Goal: Task Accomplishment & Management: Manage account settings

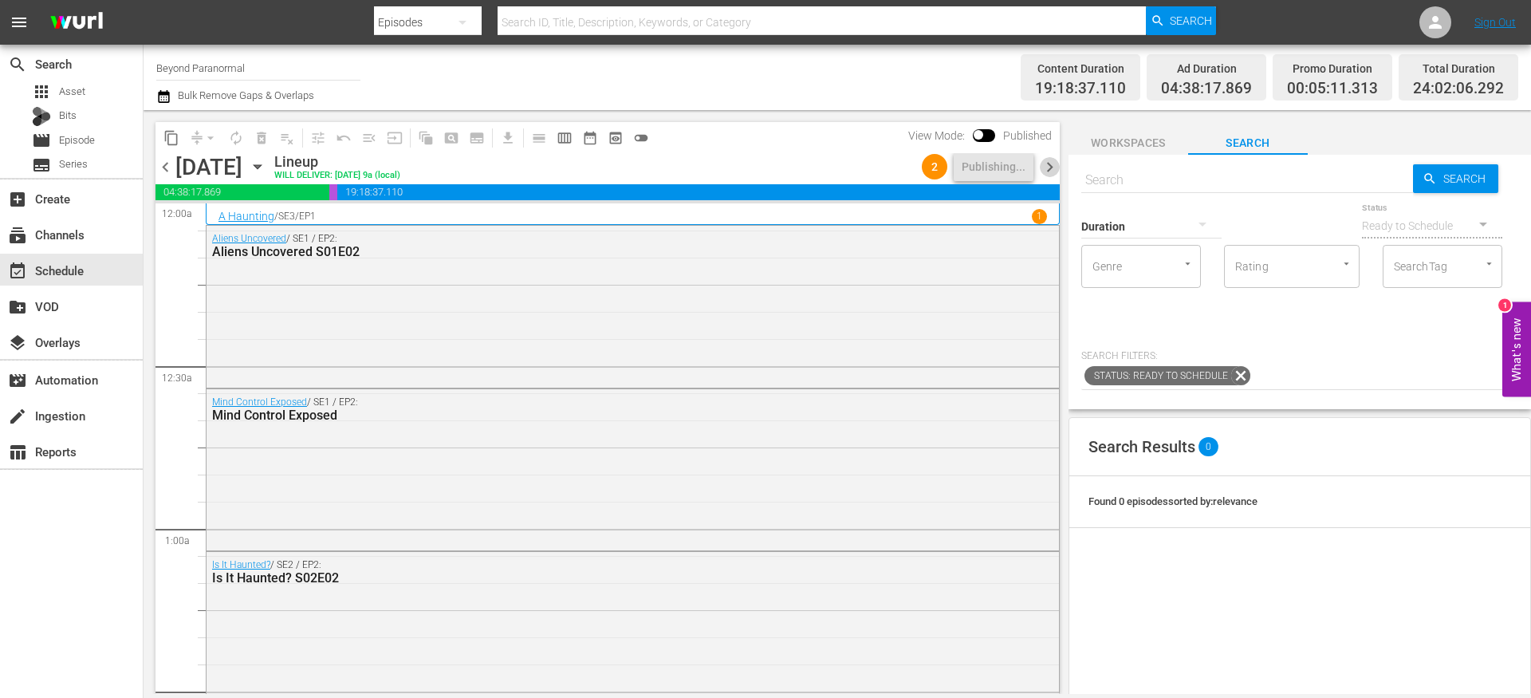
click at [1046, 163] on span "chevron_right" at bounding box center [1050, 167] width 20 height 20
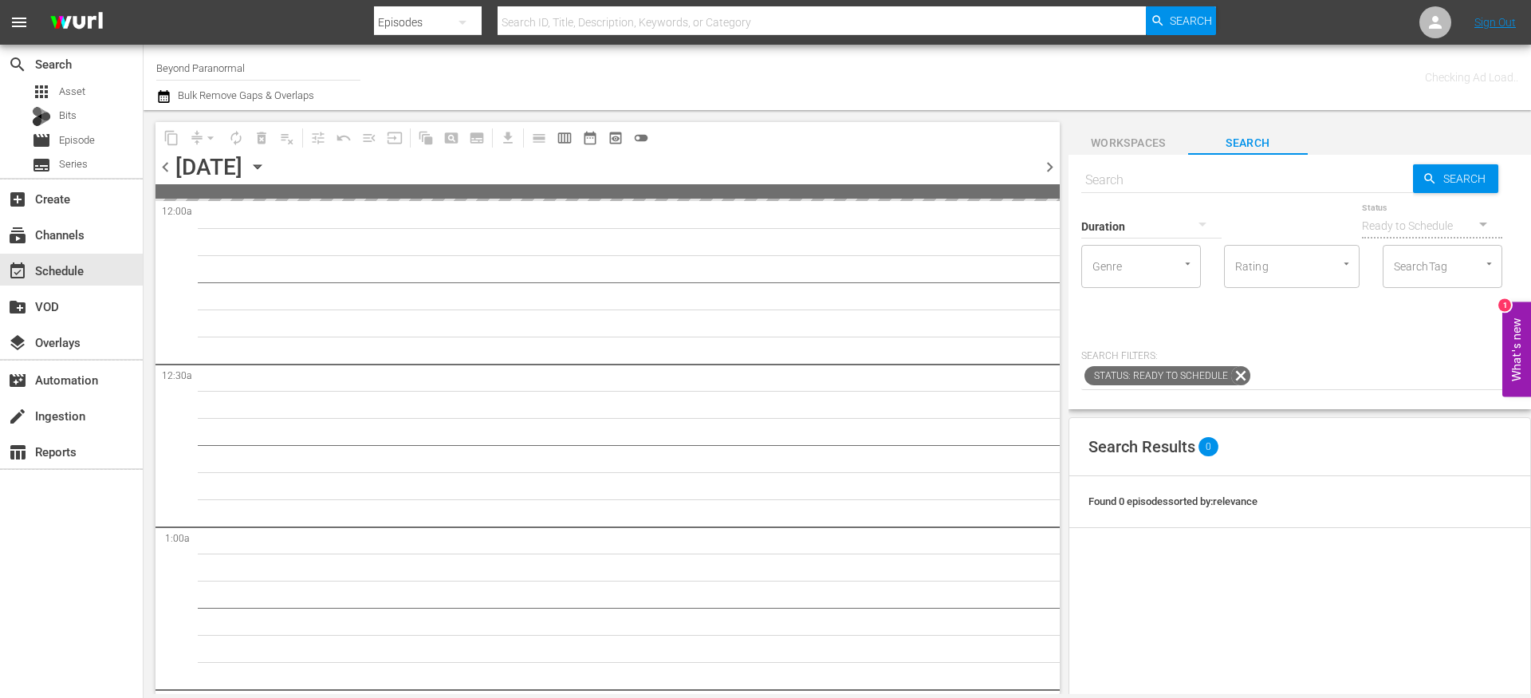
click at [166, 159] on span "chevron_left" at bounding box center [165, 167] width 20 height 20
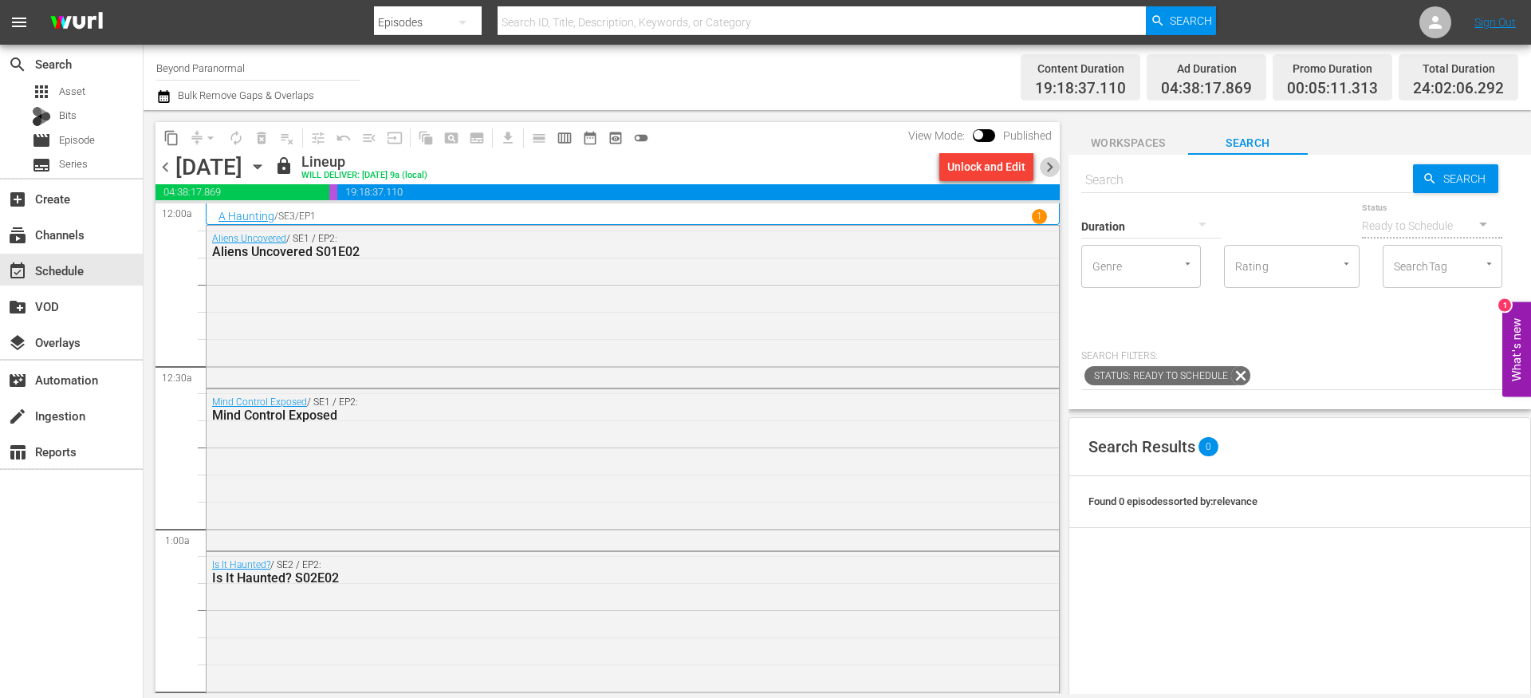
click at [1054, 169] on span "chevron_right" at bounding box center [1050, 167] width 20 height 20
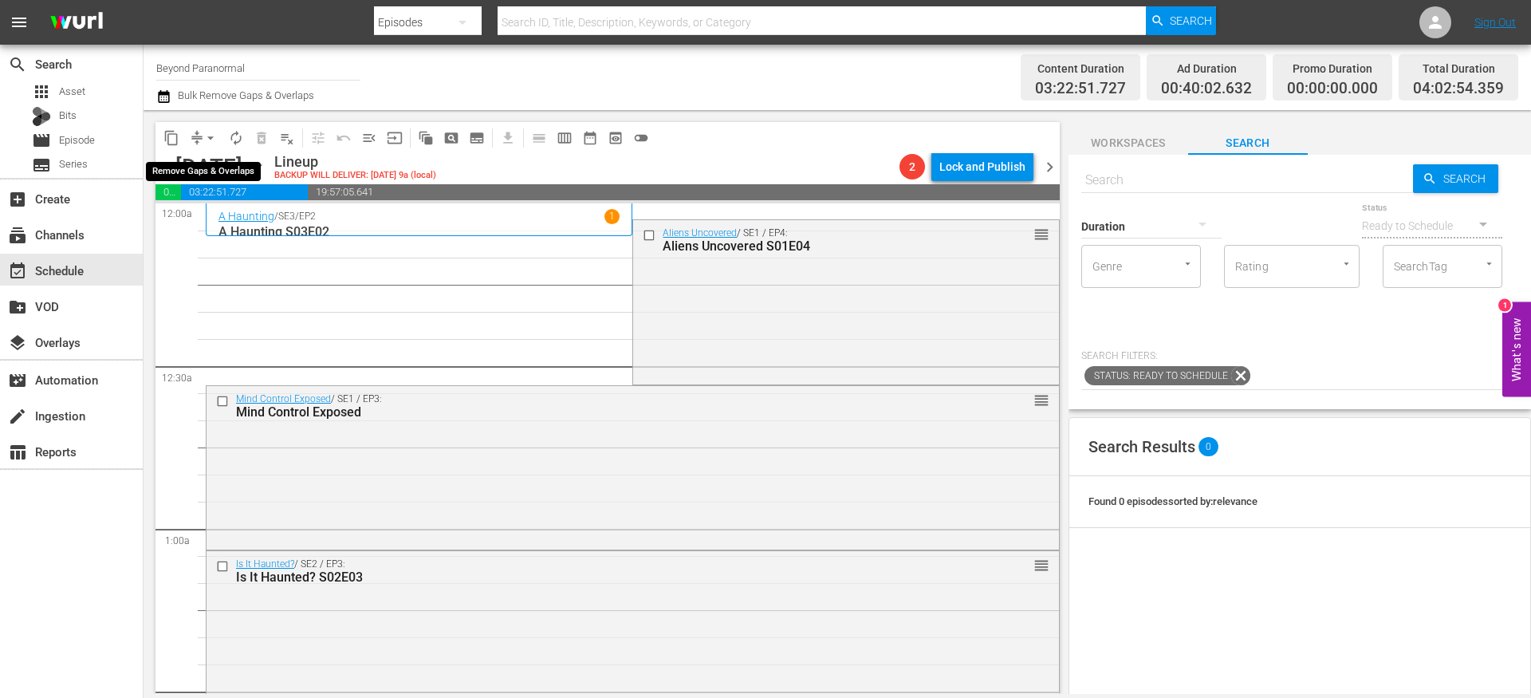
click at [201, 141] on button "arrow_drop_down" at bounding box center [211, 138] width 26 height 26
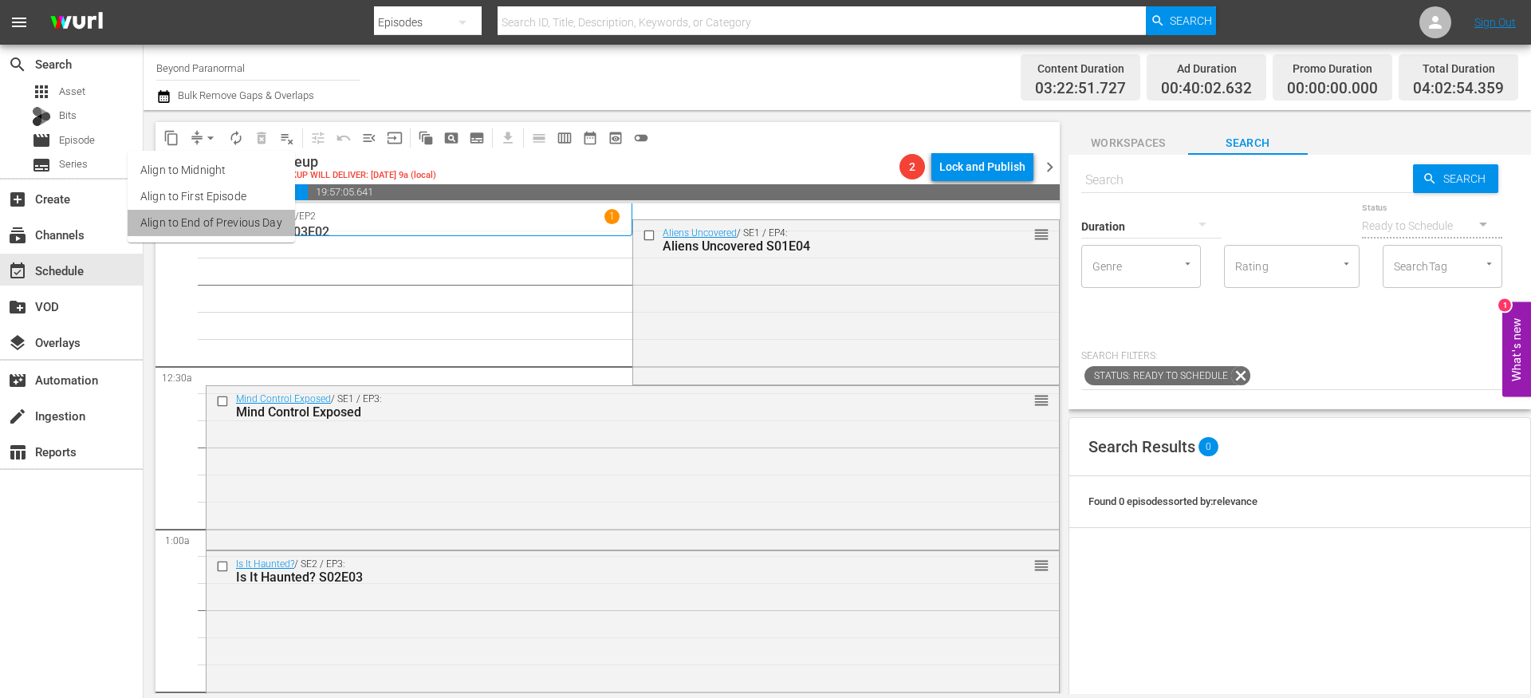
click at [214, 230] on li "Align to End of Previous Day" at bounding box center [211, 223] width 167 height 26
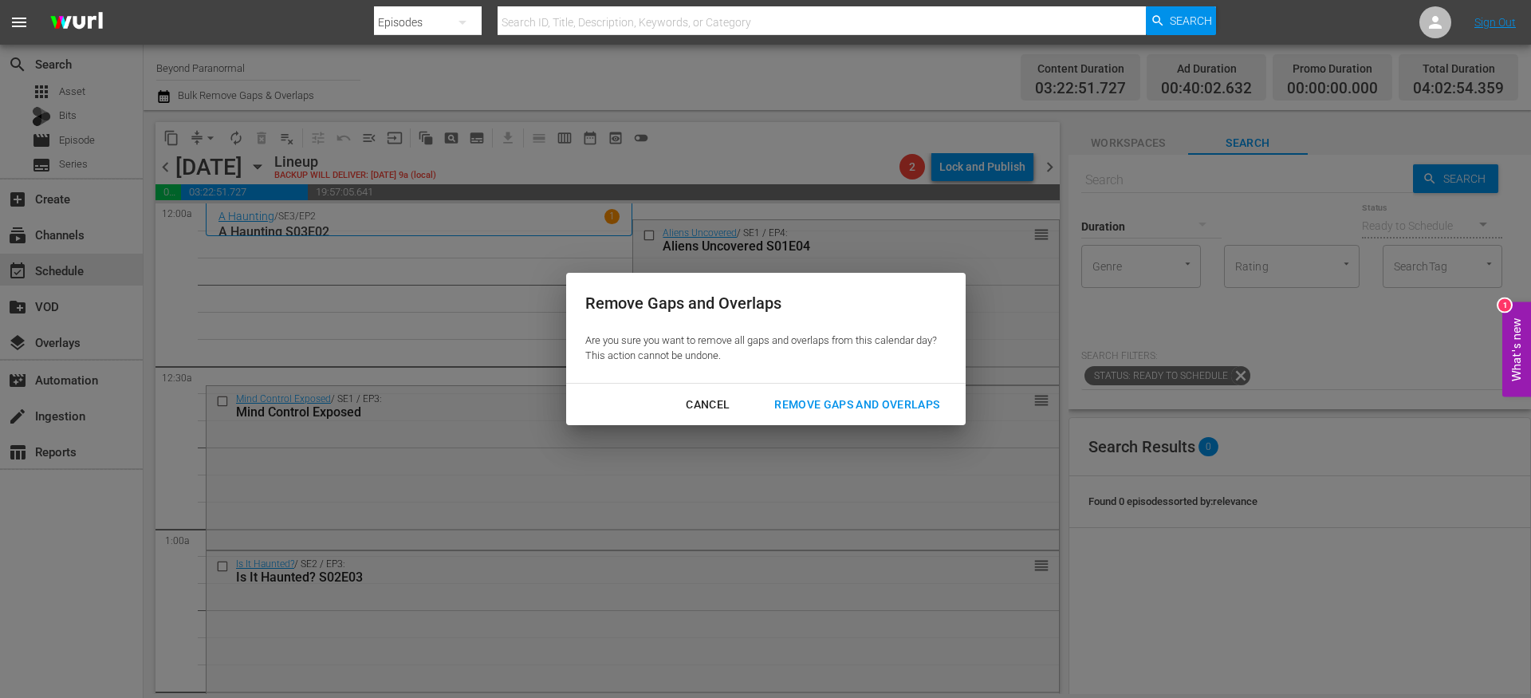
click at [847, 407] on div "Remove Gaps and Overlaps" at bounding box center [856, 405] width 191 height 20
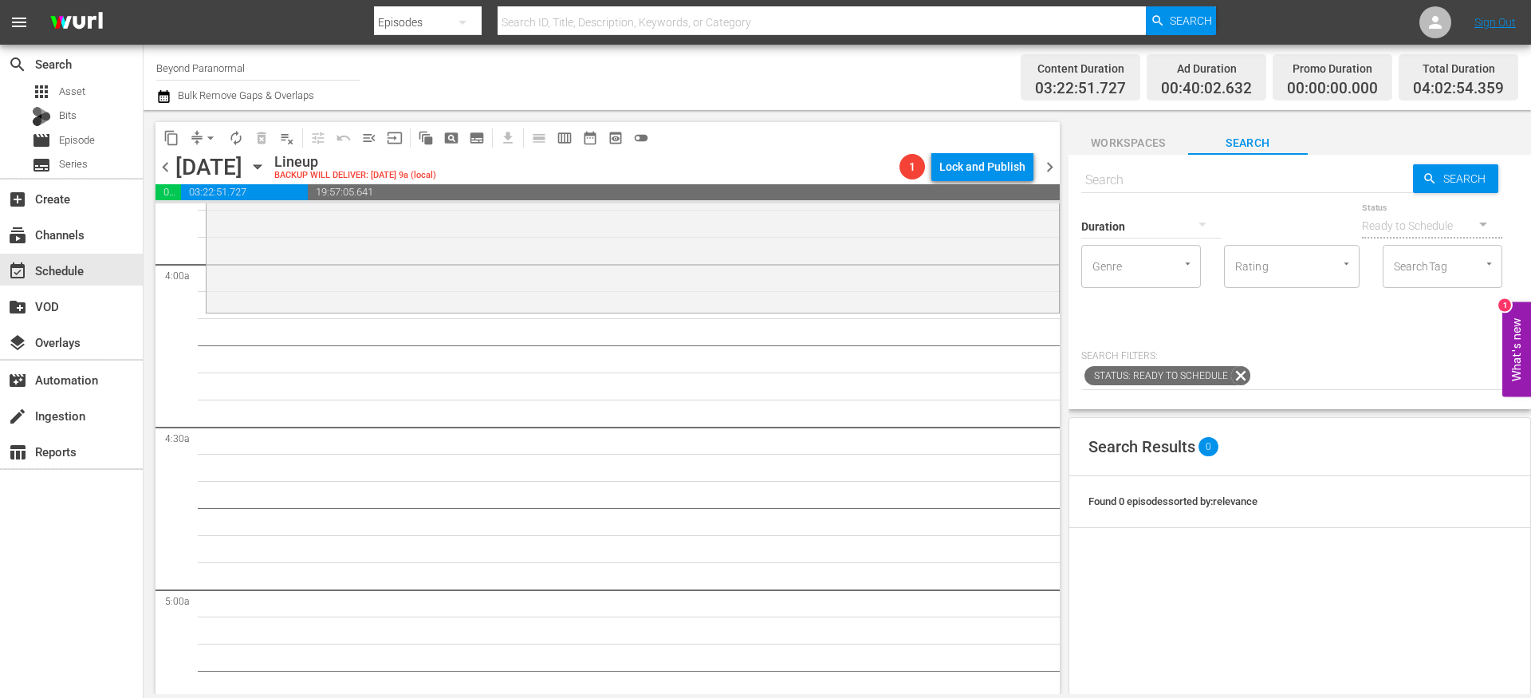
scroll to position [1166, 0]
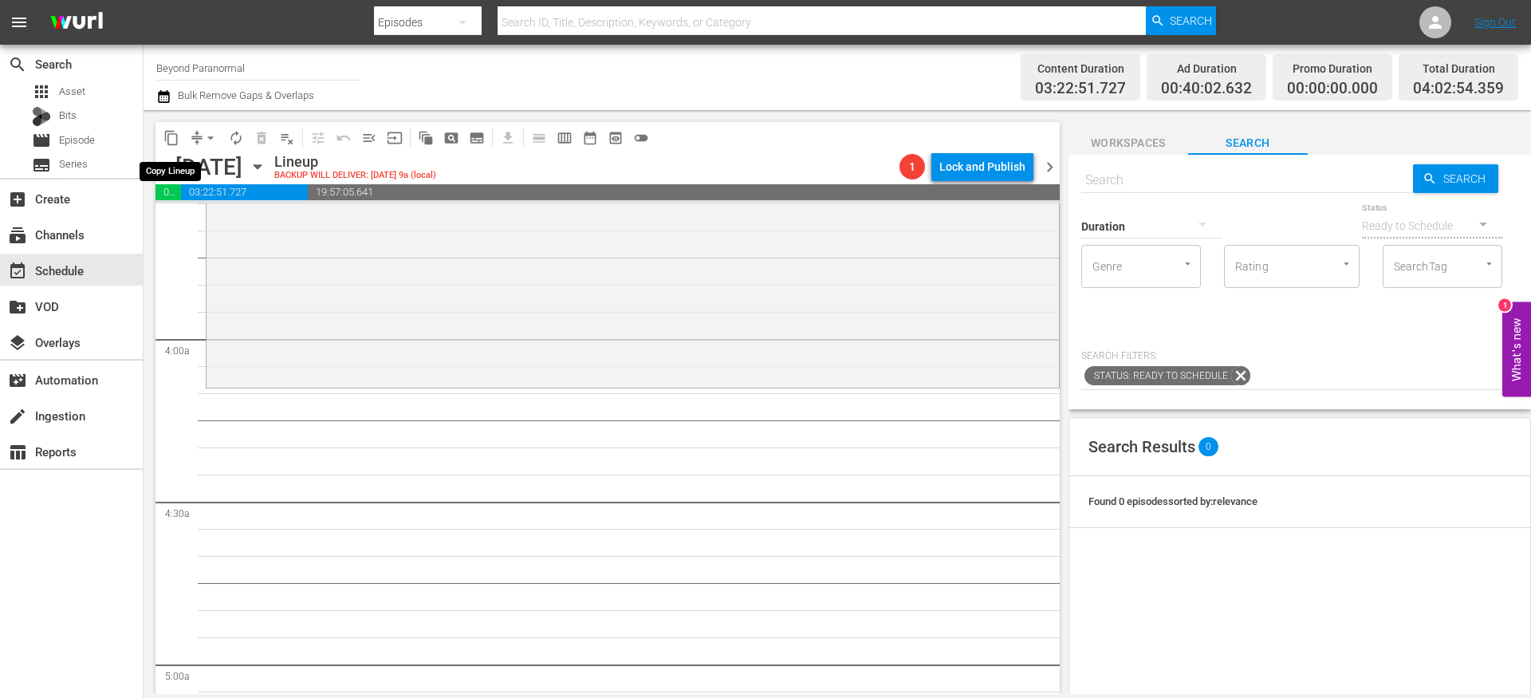
click at [171, 141] on span "content_copy" at bounding box center [171, 138] width 16 height 16
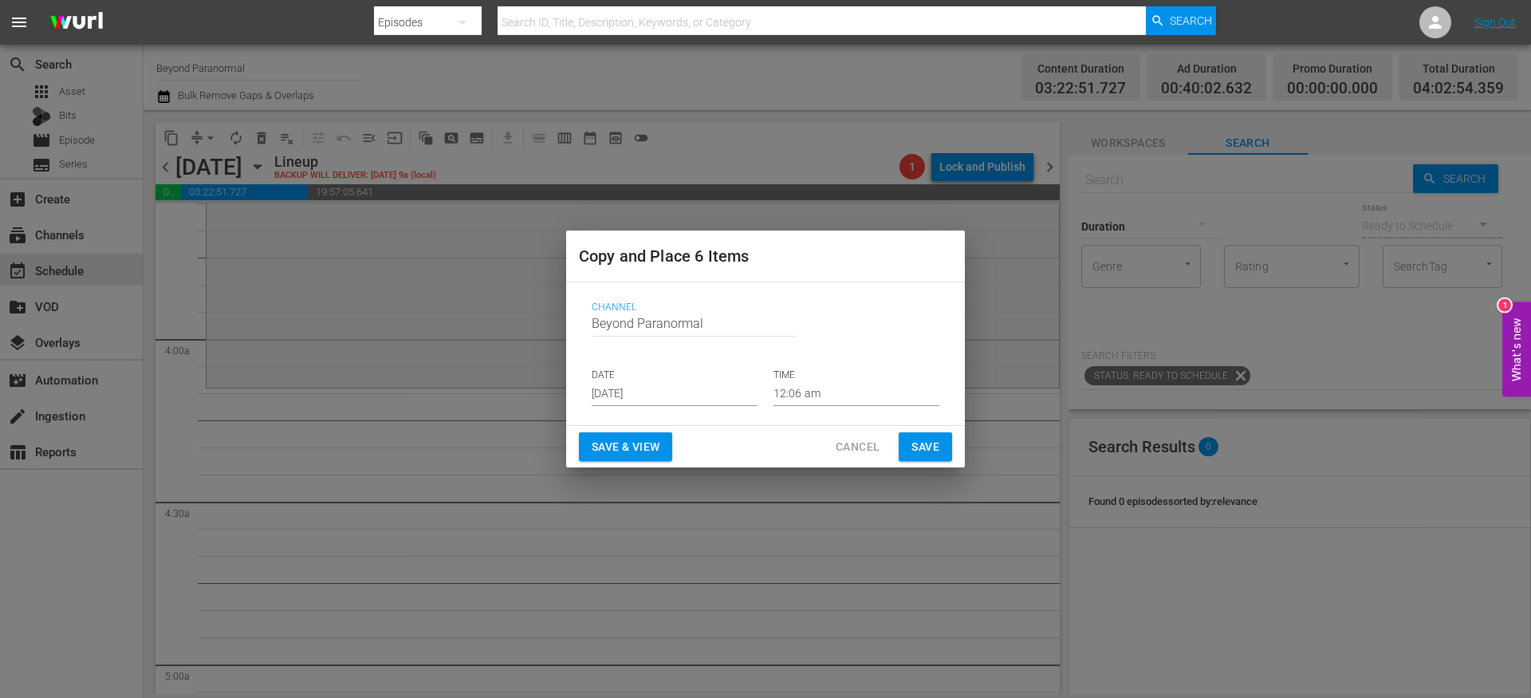
click at [627, 391] on input "[DATE]" at bounding box center [675, 394] width 166 height 24
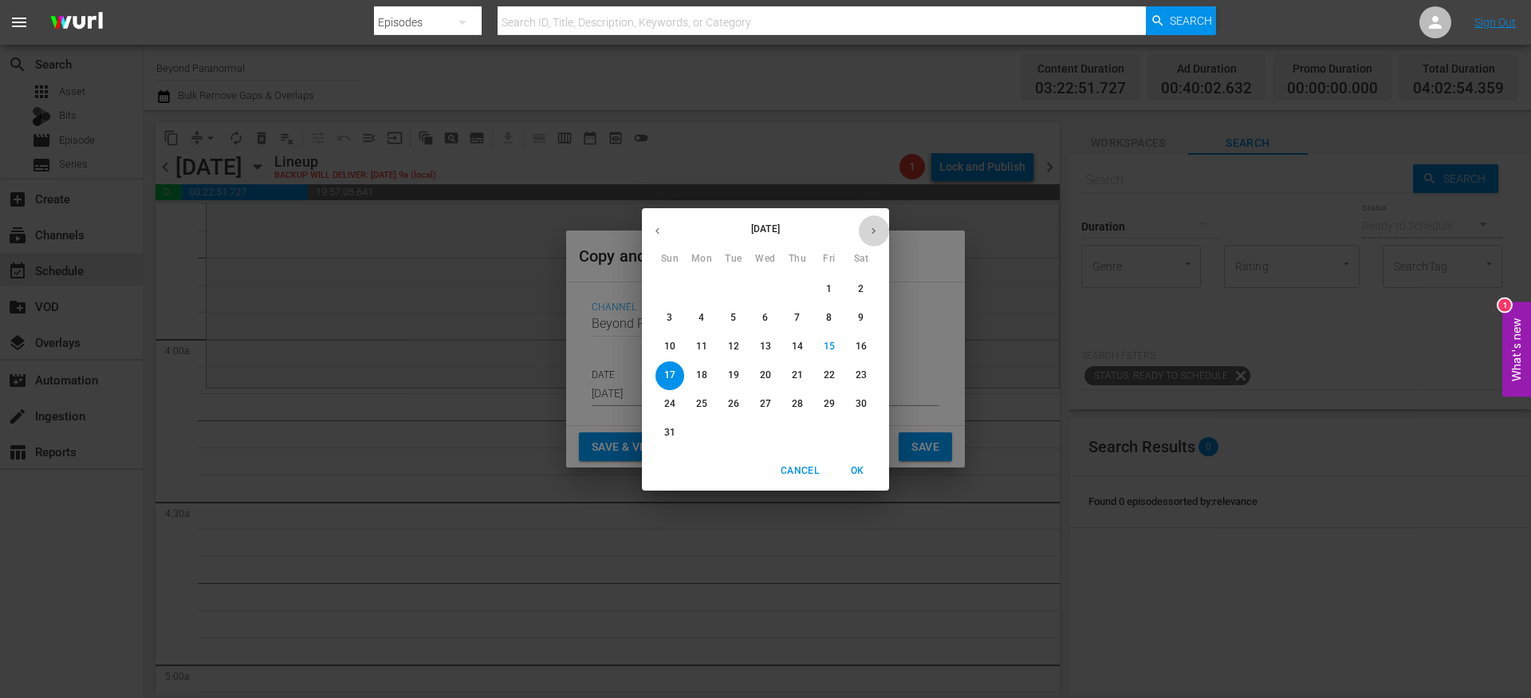
click at [871, 239] on button "button" at bounding box center [873, 230] width 31 height 31
click at [791, 372] on span "25" at bounding box center [797, 375] width 29 height 14
type input "Sep 25th 2025"
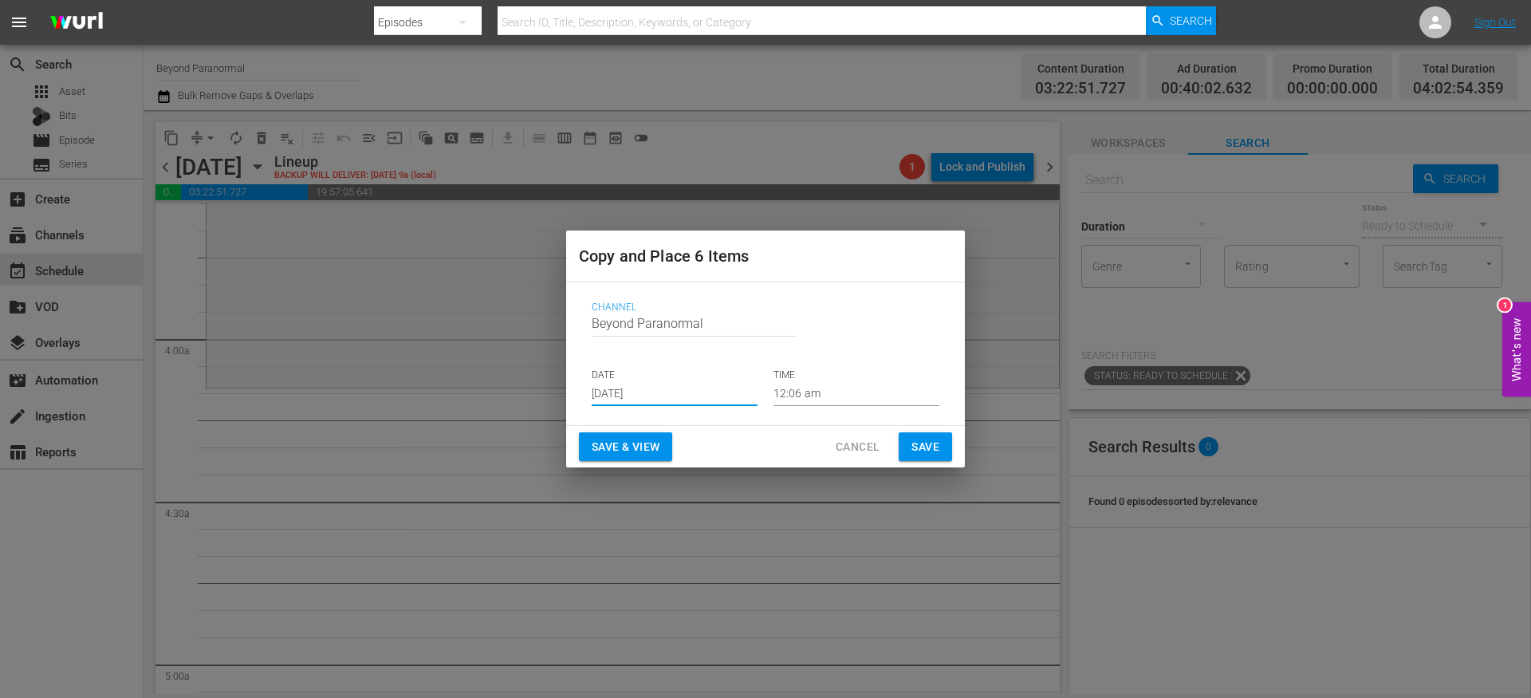
click at [820, 395] on input "12:06 am" at bounding box center [856, 394] width 166 height 24
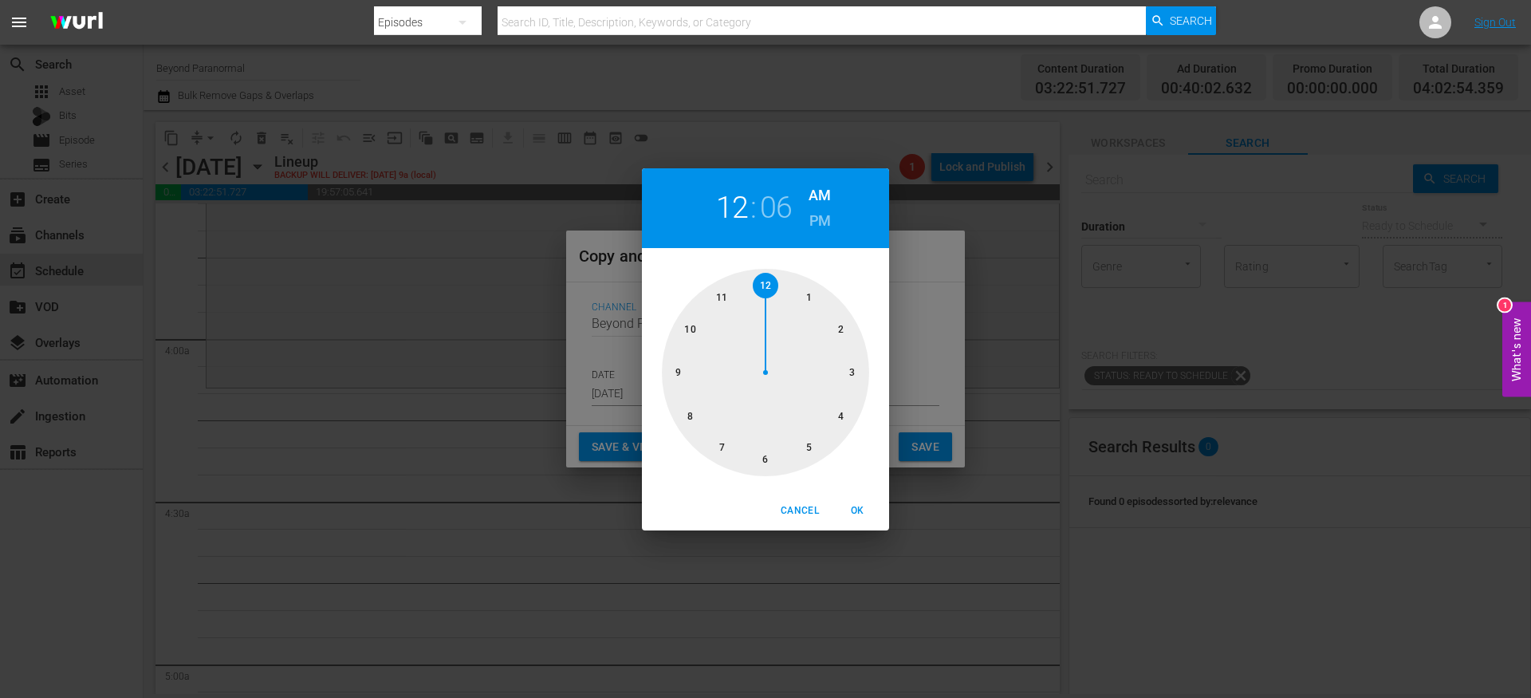
click at [838, 415] on div at bounding box center [765, 372] width 207 height 207
click at [836, 324] on div at bounding box center [765, 372] width 207 height 207
click at [855, 517] on span "OK" at bounding box center [857, 510] width 38 height 17
type input "04:10 am"
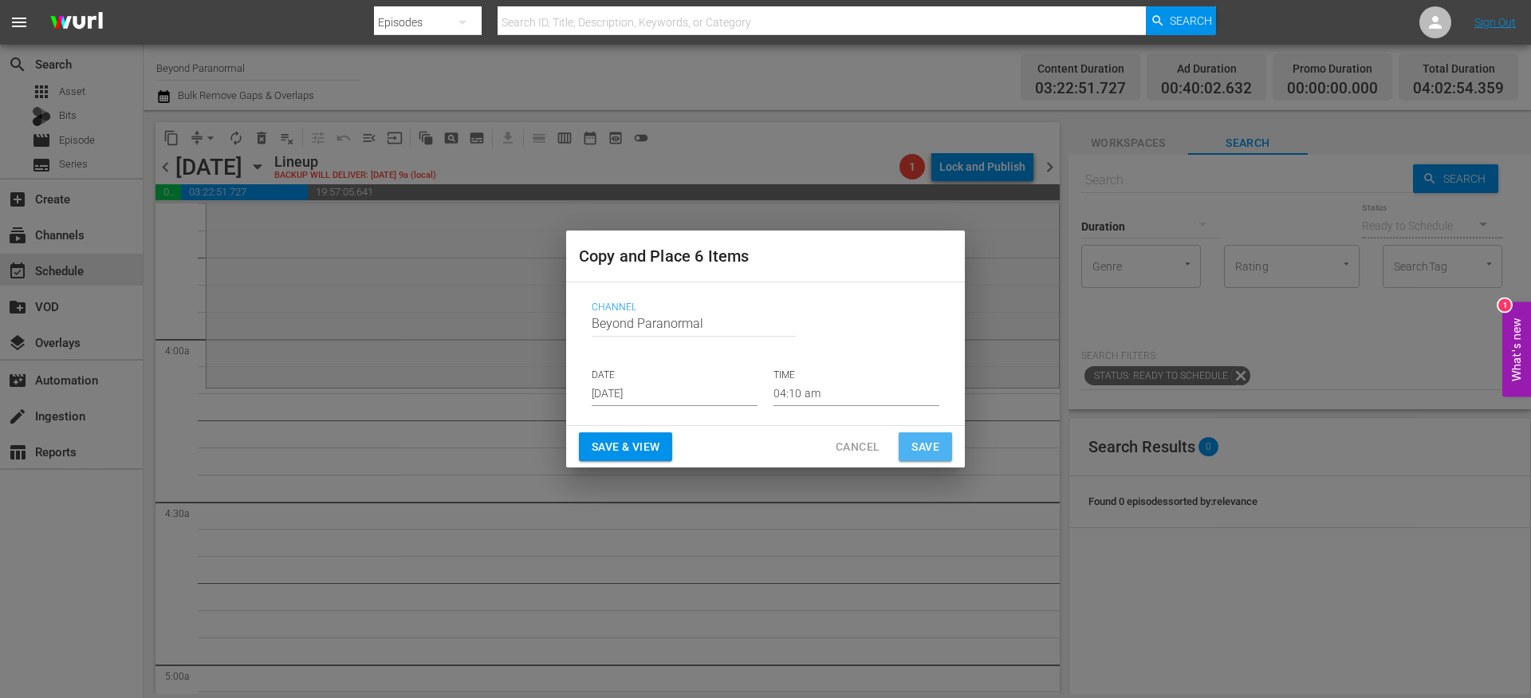
click at [916, 450] on span "Save" at bounding box center [925, 447] width 28 height 20
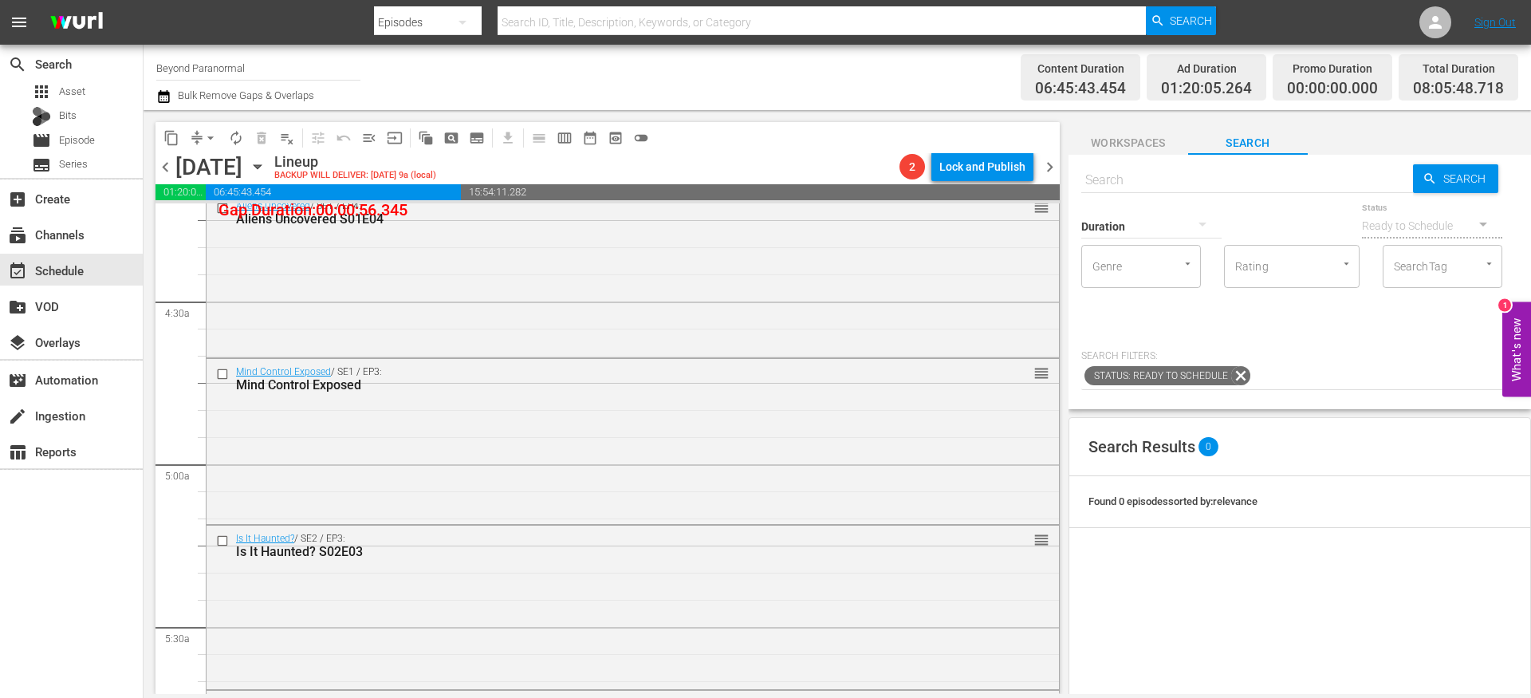
scroll to position [1384, 0]
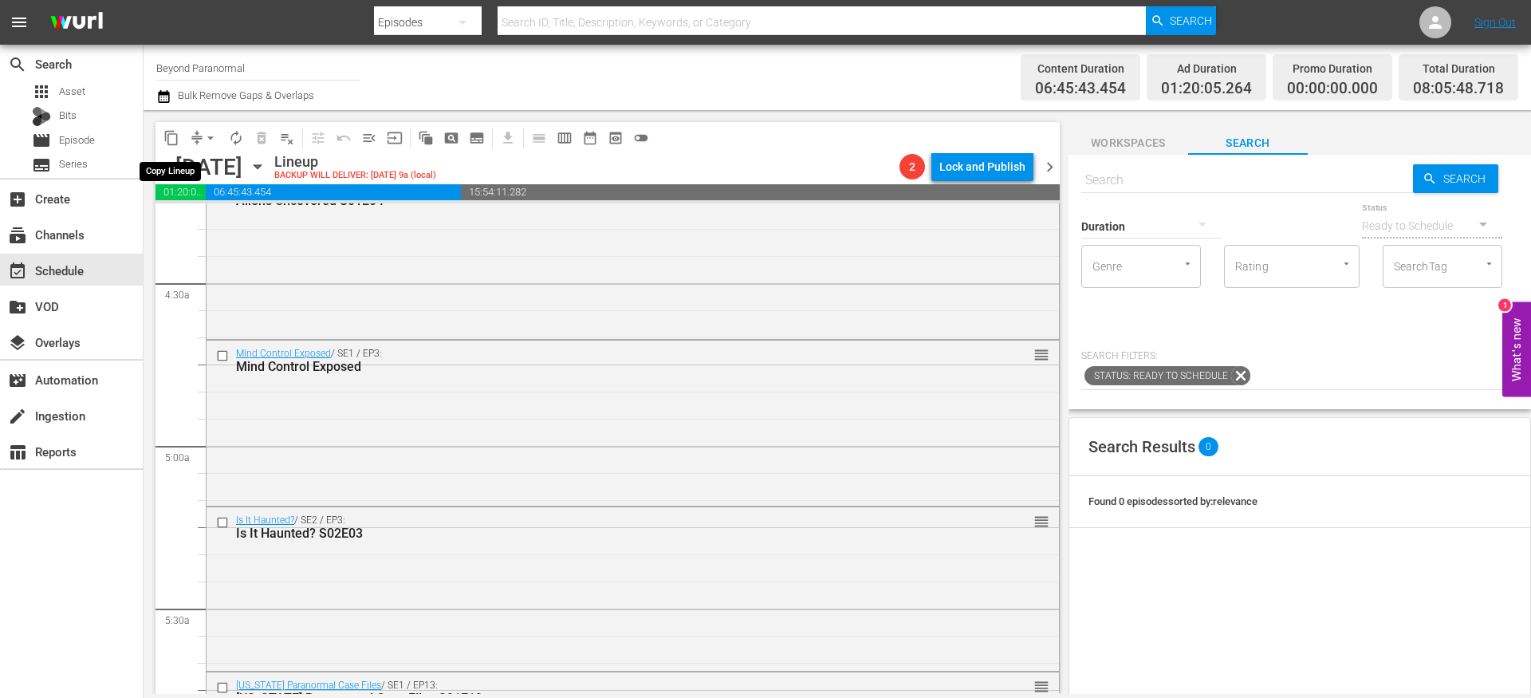
click at [174, 142] on span "content_copy" at bounding box center [171, 138] width 16 height 16
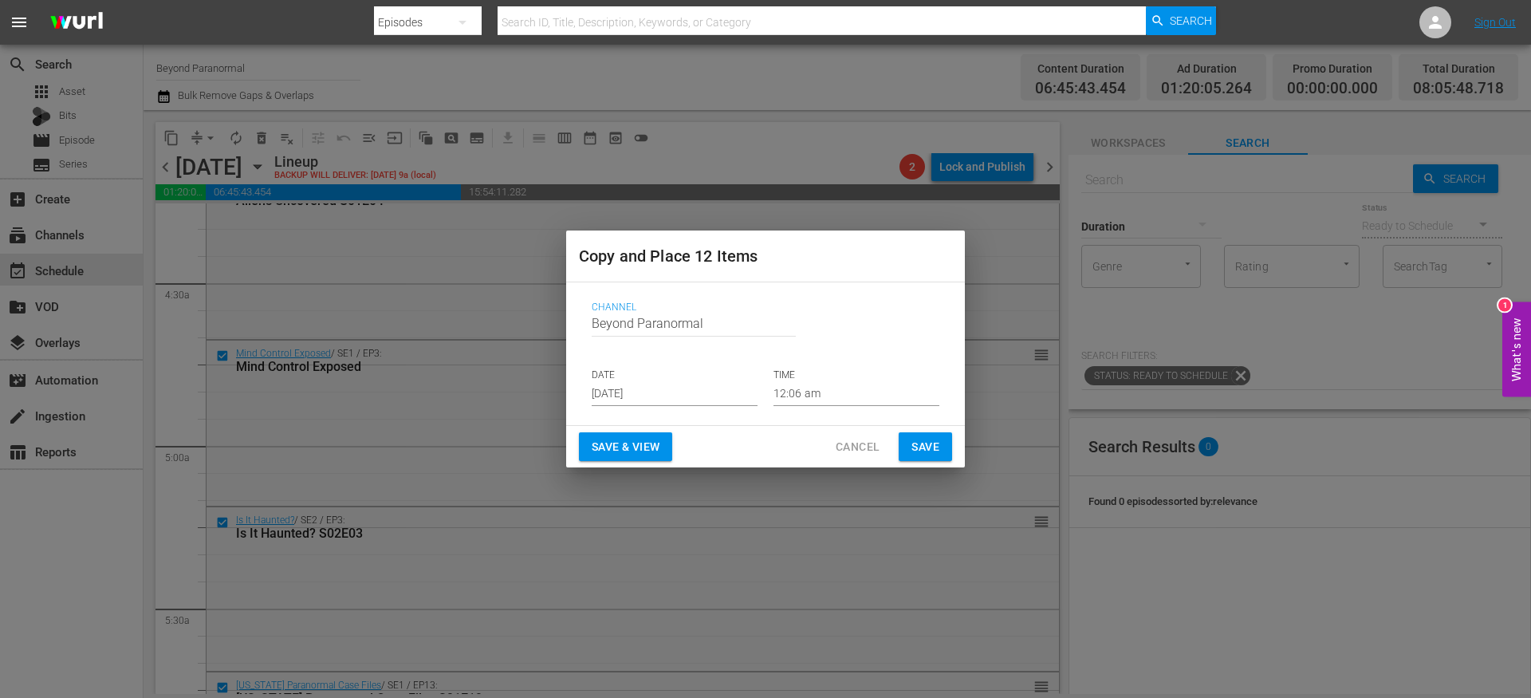
click at [865, 455] on span "Cancel" at bounding box center [858, 447] width 44 height 20
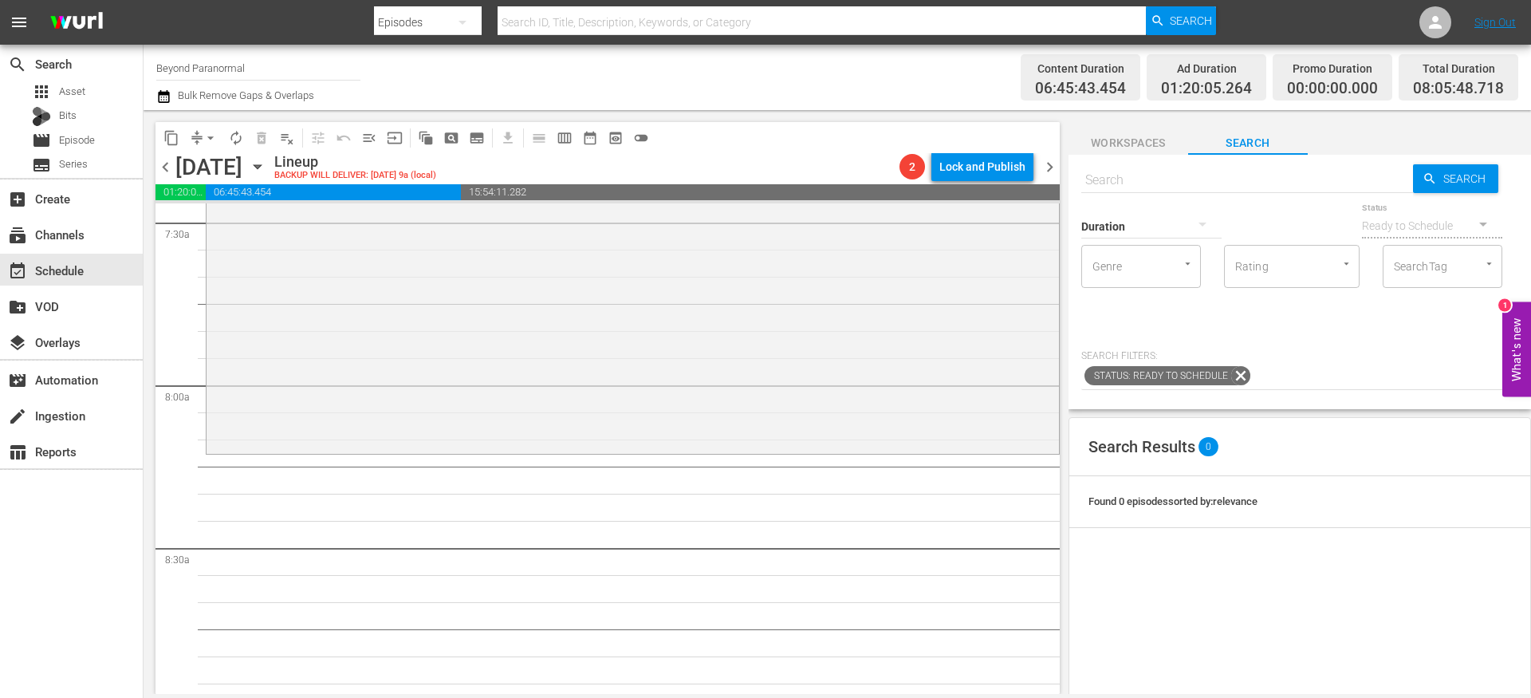
scroll to position [2425, 0]
click at [169, 141] on span "content_copy" at bounding box center [171, 138] width 16 height 16
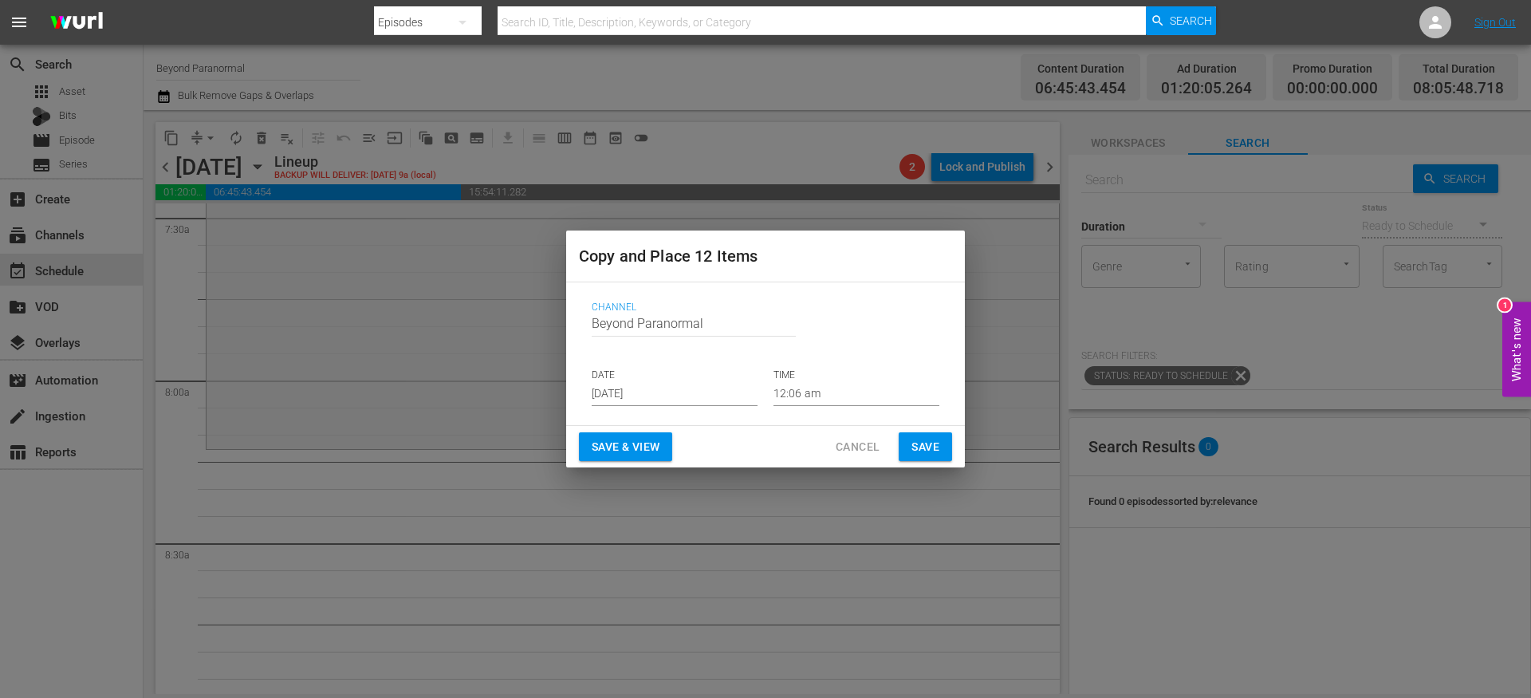
click at [825, 398] on input "12:06 am" at bounding box center [856, 394] width 166 height 24
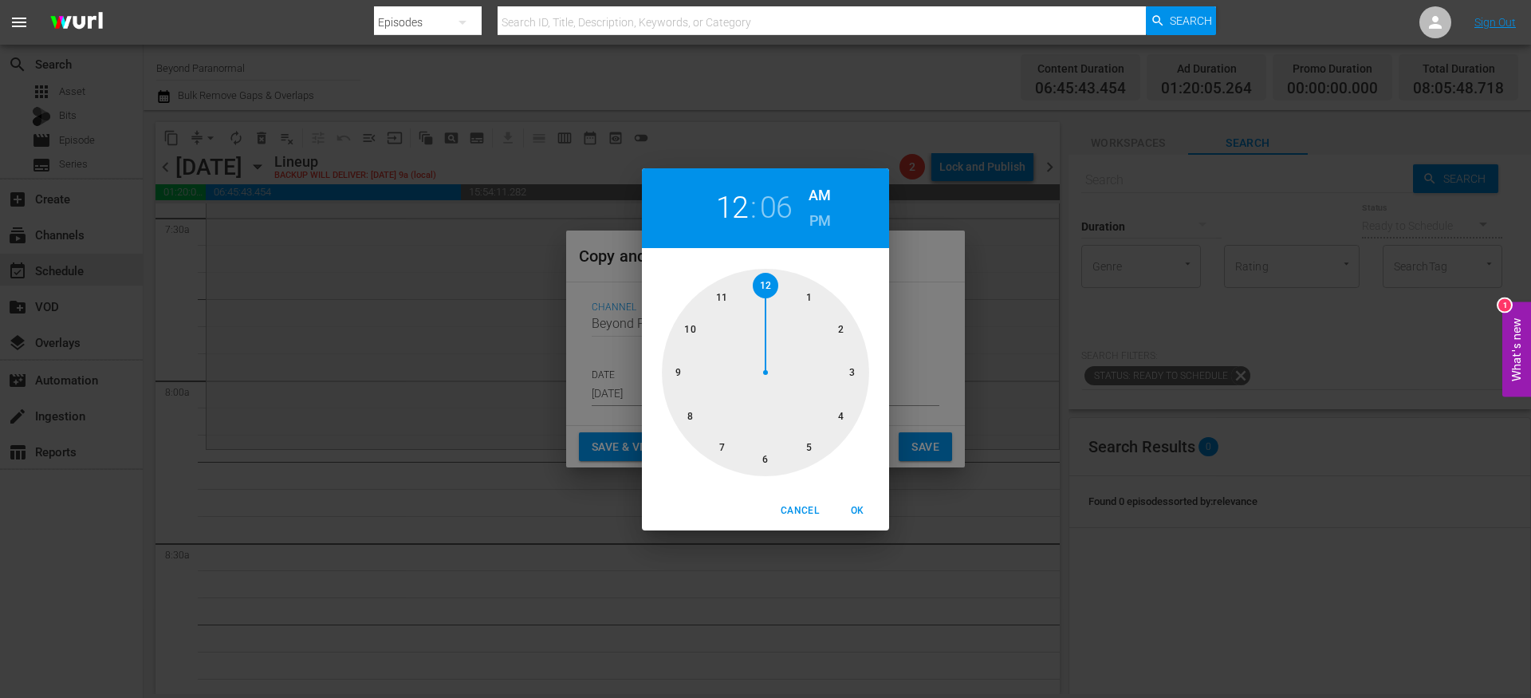
click at [690, 416] on div at bounding box center [765, 372] width 207 height 207
click at [836, 328] on div at bounding box center [765, 372] width 207 height 207
click at [856, 518] on button "OK" at bounding box center [857, 510] width 51 height 26
type input "08:10 am"
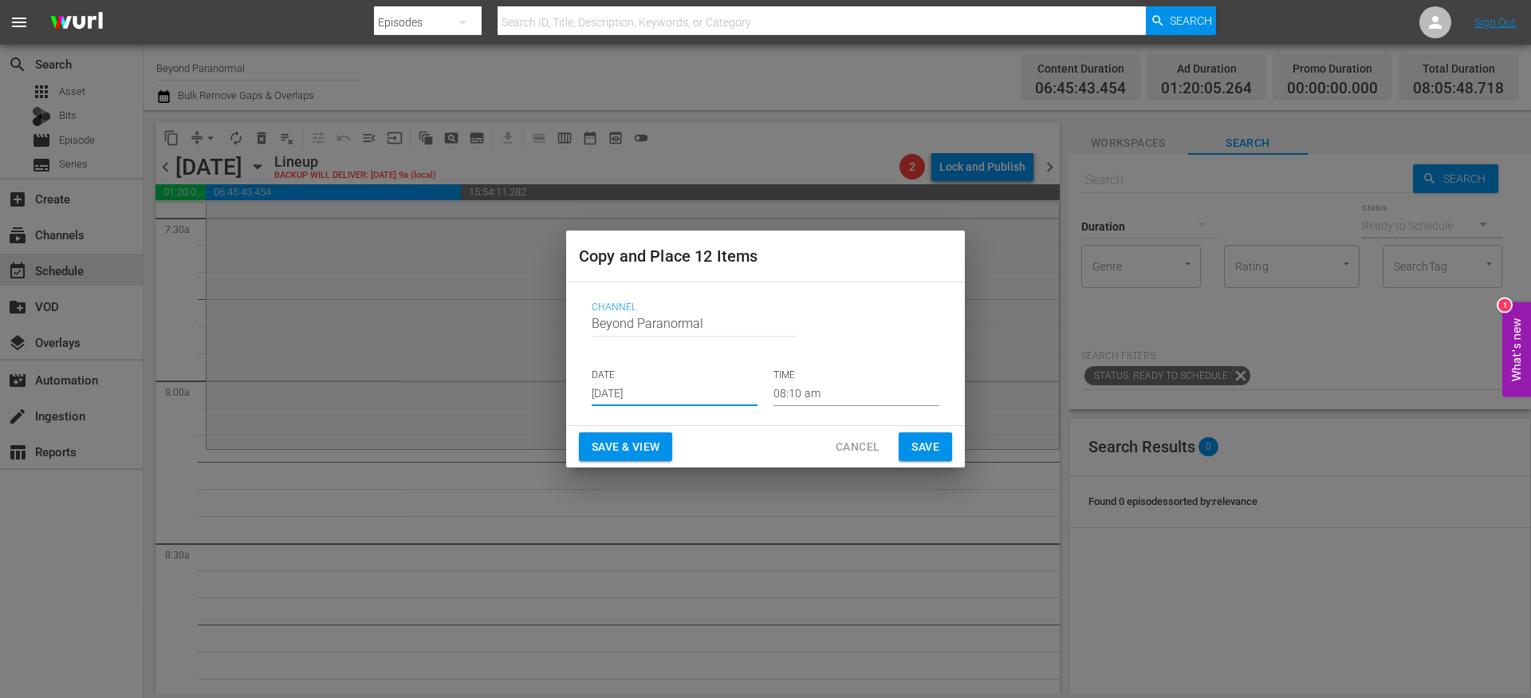
click at [664, 395] on input "[DATE]" at bounding box center [675, 394] width 166 height 24
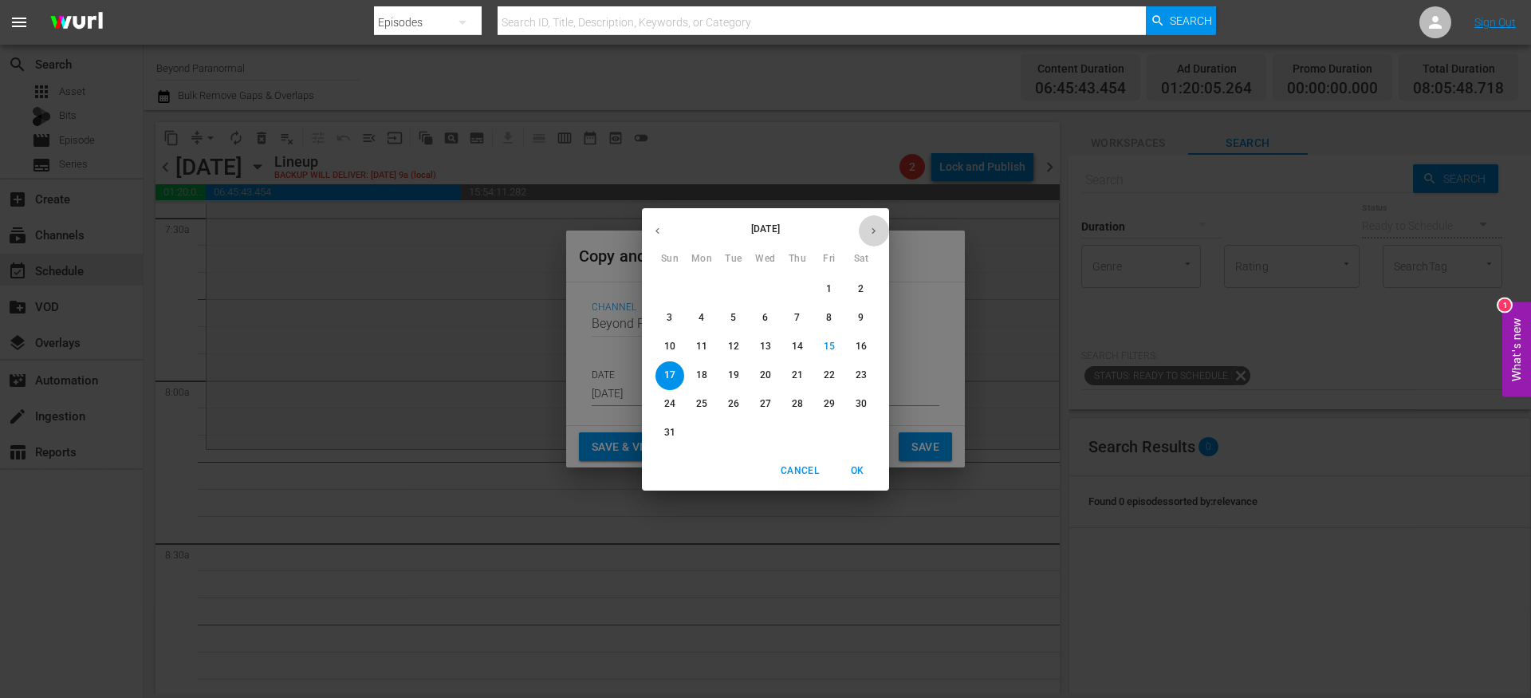
click at [871, 234] on icon "button" at bounding box center [873, 231] width 12 height 12
click at [799, 371] on p "25" at bounding box center [797, 375] width 11 height 14
type input "Sep 25th 2025"
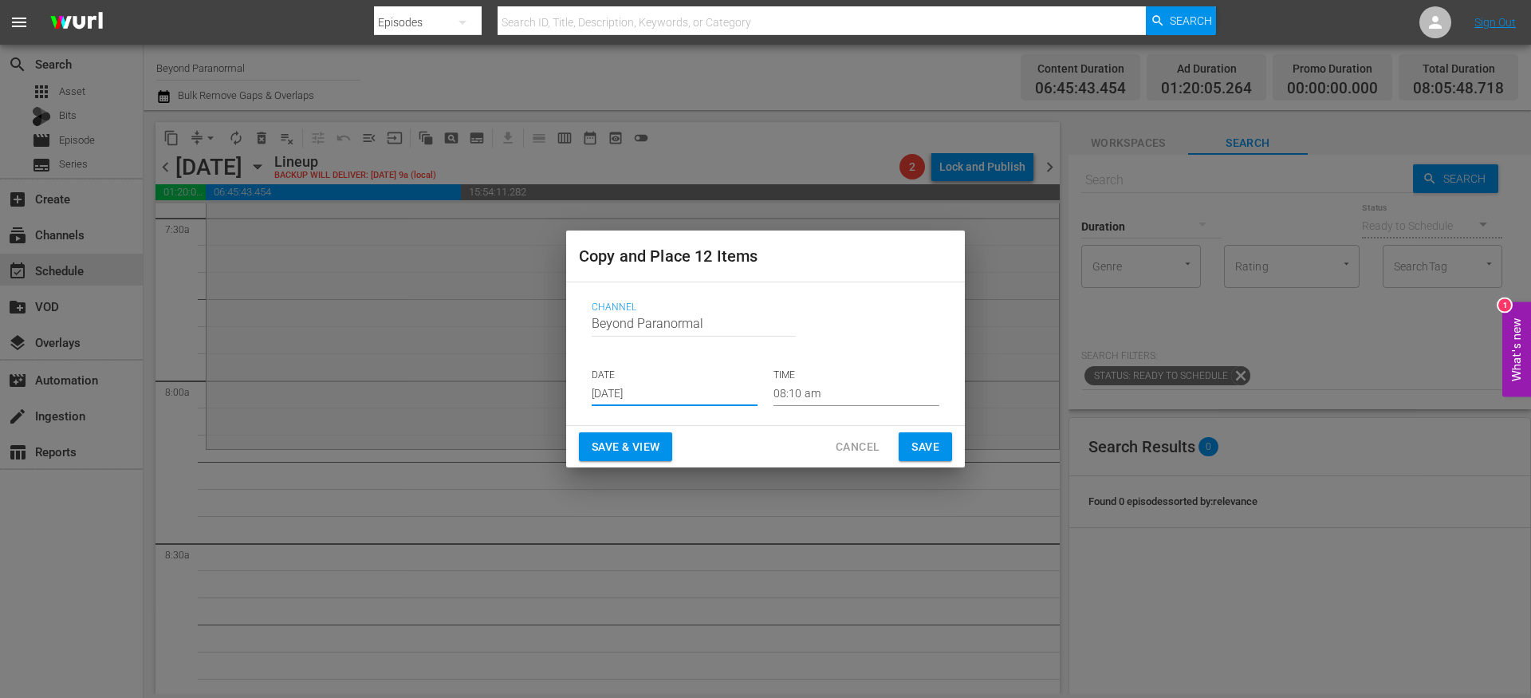
click at [916, 442] on span "Save" at bounding box center [925, 447] width 28 height 20
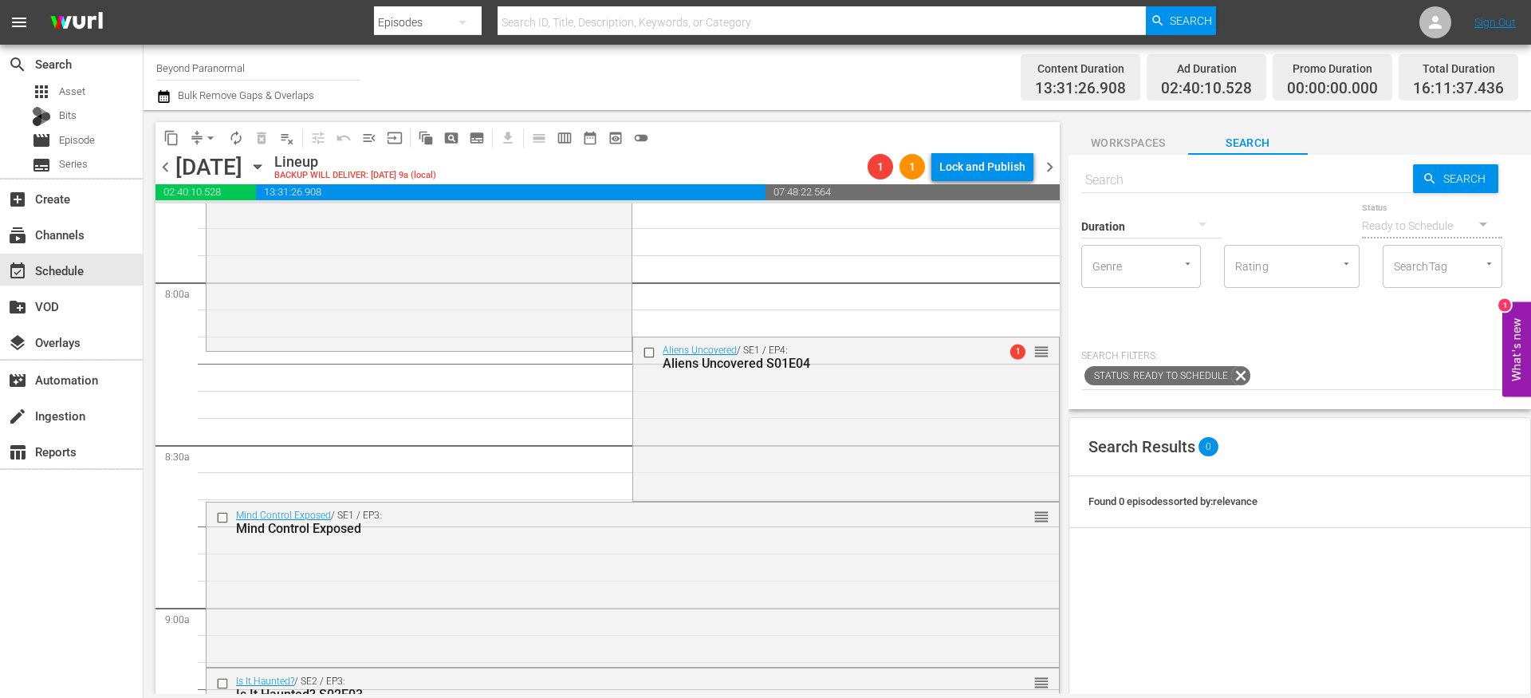
scroll to position [2487, 0]
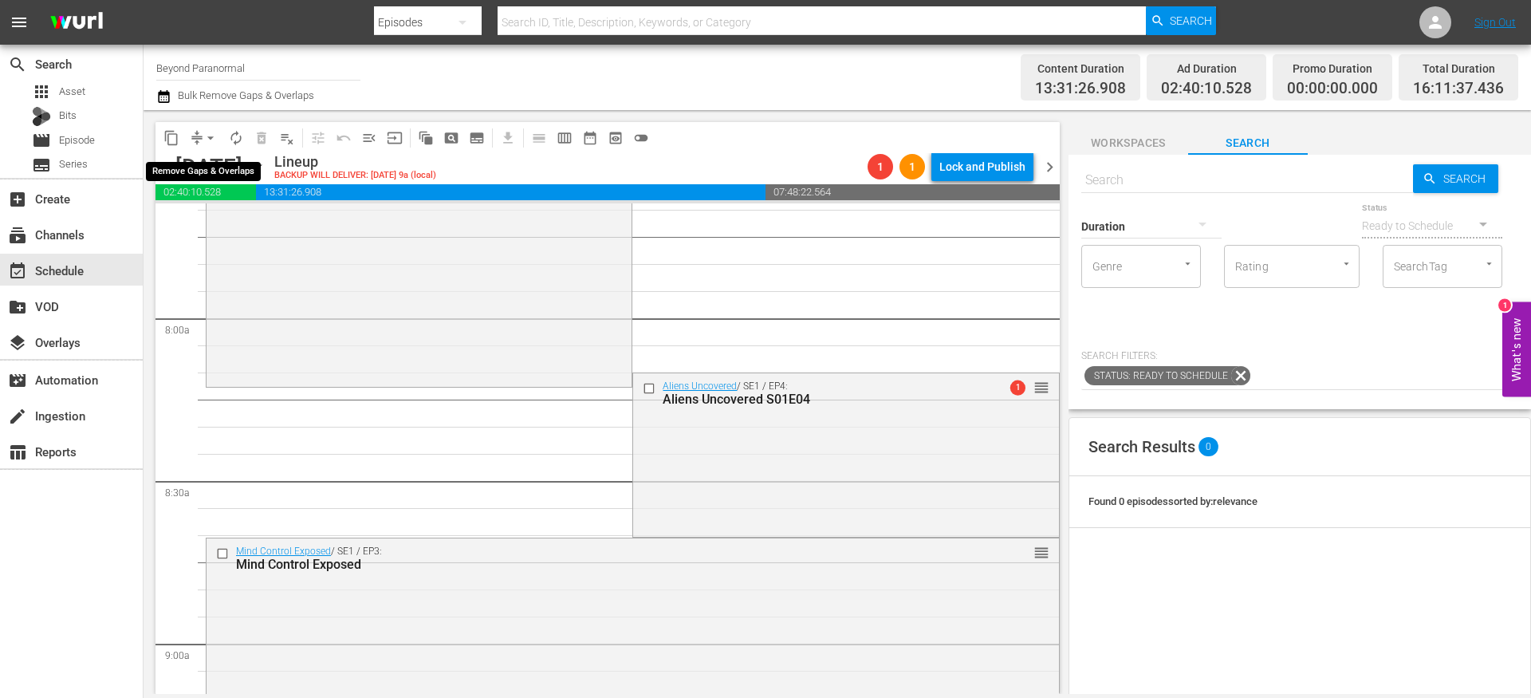
click at [203, 136] on span "arrow_drop_down" at bounding box center [211, 138] width 16 height 16
click at [204, 216] on li "Align to End of Previous Day" at bounding box center [211, 223] width 167 height 26
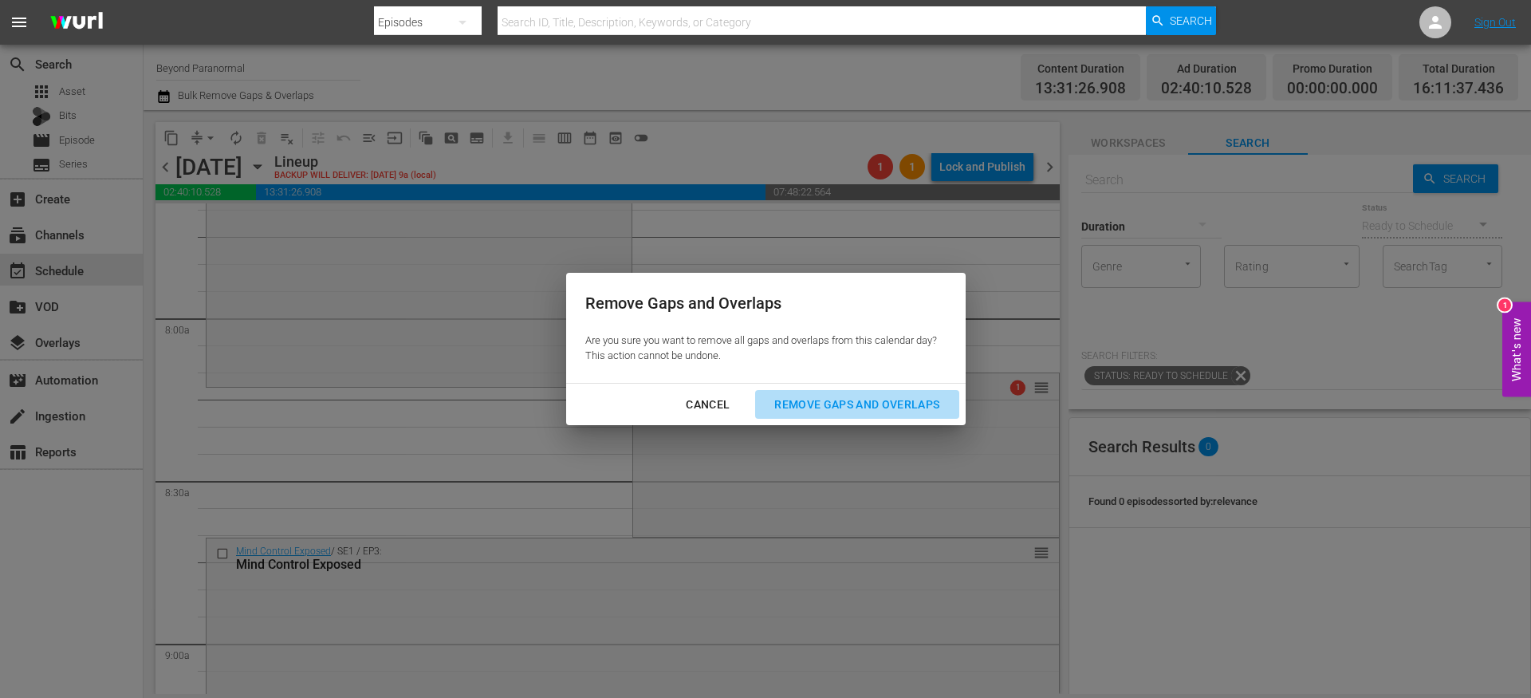
click at [834, 407] on div "Remove Gaps and Overlaps" at bounding box center [856, 405] width 191 height 20
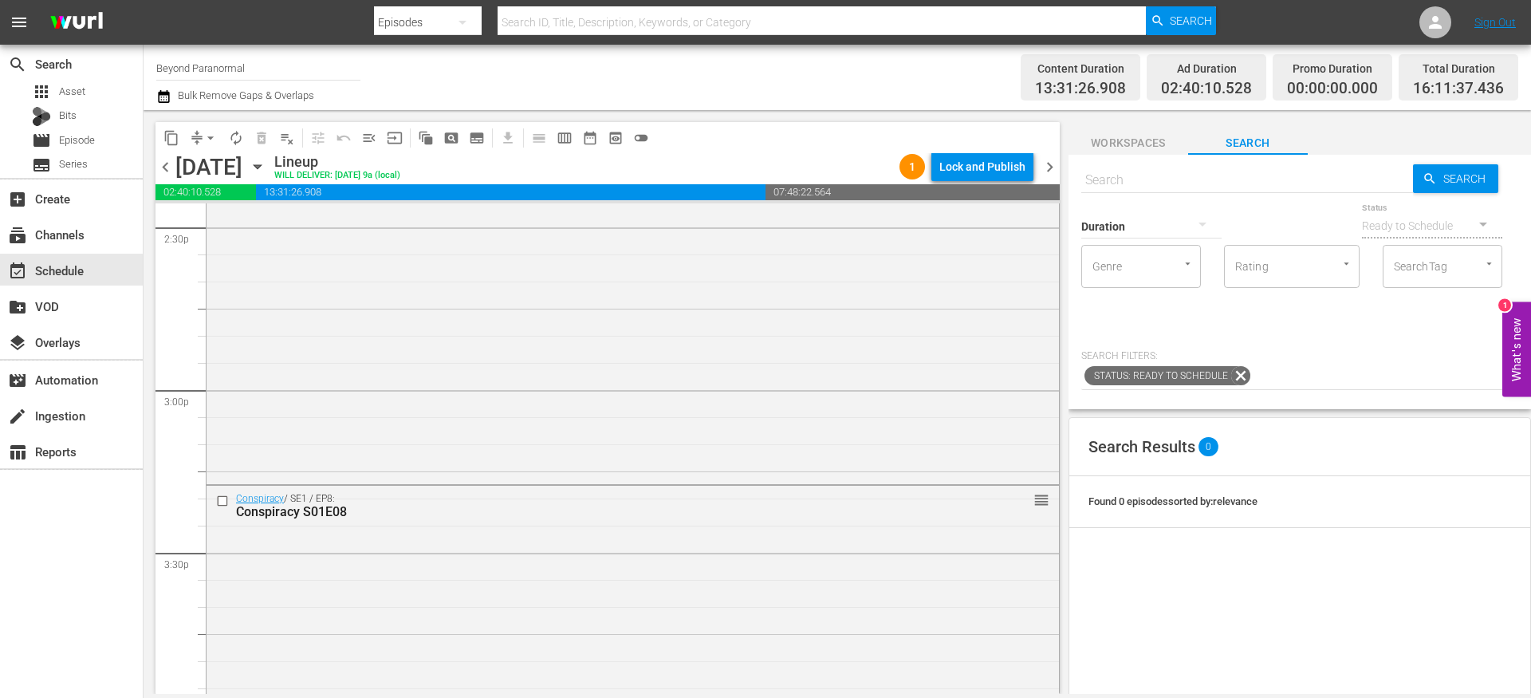
scroll to position [4691, 0]
click at [225, 504] on input "checkbox" at bounding box center [224, 503] width 17 height 14
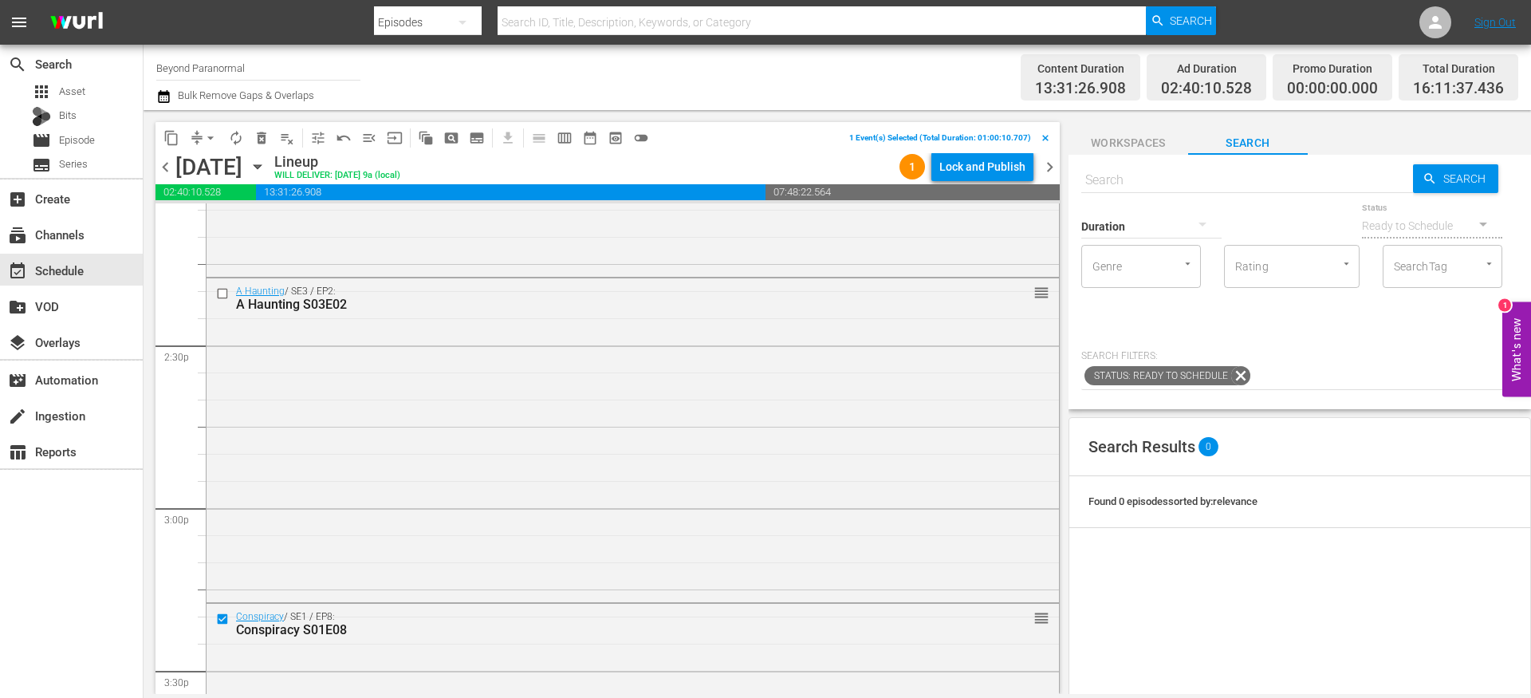
scroll to position [4524, 0]
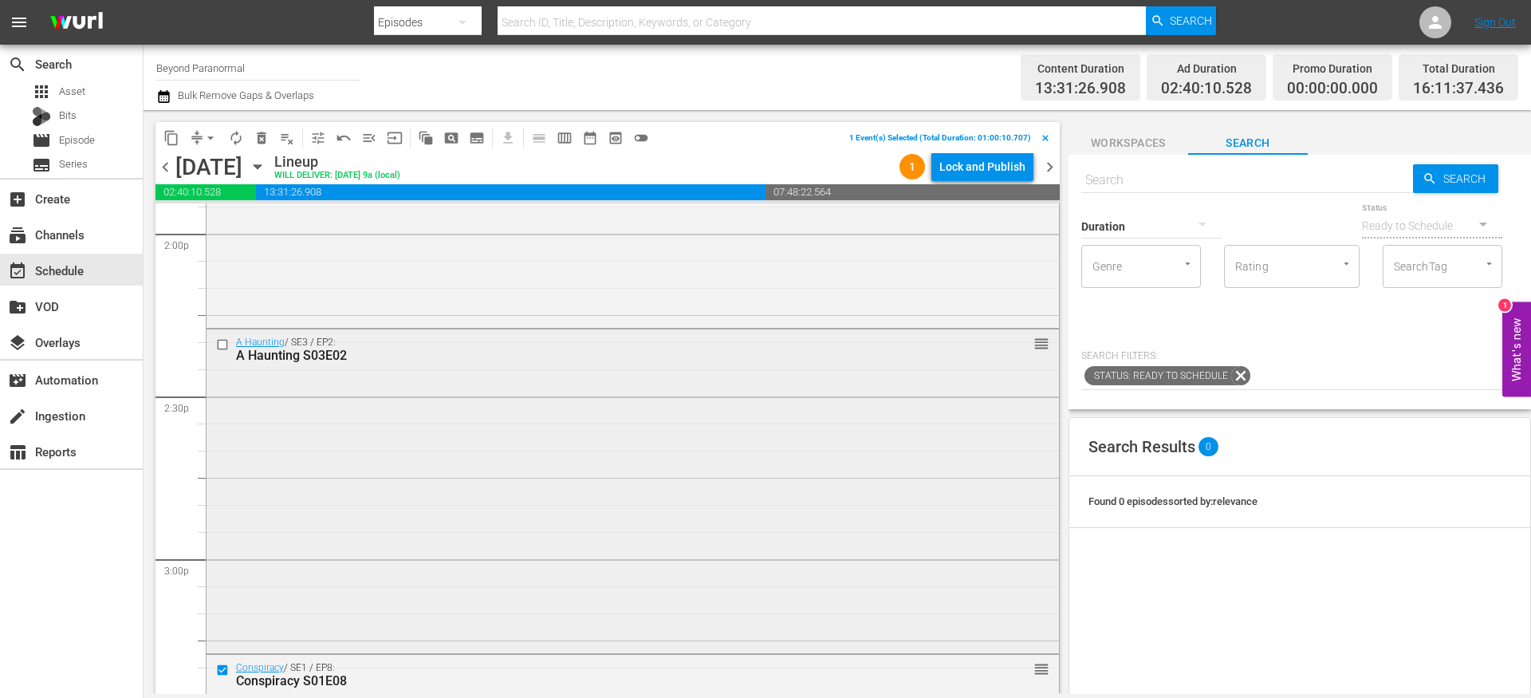
click at [223, 344] on input "checkbox" at bounding box center [224, 344] width 17 height 14
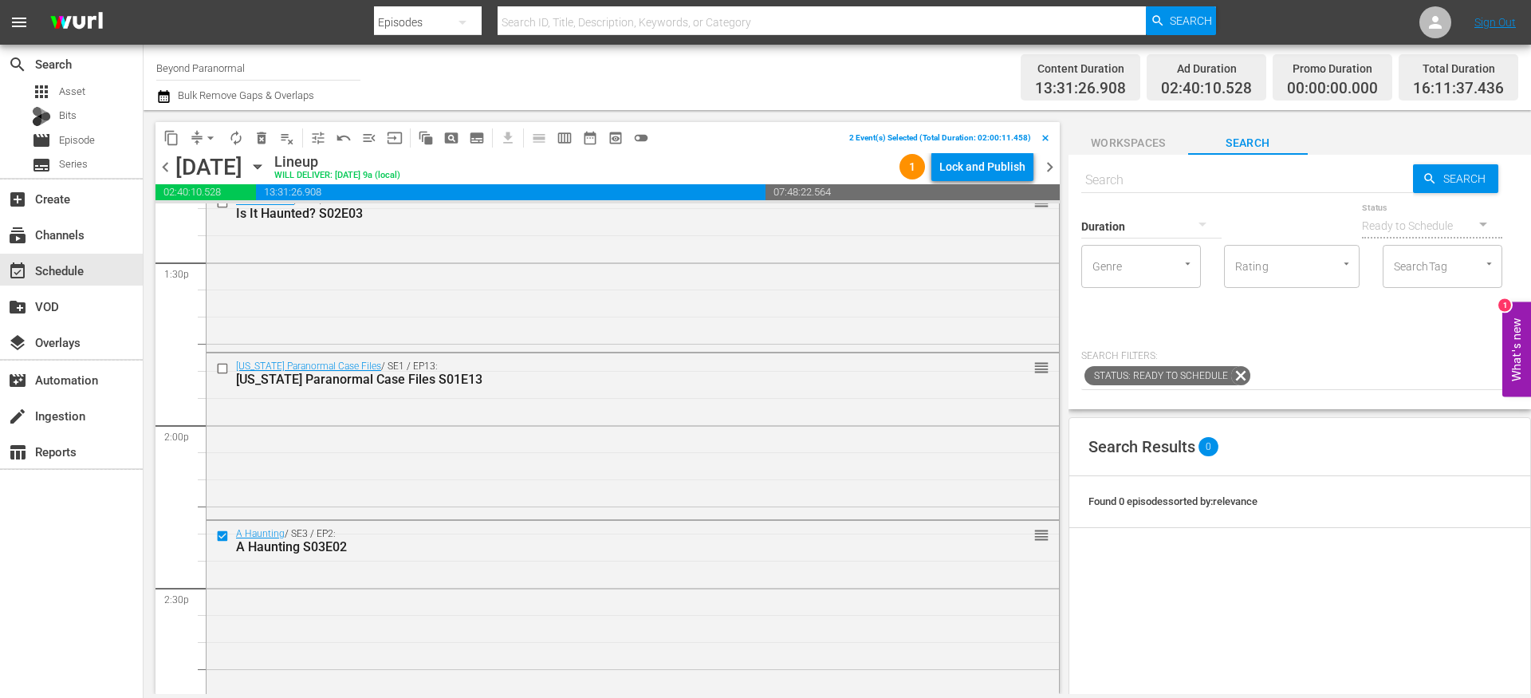
scroll to position [4270, 0]
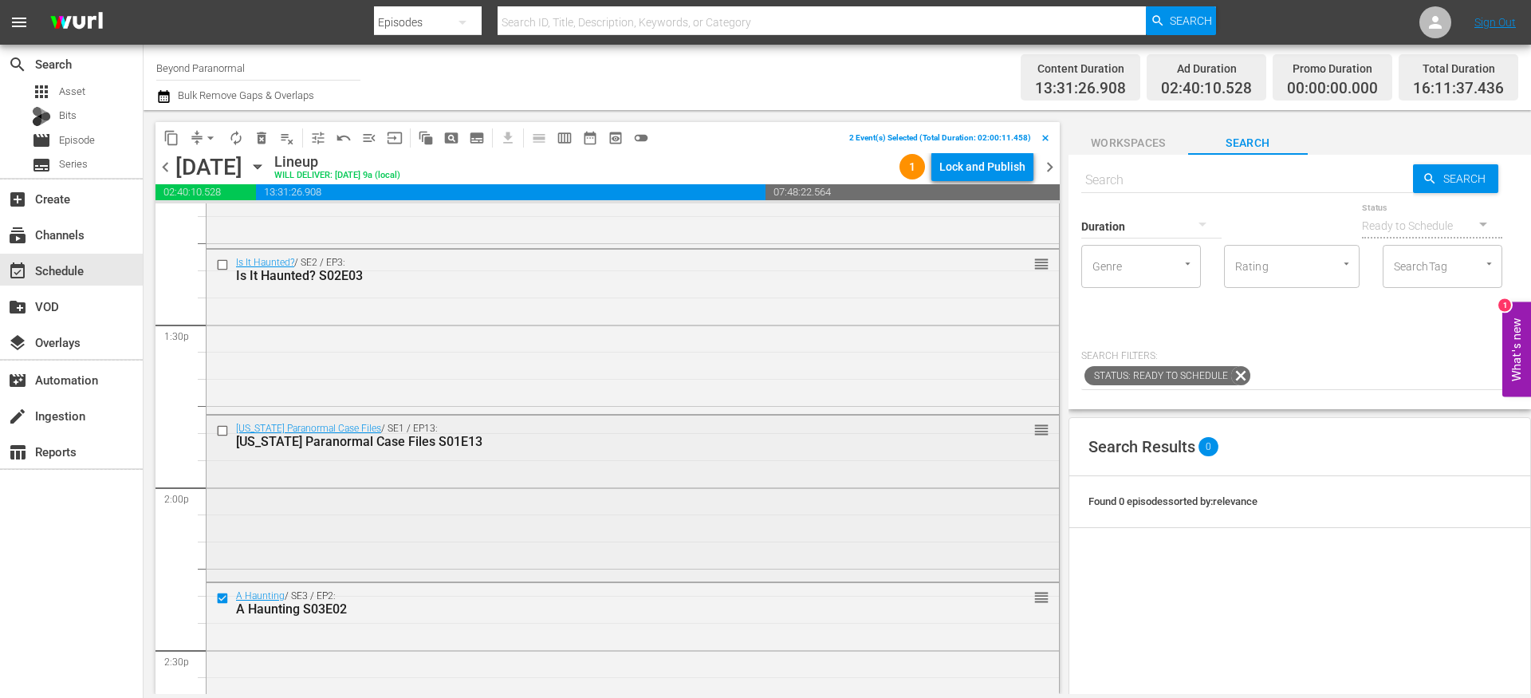
click at [223, 431] on input "checkbox" at bounding box center [224, 431] width 17 height 14
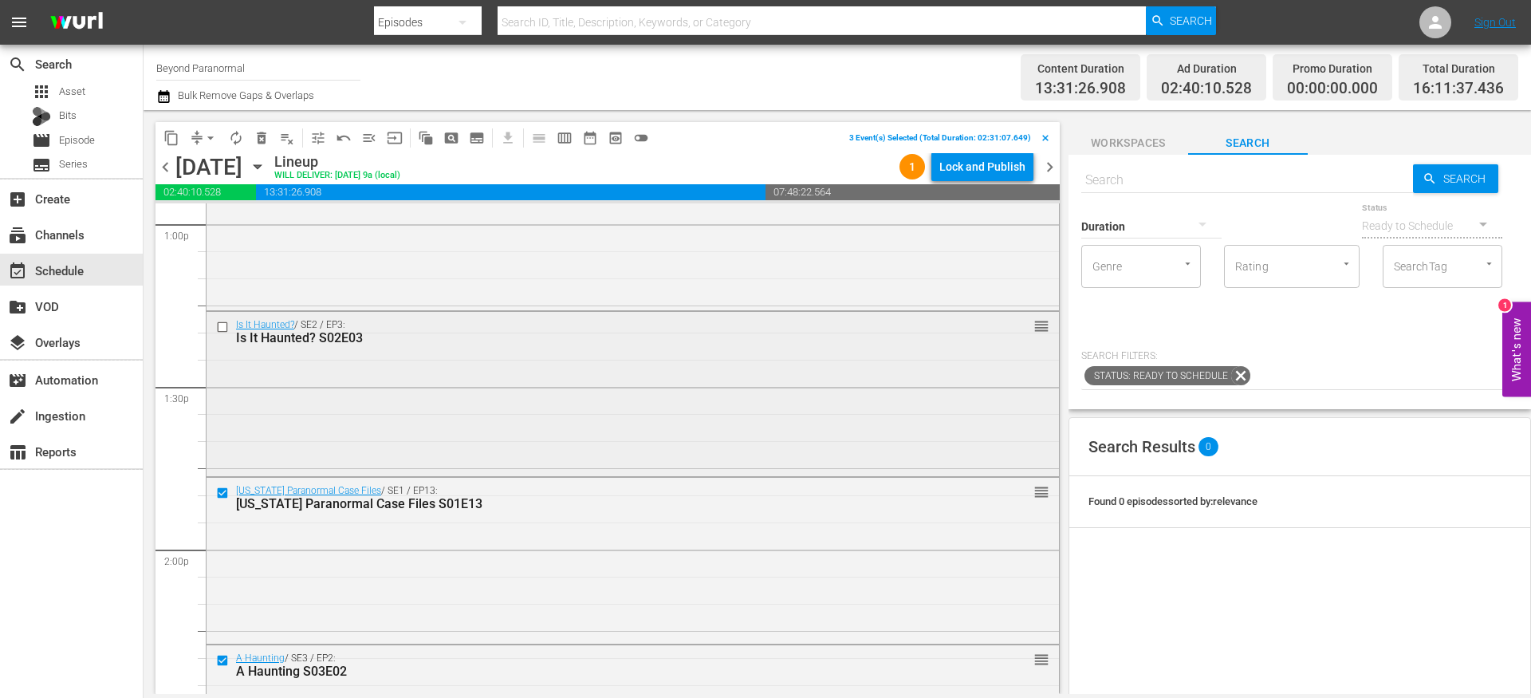
scroll to position [4206, 0]
click at [222, 331] on input "checkbox" at bounding box center [224, 329] width 17 height 14
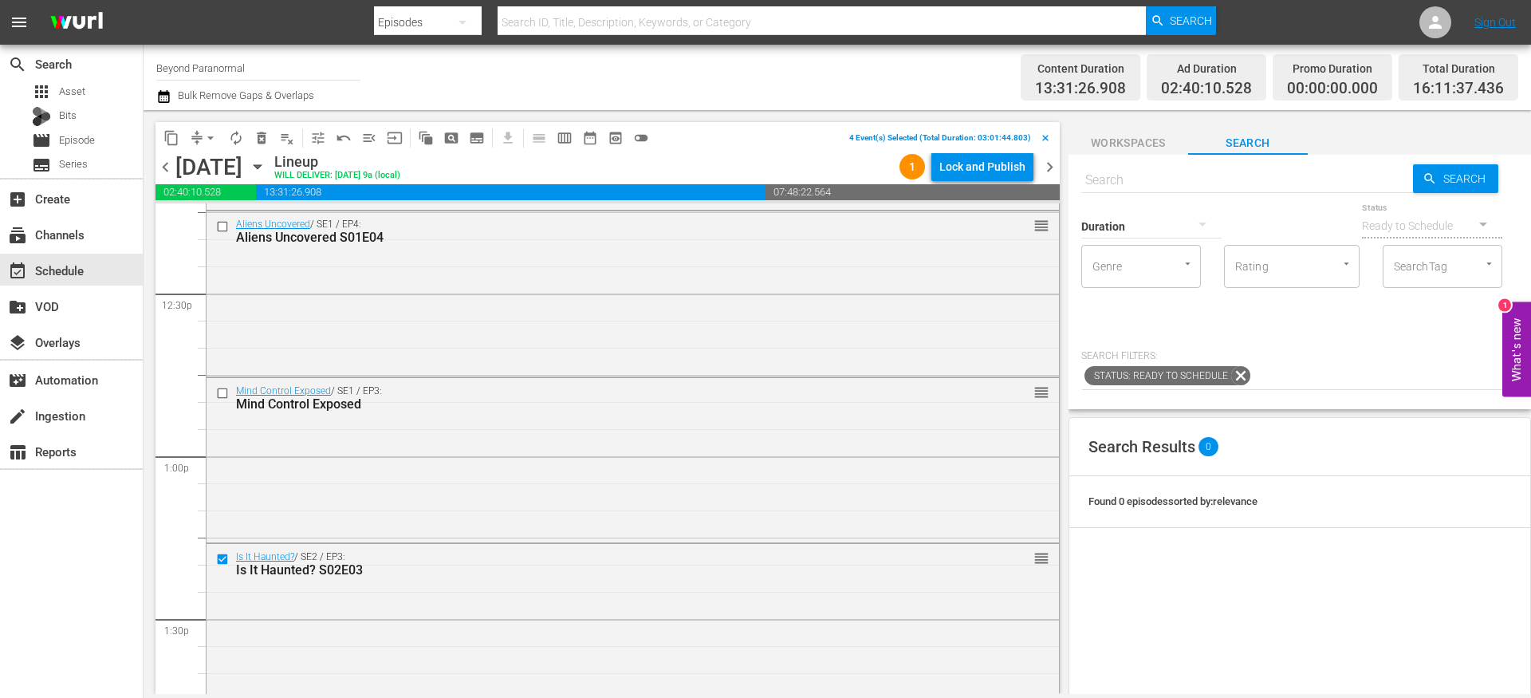
scroll to position [3957, 0]
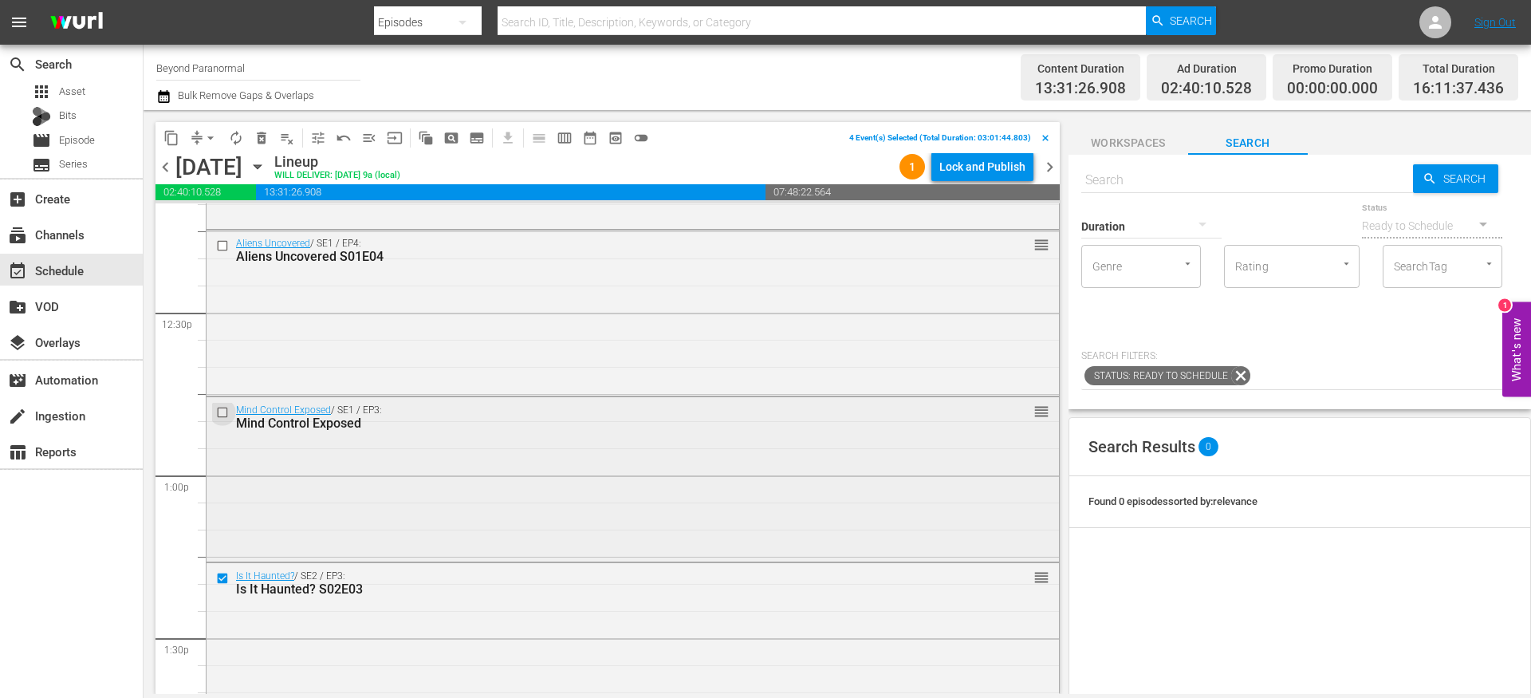
click at [223, 410] on input "checkbox" at bounding box center [224, 413] width 17 height 14
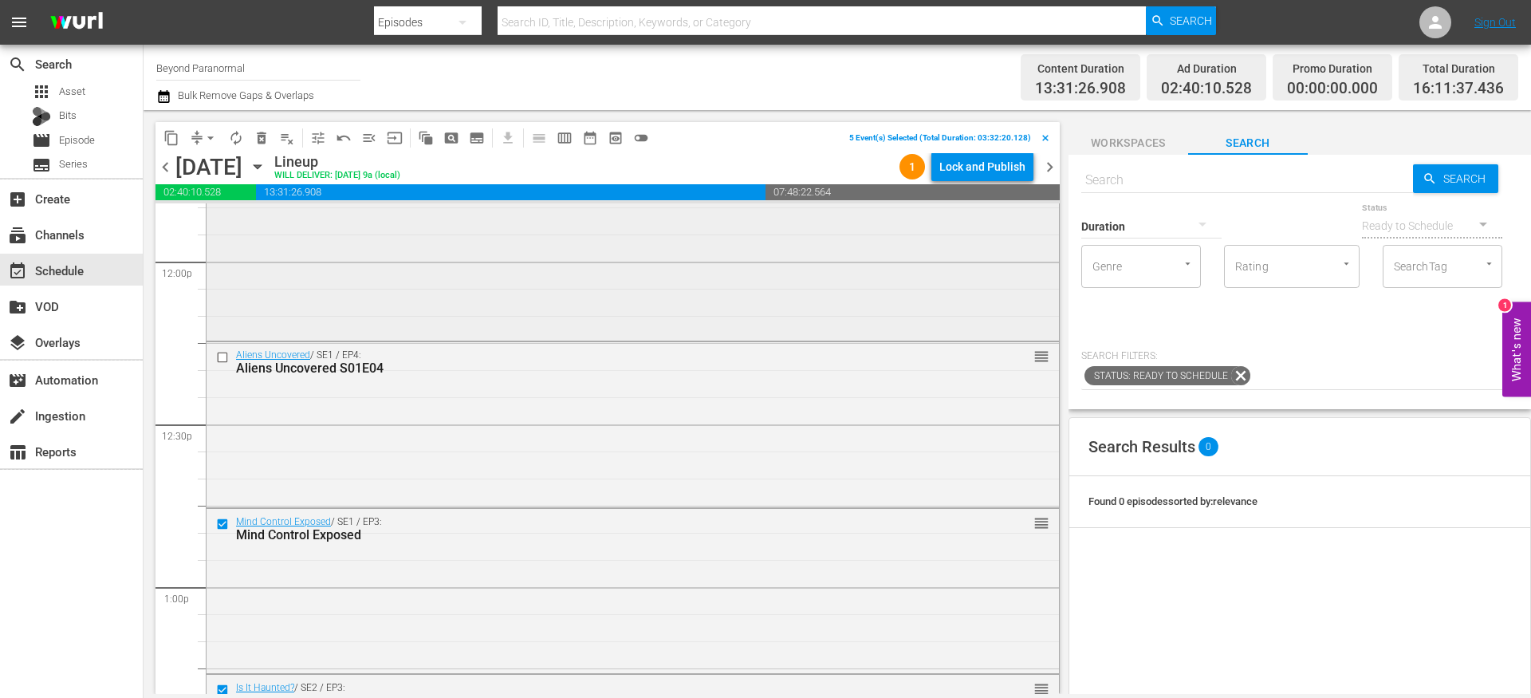
scroll to position [3844, 0]
click at [267, 141] on span "delete_forever_outlined" at bounding box center [262, 138] width 16 height 16
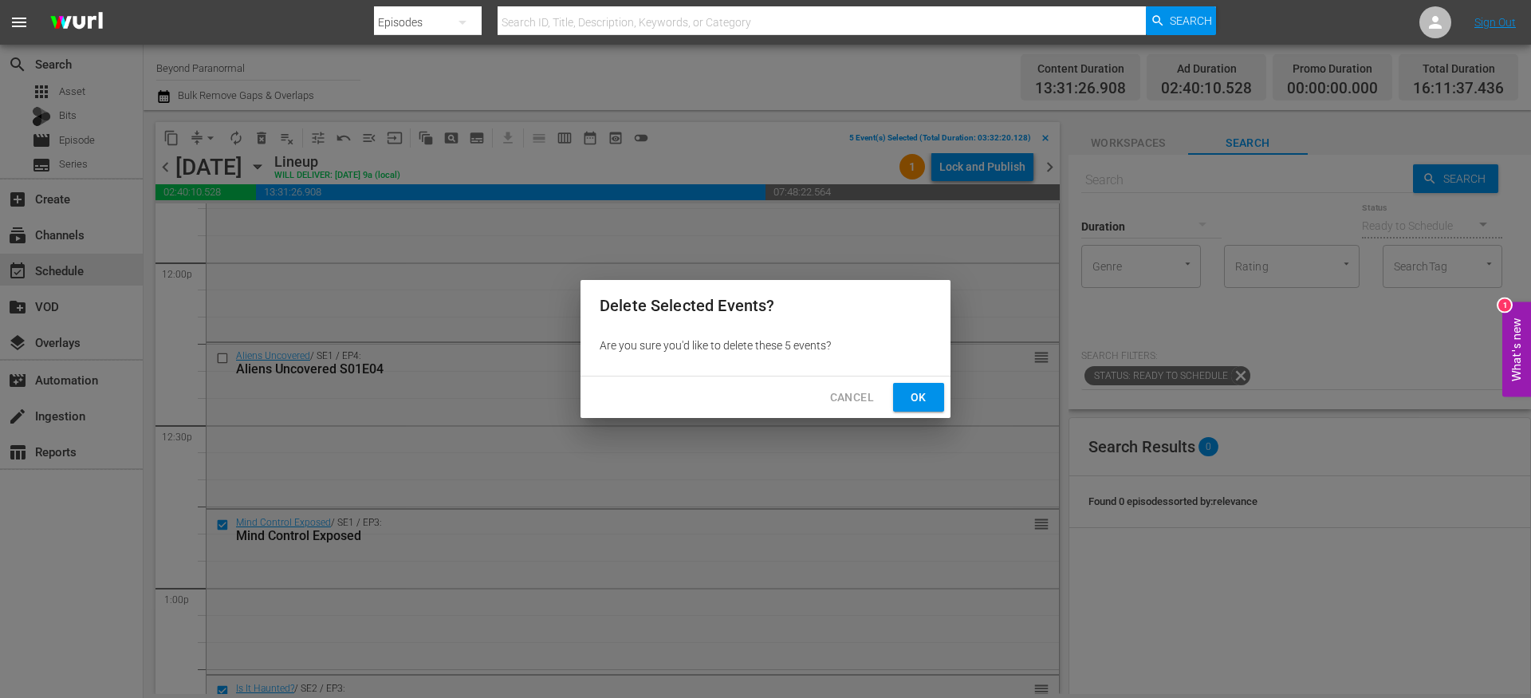
click at [917, 394] on span "Ok" at bounding box center [919, 397] width 26 height 20
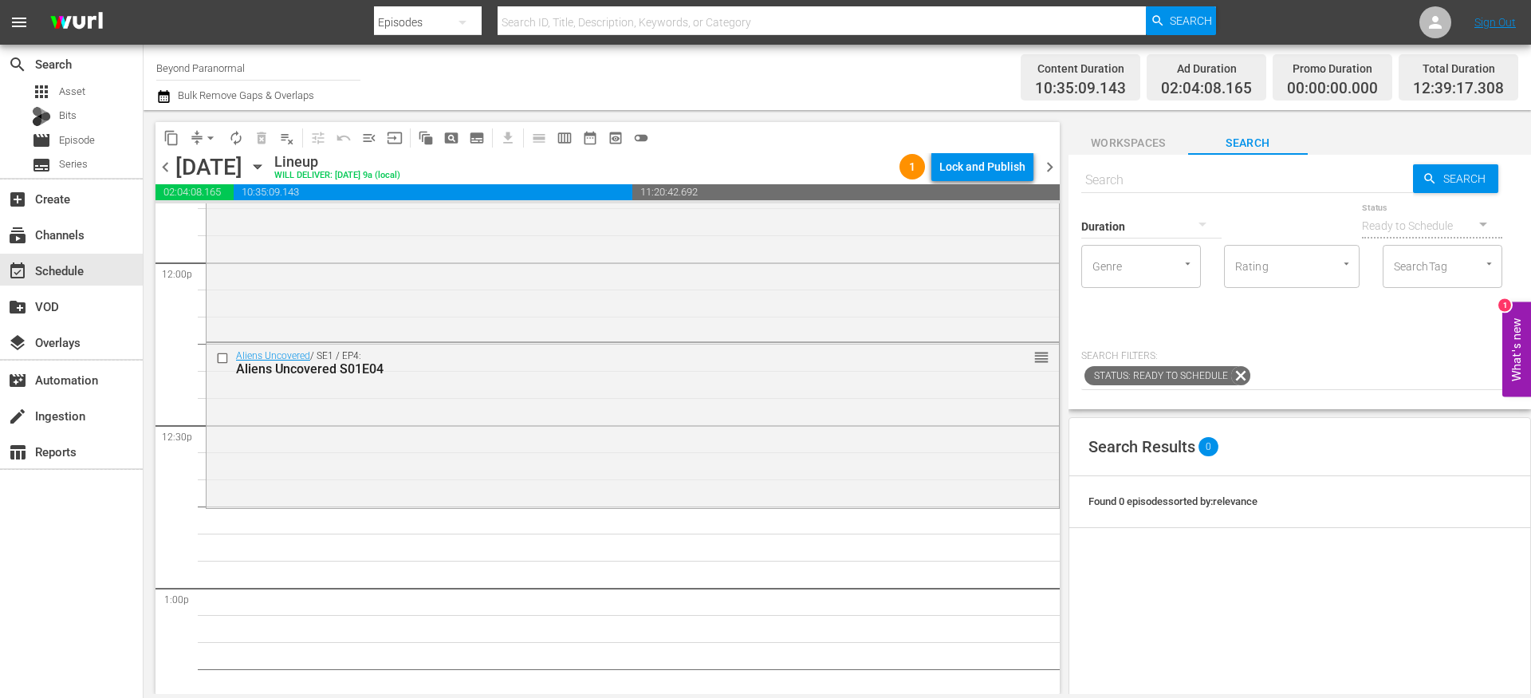
click at [1127, 175] on input "text" at bounding box center [1247, 180] width 332 height 38
paste input "Aliens Uncovered 131"
type input "Aliens Uncovered s01e31"
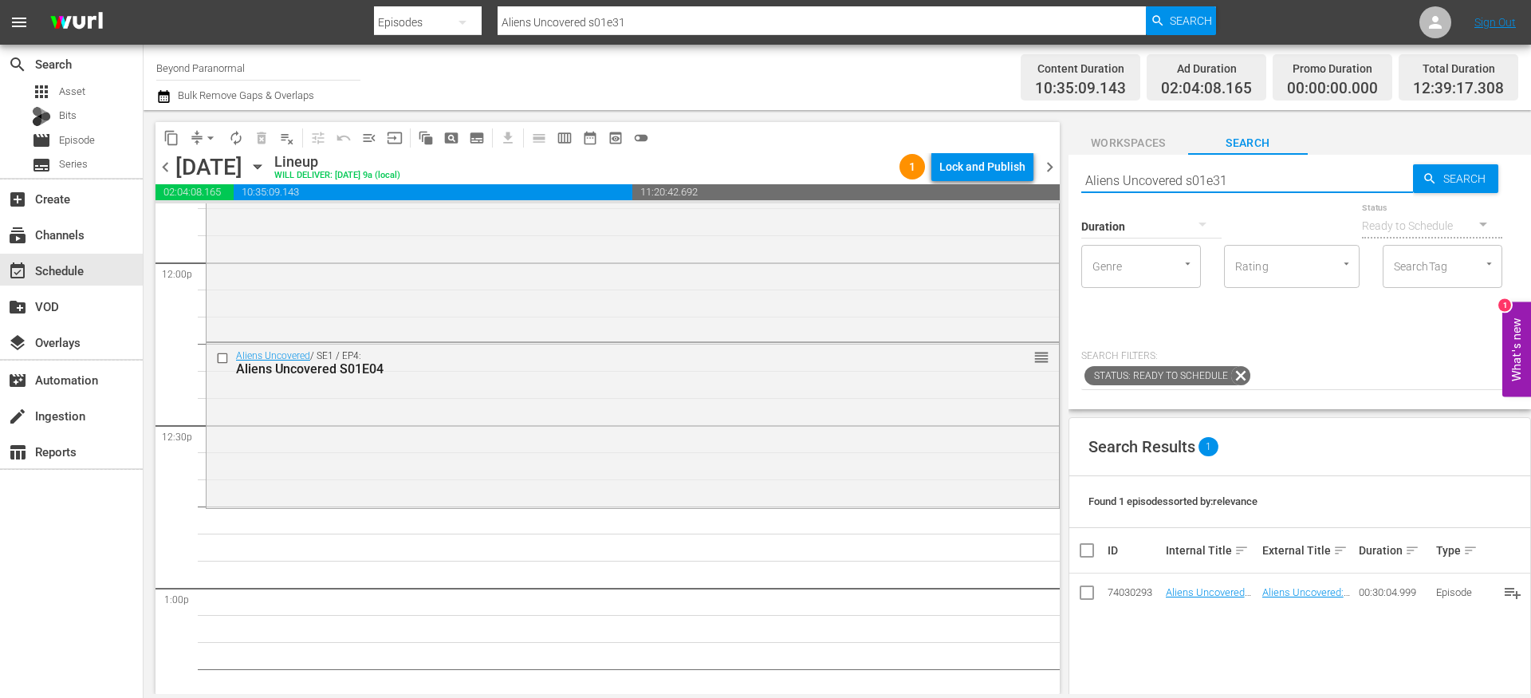
scroll to position [4001, 0]
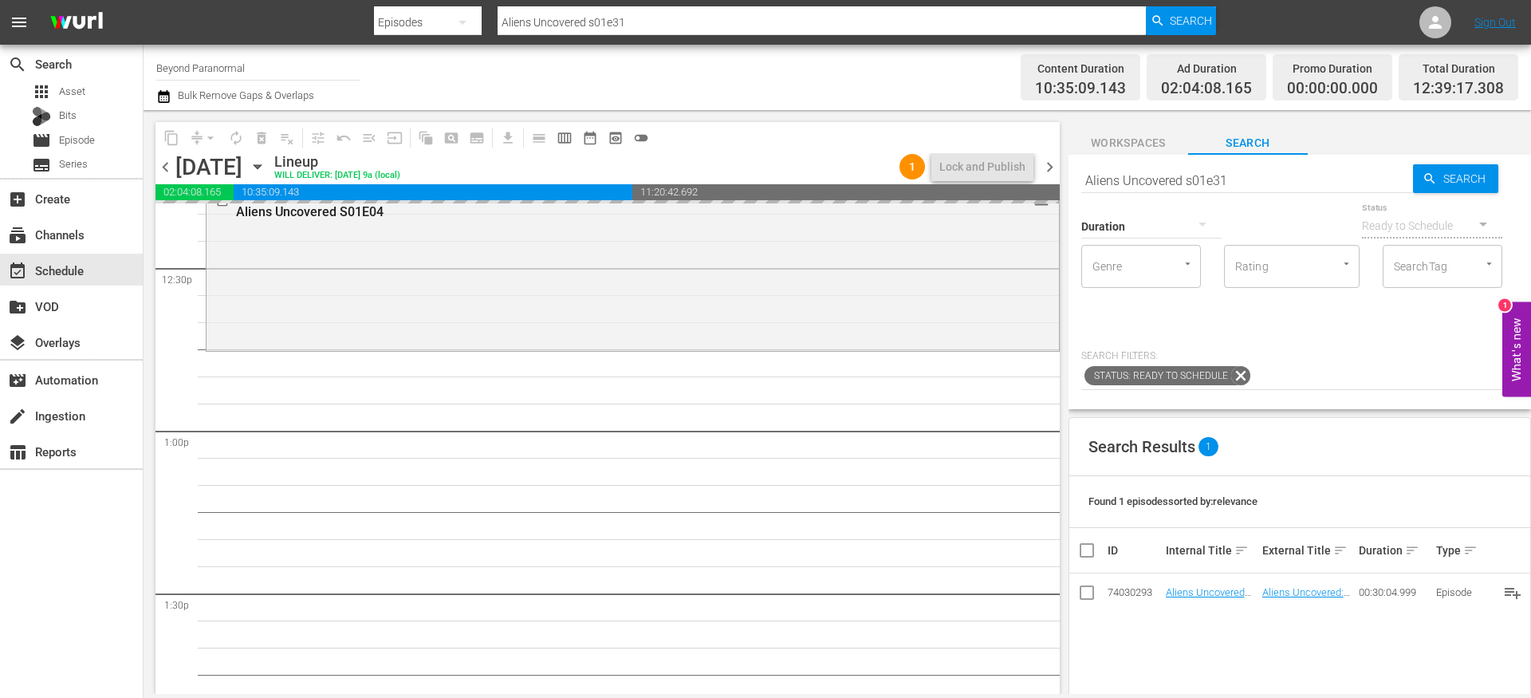
drag, startPoint x: 1174, startPoint y: 592, endPoint x: 612, endPoint y: 26, distance: 797.1
click at [1258, 172] on input "Aliens Uncovered s01e31" at bounding box center [1247, 180] width 332 height 38
click at [1225, 180] on input "Aliens Uncovered s01e31" at bounding box center [1247, 180] width 332 height 38
click at [1249, 183] on input "Aliens Uncovered s01e31" at bounding box center [1247, 180] width 332 height 38
type input "Aliens Uncovered s01e32"
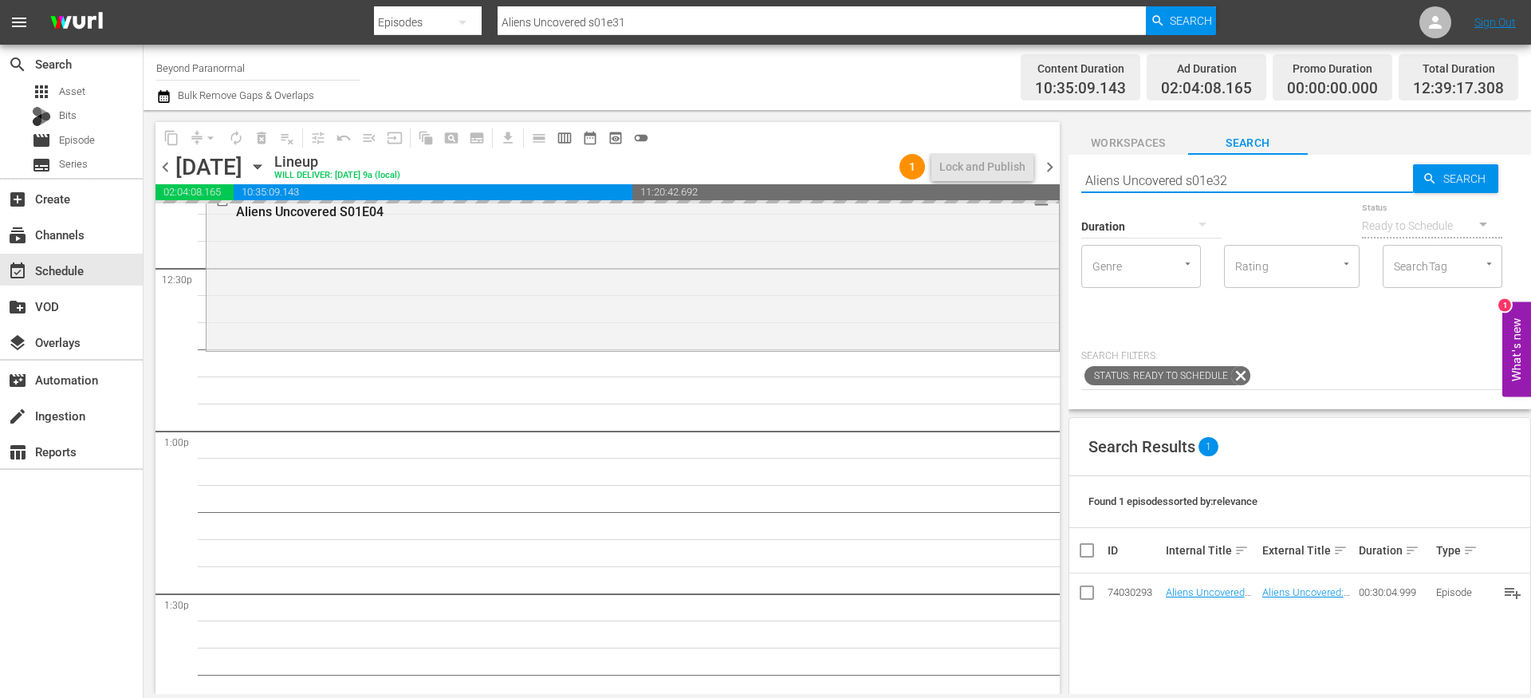
type input "Aliens Uncovered s01e32"
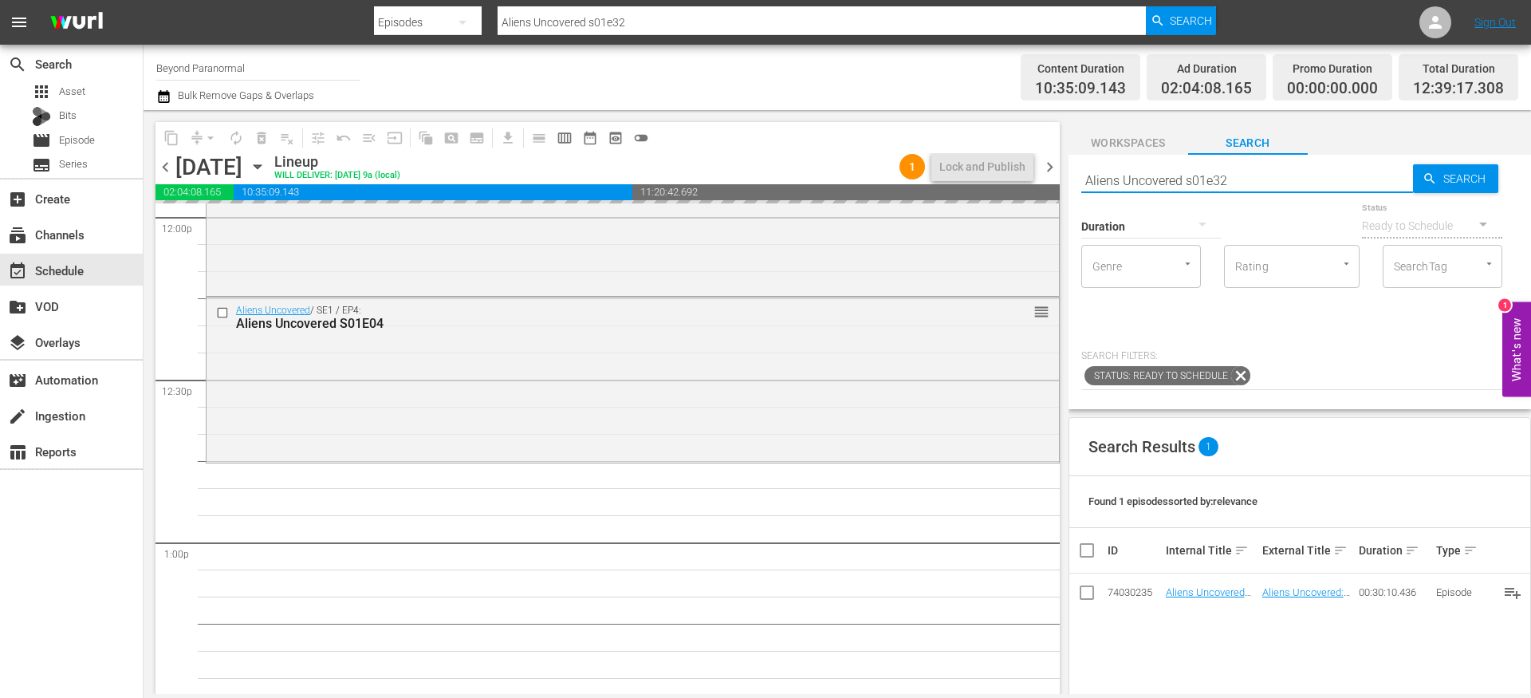
scroll to position [3982, 0]
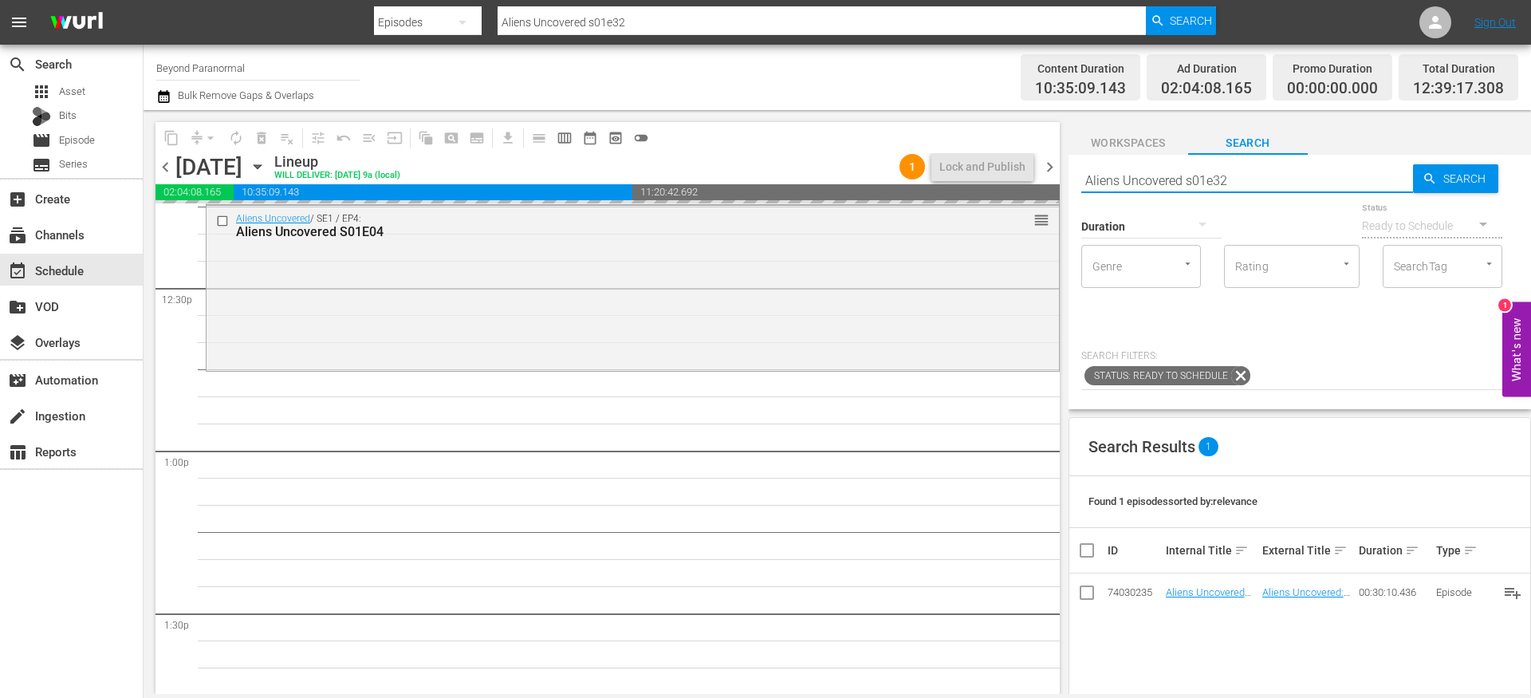
type input "Aliens Uncovered s01e32"
click at [77, 265] on div "event_available Schedule" at bounding box center [44, 268] width 89 height 14
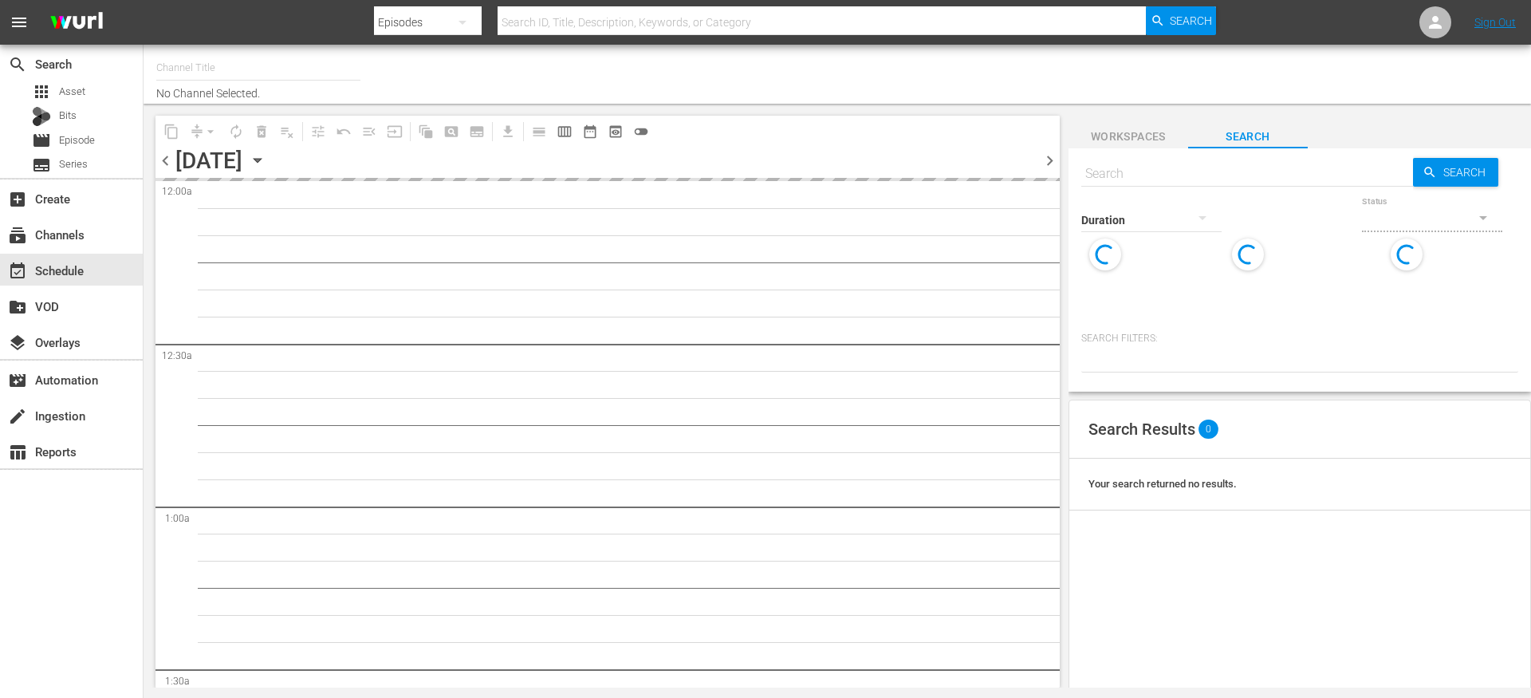
type input "Beyond Paranormal (1549)"
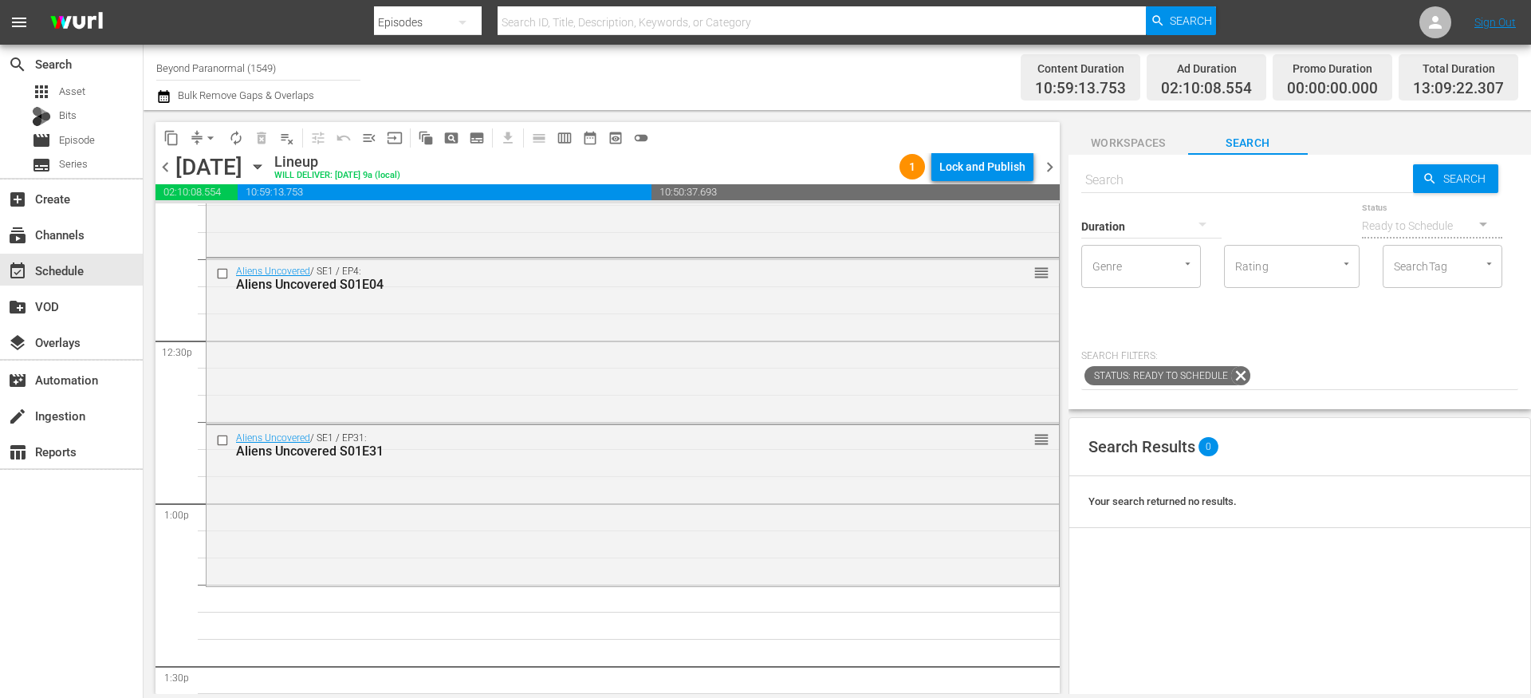
scroll to position [3930, 0]
click at [1144, 197] on div "Duration" at bounding box center [1151, 215] width 140 height 57
click at [1144, 175] on input "text" at bounding box center [1247, 180] width 332 height 38
paste input "Aliens Uncovered 131"
type input "Aliens Uncovered s01e32"
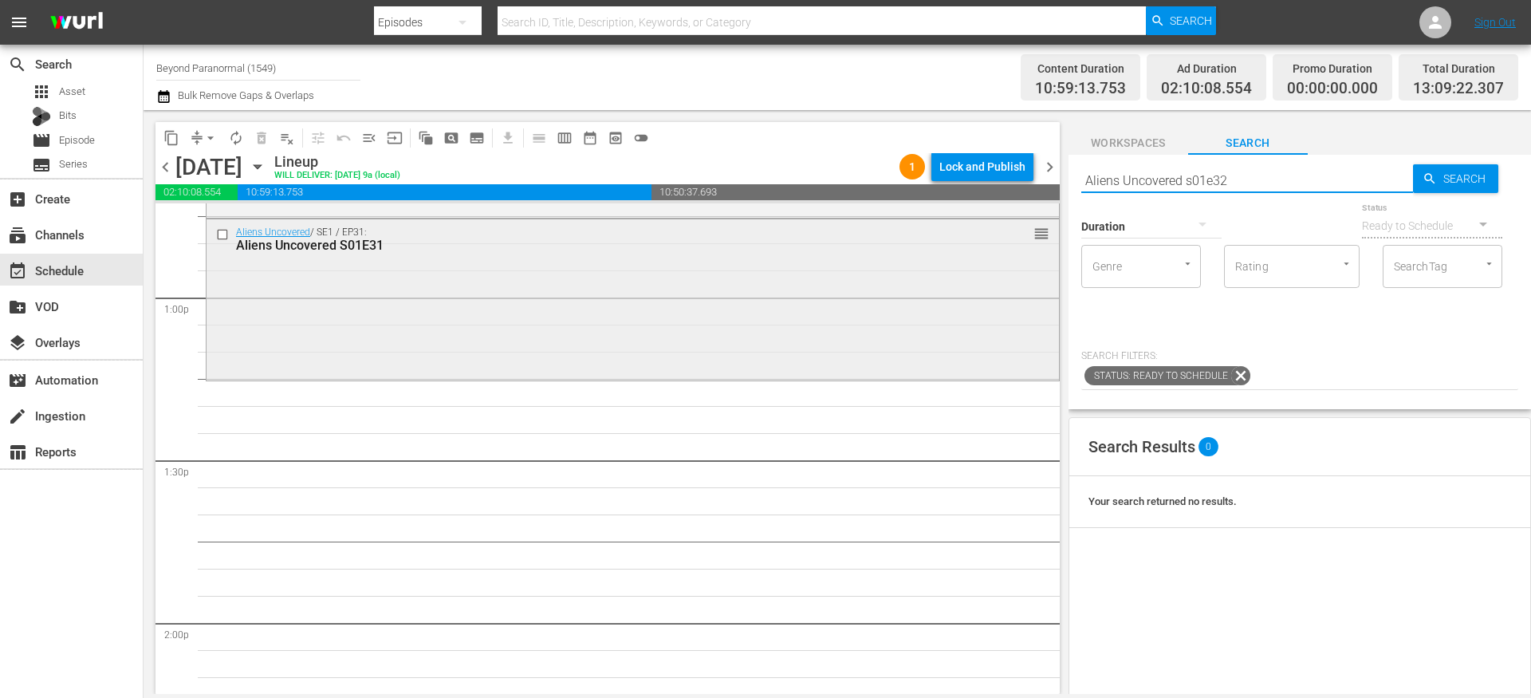
scroll to position [4139, 0]
type input "Aliens Uncovered s01e32"
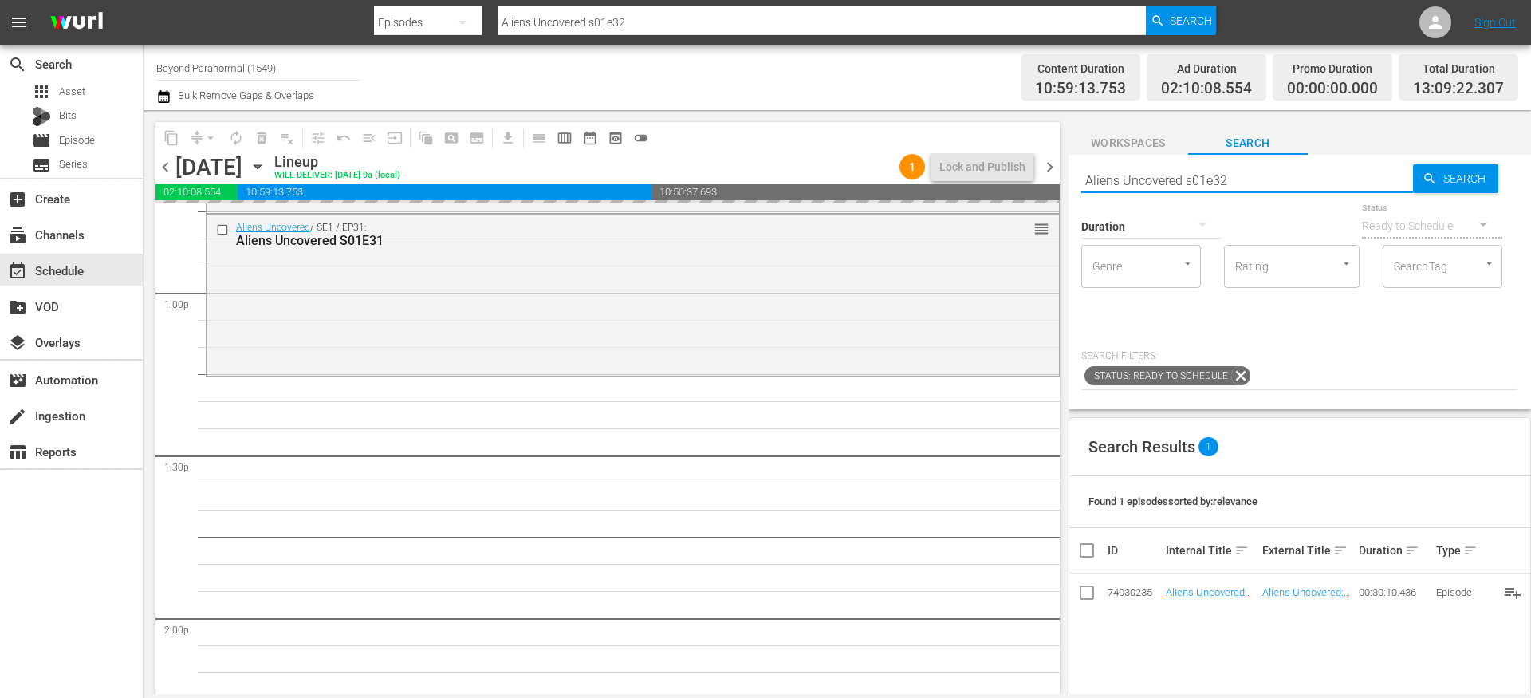
click at [1253, 183] on input "Aliens Uncovered s01e32" at bounding box center [1247, 180] width 332 height 38
type input "Aliens Uncovered s01e33"
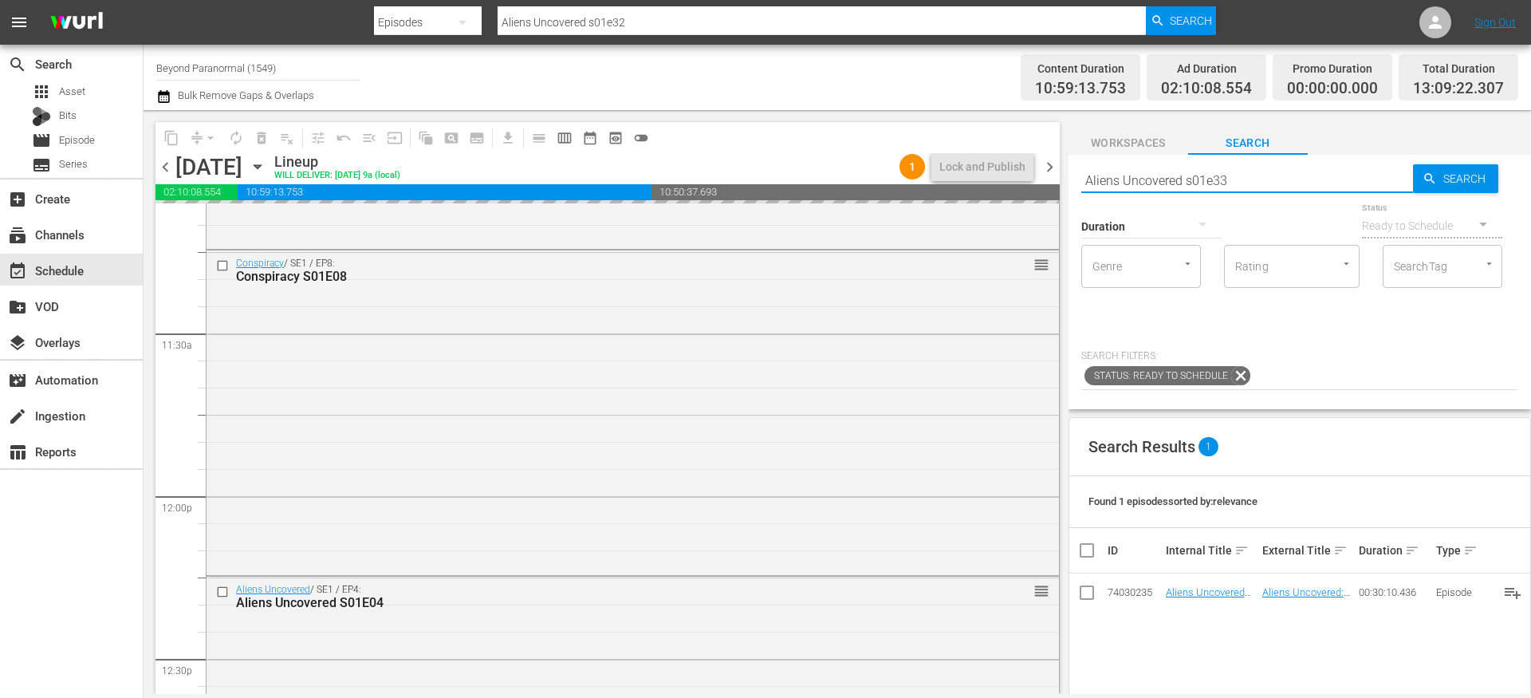
type input "Aliens Uncovered s01e33"
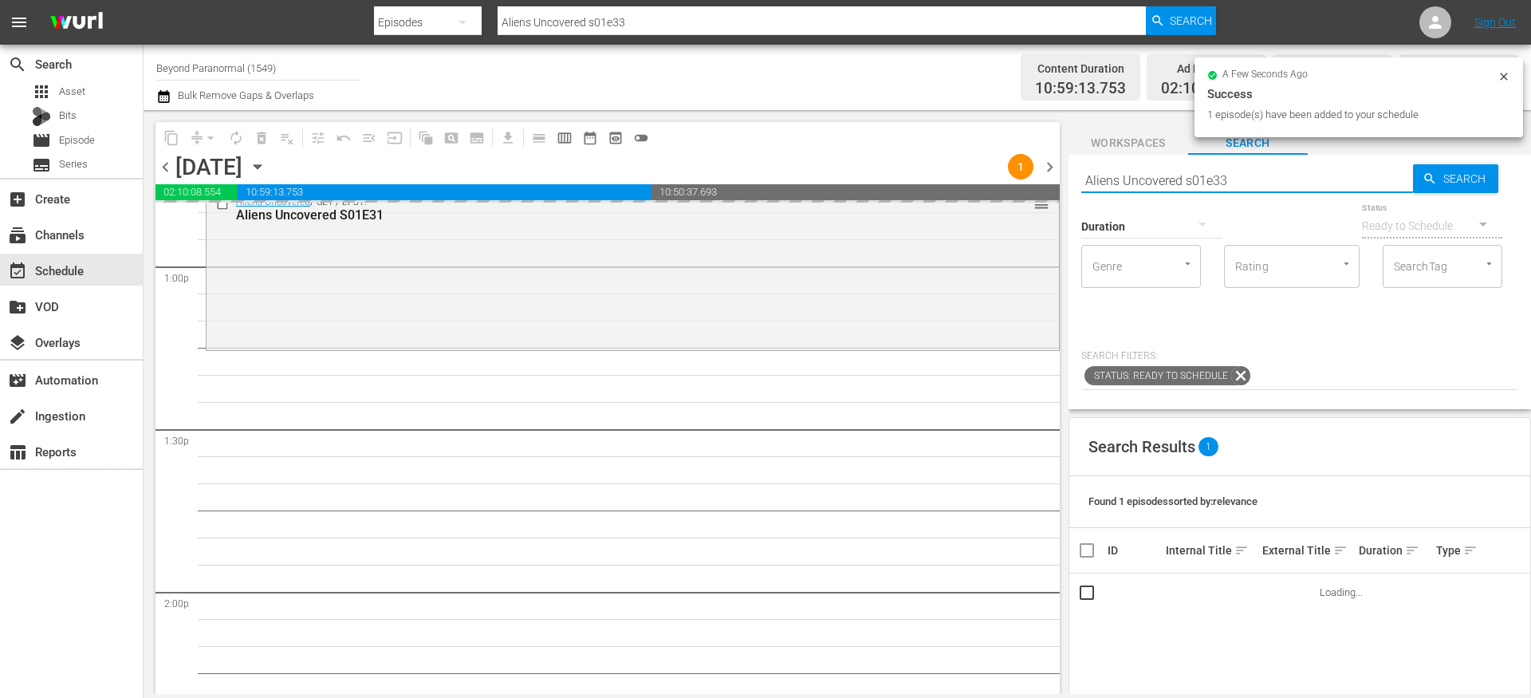
scroll to position [4166, 0]
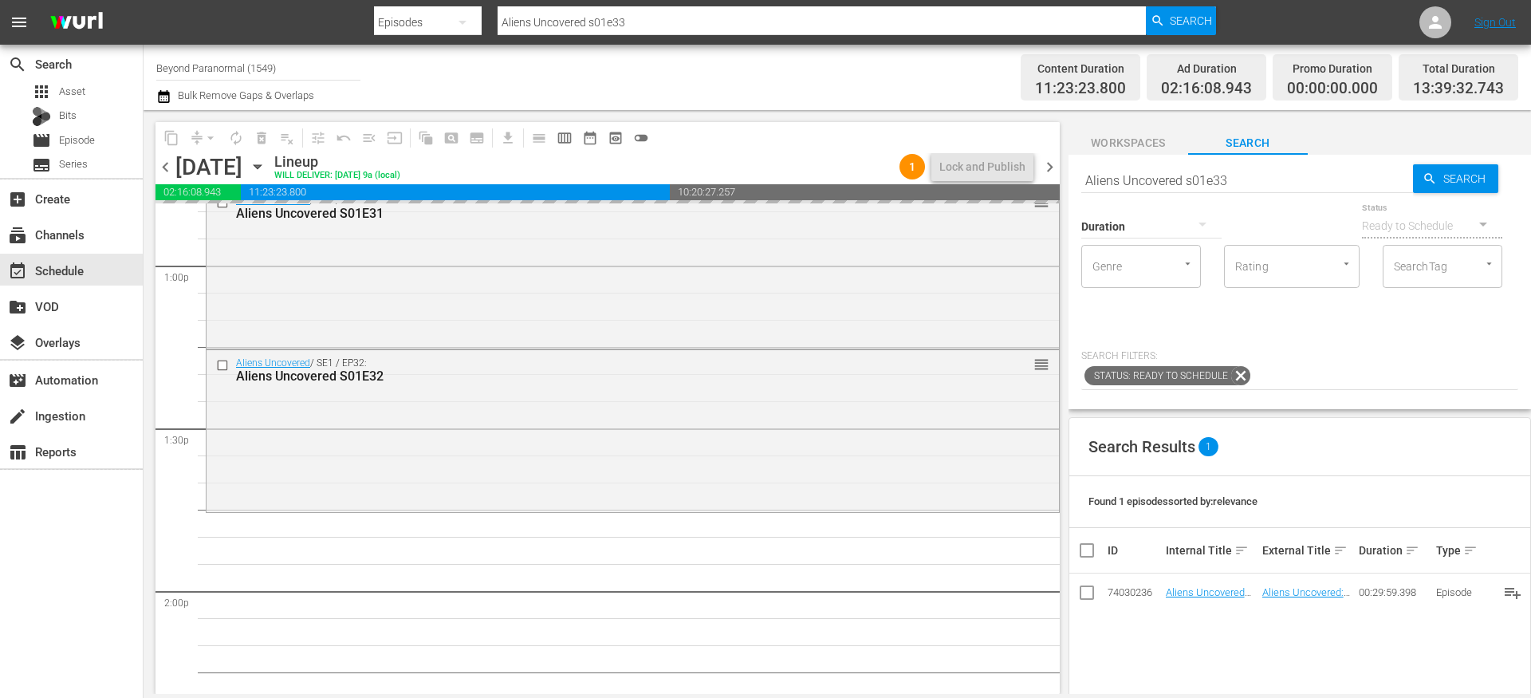
click at [1226, 176] on input "Aliens Uncovered s01e33" at bounding box center [1247, 180] width 332 height 38
type input "Aliens Uncovered s01e34"
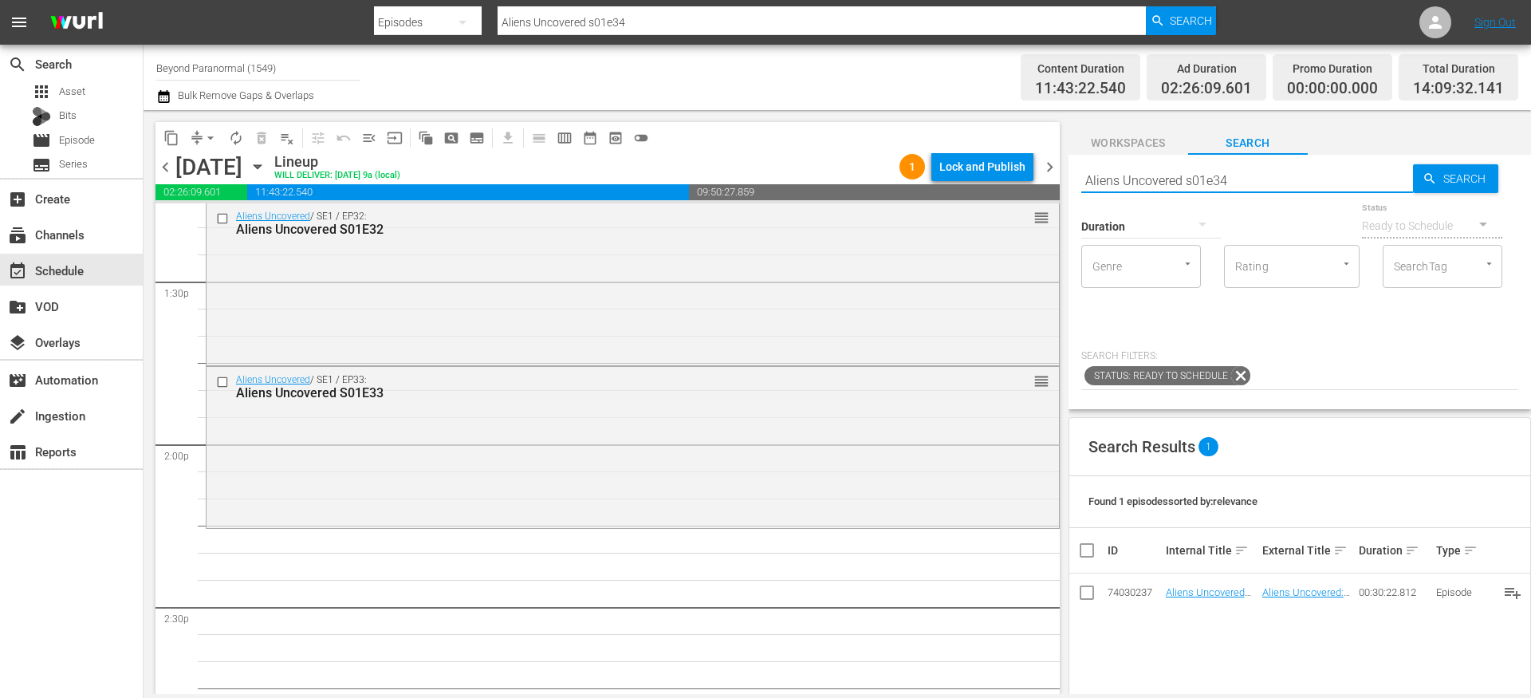
scroll to position [4359, 0]
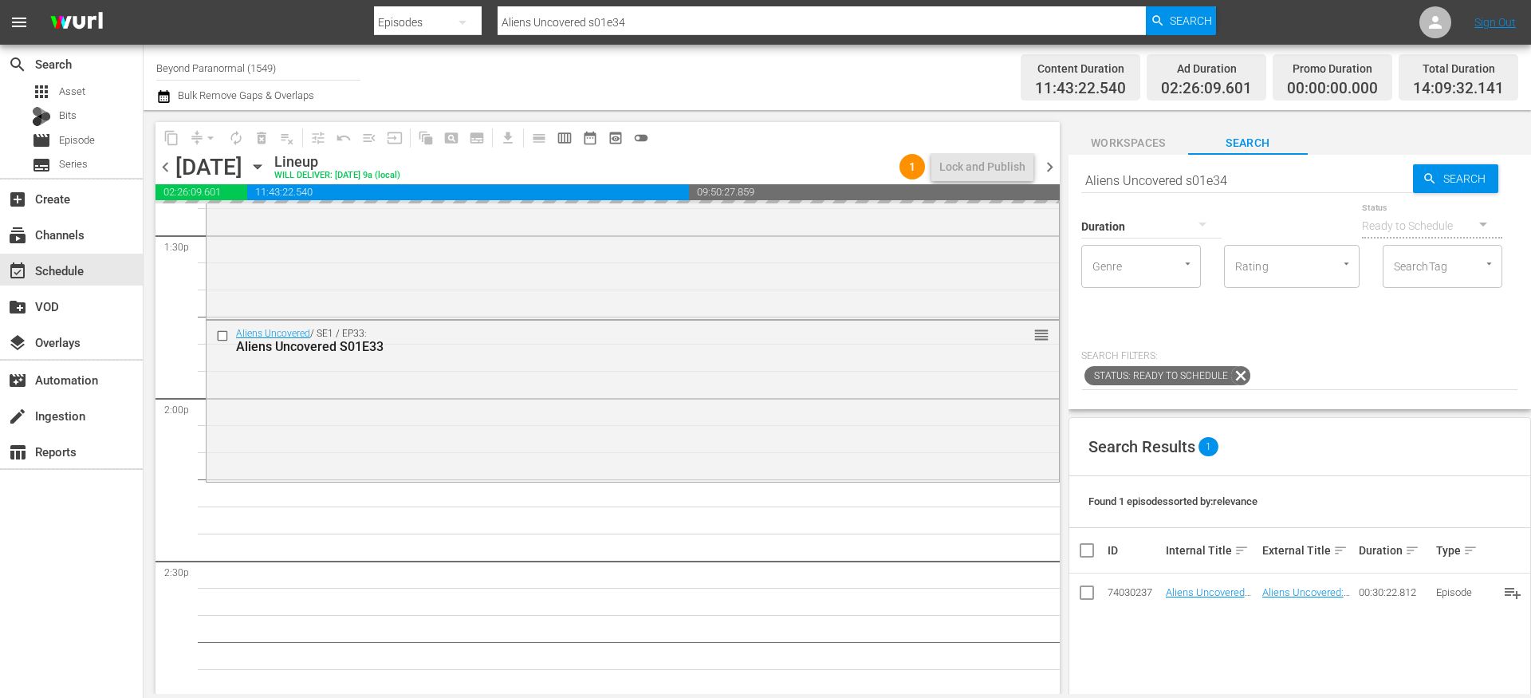
click at [1260, 174] on input "Aliens Uncovered s01e34" at bounding box center [1247, 180] width 332 height 38
type input "Aliens Uncovered s01e35"
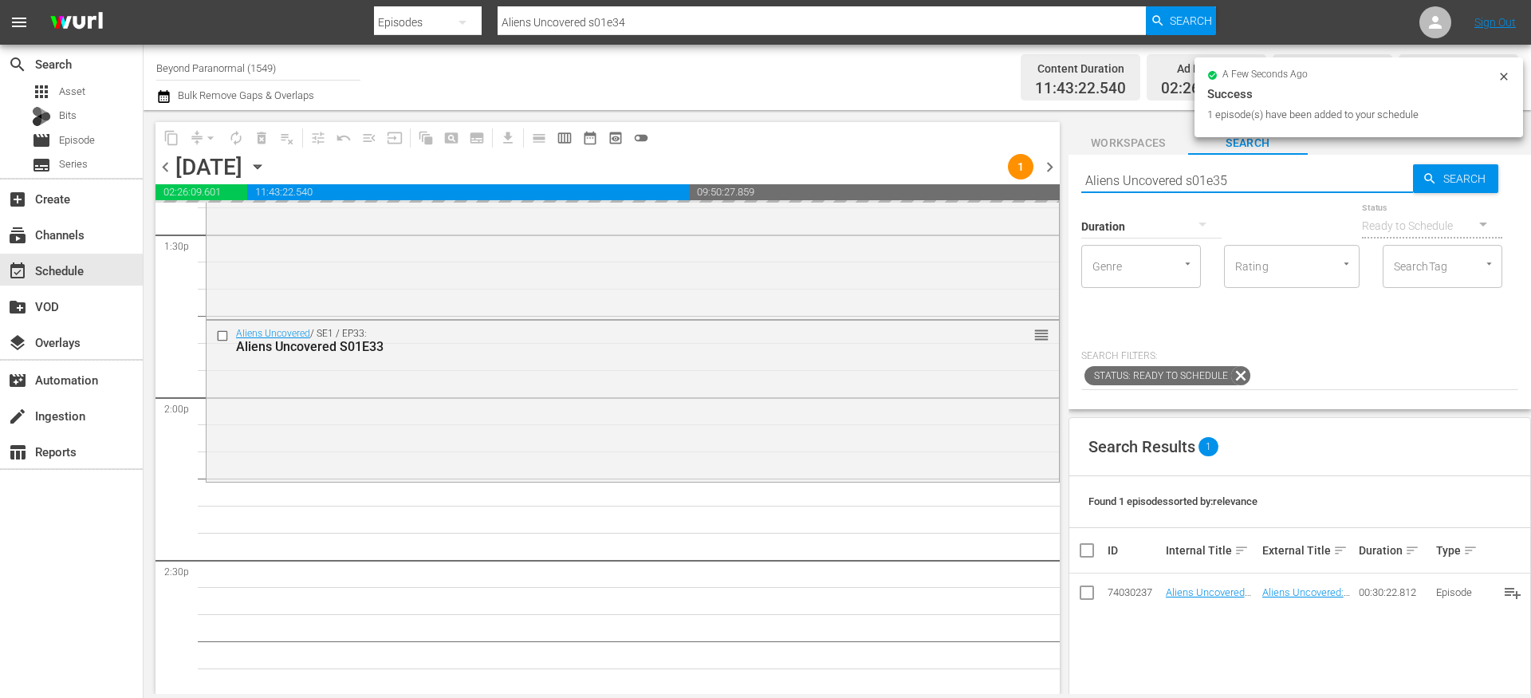
type input "Aliens Uncovered s01e35"
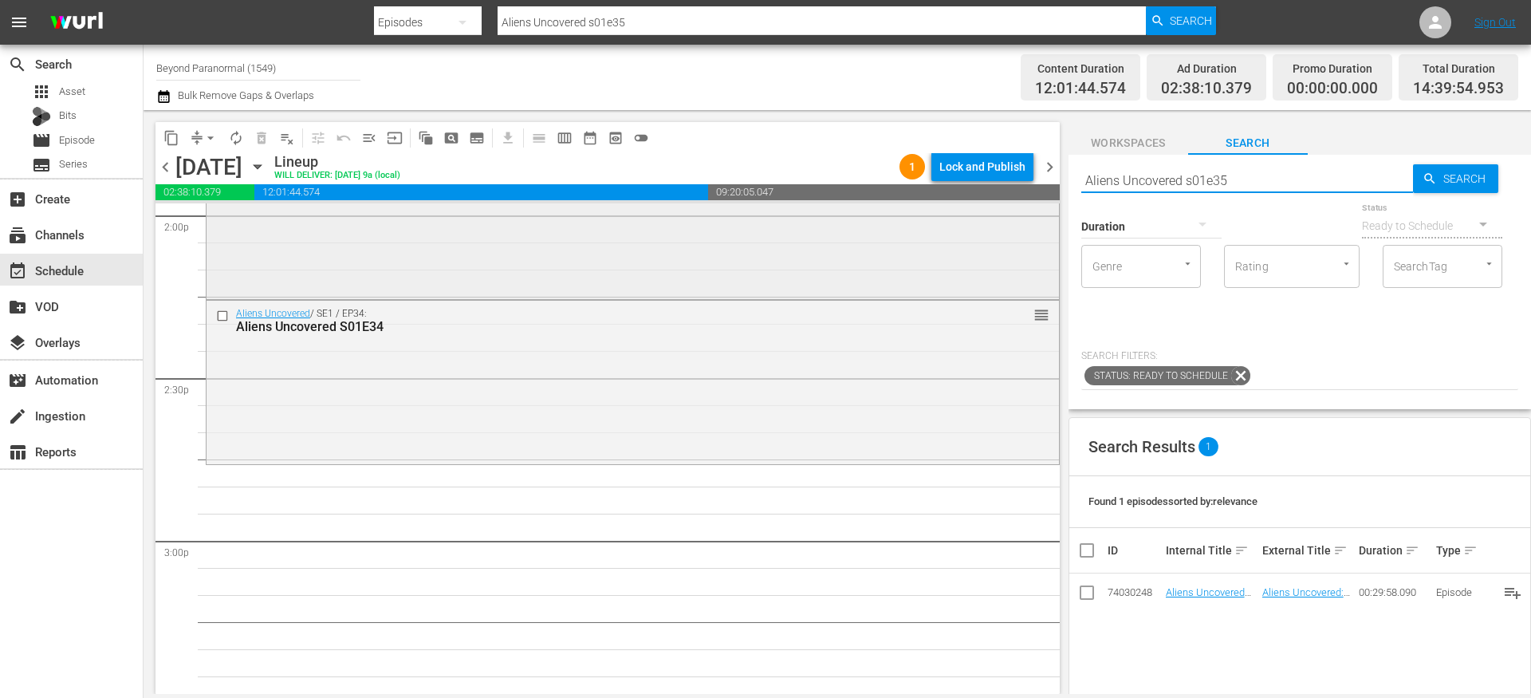
scroll to position [4546, 0]
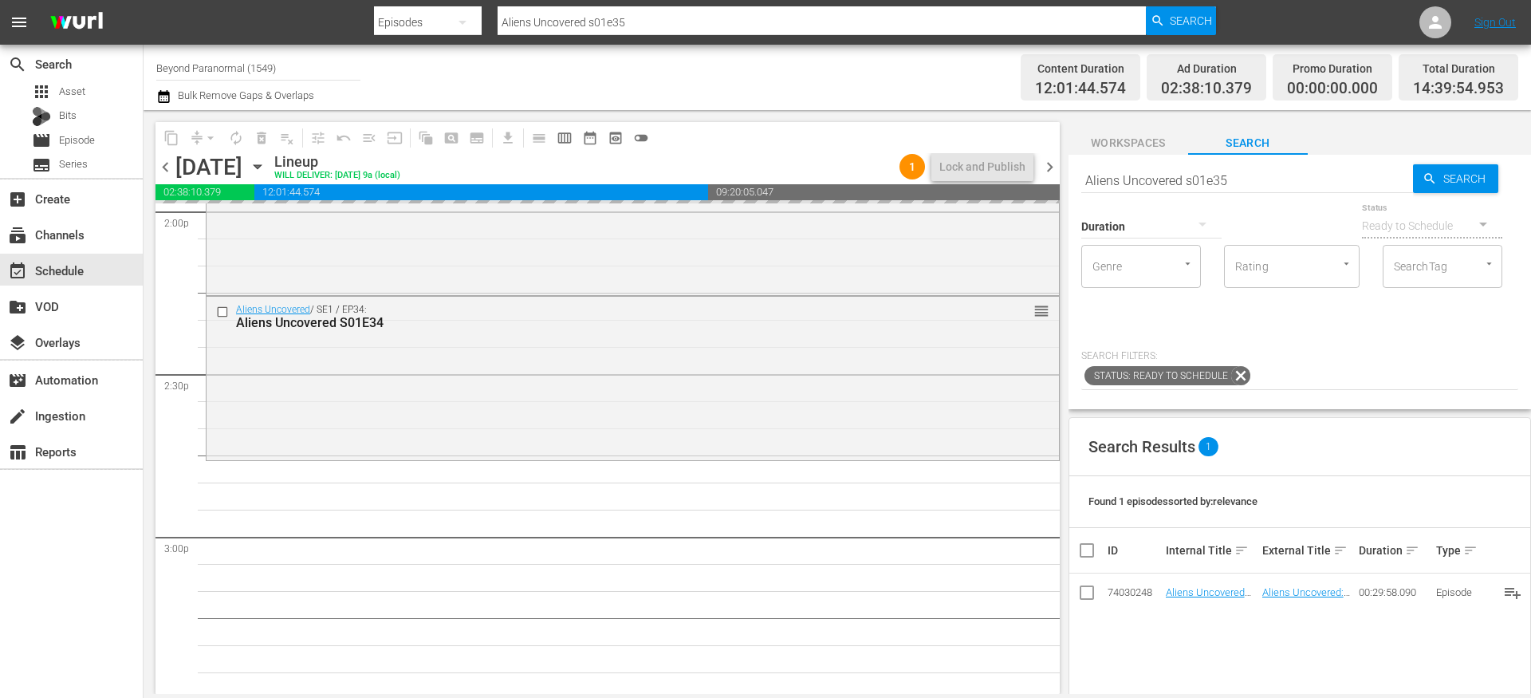
click at [1246, 169] on input "Aliens Uncovered s01e35" at bounding box center [1247, 180] width 332 height 38
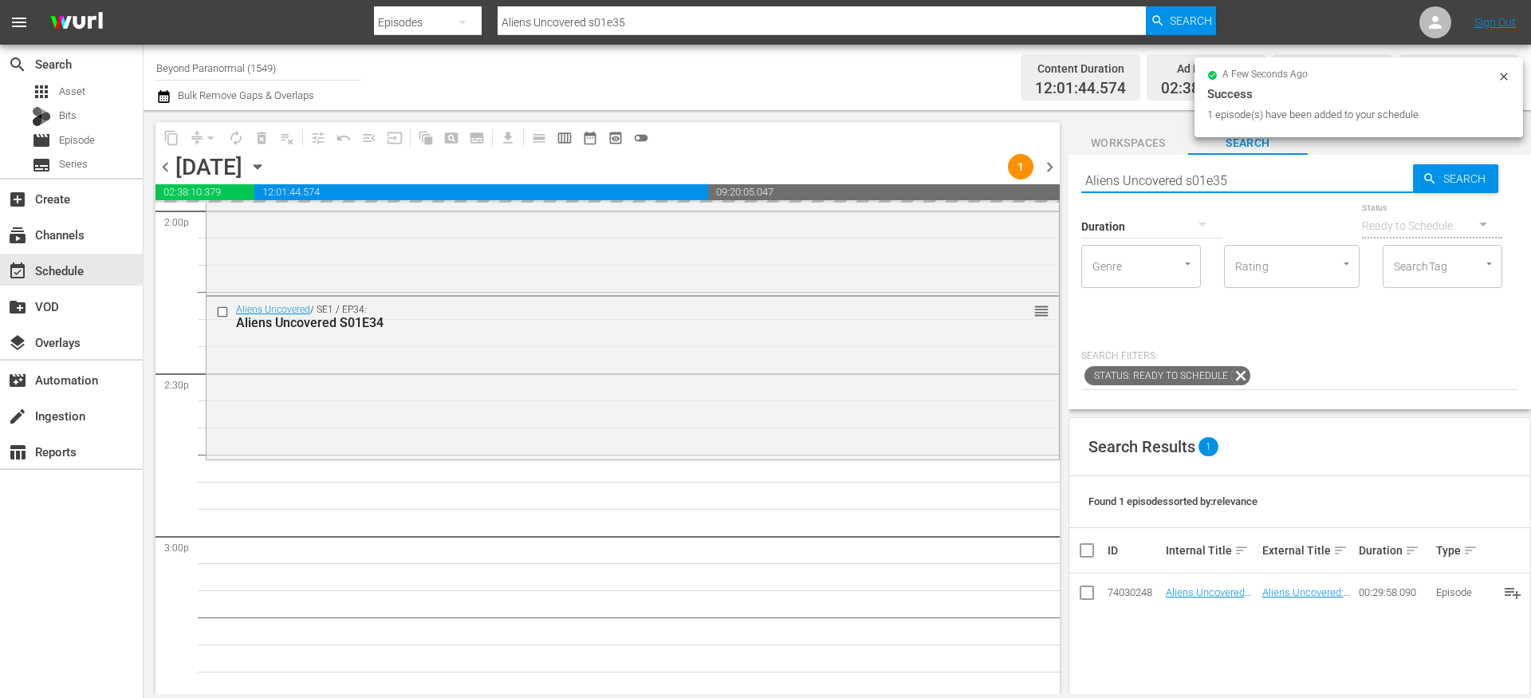
click at [1245, 179] on input "Aliens Uncovered s01e35" at bounding box center [1247, 180] width 332 height 38
type input "Aliens Uncovered s01e36"
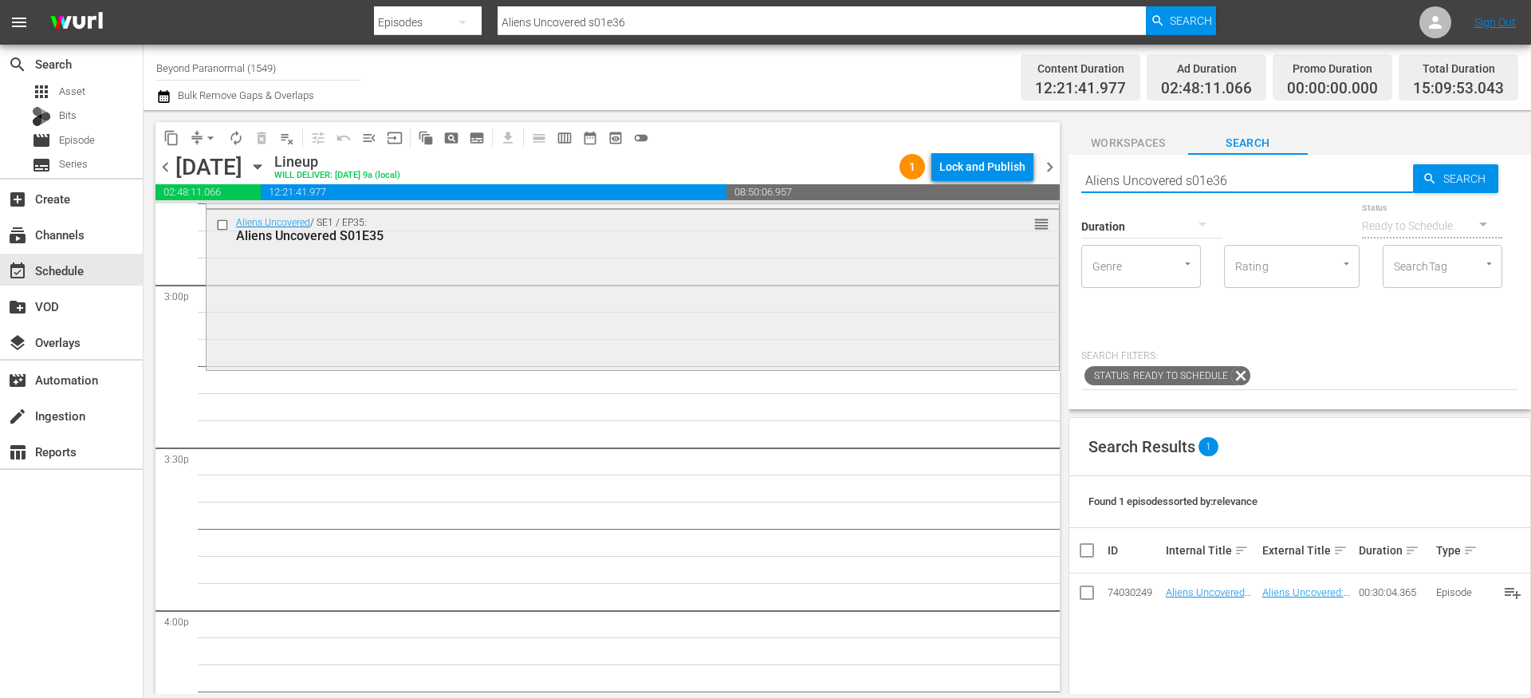
scroll to position [4817, 0]
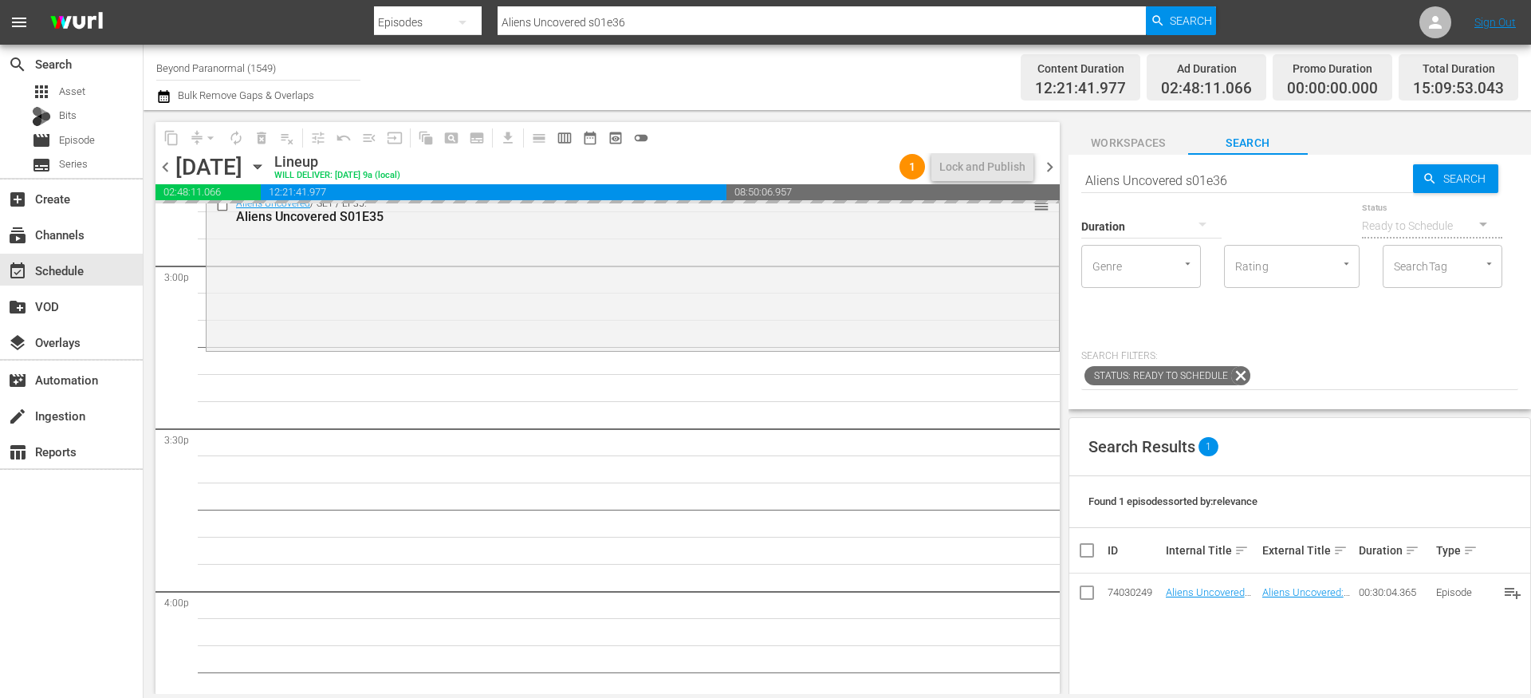
click at [1231, 181] on input "Aliens Uncovered s01e36" at bounding box center [1247, 180] width 332 height 38
type input "Aliens Uncovered s01e37"
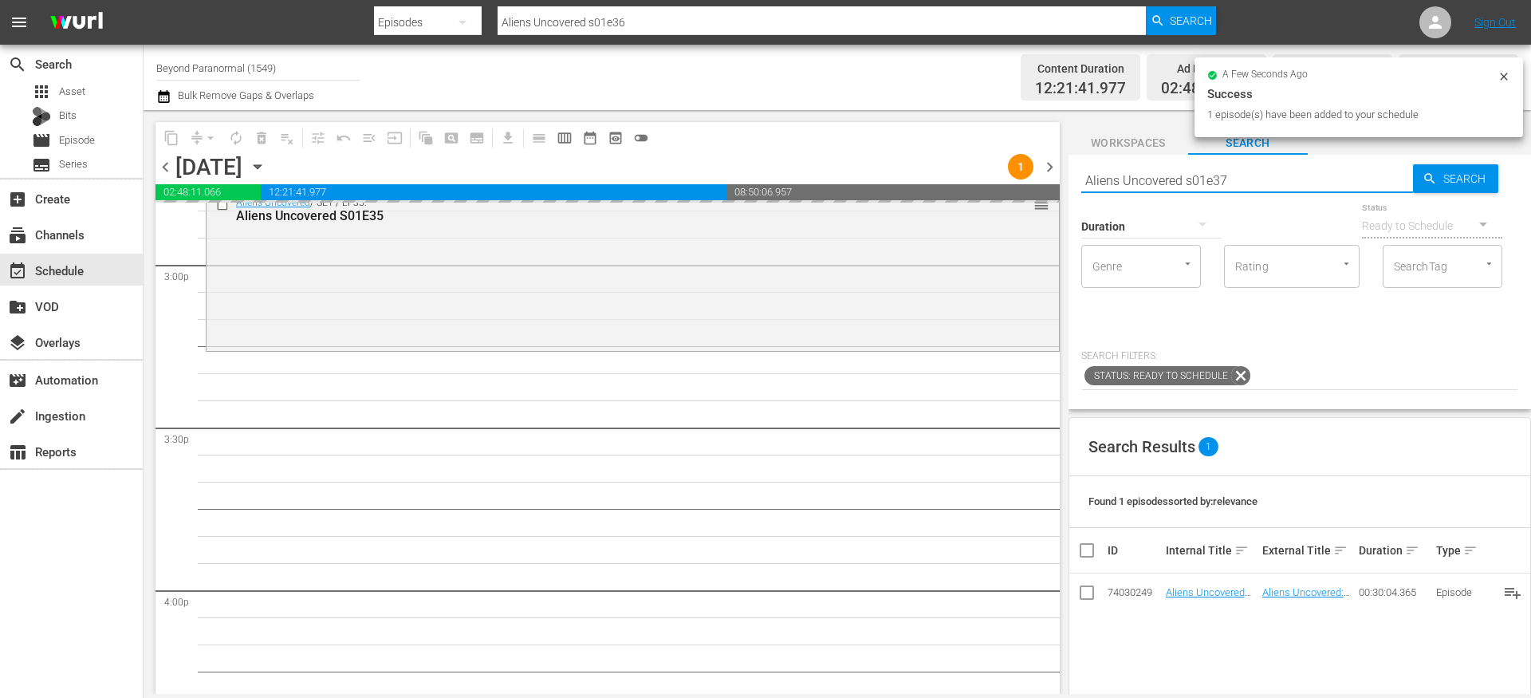
type input "Aliens Uncovered s01e37"
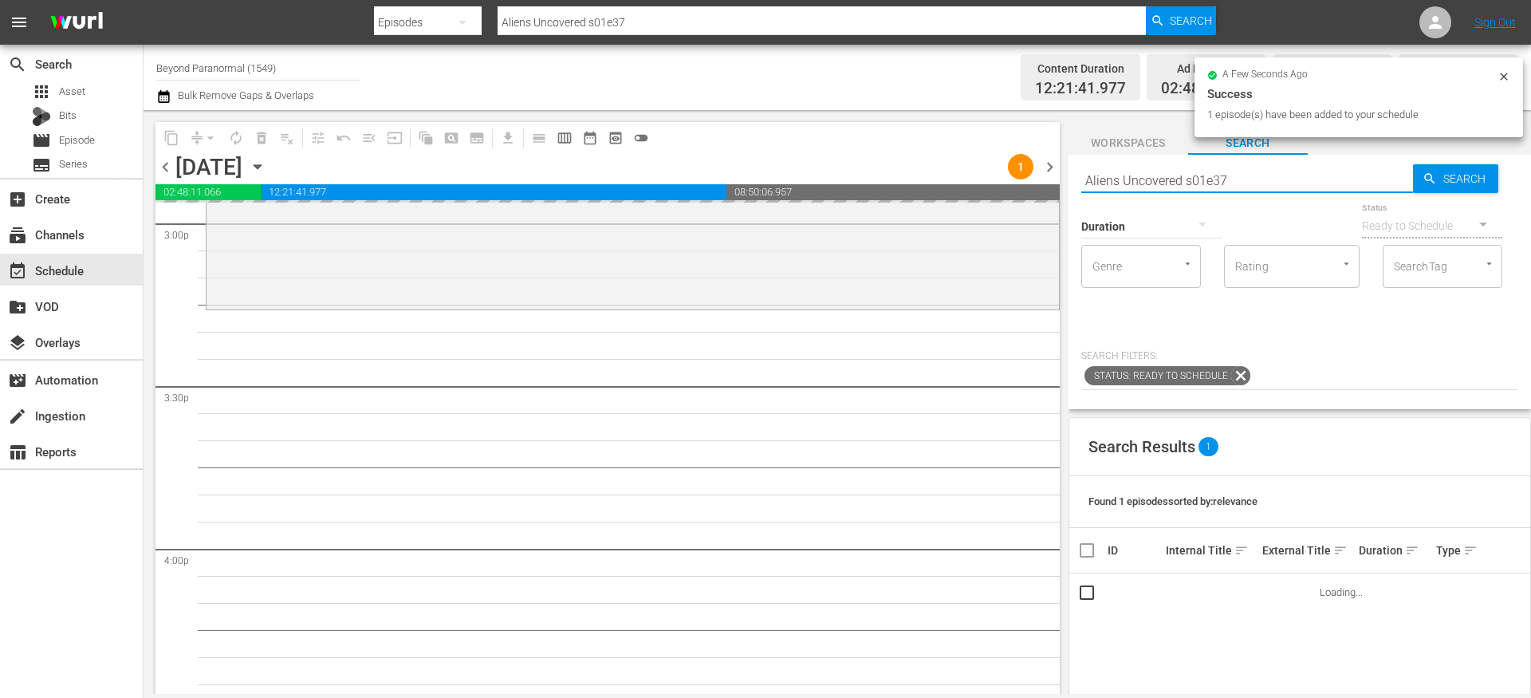
scroll to position [4860, 0]
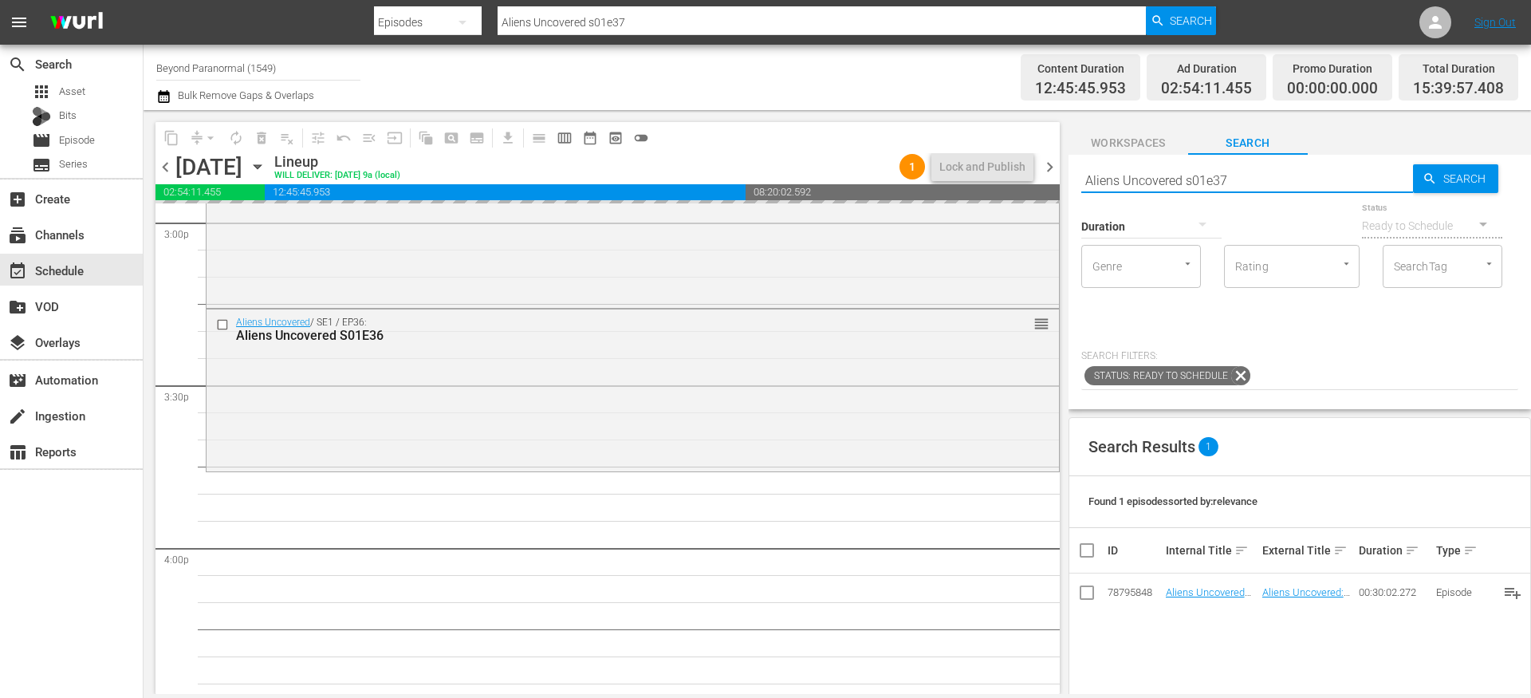
click at [1237, 180] on input "Aliens Uncovered s01e37" at bounding box center [1247, 180] width 332 height 38
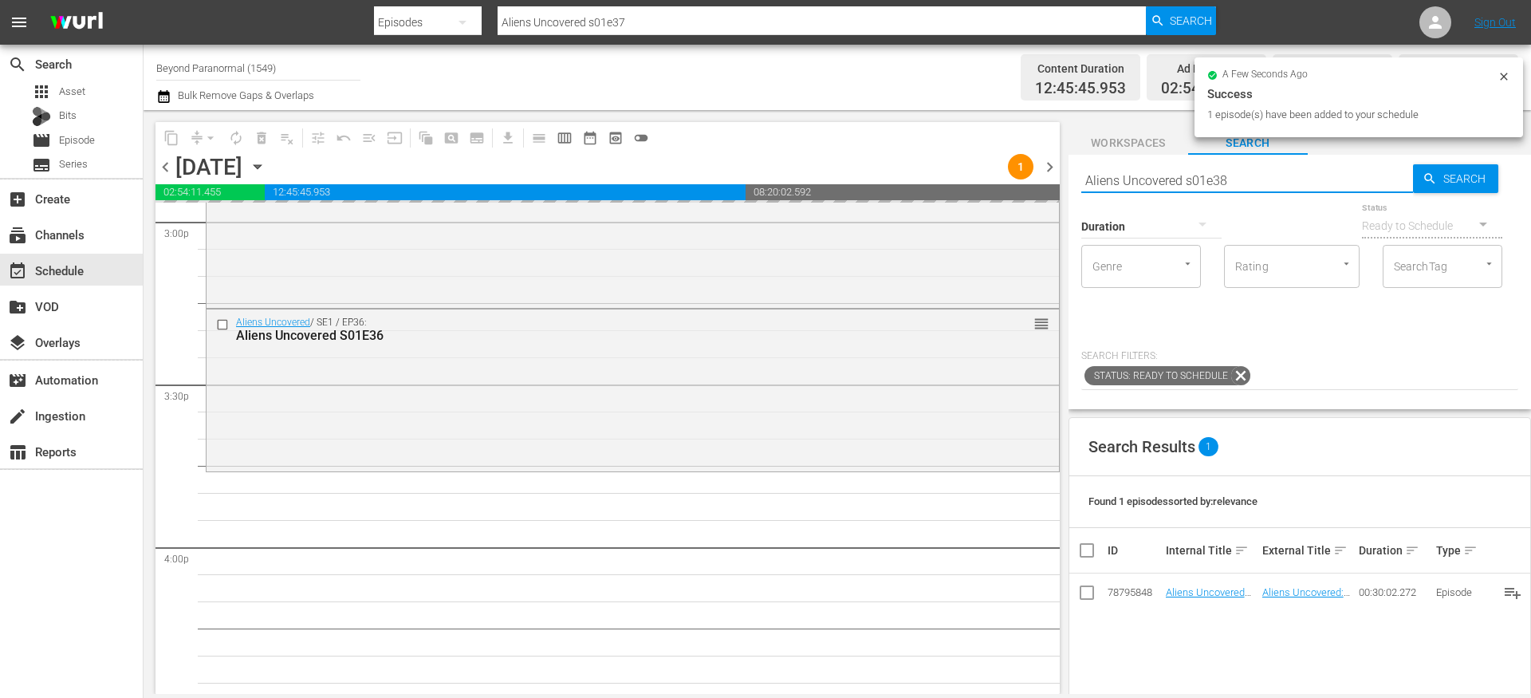
type input "Aliens Uncovered s01e38"
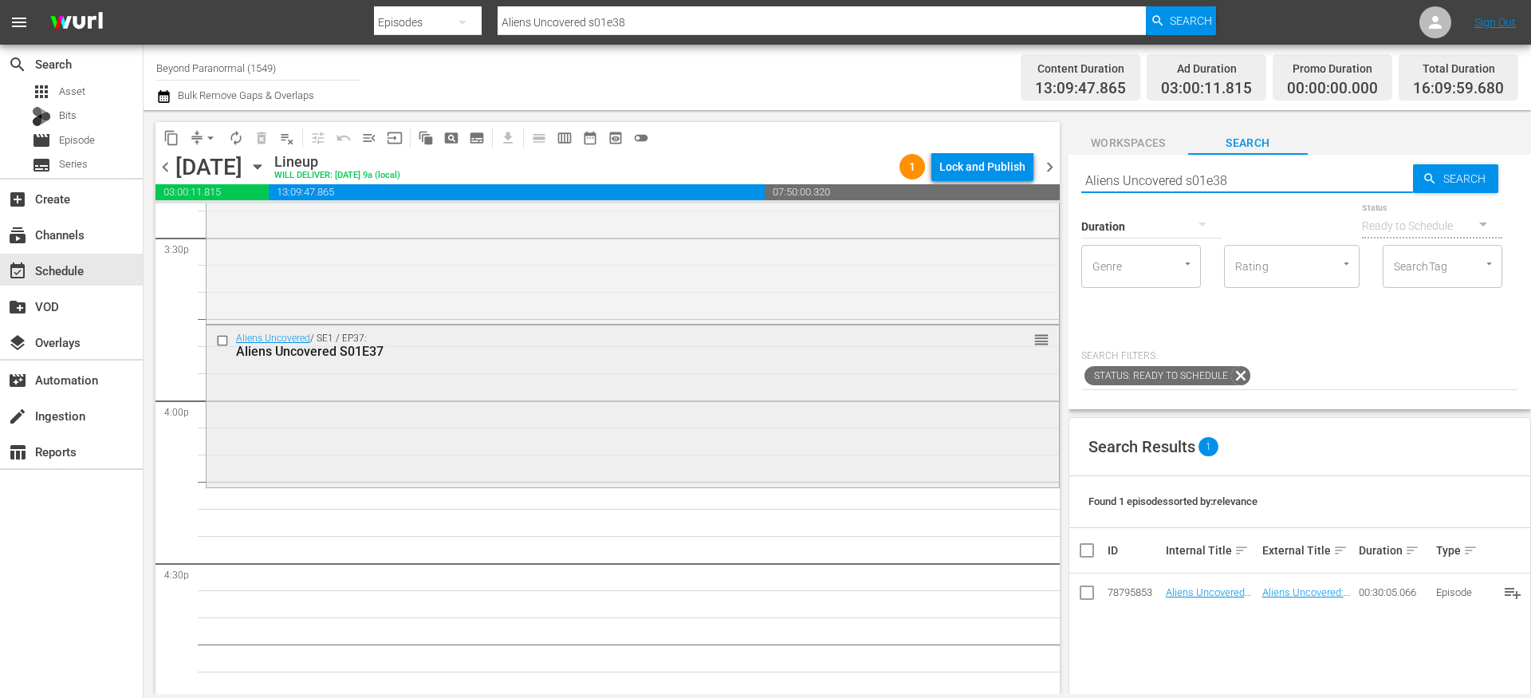
scroll to position [5031, 0]
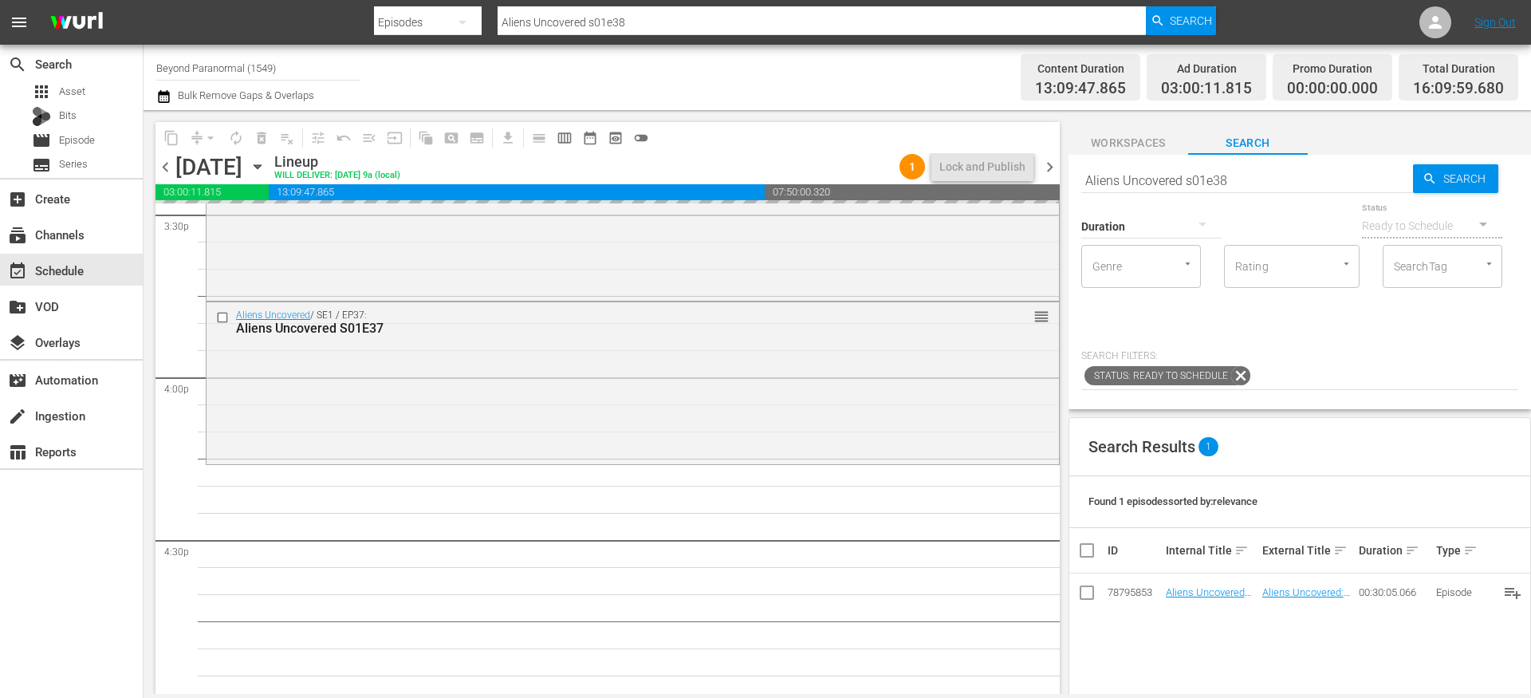
click at [1245, 187] on input "Aliens Uncovered s01e38" at bounding box center [1247, 180] width 332 height 38
type input "Aliens Uncovered s01e39"
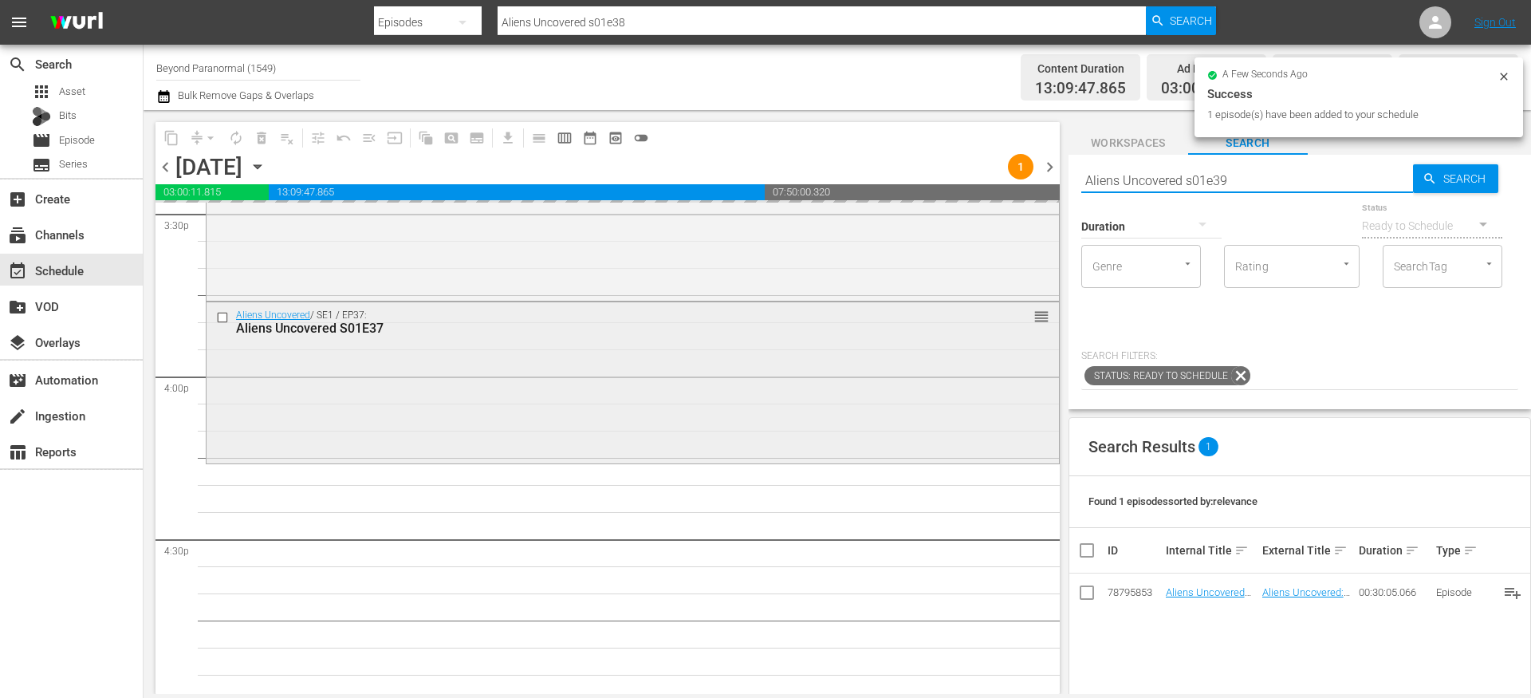
type input "Aliens Uncovered s01e39"
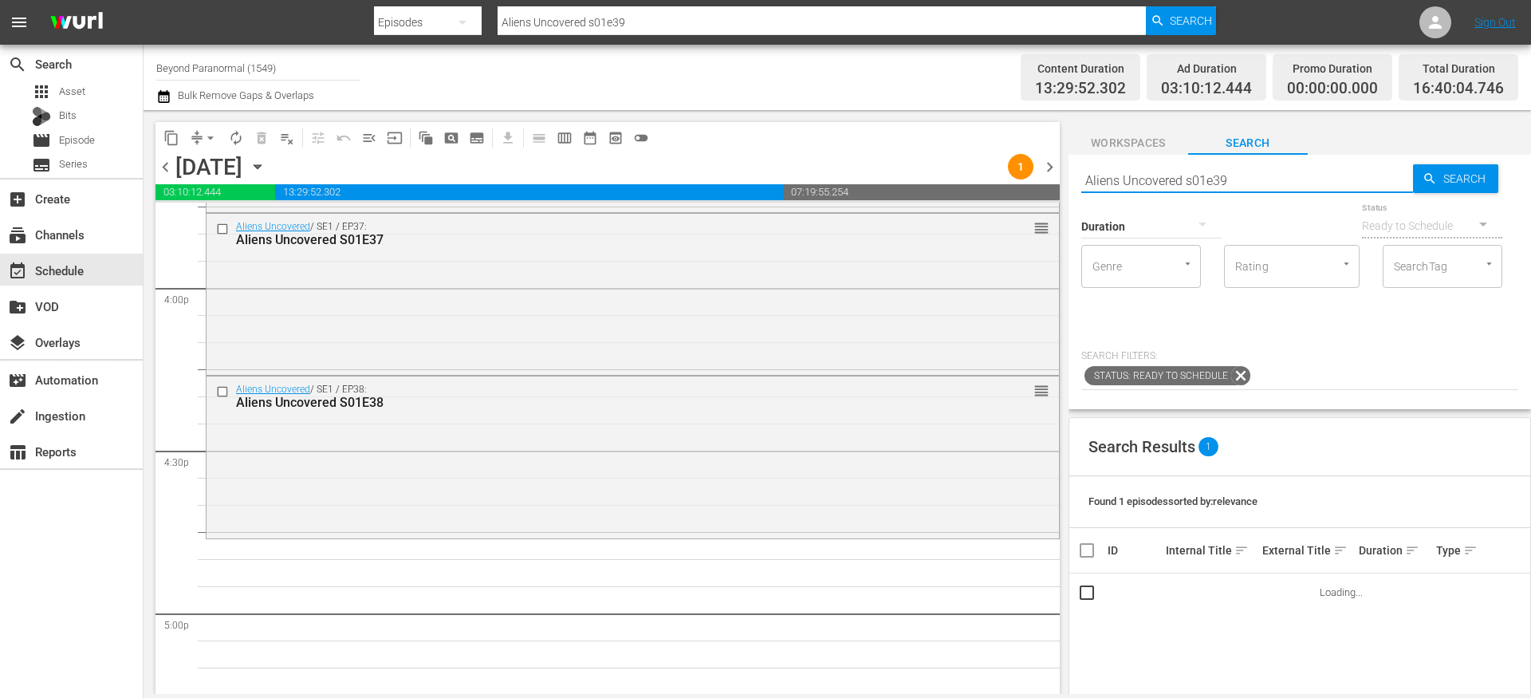
scroll to position [5160, 0]
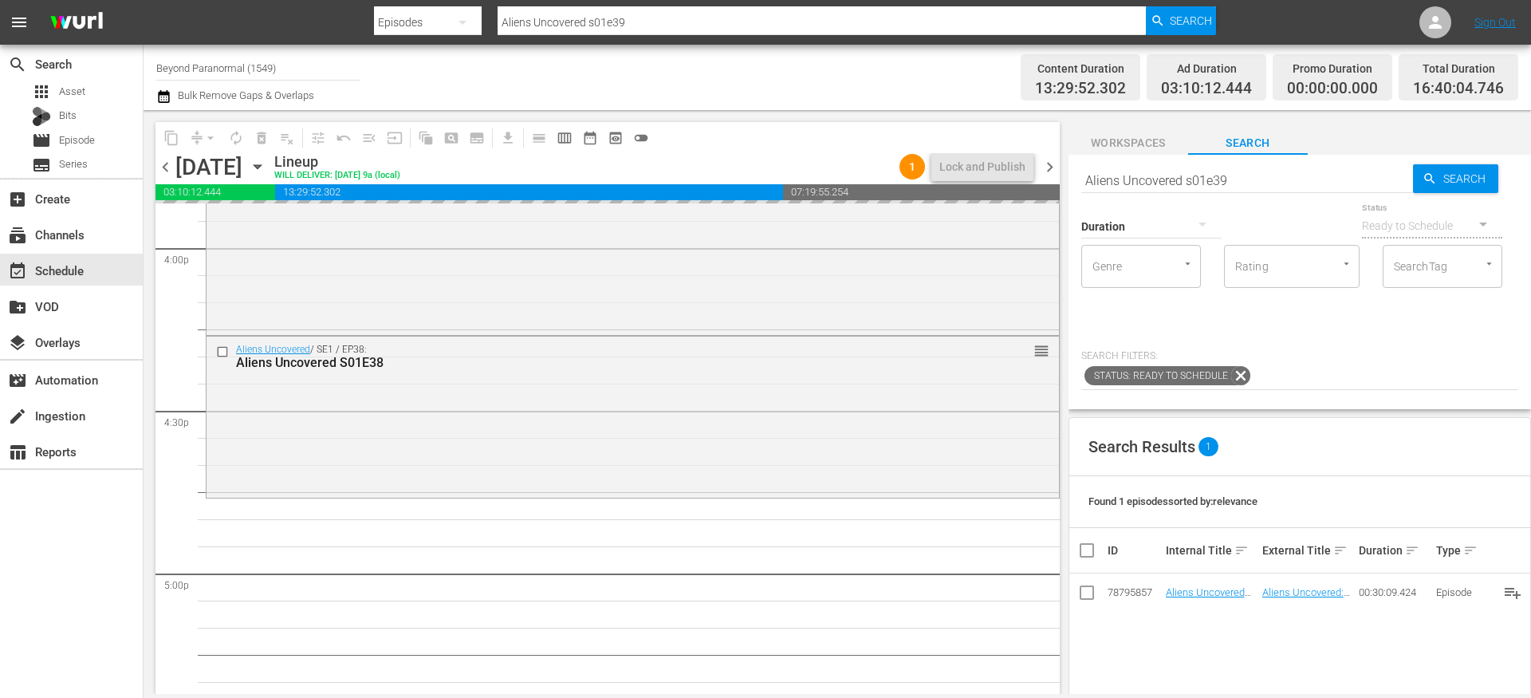
drag, startPoint x: 1210, startPoint y: 592, endPoint x: 852, endPoint y: 0, distance: 691.4
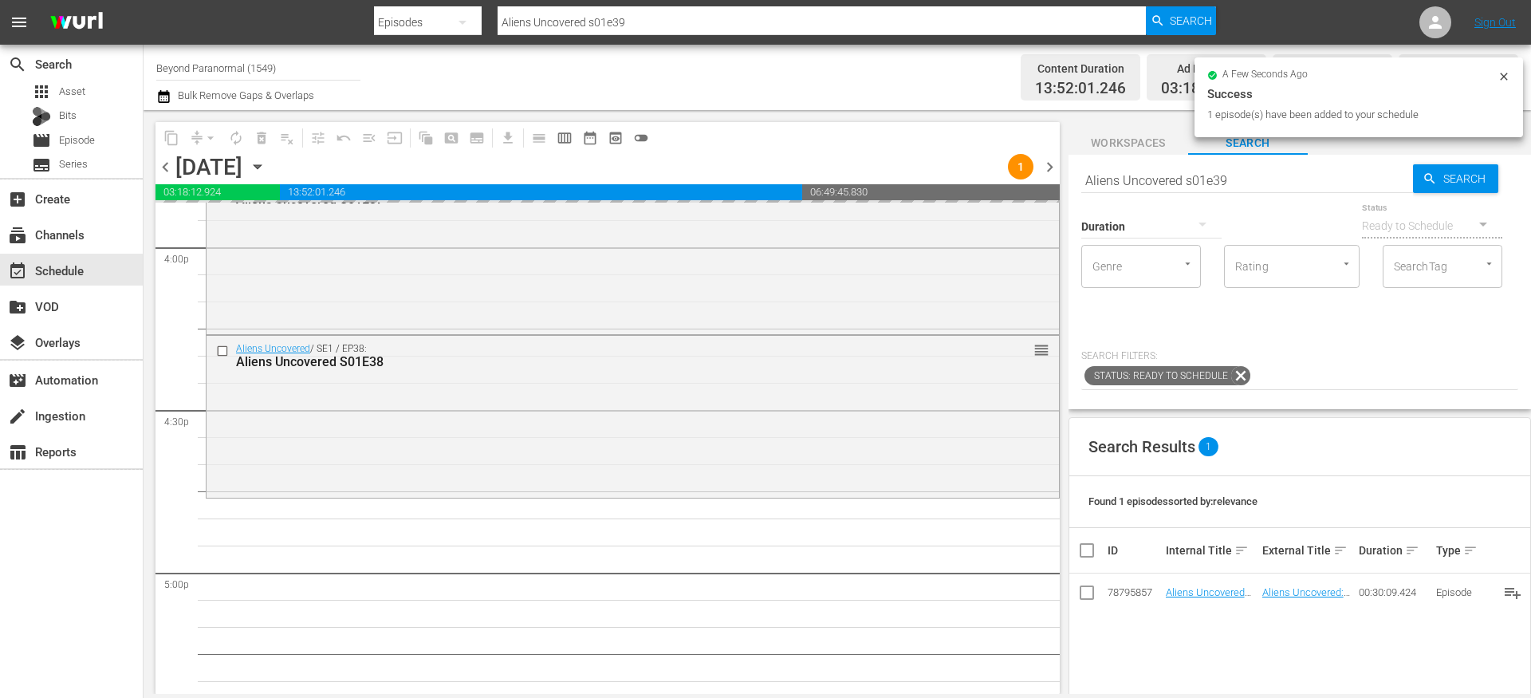
click at [1233, 181] on input "Aliens Uncovered s01e39" at bounding box center [1247, 180] width 332 height 38
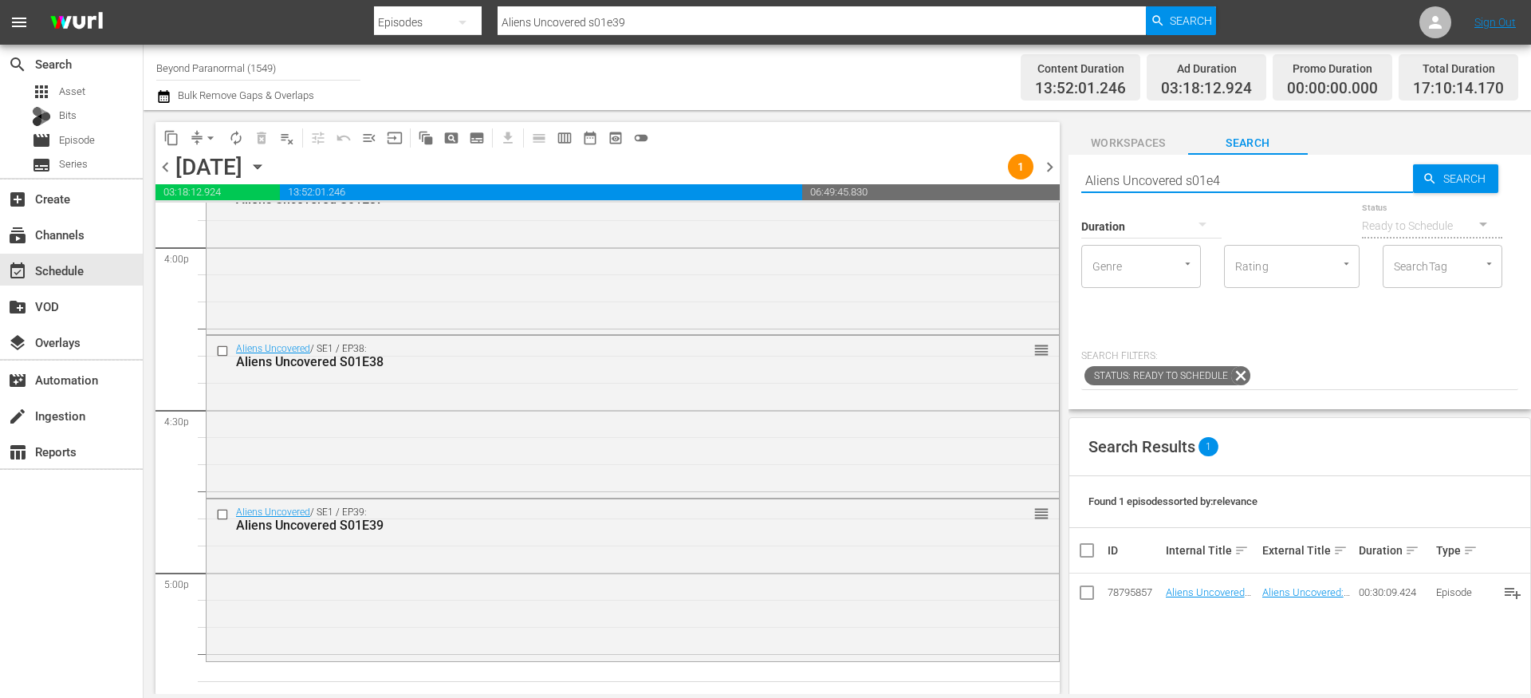
type input "Aliens Uncovered s01e40"
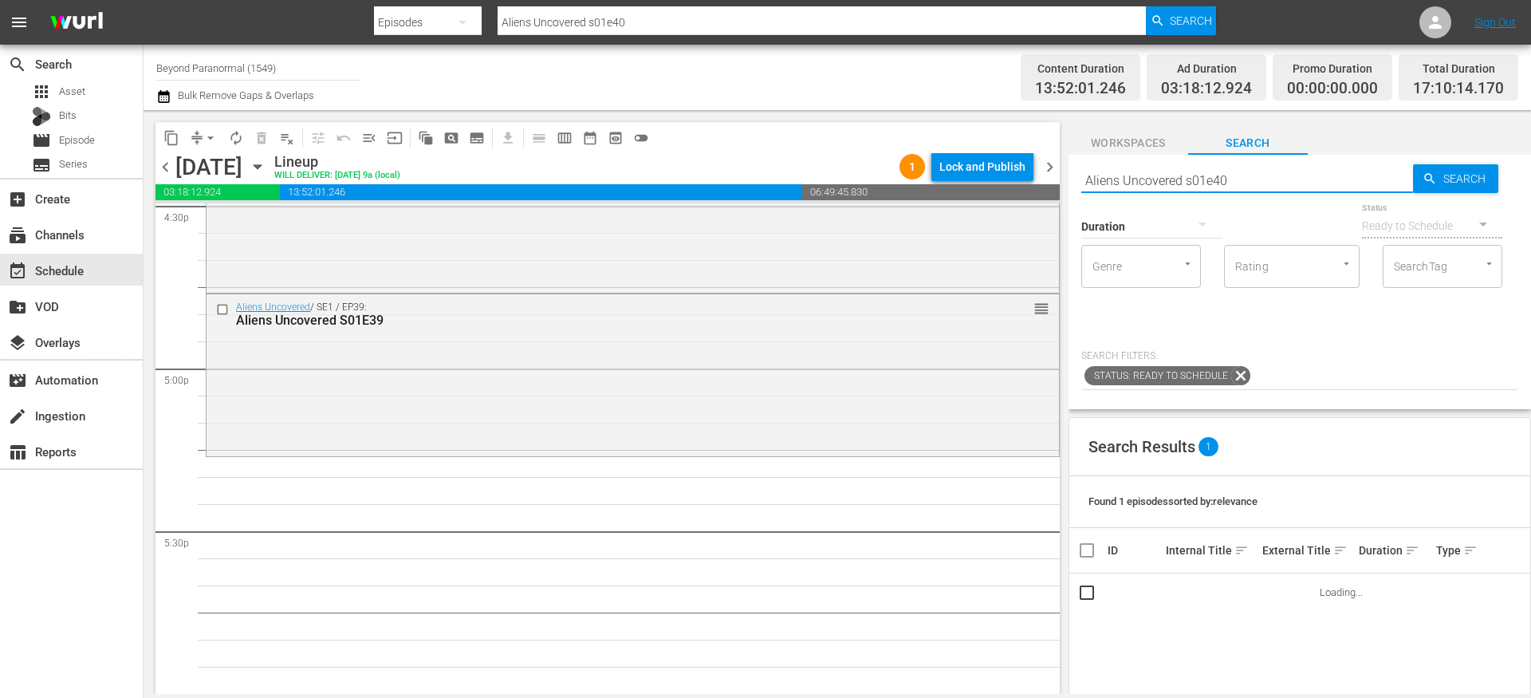
scroll to position [5374, 0]
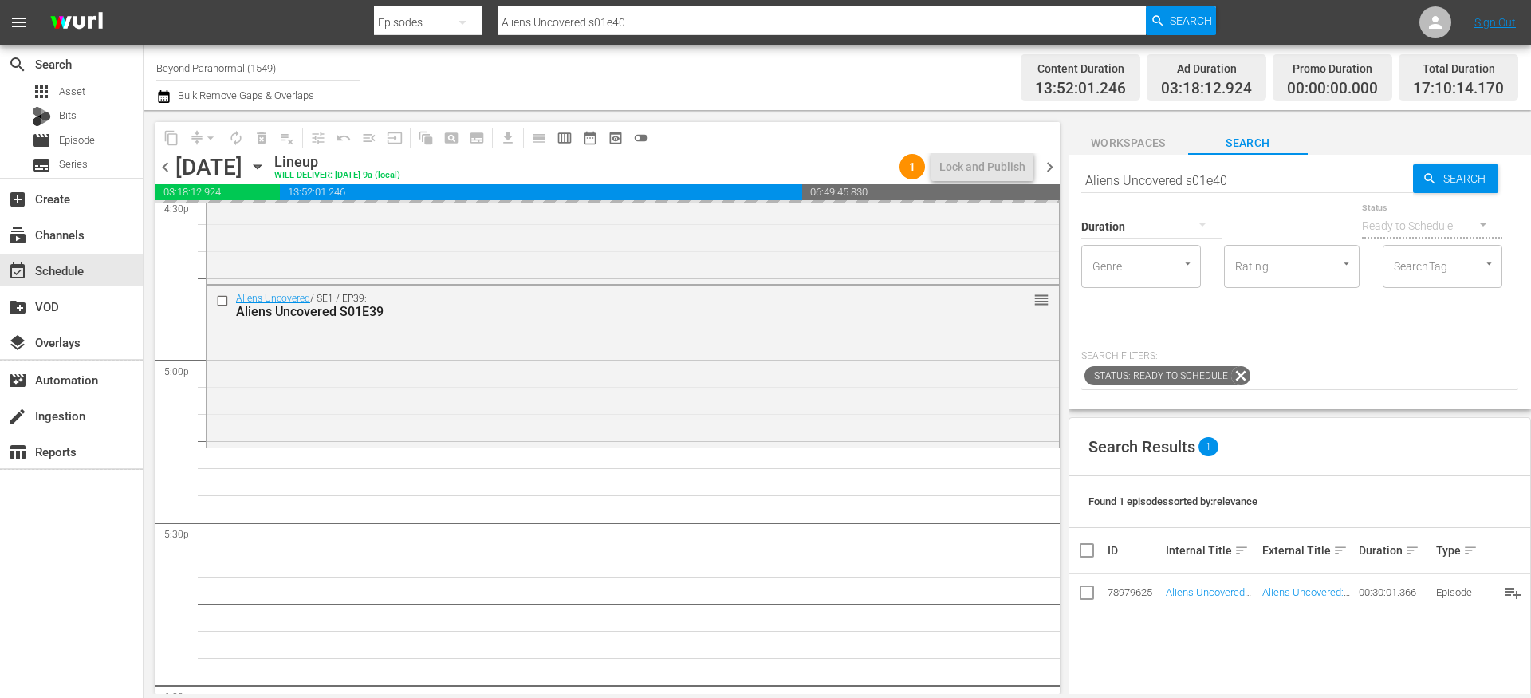
click at [1228, 170] on input "Aliens Uncovered s01e40" at bounding box center [1247, 180] width 332 height 38
click at [1240, 175] on input "Aliens Uncovered s01e40" at bounding box center [1247, 180] width 332 height 38
type input "Aliens Uncovered s01e41"
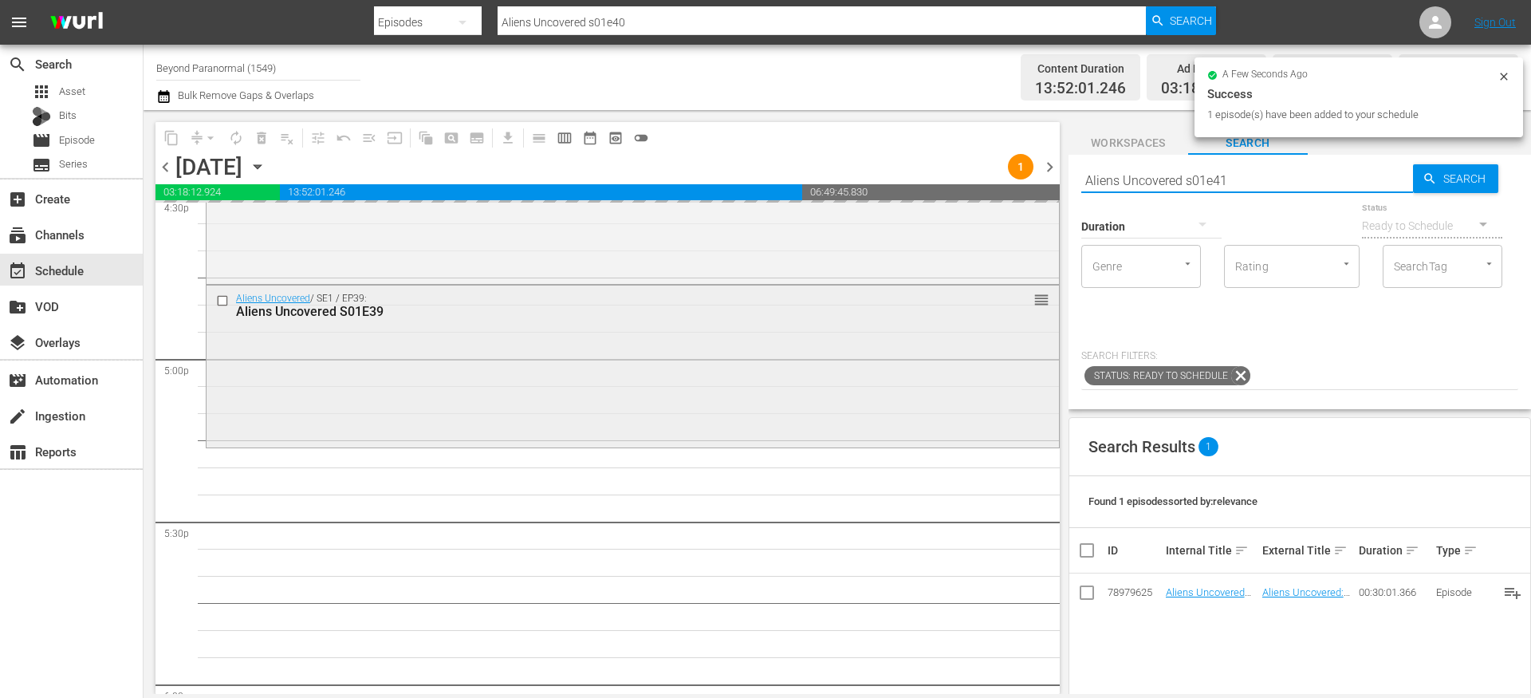
type input "Aliens Uncovered s01e41"
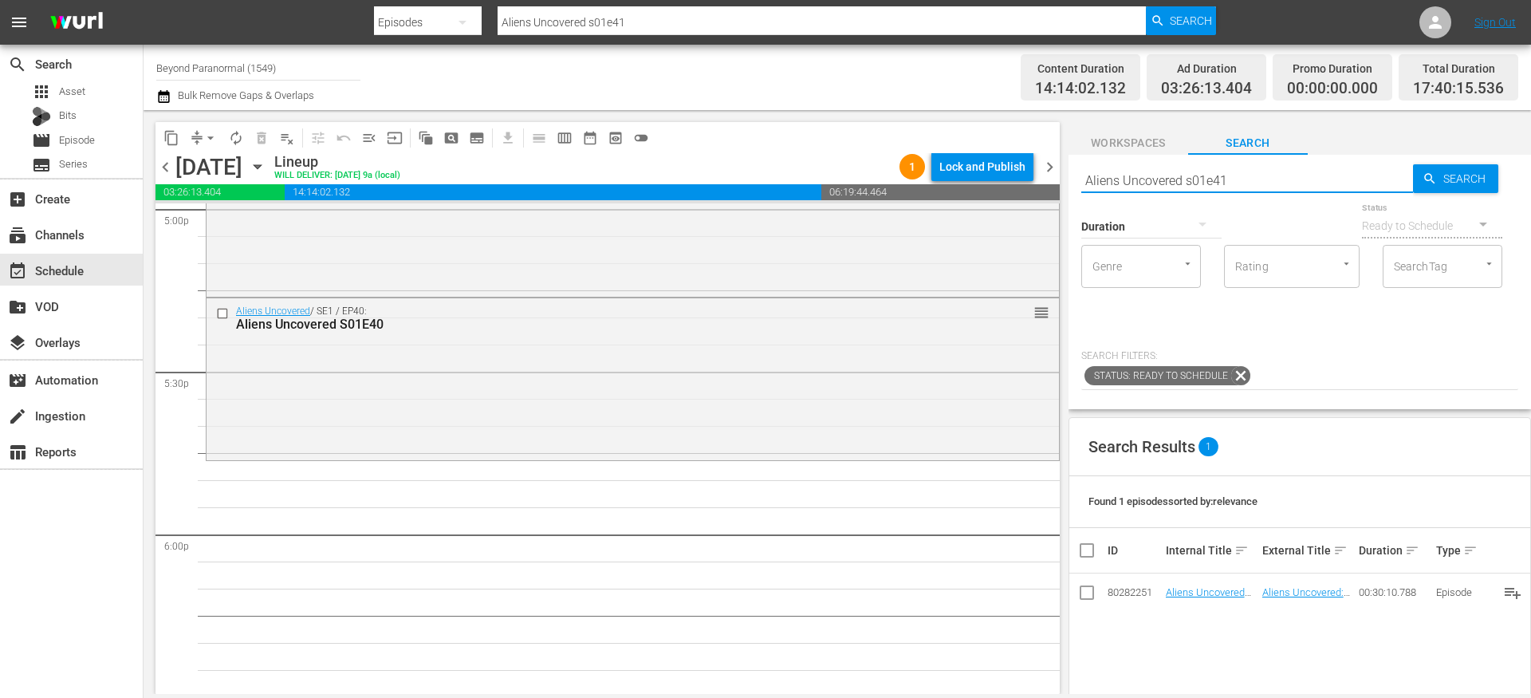
scroll to position [5527, 0]
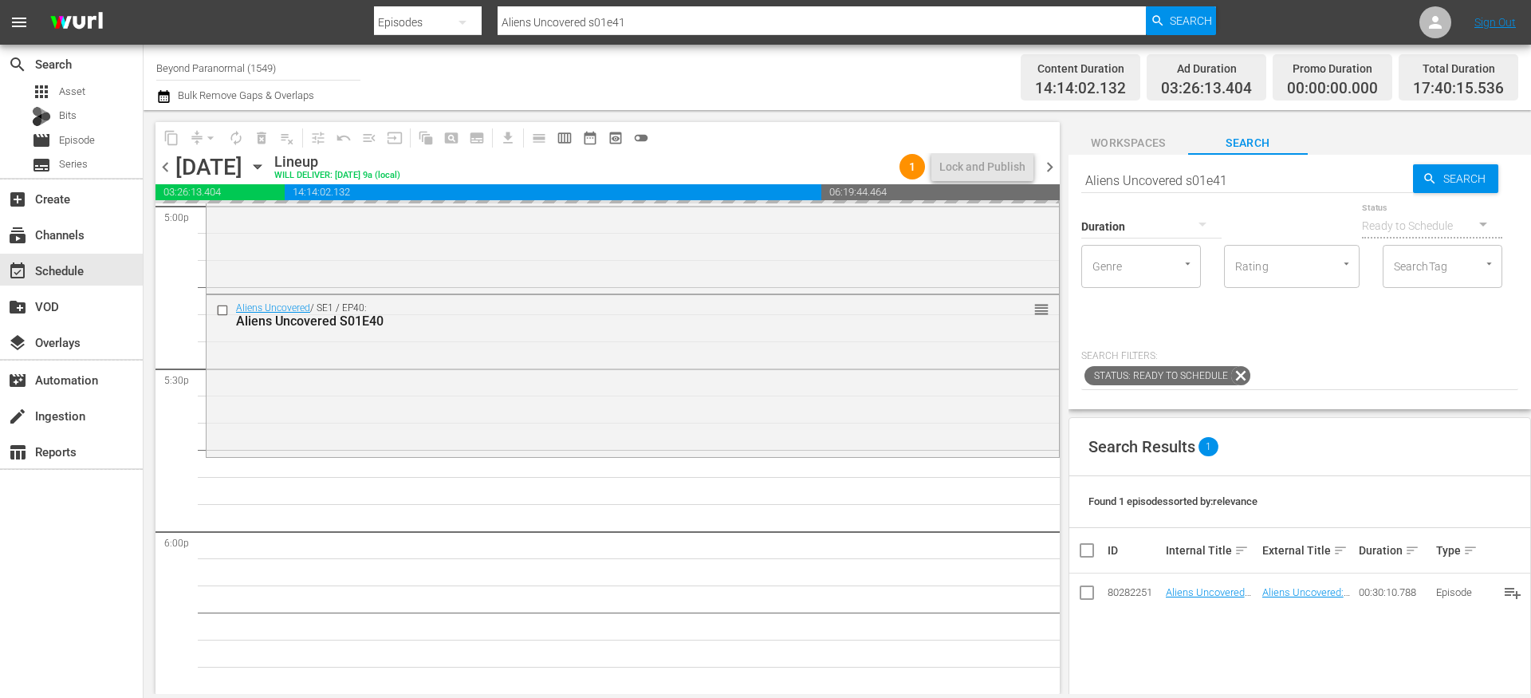
click at [1239, 183] on input "Aliens Uncovered s01e41" at bounding box center [1247, 180] width 332 height 38
type input "Aliens Uncovered s01e42"
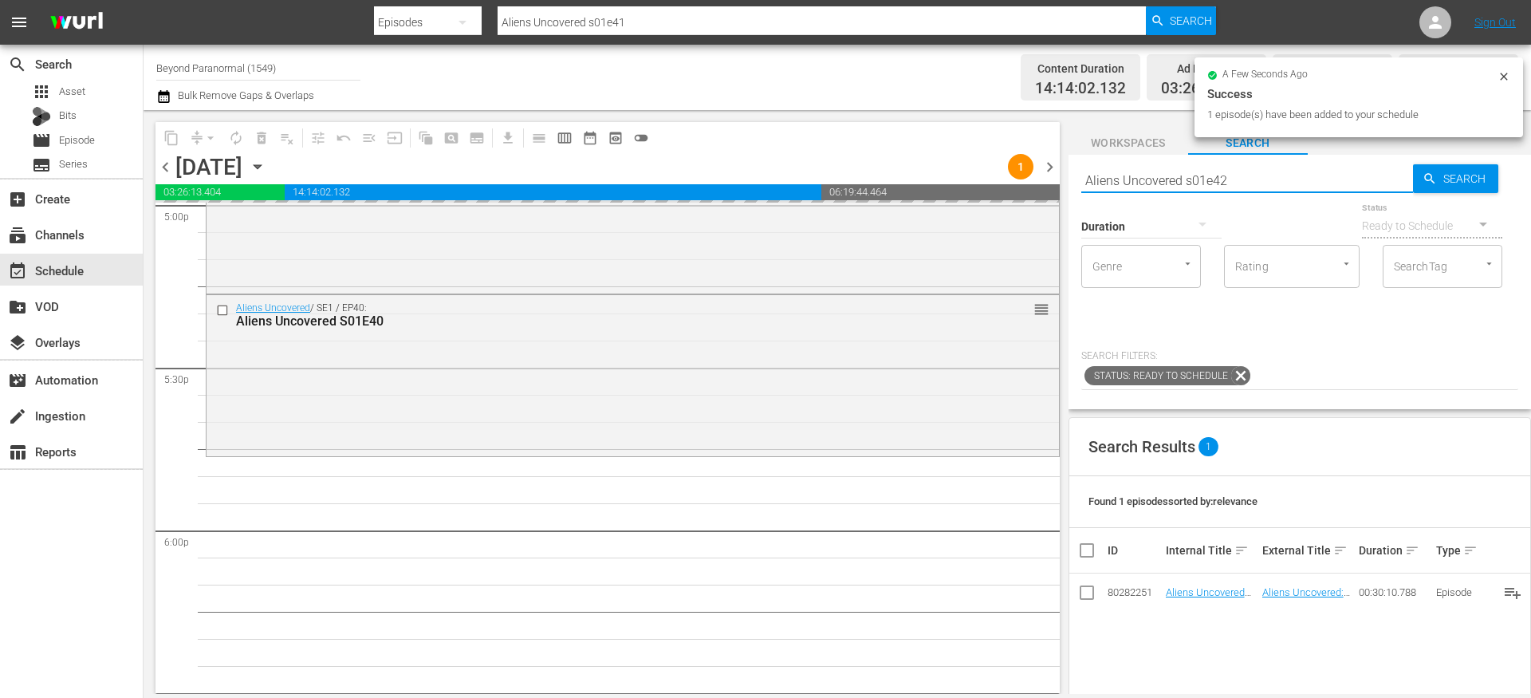
type input "Aliens Uncovered s01e42"
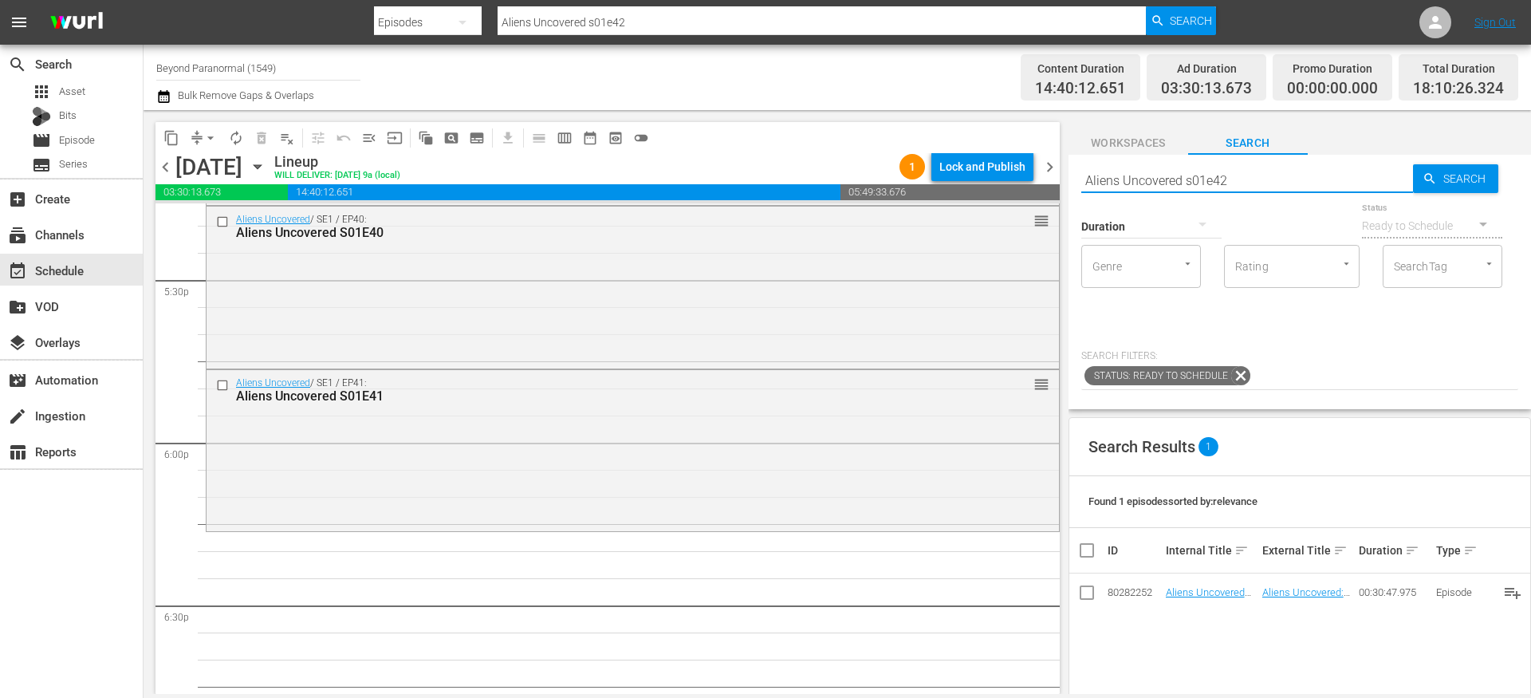
scroll to position [5715, 0]
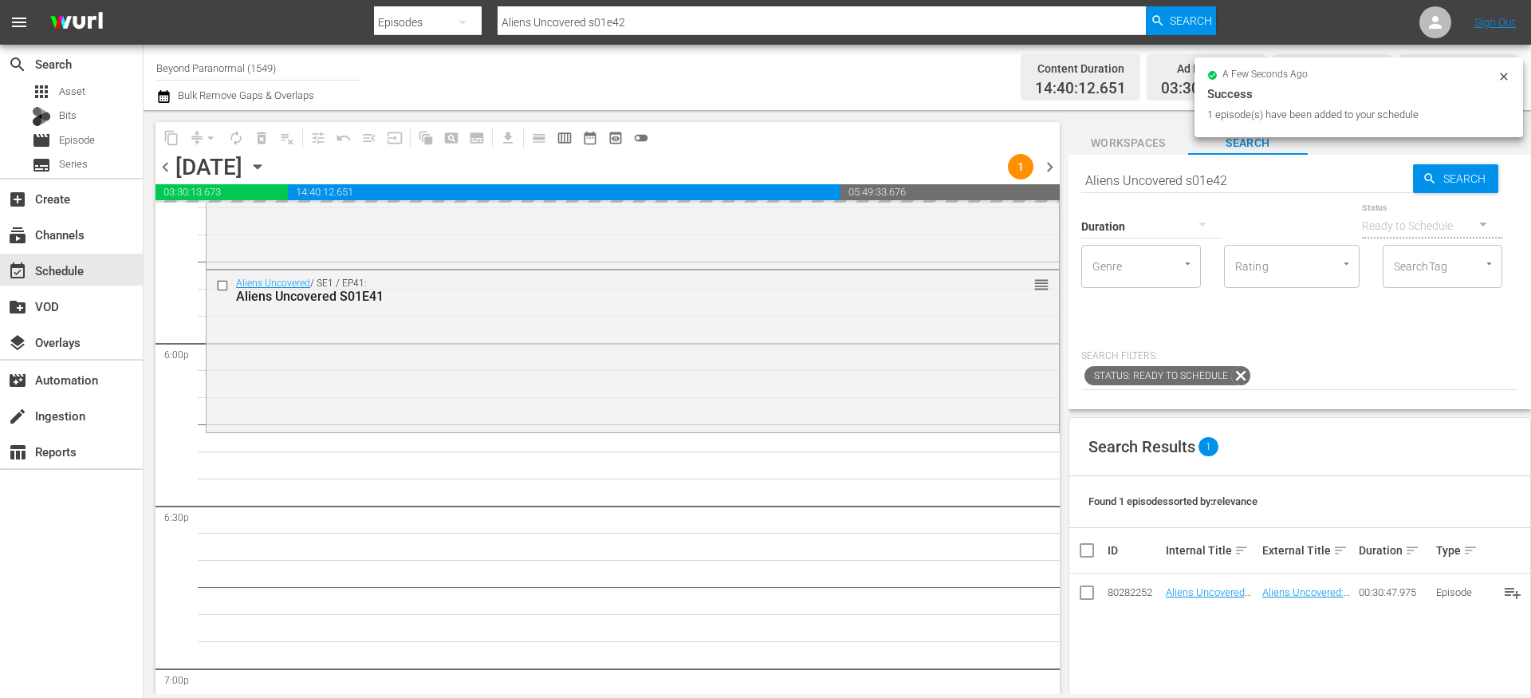
drag, startPoint x: 1203, startPoint y: 586, endPoint x: 701, endPoint y: 2, distance: 770.6
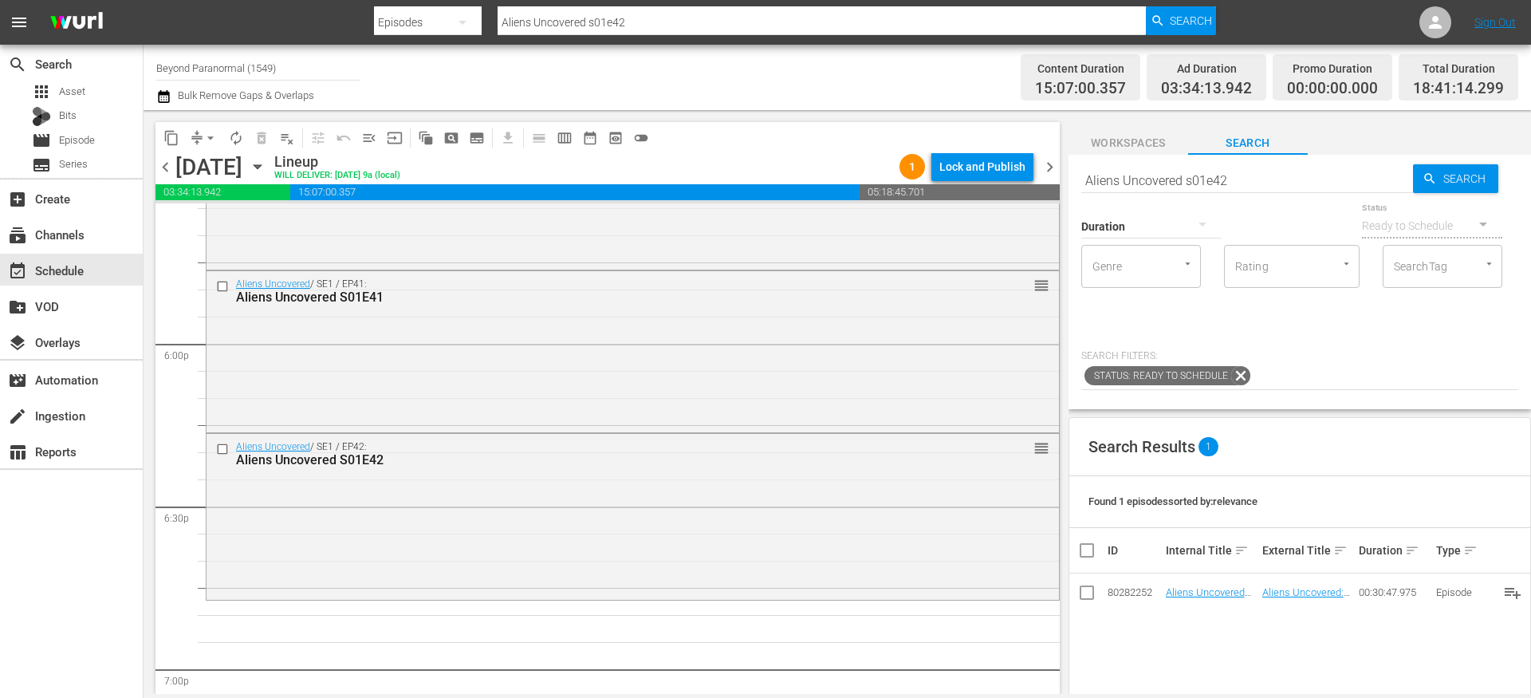
click at [1140, 180] on input "Aliens Uncovered s01e42" at bounding box center [1247, 180] width 332 height 38
paste input "[US_STATE] Paranormal Case Files S01E14"
type input "[US_STATE] Paranormal Case Files S01E14"
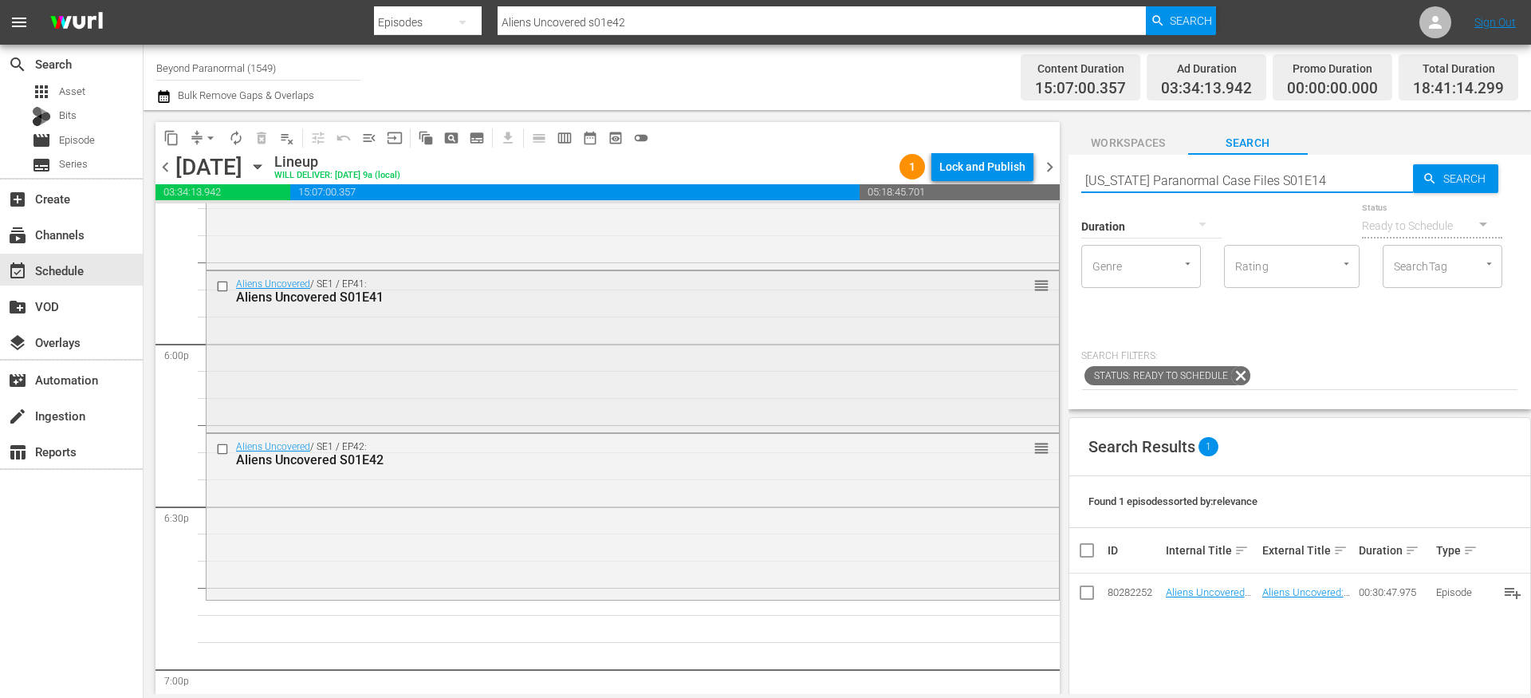
type input "[US_STATE] Paranormal Case Files S01E14"
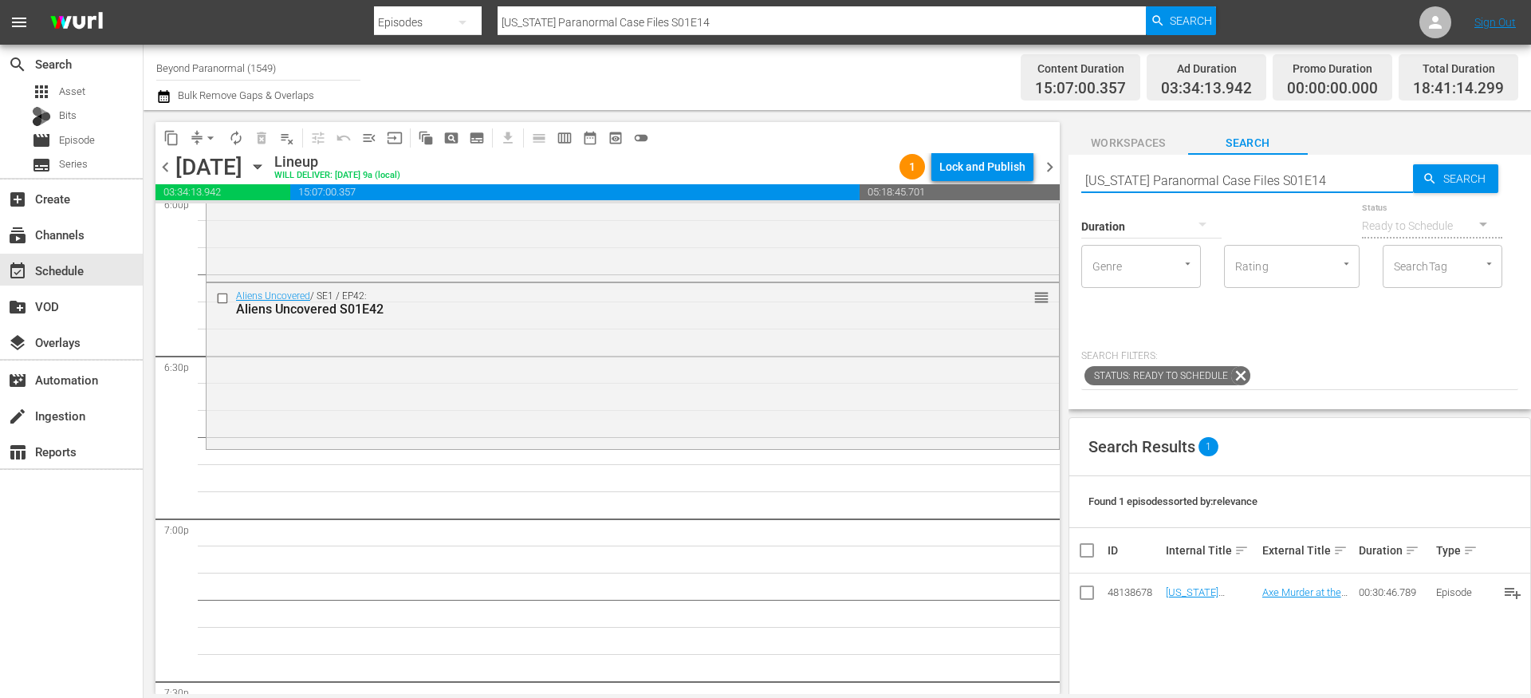
scroll to position [5872, 0]
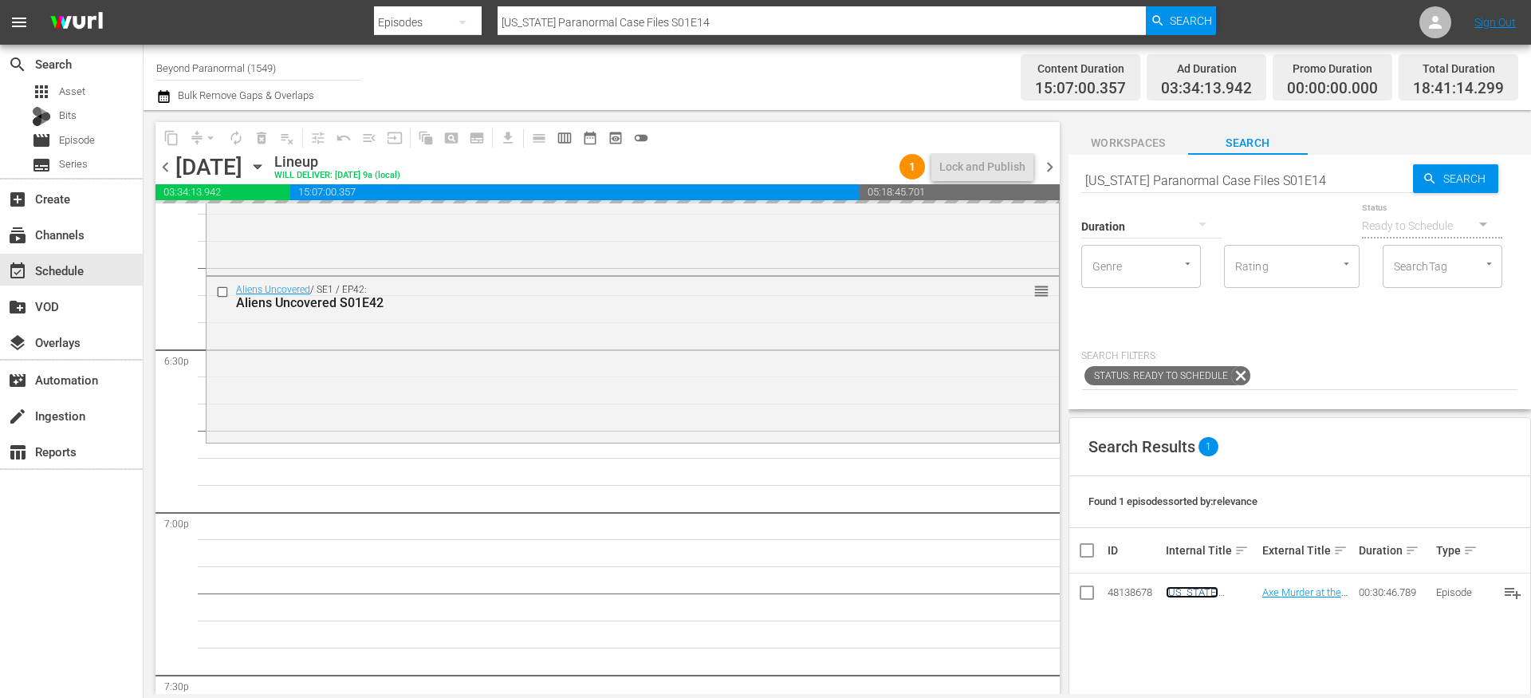
drag, startPoint x: 1181, startPoint y: 593, endPoint x: 792, endPoint y: 12, distance: 699.4
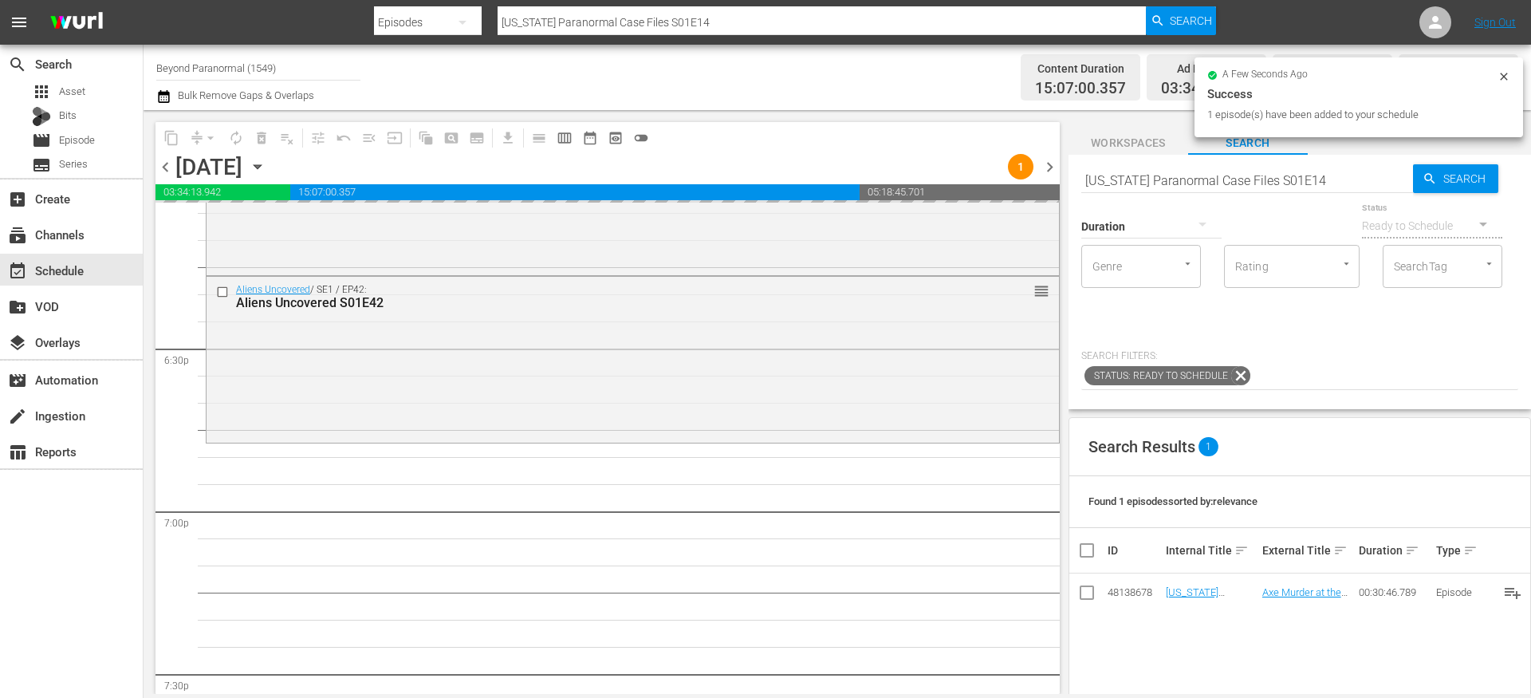
click at [1118, 172] on input "[US_STATE] Paranormal Case Files S01E14" at bounding box center [1247, 180] width 332 height 38
click at [1118, 174] on input "[US_STATE] Paranormal Case Files S01E14" at bounding box center [1247, 180] width 332 height 38
paste input "A Haunting S03E03"
type input "A Haunting S03E03"
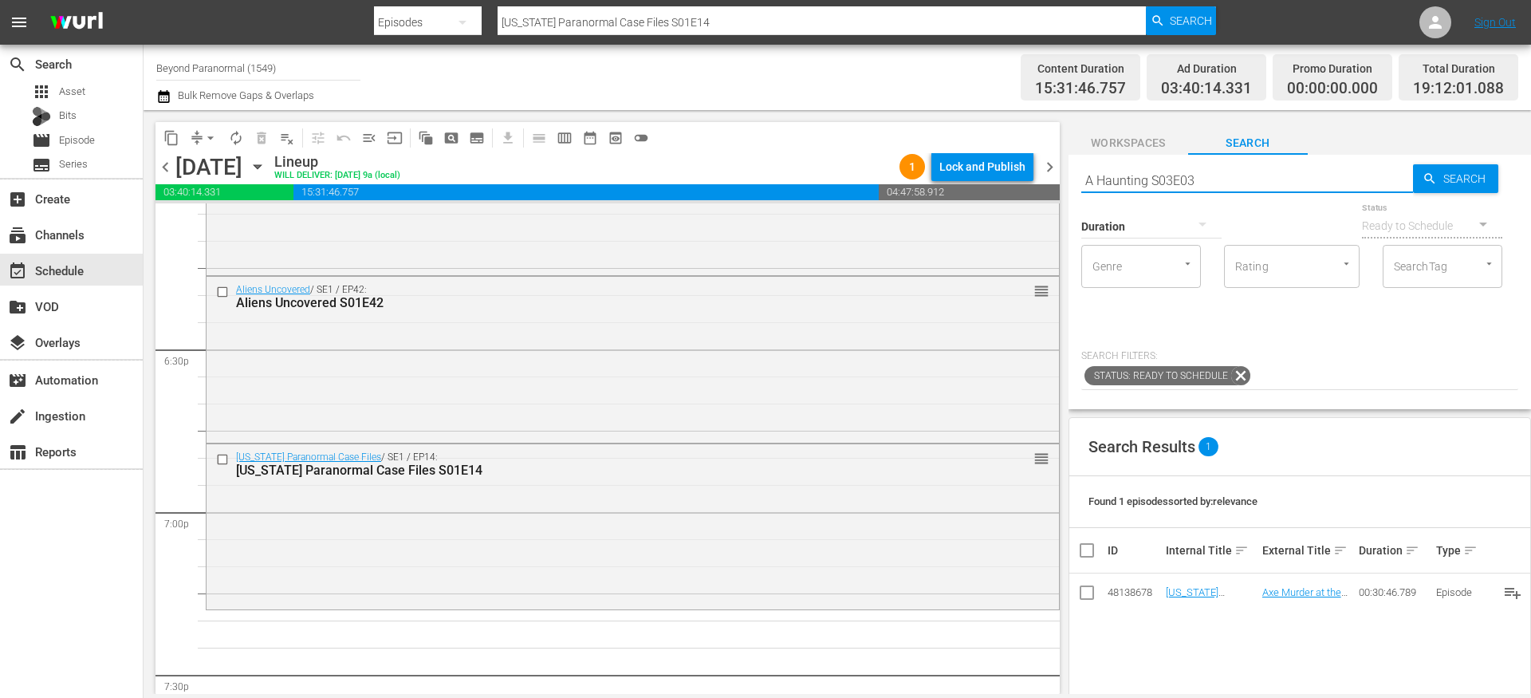
type input "A Haunting S03E03"
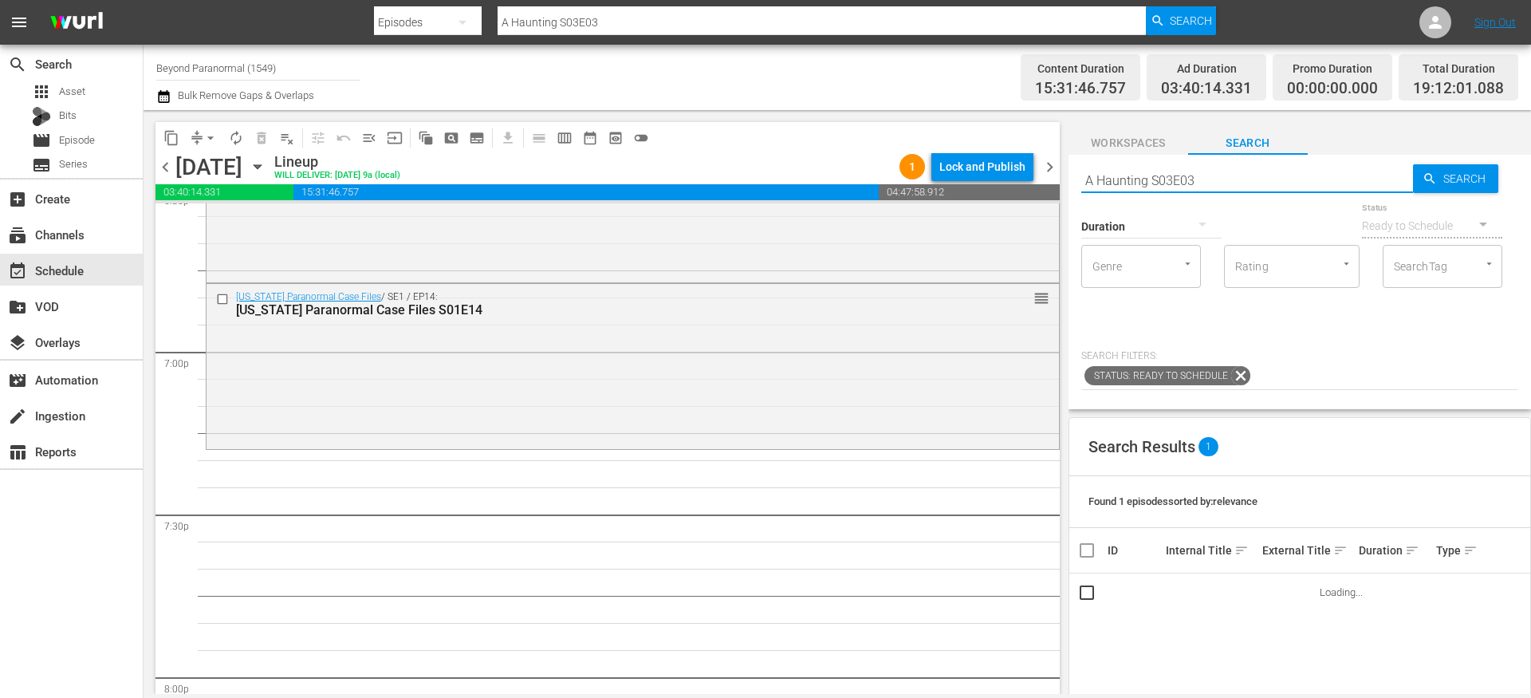
scroll to position [6034, 0]
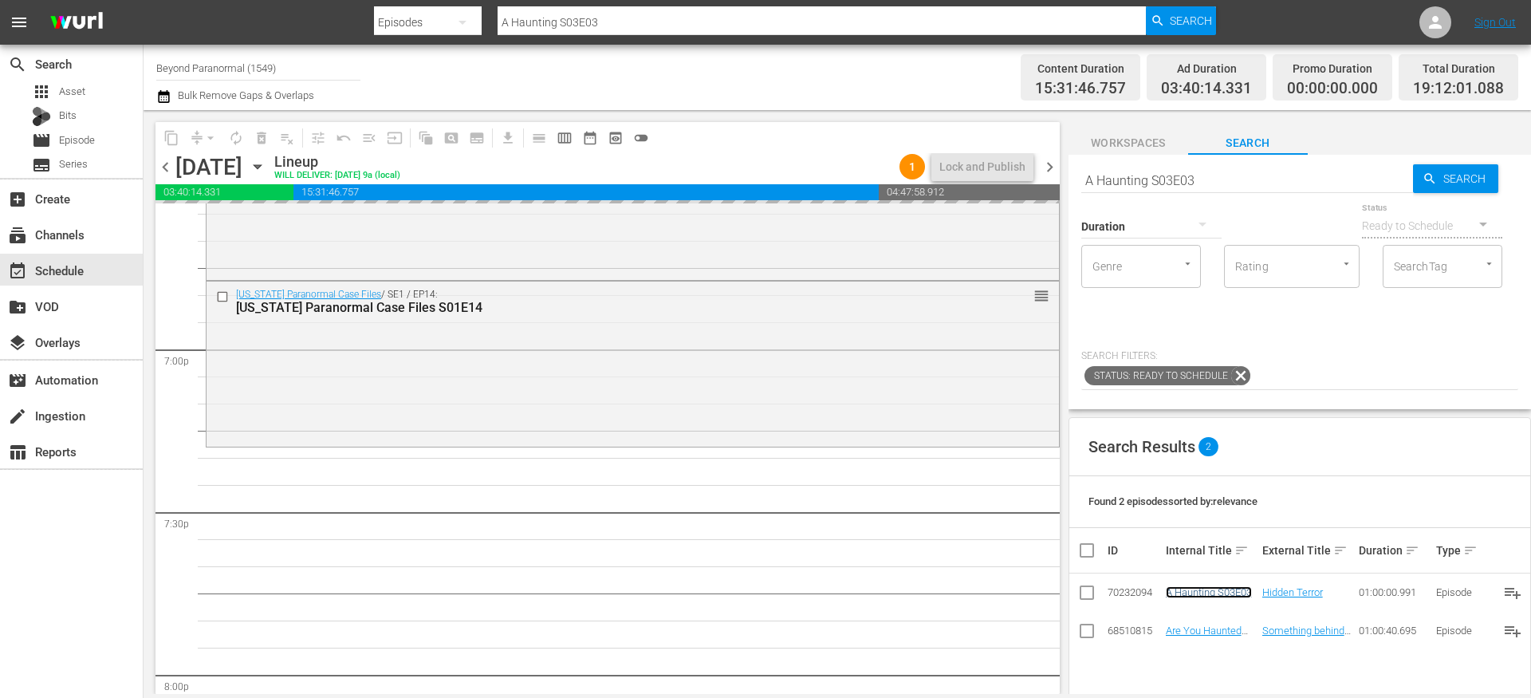
drag, startPoint x: 1183, startPoint y: 591, endPoint x: 824, endPoint y: 4, distance: 687.8
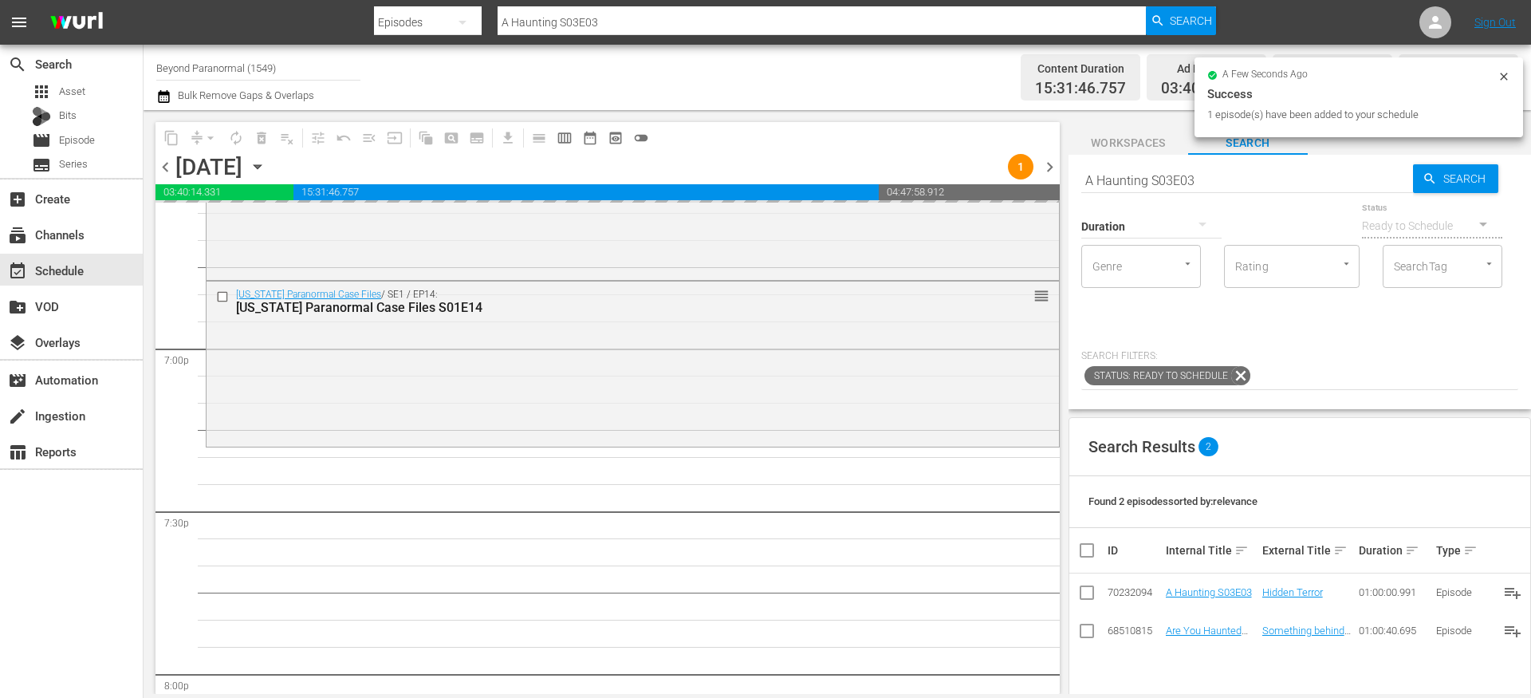
click at [1178, 183] on input "A Haunting S03E03" at bounding box center [1247, 180] width 332 height 38
click at [1177, 183] on input "A Haunting S03E03" at bounding box center [1247, 180] width 332 height 38
paste input "Conspiracy S01E09"
type input "Conspiracy S01E09"
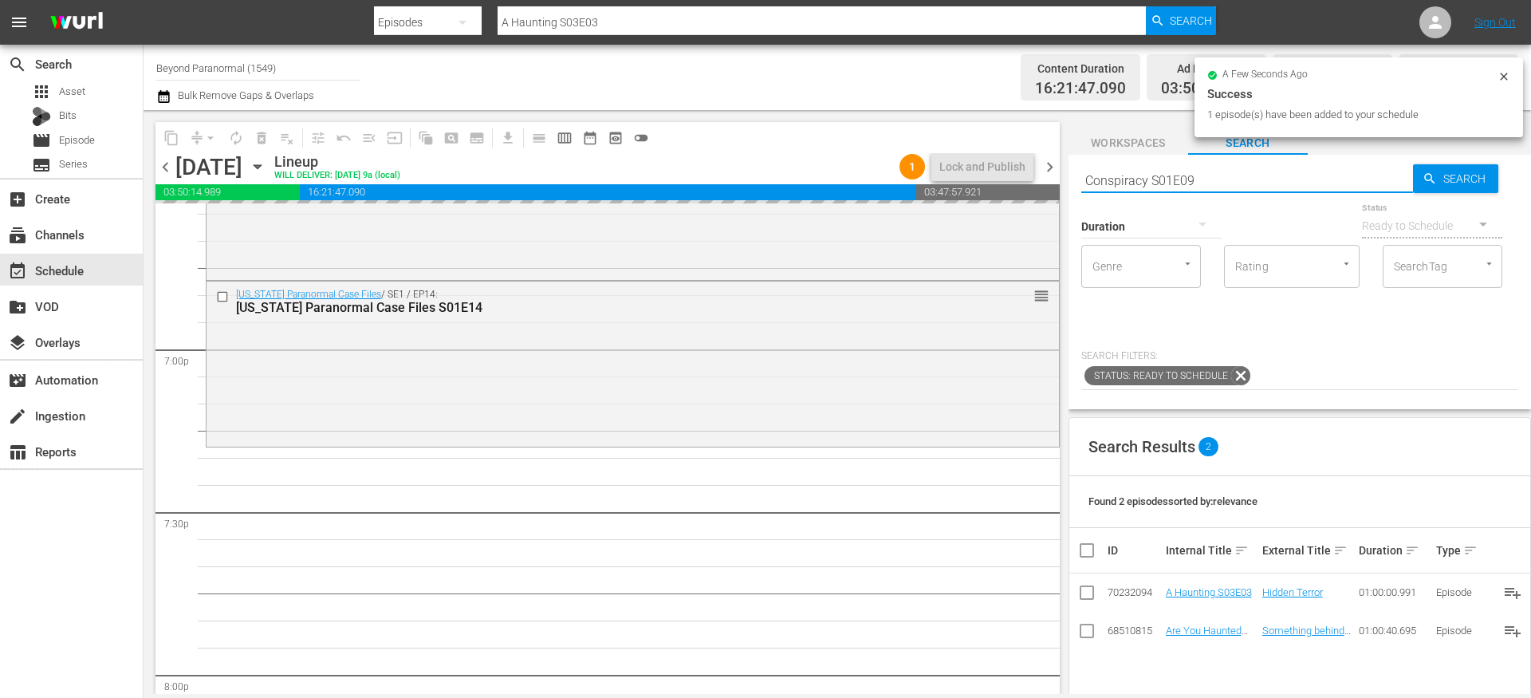
type input "Conspiracy S01E09"
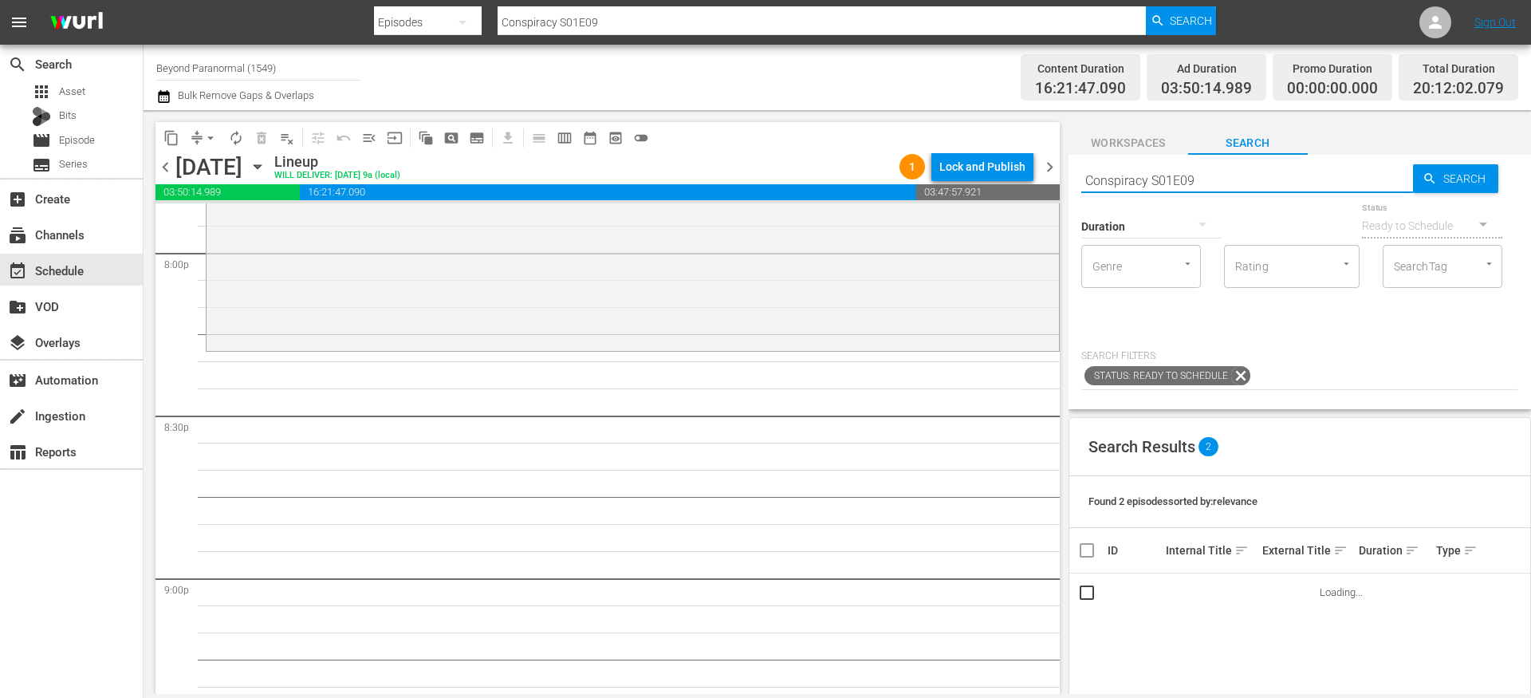
scroll to position [6461, 0]
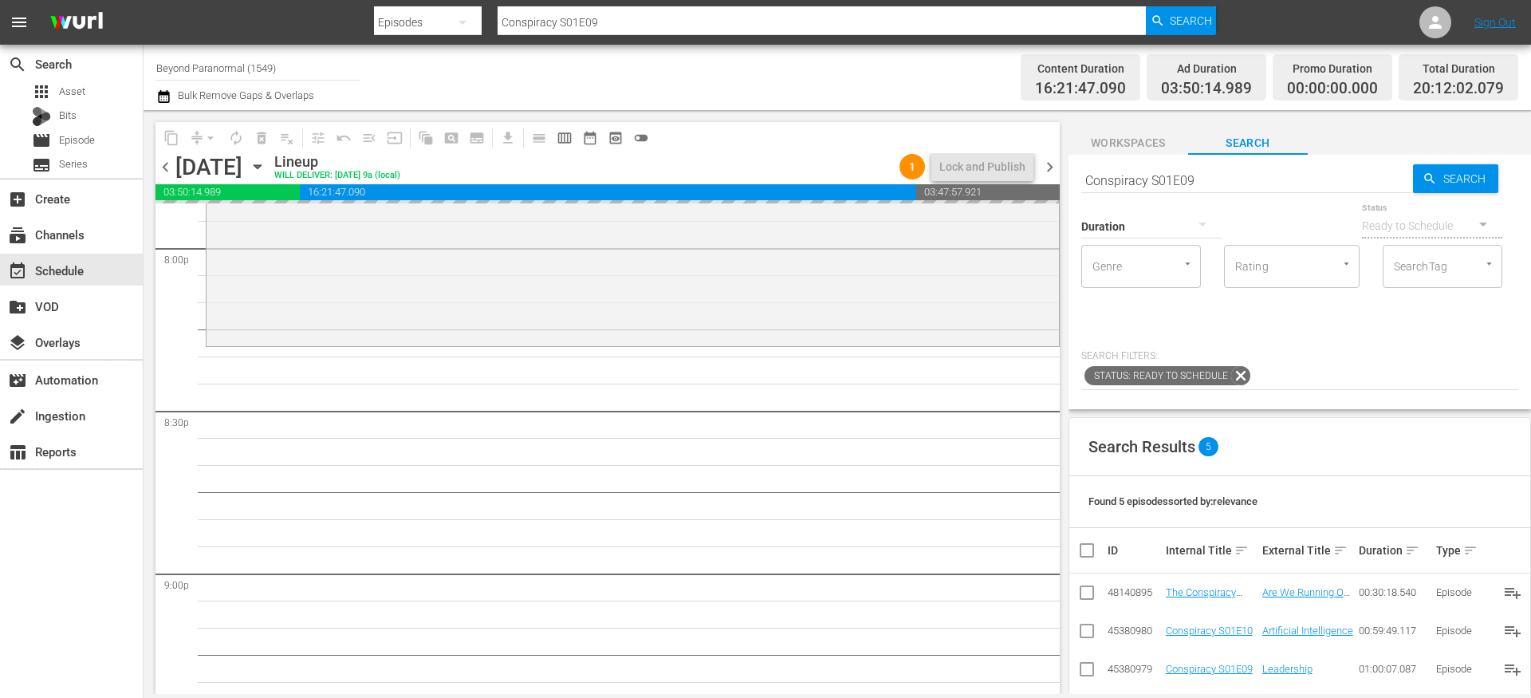
drag, startPoint x: 1213, startPoint y: 668, endPoint x: 828, endPoint y: 5, distance: 767.0
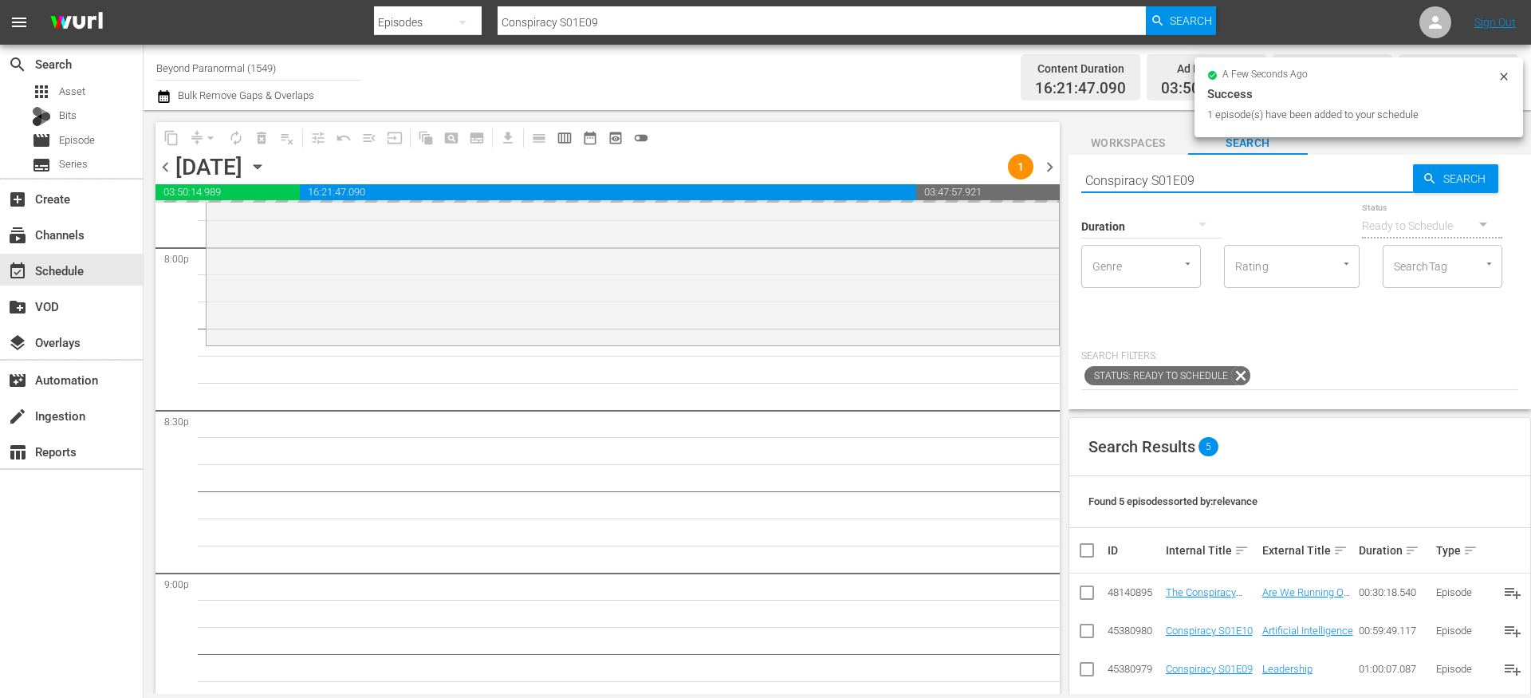
click at [1113, 176] on input "Conspiracy S01E09" at bounding box center [1247, 180] width 332 height 38
click at [1114, 177] on input "Conspiracy S01E09" at bounding box center [1247, 180] width 332 height 38
paste input "Aliens Uncovered 106"
type input "Aliens Uncovered s01e06"
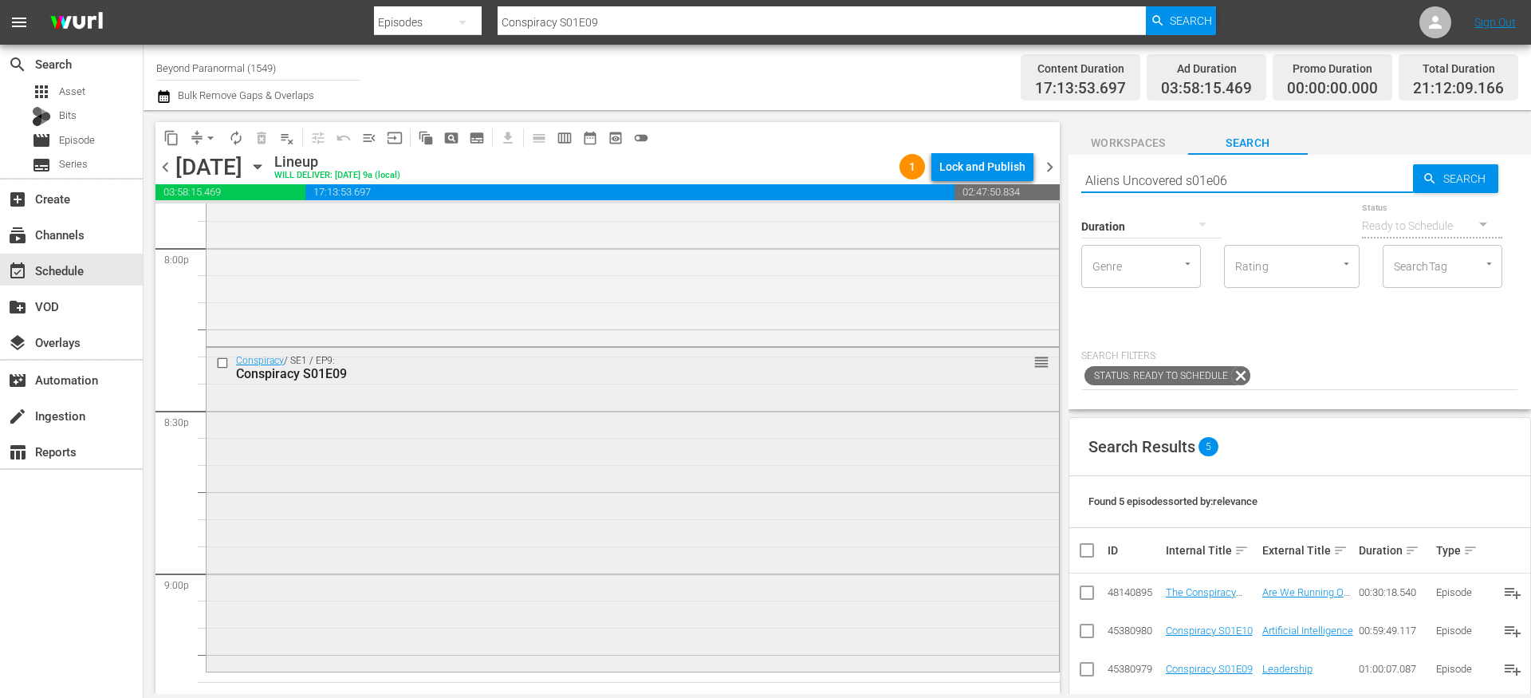
type input "Aliens Uncovered s01e06"
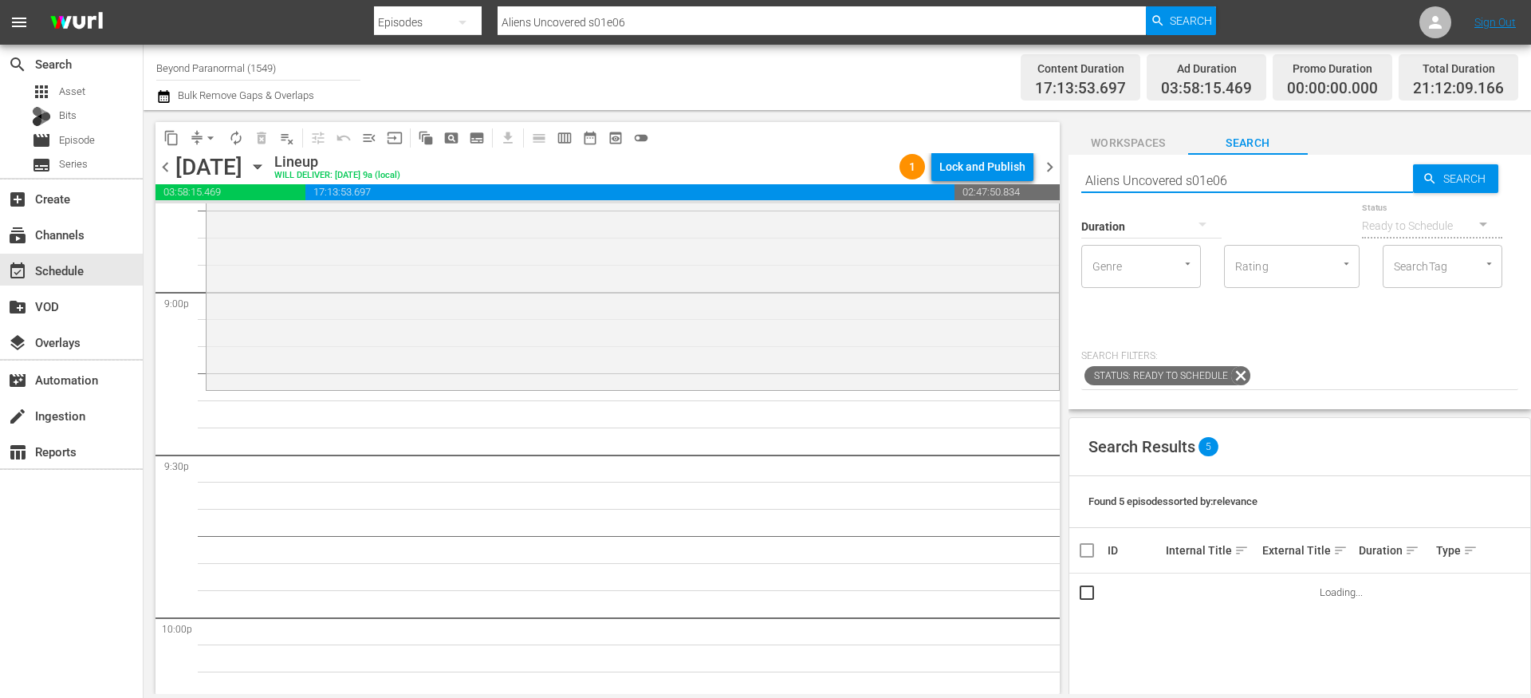
scroll to position [6759, 0]
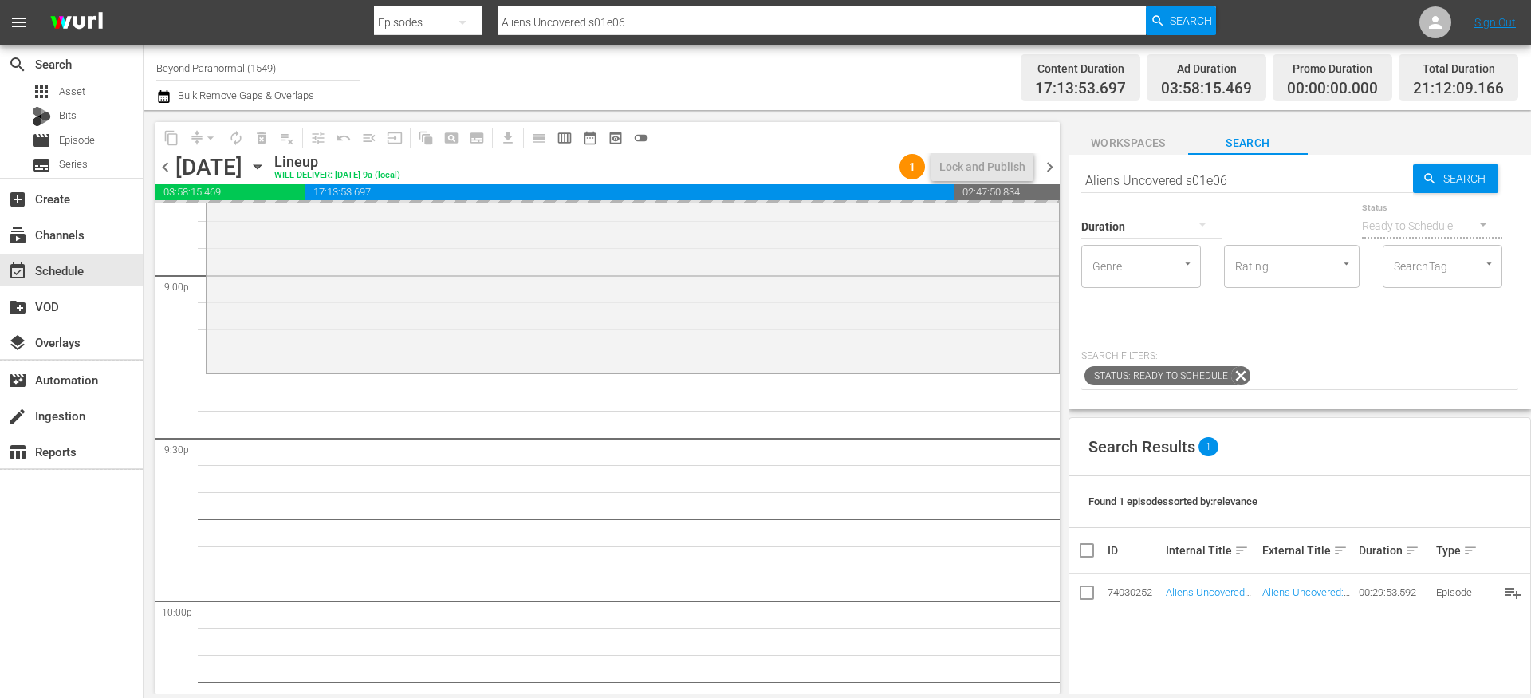
drag, startPoint x: 1177, startPoint y: 592, endPoint x: 875, endPoint y: 2, distance: 663.2
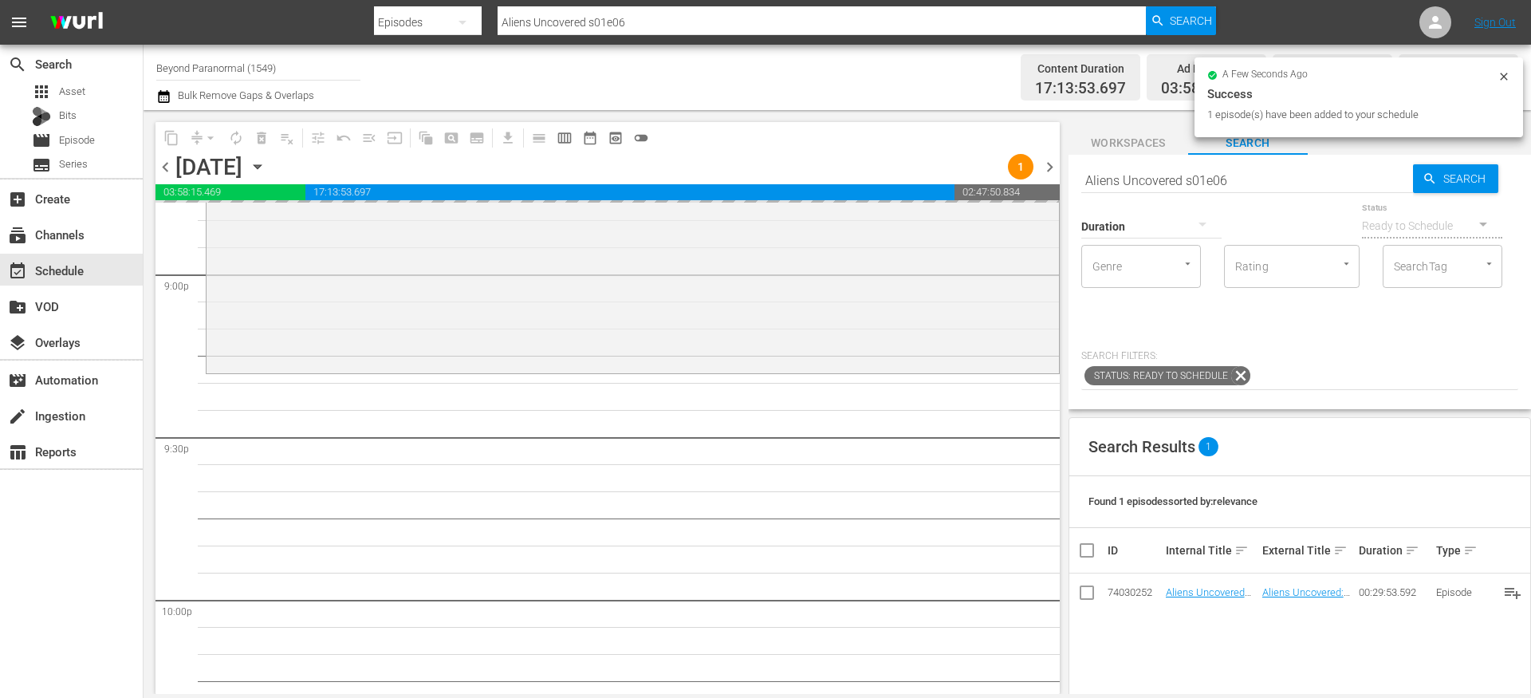
click at [1123, 175] on input "Aliens Uncovered s01e06" at bounding box center [1247, 180] width 332 height 38
paste input "Mind Control Exposed S01E01"
type input "Mind Control Exposed S01E01"
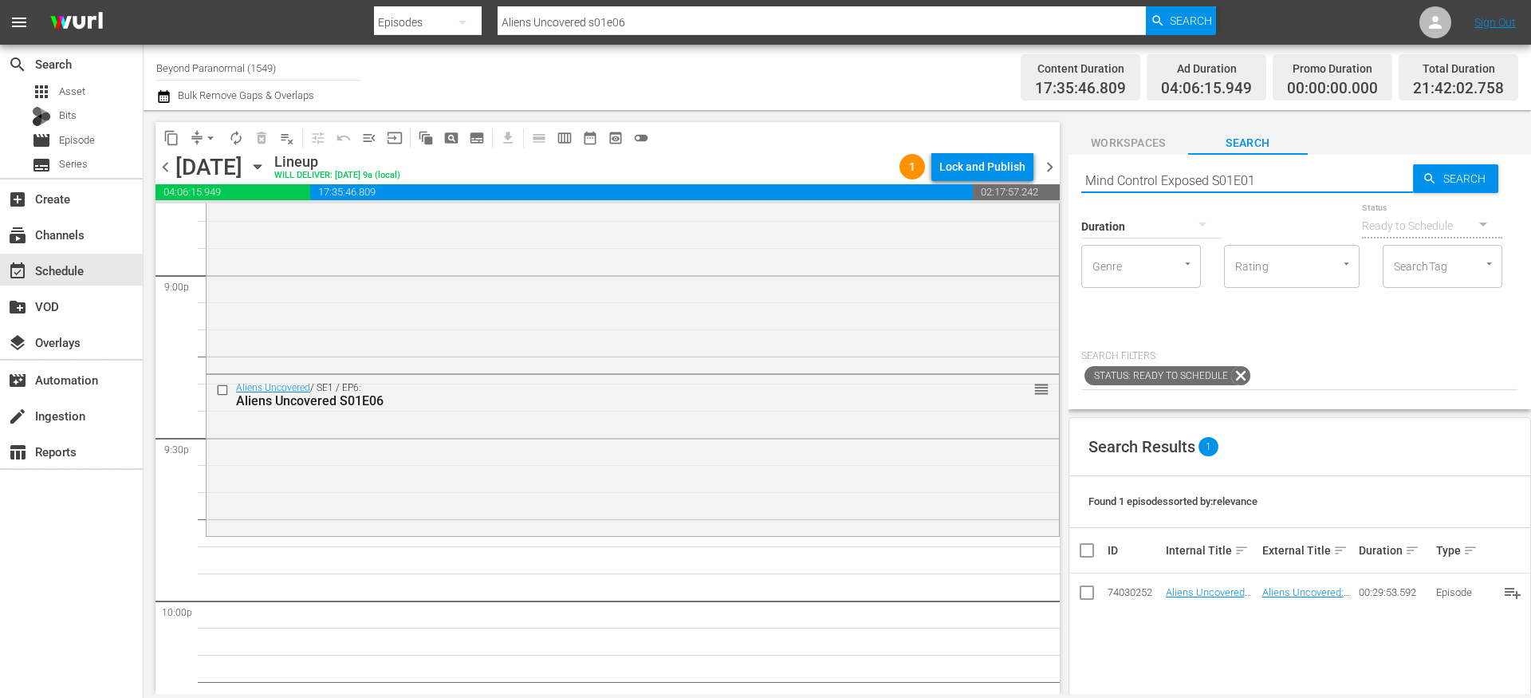
type input "Mind Control Exposed S01E01"
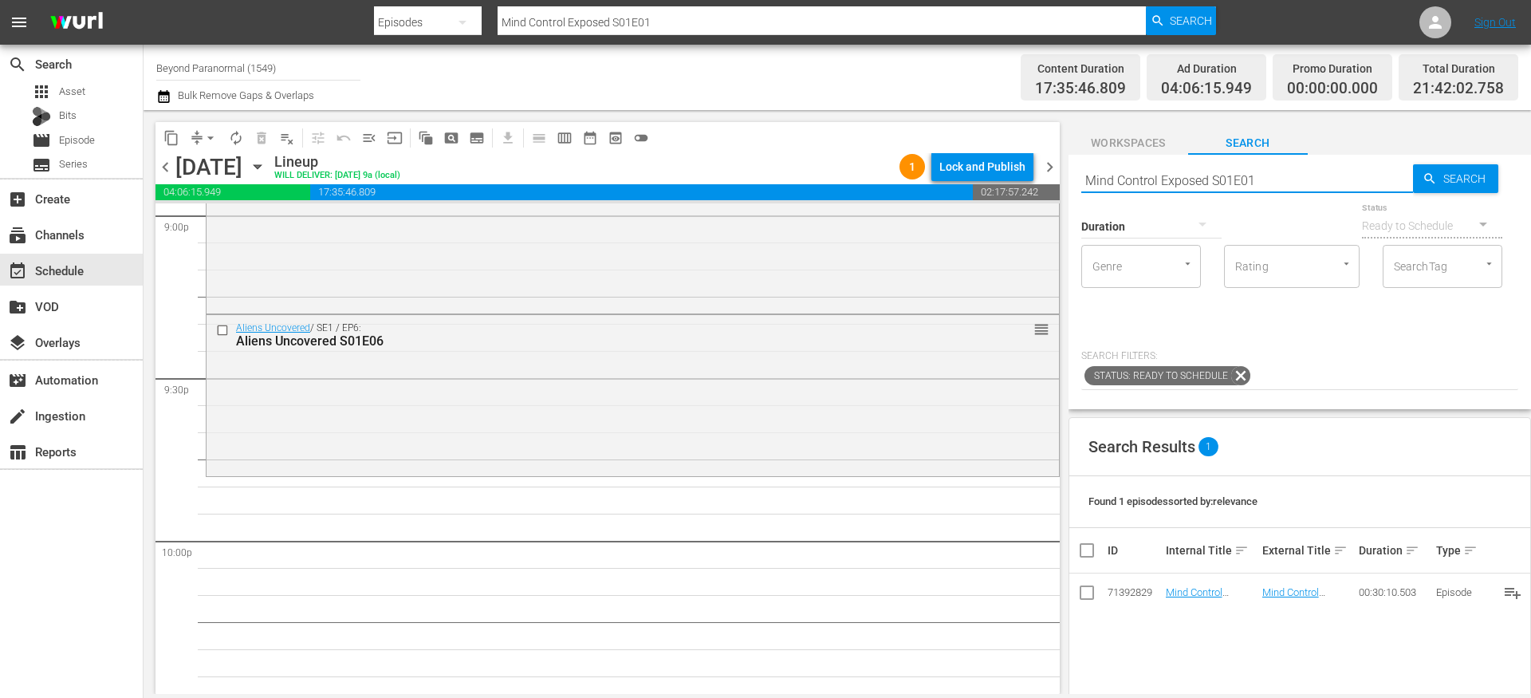
click at [1168, 172] on input "Mind Control Exposed S01E01" at bounding box center [1247, 180] width 332 height 38
click at [1168, 173] on input "Mind Control Exposed S01E01" at bounding box center [1247, 180] width 332 height 38
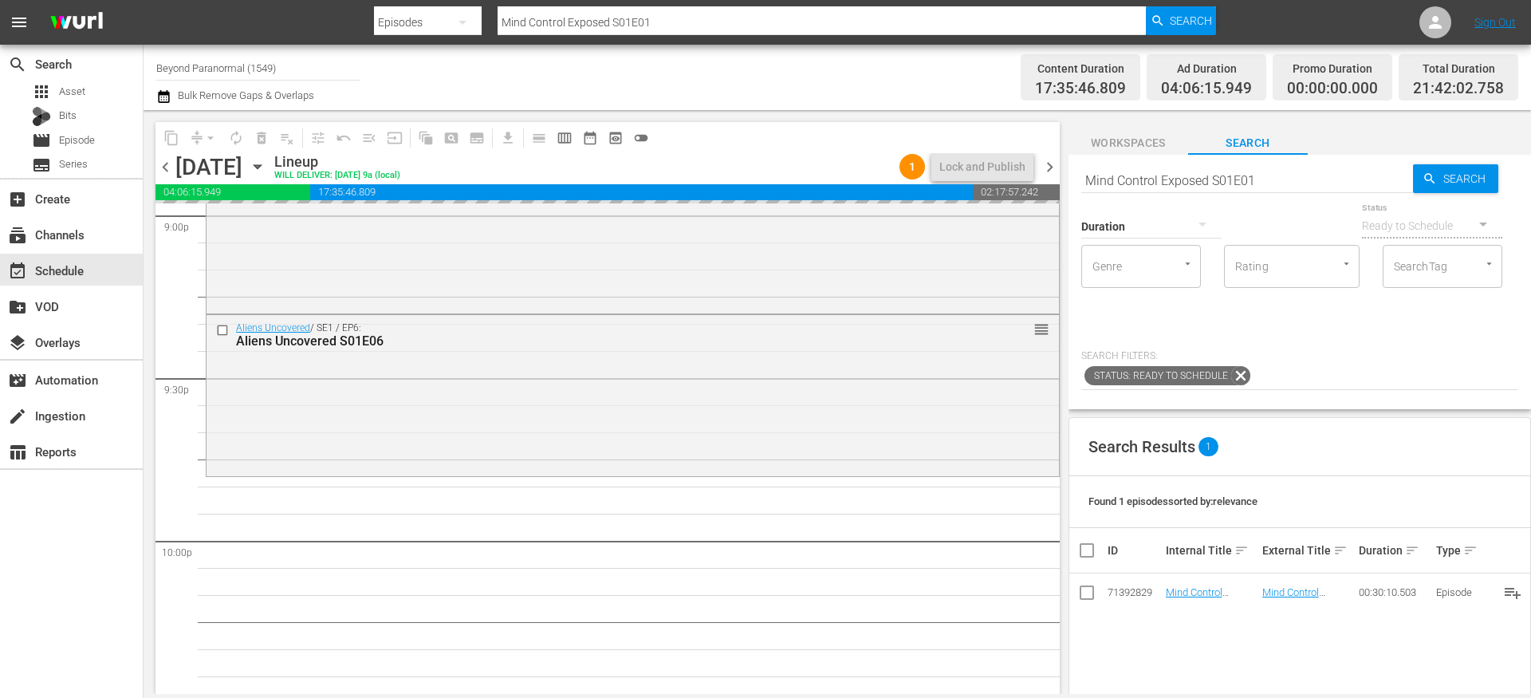
drag, startPoint x: 1183, startPoint y: 596, endPoint x: 724, endPoint y: 49, distance: 714.1
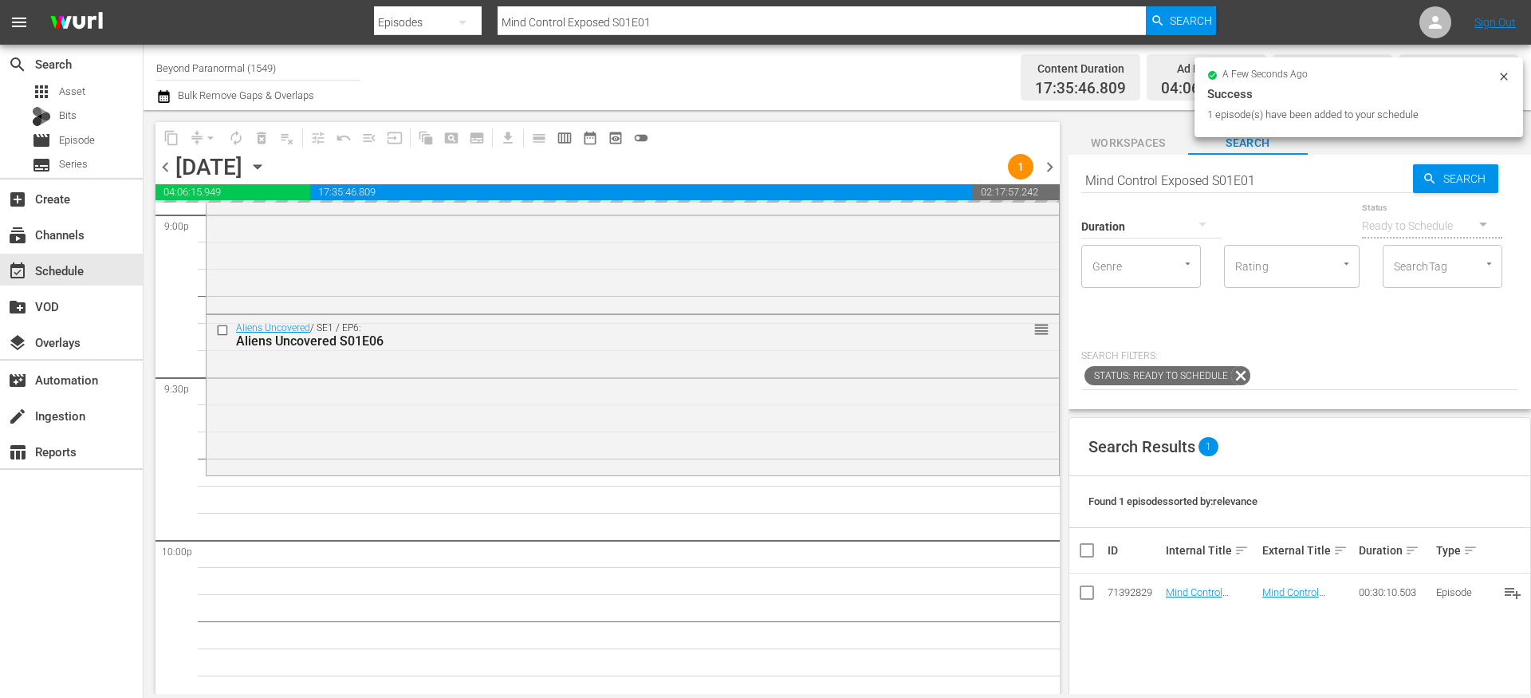
click at [1157, 175] on input "Mind Control Exposed S01E01" at bounding box center [1247, 180] width 332 height 38
paste input "Is It Haunted? S02E04"
type input "Is It Haunted? S02E04"
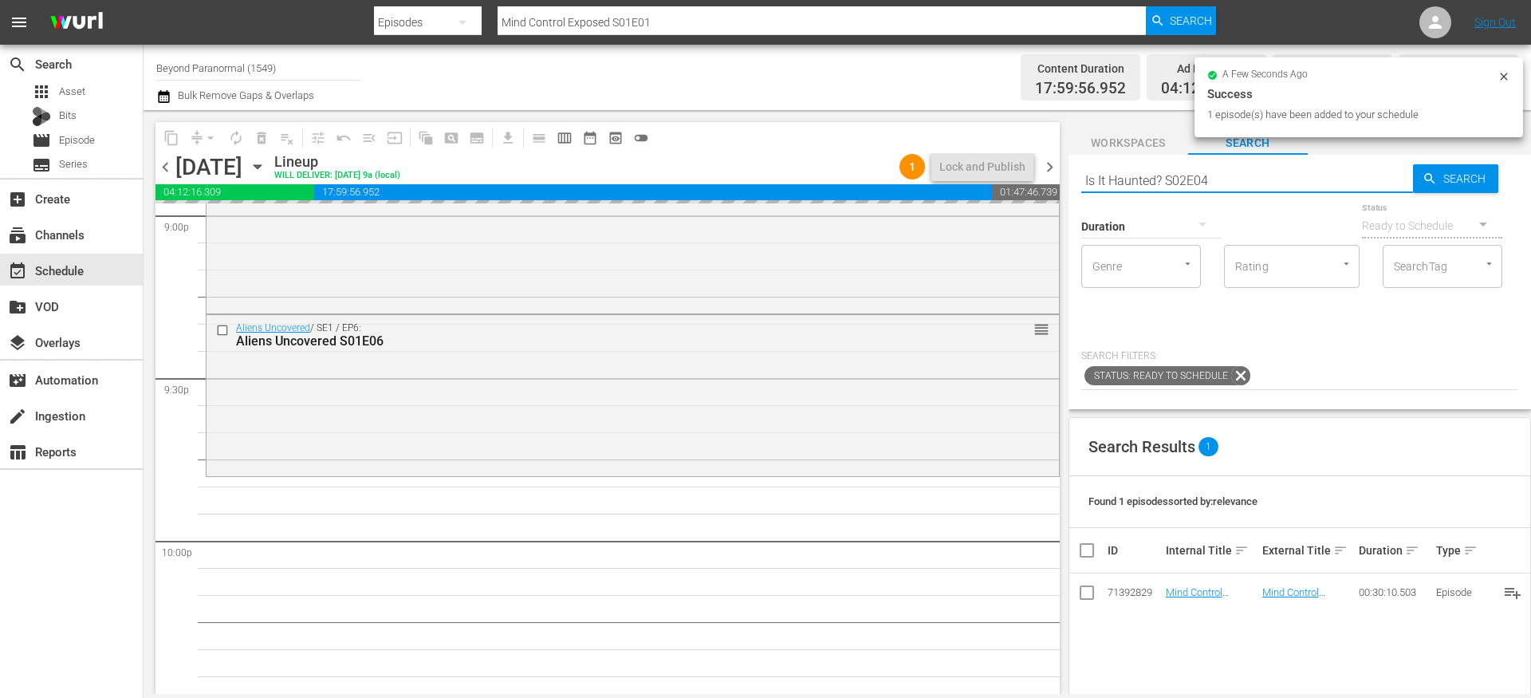
type input "Is It Haunted? S02E04"
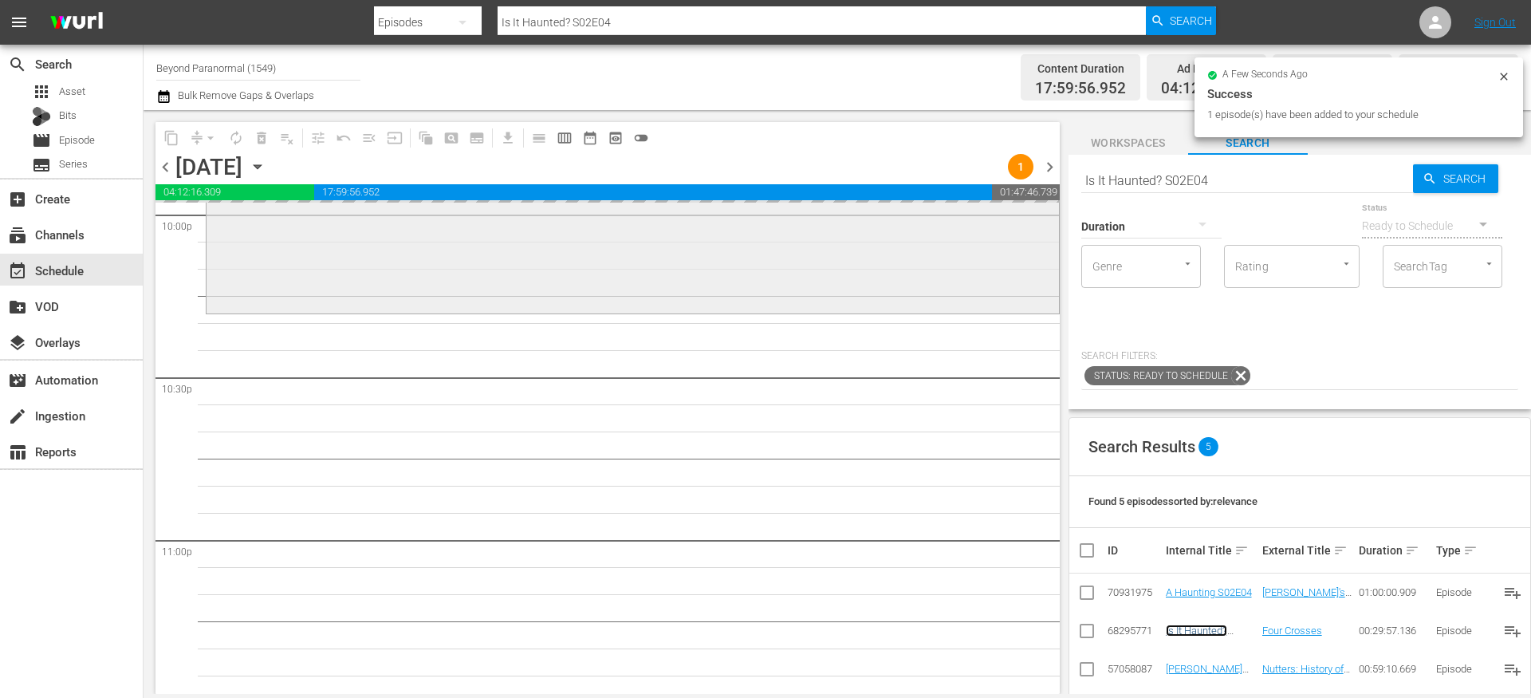
scroll to position [7148, 0]
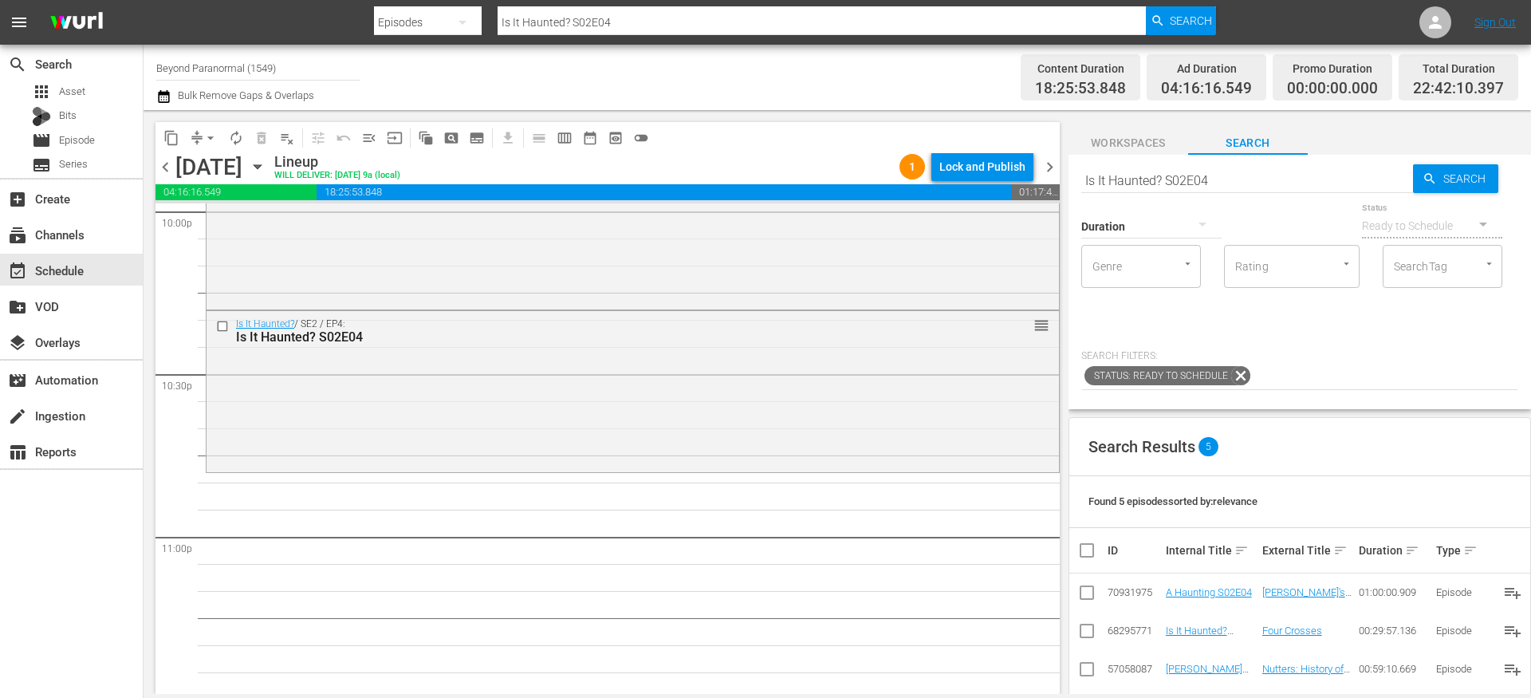
drag, startPoint x: 1189, startPoint y: 625, endPoint x: 707, endPoint y: 15, distance: 777.1
click at [1115, 173] on input "Is It Haunted? S02E04" at bounding box center [1247, 180] width 332 height 38
click at [1115, 172] on input "Is It Haunted? S02E04" at bounding box center [1247, 180] width 332 height 38
paste input "Virginia Paranormal Case Files S01E1"
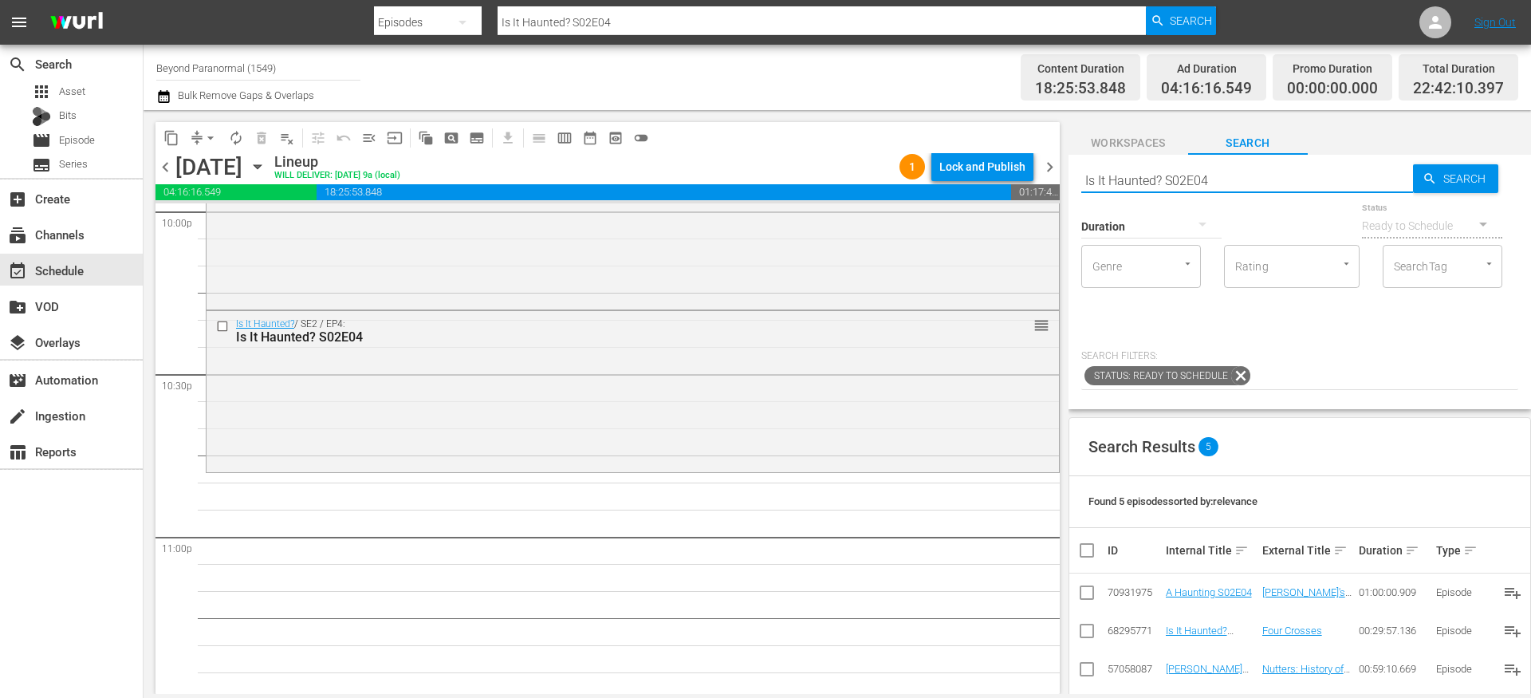
type input "[US_STATE] Paranormal Case Files S01E14"
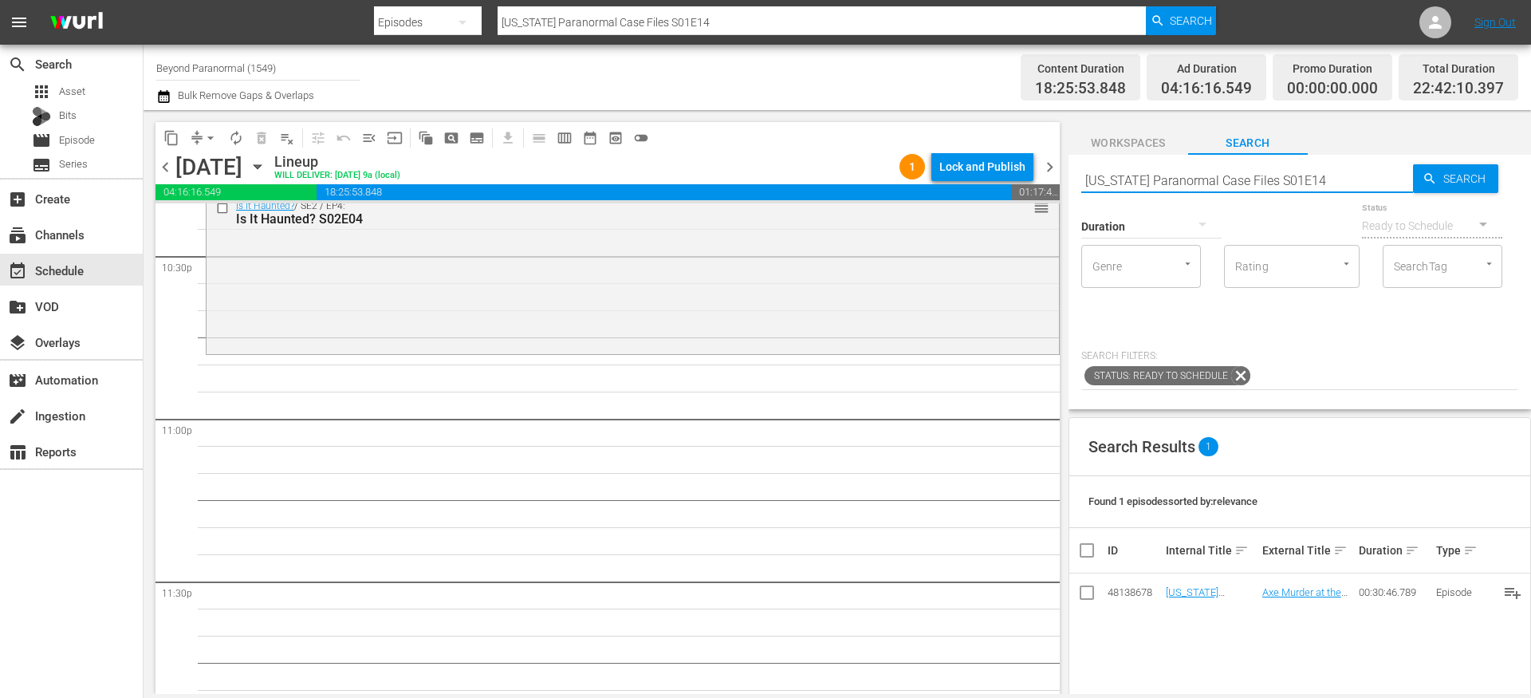
scroll to position [7271, 0]
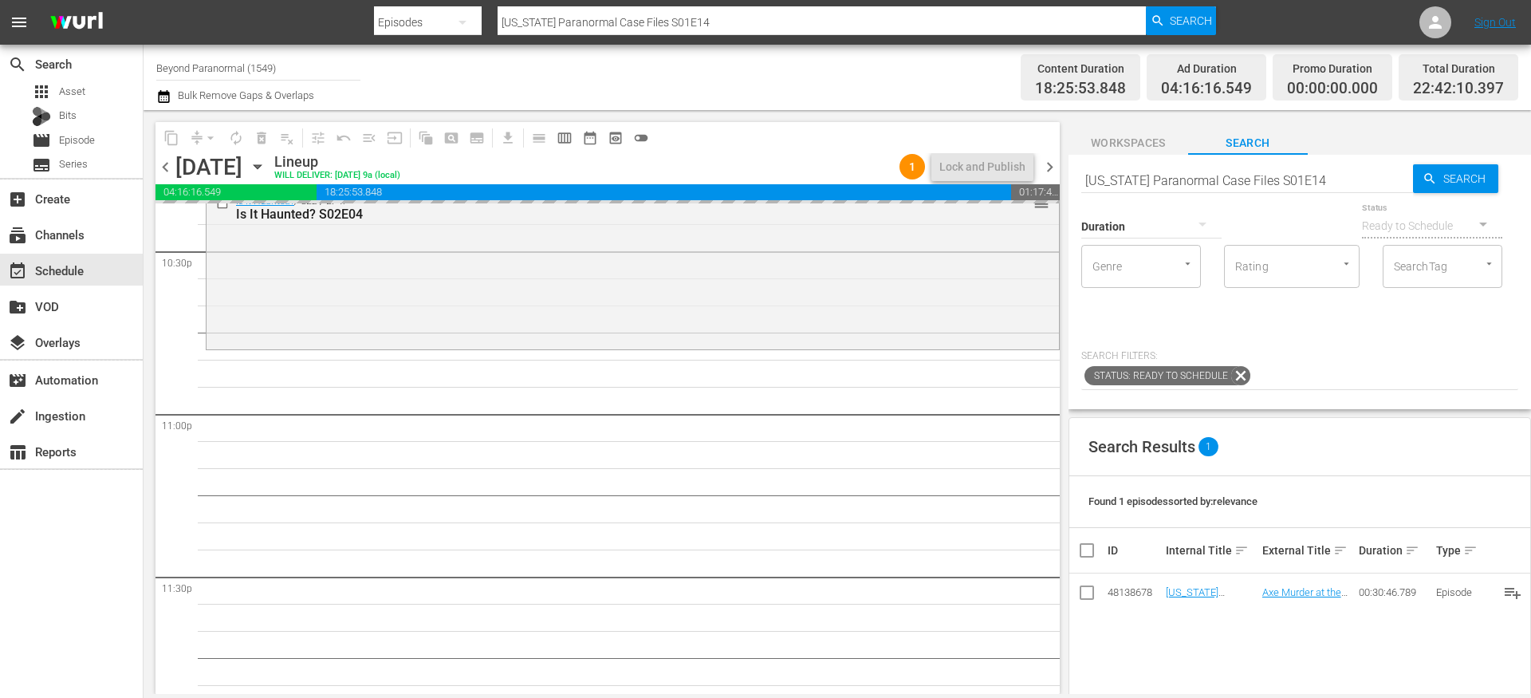
drag, startPoint x: 1168, startPoint y: 590, endPoint x: 802, endPoint y: 23, distance: 674.7
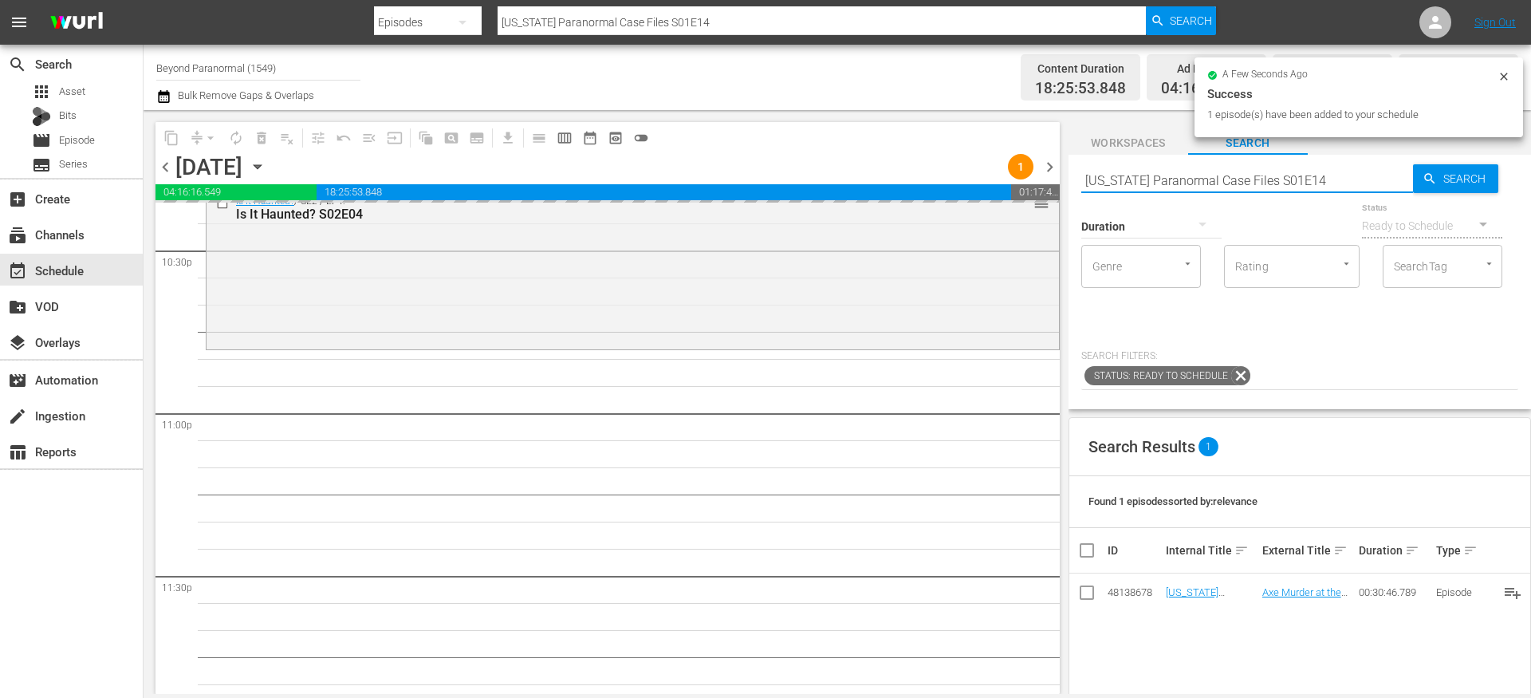
click at [1107, 173] on input "[US_STATE] Paranormal Case Files S01E14" at bounding box center [1247, 180] width 332 height 38
paste input "A Haunting S03E03"
type input "A Haunting S03E03"
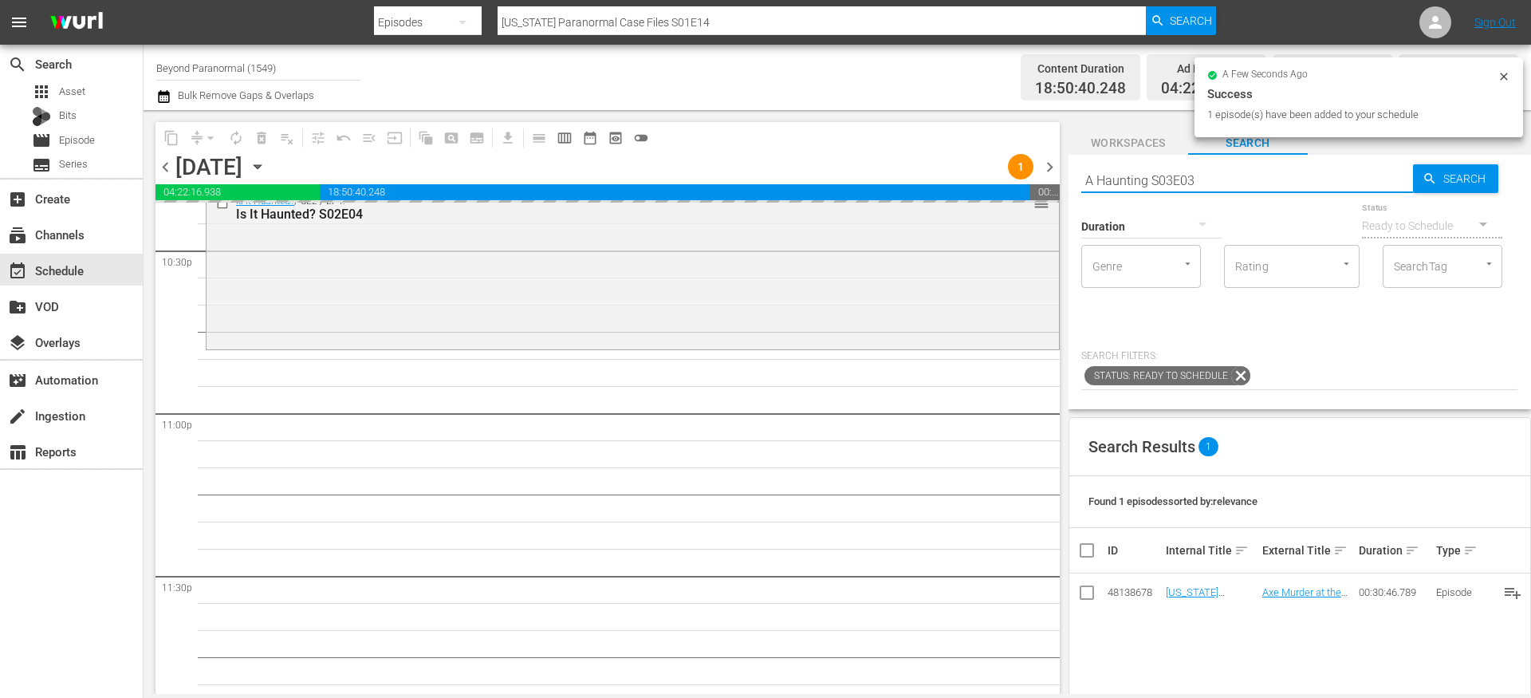
type input "A Haunting S03E03"
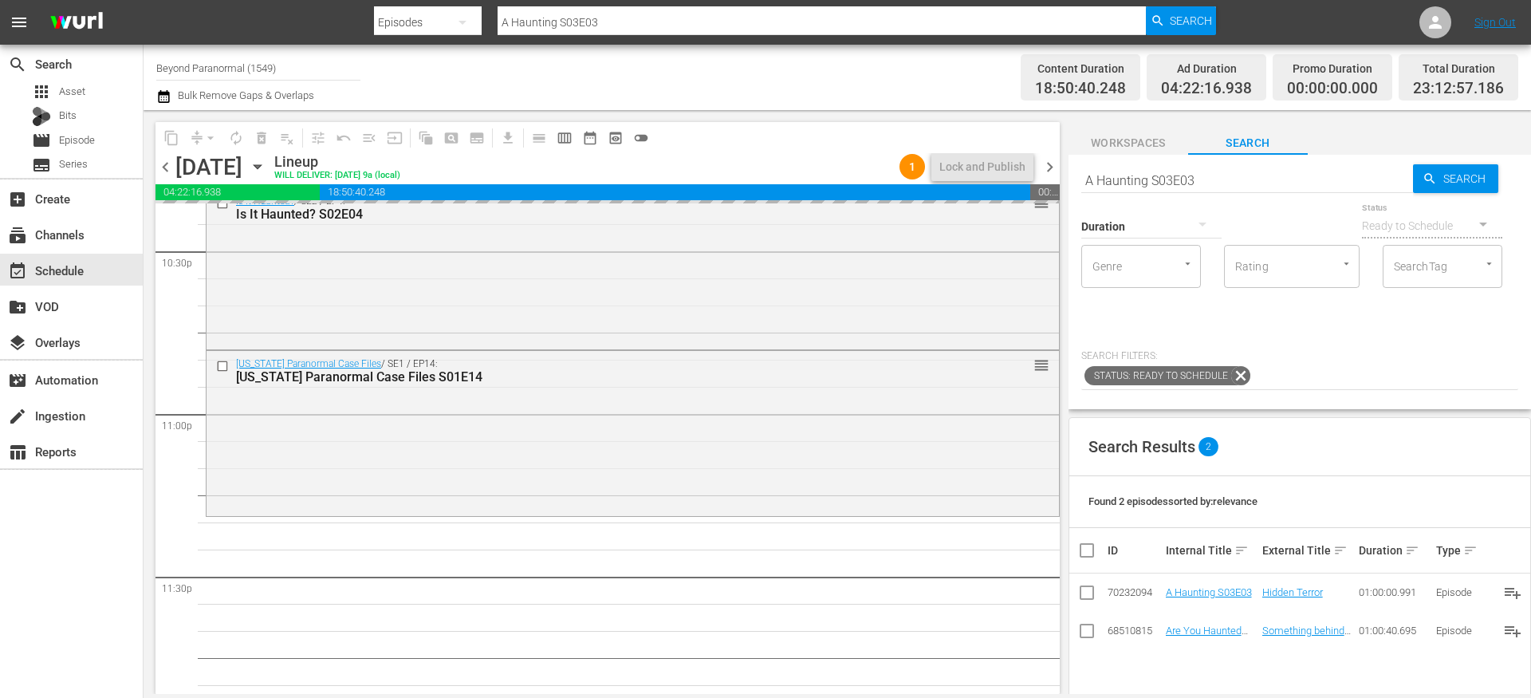
drag, startPoint x: 1194, startPoint y: 595, endPoint x: 770, endPoint y: 28, distance: 707.5
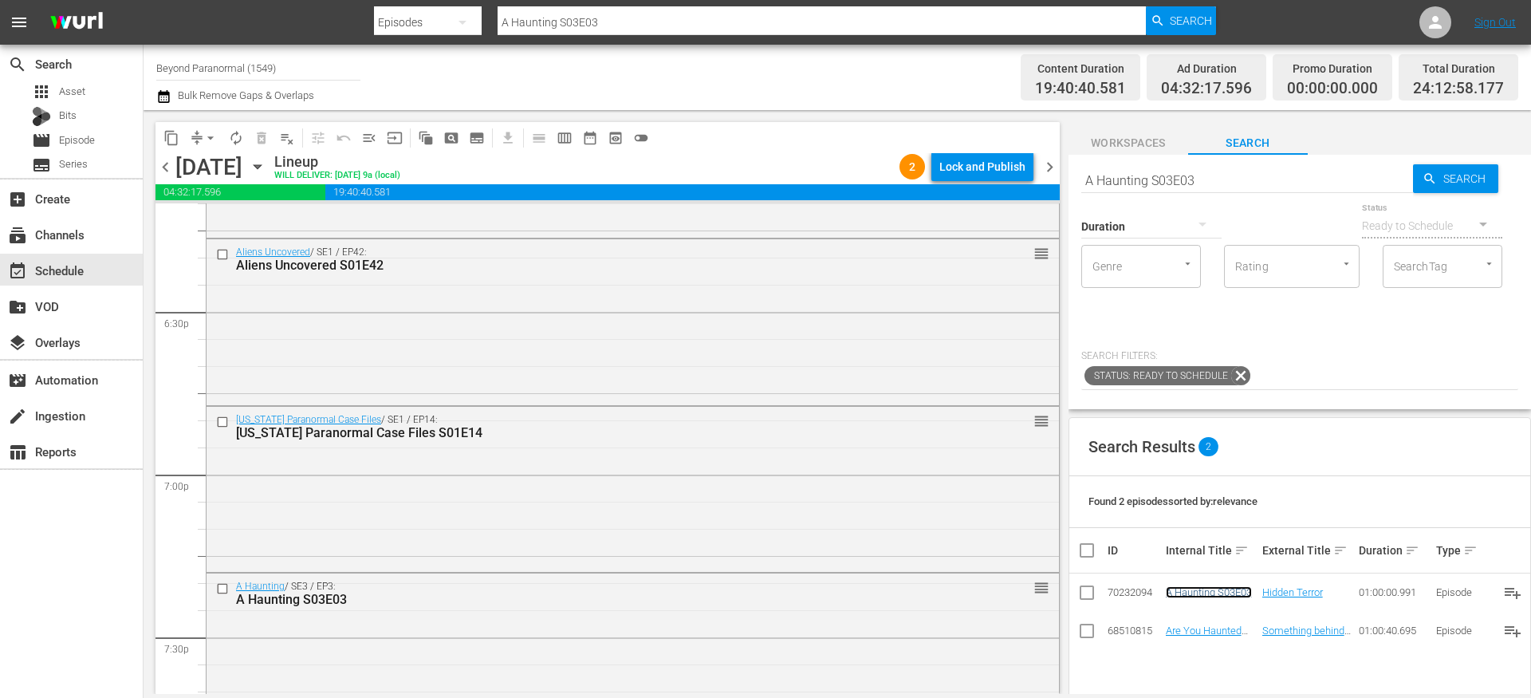
scroll to position [5903, 0]
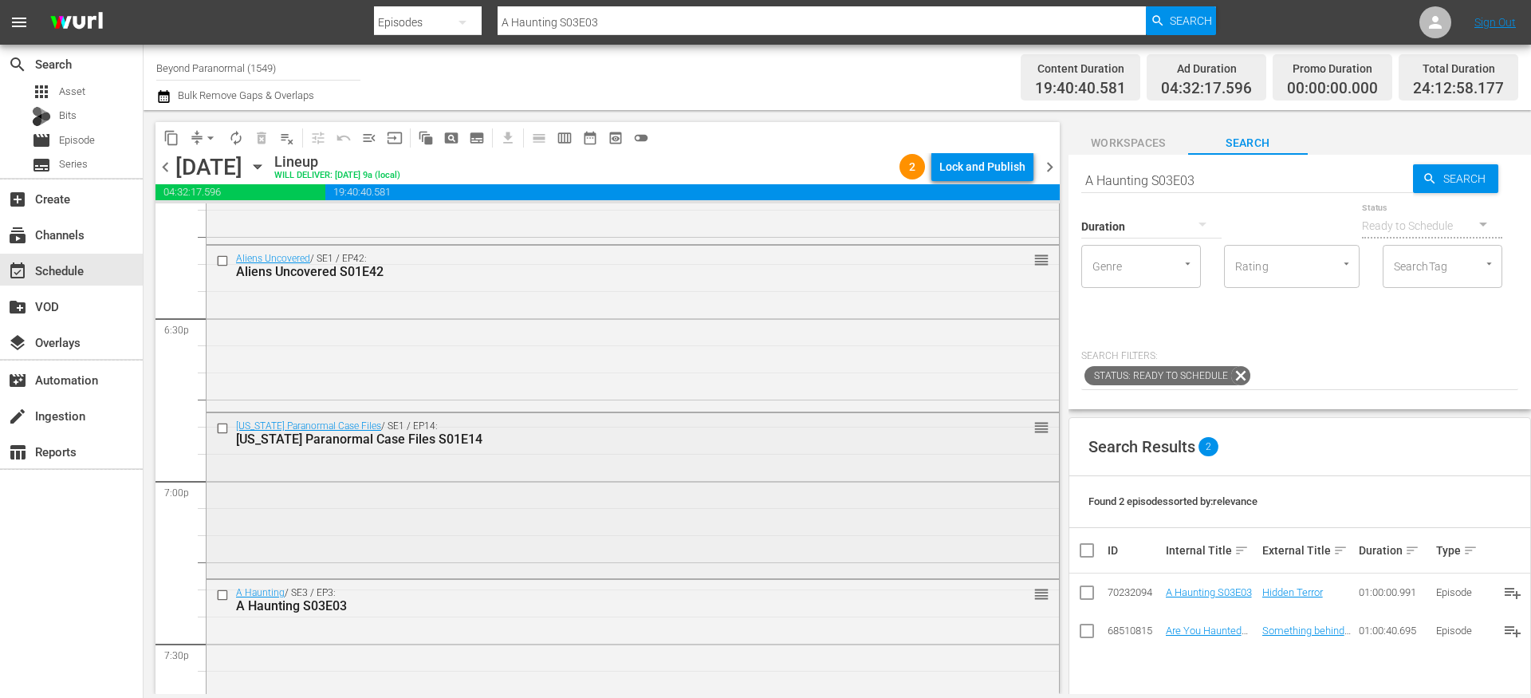
click at [520, 448] on div "Virginia Paranormal Case Files / SE1 / EP14: Virginia Paranormal Case Files S01…" at bounding box center [632, 432] width 852 height 39
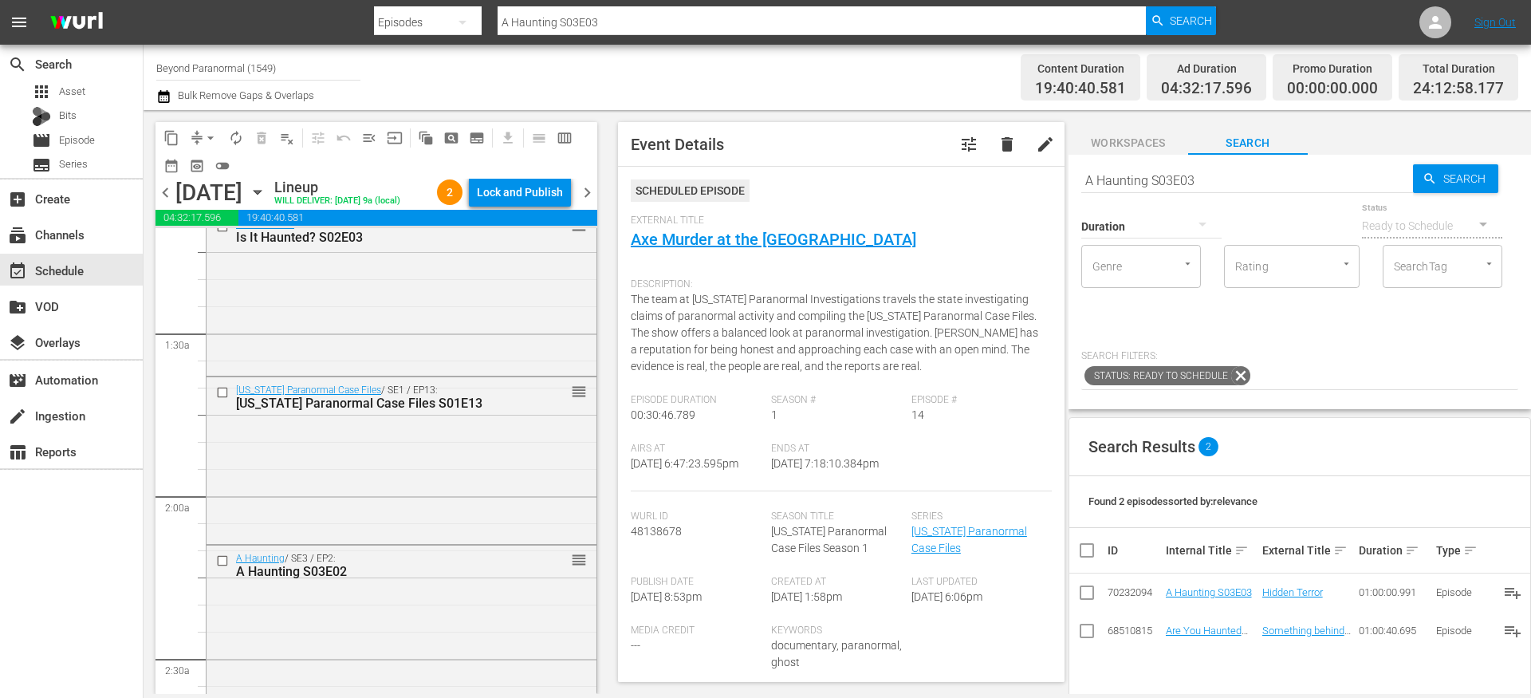
scroll to position [377, 0]
click at [222, 405] on input "checkbox" at bounding box center [224, 398] width 17 height 14
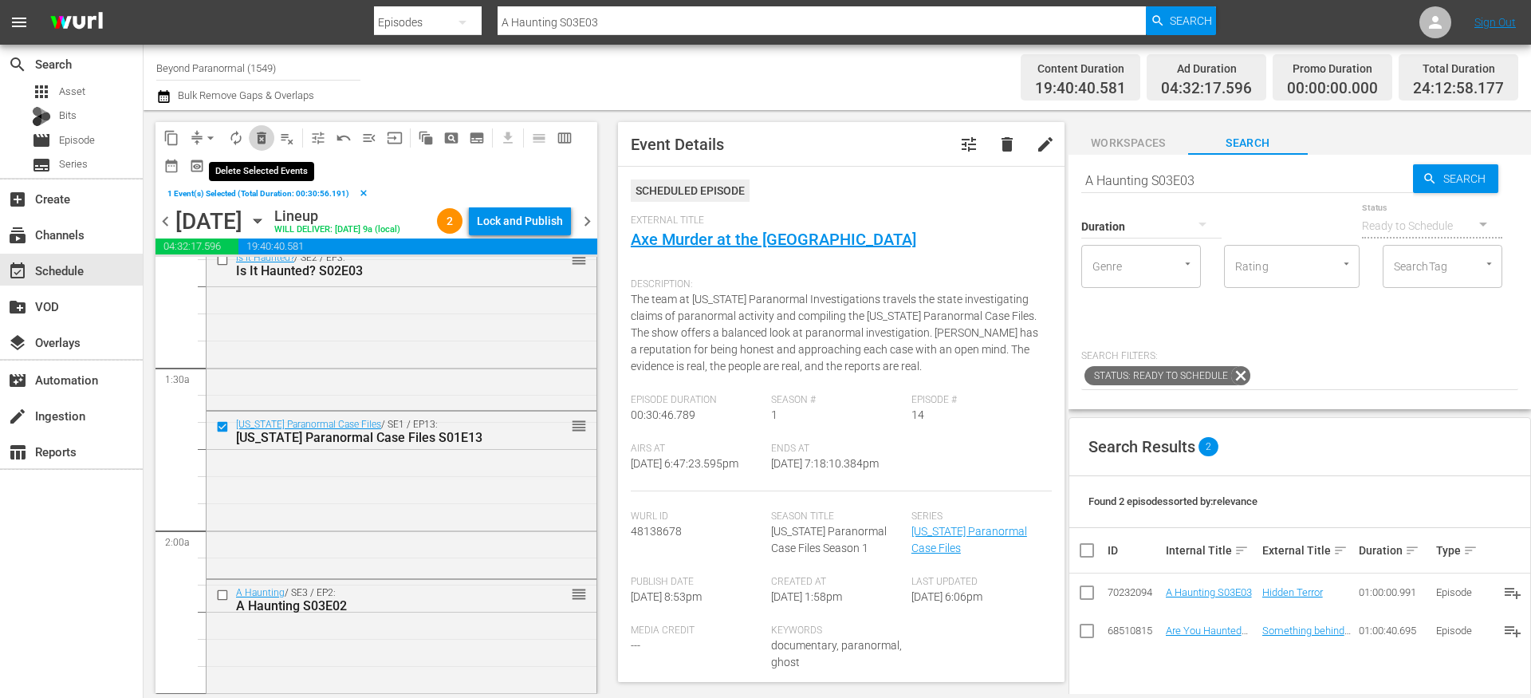
click at [255, 143] on span "delete_forever_outlined" at bounding box center [262, 138] width 16 height 16
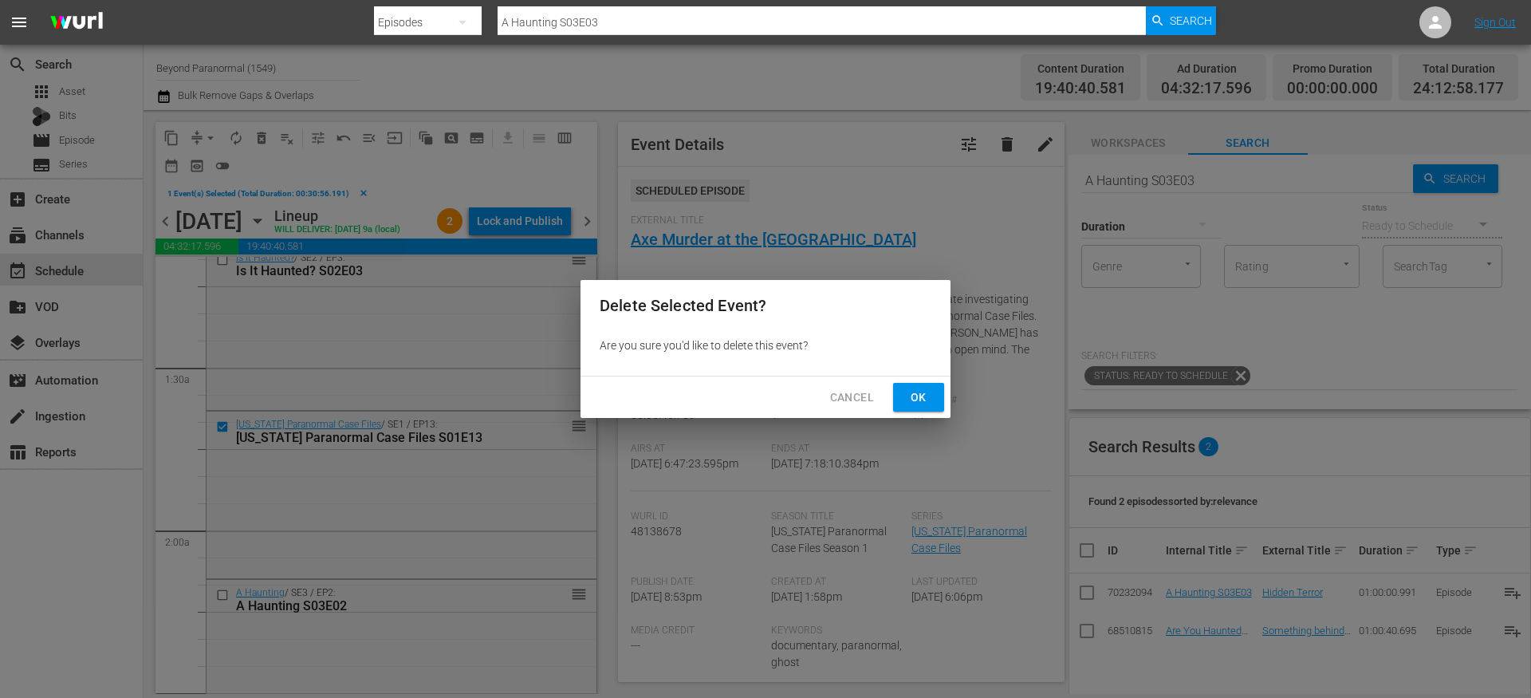
click at [918, 388] on span "Ok" at bounding box center [919, 397] width 26 height 20
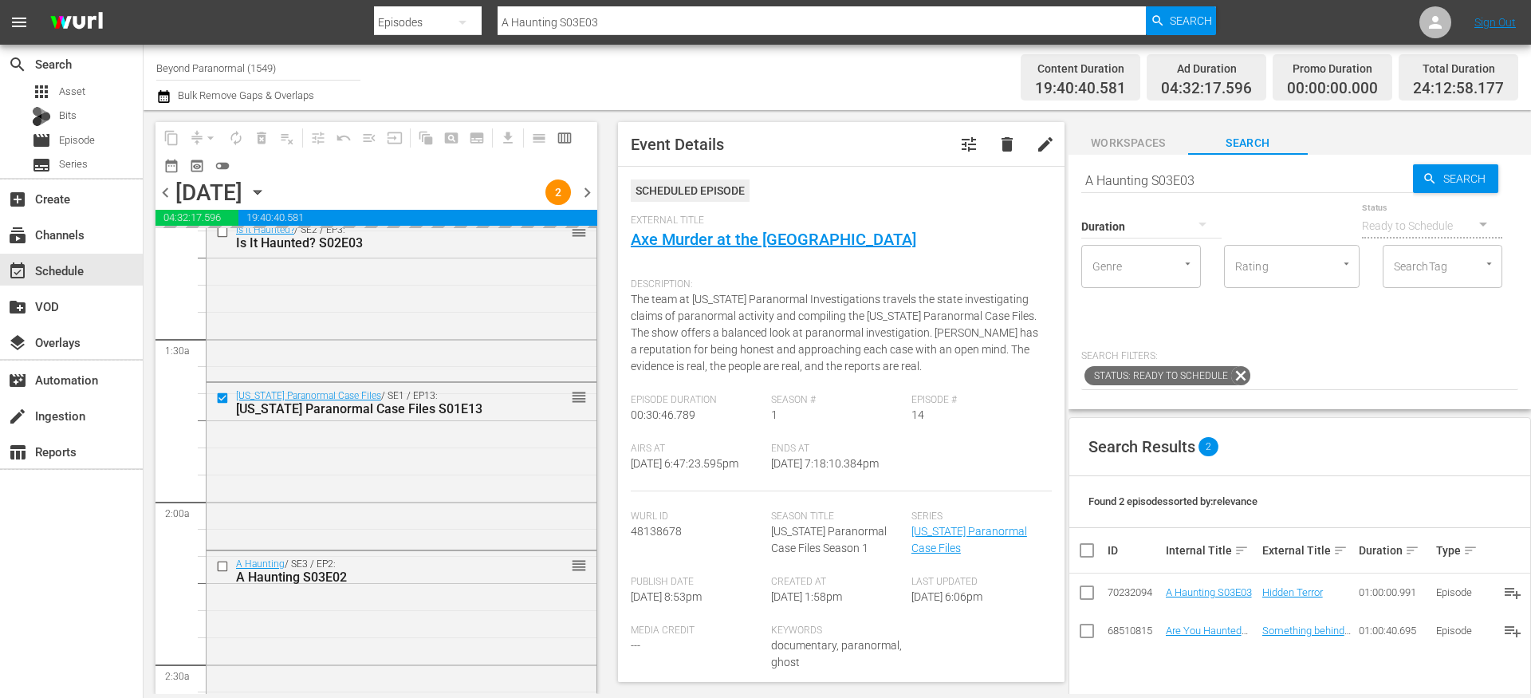
click at [918, 388] on div "Description: The team at Virginia Paranormal Investigations travels the state i…" at bounding box center [841, 332] width 421 height 124
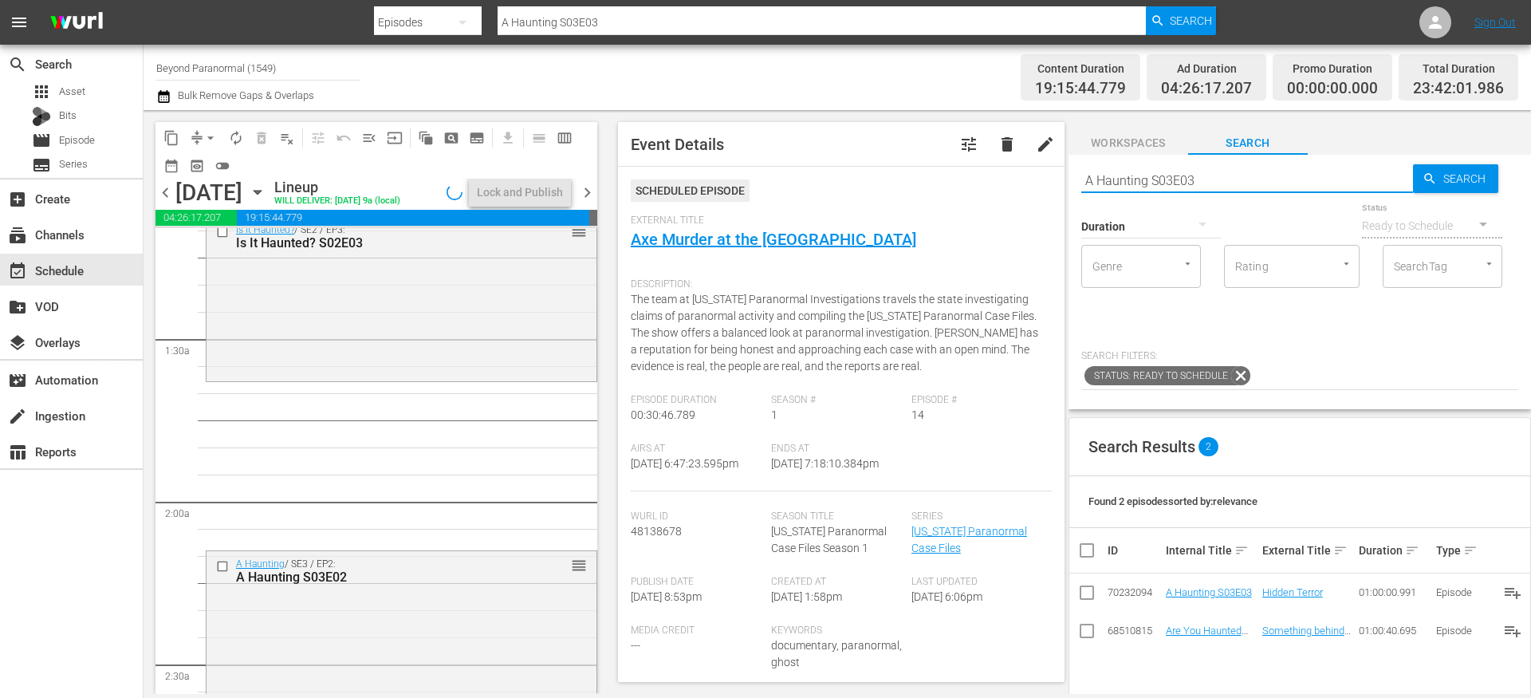
click at [1154, 176] on input "A Haunting S03E03" at bounding box center [1247, 180] width 332 height 38
type input "unveiled"
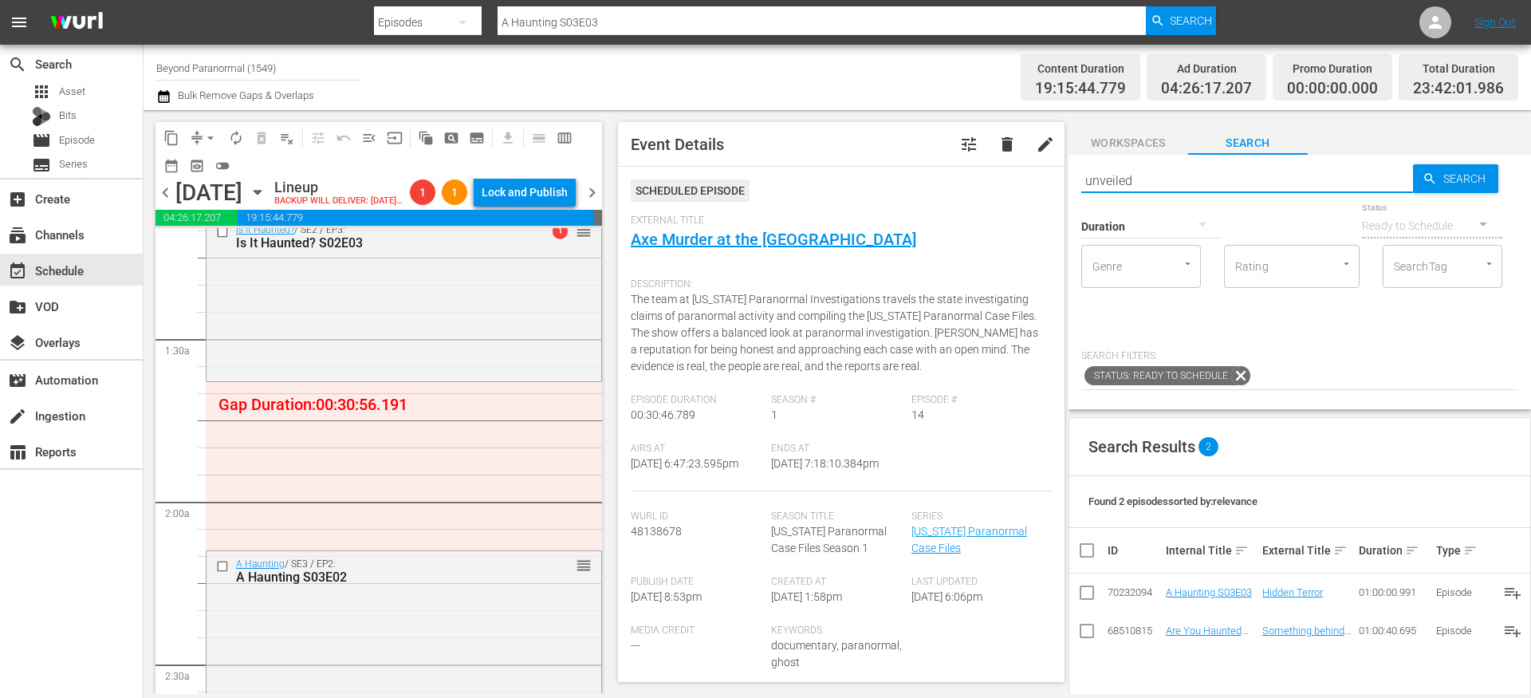
type input "unveiled"
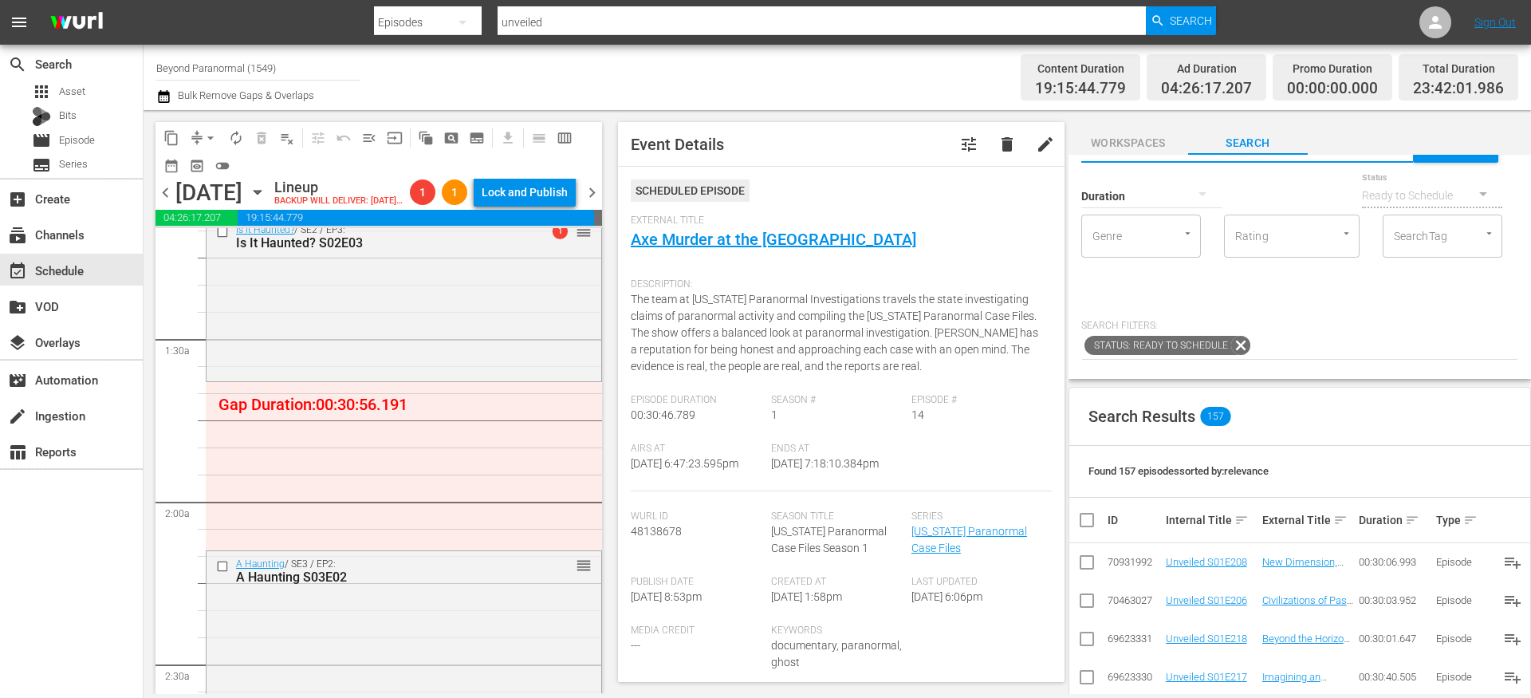
scroll to position [0, 0]
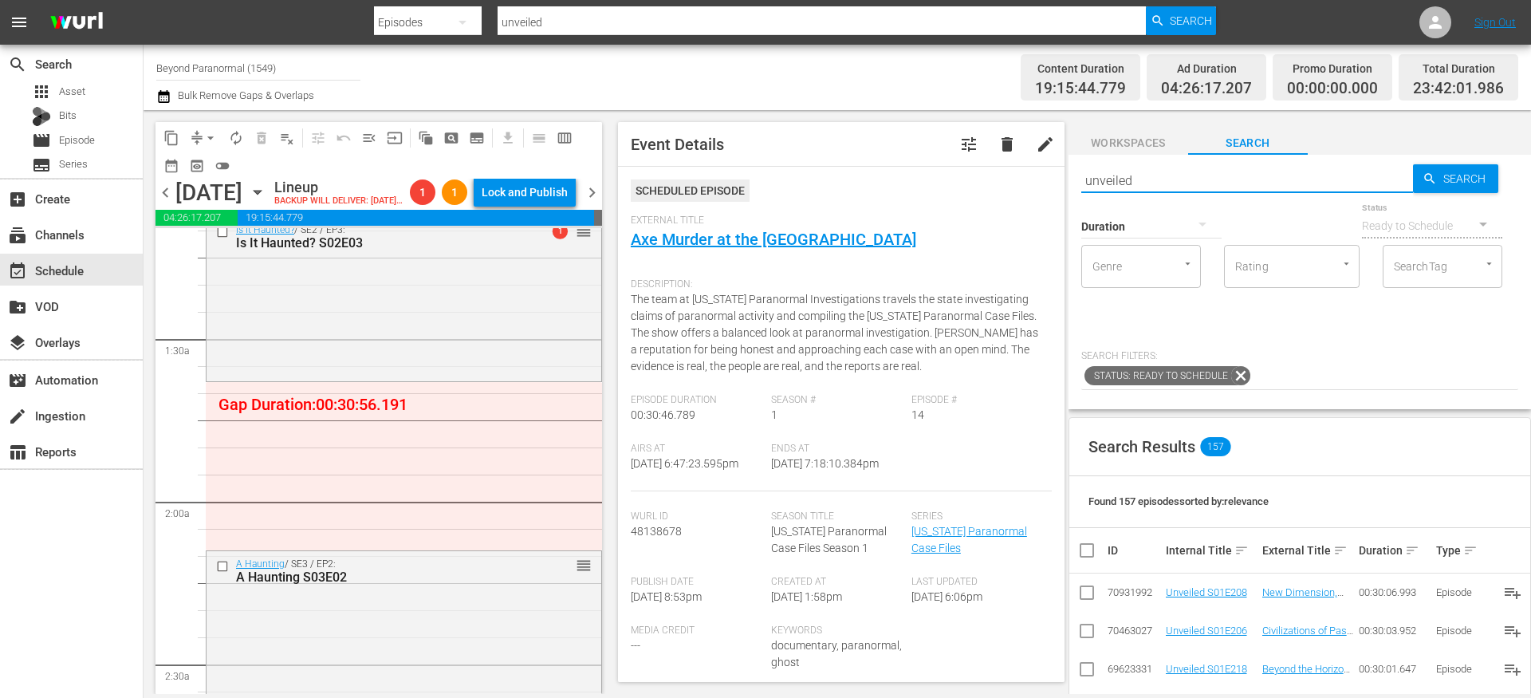
click at [1180, 221] on div at bounding box center [1151, 225] width 140 height 45
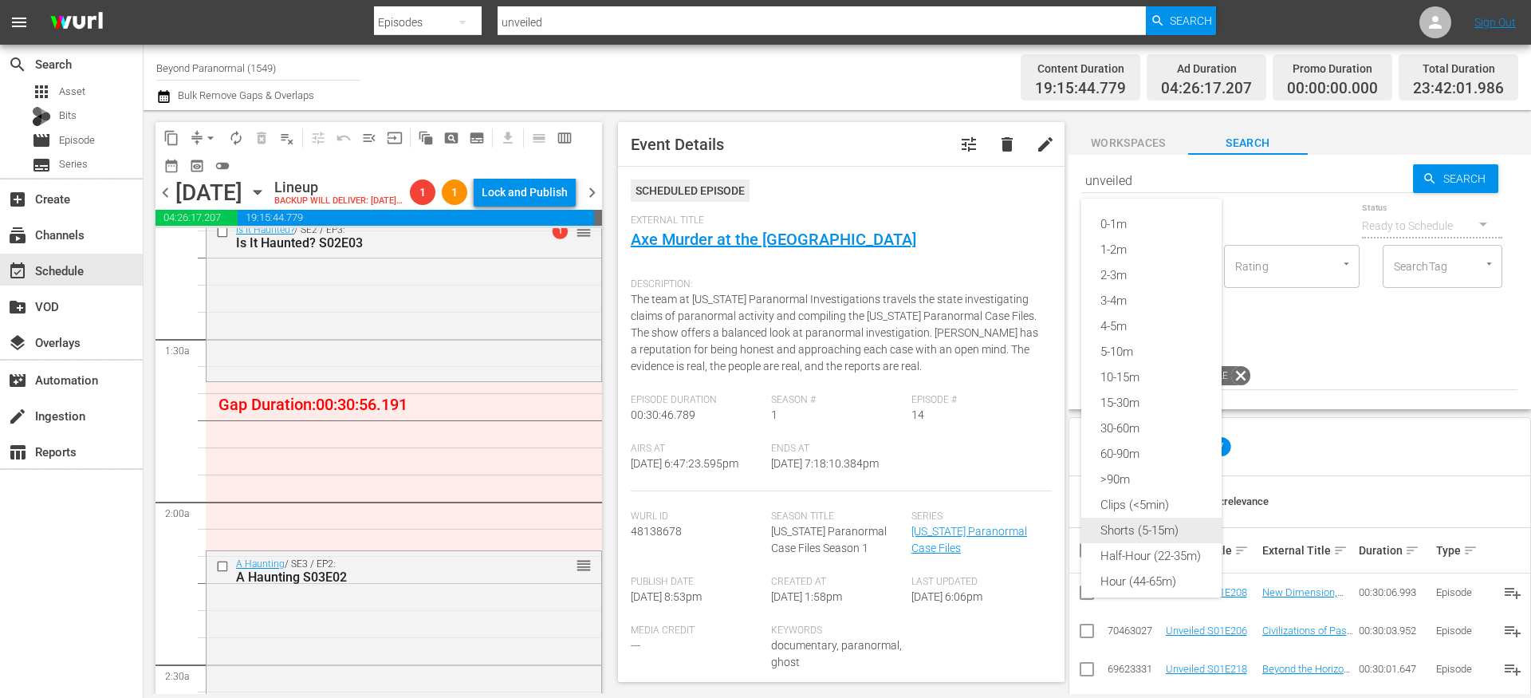
click at [1140, 536] on div "Shorts (5-15m)" at bounding box center [1151, 530] width 140 height 26
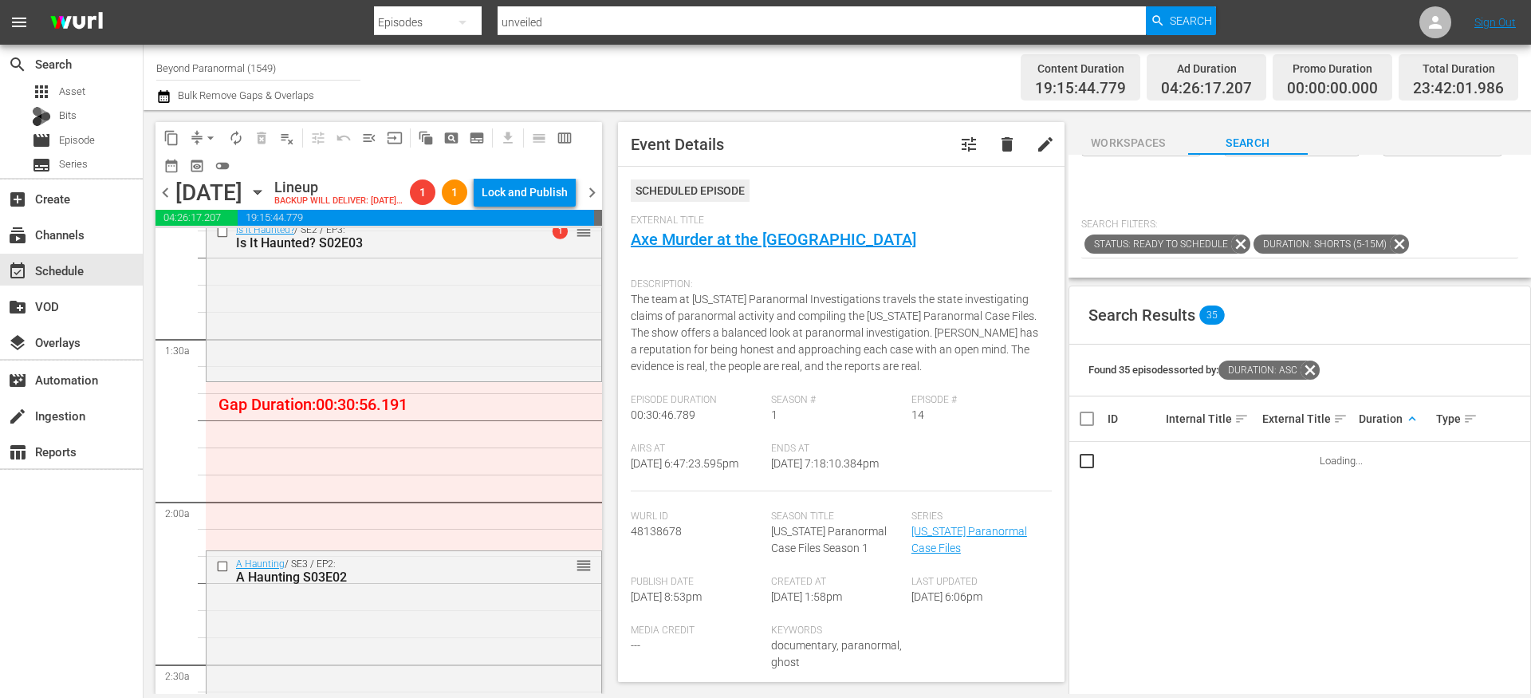
scroll to position [134, 0]
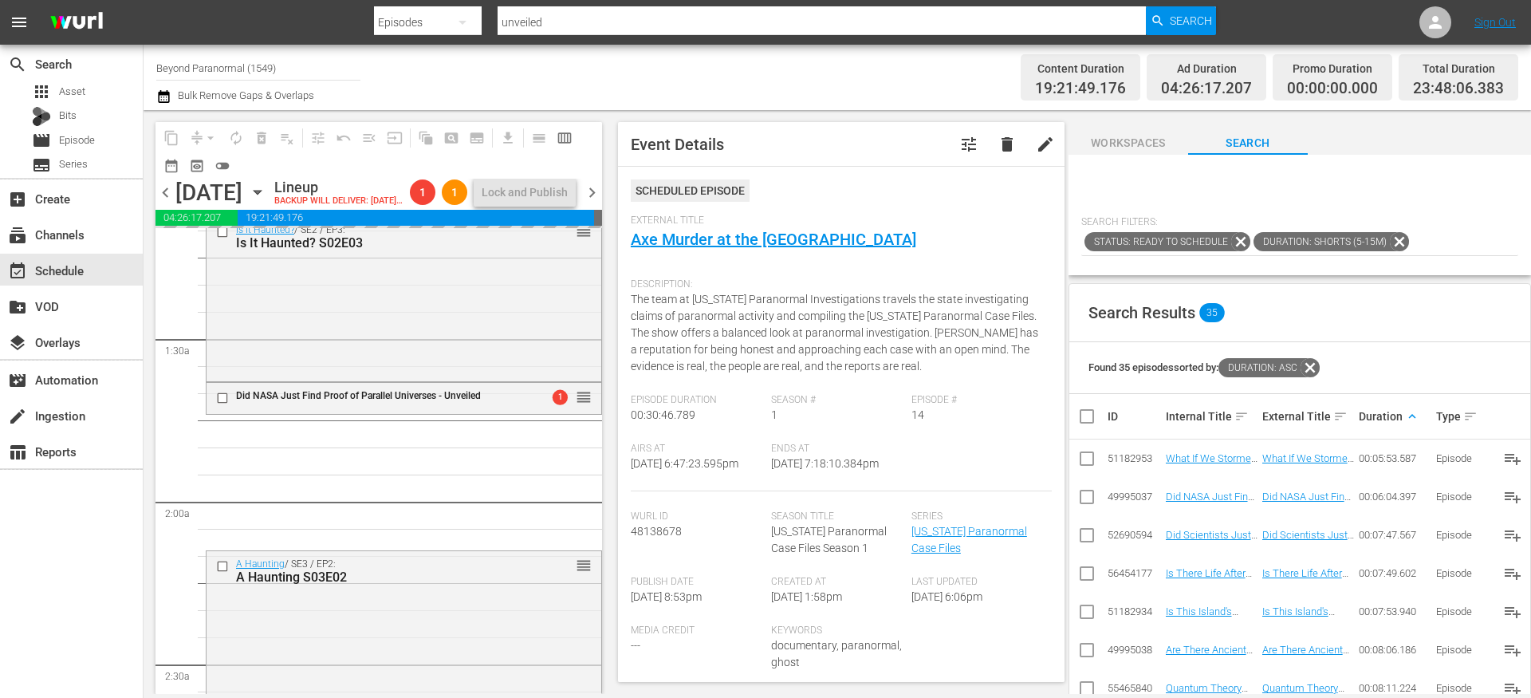
drag, startPoint x: 1208, startPoint y: 532, endPoint x: 443, endPoint y: 14, distance: 923.2
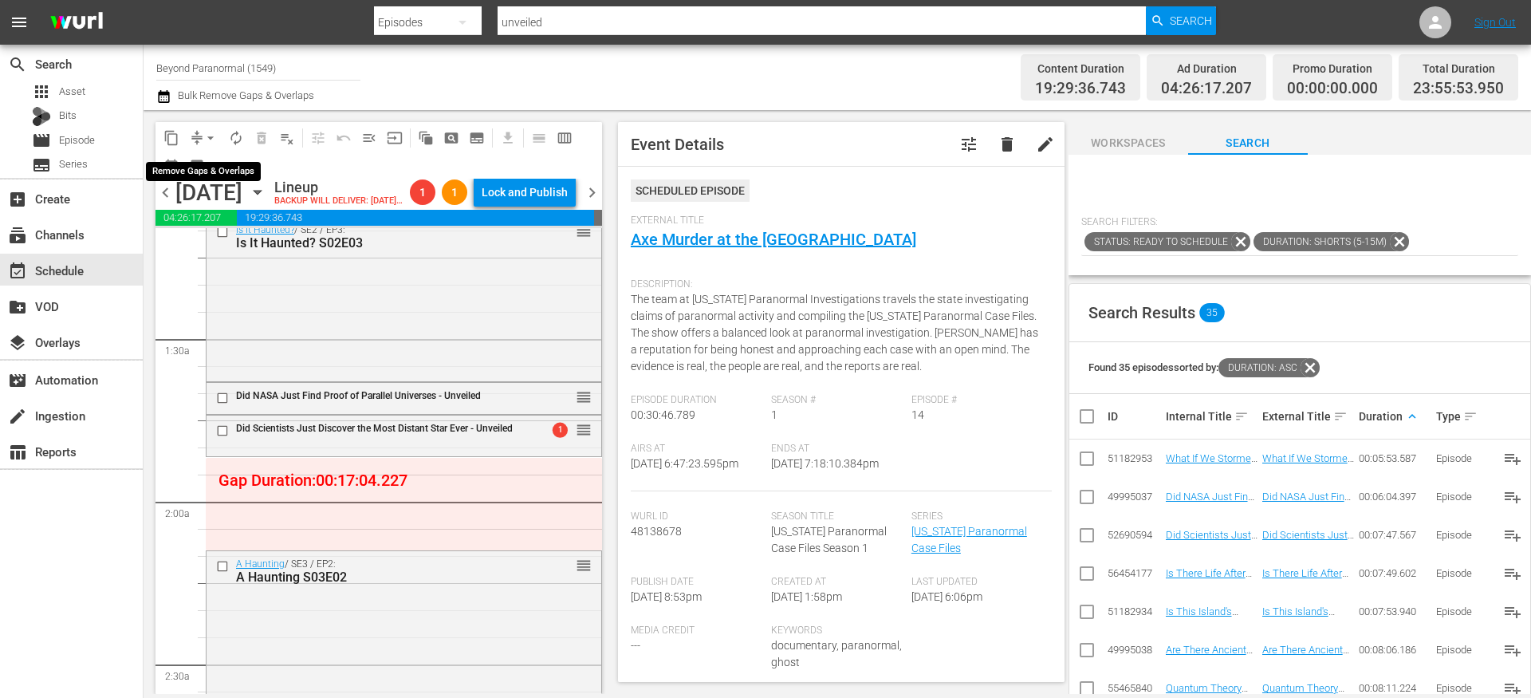
click at [197, 133] on span "compress" at bounding box center [197, 138] width 16 height 16
click at [198, 144] on span "compress" at bounding box center [197, 138] width 16 height 16
click at [196, 132] on span "compress" at bounding box center [197, 138] width 16 height 16
click at [196, 133] on span "compress" at bounding box center [197, 138] width 16 height 16
click at [200, 138] on button "arrow_drop_down" at bounding box center [211, 138] width 26 height 26
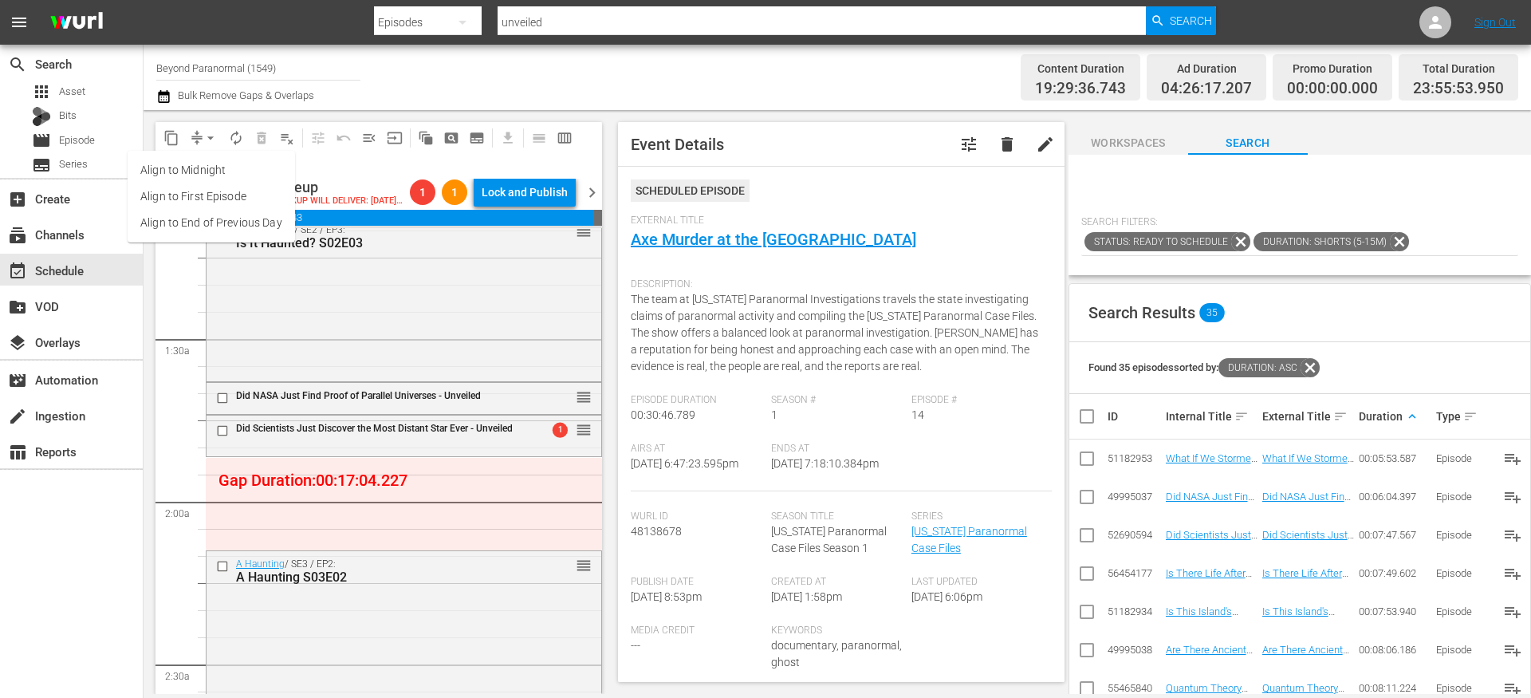
click at [202, 229] on li "Align to End of Previous Day" at bounding box center [211, 223] width 167 height 26
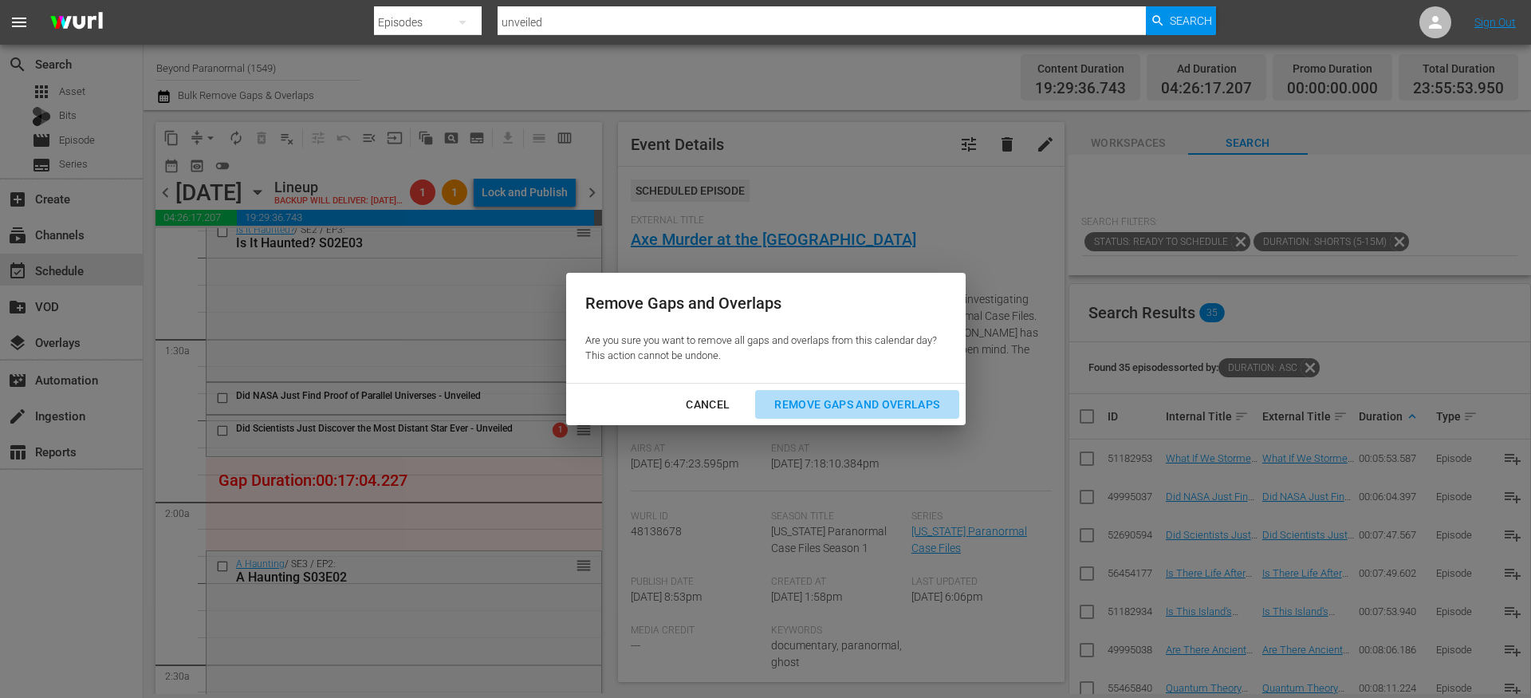
click at [908, 399] on div "Remove Gaps and Overlaps" at bounding box center [856, 405] width 191 height 20
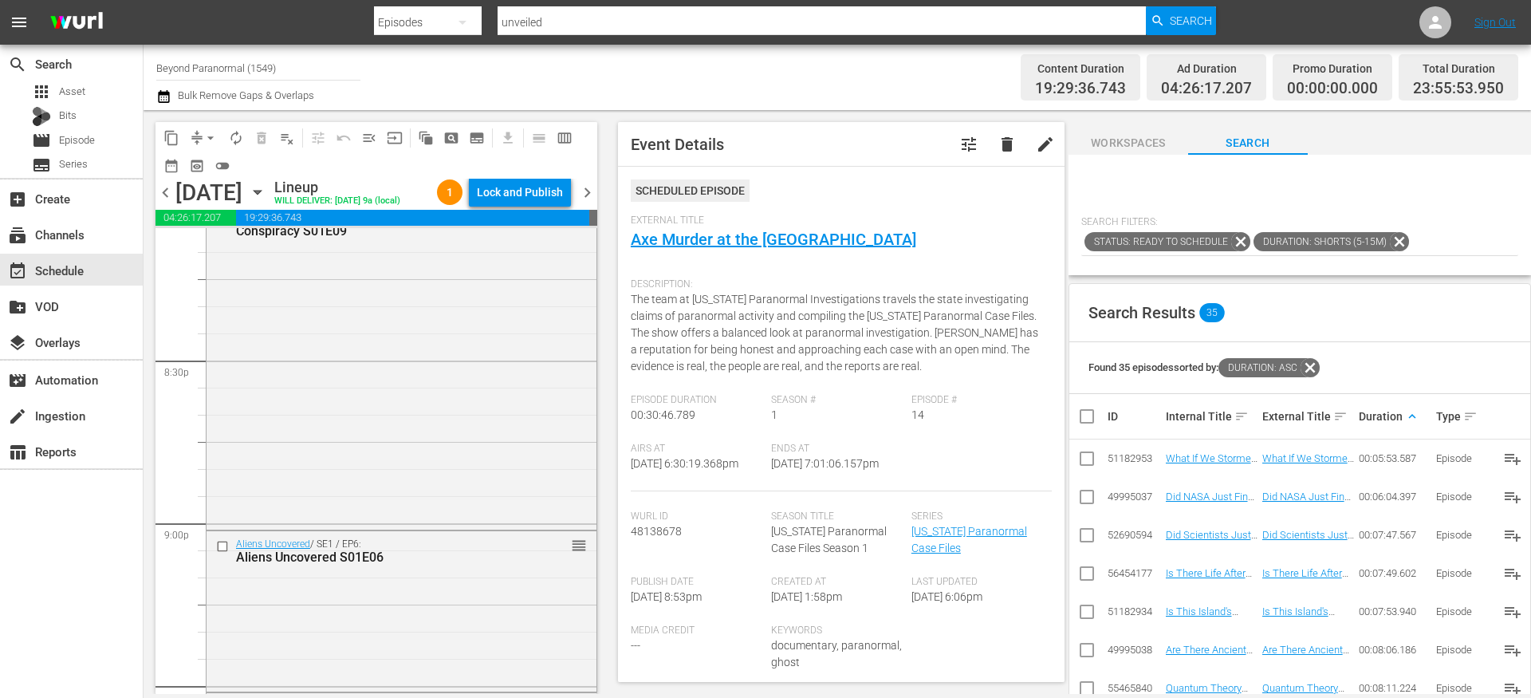
scroll to position [6692, 0]
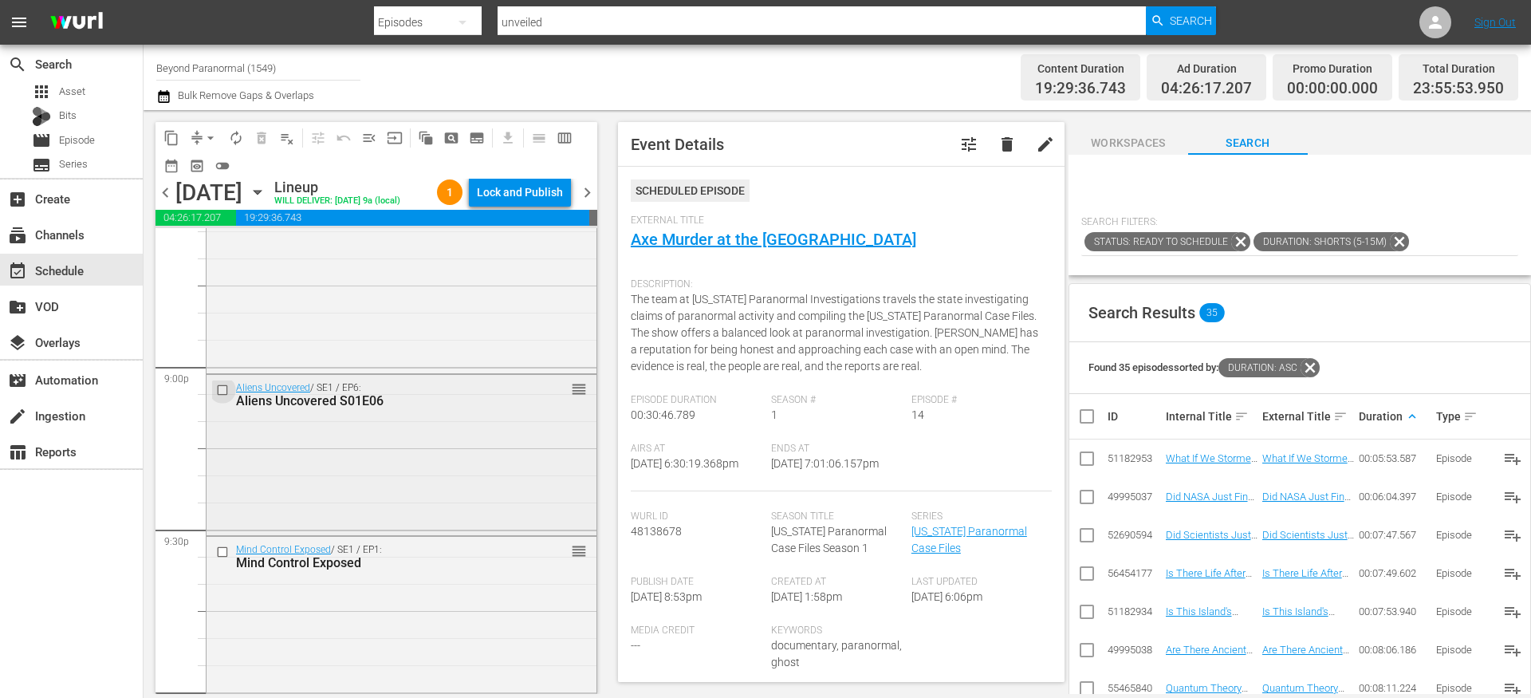
click at [222, 397] on input "checkbox" at bounding box center [224, 390] width 17 height 14
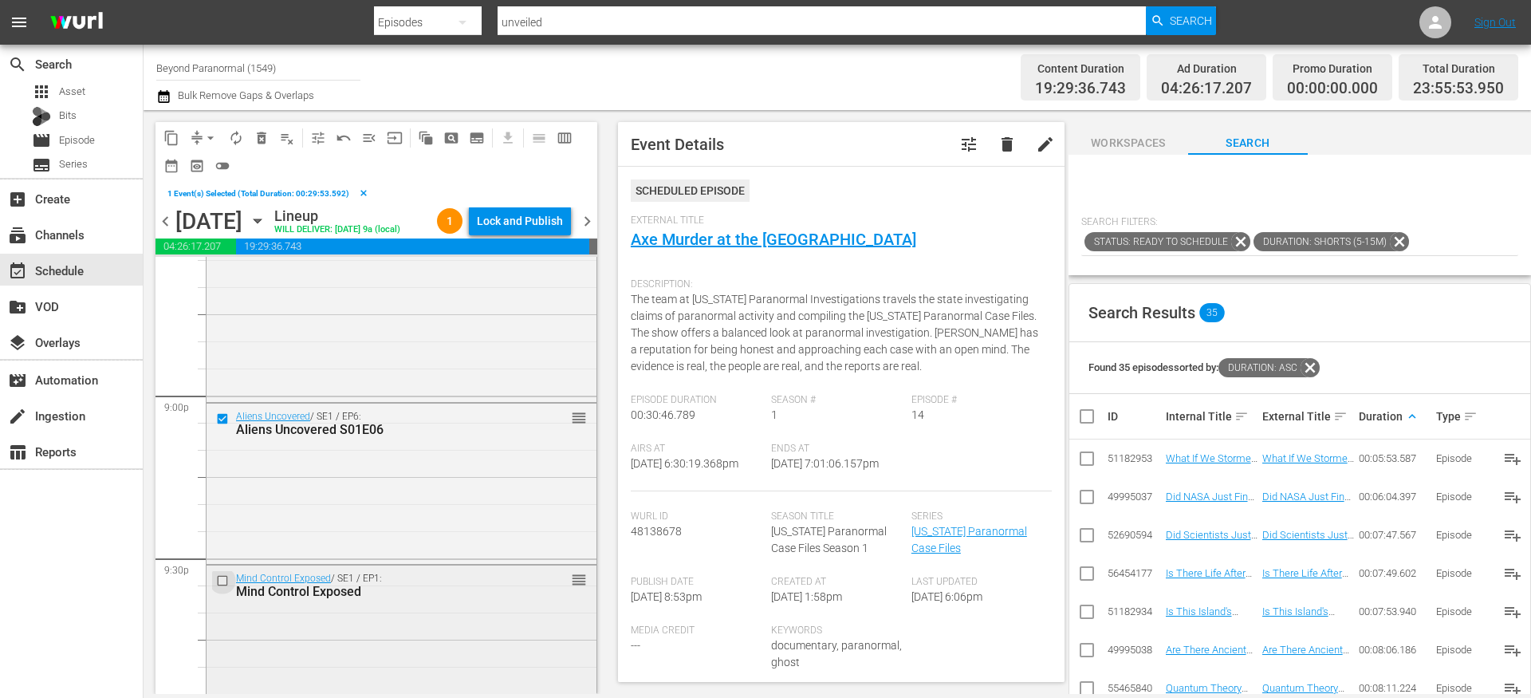
click at [224, 587] on input "checkbox" at bounding box center [224, 580] width 17 height 14
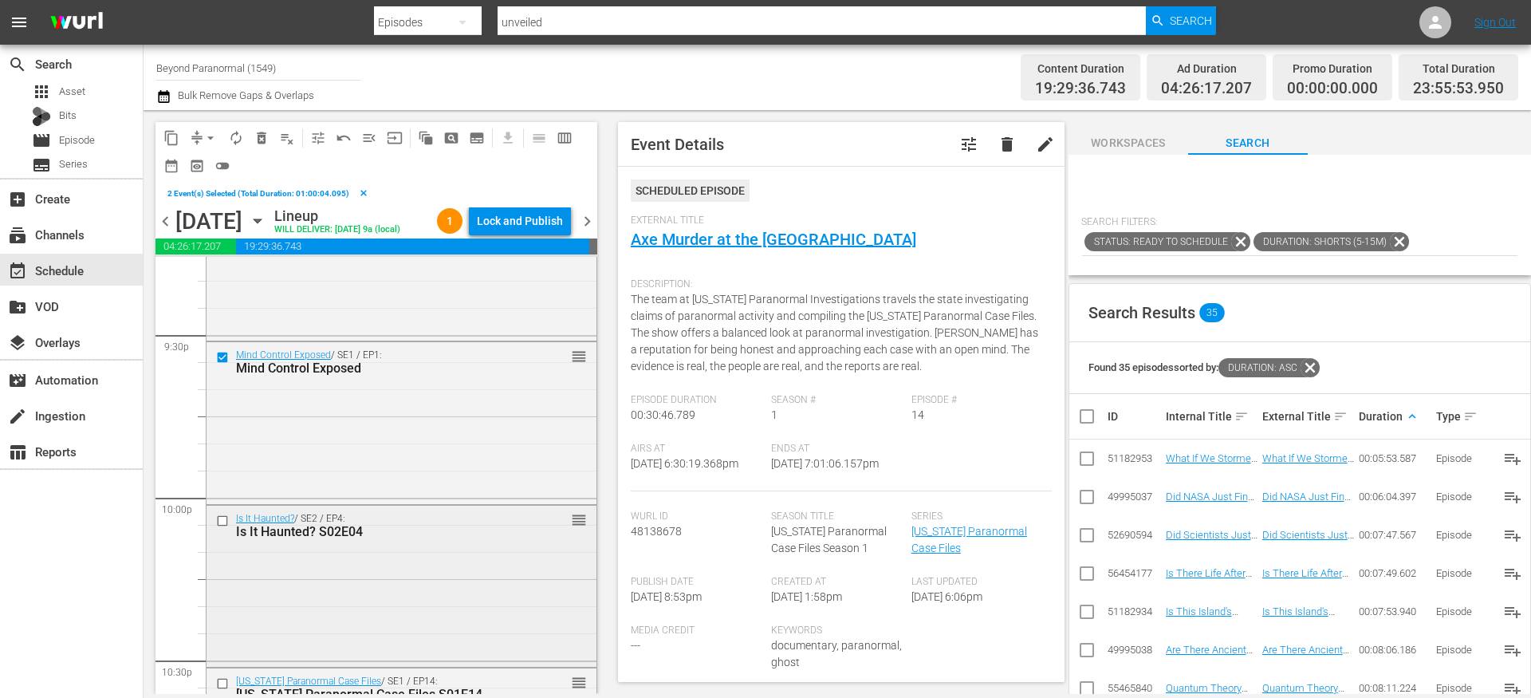
scroll to position [6936, 0]
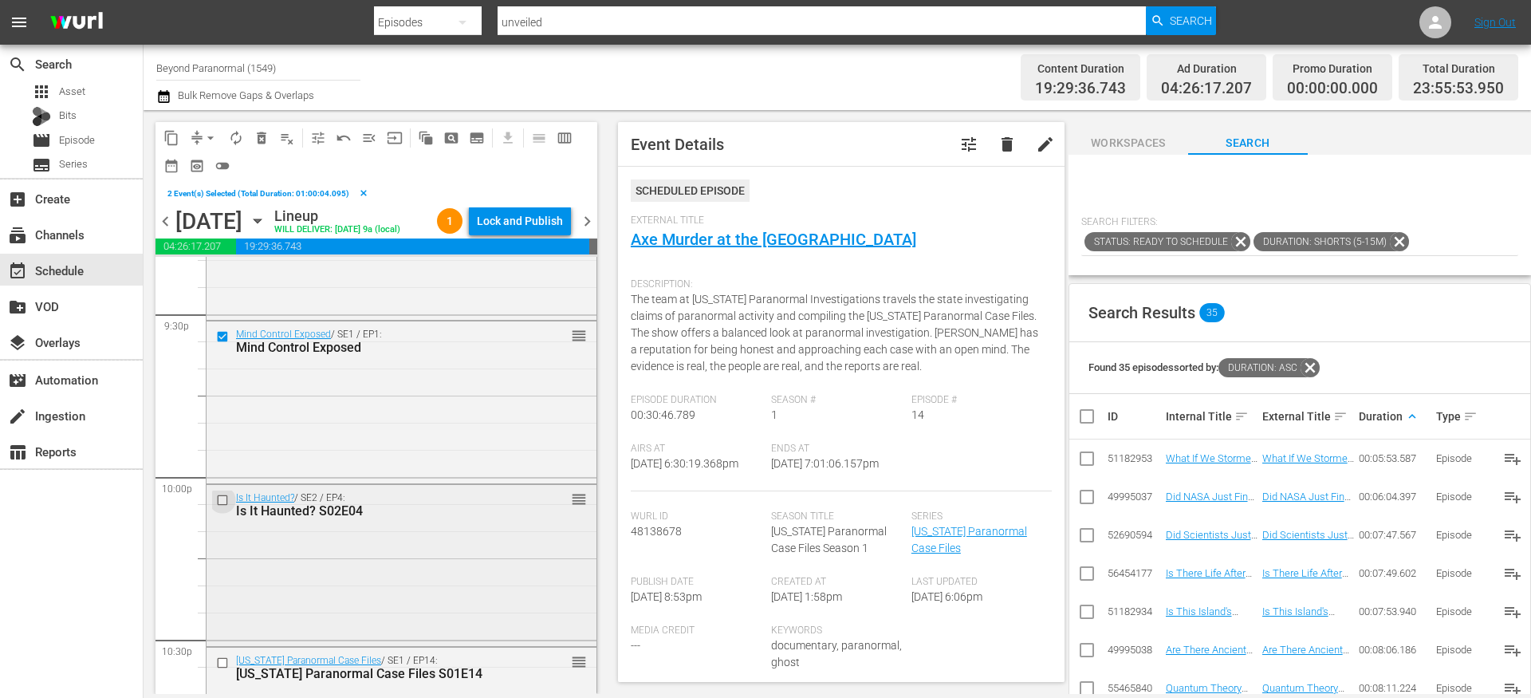
click at [222, 507] on input "checkbox" at bounding box center [224, 501] width 17 height 14
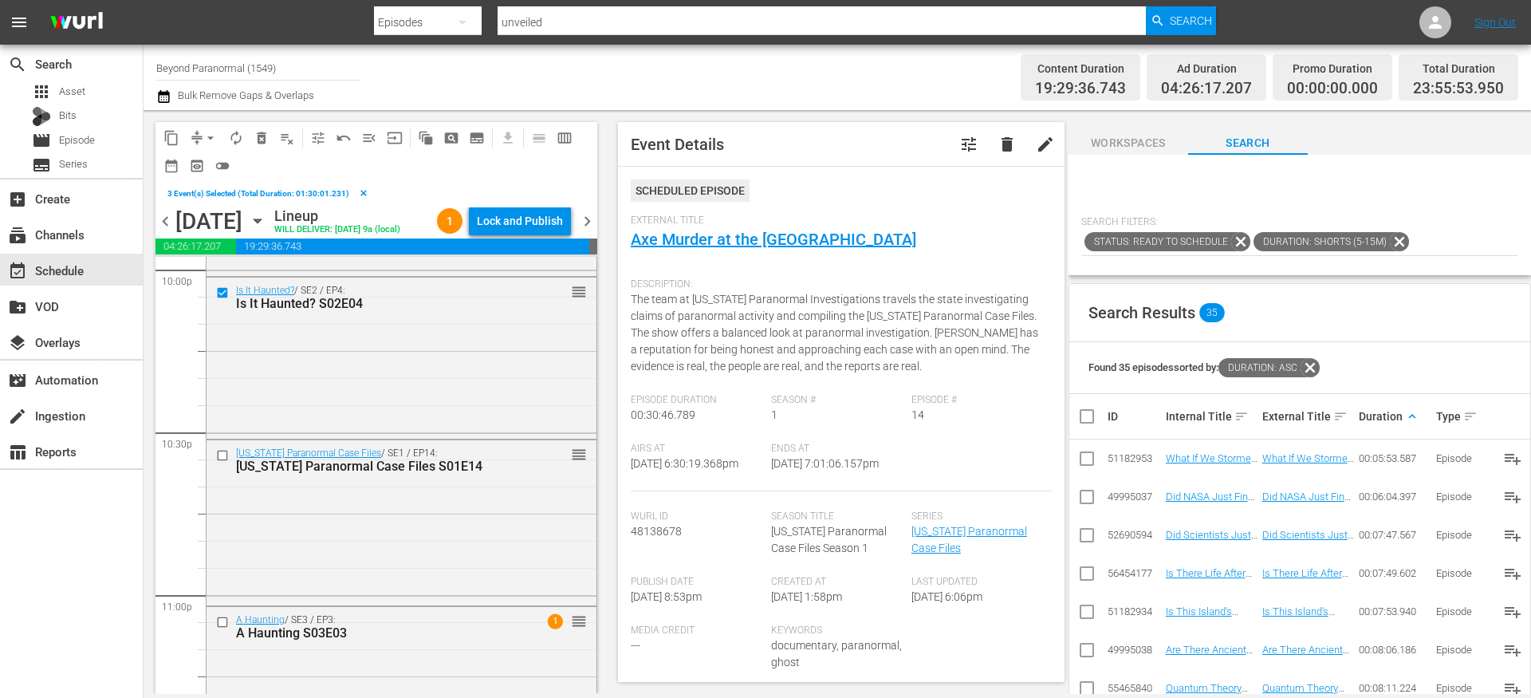
scroll to position [7183, 0]
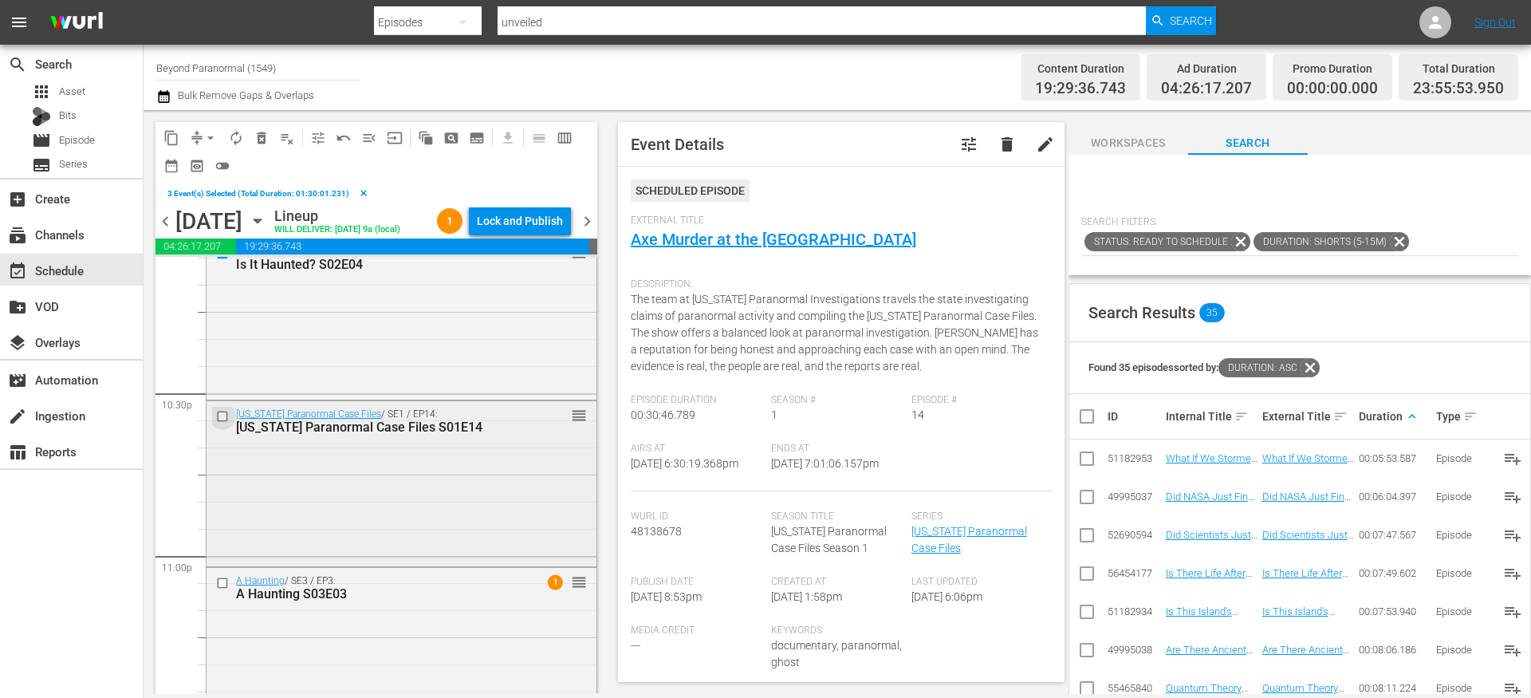
click at [225, 423] on input "checkbox" at bounding box center [224, 417] width 17 height 14
click at [227, 589] on input "checkbox" at bounding box center [224, 583] width 17 height 14
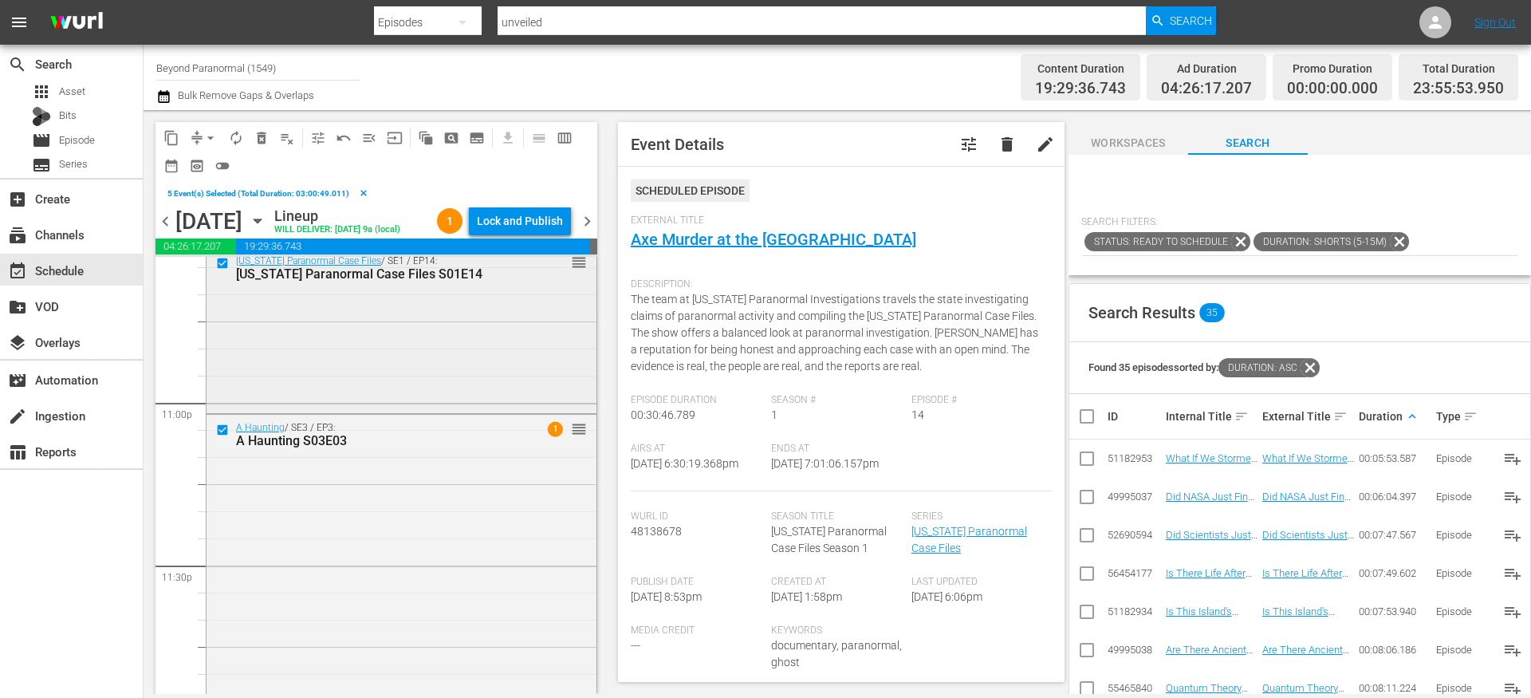
scroll to position [7405, 0]
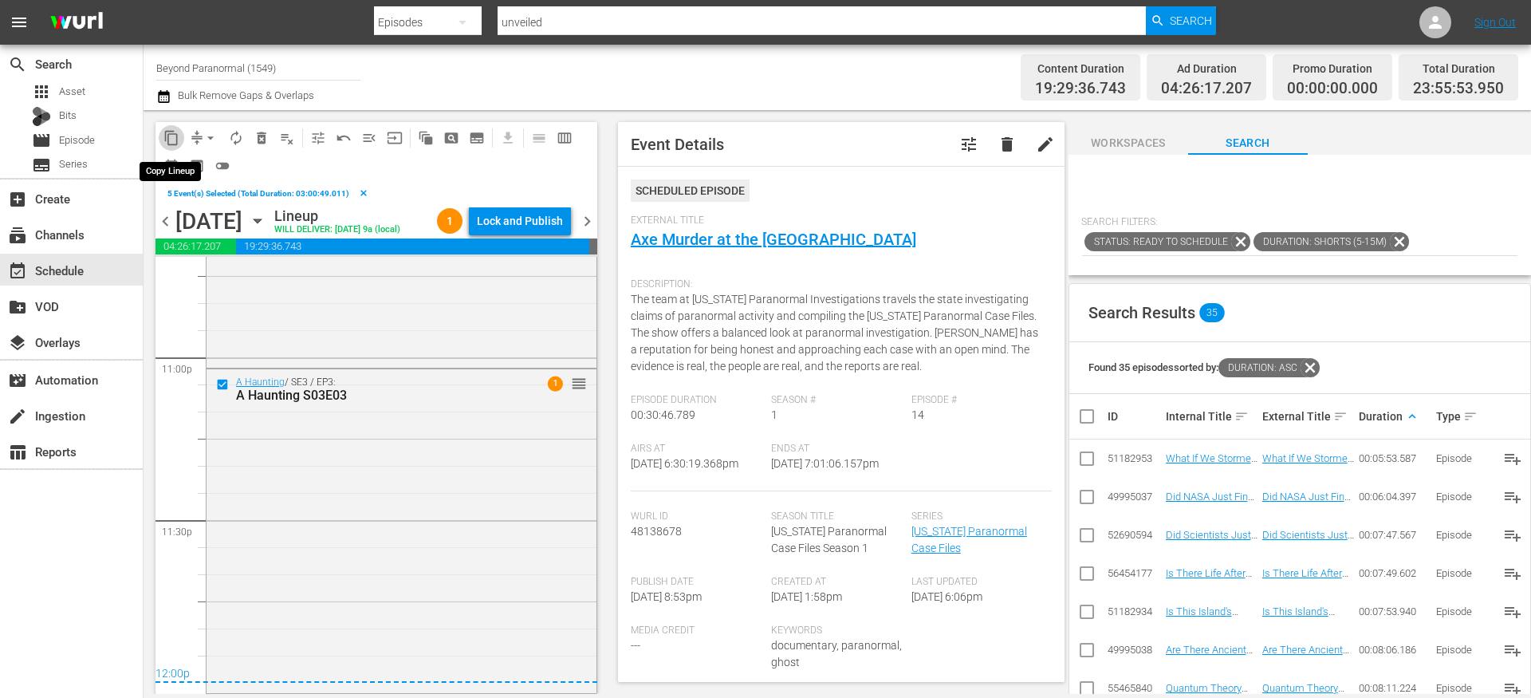
click at [175, 138] on span "content_copy" at bounding box center [171, 138] width 16 height 16
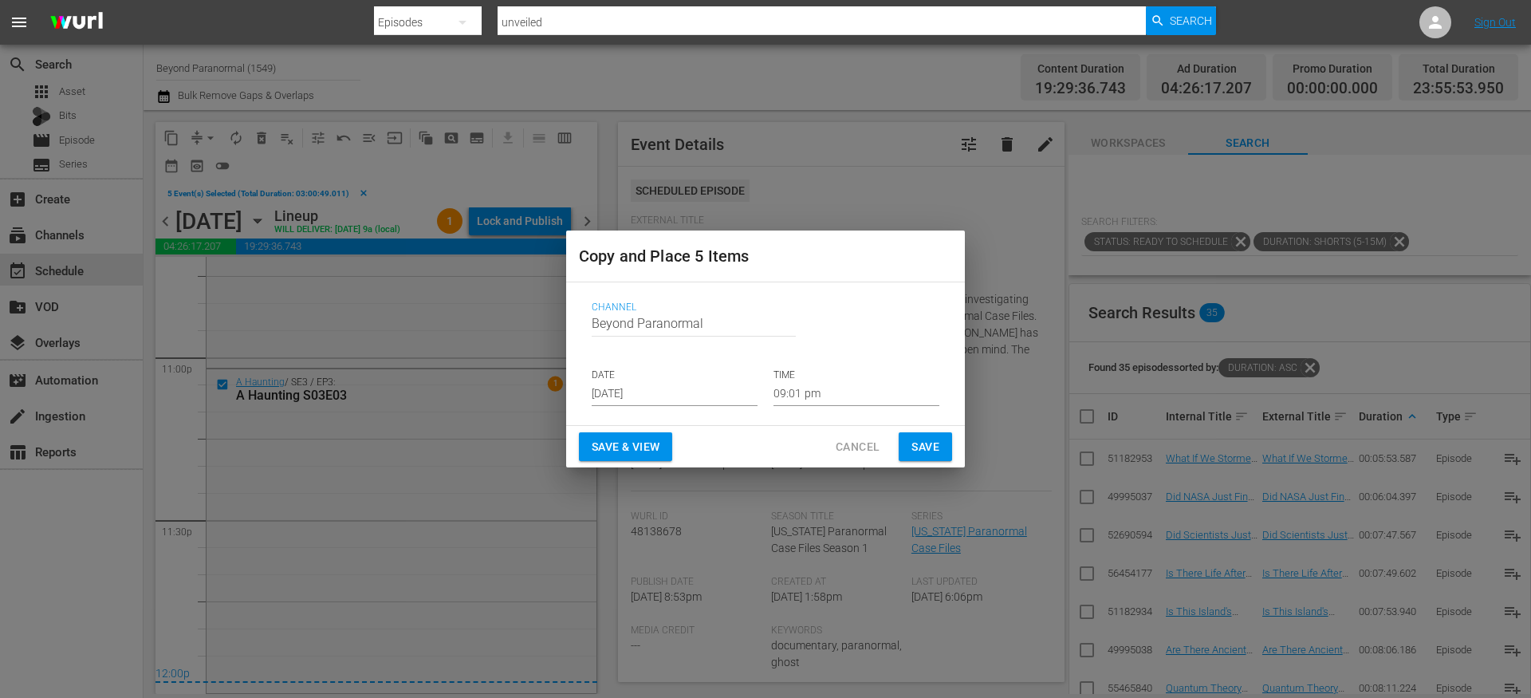
click at [675, 385] on input "[DATE]" at bounding box center [675, 394] width 166 height 24
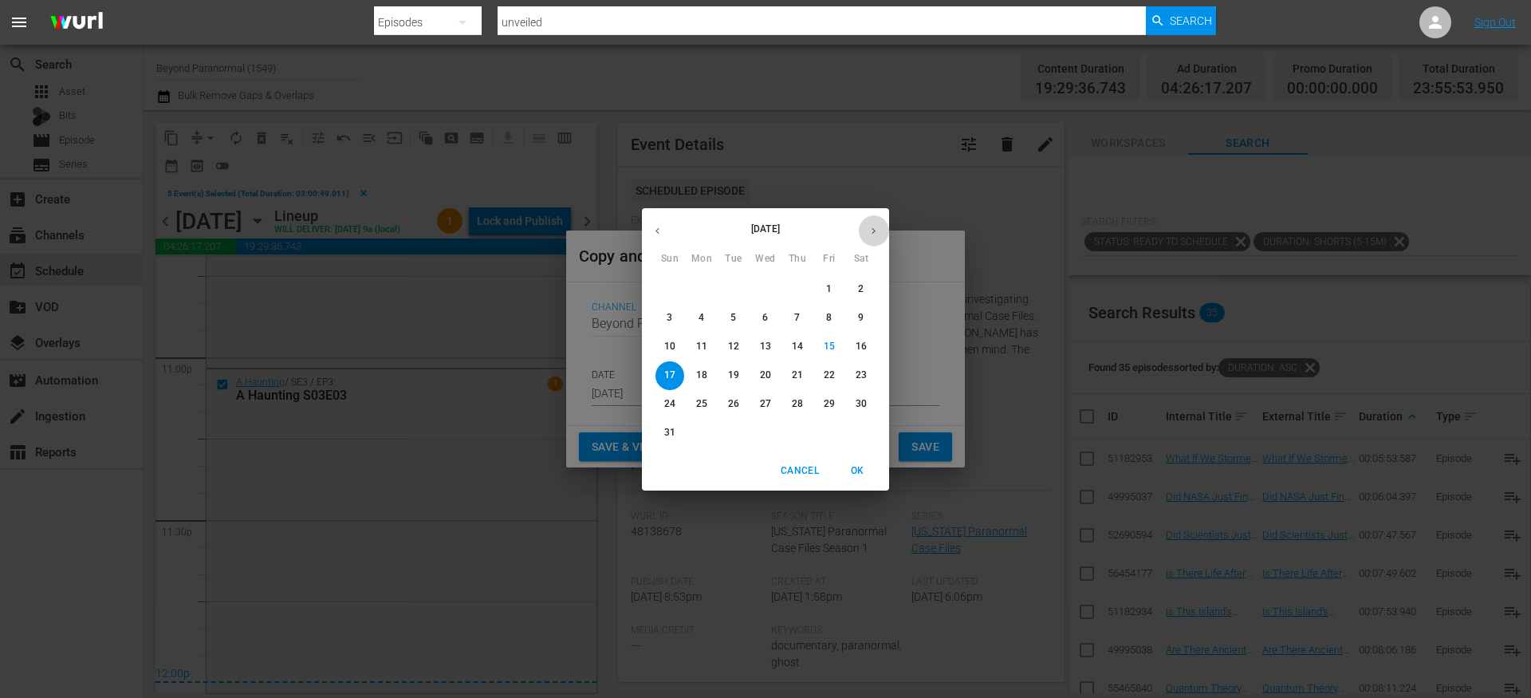
click at [867, 236] on button "button" at bounding box center [873, 230] width 31 height 31
click at [827, 379] on p "26" at bounding box center [829, 375] width 11 height 14
type input "Sep 26th 2025"
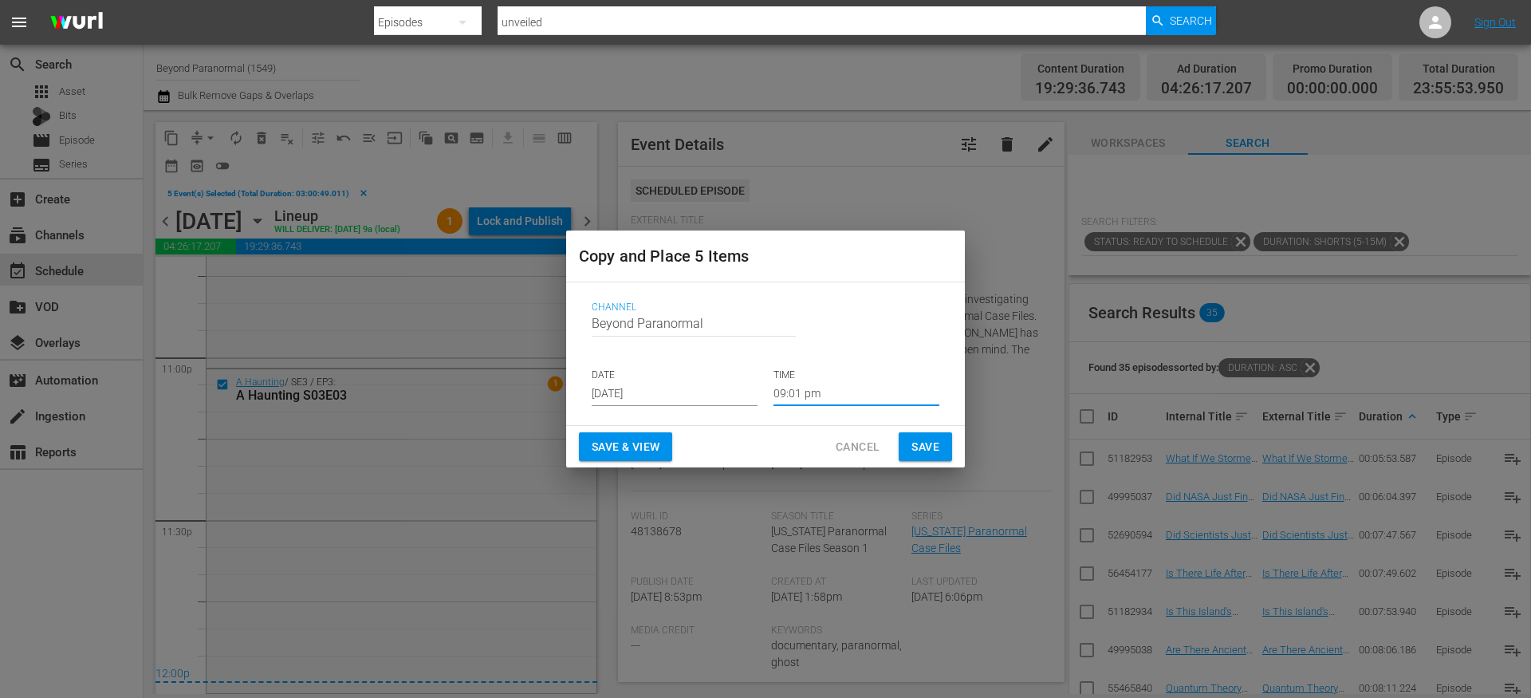
click at [792, 392] on input "09:01 pm" at bounding box center [856, 394] width 166 height 24
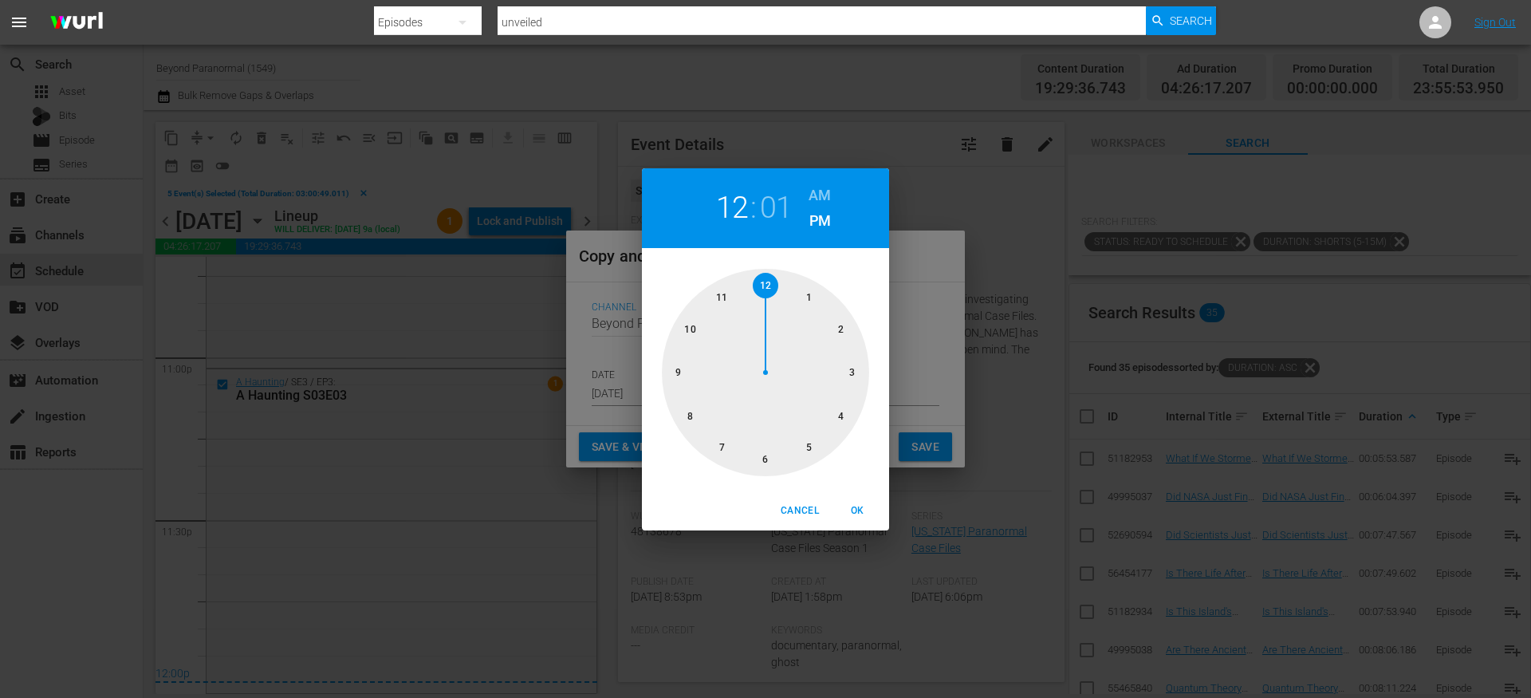
click at [769, 277] on div at bounding box center [765, 372] width 207 height 207
click at [815, 195] on h6 "AM" at bounding box center [819, 196] width 22 height 26
click at [858, 511] on span "OK" at bounding box center [857, 510] width 38 height 17
type input "12:01 am"
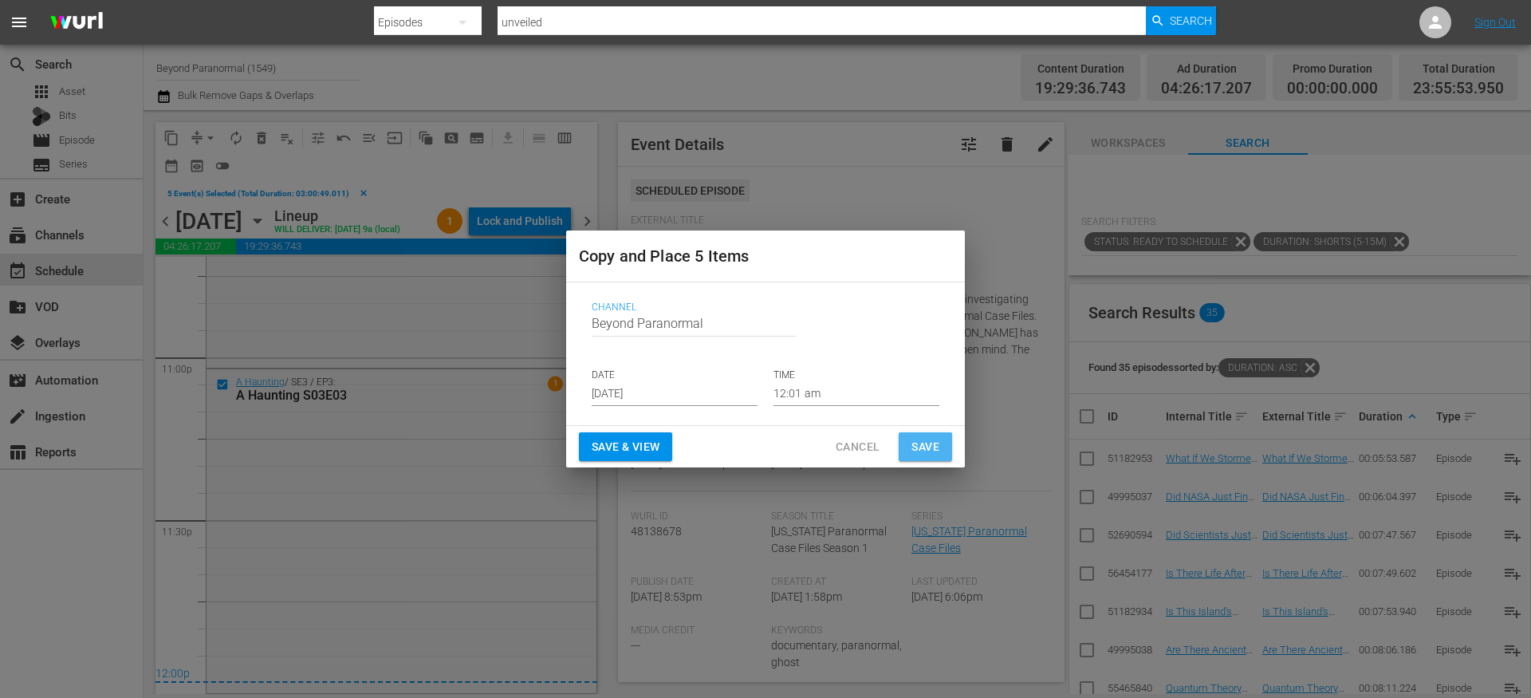
click at [918, 447] on span "Save" at bounding box center [925, 447] width 28 height 20
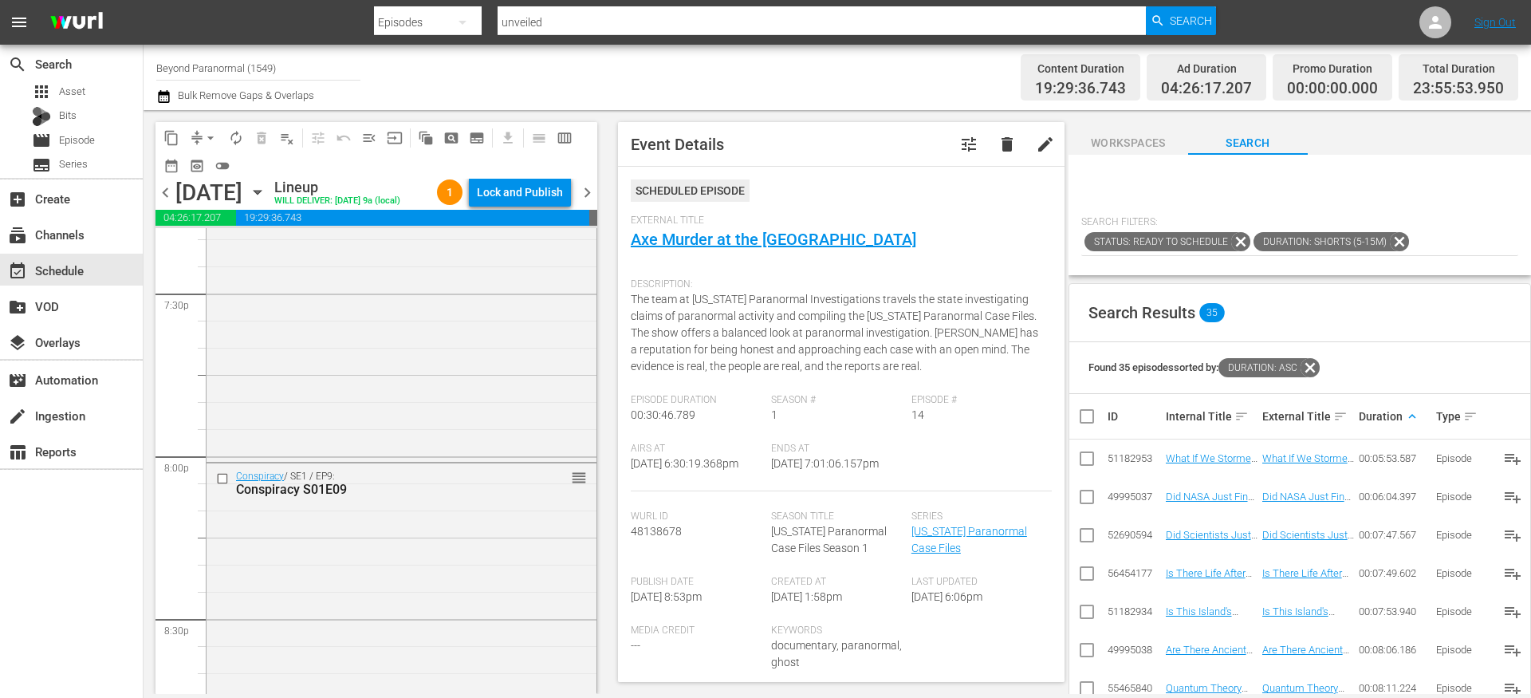
scroll to position [6280, 0]
click at [222, 482] on input "checkbox" at bounding box center [224, 476] width 17 height 14
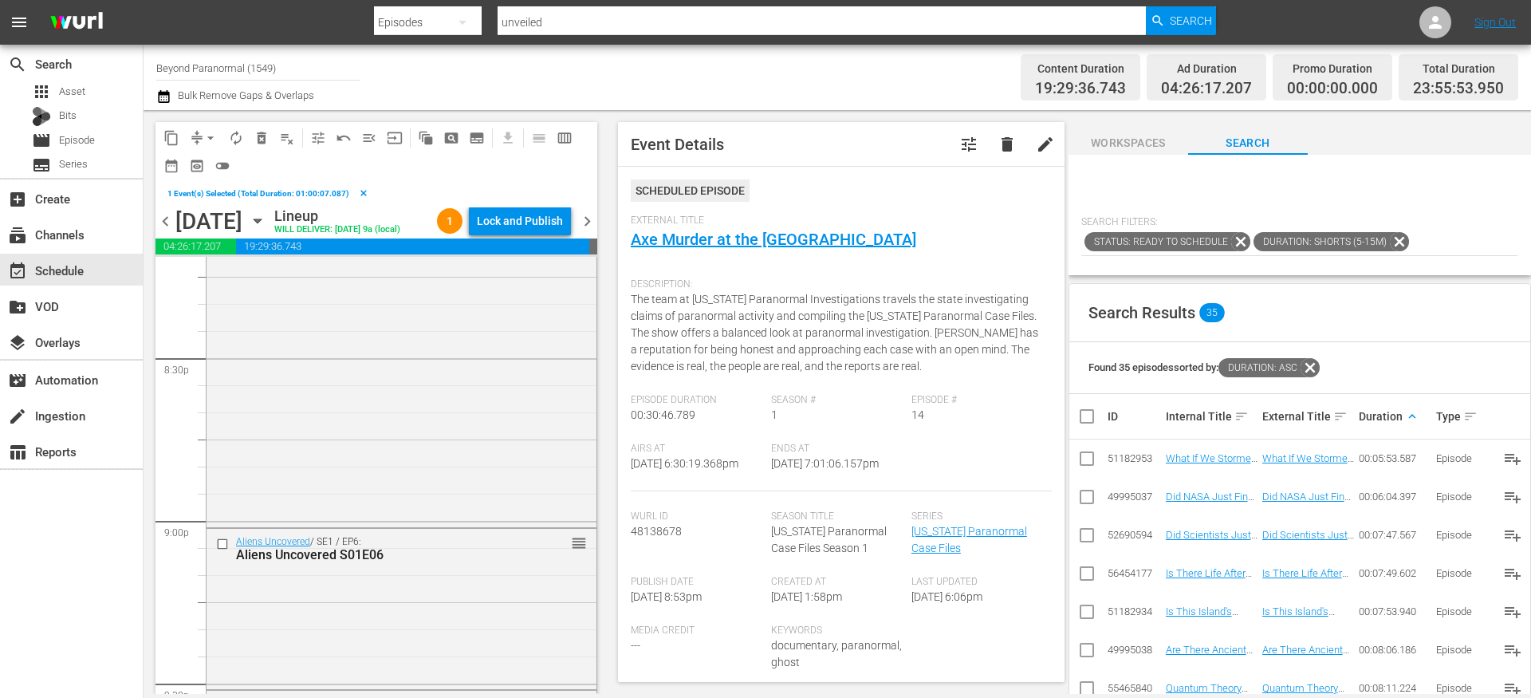
scroll to position [6573, 0]
click at [173, 140] on span "content_copy" at bounding box center [171, 138] width 16 height 16
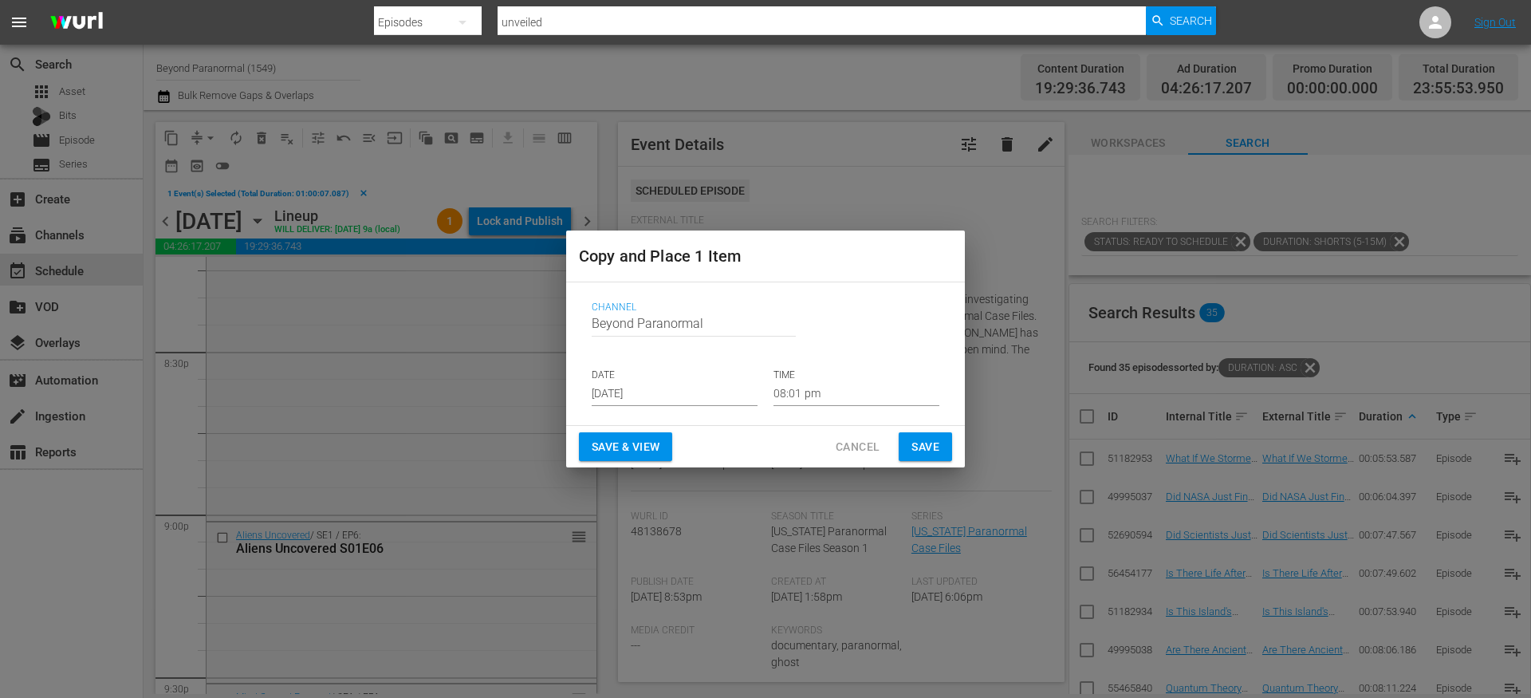
click at [630, 387] on input "[DATE]" at bounding box center [675, 394] width 166 height 24
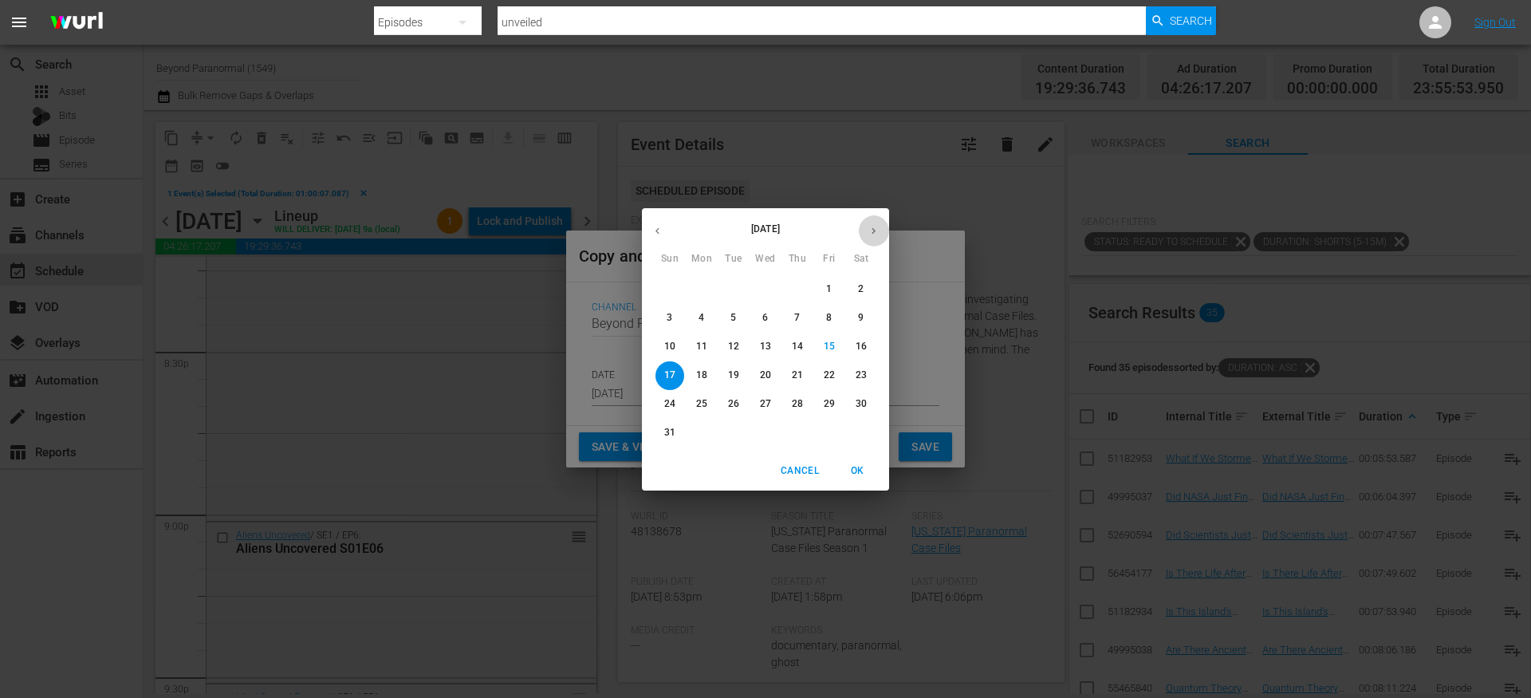
click at [871, 225] on icon "button" at bounding box center [873, 231] width 12 height 12
click at [820, 376] on span "26" at bounding box center [829, 375] width 29 height 14
type input "Sep 26th 2025"
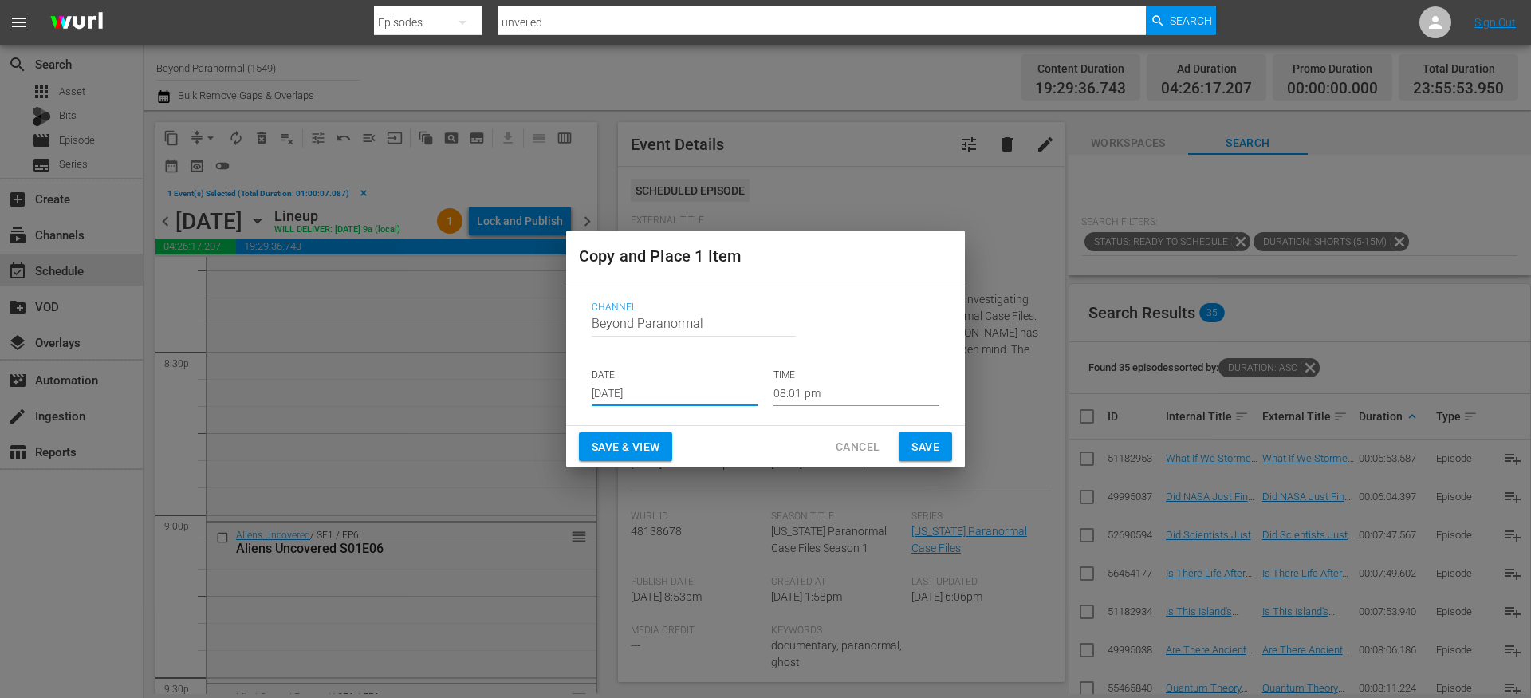
click at [800, 395] on input "08:01 pm" at bounding box center [856, 394] width 166 height 24
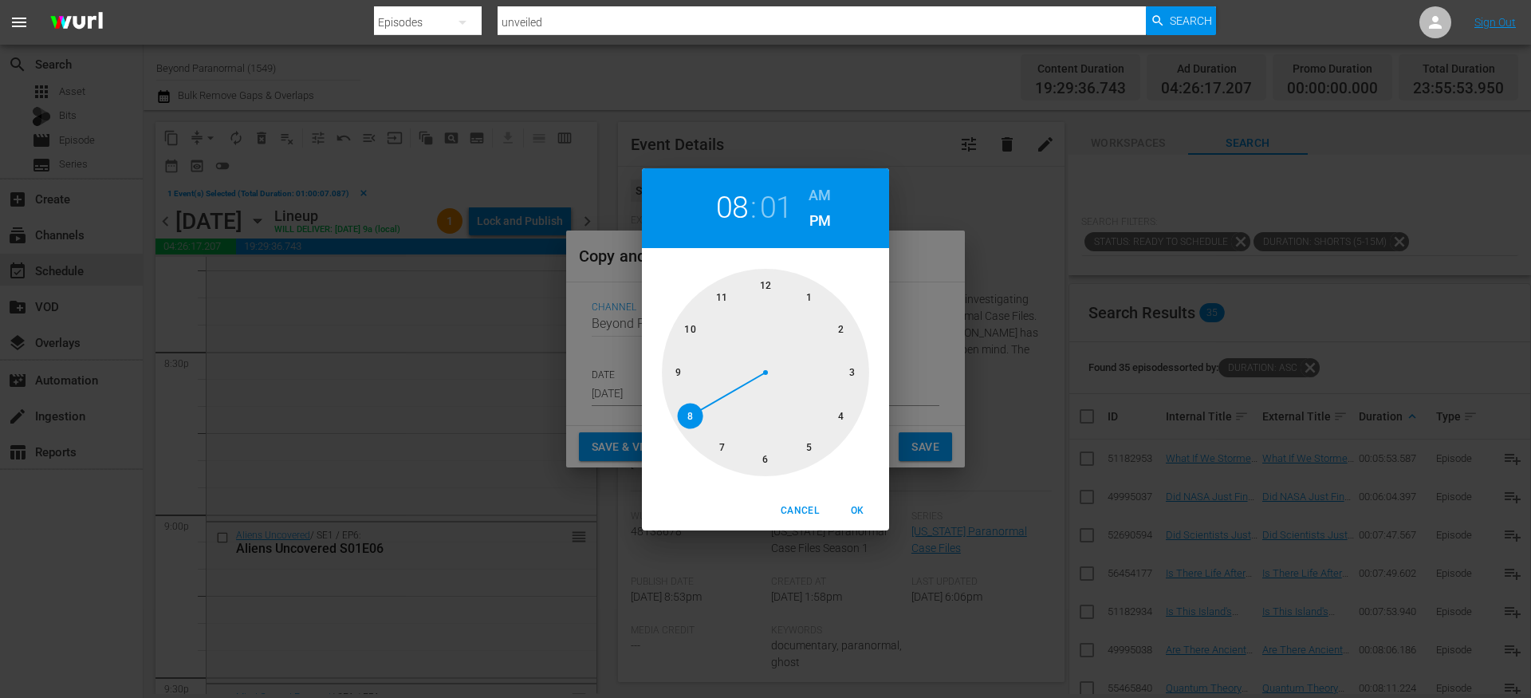
click at [856, 374] on div at bounding box center [765, 372] width 207 height 207
click at [819, 199] on h6 "AM" at bounding box center [819, 196] width 22 height 26
click at [861, 509] on span "OK" at bounding box center [857, 510] width 38 height 17
type input "03:01 am"
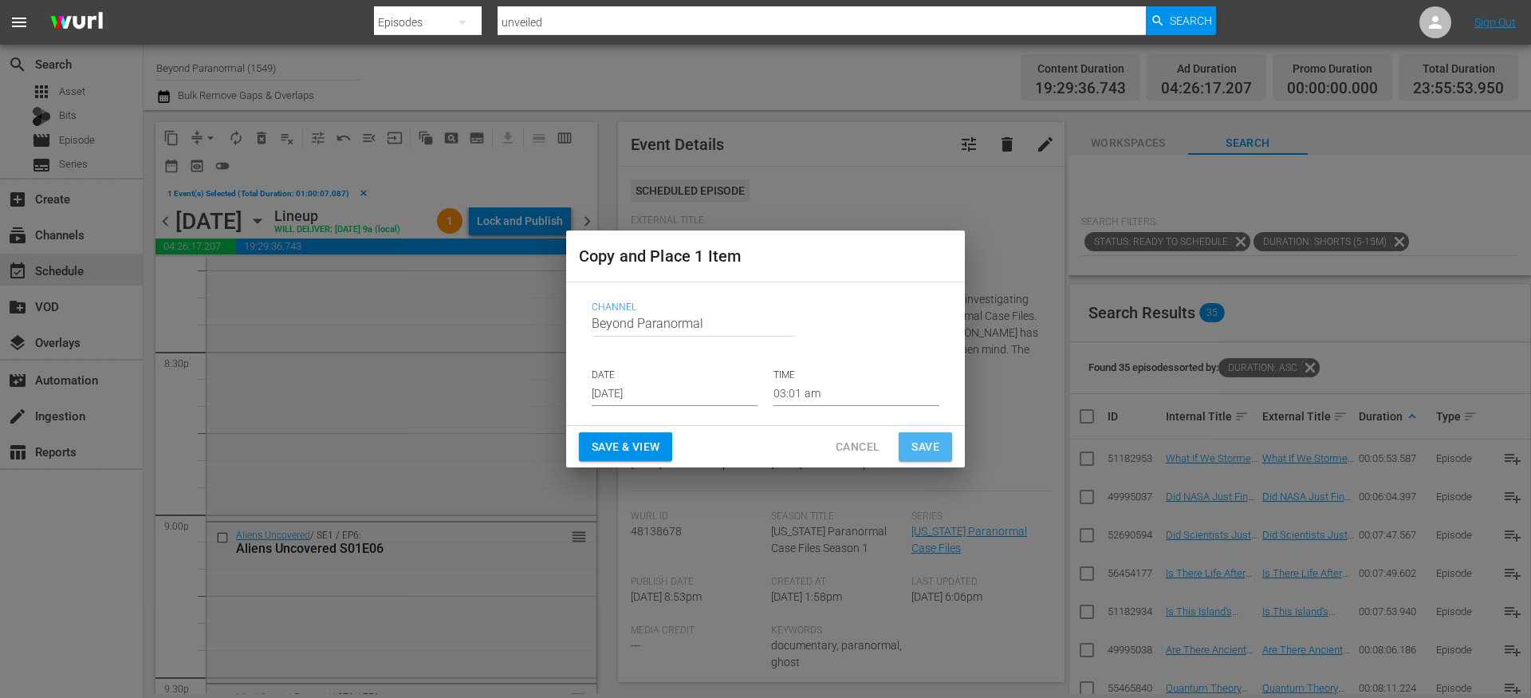
click at [919, 439] on span "Save" at bounding box center [925, 447] width 28 height 20
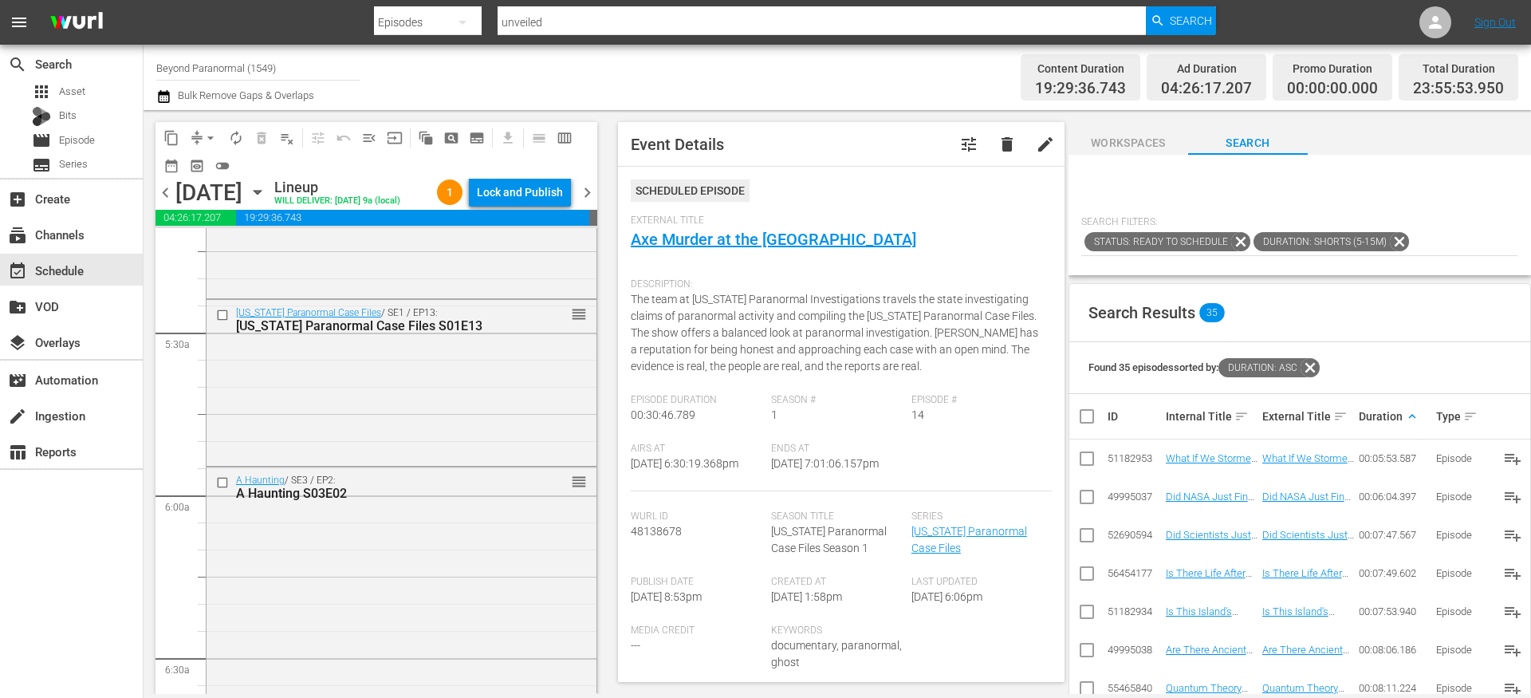
scroll to position [0, 0]
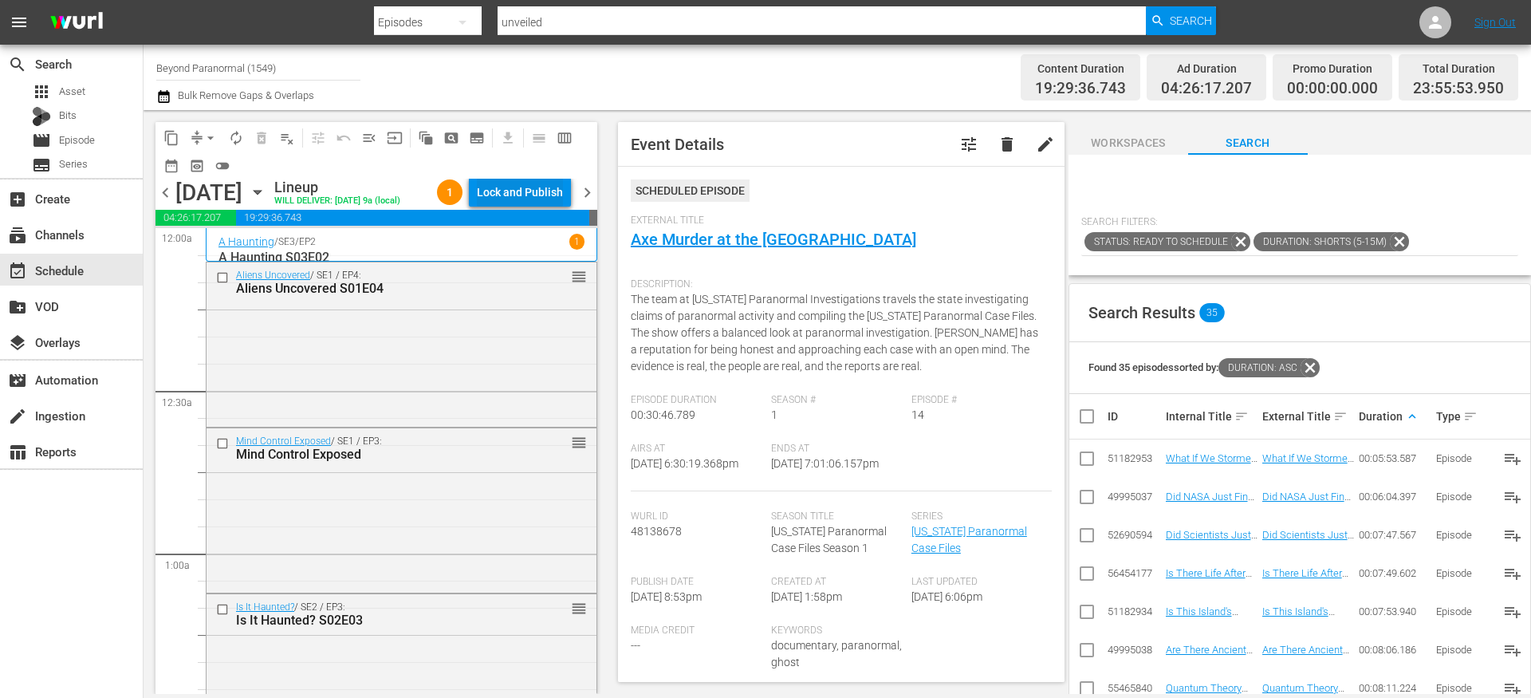
click at [514, 188] on div "Lock and Publish" at bounding box center [520, 192] width 86 height 29
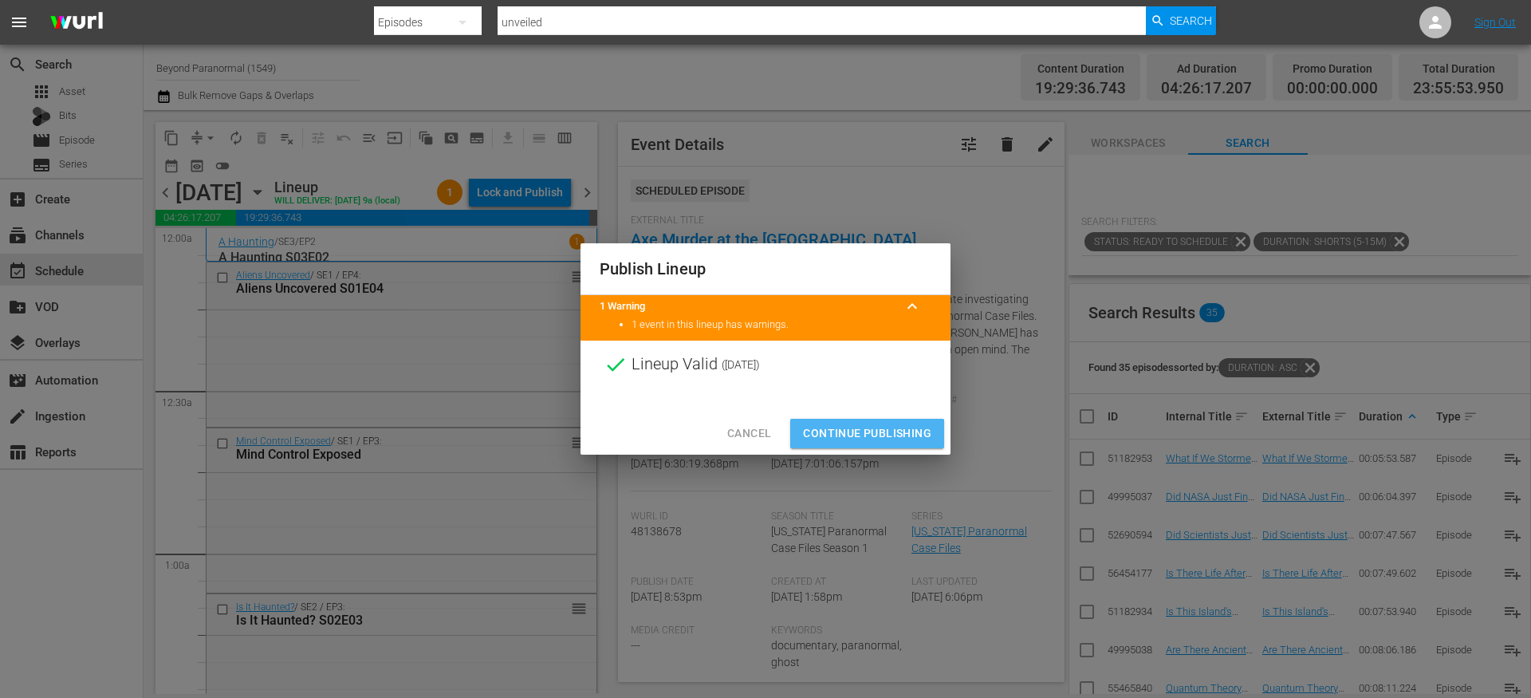
click at [847, 435] on span "Continue Publishing" at bounding box center [867, 433] width 128 height 20
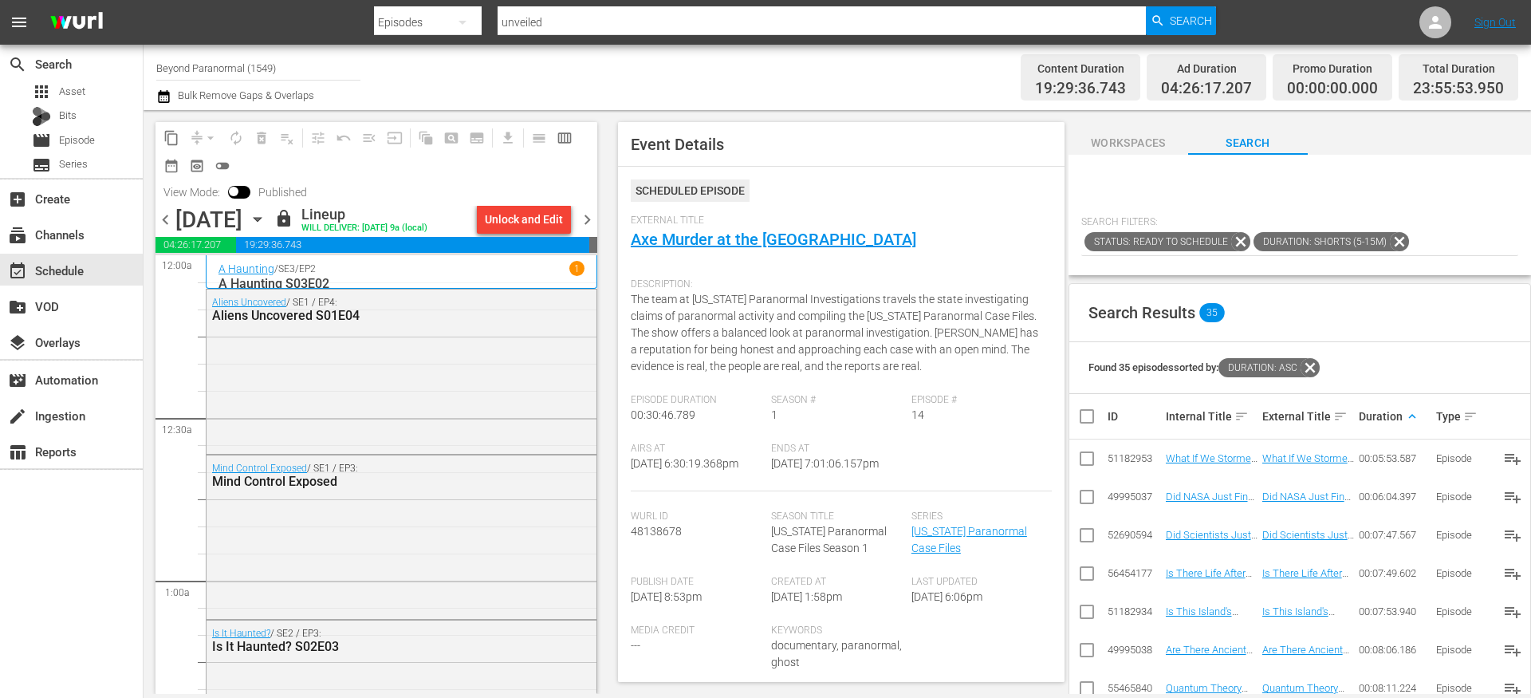
click at [592, 218] on span "chevron_right" at bounding box center [587, 220] width 20 height 20
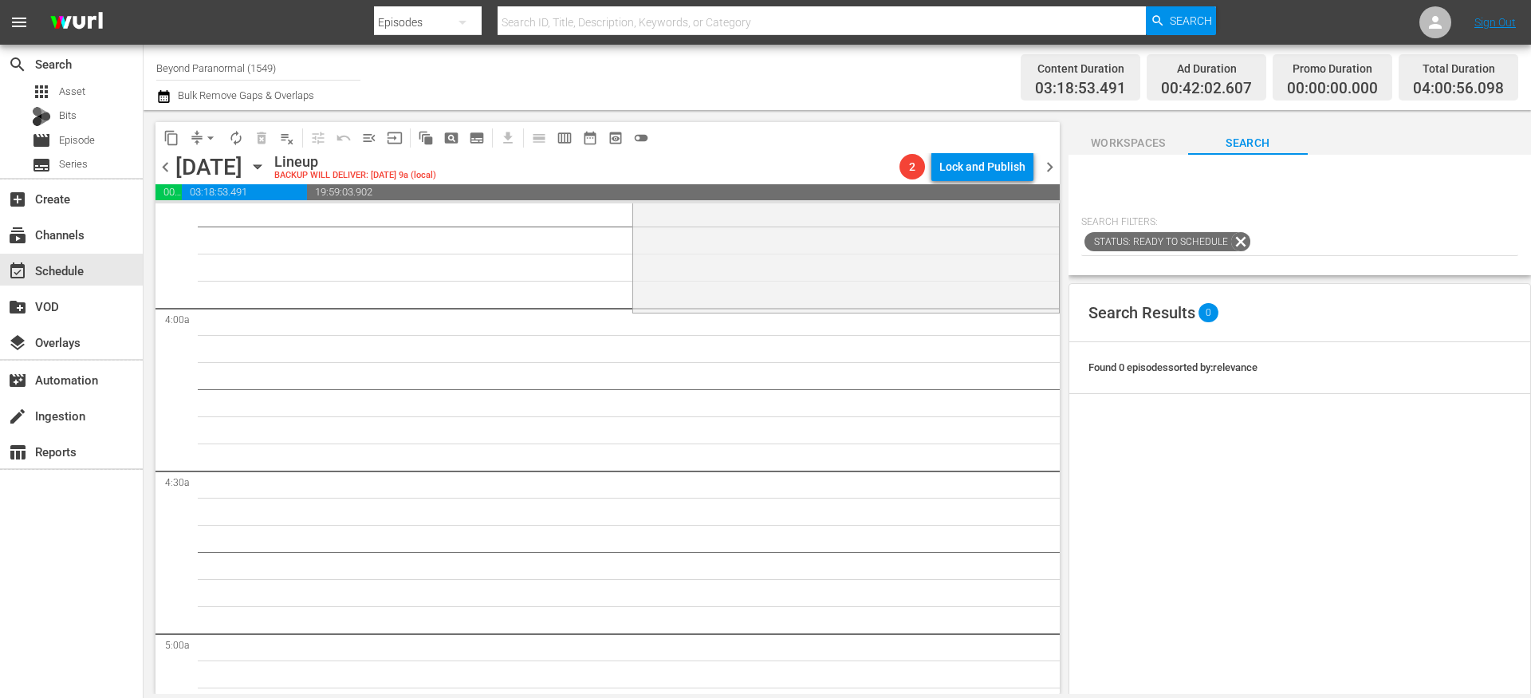
scroll to position [1175, 0]
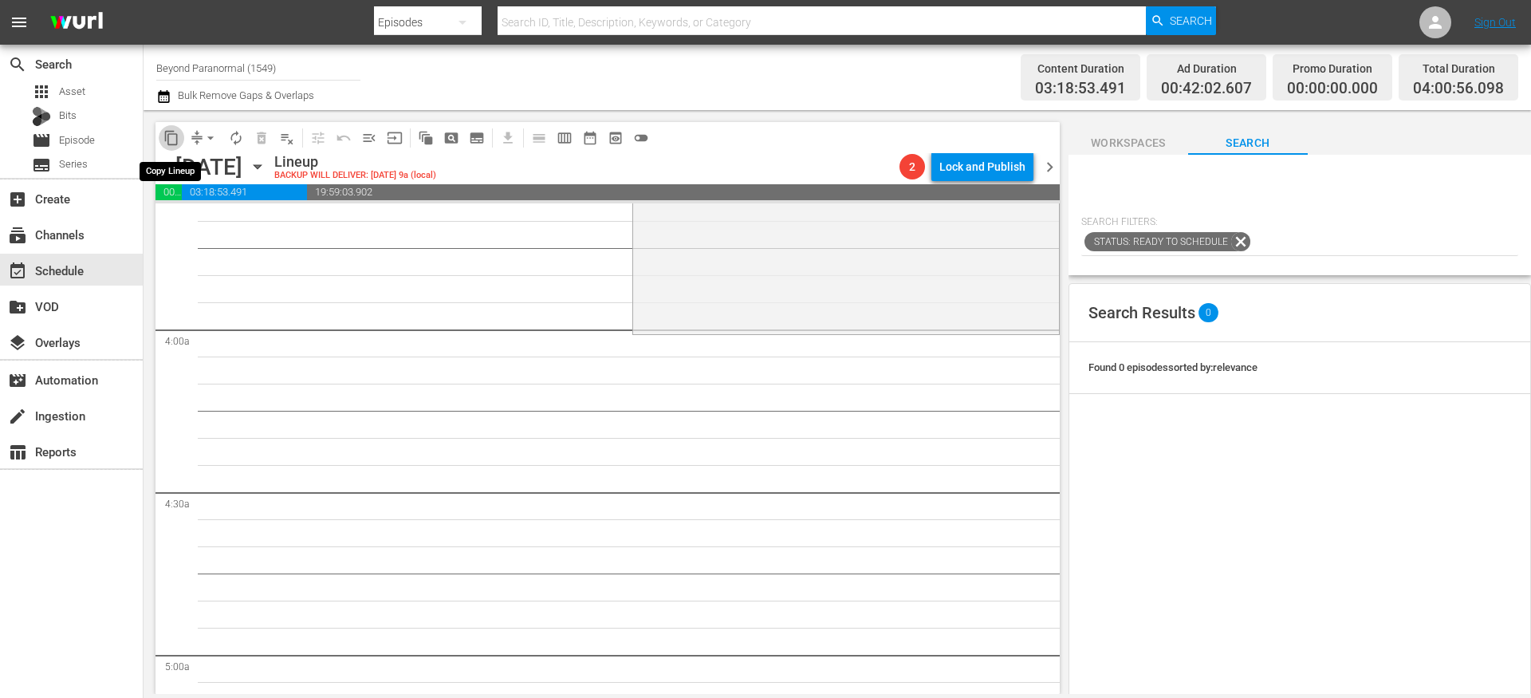
click at [169, 137] on span "content_copy" at bounding box center [171, 138] width 16 height 16
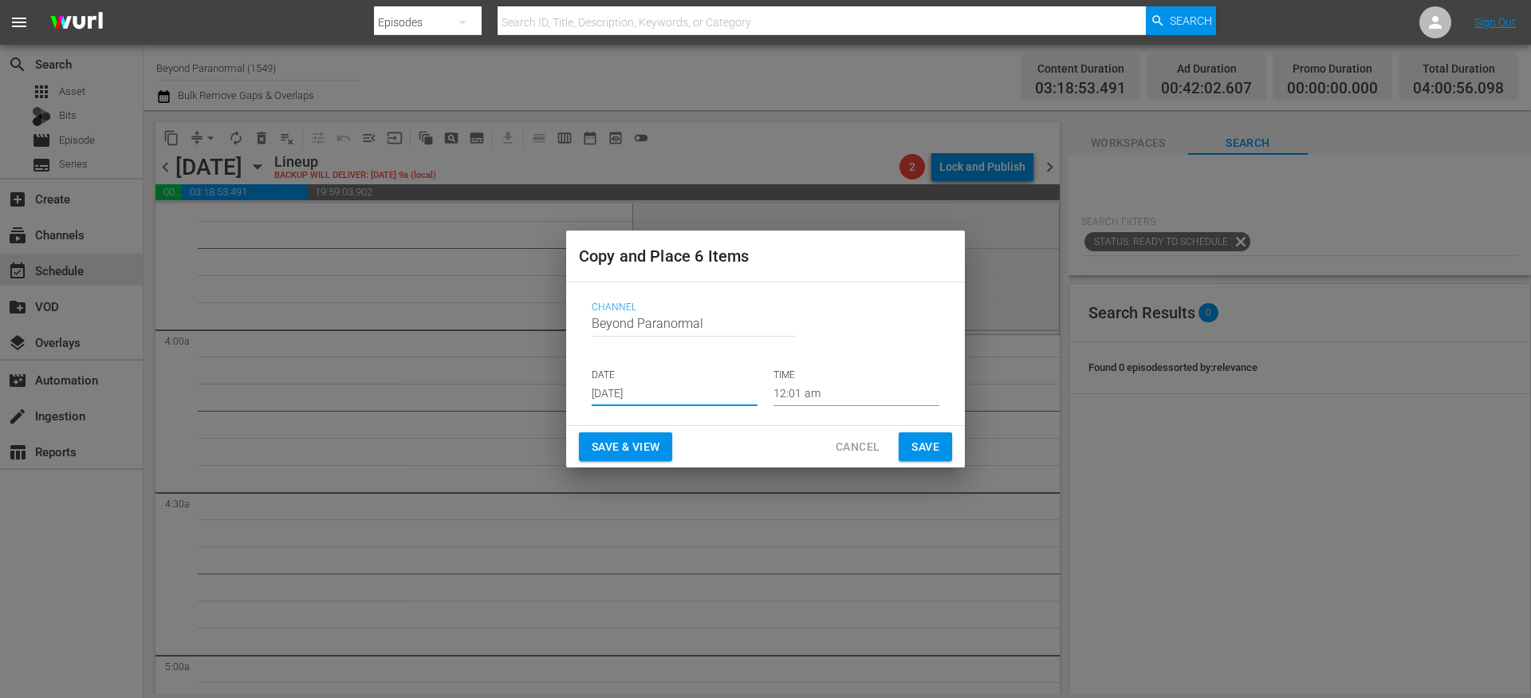
click at [653, 399] on input "[DATE]" at bounding box center [675, 394] width 166 height 24
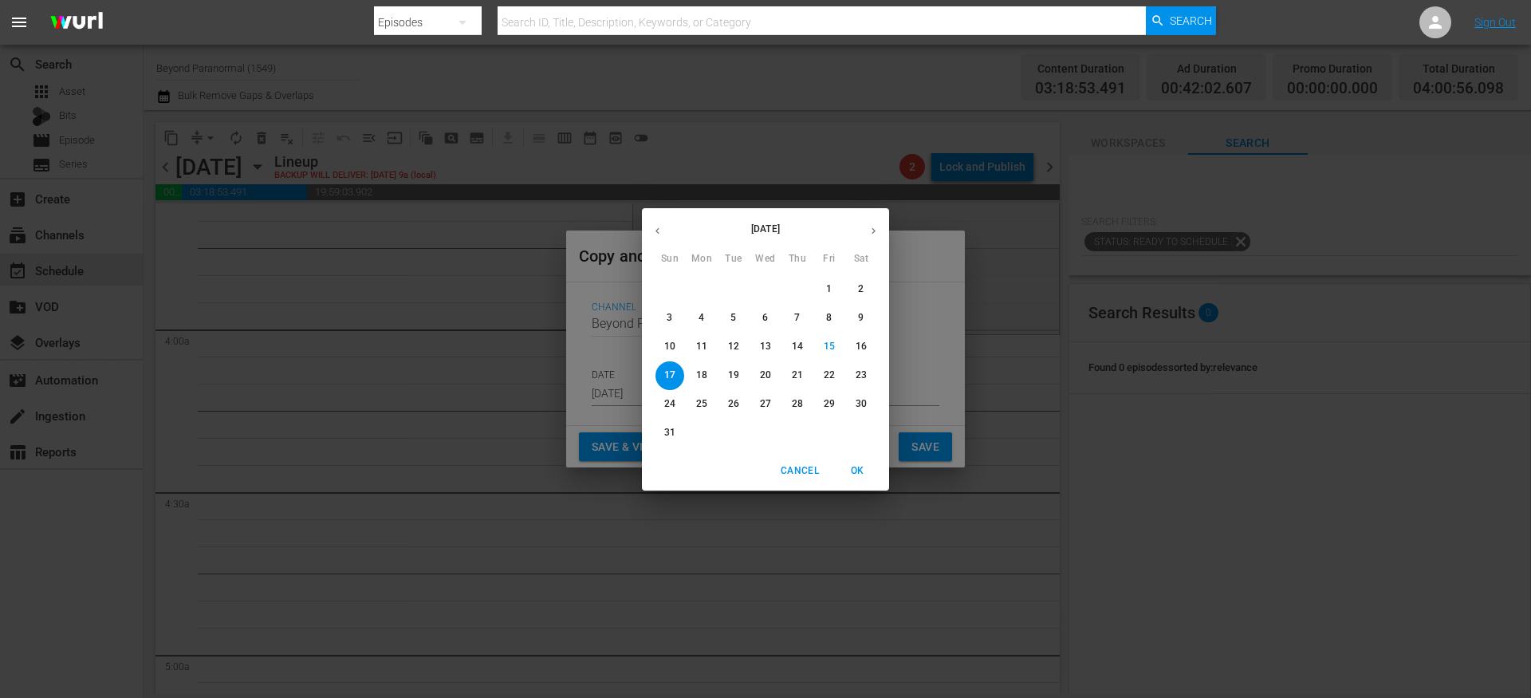
click at [867, 225] on icon "button" at bounding box center [873, 231] width 12 height 12
click at [824, 379] on p "26" at bounding box center [829, 375] width 11 height 14
type input "Sep 26th 2025"
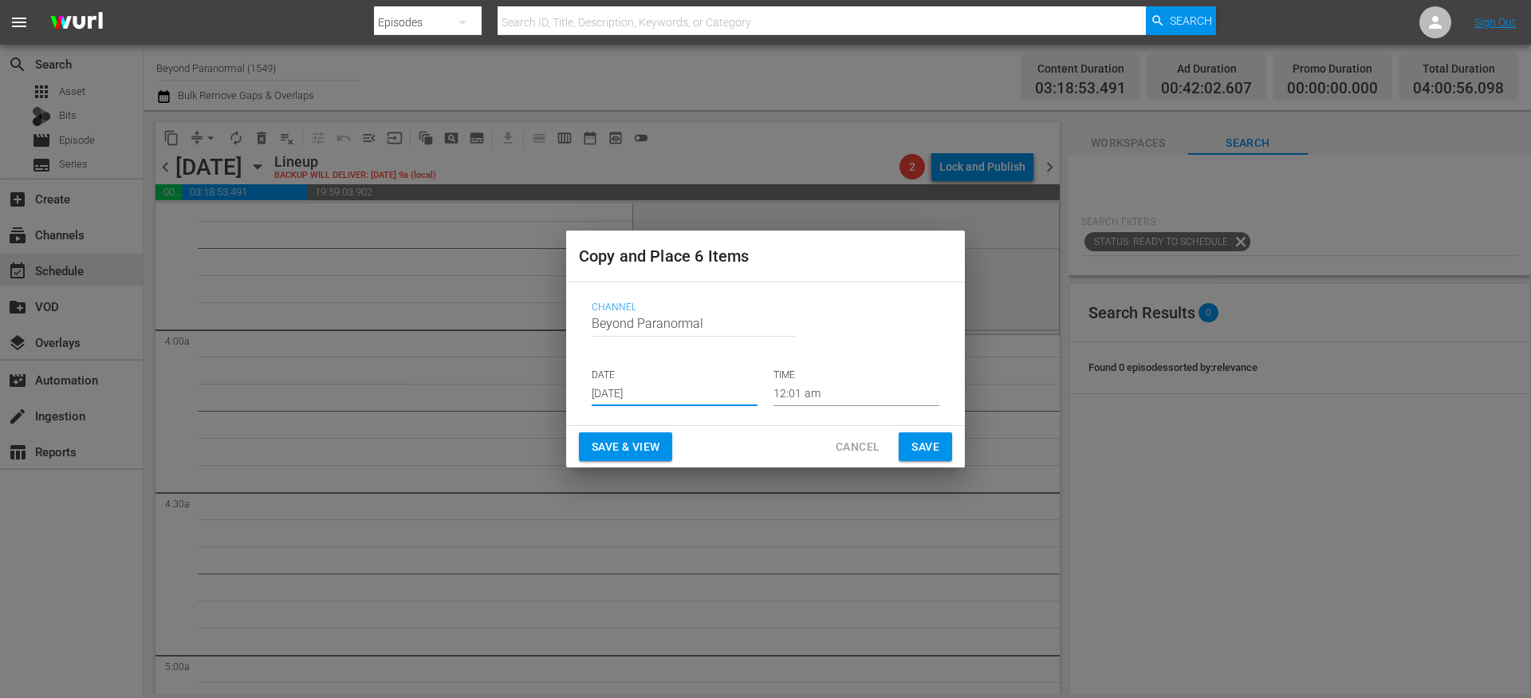
click at [808, 392] on input "12:01 am" at bounding box center [856, 394] width 166 height 24
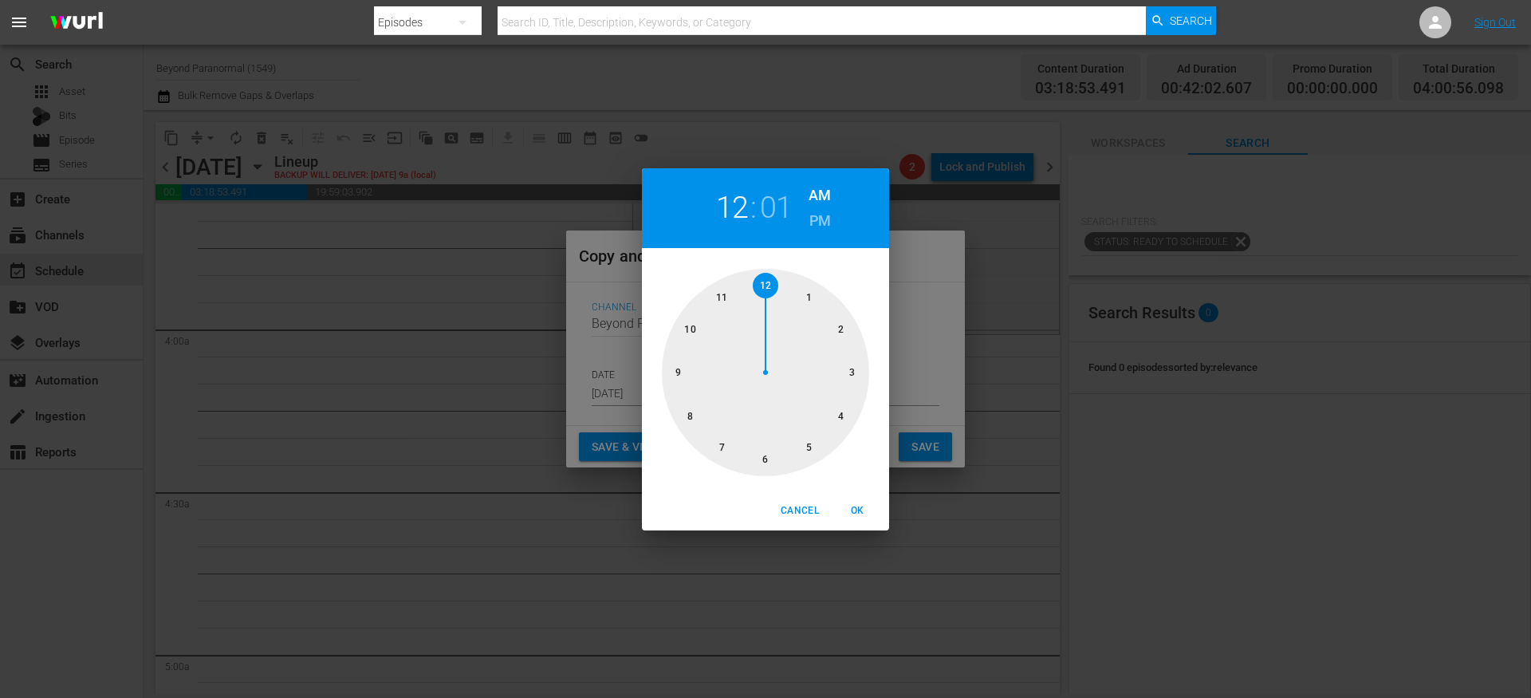
click at [843, 423] on div at bounding box center [765, 372] width 207 height 207
click at [858, 502] on span "OK" at bounding box center [857, 510] width 38 height 17
type input "04:01 am"
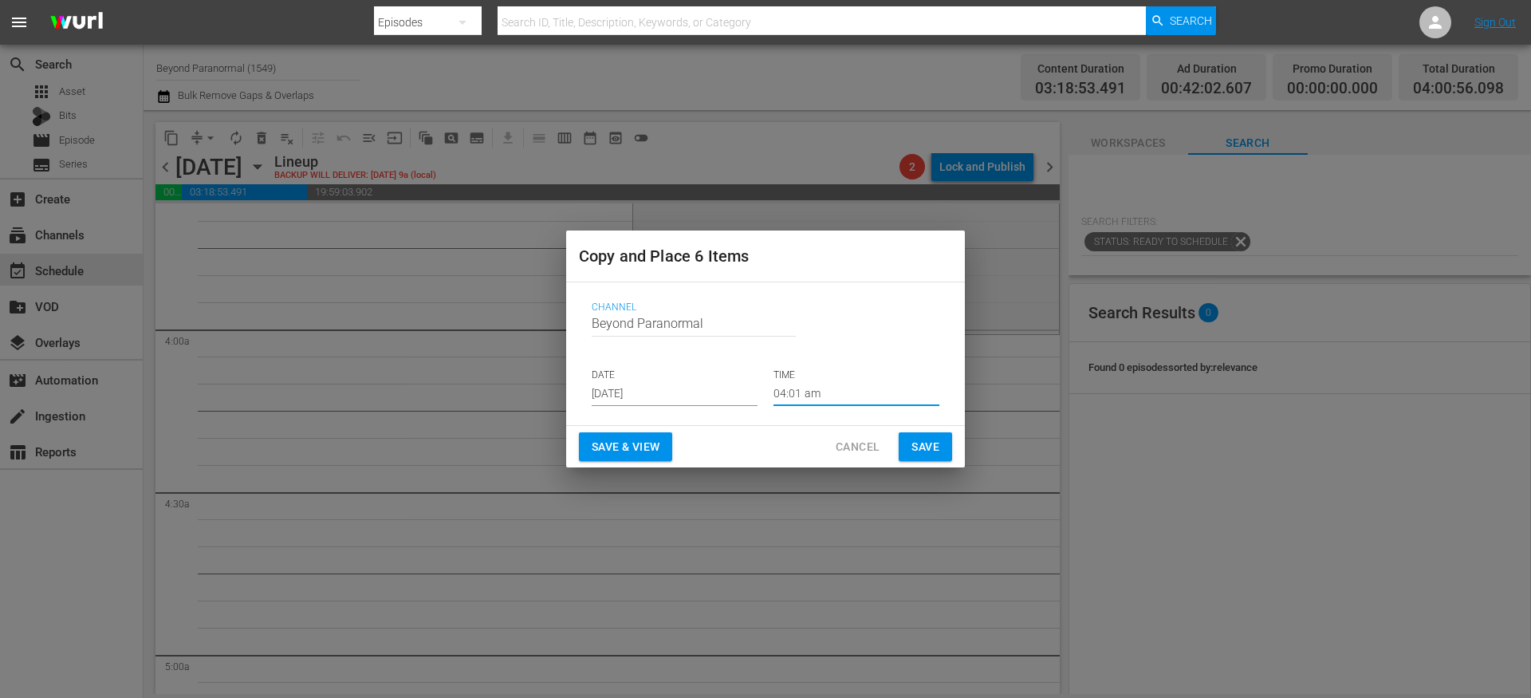
click at [930, 443] on span "Save" at bounding box center [925, 447] width 28 height 20
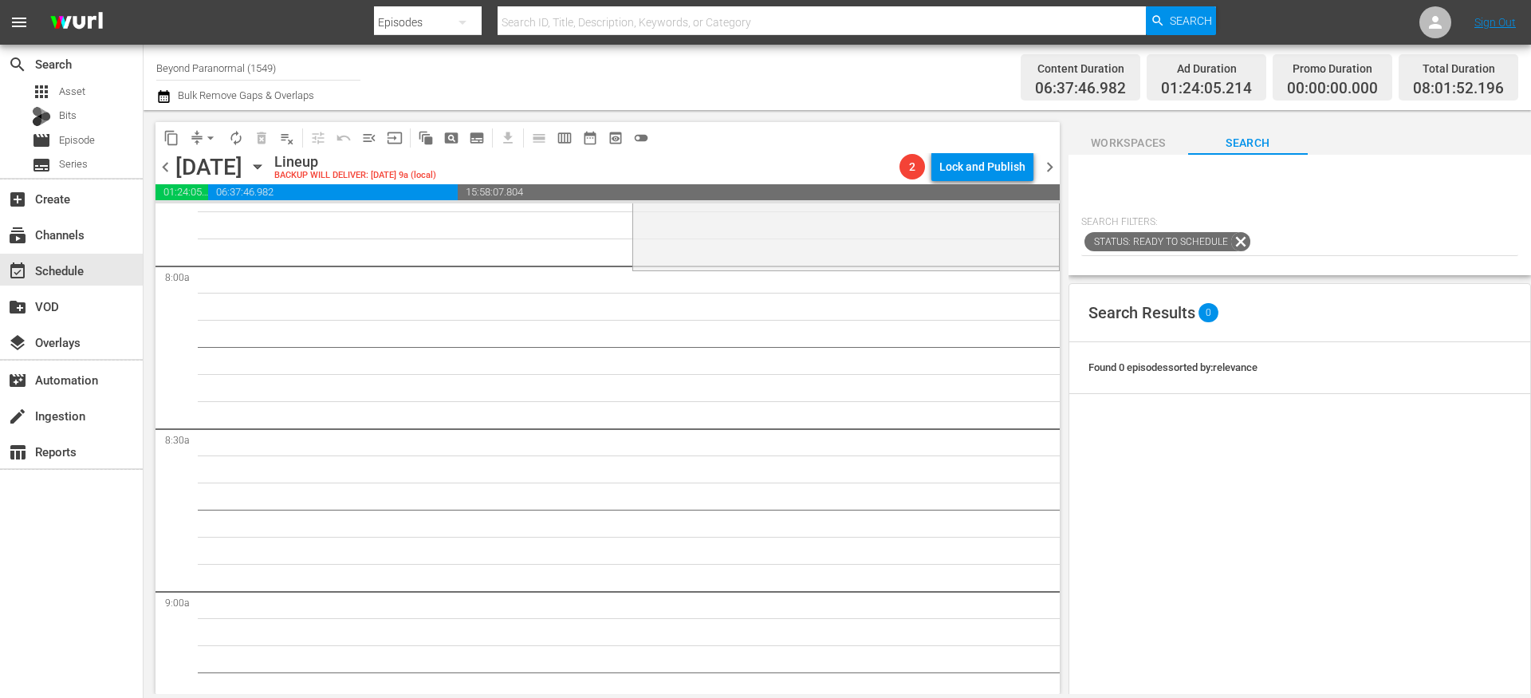
scroll to position [2542, 0]
click at [175, 143] on span "content_copy" at bounding box center [171, 138] width 16 height 16
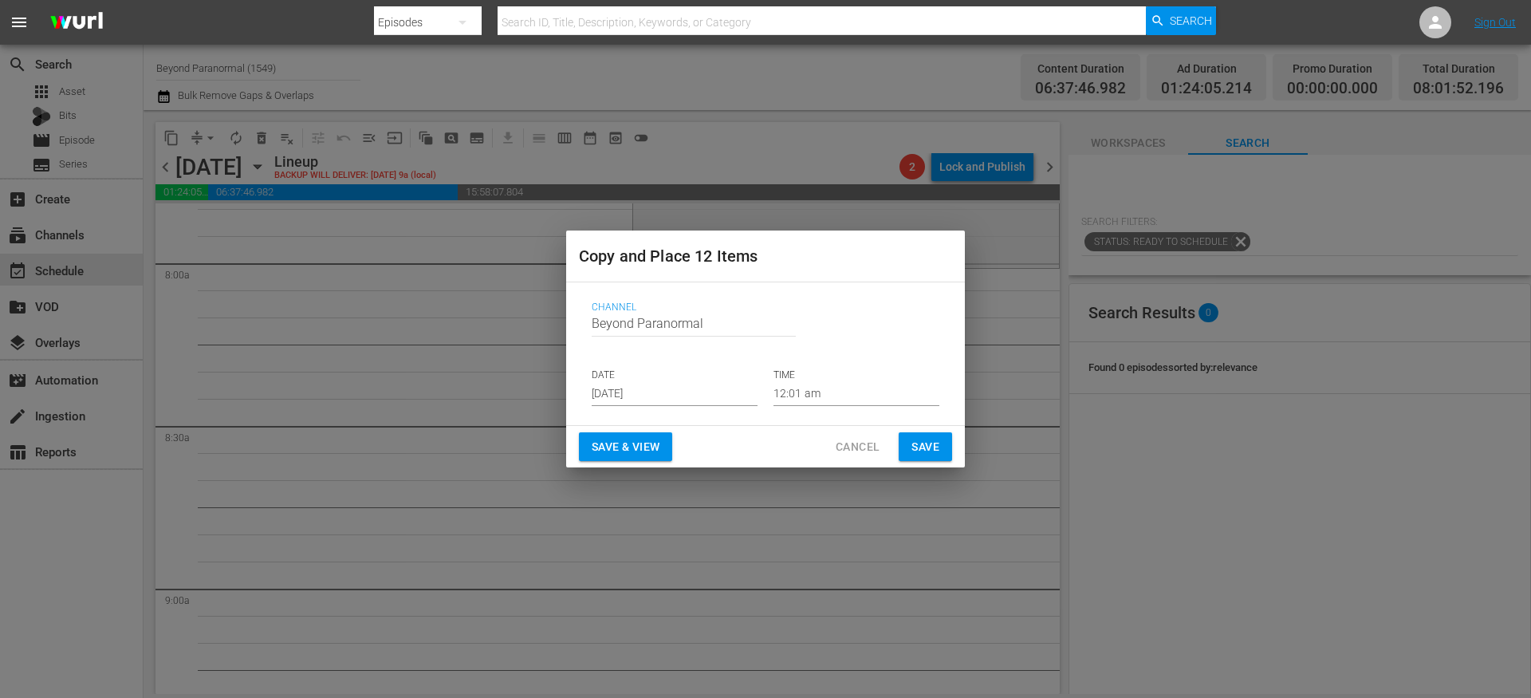
click at [622, 401] on input "[DATE]" at bounding box center [675, 394] width 166 height 24
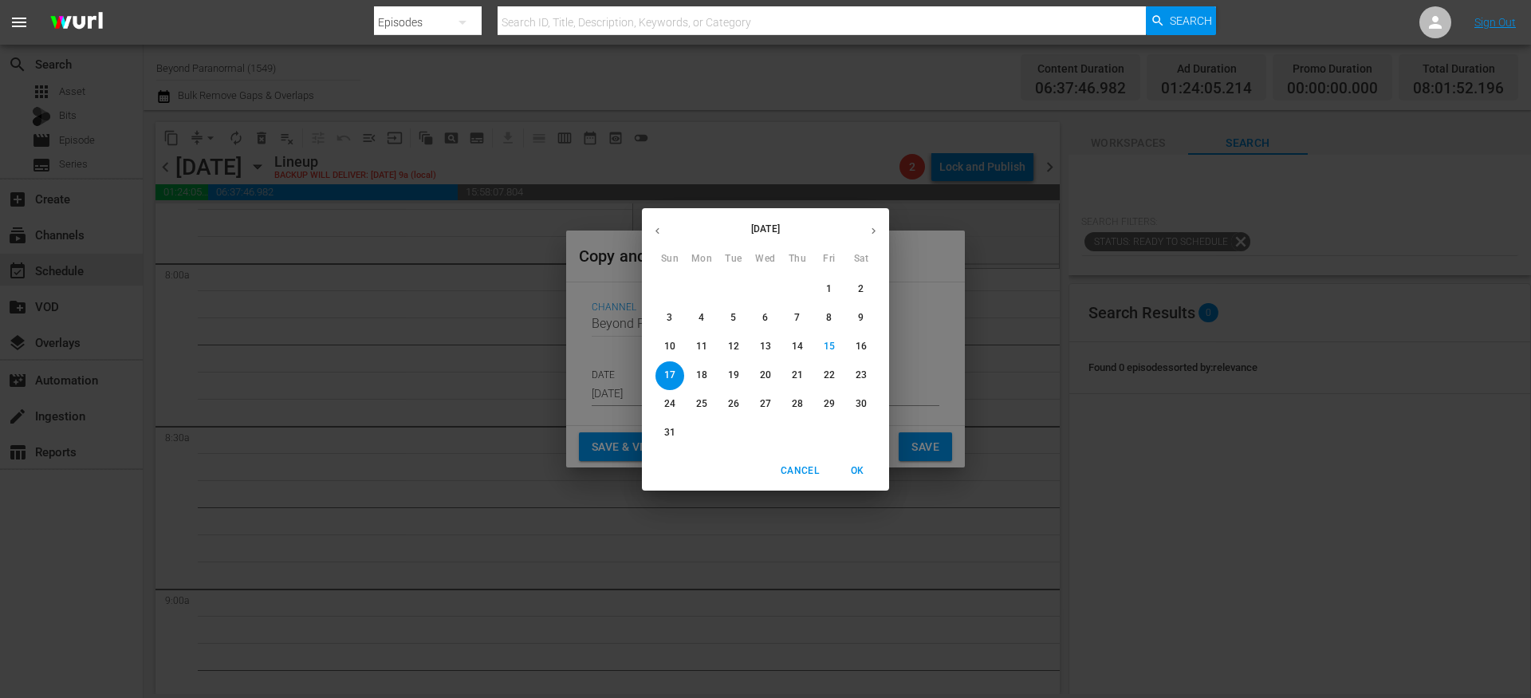
click at [874, 242] on button "button" at bounding box center [873, 230] width 31 height 31
click at [822, 376] on span "26" at bounding box center [829, 375] width 29 height 14
type input "Sep 26th 2025"
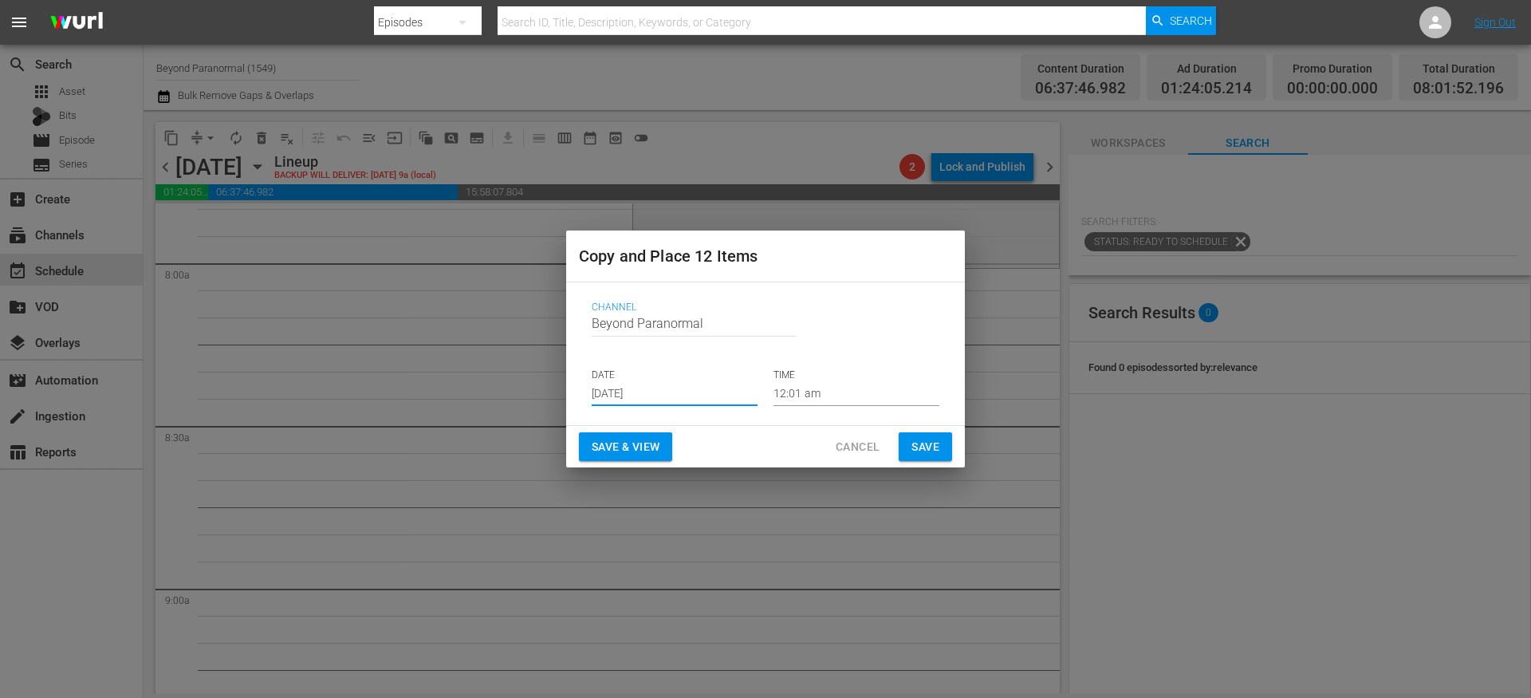
click at [802, 396] on input "12:01 am" at bounding box center [856, 394] width 166 height 24
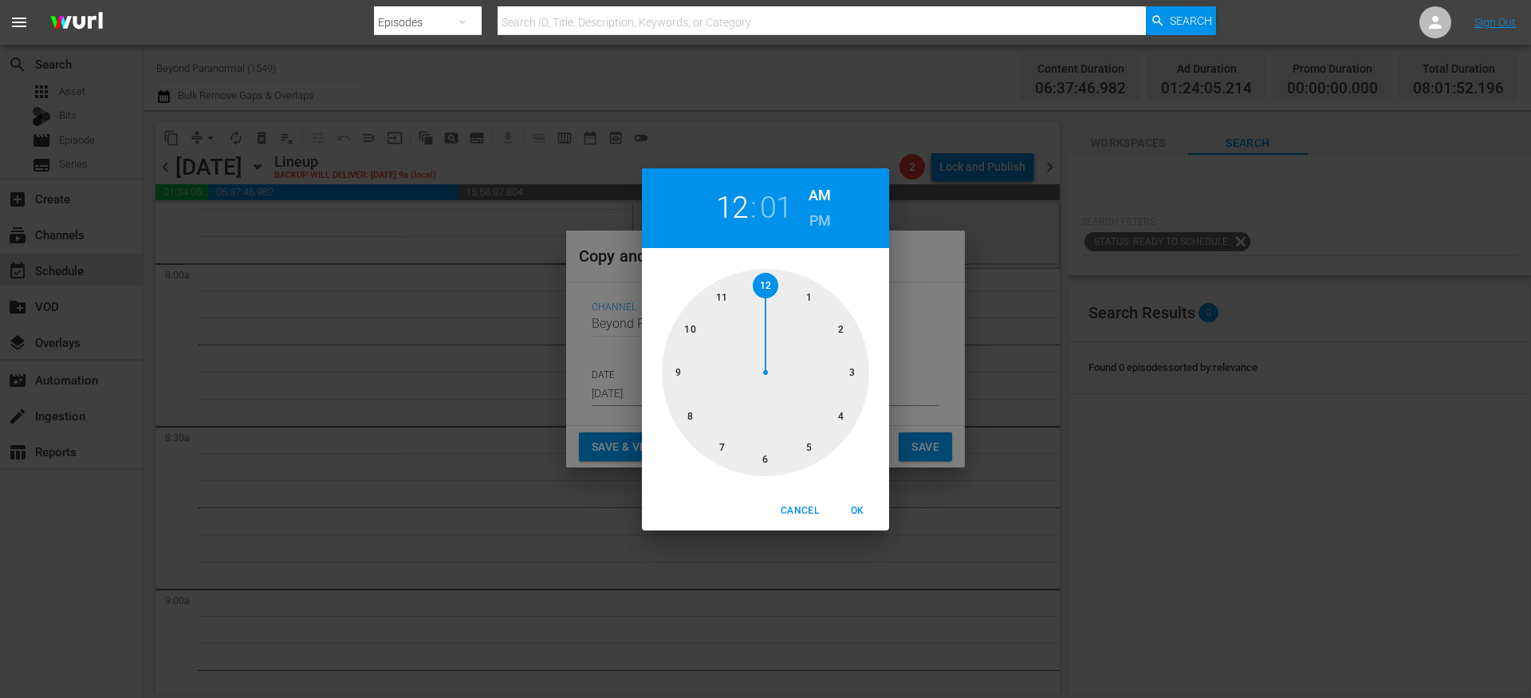
click at [690, 416] on div at bounding box center [765, 372] width 207 height 207
click at [859, 512] on span "OK" at bounding box center [857, 510] width 38 height 17
type input "08:01 am"
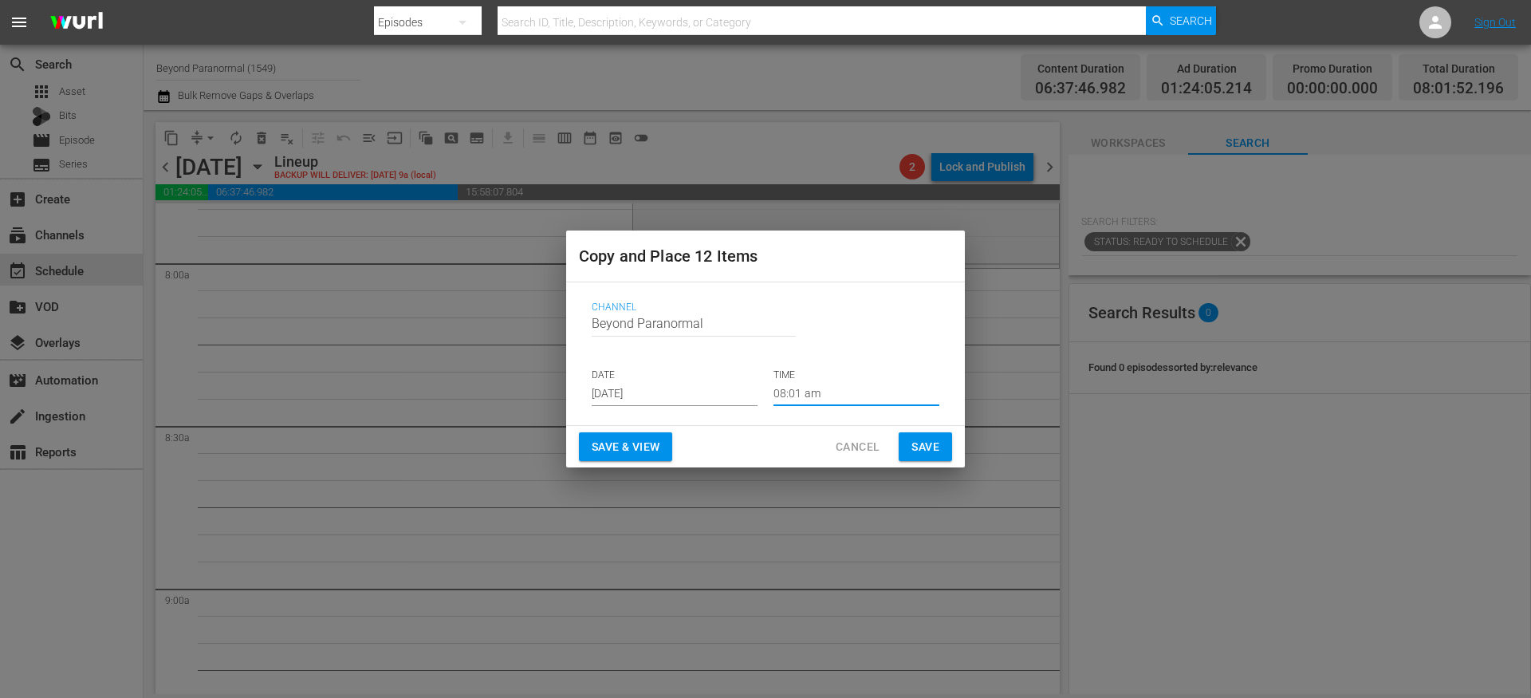
click at [930, 437] on span "Save" at bounding box center [925, 447] width 28 height 20
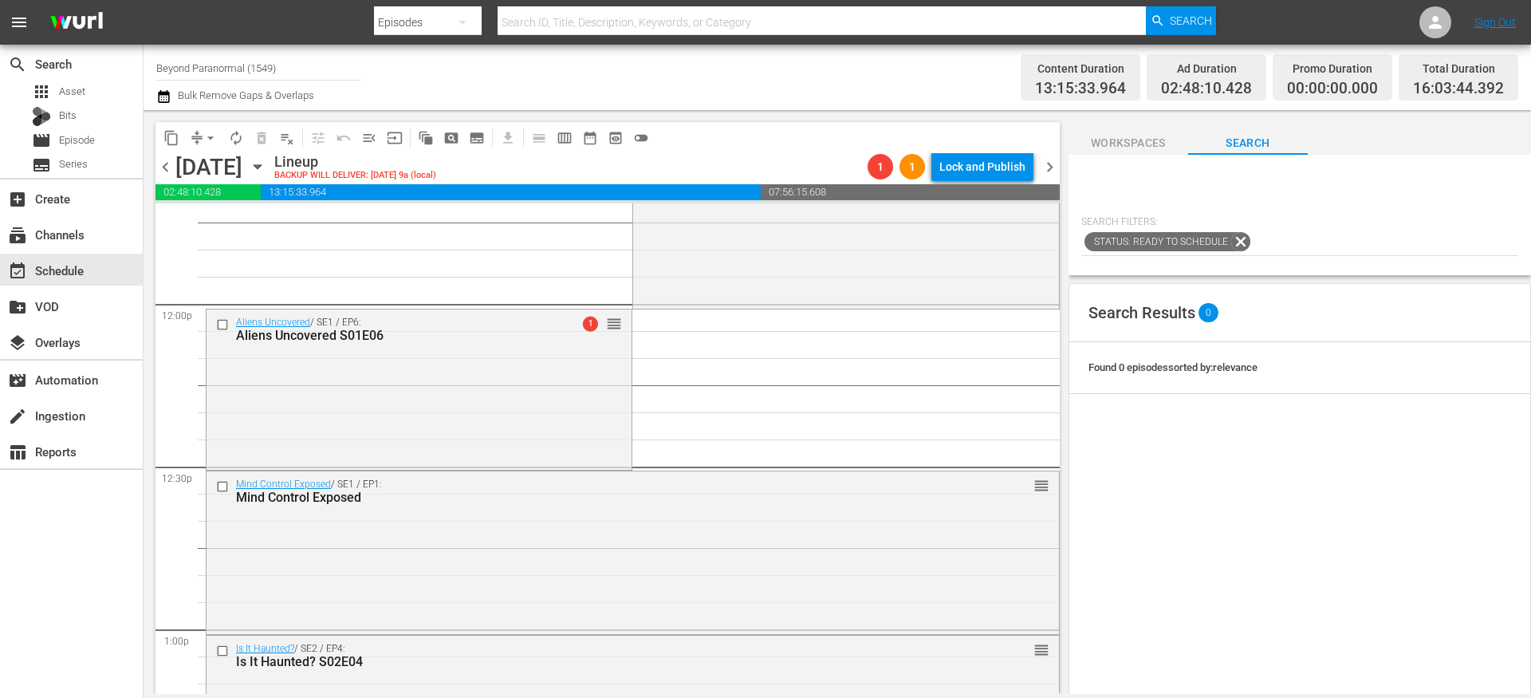
scroll to position [3887, 0]
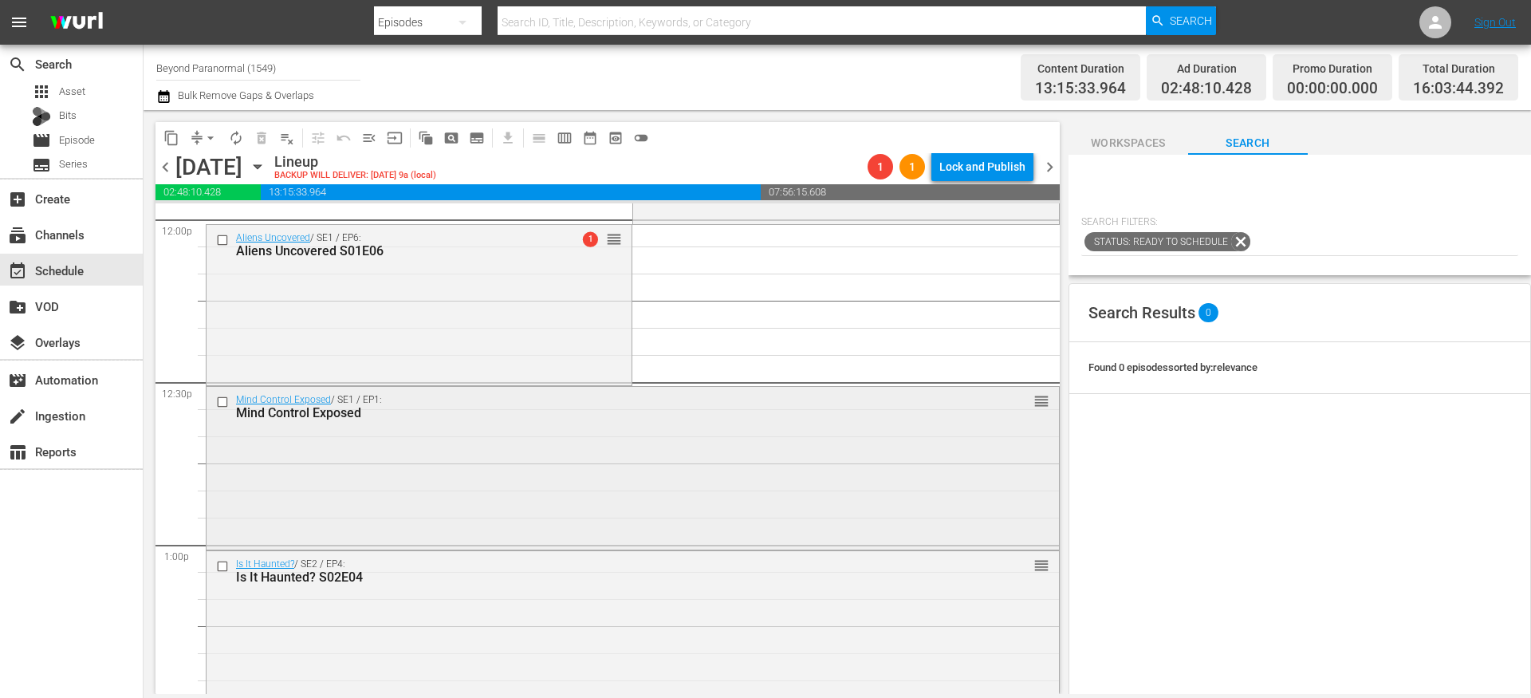
click at [224, 402] on input "checkbox" at bounding box center [224, 402] width 17 height 14
click at [221, 565] on input "checkbox" at bounding box center [224, 566] width 17 height 14
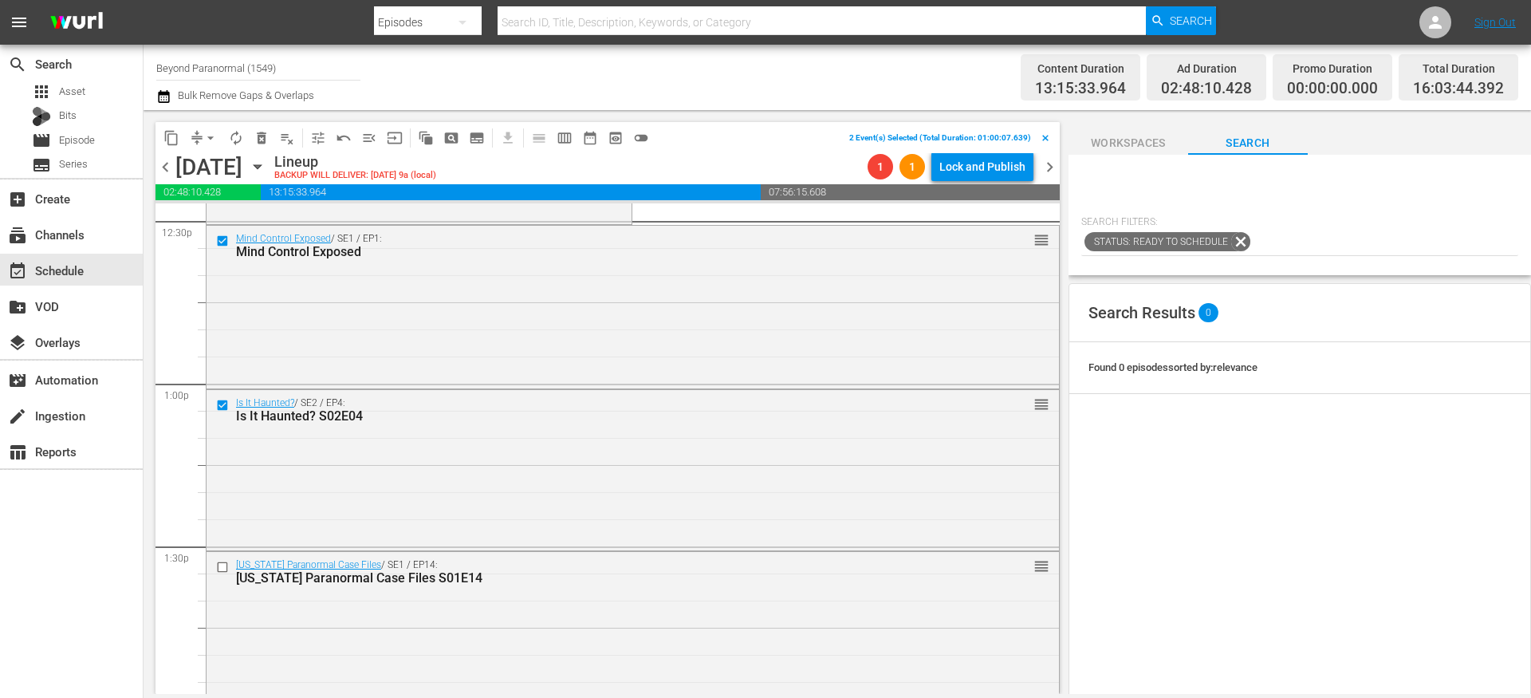
scroll to position [4107, 0]
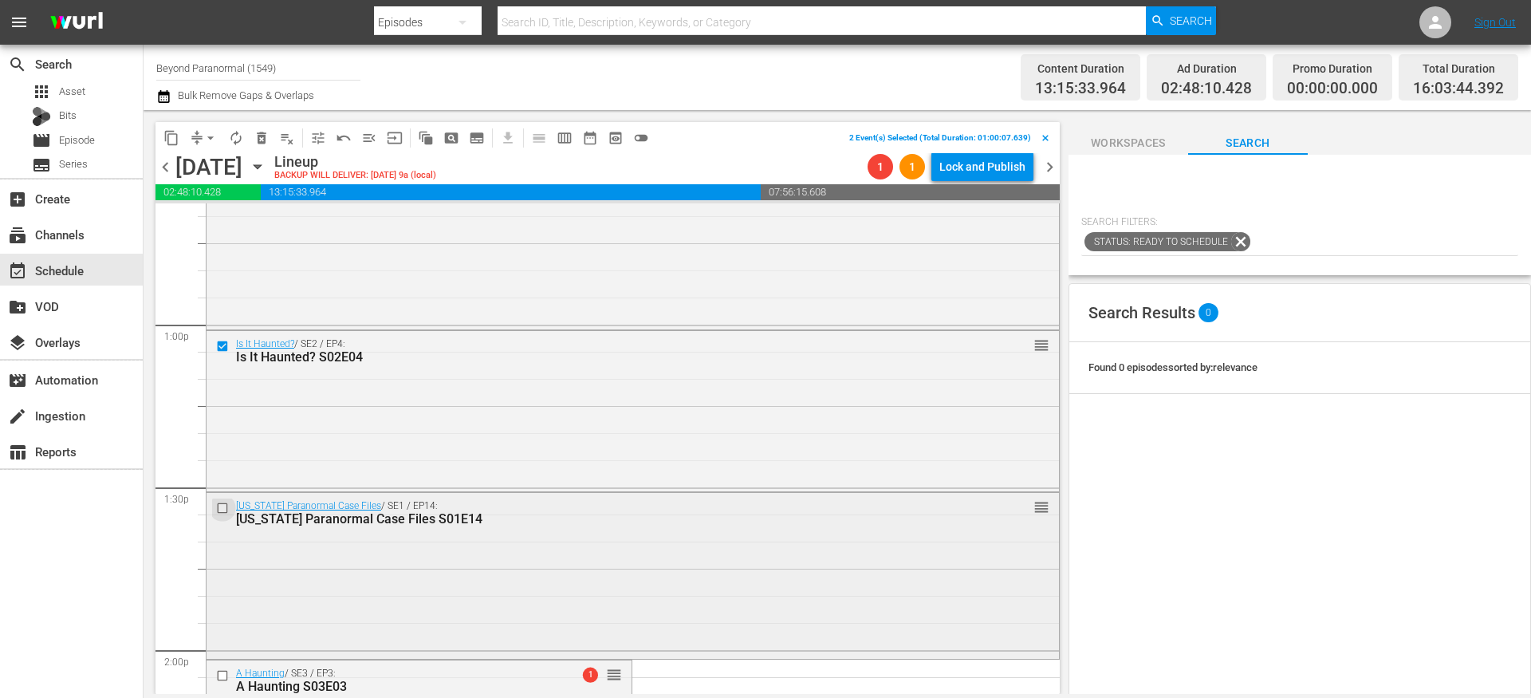
click at [221, 512] on input "checkbox" at bounding box center [224, 508] width 17 height 14
click at [226, 673] on input "checkbox" at bounding box center [224, 676] width 17 height 14
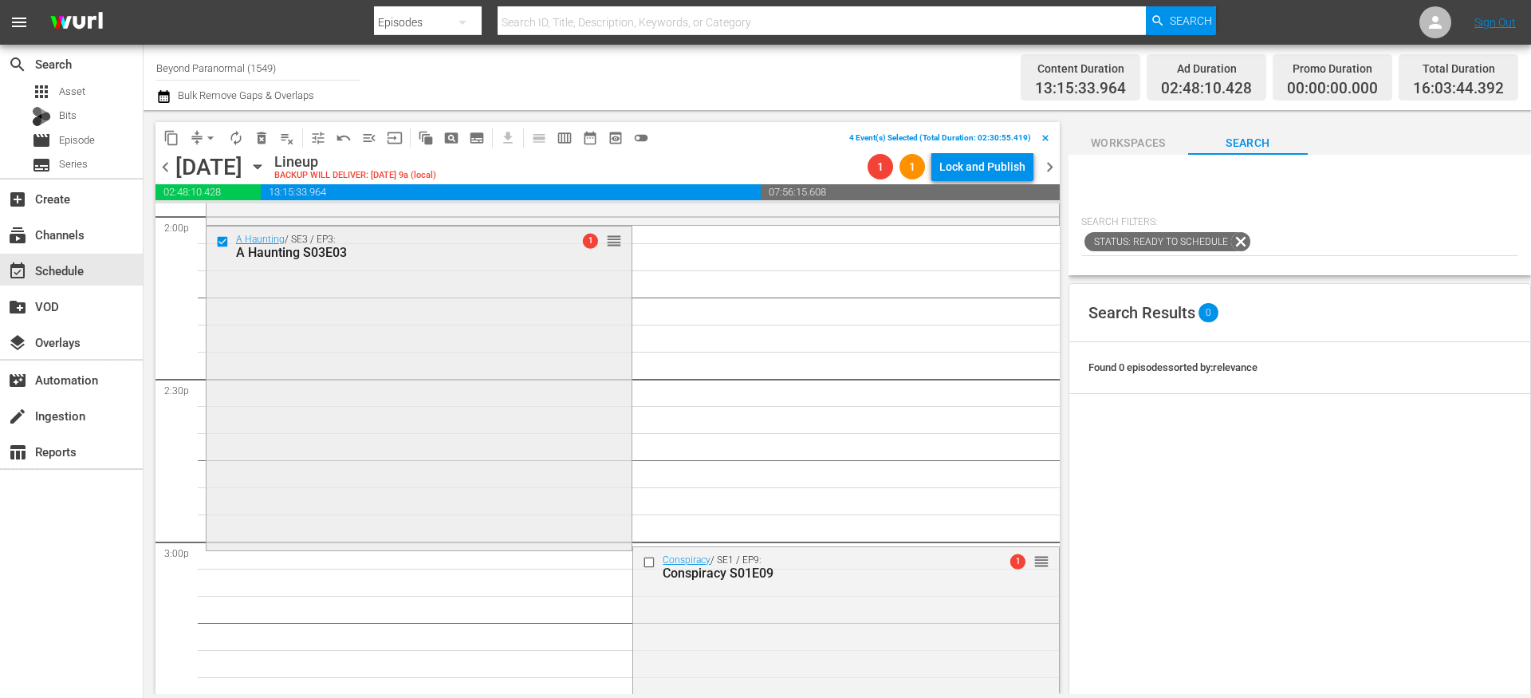
scroll to position [4561, 0]
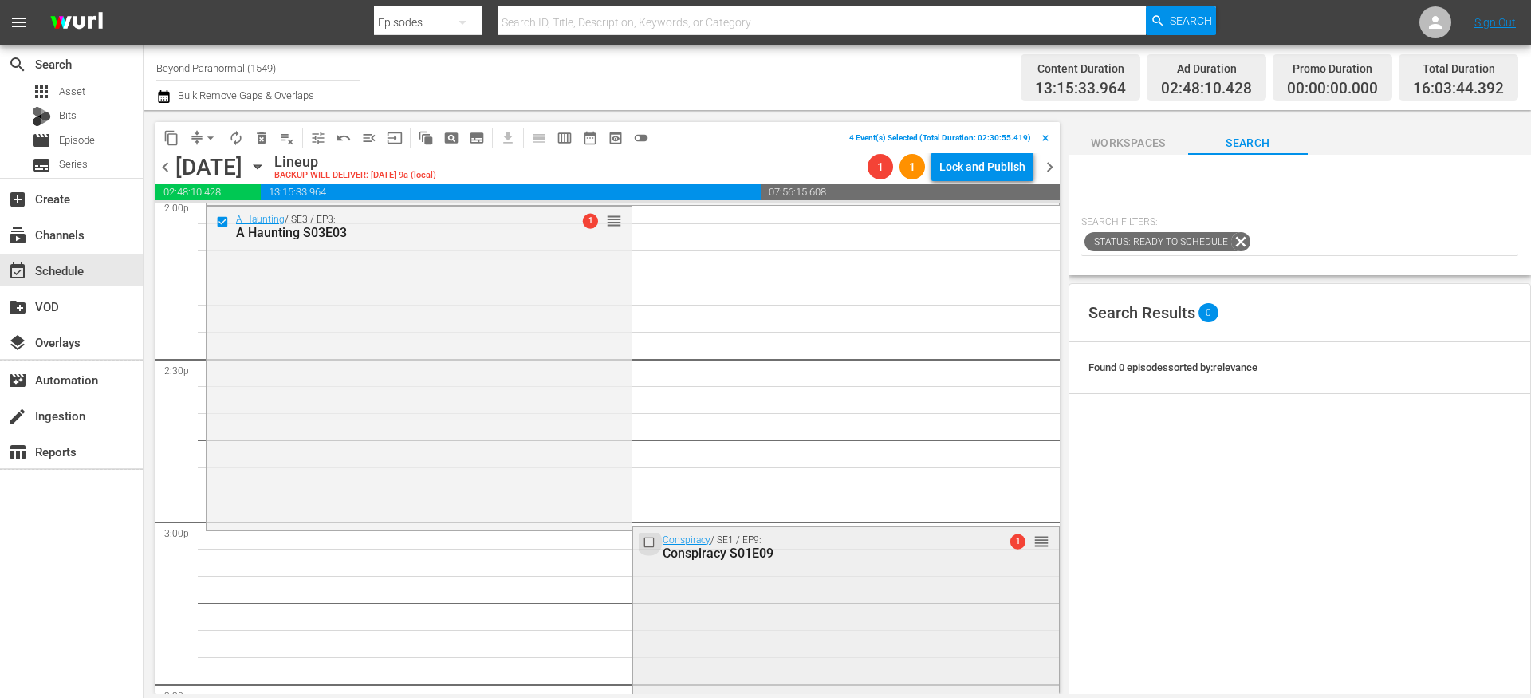
click at [646, 544] on input "checkbox" at bounding box center [651, 543] width 17 height 14
click at [262, 138] on span "delete_forever_outlined" at bounding box center [262, 138] width 16 height 16
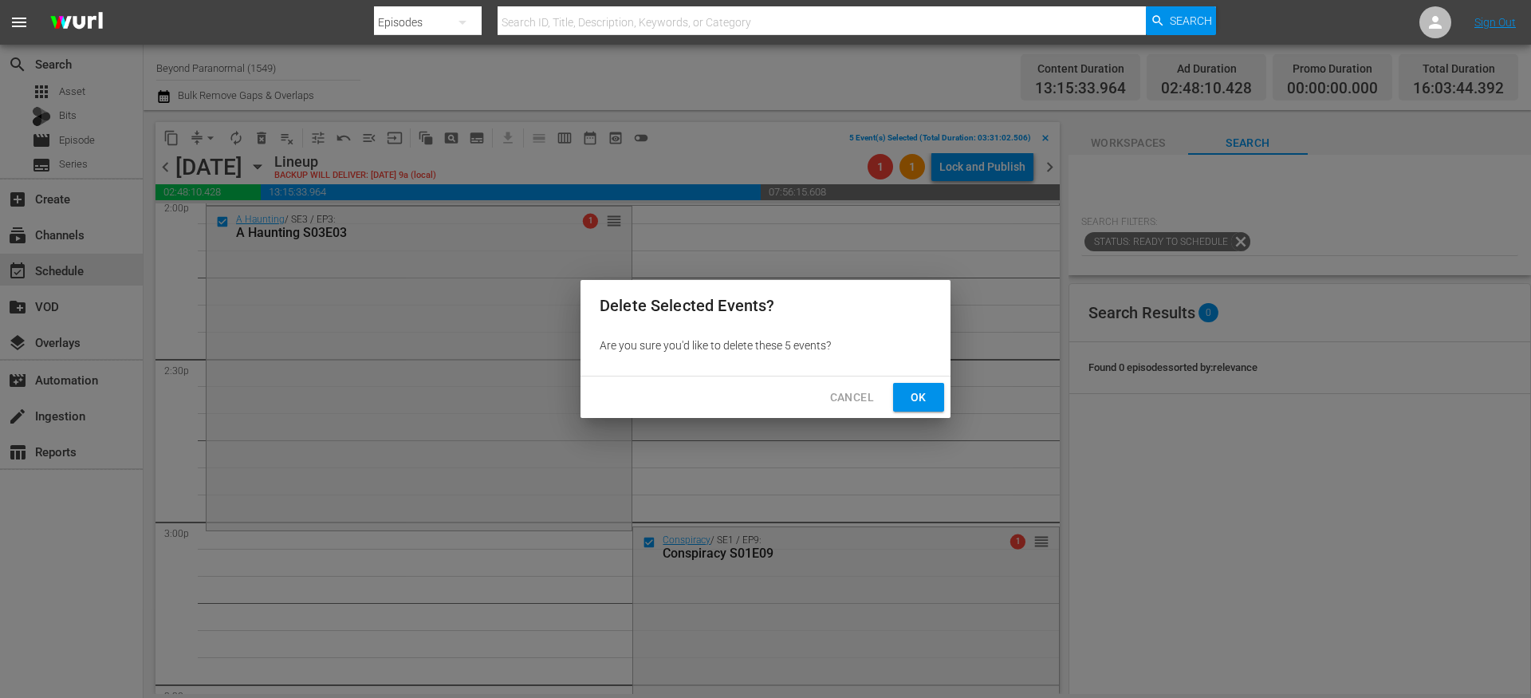
click at [926, 399] on span "Ok" at bounding box center [919, 397] width 26 height 20
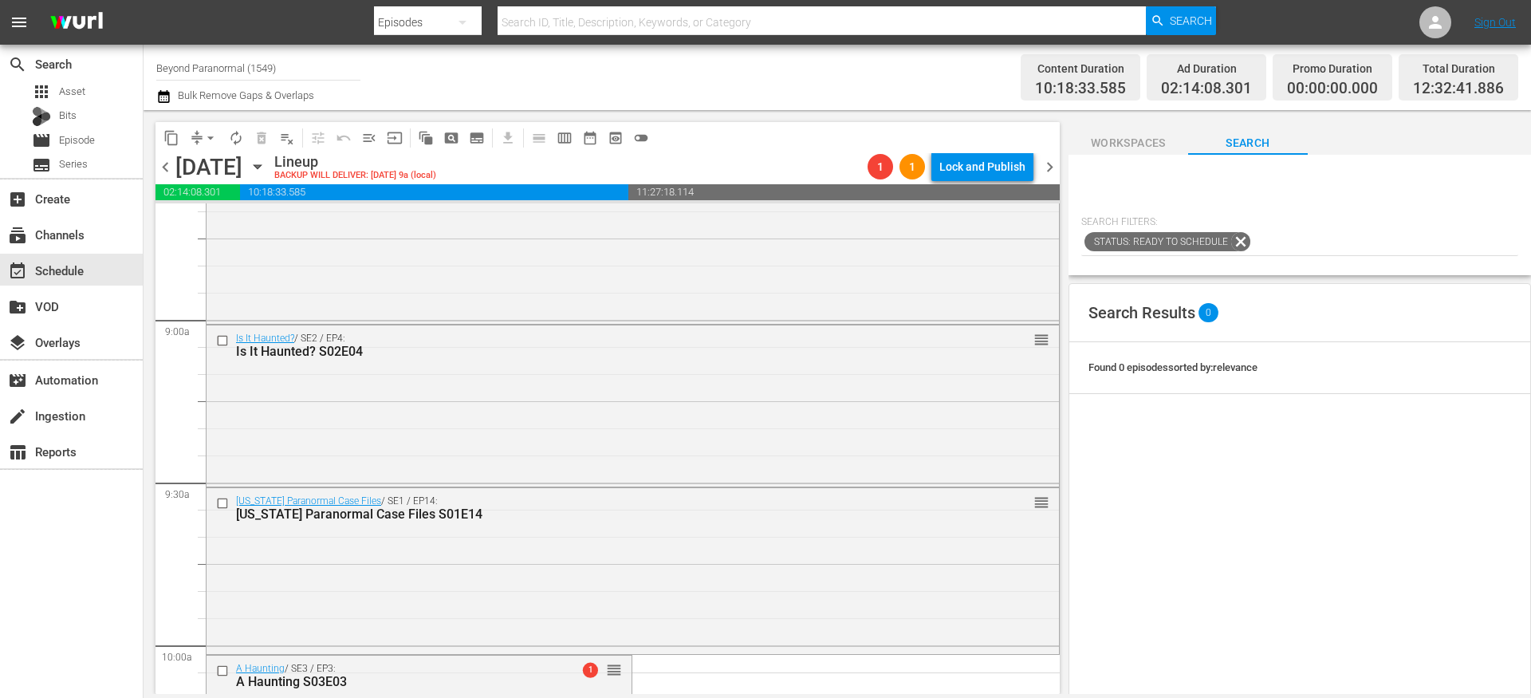
scroll to position [3180, 0]
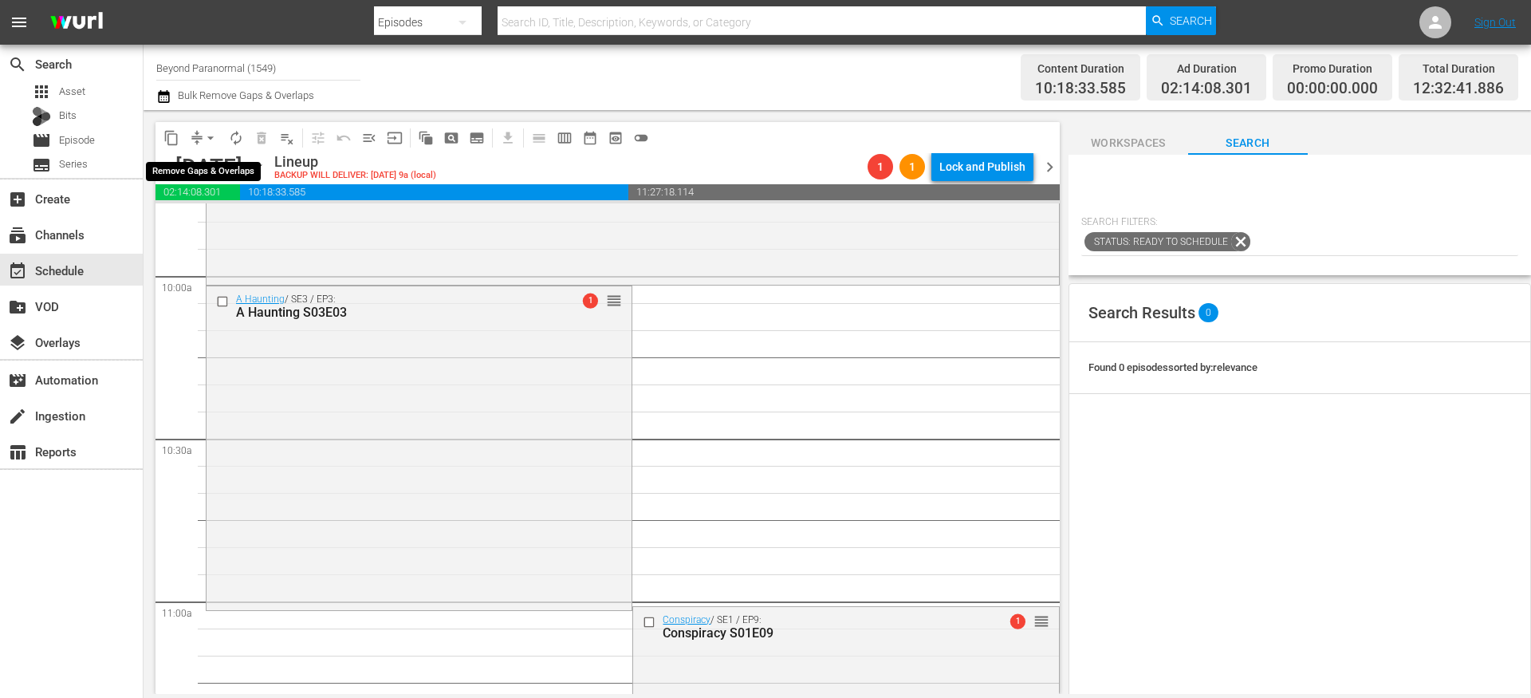
click at [197, 147] on button "compress" at bounding box center [197, 138] width 26 height 26
click at [199, 141] on button "arrow_drop_down" at bounding box center [211, 138] width 26 height 26
click at [222, 224] on li "Align to End of Previous Day" at bounding box center [211, 223] width 167 height 26
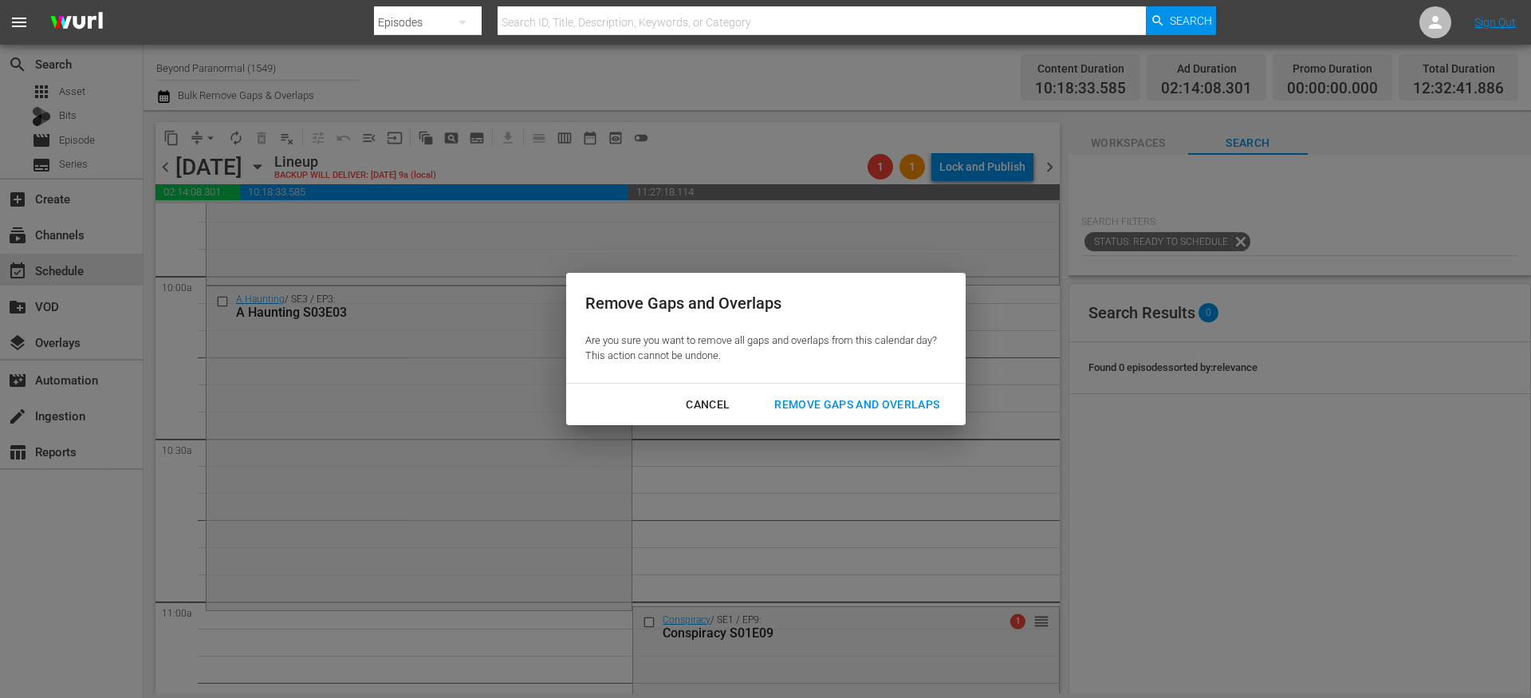
click at [863, 396] on div "Remove Gaps and Overlaps" at bounding box center [856, 405] width 191 height 20
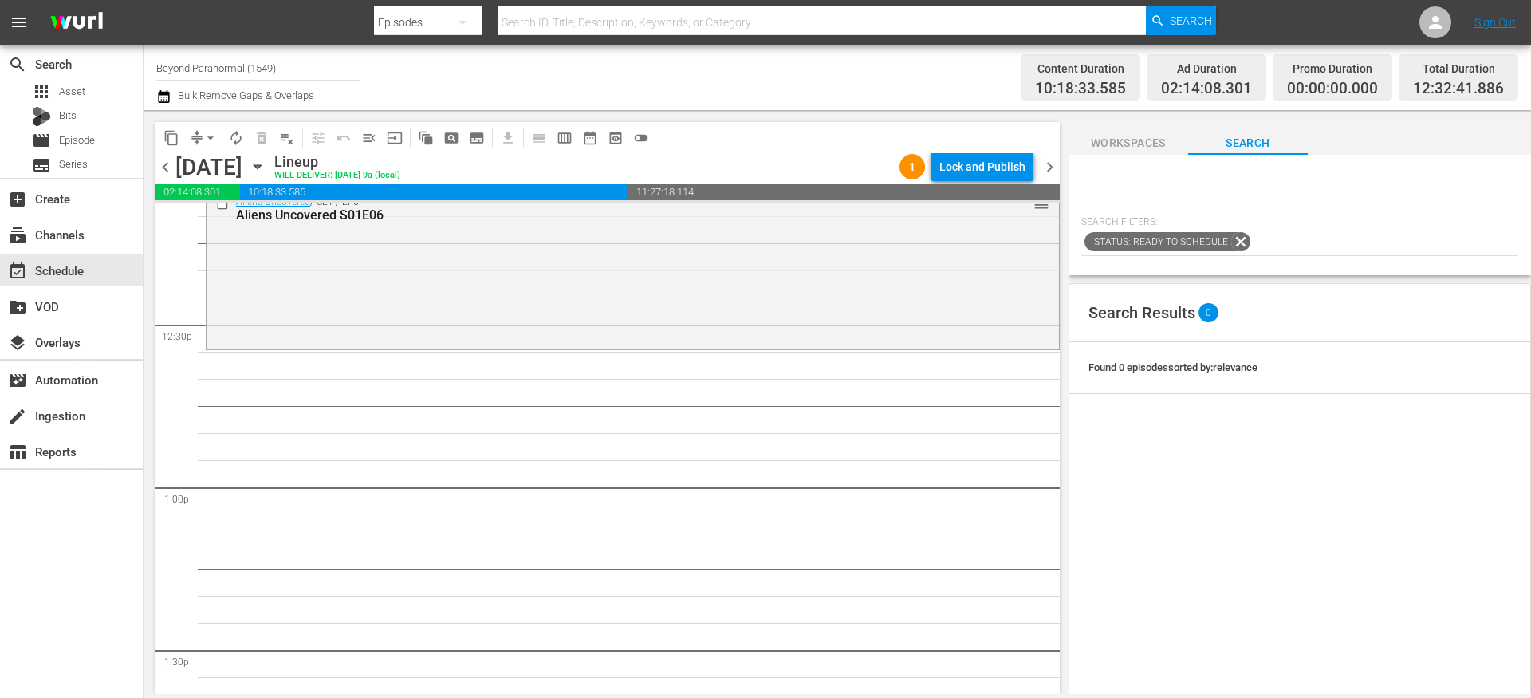
scroll to position [0, 0]
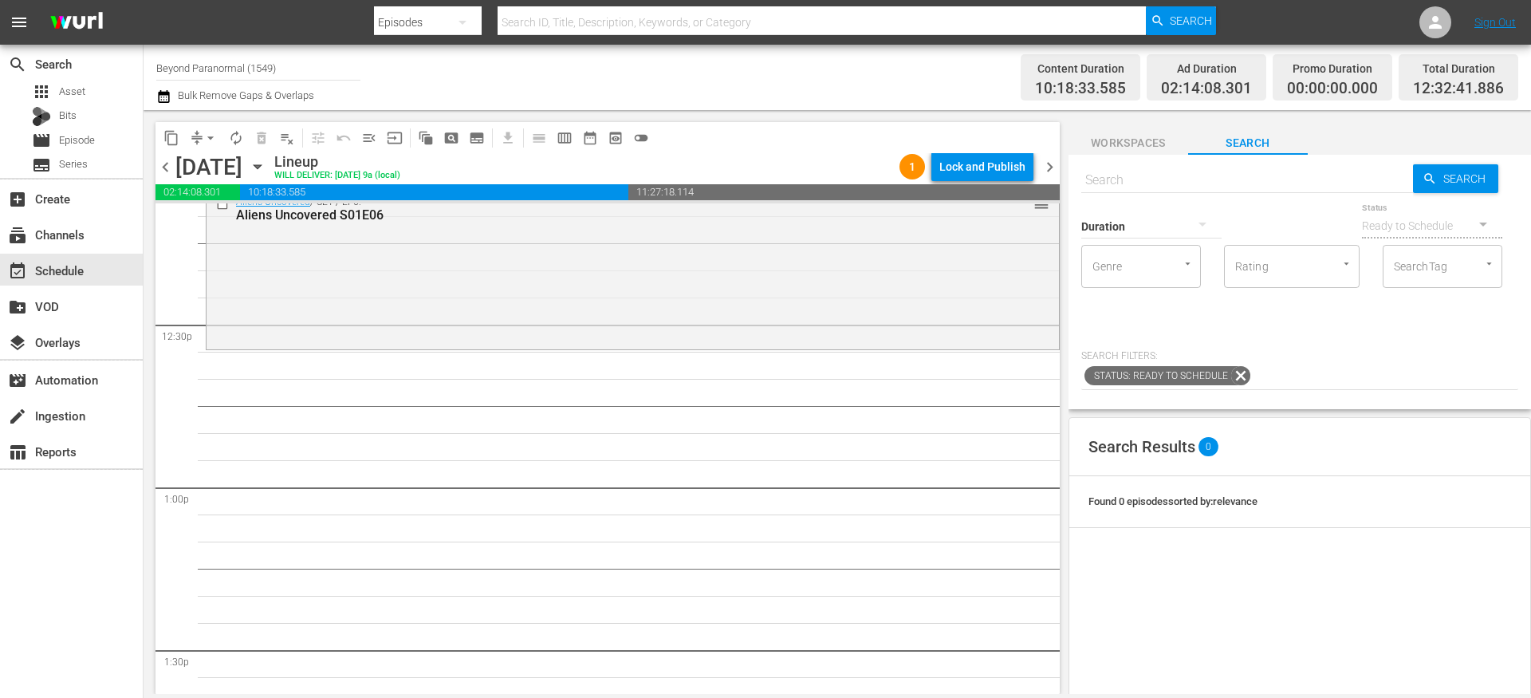
click at [1119, 175] on input "text" at bounding box center [1247, 180] width 332 height 38
paste input "Myths and Monsters 101"
type input "Myths and Monsters s01e01"
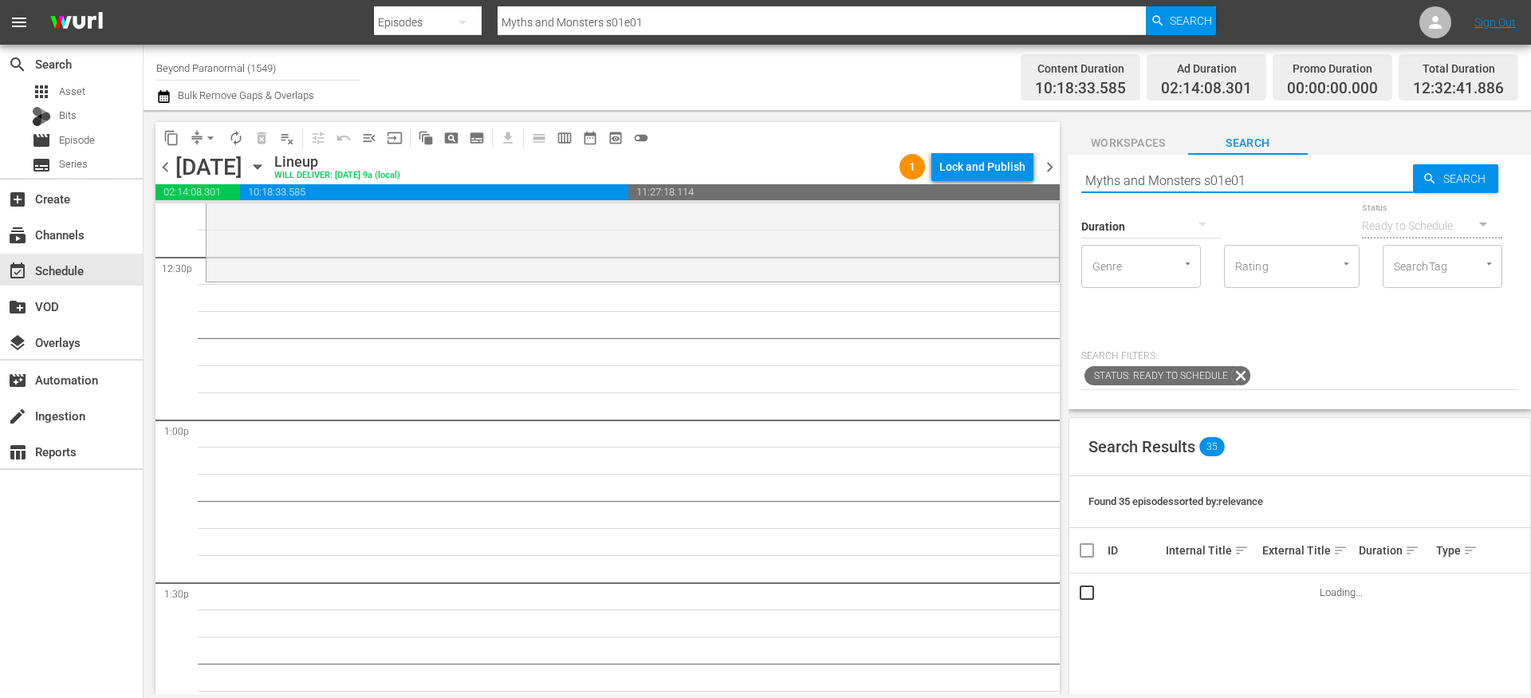
scroll to position [4031, 0]
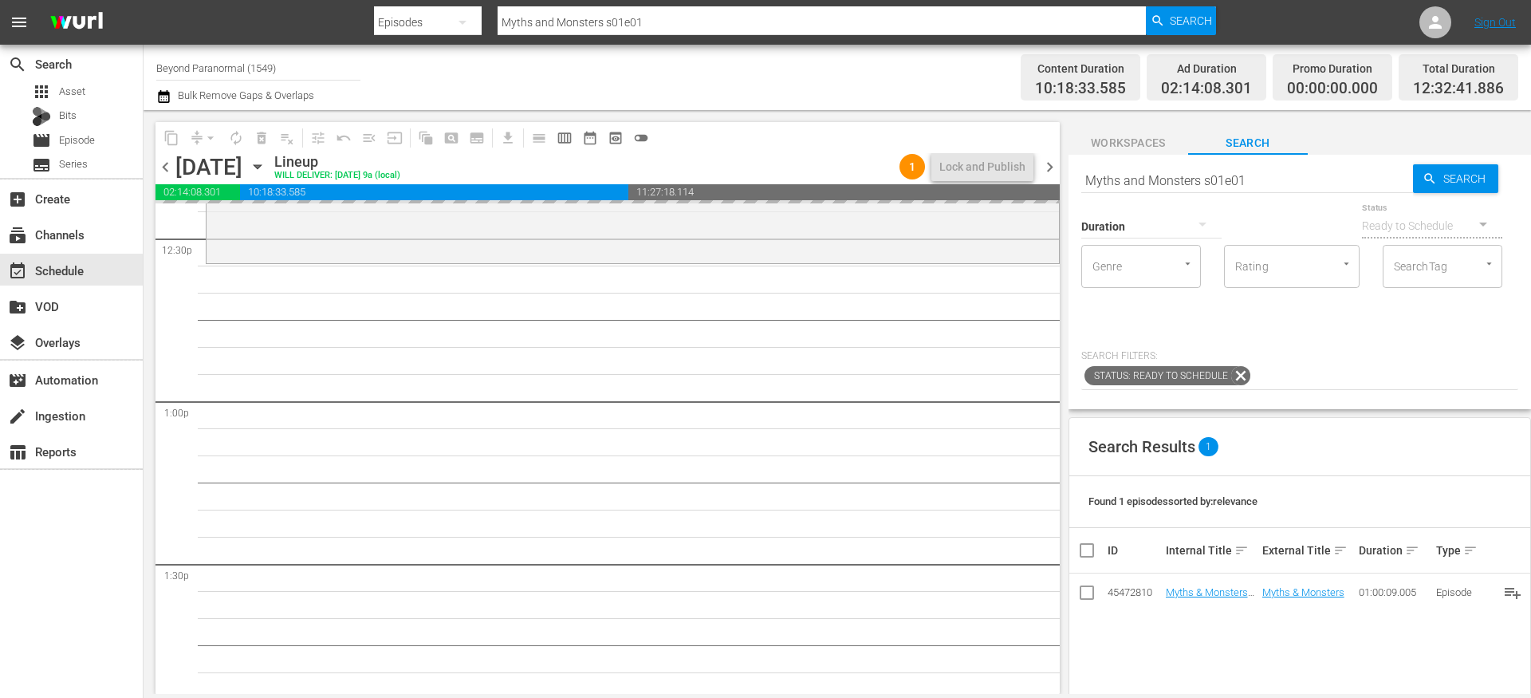
drag, startPoint x: 1190, startPoint y: 590, endPoint x: 799, endPoint y: 0, distance: 707.6
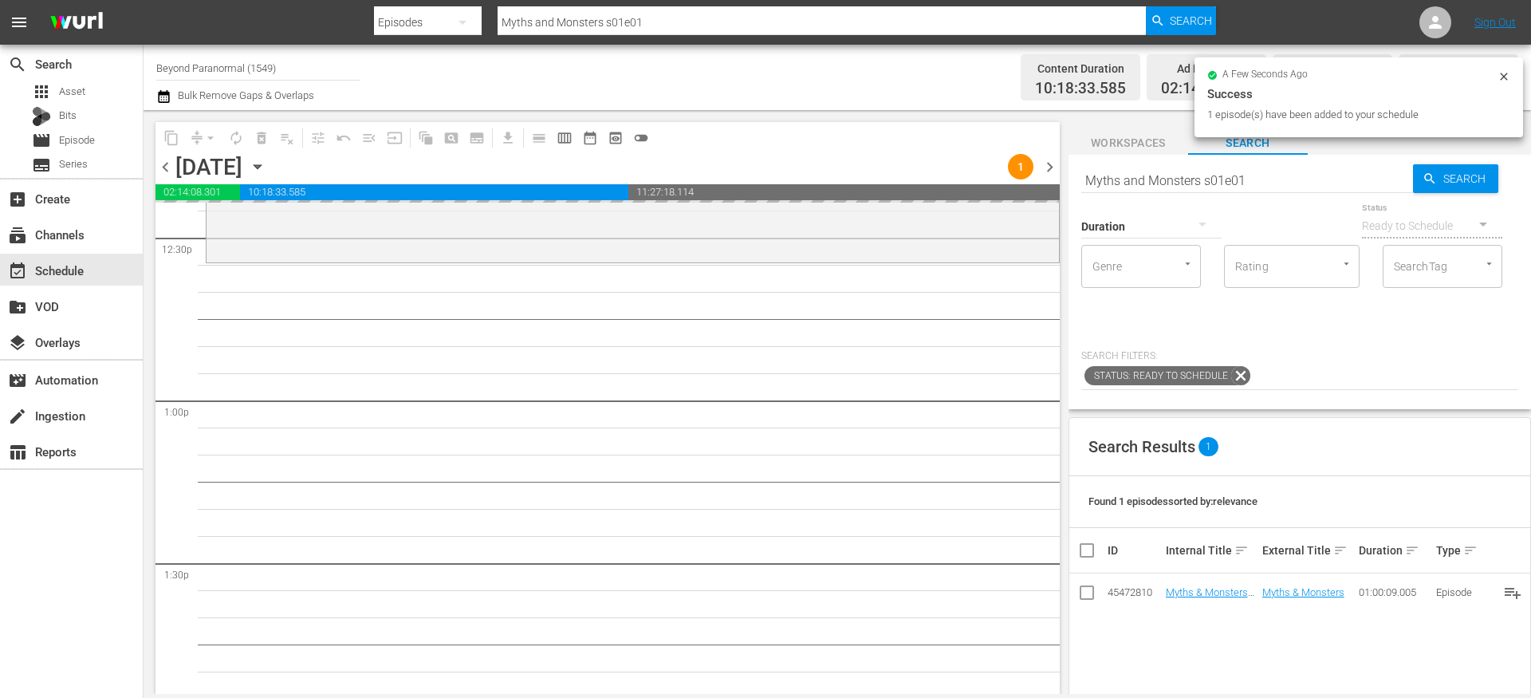
click at [1272, 175] on input "Myths and Monsters s01e01" at bounding box center [1247, 180] width 332 height 38
type input "Myths and Monsters s01e02"
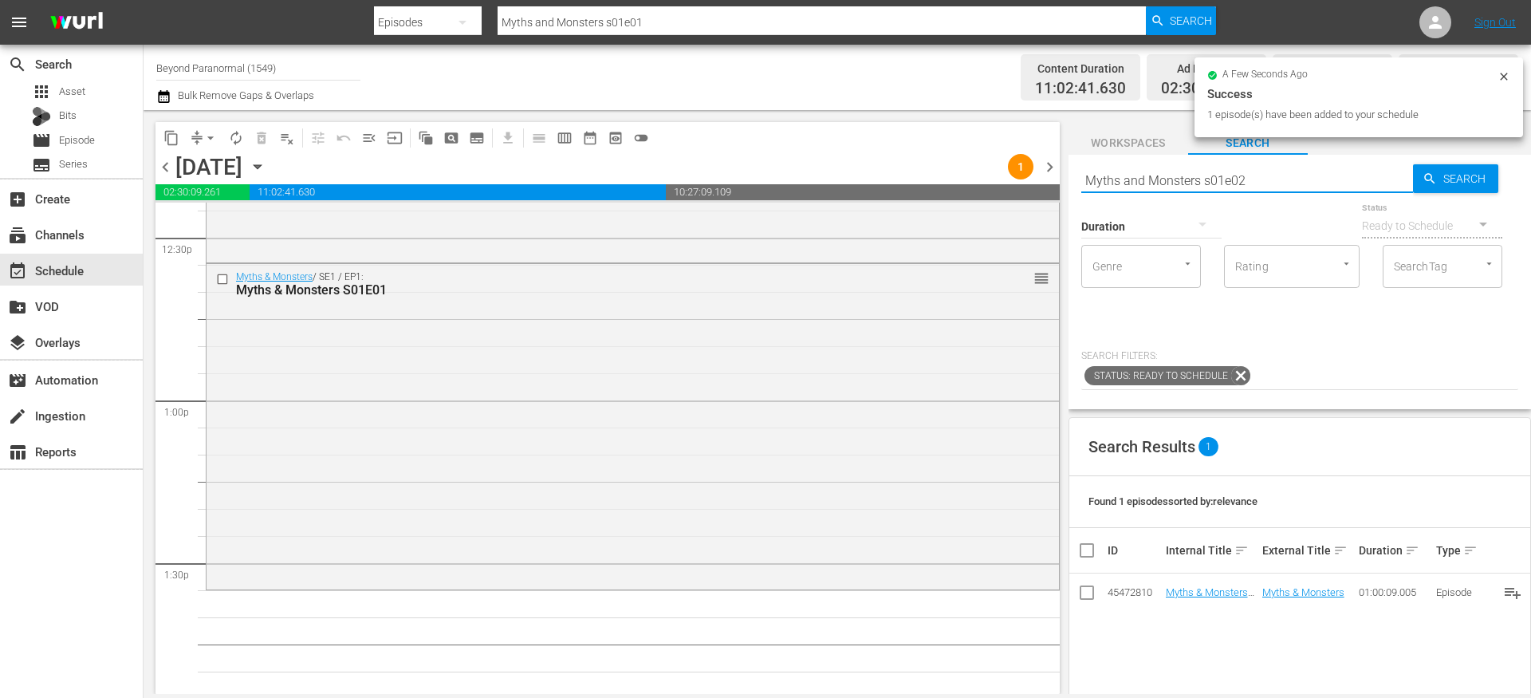
type input "Myths and Monsters s01e02"
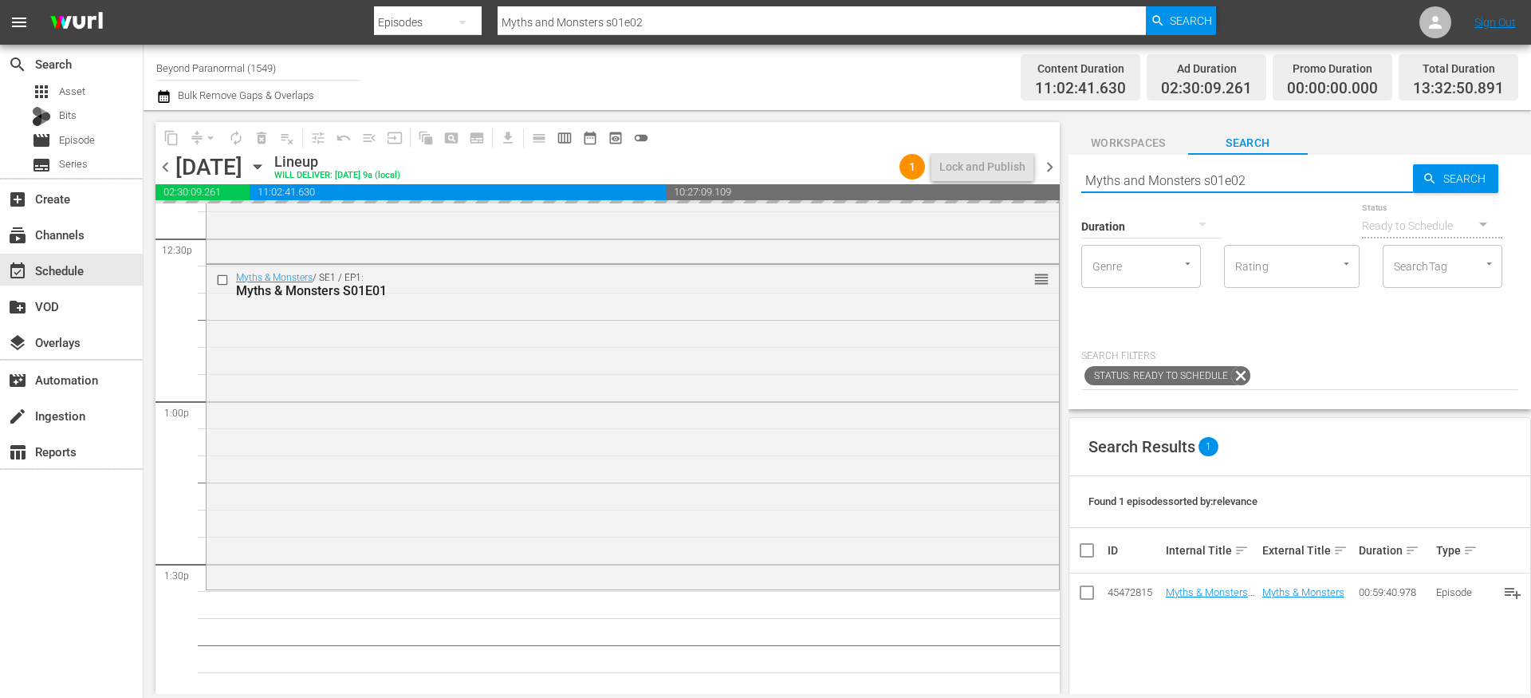
click at [1264, 184] on input "Myths and Monsters s01e02" at bounding box center [1247, 180] width 332 height 38
type input "Myths and Monsters s01e03"
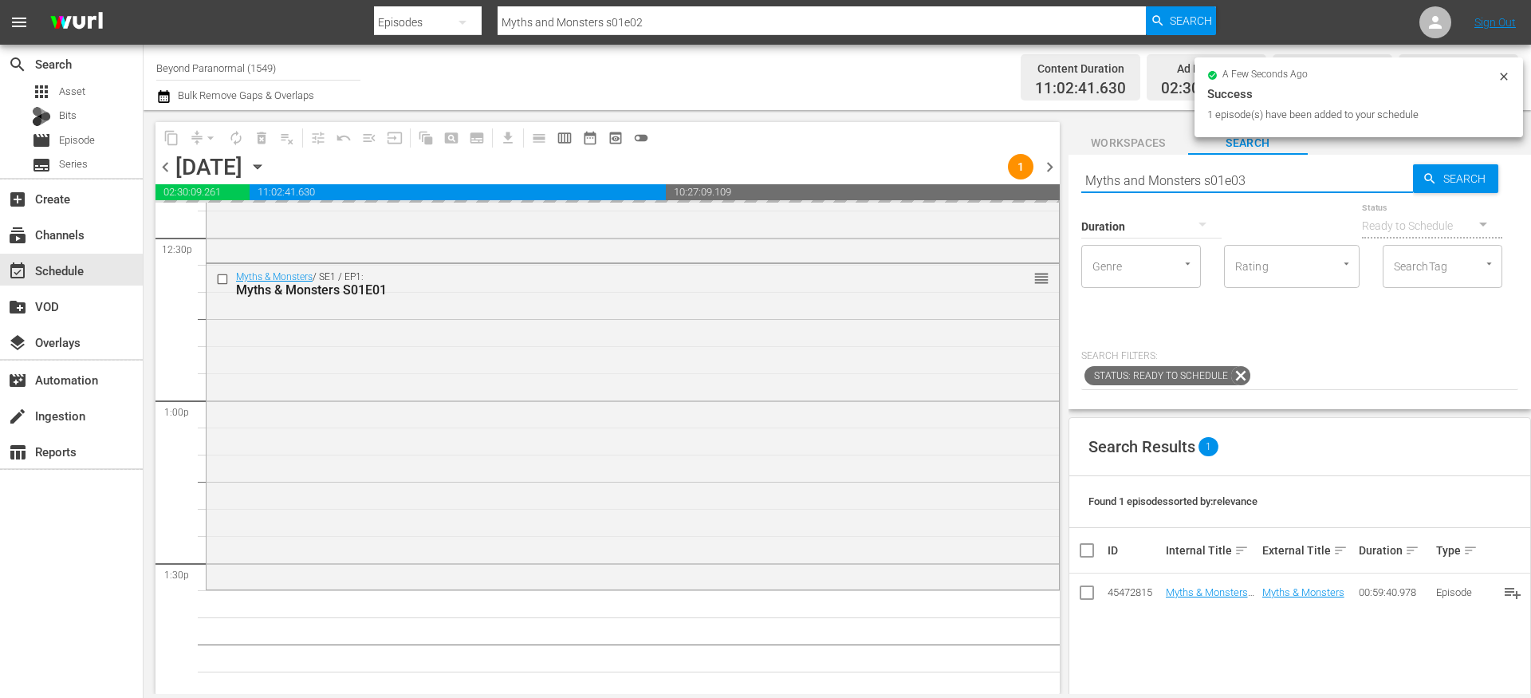
type input "Myths and Monsters s01e03"
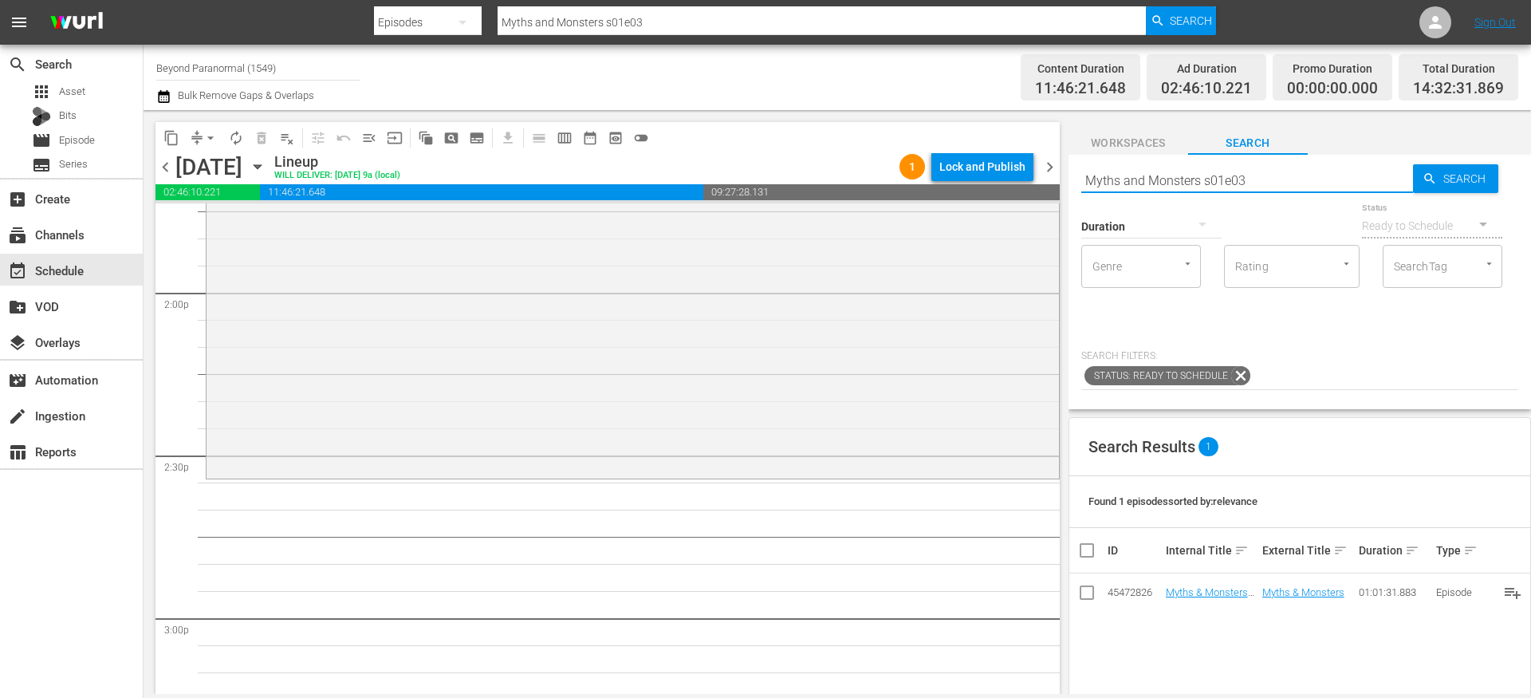
scroll to position [4540, 0]
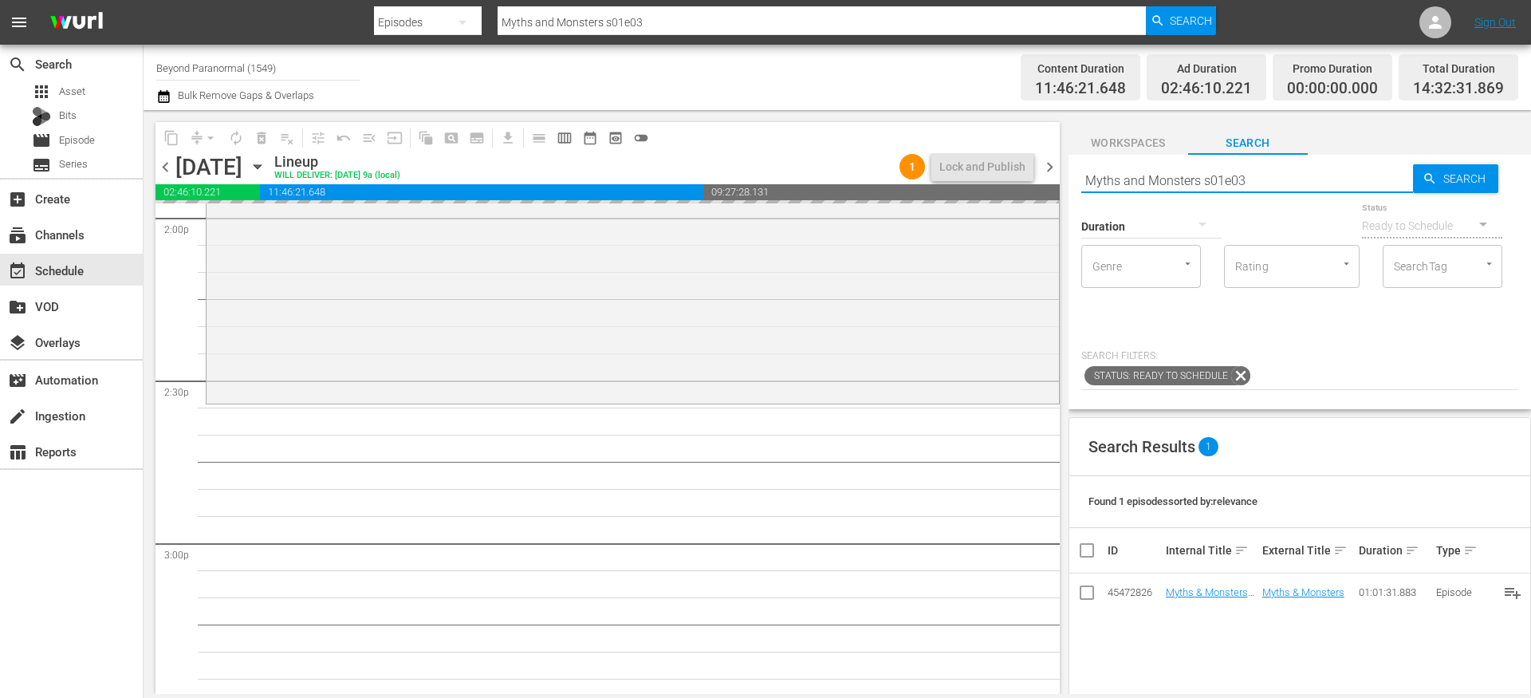
click at [1268, 180] on input "Myths and Monsters s01e03" at bounding box center [1247, 180] width 332 height 38
type input "Myths and Monsters s01e04"
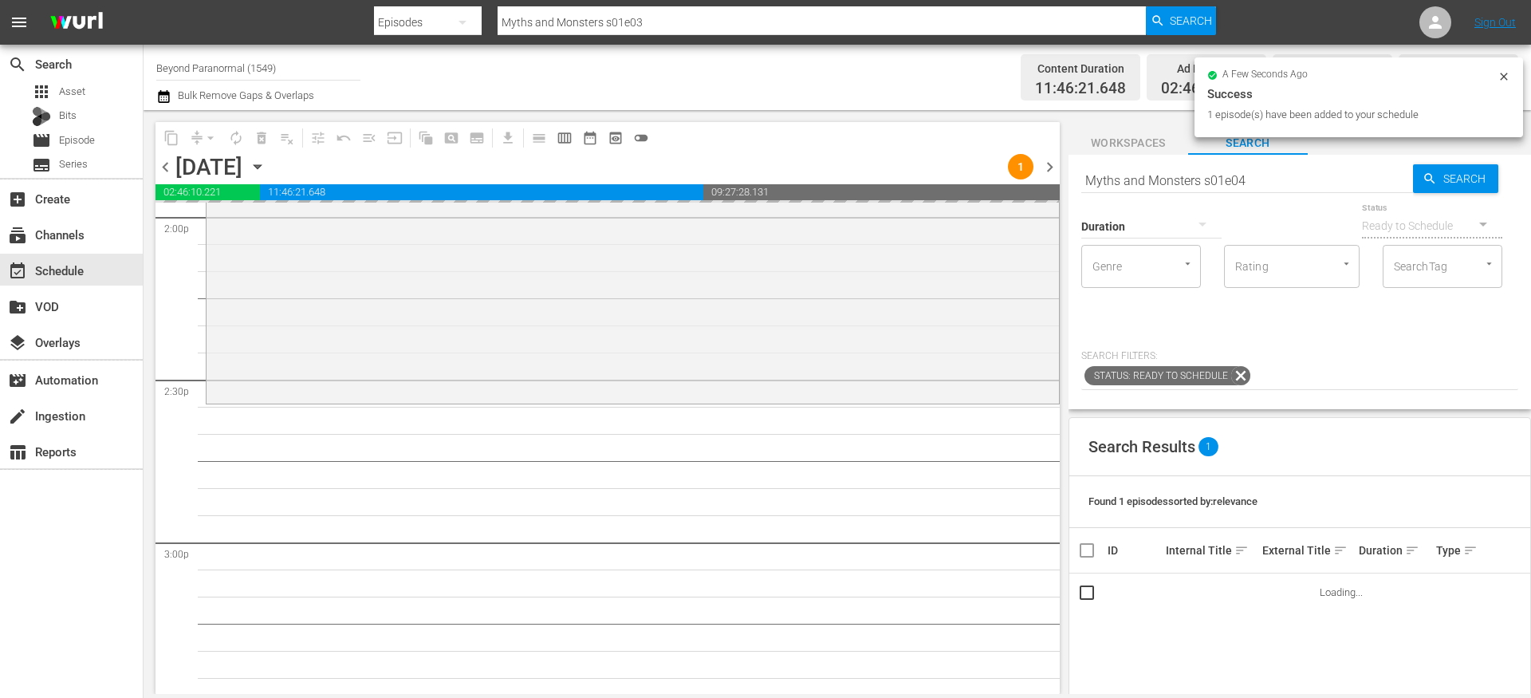
type input "Myths and Monsters s01e04"
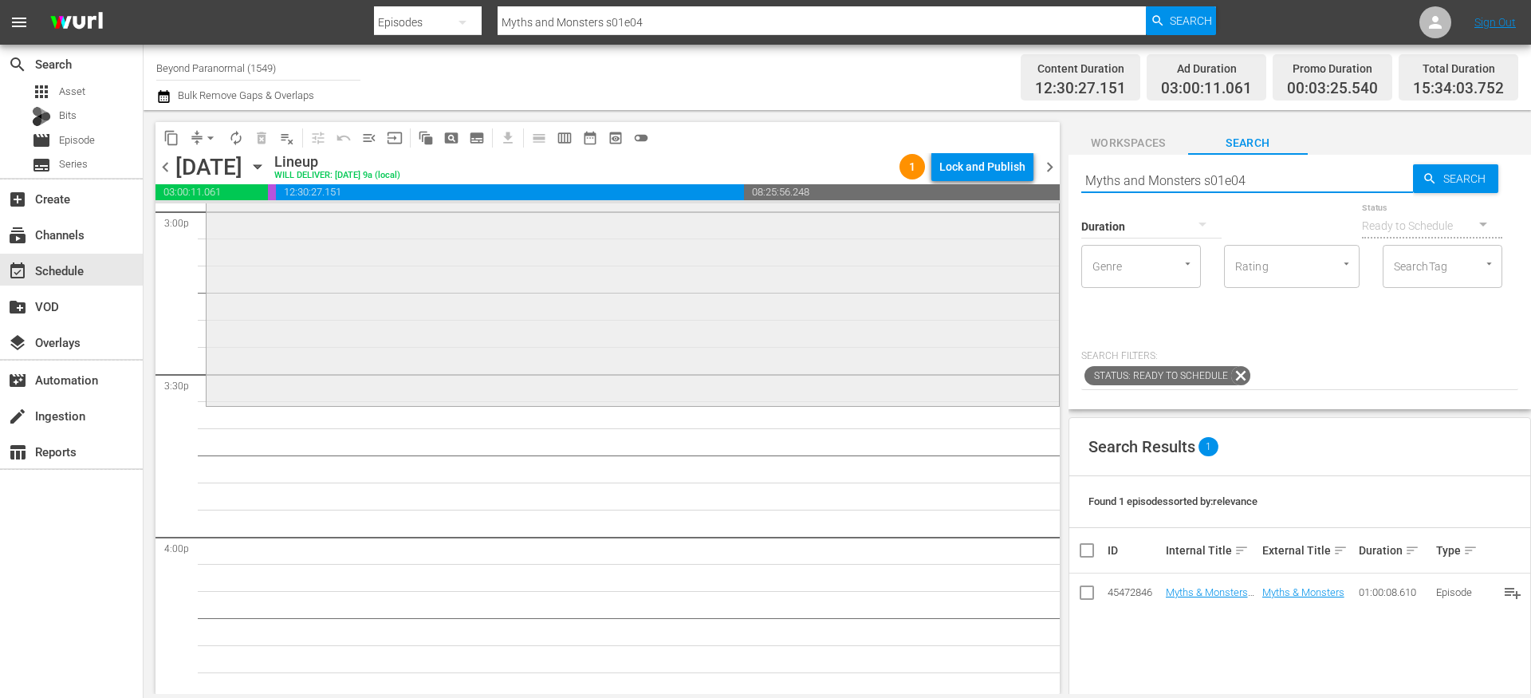
scroll to position [4895, 0]
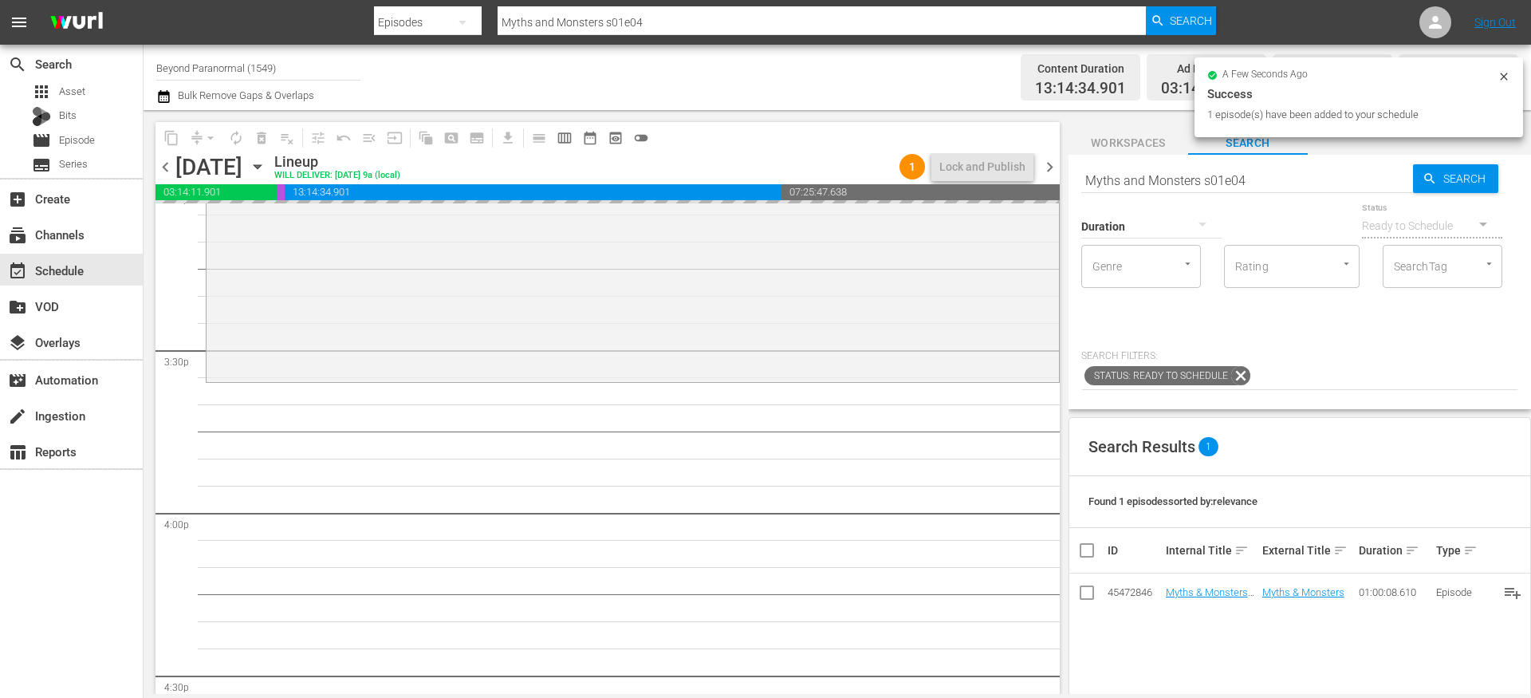
click at [1252, 192] on hr at bounding box center [1247, 192] width 332 height 1
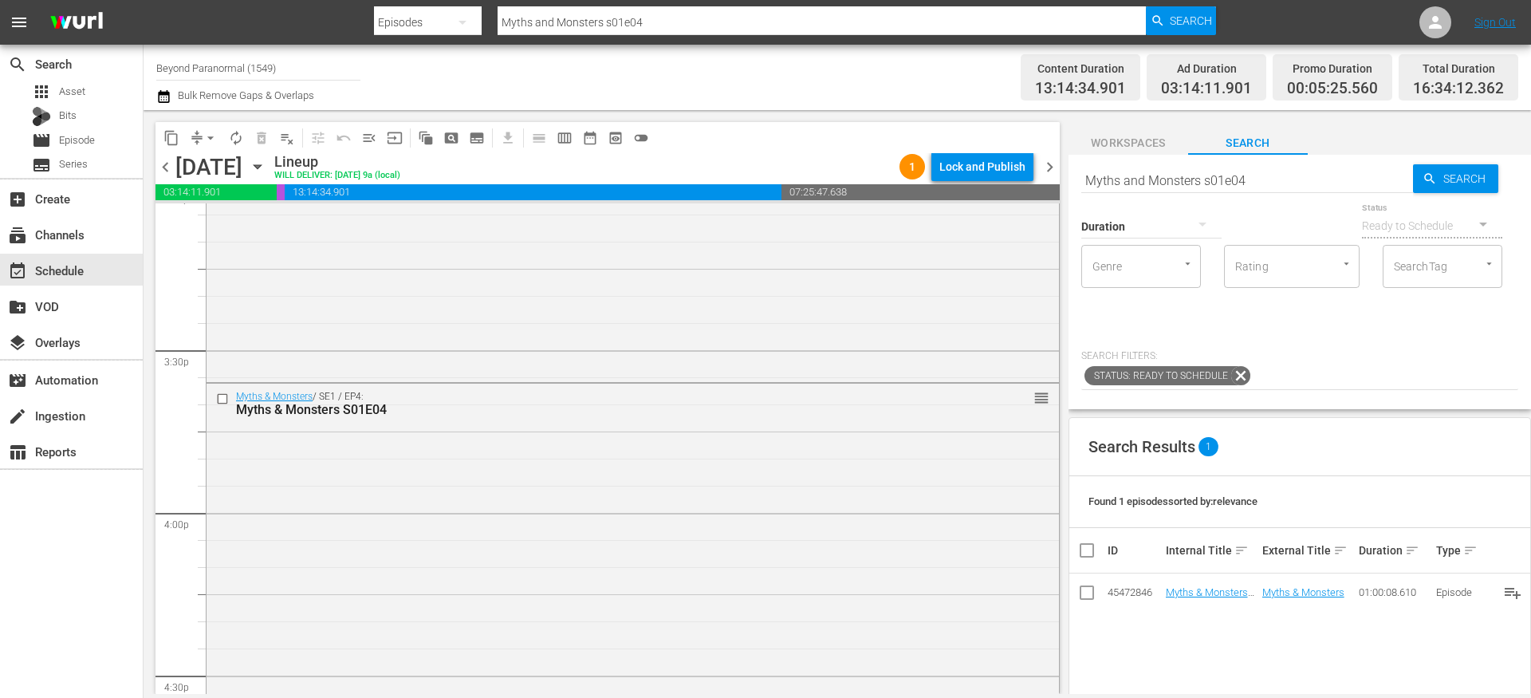
click at [1267, 188] on input "Myths and Monsters s01e04" at bounding box center [1247, 180] width 332 height 38
type input "Myths and Monsters s01e05"
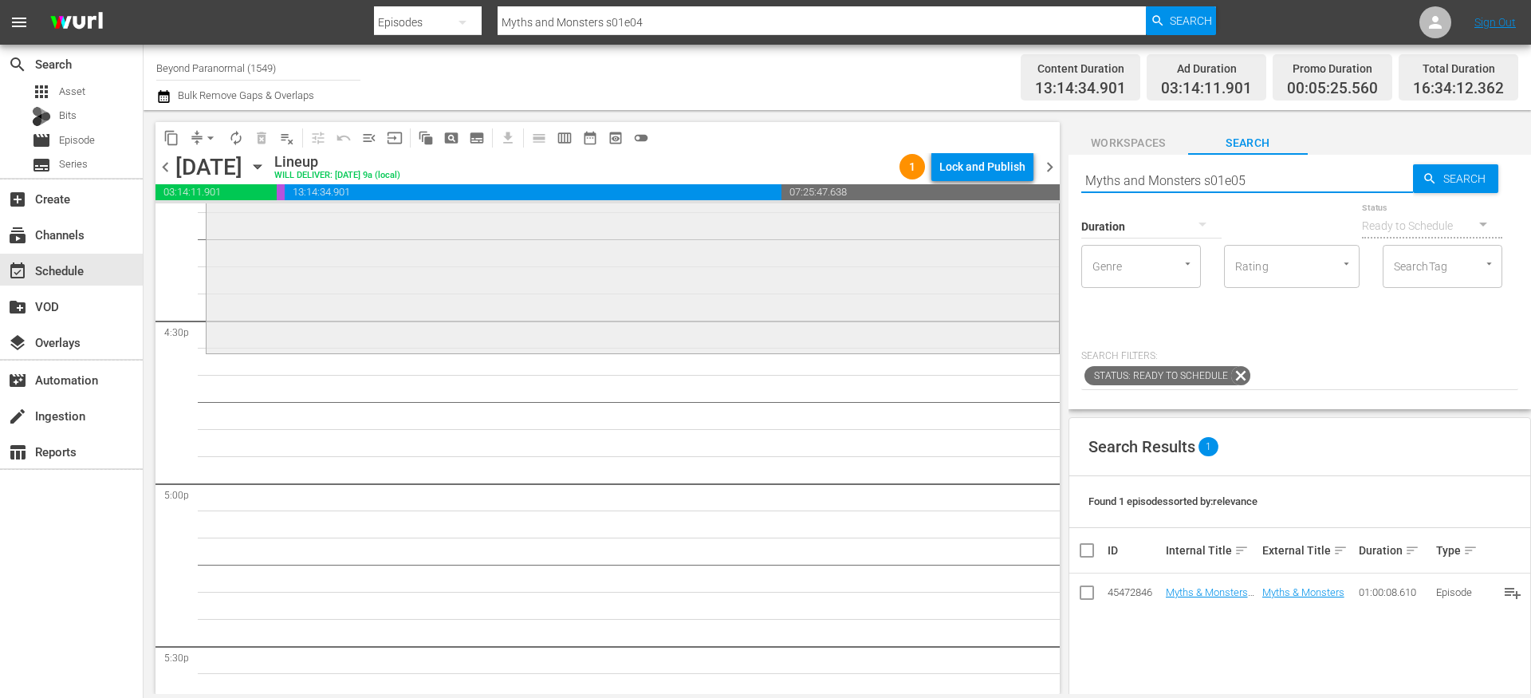
type input "Myths and Monsters s01e05"
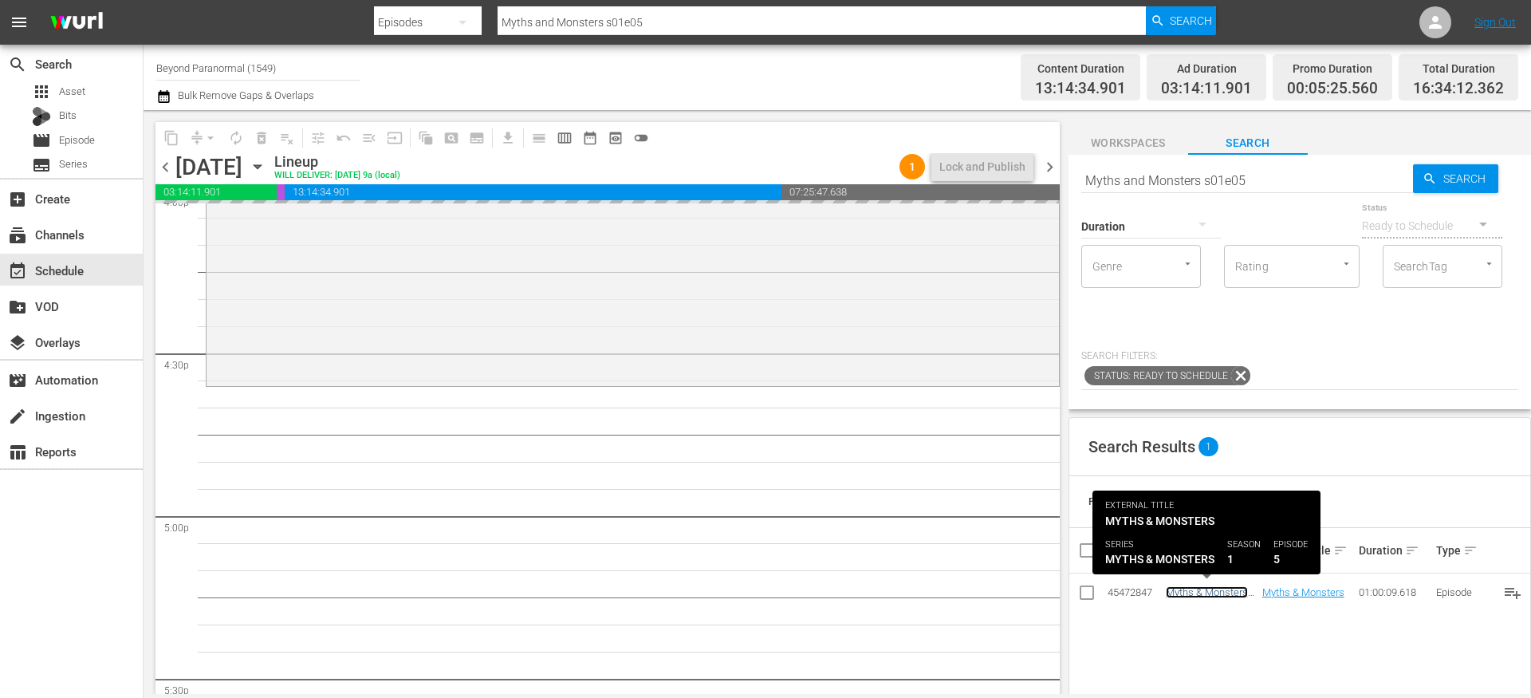
scroll to position [5227, 0]
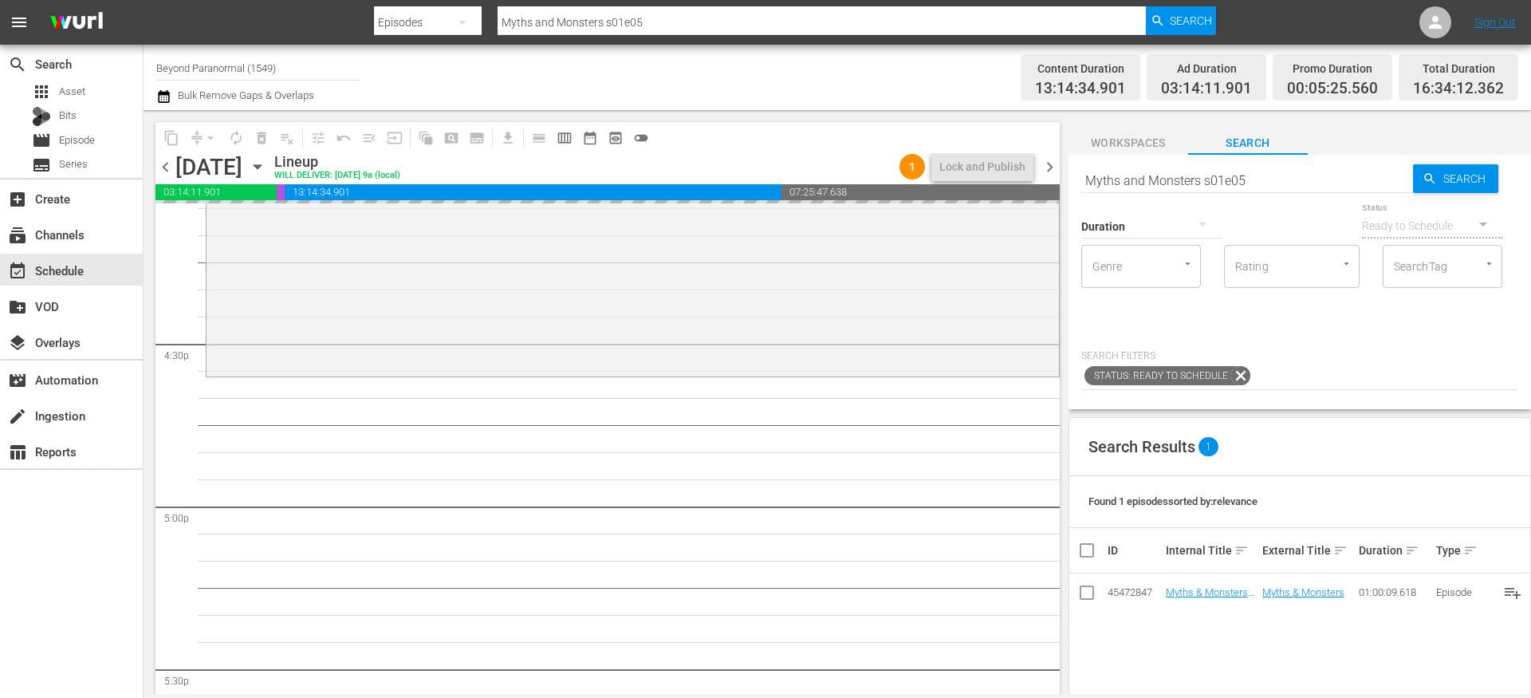
click at [1261, 177] on input "Myths and Monsters s01e05" at bounding box center [1247, 180] width 332 height 38
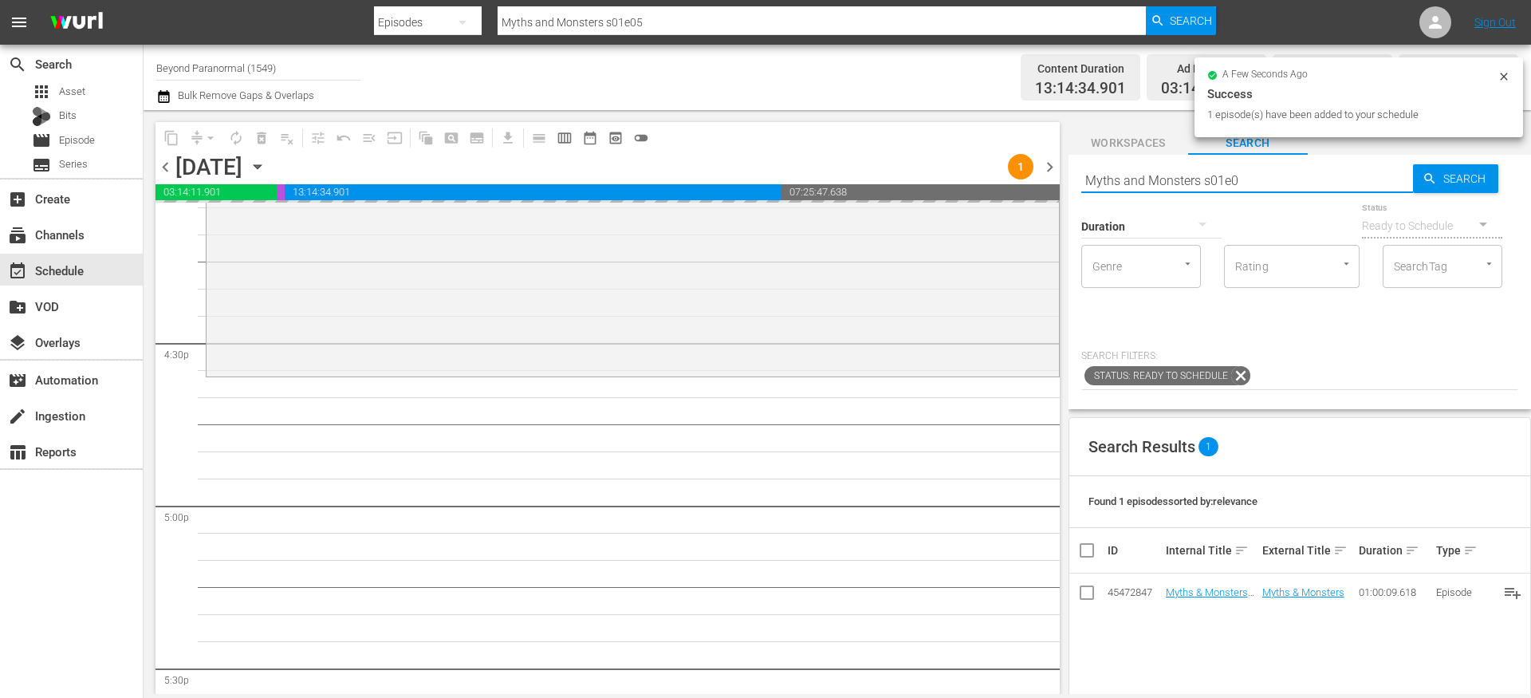
type input "Myths and Monsters s01e06"
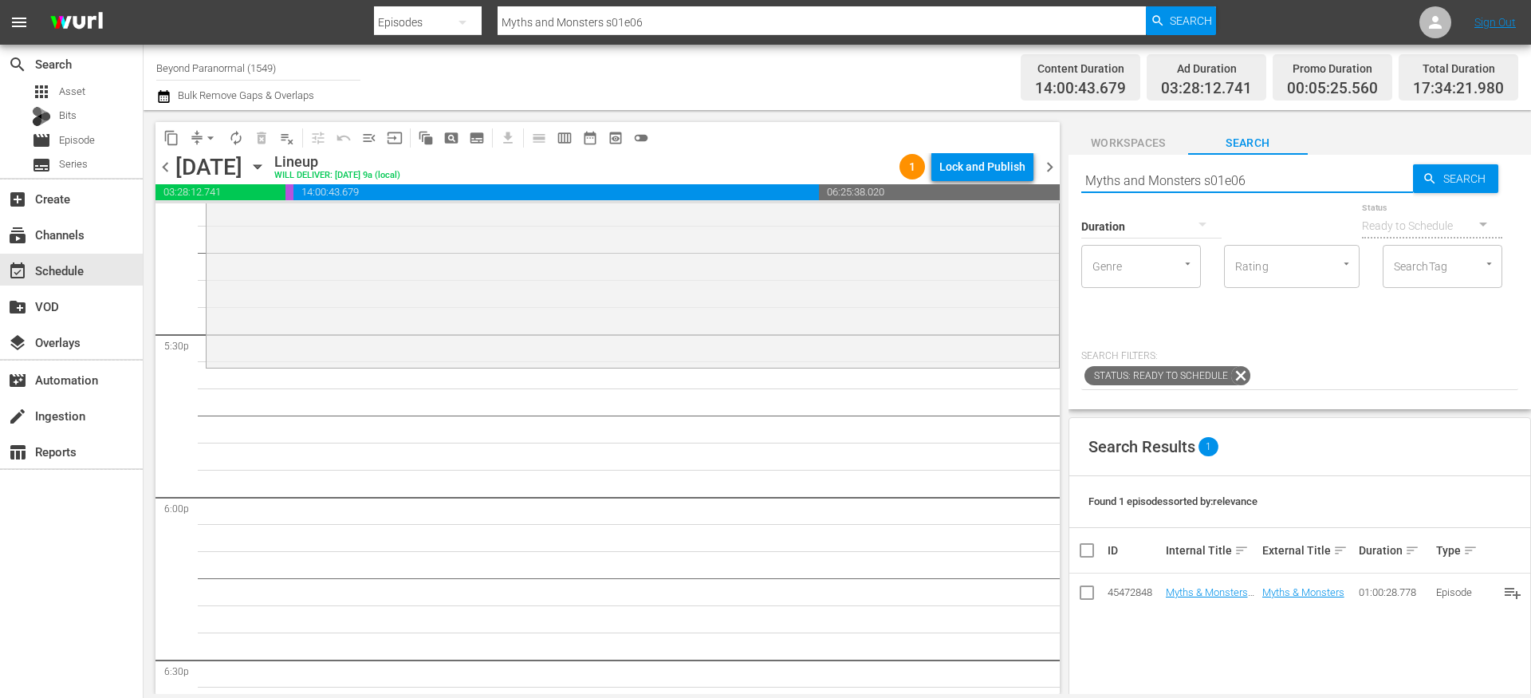
scroll to position [5576, 0]
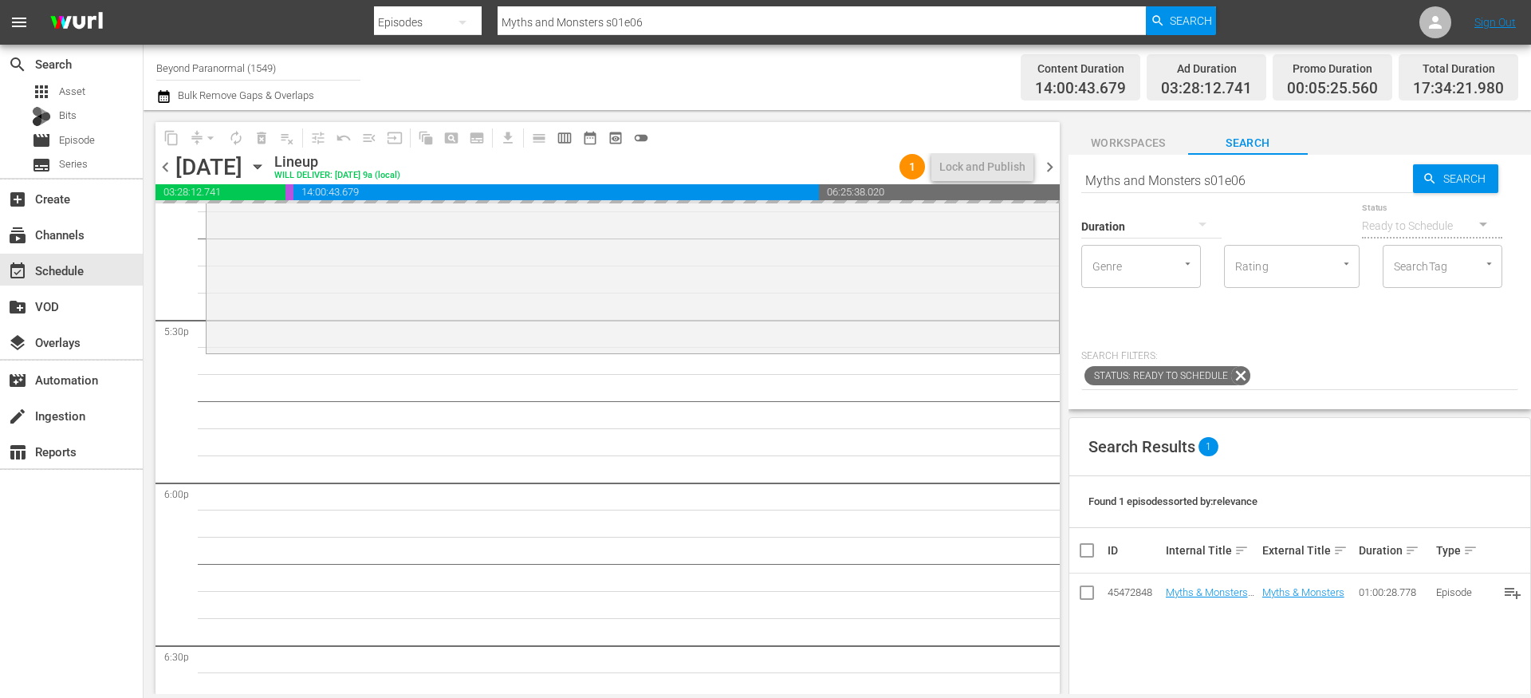
drag, startPoint x: 1198, startPoint y: 591, endPoint x: 811, endPoint y: 1, distance: 705.8
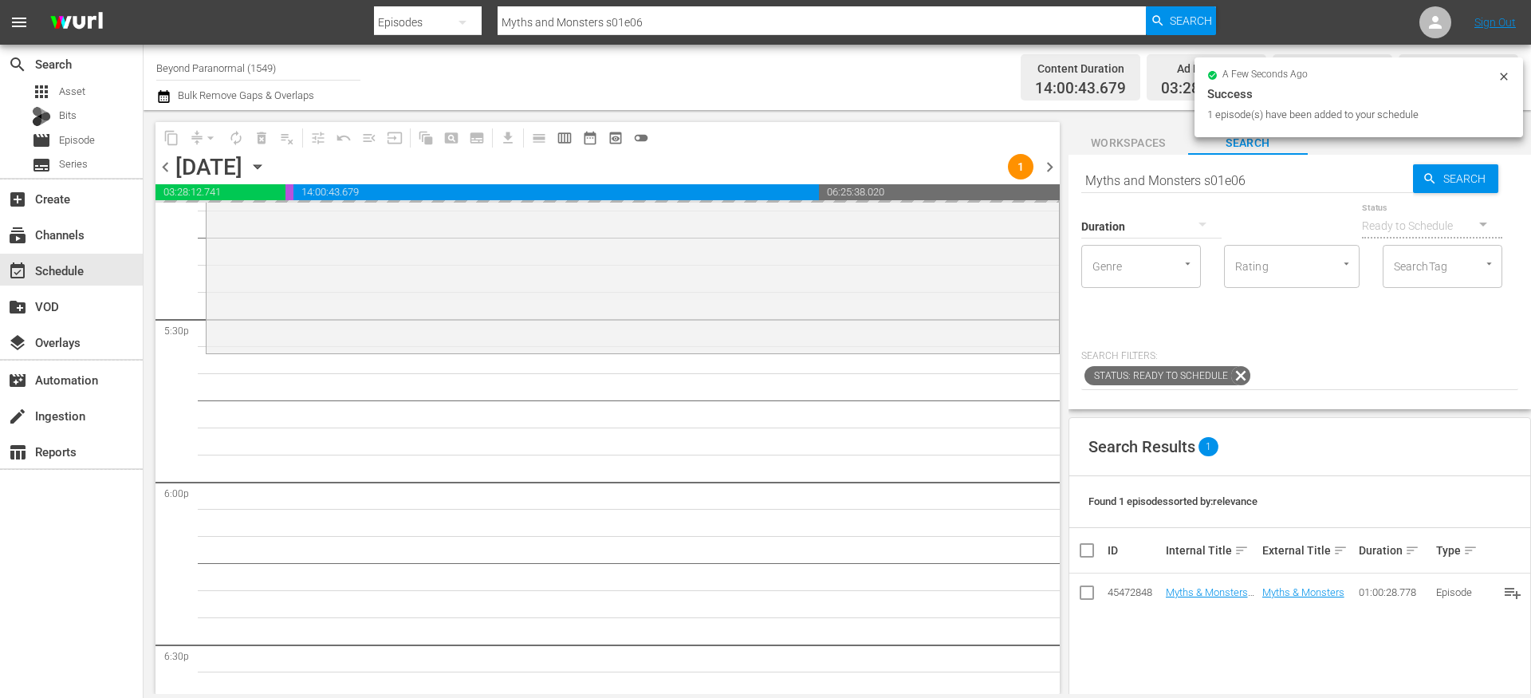
click at [1162, 162] on input "Myths and Monsters s01e06" at bounding box center [1247, 180] width 332 height 38
click at [1162, 163] on input "Myths and Monsters s01e06" at bounding box center [1247, 180] width 332 height 38
paste input "[US_STATE] Paranormal Case Files S01E15"
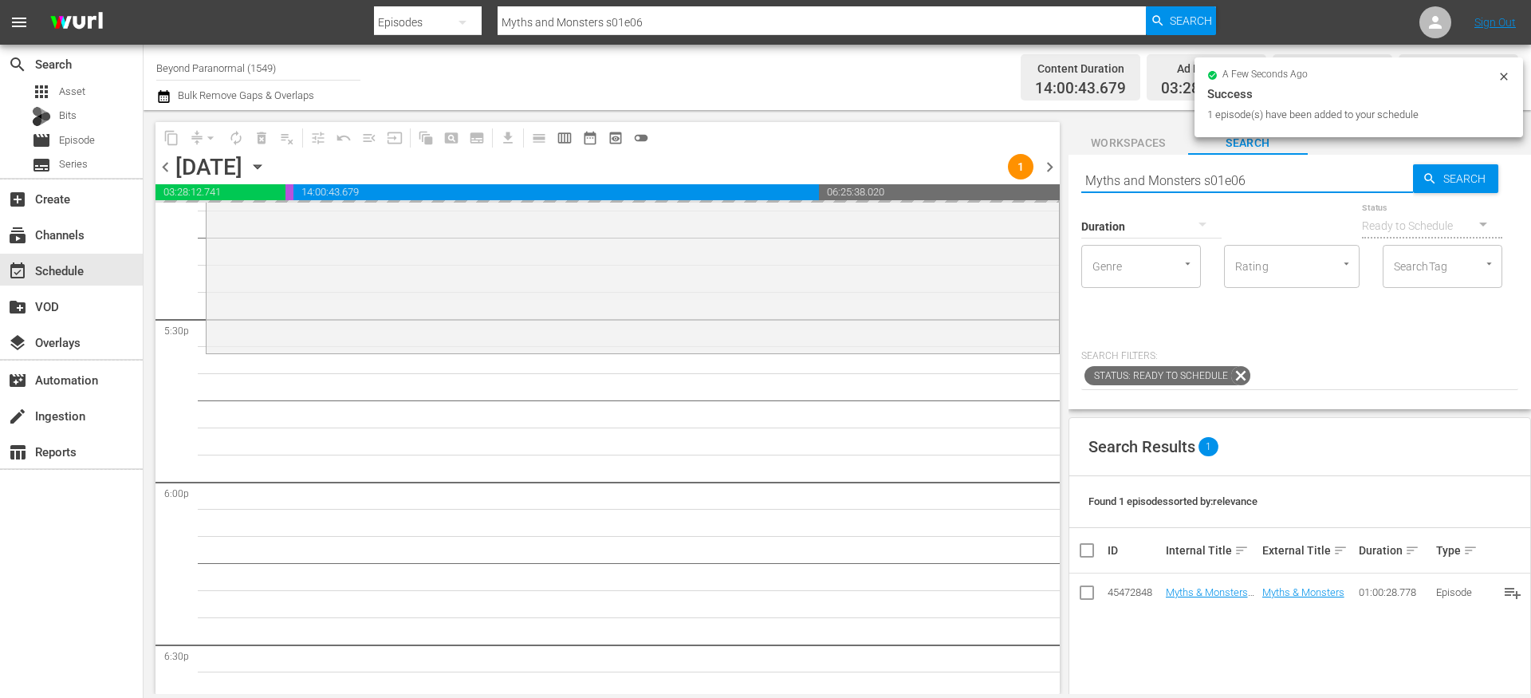
type input "[US_STATE] Paranormal Case Files S01E15"
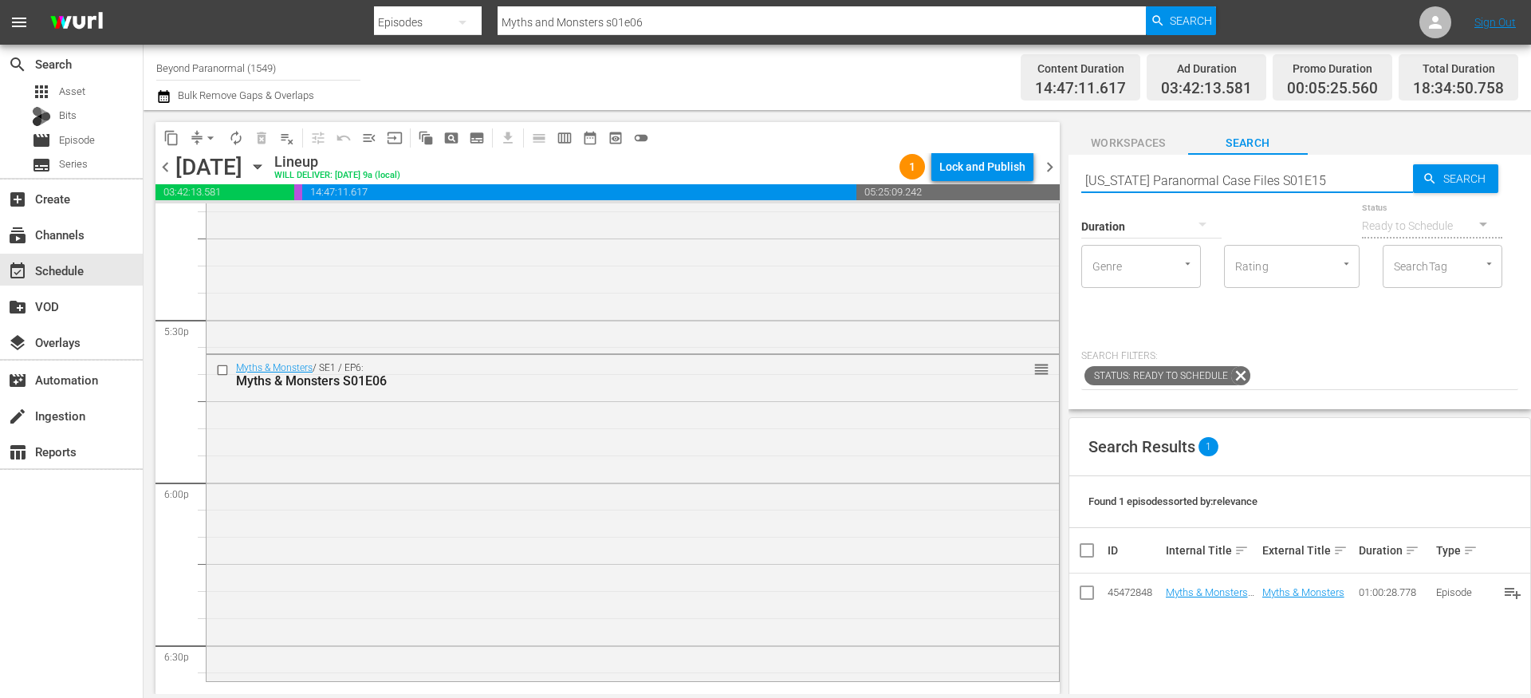
type input "[US_STATE] Paranormal Case Files S01E15"
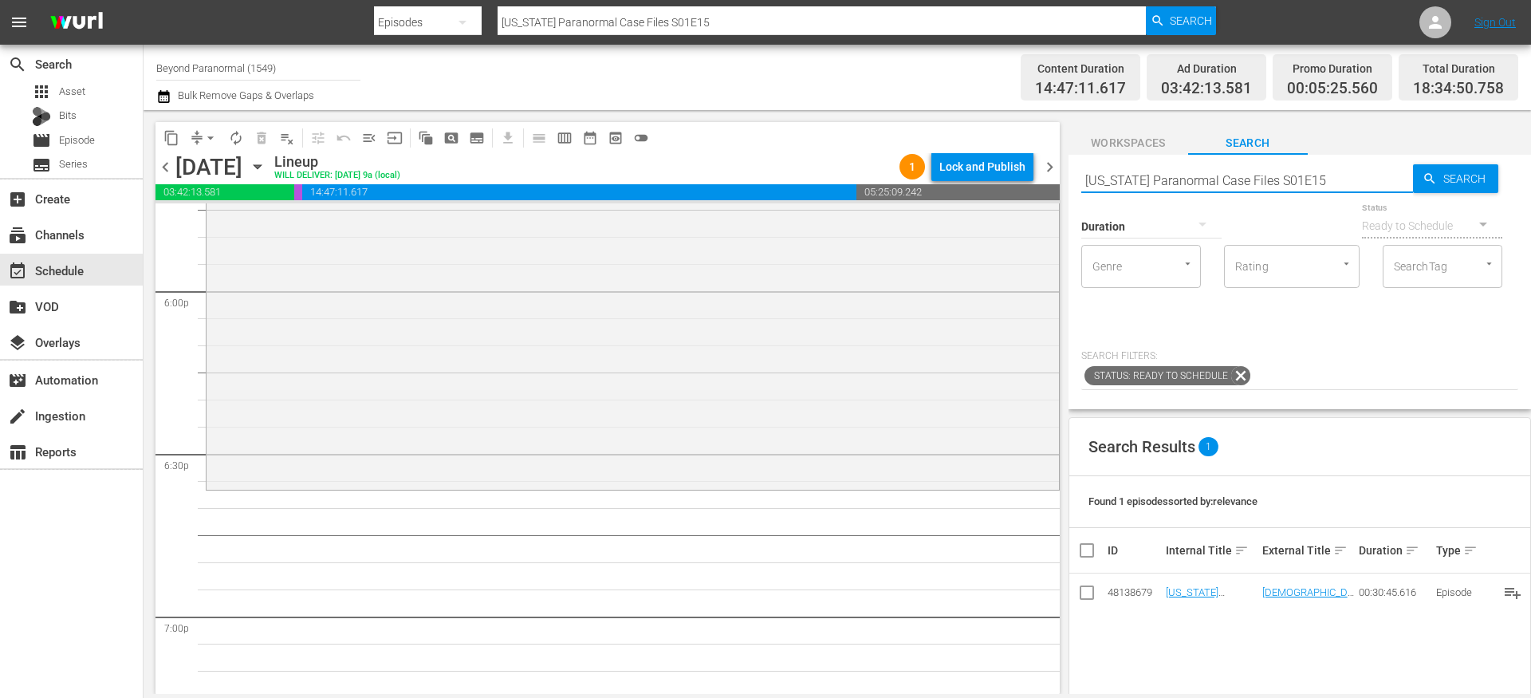
scroll to position [5890, 0]
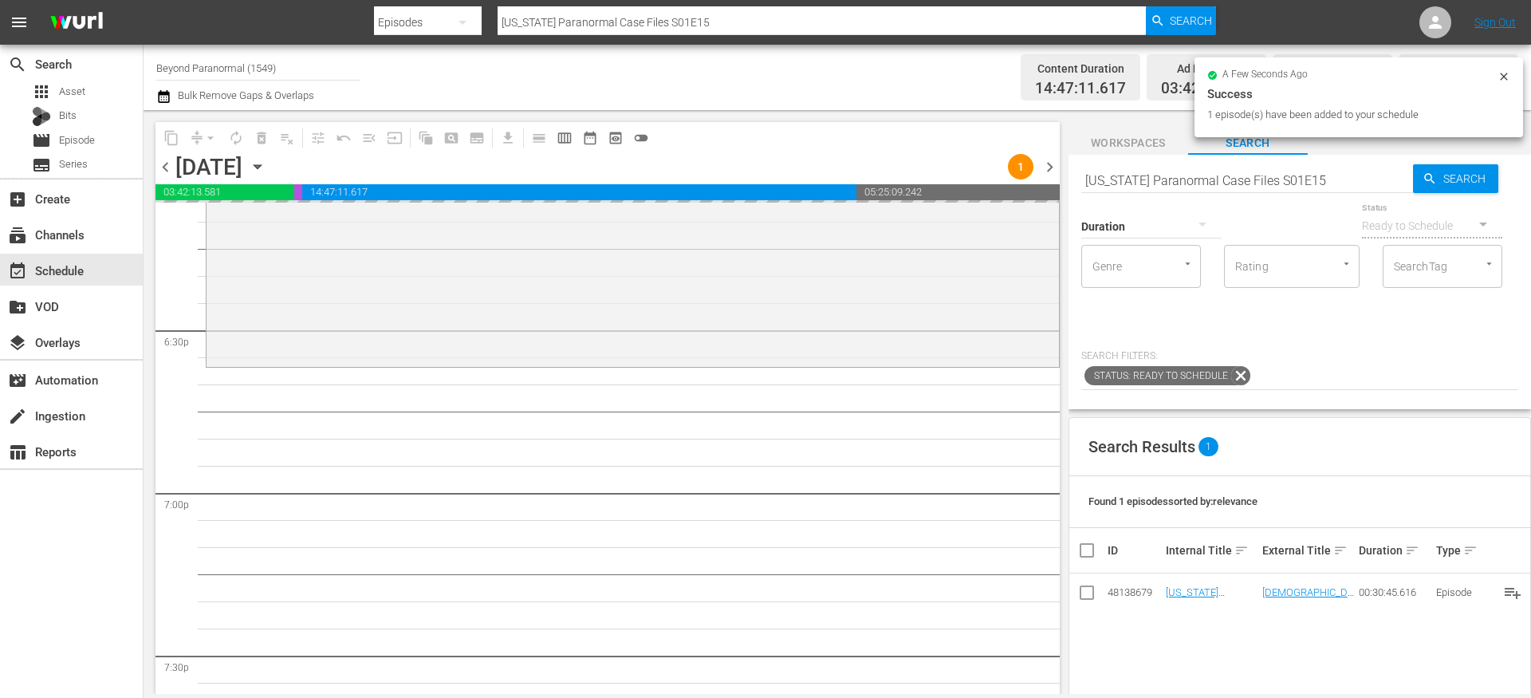
click at [1146, 179] on input "[US_STATE] Paranormal Case Files S01E15" at bounding box center [1247, 180] width 332 height 38
paste input "A Haunting S03E04"
type input "A Haunting S03E04"
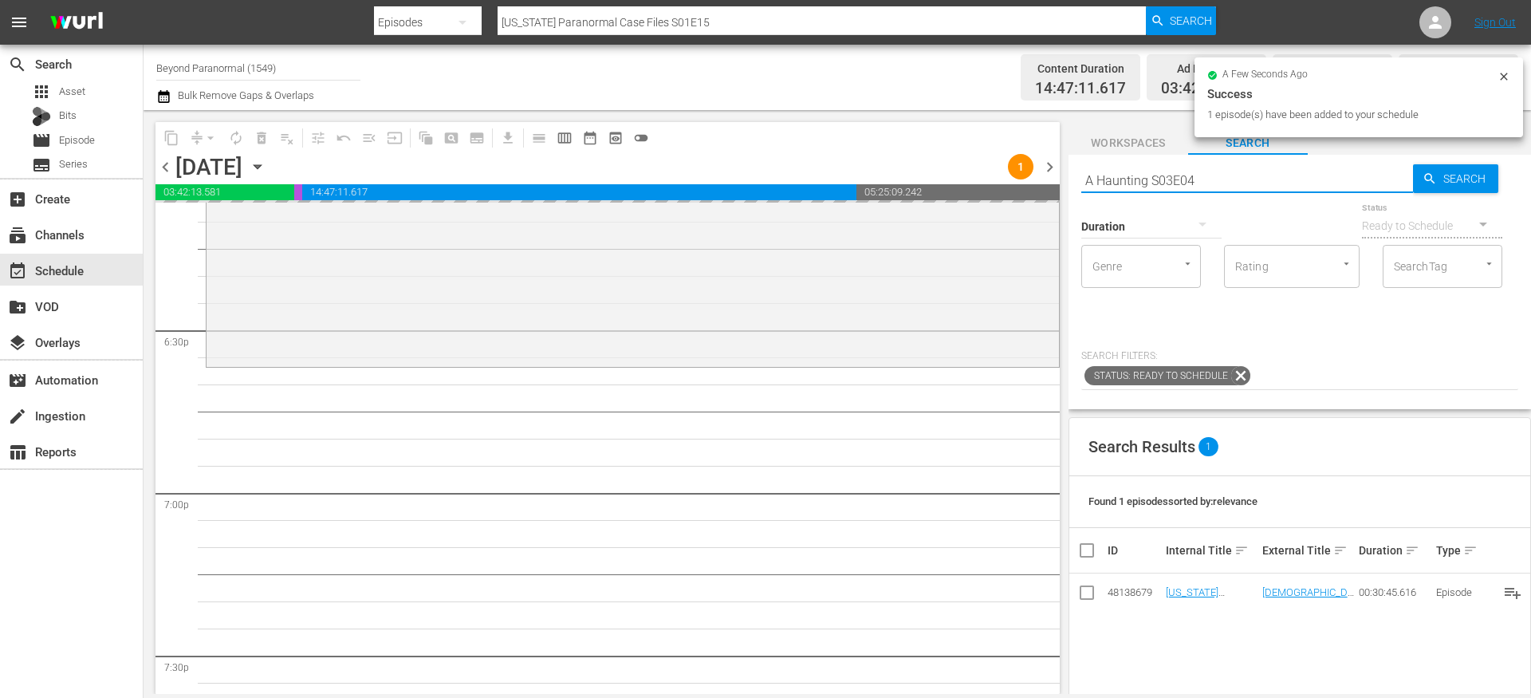
type input "A Haunting S03E04"
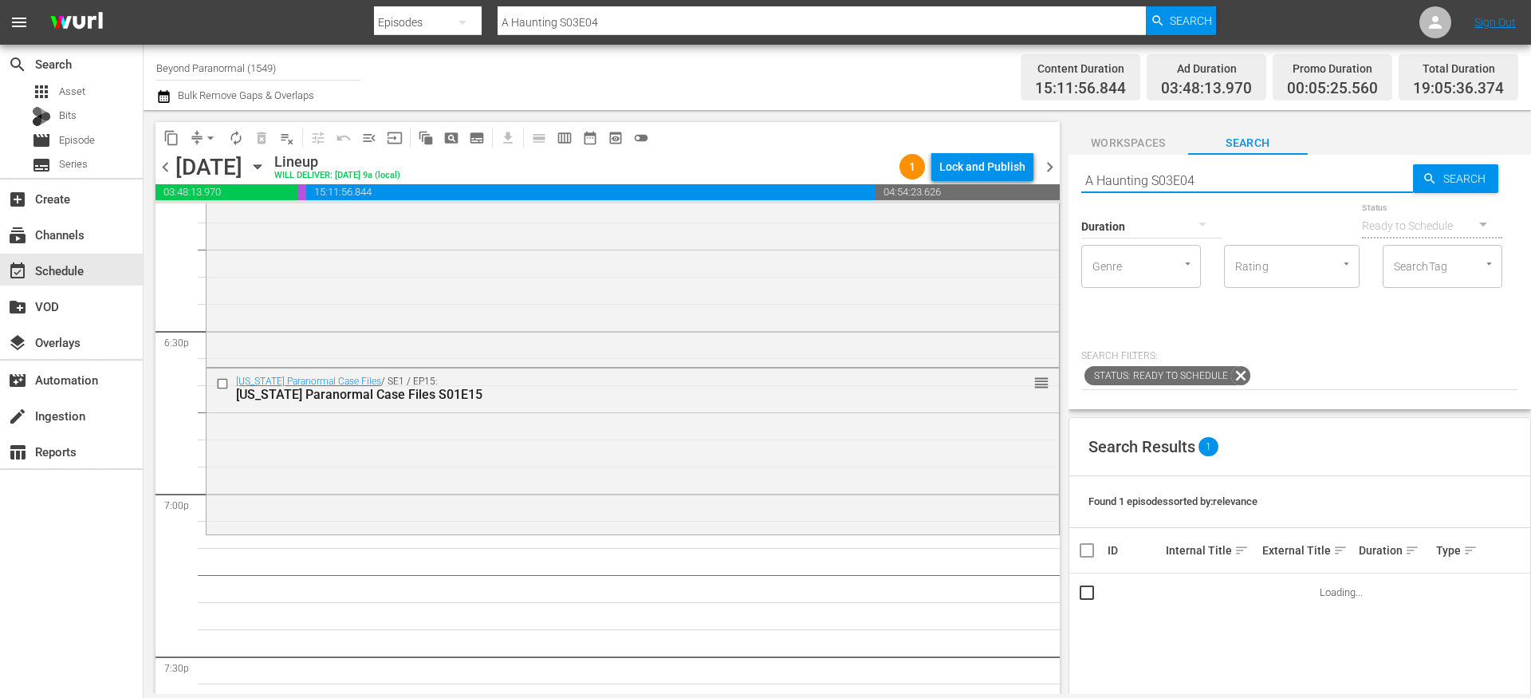
scroll to position [6003, 0]
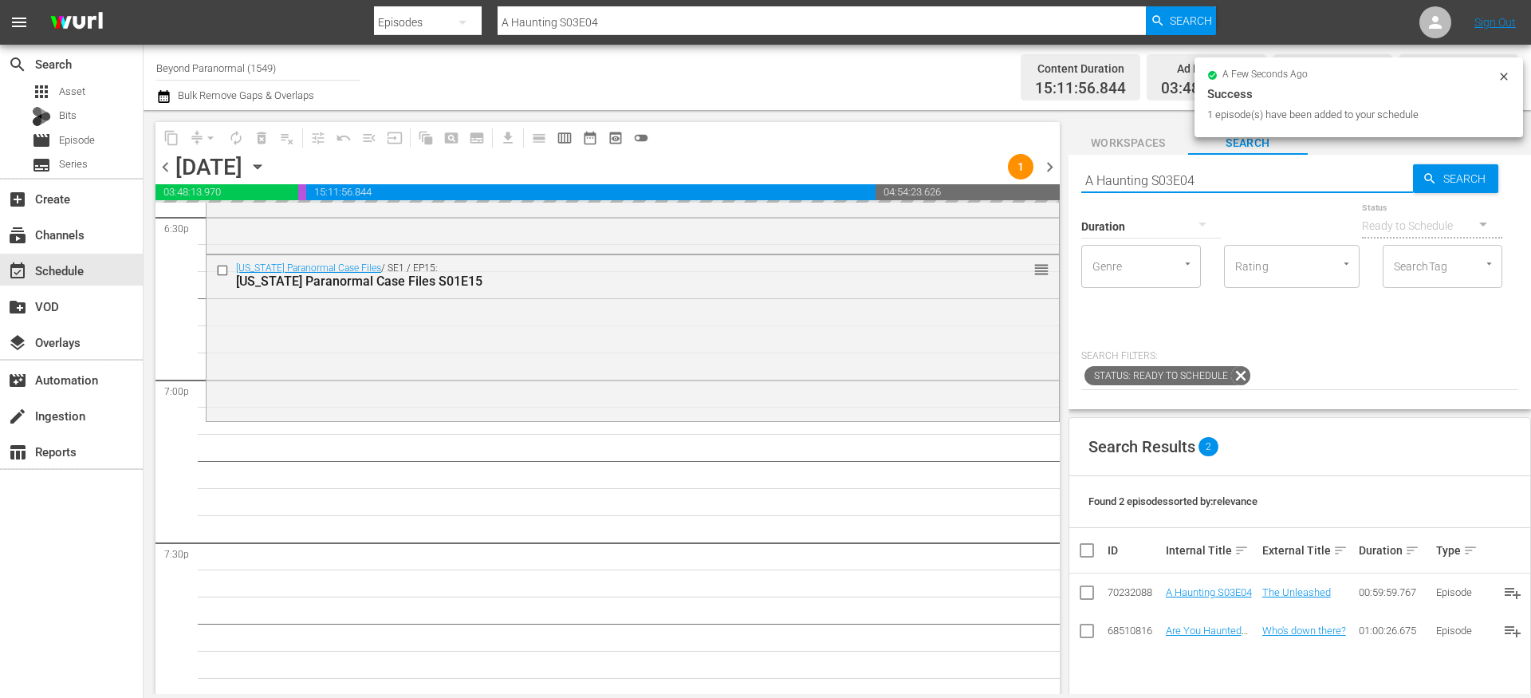
click at [1127, 175] on input "A Haunting S03E04" at bounding box center [1247, 180] width 332 height 38
click at [1126, 175] on input "A Haunting S03E04" at bounding box center [1247, 180] width 332 height 38
paste input "Conspiracy S01E10"
type input "Conspiracy S01E10"
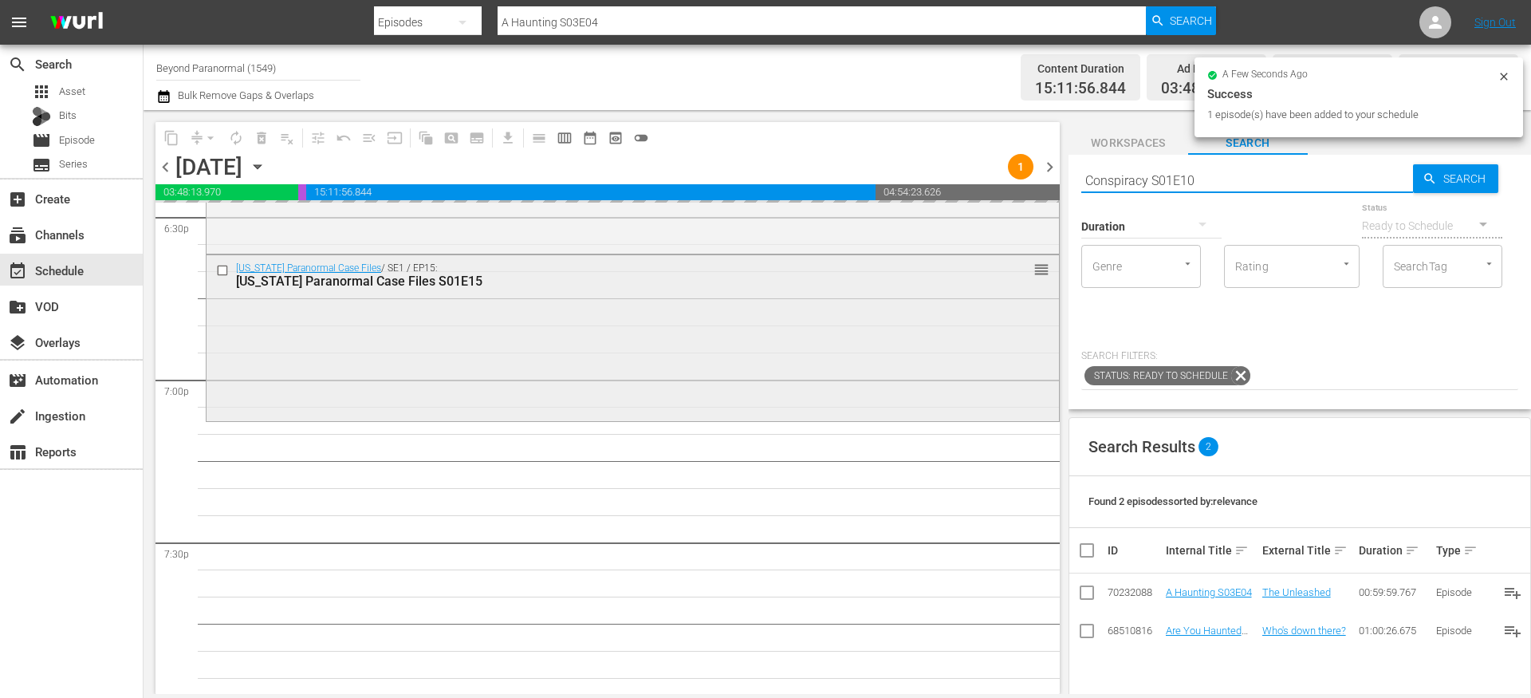
type input "Conspiracy S01E10"
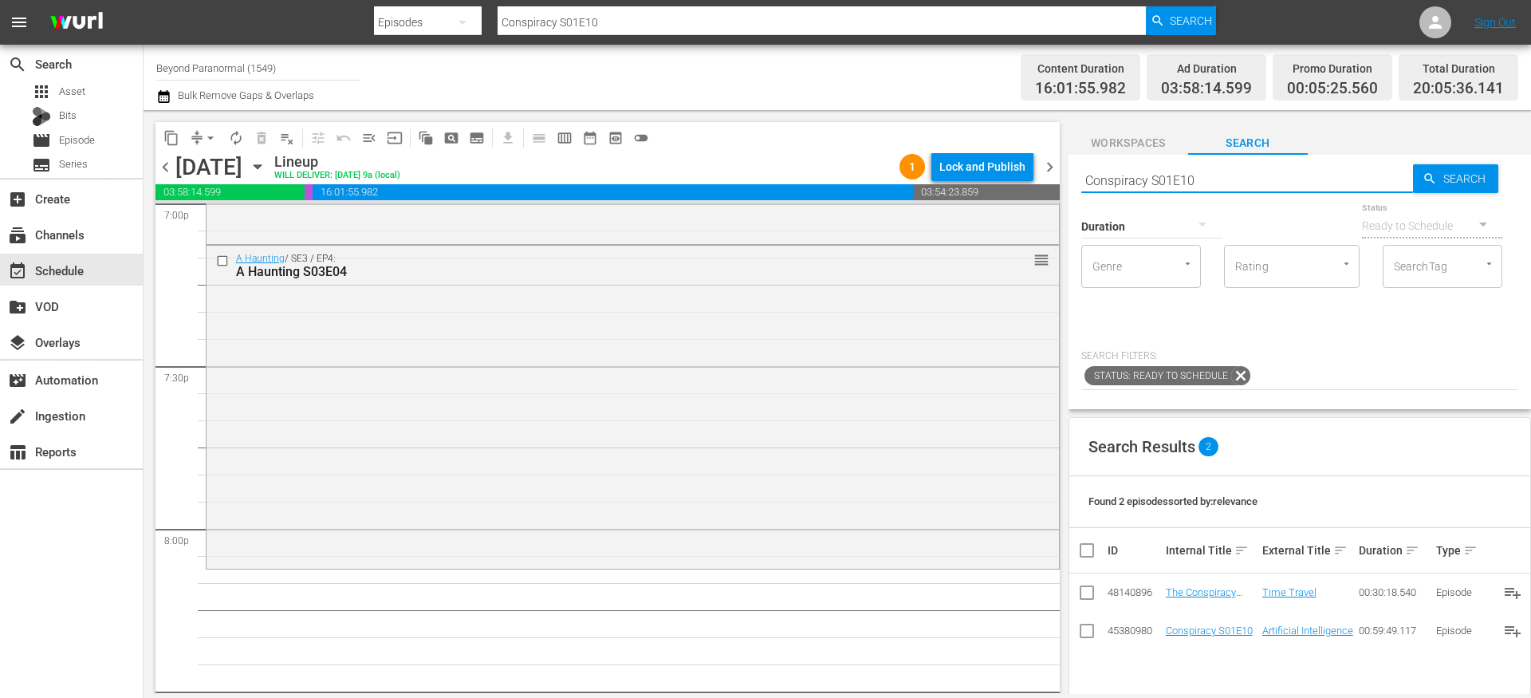
scroll to position [6188, 0]
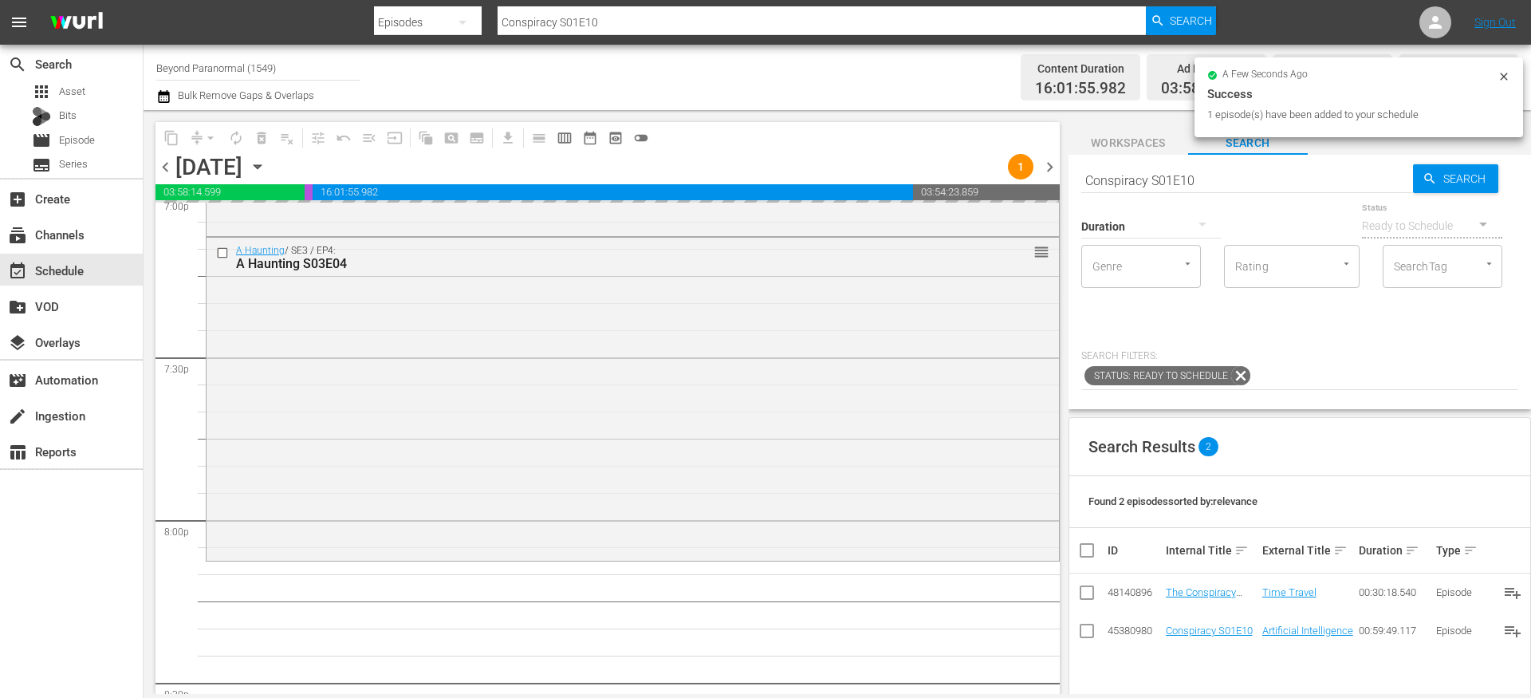
click at [1151, 181] on input "Conspiracy S01E10" at bounding box center [1247, 180] width 332 height 38
click at [1150, 181] on input "Conspiracy S01E10" at bounding box center [1247, 180] width 332 height 38
paste input "Aliens Uncovered 108"
type input "Aliens Uncovered 108"
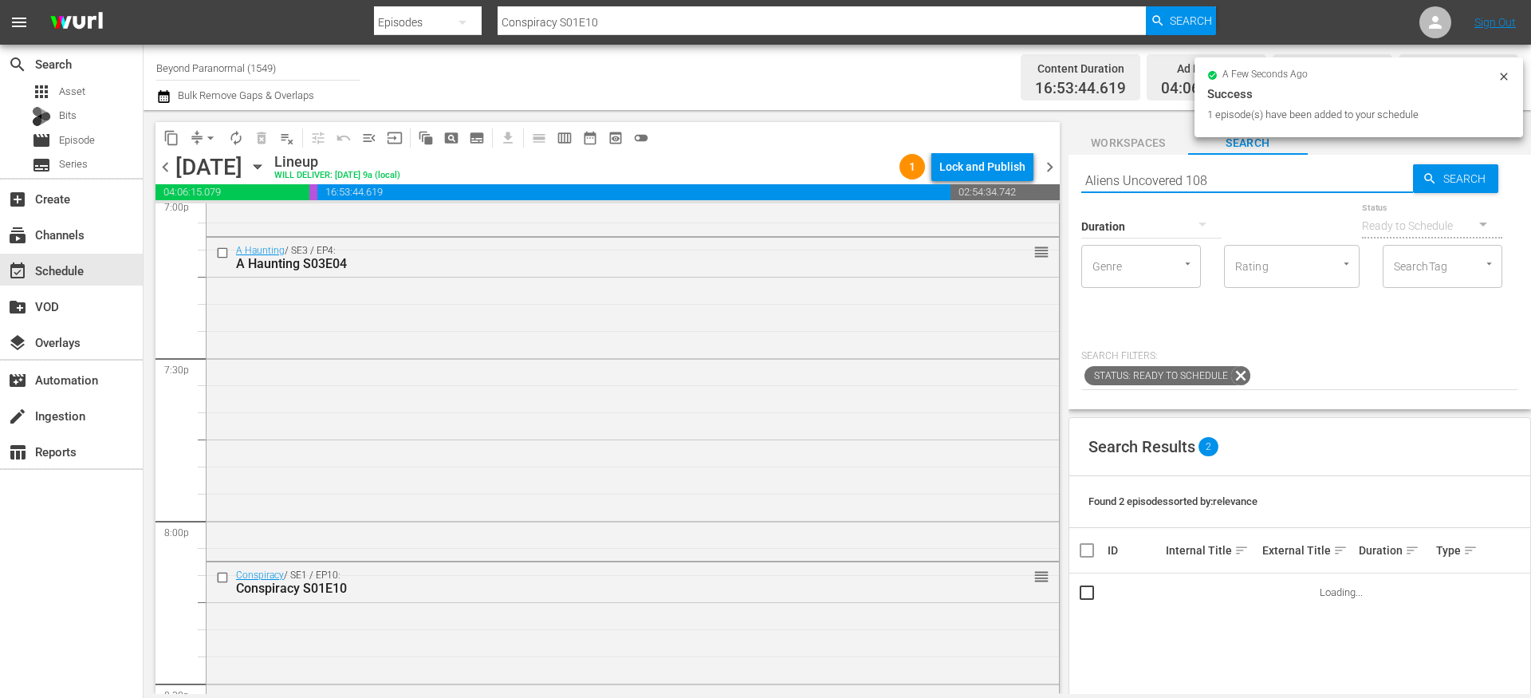
type input "Aliens Uncovered 108"
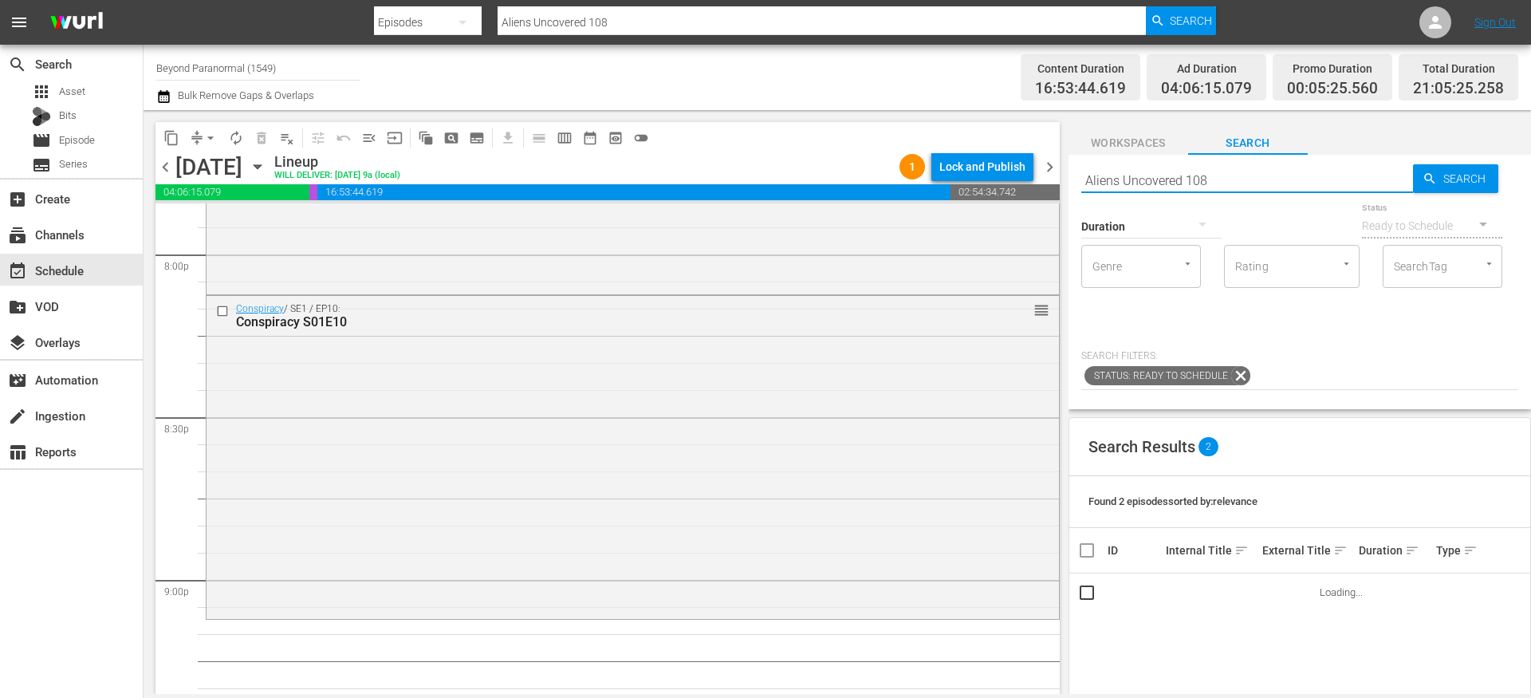
scroll to position [6485, 0]
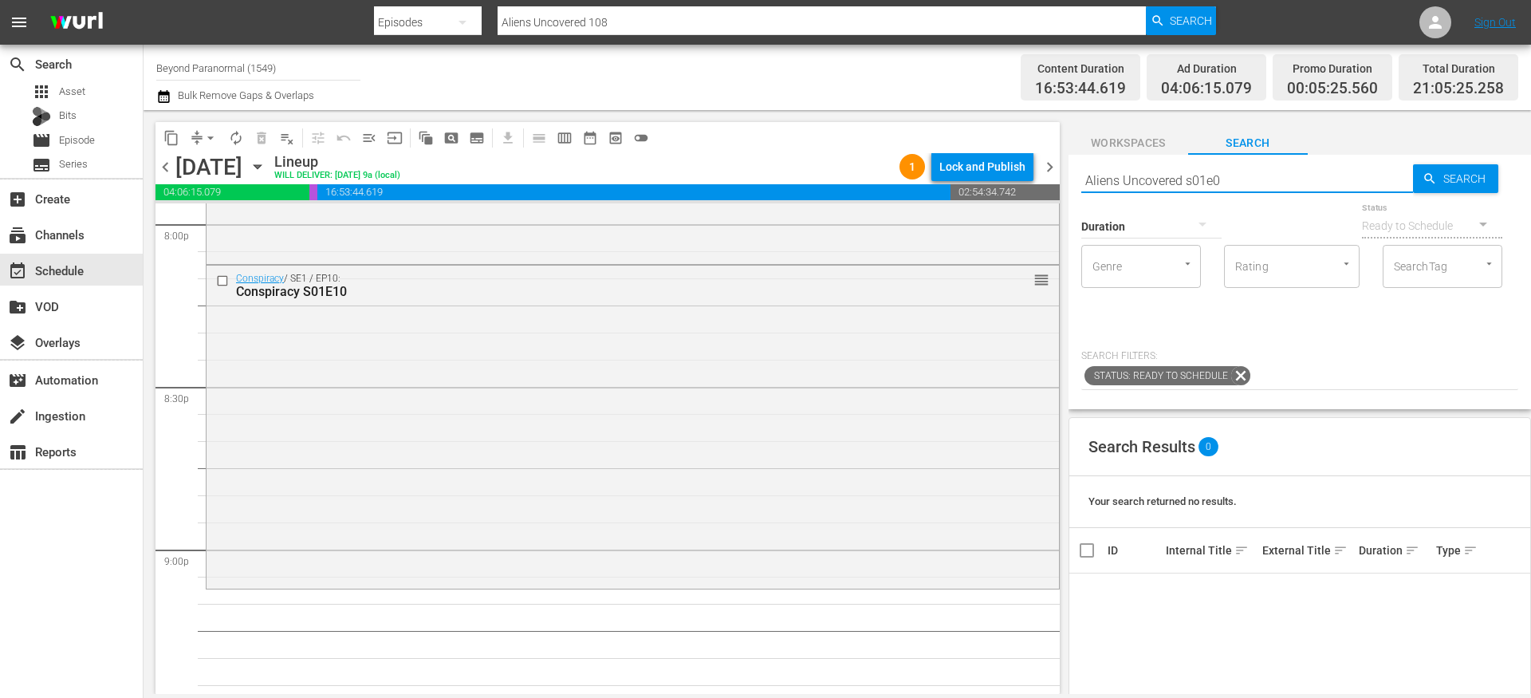
type input "Aliens Uncovered s01e08"
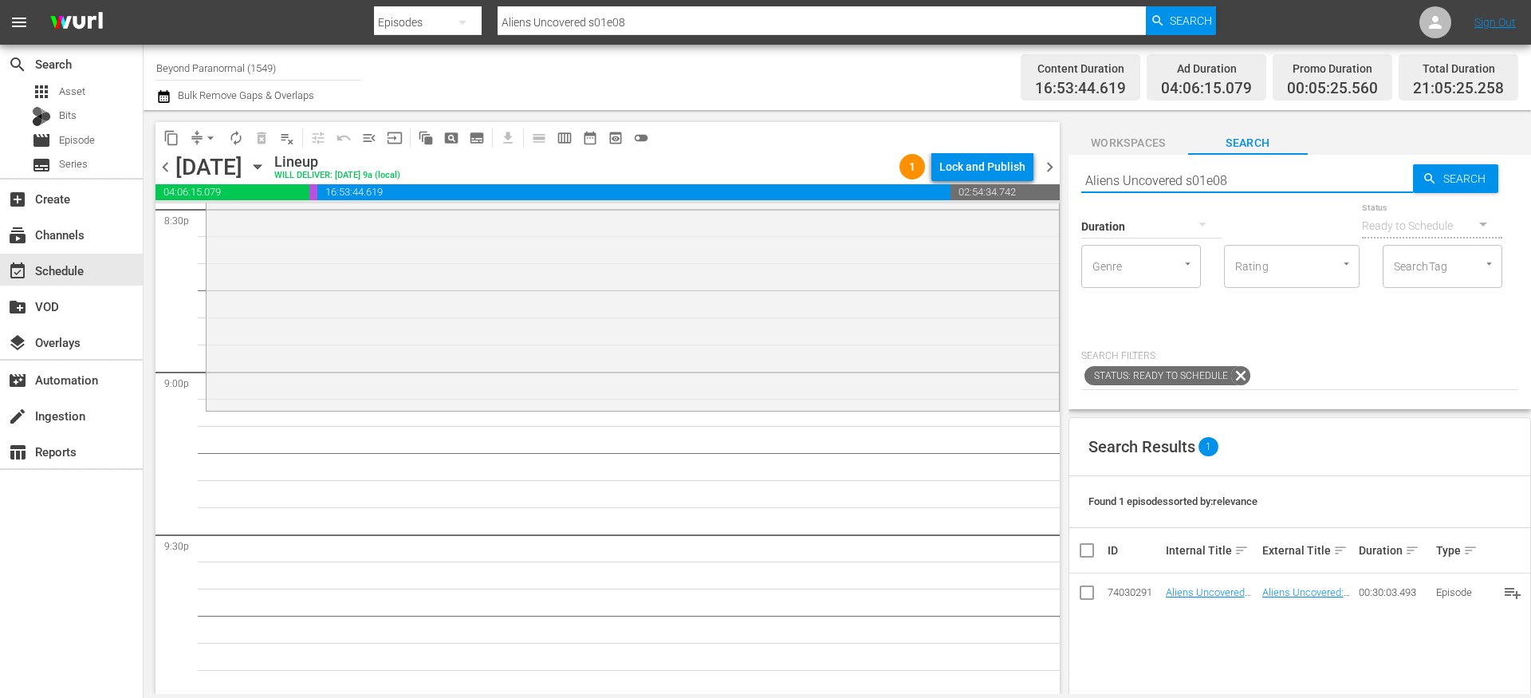
scroll to position [6670, 0]
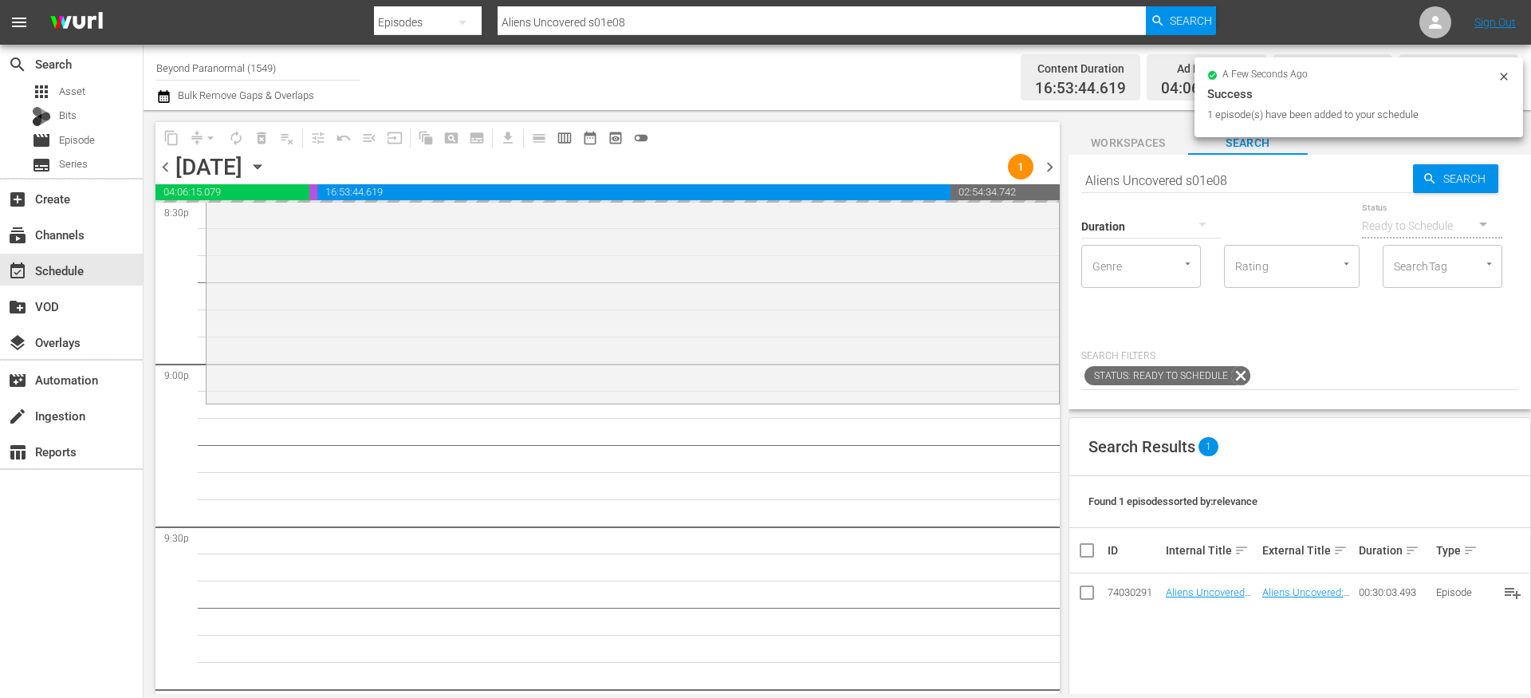
click at [1127, 193] on div "Duration" at bounding box center [1151, 215] width 140 height 57
click at [1127, 185] on input "Aliens Uncovered s01e08" at bounding box center [1247, 180] width 332 height 38
paste input "Mind Control Exposed S01E03"
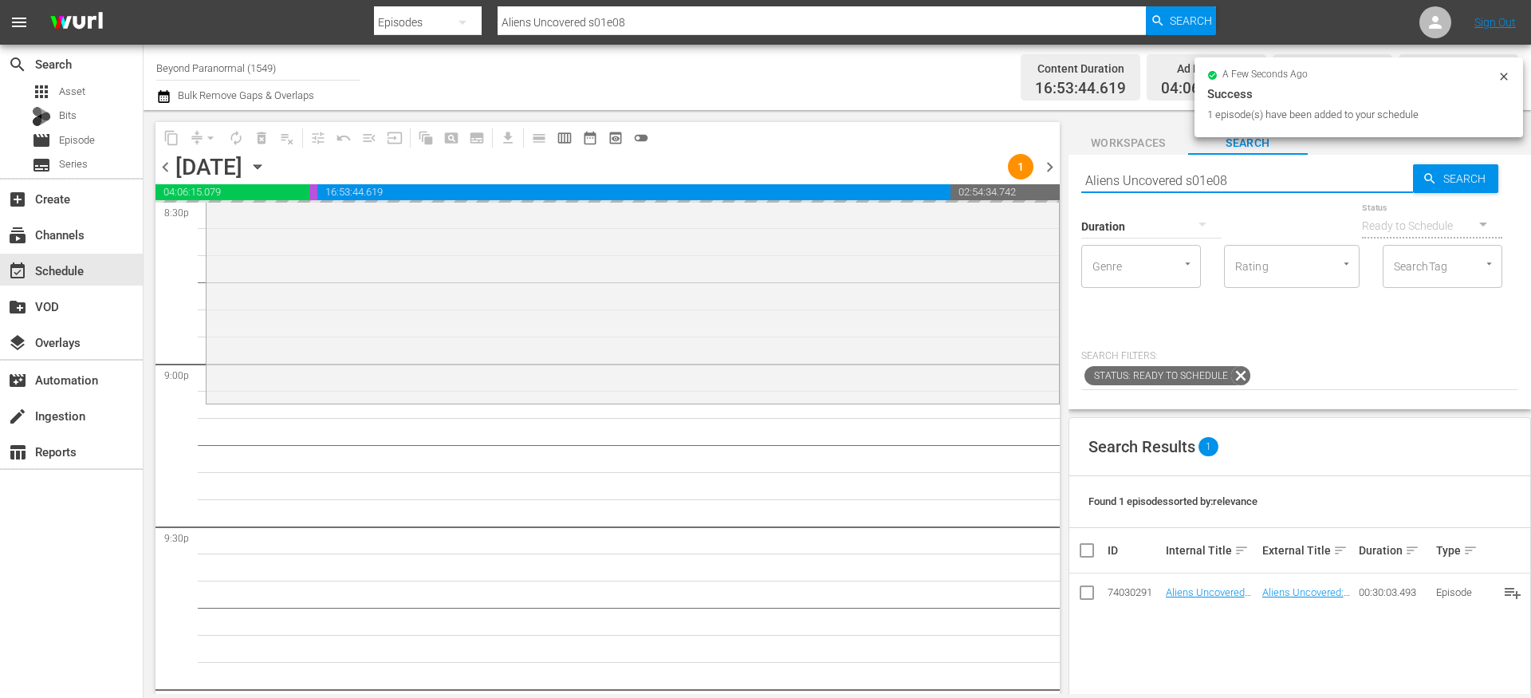
type input "Mind Control Exposed S01E03"
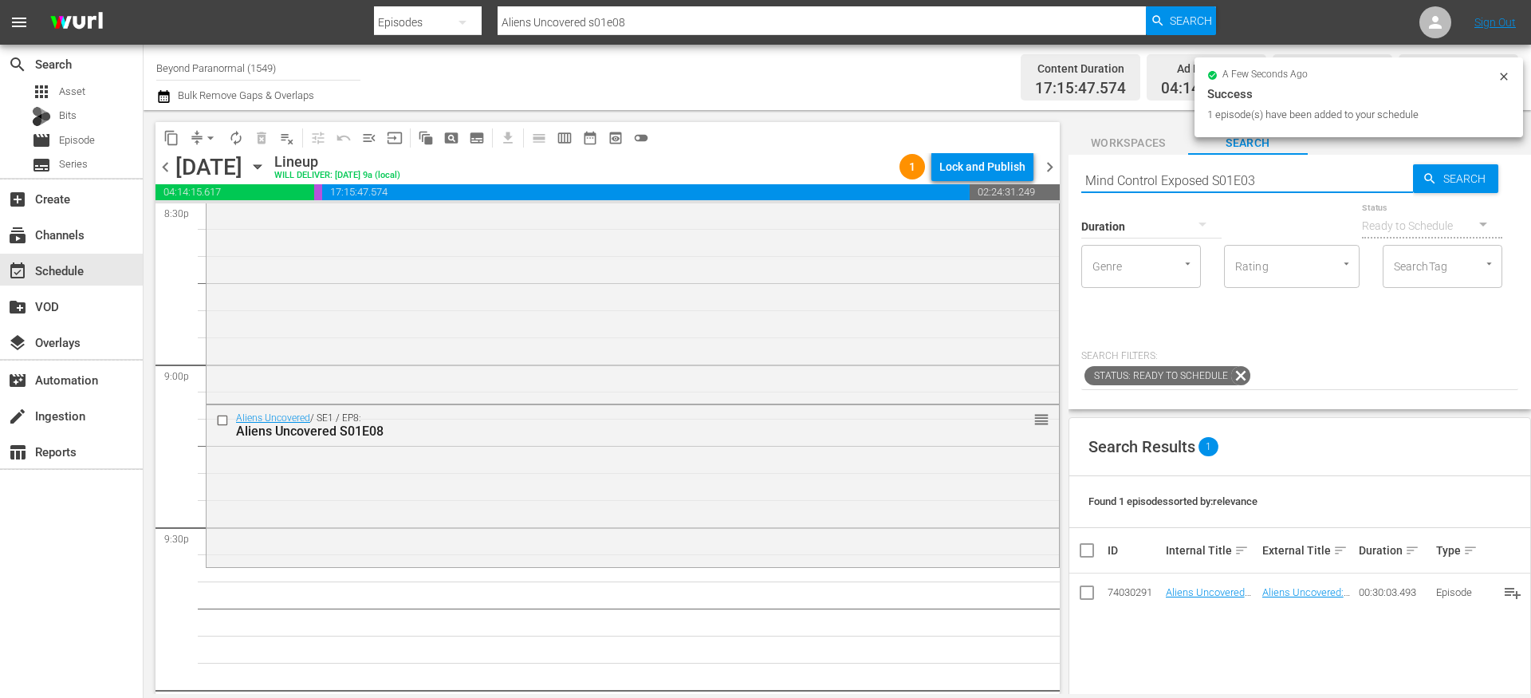
type input "Mind Control Exposed S01E03"
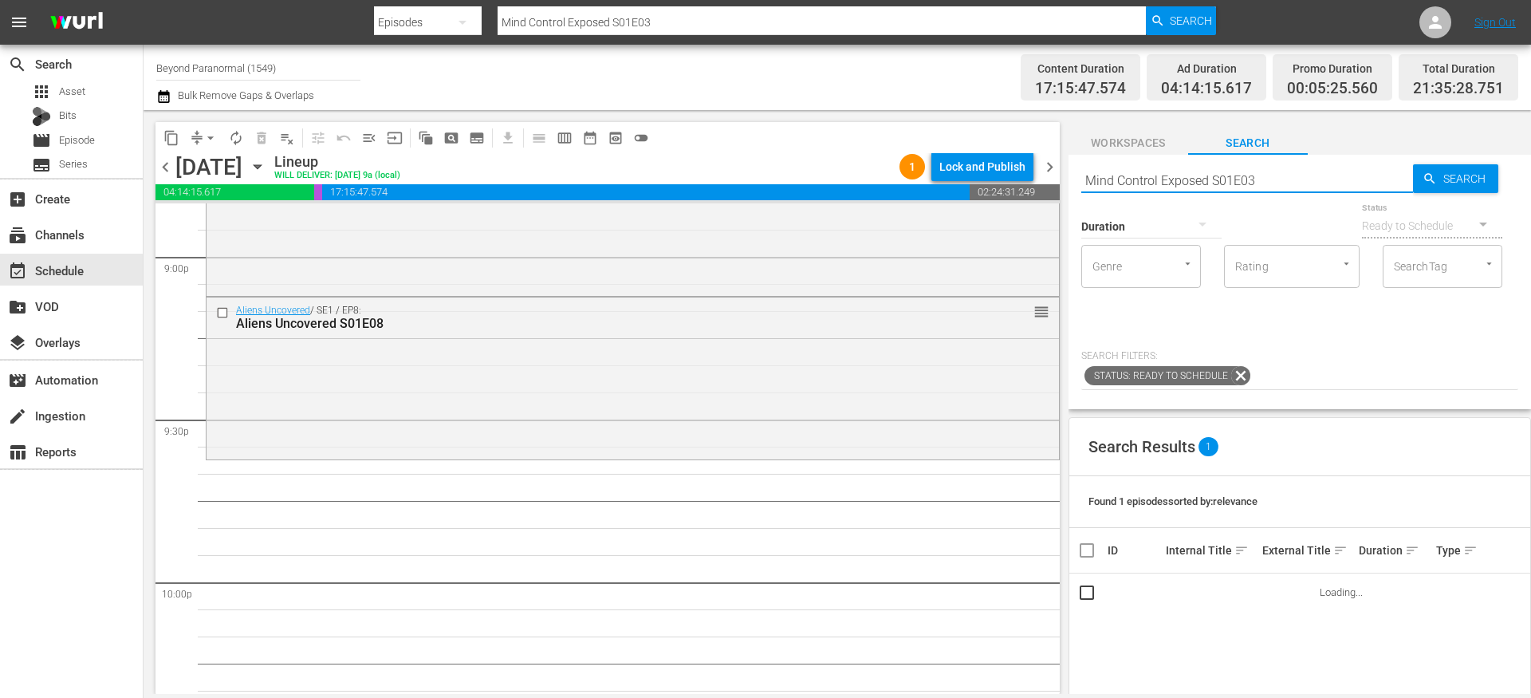
scroll to position [6799, 0]
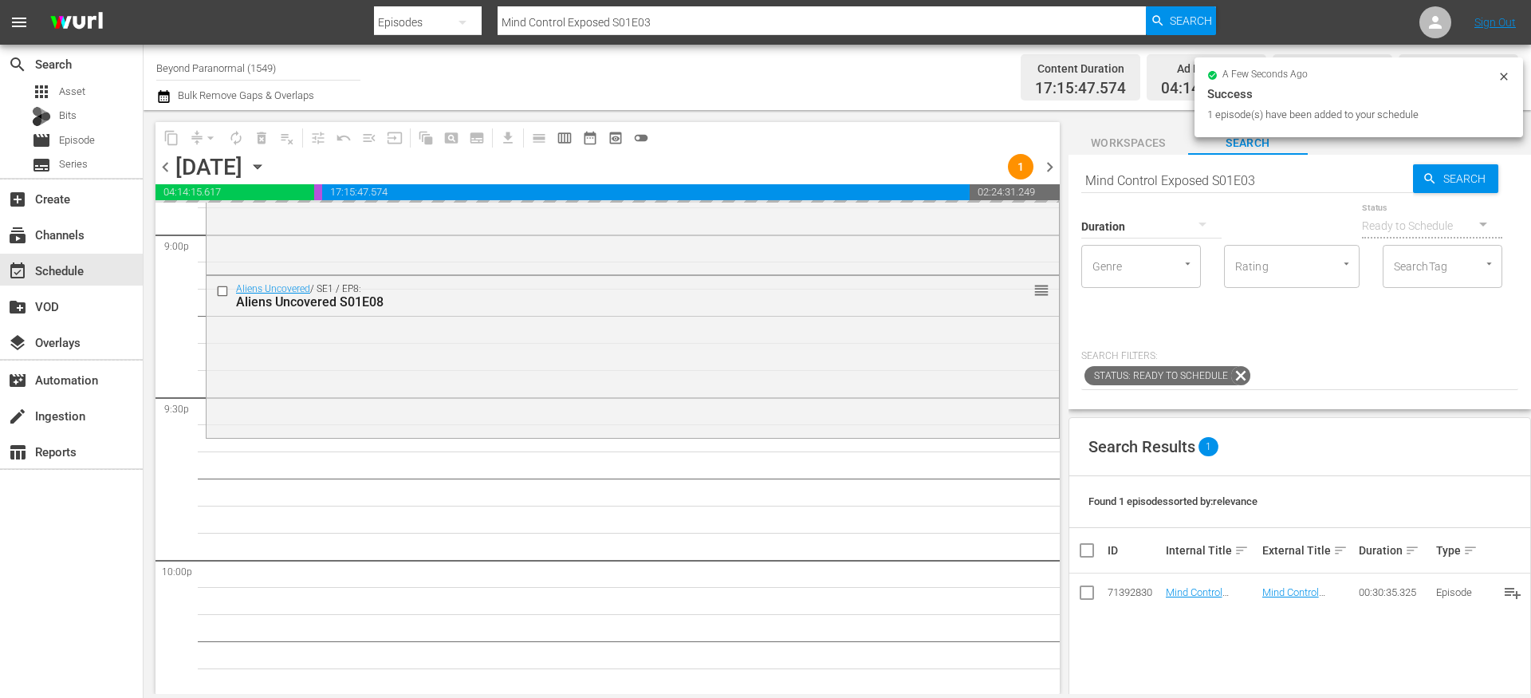
click at [1142, 180] on input "Mind Control Exposed S01E03" at bounding box center [1247, 180] width 332 height 38
paste input "Is It Haunted? S02E01"
type input "Is It Haunted? S02E01"
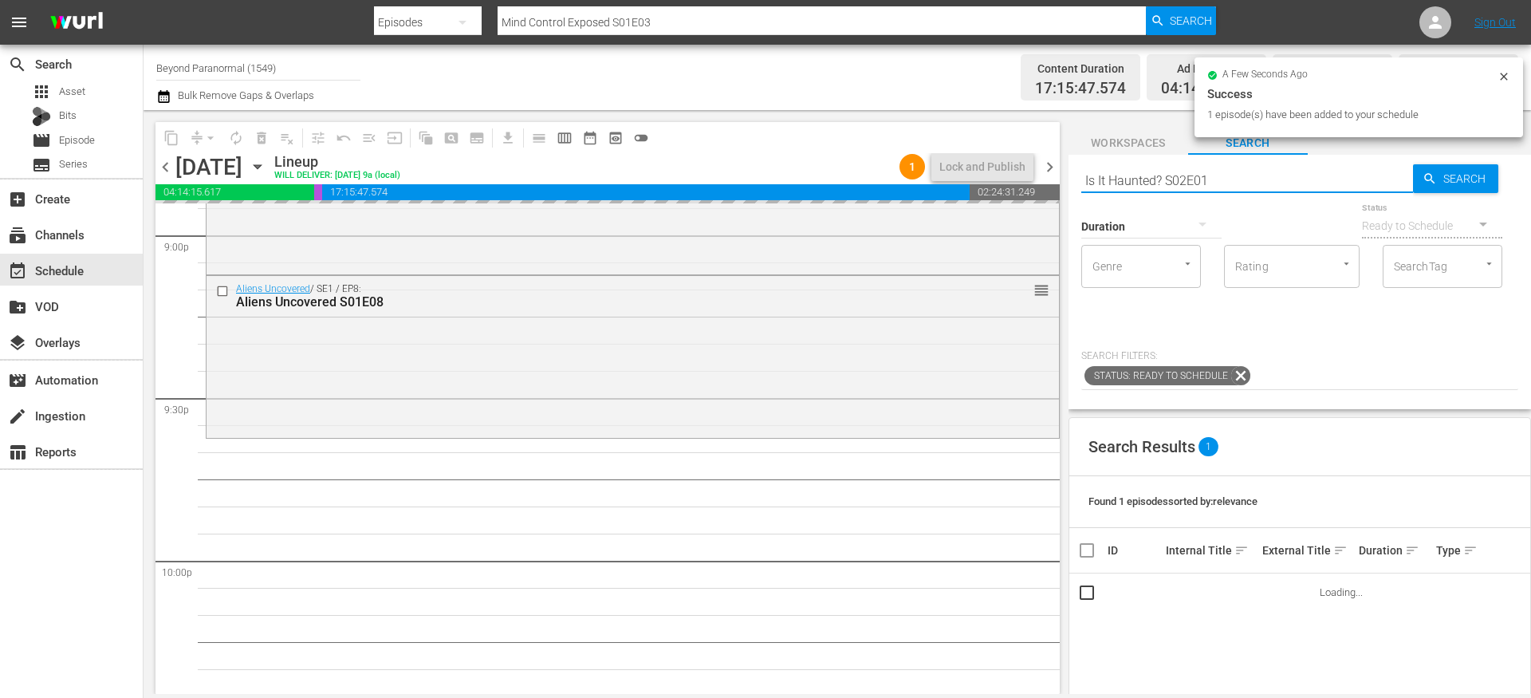
type input "Is It Haunted? S02E01"
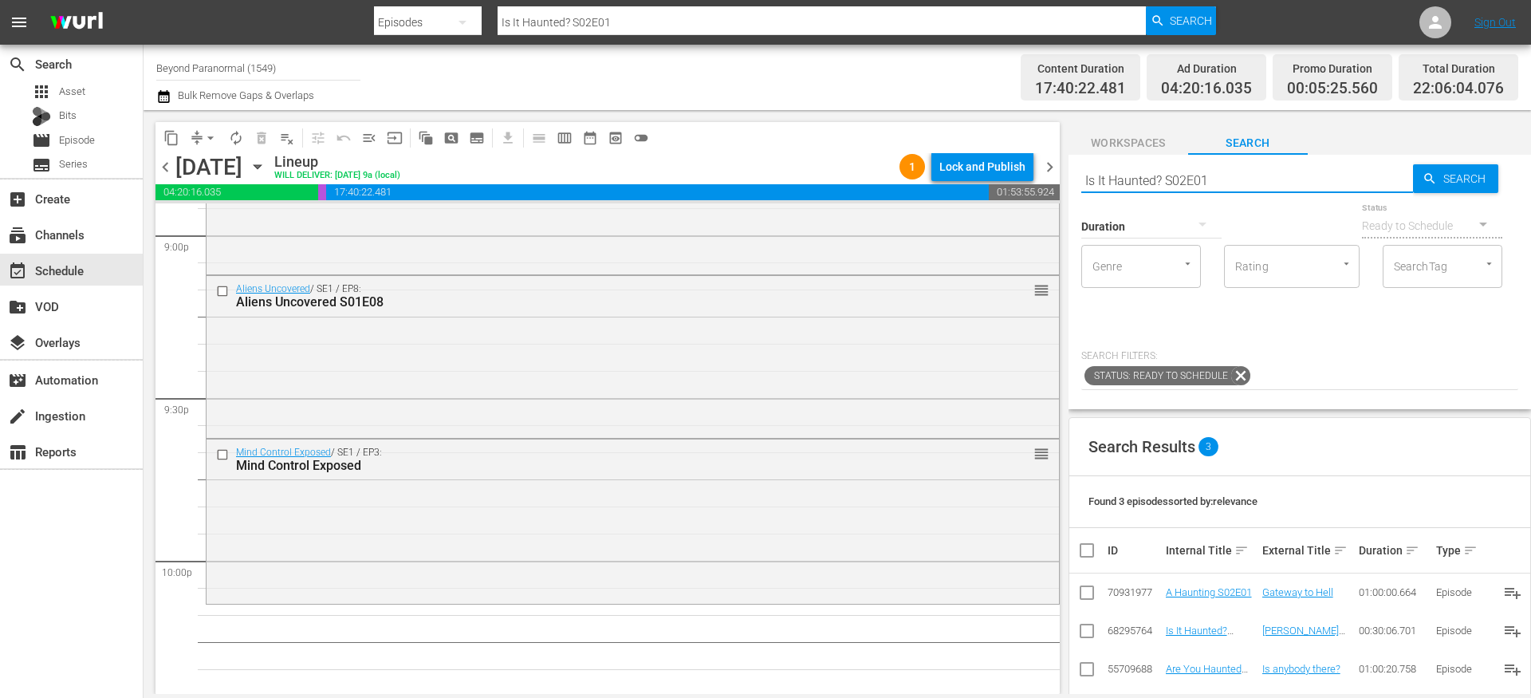
scroll to position [6931, 0]
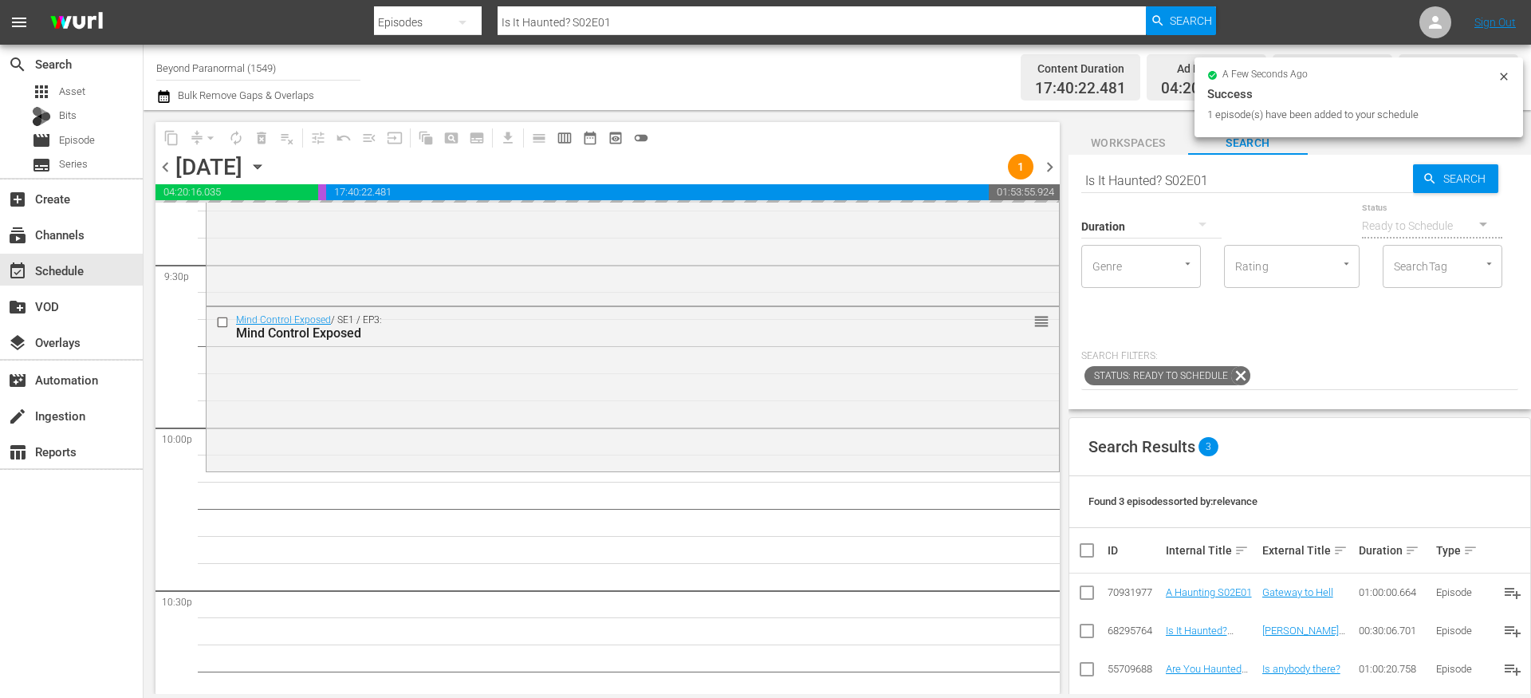
click at [1123, 189] on div "Duration" at bounding box center [1151, 215] width 140 height 57
click at [1123, 183] on input "Is It Haunted? S02E01" at bounding box center [1247, 180] width 332 height 38
paste input "[US_STATE] Paranormal Case Files S01E15"
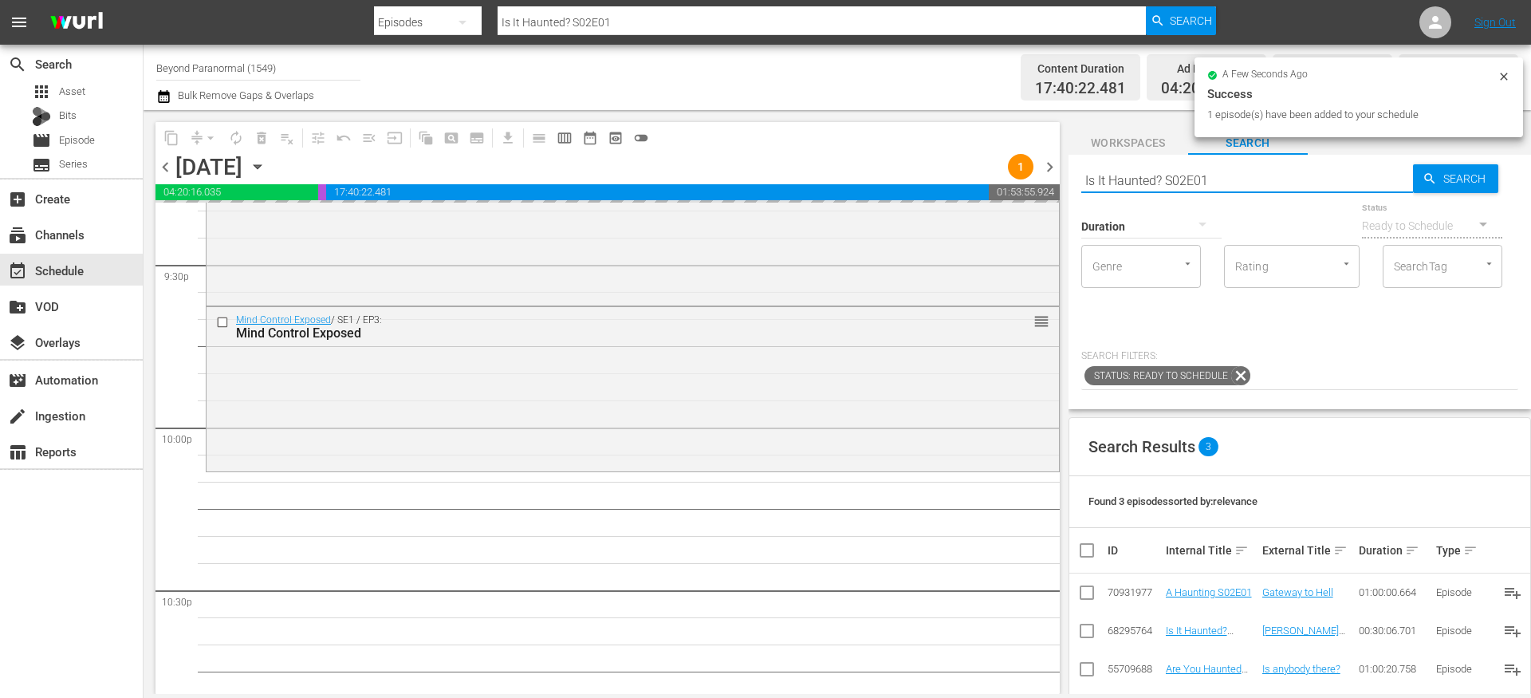
type input "[US_STATE] Paranormal Case Files S01E15"
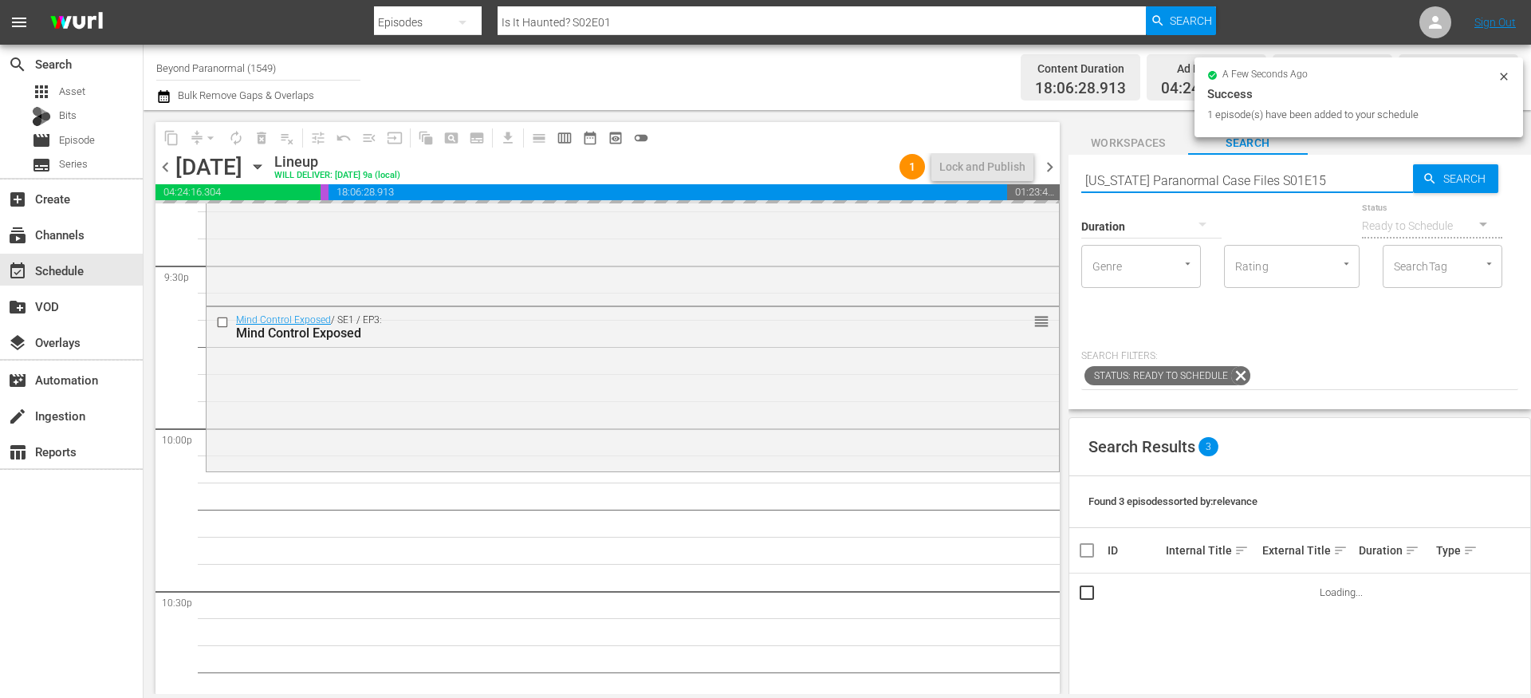
type input "[US_STATE] Paranormal Case Files S01E15"
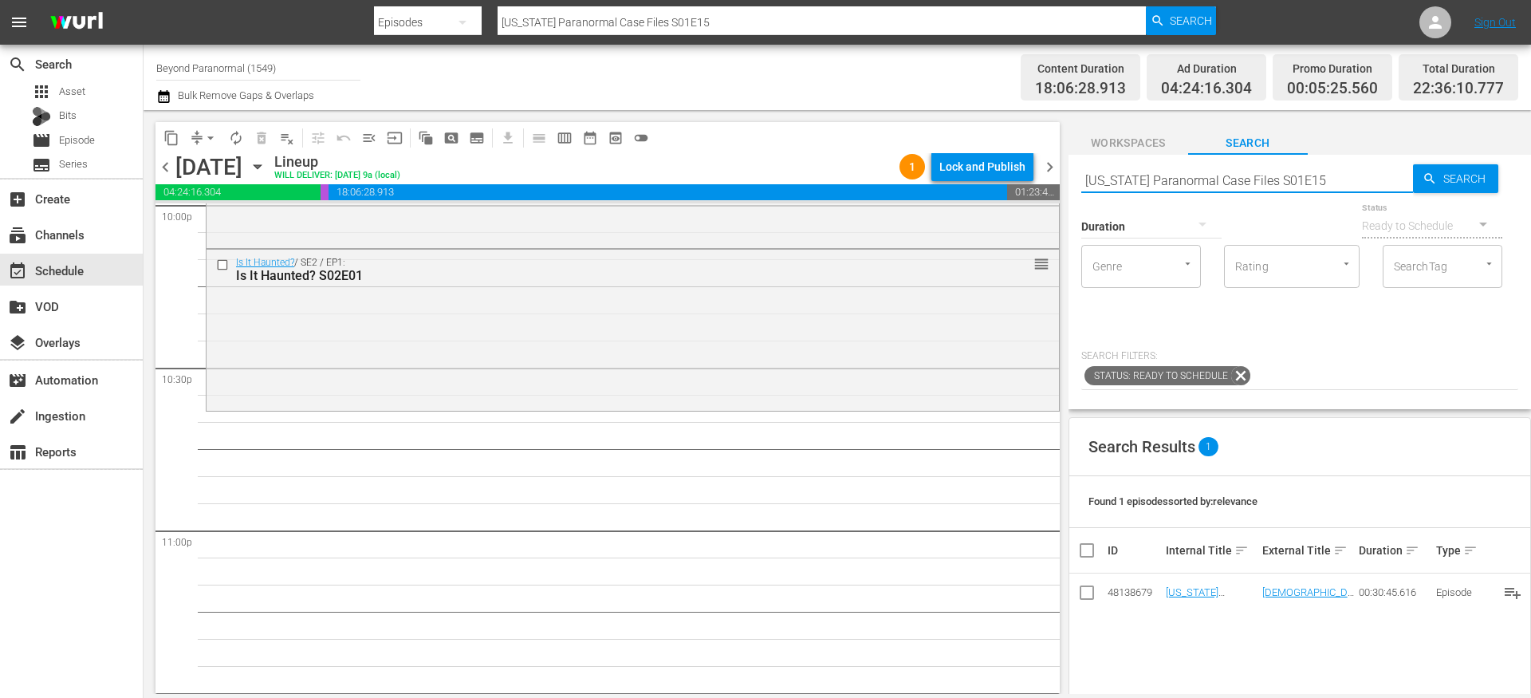
scroll to position [7157, 0]
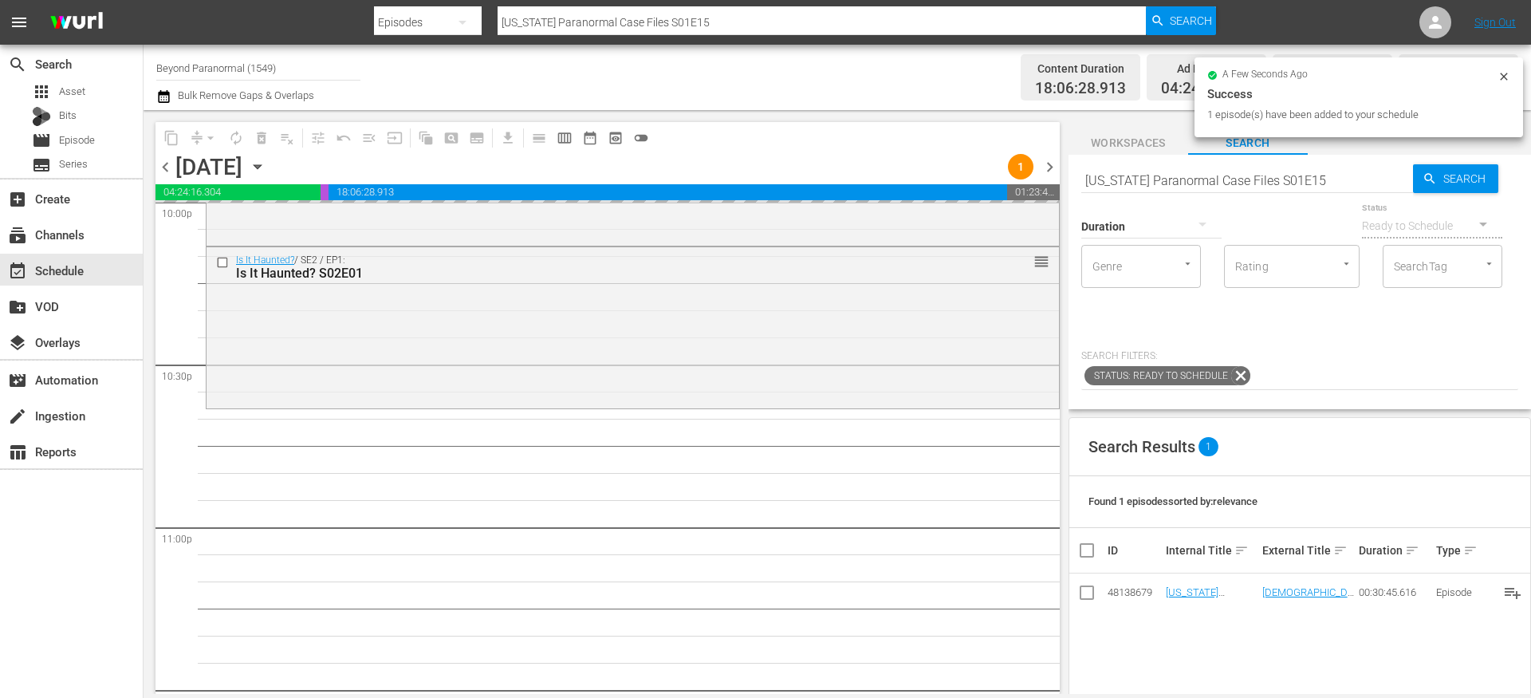
click at [1202, 180] on input "[US_STATE] Paranormal Case Files S01E15" at bounding box center [1247, 180] width 332 height 38
click at [1201, 180] on input "[US_STATE] Paranormal Case Files S01E15" at bounding box center [1247, 180] width 332 height 38
paste input "A Haunting S03E04"
type input "A Haunting S03E04"
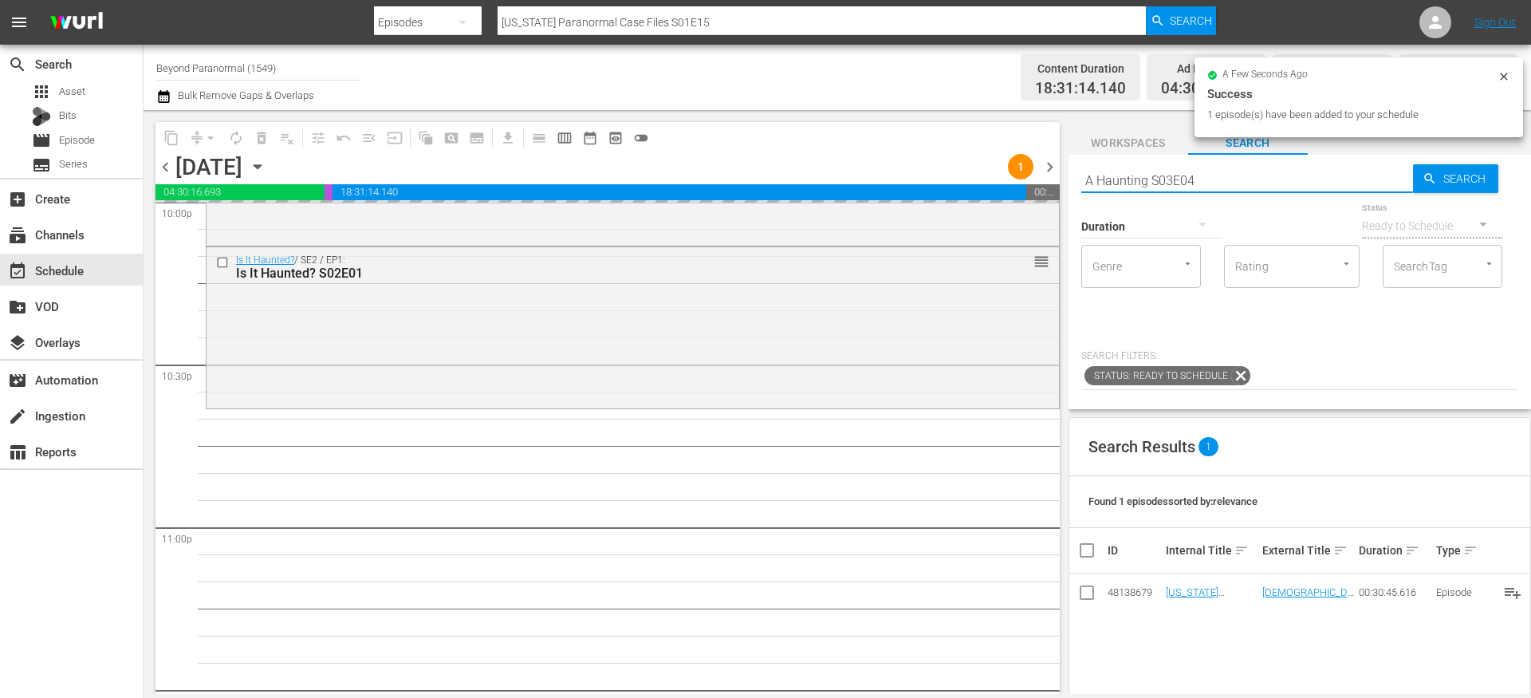
type input "A Haunting S03E04"
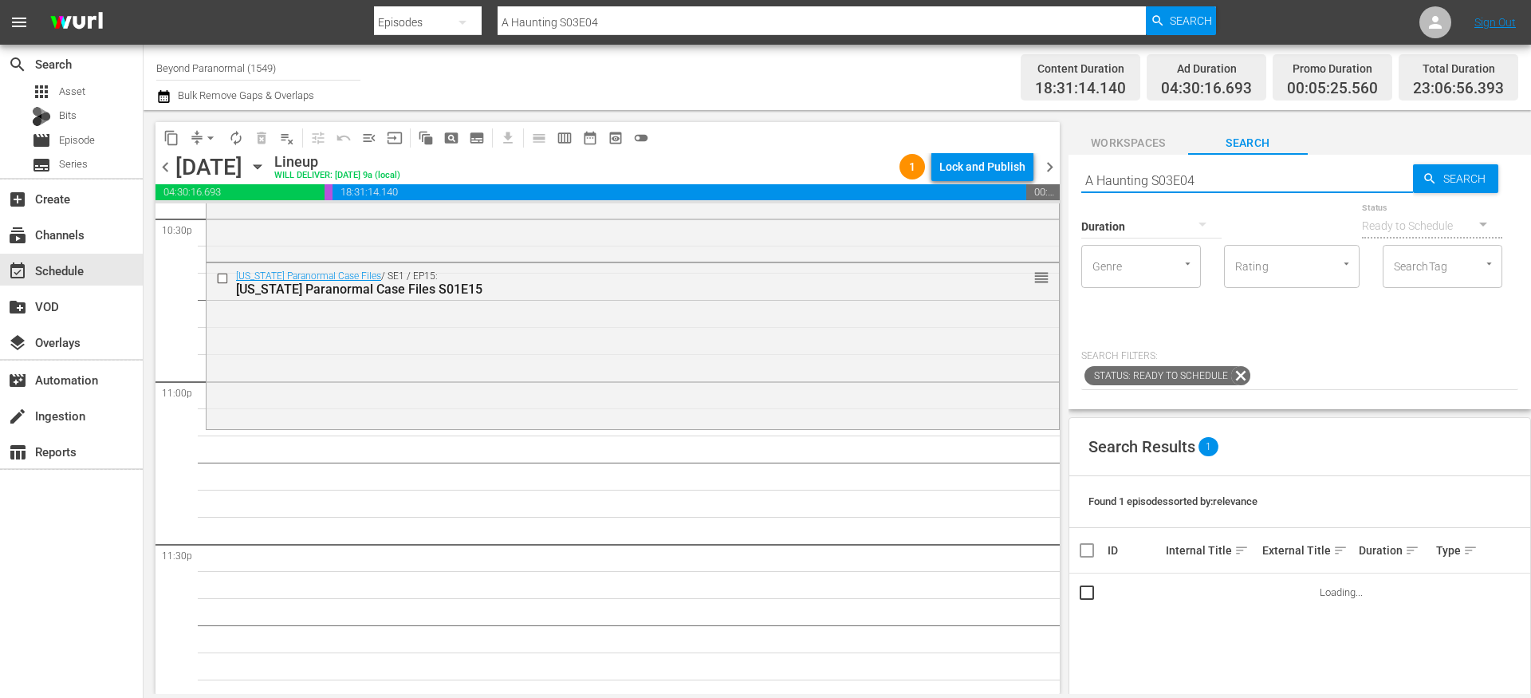
scroll to position [7316, 0]
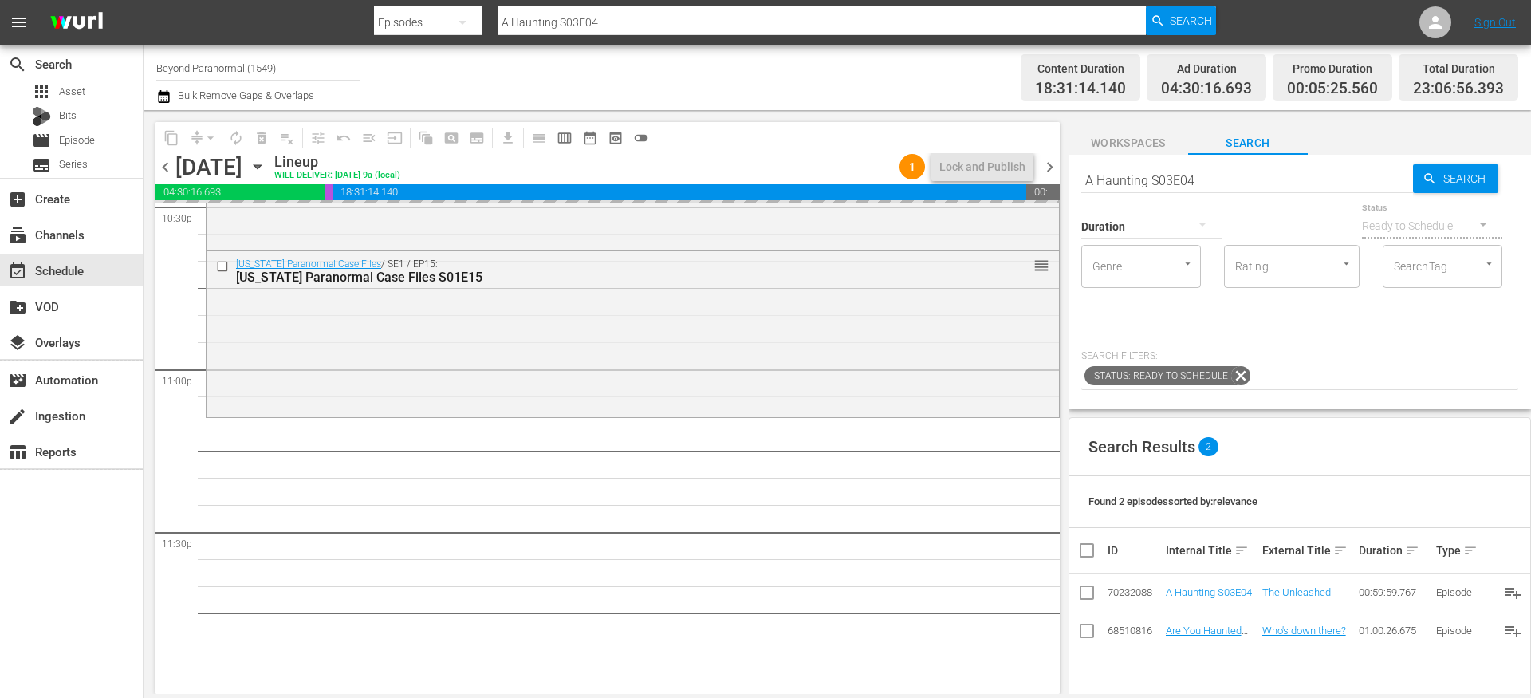
drag, startPoint x: 1210, startPoint y: 592, endPoint x: 661, endPoint y: 21, distance: 792.2
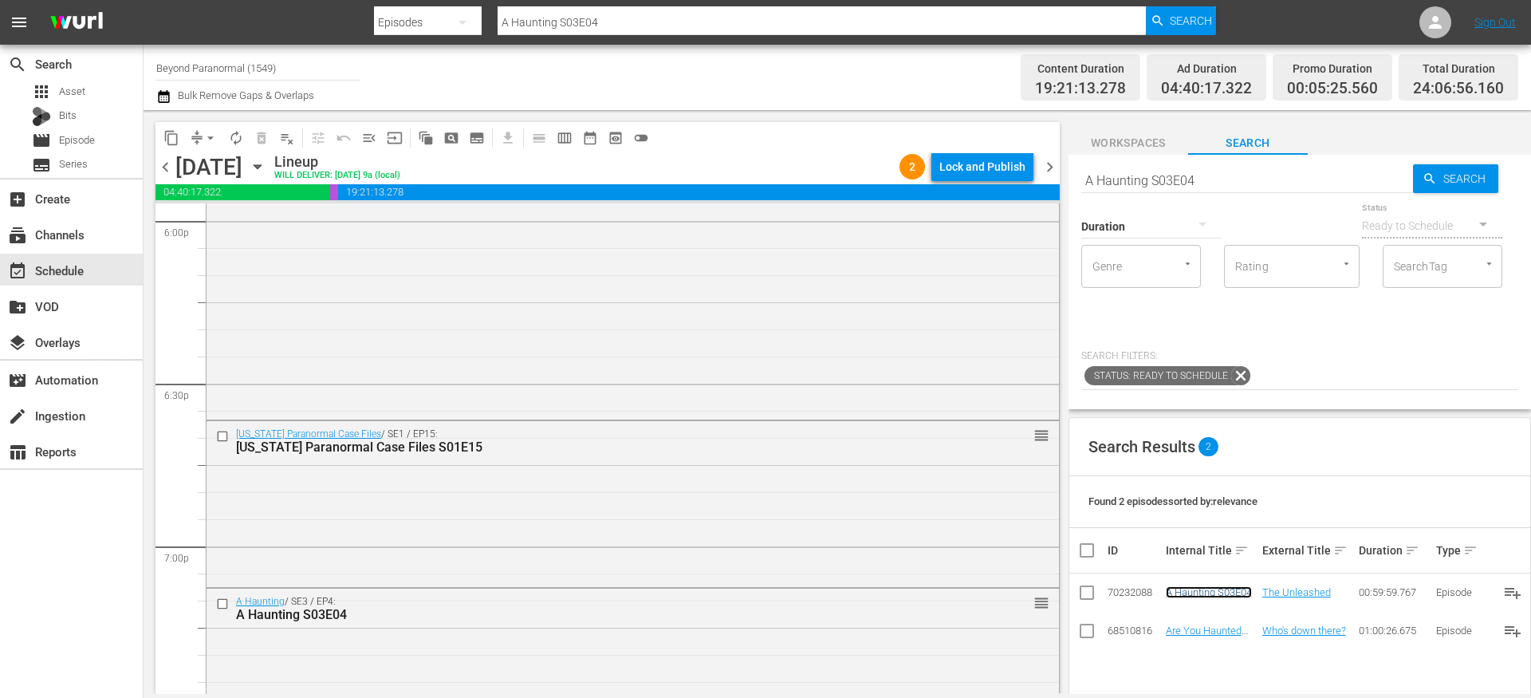
scroll to position [5813, 0]
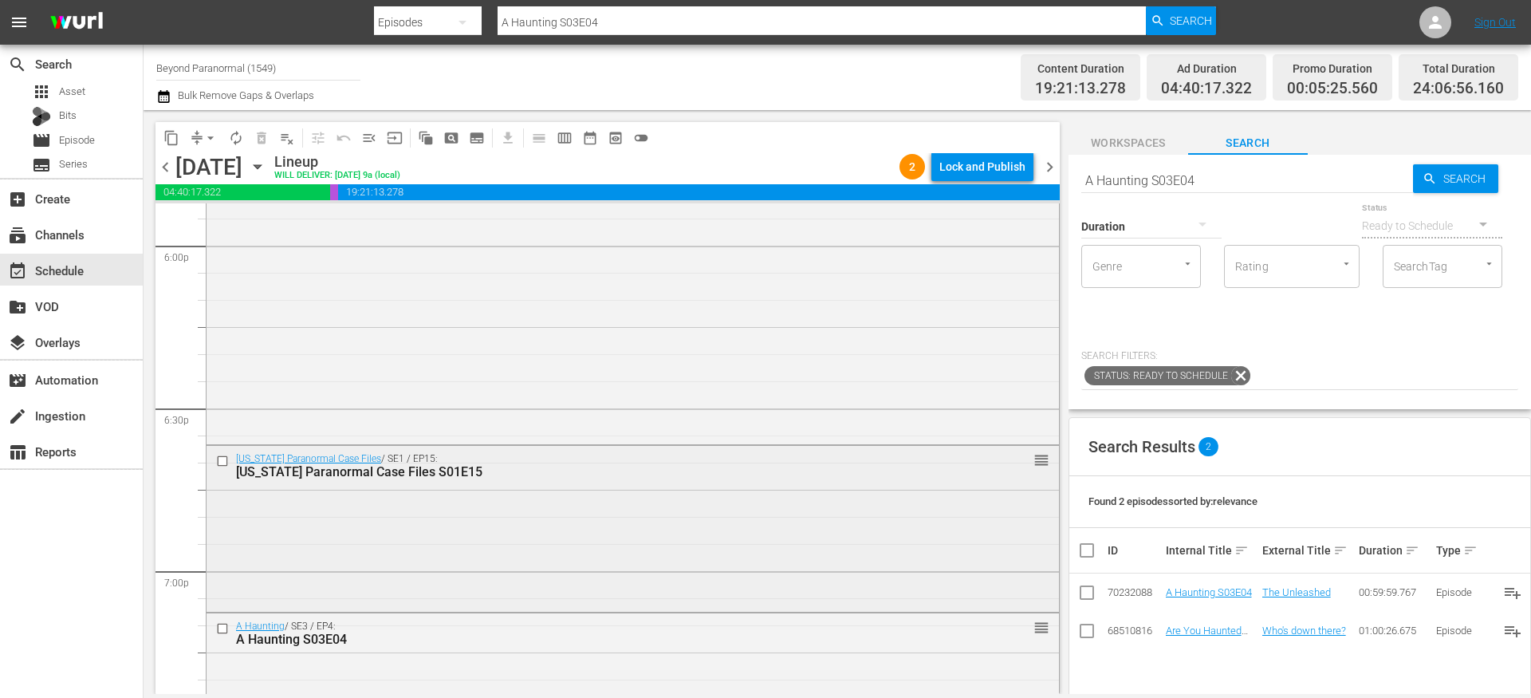
click at [529, 494] on div "Virginia Paranormal Case Files / SE1 / EP15: Virginia Paranormal Case Files S01…" at bounding box center [632, 527] width 852 height 162
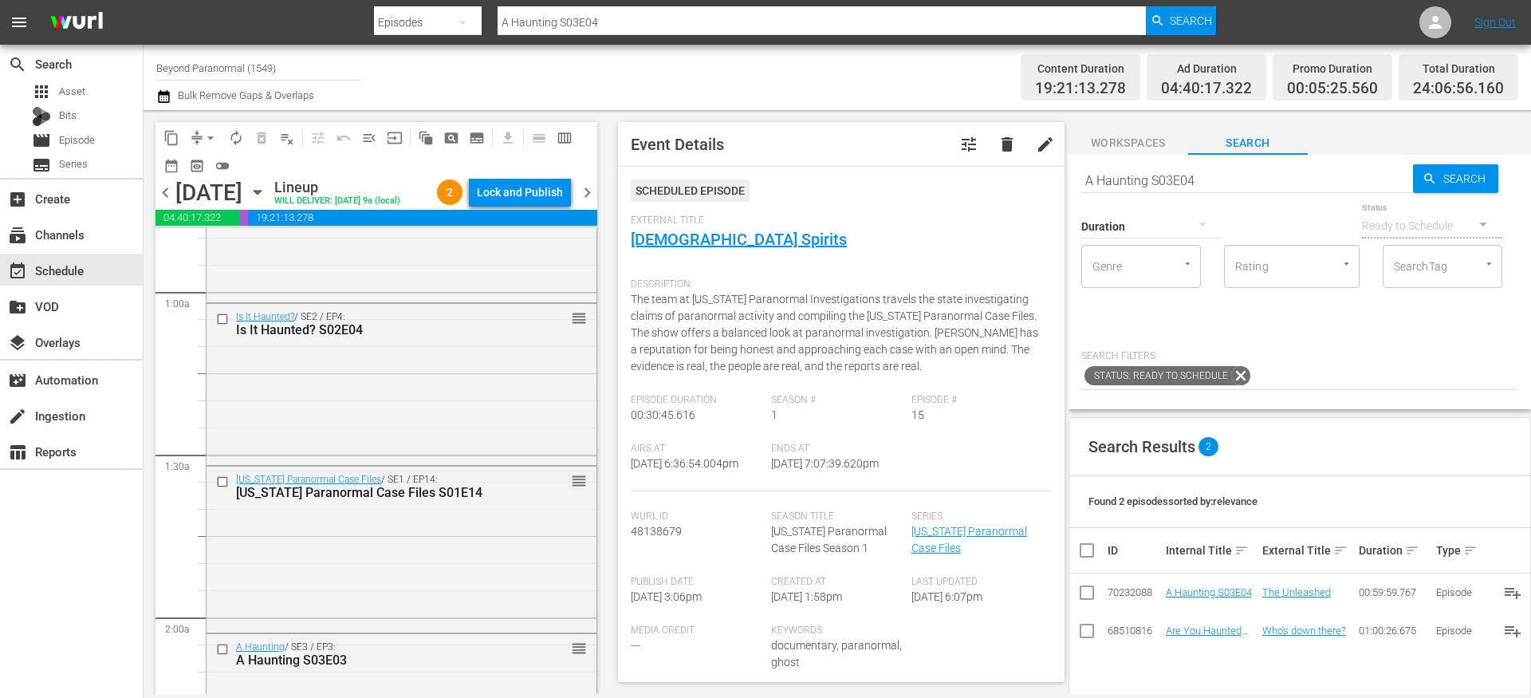
scroll to position [276, 0]
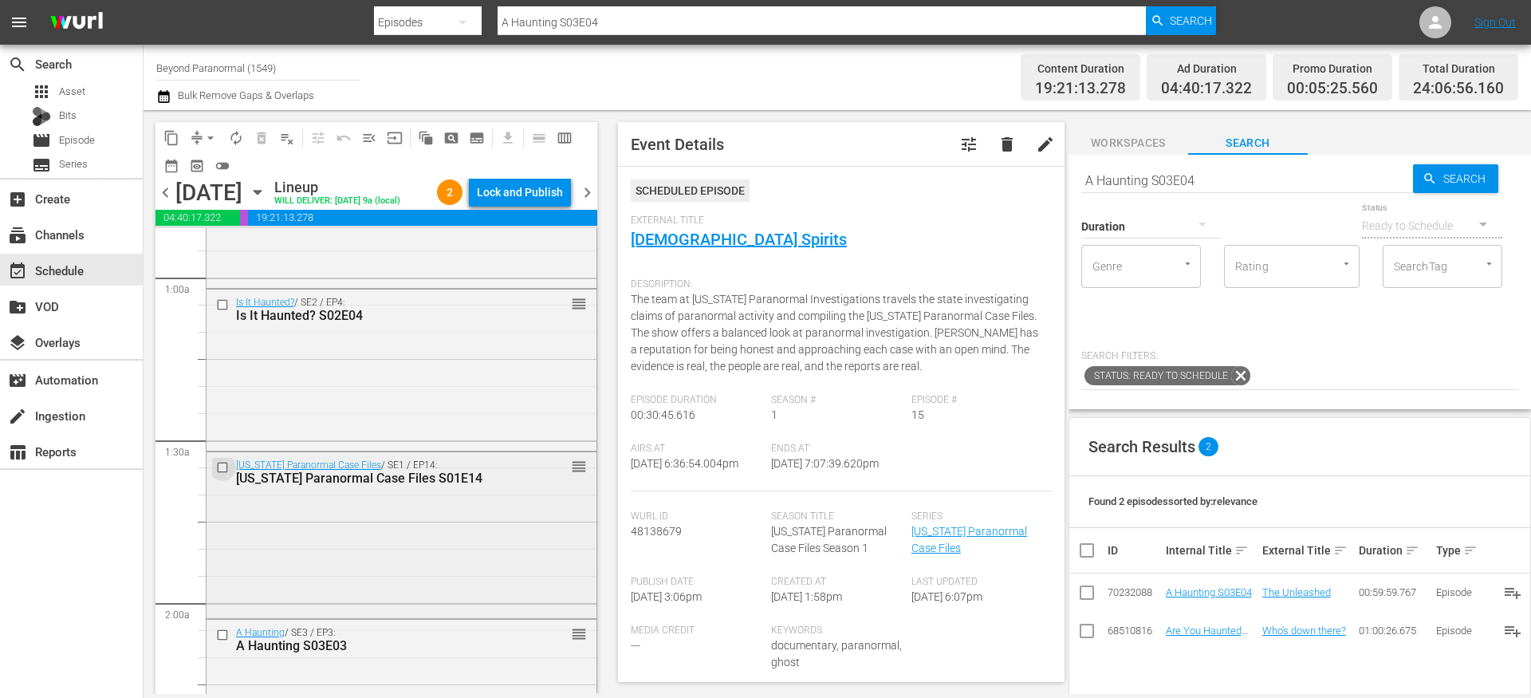
click at [225, 474] on input "checkbox" at bounding box center [224, 468] width 17 height 14
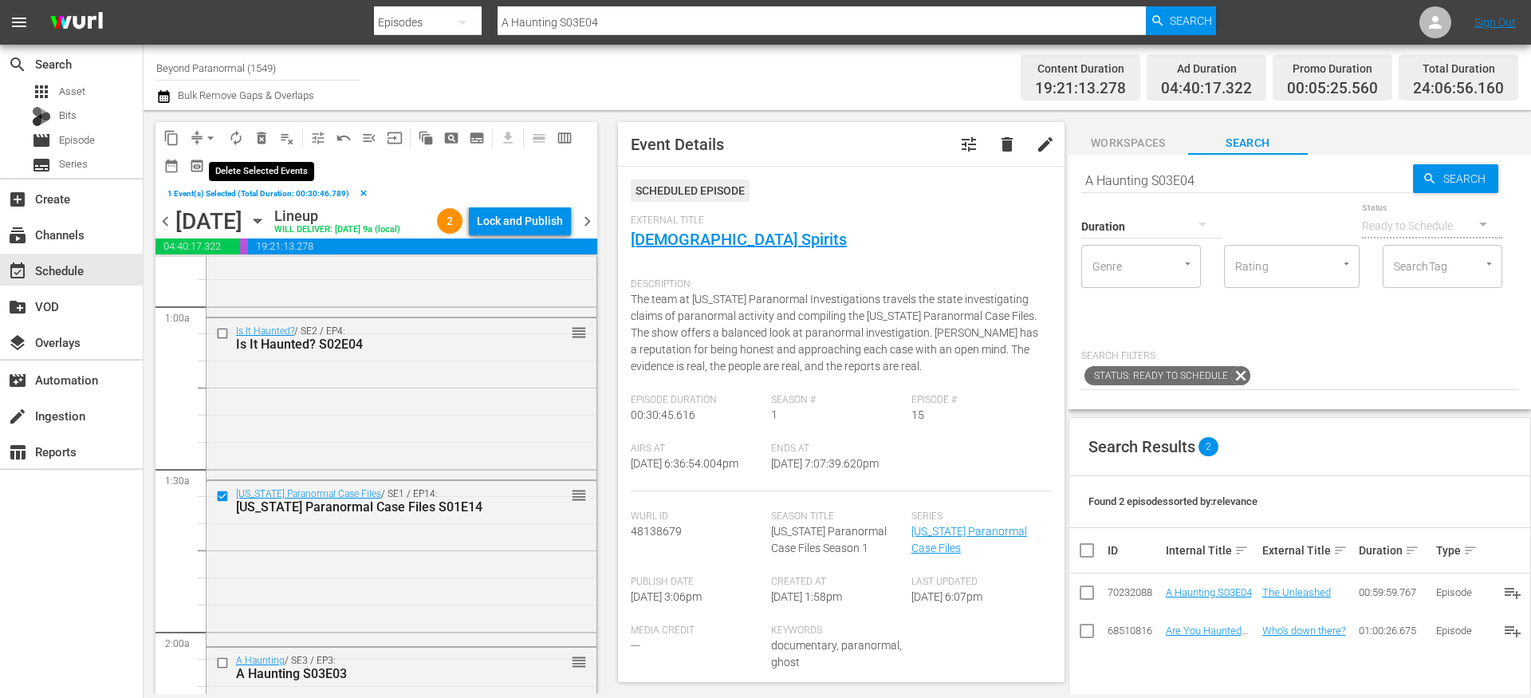
click at [258, 137] on span "delete_forever_outlined" at bounding box center [262, 138] width 16 height 16
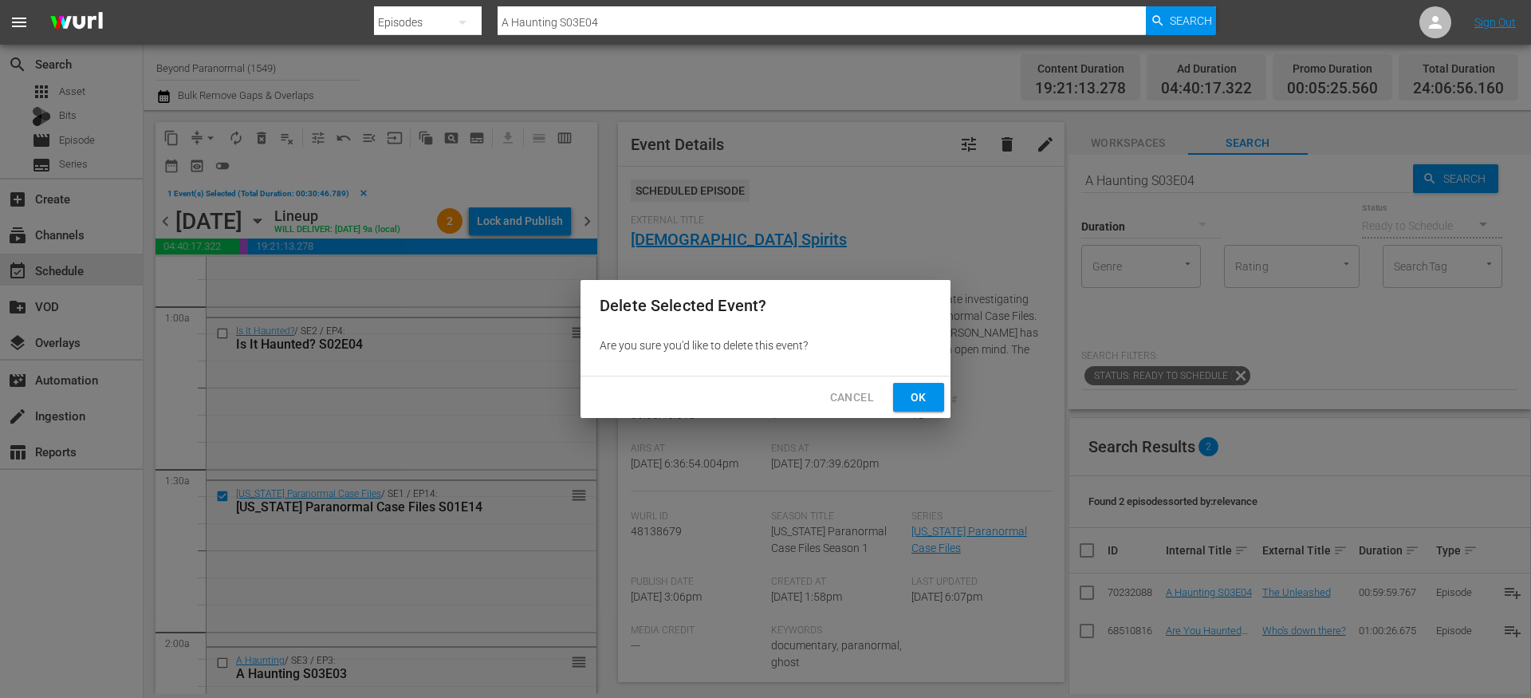
click at [918, 410] on button "Ok" at bounding box center [918, 397] width 51 height 29
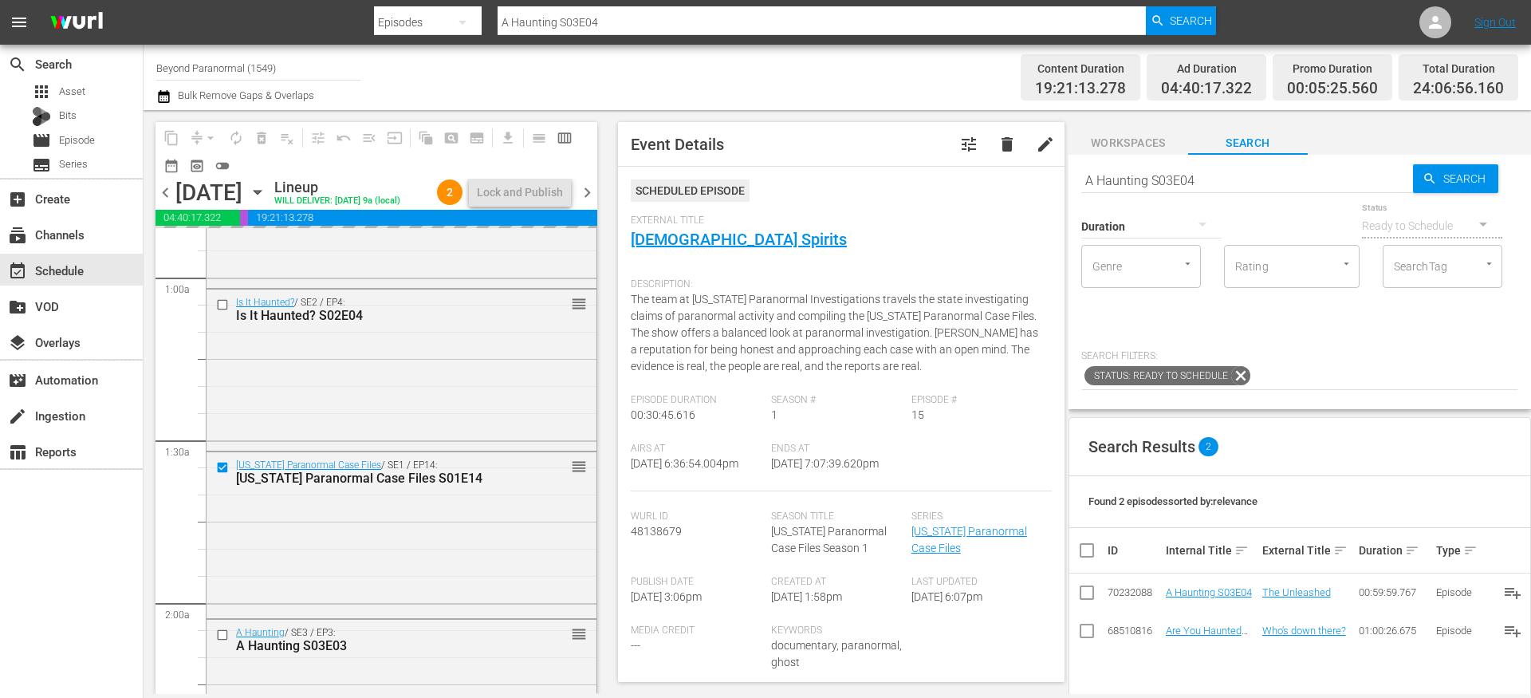
click at [1148, 180] on input "A Haunting S03E04" at bounding box center [1247, 180] width 332 height 38
click at [1148, 181] on input "A Haunting S03E04" at bounding box center [1247, 180] width 332 height 38
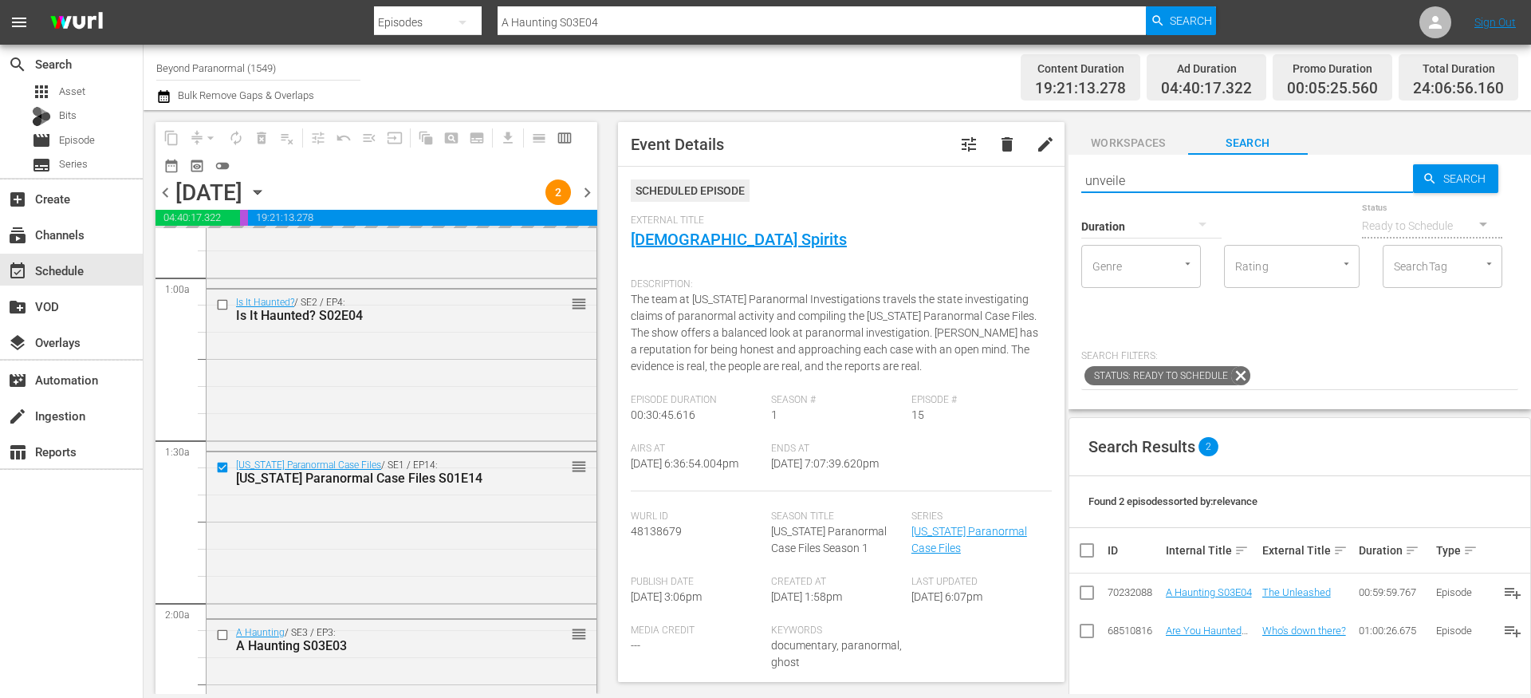
type input "unveiled"
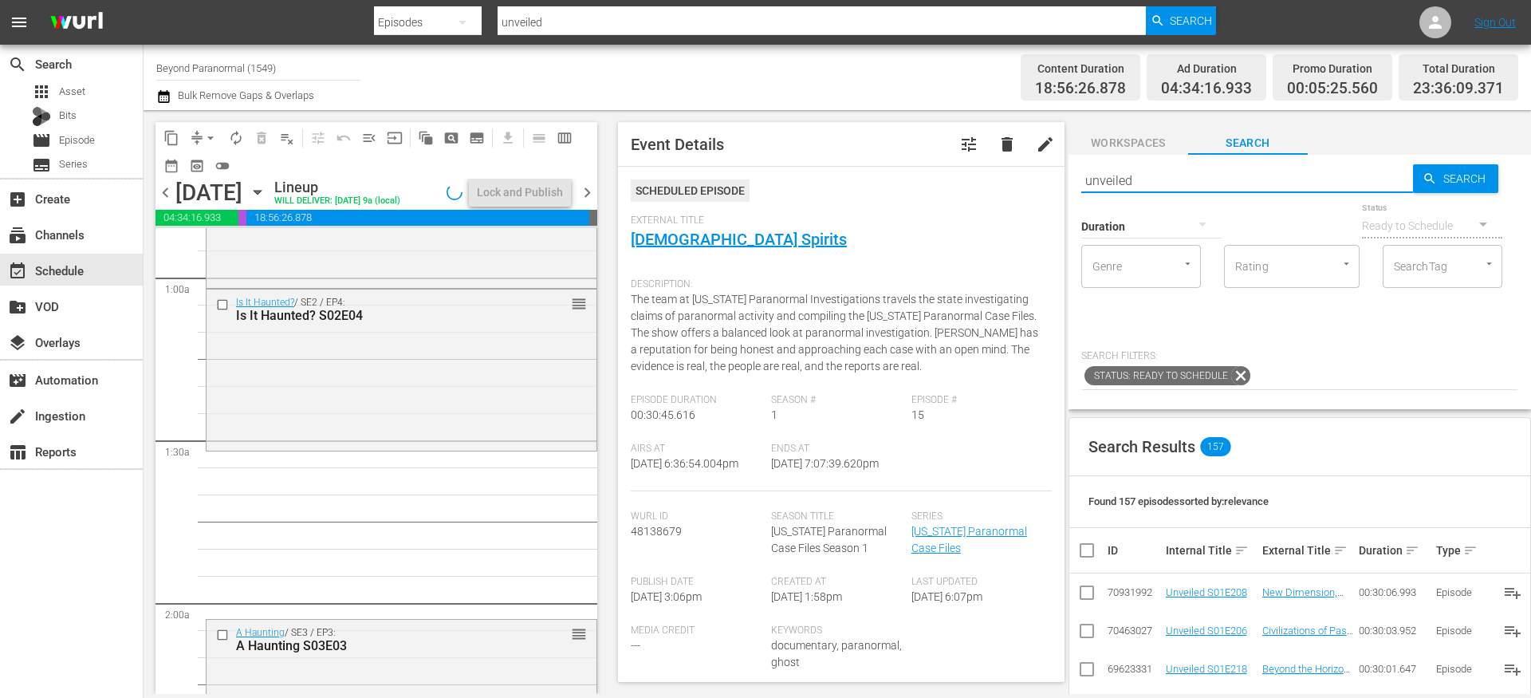
type input "unveiled"
click at [1193, 227] on icon "button" at bounding box center [1202, 223] width 19 height 19
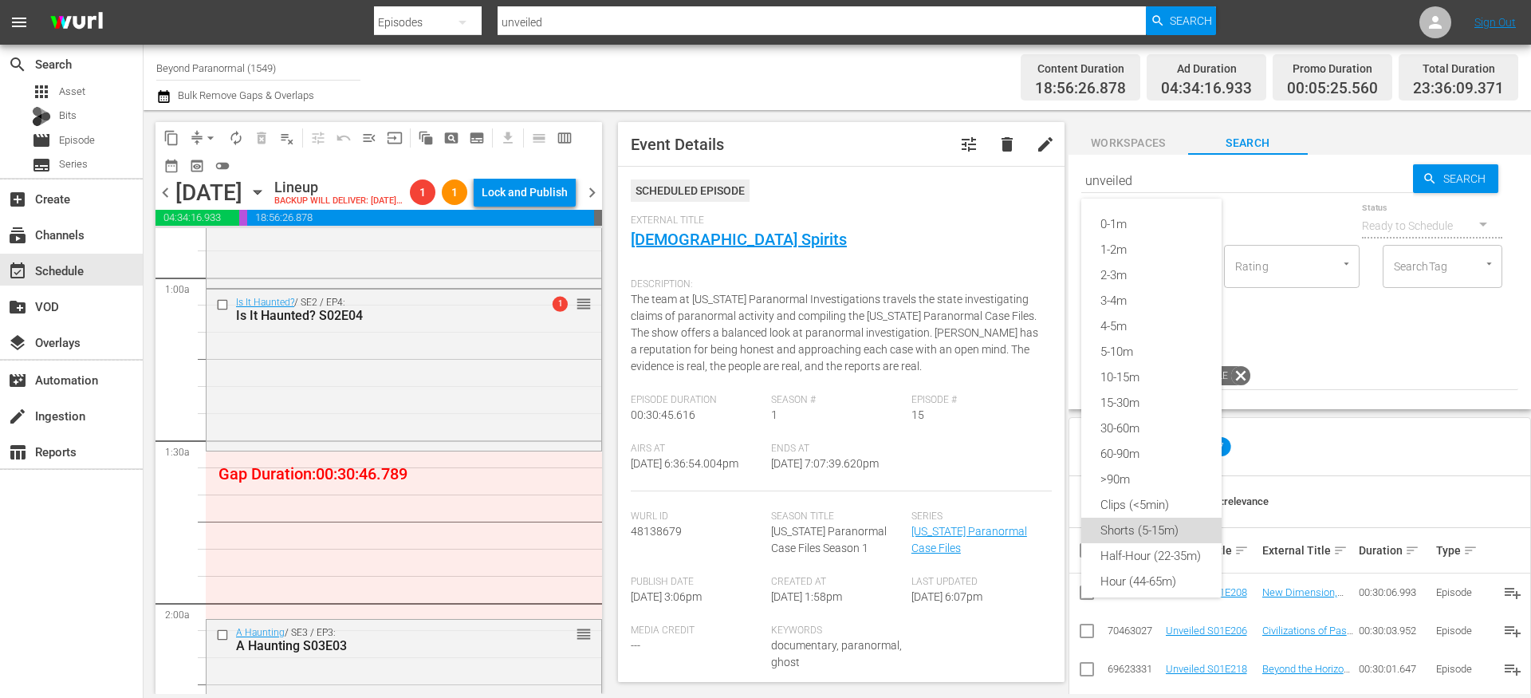
click at [1145, 527] on div "Shorts (5-15m)" at bounding box center [1151, 530] width 140 height 26
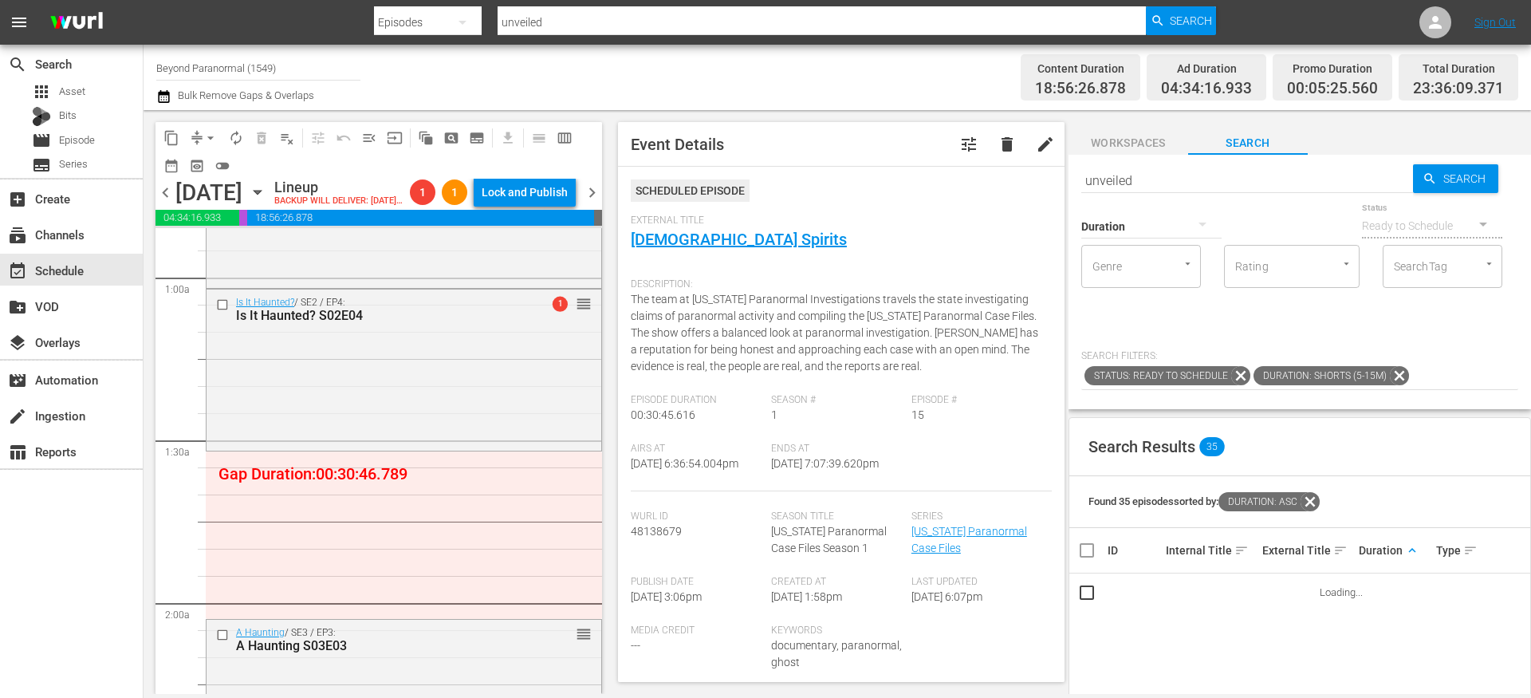
click at [1405, 549] on span "keyboard_arrow_up" at bounding box center [1412, 550] width 14 height 14
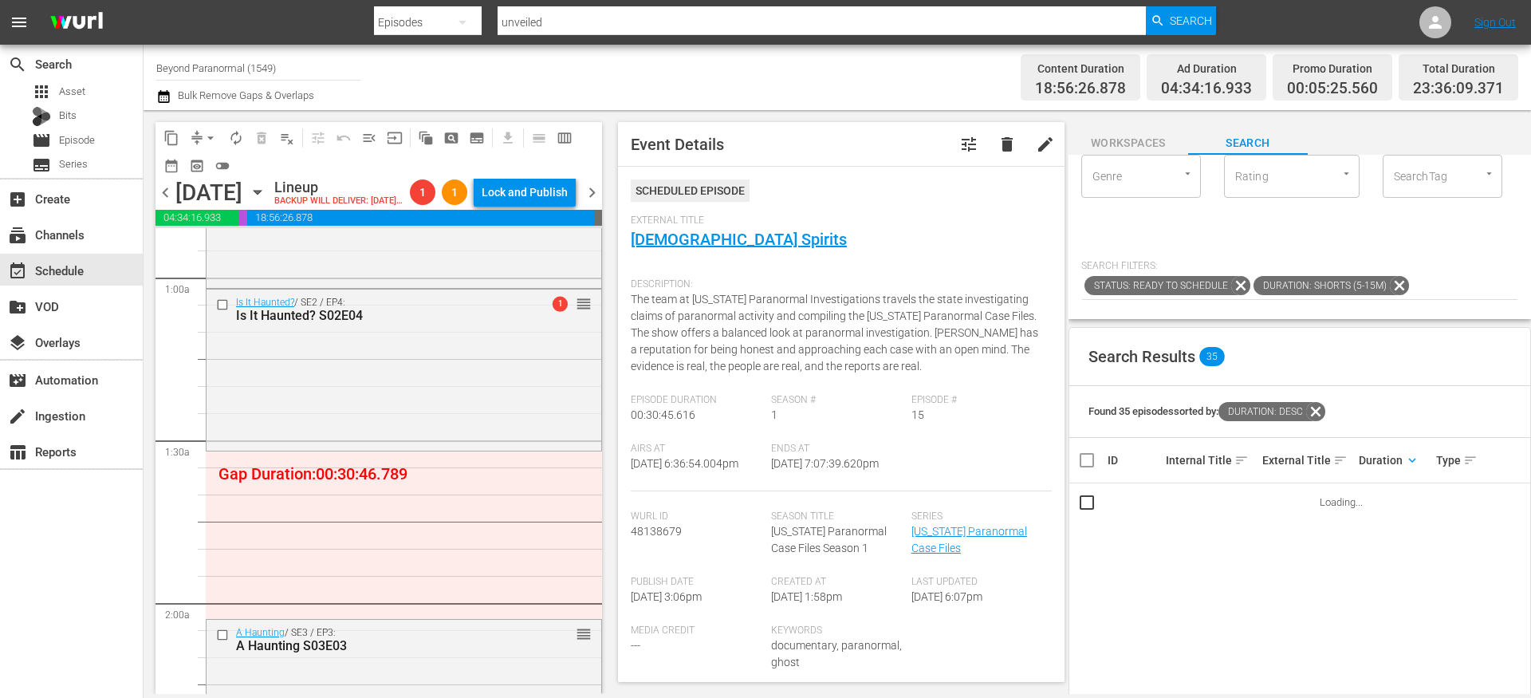
scroll to position [93, 0]
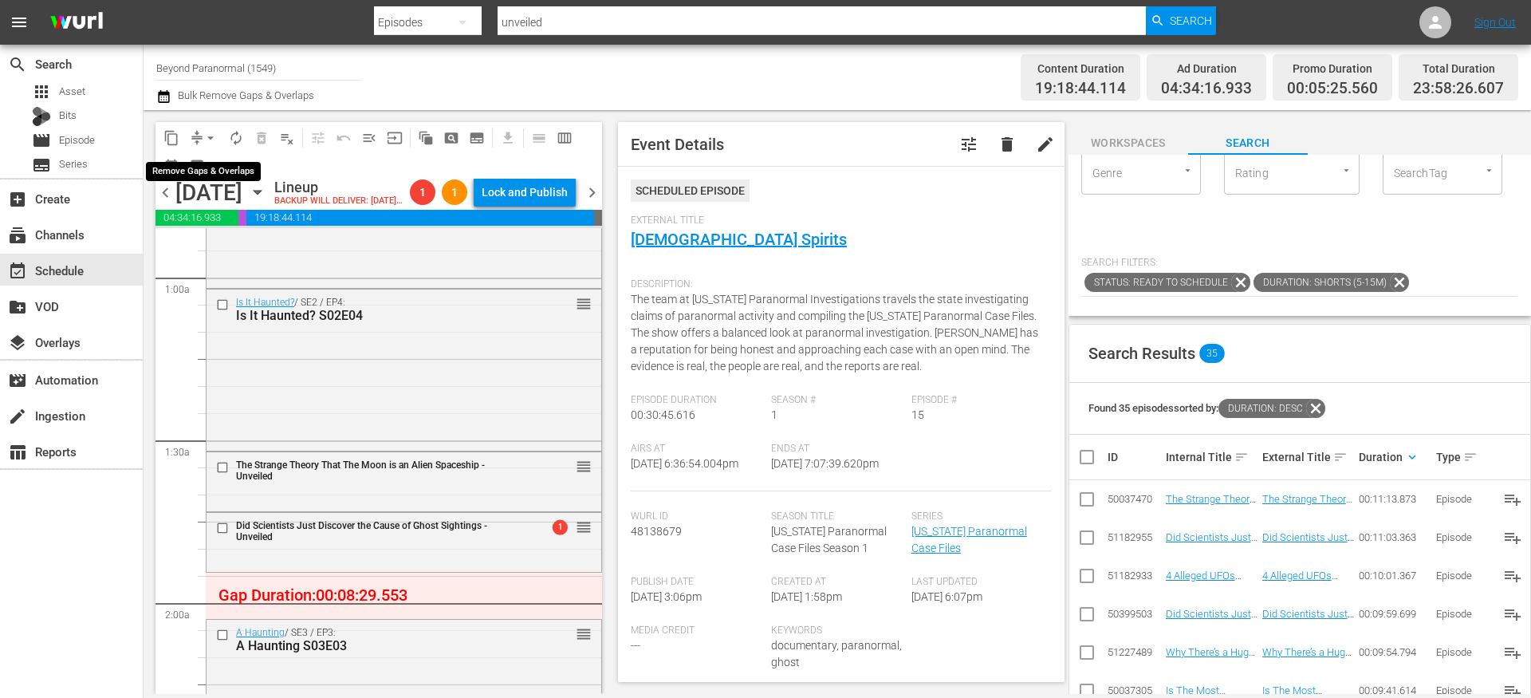
click at [201, 136] on button "arrow_drop_down" at bounding box center [211, 138] width 26 height 26
click at [206, 215] on li "Align to End of Previous Day" at bounding box center [211, 223] width 167 height 26
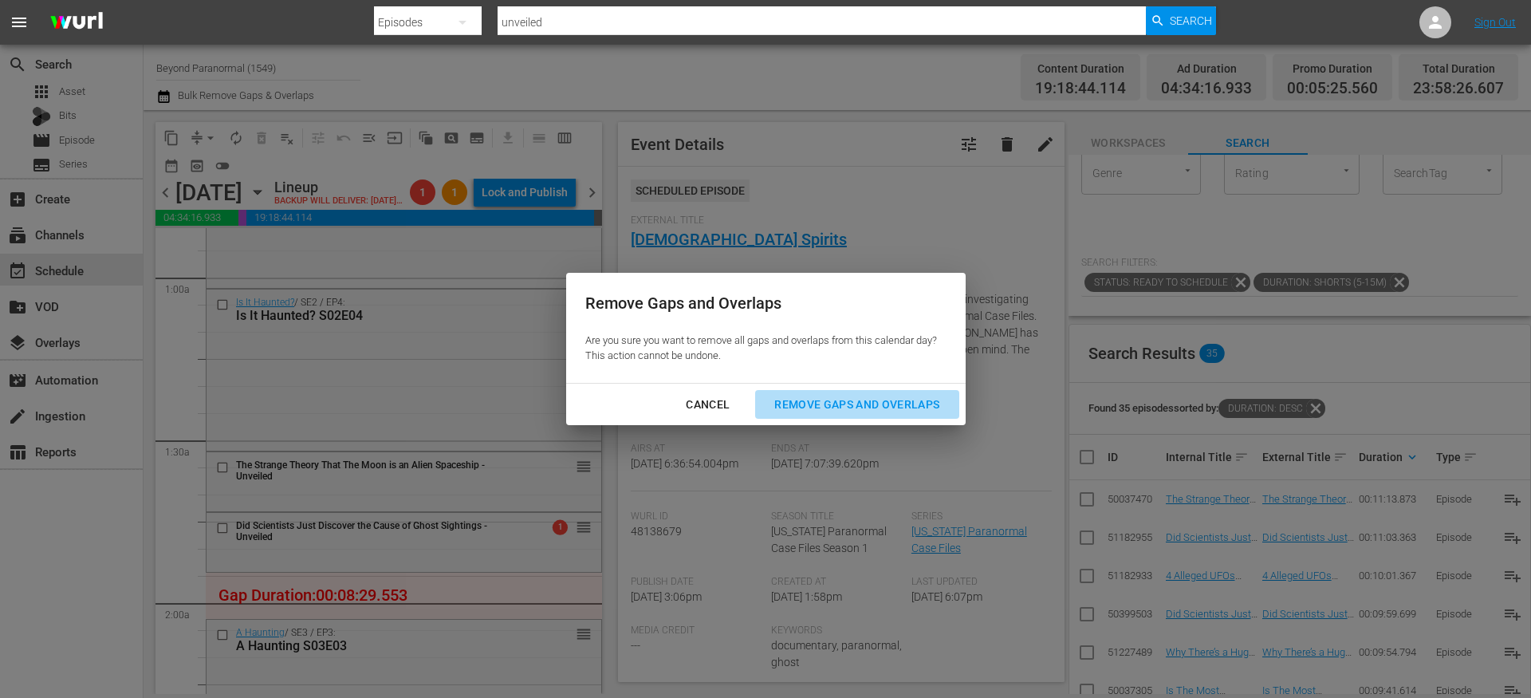
click at [895, 410] on div "Remove Gaps and Overlaps" at bounding box center [856, 405] width 191 height 20
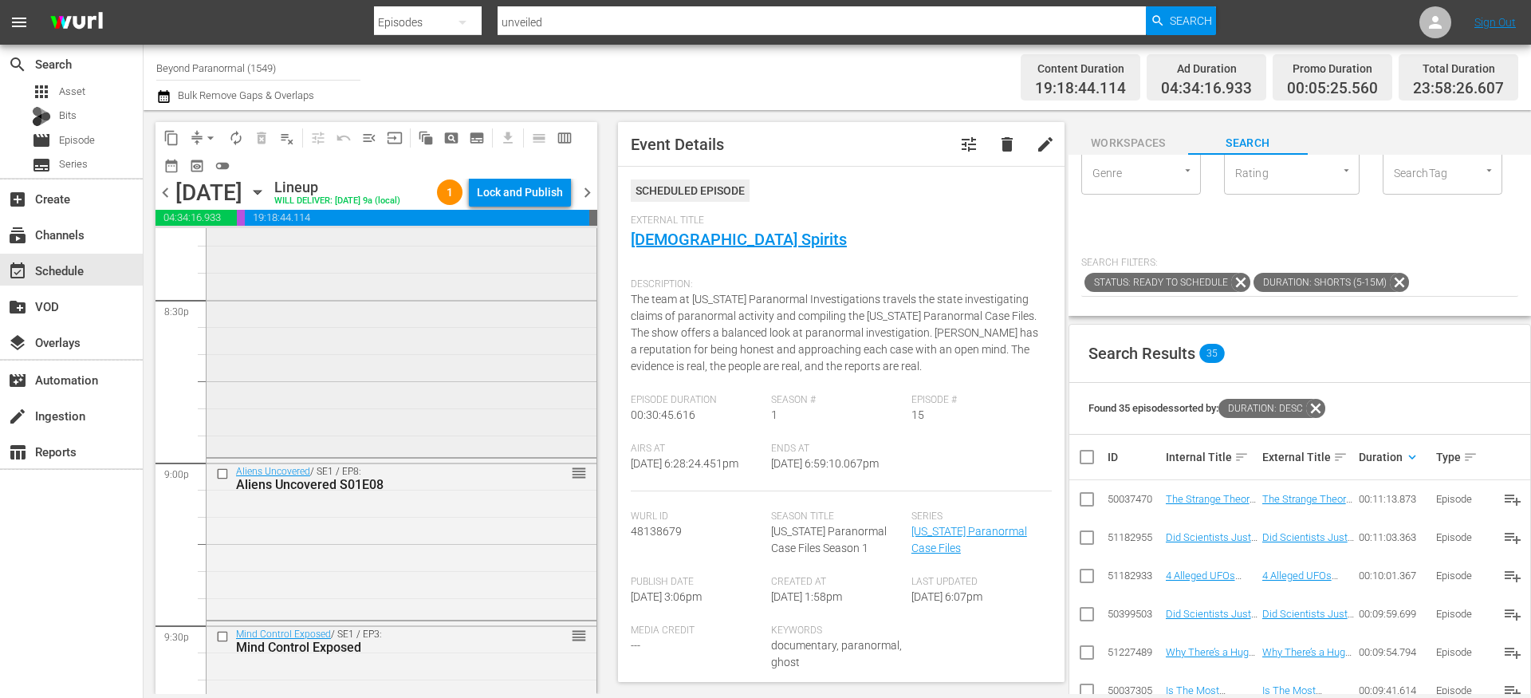
scroll to position [6608, 0]
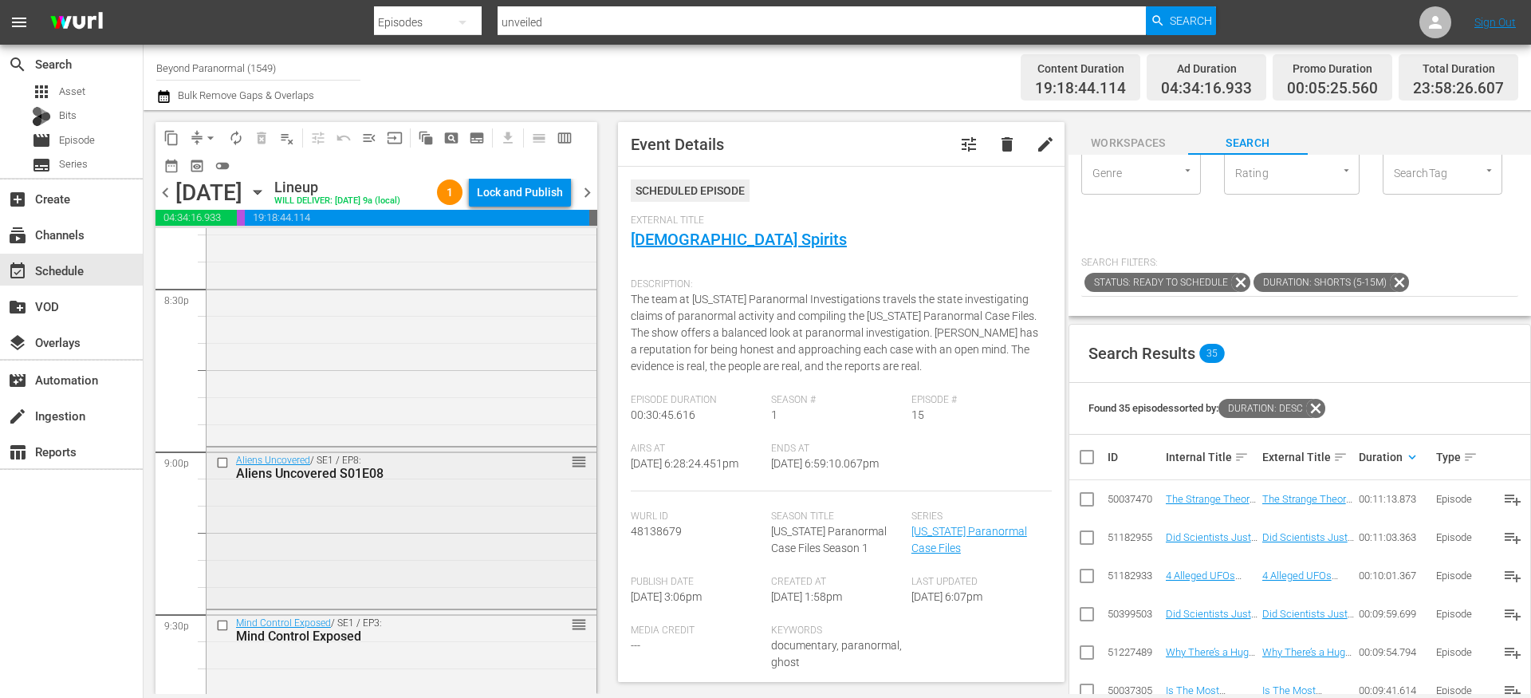
click at [223, 469] on input "checkbox" at bounding box center [224, 462] width 17 height 14
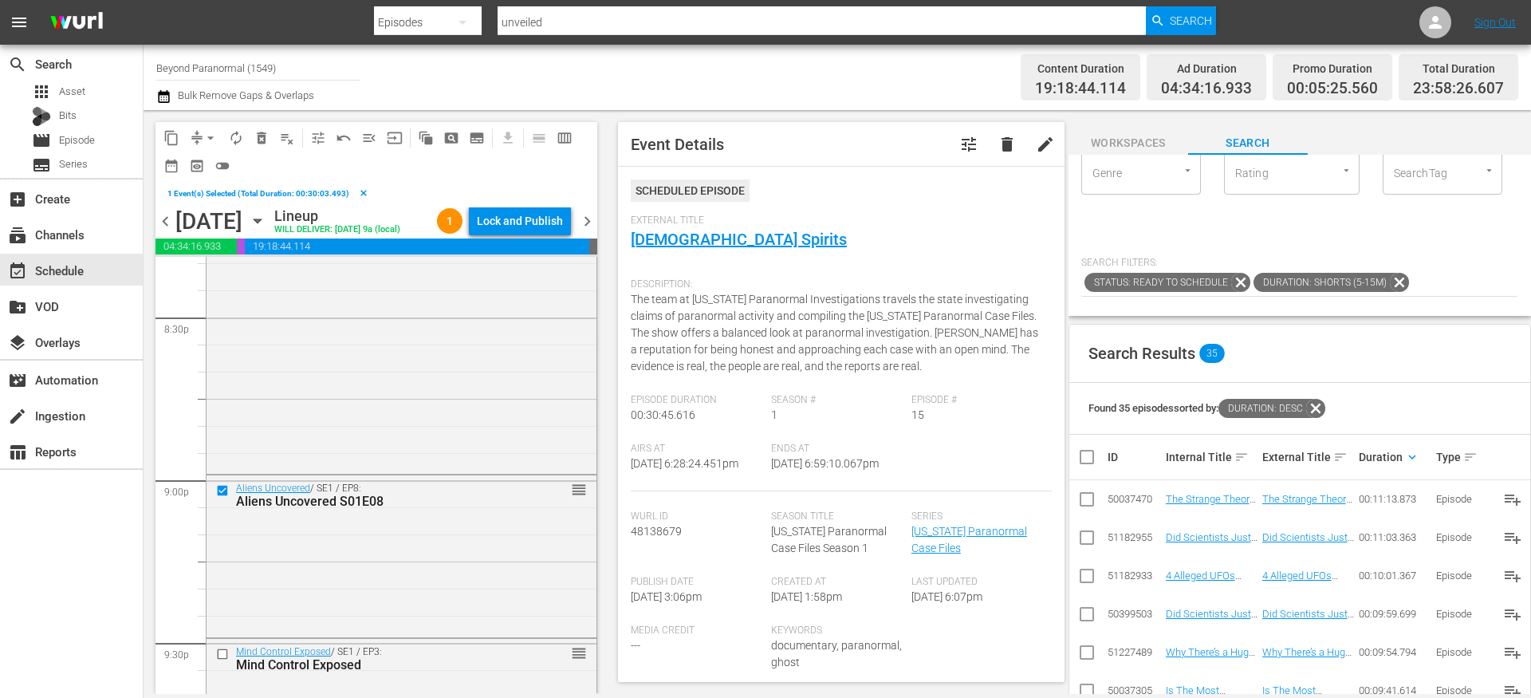
scroll to position [6787, 0]
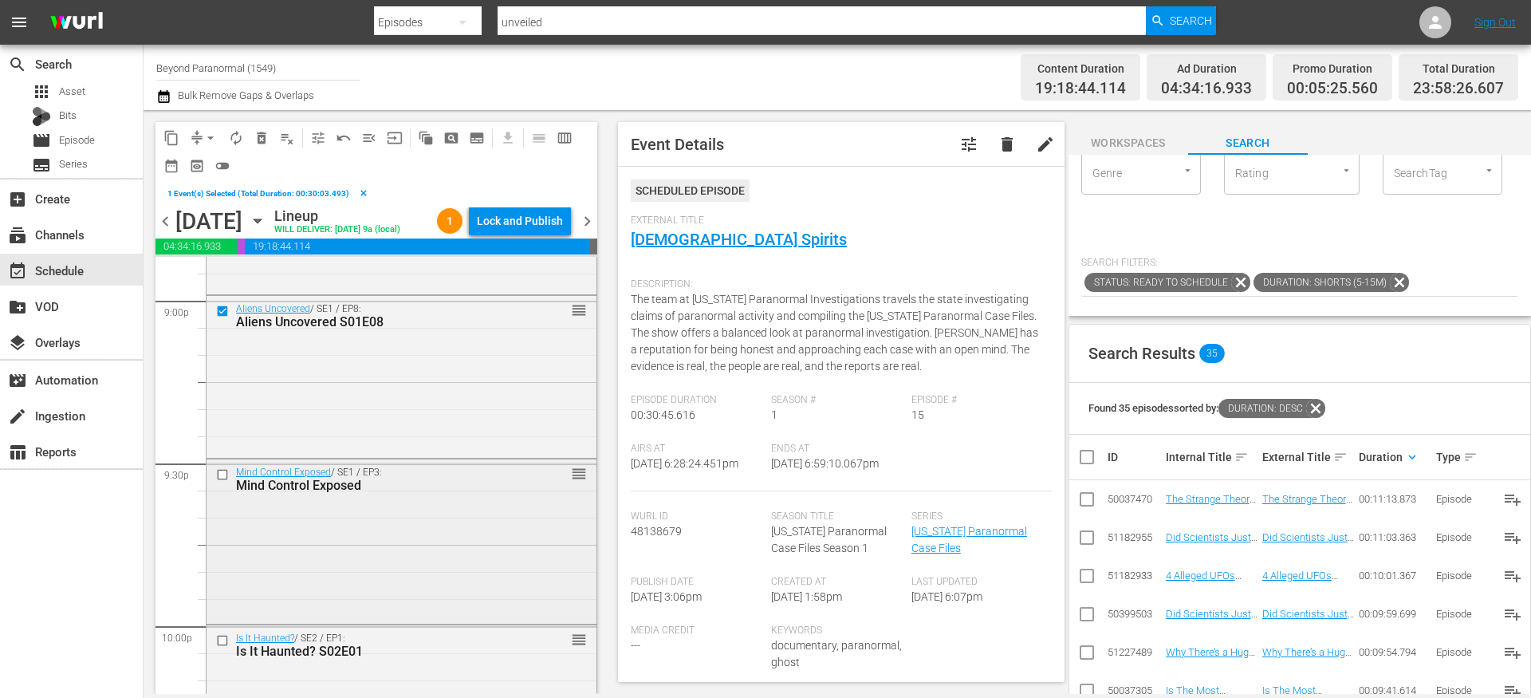
click at [222, 482] on input "checkbox" at bounding box center [224, 475] width 17 height 14
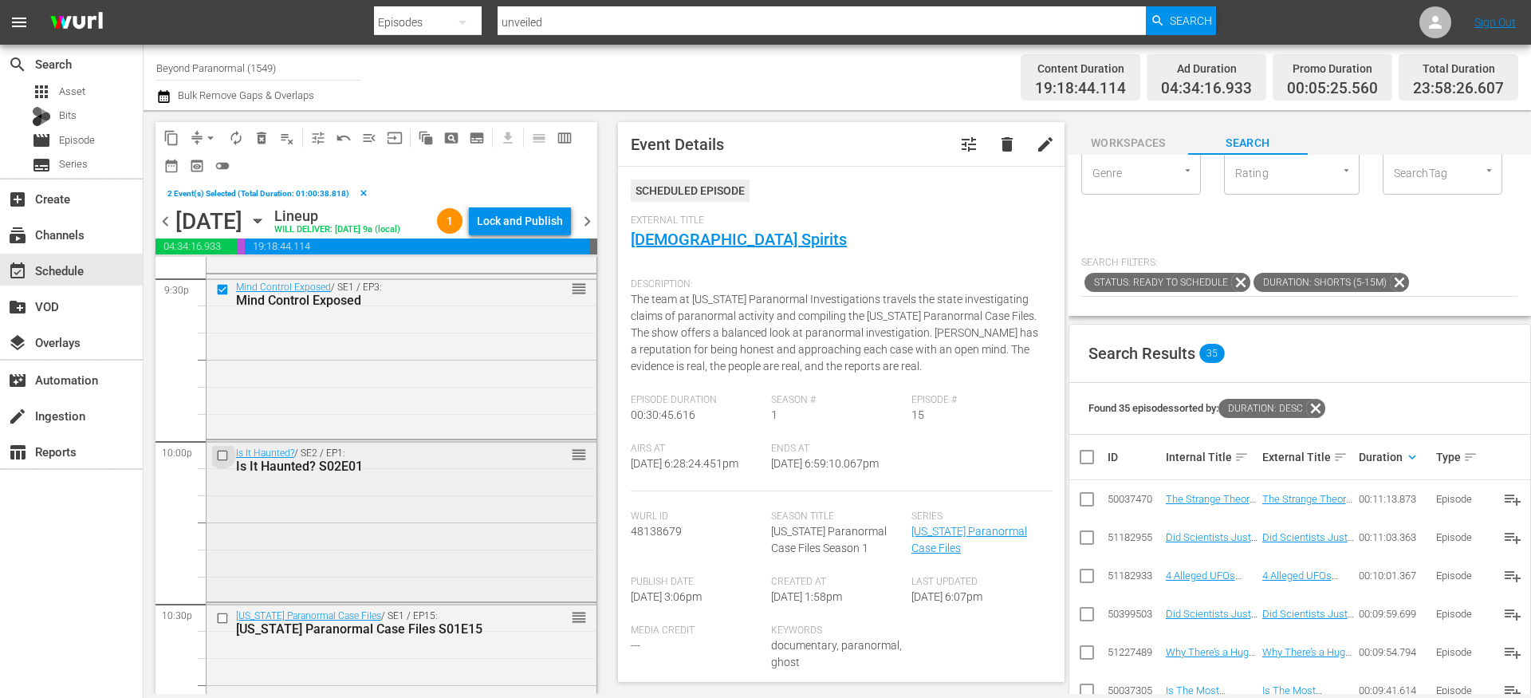
click at [226, 462] on input "checkbox" at bounding box center [224, 455] width 17 height 14
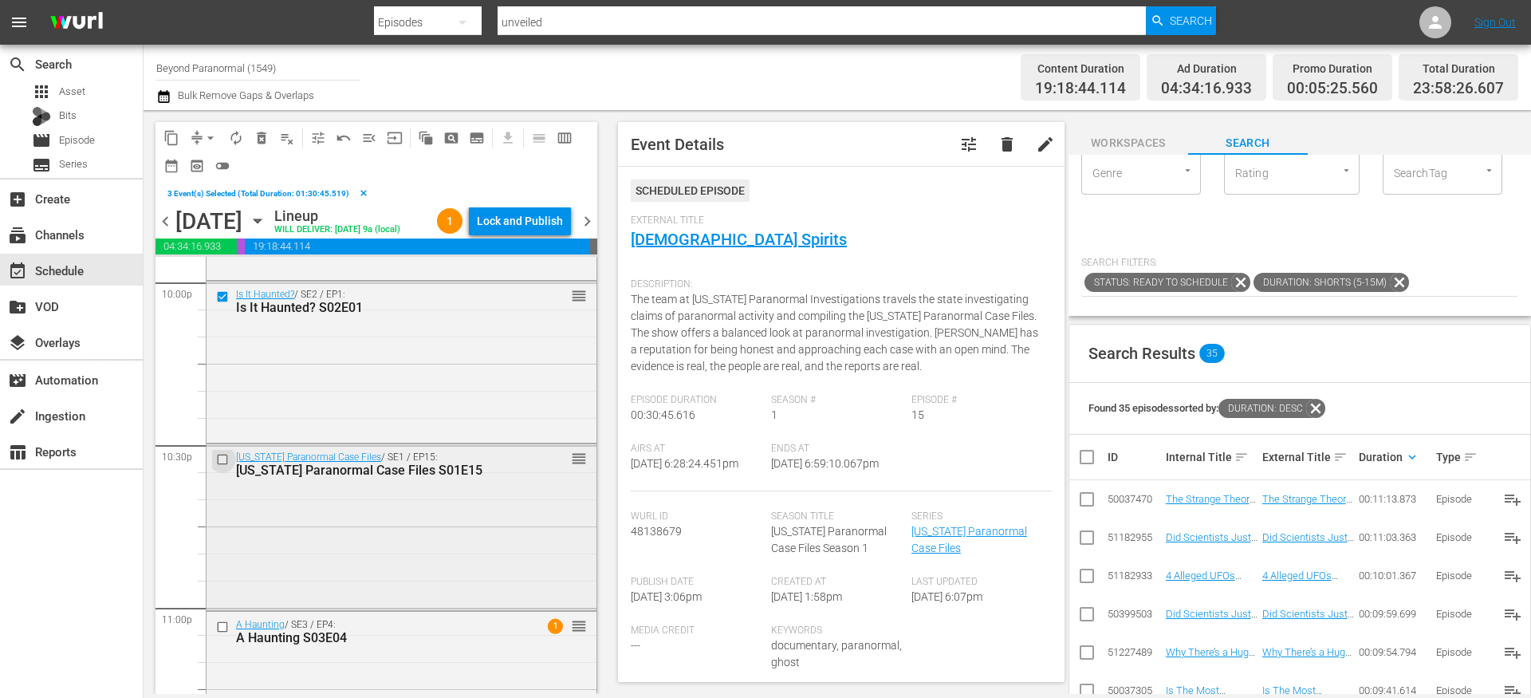
click at [224, 466] on input "checkbox" at bounding box center [224, 460] width 17 height 14
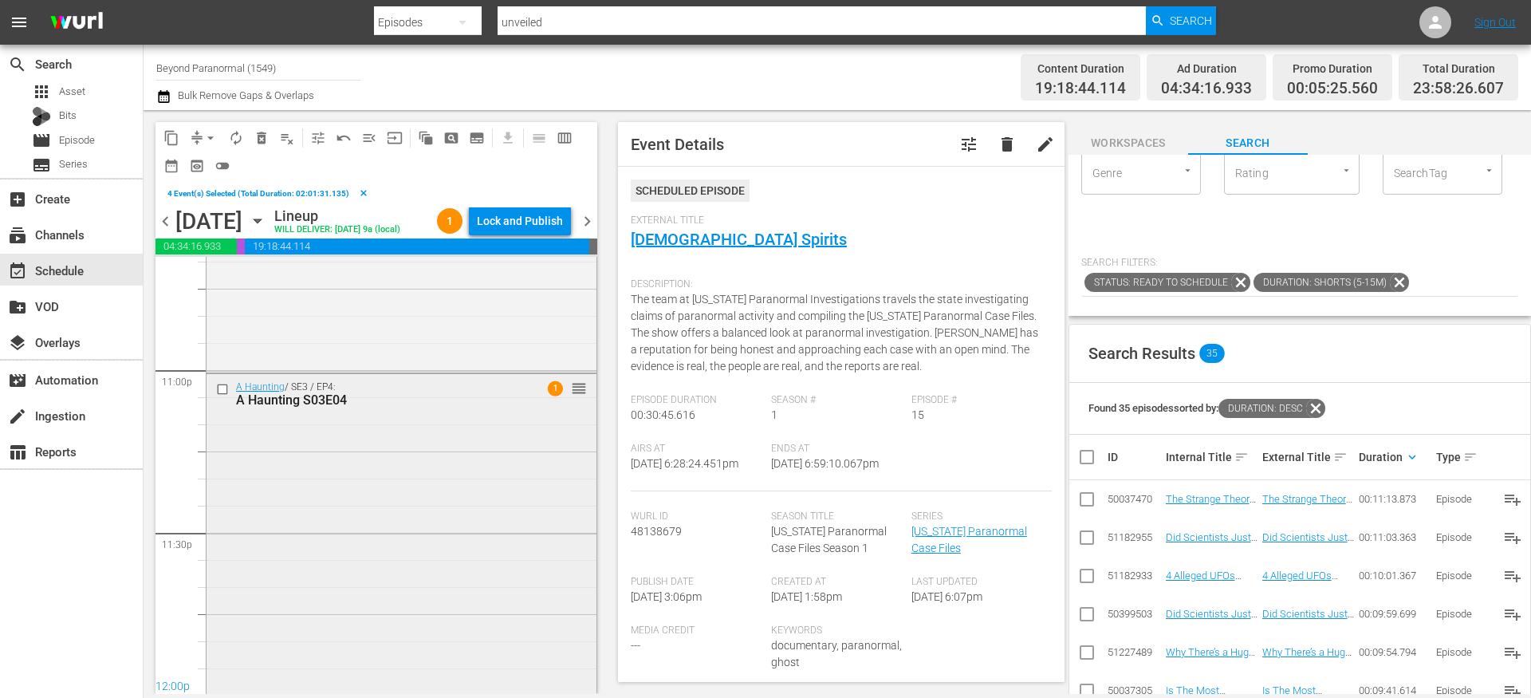
click at [223, 395] on input "checkbox" at bounding box center [224, 389] width 17 height 14
click at [171, 136] on span "content_copy" at bounding box center [171, 138] width 16 height 16
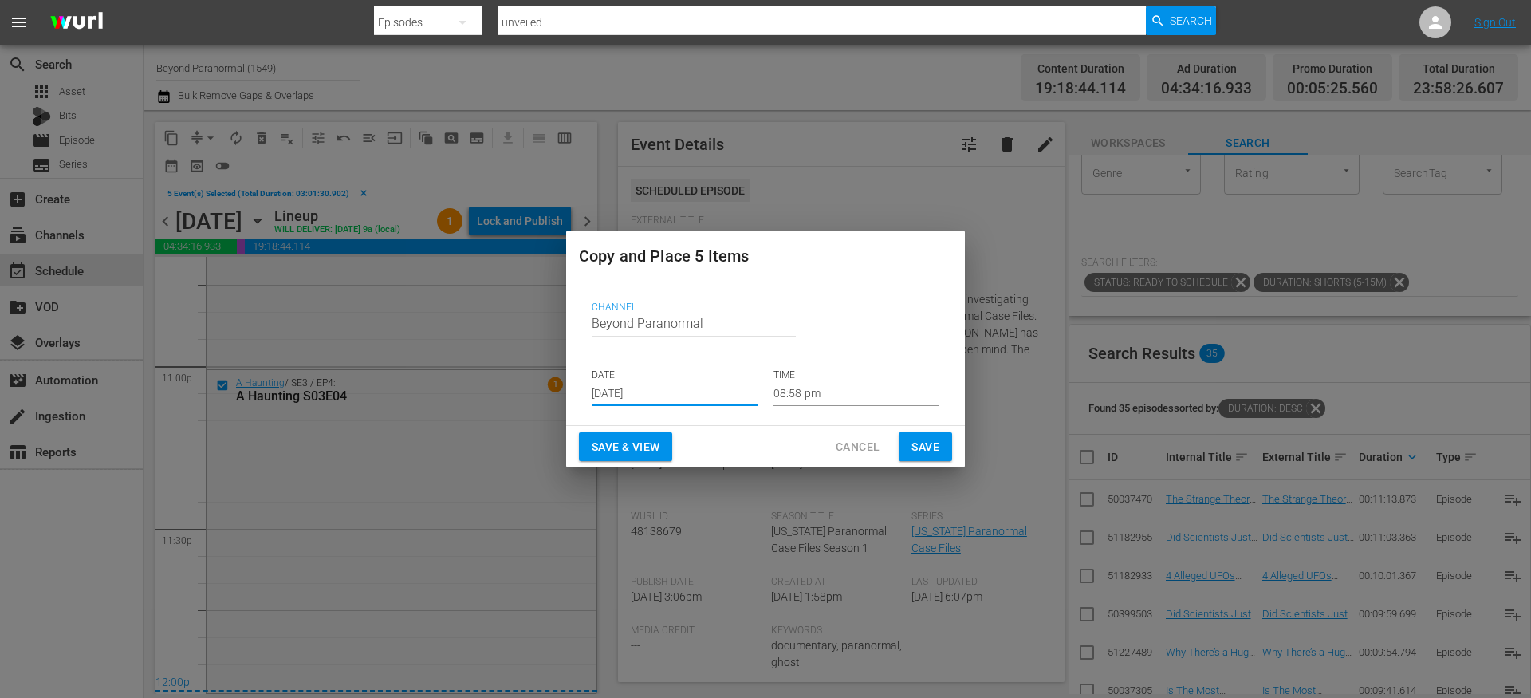
click at [651, 391] on input "[DATE]" at bounding box center [675, 394] width 166 height 24
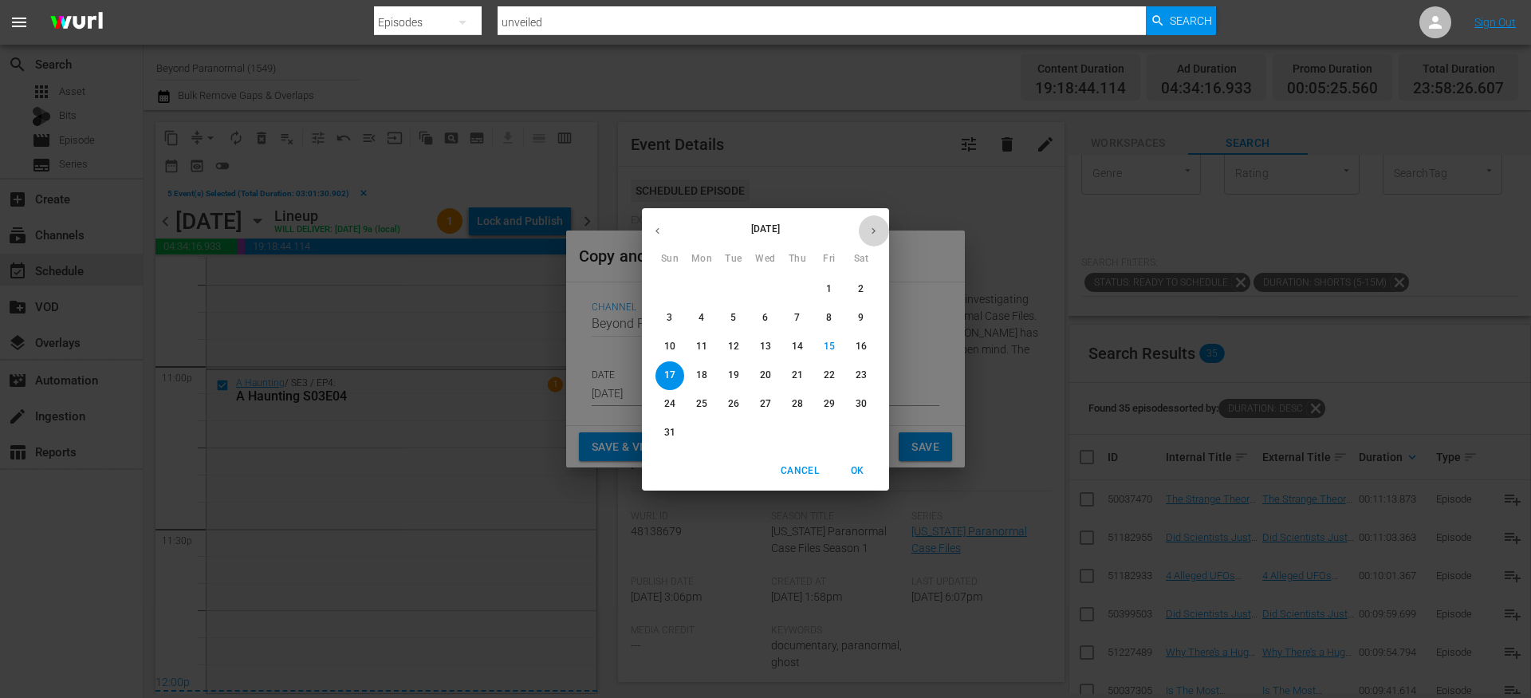
click at [875, 235] on icon "button" at bounding box center [873, 231] width 12 height 12
click at [703, 403] on p "29" at bounding box center [701, 404] width 11 height 14
type input "Sep 29th 2025"
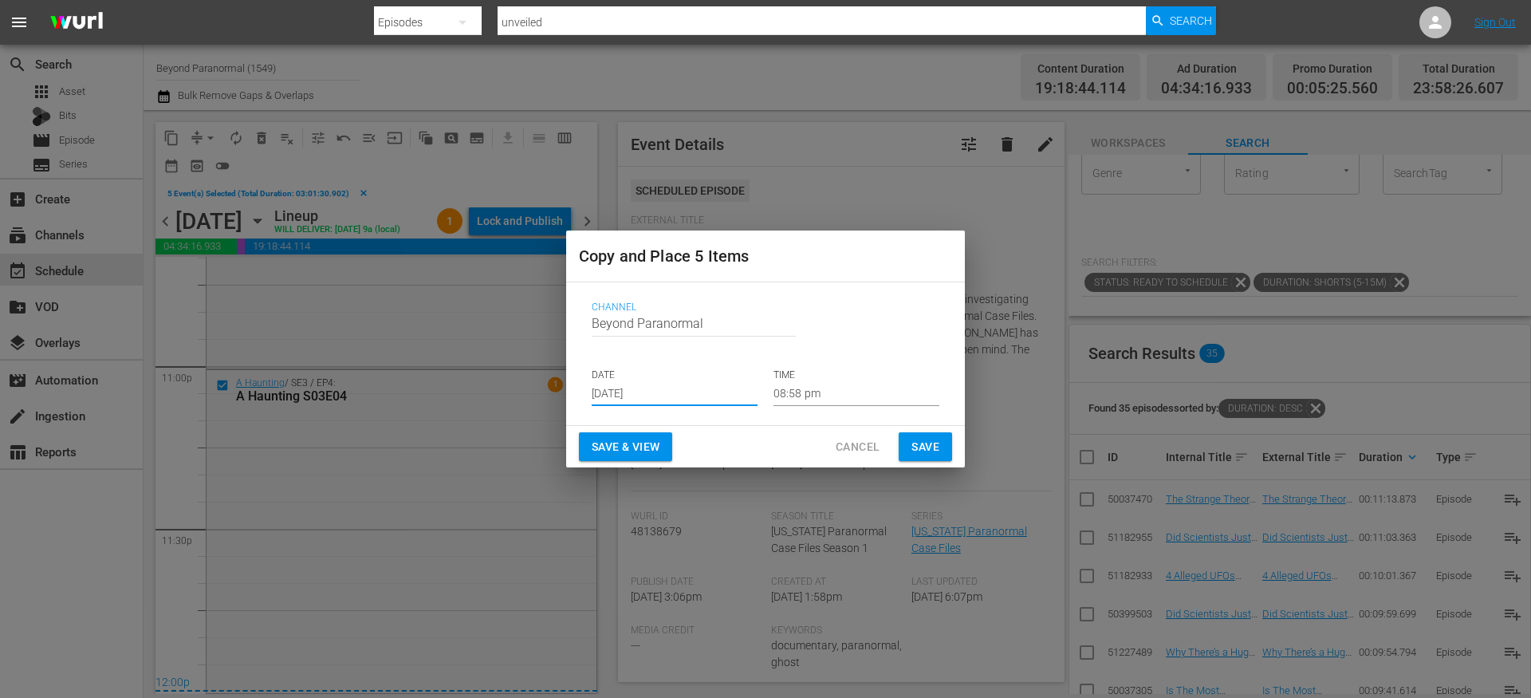
click at [820, 395] on input "08:58 pm" at bounding box center [856, 394] width 166 height 24
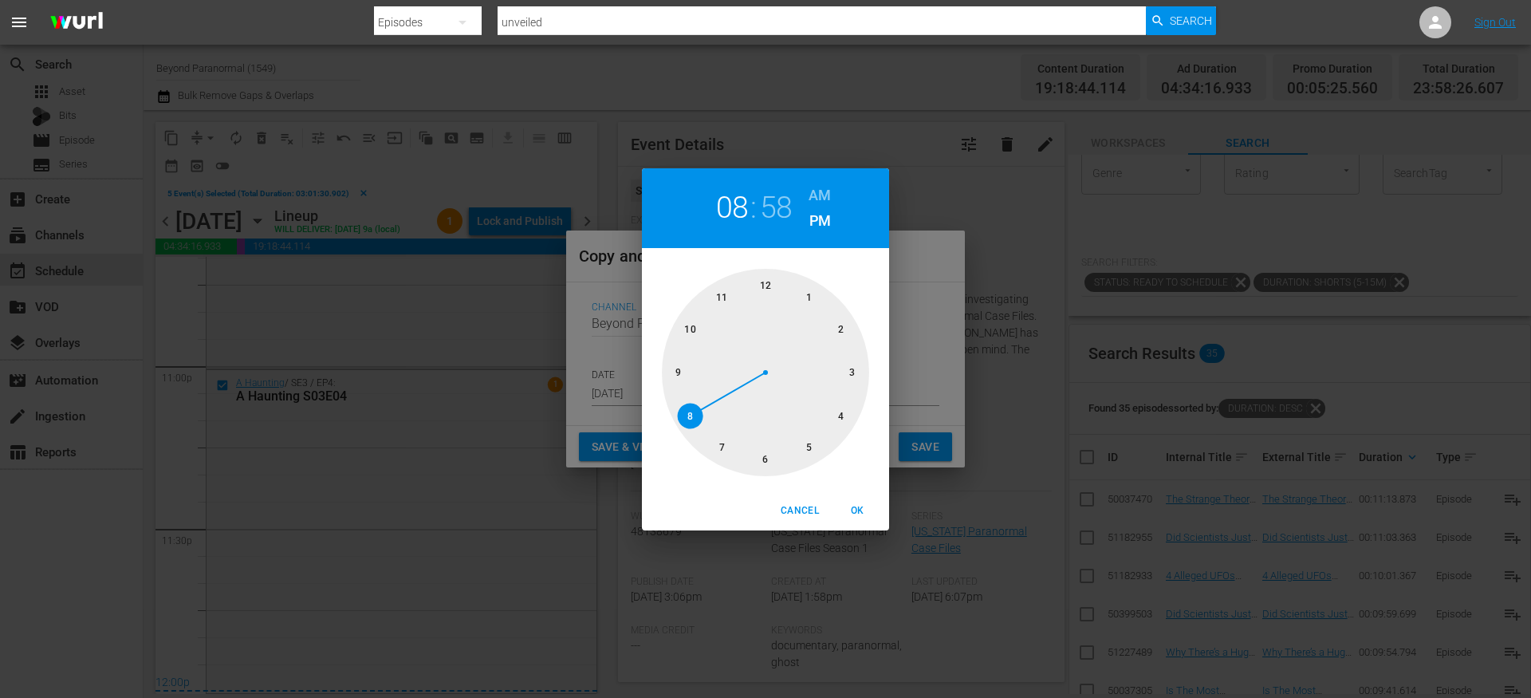
click at [770, 288] on div at bounding box center [765, 372] width 207 height 207
click at [816, 191] on h6 "AM" at bounding box center [819, 196] width 22 height 26
click at [757, 285] on div at bounding box center [765, 372] width 207 height 207
click at [856, 509] on span "OK" at bounding box center [857, 510] width 38 height 17
type input "12:00 am"
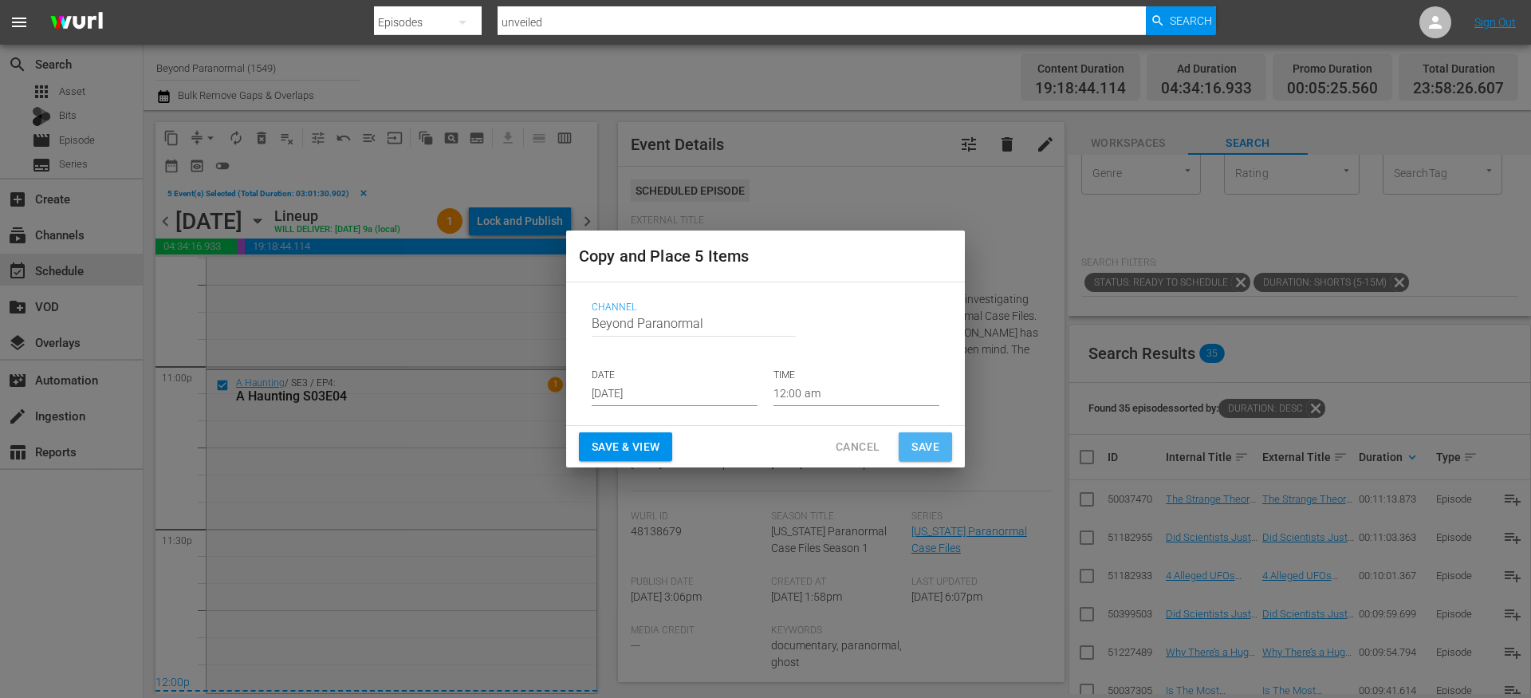
click at [934, 447] on span "Save" at bounding box center [925, 447] width 28 height 20
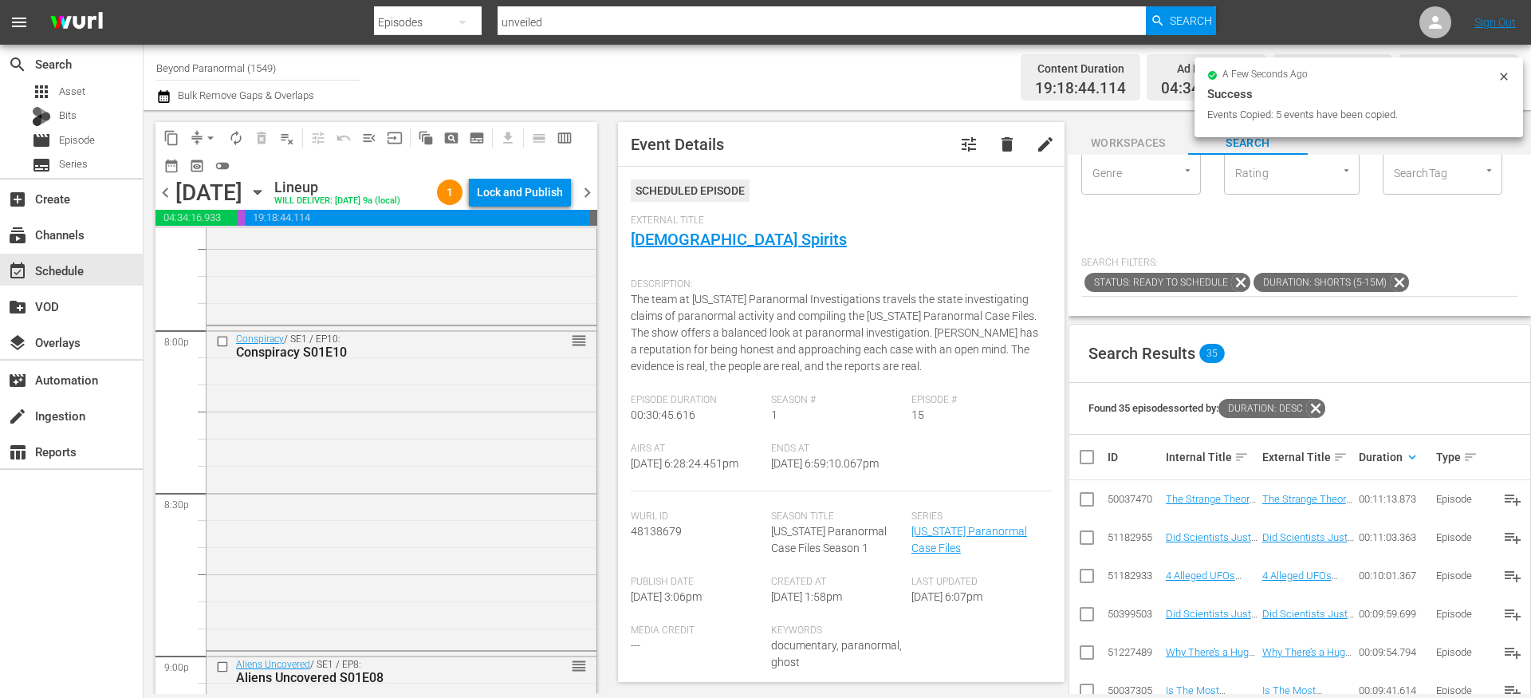
scroll to position [6402, 0]
click at [223, 350] on input "checkbox" at bounding box center [224, 343] width 17 height 14
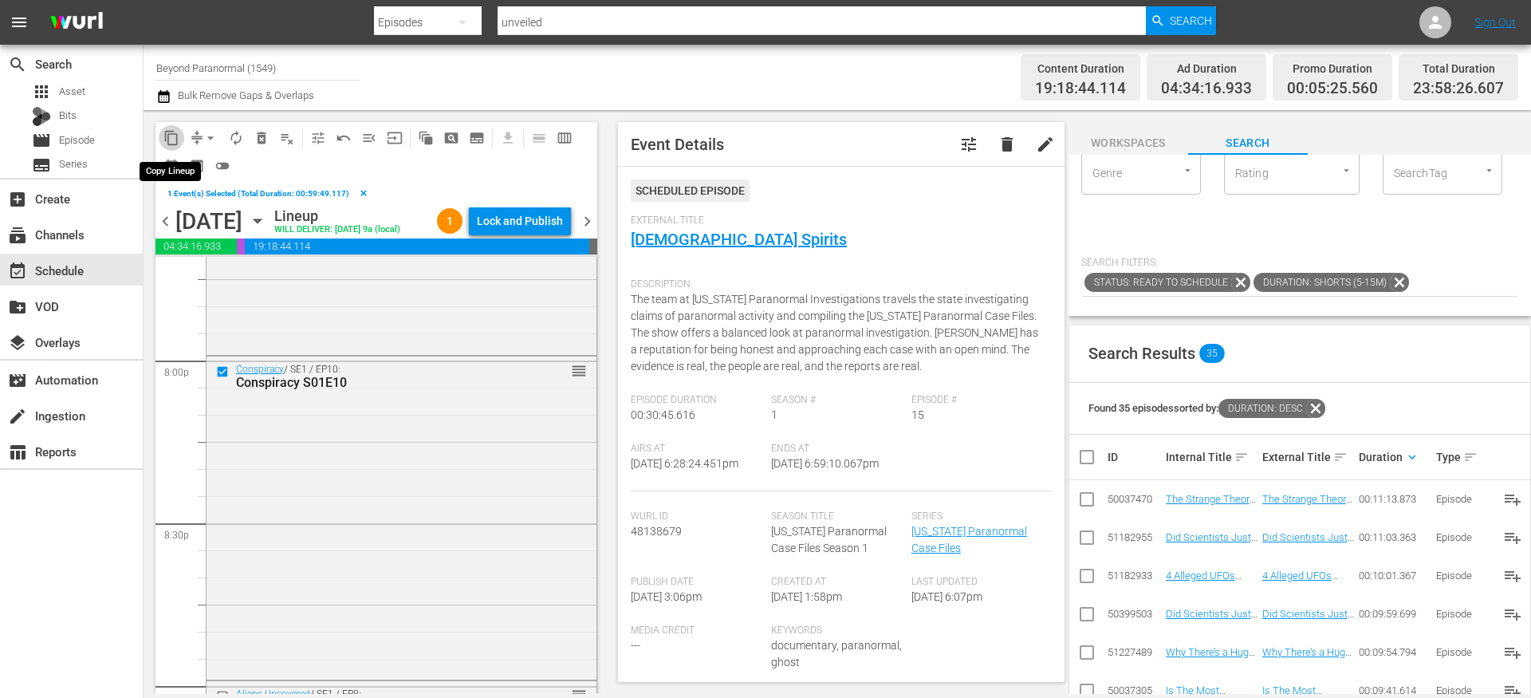
click at [170, 140] on span "content_copy" at bounding box center [171, 138] width 16 height 16
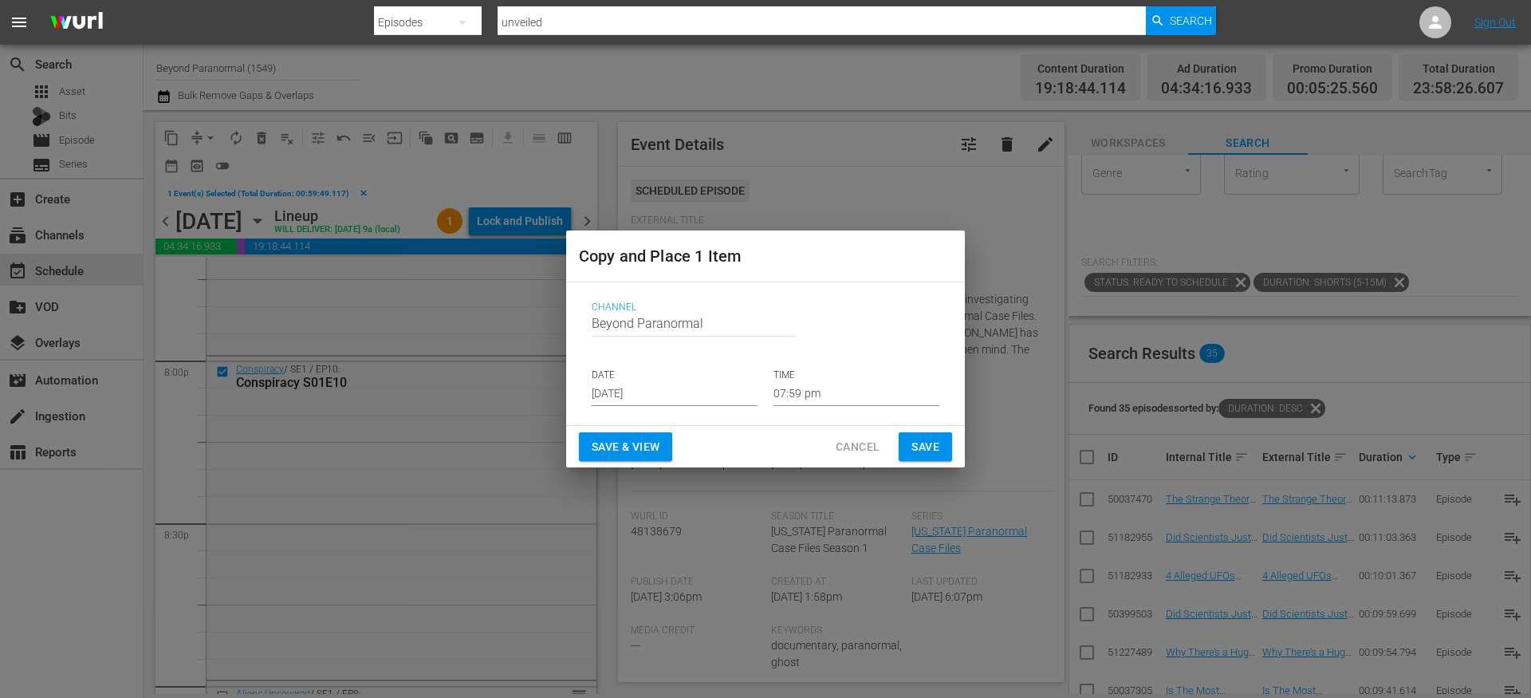
click at [641, 403] on input "[DATE]" at bounding box center [675, 394] width 166 height 24
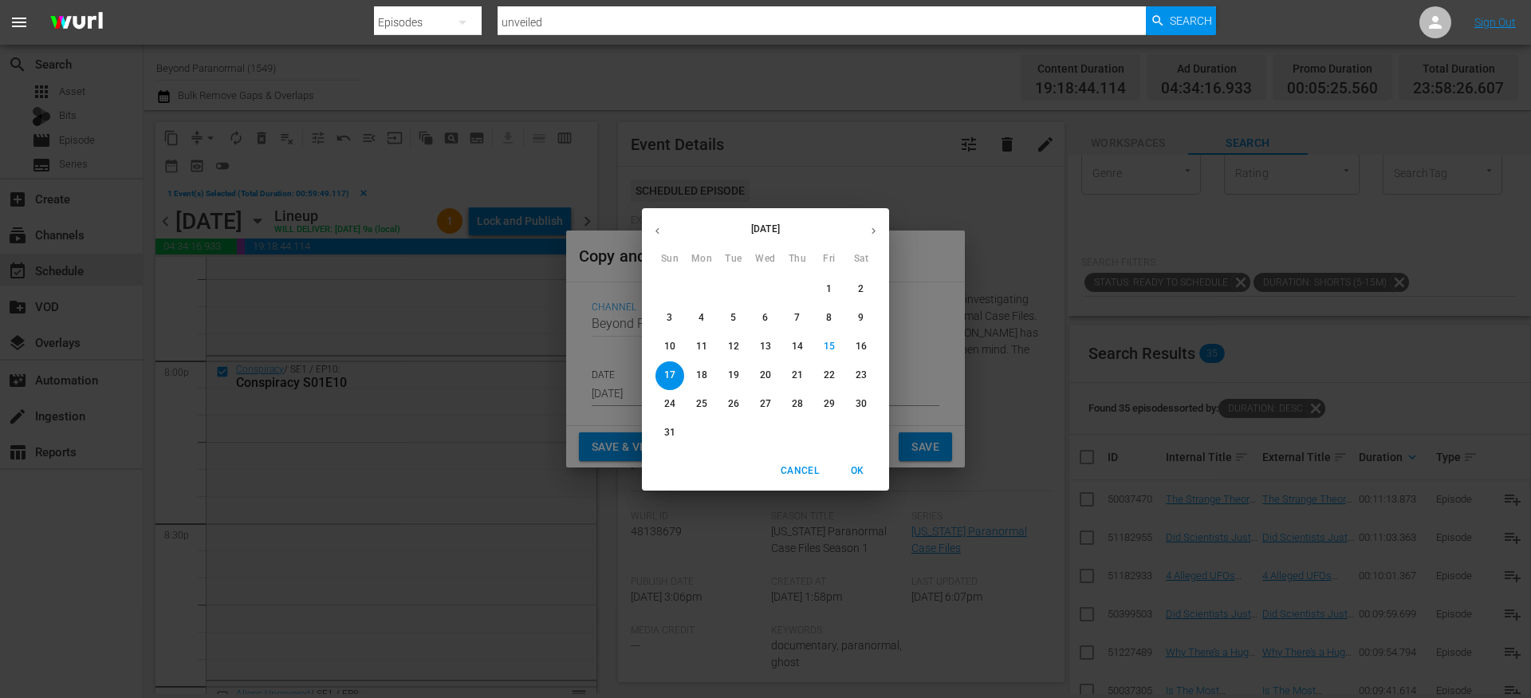
click at [874, 234] on icon "button" at bounding box center [873, 231] width 12 height 12
click at [705, 403] on p "29" at bounding box center [701, 404] width 11 height 14
type input "Sep 29th 2025"
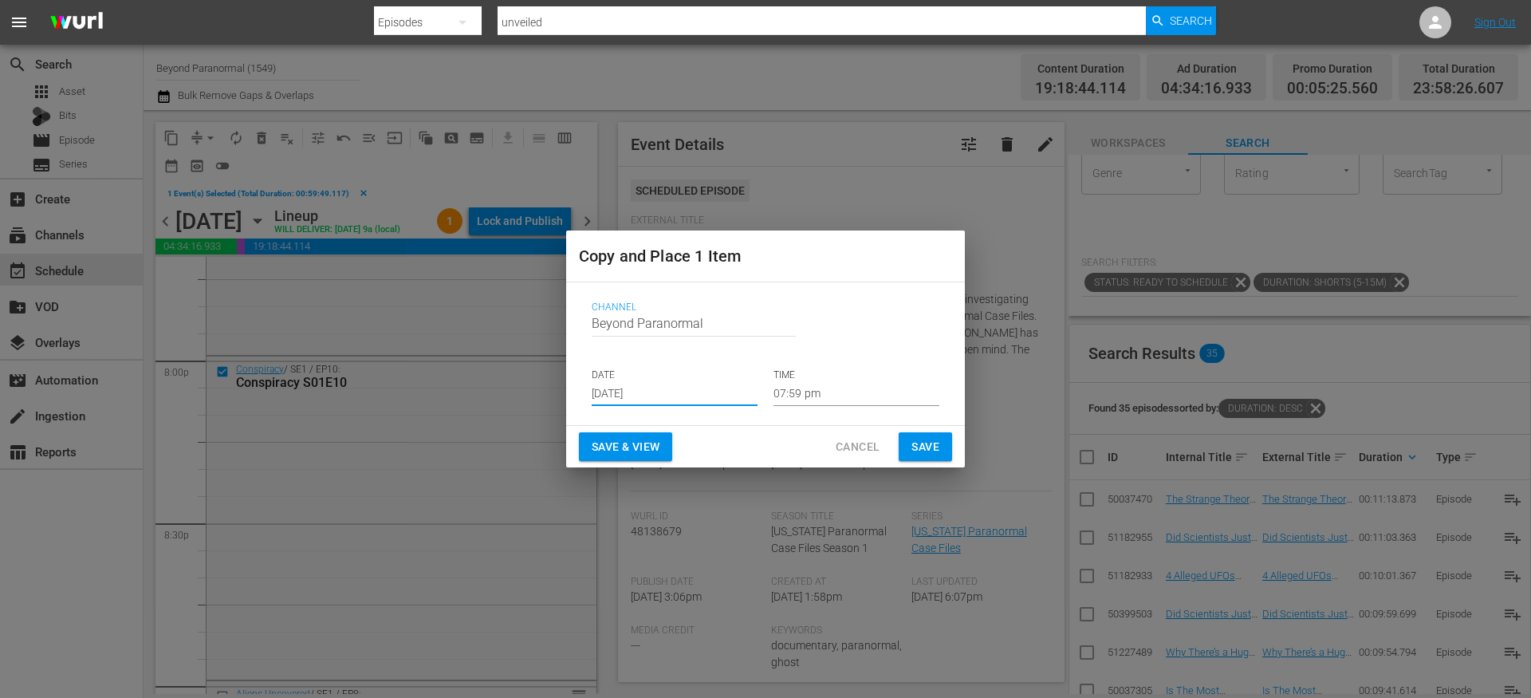
click at [828, 390] on input "07:59 pm" at bounding box center [856, 394] width 166 height 24
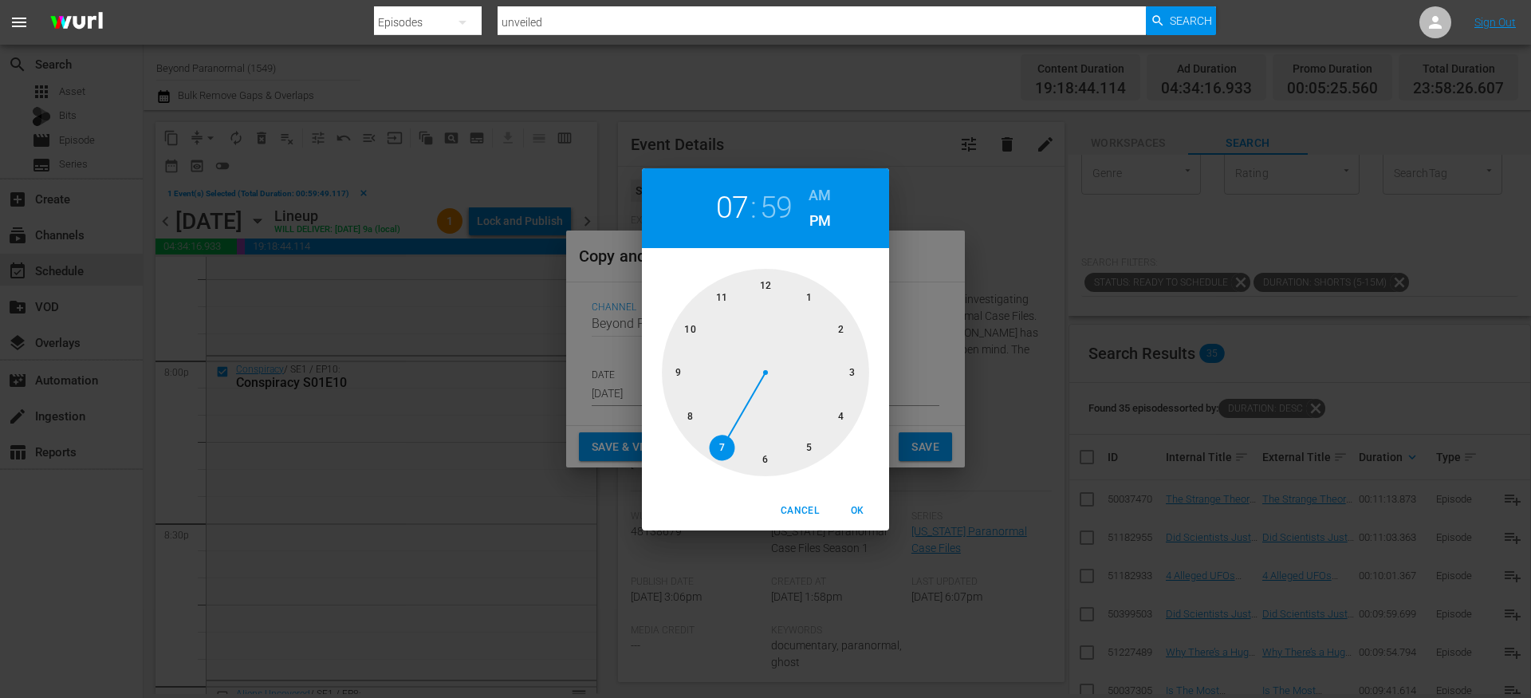
click at [855, 372] on div at bounding box center [765, 372] width 207 height 207
click at [763, 285] on div at bounding box center [765, 372] width 207 height 207
click at [816, 188] on h6 "AM" at bounding box center [819, 196] width 22 height 26
click at [859, 504] on span "OK" at bounding box center [857, 510] width 38 height 17
type input "03:00 am"
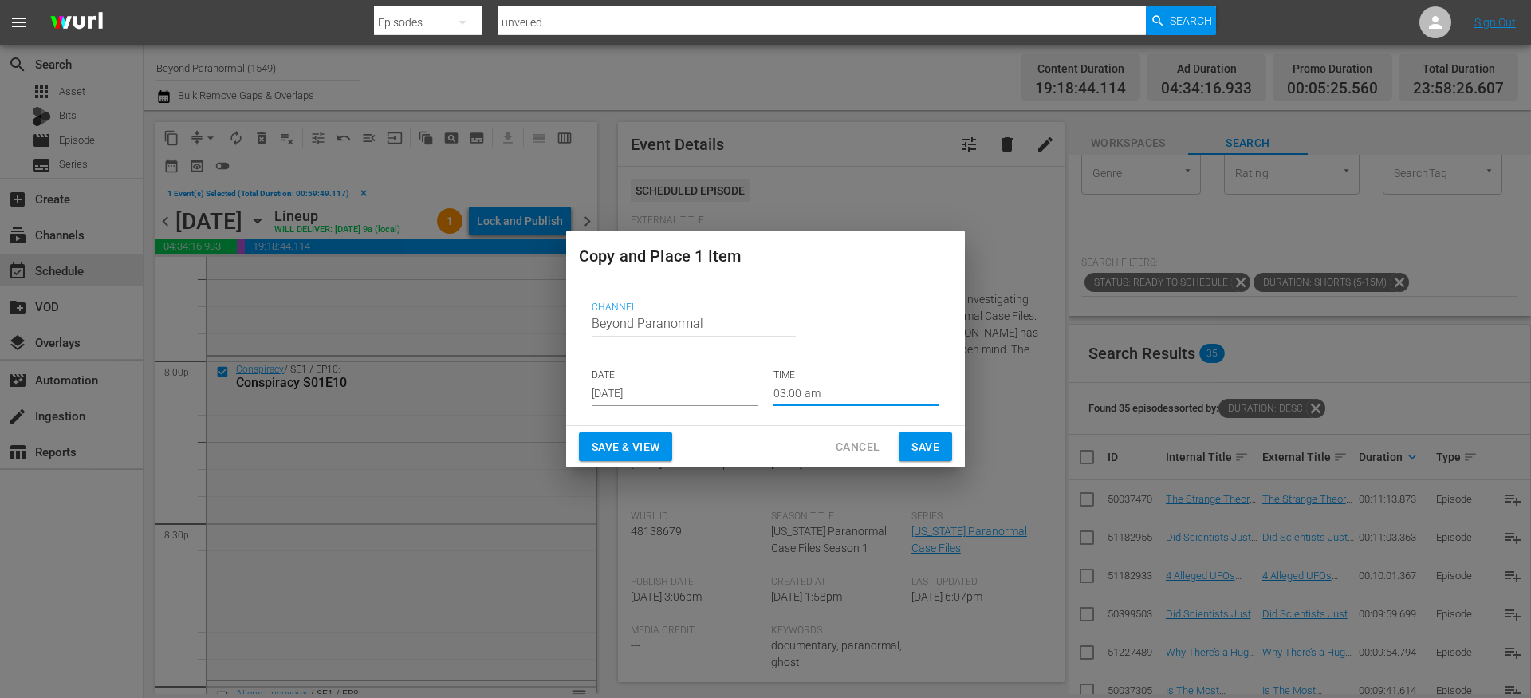
click at [934, 440] on span "Save" at bounding box center [925, 447] width 28 height 20
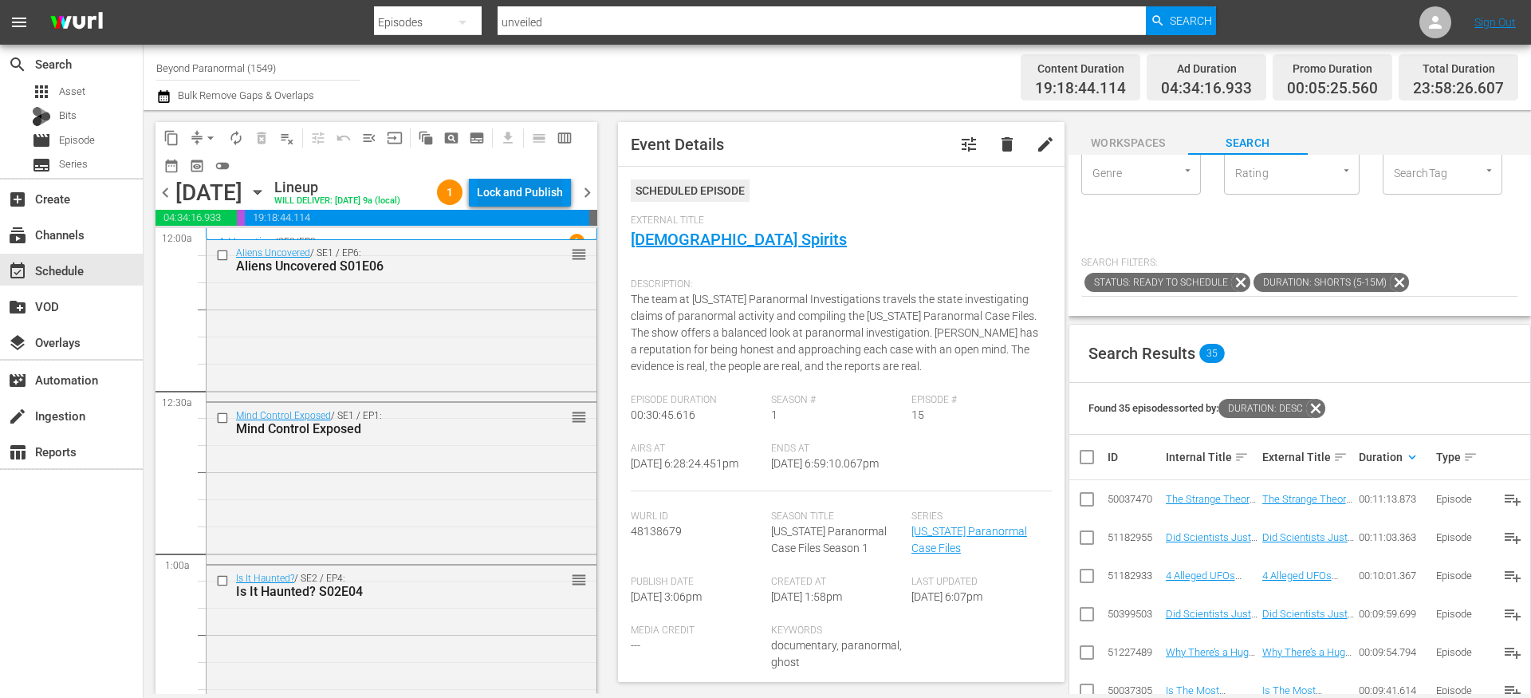
click at [501, 199] on div "Lock and Publish" at bounding box center [520, 192] width 86 height 29
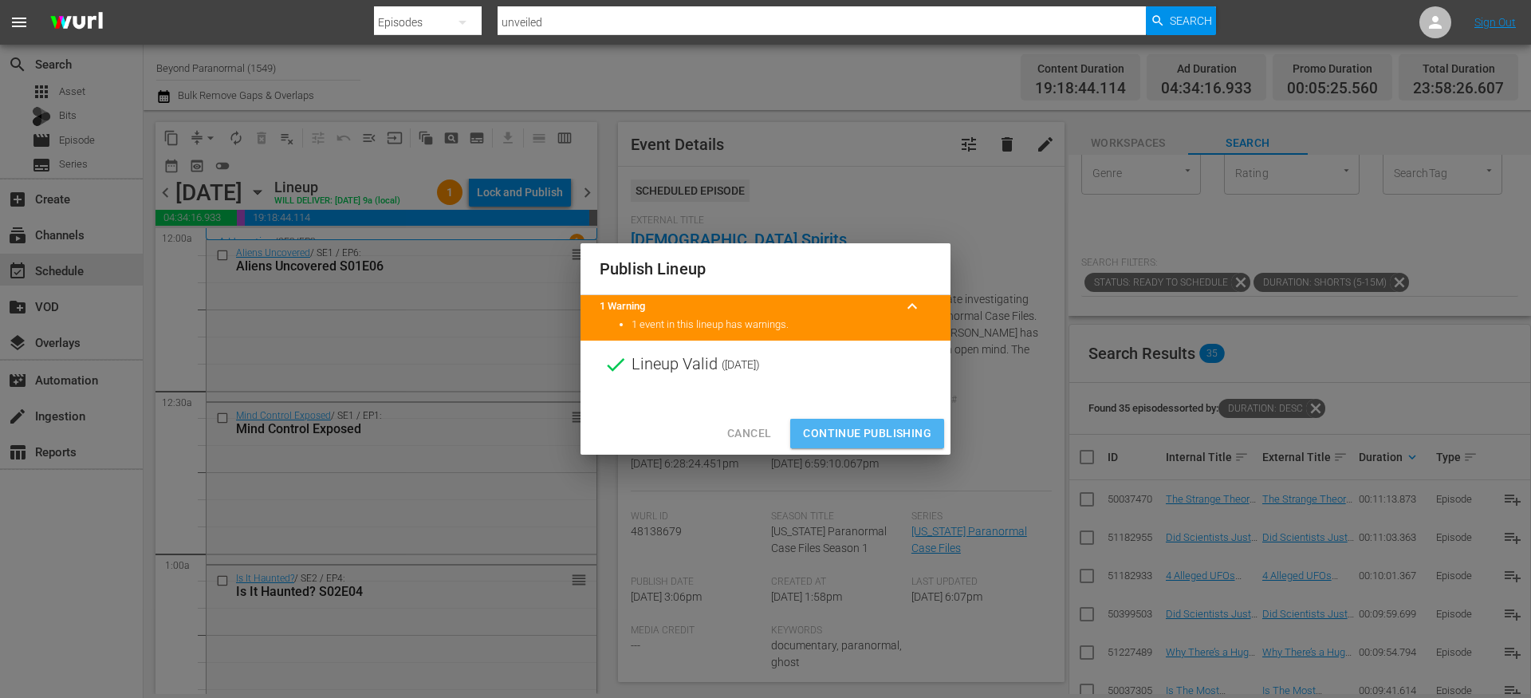
click at [872, 423] on span "Continue Publishing" at bounding box center [867, 433] width 128 height 20
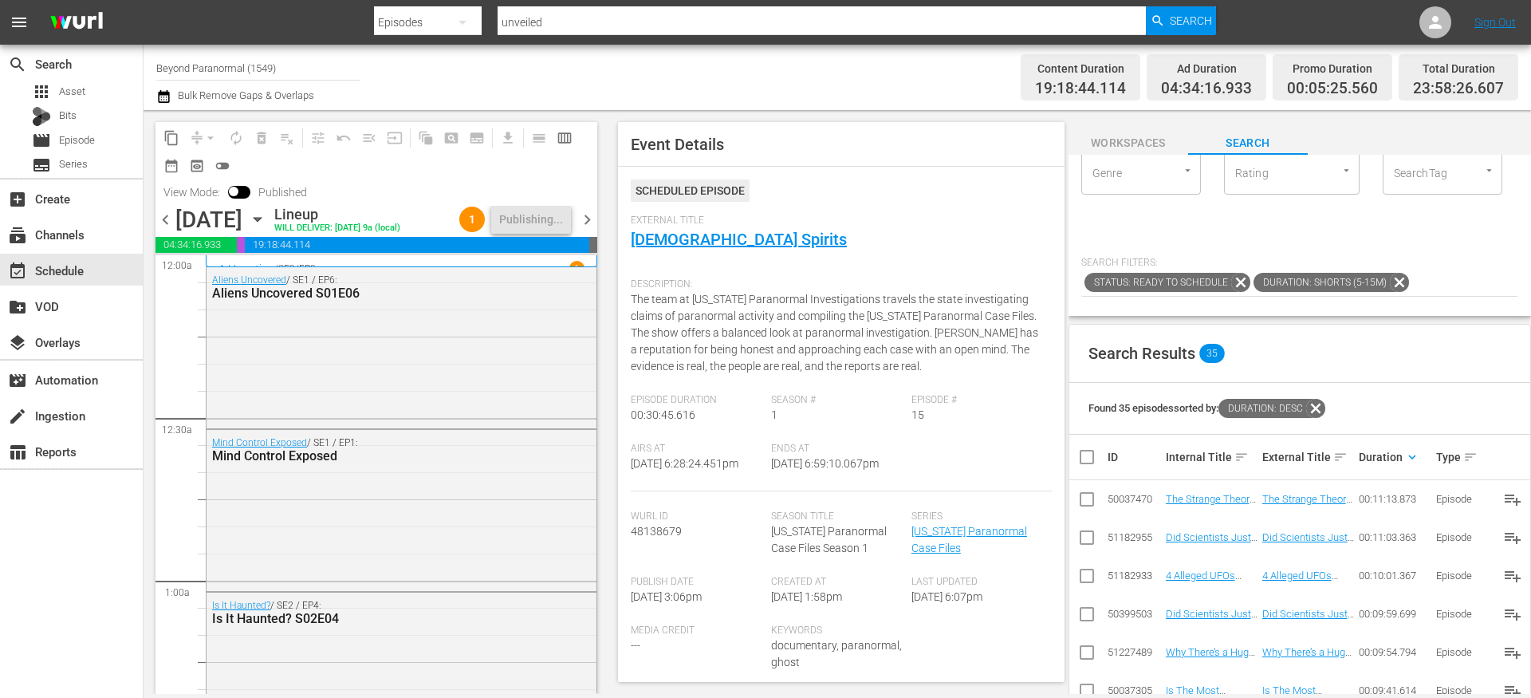
click at [587, 222] on span "chevron_right" at bounding box center [587, 220] width 20 height 20
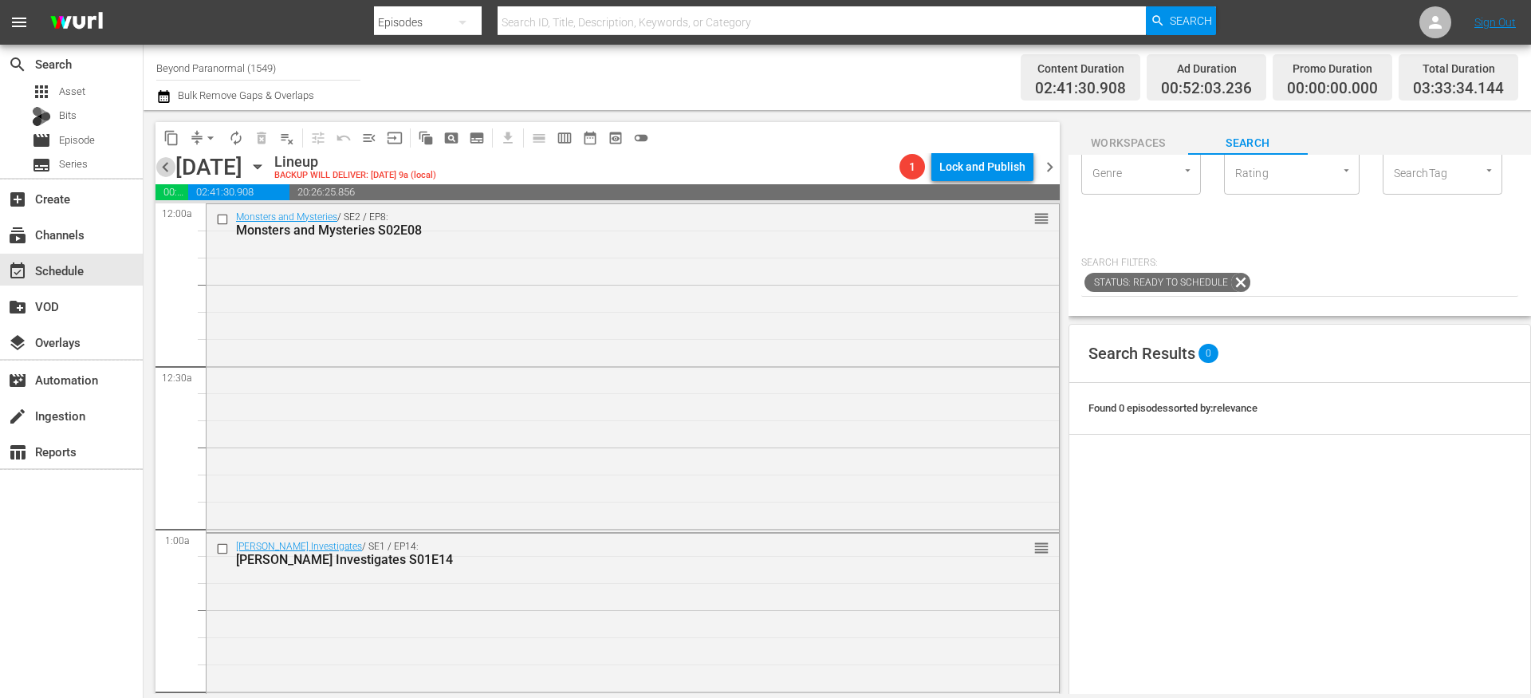
click at [165, 163] on span "chevron_left" at bounding box center [165, 167] width 20 height 20
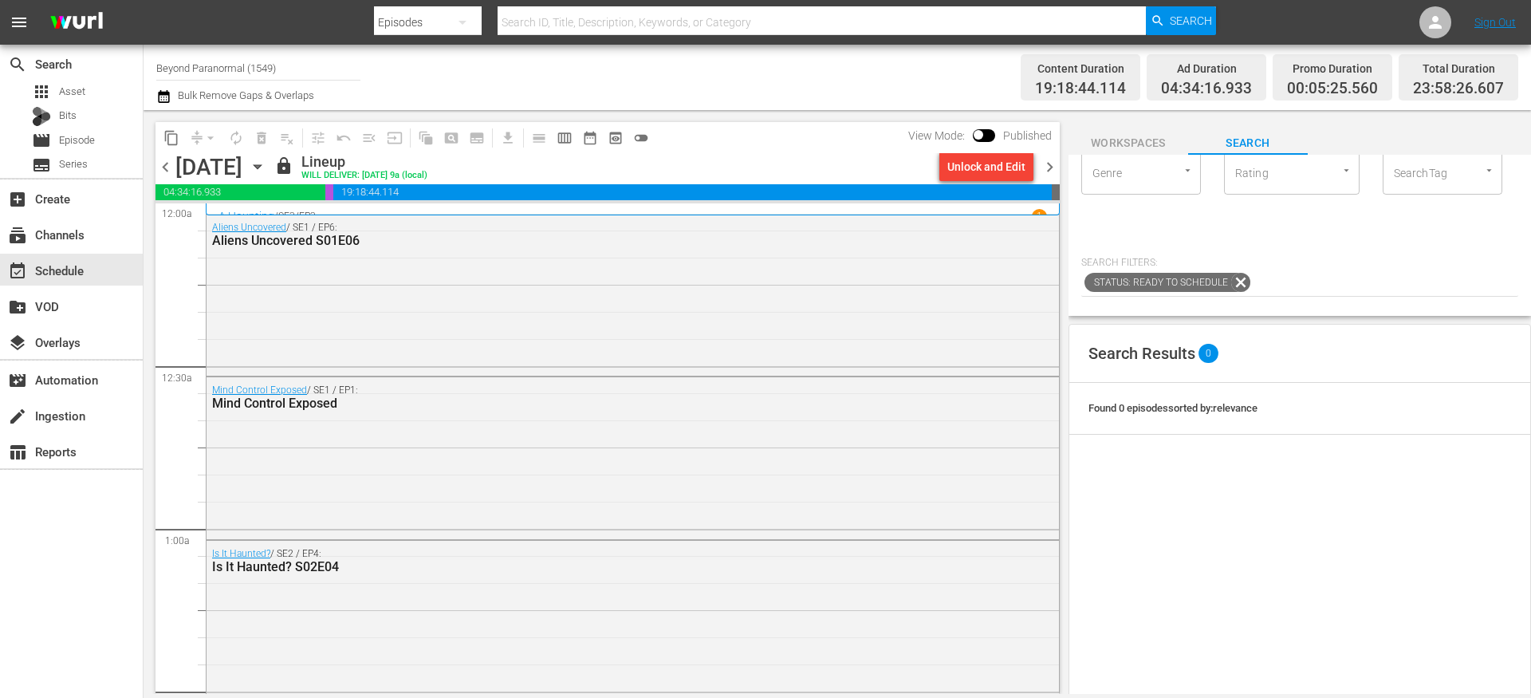
click at [1055, 170] on span "chevron_right" at bounding box center [1050, 167] width 20 height 20
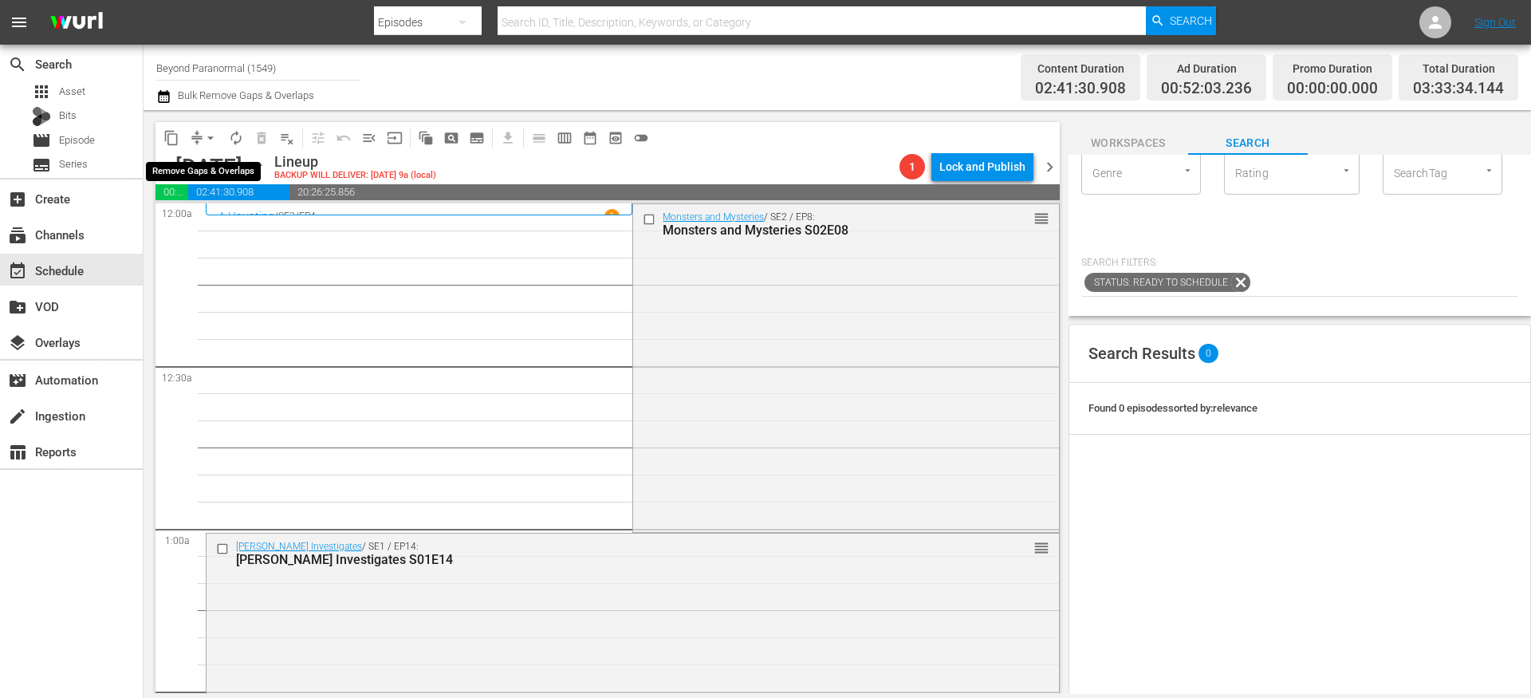
click at [197, 136] on span "compress" at bounding box center [197, 138] width 16 height 16
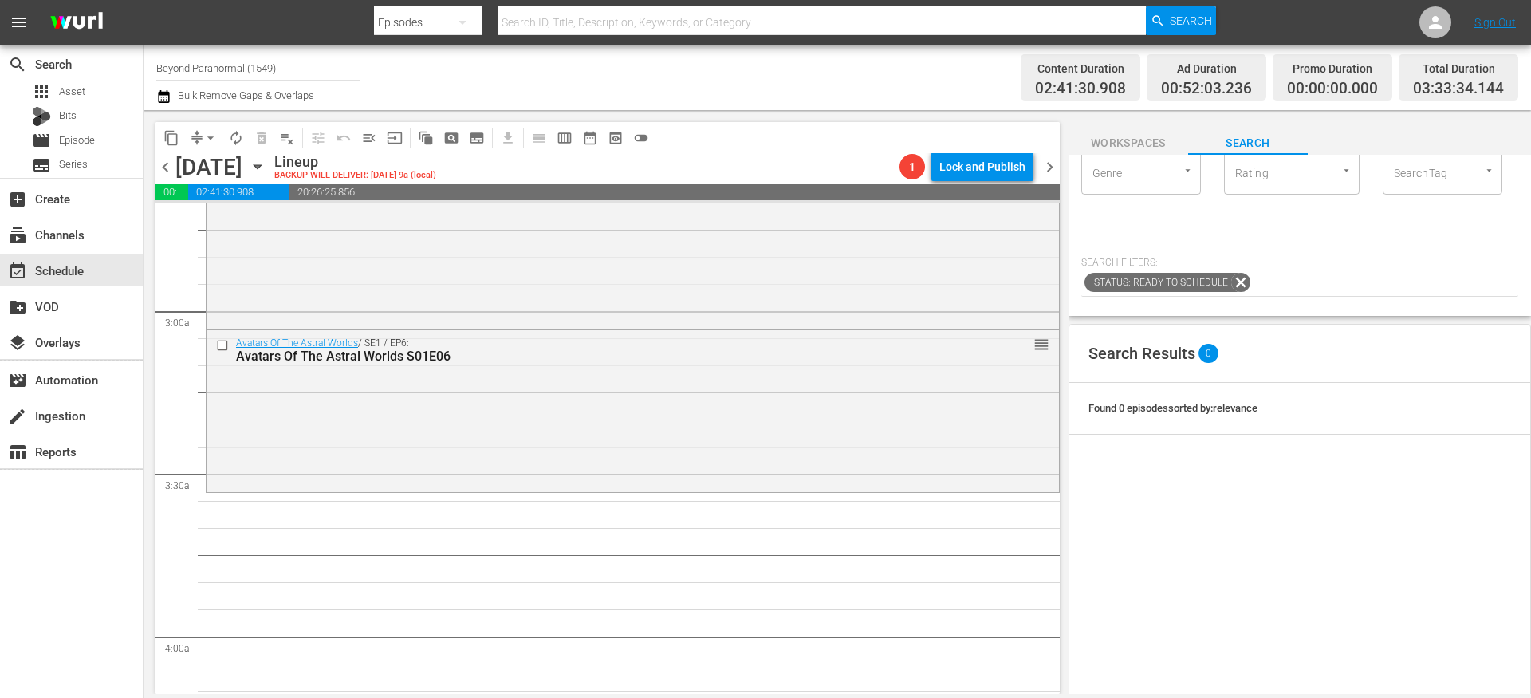
scroll to position [867, 0]
click at [177, 136] on span "content_copy" at bounding box center [171, 138] width 16 height 16
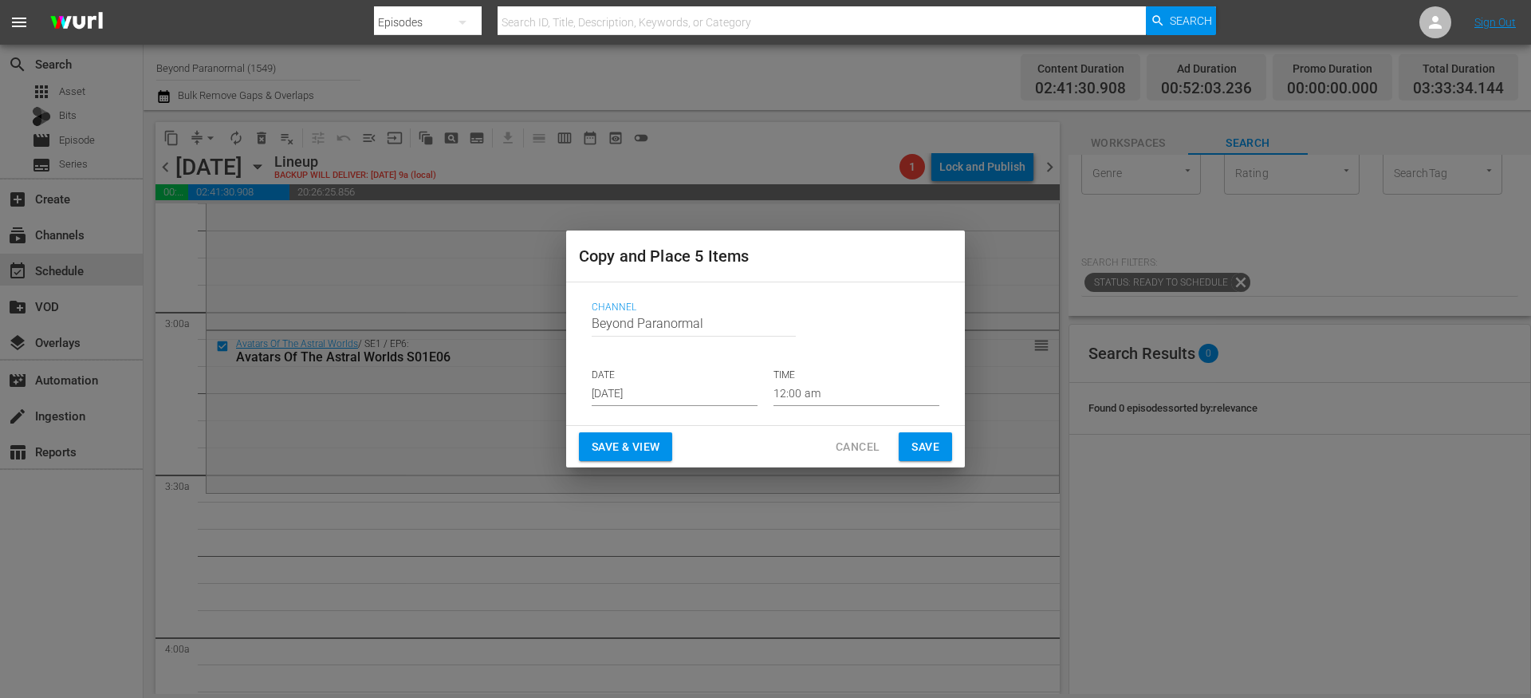
click at [642, 397] on input "[DATE]" at bounding box center [675, 394] width 166 height 24
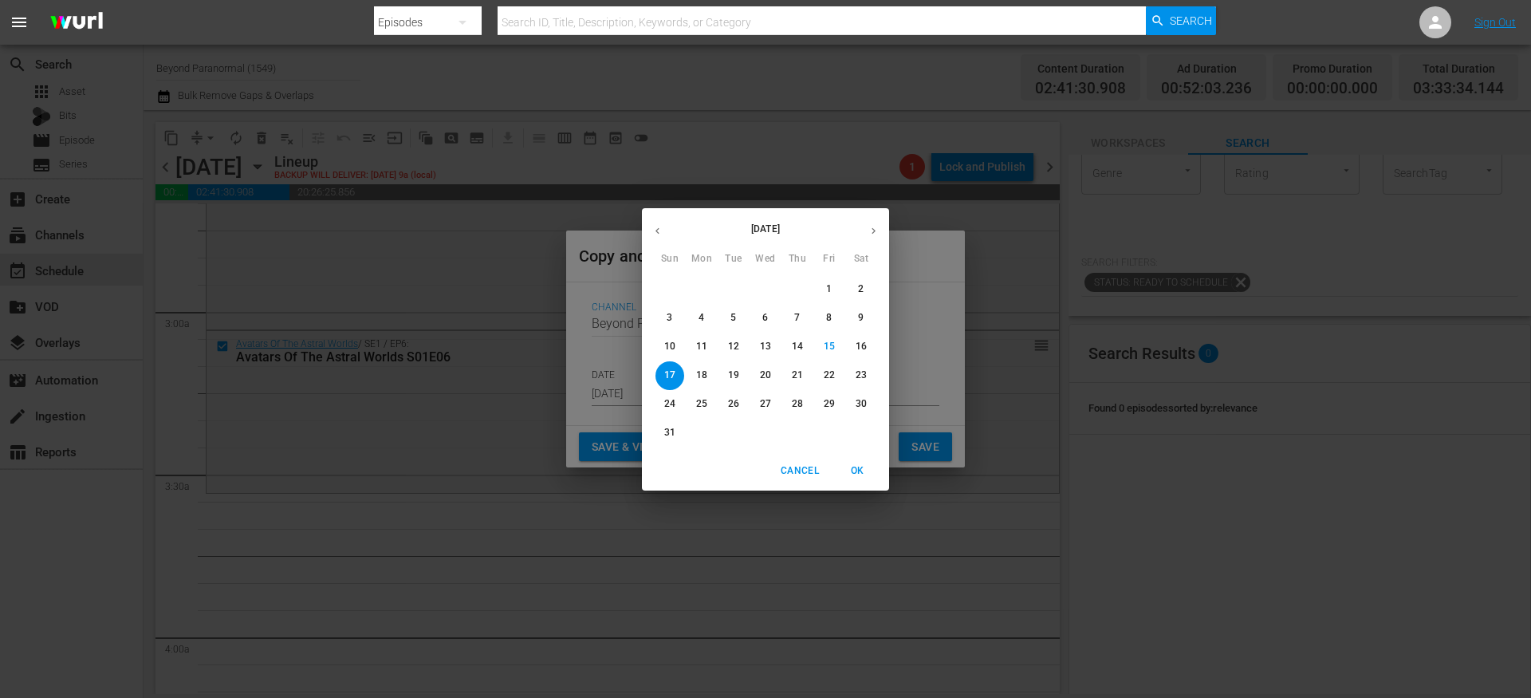
click at [872, 233] on icon "button" at bounding box center [873, 231] width 12 height 12
click at [857, 379] on p "27" at bounding box center [860, 375] width 11 height 14
type input "Sep 27th 2025"
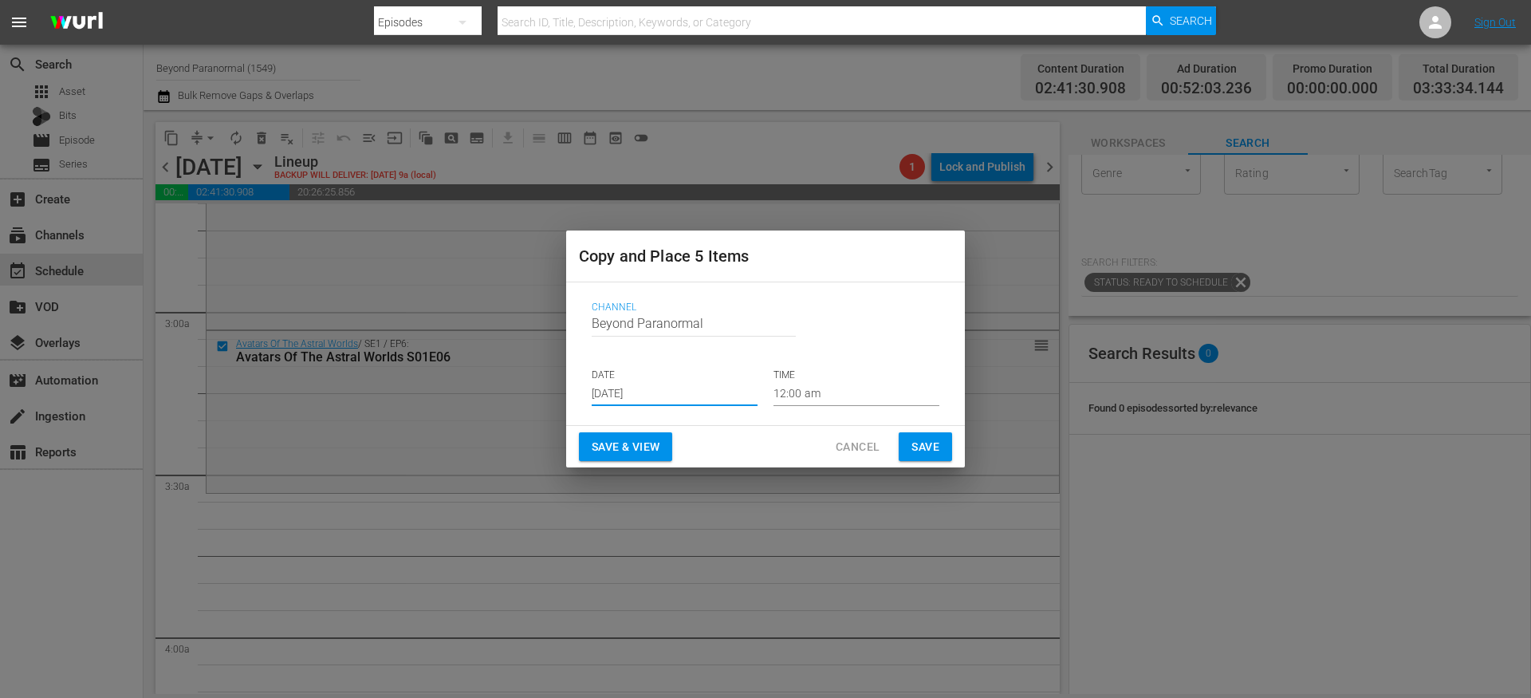
click at [806, 399] on input "12:00 am" at bounding box center [856, 394] width 166 height 24
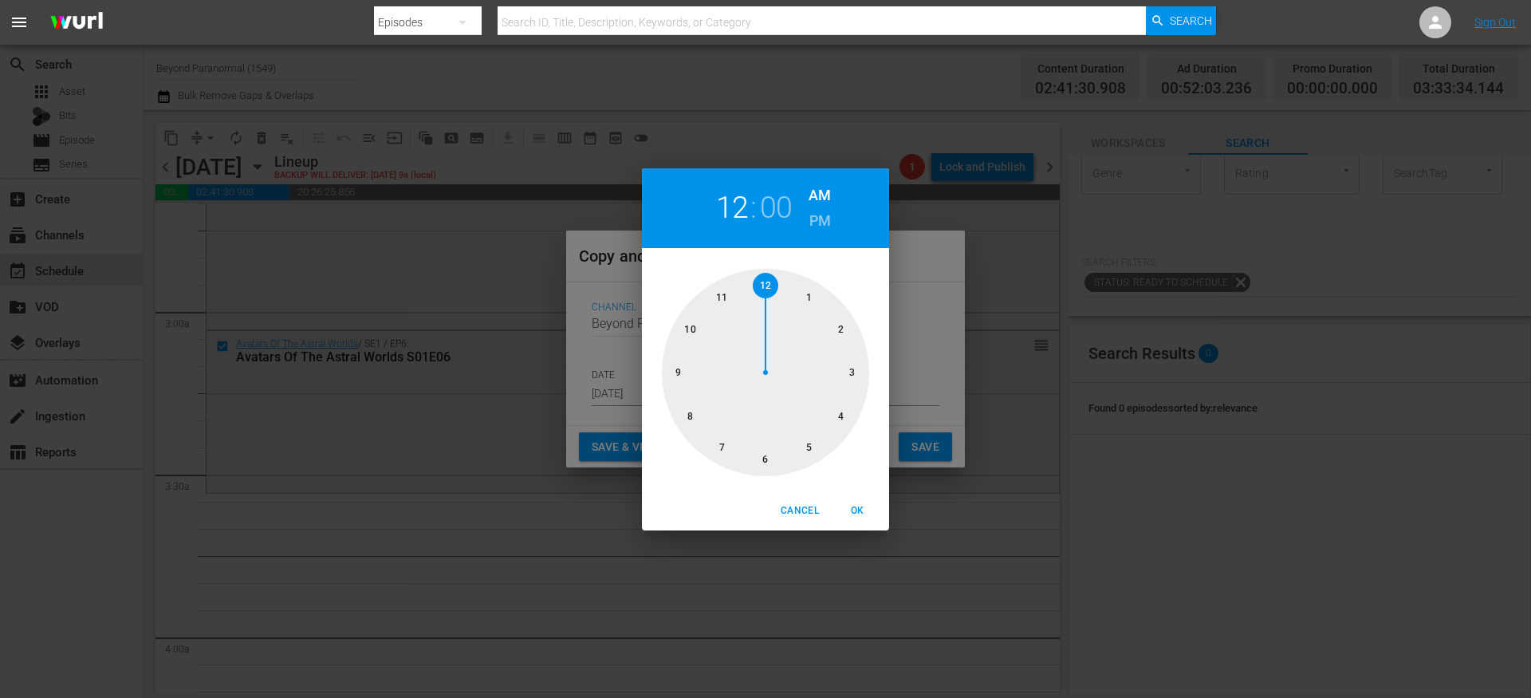
click at [859, 372] on div at bounding box center [765, 372] width 207 height 207
click at [766, 462] on div at bounding box center [765, 372] width 207 height 207
click at [862, 514] on span "OK" at bounding box center [857, 510] width 38 height 17
type input "03:30 am"
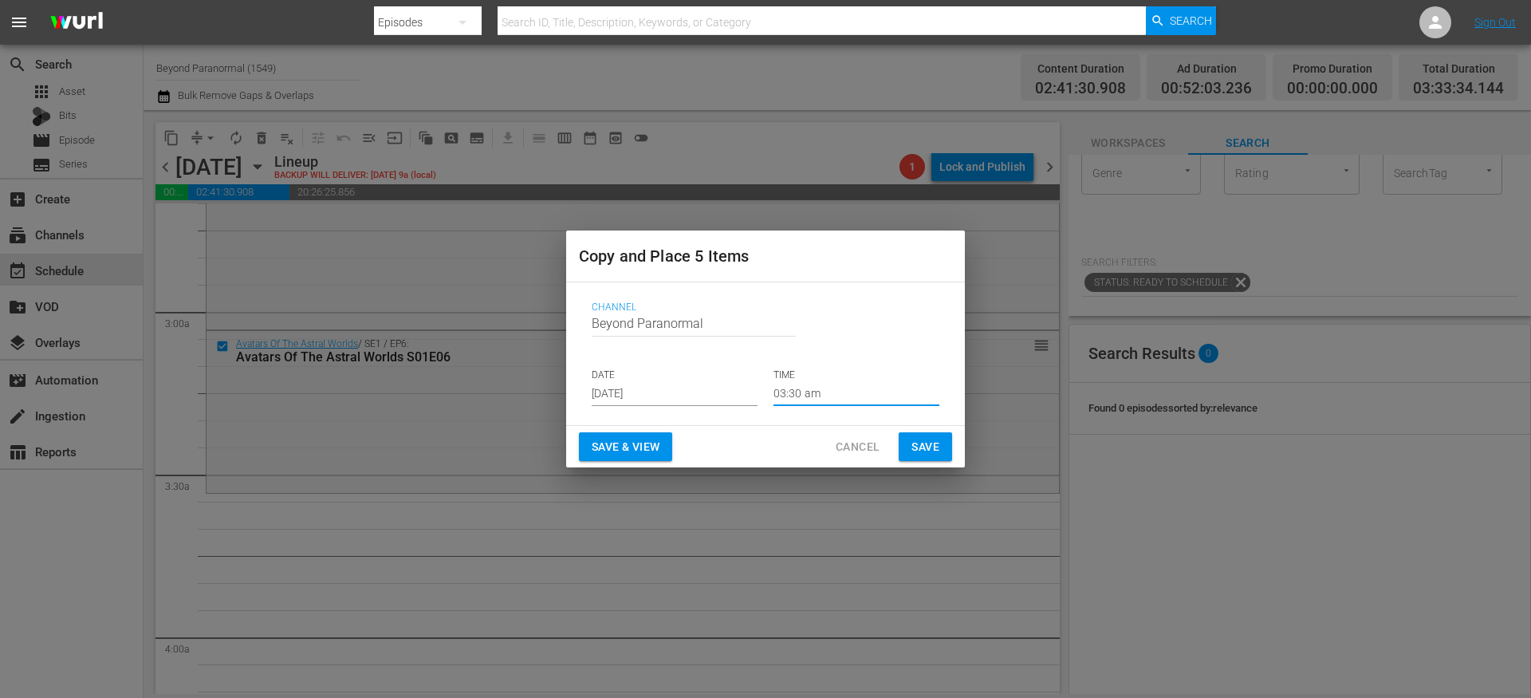
click at [914, 449] on span "Save" at bounding box center [925, 447] width 28 height 20
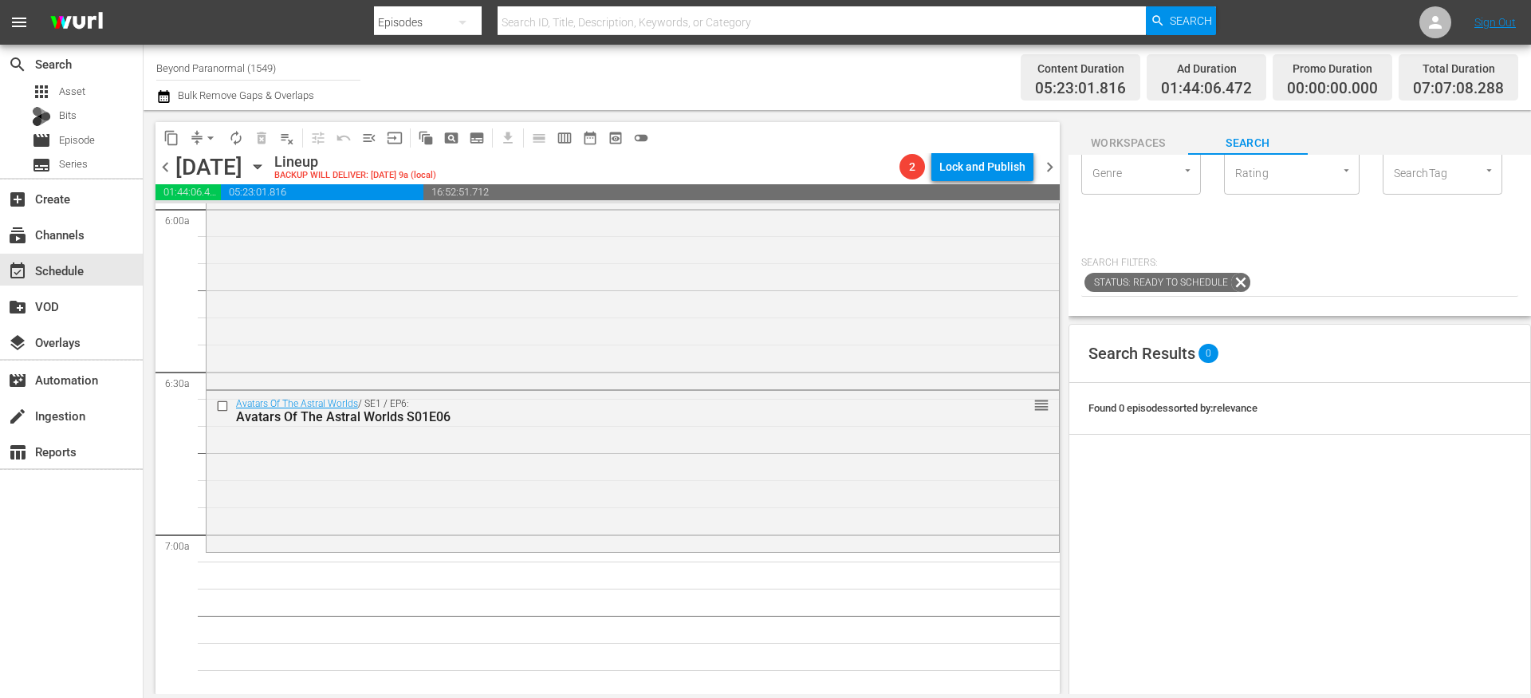
scroll to position [1953, 0]
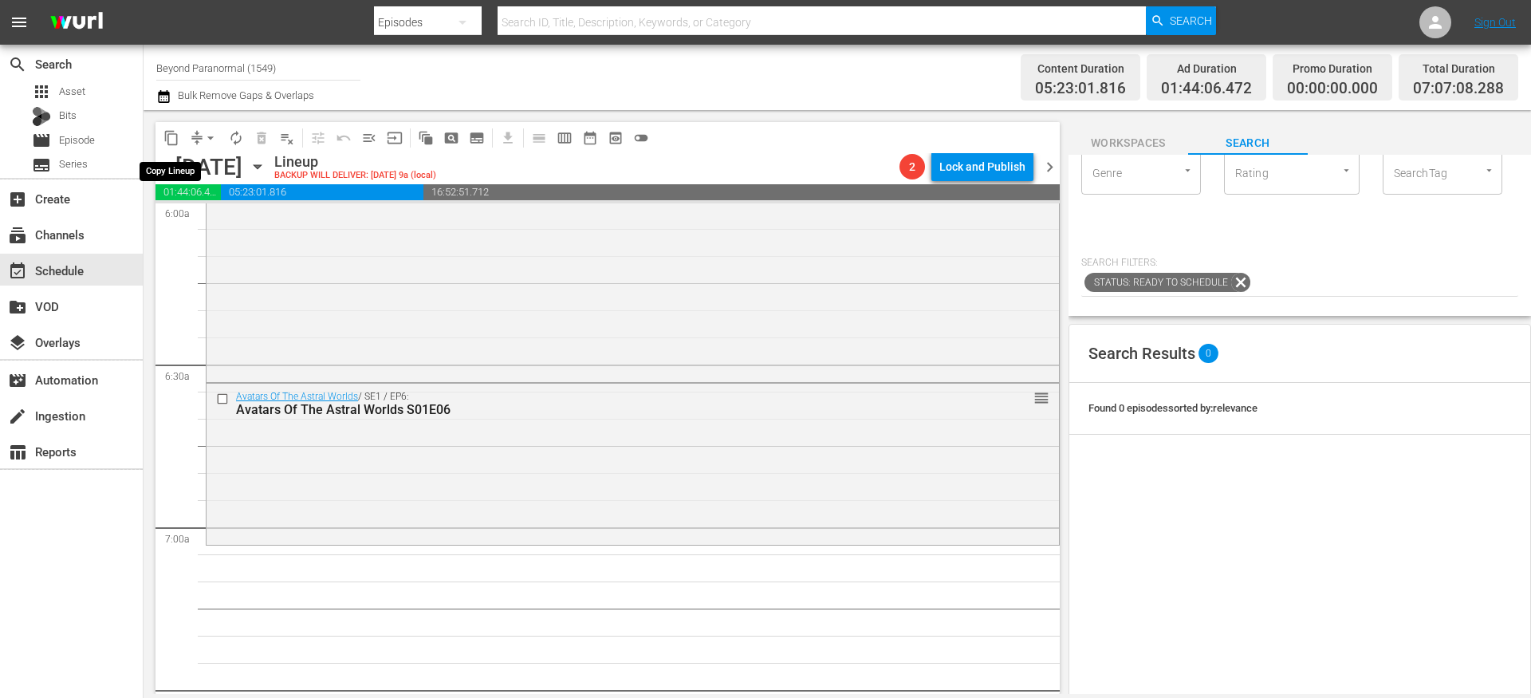
click at [171, 140] on span "content_copy" at bounding box center [171, 138] width 16 height 16
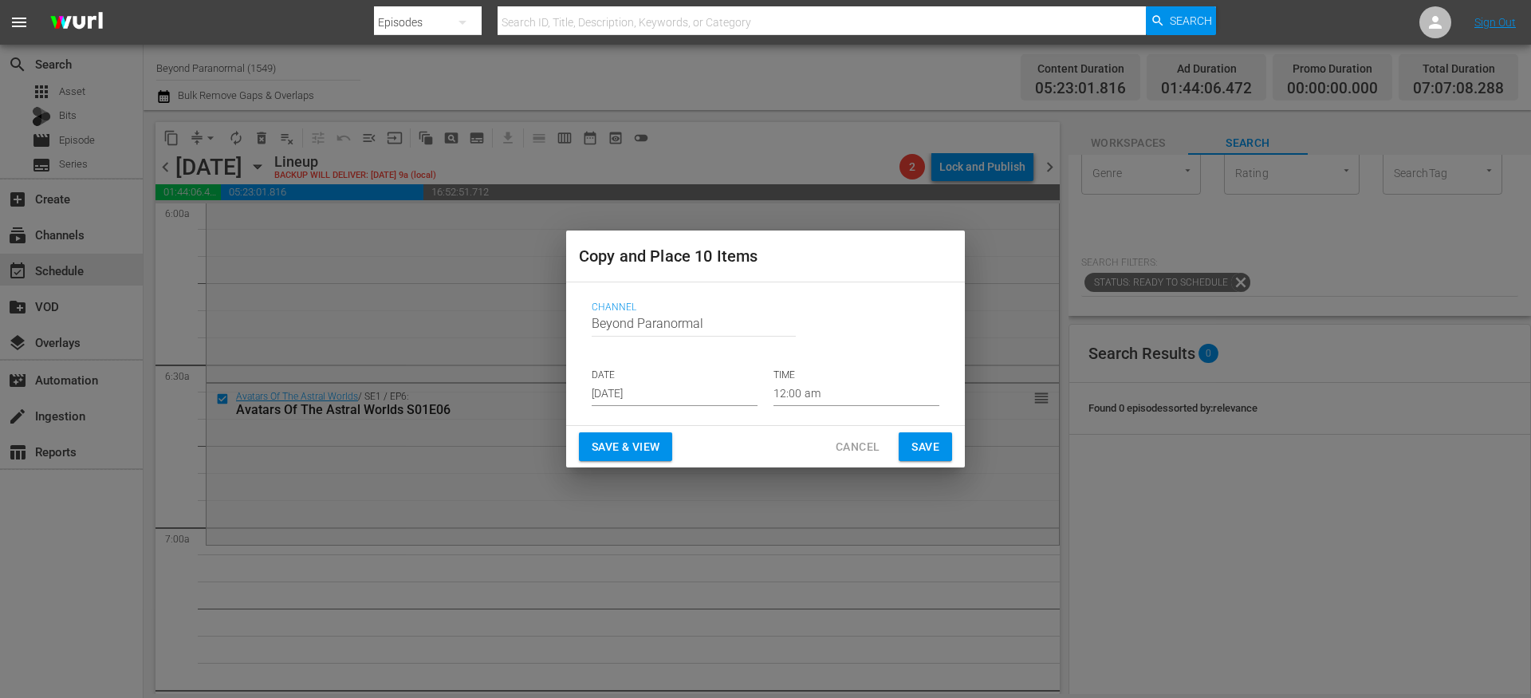
click at [669, 394] on input "[DATE]" at bounding box center [675, 394] width 166 height 24
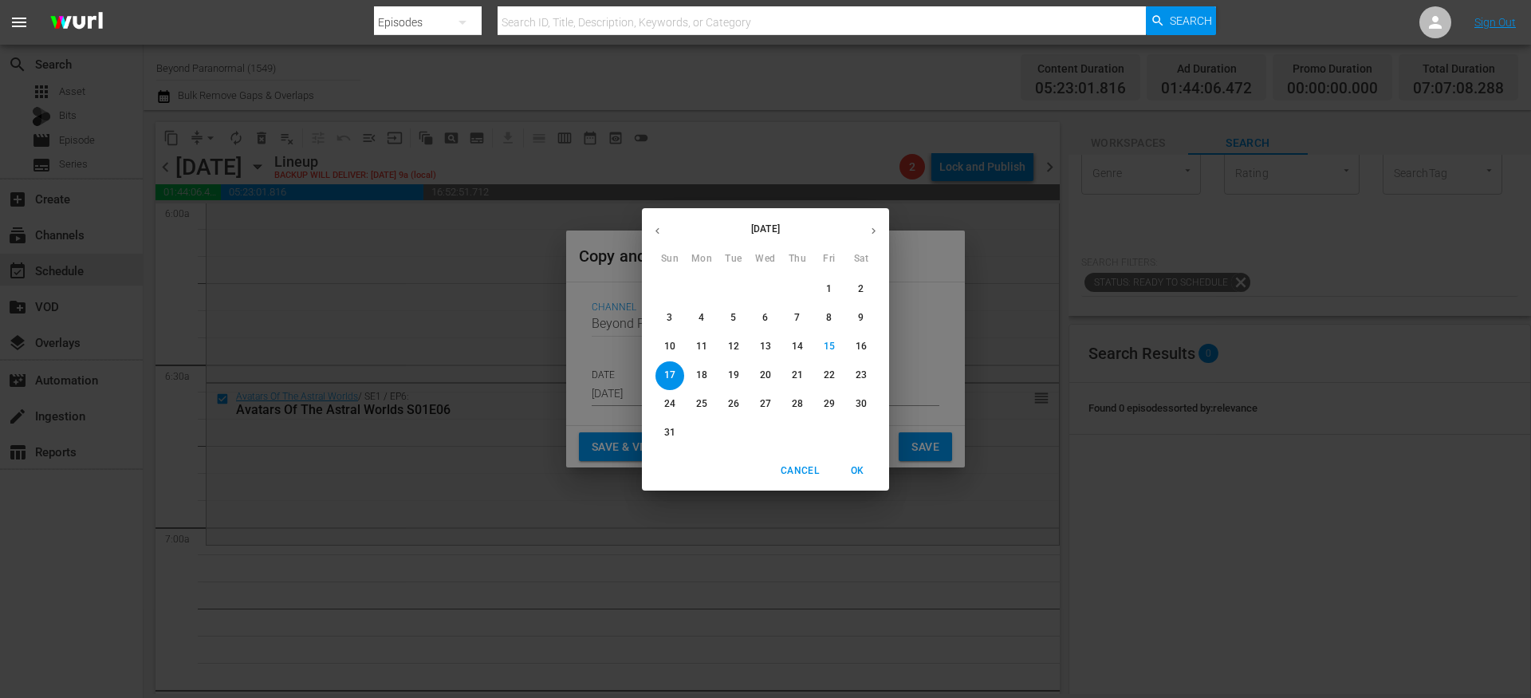
click at [862, 238] on button "button" at bounding box center [873, 230] width 31 height 31
click at [860, 380] on p "27" at bounding box center [860, 375] width 11 height 14
type input "Sep 27th 2025"
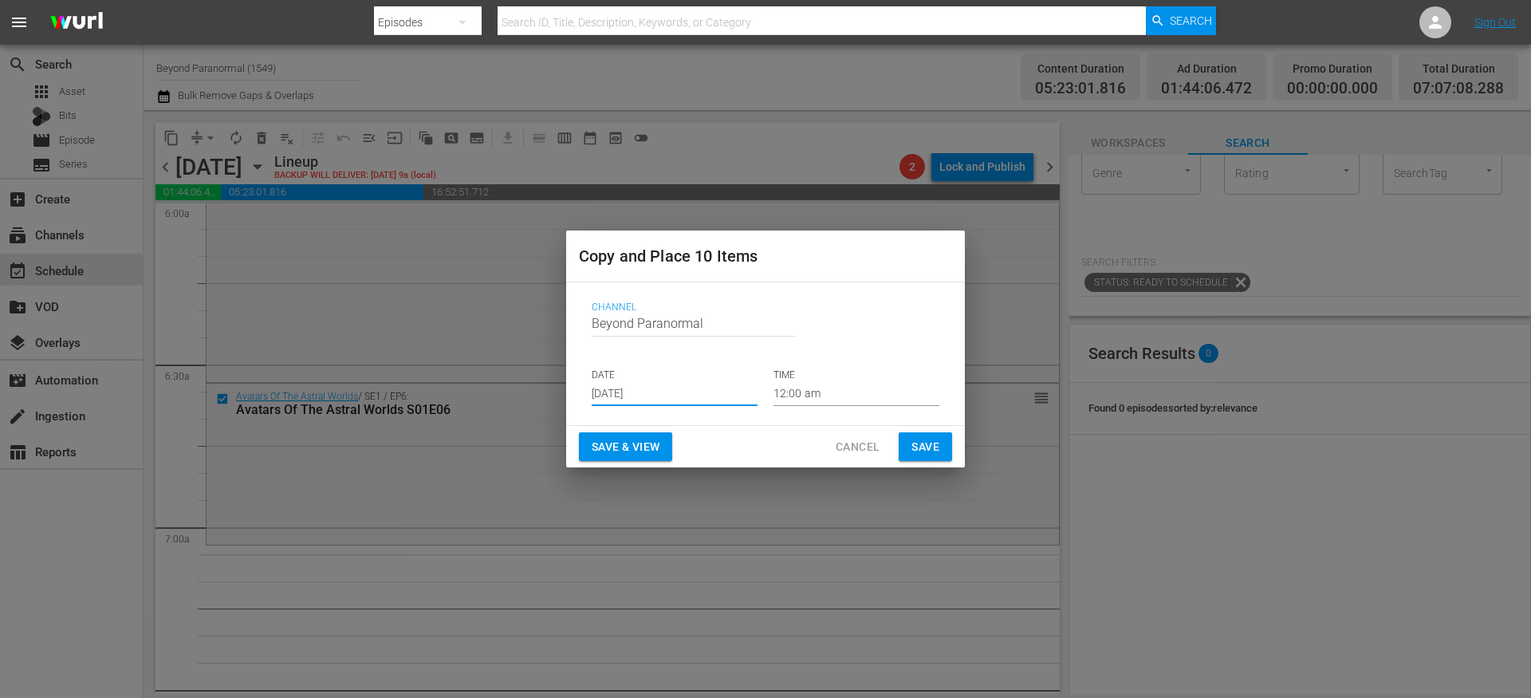
click at [804, 390] on input "12:00 am" at bounding box center [856, 394] width 166 height 24
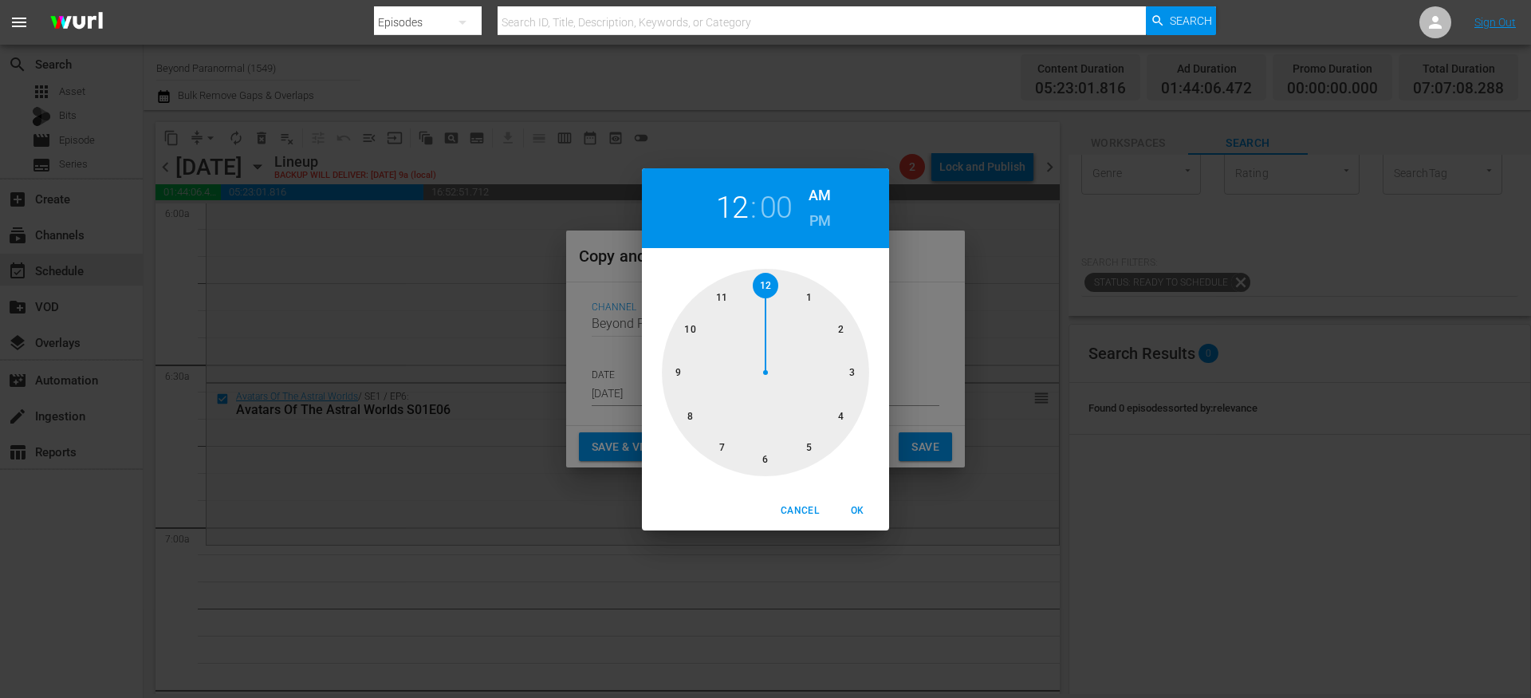
click at [712, 439] on div at bounding box center [765, 372] width 207 height 207
click at [864, 515] on span "OK" at bounding box center [857, 510] width 38 height 17
type input "07:00 am"
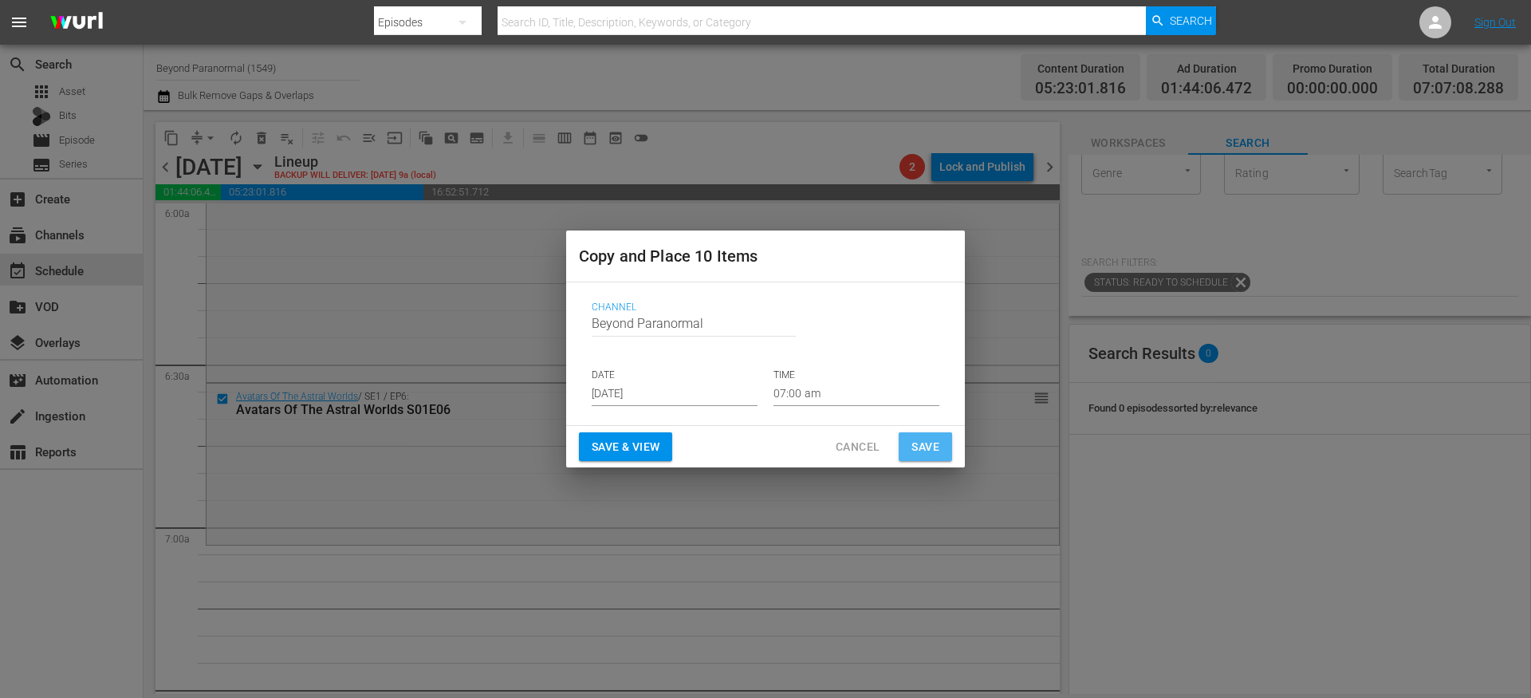
click at [919, 444] on span "Save" at bounding box center [925, 447] width 28 height 20
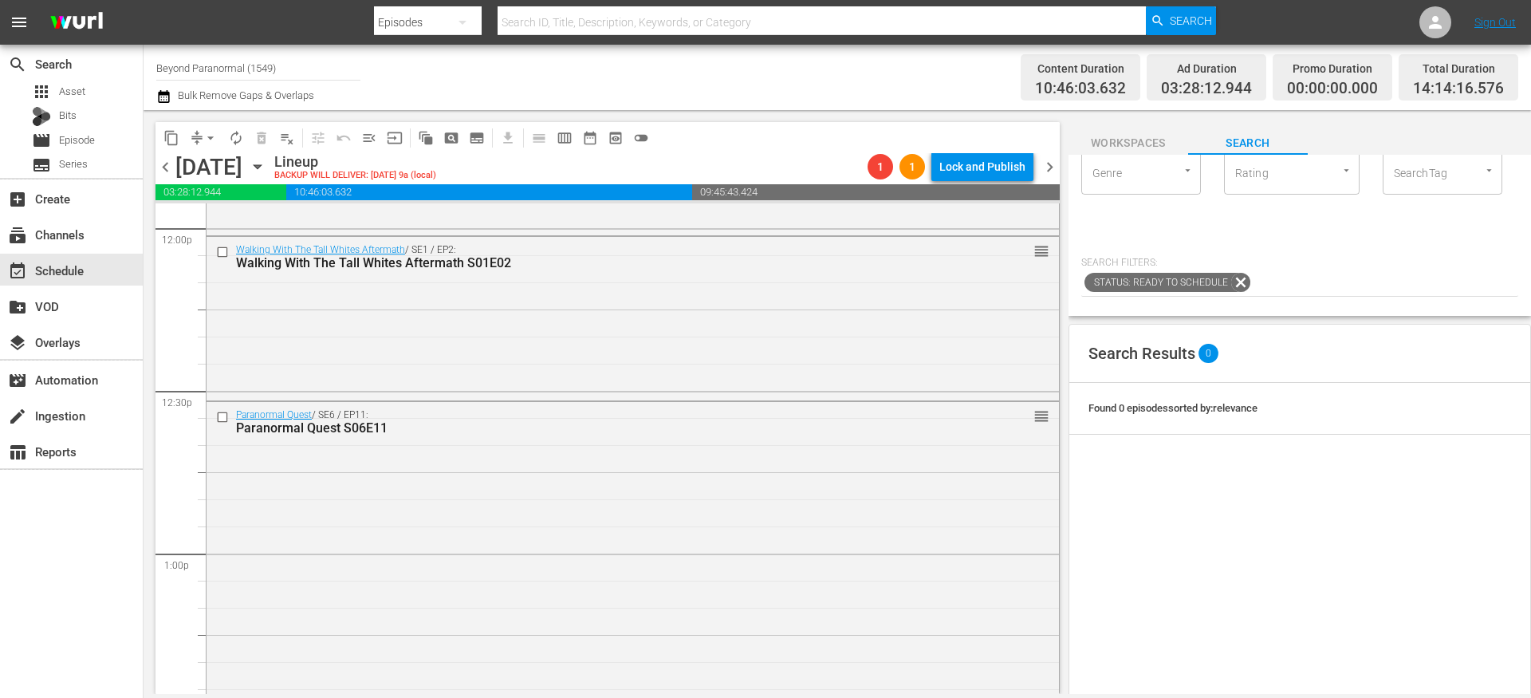
scroll to position [3911, 0]
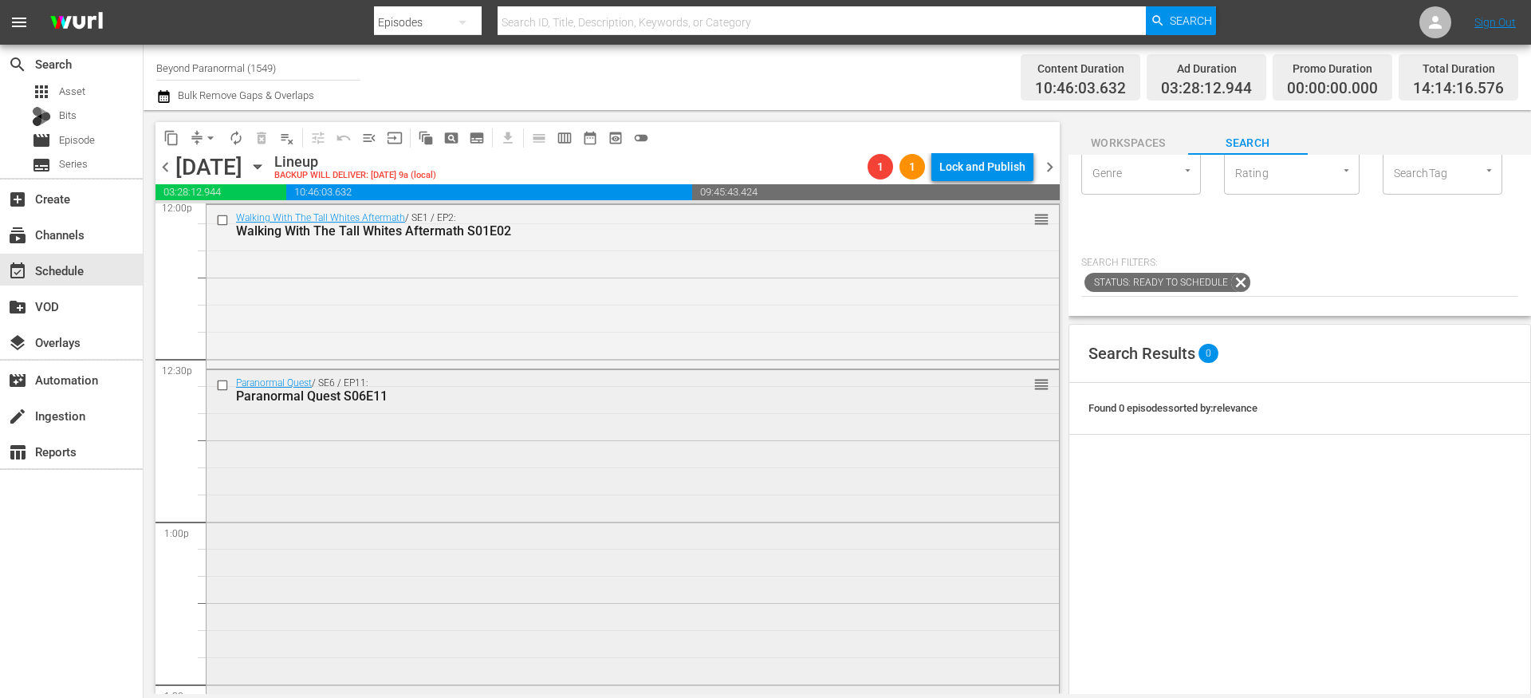
click at [226, 386] on input "checkbox" at bounding box center [224, 386] width 17 height 14
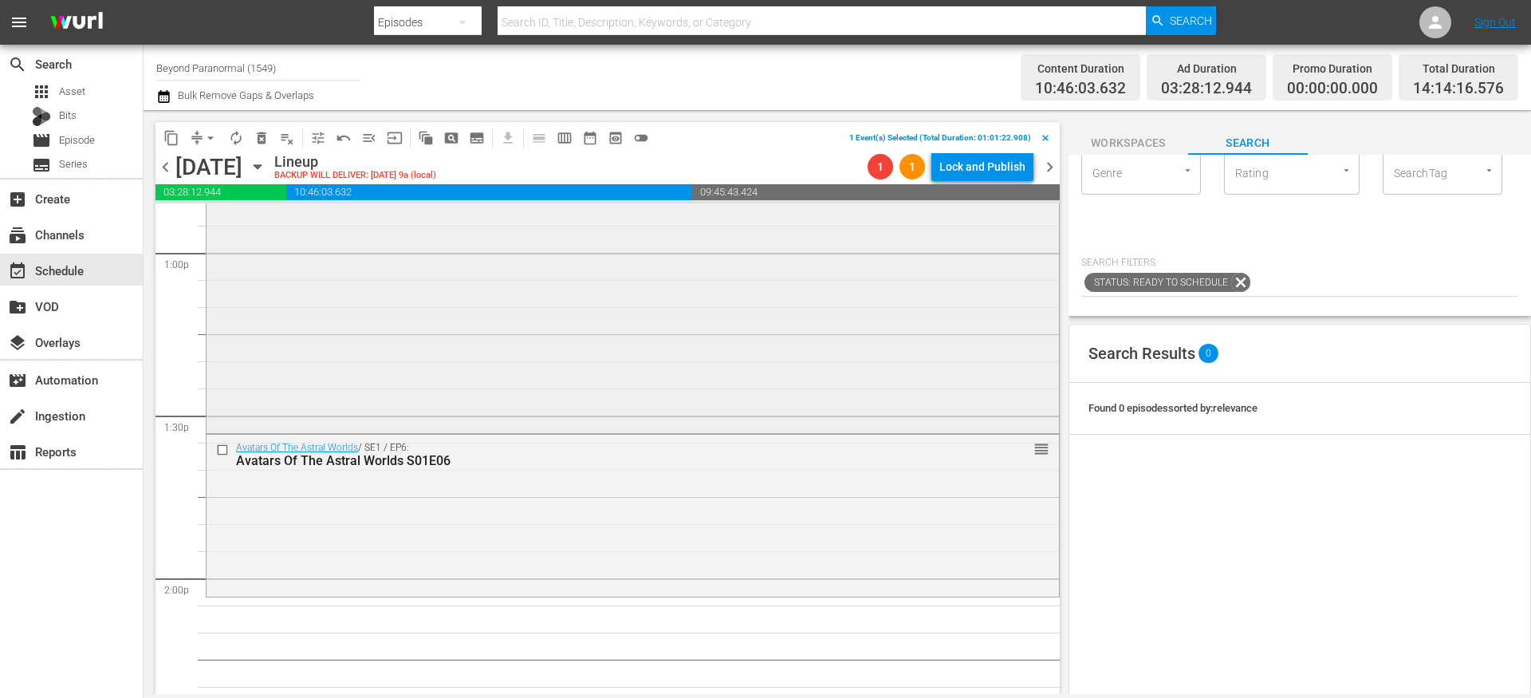
scroll to position [4221, 0]
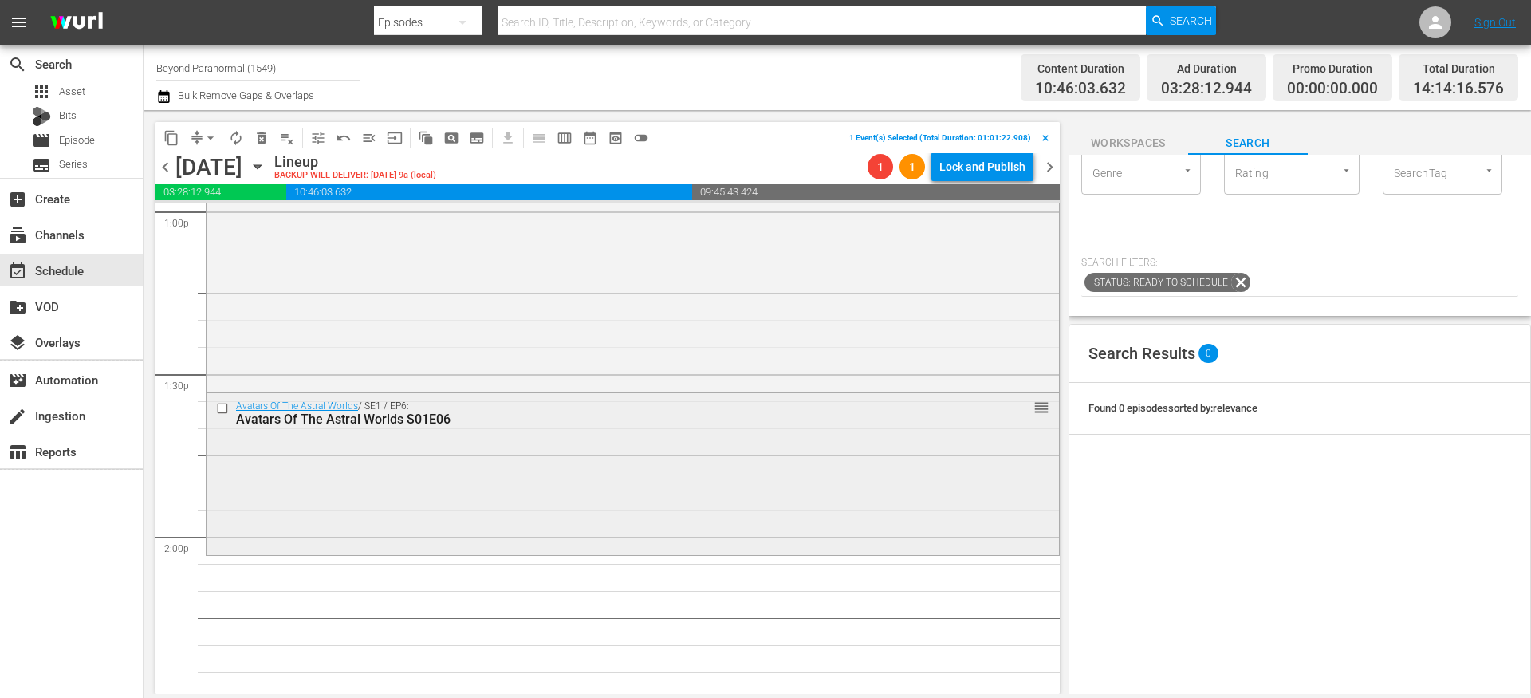
click at [226, 411] on input "checkbox" at bounding box center [224, 409] width 17 height 14
click at [262, 144] on span "delete_forever_outlined" at bounding box center [262, 138] width 16 height 16
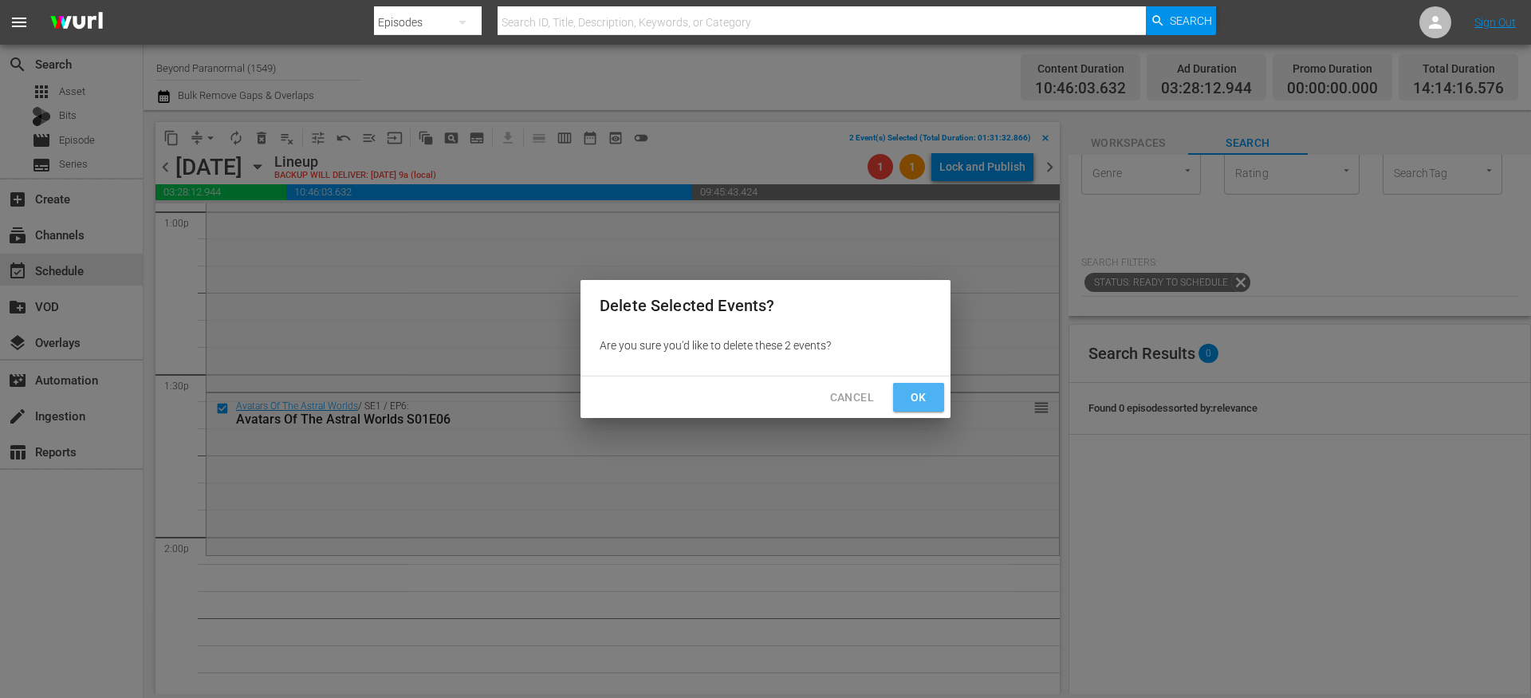
click at [909, 388] on span "Ok" at bounding box center [919, 397] width 26 height 20
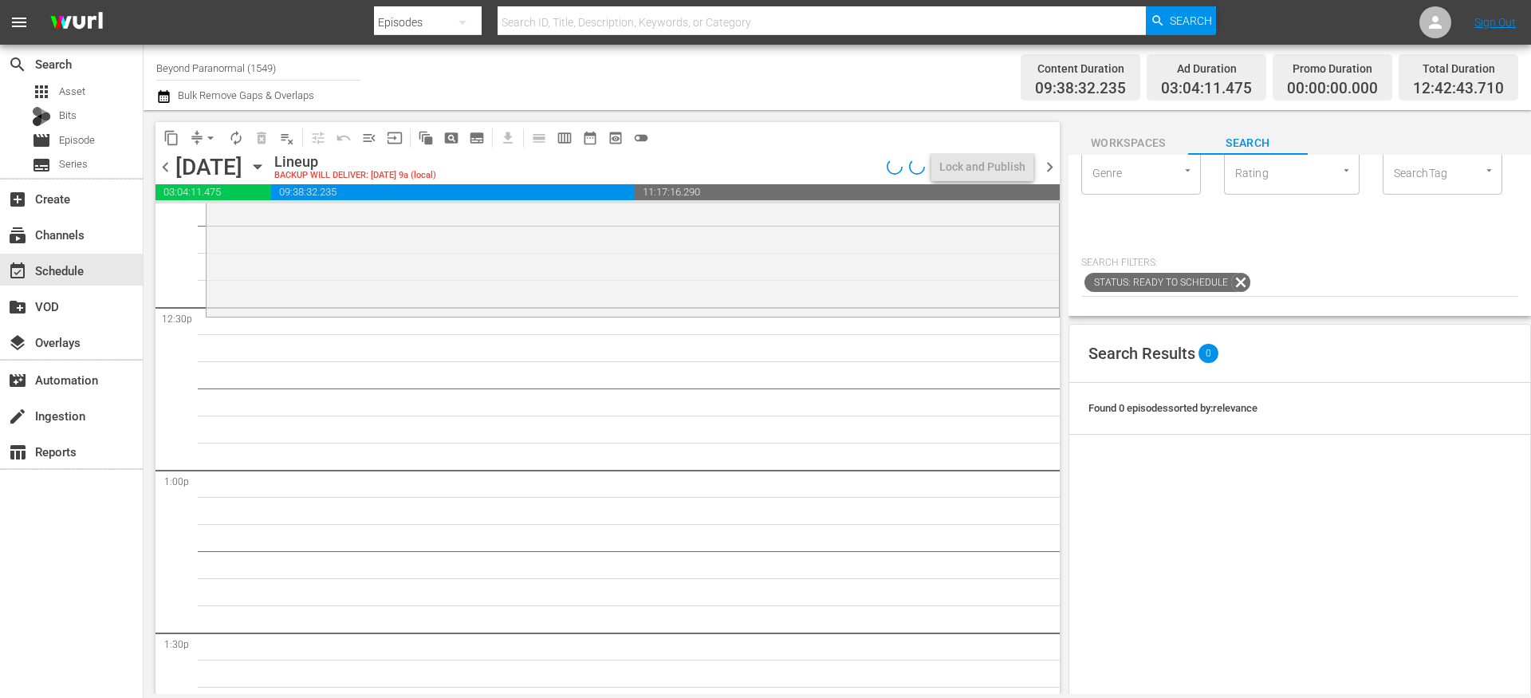
scroll to position [3881, 0]
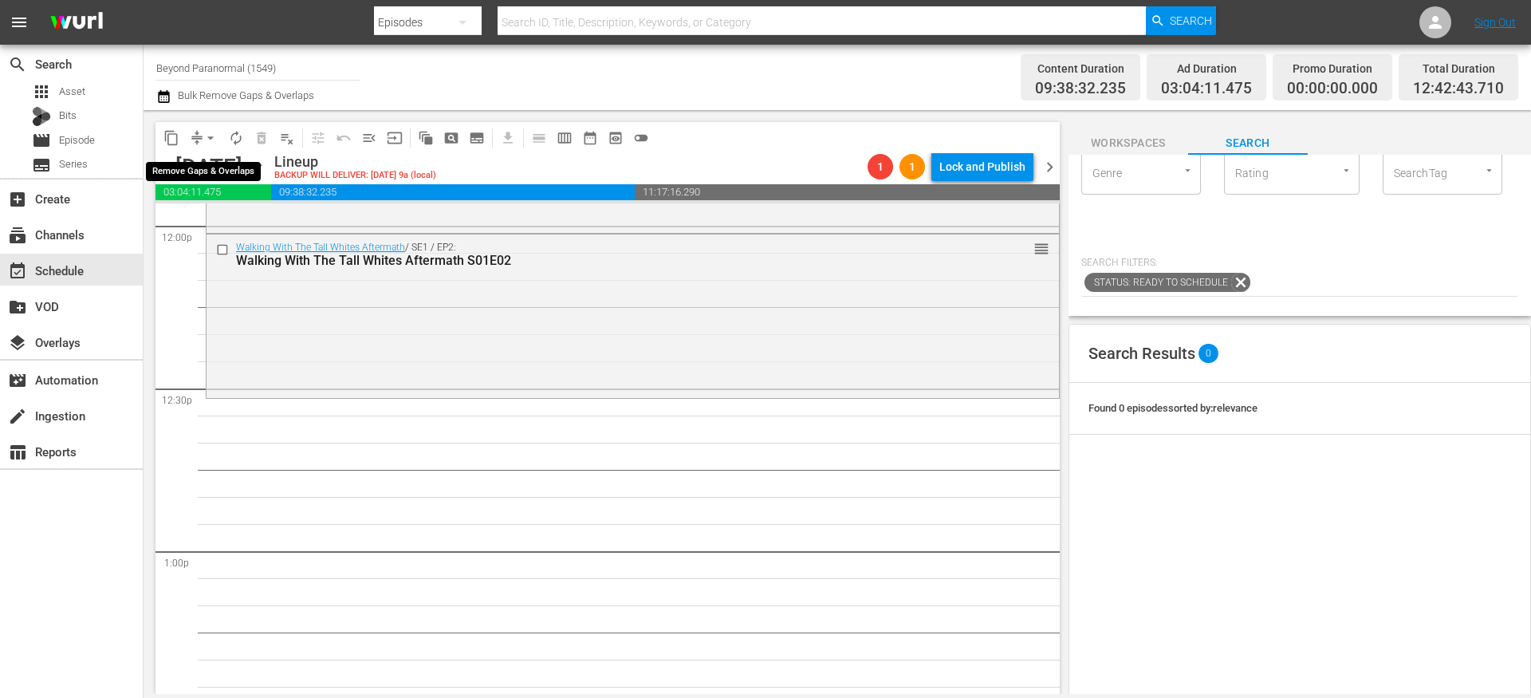
click at [195, 139] on span "compress" at bounding box center [197, 138] width 16 height 16
click at [206, 138] on span "arrow_drop_down" at bounding box center [211, 138] width 16 height 16
click at [209, 223] on li "Align to End of Previous Day" at bounding box center [211, 223] width 167 height 26
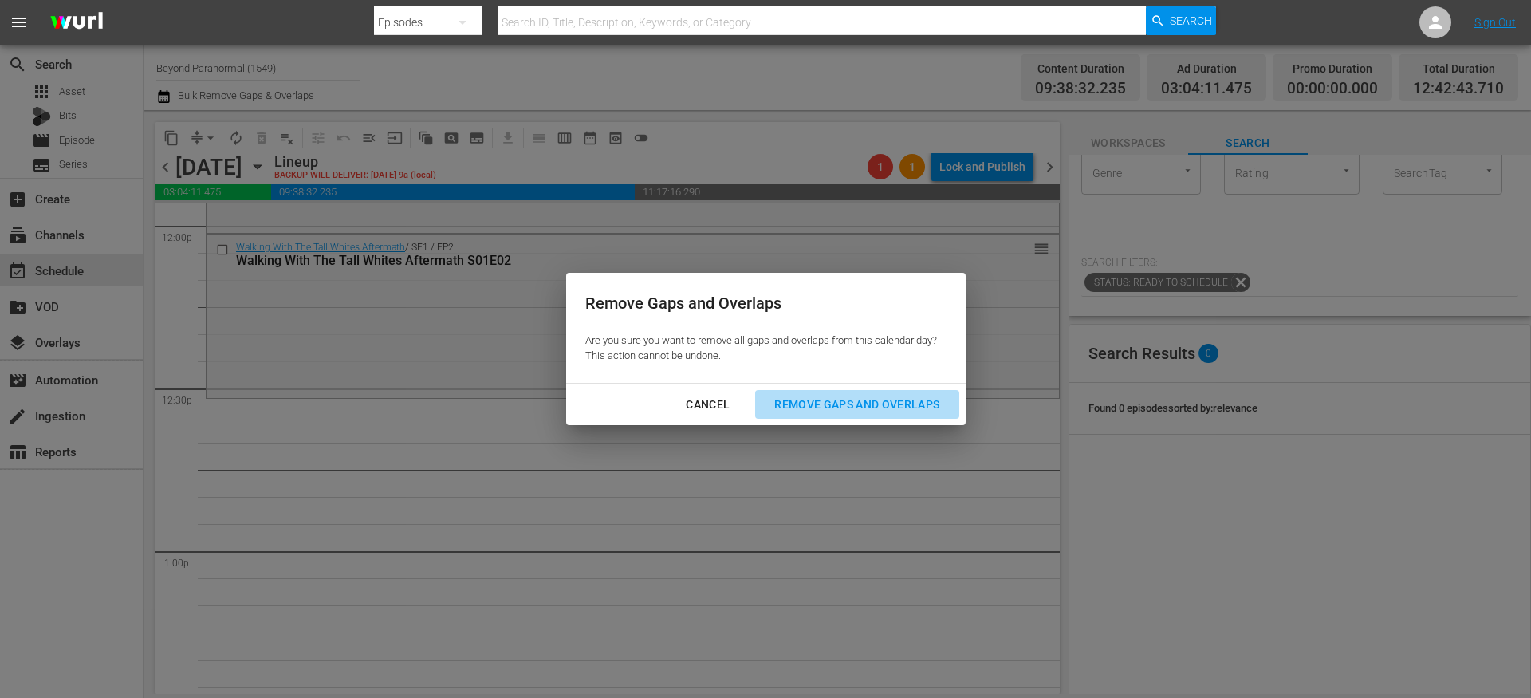
click at [832, 412] on div "Remove Gaps and Overlaps" at bounding box center [856, 405] width 191 height 20
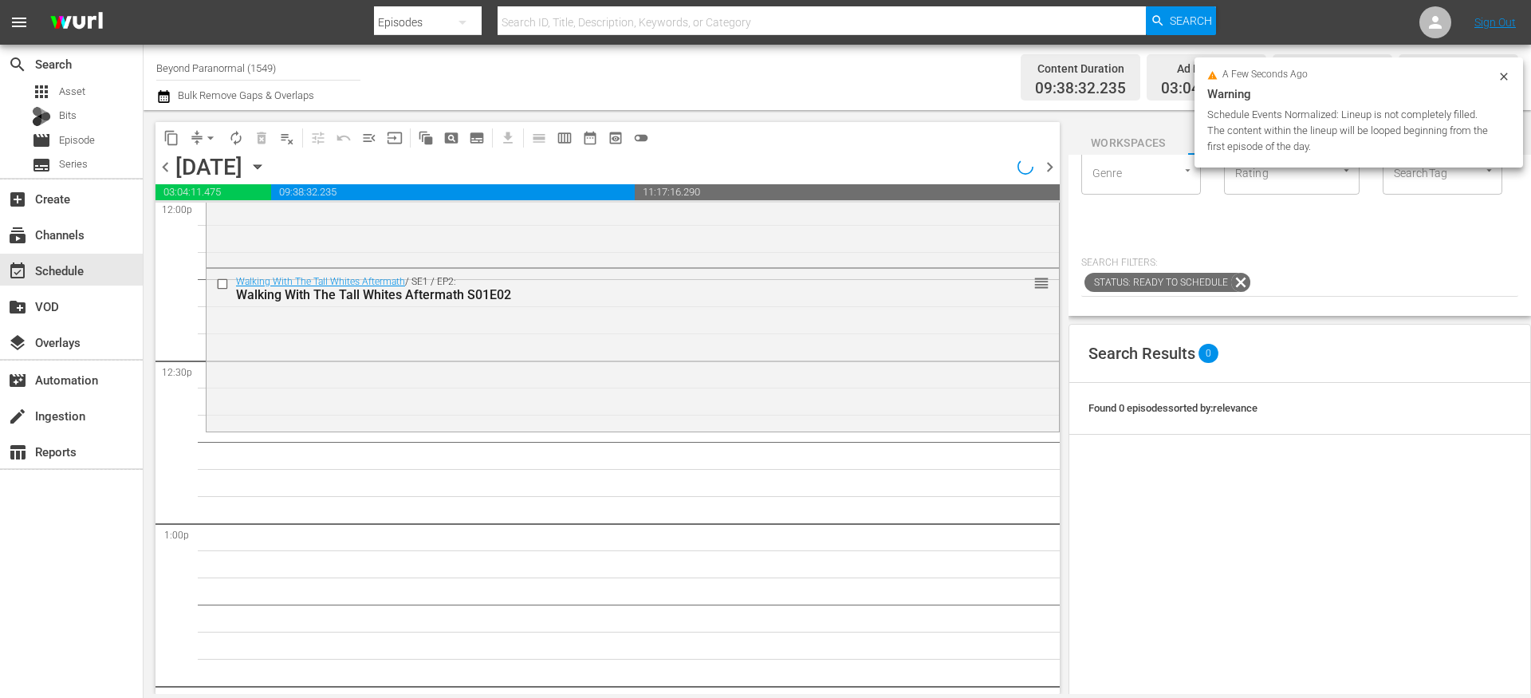
scroll to position [0, 0]
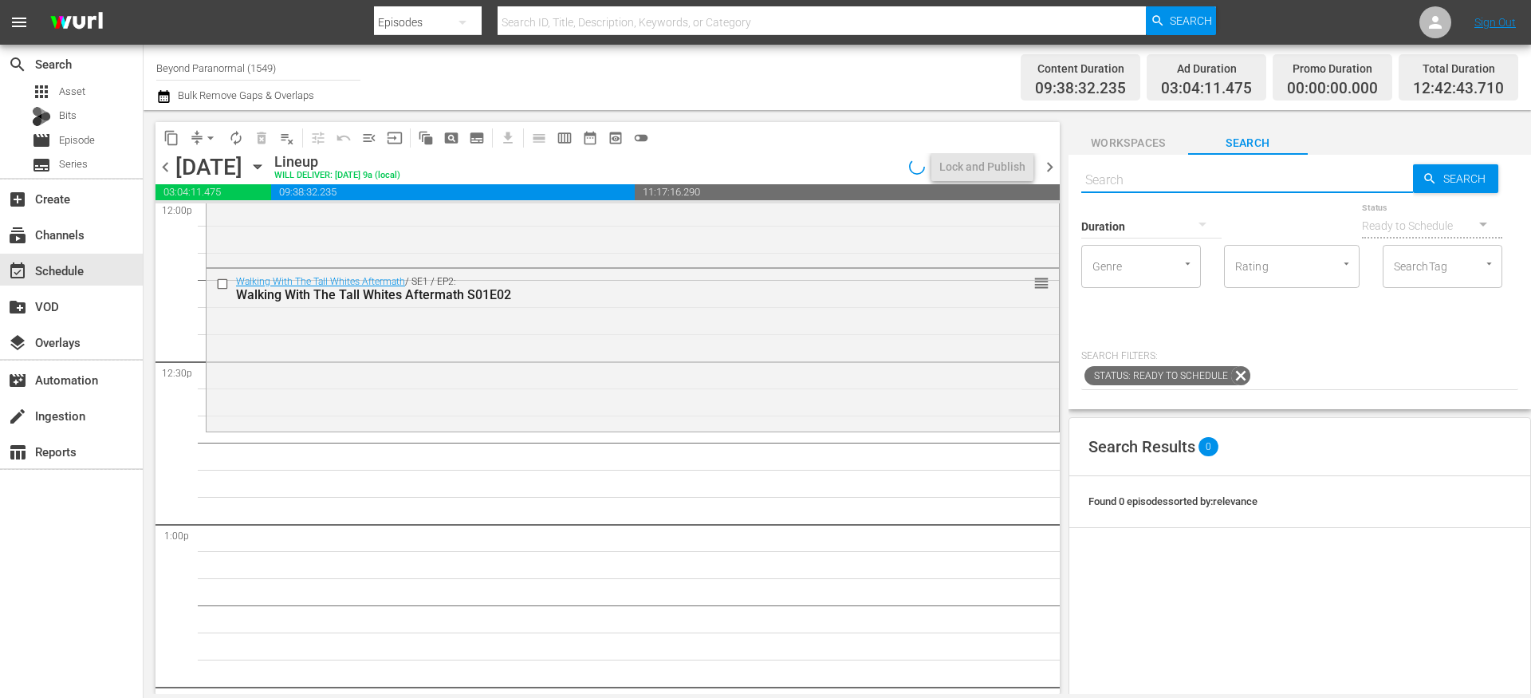
click at [1161, 176] on input "text" at bounding box center [1247, 180] width 332 height 38
type input "unveiled s01e70"
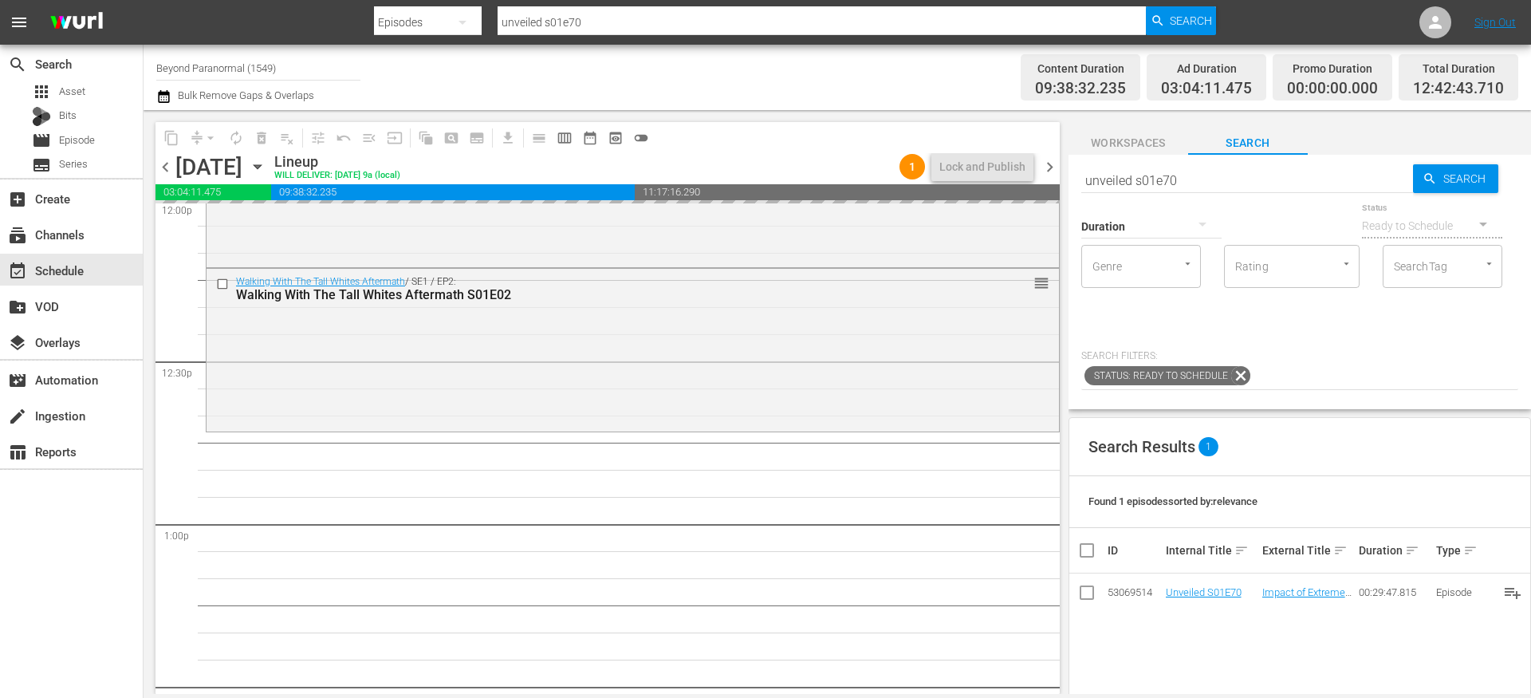
click at [1197, 176] on input "unveiled s01e70" at bounding box center [1247, 180] width 332 height 38
type input "unveiled s01e71"
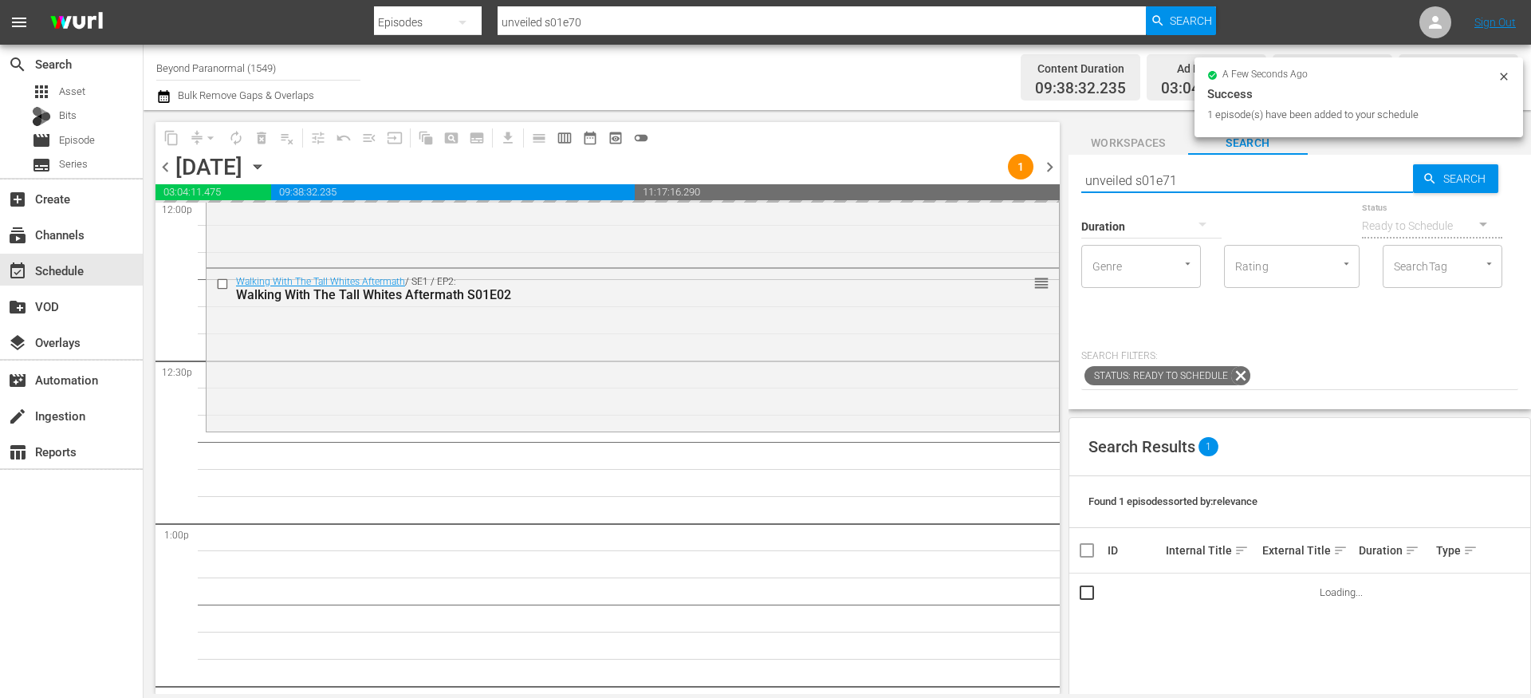
type input "unveiled s01e71"
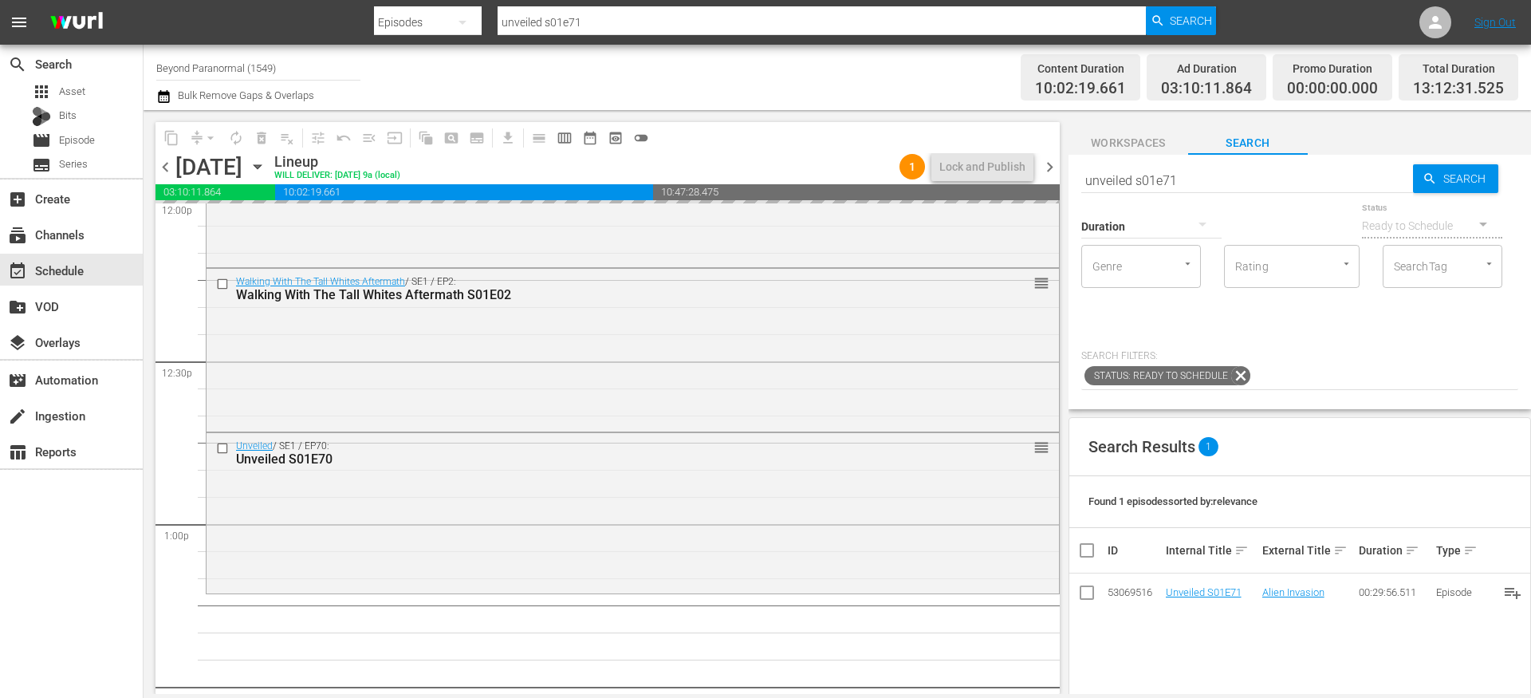
click at [1186, 183] on input "unveiled s01e71" at bounding box center [1247, 180] width 332 height 38
type input "unveiled s01e72"
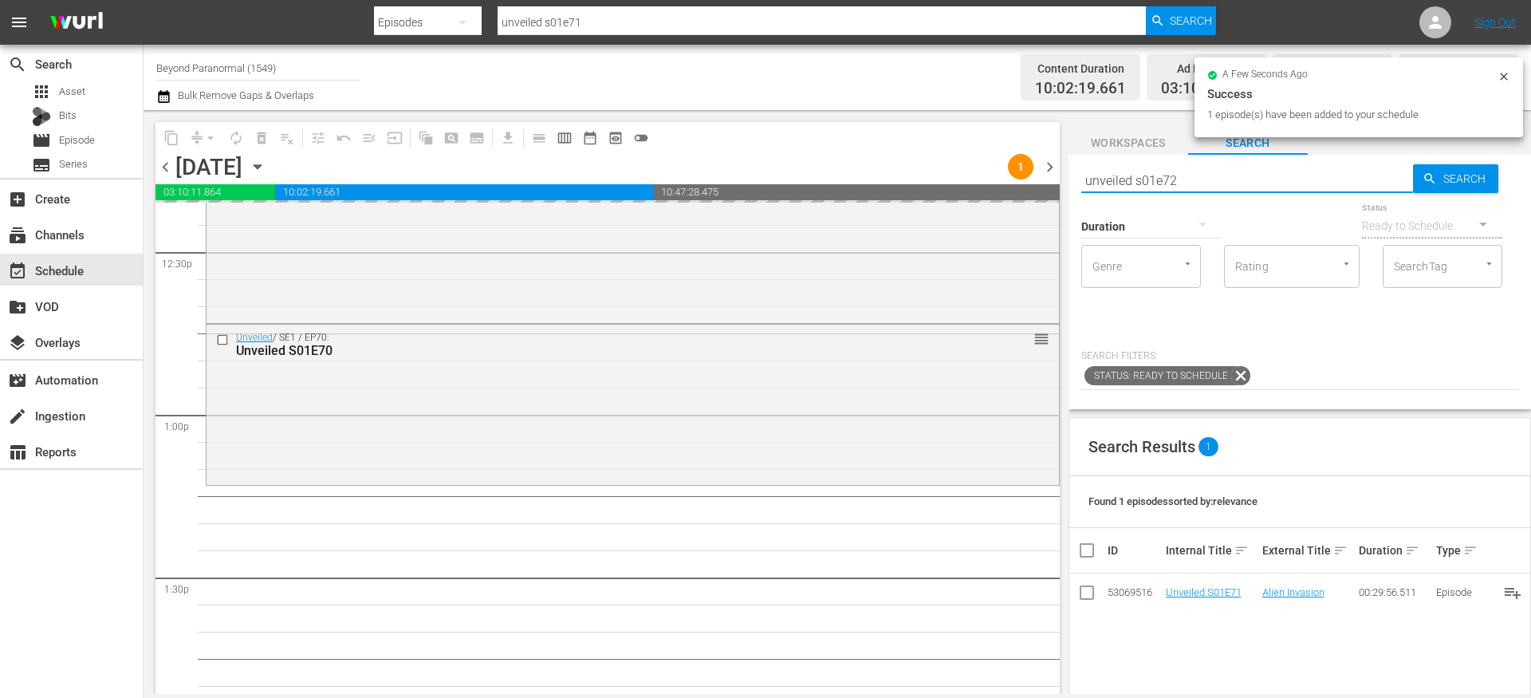
type input "unveiled s01e72"
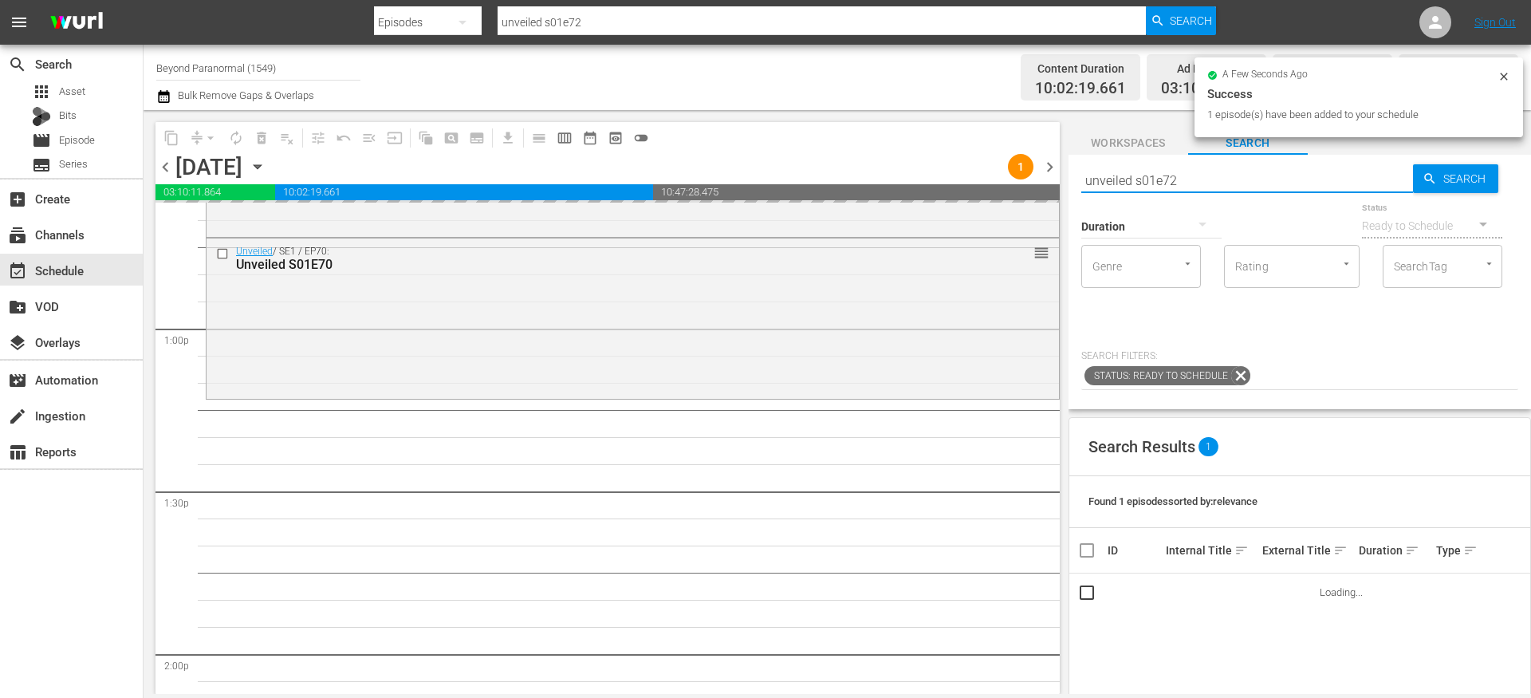
scroll to position [4106, 0]
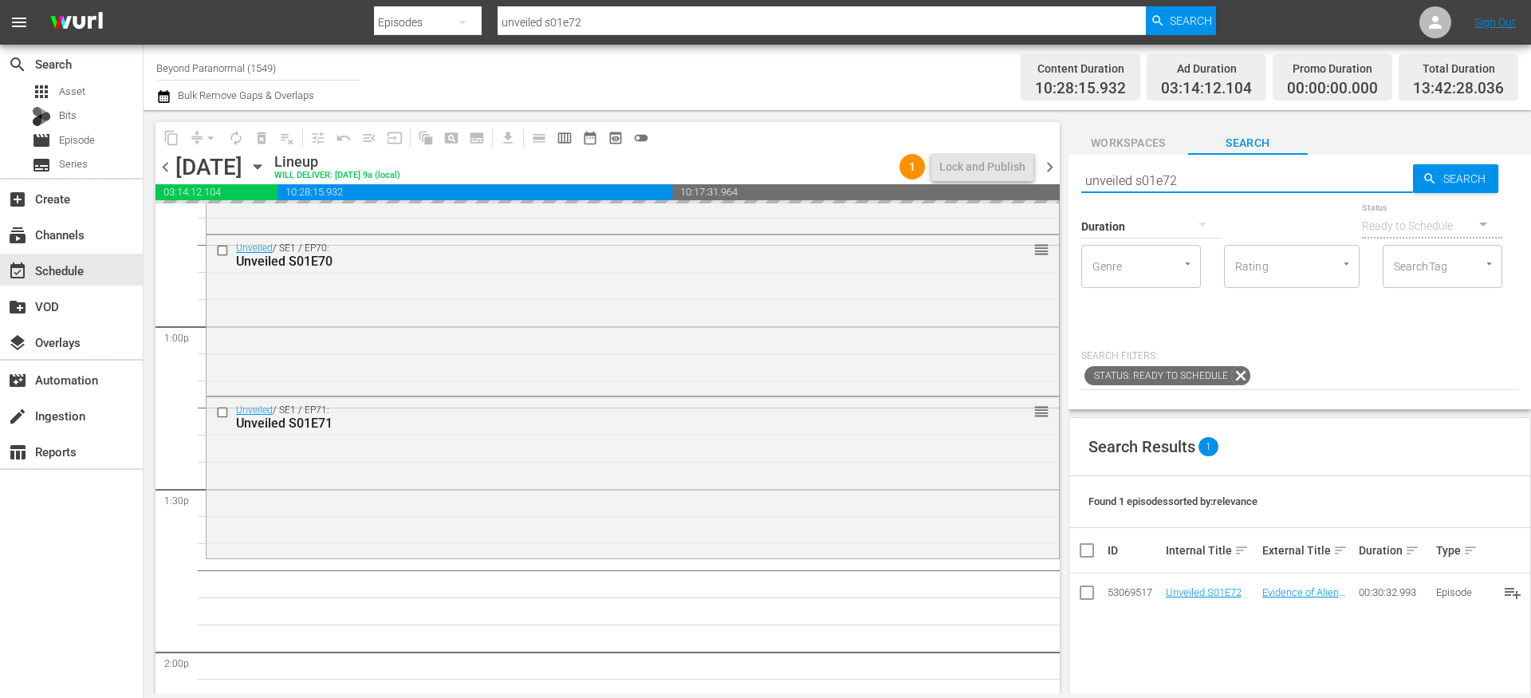
click at [1208, 180] on input "unveiled s01e72" at bounding box center [1247, 180] width 332 height 38
type input "unveiled s01e73"
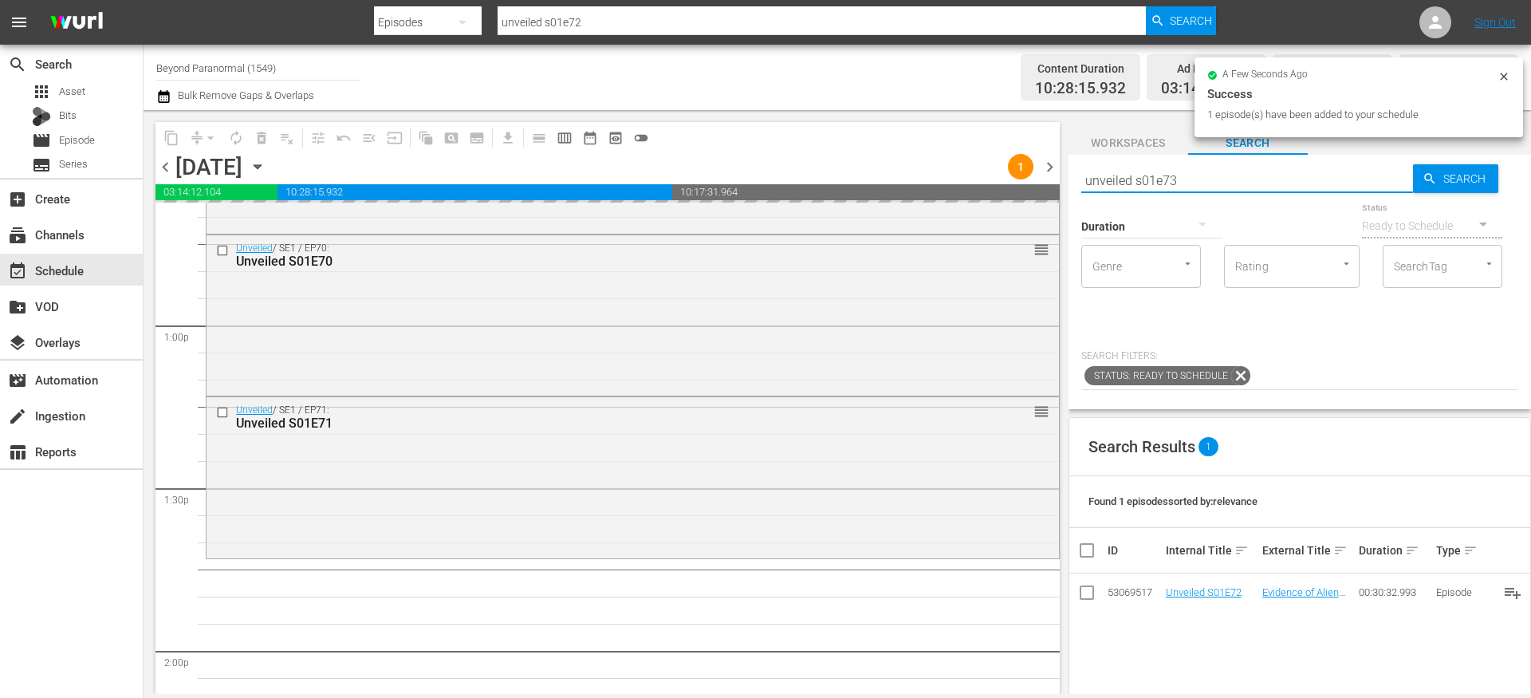
type input "unveiled s01e73"
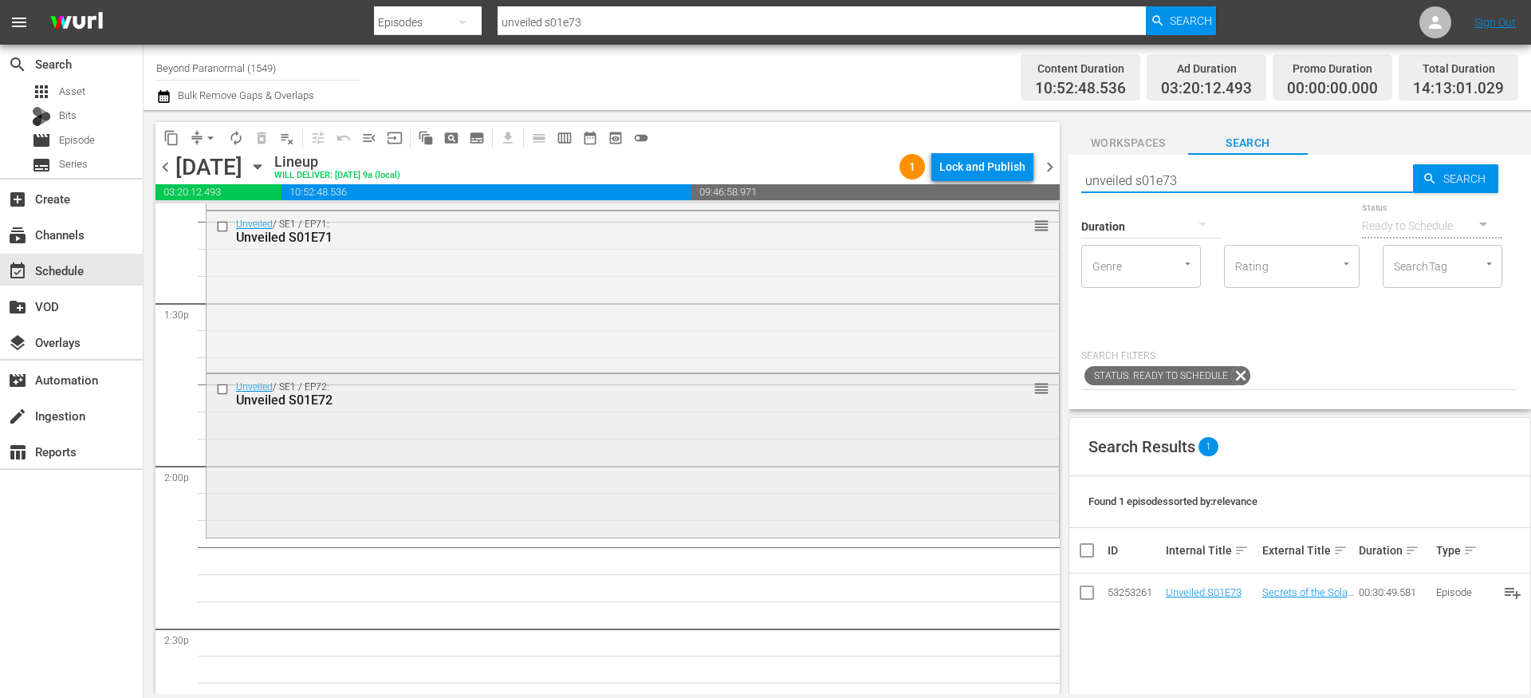
scroll to position [4320, 0]
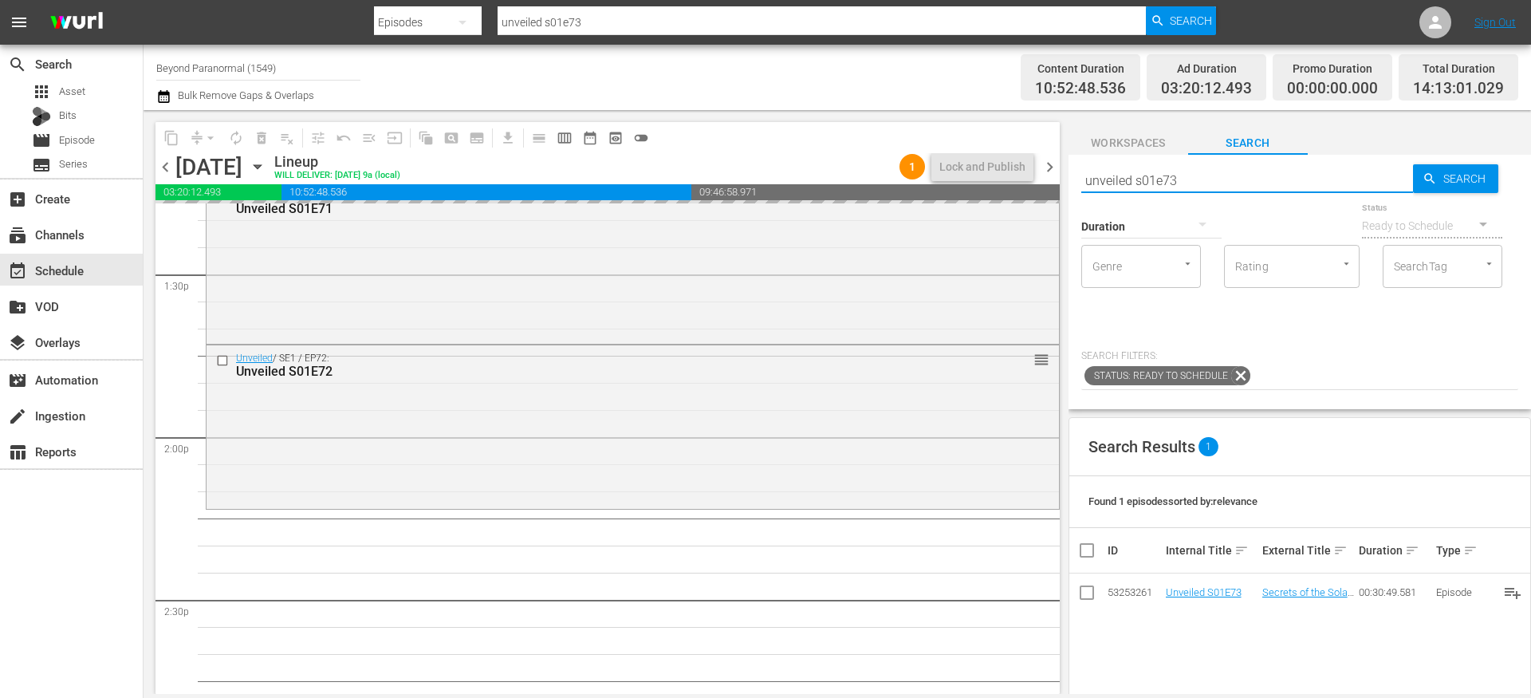
click at [1186, 183] on input "unveiled s01e73" at bounding box center [1247, 180] width 332 height 38
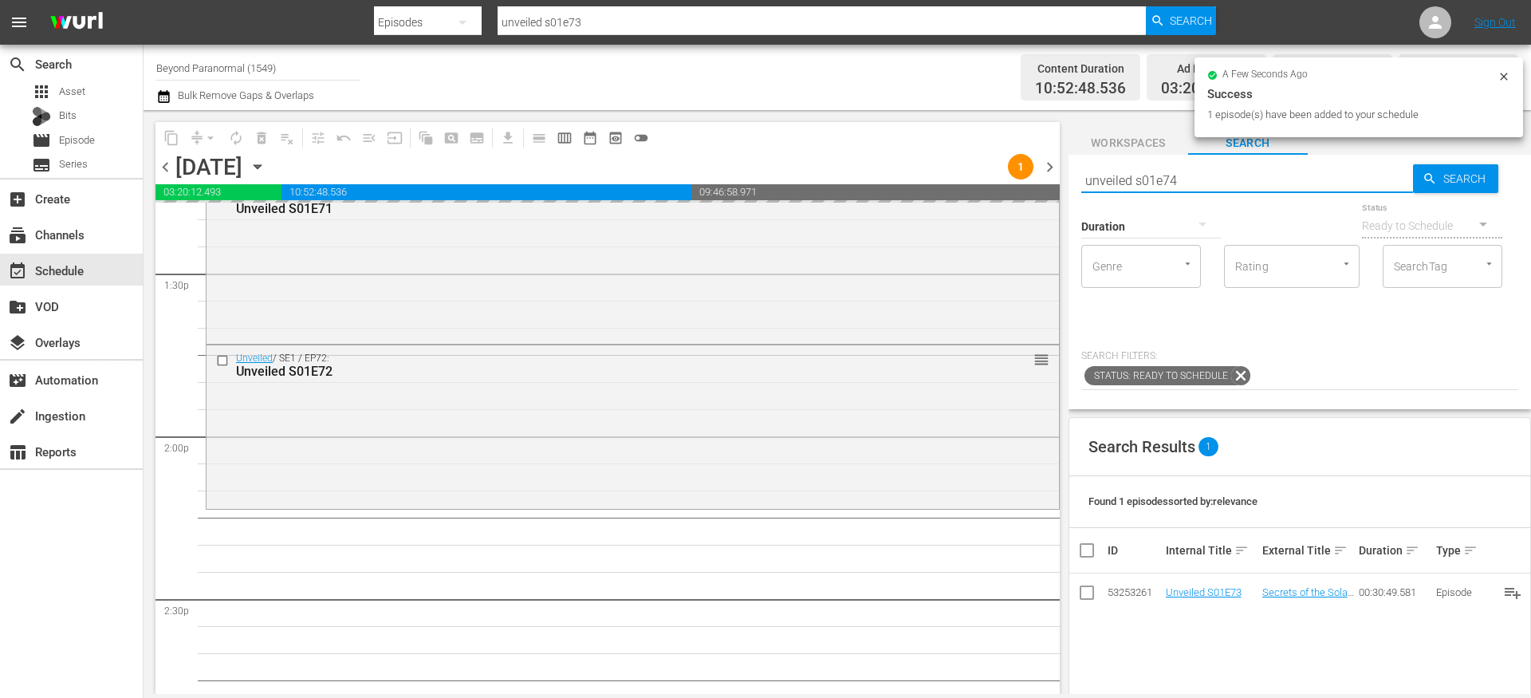
type input "unveiled s01e74"
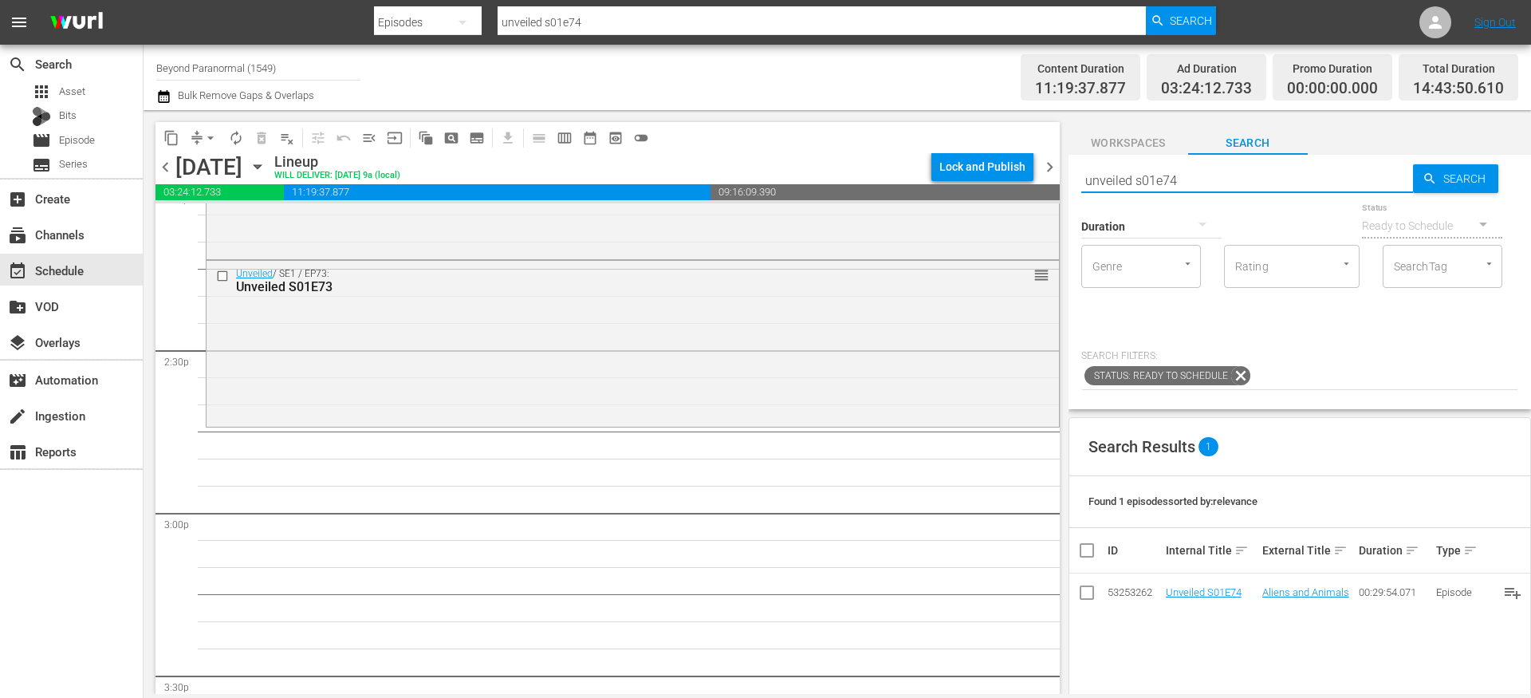
scroll to position [4572, 0]
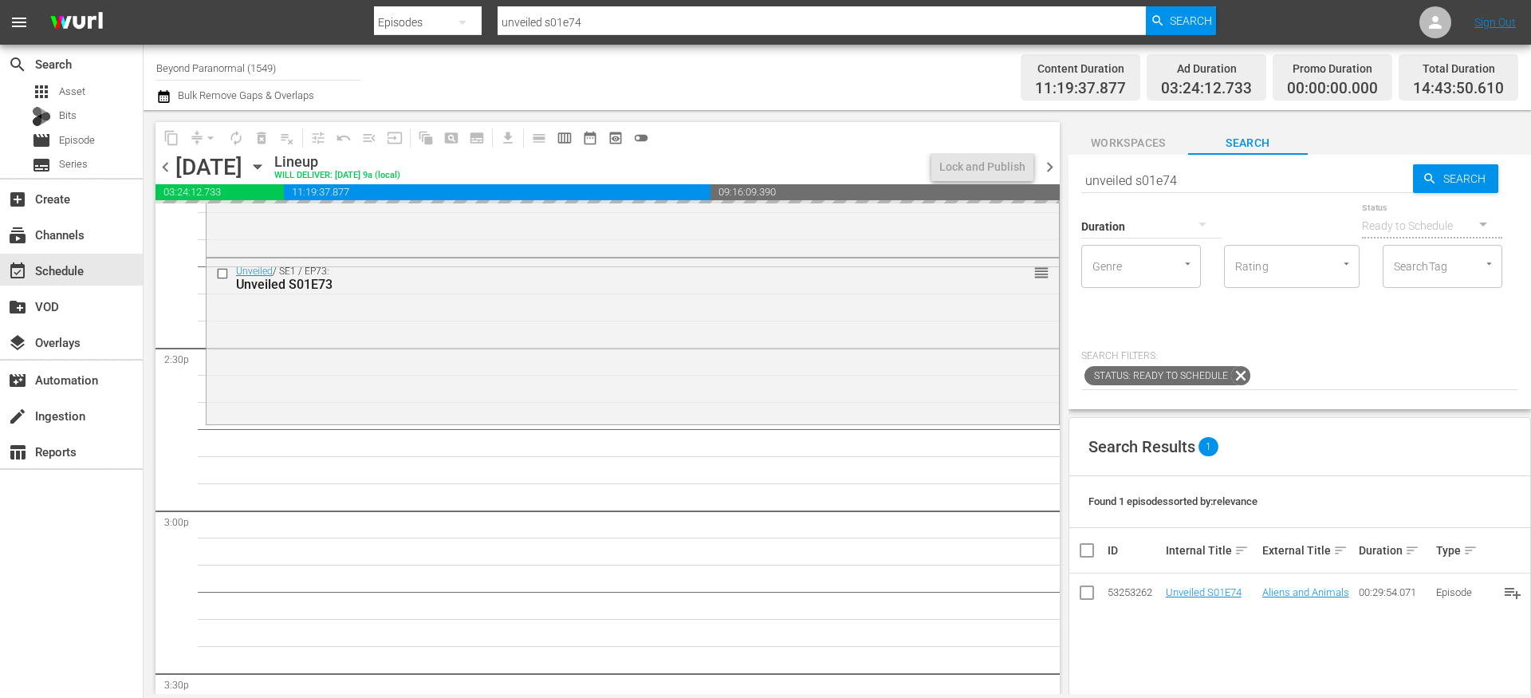
click at [1215, 179] on input "unveiled s01e74" at bounding box center [1247, 180] width 332 height 38
type input "unveiled s01e75"
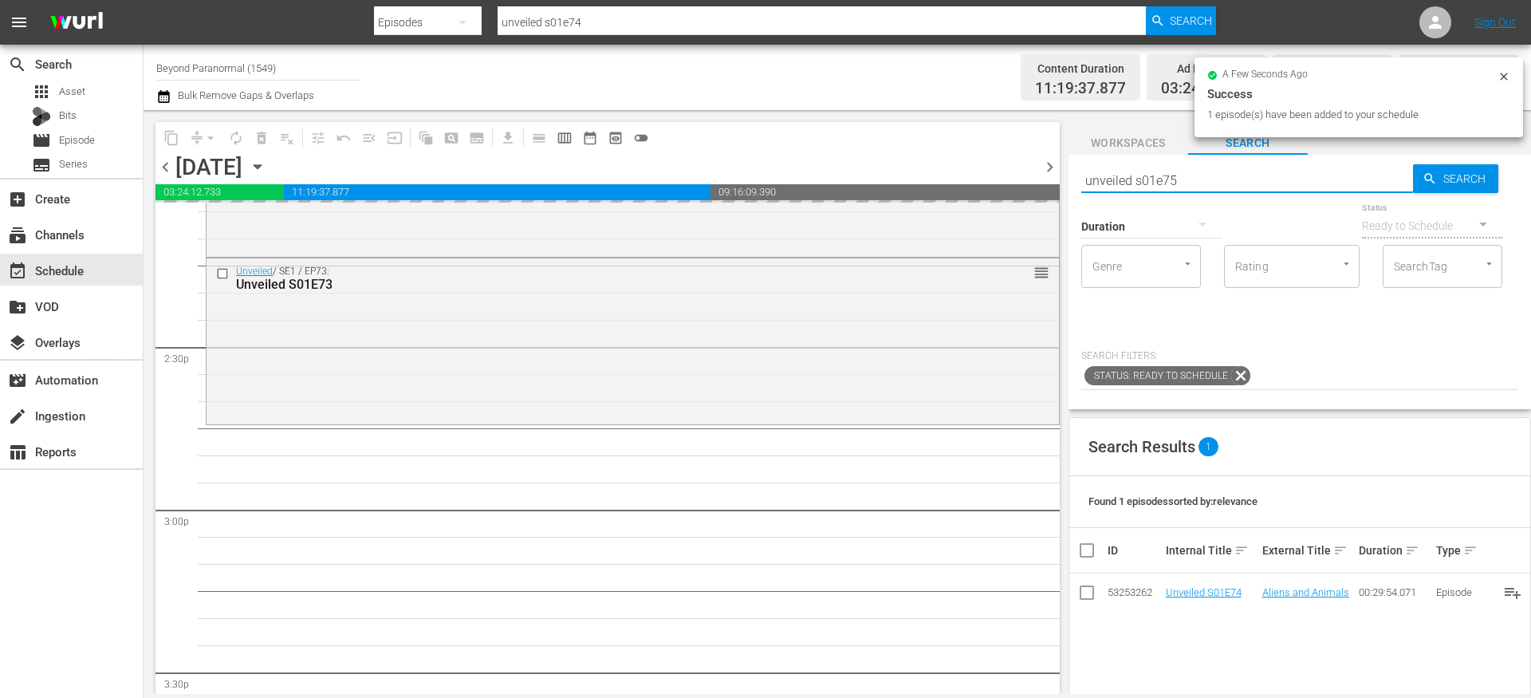
type input "unveiled s01e75"
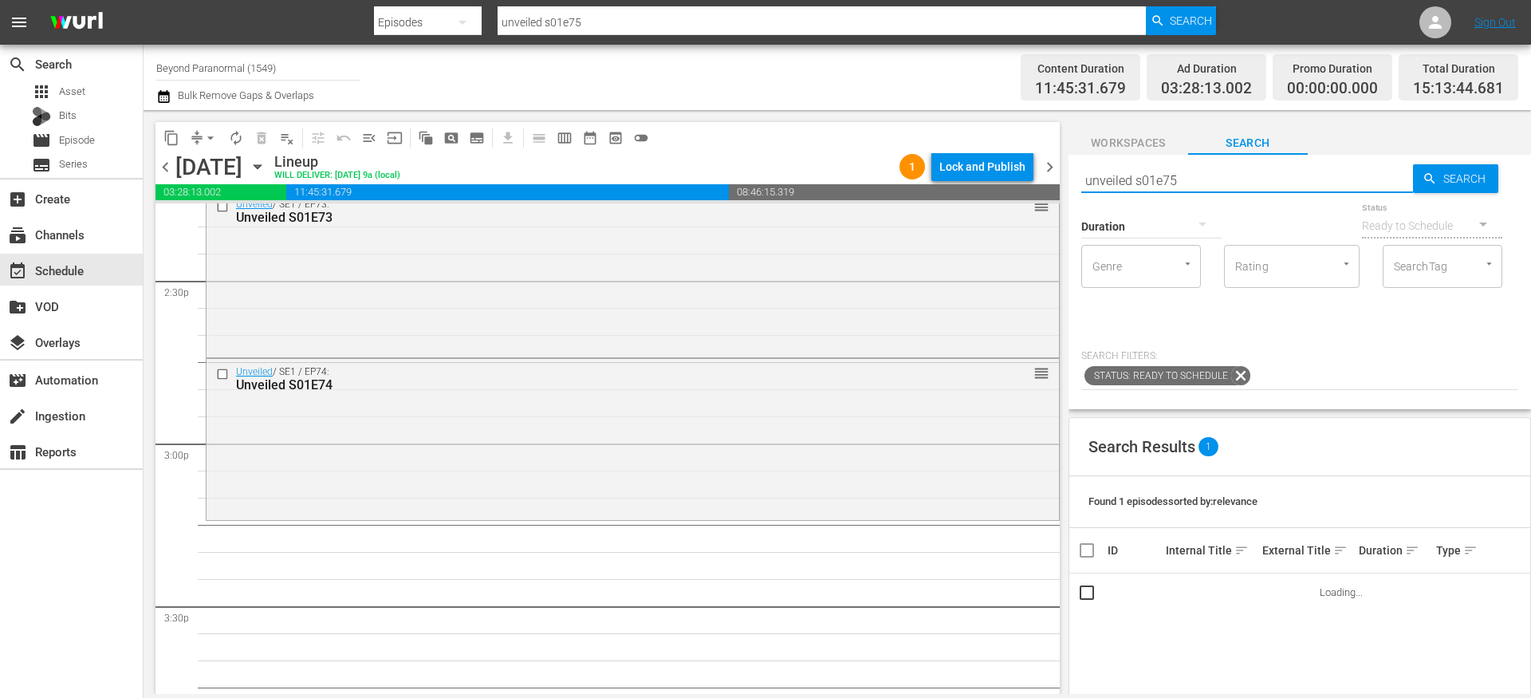
scroll to position [4811, 0]
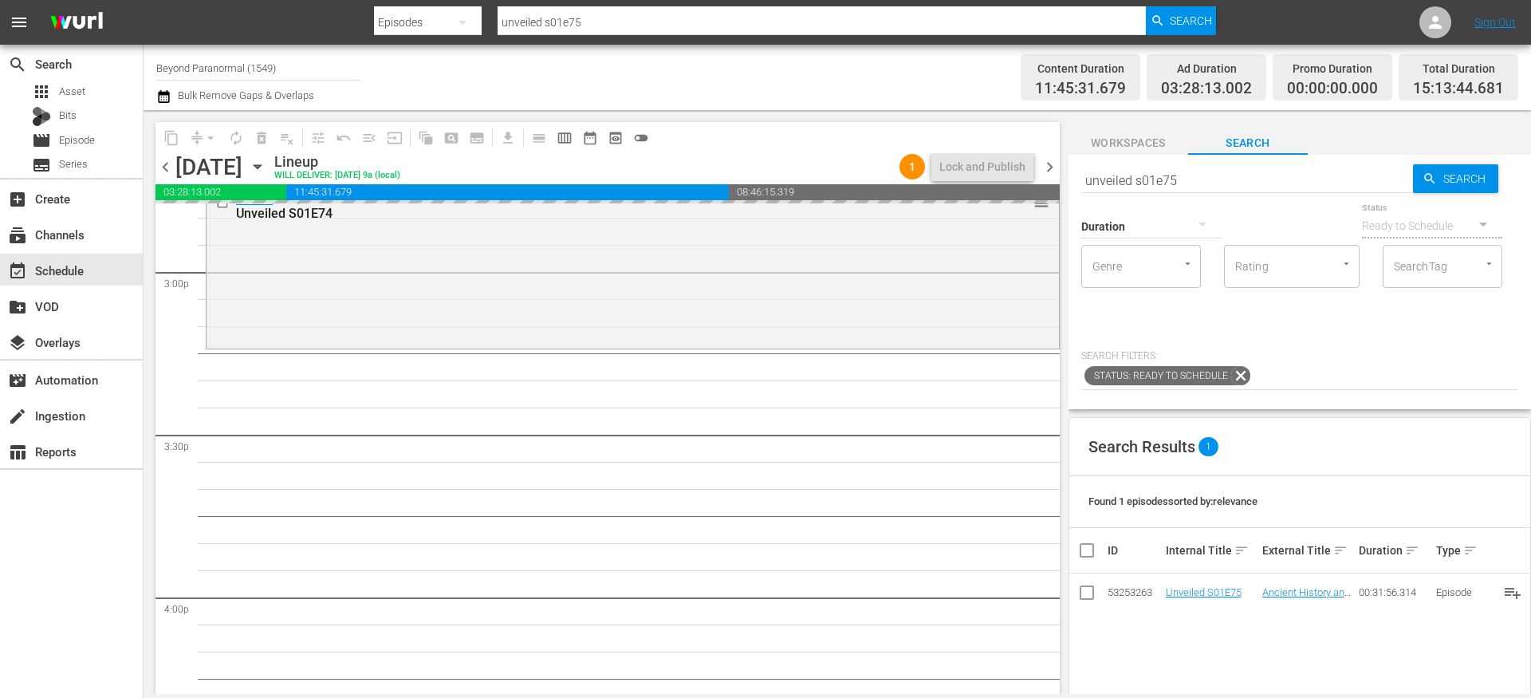
drag, startPoint x: 1198, startPoint y: 595, endPoint x: 780, endPoint y: 7, distance: 721.4
click at [1196, 179] on input "unveiled s01e75" at bounding box center [1247, 180] width 332 height 38
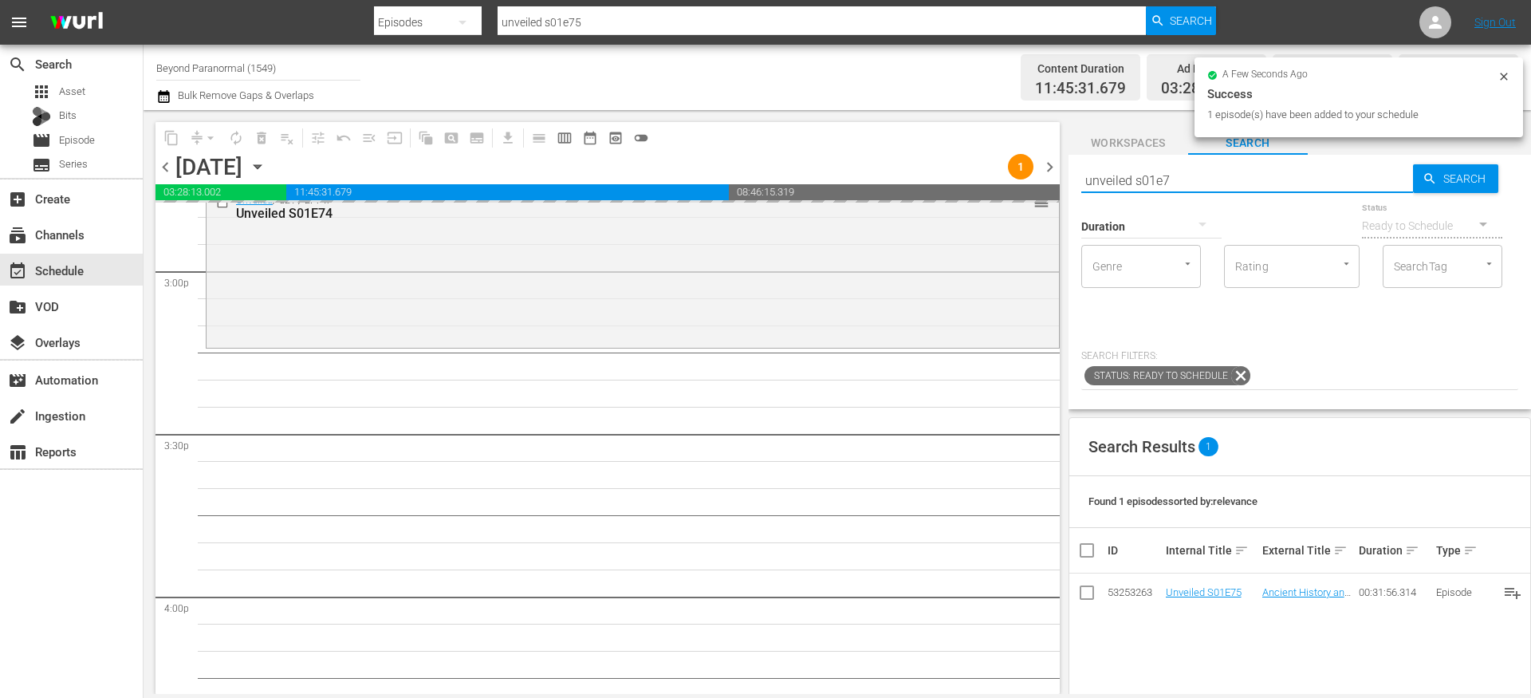
type input "unveiled s01e76"
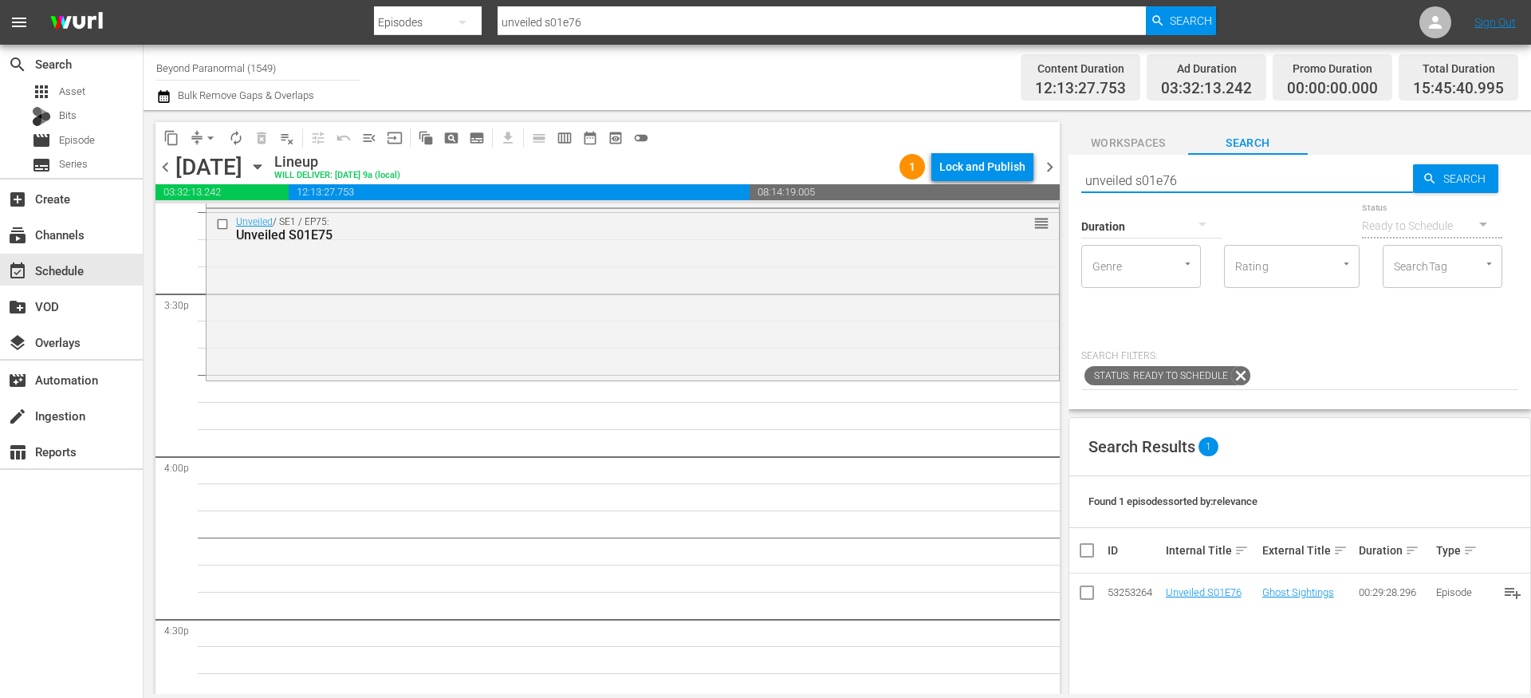
scroll to position [4955, 0]
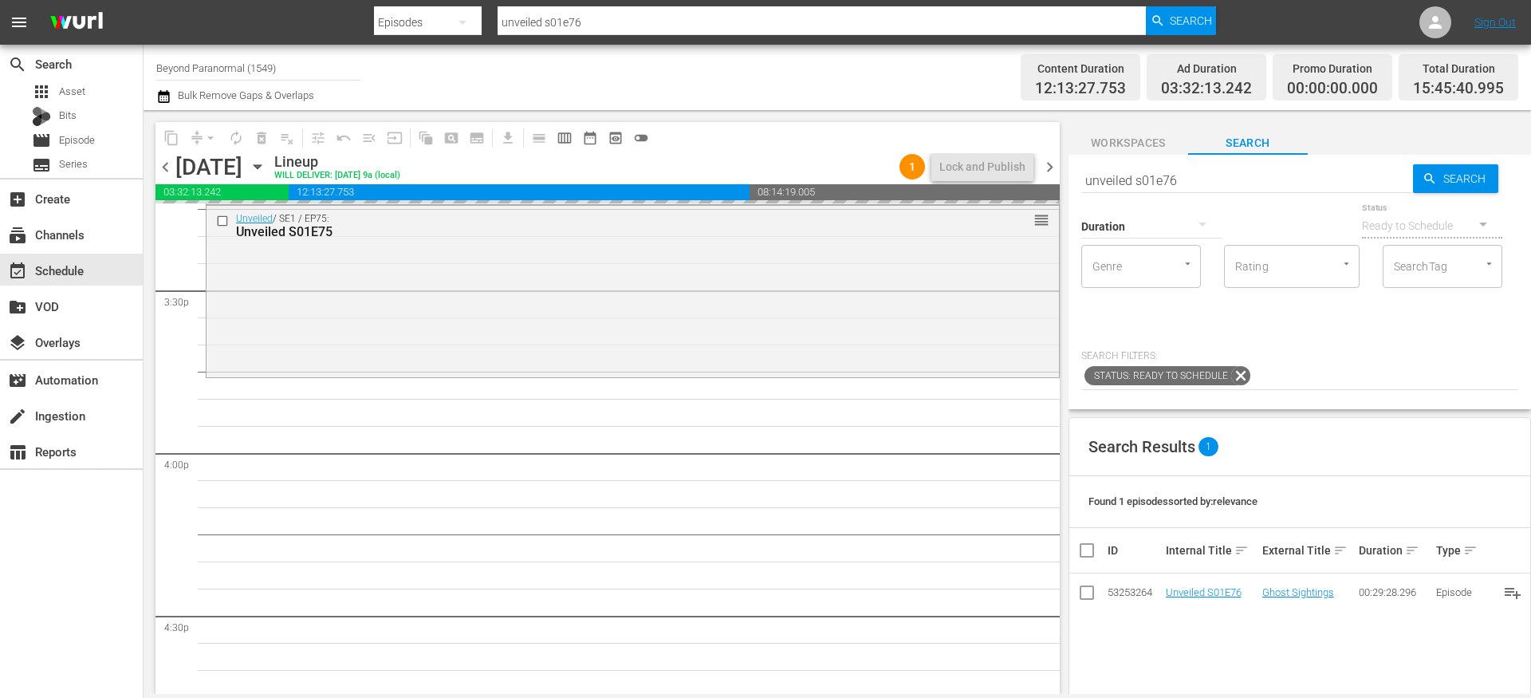
click at [1234, 179] on input "unveiled s01e76" at bounding box center [1247, 180] width 332 height 38
type input "unveiled s01e77"
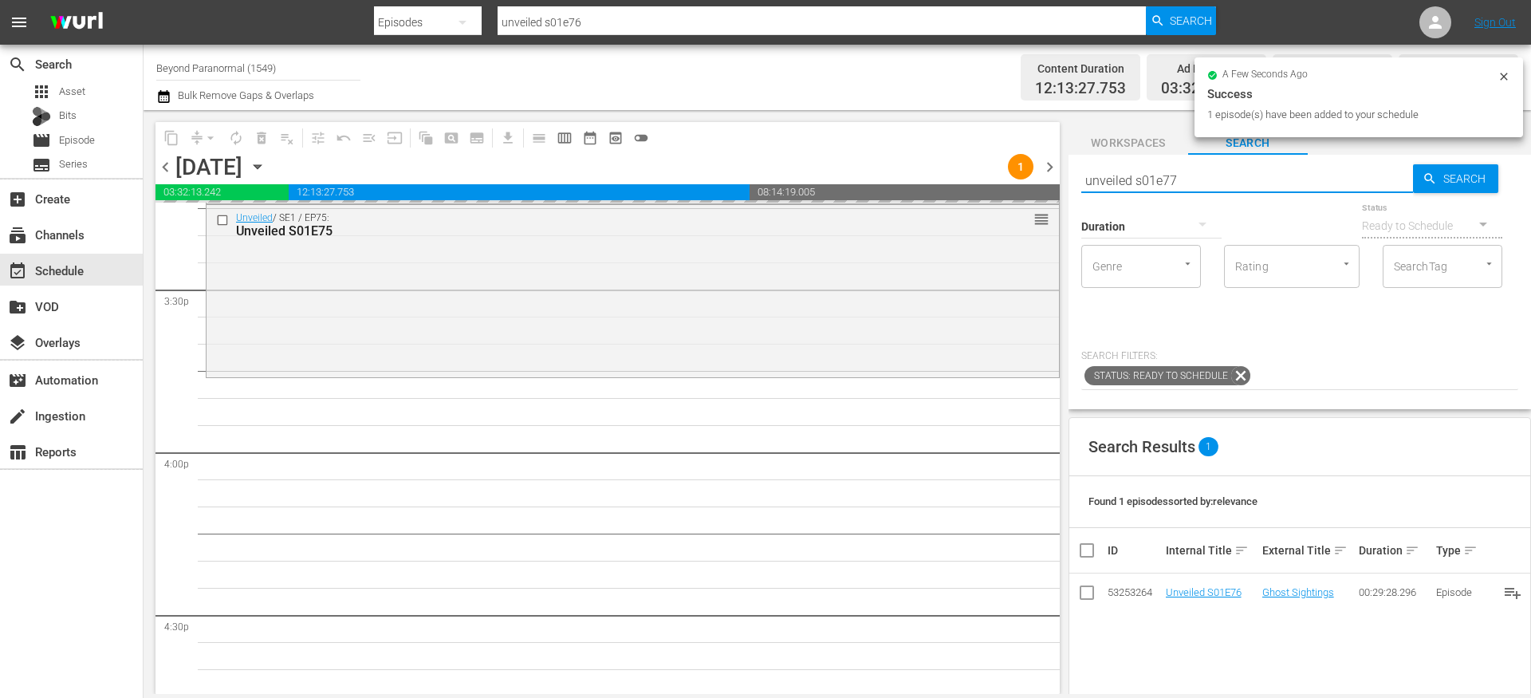
type input "unveiled s01e77"
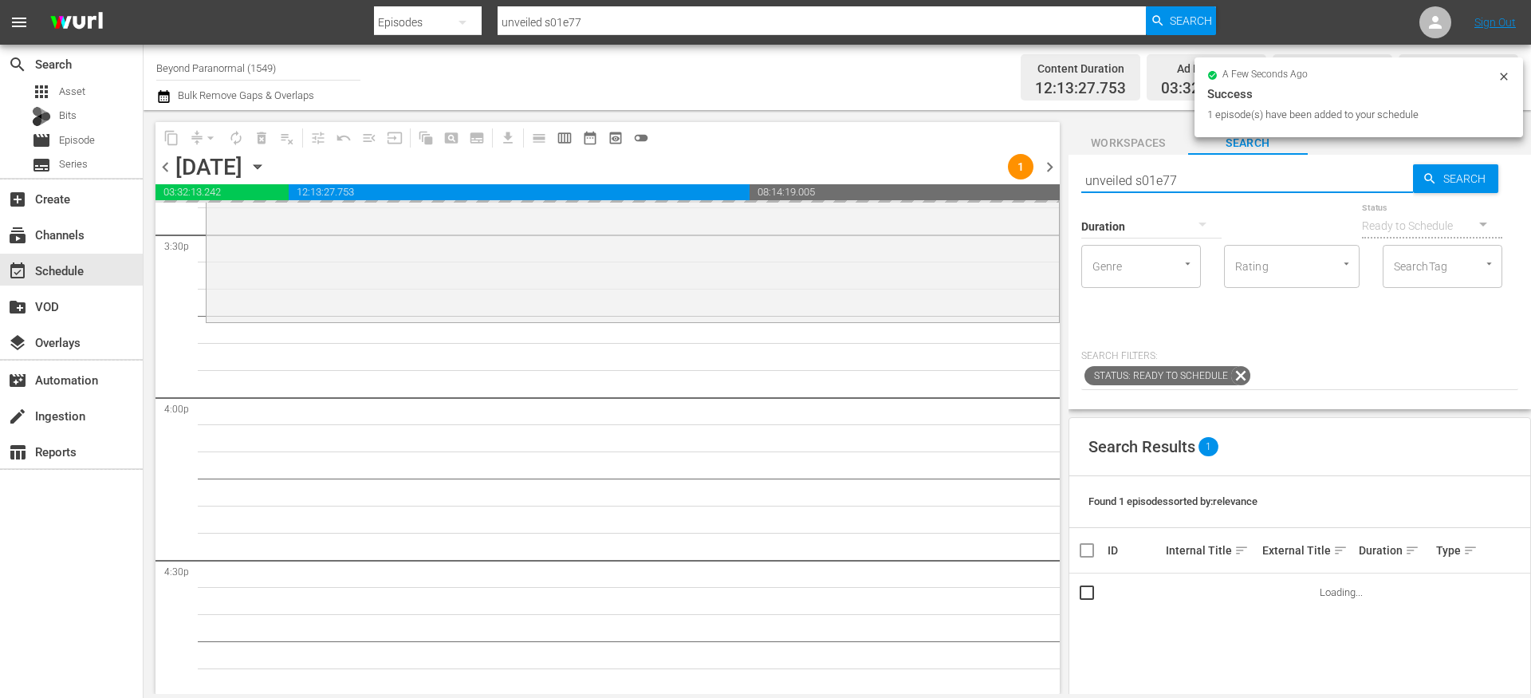
scroll to position [5012, 0]
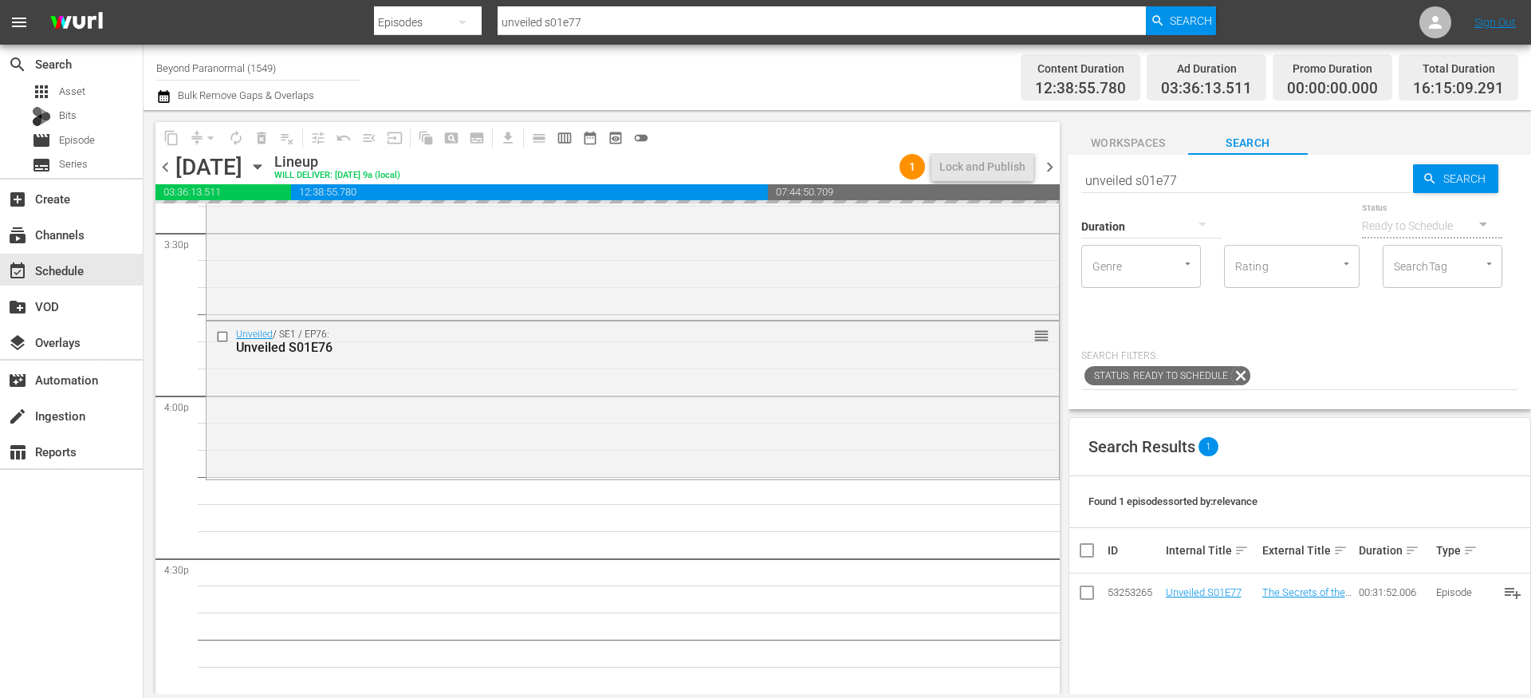
click at [1196, 177] on input "unveiled s01e77" at bounding box center [1247, 180] width 332 height 38
type input "unveiled s01e78"
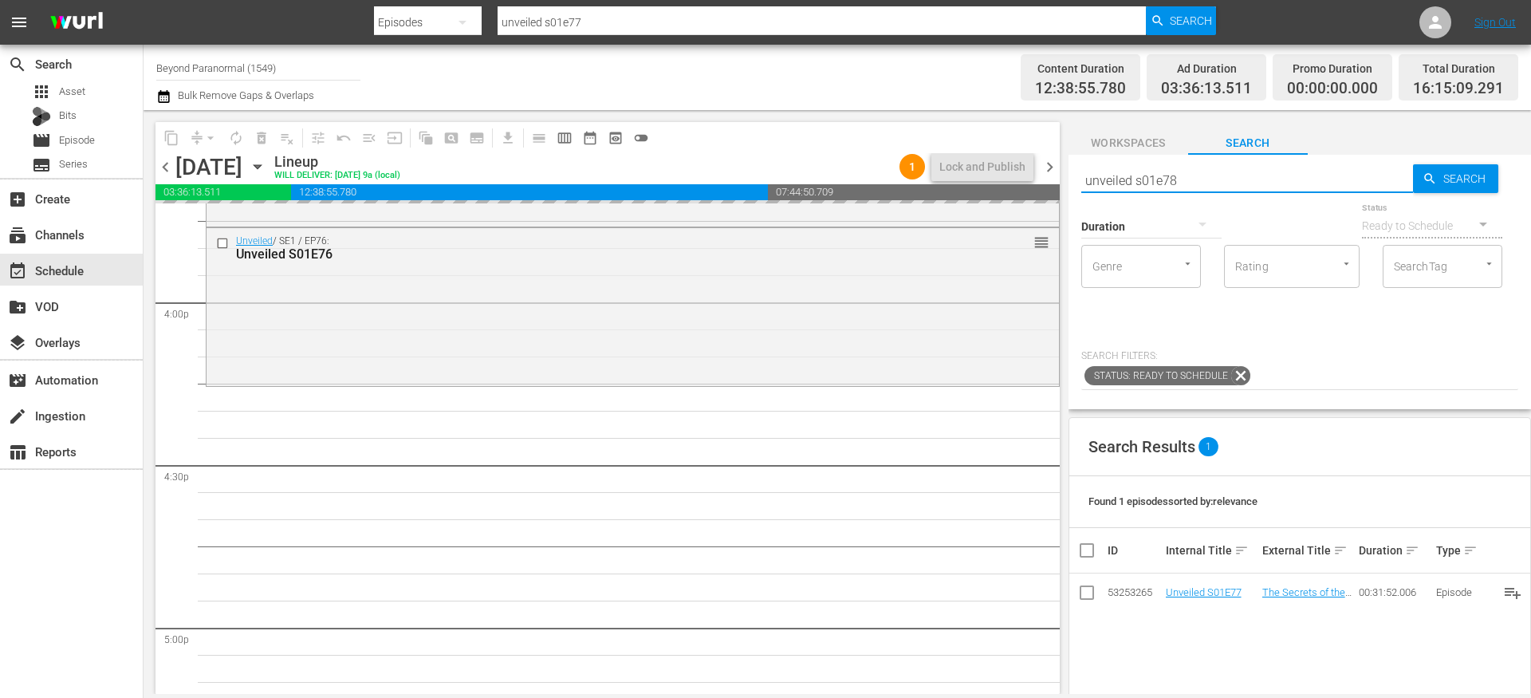
scroll to position [5112, 0]
type input "unveiled s01e78"
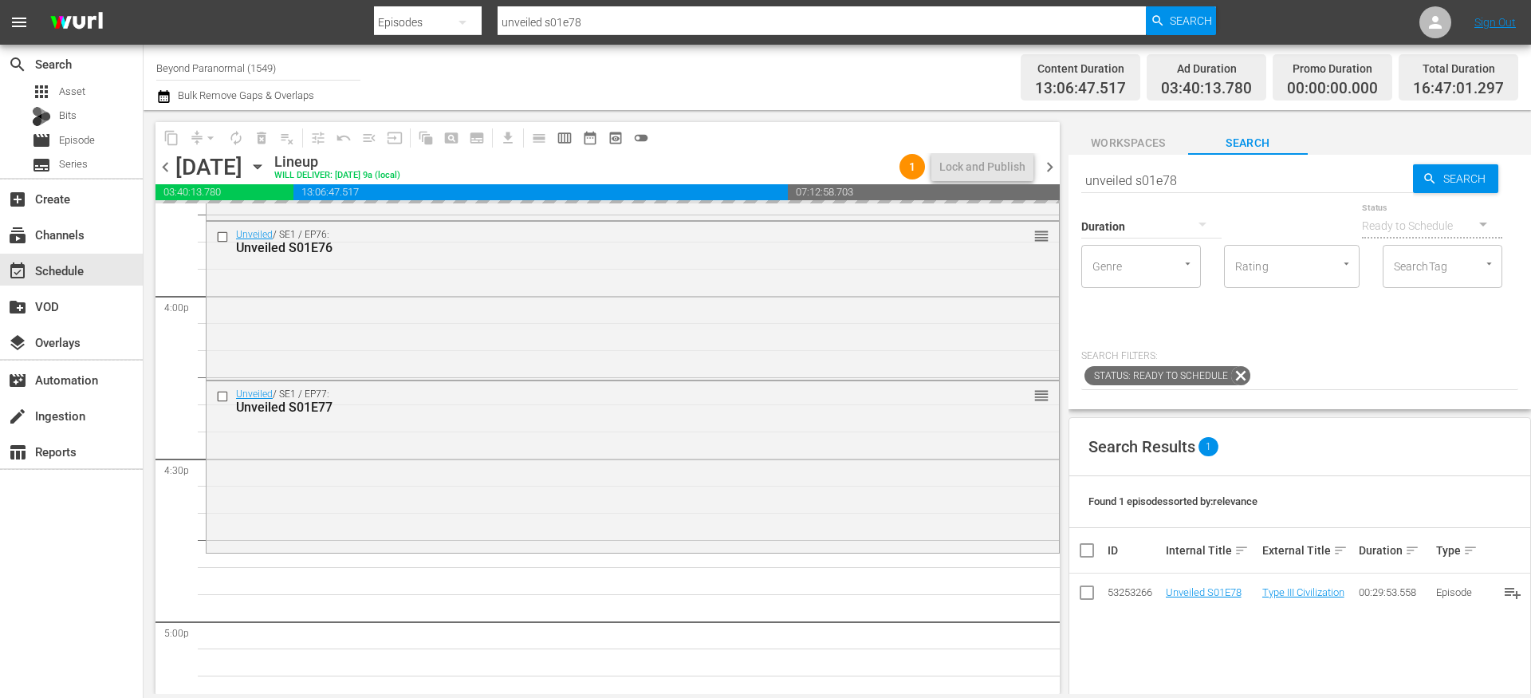
click at [1237, 170] on input "unveiled s01e78" at bounding box center [1247, 180] width 332 height 38
click at [1221, 172] on input "unveiled s01e78" at bounding box center [1247, 180] width 332 height 38
click at [1221, 173] on input "unveiled s01e78" at bounding box center [1247, 180] width 332 height 38
type input "unveiled s01e79"
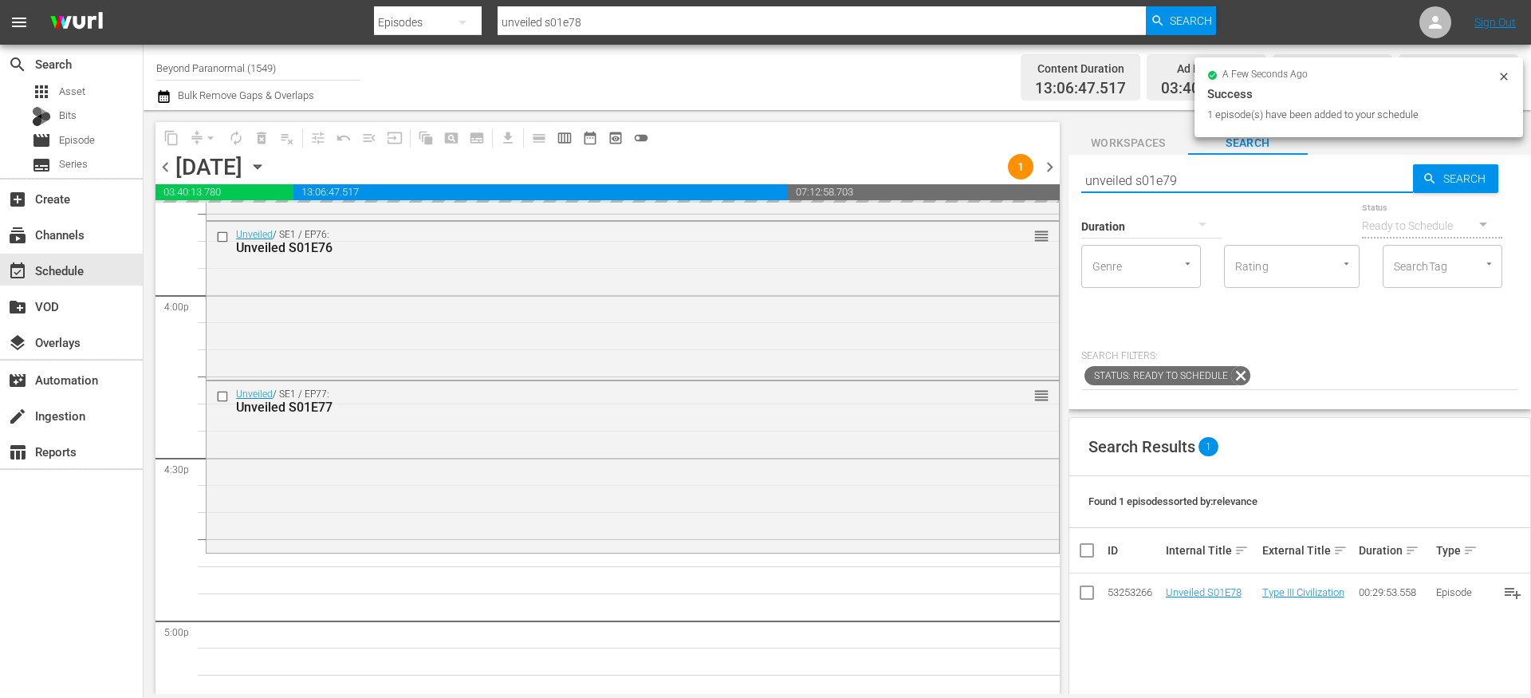
type input "unveiled s01e79"
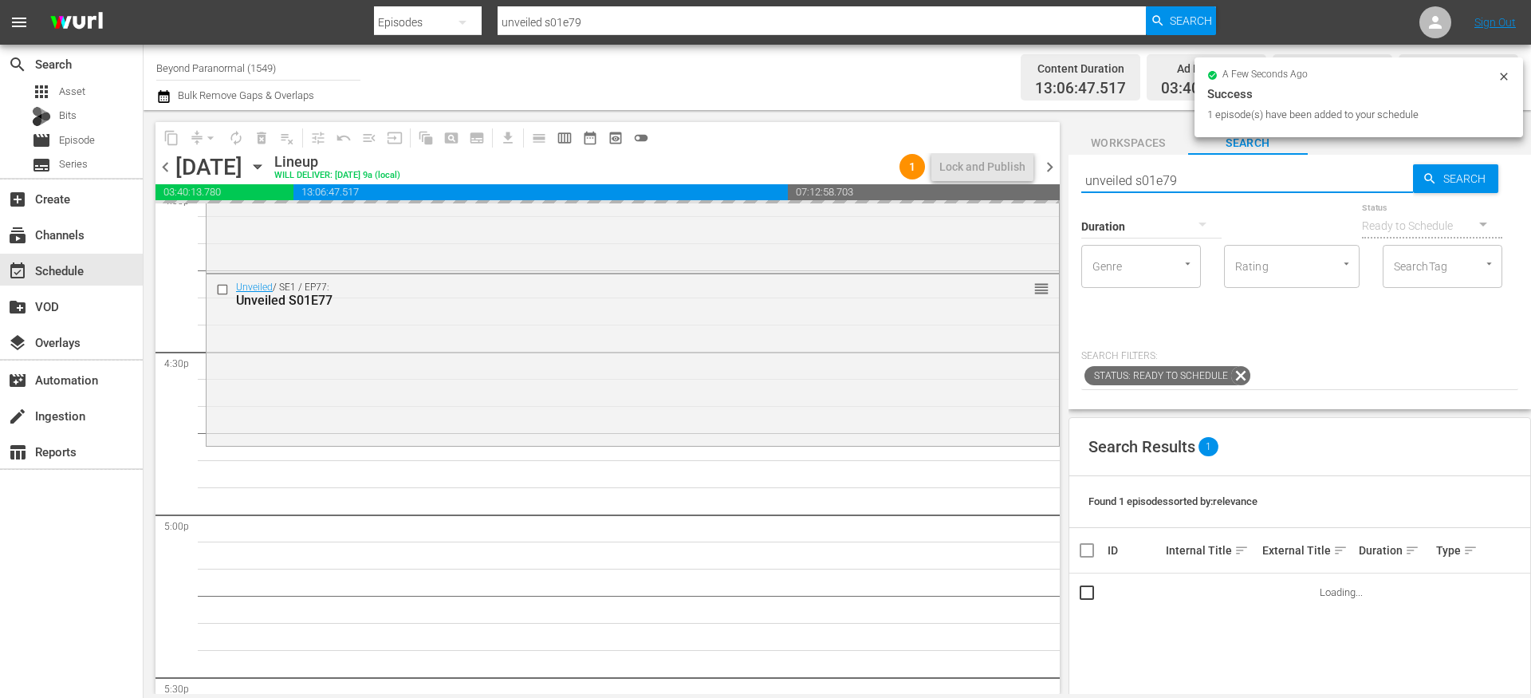
scroll to position [5222, 0]
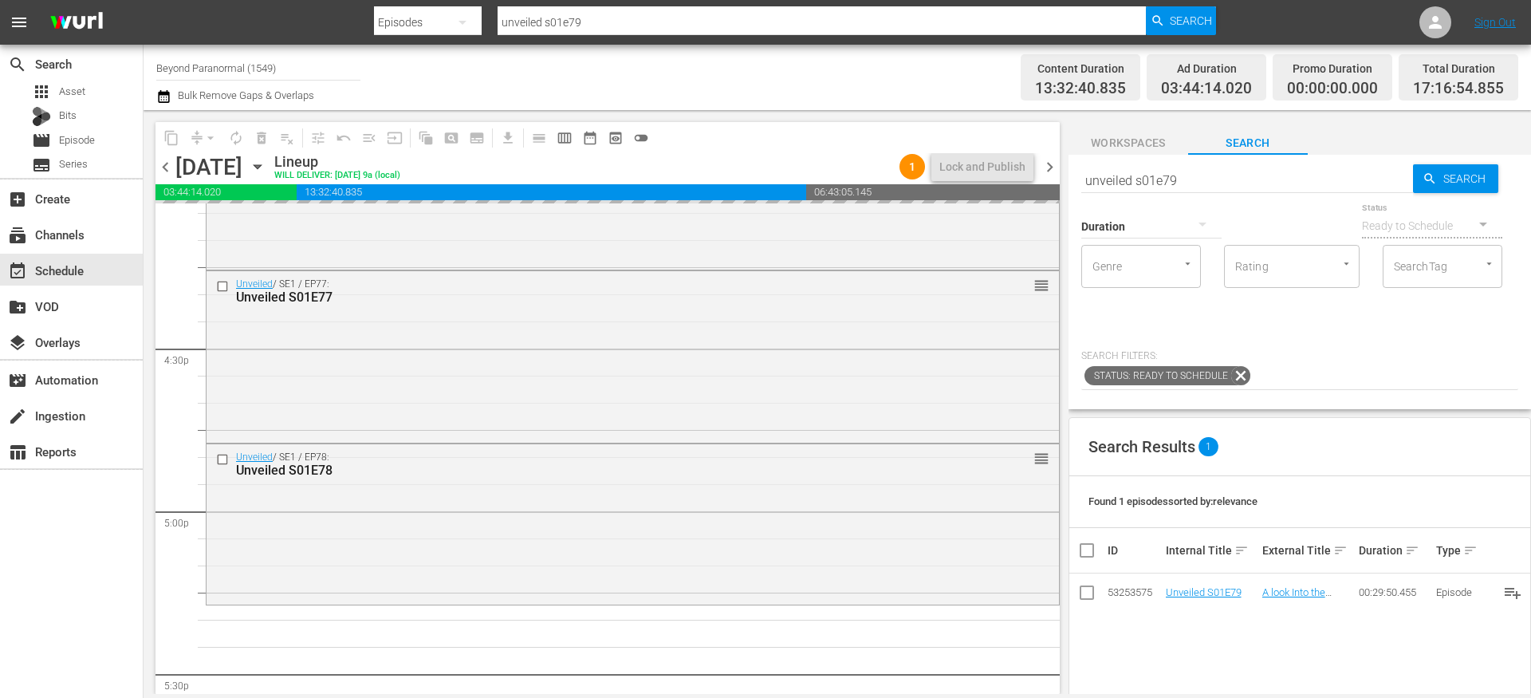
click at [1182, 171] on input "unveiled s01e79" at bounding box center [1247, 180] width 332 height 38
click at [1185, 175] on input "unveiled s01e79" at bounding box center [1247, 180] width 332 height 38
type input "unveiled s01e80"
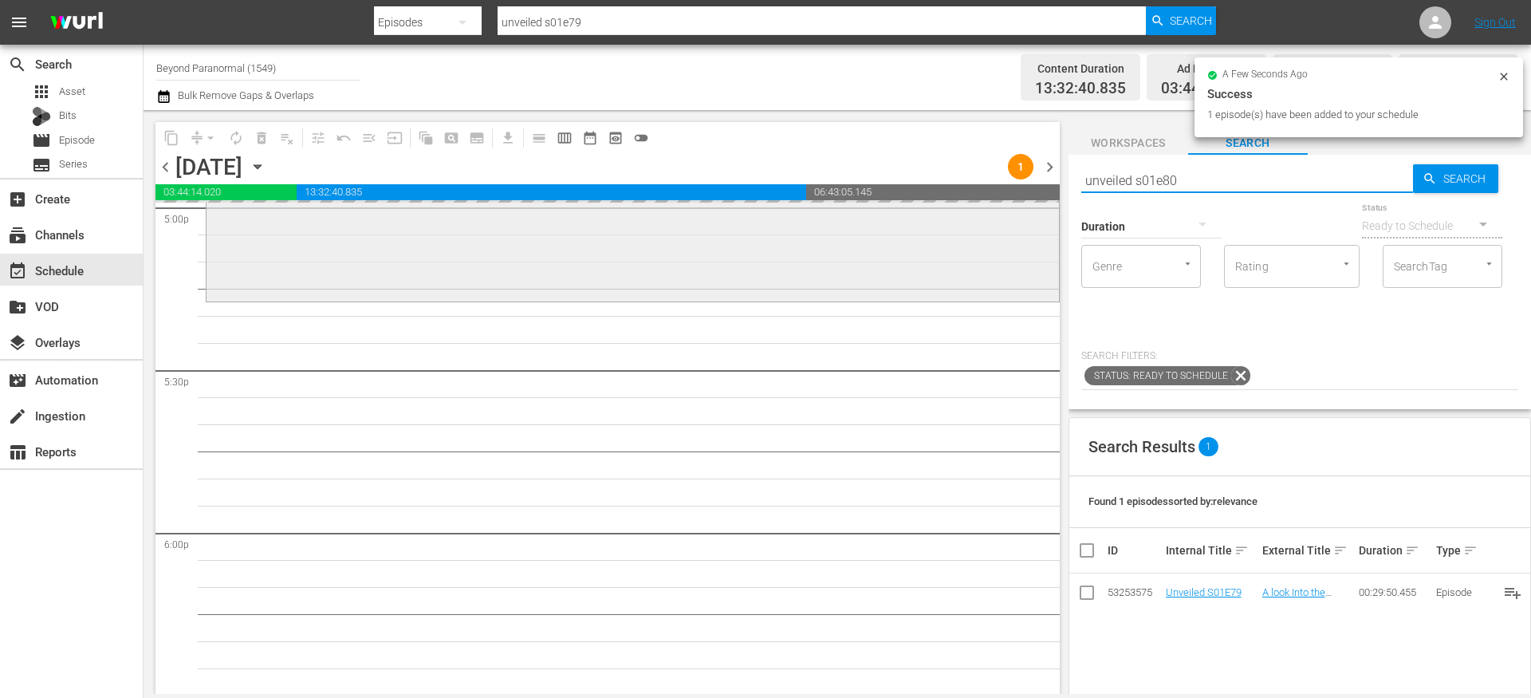
type input "unveiled s01e80"
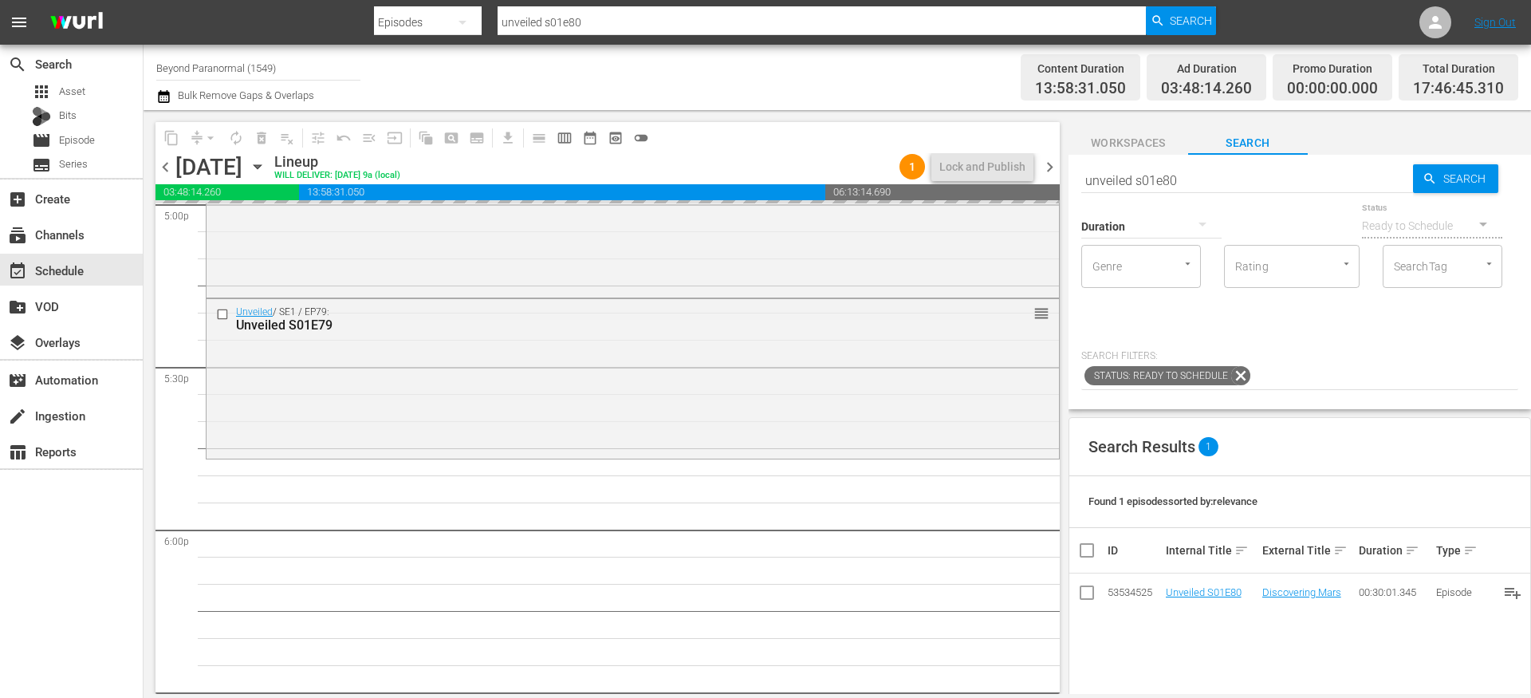
click at [1194, 173] on input "unveiled s01e80" at bounding box center [1247, 180] width 332 height 38
type input "unveiled s01e81"
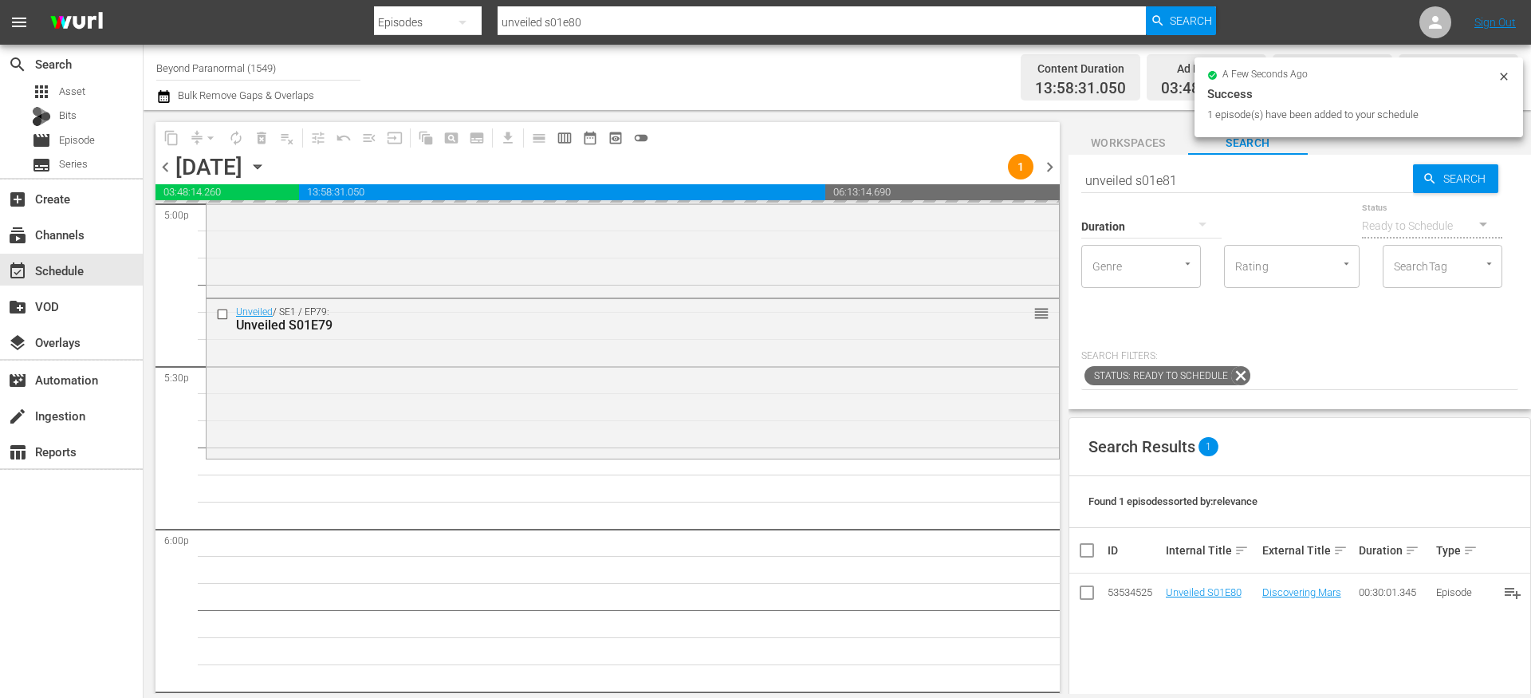
type input "unveiled s01e81"
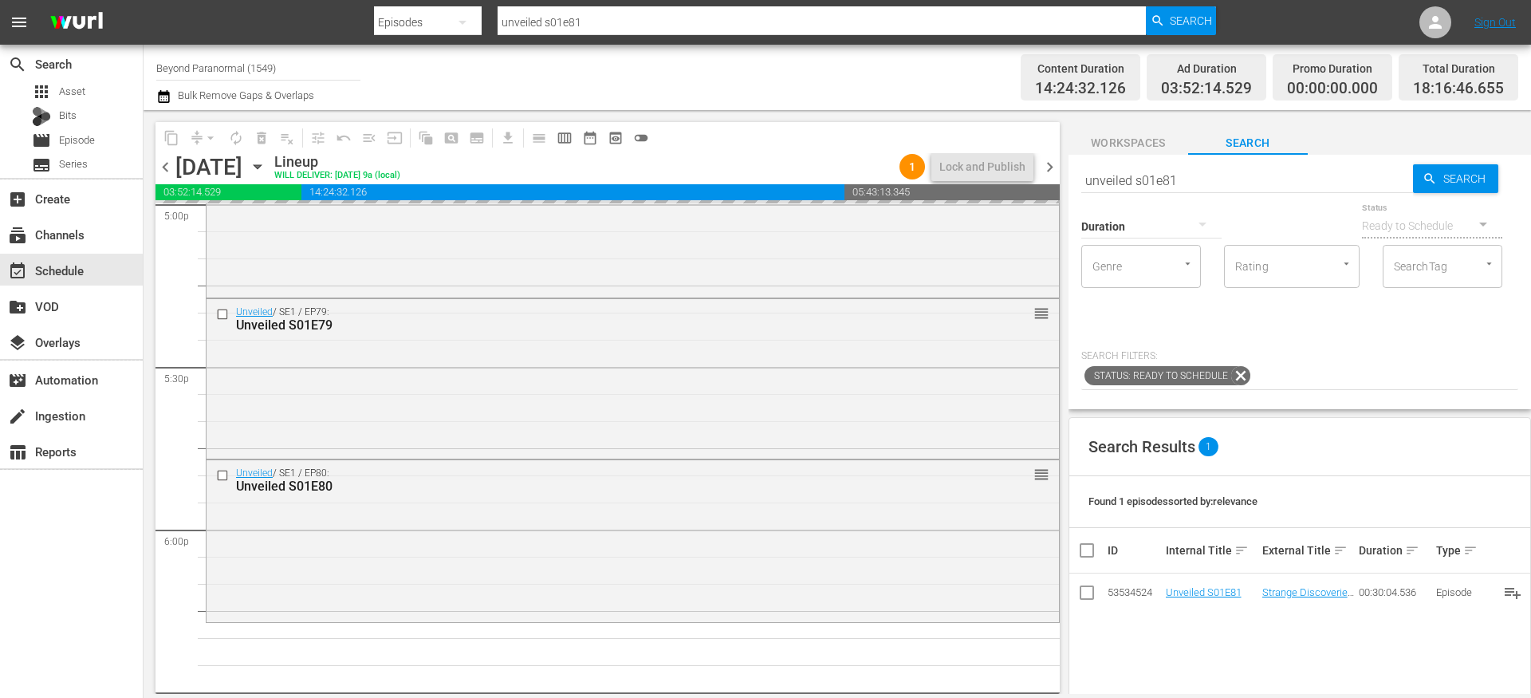
drag, startPoint x: 1204, startPoint y: 593, endPoint x: 692, endPoint y: 23, distance: 766.1
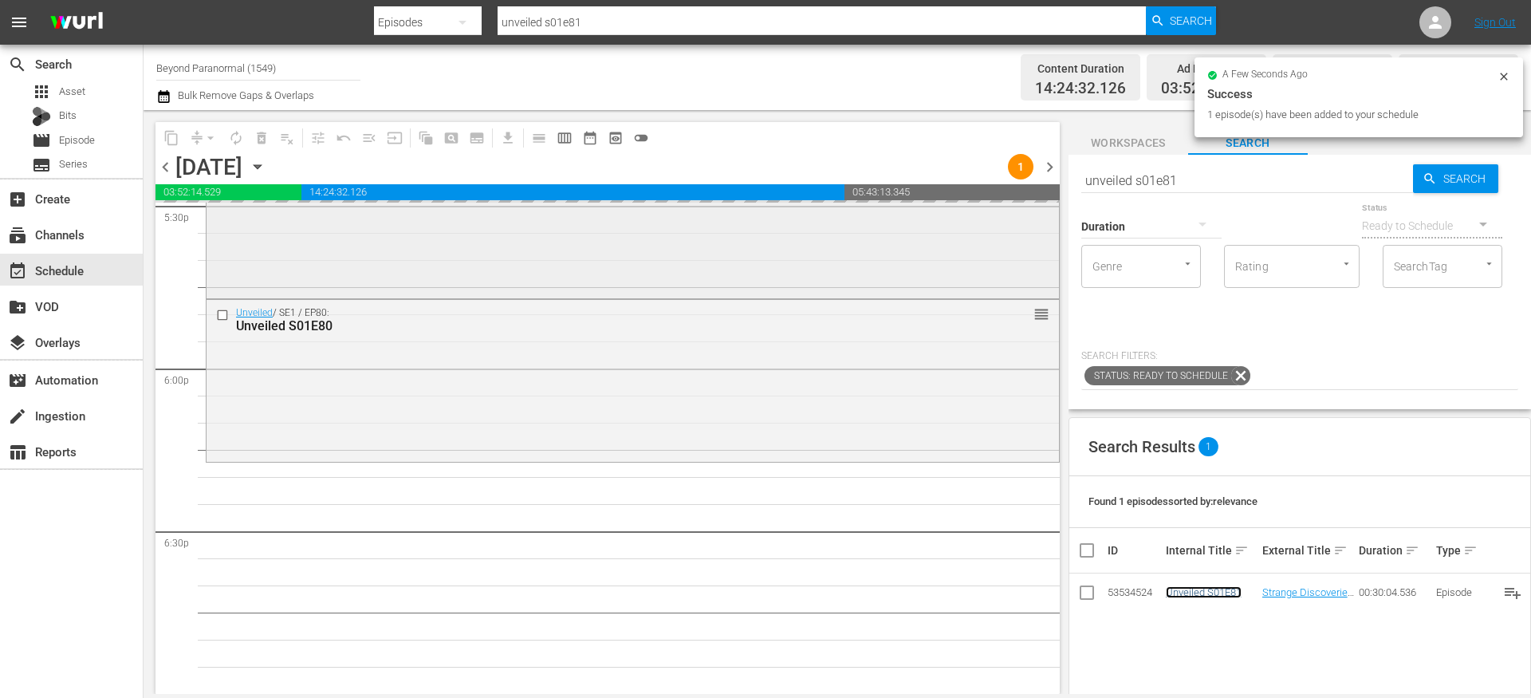
scroll to position [5698, 0]
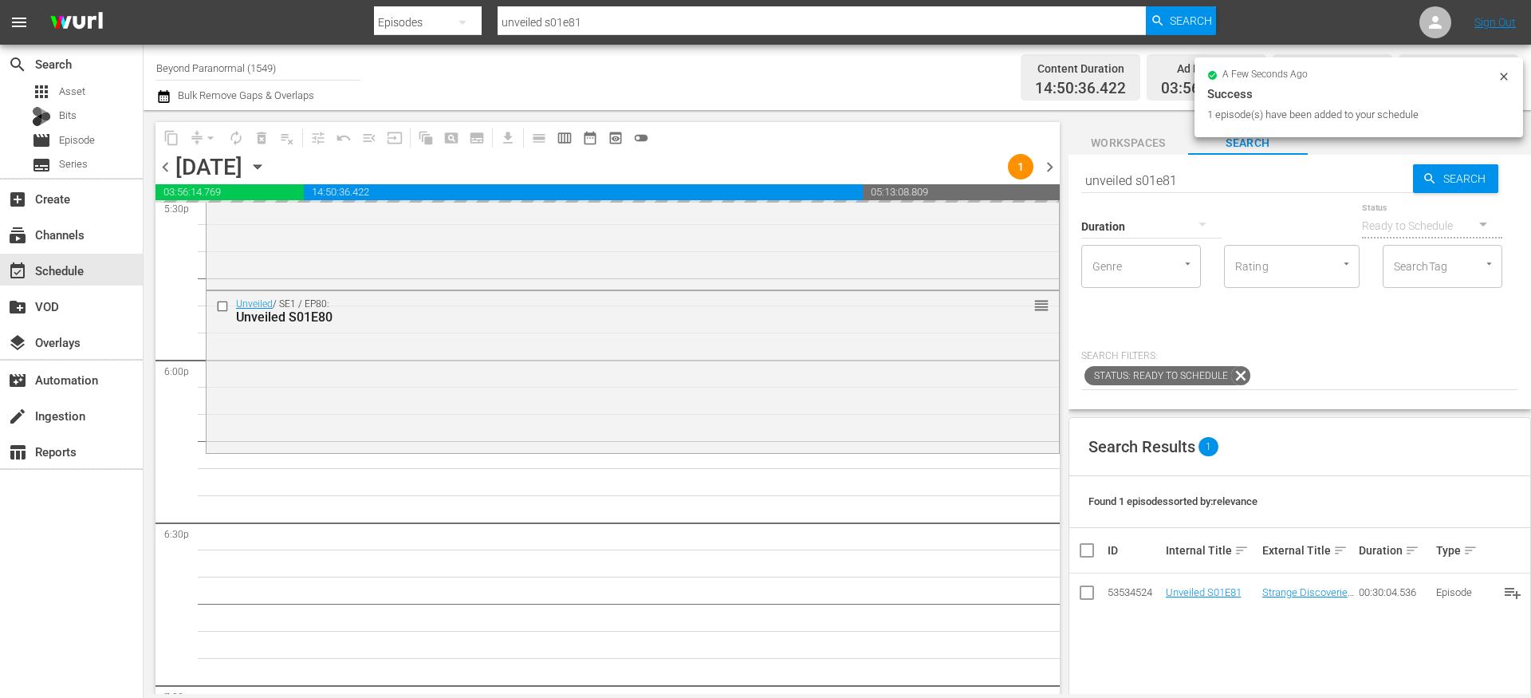
click at [1142, 179] on input "unveiled s01e81" at bounding box center [1247, 180] width 332 height 38
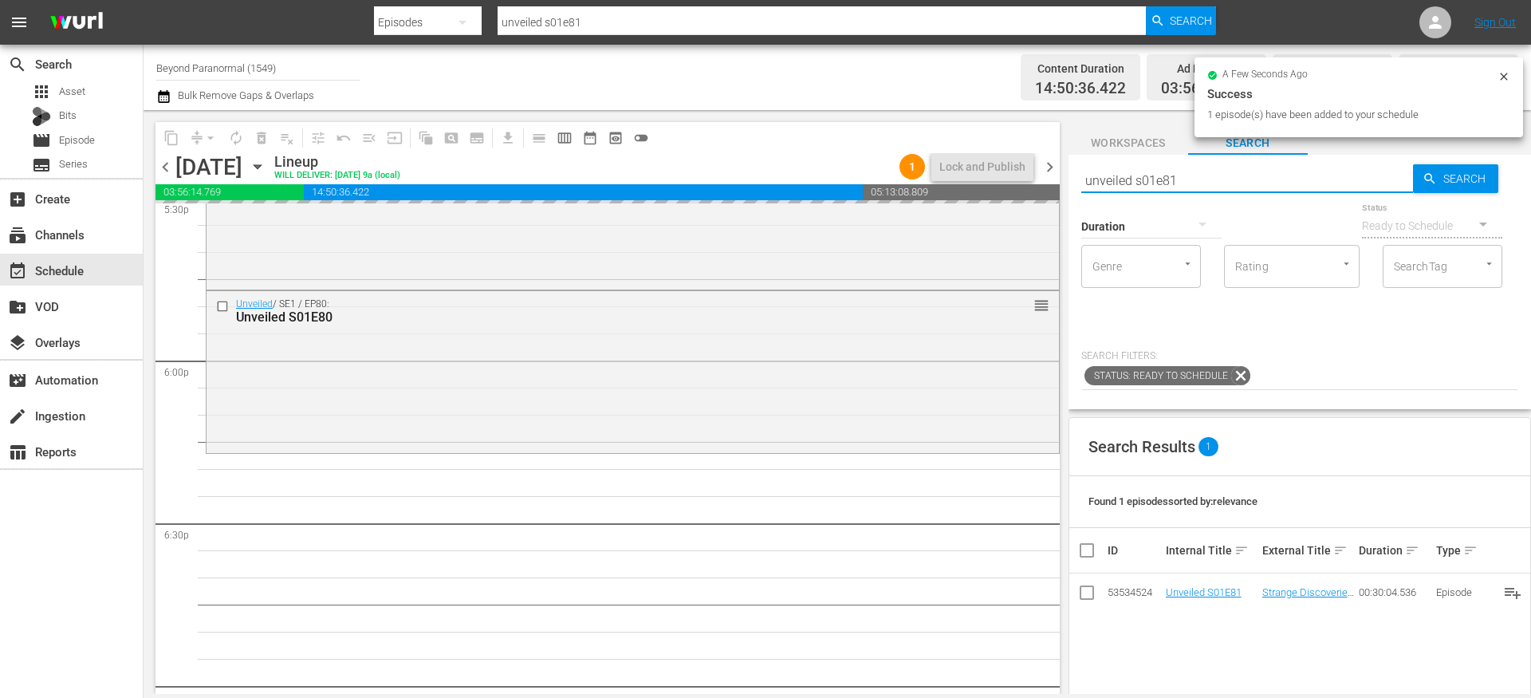
click at [1142, 179] on input "unveiled s01e81" at bounding box center [1247, 180] width 332 height 38
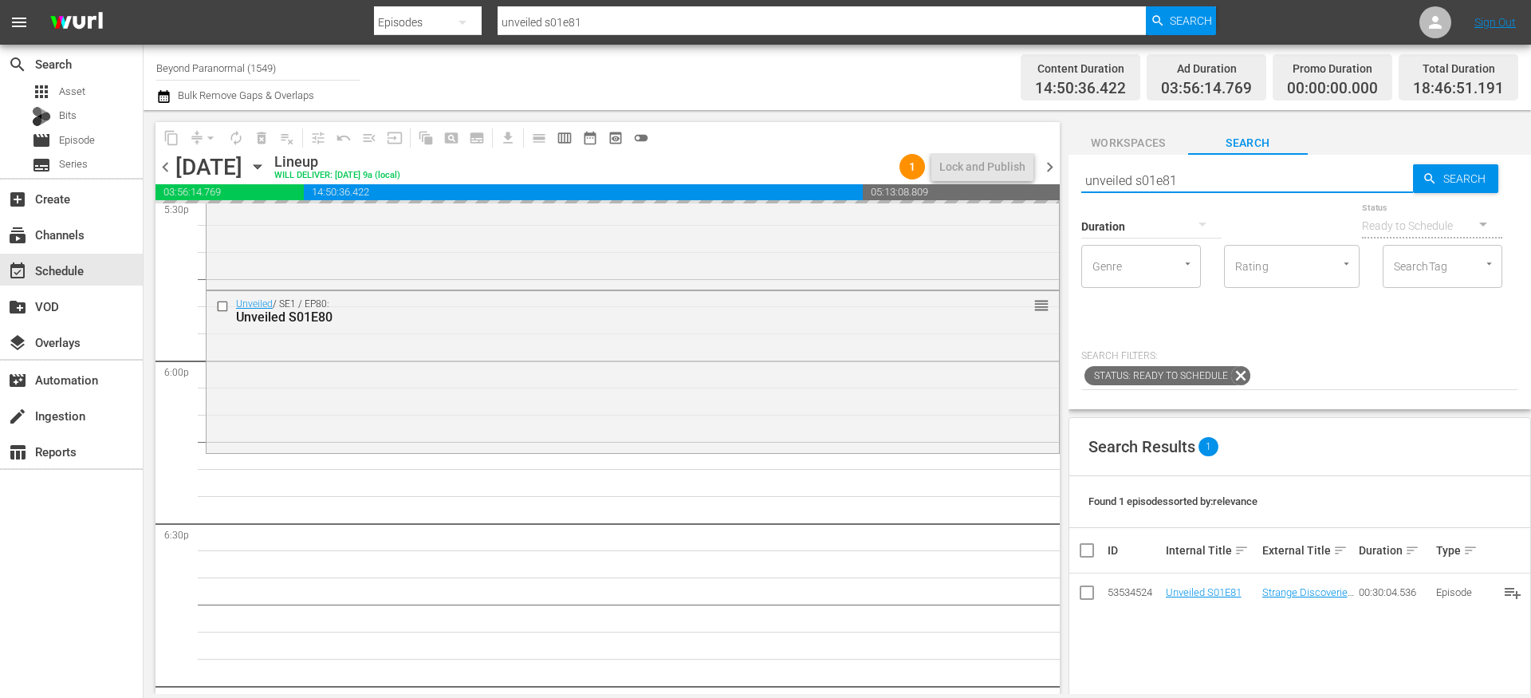
click at [1142, 179] on input "unveiled s01e81" at bounding box center [1247, 180] width 332 height 38
paste input "Walking With The Tall Whites Aftermath S01E03"
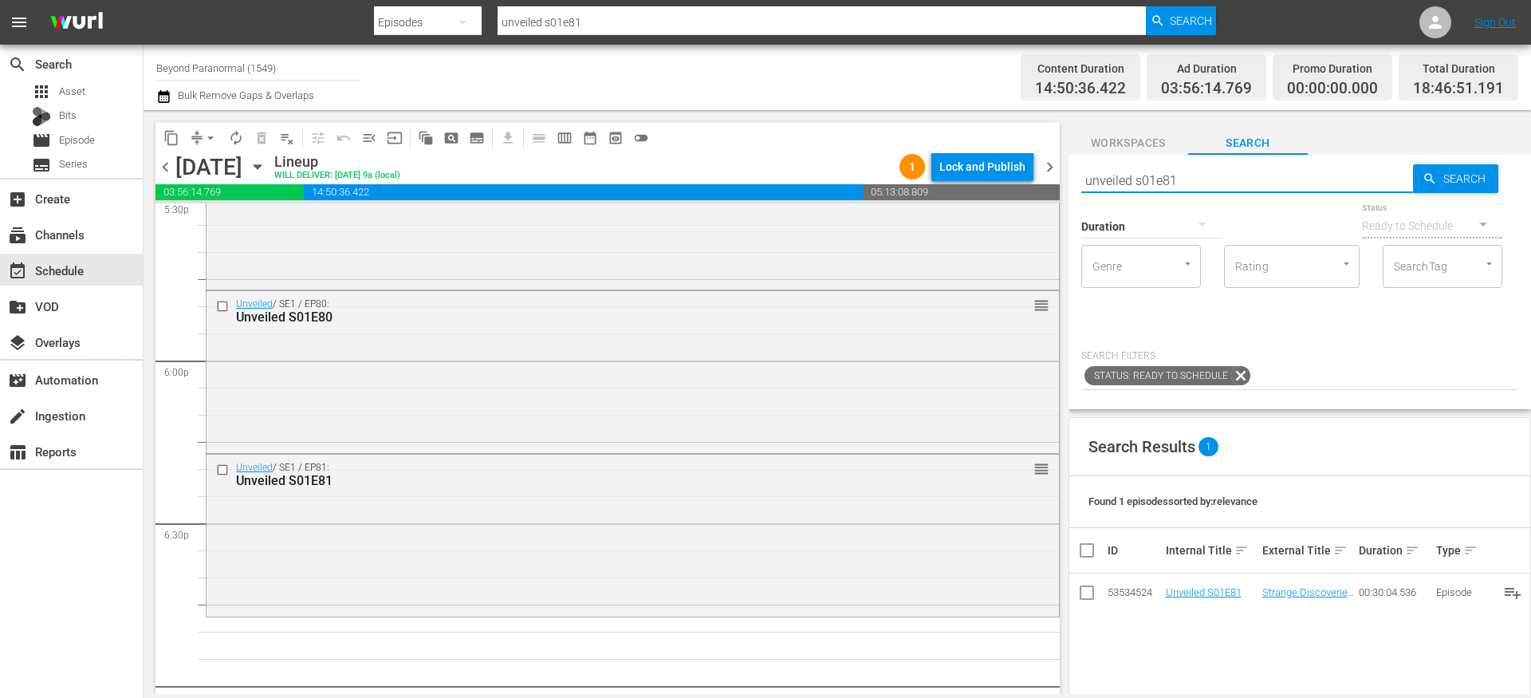
type input "Walking With The Tall Whites Aftermath S01E03"
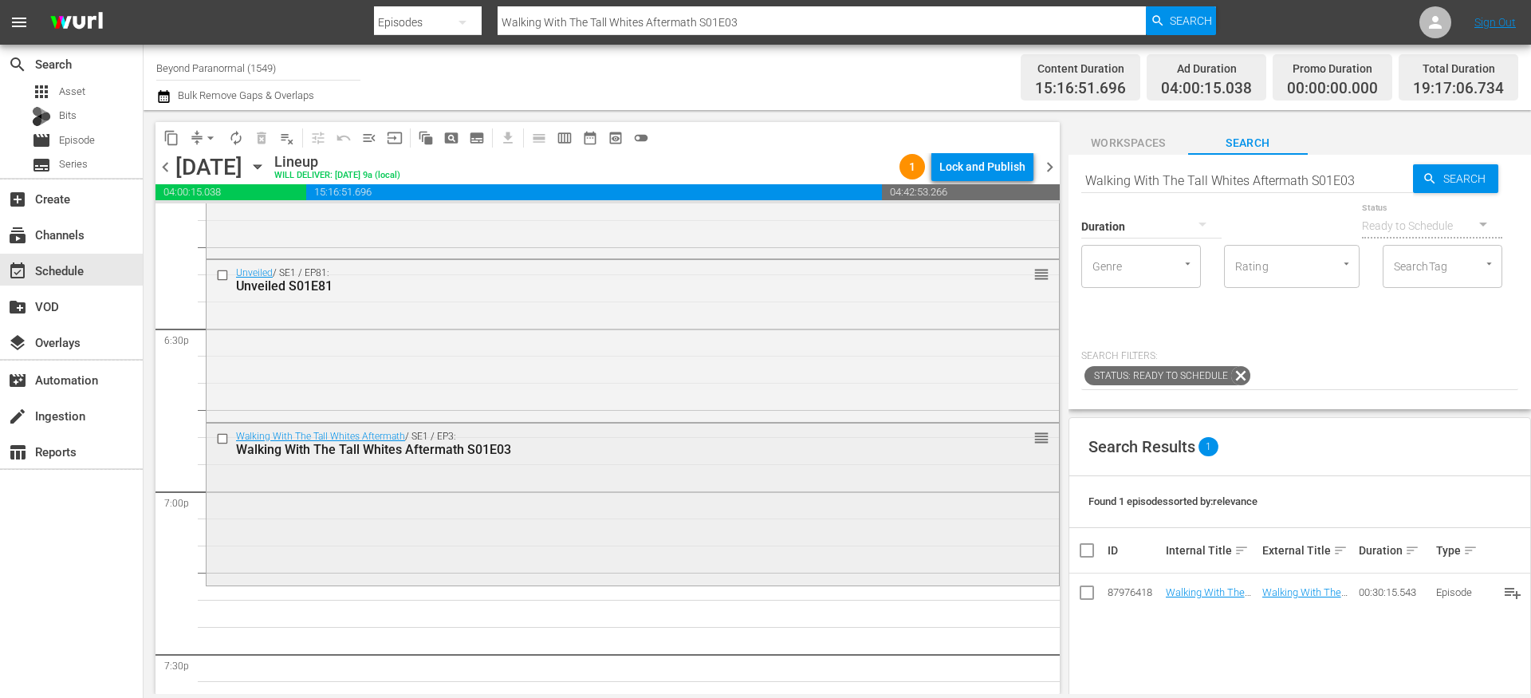
click at [639, 463] on div "Walking With The Tall Whites Aftermath / SE1 / EP3: Walking With The Tall White…" at bounding box center [632, 502] width 852 height 159
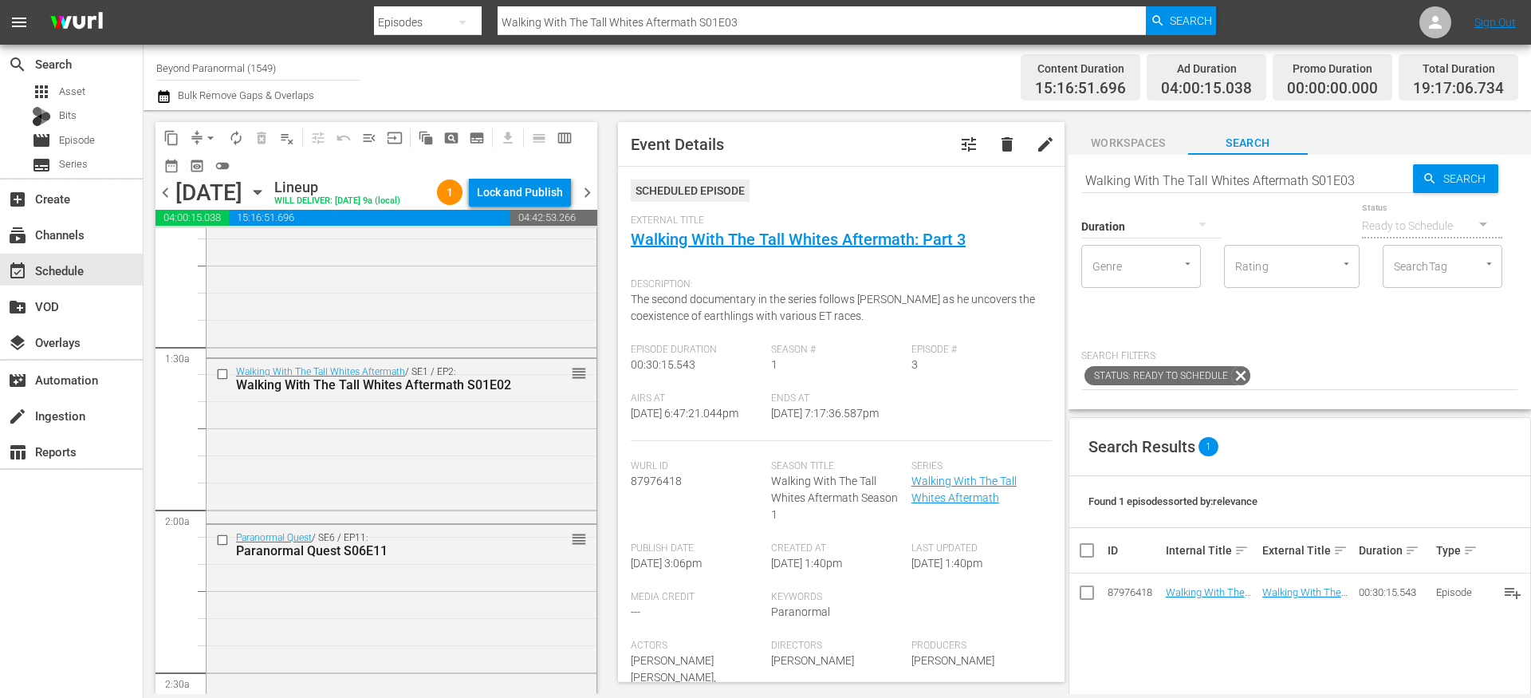
scroll to position [368, 0]
click at [226, 382] on input "checkbox" at bounding box center [224, 375] width 17 height 14
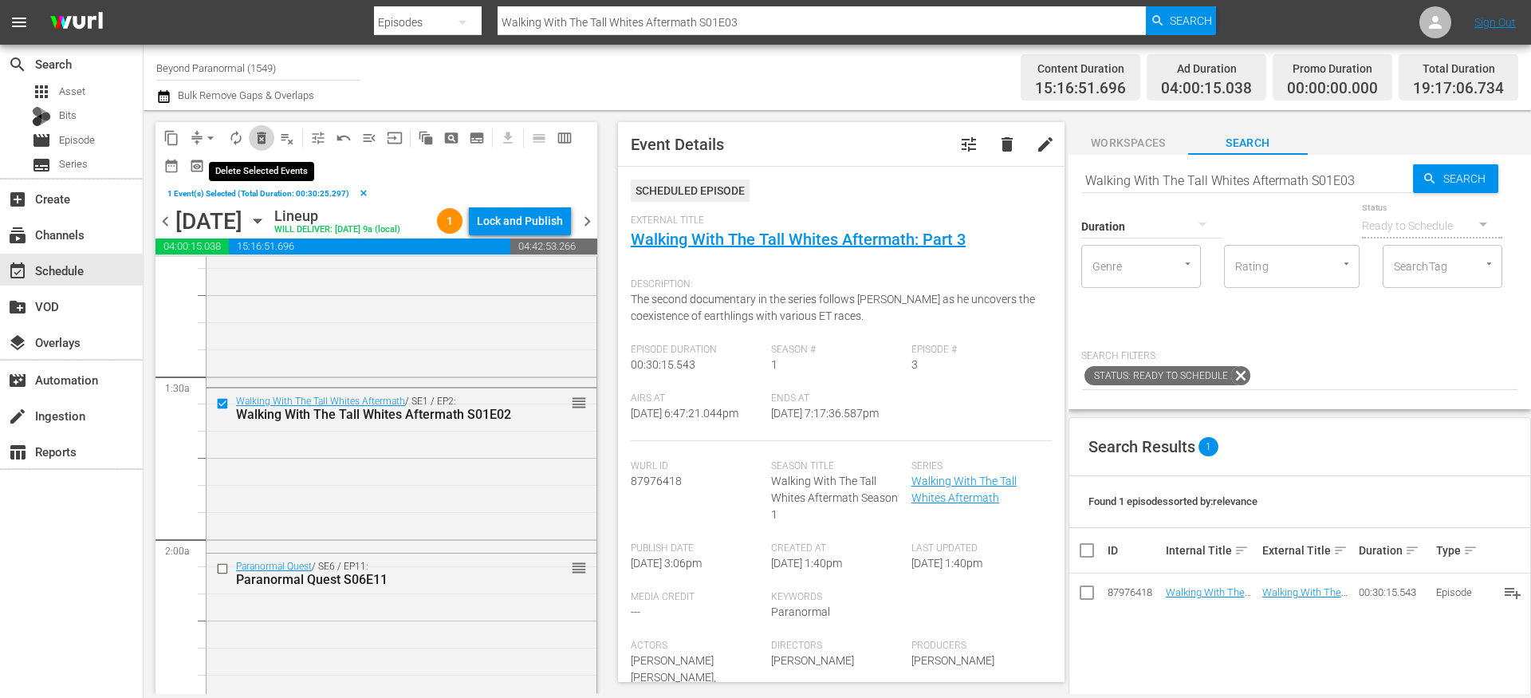
click at [260, 138] on span "delete_forever_outlined" at bounding box center [262, 138] width 16 height 16
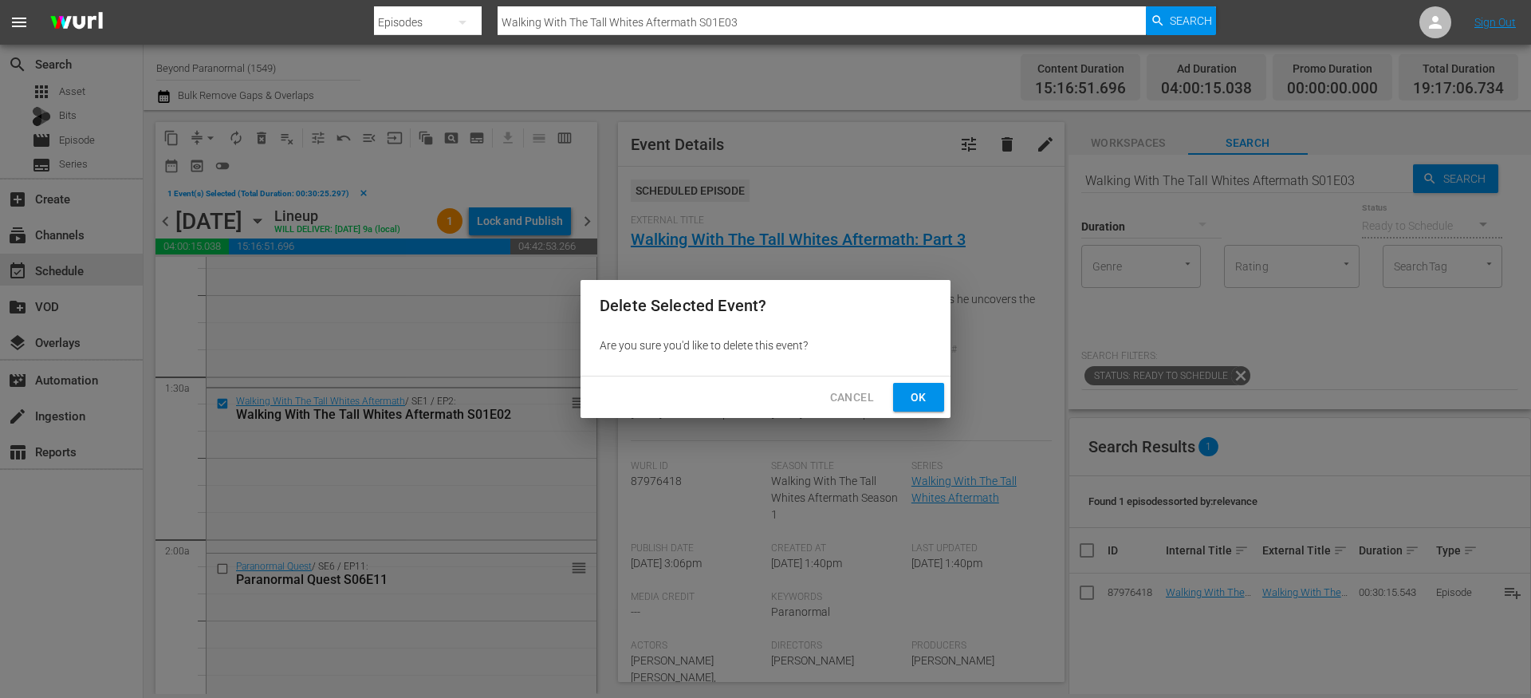
click at [920, 396] on span "Ok" at bounding box center [919, 397] width 26 height 20
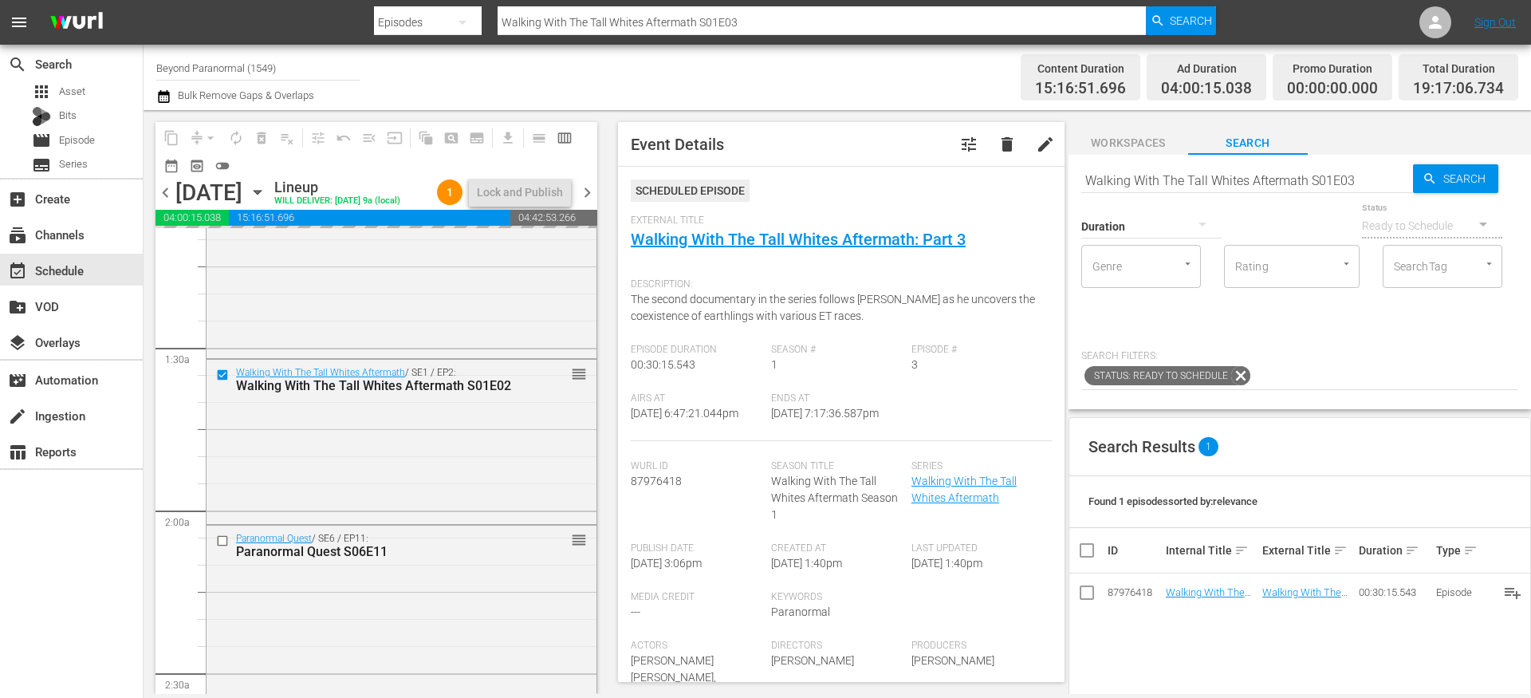
click at [1211, 179] on input "Walking With The Tall Whites Aftermath S01E03" at bounding box center [1247, 180] width 332 height 38
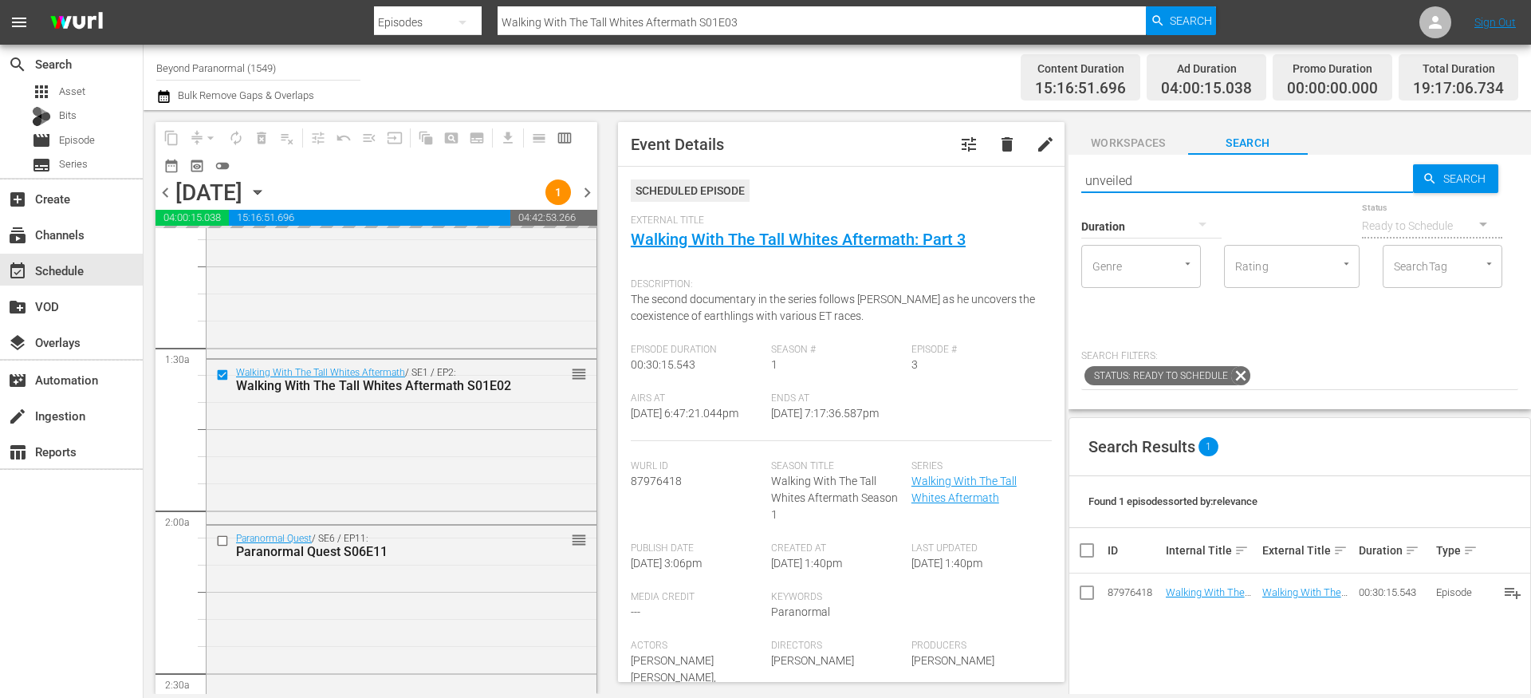
type input "unveiled"
click at [1203, 220] on icon "button" at bounding box center [1202, 223] width 19 height 19
type input "unveiled"
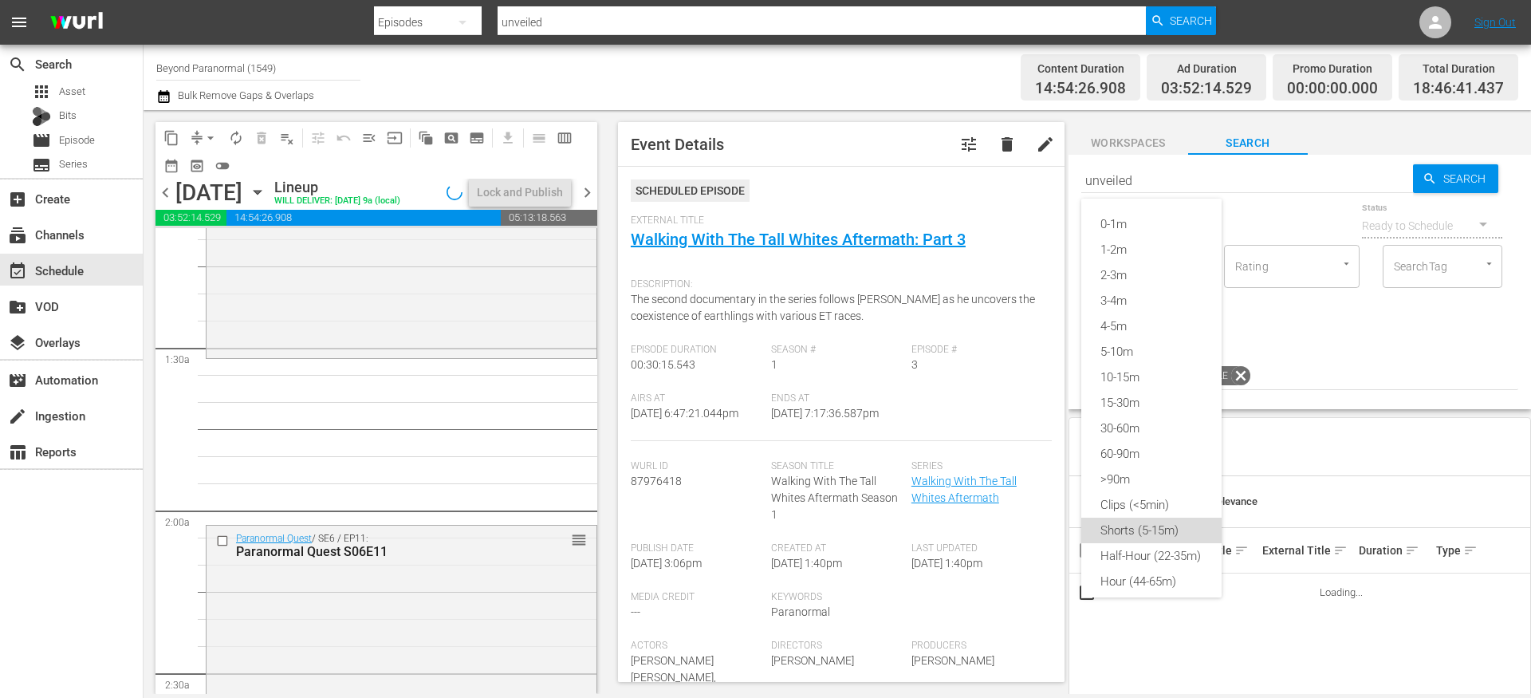
click at [1148, 524] on div "Shorts (5-15m)" at bounding box center [1151, 530] width 140 height 26
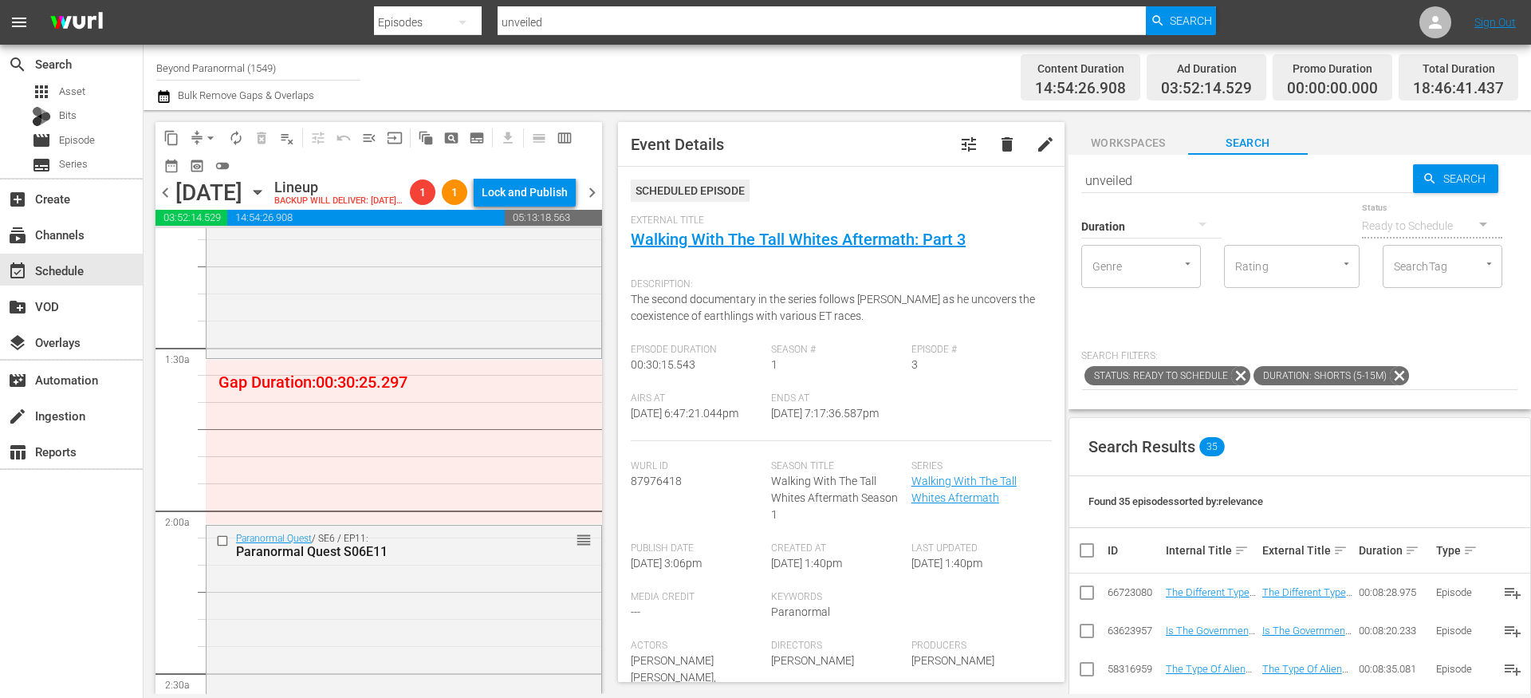
scroll to position [119, 0]
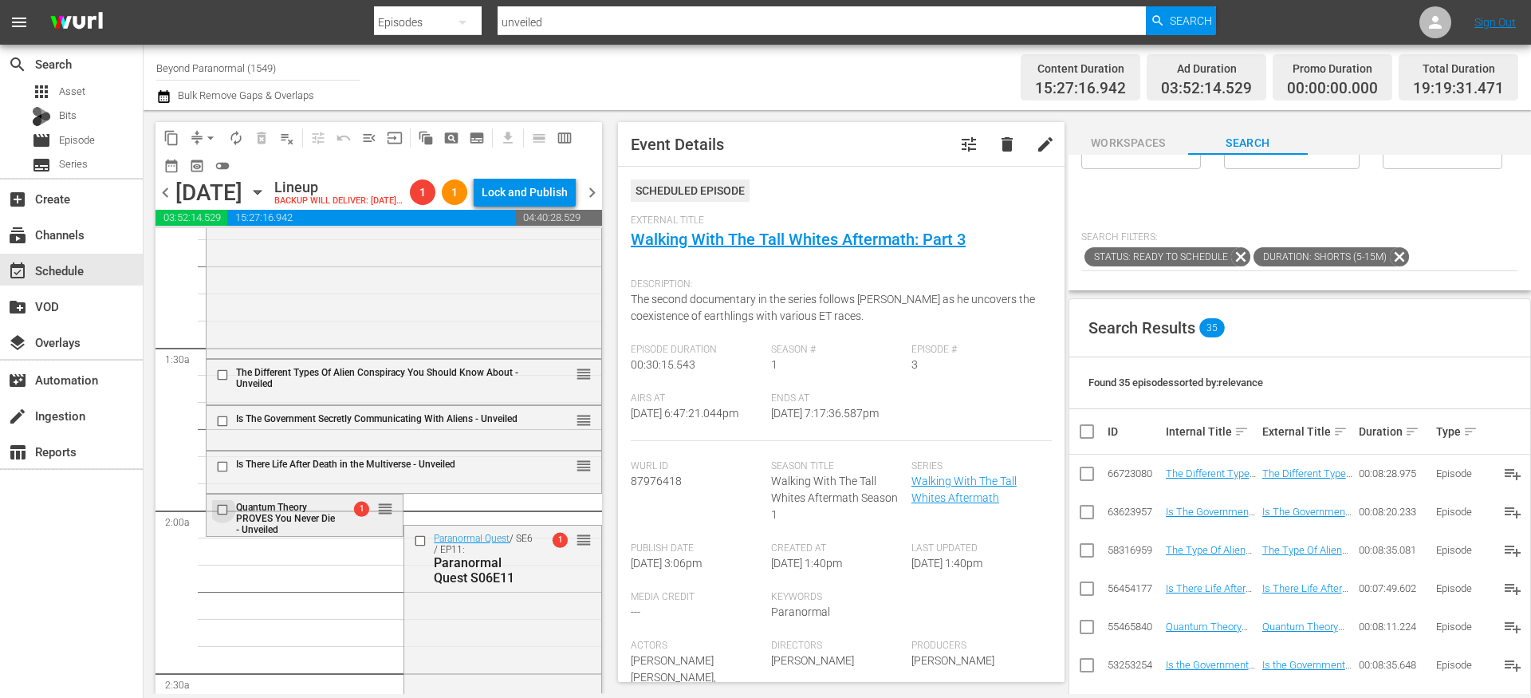
click at [225, 516] on input "checkbox" at bounding box center [224, 509] width 17 height 14
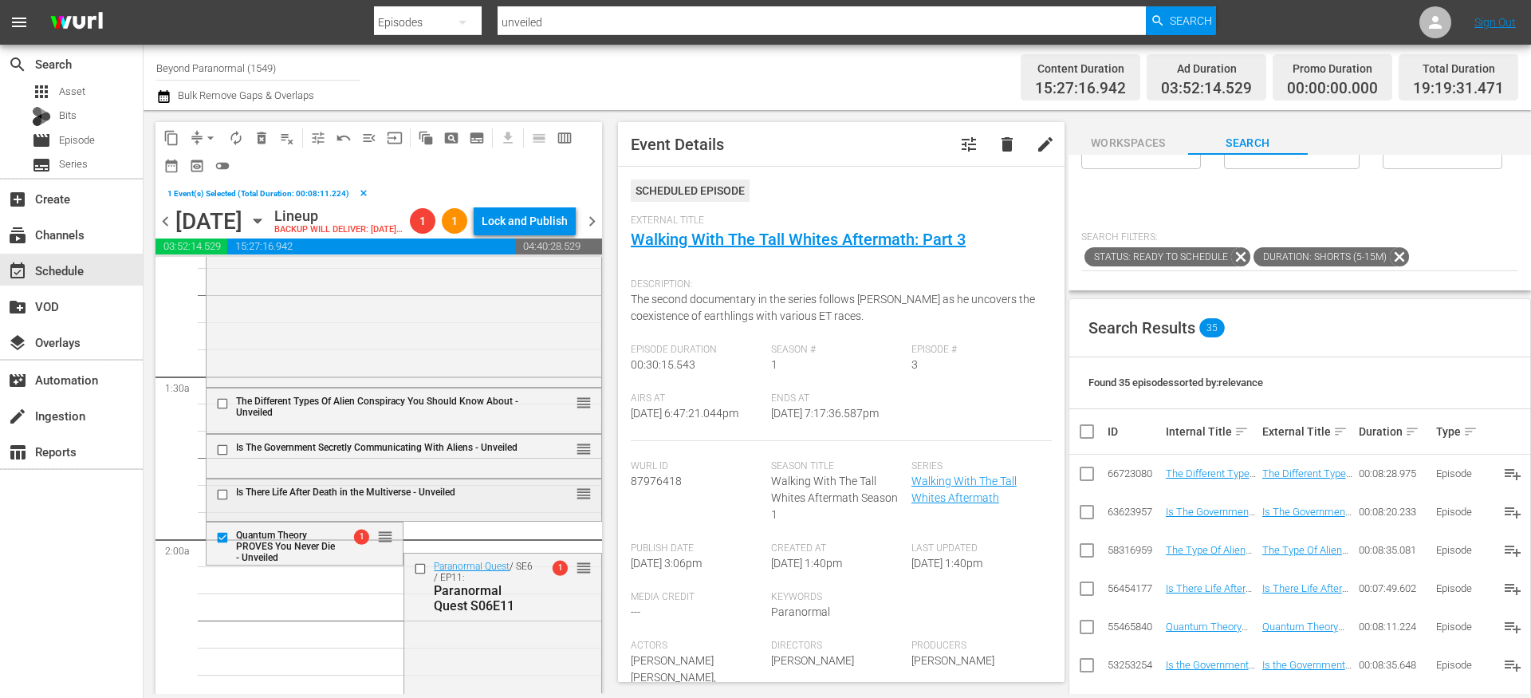
click at [225, 501] on input "checkbox" at bounding box center [224, 495] width 17 height 14
click at [262, 134] on span "delete_forever_outlined" at bounding box center [262, 138] width 16 height 16
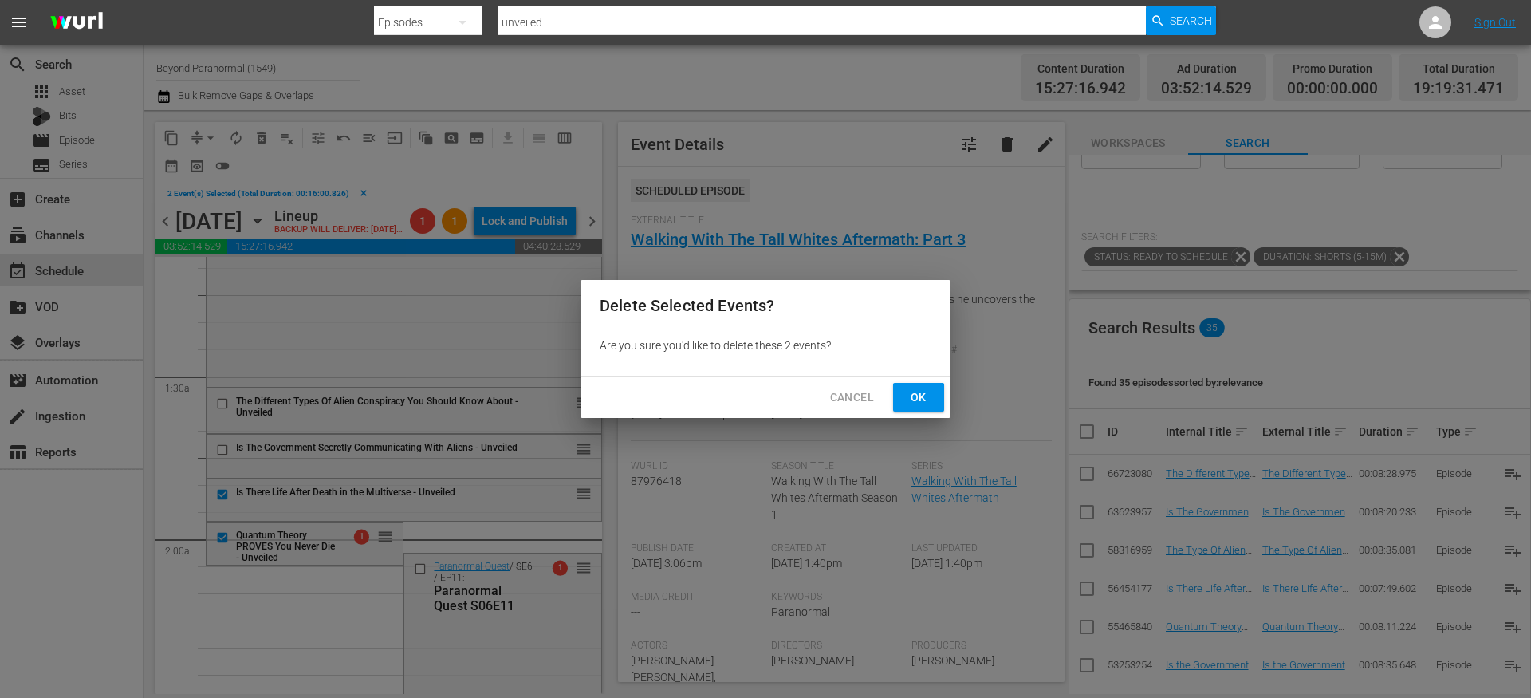
click at [911, 398] on span "Ok" at bounding box center [919, 397] width 26 height 20
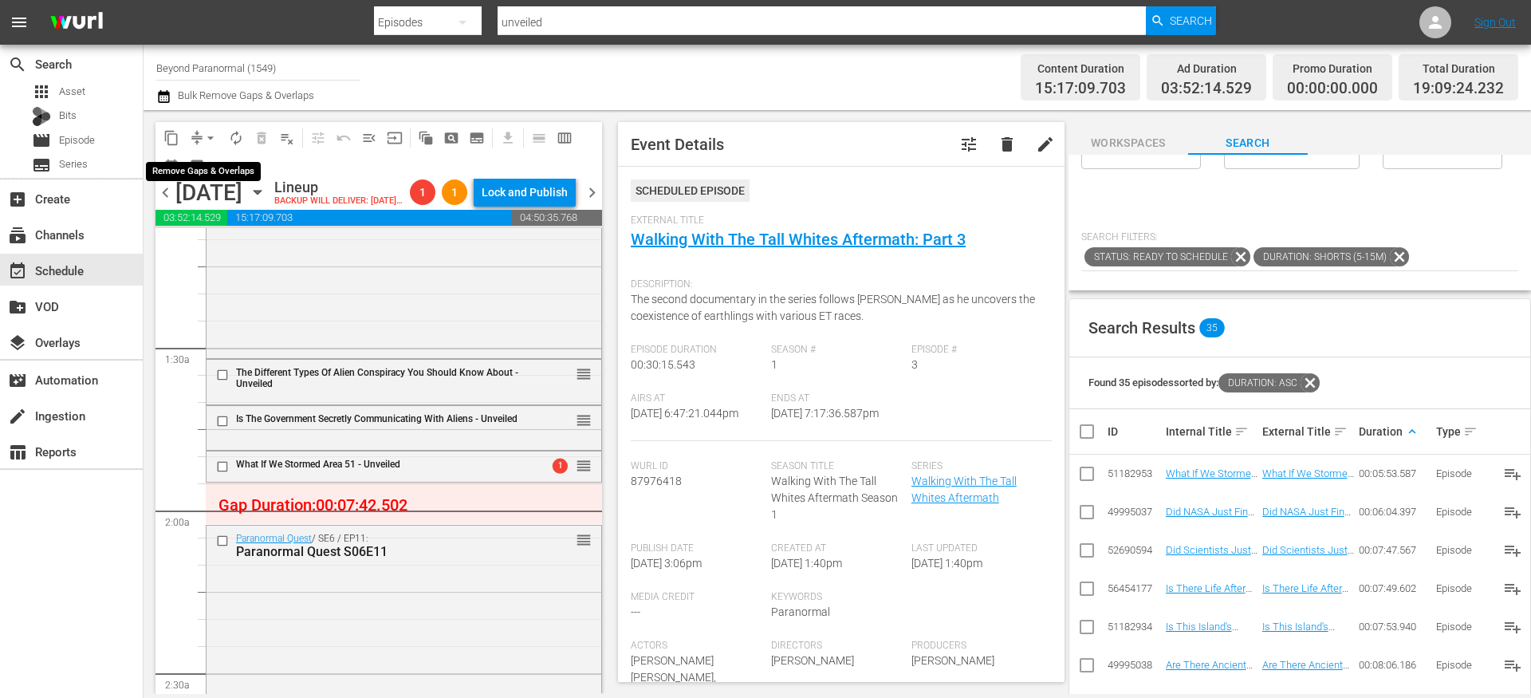
click at [199, 141] on button "arrow_drop_down" at bounding box center [211, 138] width 26 height 26
click at [230, 225] on li "Align to End of Previous Day" at bounding box center [211, 223] width 167 height 26
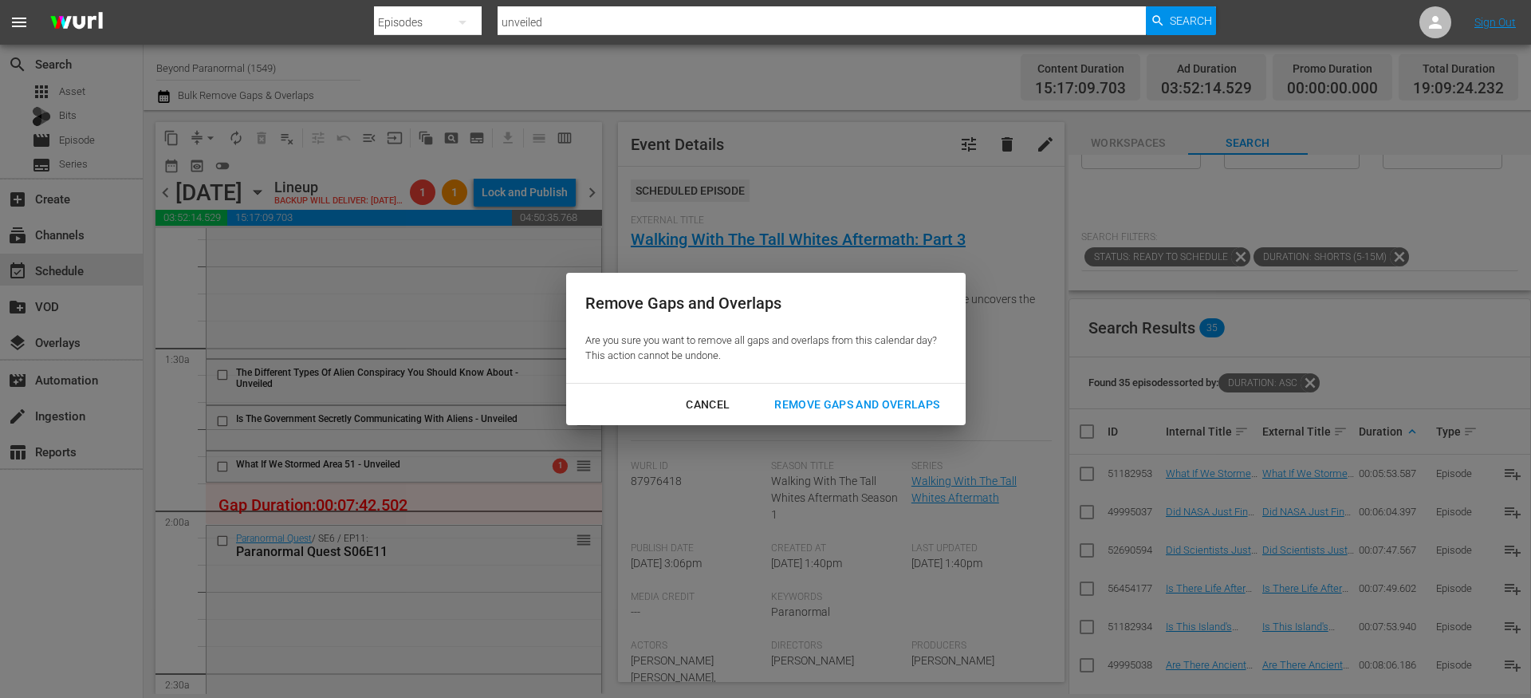
click at [824, 401] on div "Remove Gaps and Overlaps" at bounding box center [856, 405] width 191 height 20
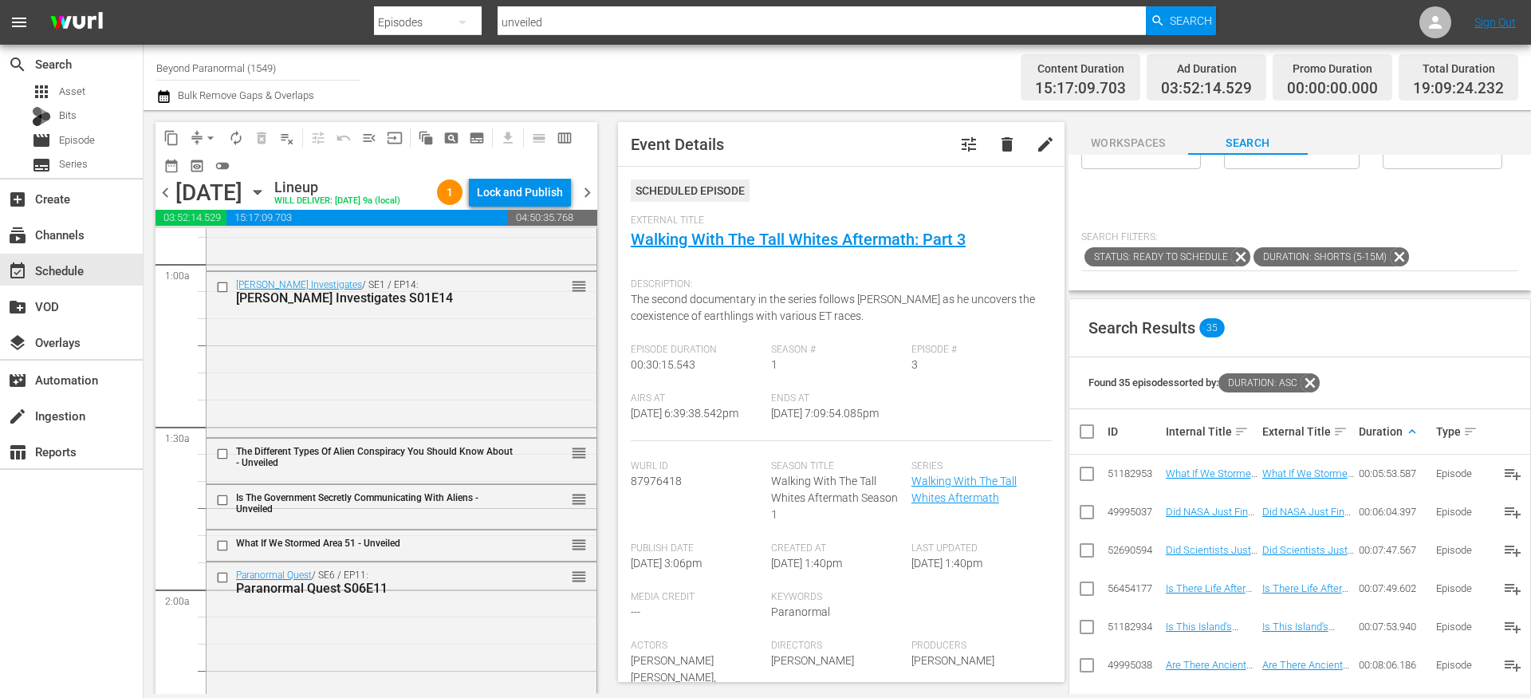
scroll to position [325, 0]
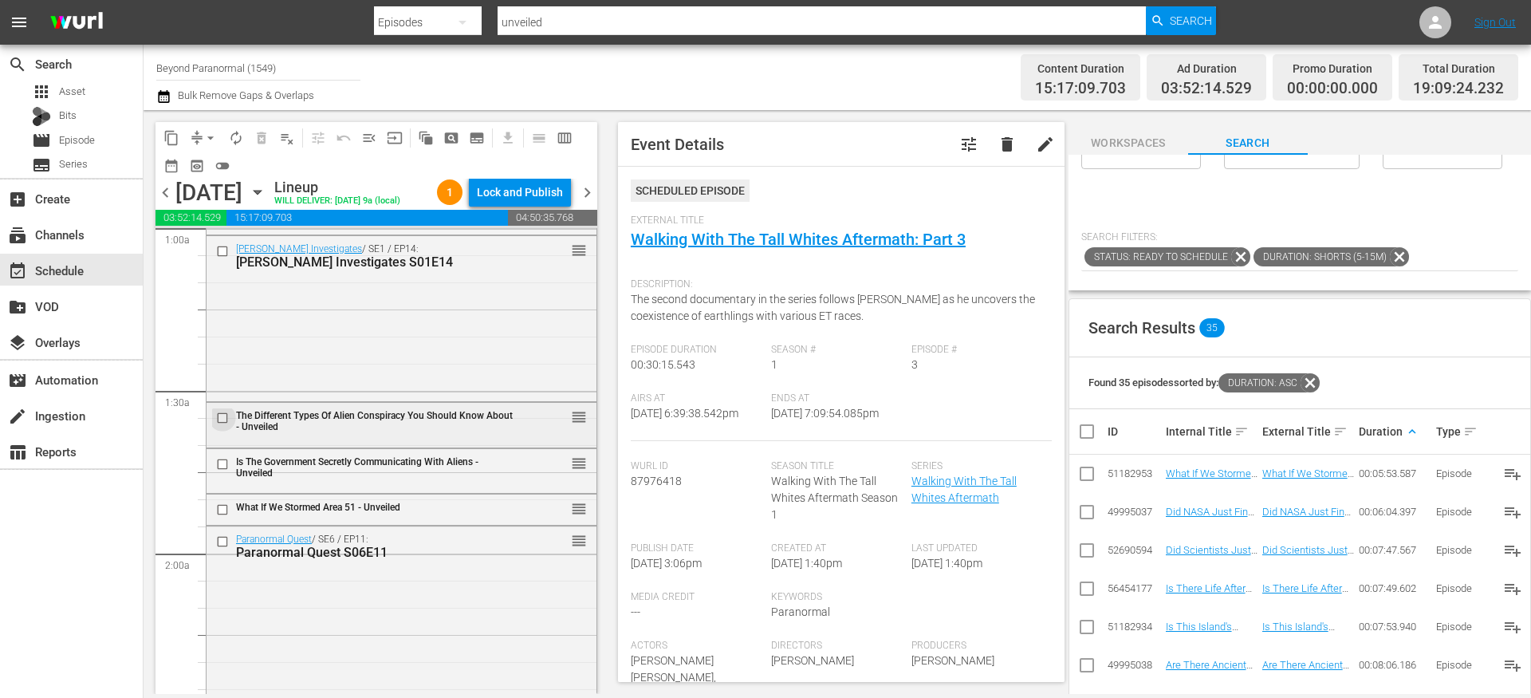
click at [224, 425] on input "checkbox" at bounding box center [224, 418] width 17 height 14
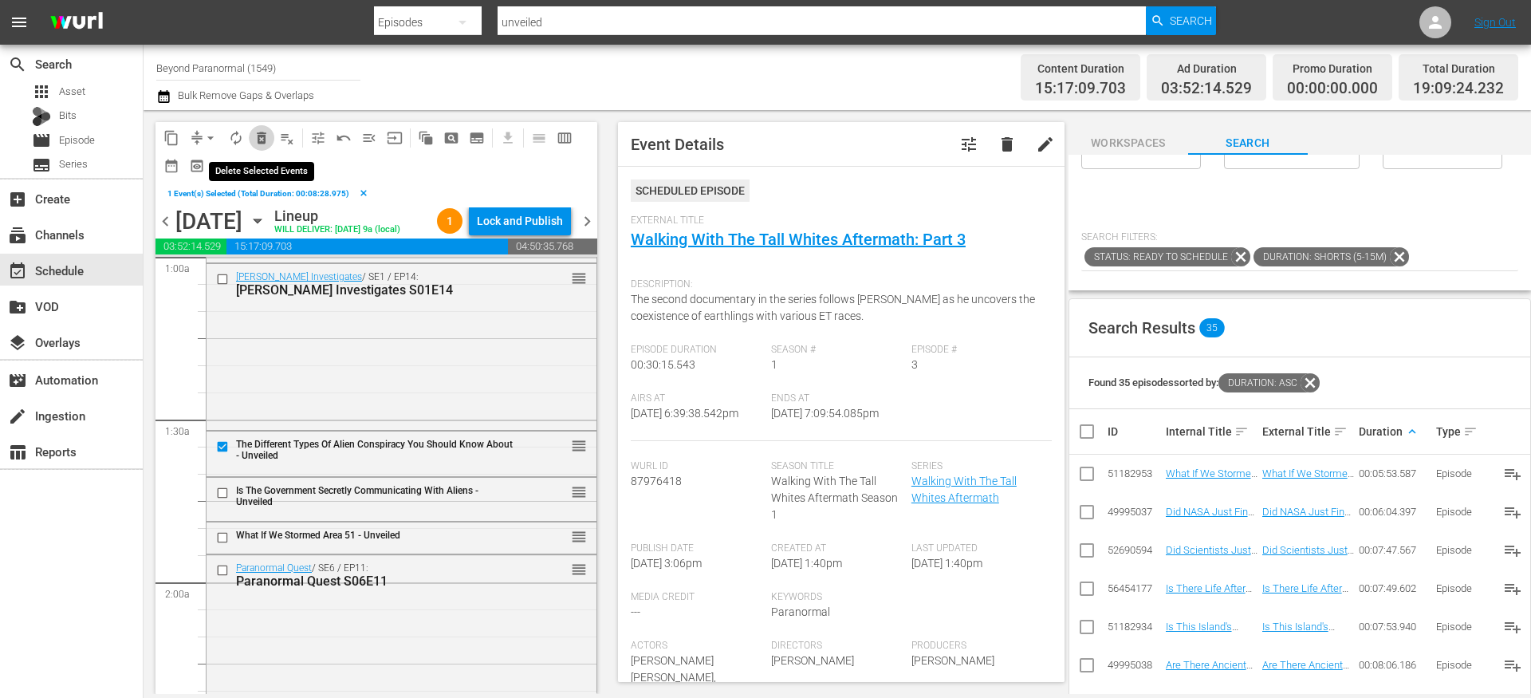
click at [258, 143] on span "delete_forever_outlined" at bounding box center [262, 138] width 16 height 16
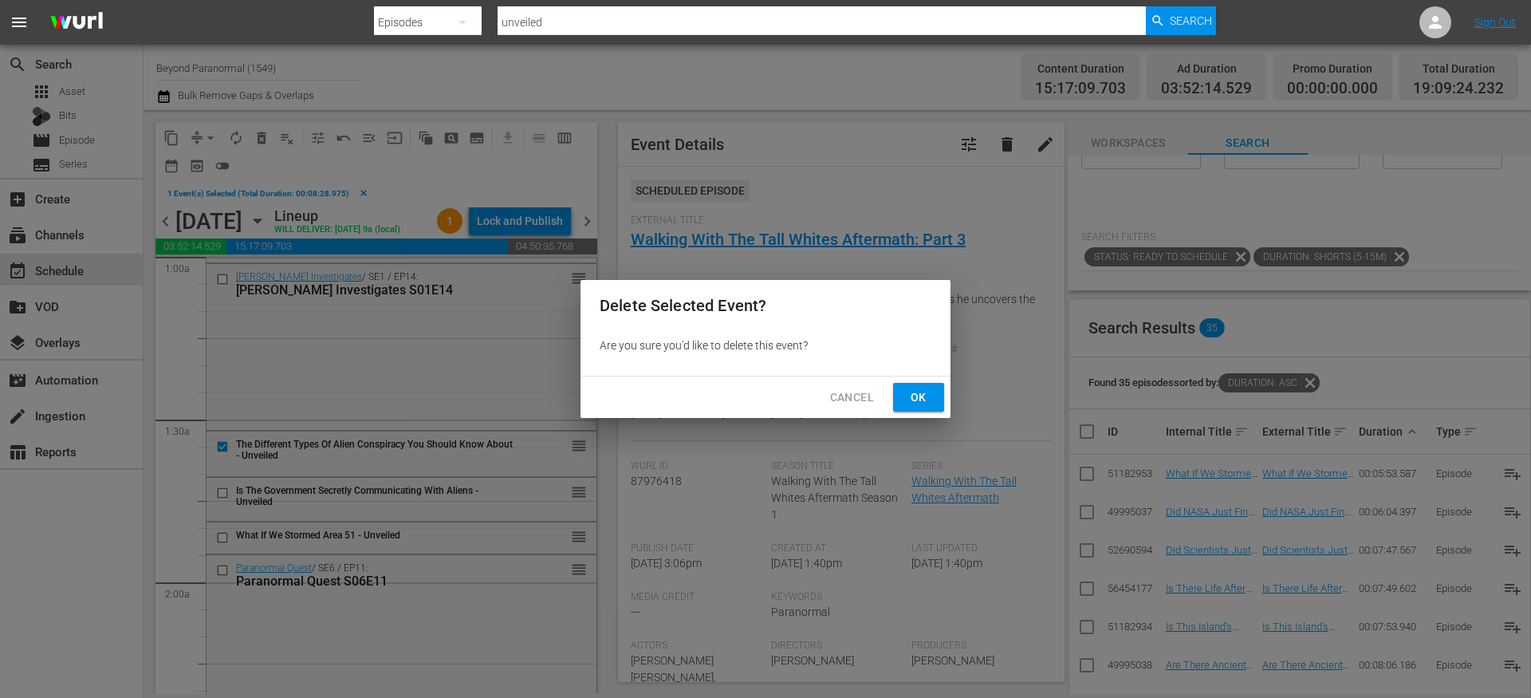
click at [854, 399] on span "Cancel" at bounding box center [852, 397] width 44 height 20
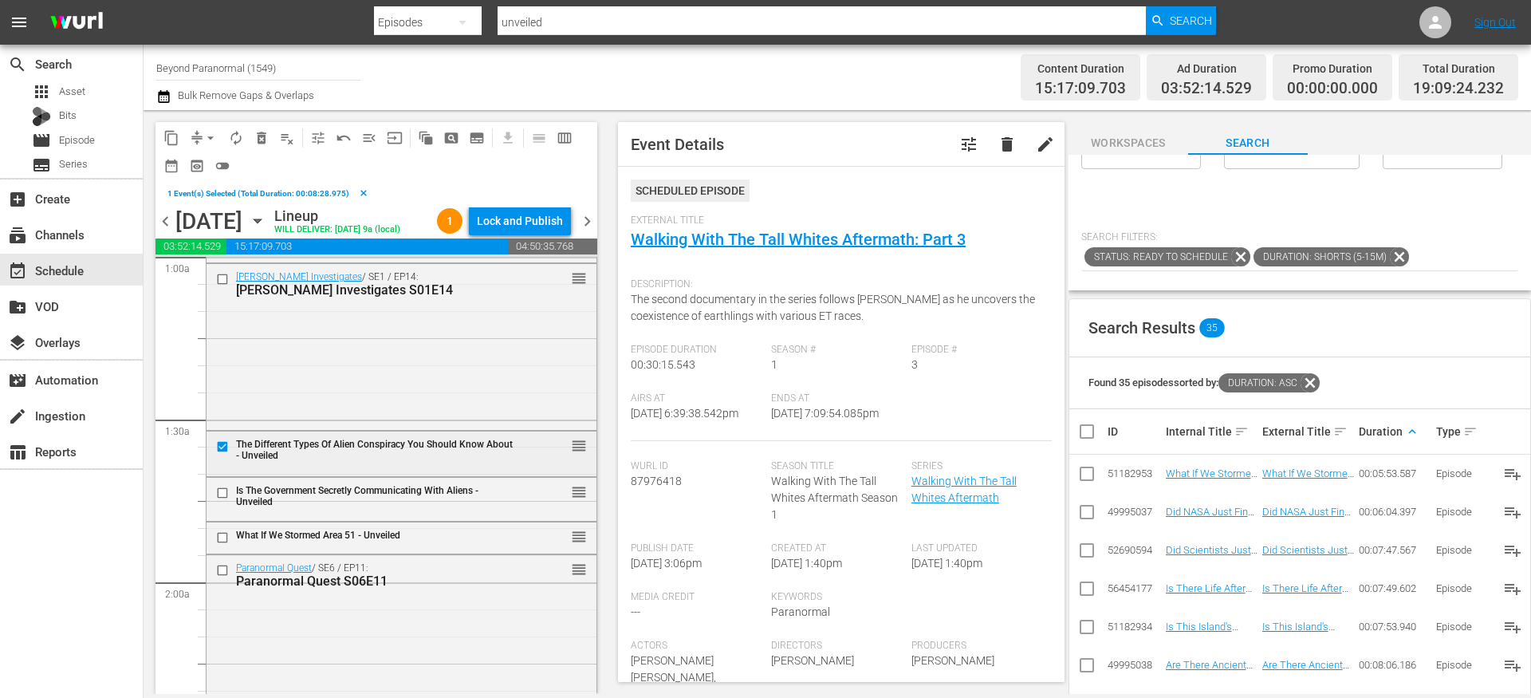
click at [419, 461] on div "The Different Types Of Alien Conspiracy You Should Know About - Unveiled" at bounding box center [376, 449] width 281 height 22
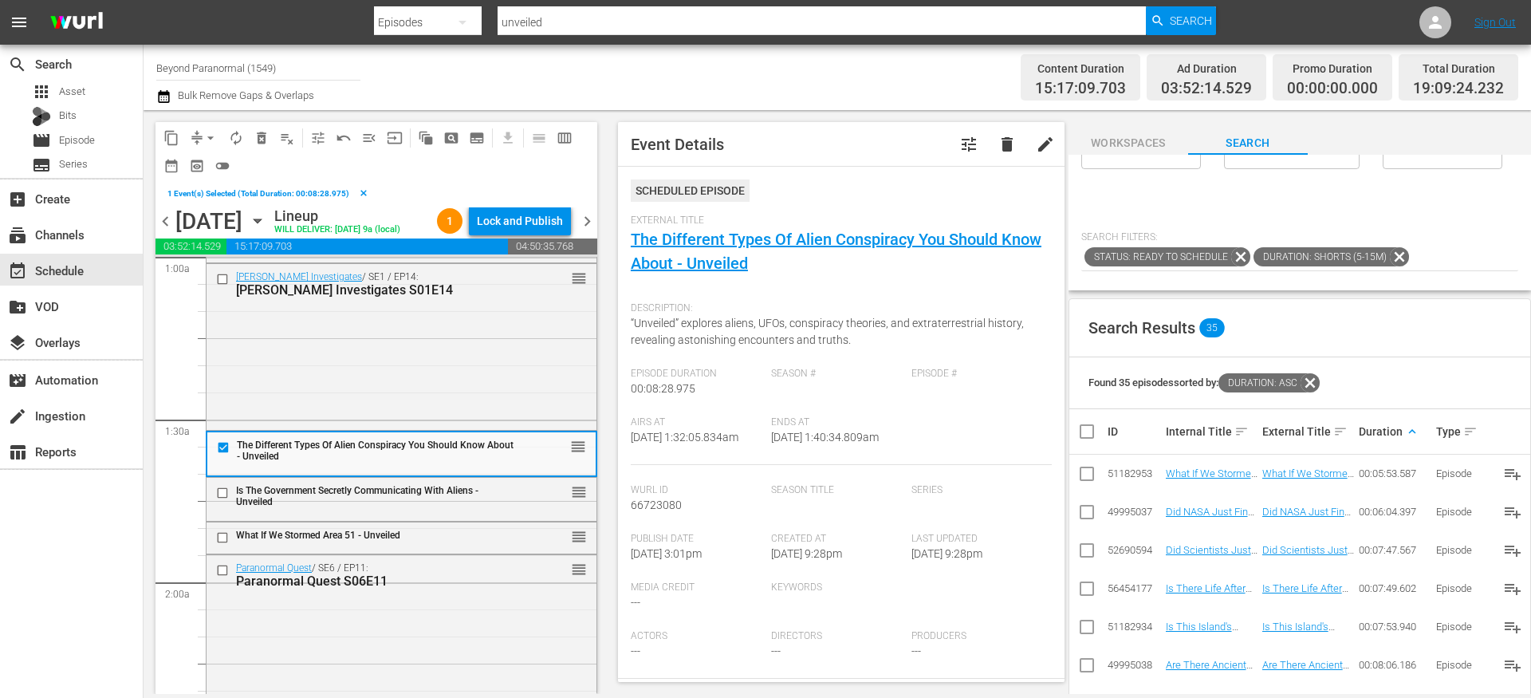
click at [314, 507] on div "Is The Government Secretly Communicating With Aliens - Unveiled" at bounding box center [376, 496] width 281 height 22
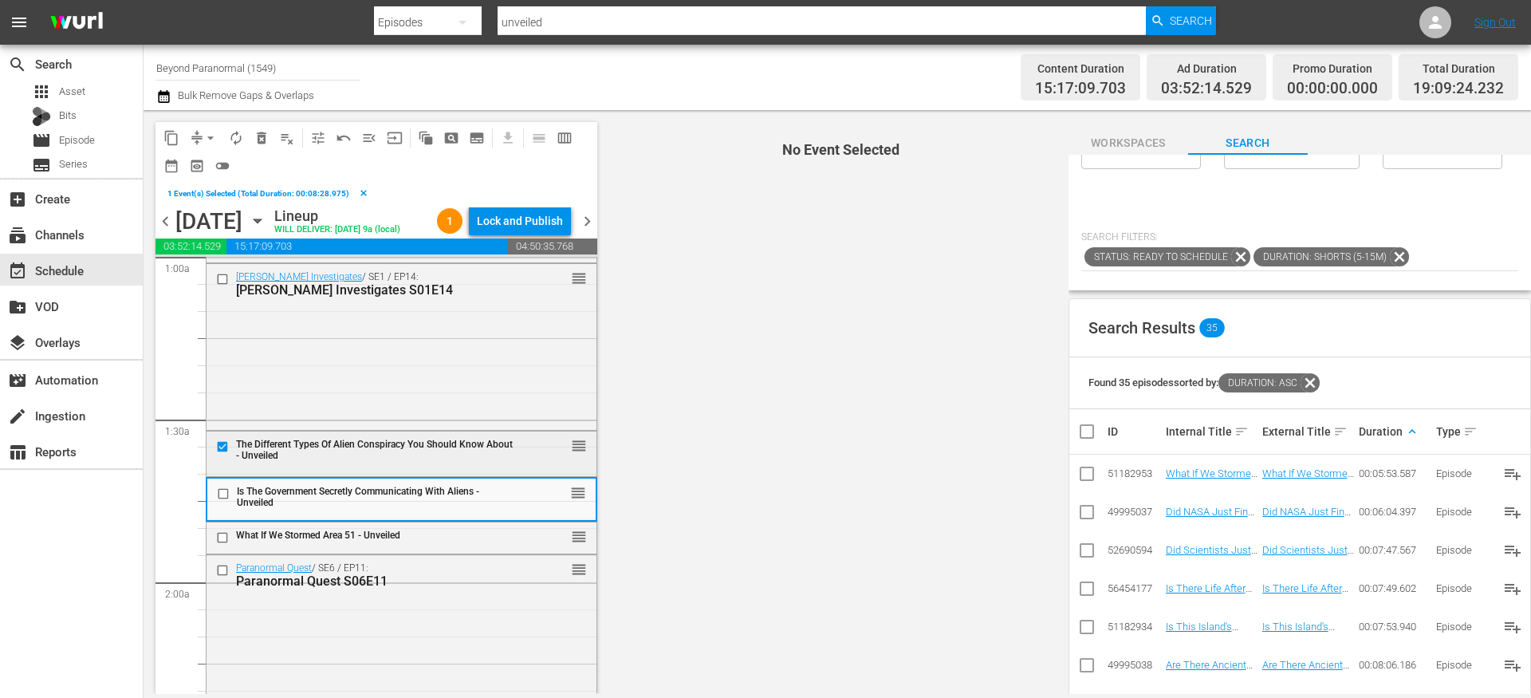
click at [225, 453] on input "checkbox" at bounding box center [224, 446] width 17 height 14
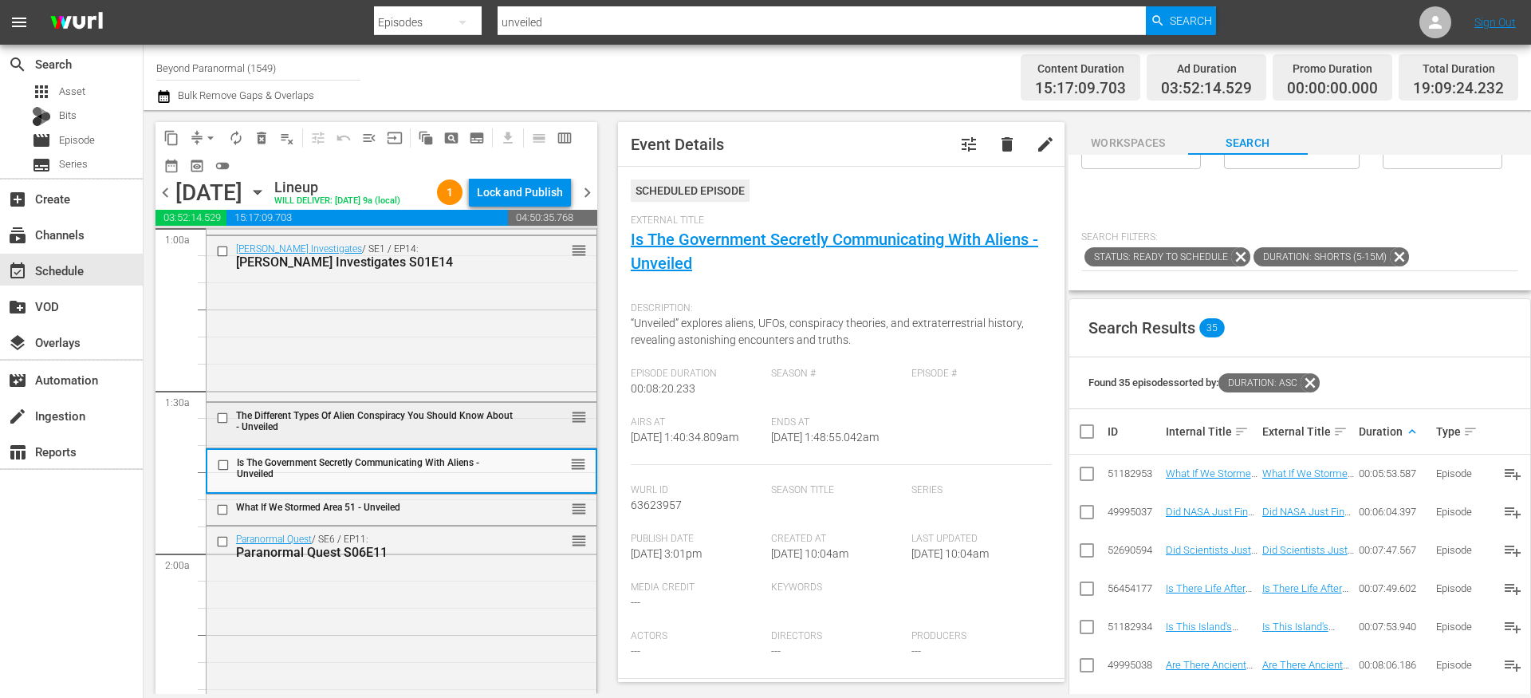
click at [221, 425] on input "checkbox" at bounding box center [224, 418] width 17 height 14
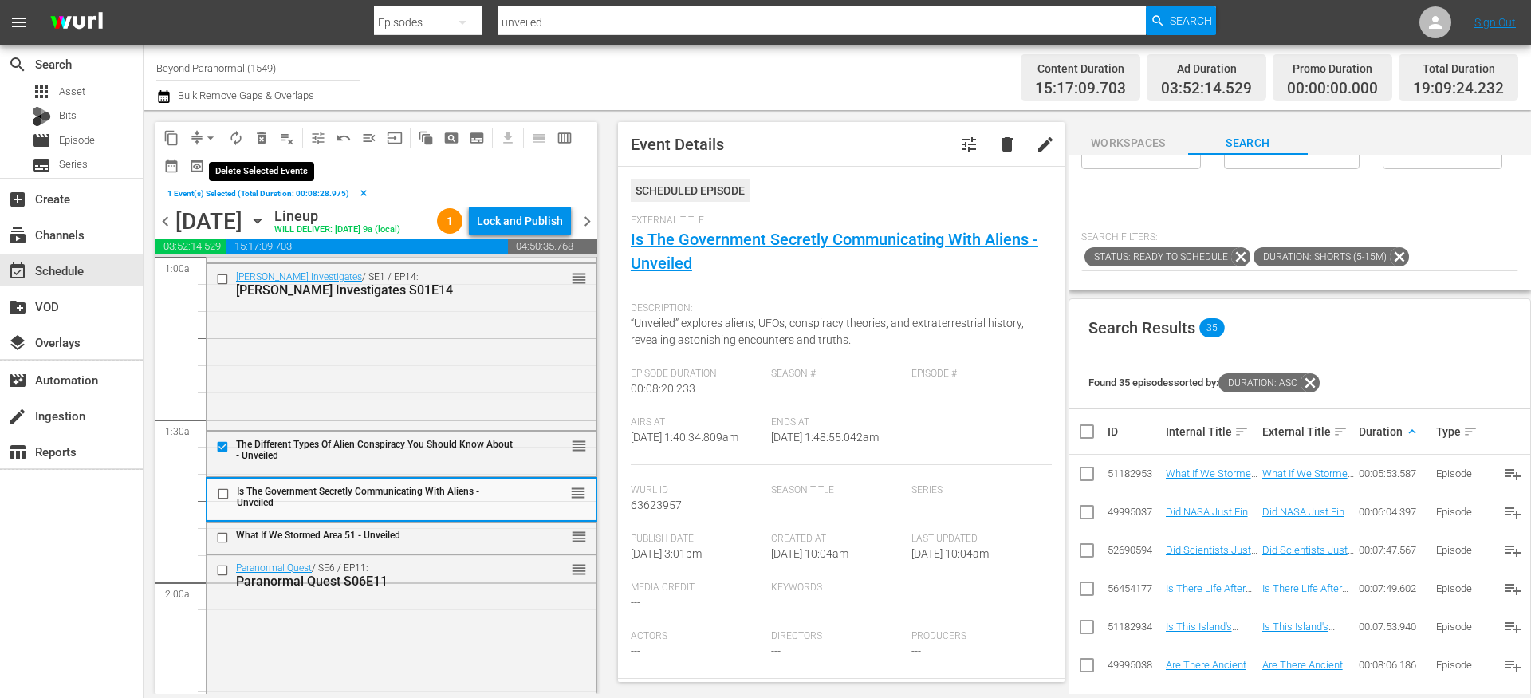
click at [262, 141] on span "delete_forever_outlined" at bounding box center [262, 138] width 16 height 16
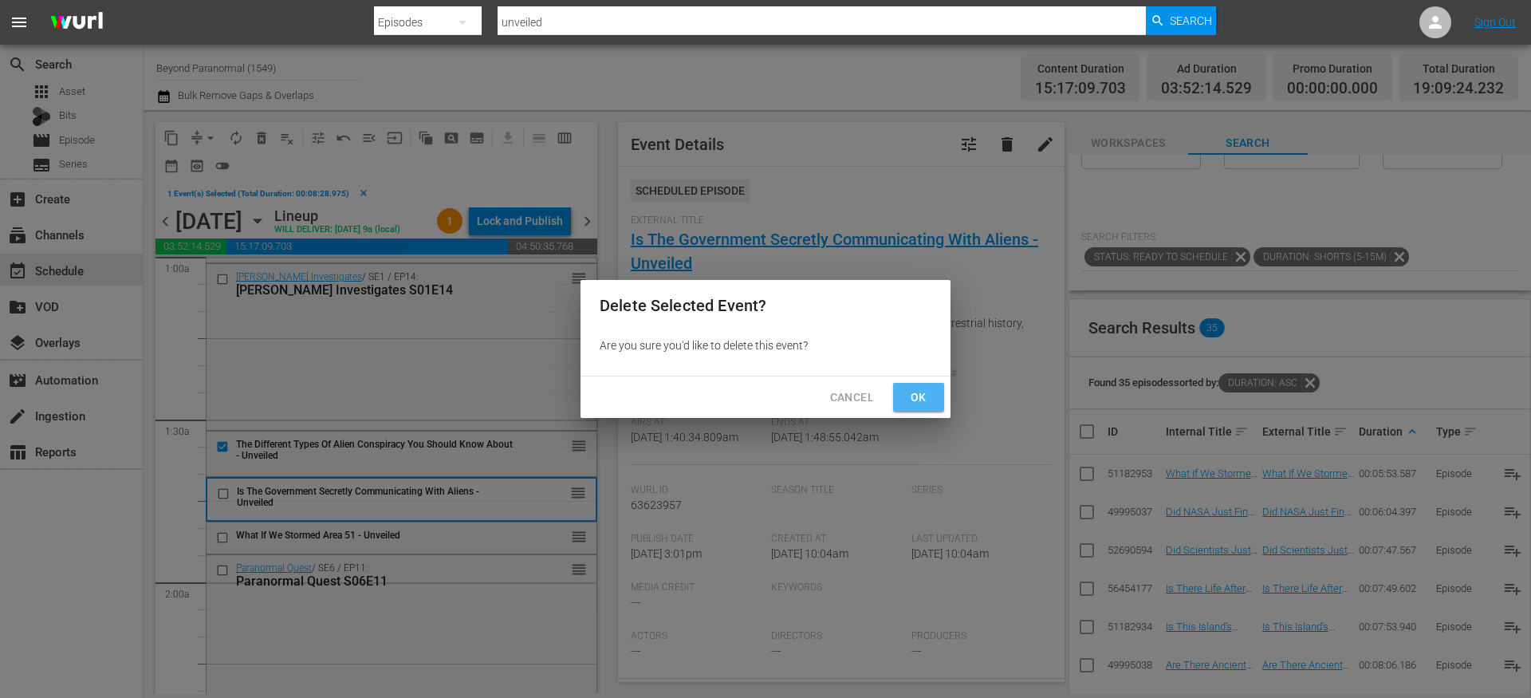
click at [936, 399] on button "Ok" at bounding box center [918, 397] width 51 height 29
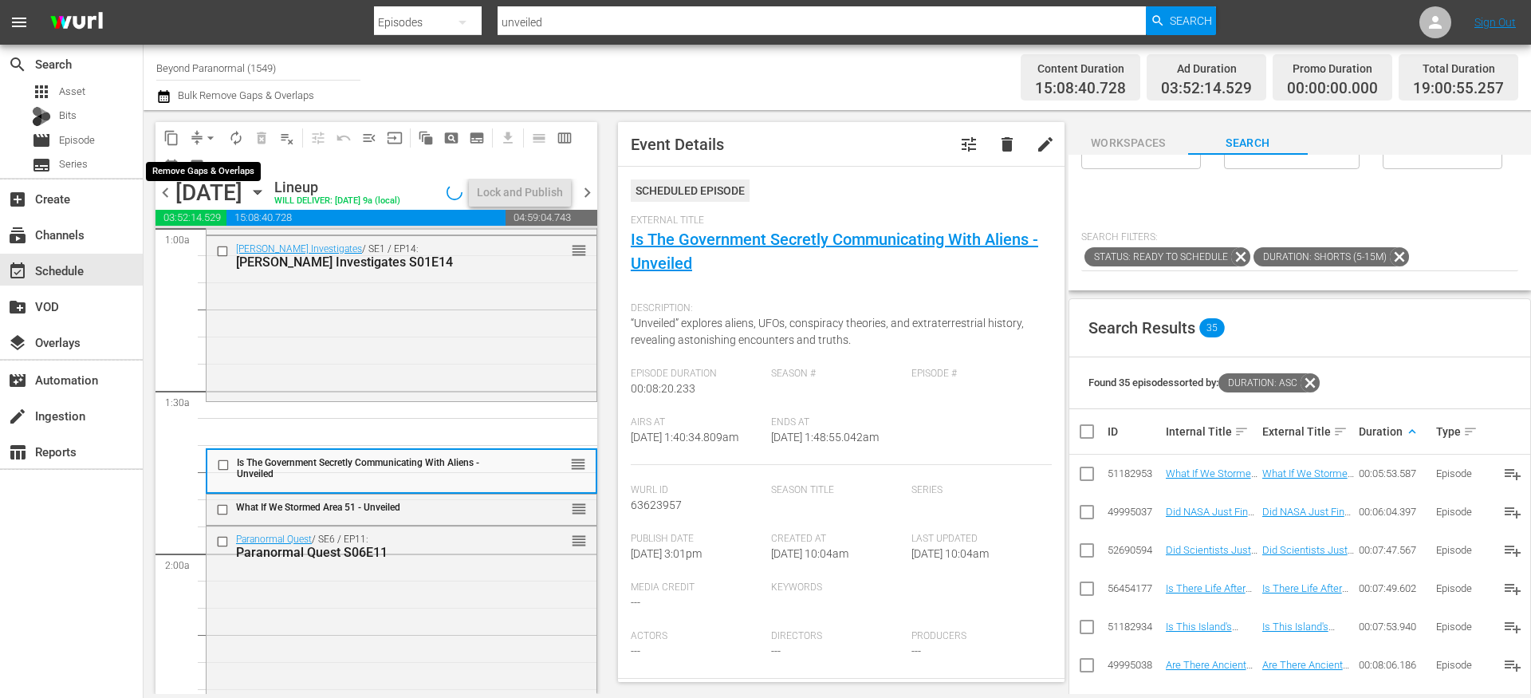
click at [199, 140] on button "arrow_drop_down" at bounding box center [211, 138] width 26 height 26
click at [203, 226] on li "Align to End of Previous Day" at bounding box center [211, 223] width 167 height 26
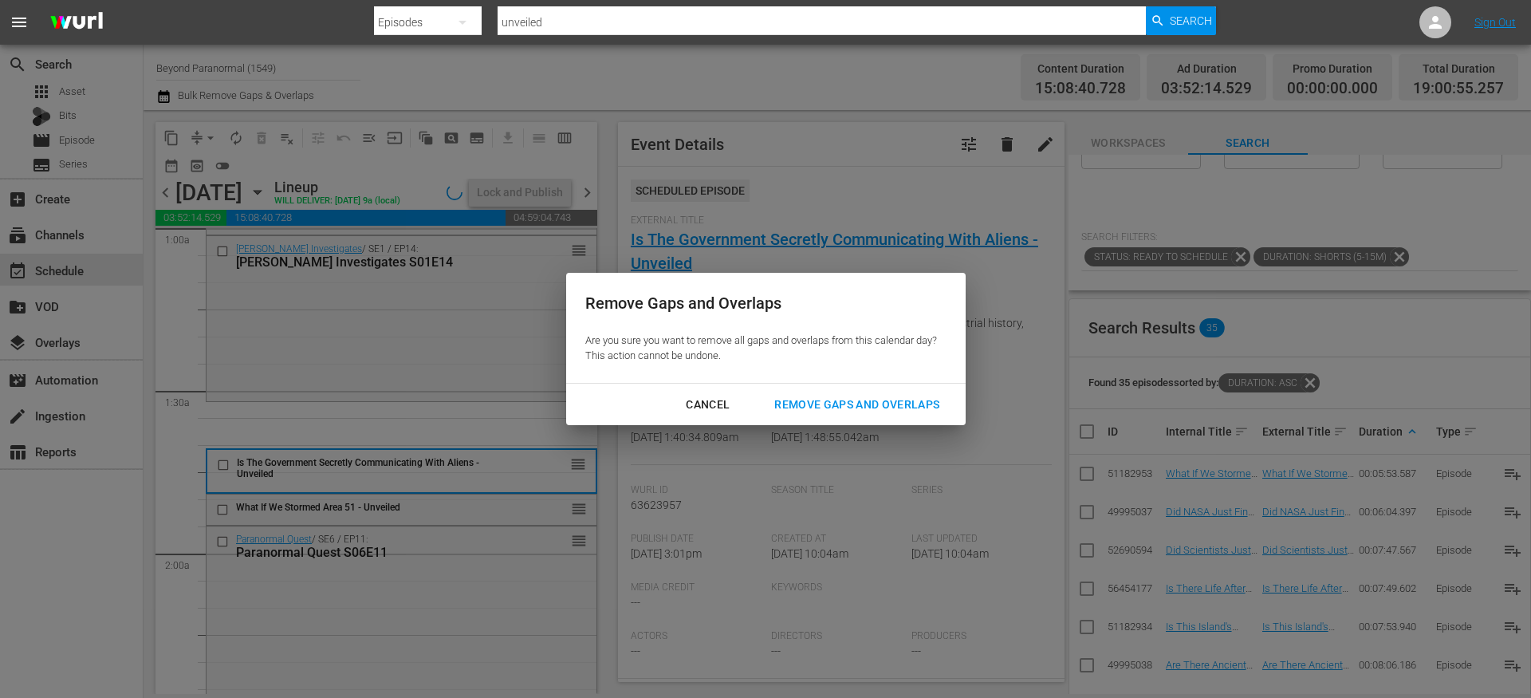
click at [792, 411] on div "Remove Gaps and Overlaps" at bounding box center [856, 405] width 191 height 20
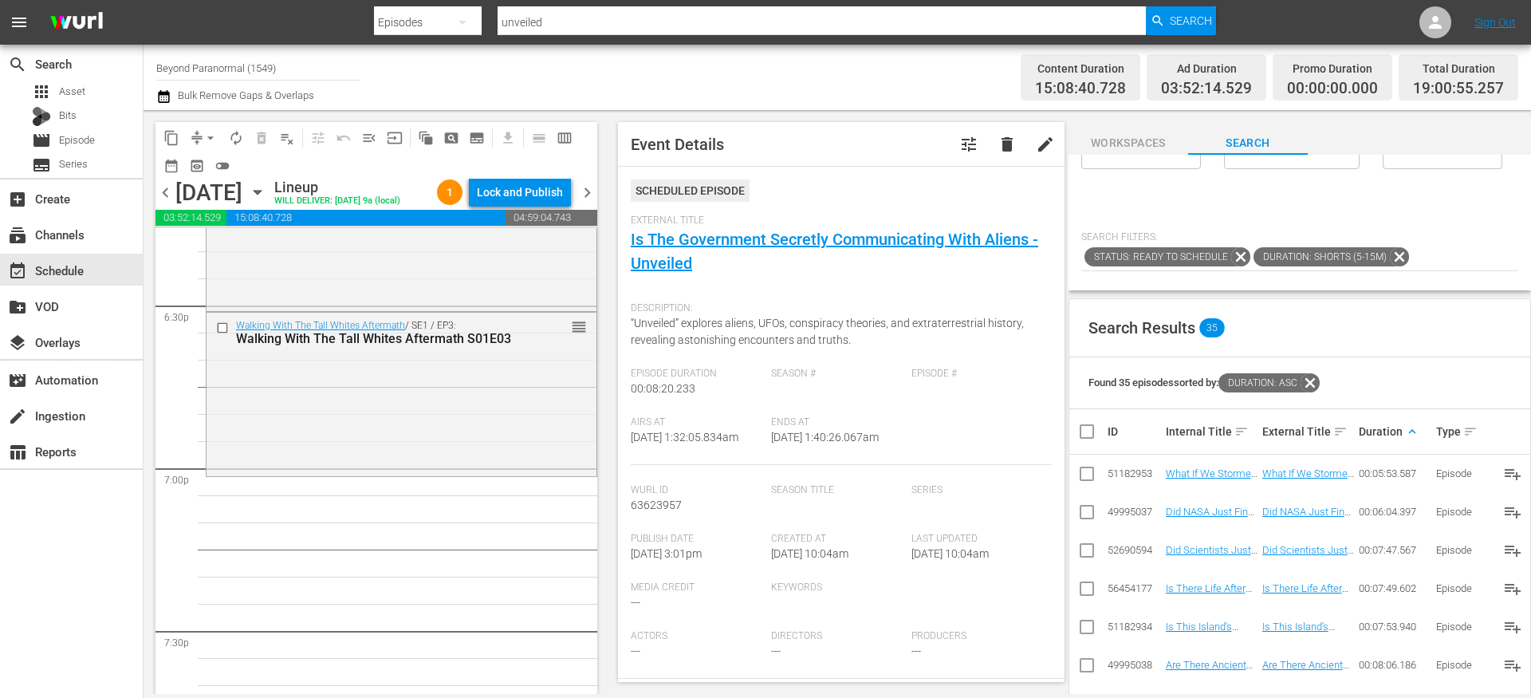
scroll to position [0, 0]
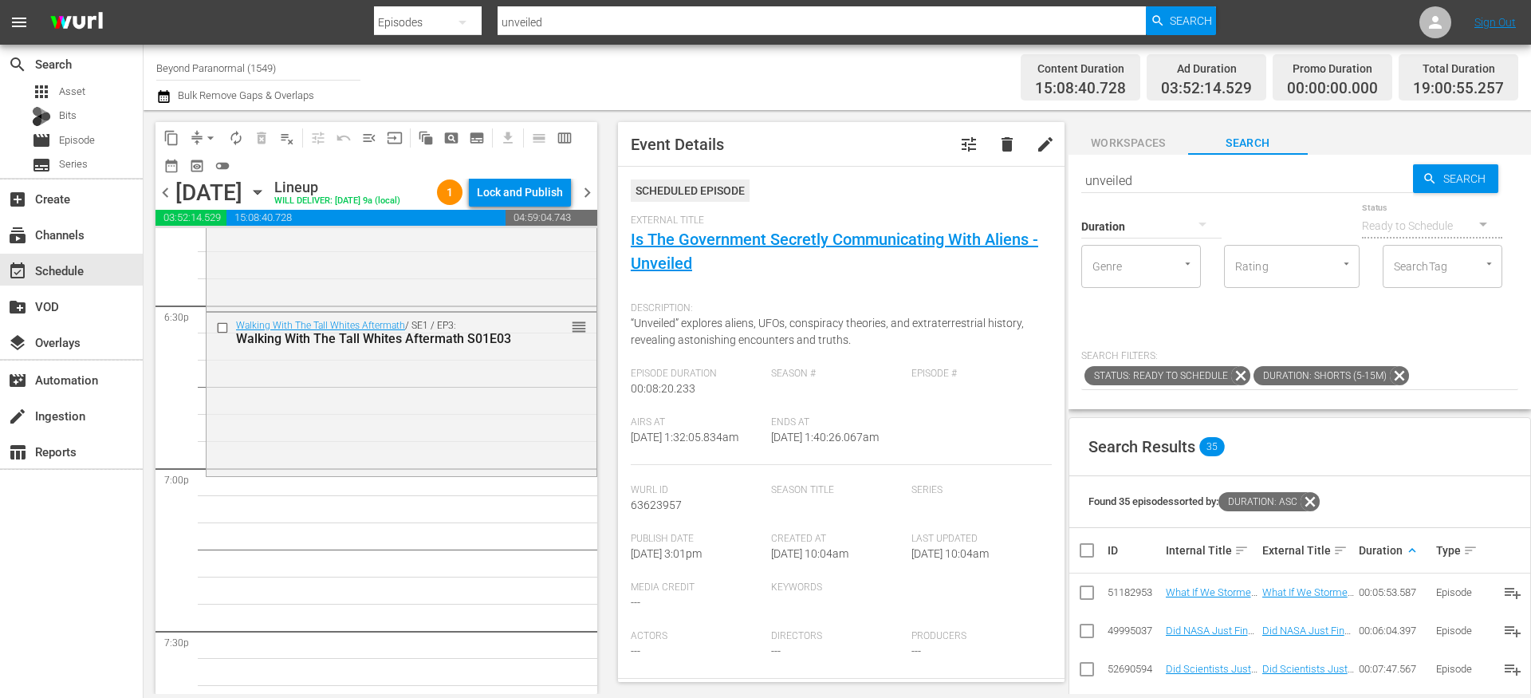
click at [1398, 373] on icon at bounding box center [1399, 375] width 21 height 21
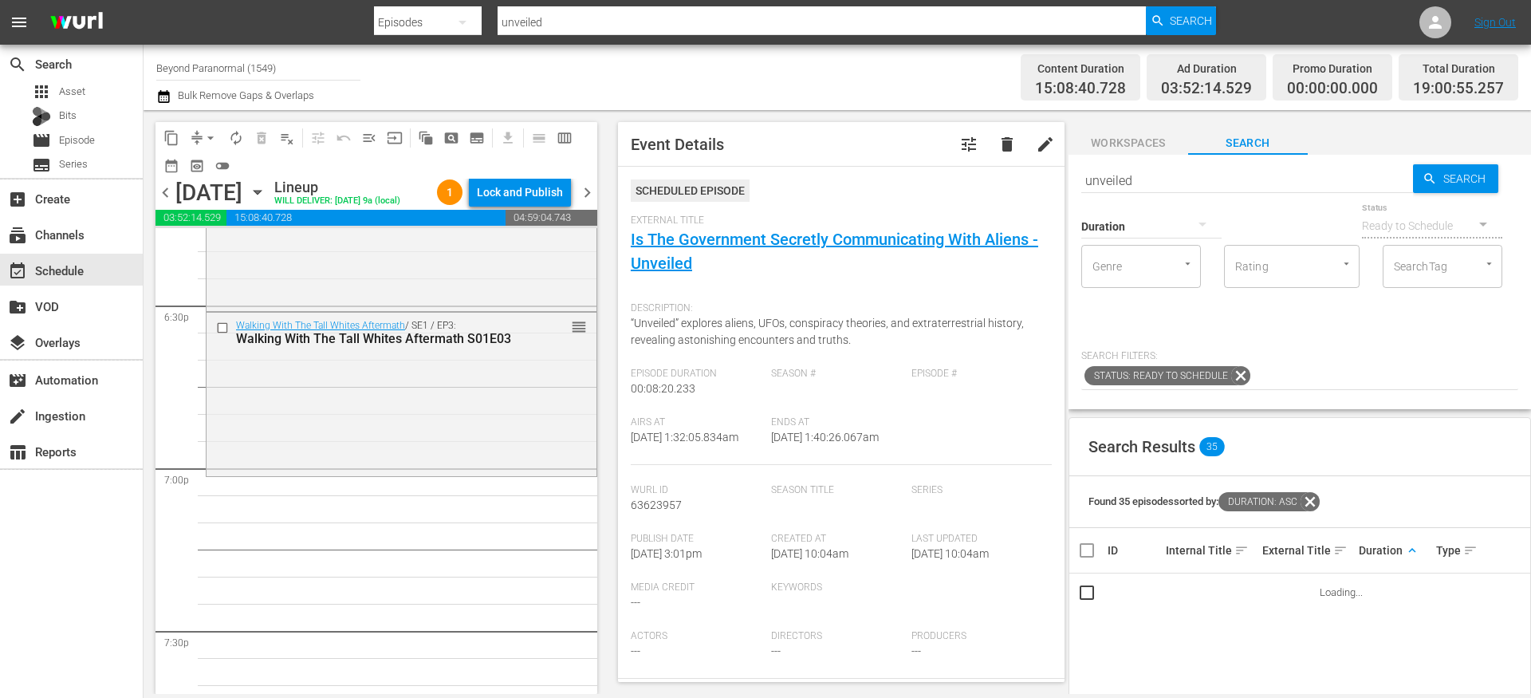
click at [1320, 502] on icon at bounding box center [1310, 501] width 21 height 21
click at [1218, 184] on input "unveiled" at bounding box center [1247, 180] width 332 height 38
paste input "Paranormal Quest S06E13"
type input "Paranormal Quest S06E13"
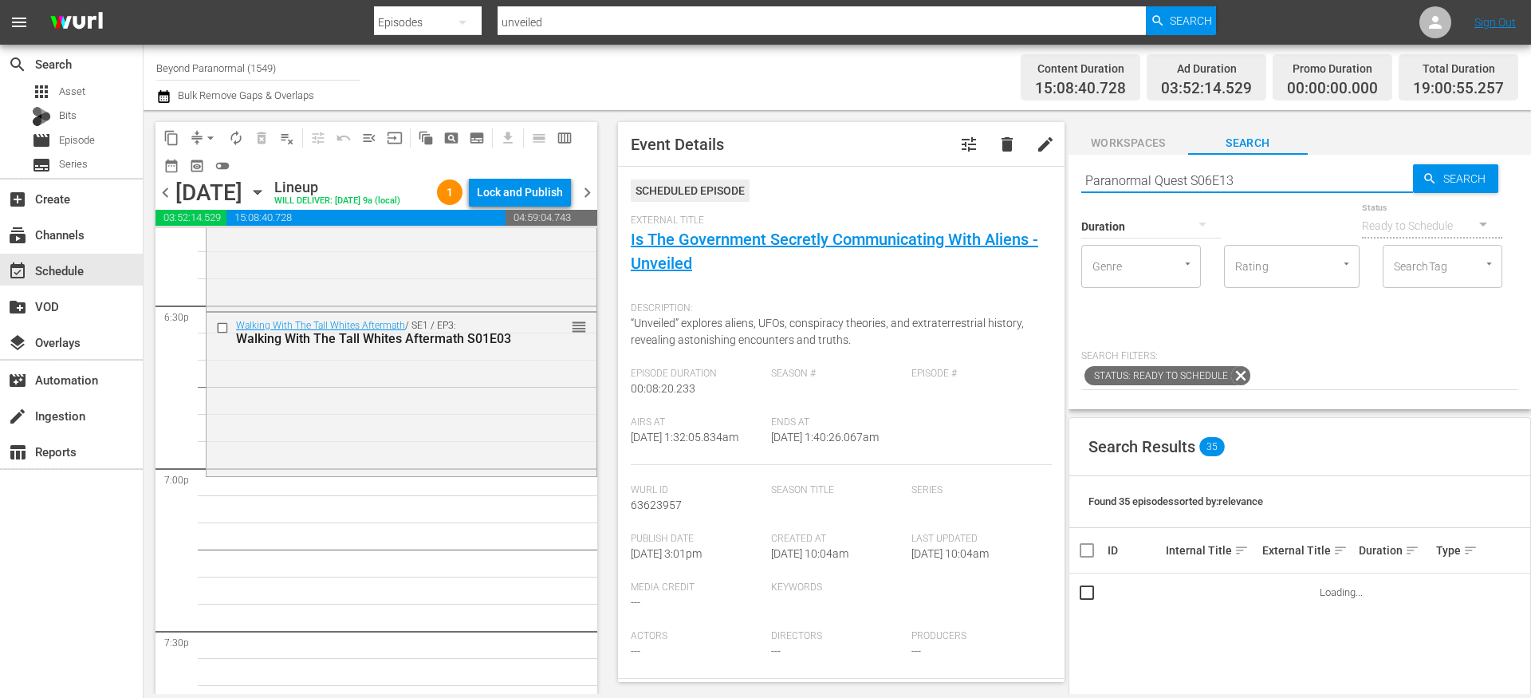
type input "Paranormal Quest S06E13"
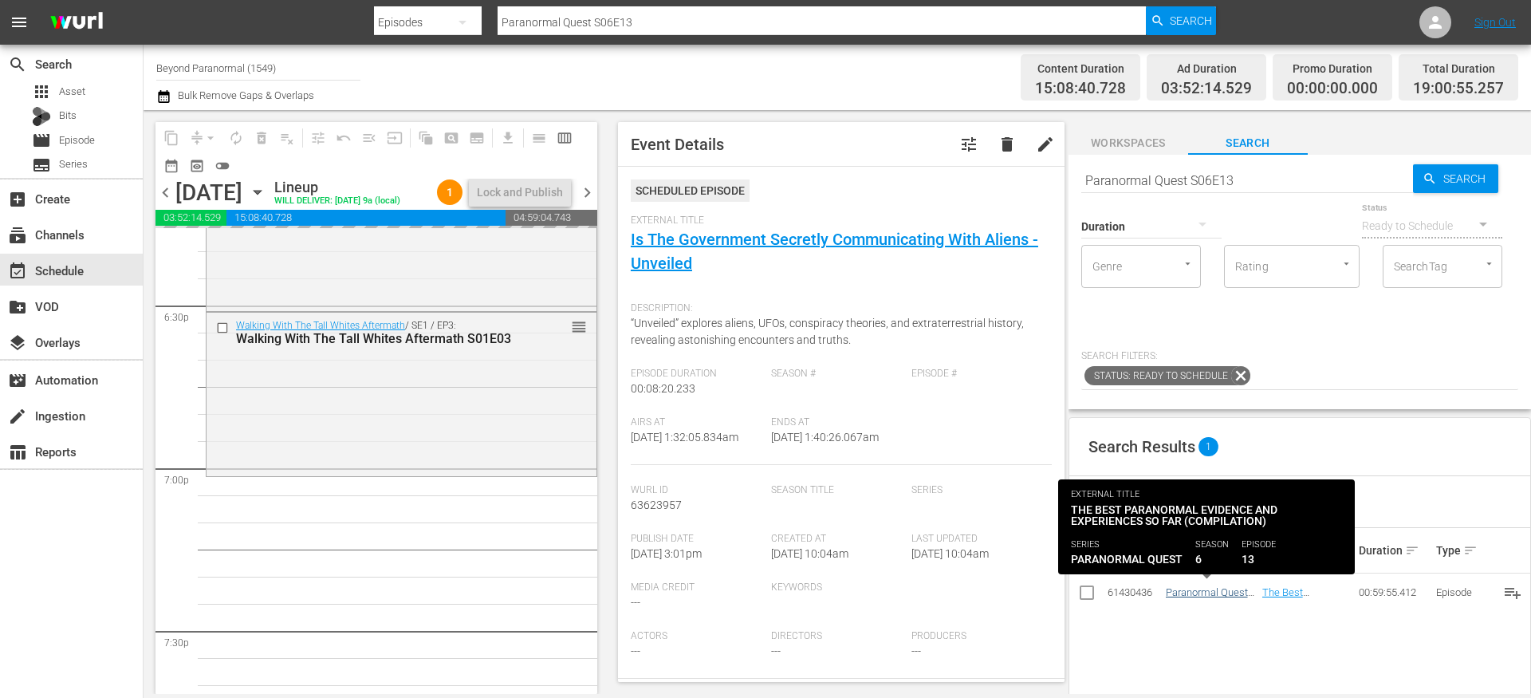
drag, startPoint x: 1206, startPoint y: 594, endPoint x: 1197, endPoint y: 594, distance: 9.6
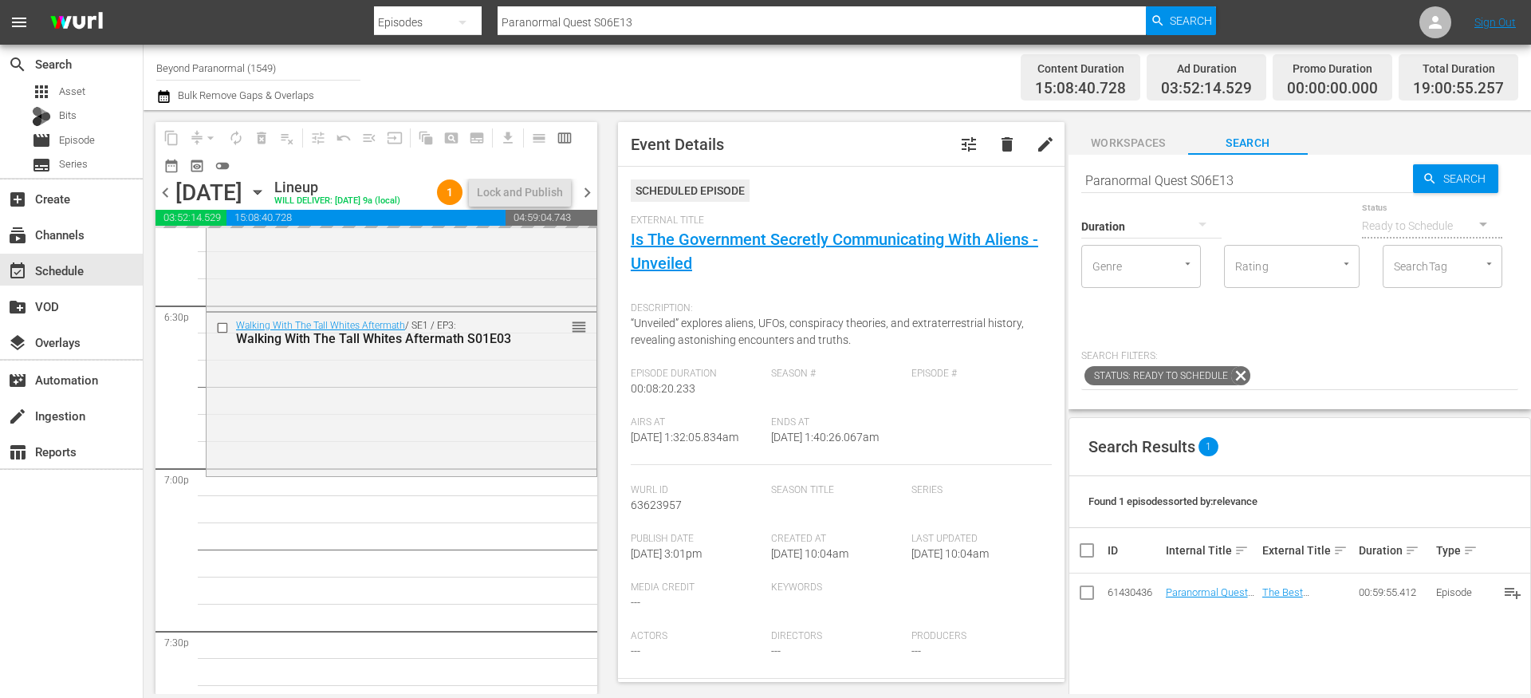
click at [1119, 171] on input "Paranormal Quest S06E13" at bounding box center [1247, 180] width 332 height 38
click at [1119, 172] on input "Paranormal Quest S06E13" at bounding box center [1247, 180] width 332 height 38
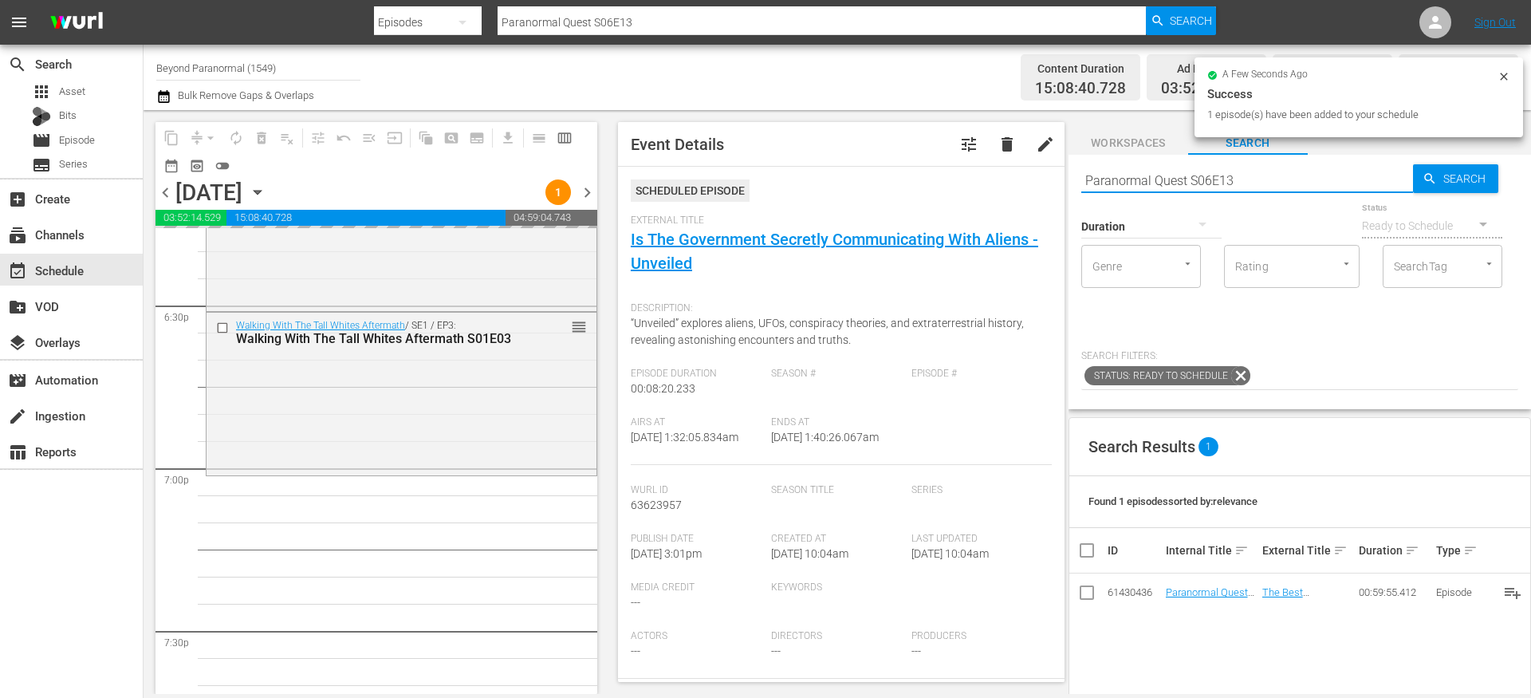
click at [1139, 183] on input "Paranormal Quest S06E13" at bounding box center [1247, 180] width 332 height 38
click at [1139, 184] on input "Paranormal Quest S06E13" at bounding box center [1247, 180] width 332 height 38
paste input "Avatars Of The Astral Worlds S01E07"
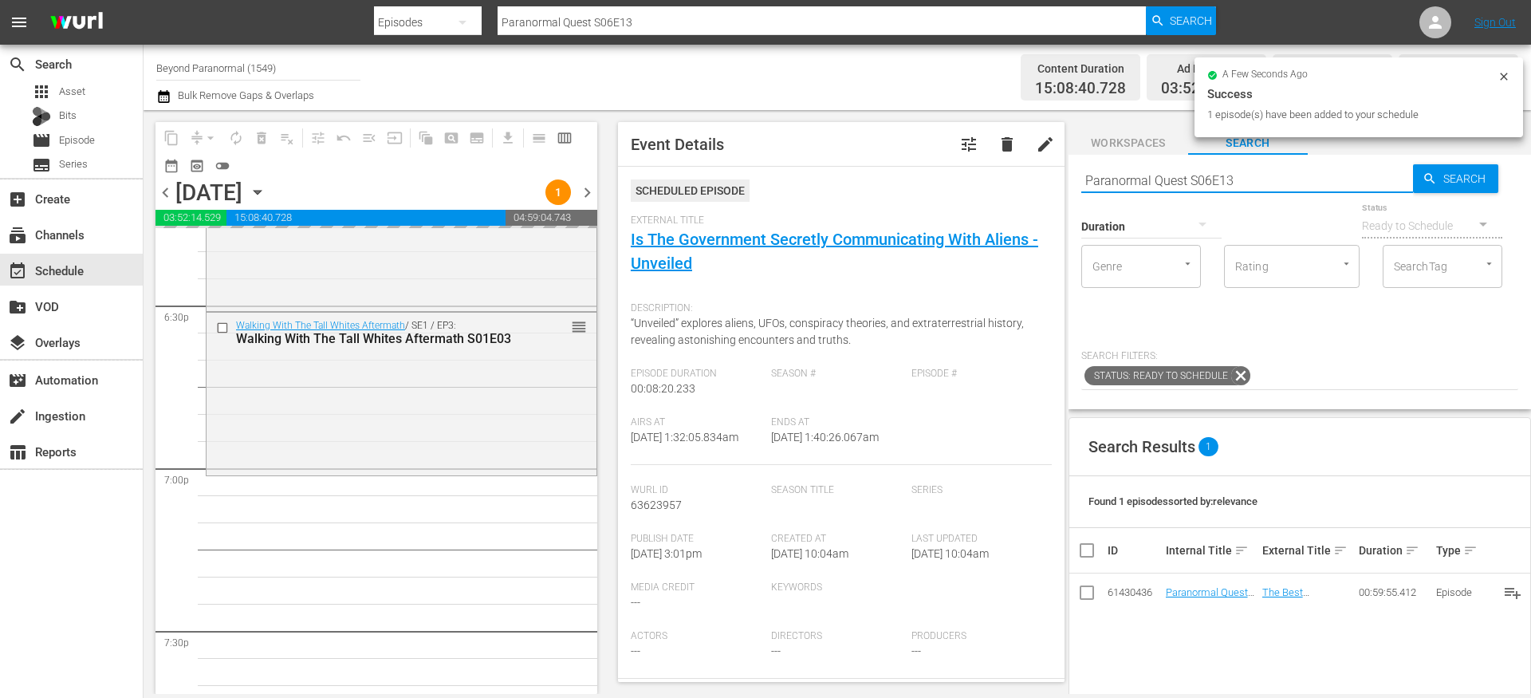
type input "Avatars Of The Astral Worlds S01E07"
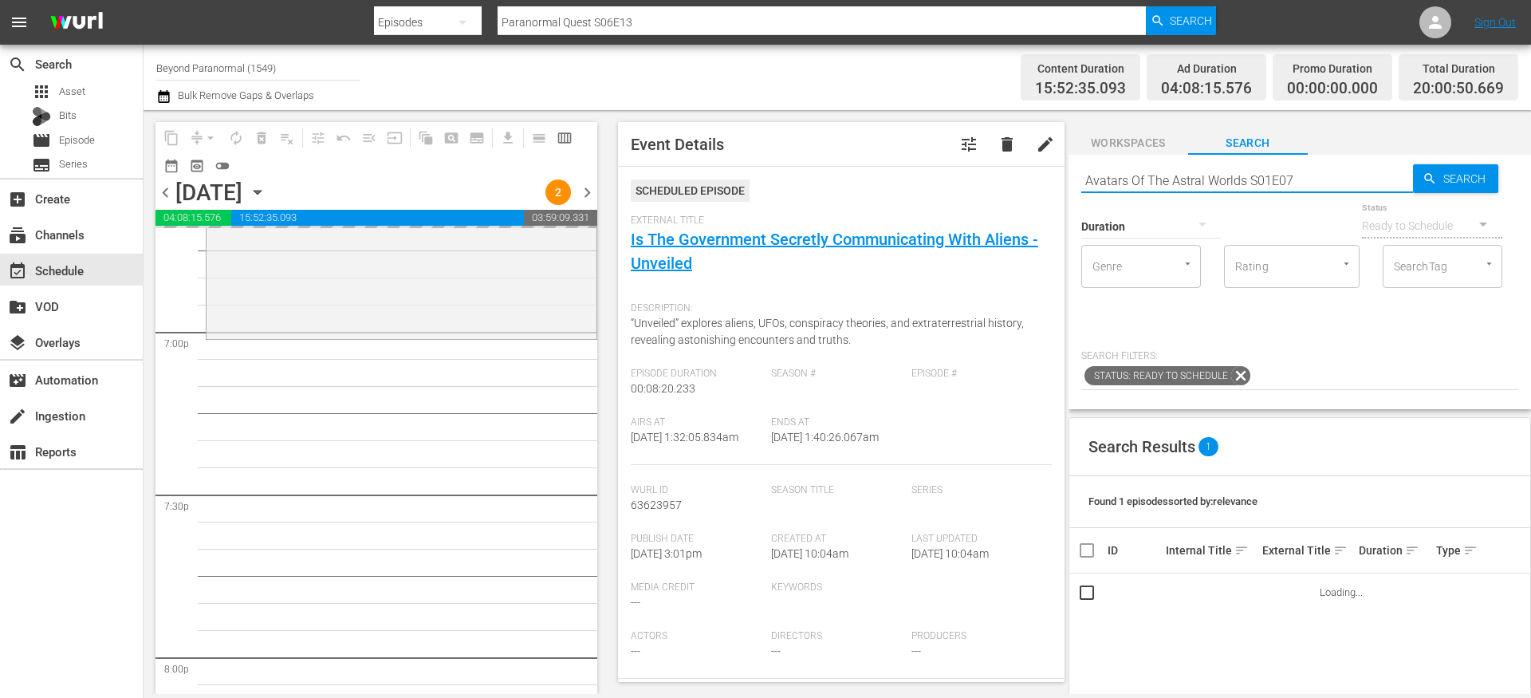
type input "Avatars Of The Astral Worlds S01E07"
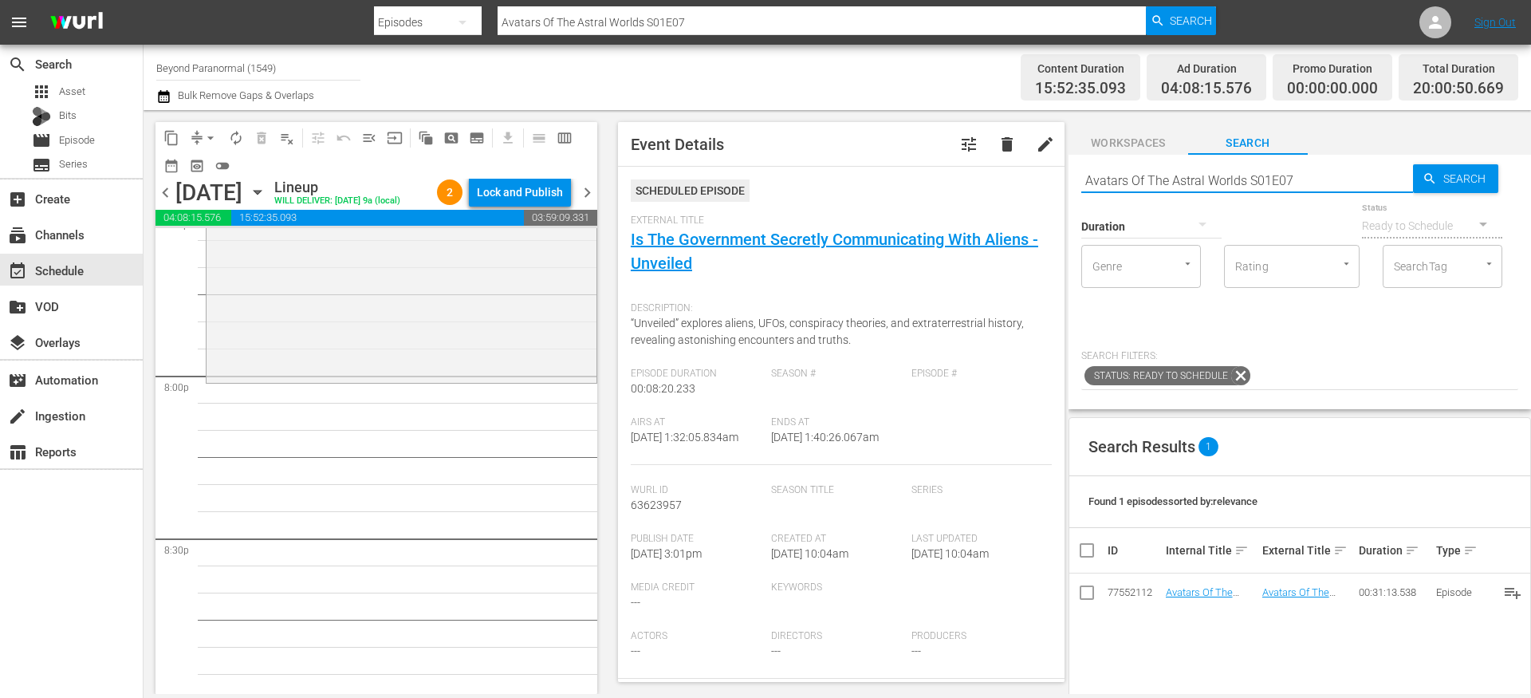
scroll to position [6359, 0]
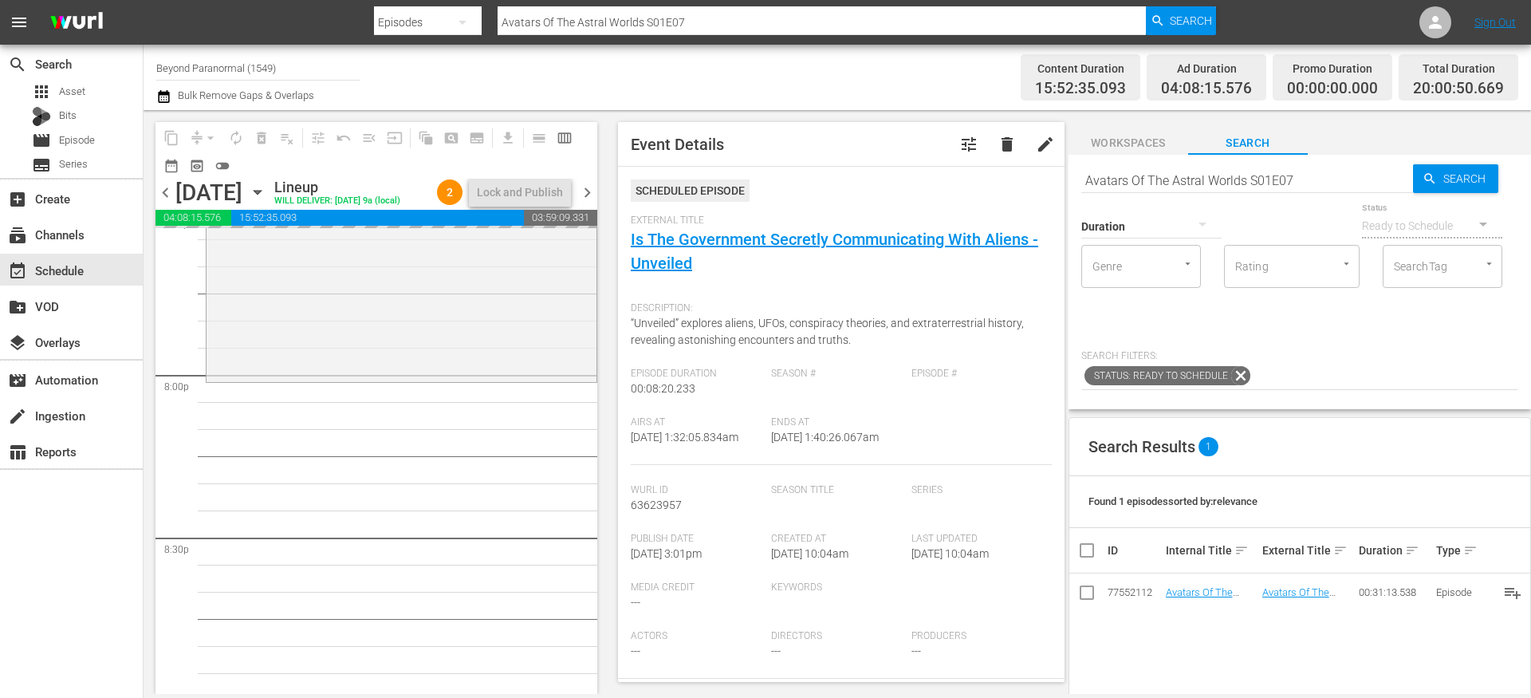
click at [1131, 178] on input "Avatars Of The Astral Worlds S01E07" at bounding box center [1247, 180] width 332 height 38
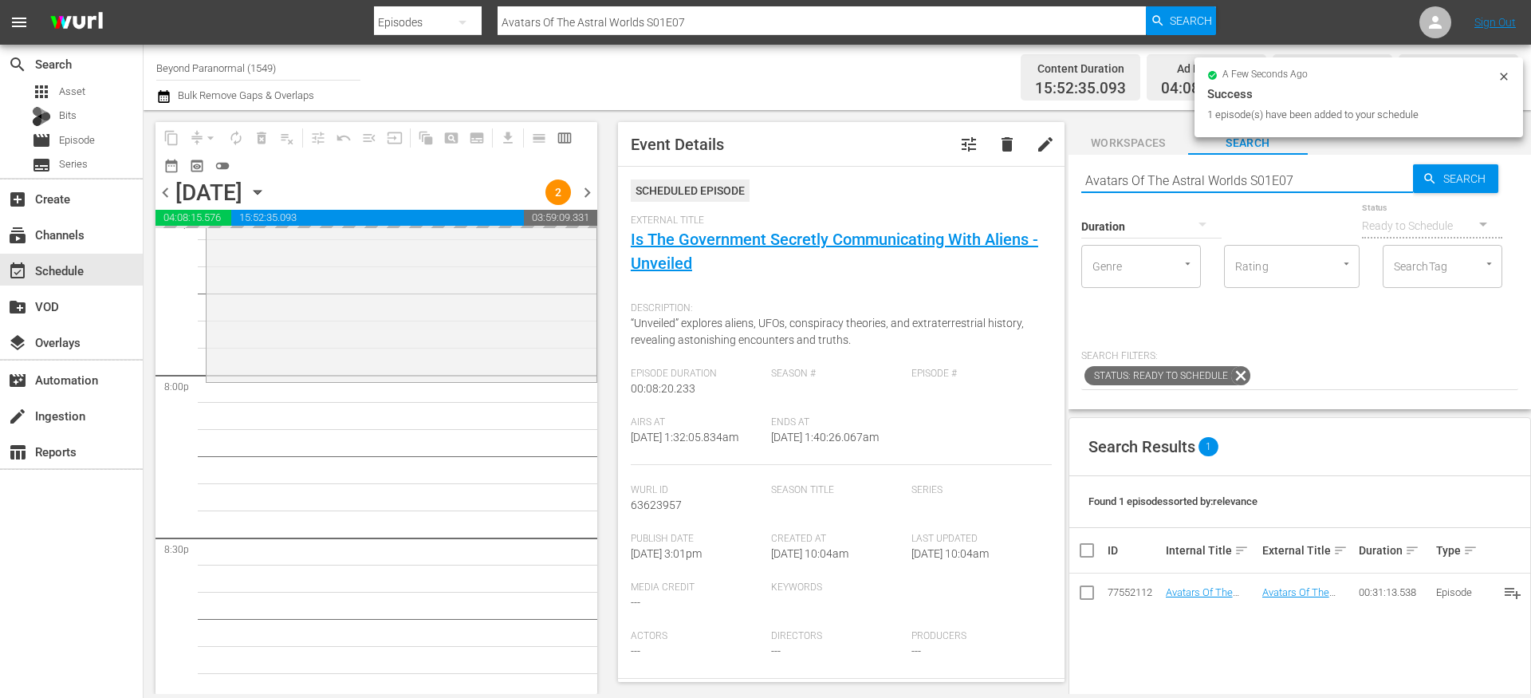
click at [1131, 178] on input "Avatars Of The Astral Worlds S01E07" at bounding box center [1247, 180] width 332 height 38
paste input "Monsters and Mysteries S02E09"
type input "Monsters and Mysteries S02E09"
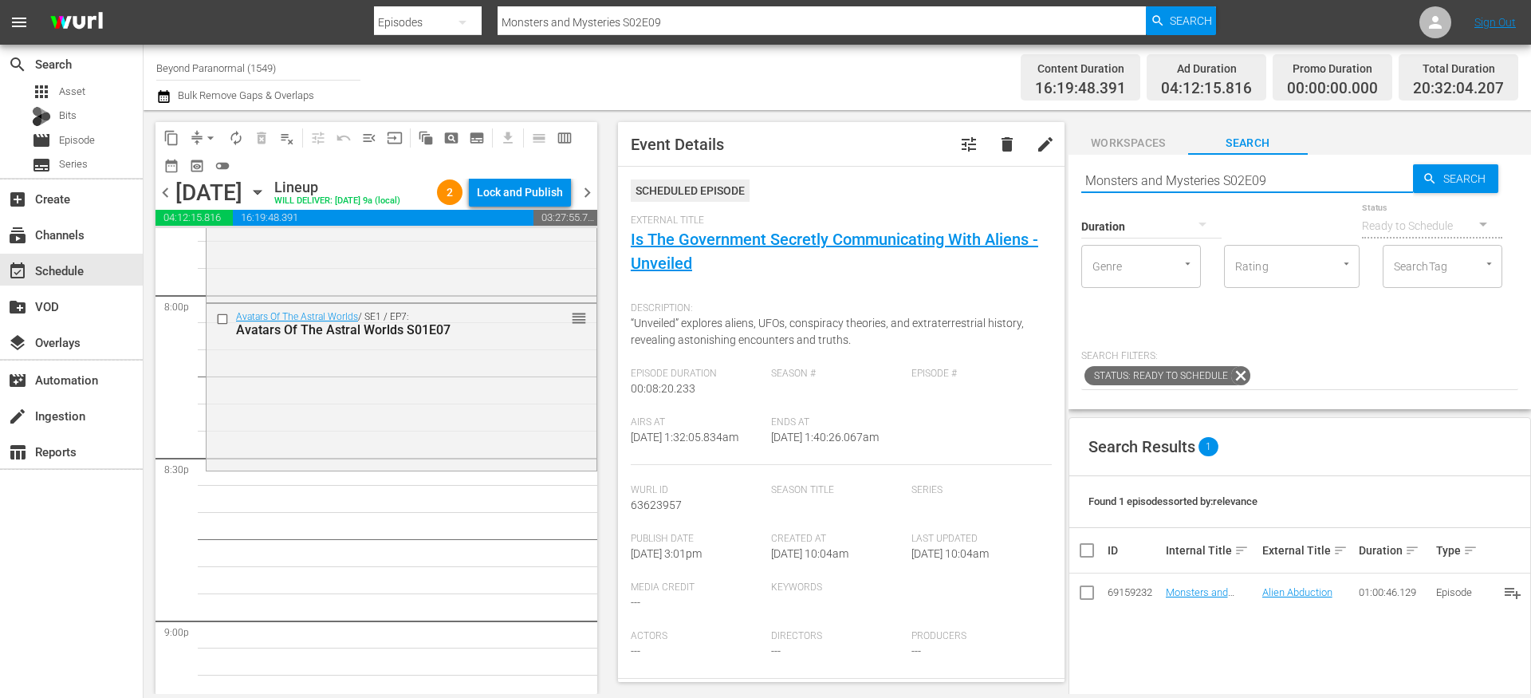
scroll to position [6491, 0]
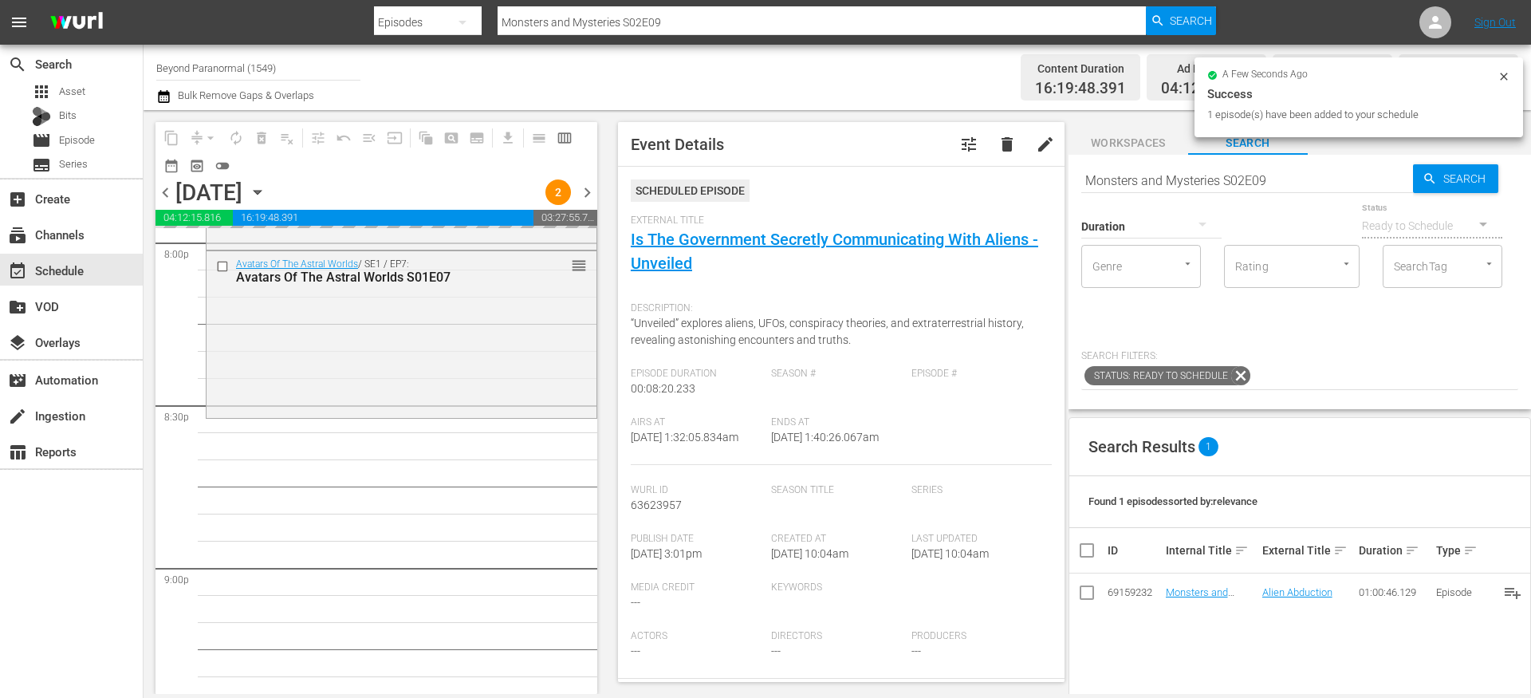
click at [1144, 178] on input "Monsters and Mysteries S02E09" at bounding box center [1247, 180] width 332 height 38
paste input "[PERSON_NAME] Investigates S01E15"
type input "[PERSON_NAME] Investigates S01E15"
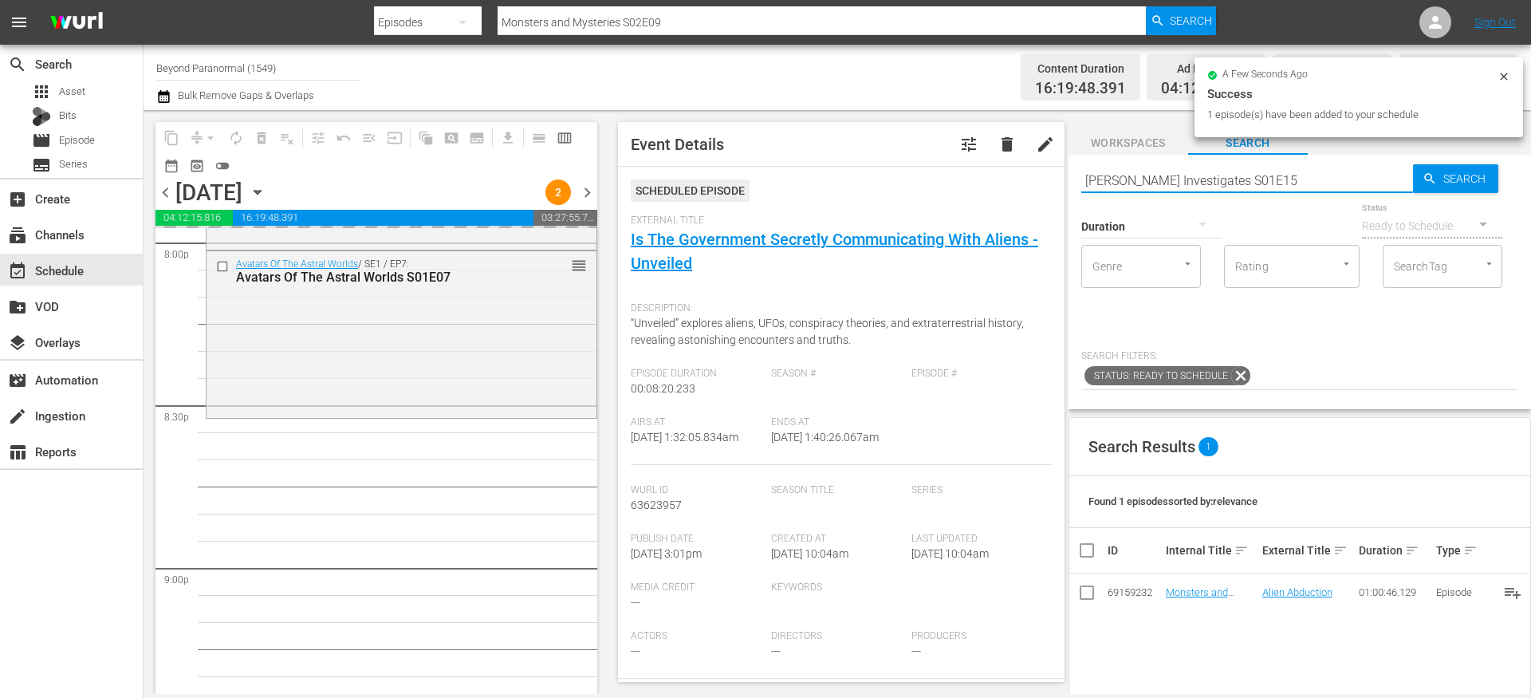
scroll to position [6576, 0]
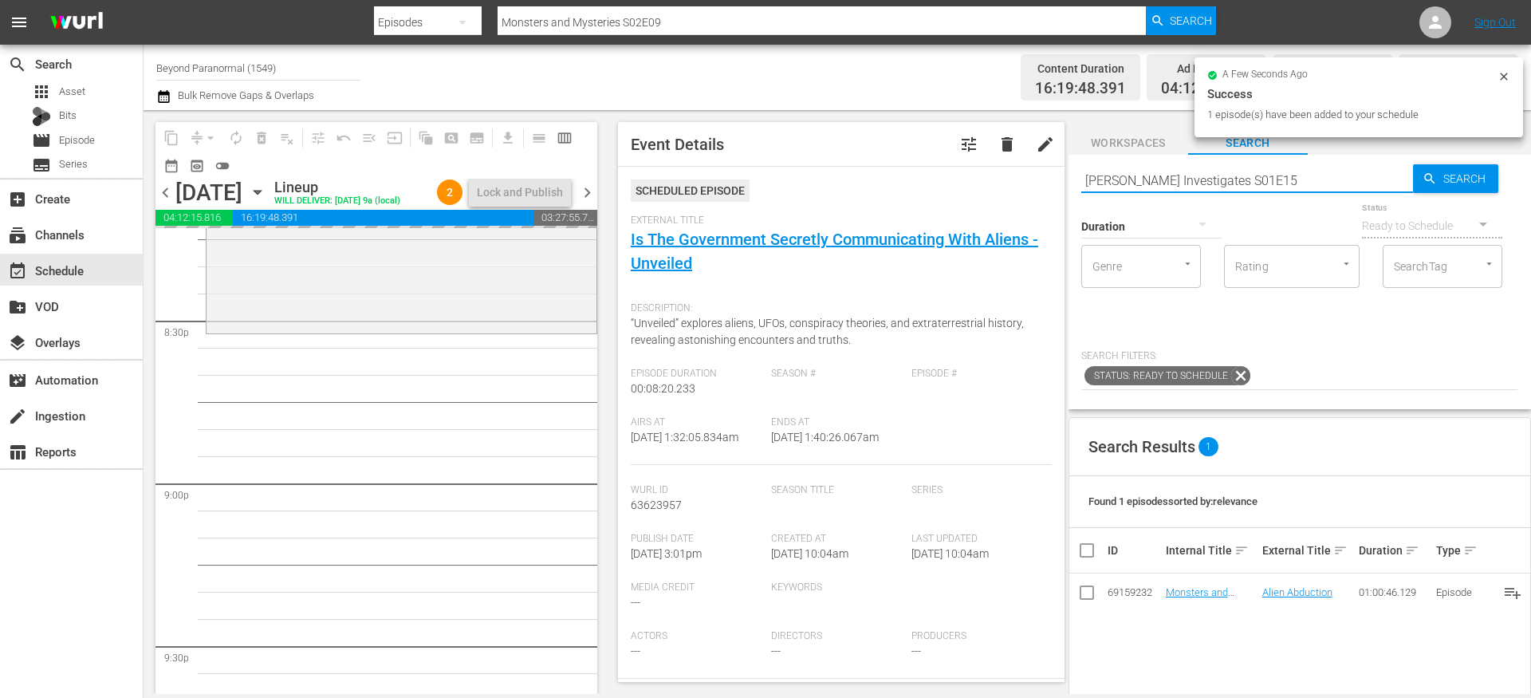
type input "[PERSON_NAME] Investigates S01E15"
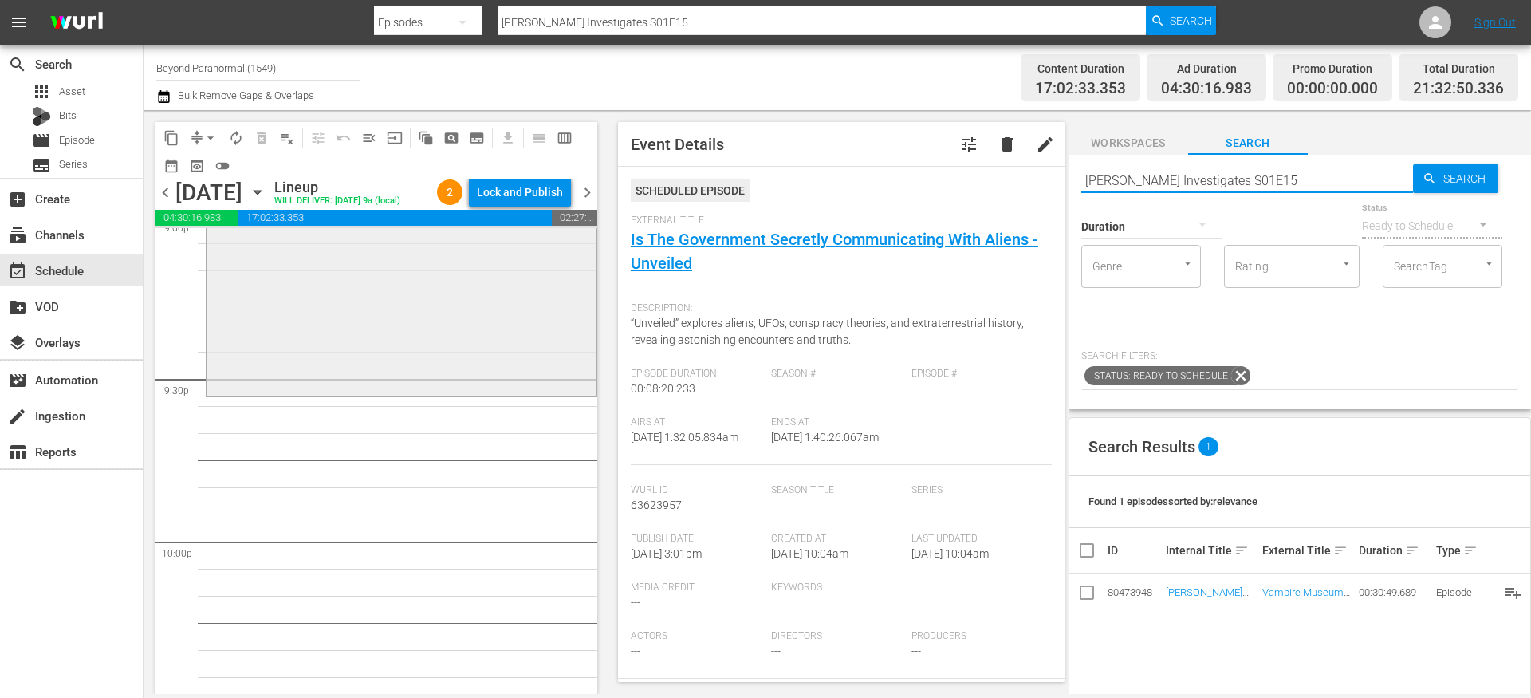
scroll to position [6844, 0]
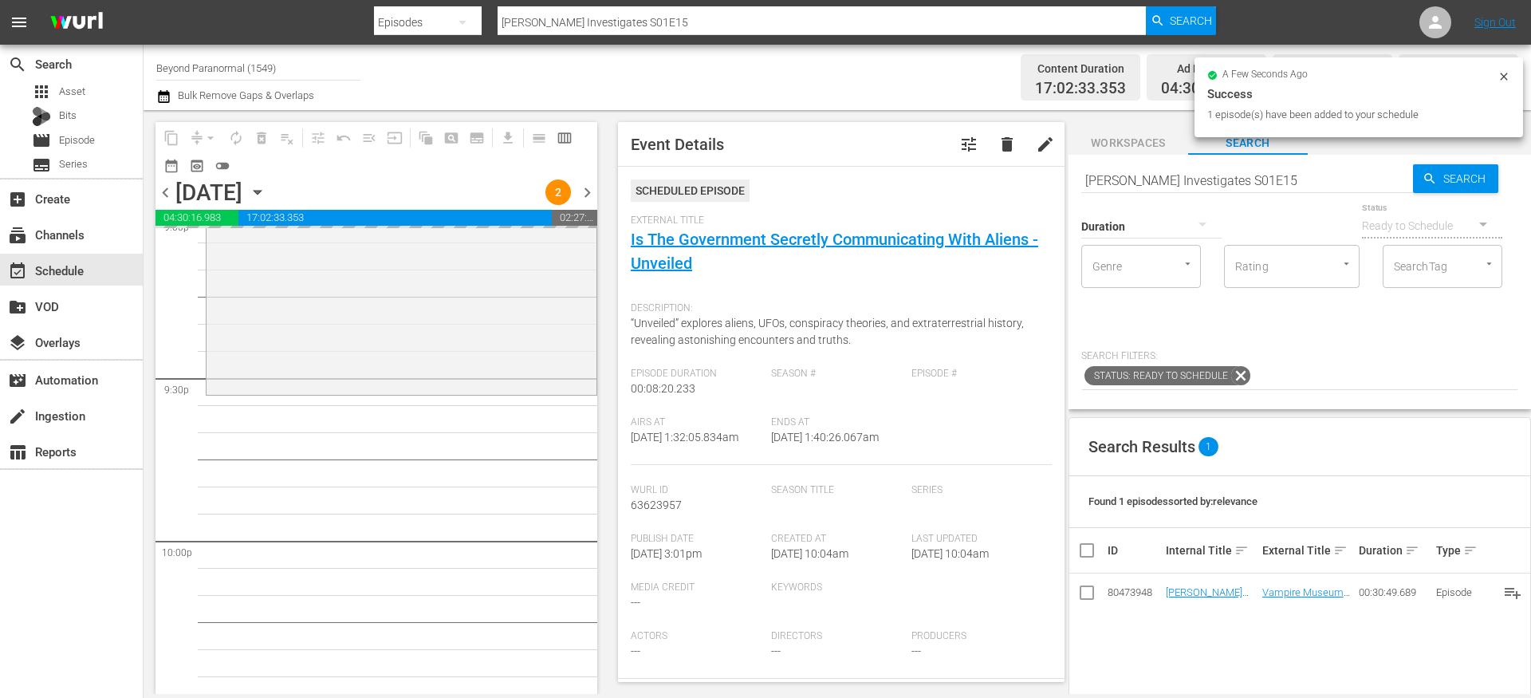
click at [1122, 179] on input "[PERSON_NAME] Investigates S01E15" at bounding box center [1247, 180] width 332 height 38
paste input "Walking With The Tall Whites Aftermath S01E03"
type input "Walking With The Tall Whites Aftermath S01E03"
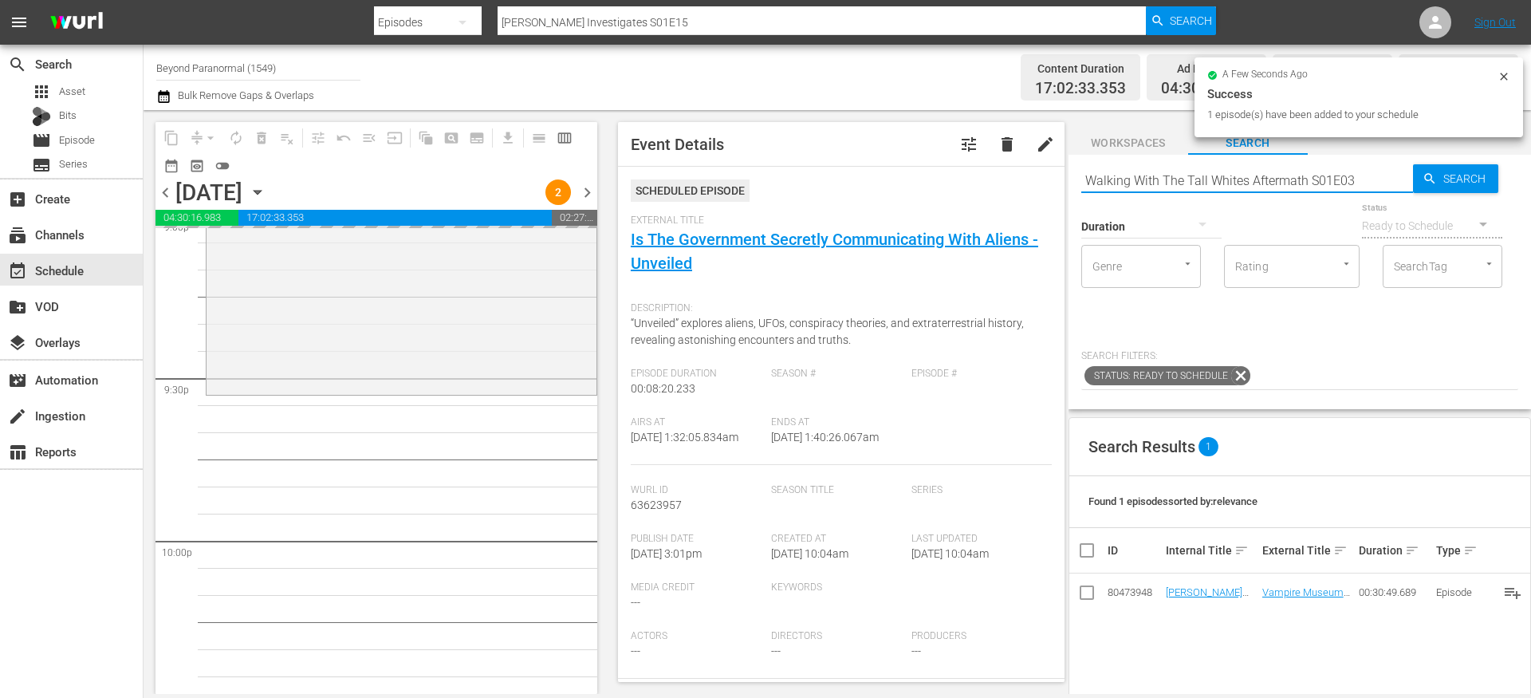
type input "Walking With The Tall Whites Aftermath S01E03"
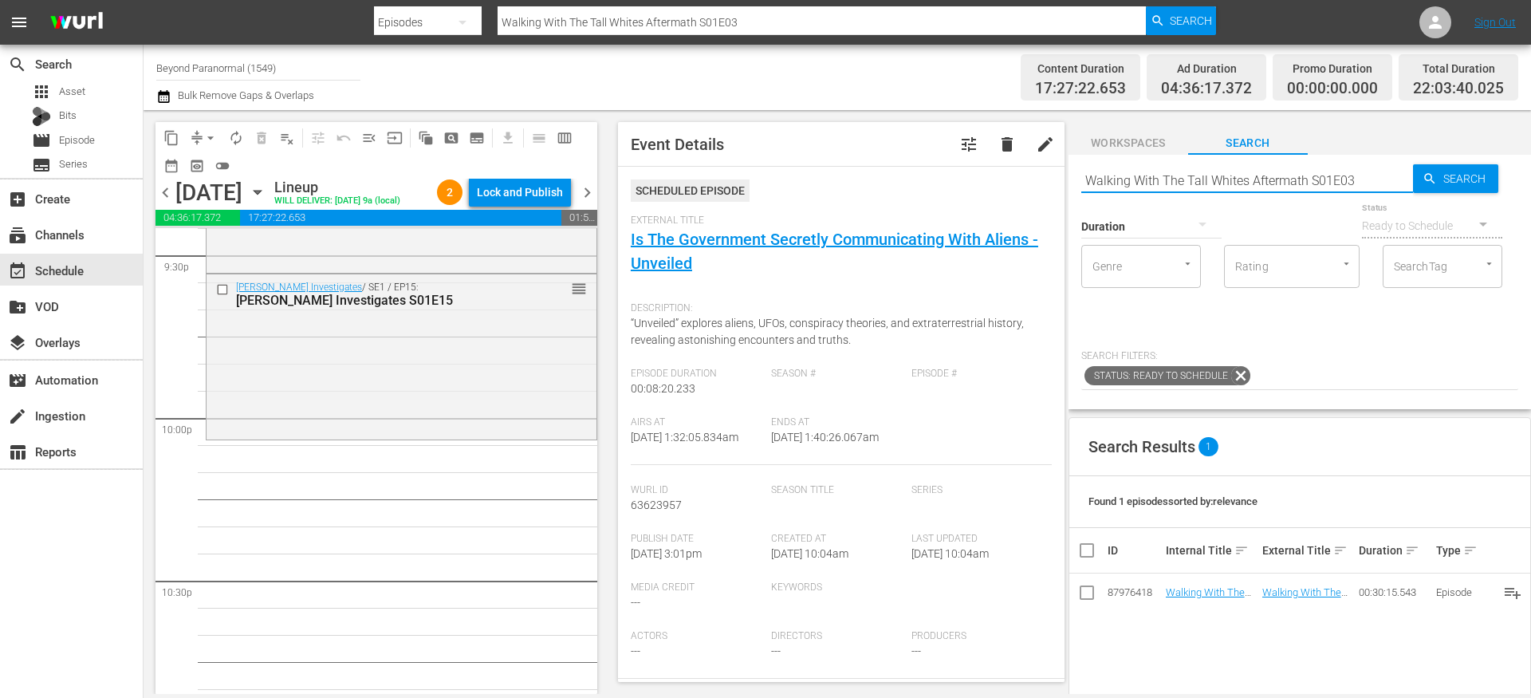
scroll to position [6986, 0]
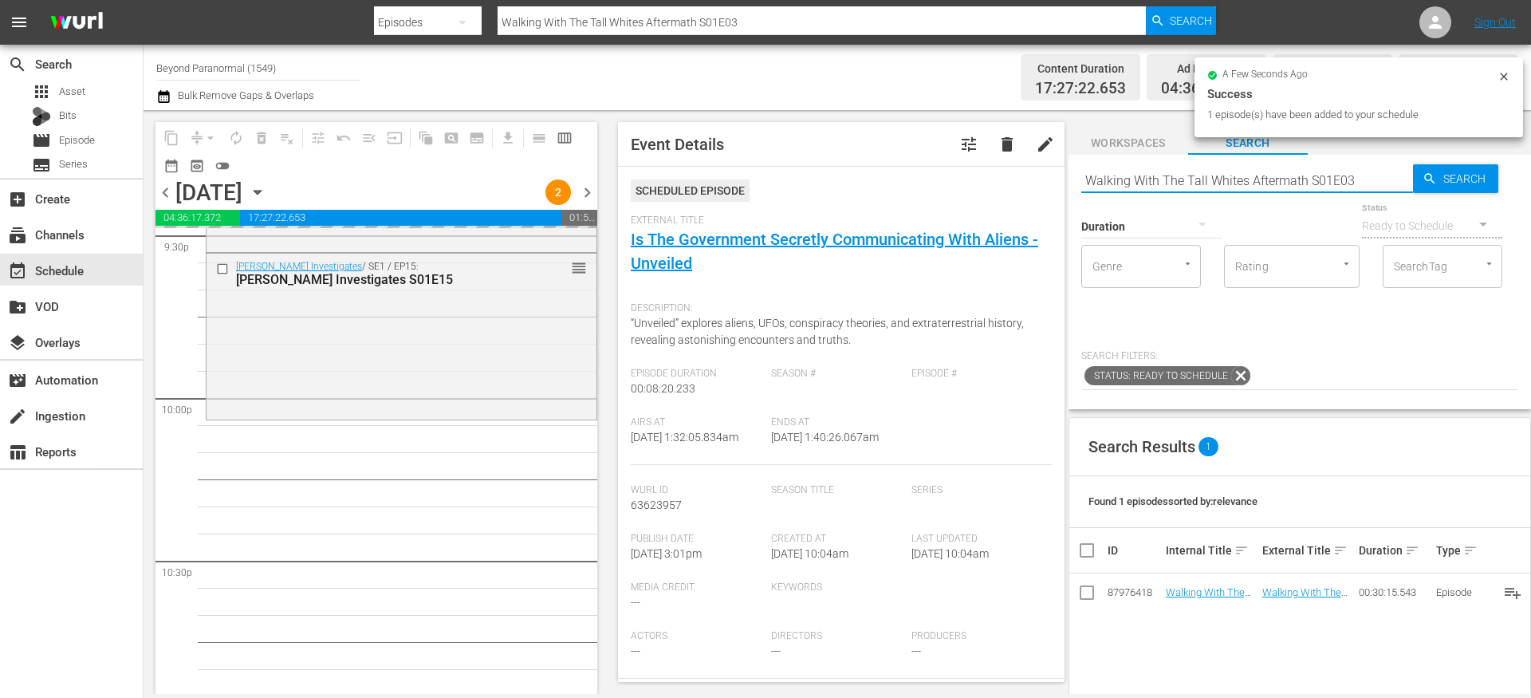
click at [1150, 179] on input "Walking With The Tall Whites Aftermath S01E03" at bounding box center [1247, 180] width 332 height 38
paste input "Paranormal Quest S06E1"
type input "Paranormal Quest S06E13"
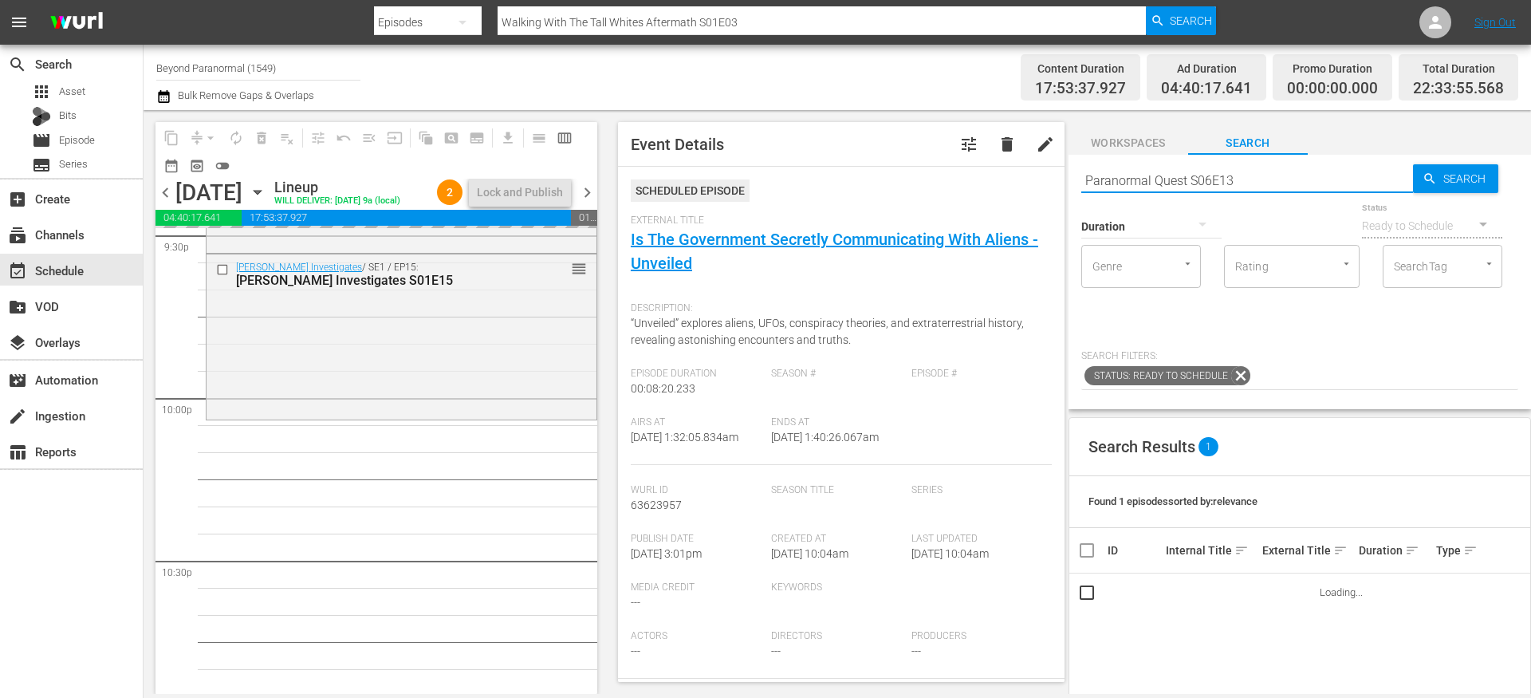
type input "Paranormal Quest S06E13"
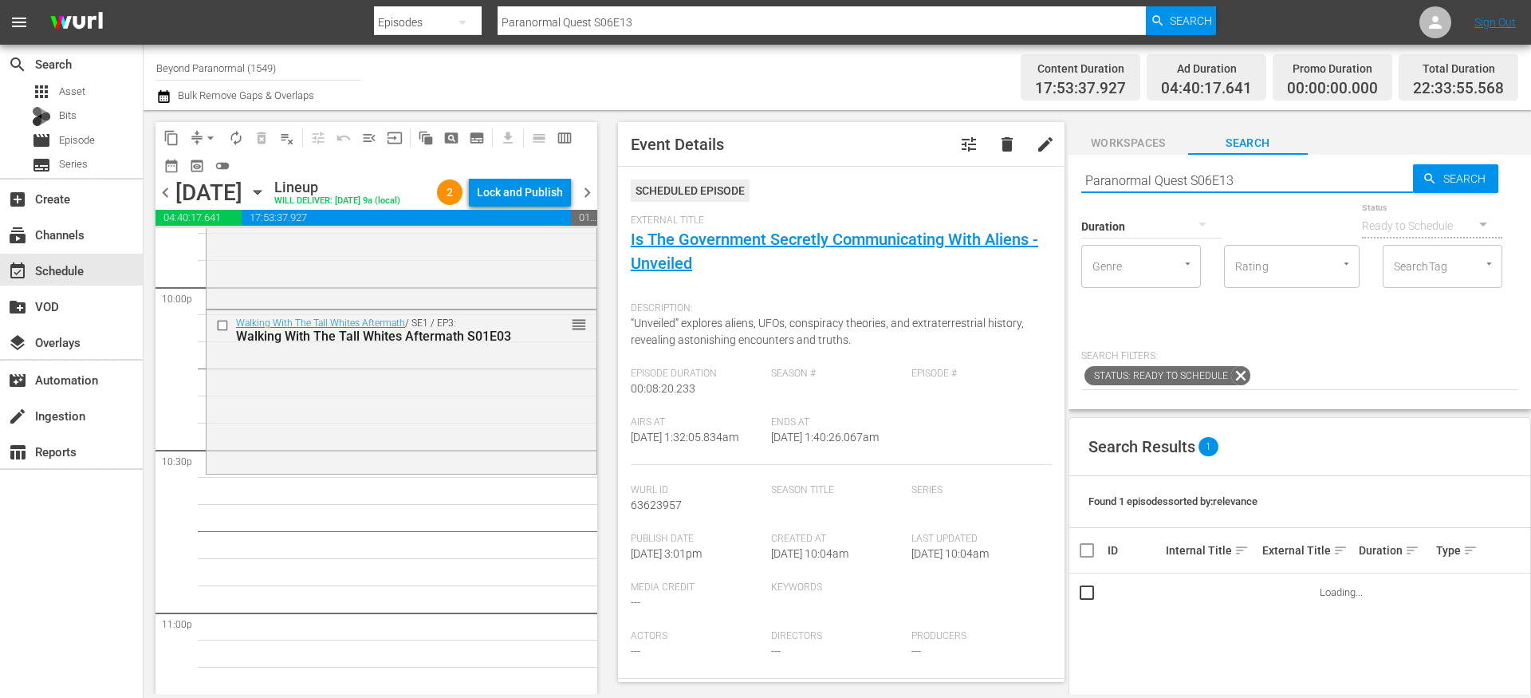
scroll to position [7155, 0]
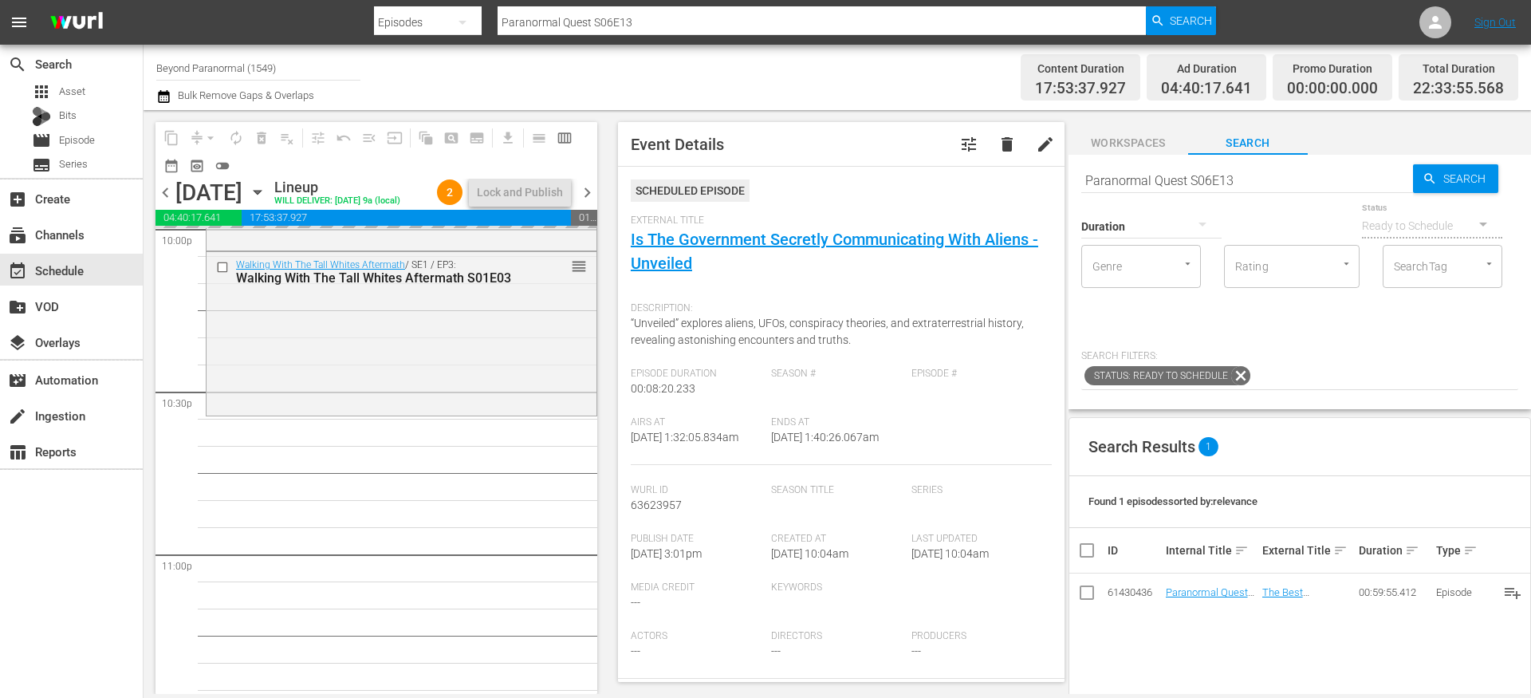
click at [1119, 184] on input "Paranormal Quest S06E13" at bounding box center [1247, 180] width 332 height 38
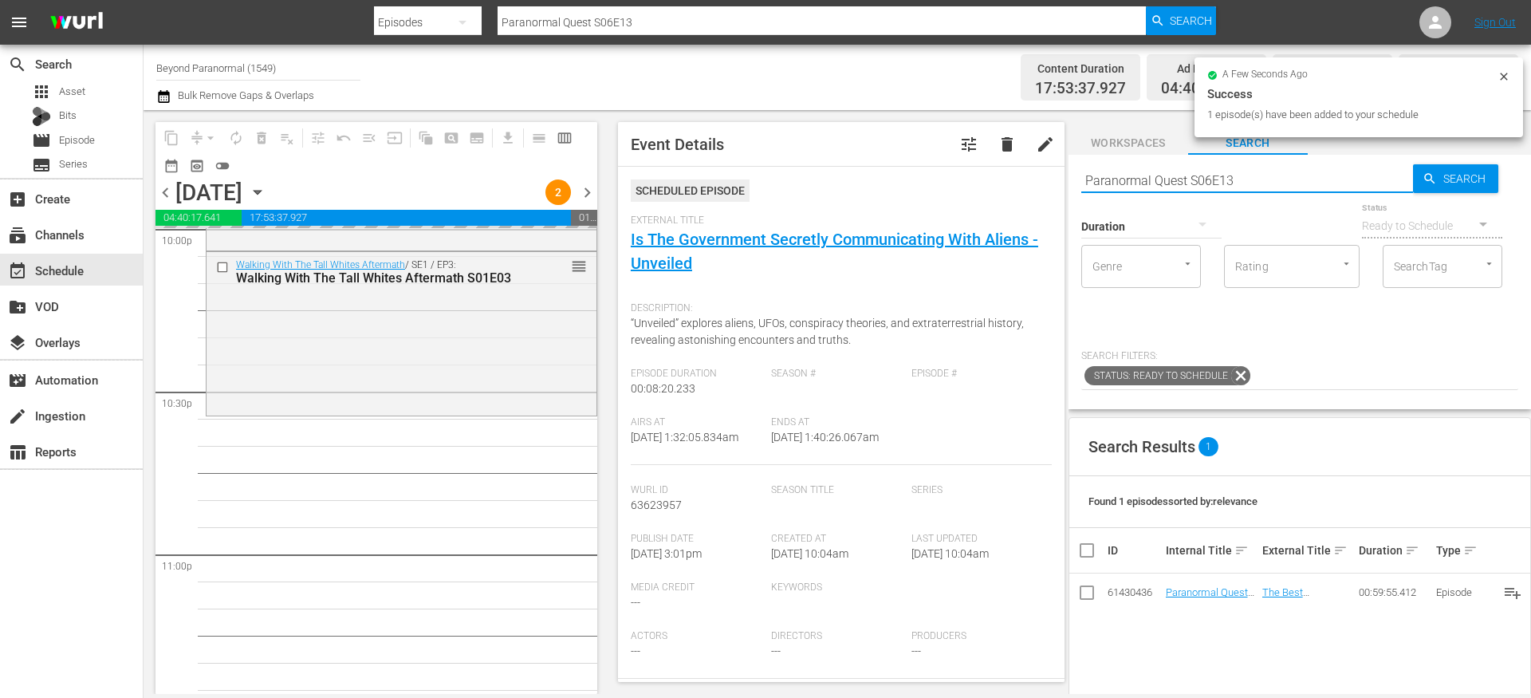
paste input "Avatars Of The Astral Worlds S01E07"
type input "Avatars Of The Astral Worlds S01E07"
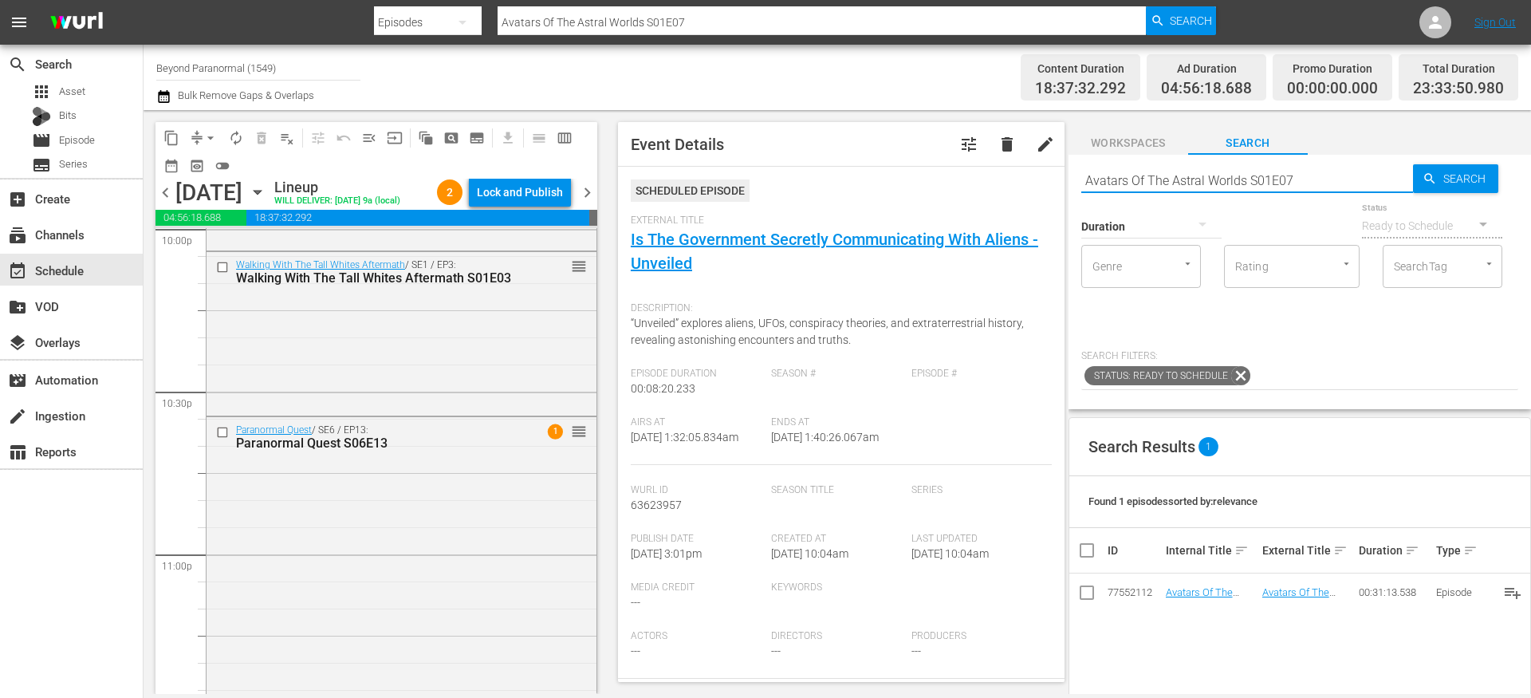
scroll to position [7366, 0]
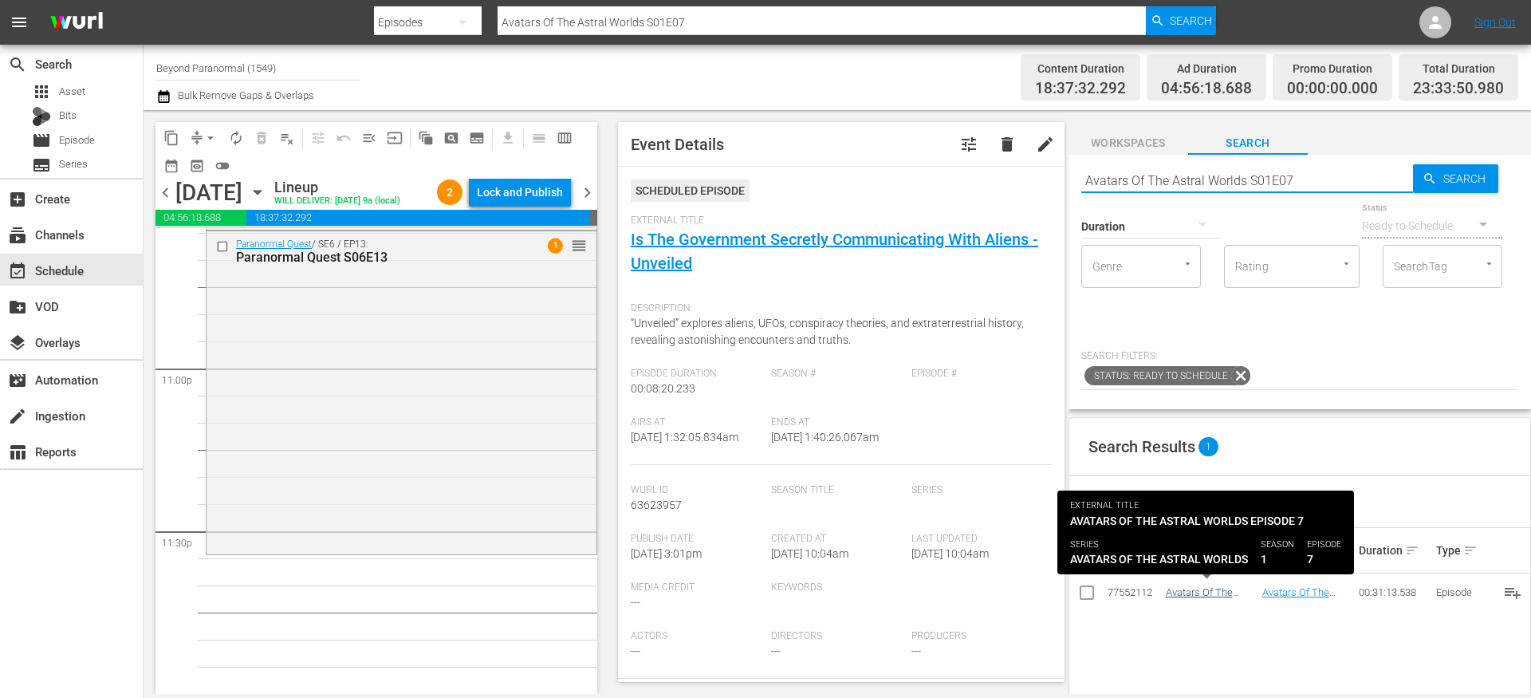
type input "Avatars Of The Astral Worlds S01E07"
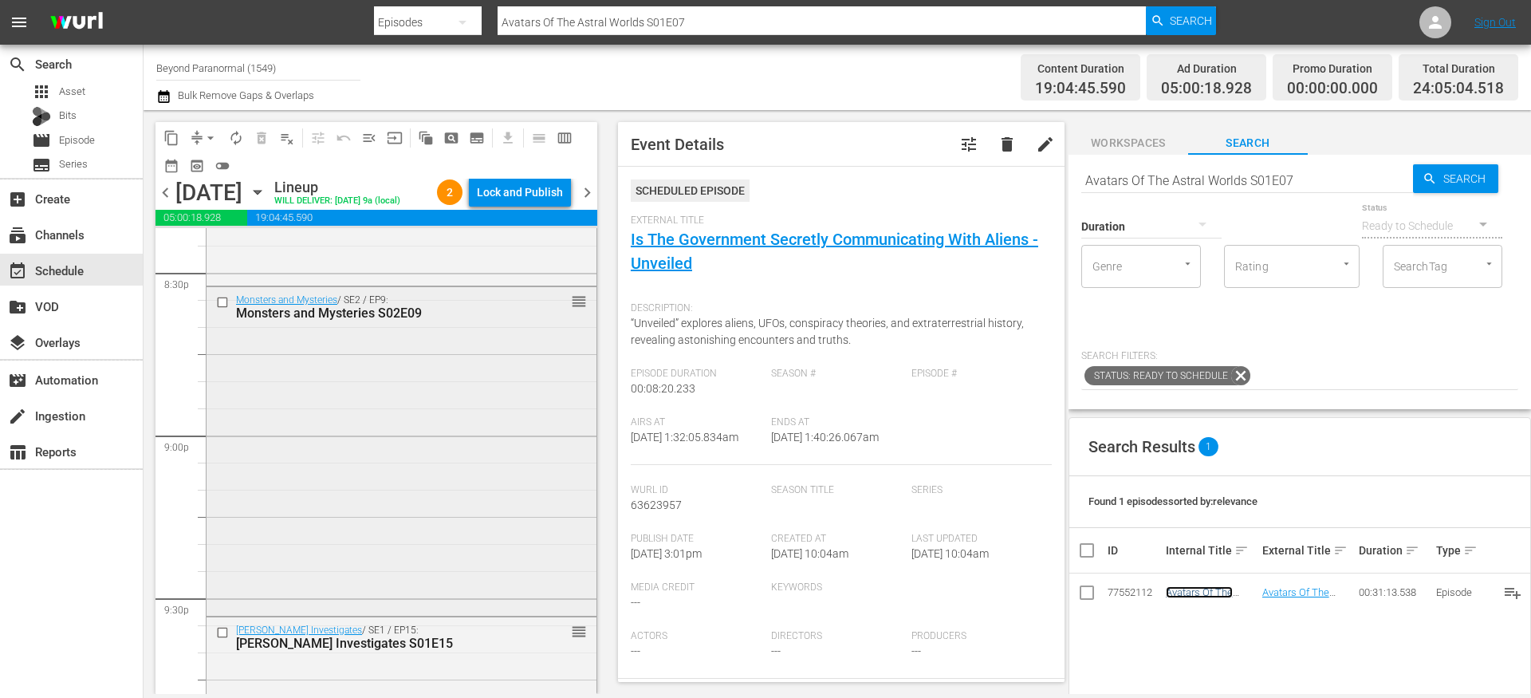
scroll to position [6605, 0]
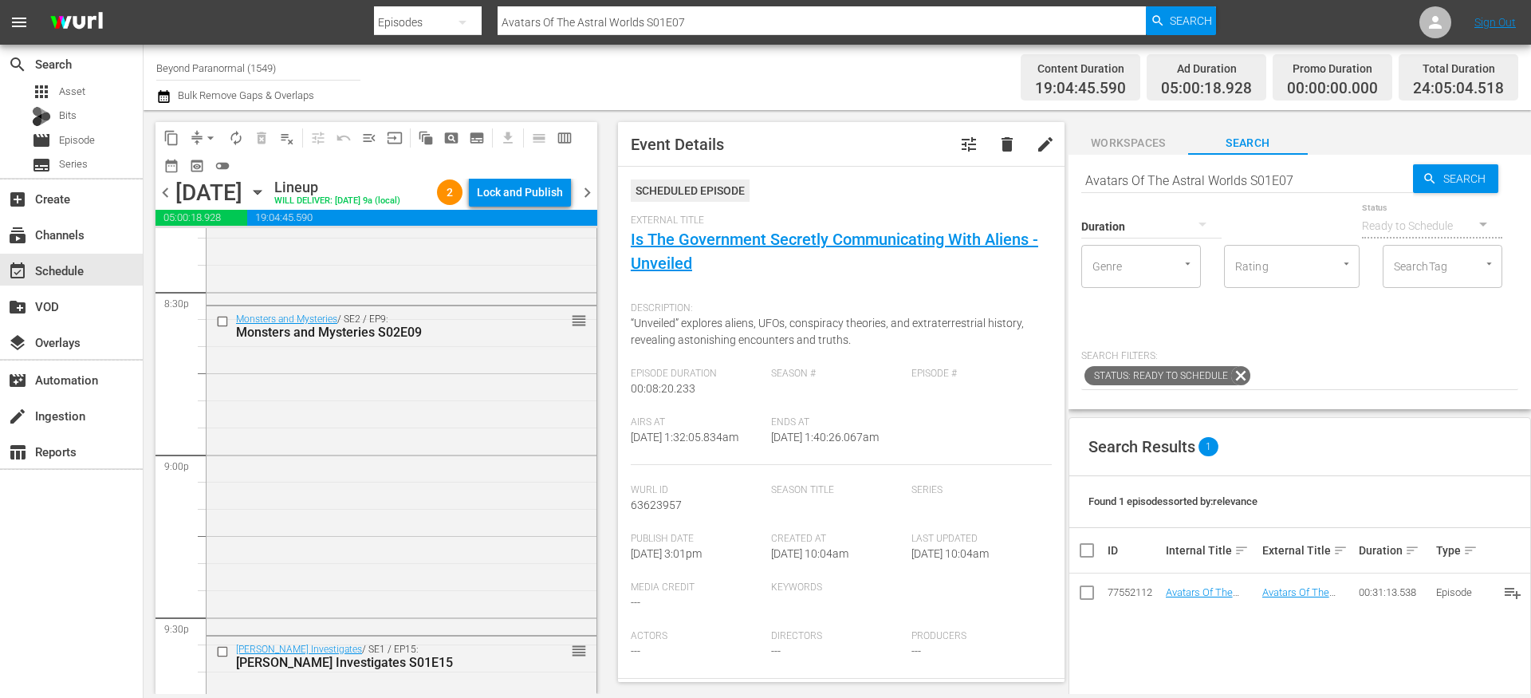
drag, startPoint x: 1221, startPoint y: 591, endPoint x: 510, endPoint y: 11, distance: 916.8
click at [220, 328] on input "checkbox" at bounding box center [224, 322] width 17 height 14
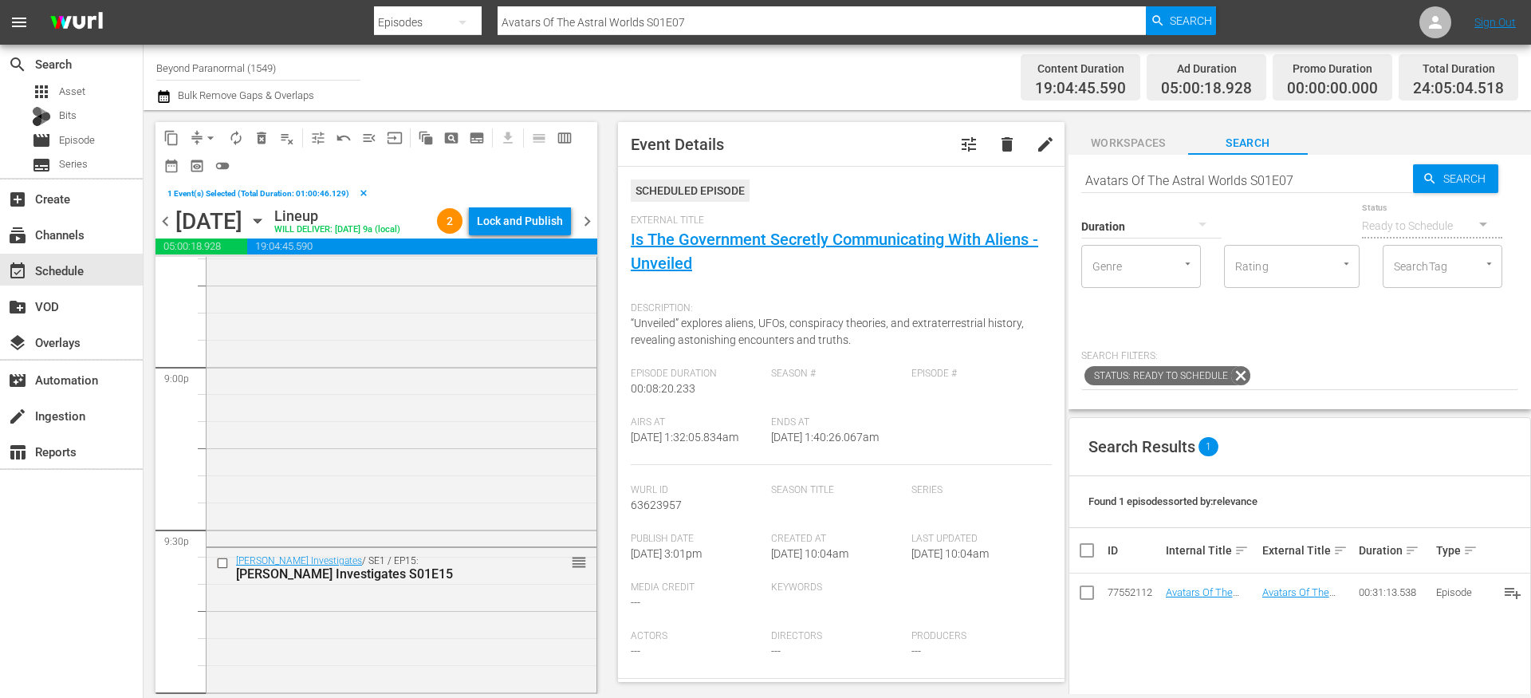
scroll to position [6861, 0]
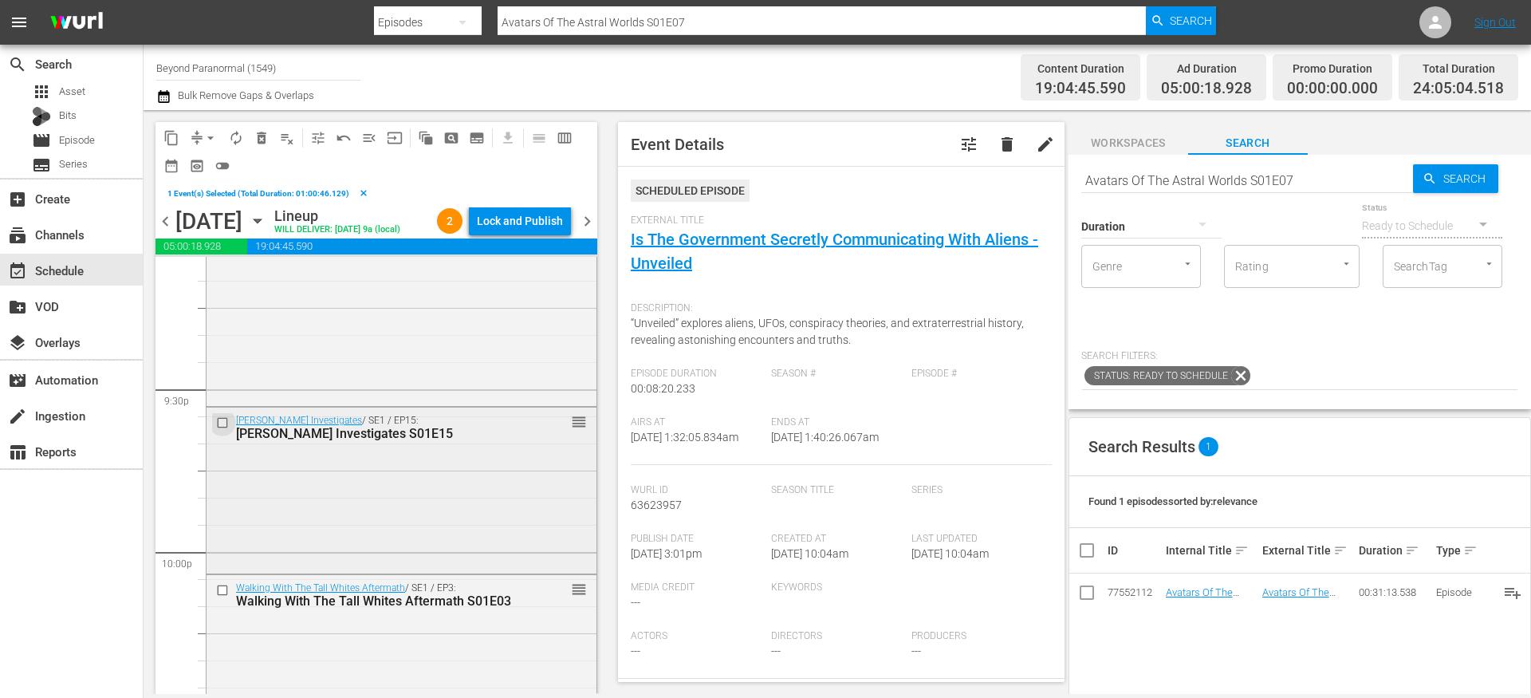
click at [222, 430] on input "checkbox" at bounding box center [224, 423] width 17 height 14
click at [223, 597] on input "checkbox" at bounding box center [224, 591] width 17 height 14
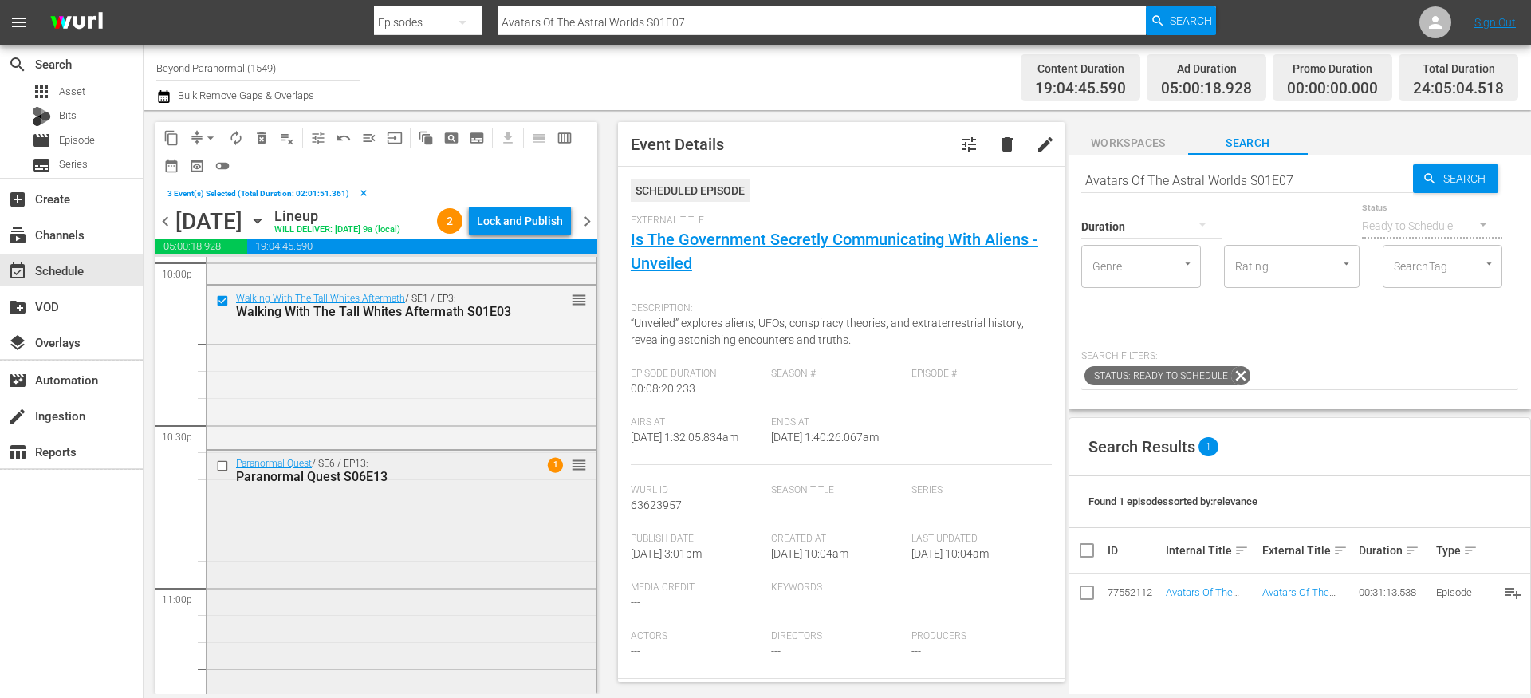
click at [224, 472] on input "checkbox" at bounding box center [224, 465] width 17 height 14
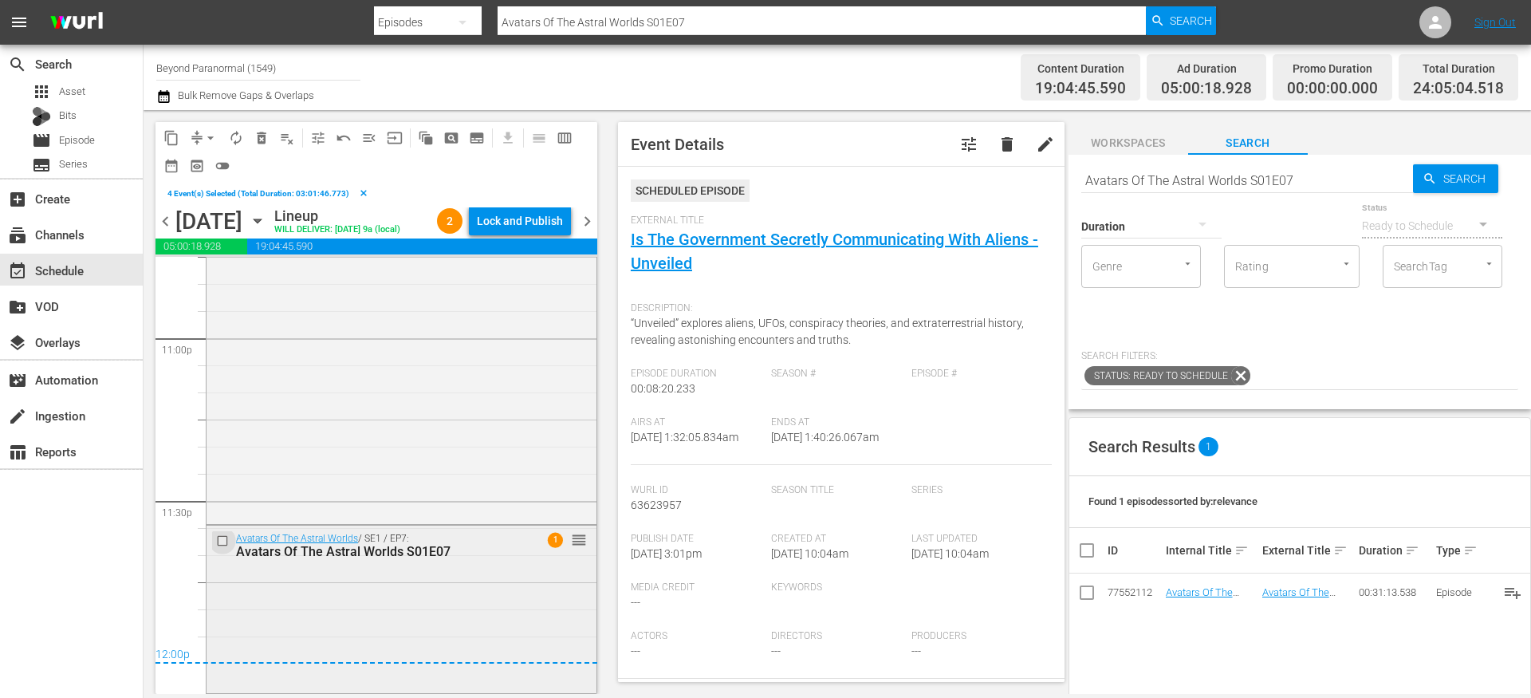
click at [223, 538] on input "checkbox" at bounding box center [224, 540] width 17 height 14
click at [176, 134] on span "content_copy" at bounding box center [171, 138] width 16 height 16
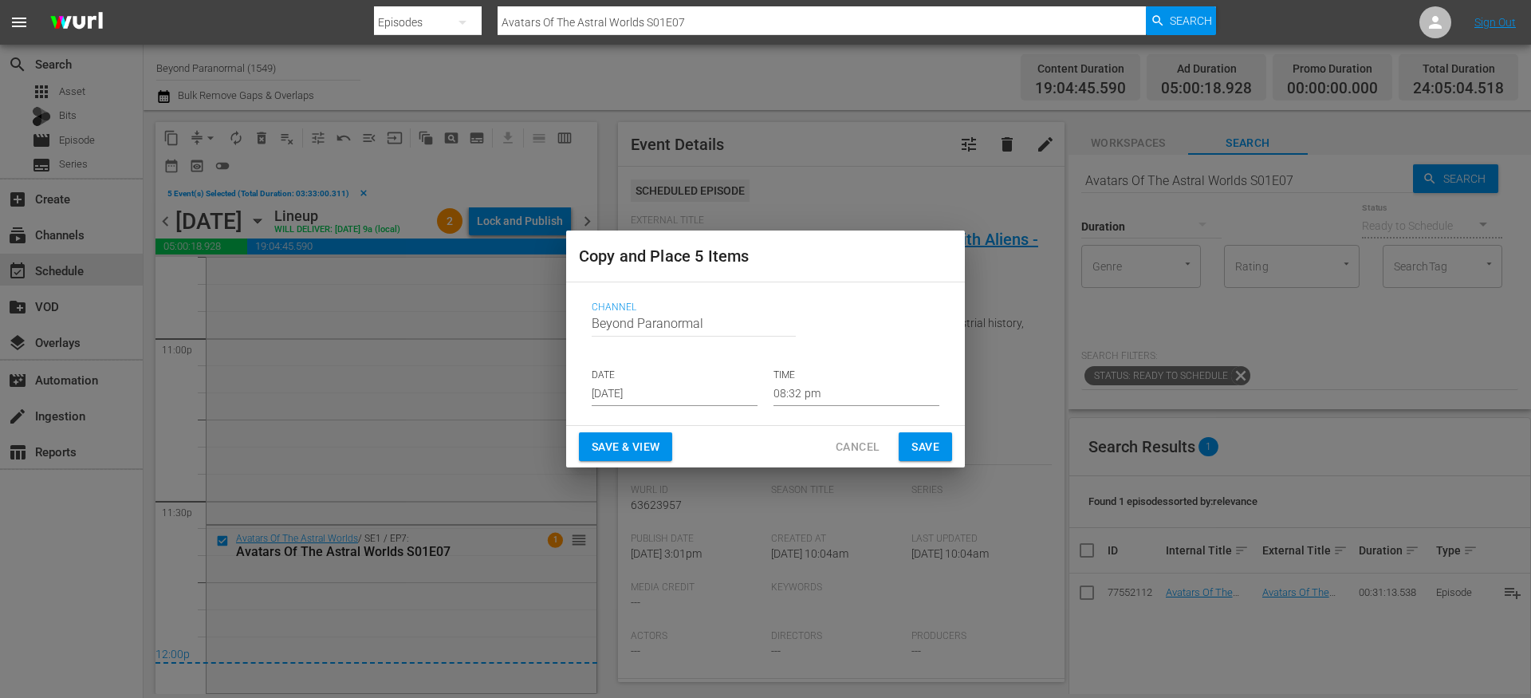
click at [624, 395] on input "[DATE]" at bounding box center [675, 394] width 166 height 24
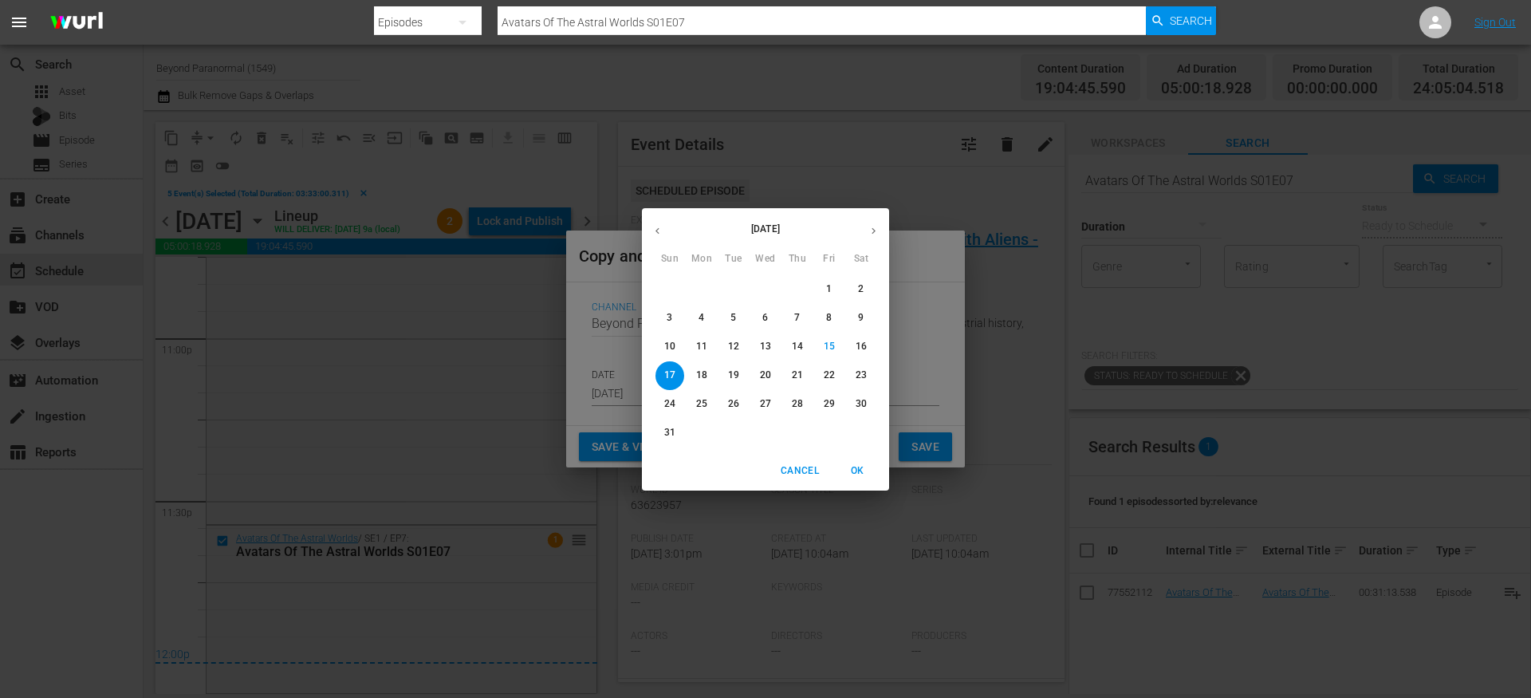
click at [871, 232] on icon "button" at bounding box center [873, 231] width 12 height 12
click at [671, 404] on p "28" at bounding box center [669, 404] width 11 height 14
type input "Sep 28th 2025"
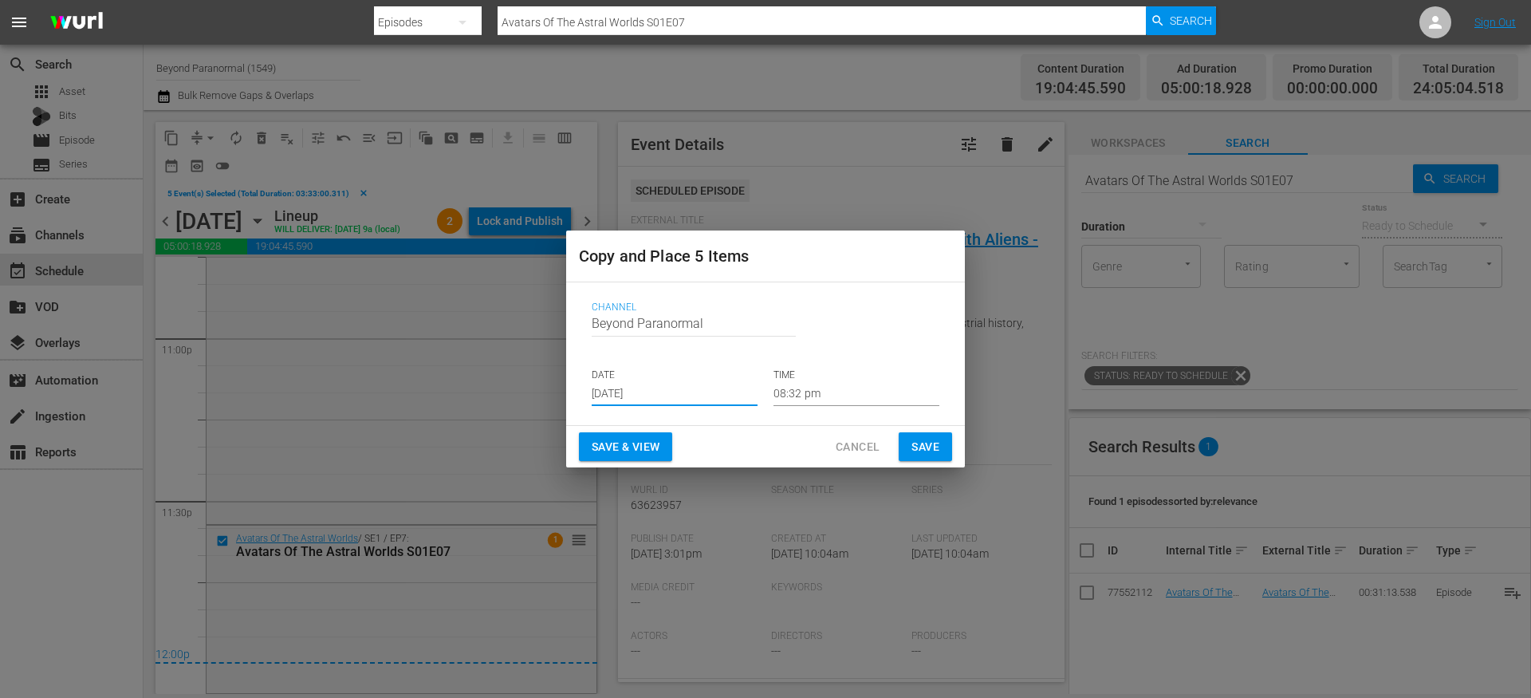
click at [792, 392] on input "08:32 pm" at bounding box center [856, 394] width 166 height 24
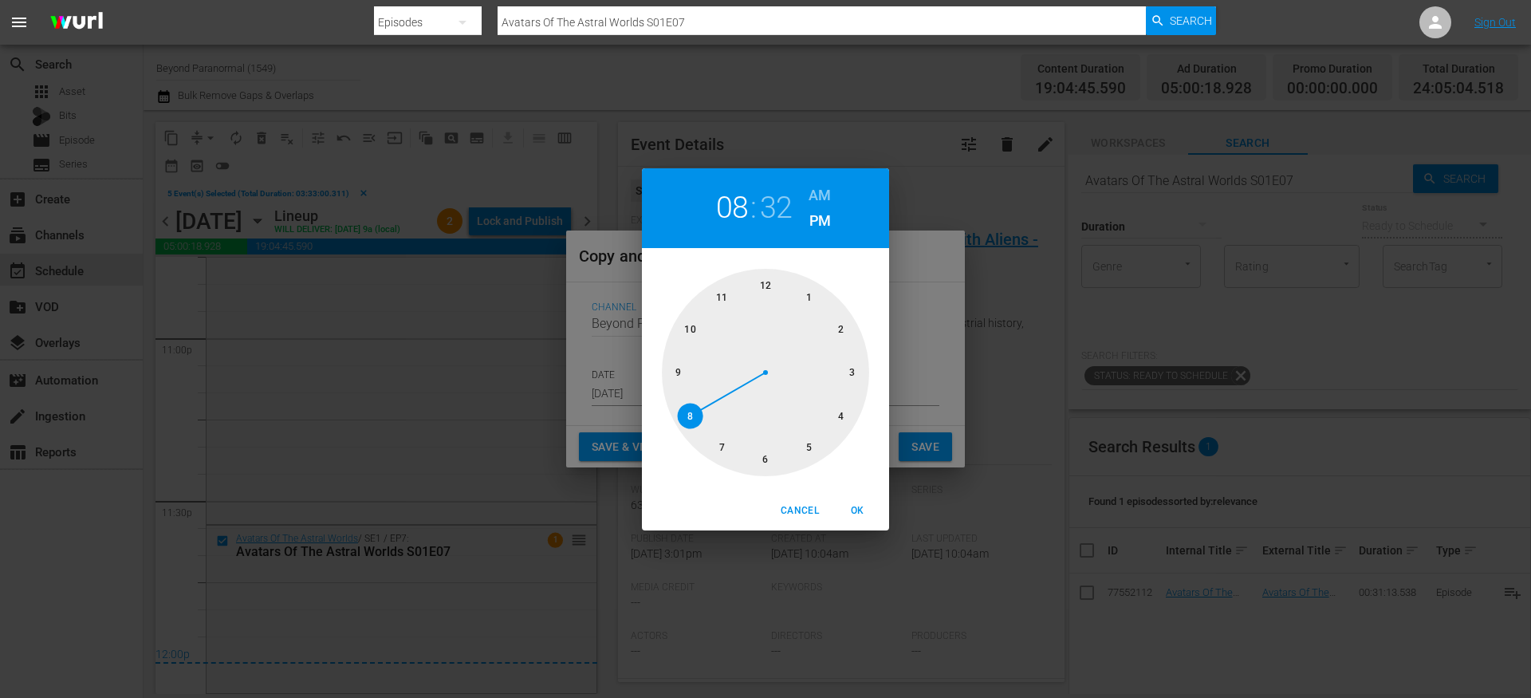
click at [768, 288] on div at bounding box center [765, 372] width 207 height 207
click at [762, 287] on div at bounding box center [765, 372] width 207 height 207
click at [813, 192] on h6 "AM" at bounding box center [819, 196] width 22 height 26
click at [860, 513] on span "OK" at bounding box center [857, 510] width 38 height 17
type input "12:00 am"
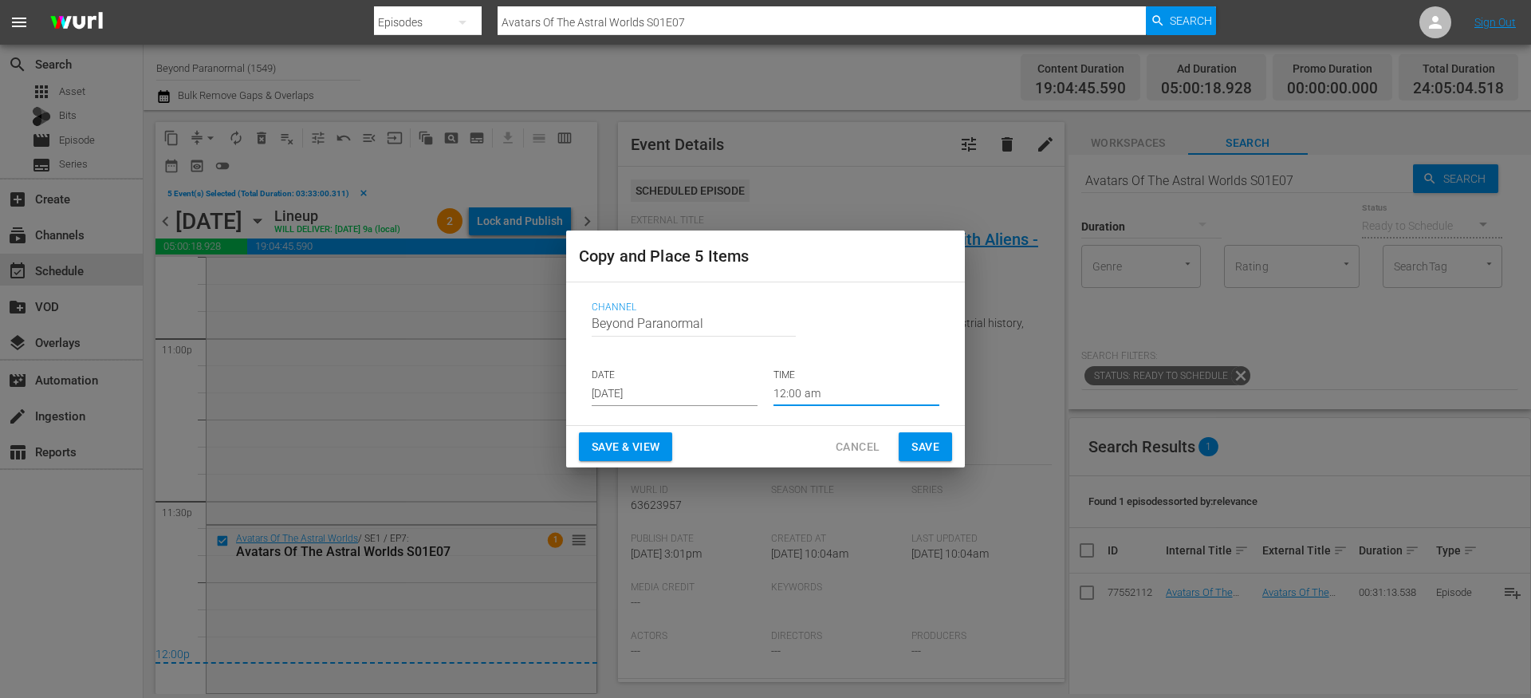
click at [930, 453] on span "Save" at bounding box center [925, 447] width 28 height 20
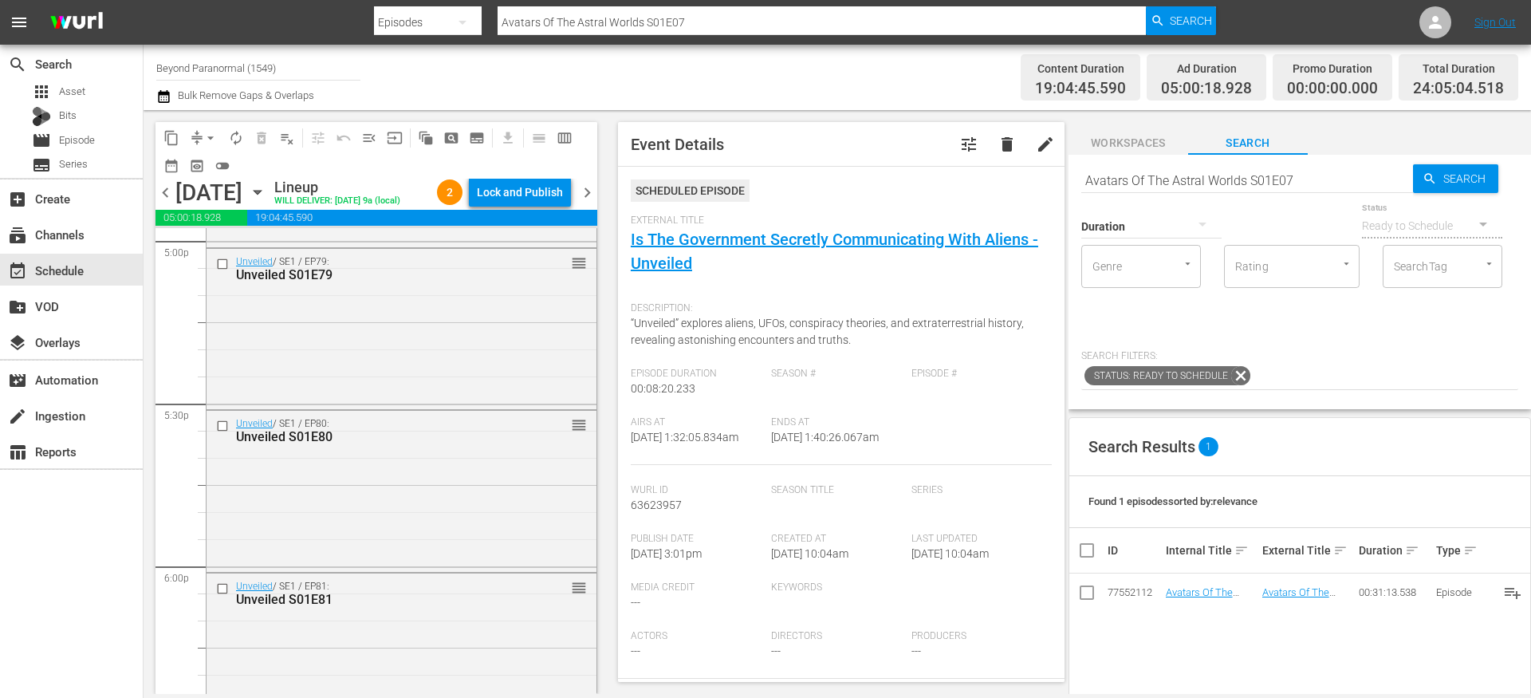
scroll to position [5516, 0]
click at [530, 192] on div "Lock and Publish" at bounding box center [520, 192] width 86 height 29
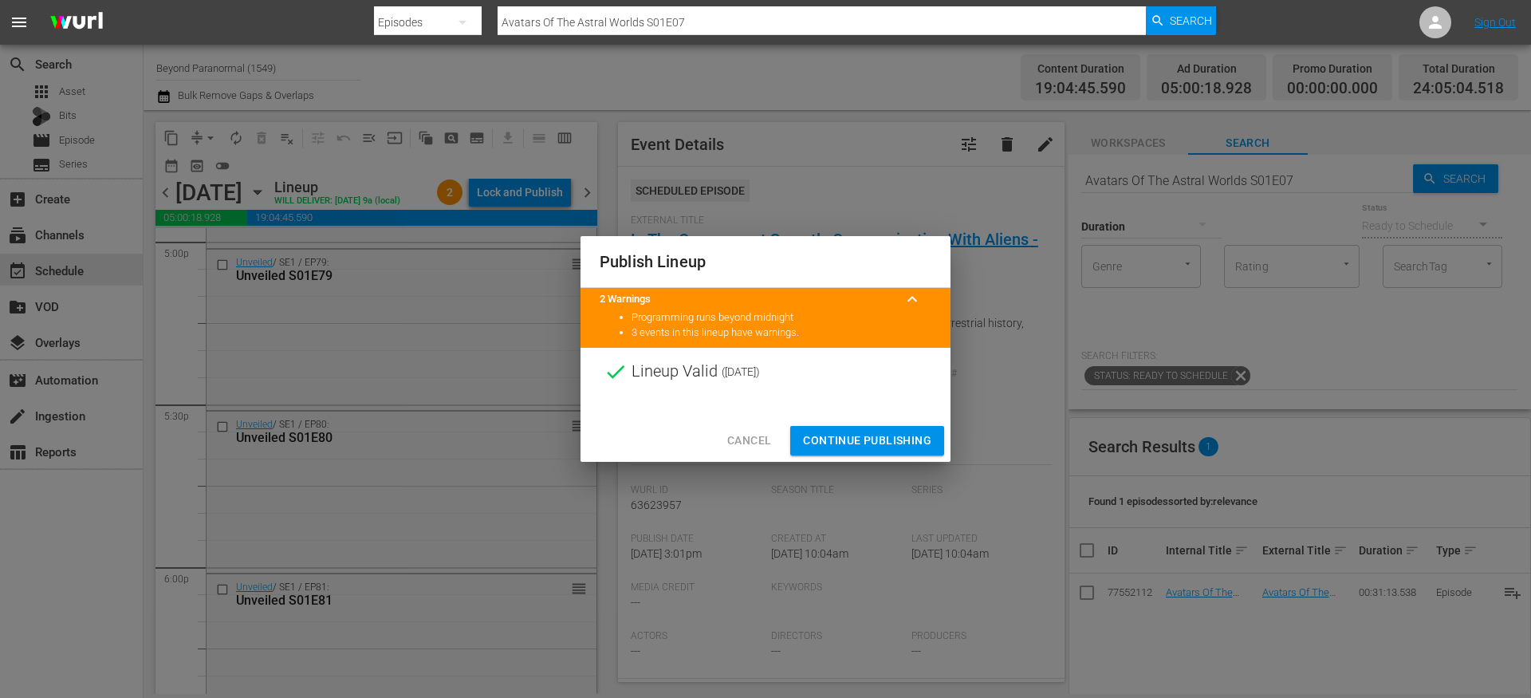
click at [740, 442] on span "Cancel" at bounding box center [749, 441] width 44 height 20
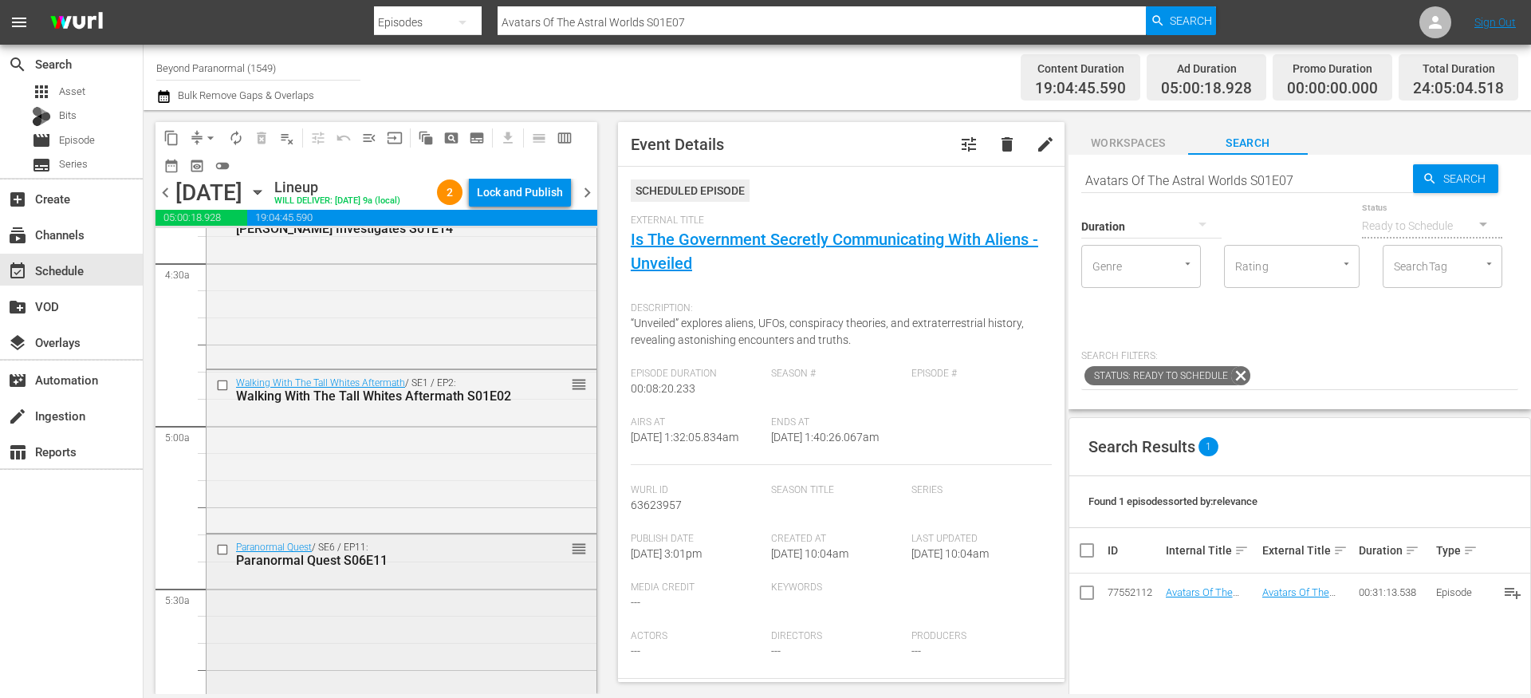
scroll to position [1652, 0]
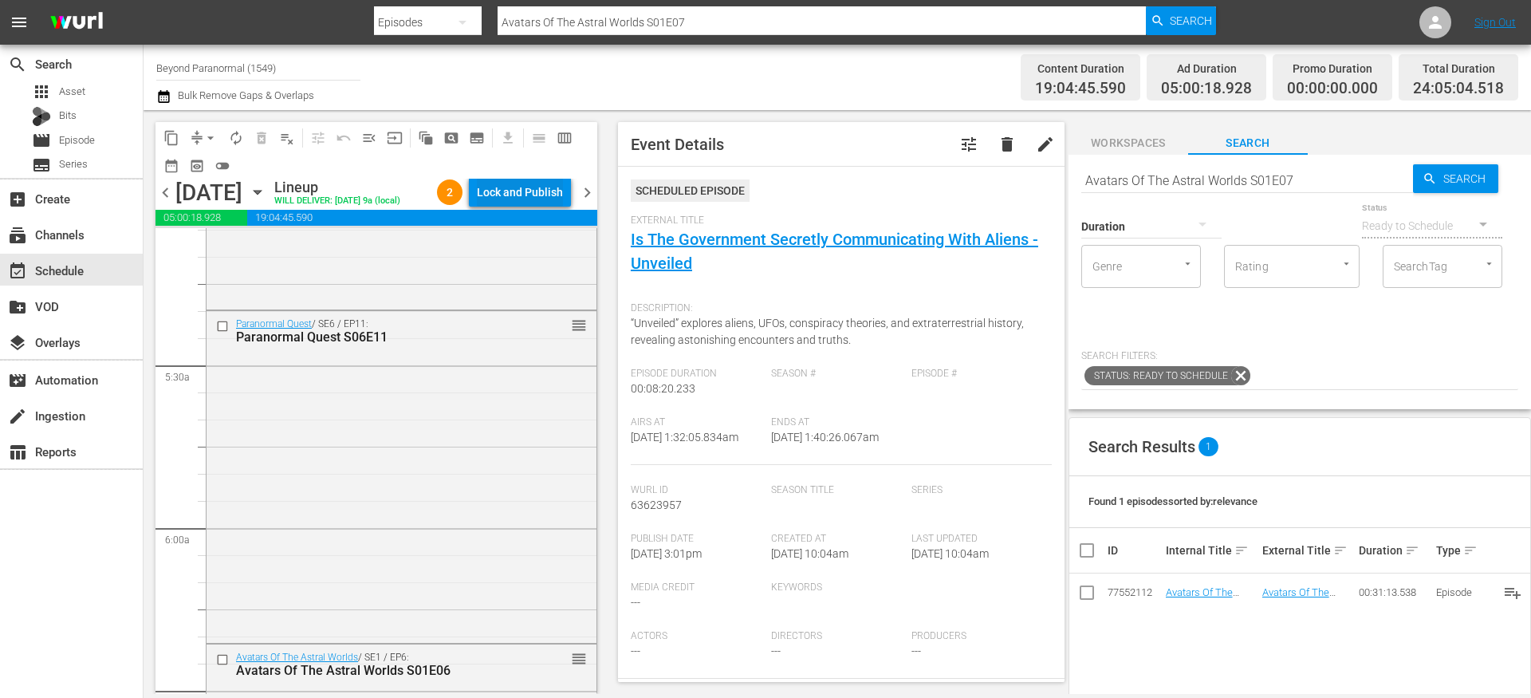
click at [534, 191] on div "Lock and Publish" at bounding box center [520, 192] width 86 height 29
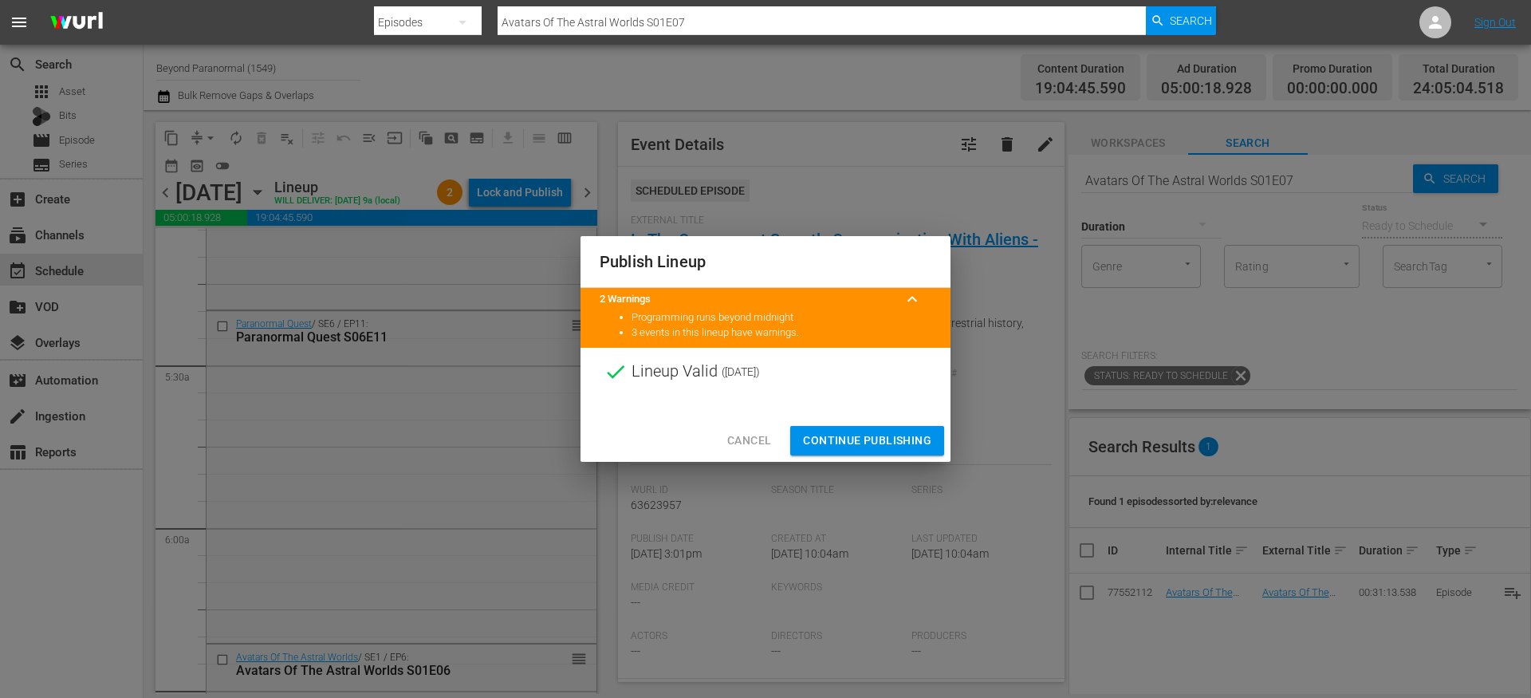
click at [847, 434] on span "Continue Publishing" at bounding box center [867, 441] width 128 height 20
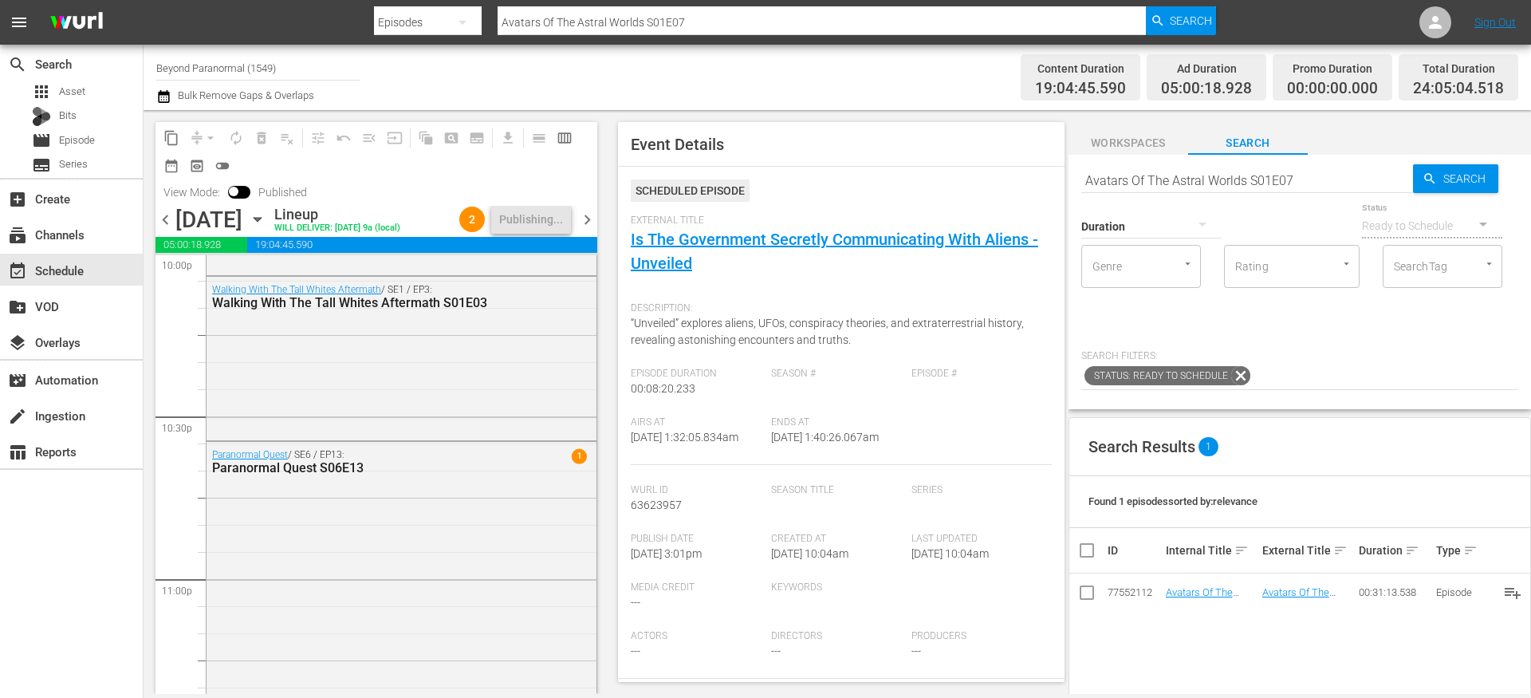
scroll to position [7179, 0]
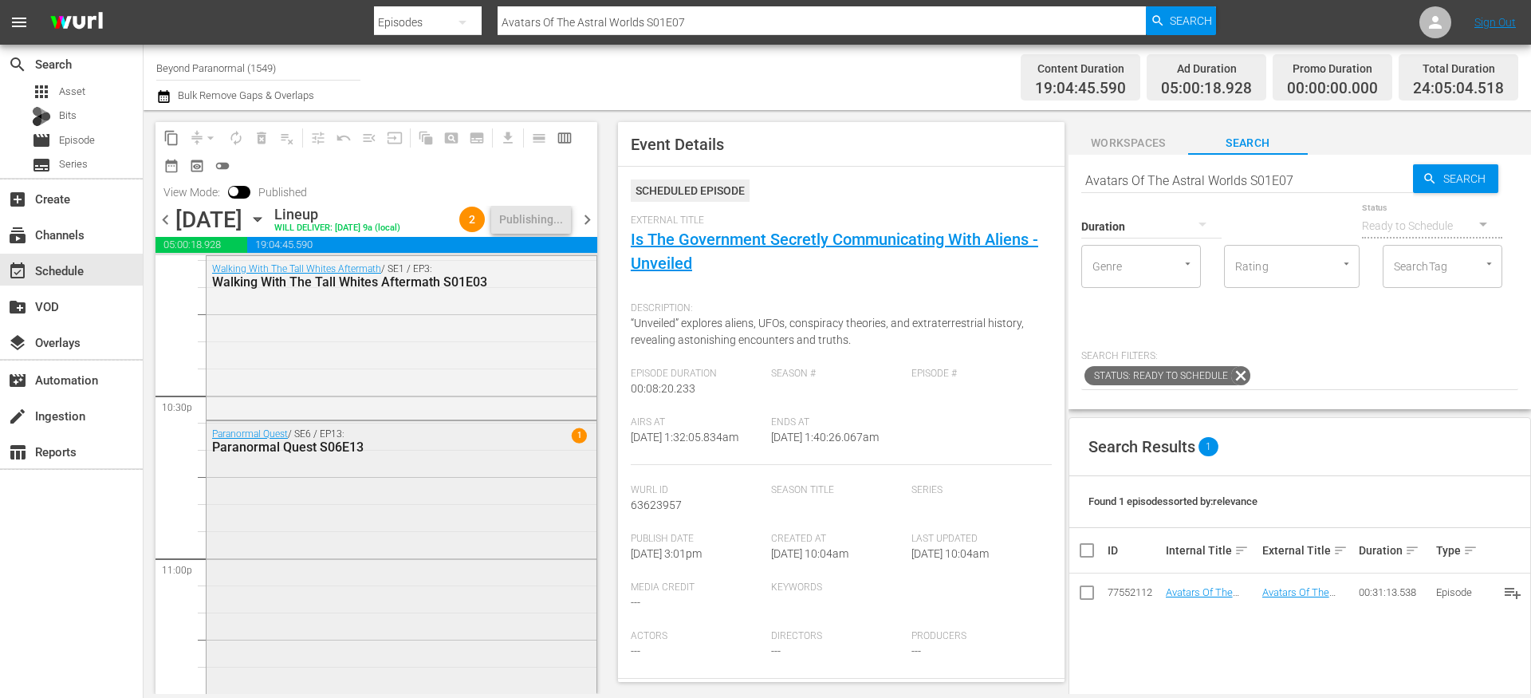
click at [472, 487] on div "Paranormal Quest / SE6 / EP13: Paranormal Quest S06E13 1" at bounding box center [401, 581] width 390 height 320
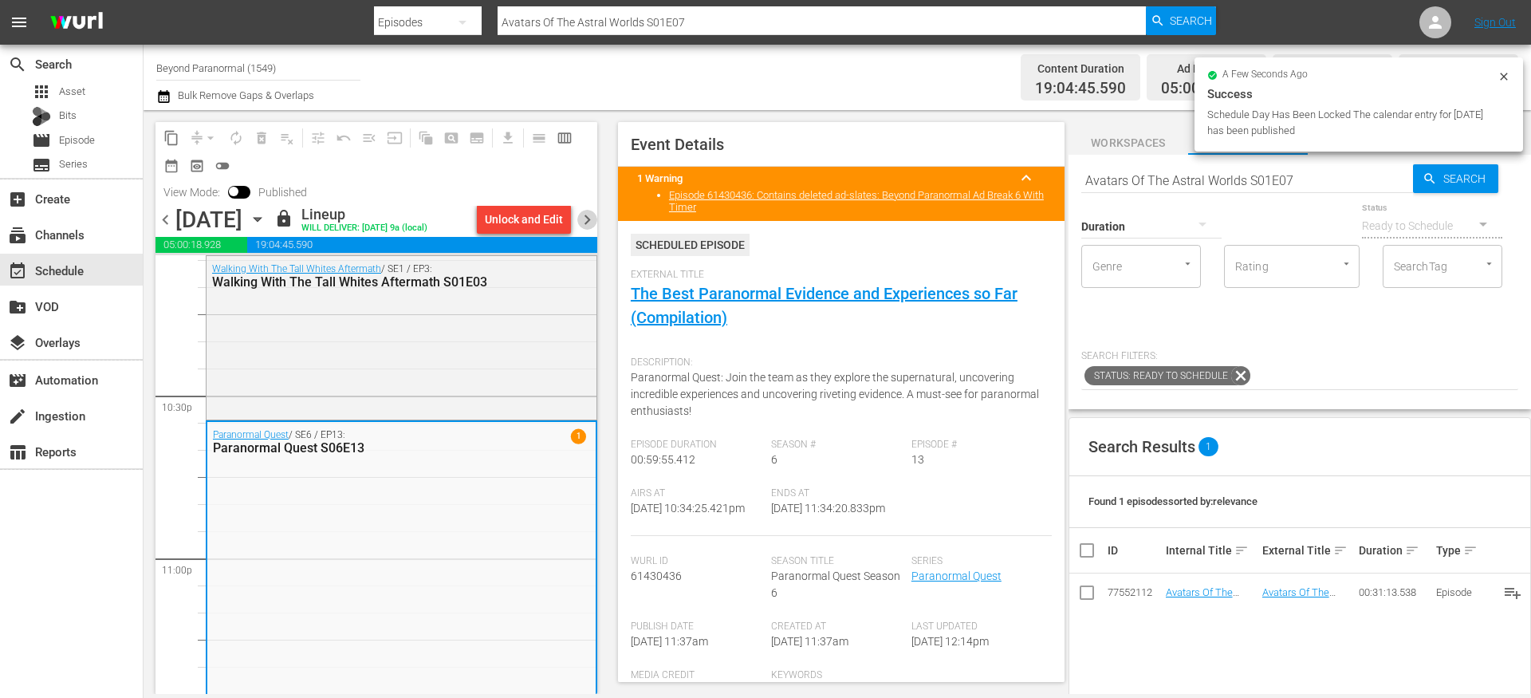
click at [590, 217] on span "chevron_right" at bounding box center [587, 220] width 20 height 20
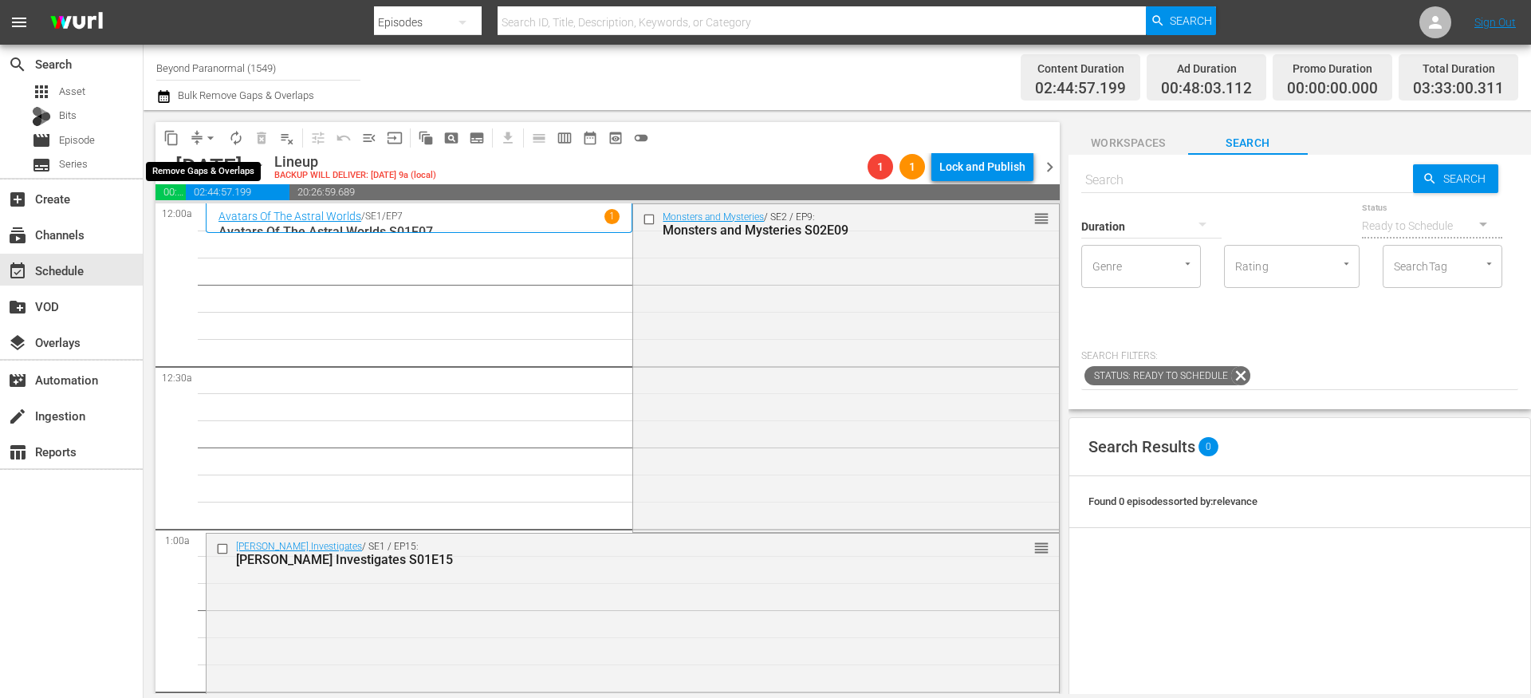
click at [200, 137] on button "arrow_drop_down" at bounding box center [211, 138] width 26 height 26
click at [627, 74] on div "Channel Title Beyond Paranormal (1549) Bulk Remove Gaps & Overlaps" at bounding box center [527, 77] width 743 height 57
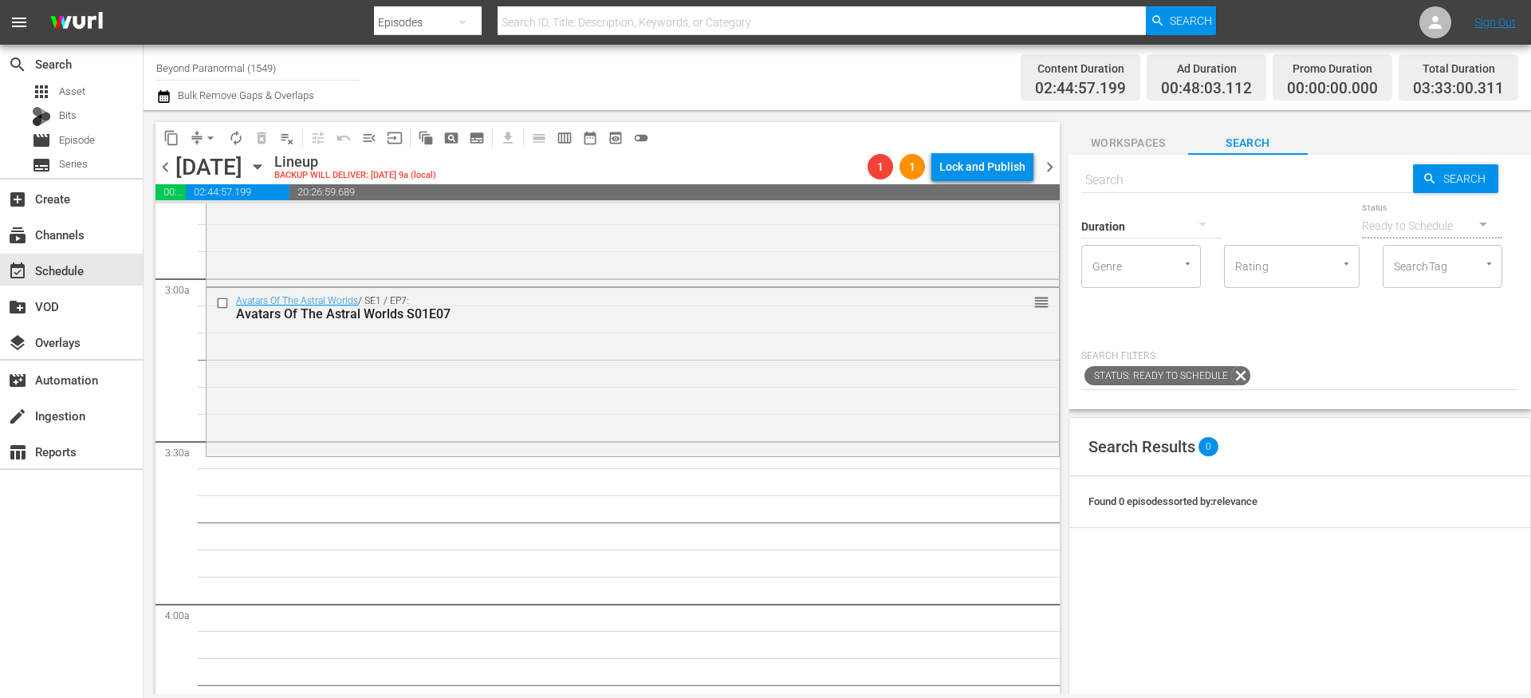
scroll to position [918, 0]
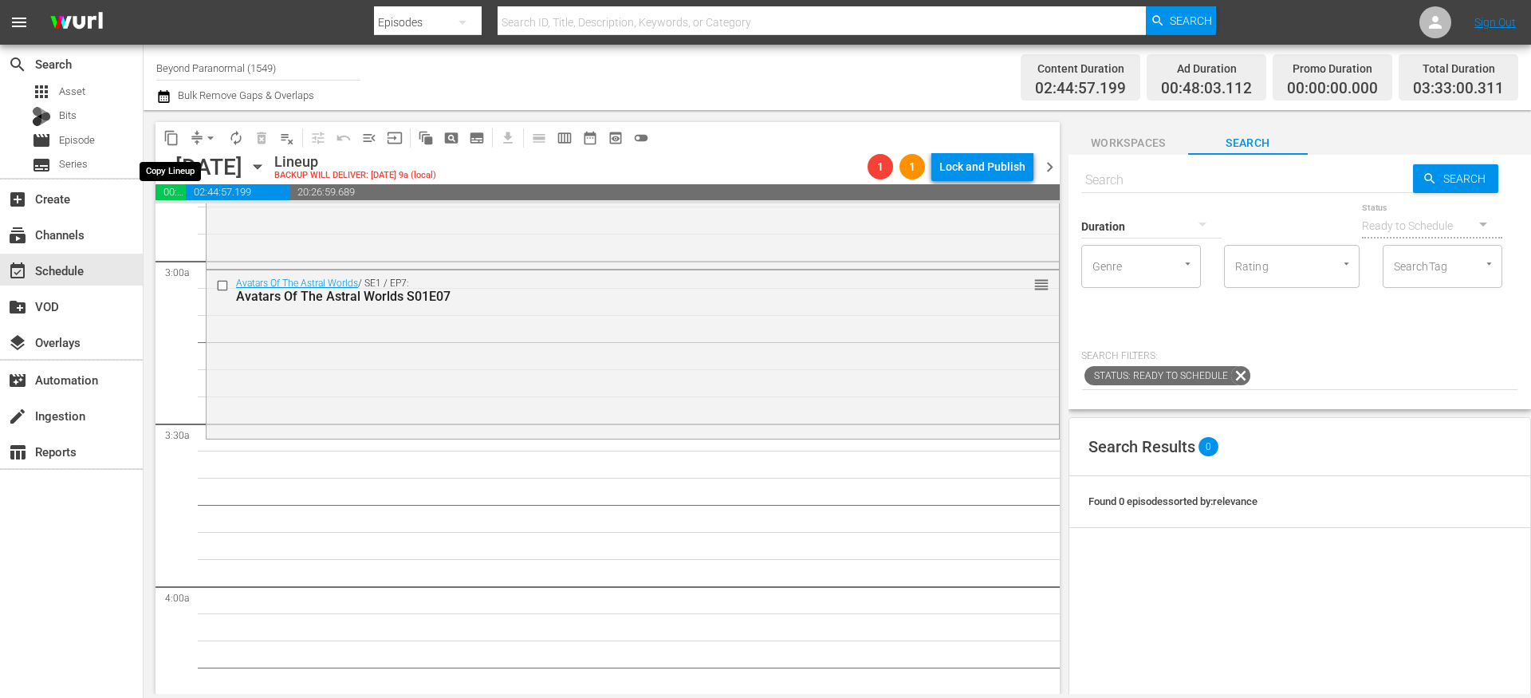
click at [173, 140] on span "content_copy" at bounding box center [171, 138] width 16 height 16
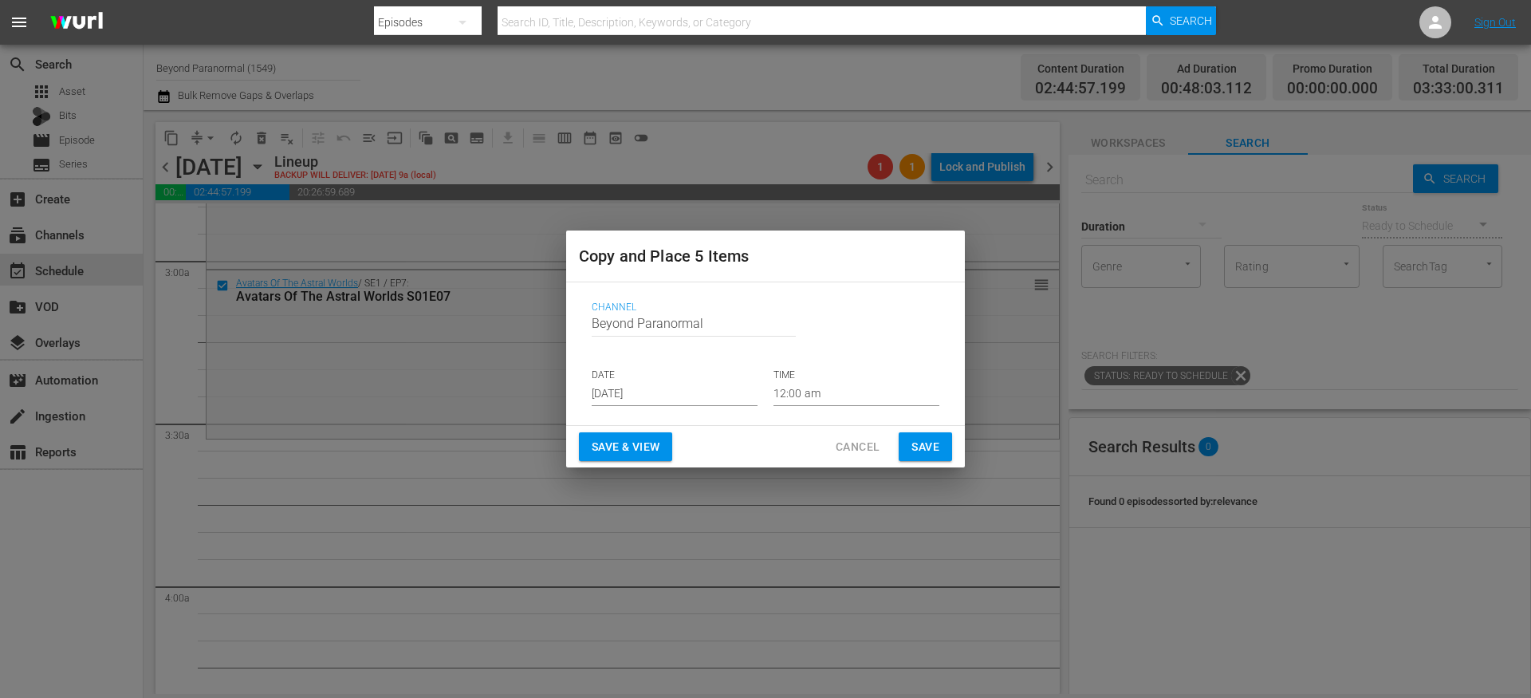
click at [643, 395] on input "[DATE]" at bounding box center [675, 394] width 166 height 24
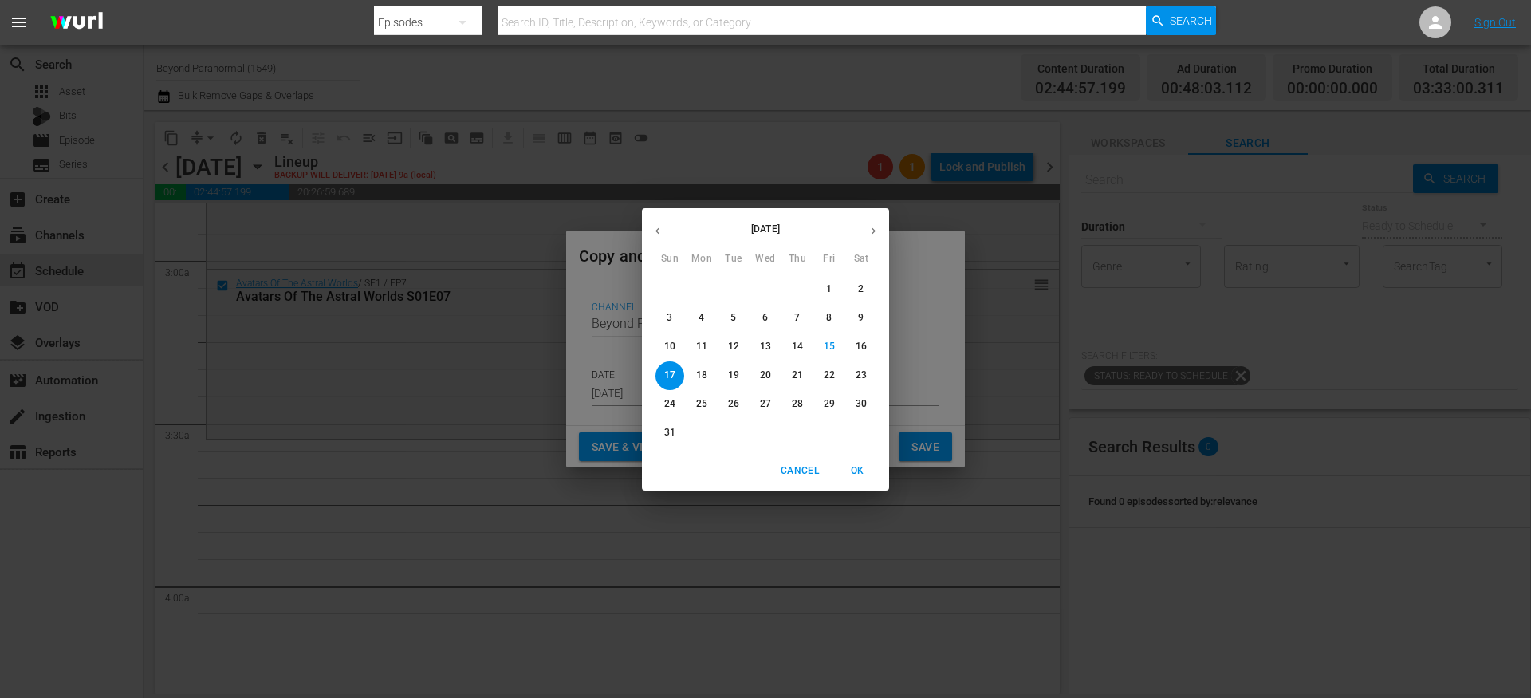
click at [876, 230] on icon "button" at bounding box center [873, 231] width 12 height 12
click at [674, 404] on p "28" at bounding box center [669, 404] width 11 height 14
type input "Sep 28th 2025"
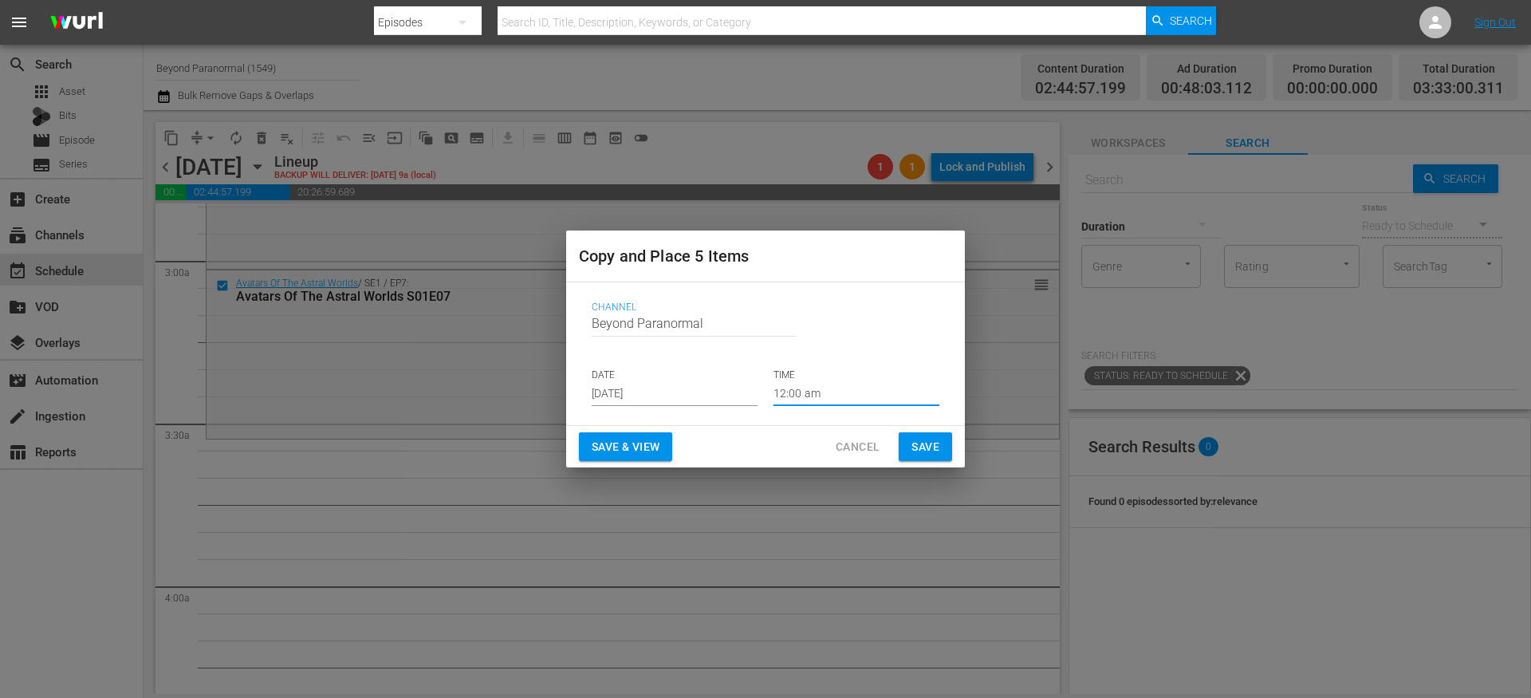
click at [794, 403] on input "12:00 am" at bounding box center [856, 394] width 166 height 24
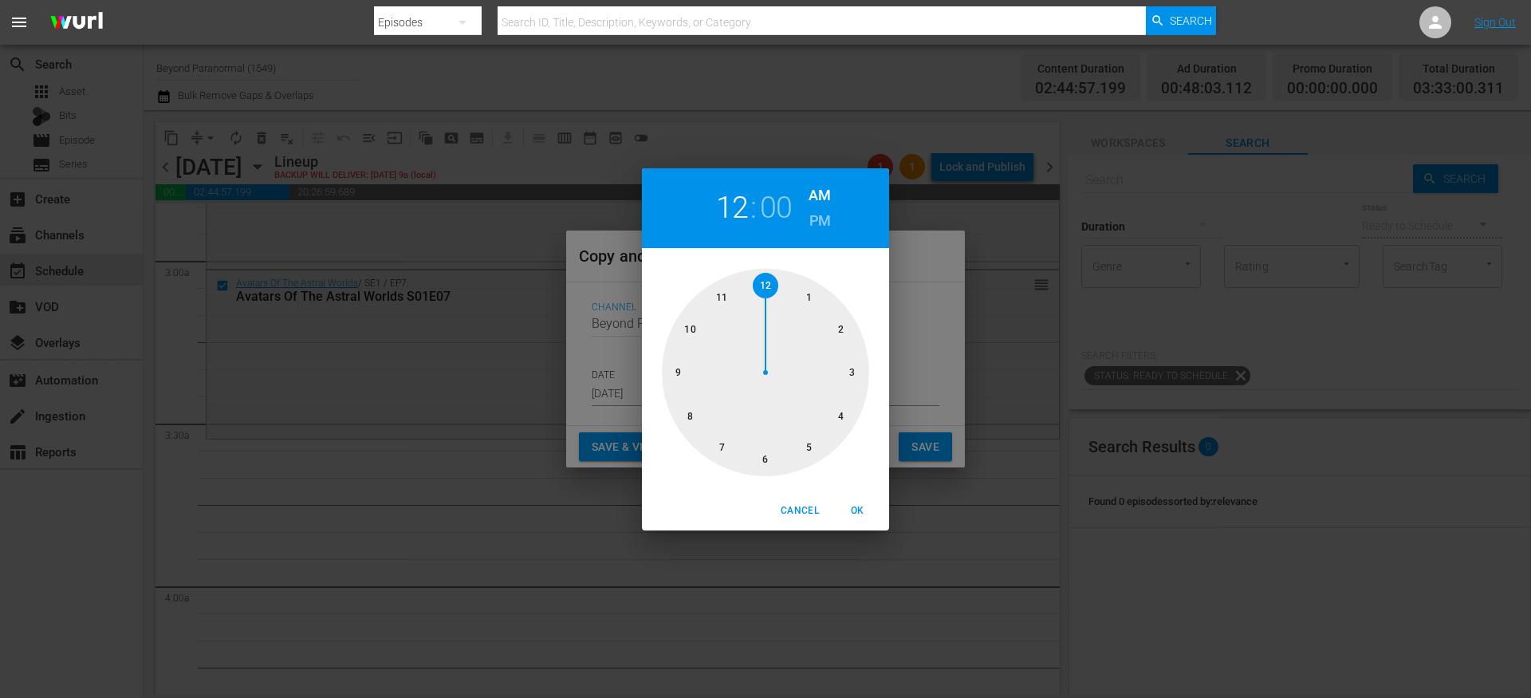
click at [852, 369] on div at bounding box center [765, 372] width 207 height 207
click at [765, 462] on div at bounding box center [765, 372] width 207 height 207
click at [856, 504] on span "OK" at bounding box center [857, 510] width 38 height 17
type input "03:30 am"
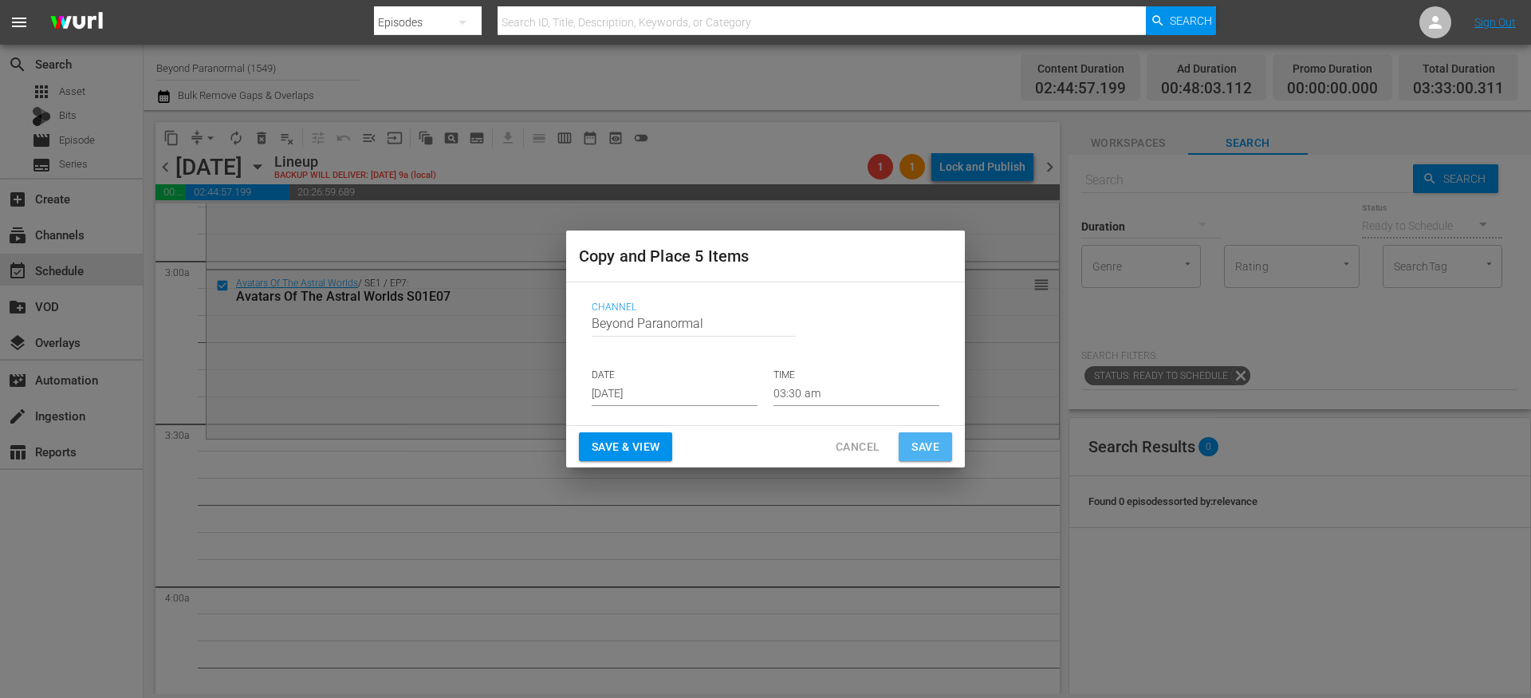
click at [923, 449] on span "Save" at bounding box center [925, 447] width 28 height 20
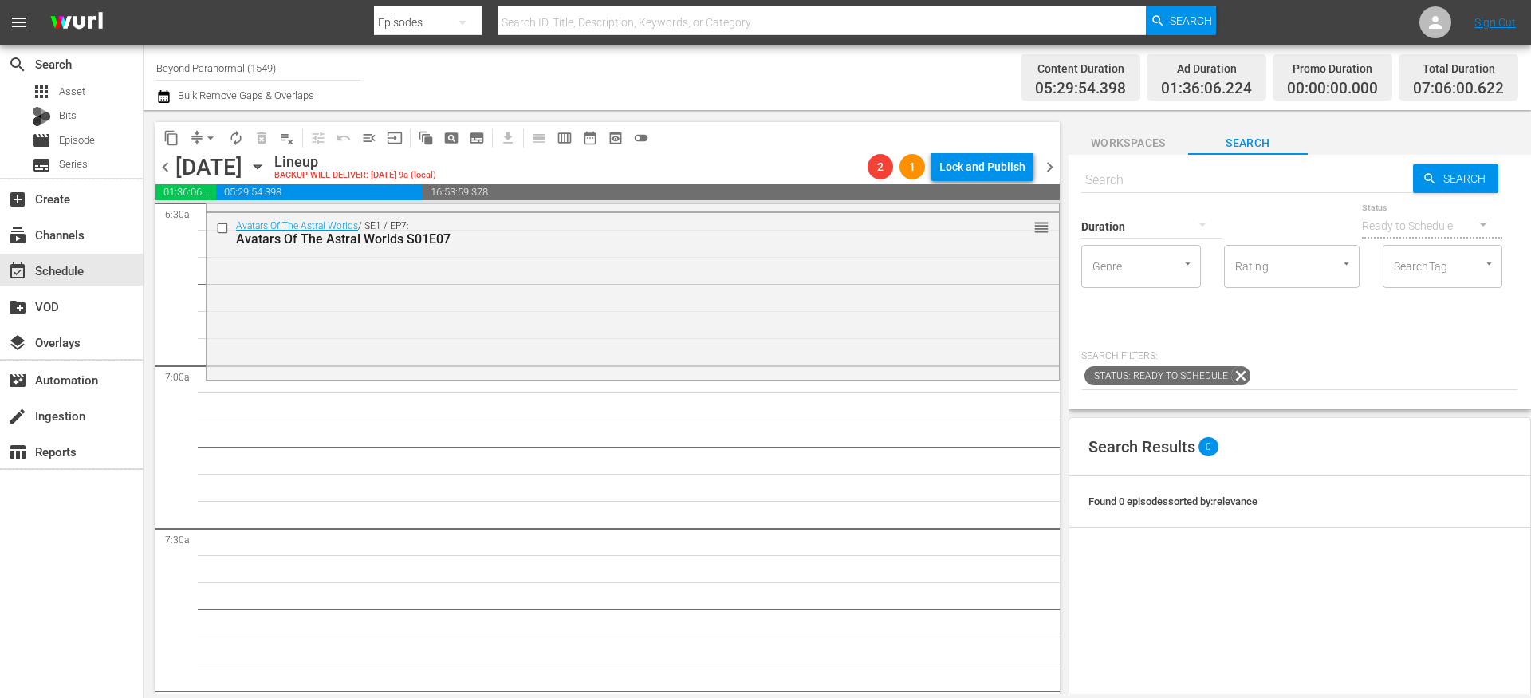
scroll to position [2148, 0]
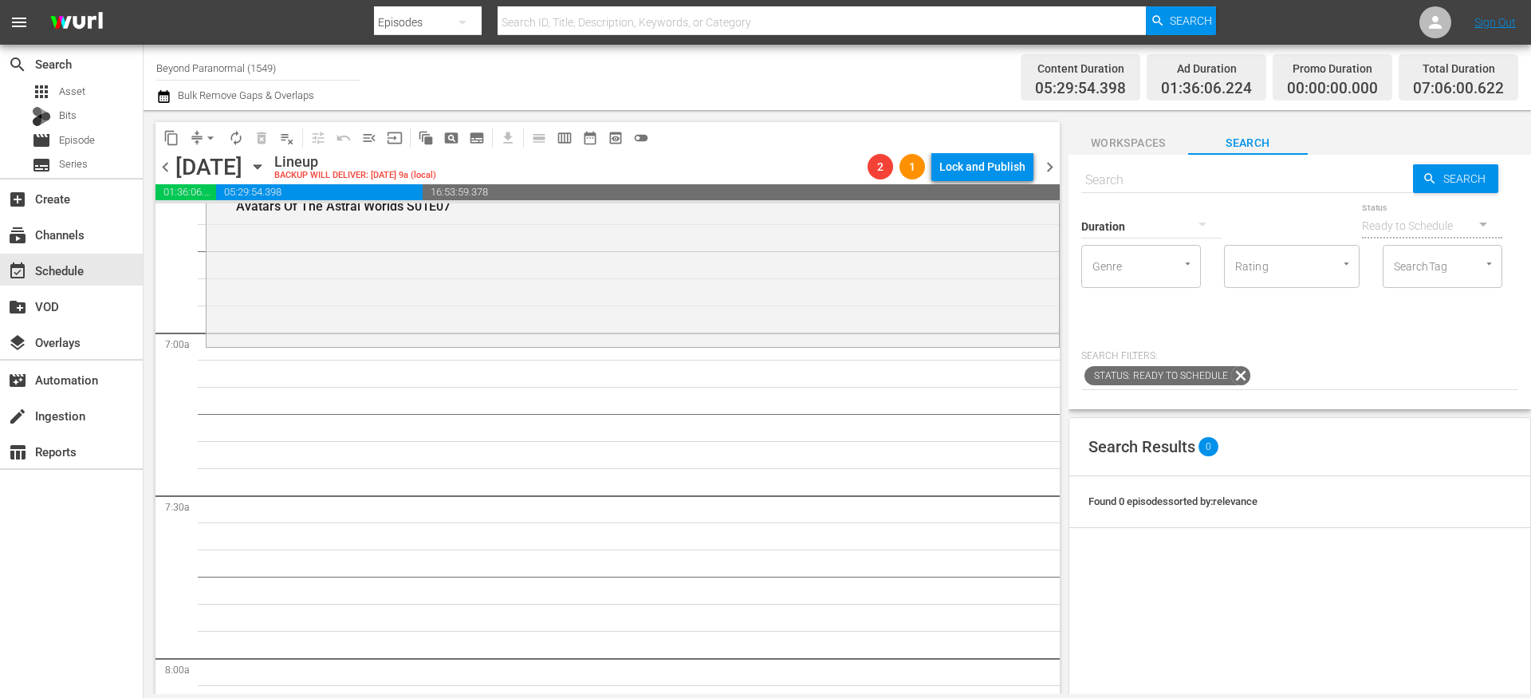
click at [174, 141] on span "content_copy" at bounding box center [171, 138] width 16 height 16
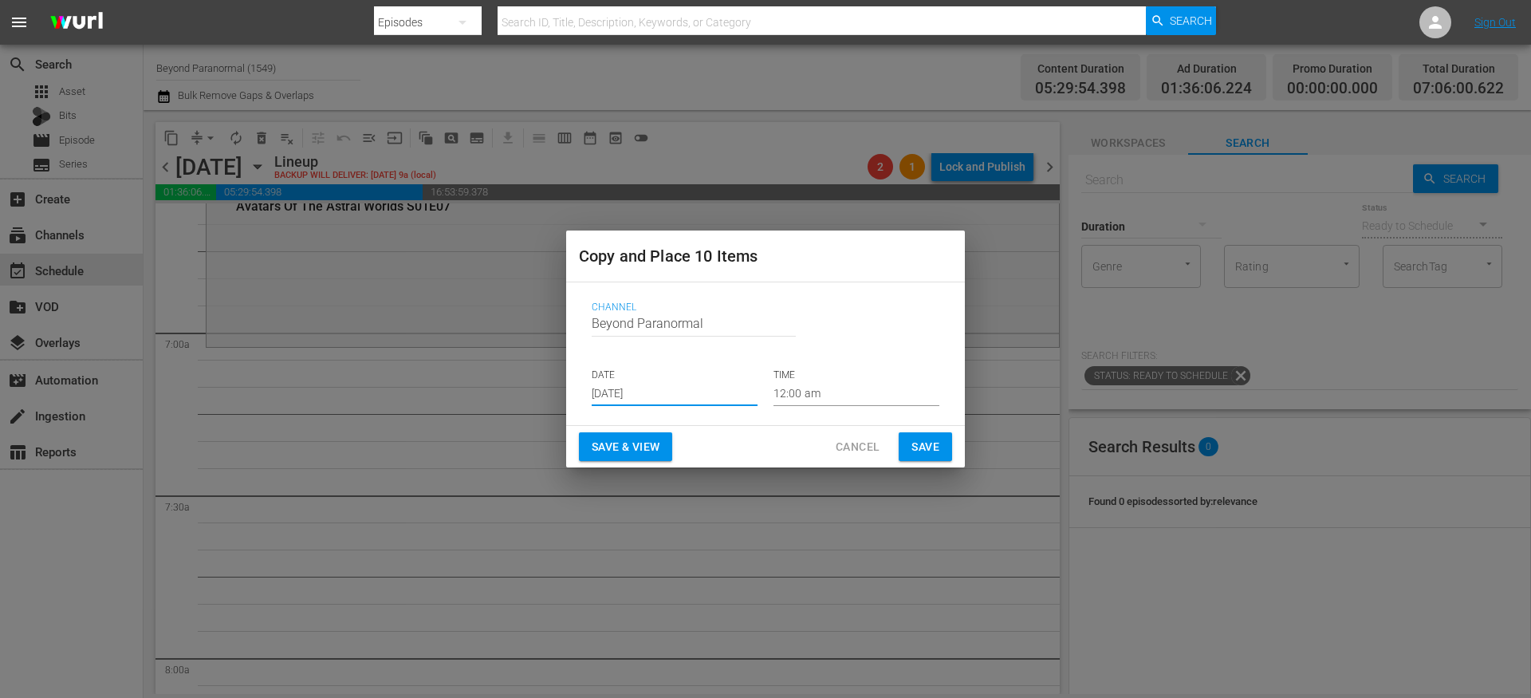
click at [680, 392] on input "[DATE]" at bounding box center [675, 394] width 166 height 24
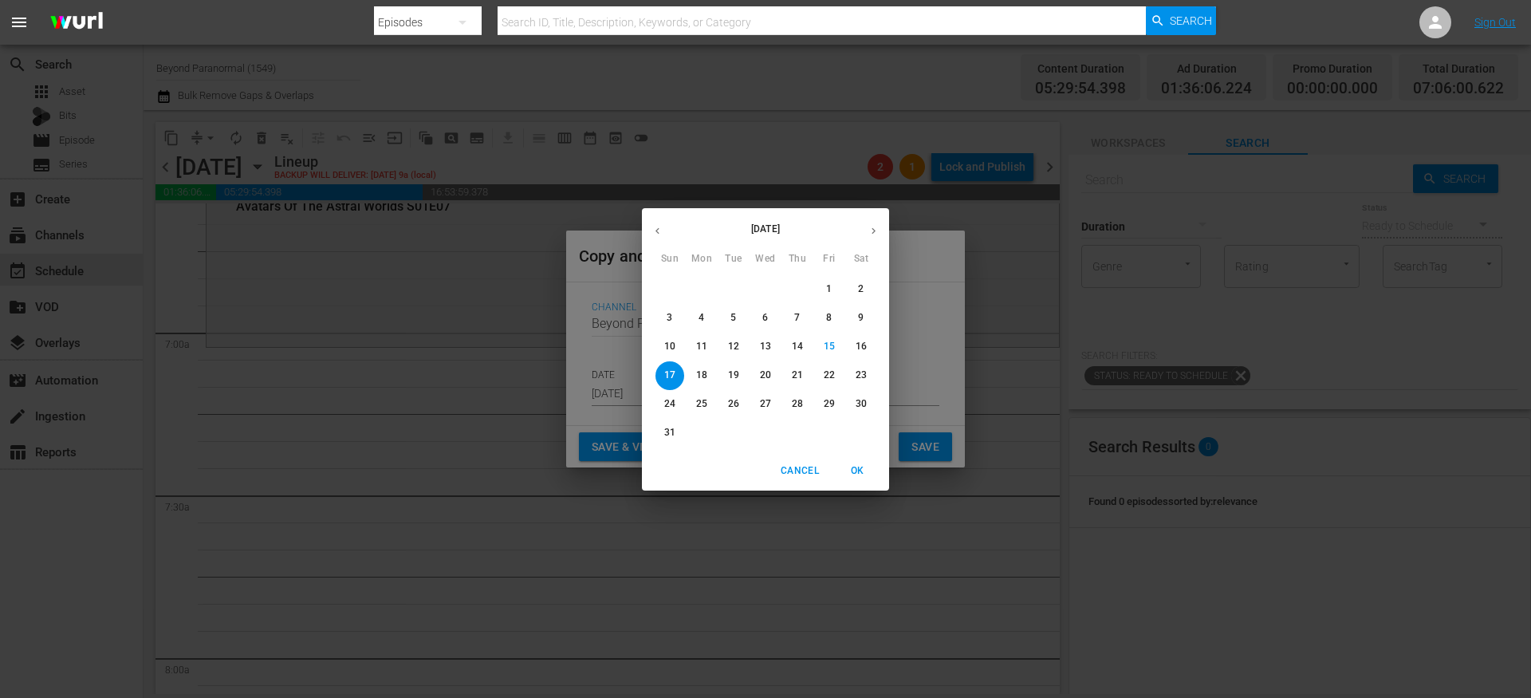
click at [874, 238] on button "button" at bounding box center [873, 230] width 31 height 31
click at [674, 405] on p "28" at bounding box center [669, 404] width 11 height 14
type input "Sep 28th 2025"
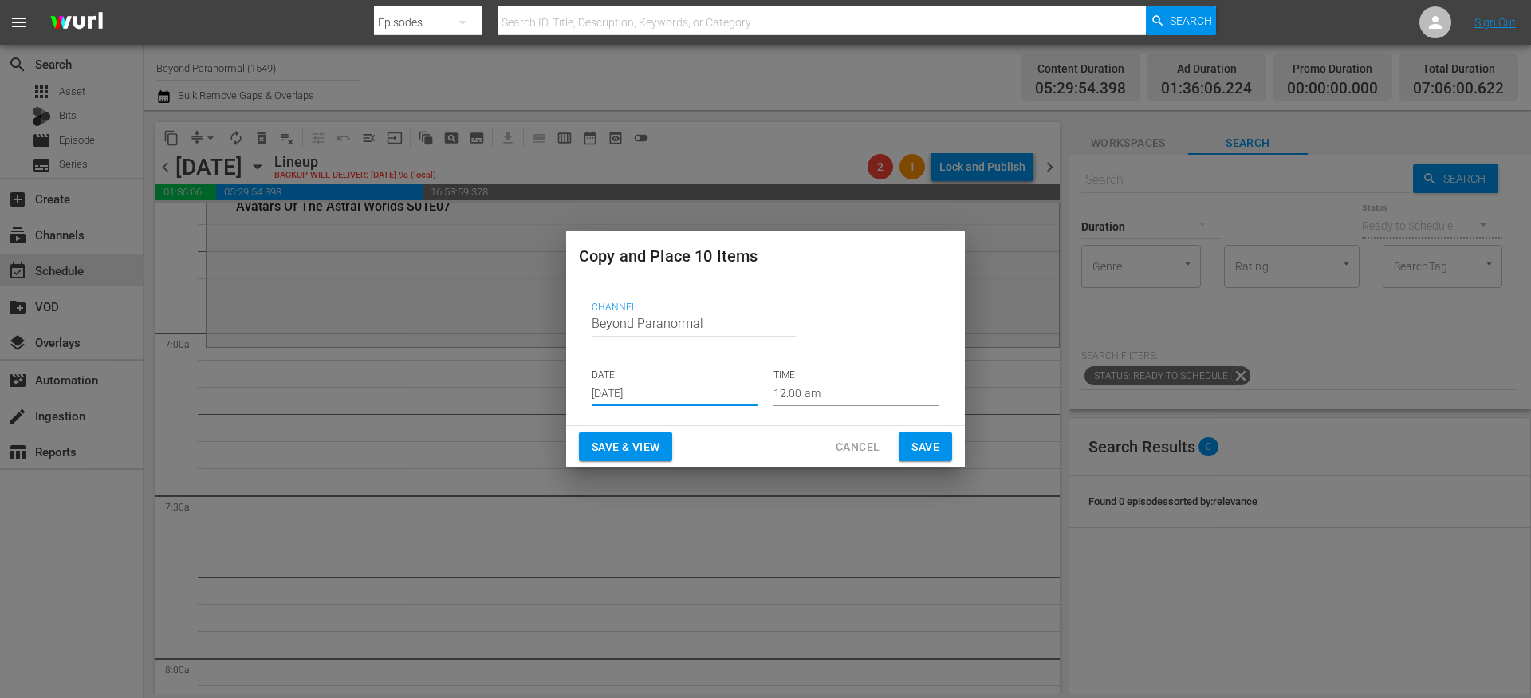
click at [787, 403] on input "12:00 am" at bounding box center [856, 394] width 166 height 24
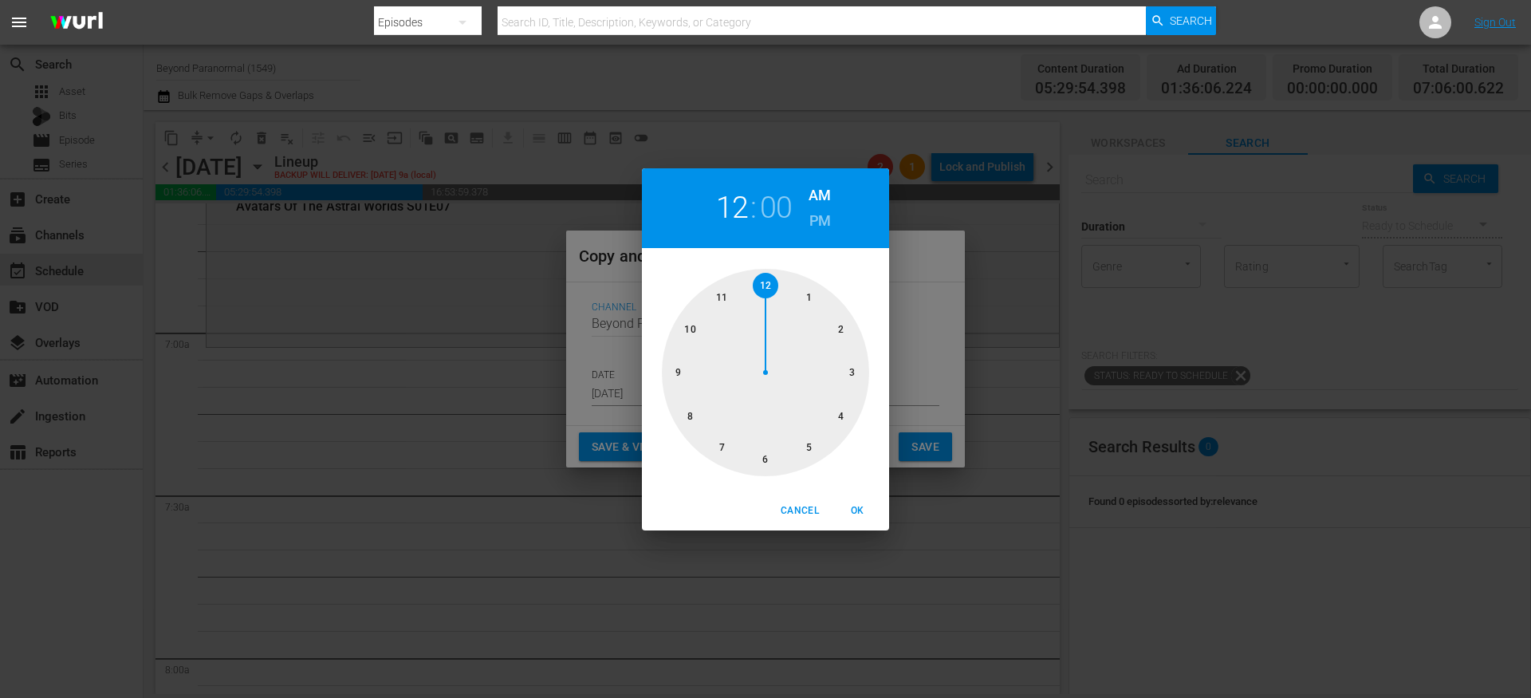
click at [722, 446] on div at bounding box center [765, 372] width 207 height 207
click at [860, 511] on span "OK" at bounding box center [857, 510] width 38 height 17
type input "07:00 am"
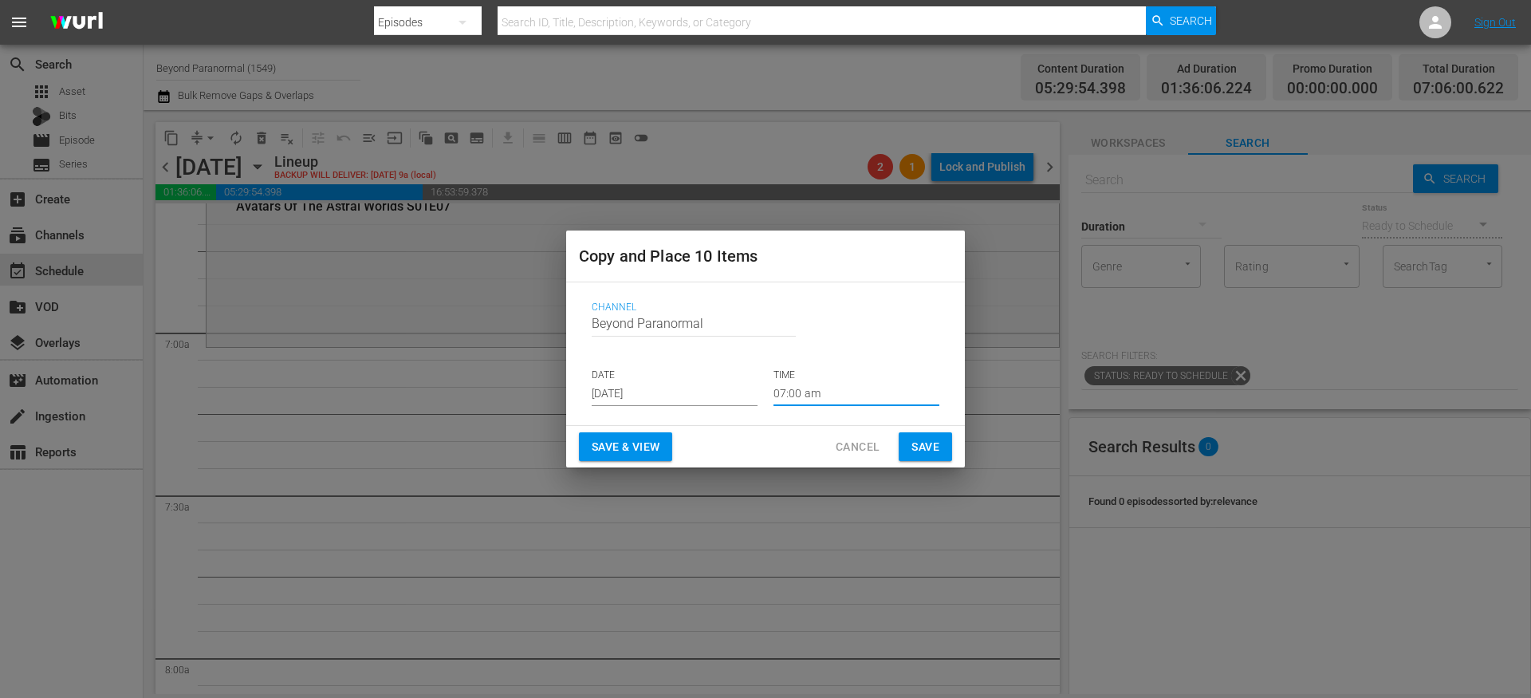
click at [938, 447] on span "Save" at bounding box center [925, 447] width 28 height 20
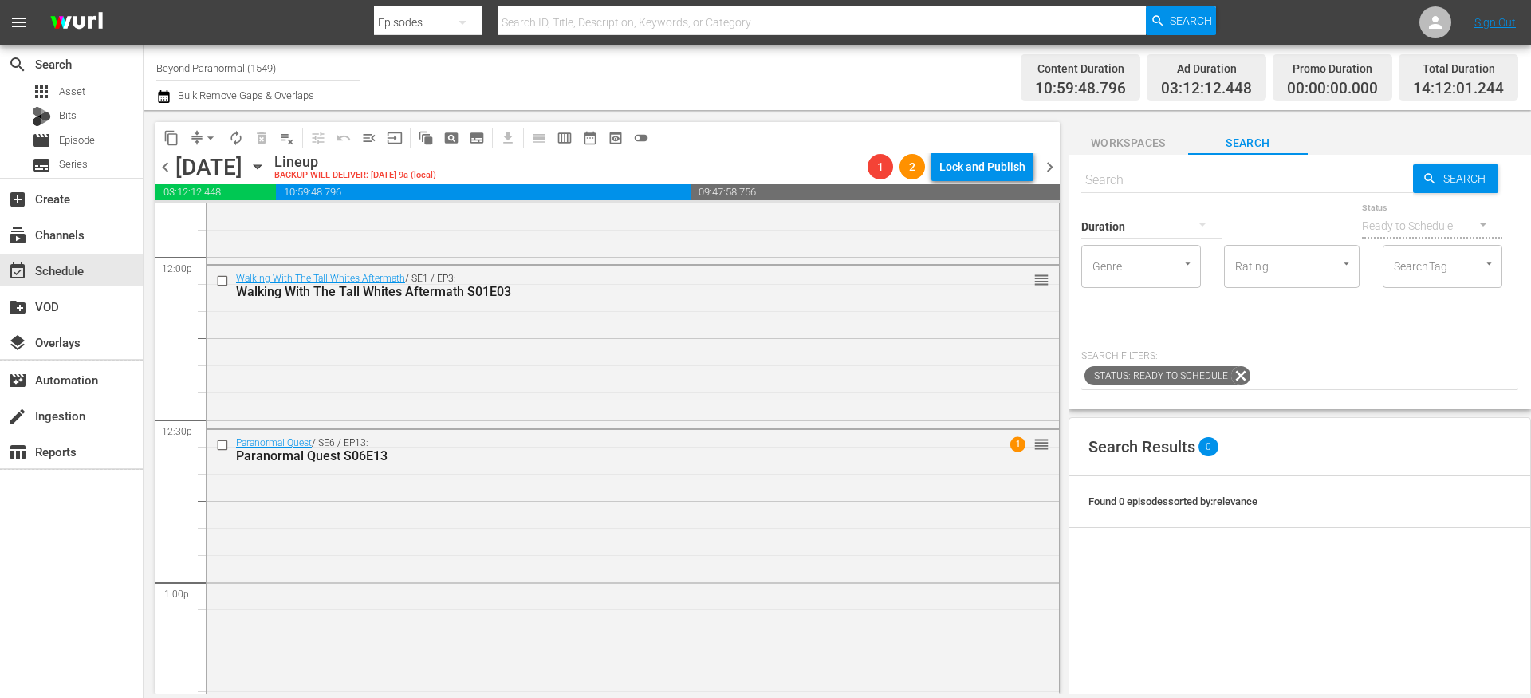
scroll to position [3891, 0]
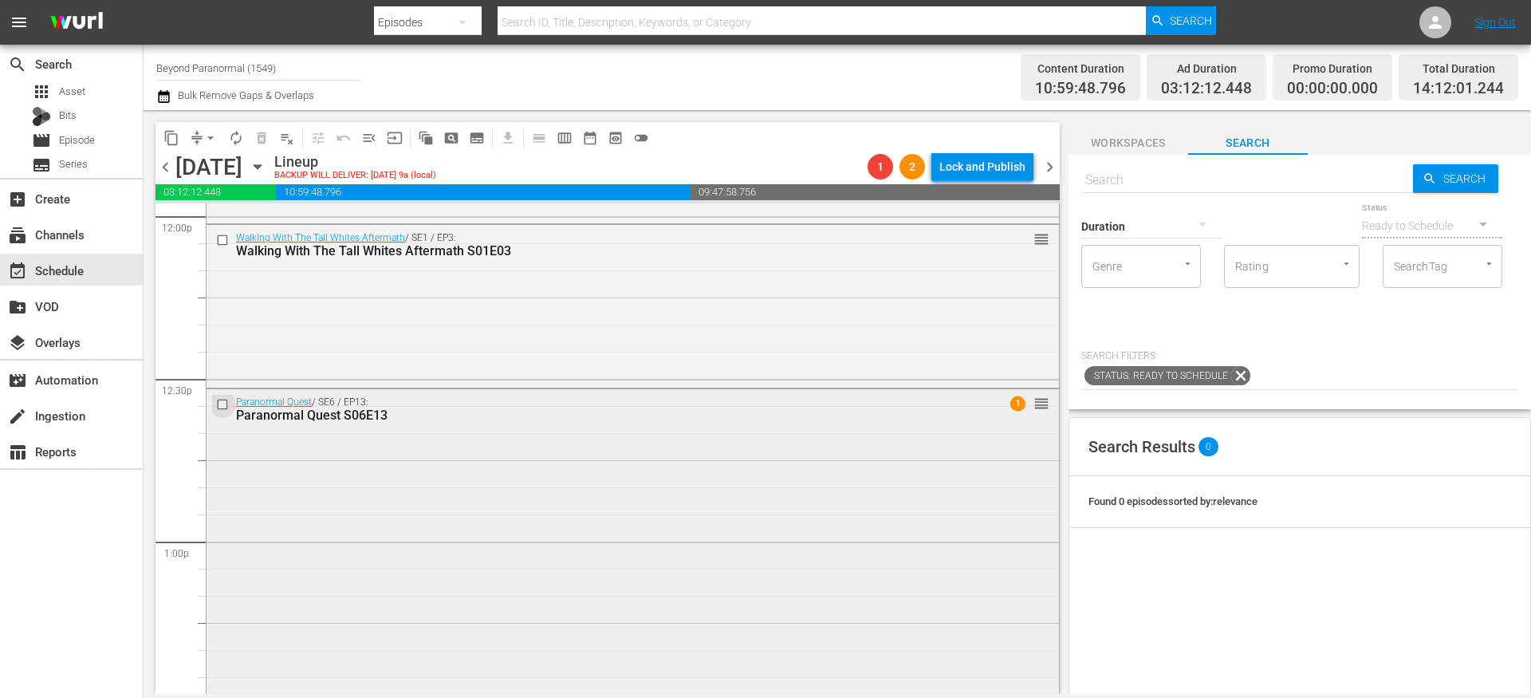
click at [222, 404] on input "checkbox" at bounding box center [224, 405] width 17 height 14
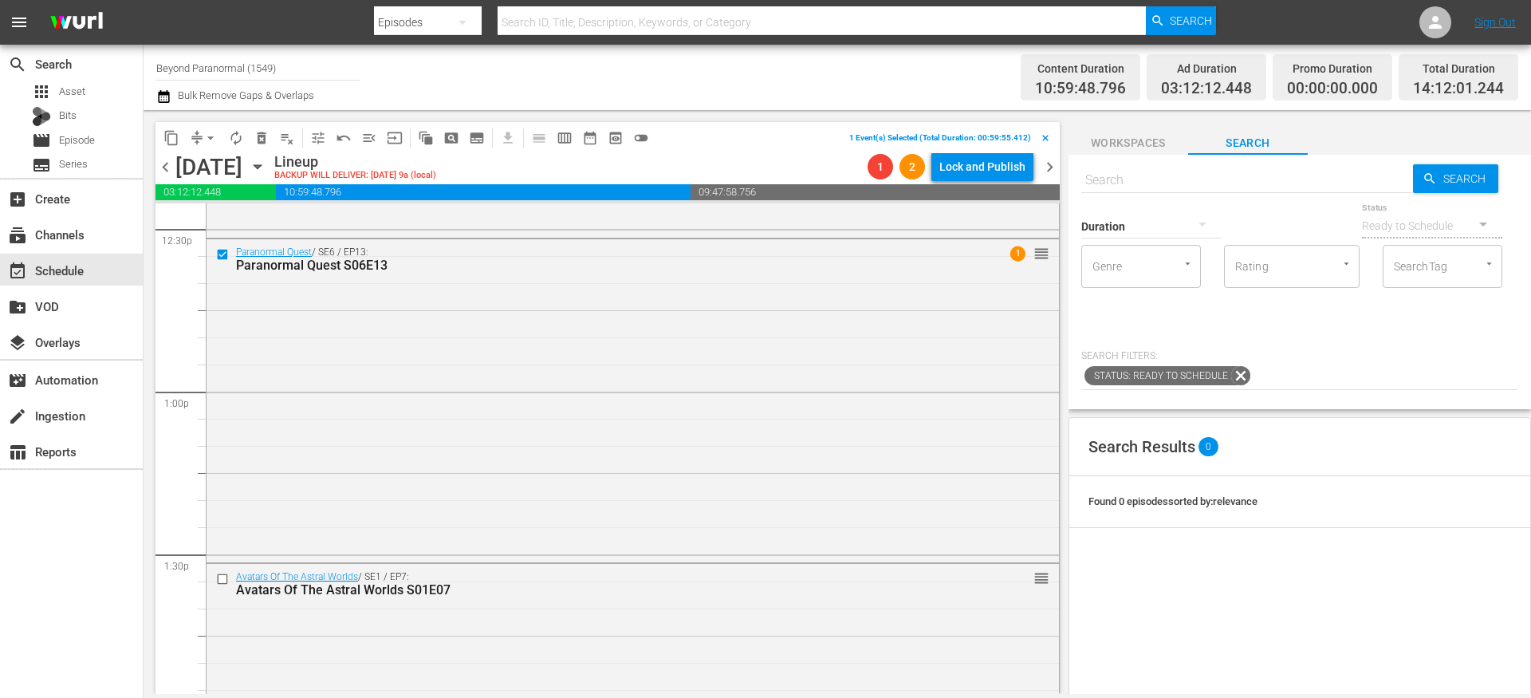
scroll to position [4076, 0]
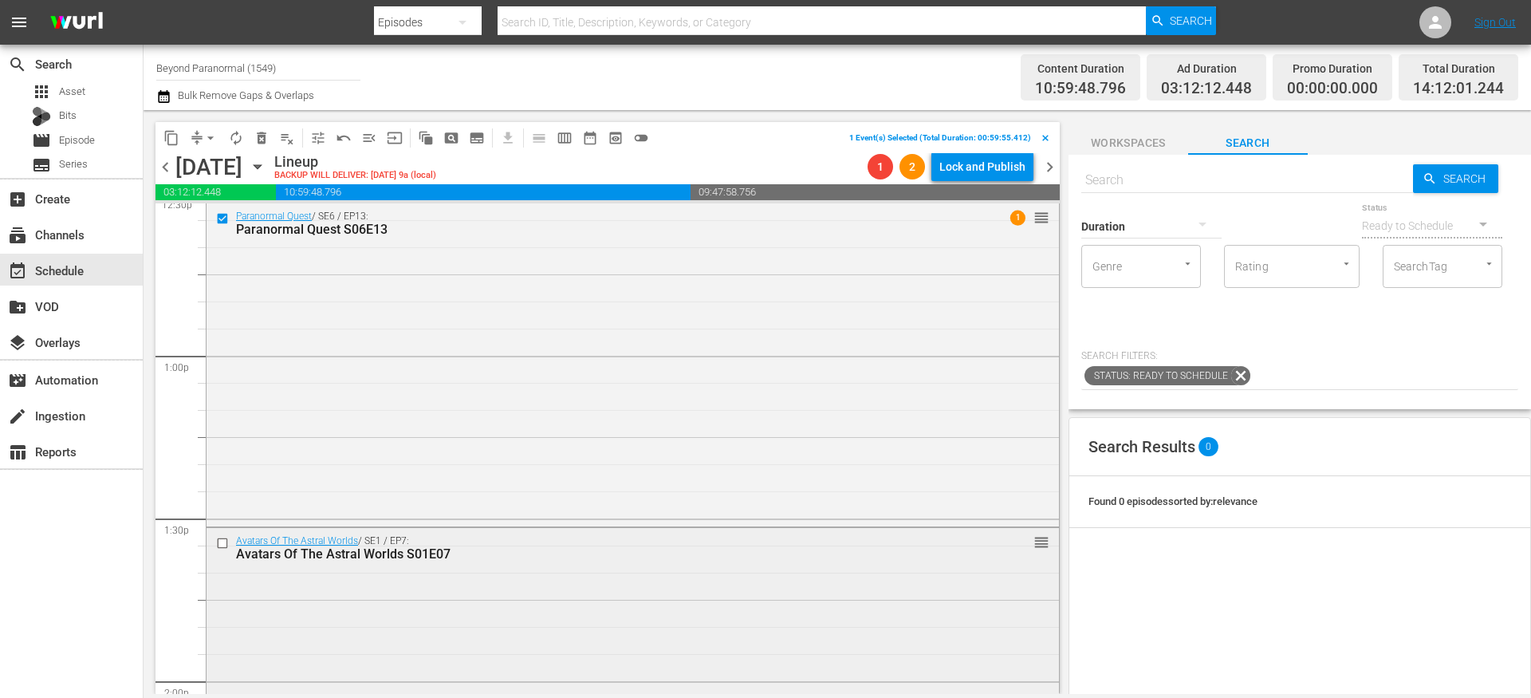
click at [225, 545] on input "checkbox" at bounding box center [224, 544] width 17 height 14
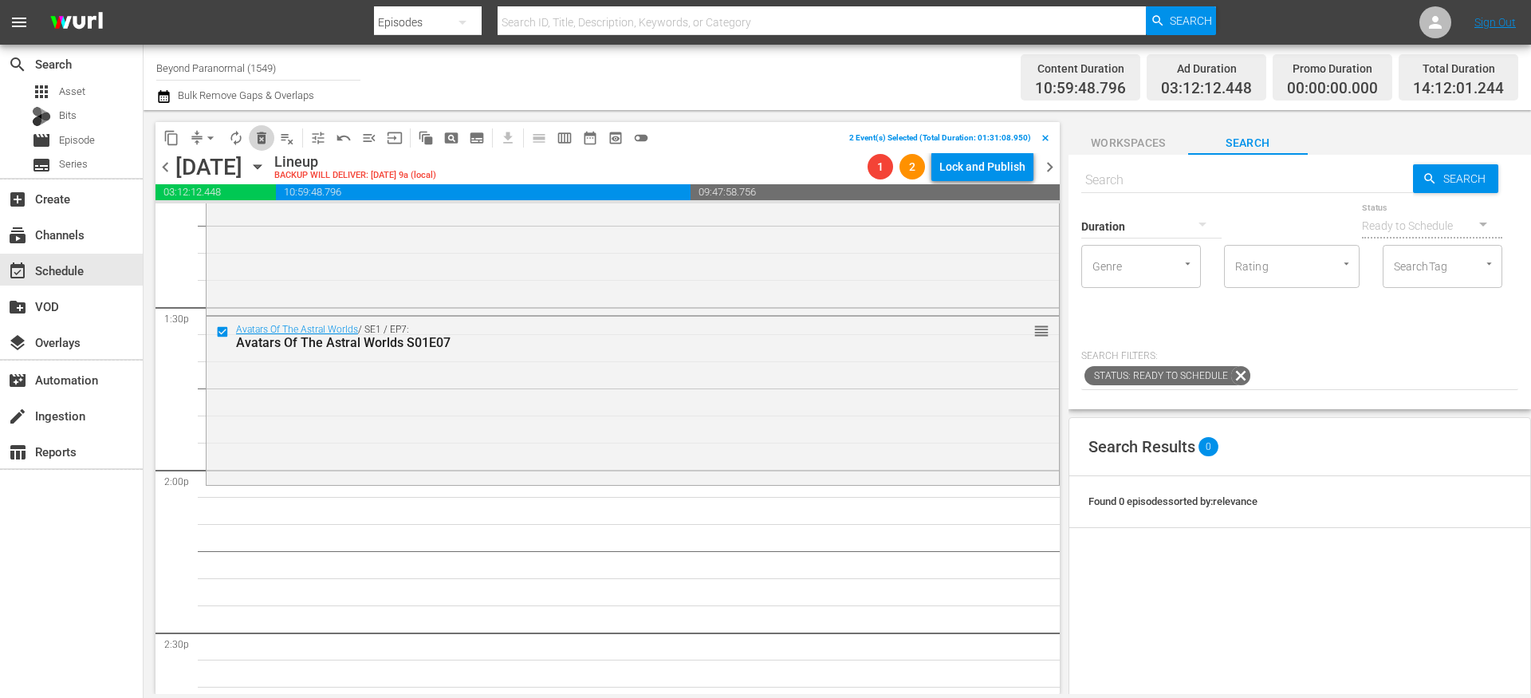
click at [260, 144] on span "delete_forever_outlined" at bounding box center [262, 138] width 16 height 16
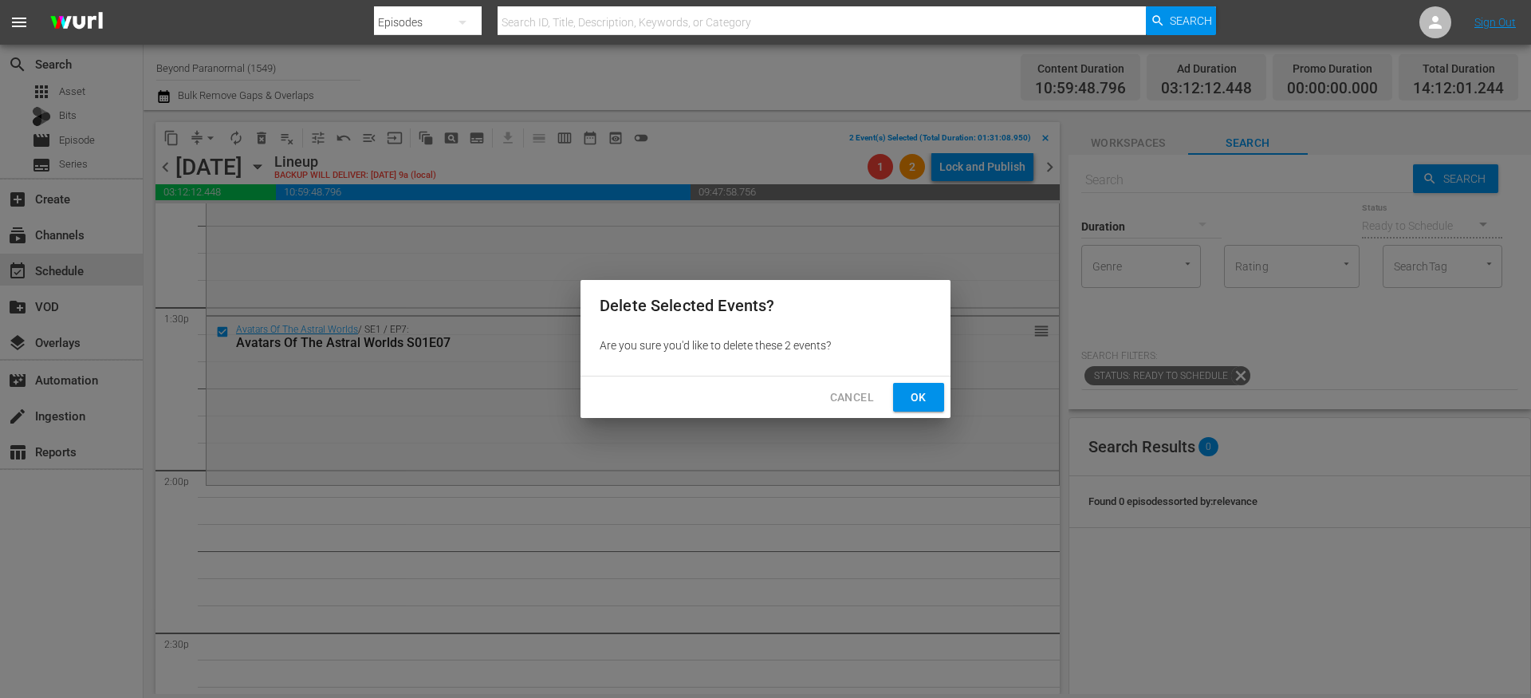
click at [912, 391] on span "Ok" at bounding box center [919, 397] width 26 height 20
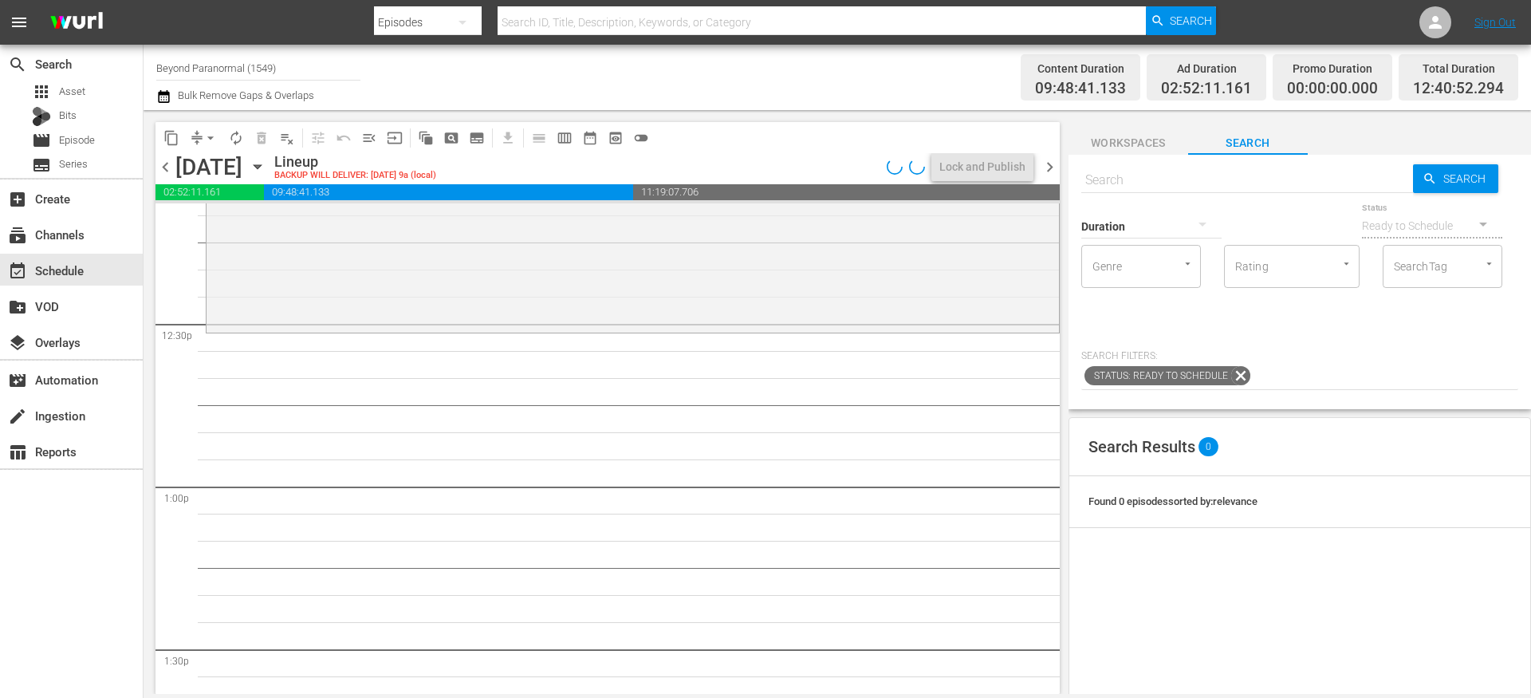
scroll to position [3931, 0]
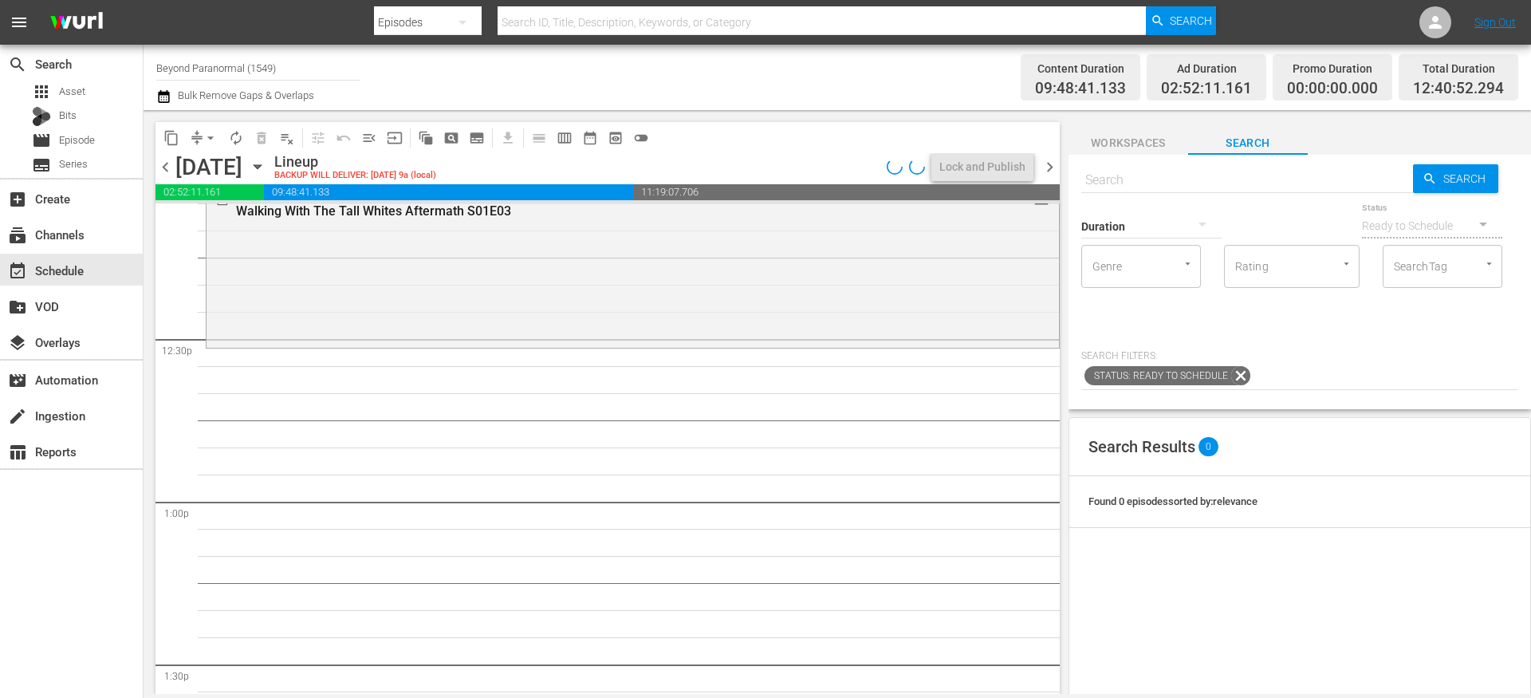
click at [207, 136] on span "arrow_drop_down" at bounding box center [211, 138] width 16 height 16
click at [232, 222] on li "Align to End of Previous Day" at bounding box center [211, 223] width 167 height 26
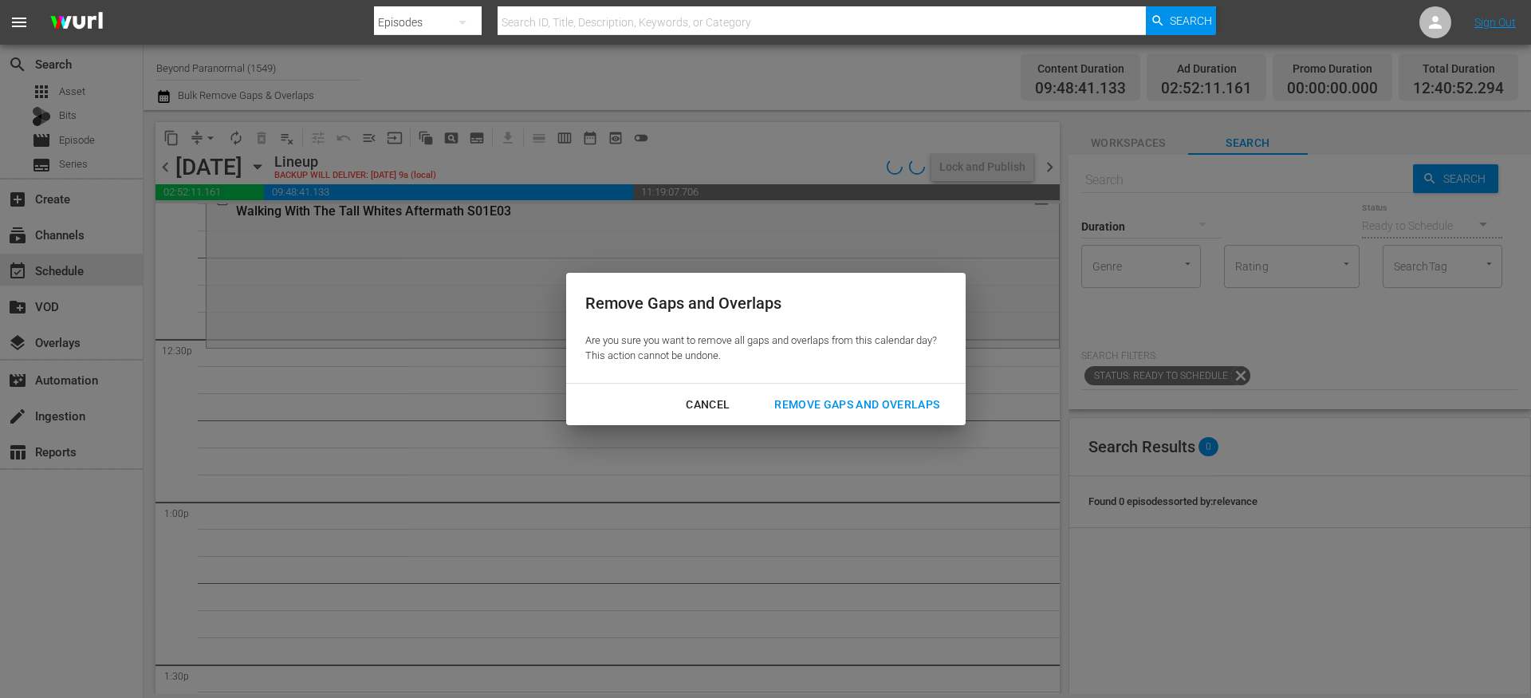
click at [810, 406] on div "Remove Gaps and Overlaps" at bounding box center [856, 405] width 191 height 20
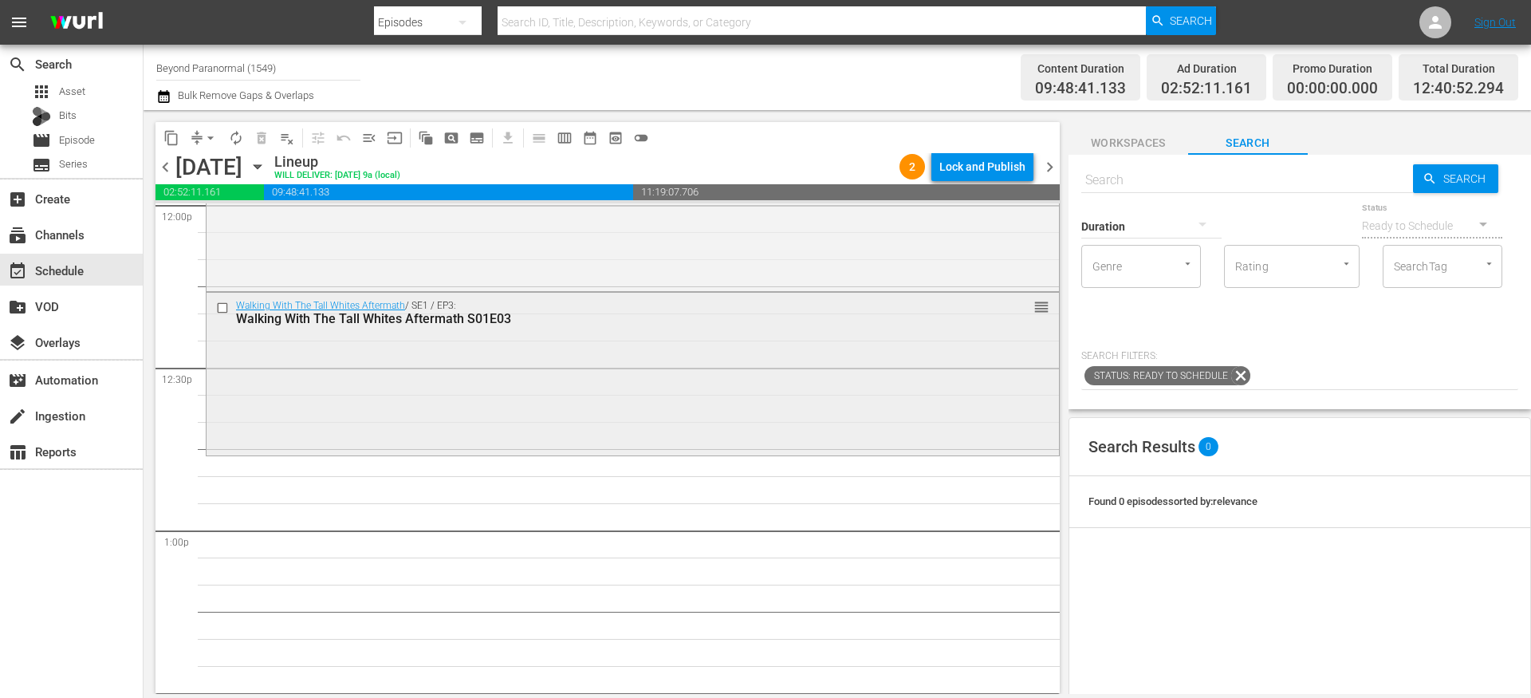
scroll to position [3895, 0]
click at [1117, 176] on input "text" at bounding box center [1247, 180] width 332 height 38
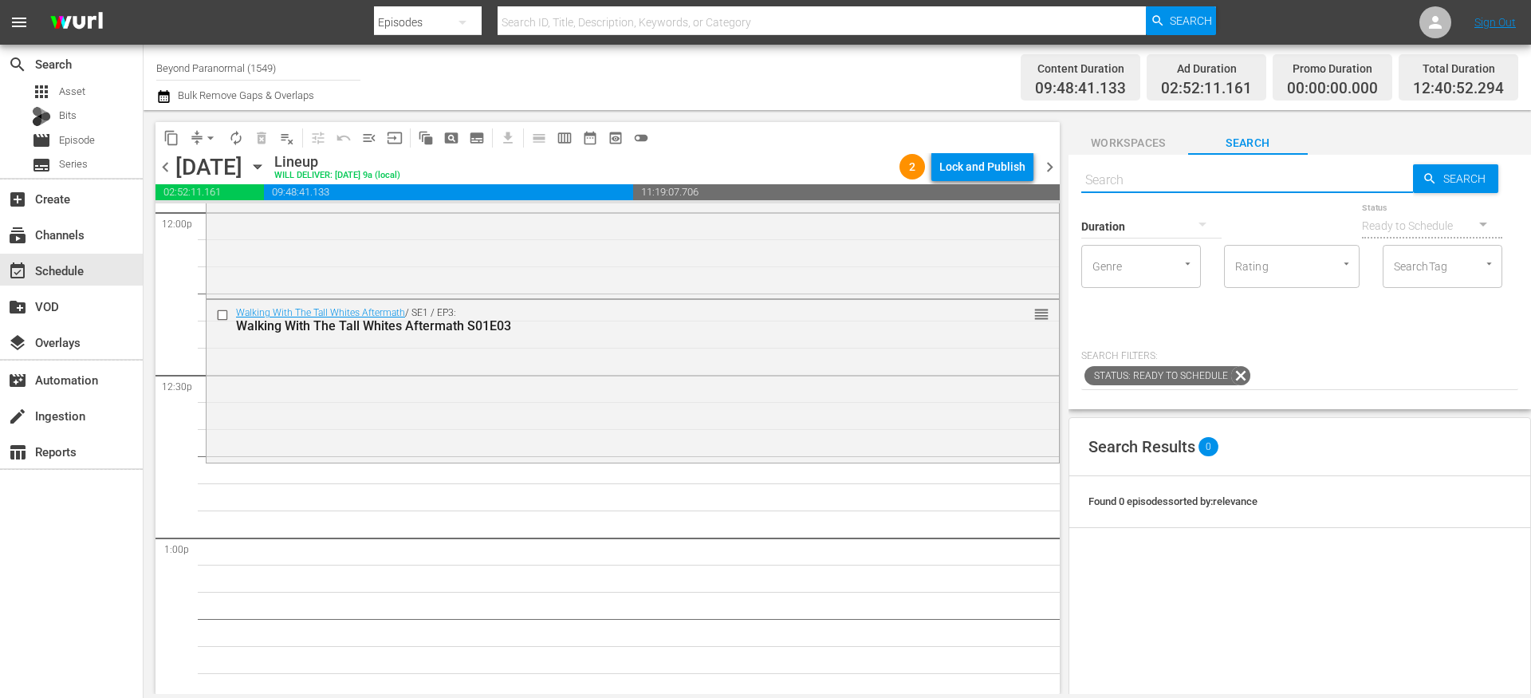
paste input "UNVEILED 82"
type input "UNVEILED s01e82"
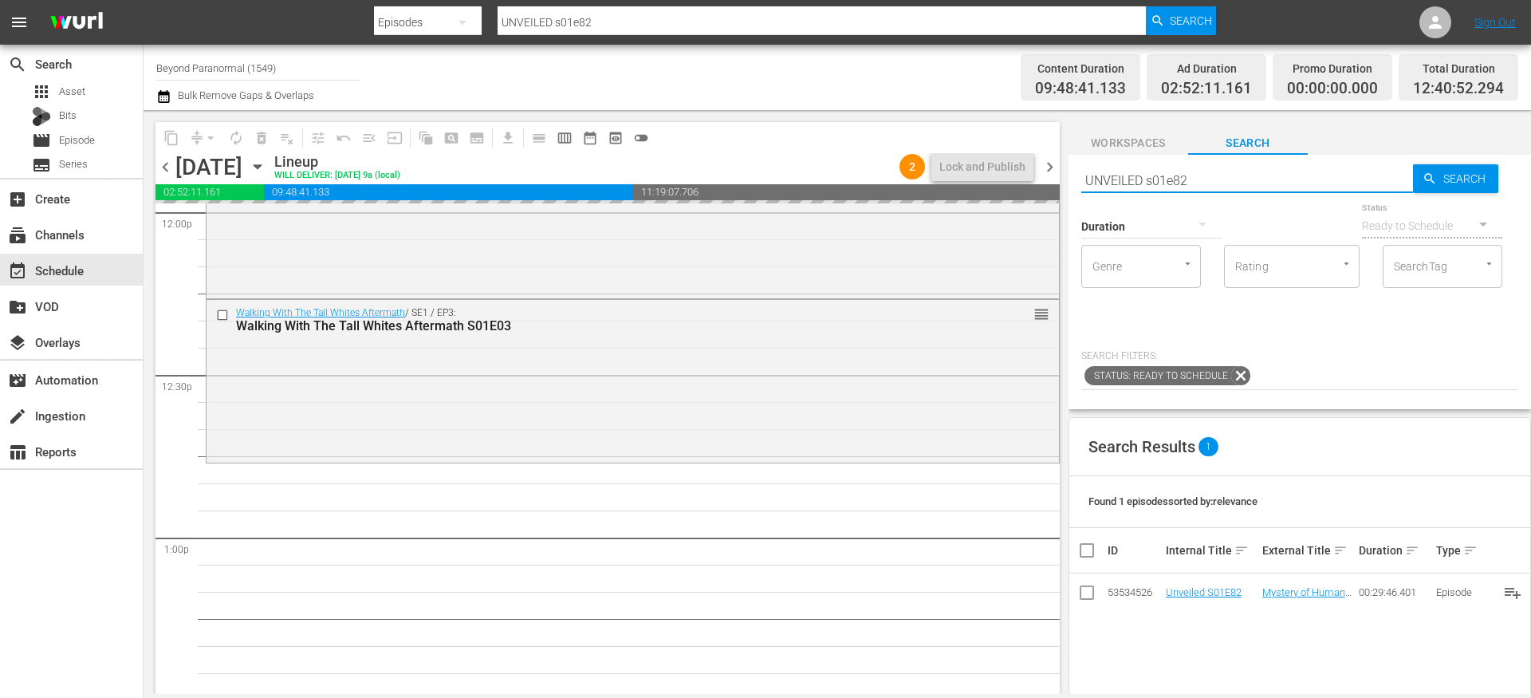
click at [1207, 179] on input "UNVEILED s01e82" at bounding box center [1247, 180] width 332 height 38
type input "UNVEILED s01e83"
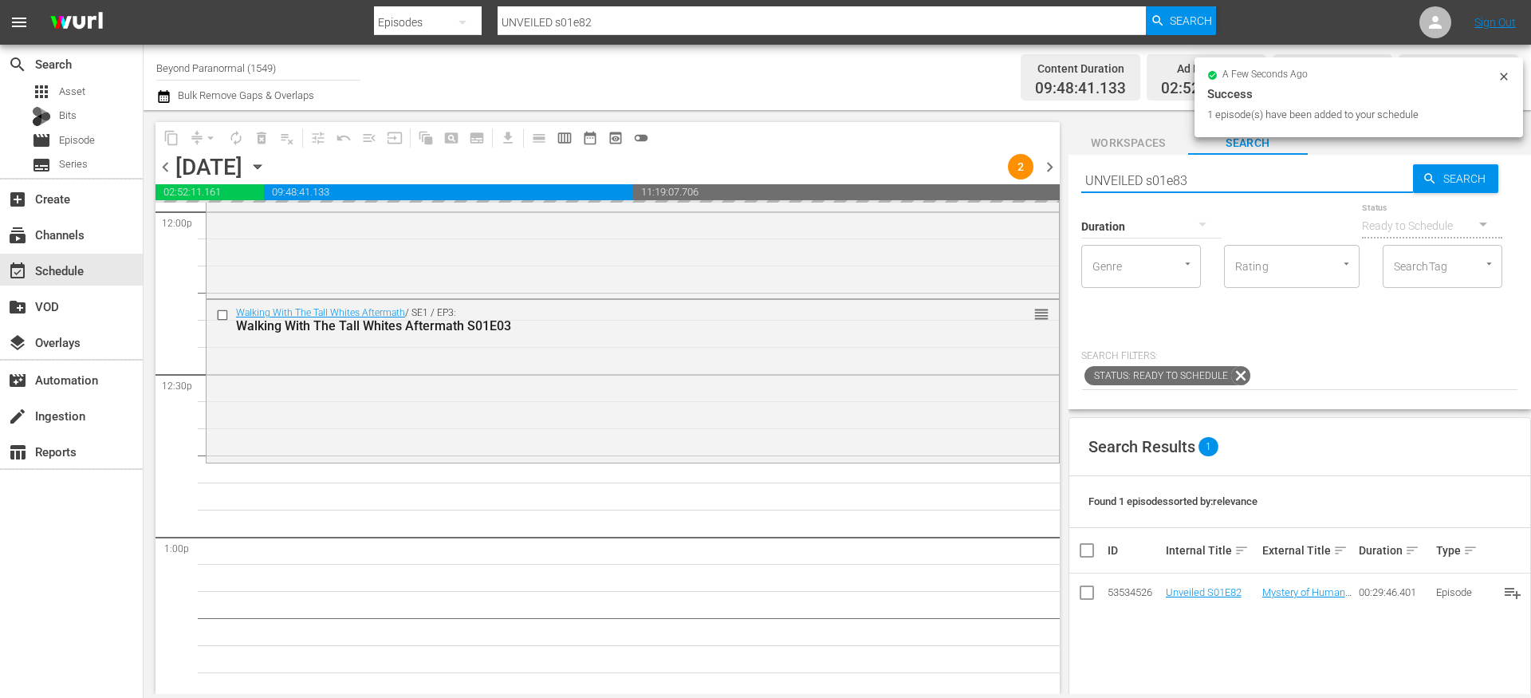
type input "UNVEILED s01e83"
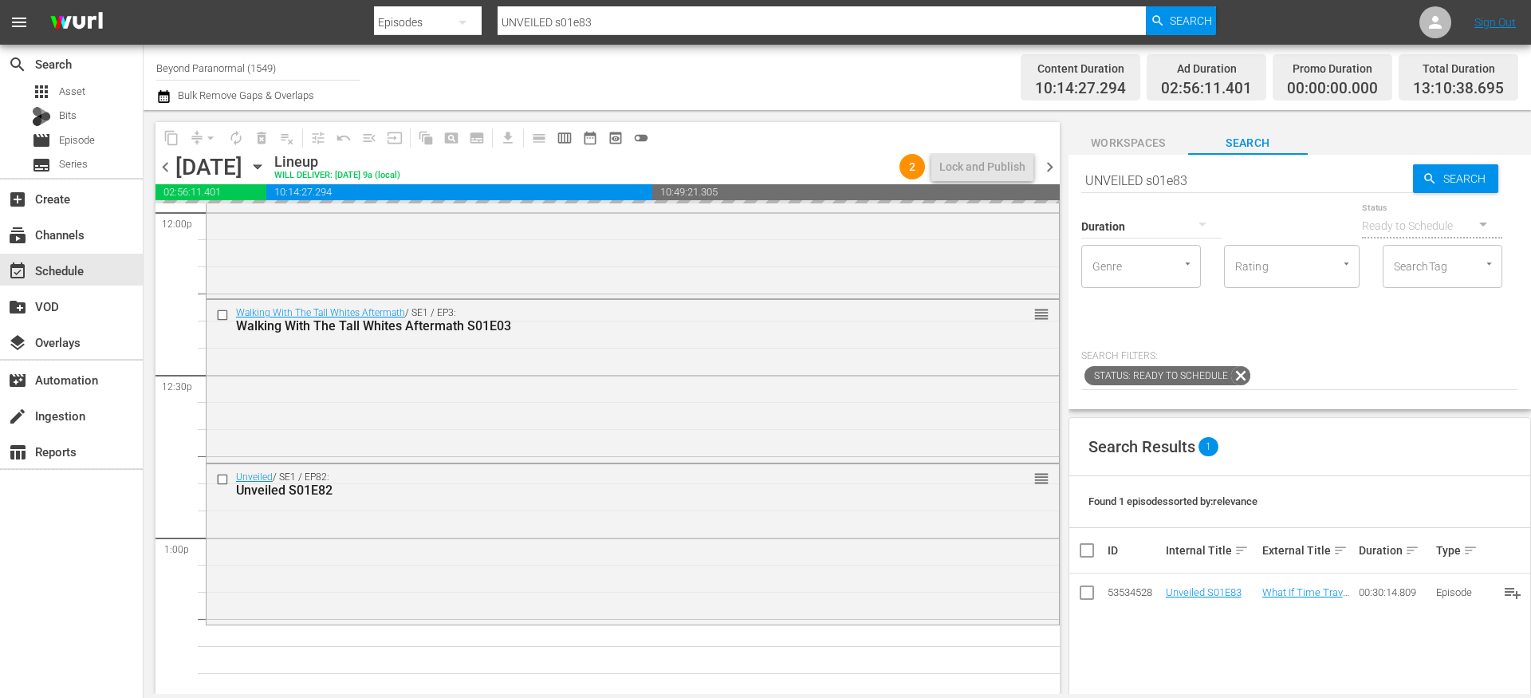
click at [1247, 174] on input "UNVEILED s01e83" at bounding box center [1247, 180] width 332 height 38
type input "UNVEILED s01e84"
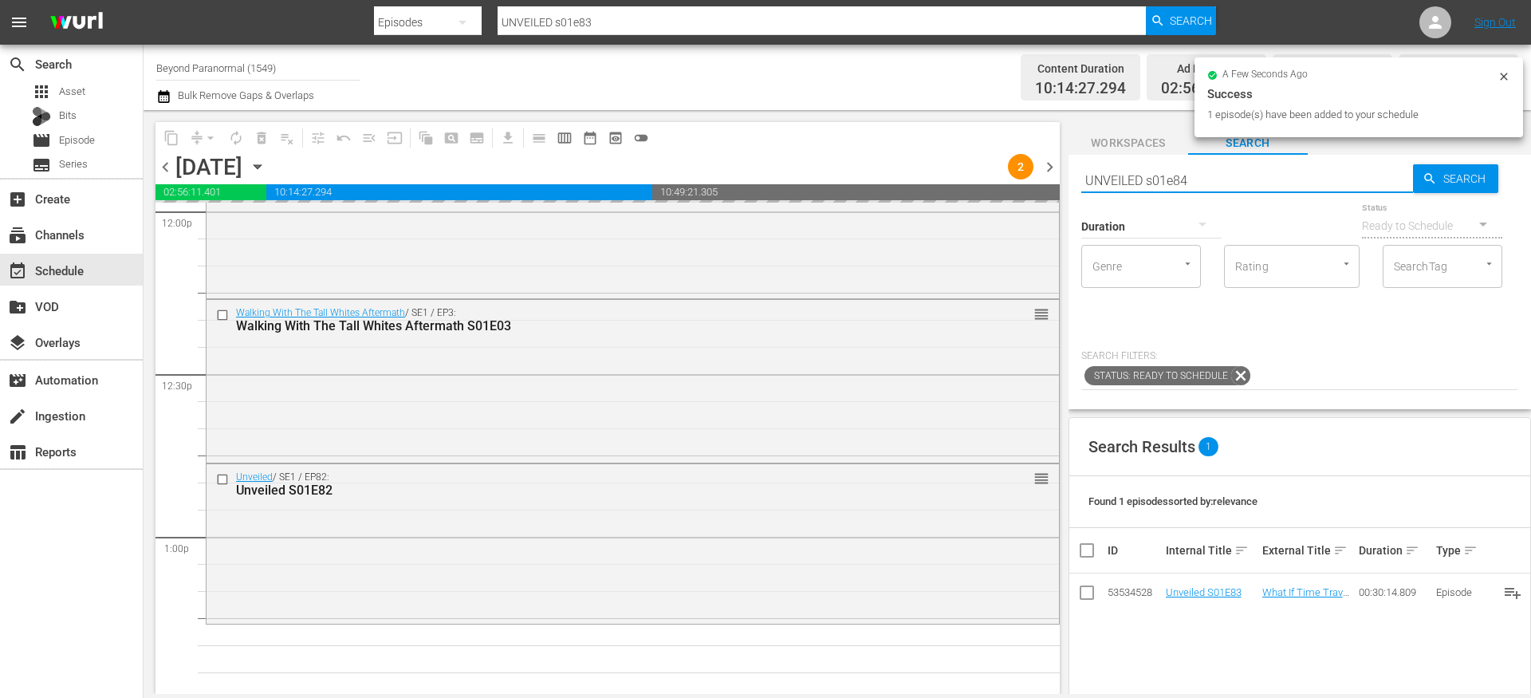
type input "UNVEILED s01e84"
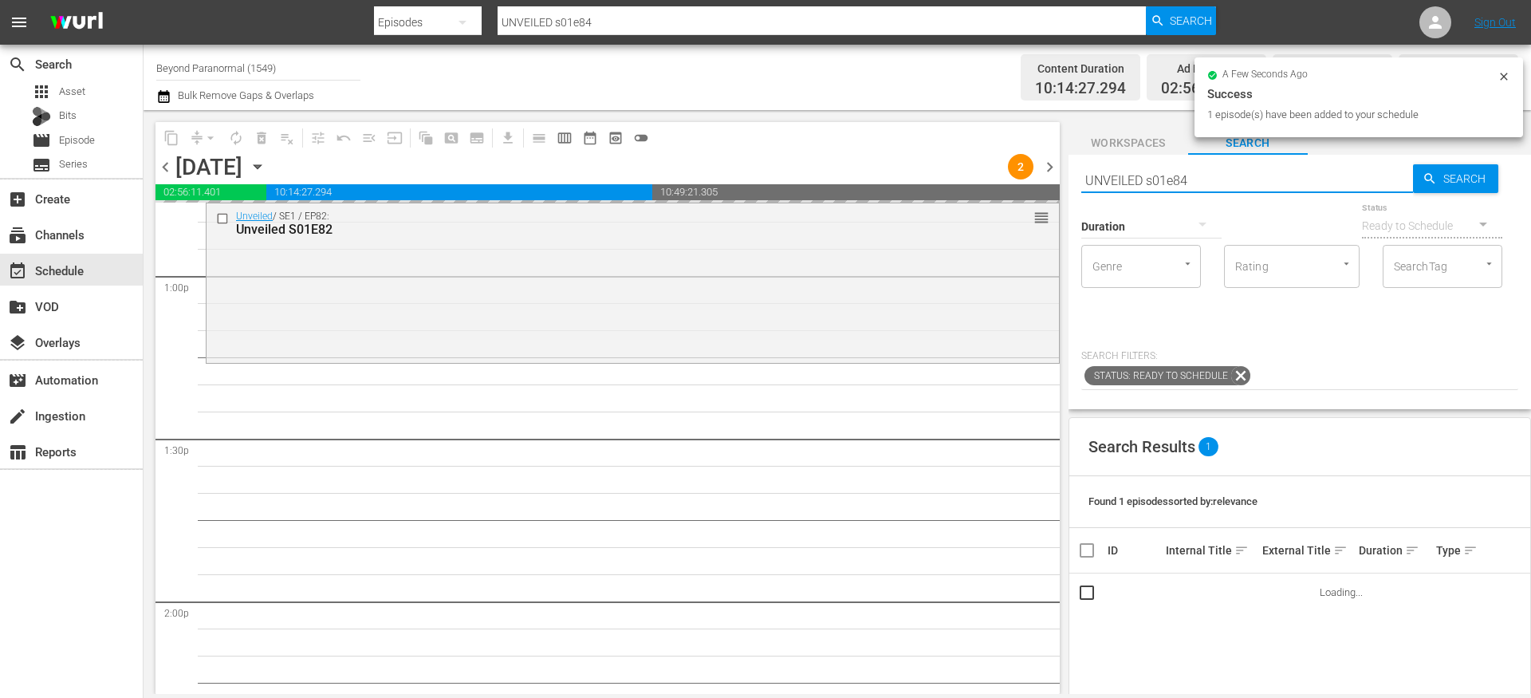
scroll to position [4171, 0]
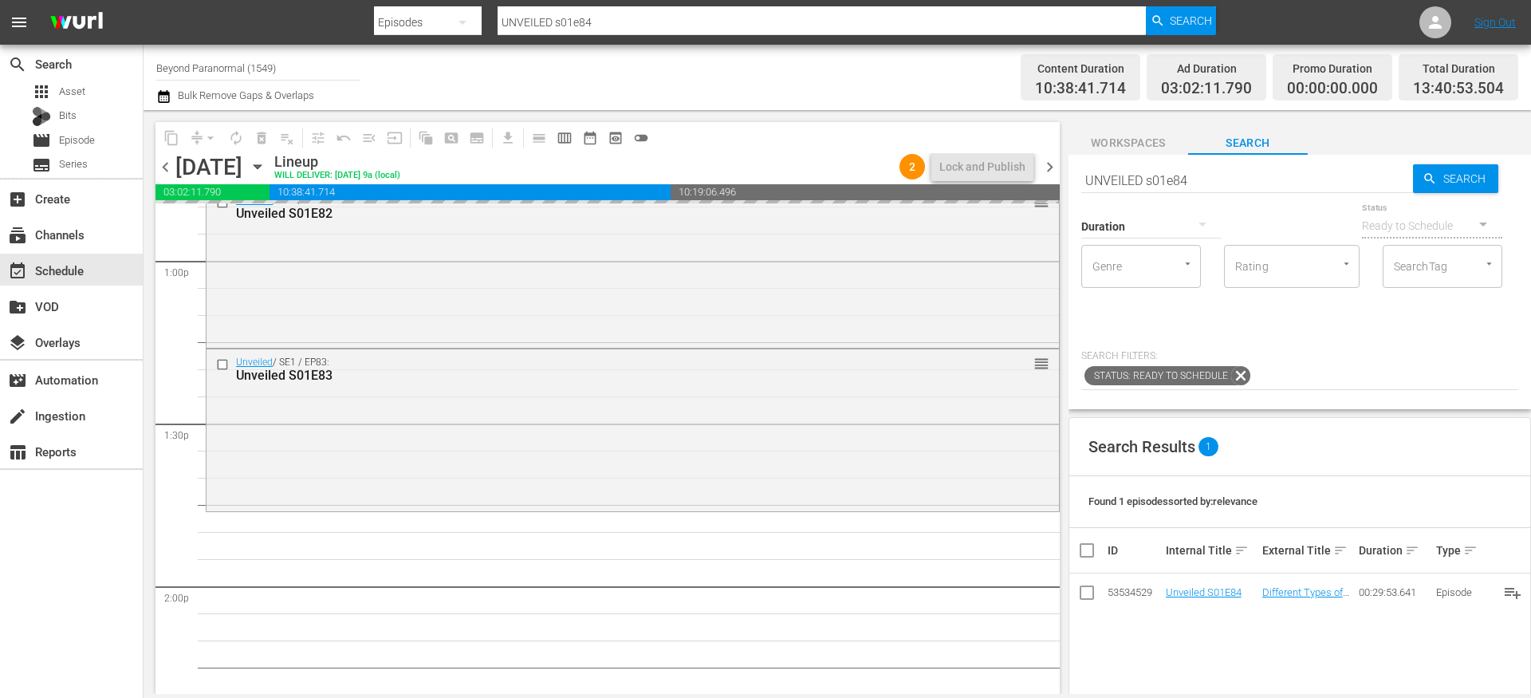
click at [1197, 179] on input "UNVEILED s01e84" at bounding box center [1247, 180] width 332 height 38
type input "UNVEILED s01e85"
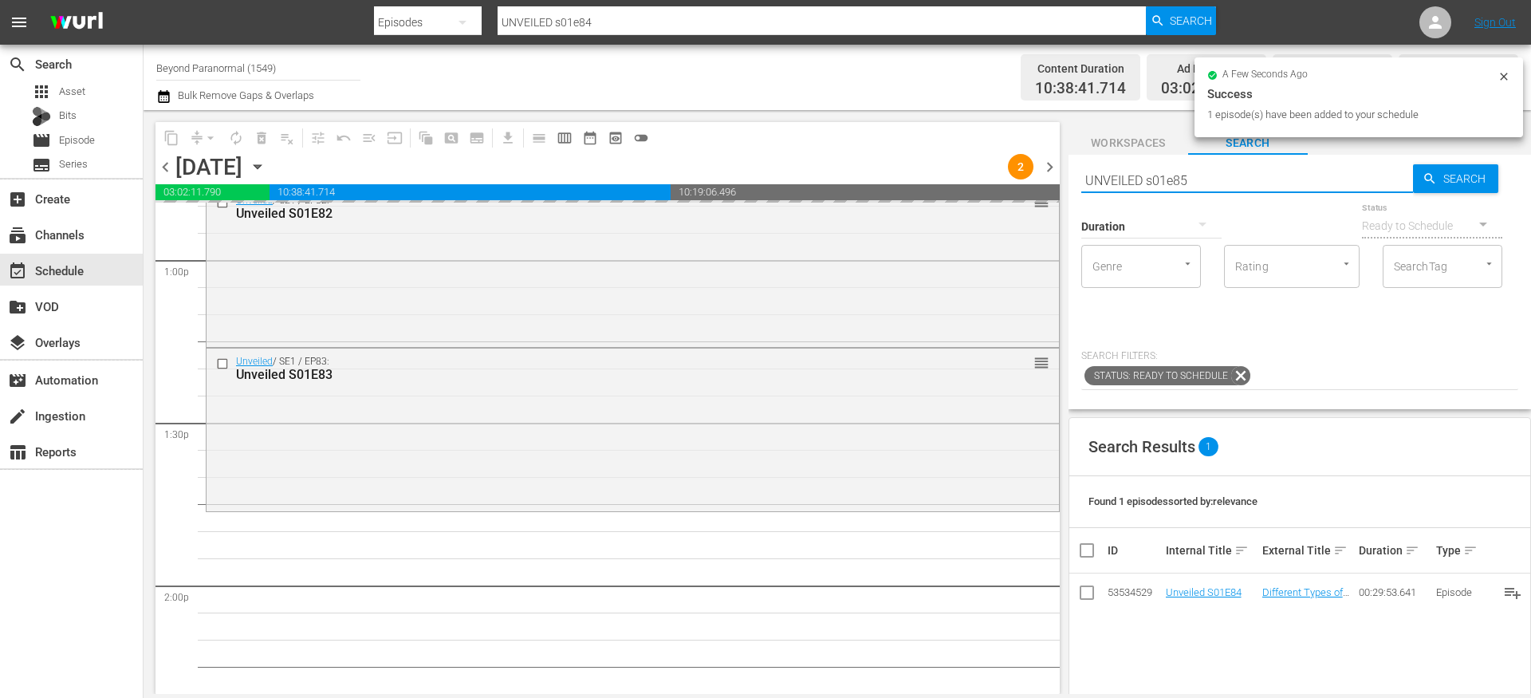
type input "UNVEILED s01e85"
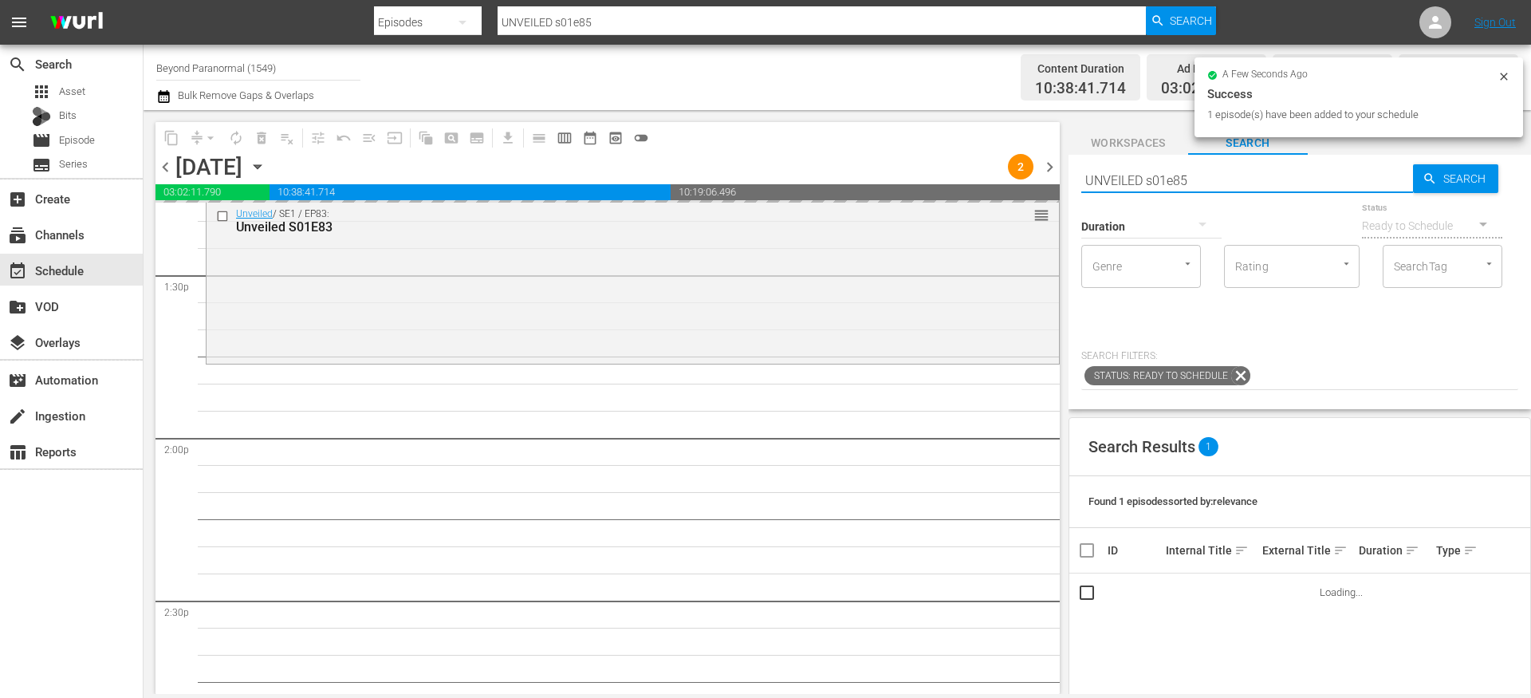
scroll to position [4329, 0]
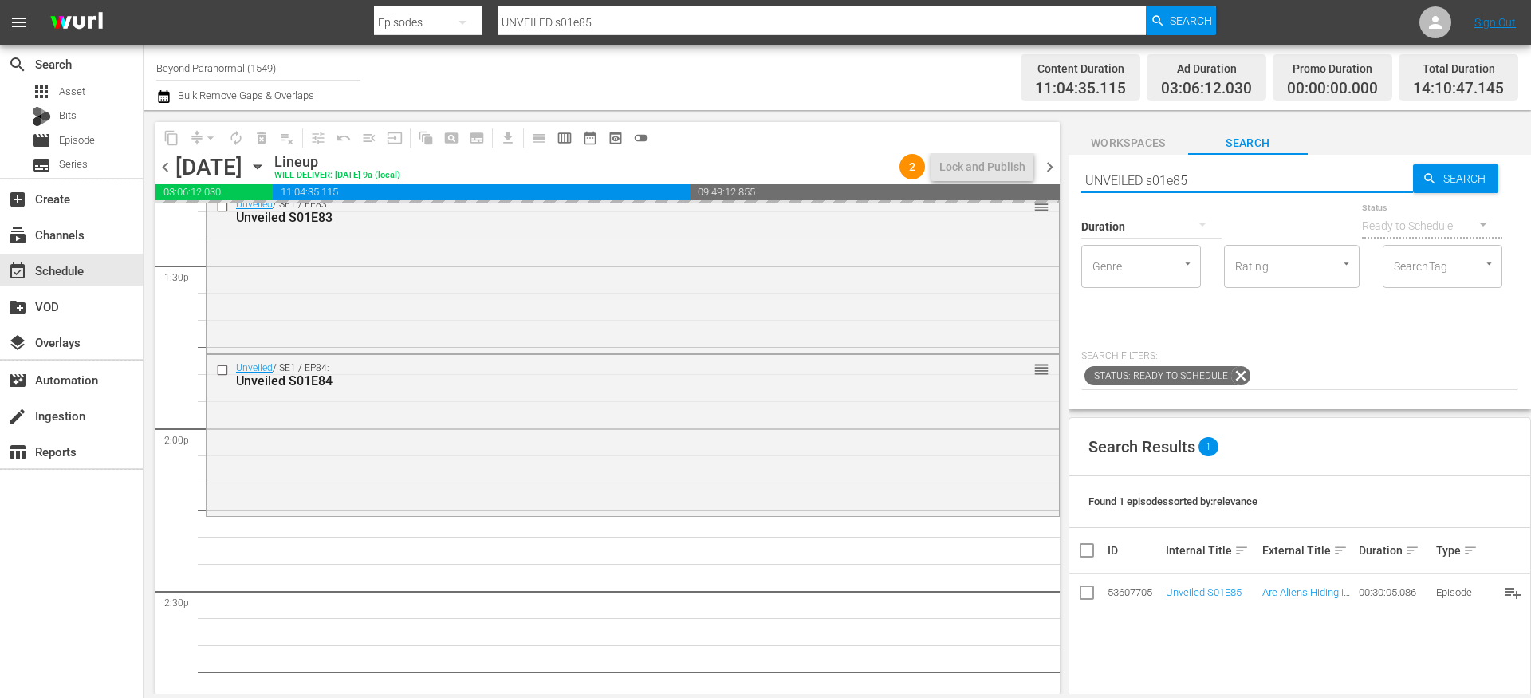
click at [1209, 180] on input "UNVEILED s01e85" at bounding box center [1247, 180] width 332 height 38
type input "UNVEILED s01e86"
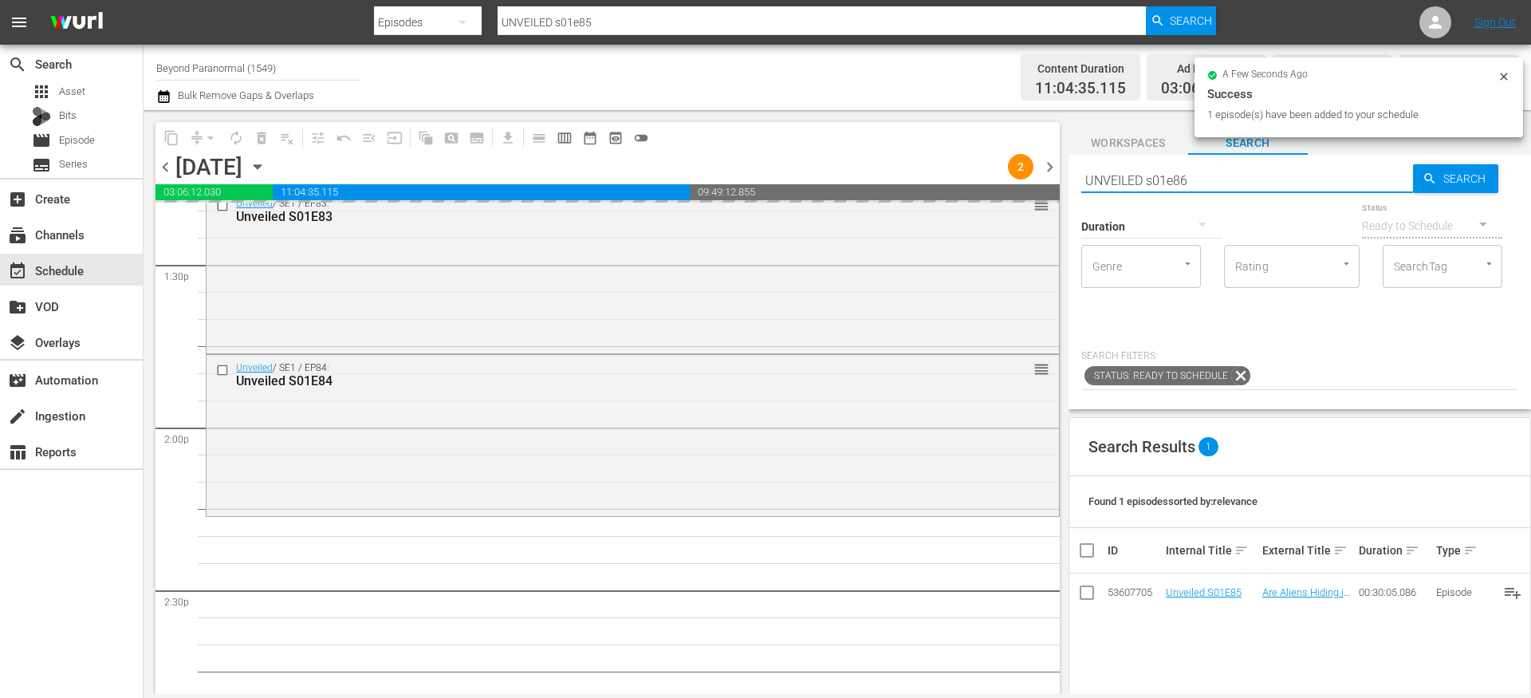
type input "UNVEILED s01e86"
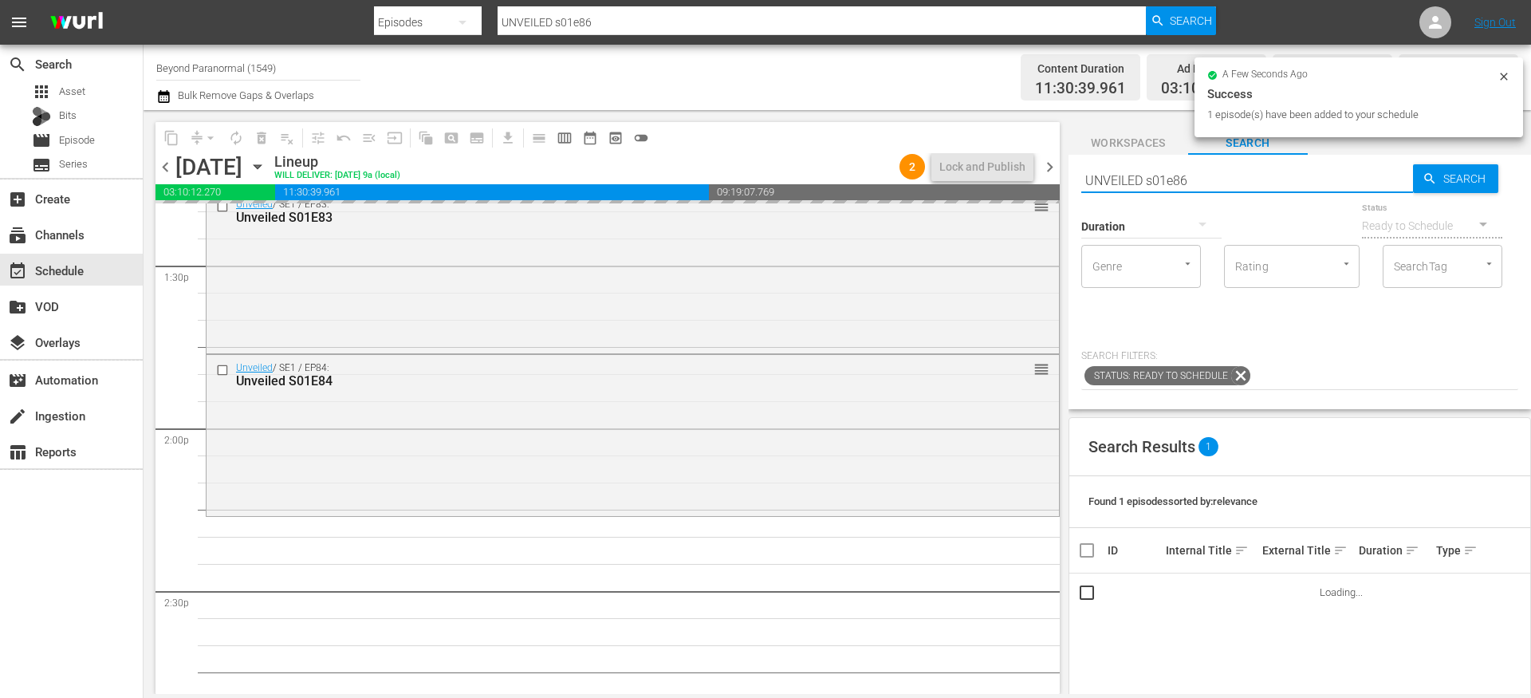
scroll to position [4430, 0]
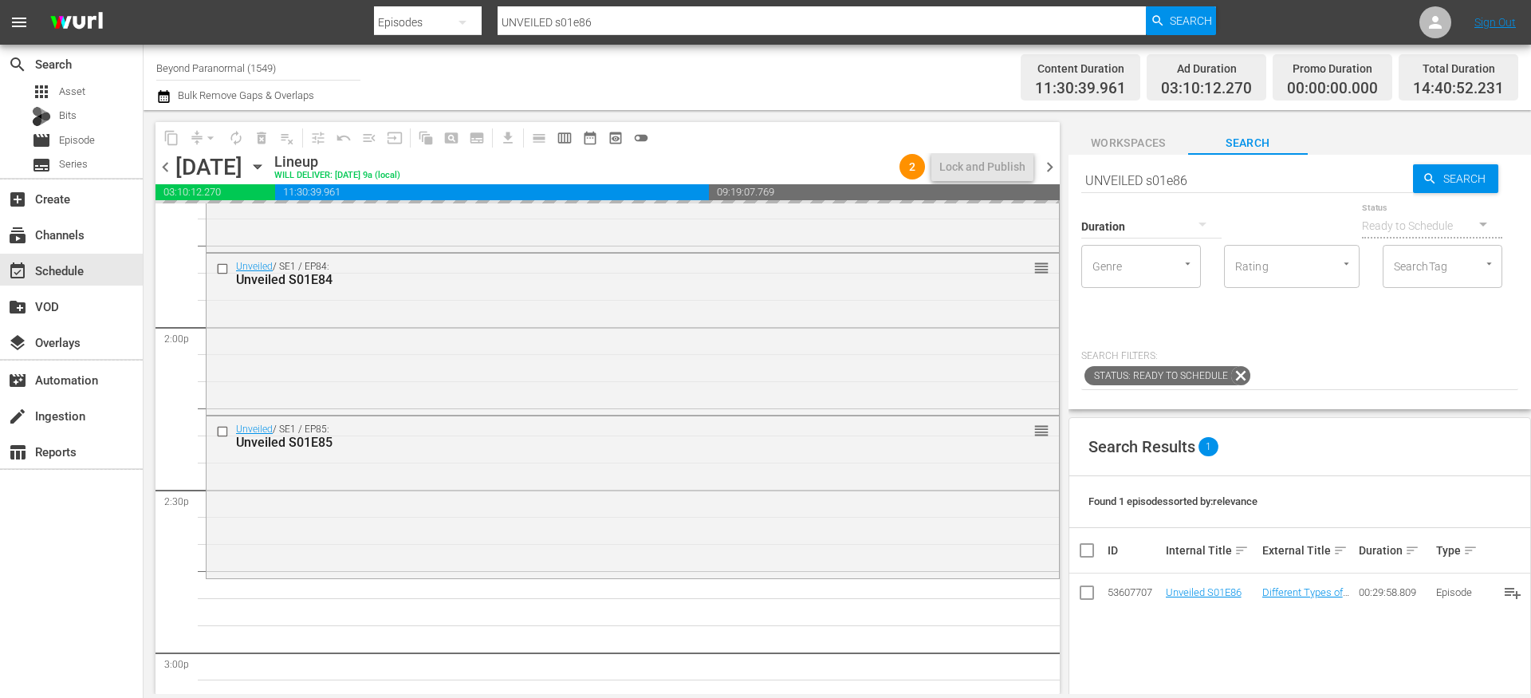
click at [1216, 179] on input "UNVEILED s01e86" at bounding box center [1247, 180] width 332 height 38
type input "UNVEILED s01e87"
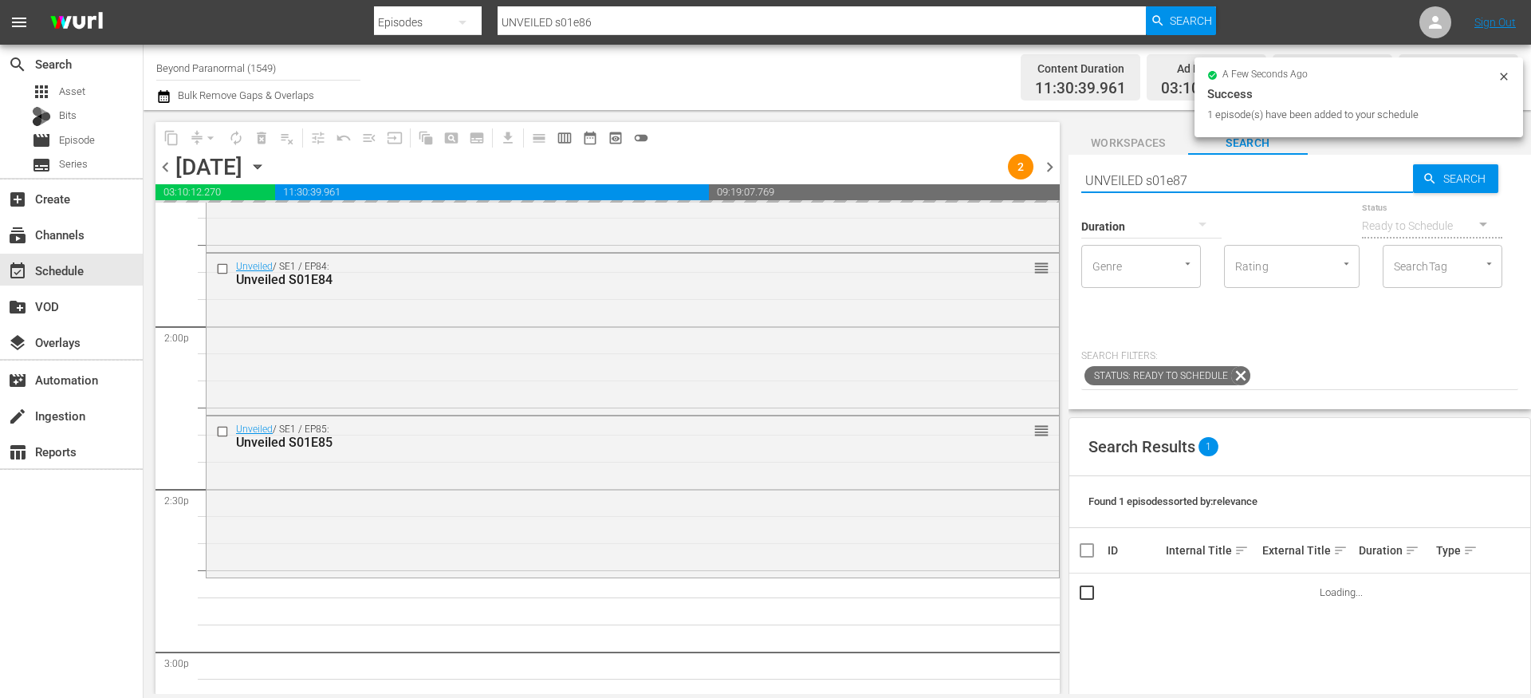
type input "UNVEILED s01e87"
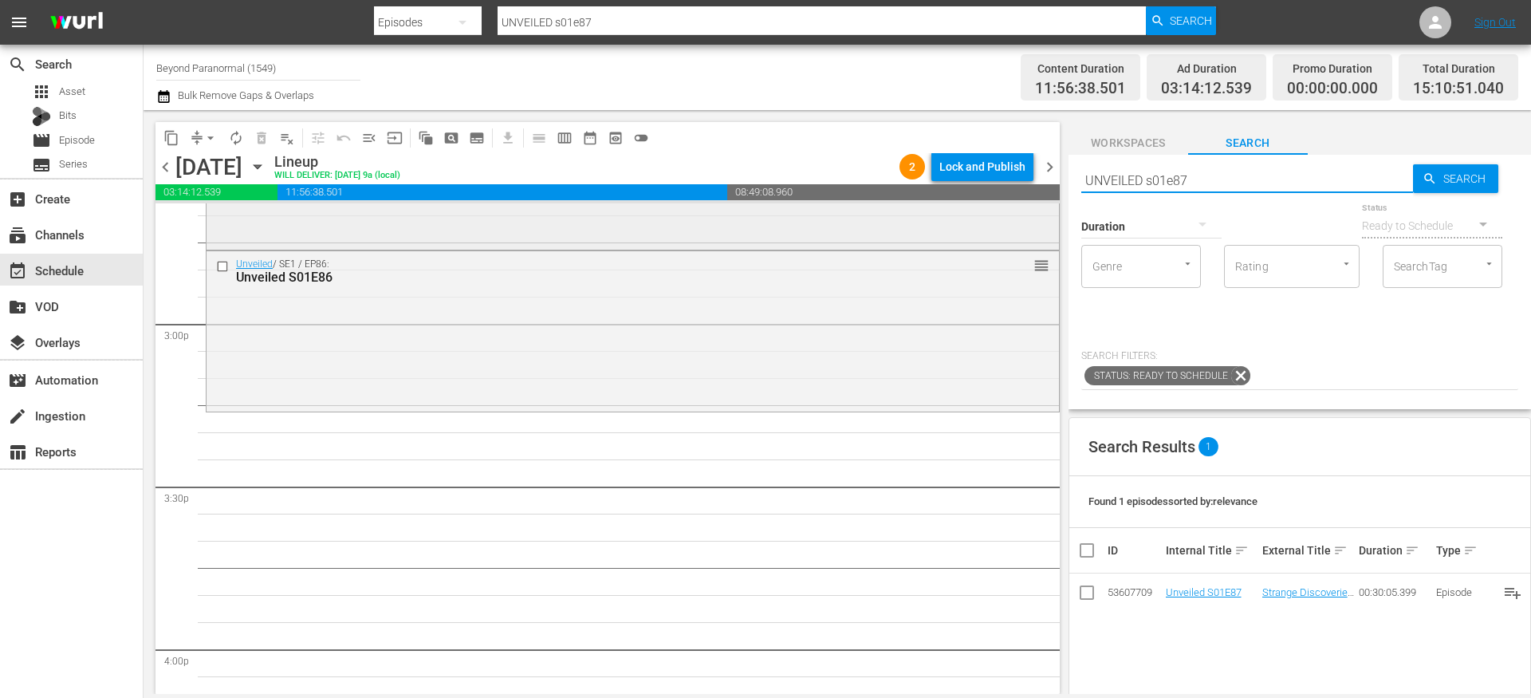
scroll to position [4768, 0]
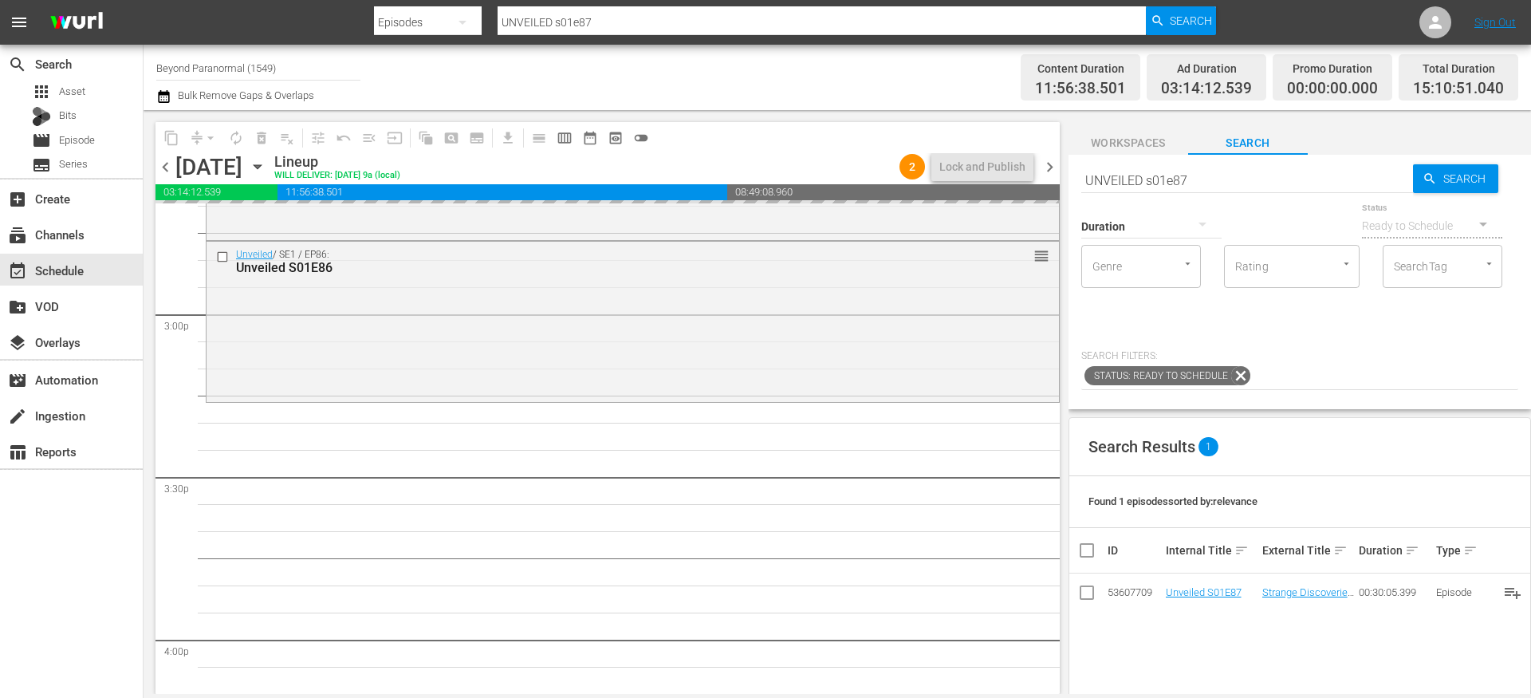
click at [1194, 183] on input "UNVEILED s01e87" at bounding box center [1247, 180] width 332 height 38
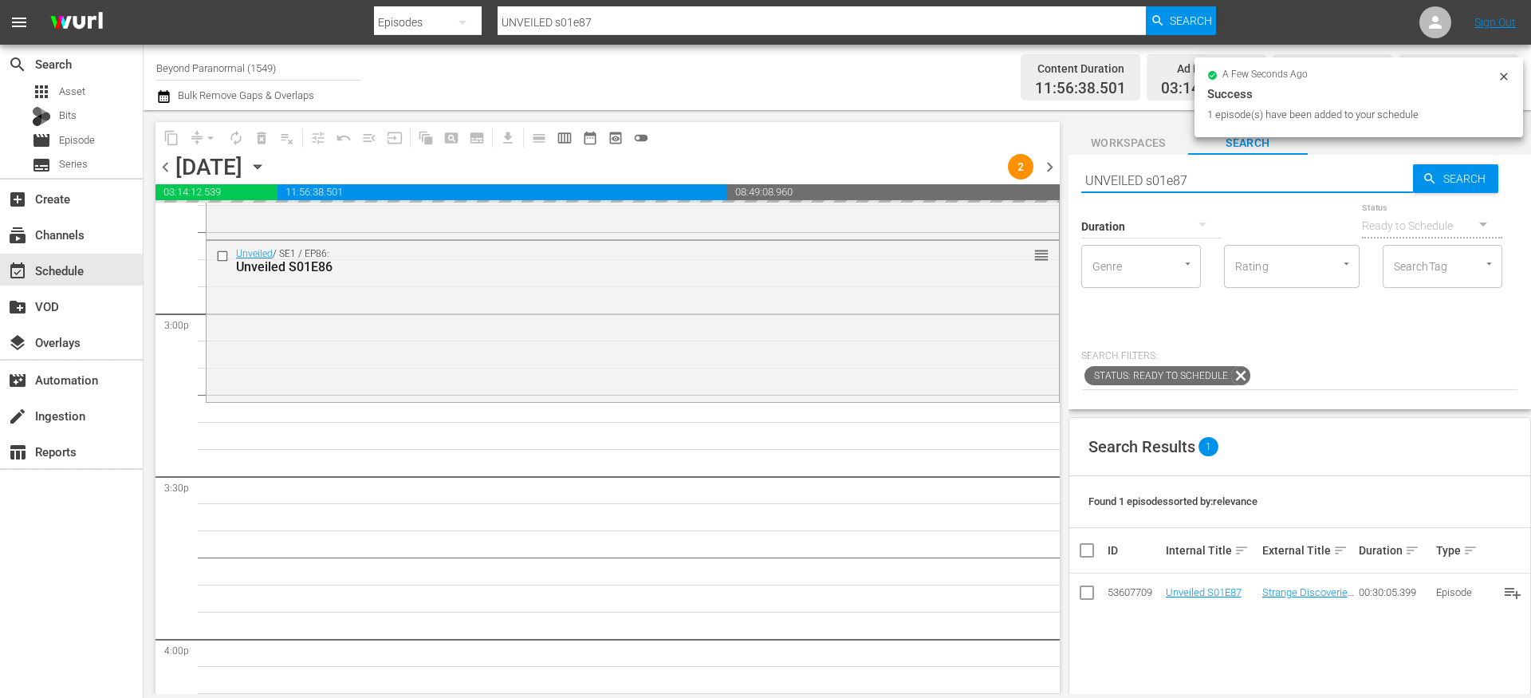
click at [1207, 178] on input "UNVEILED s01e87" at bounding box center [1247, 180] width 332 height 38
type input "UNVEILED s01e88"
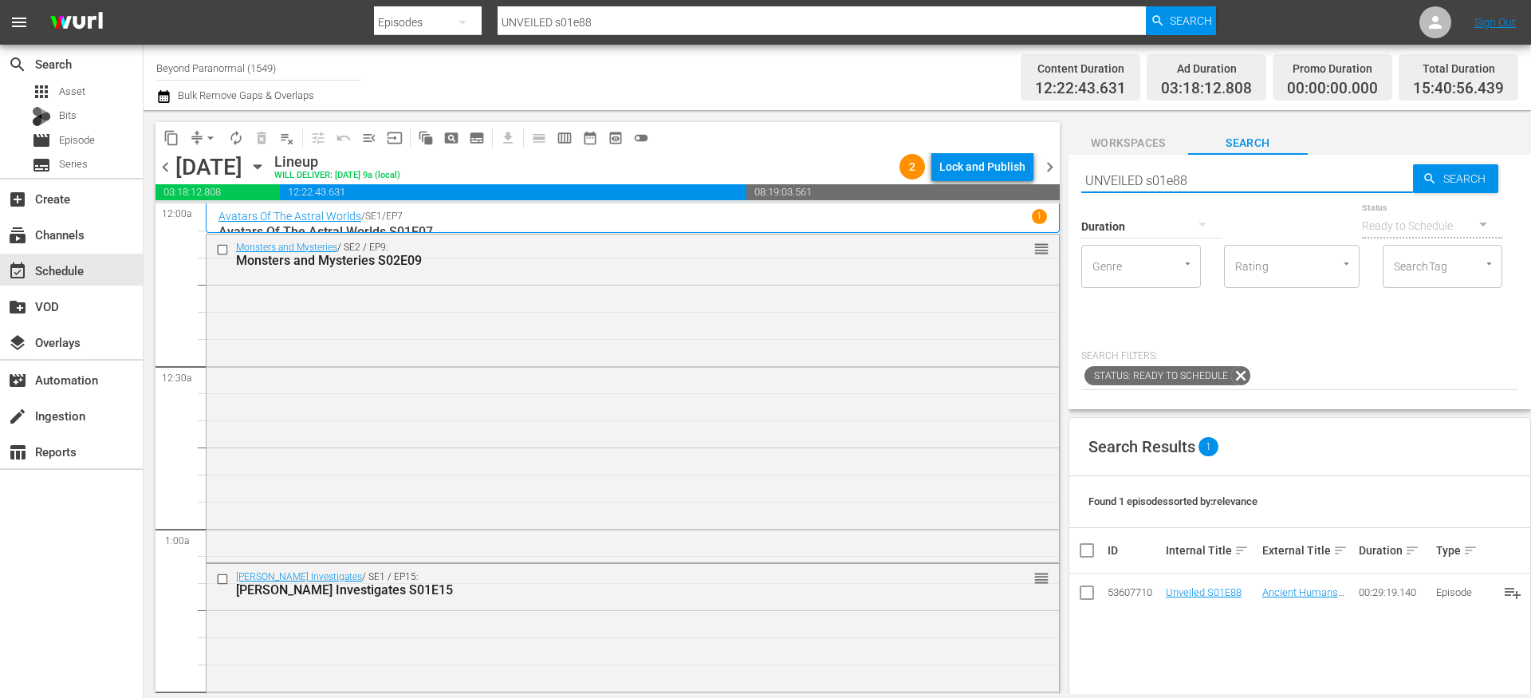
scroll to position [4836, 0]
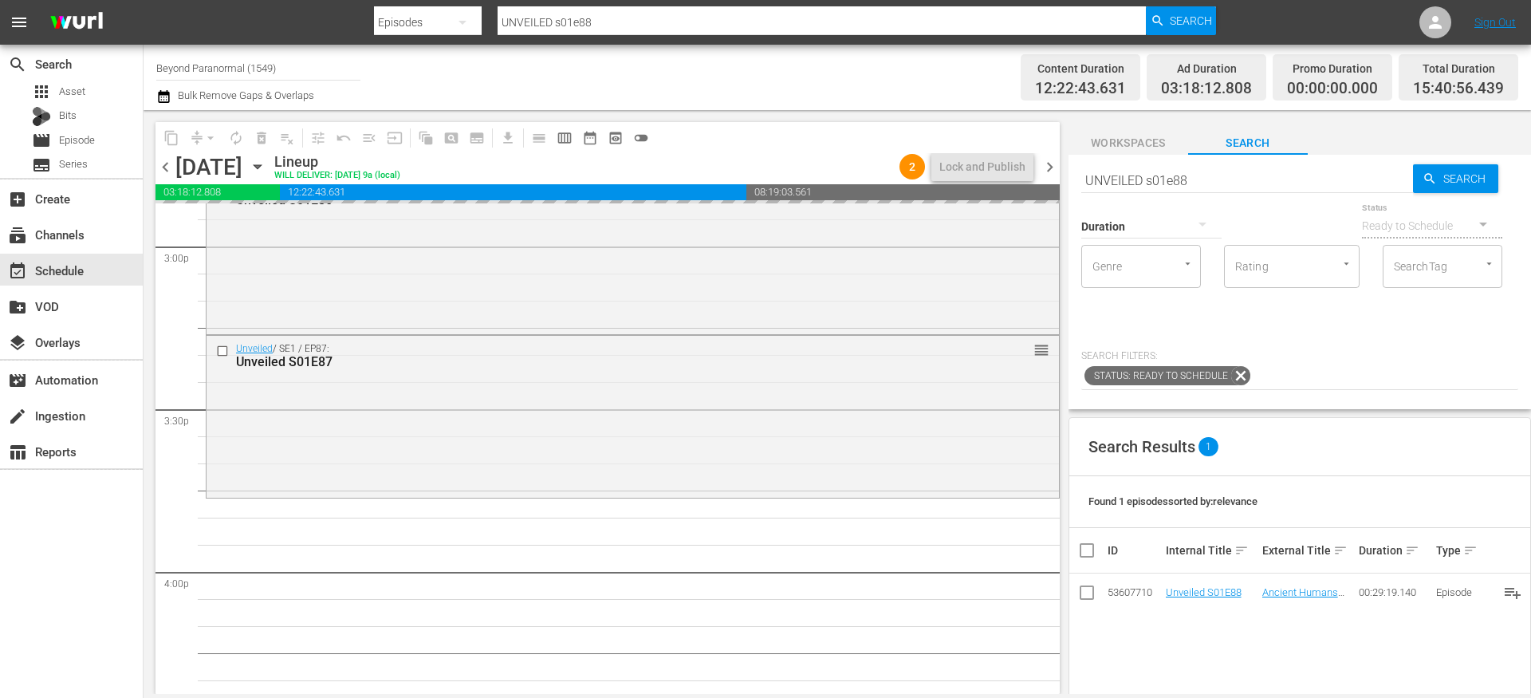
click at [1229, 179] on input "UNVEILED s01e88" at bounding box center [1247, 180] width 332 height 38
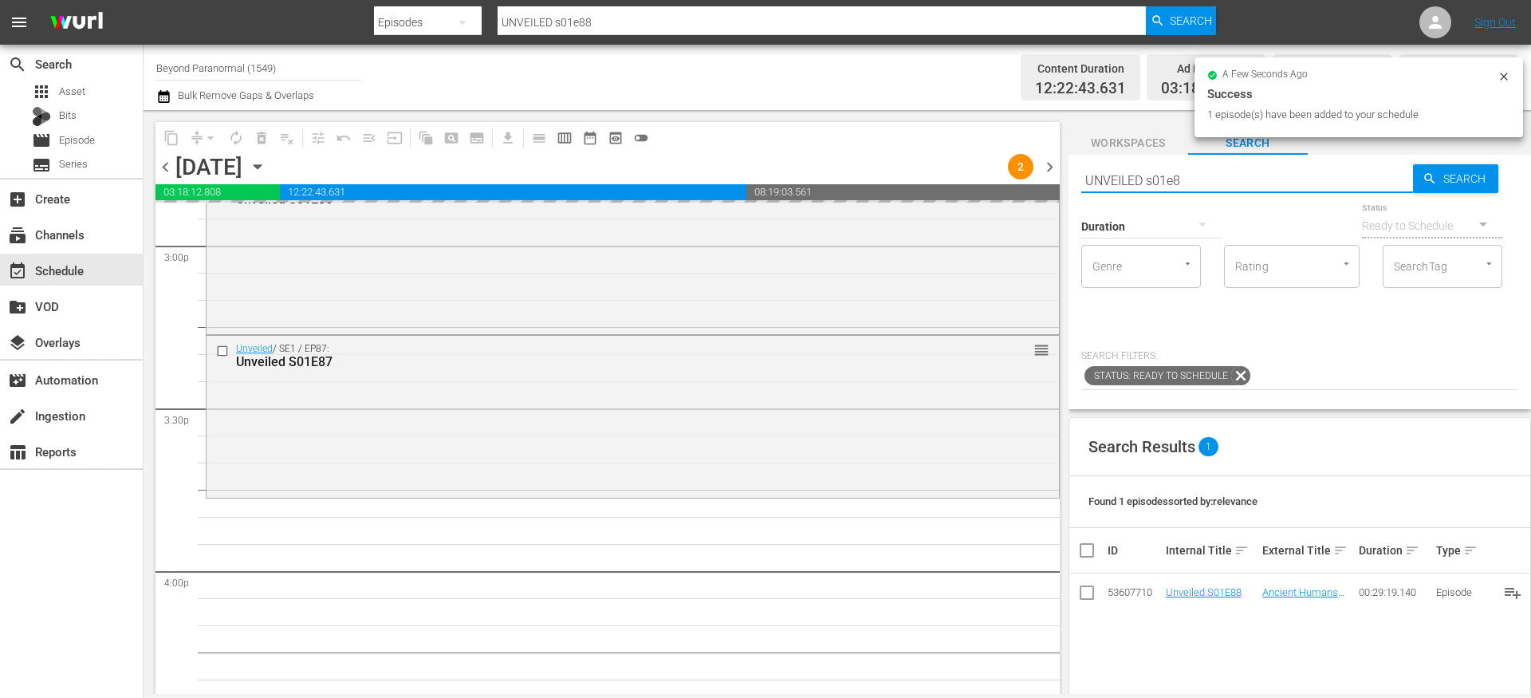
type input "UNVEILED s01e89"
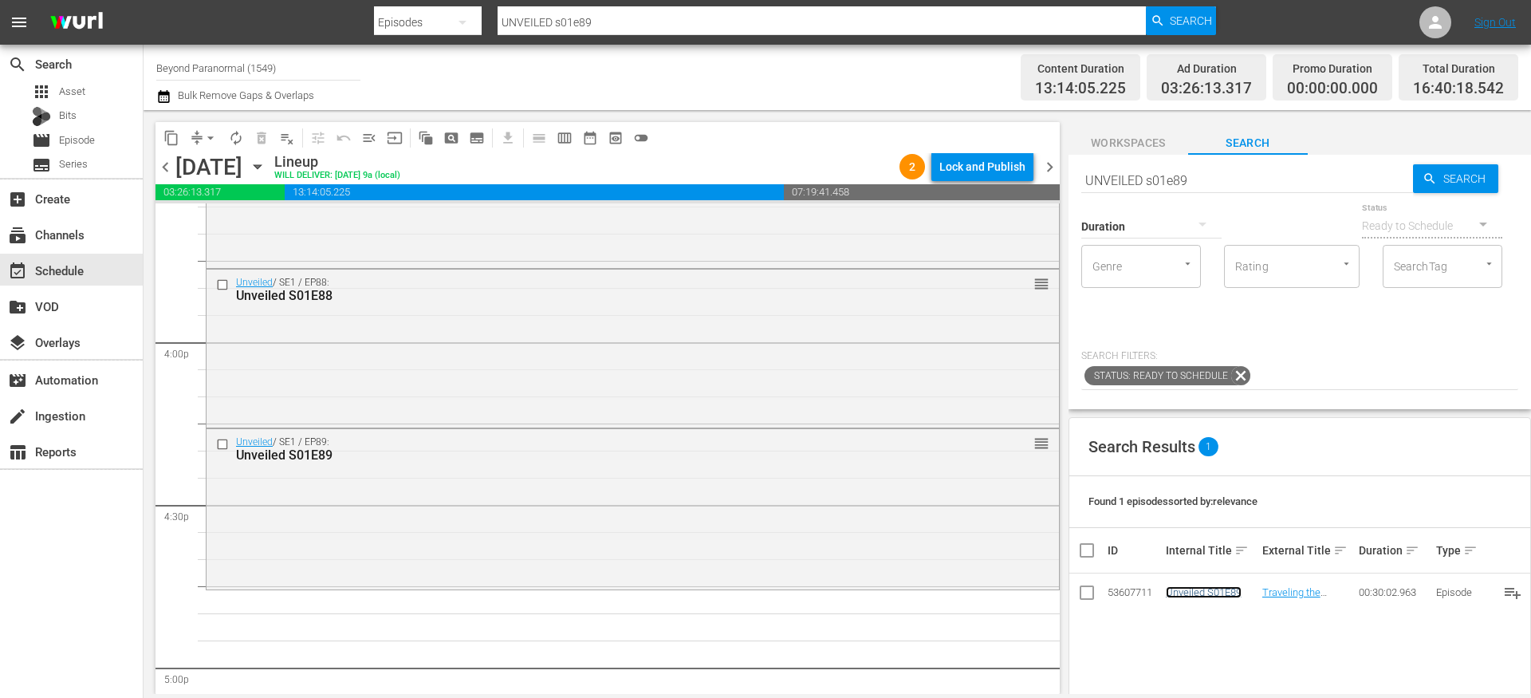
scroll to position [5184, 0]
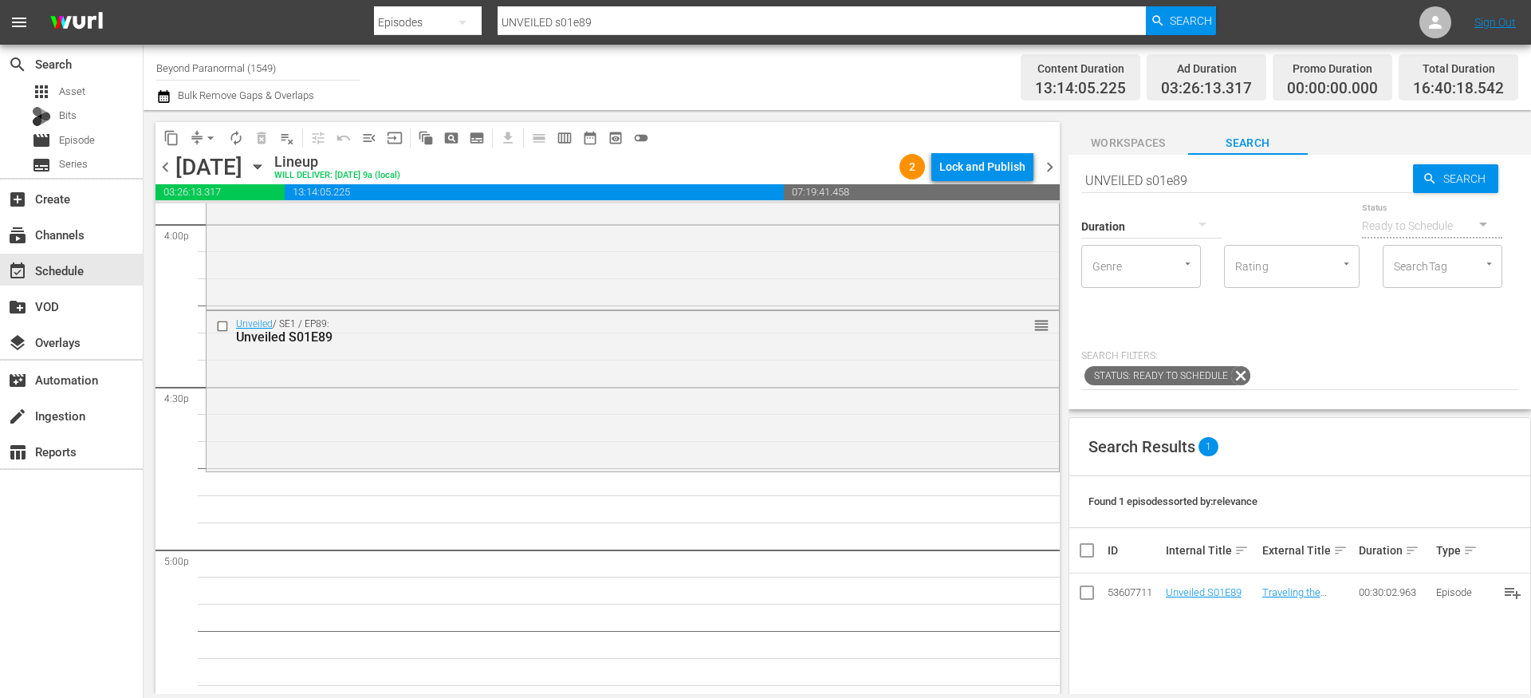
click at [1257, 186] on input "UNVEILED s01e89" at bounding box center [1247, 180] width 332 height 38
type input "UNVEILED s01e90"
click at [1225, 178] on input "UNVEILED s01e90" at bounding box center [1247, 180] width 332 height 38
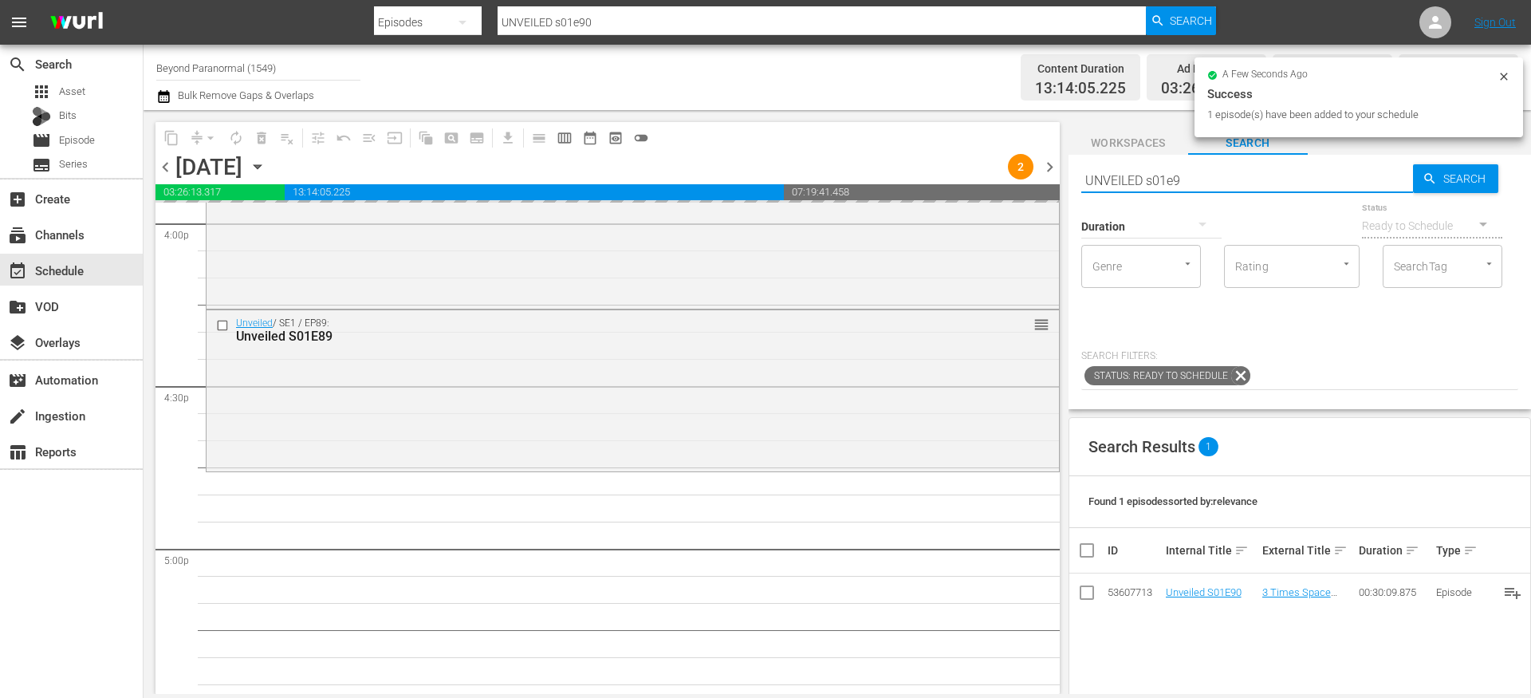
type input "UNVEILED s01e91"
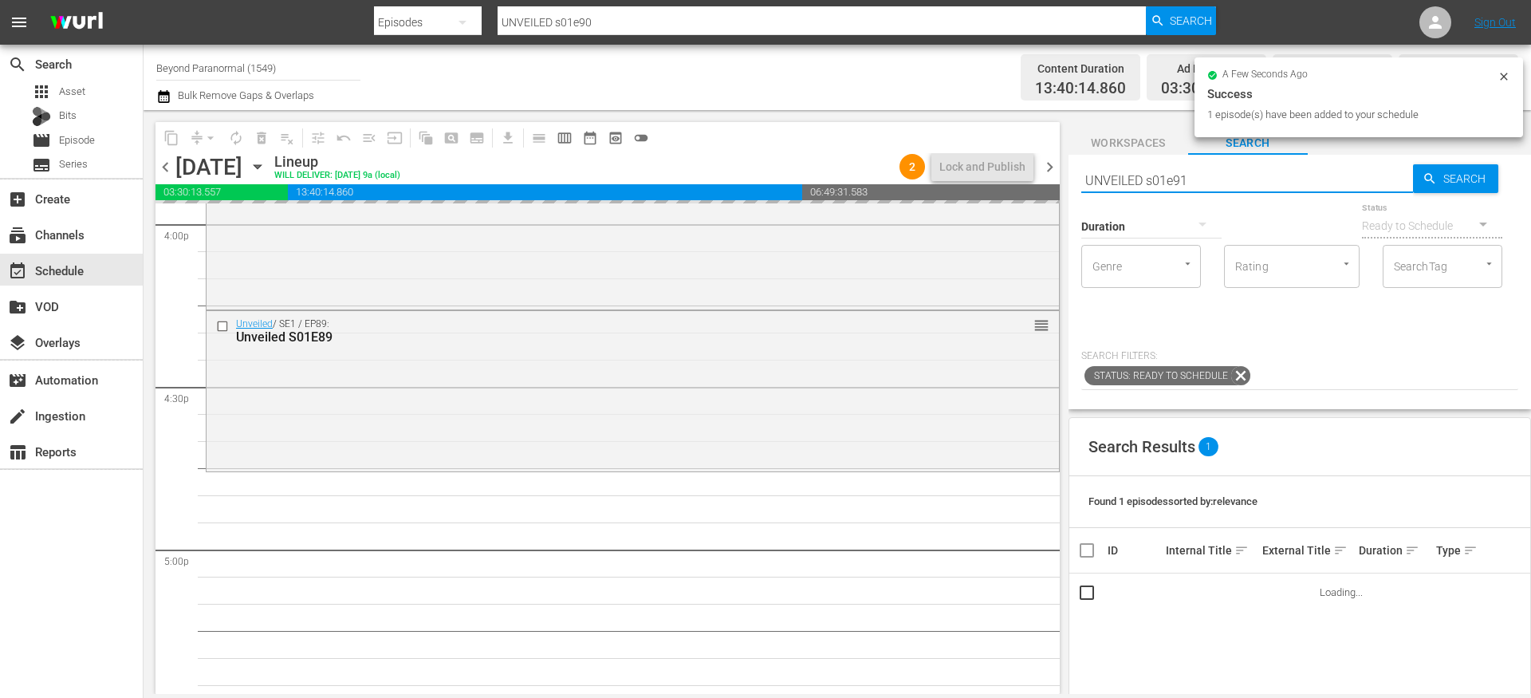
type input "UNVEILED s01e91"
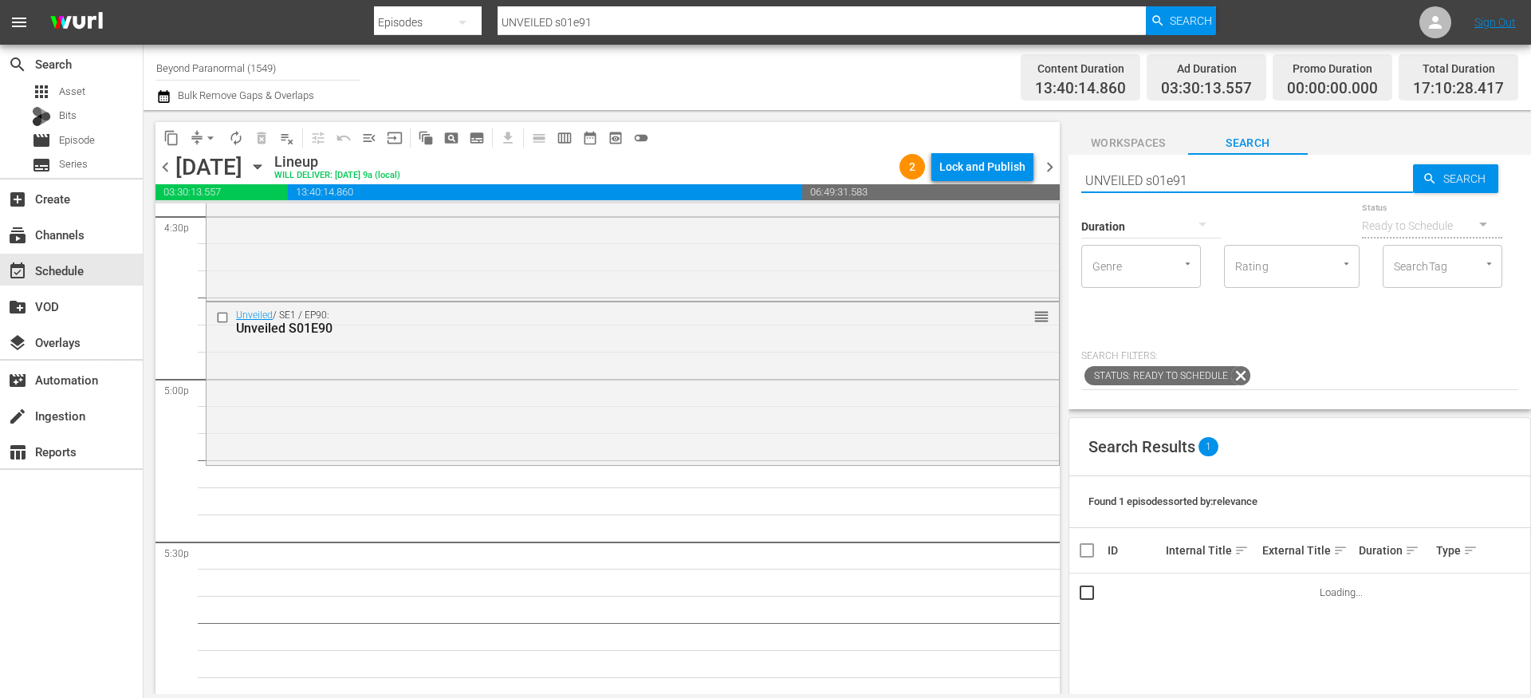
scroll to position [5356, 0]
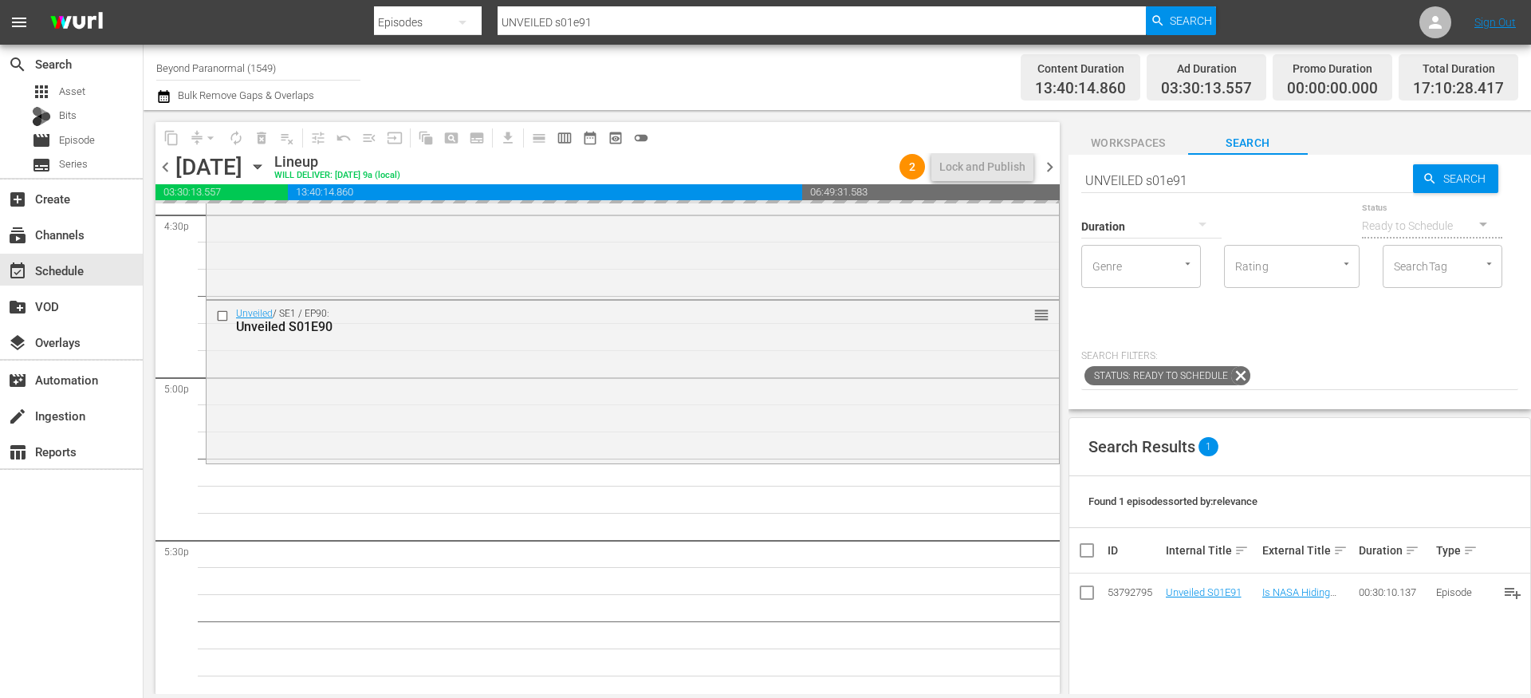
click at [1213, 172] on input "UNVEILED s01e91" at bounding box center [1247, 180] width 332 height 38
click at [1200, 178] on input "UNVEILED s01e91" at bounding box center [1247, 180] width 332 height 38
type input "UNVEILED s01e92"
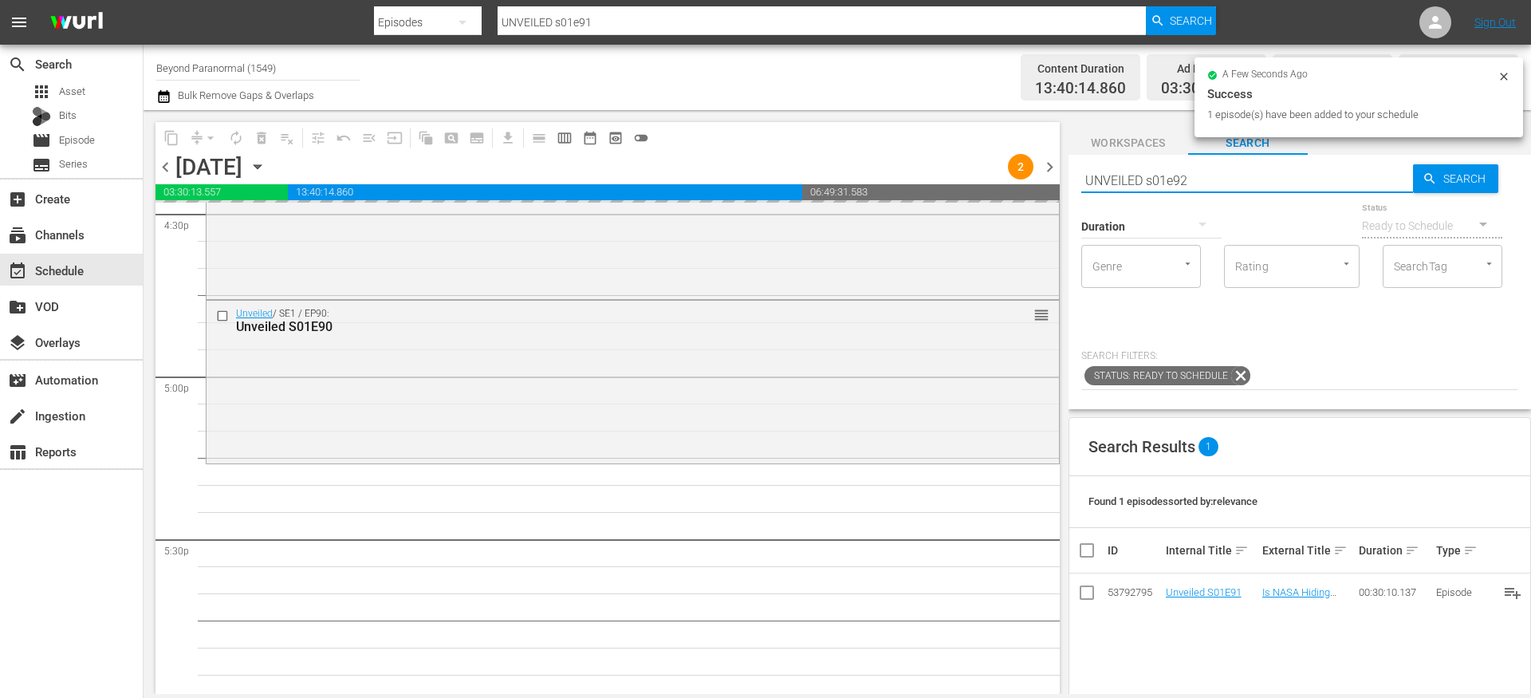
type input "UNVEILED s01e92"
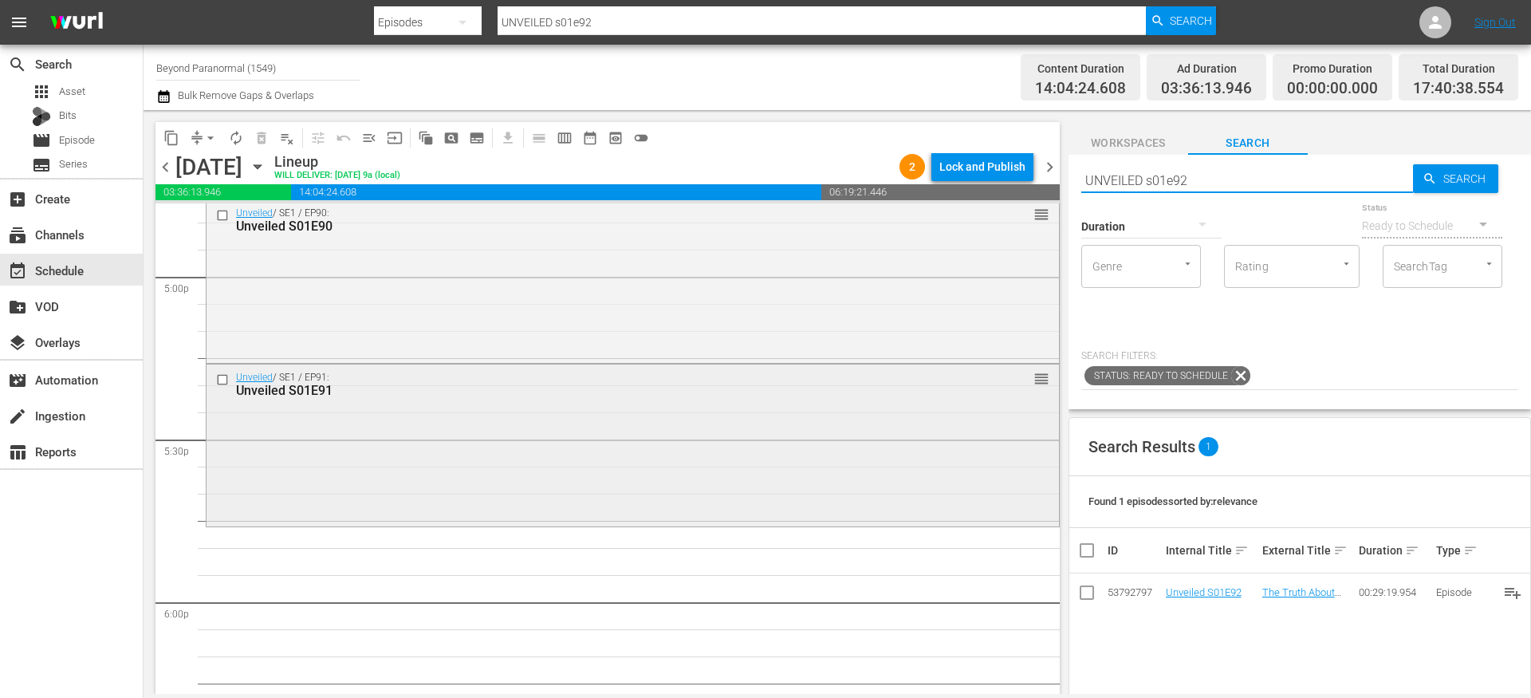
scroll to position [5528, 0]
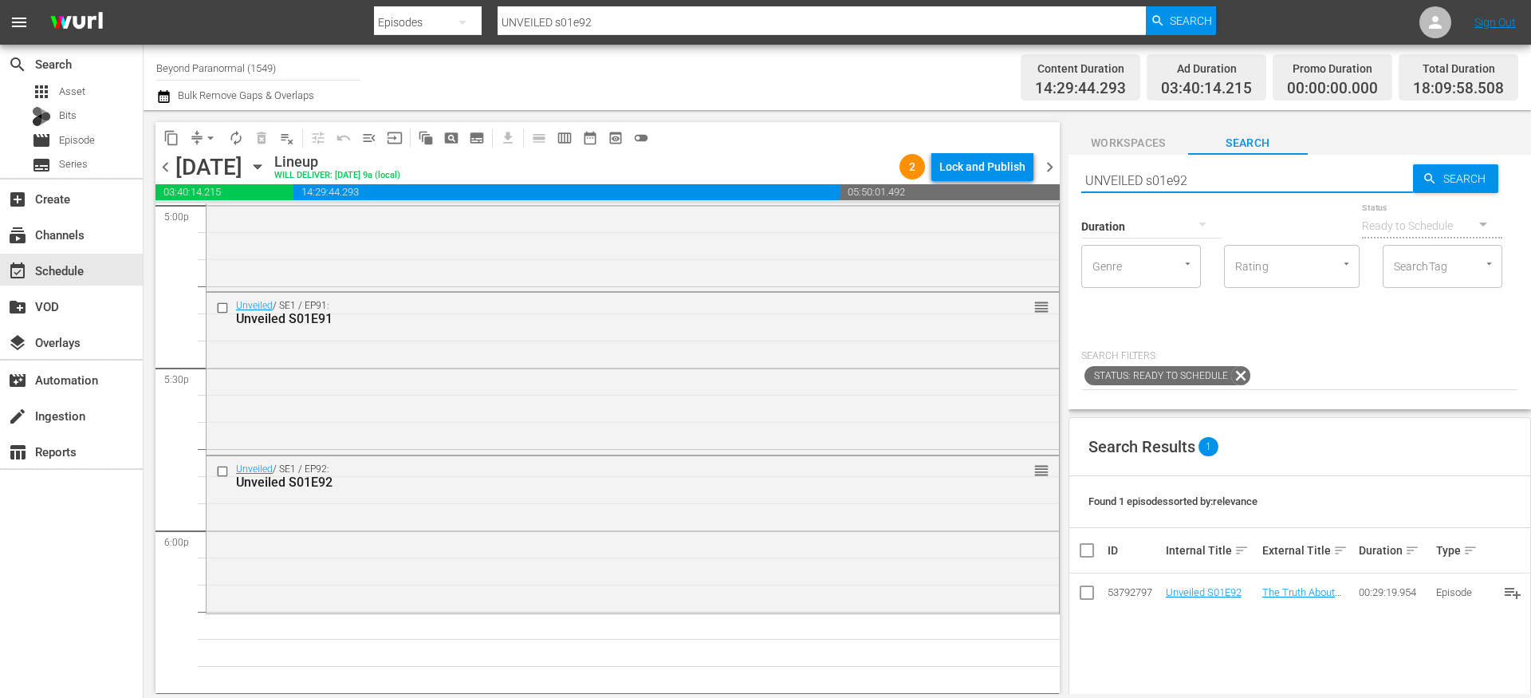
click at [1205, 179] on input "UNVEILED s01e92" at bounding box center [1247, 180] width 332 height 38
type input "UNVEILED s01e93"
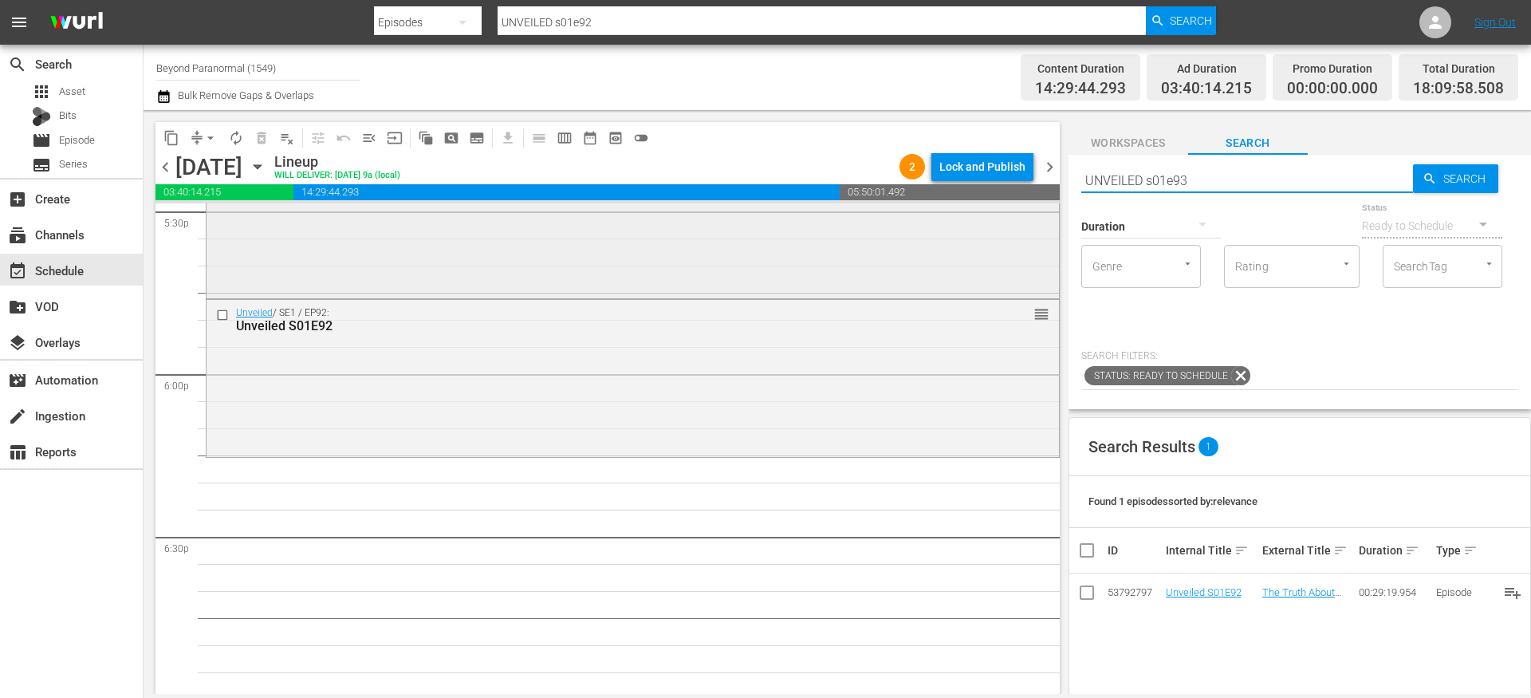
type input "UNVEILED s01e93"
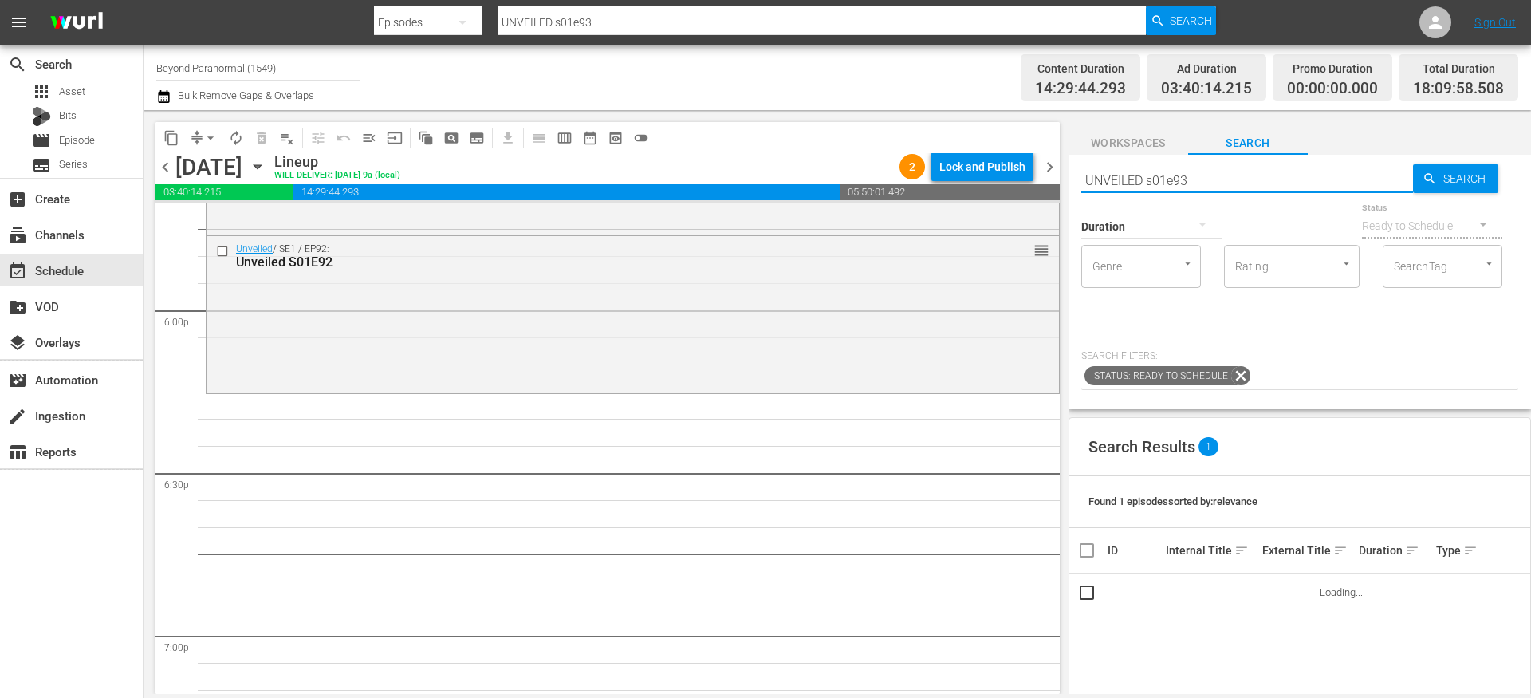
scroll to position [5761, 0]
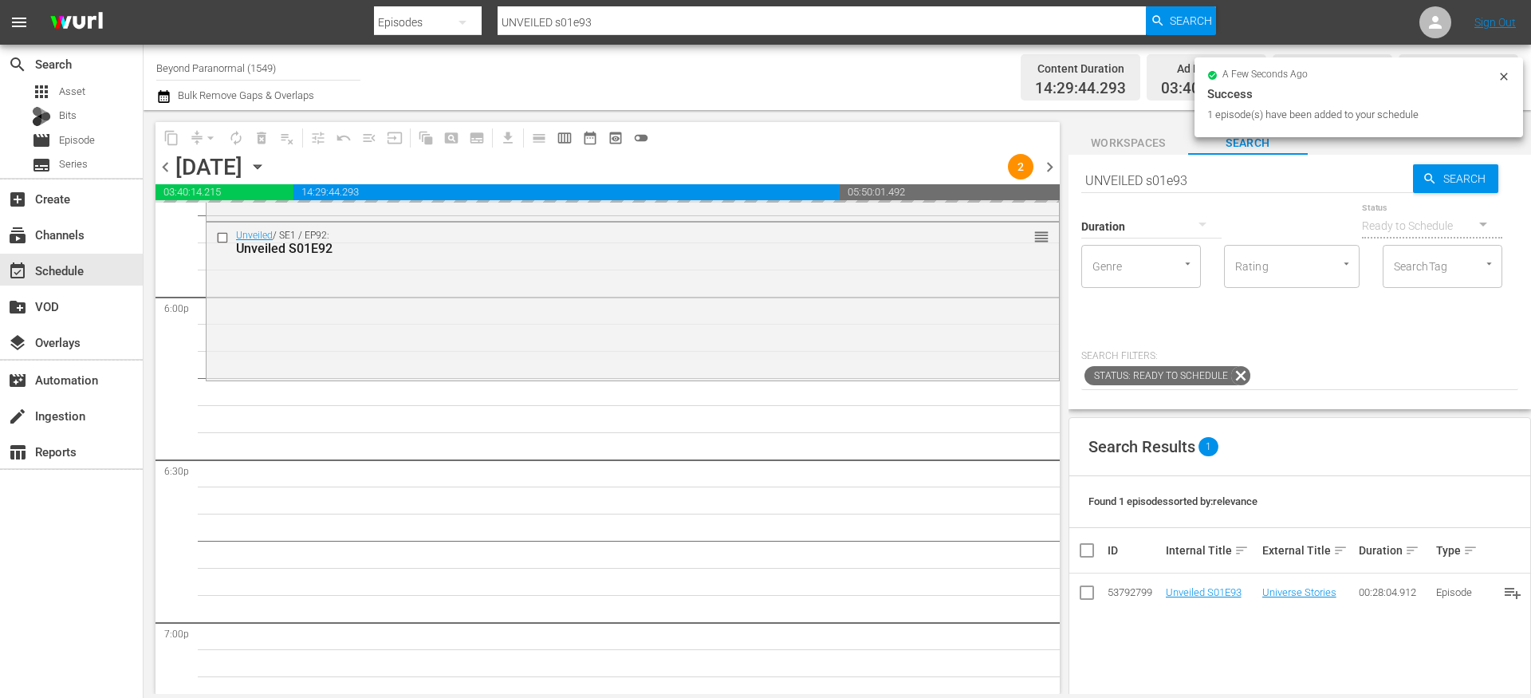
click at [1115, 183] on input "UNVEILED s01e93" at bounding box center [1247, 180] width 332 height 38
paste input "Walking With The Tall Whites Aftermath S01E04"
type input "Walking With The Tall Whites Aftermath S01E04"
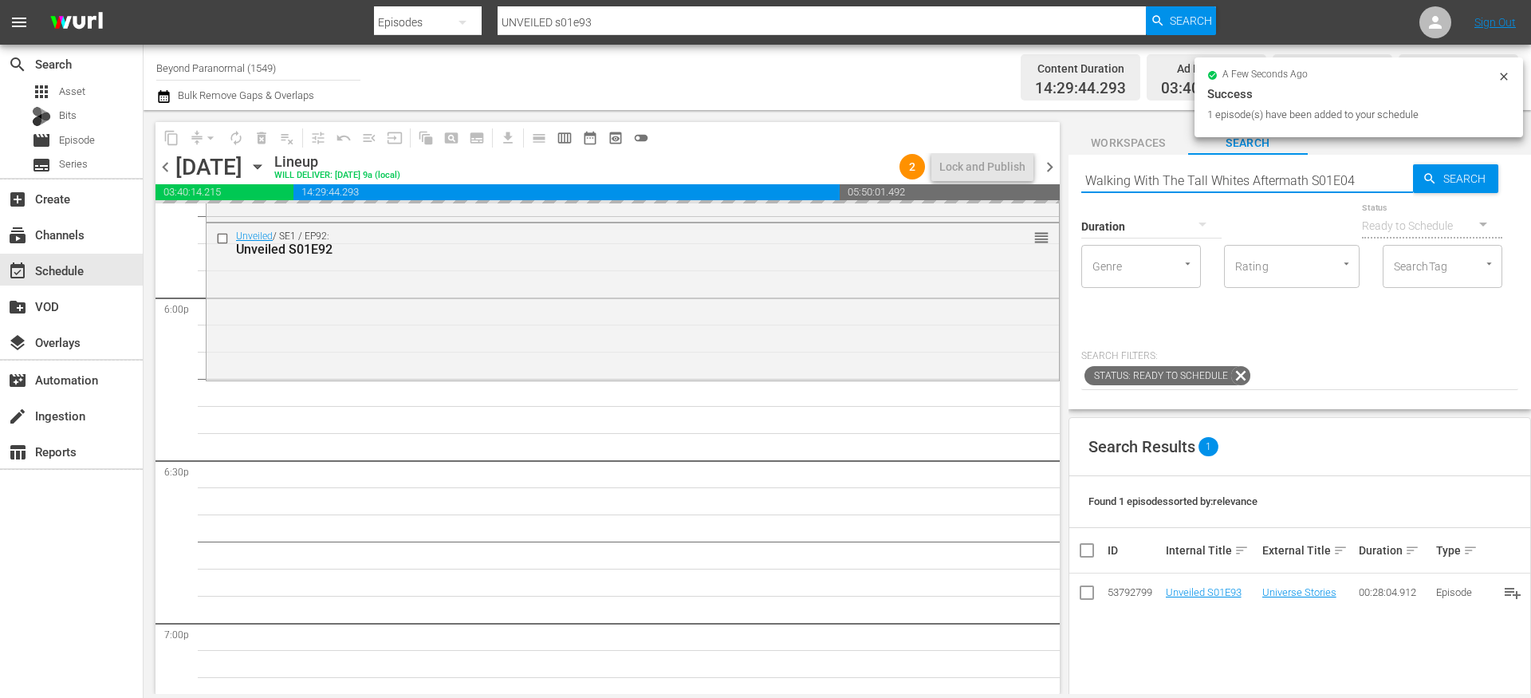
type input "Walking With The Tall Whites Aftermath S01E04"
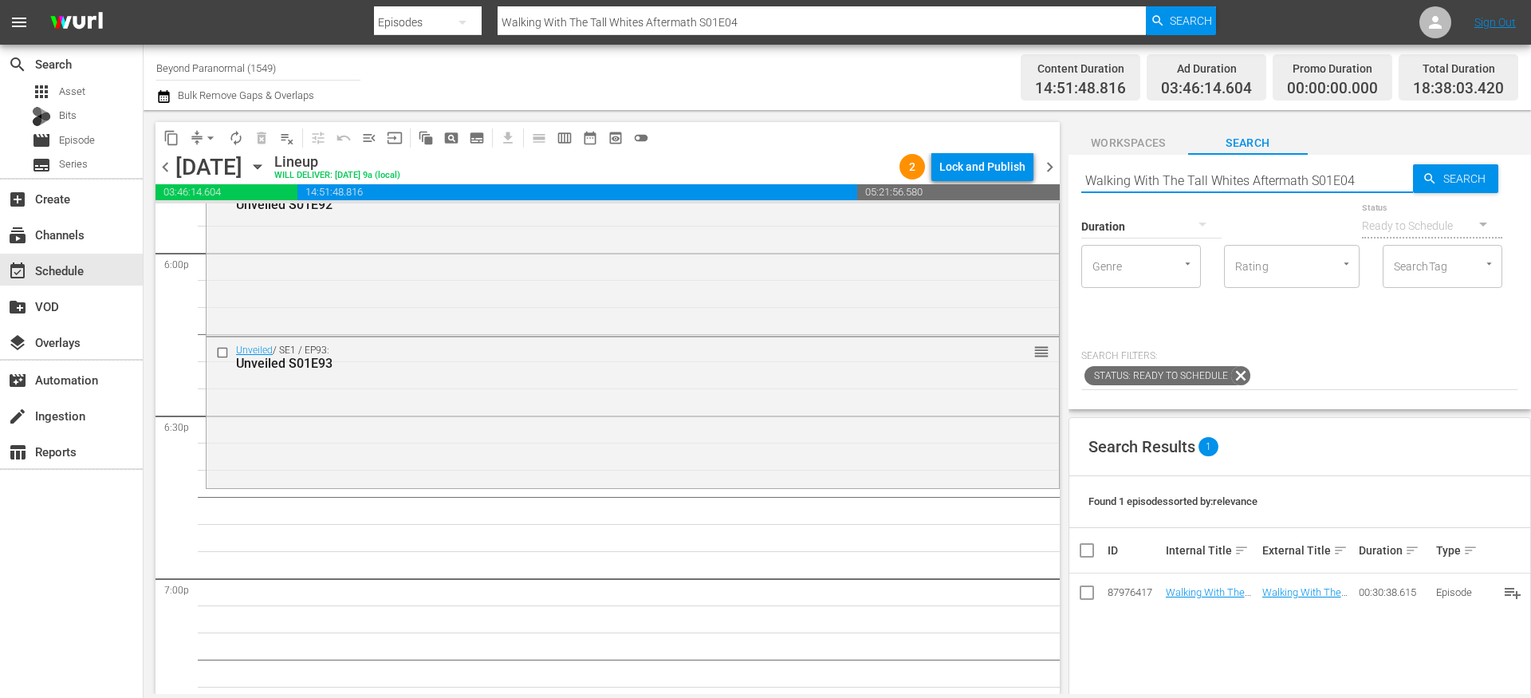
scroll to position [5834, 0]
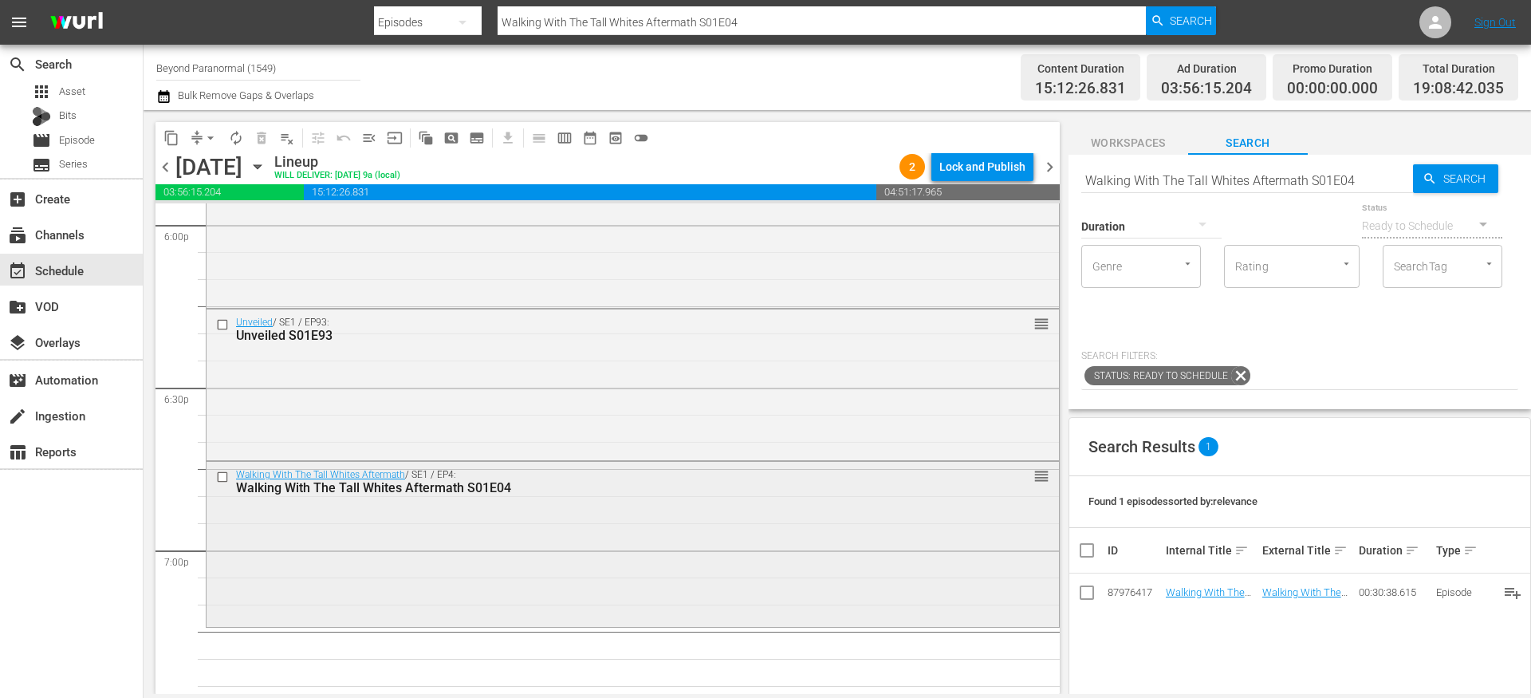
click at [515, 530] on div "Walking With The Tall Whites Aftermath / SE1 / EP4: Walking With The Tall White…" at bounding box center [632, 542] width 852 height 161
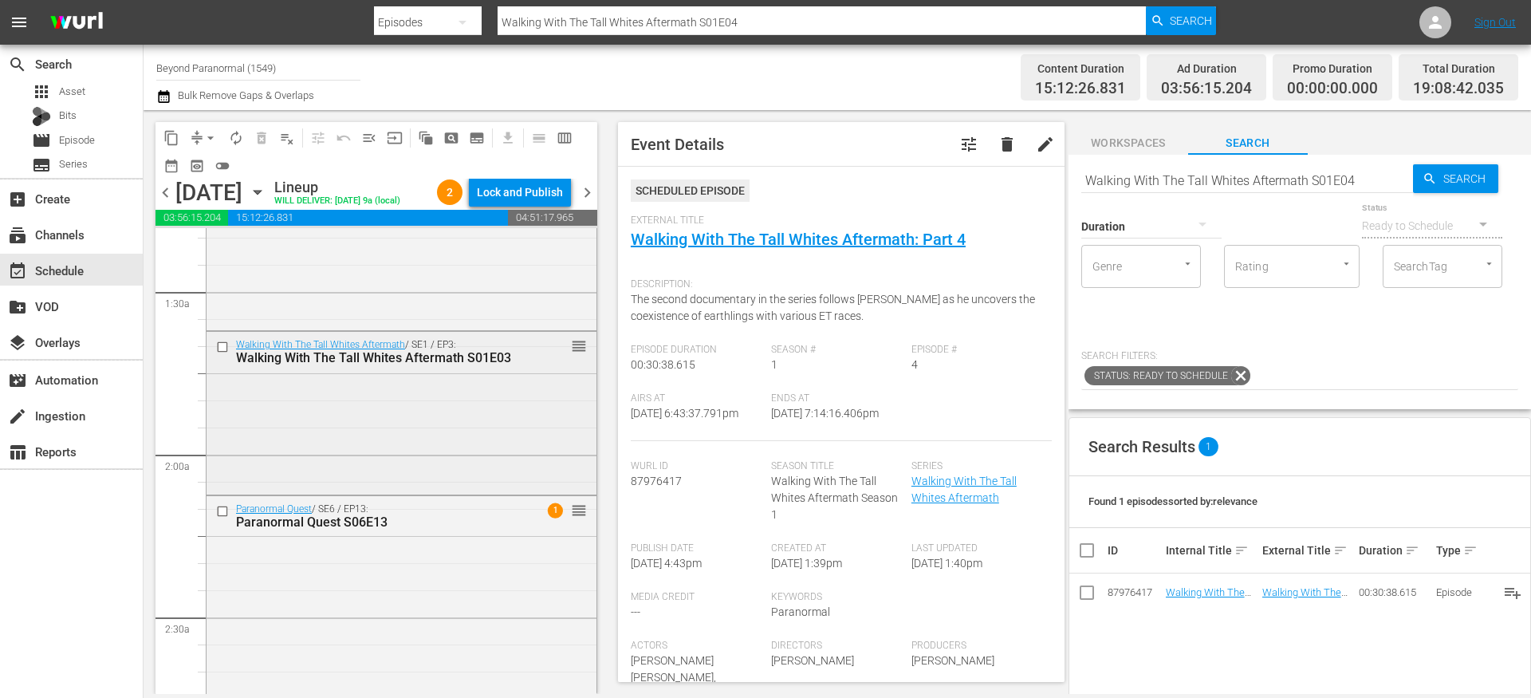
scroll to position [920, 0]
click at [222, 347] on input "checkbox" at bounding box center [224, 340] width 17 height 14
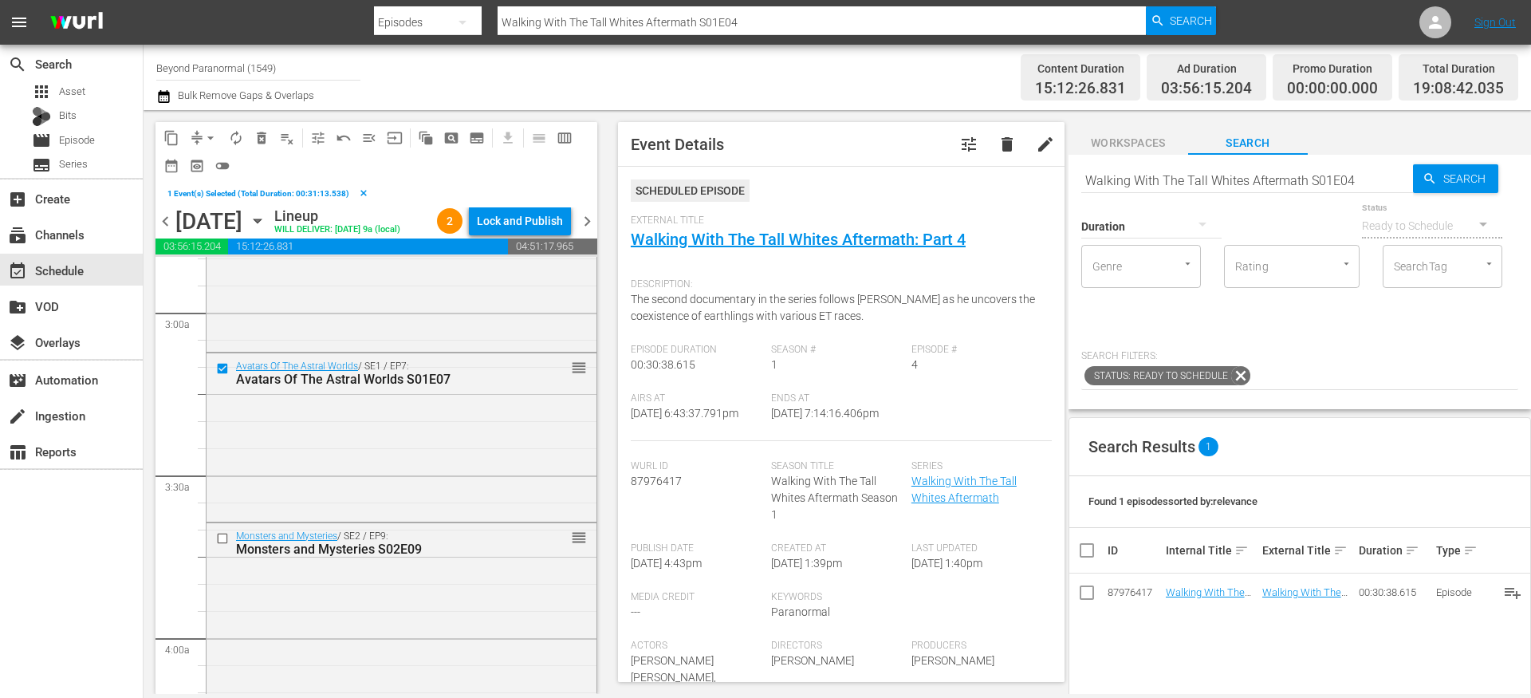
click at [258, 141] on span "delete_forever_outlined" at bounding box center [262, 138] width 16 height 16
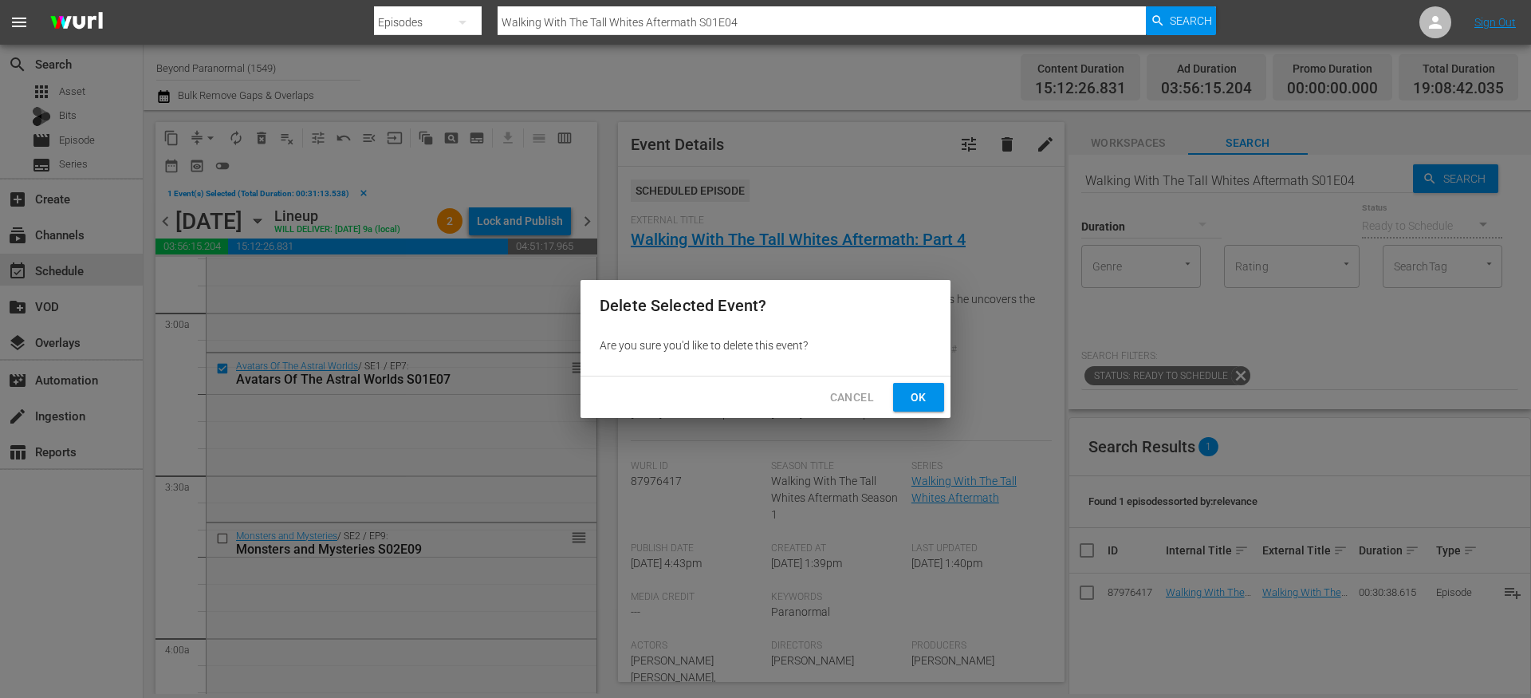
click at [914, 395] on span "Ok" at bounding box center [919, 397] width 26 height 20
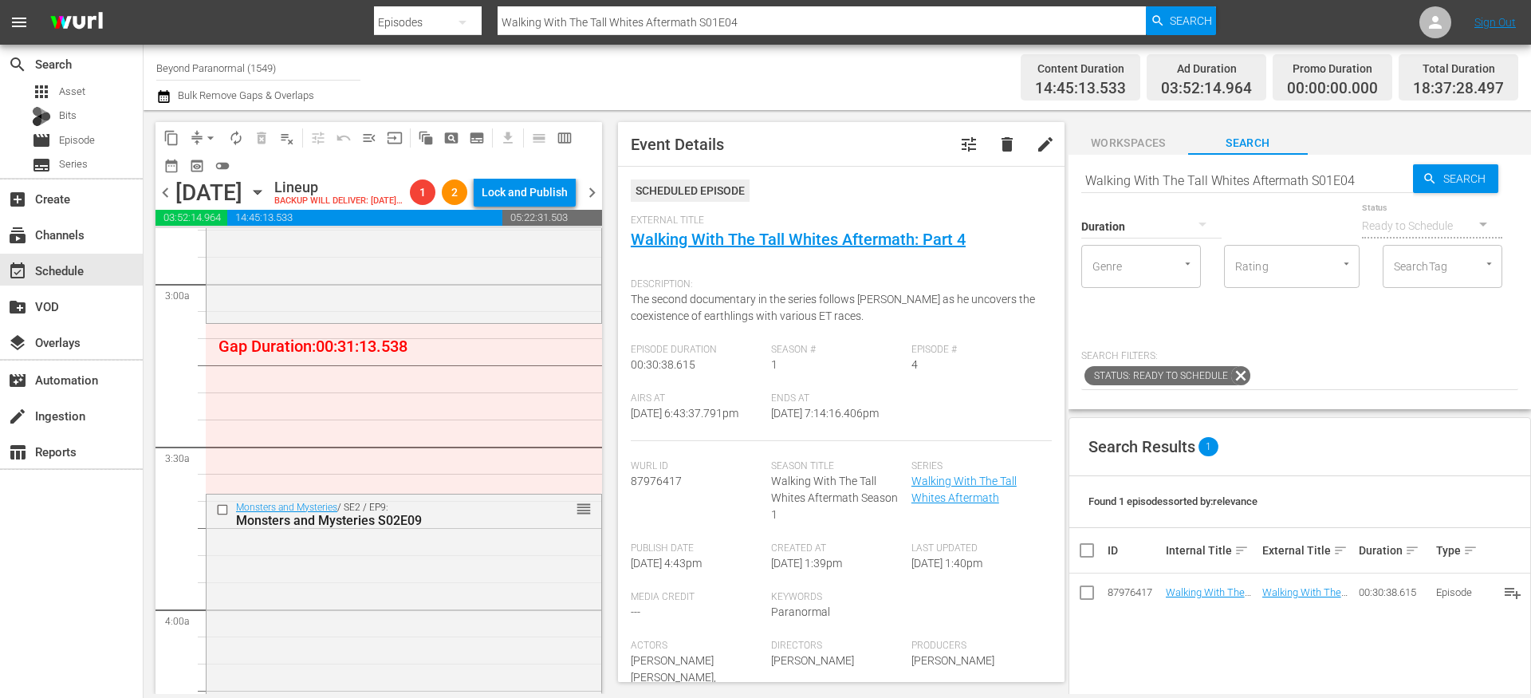
click at [1167, 181] on input "Walking With The Tall Whites Aftermath S01E04" at bounding box center [1247, 180] width 332 height 38
type input "unveiled"
click at [1160, 222] on div at bounding box center [1151, 225] width 140 height 45
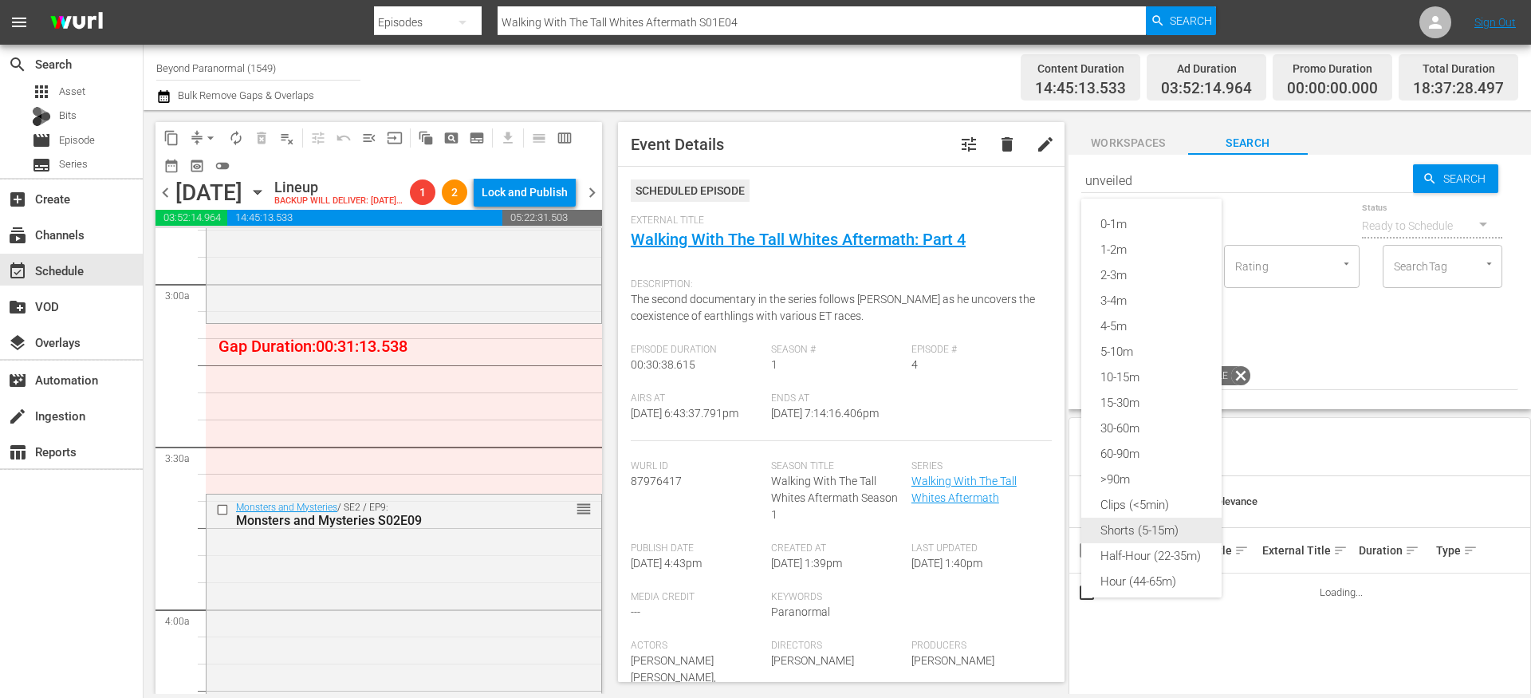
type input "unveiled"
click at [1135, 533] on div "Shorts (5-15m)" at bounding box center [1151, 530] width 140 height 26
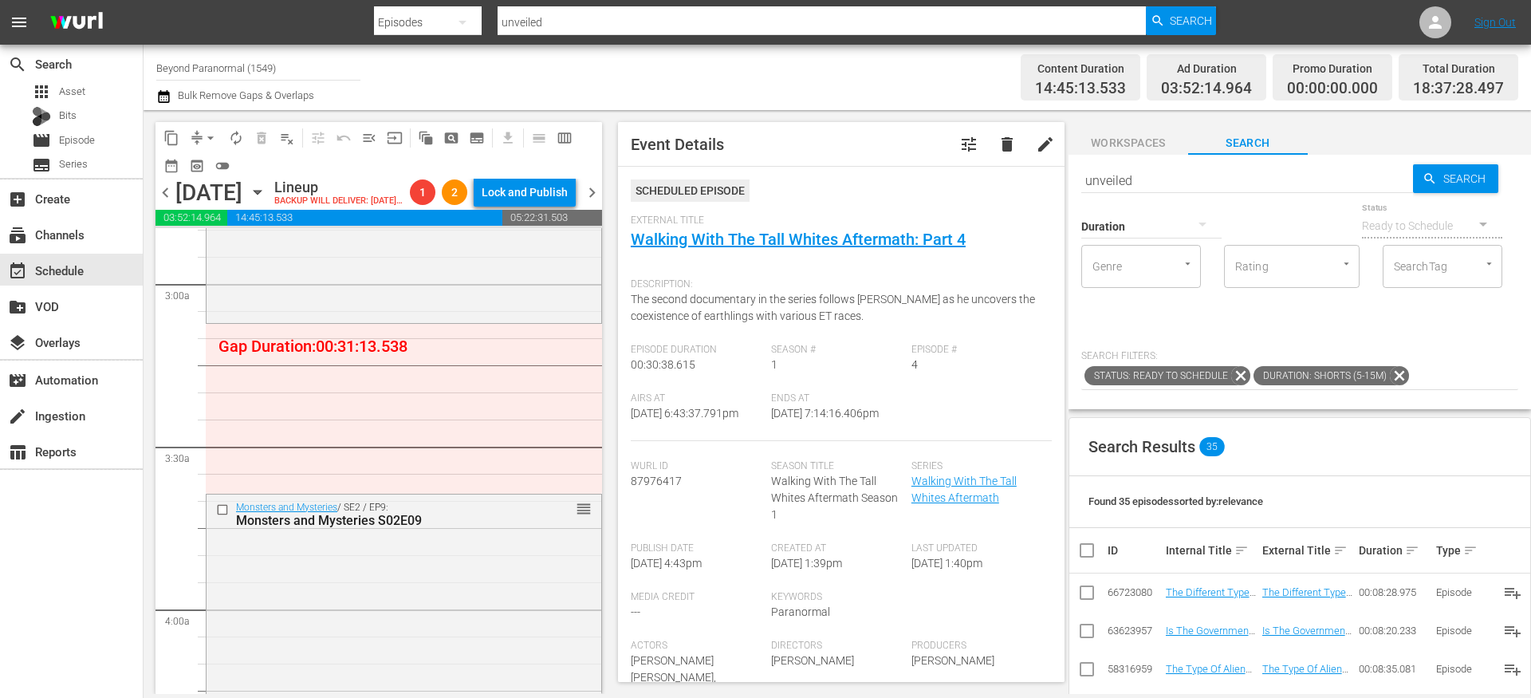
scroll to position [151, 0]
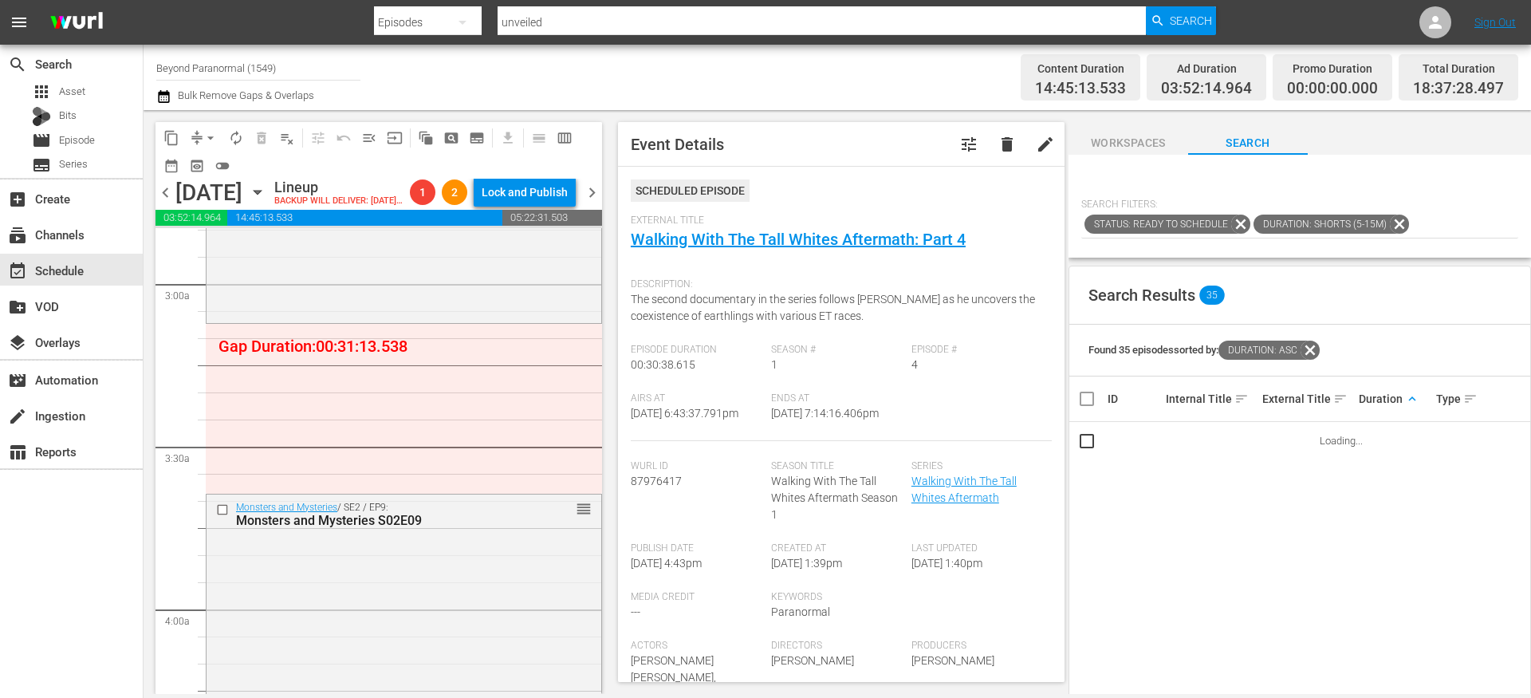
click at [1405, 395] on span "keyboard_arrow_up" at bounding box center [1412, 398] width 14 height 14
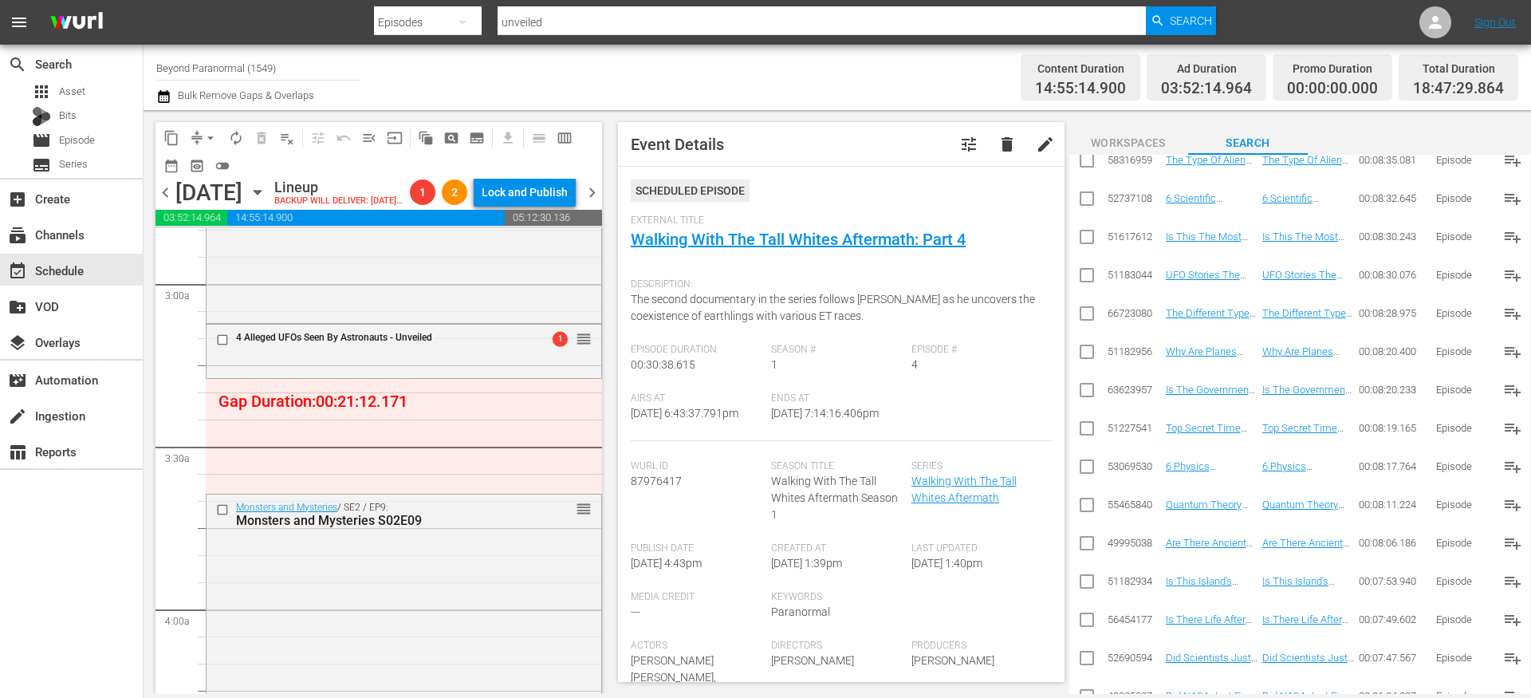
scroll to position [1153, 0]
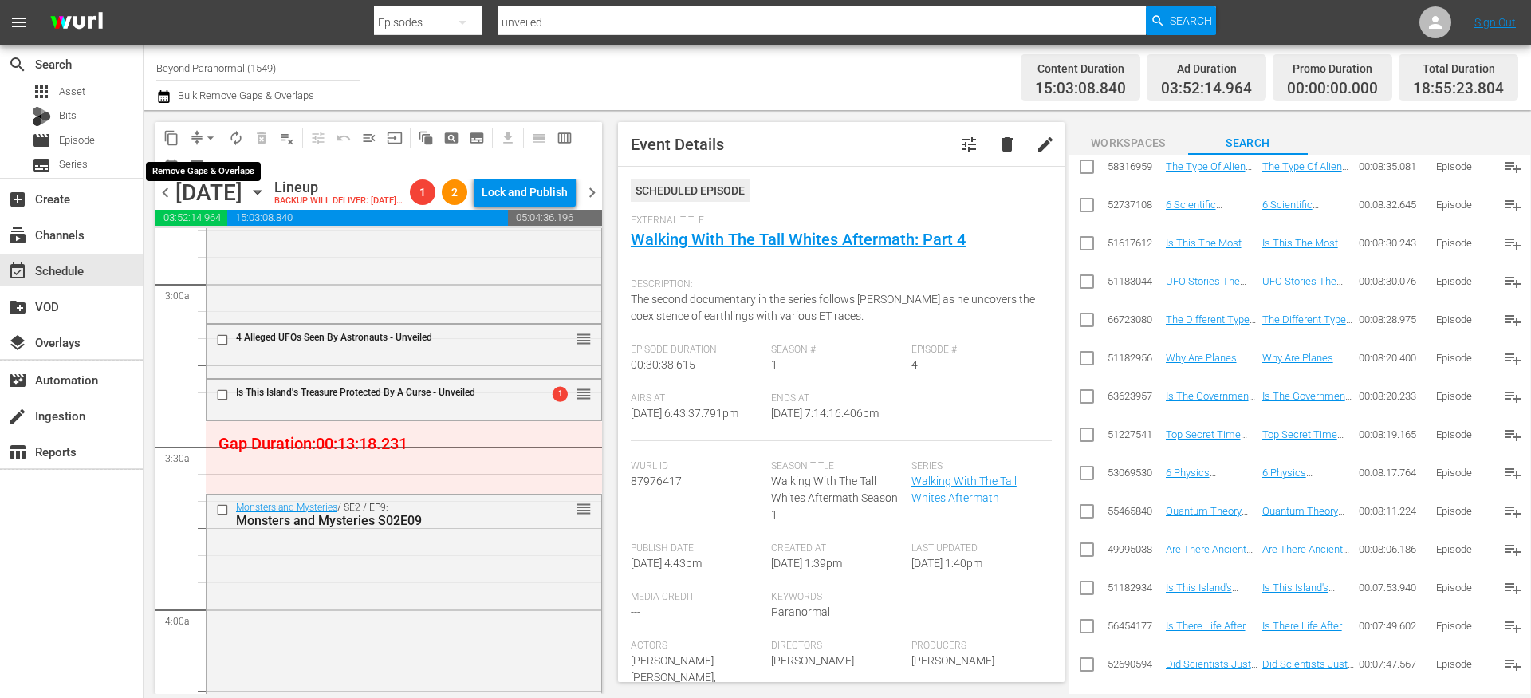
click at [200, 134] on button "arrow_drop_down" at bounding box center [211, 138] width 26 height 26
click at [225, 219] on li "Align to End of Previous Day" at bounding box center [211, 223] width 167 height 26
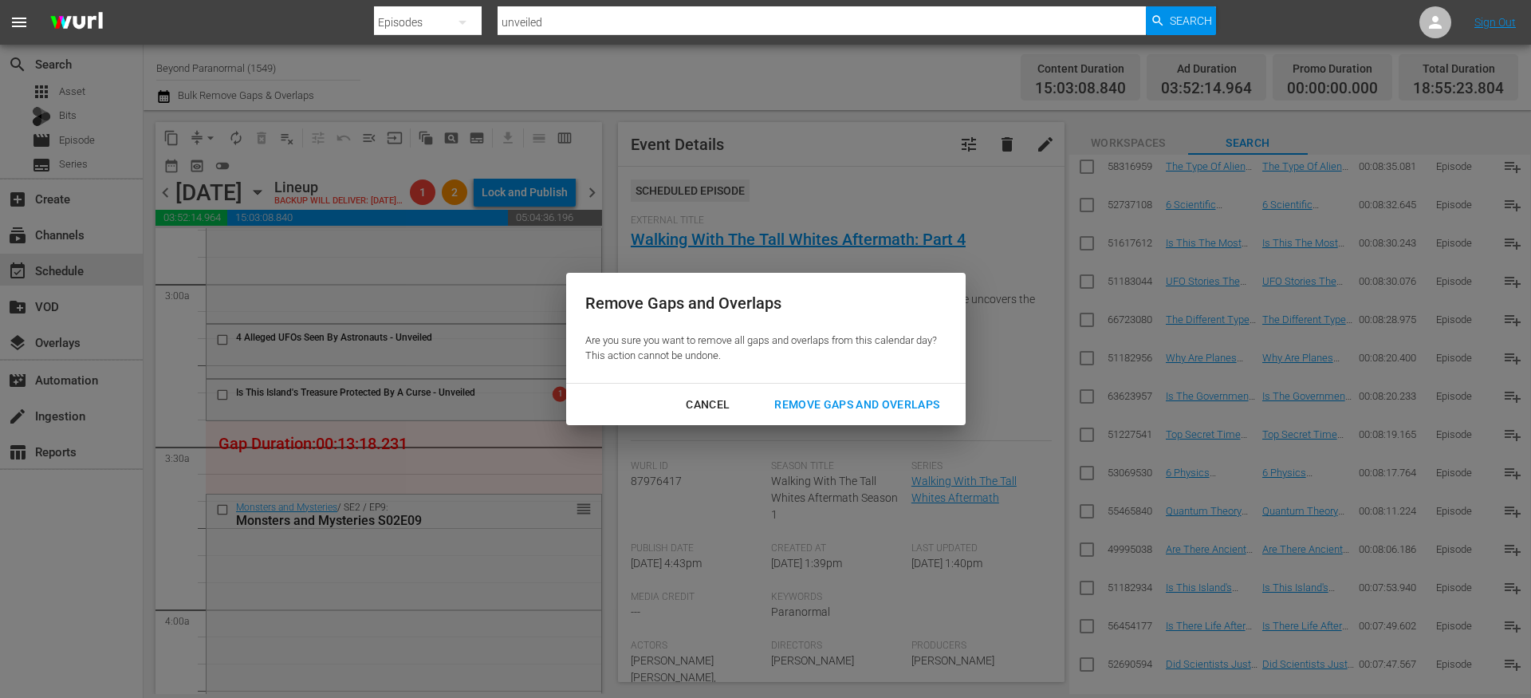
click at [875, 400] on div "Remove Gaps and Overlaps" at bounding box center [856, 405] width 191 height 20
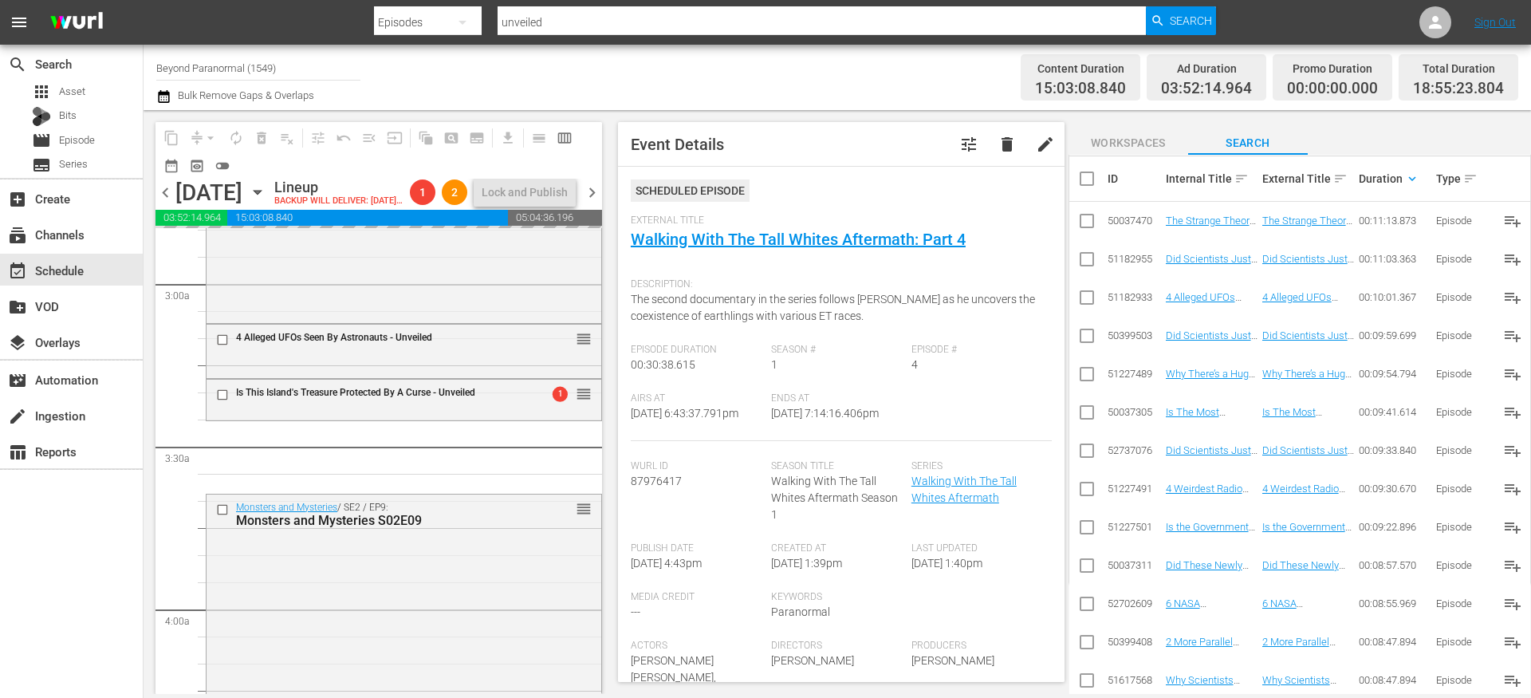
scroll to position [86, 0]
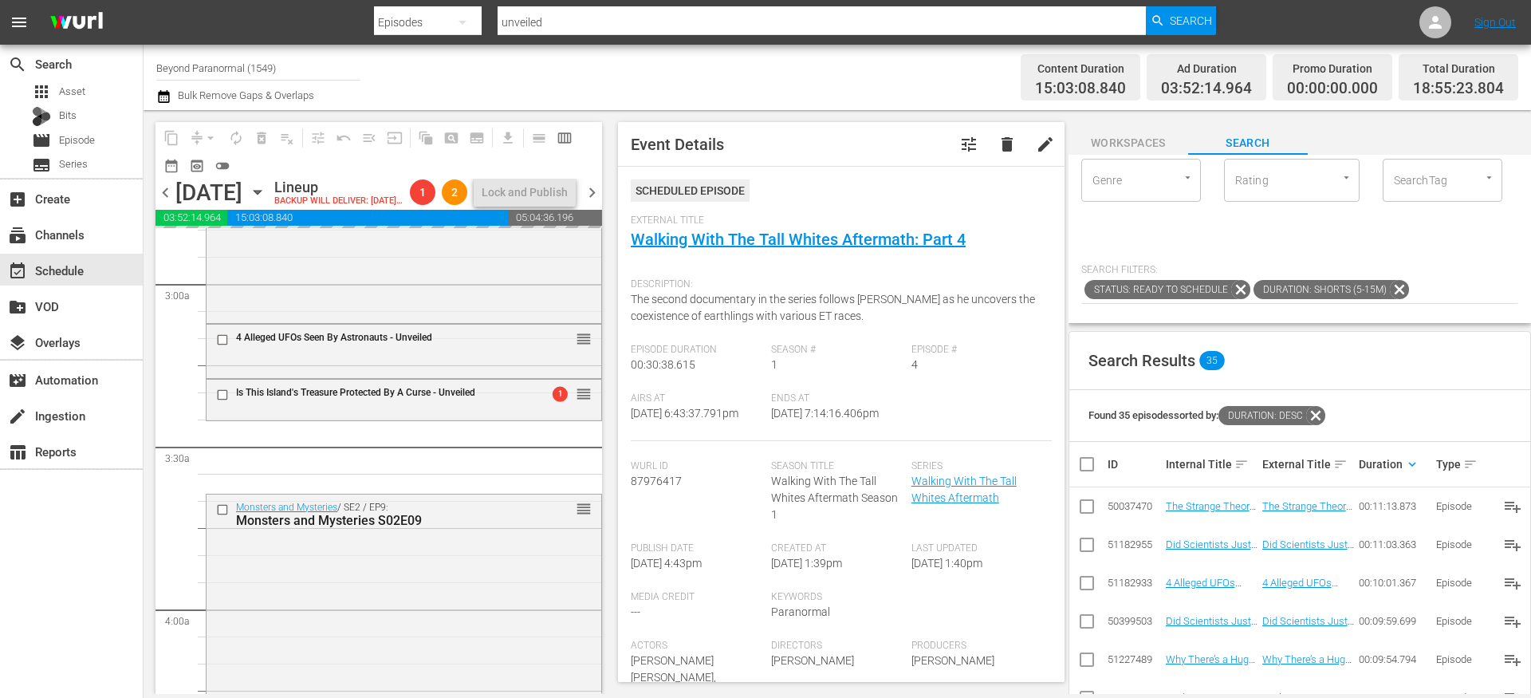
click at [1396, 290] on icon at bounding box center [1399, 289] width 19 height 19
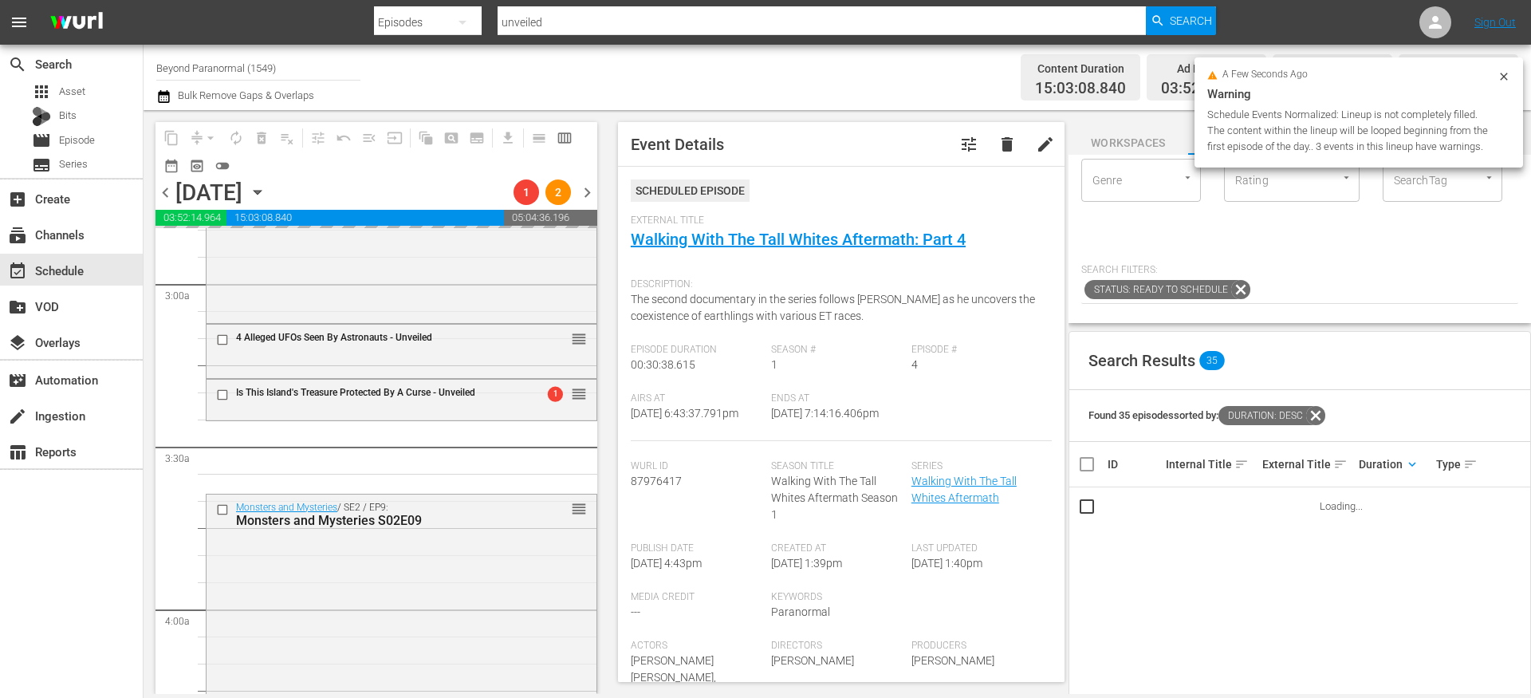
click at [1325, 411] on icon at bounding box center [1315, 415] width 19 height 19
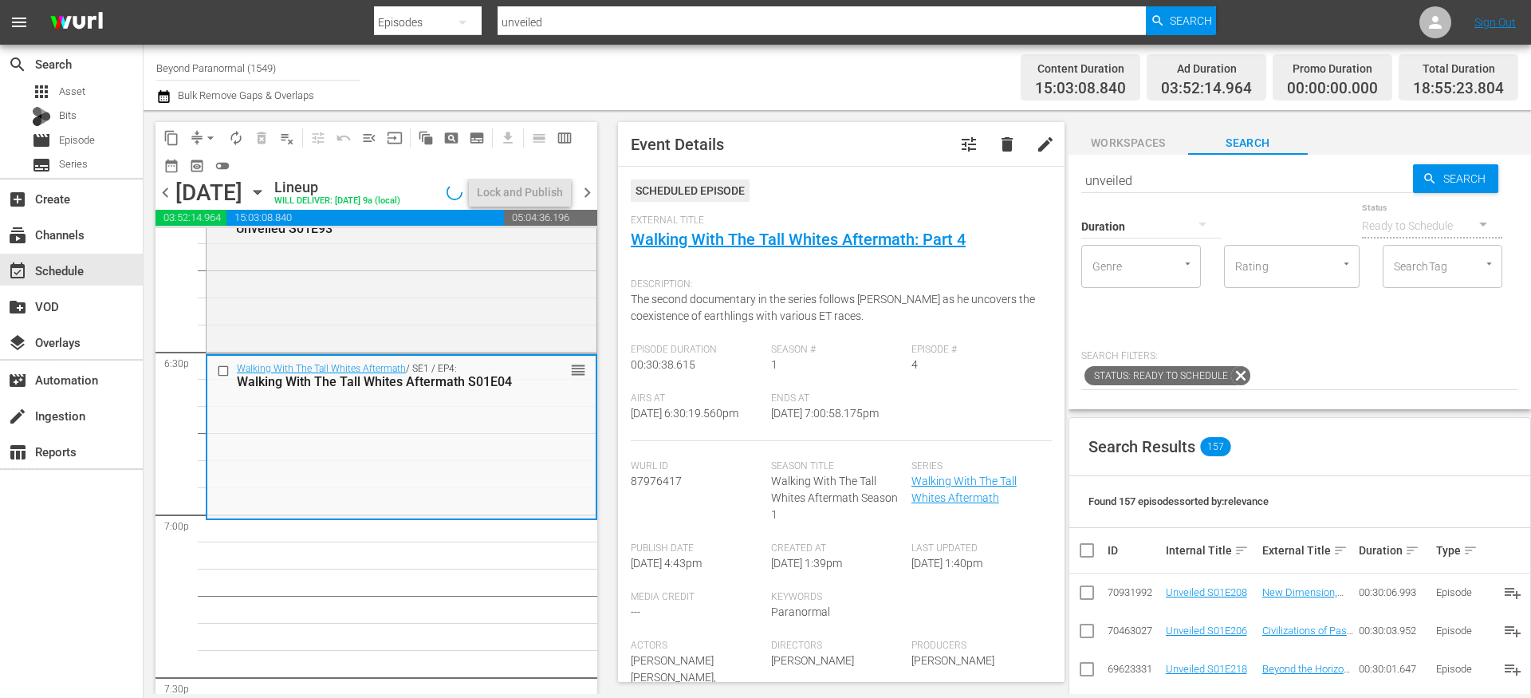
scroll to position [5941, 0]
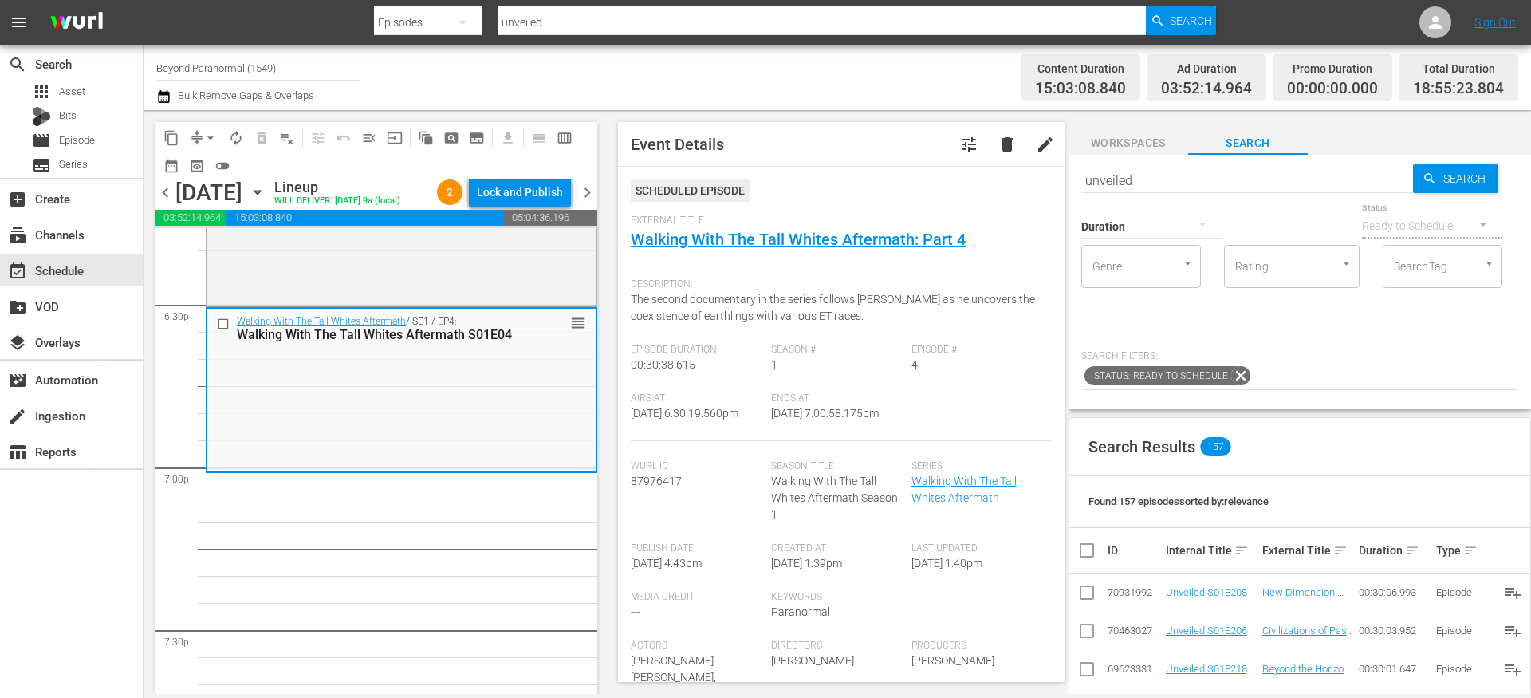
click at [1119, 184] on input "unveiled" at bounding box center [1247, 180] width 332 height 38
paste input "Paranormal Quest S06E16"
type input "Paranormal Quest S06E16"
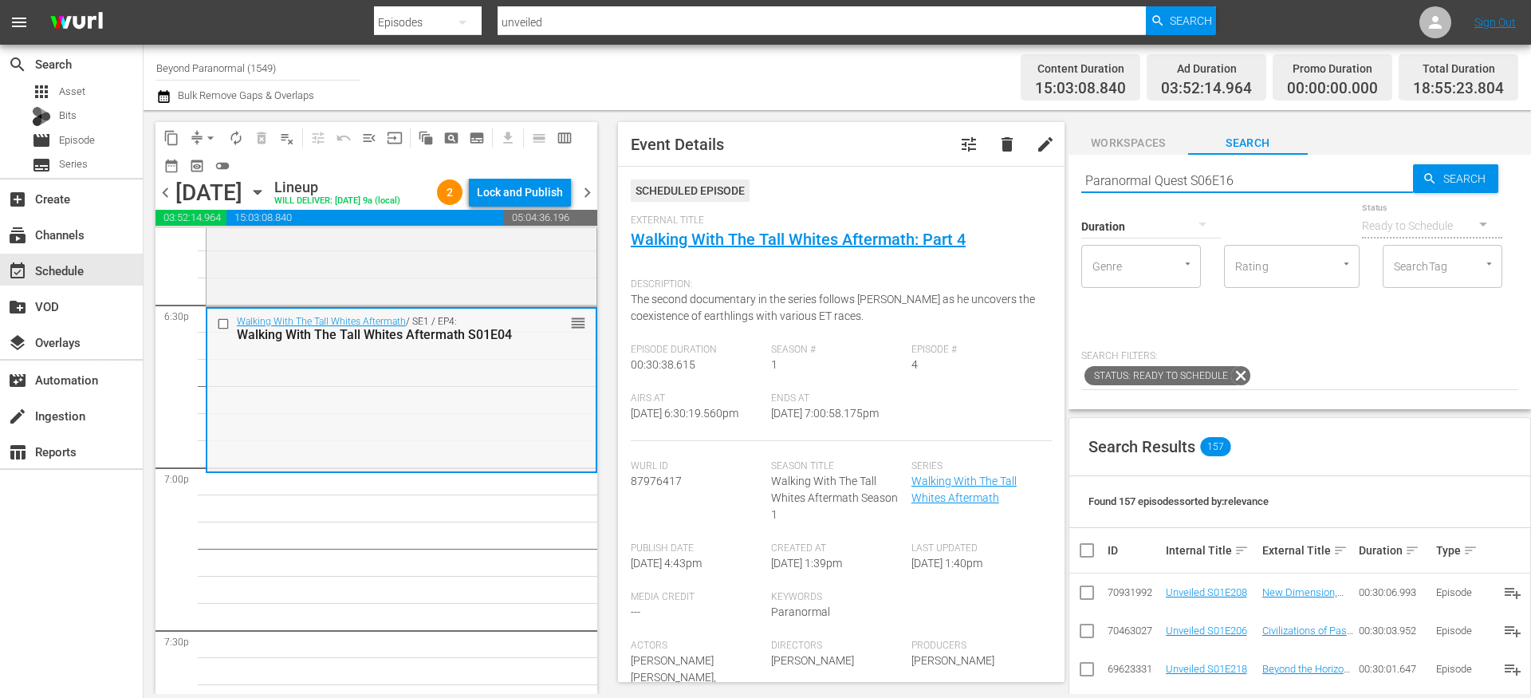
type input "Paranormal Quest S06E16"
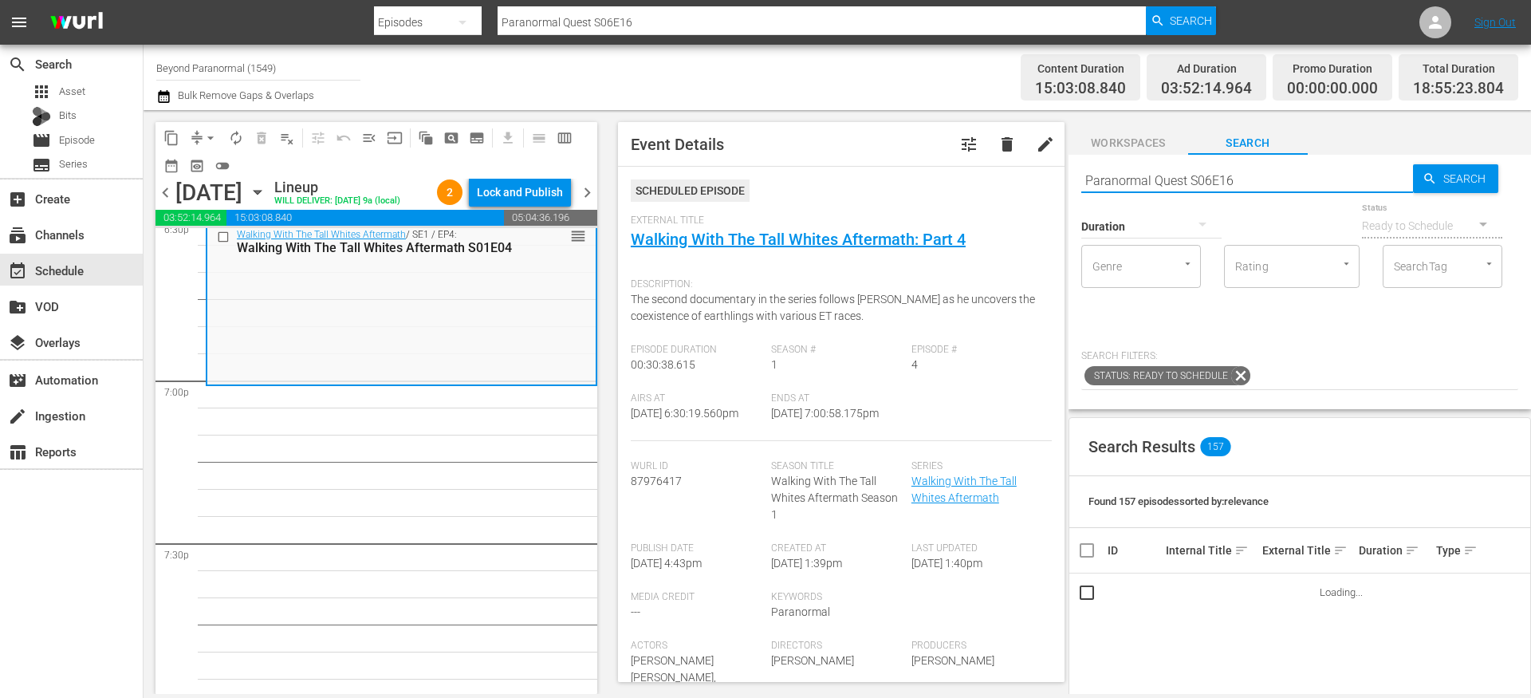
scroll to position [6029, 0]
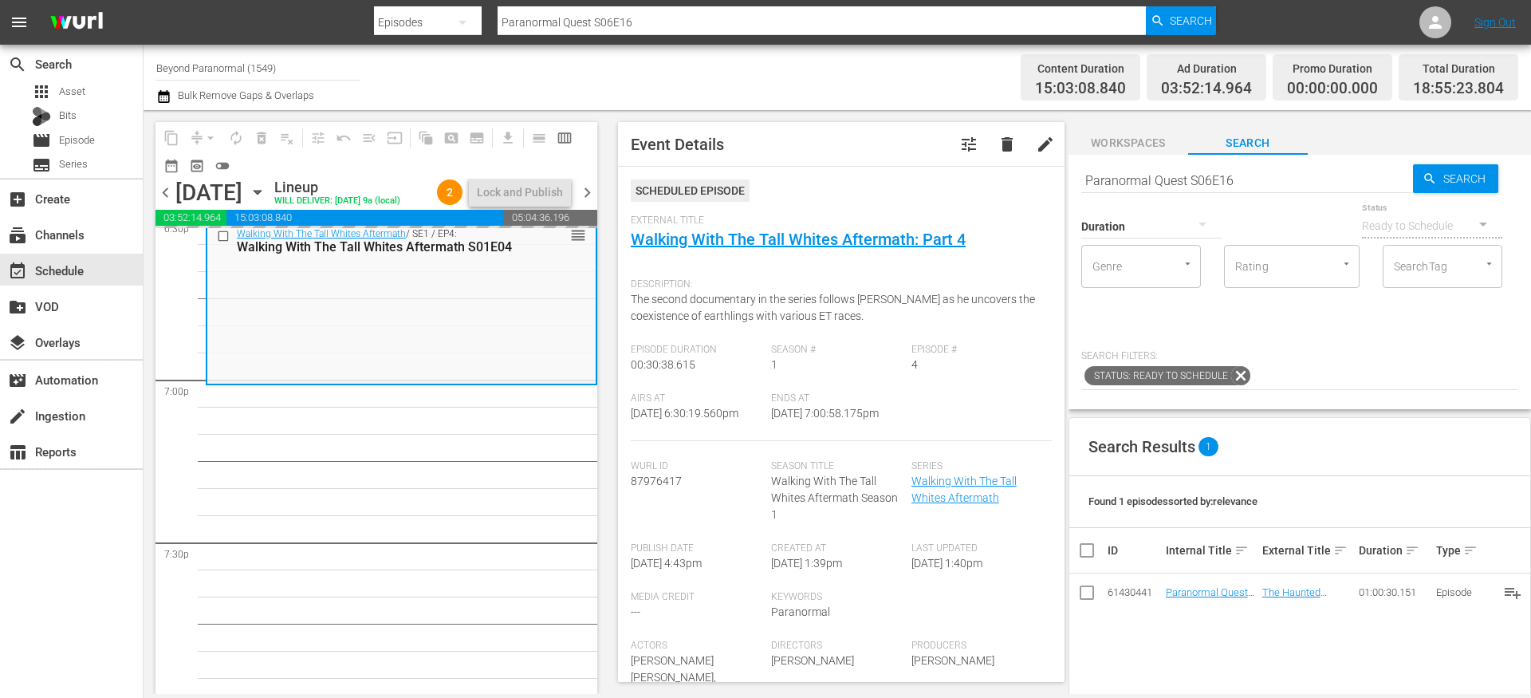
click at [1139, 171] on input "Paranormal Quest S06E16" at bounding box center [1247, 180] width 332 height 38
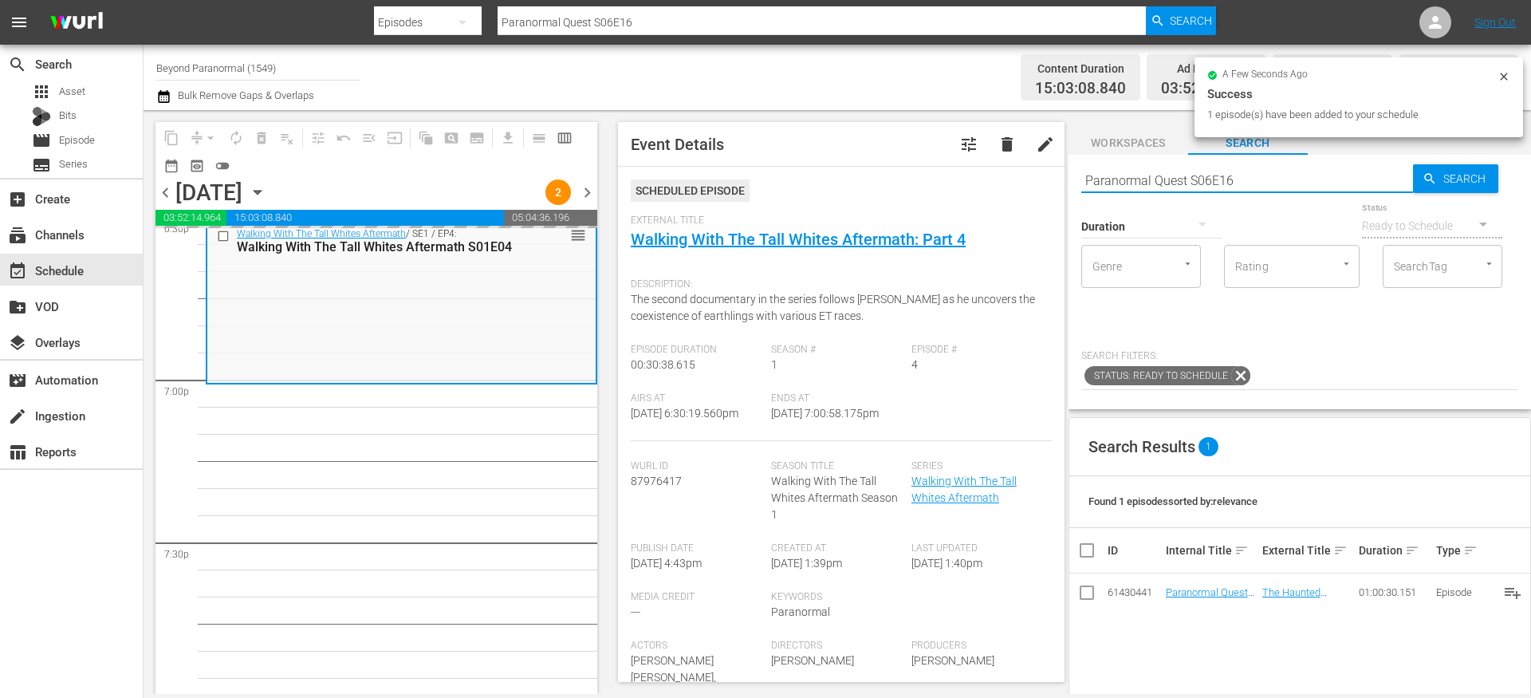
click at [1139, 172] on input "Paranormal Quest S06E16" at bounding box center [1247, 180] width 332 height 38
paste input "Avatars Of The Astral Worlds S01E08"
type input "Avatars Of The Astral Worlds S01E08"
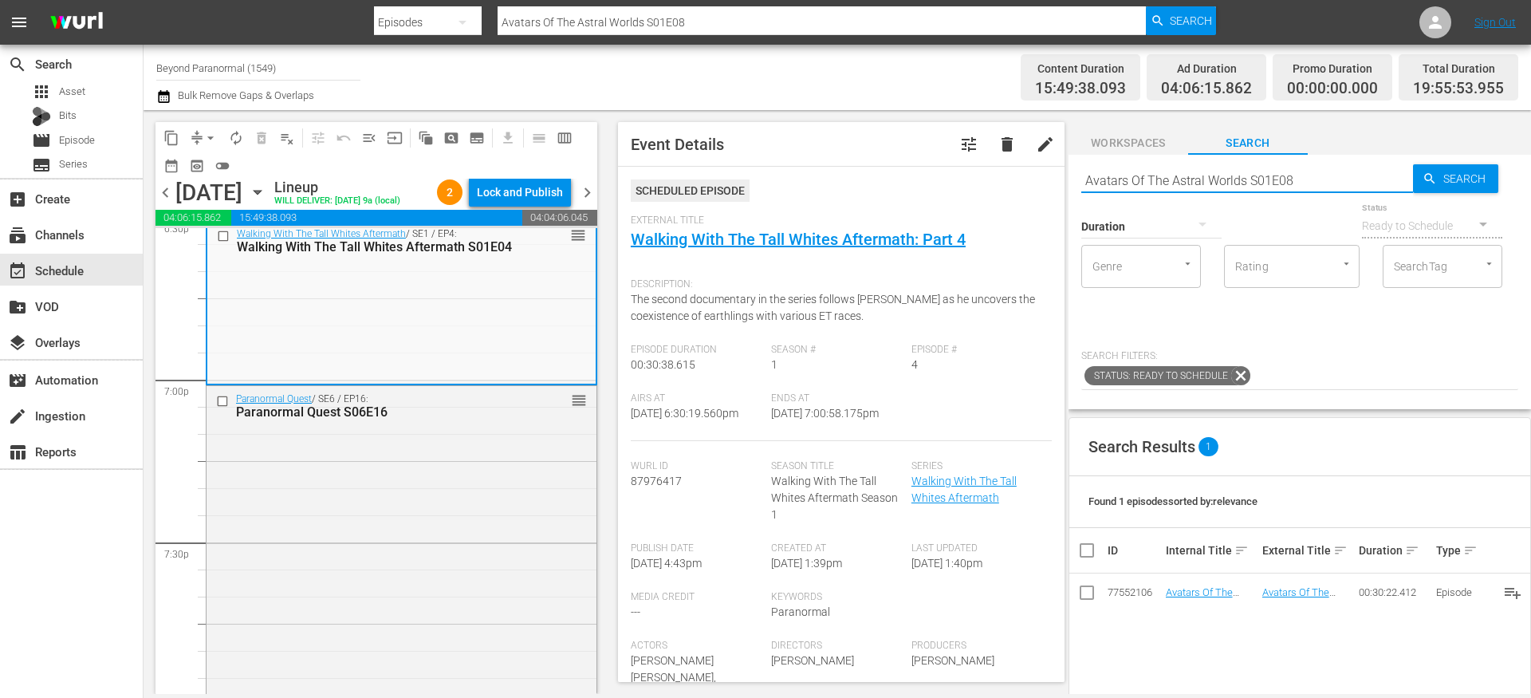
click at [1162, 181] on input "Avatars Of The Astral Worlds S01E08" at bounding box center [1247, 180] width 332 height 38
paste input "Monsters and Mysteries S02E10"
type input "Monsters and Mysteries S02E10"
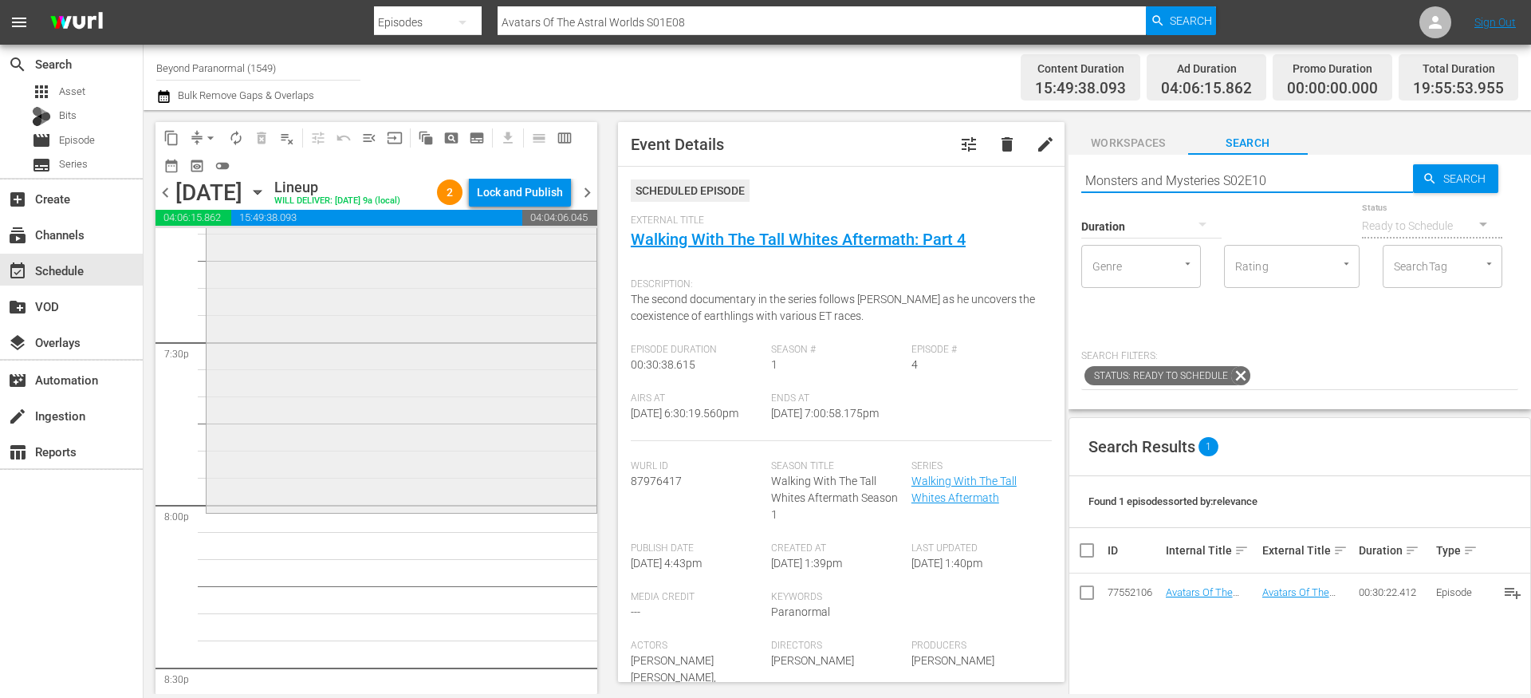
type input "Monsters and Mysteries S02E10"
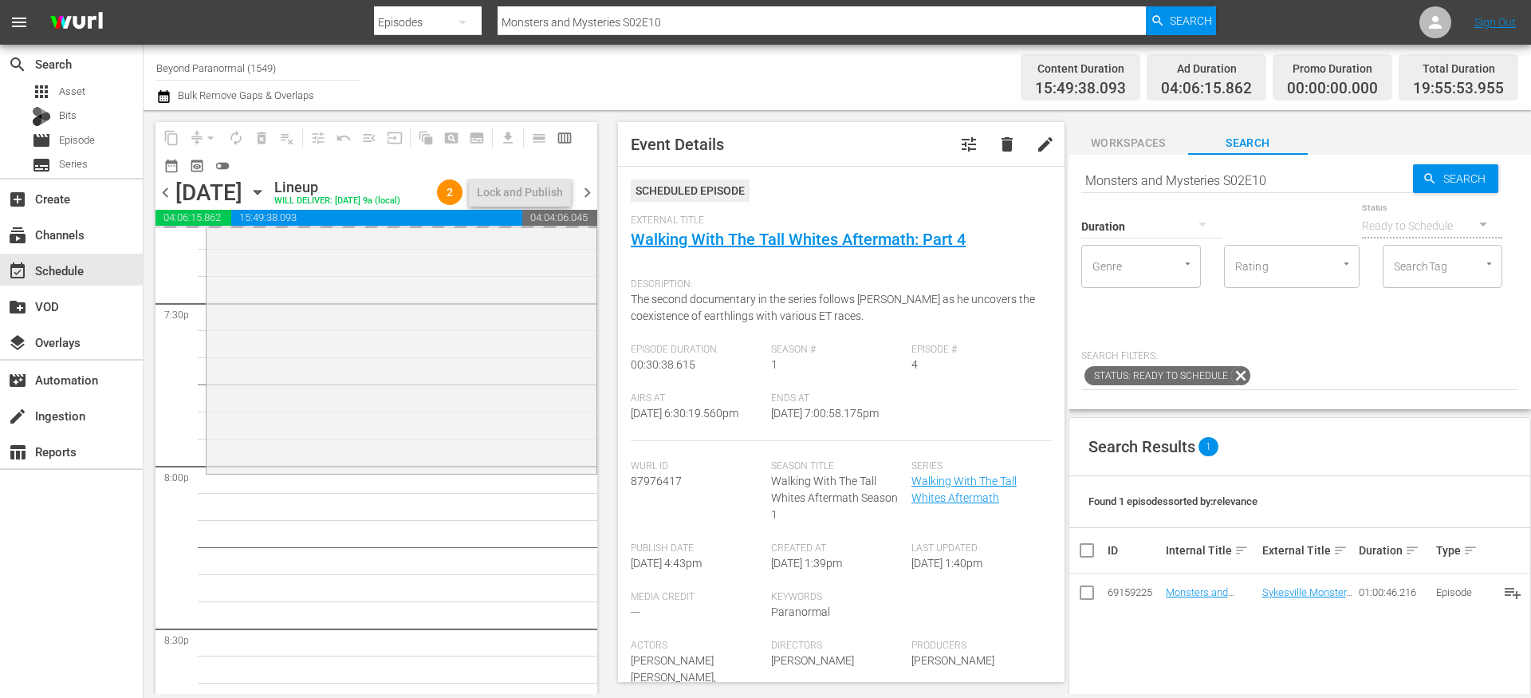
click at [1139, 171] on input "Monsters and Mysteries S02E10" at bounding box center [1247, 180] width 332 height 38
click at [1139, 172] on input "Monsters and Mysteries S02E10" at bounding box center [1247, 180] width 332 height 38
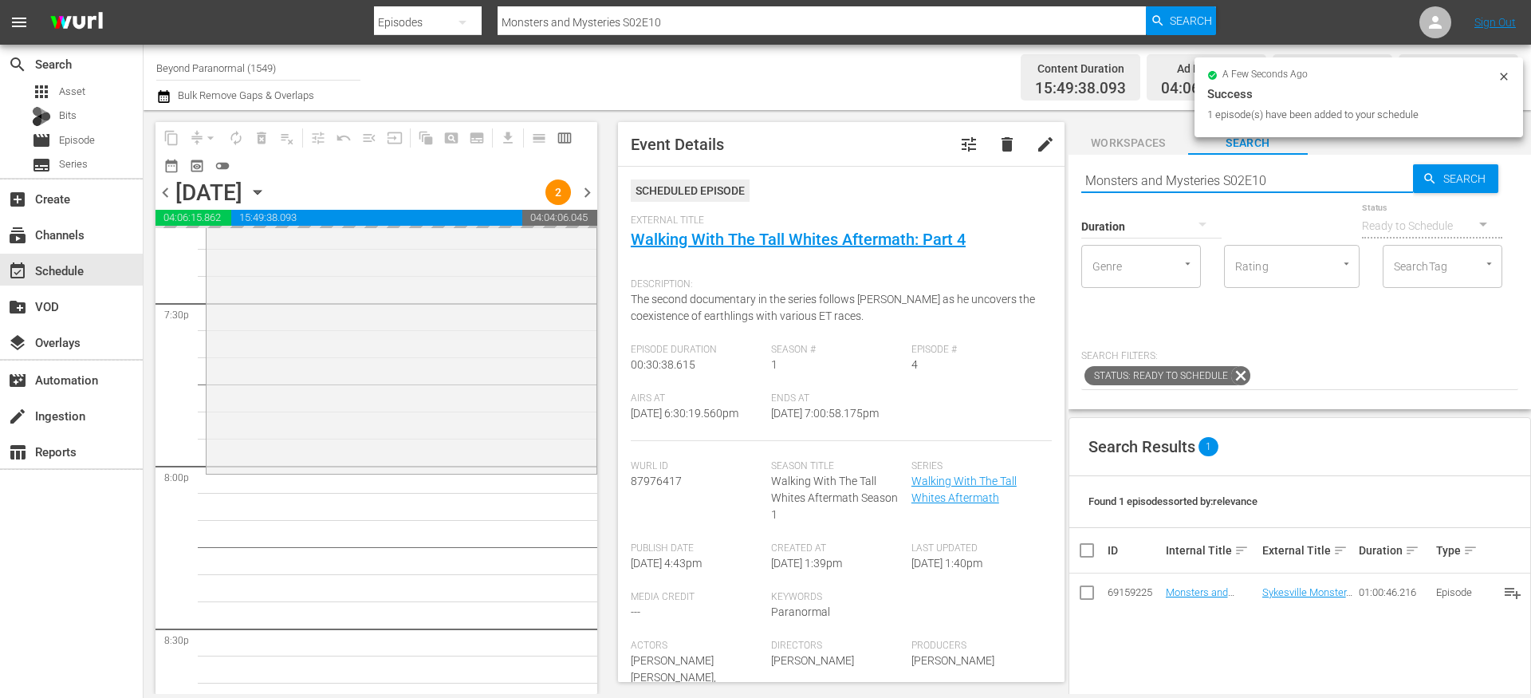
paste input "[PERSON_NAME] Investigates S01E16"
type input "[PERSON_NAME] Investigates S01E16"
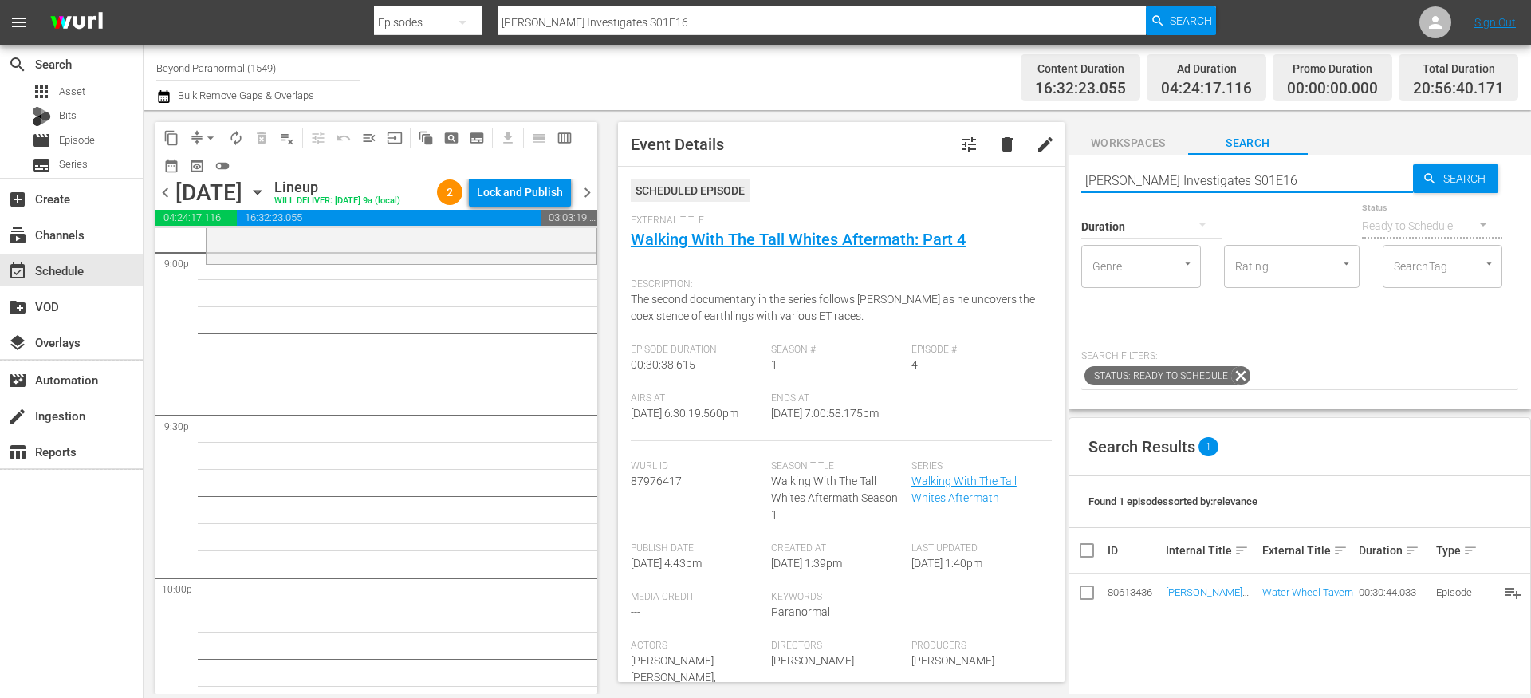
scroll to position [6806, 0]
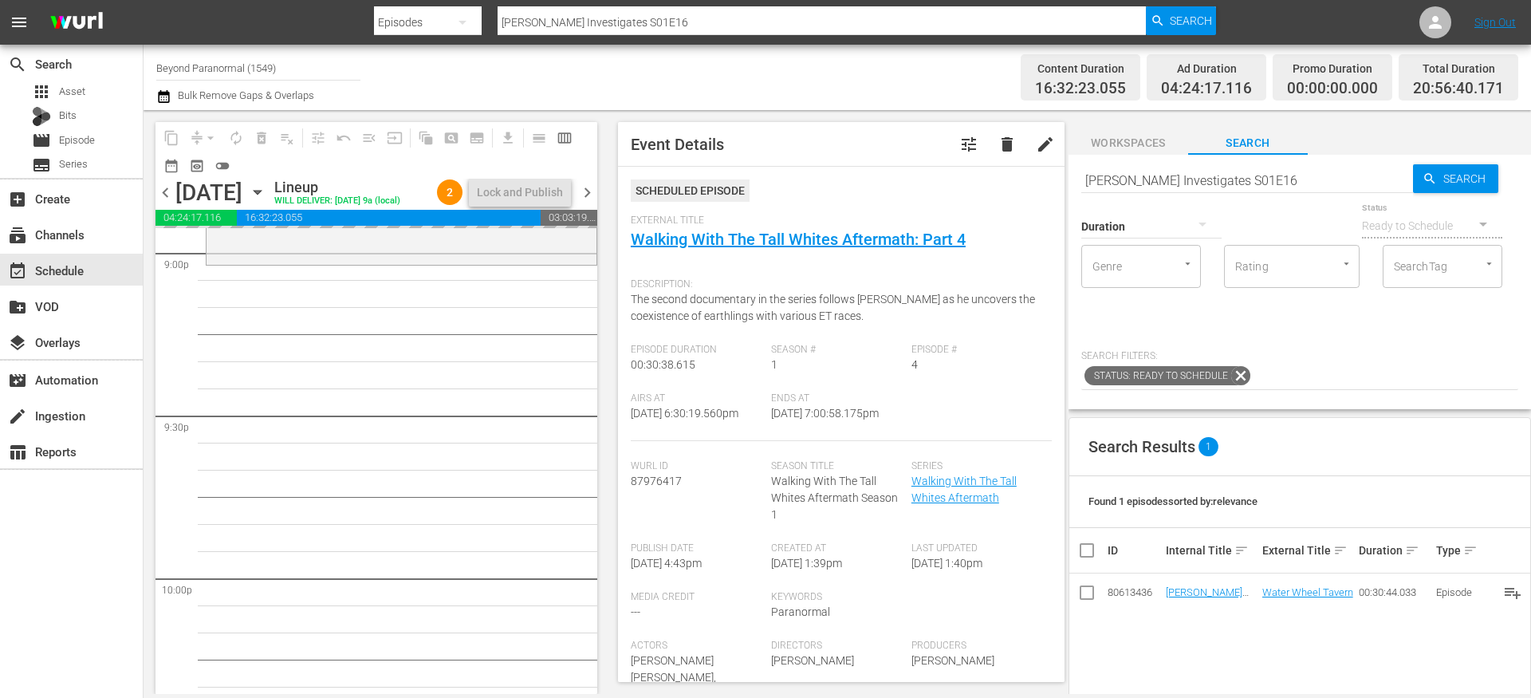
drag, startPoint x: 1183, startPoint y: 587, endPoint x: 952, endPoint y: 7, distance: 624.0
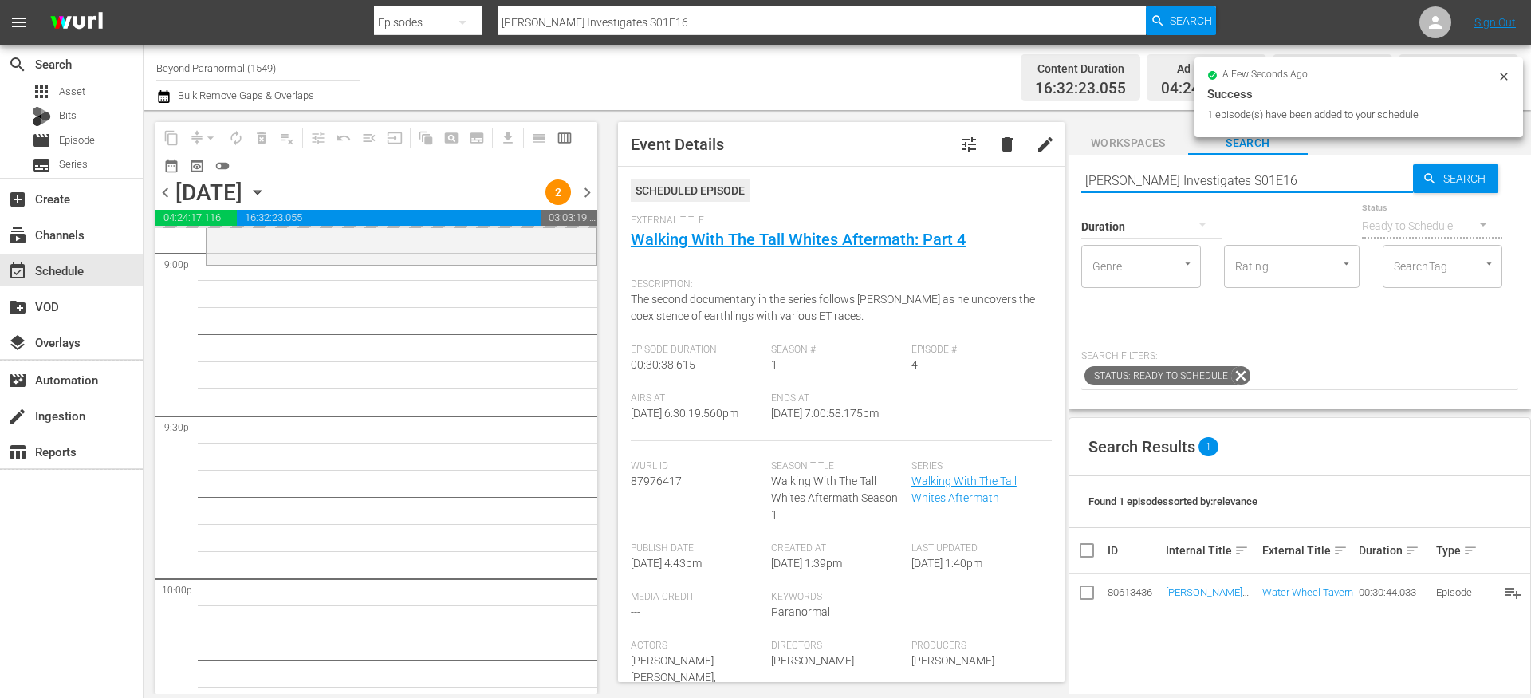
click at [1190, 175] on input "[PERSON_NAME] Investigates S01E16" at bounding box center [1247, 180] width 332 height 38
paste input "Walking With The Tall Whites Aftermath S01E04"
type input "Walking With The Tall Whites Aftermath S01E04"
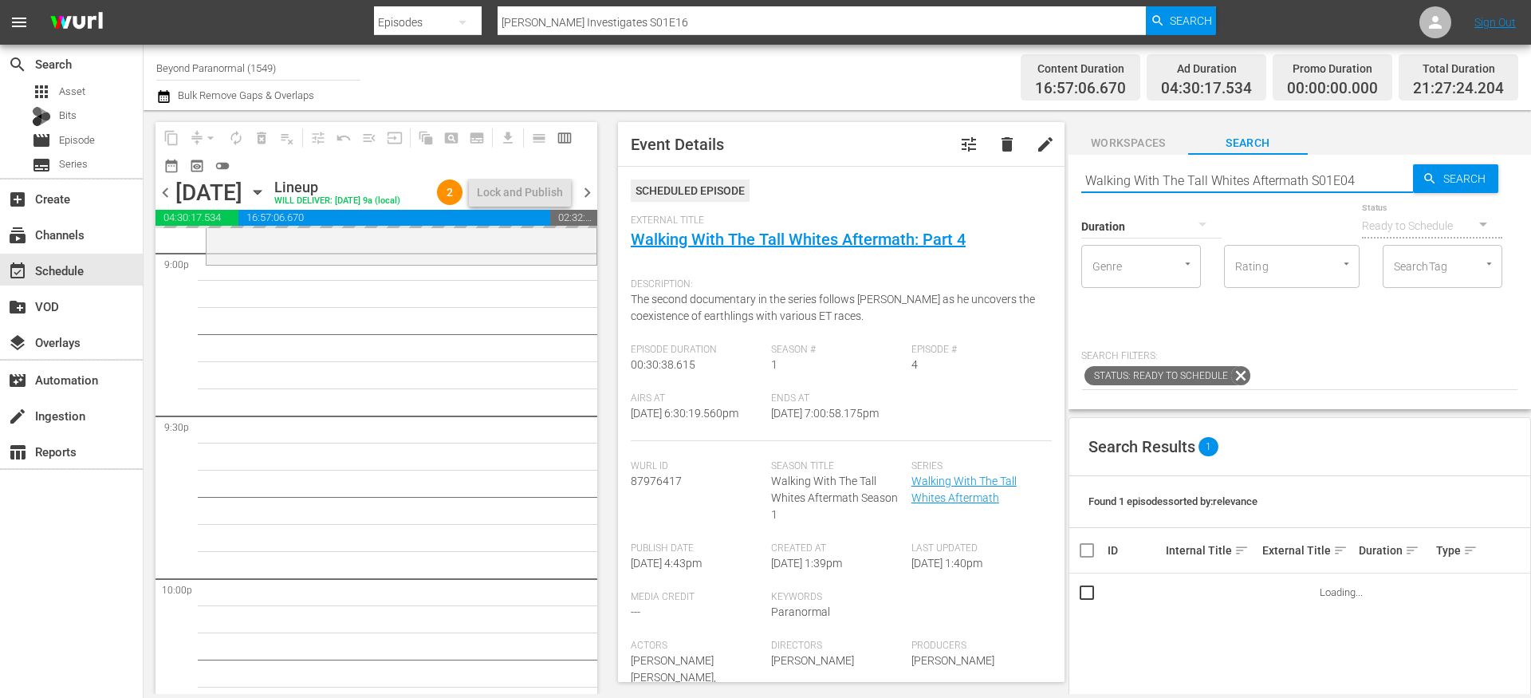
type input "Walking With The Tall Whites Aftermath S01E04"
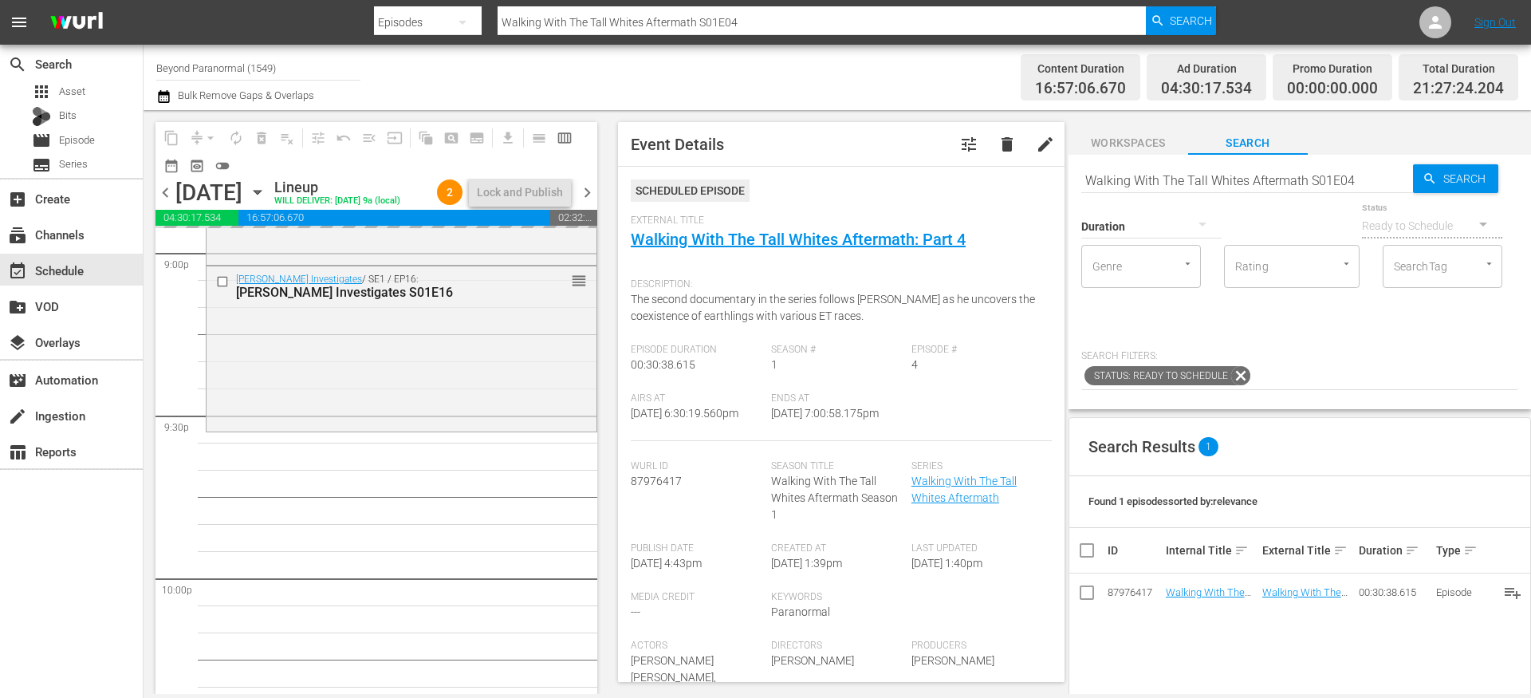
click at [1127, 171] on input "Walking With The Tall Whites Aftermath S01E04" at bounding box center [1247, 180] width 332 height 38
click at [1127, 172] on input "Walking With The Tall Whites Aftermath S01E04" at bounding box center [1247, 180] width 332 height 38
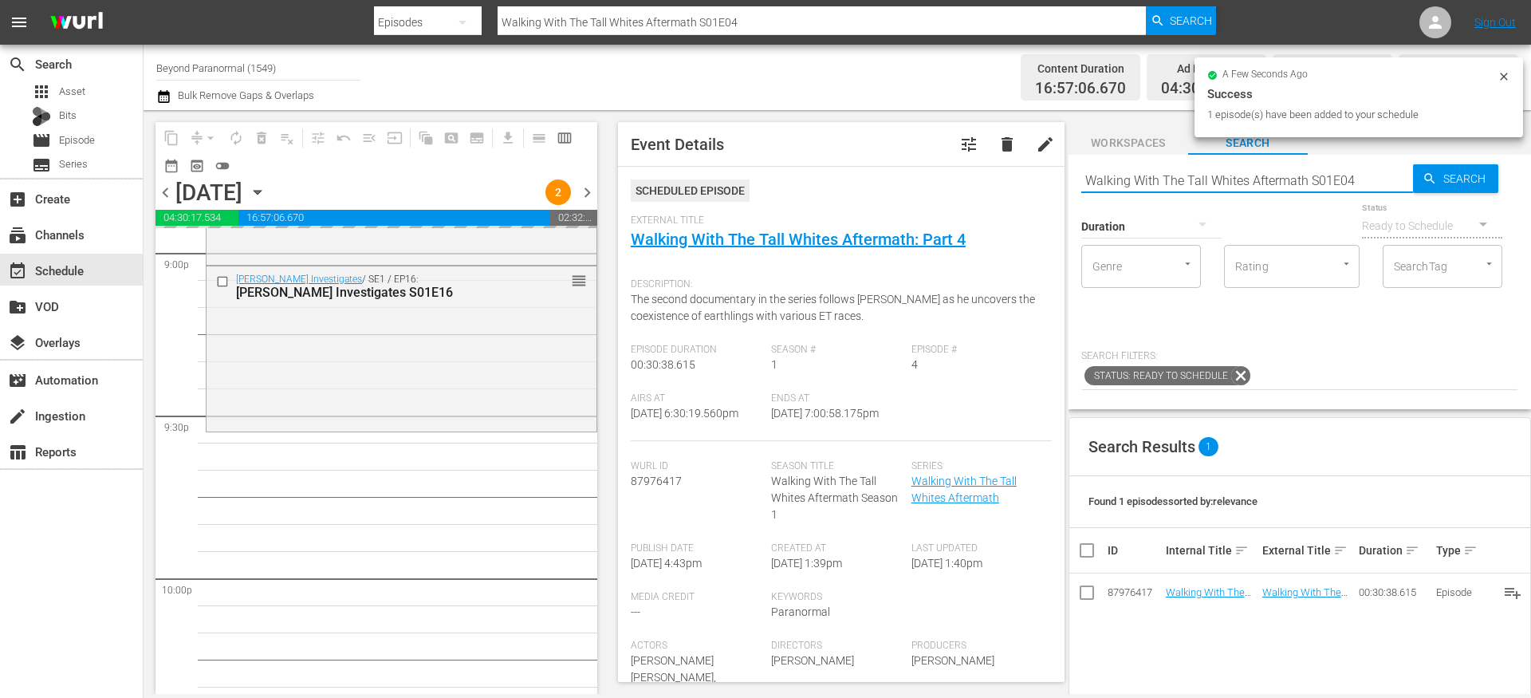
paste input "Paranormal Quest S06E16"
type input "Paranormal Quest S06E16"
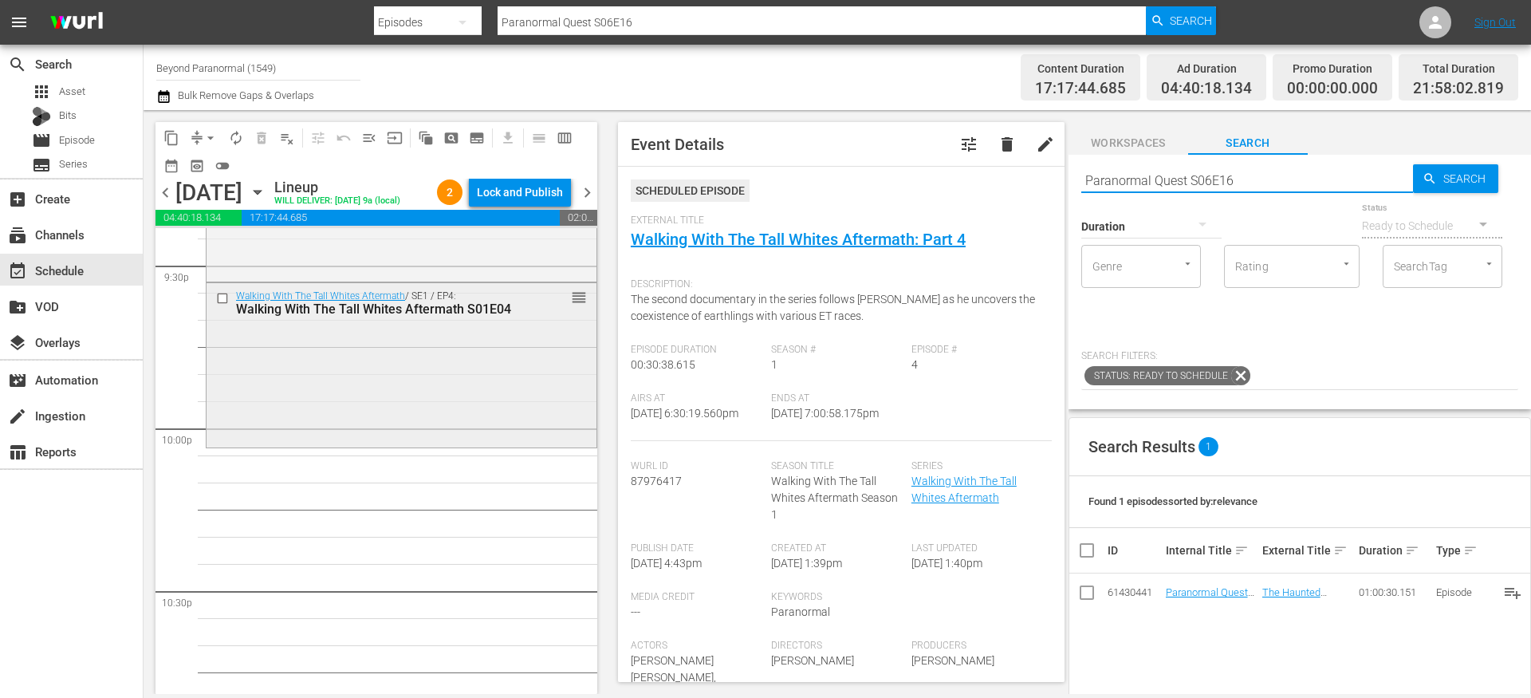
scroll to position [6986, 0]
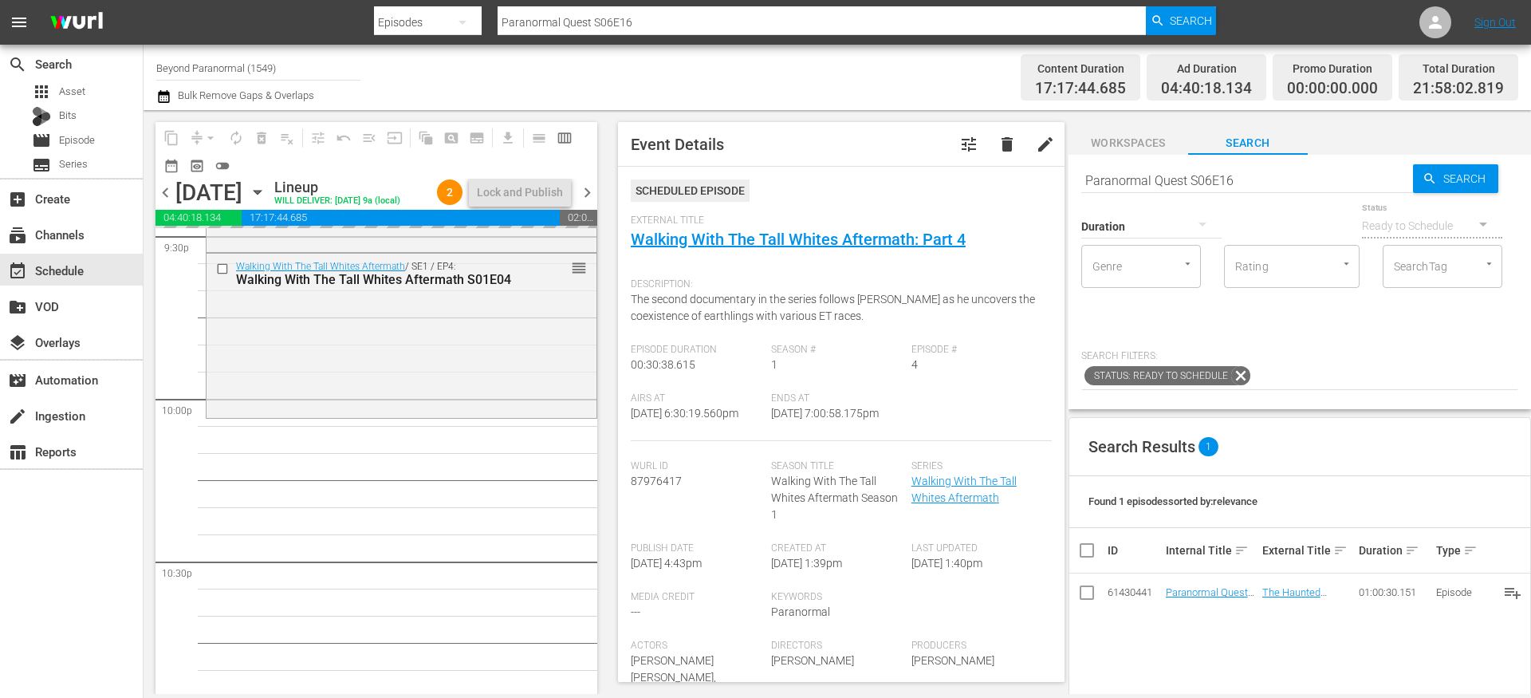
click at [1145, 171] on input "Paranormal Quest S06E16" at bounding box center [1247, 180] width 332 height 38
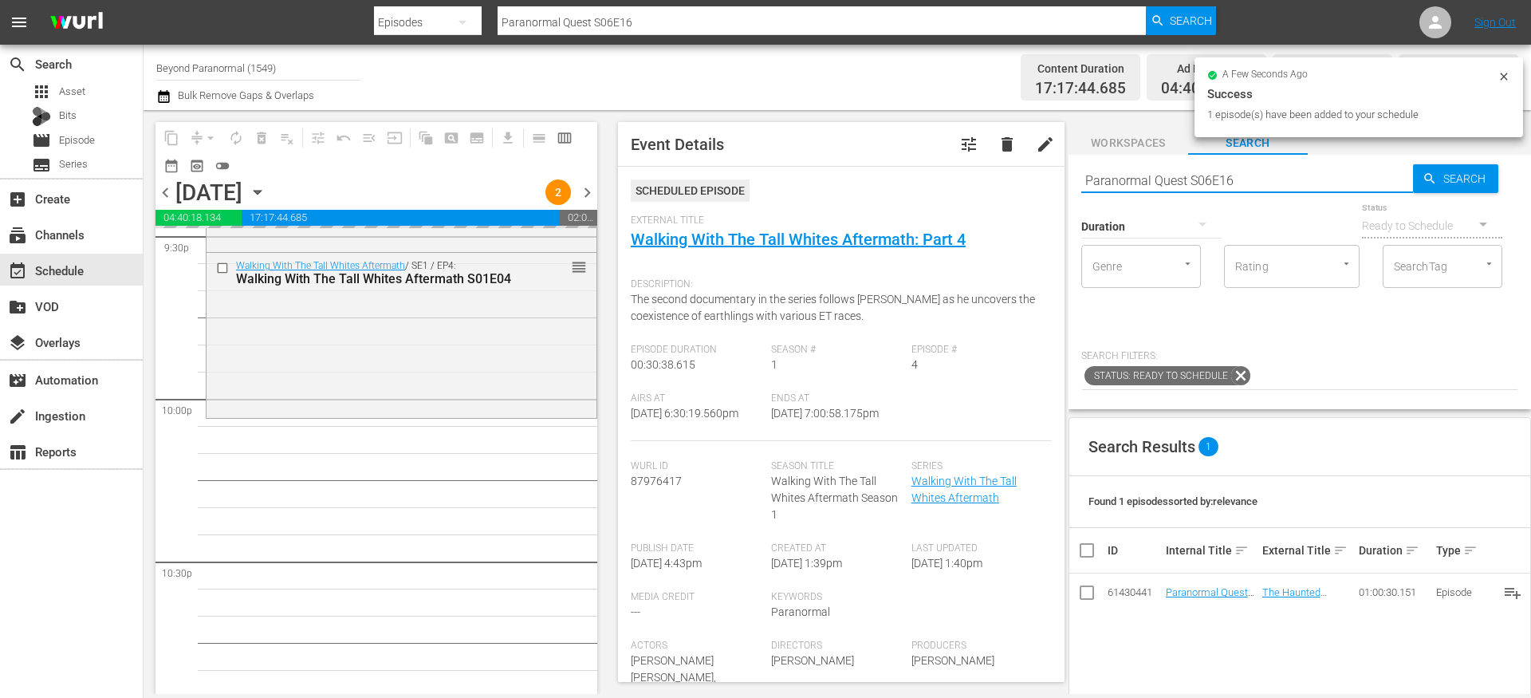
paste input "Avatars Of The Astral Worlds S01E08"
type input "Avatars Of The Astral Worlds S01E08"
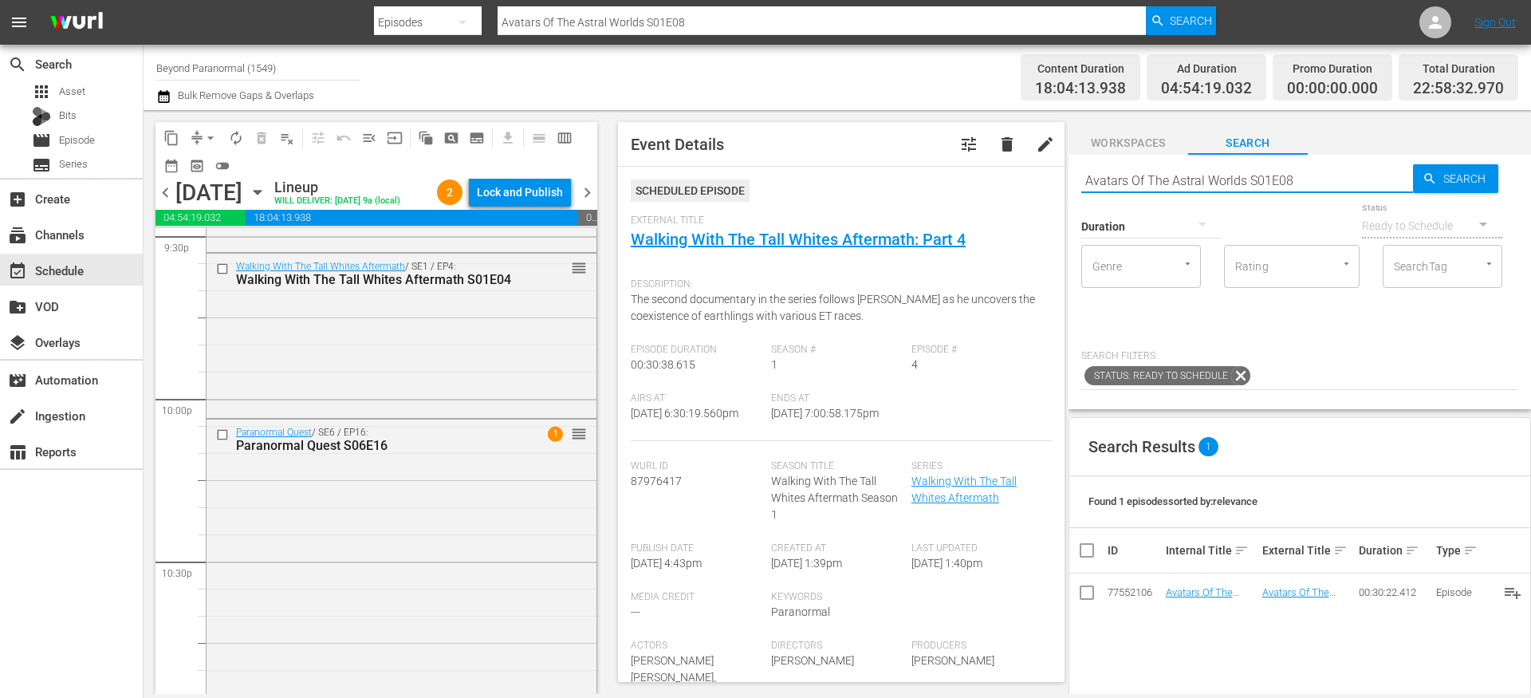
scroll to position [7366, 0]
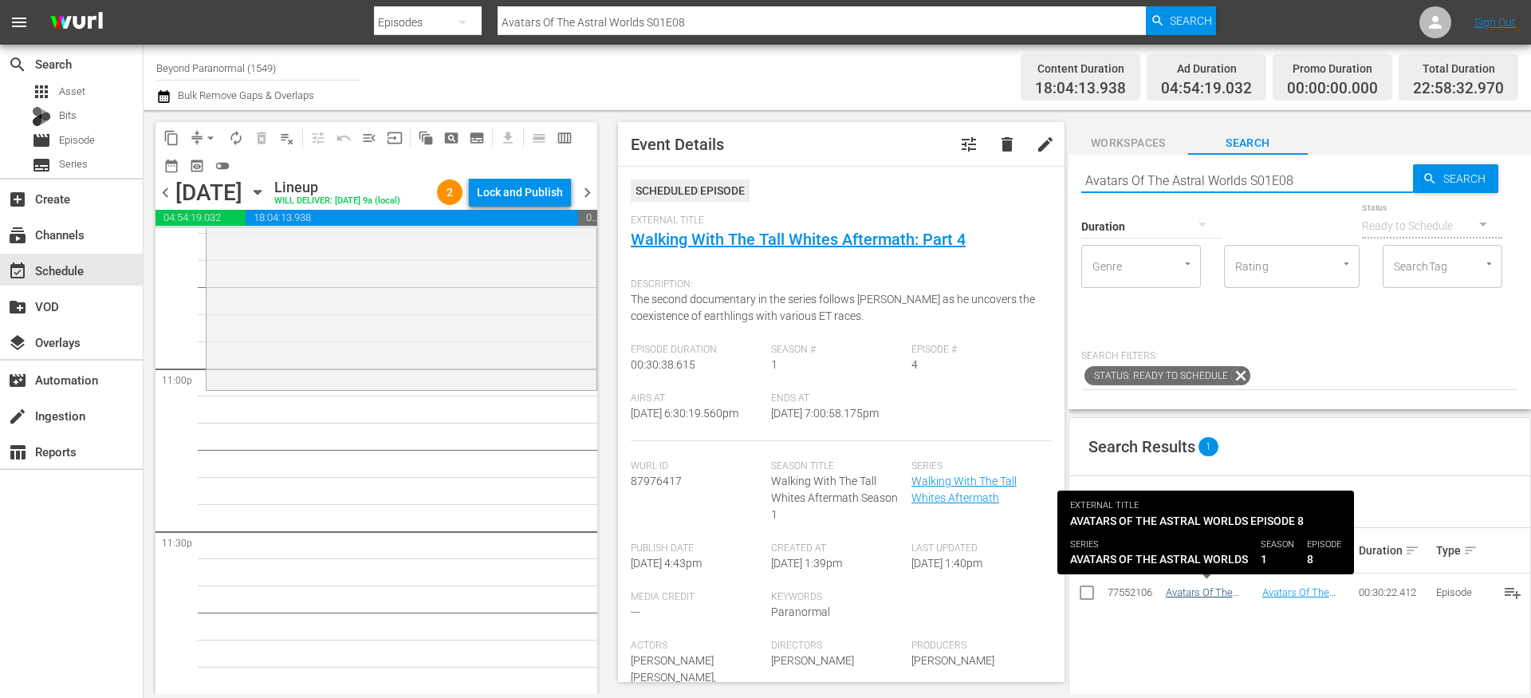
type input "Avatars Of The Astral Worlds S01E08"
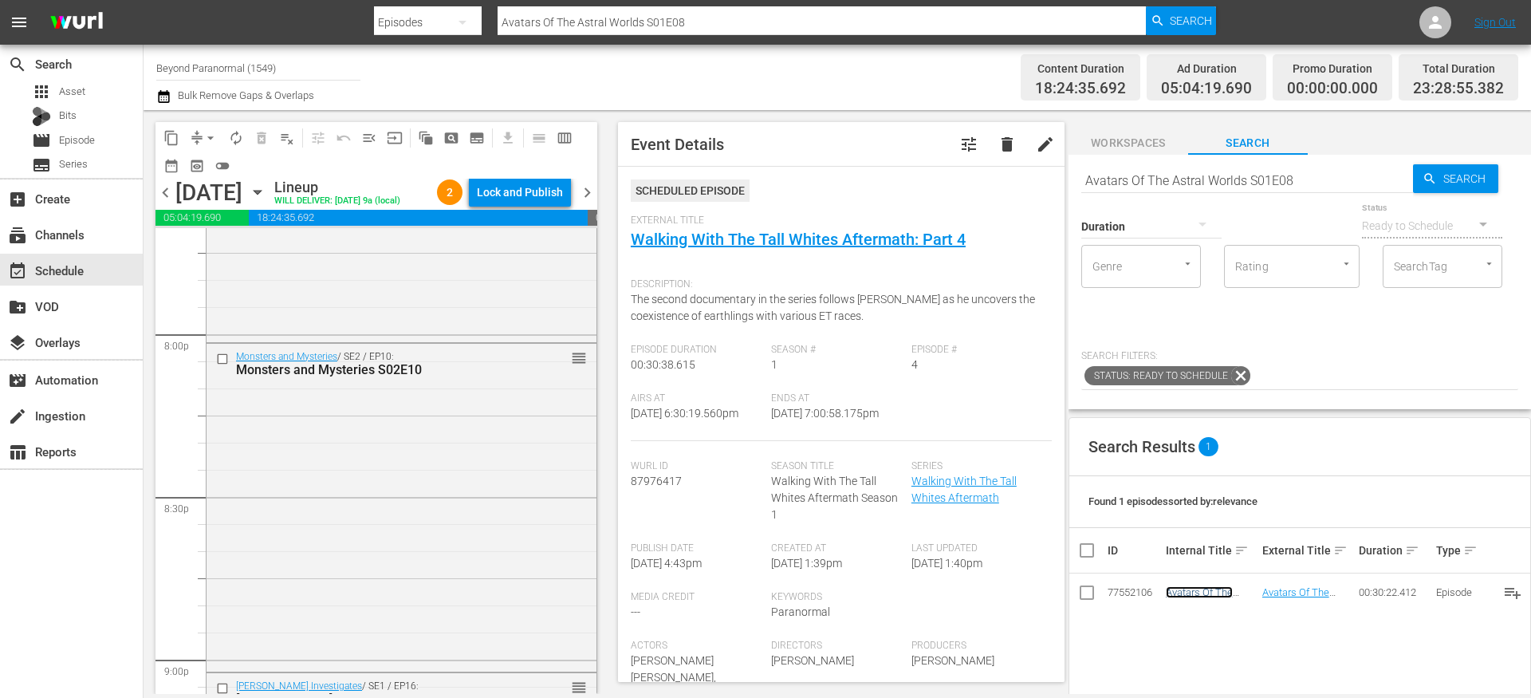
scroll to position [6393, 0]
click at [224, 372] on input "checkbox" at bounding box center [224, 365] width 17 height 14
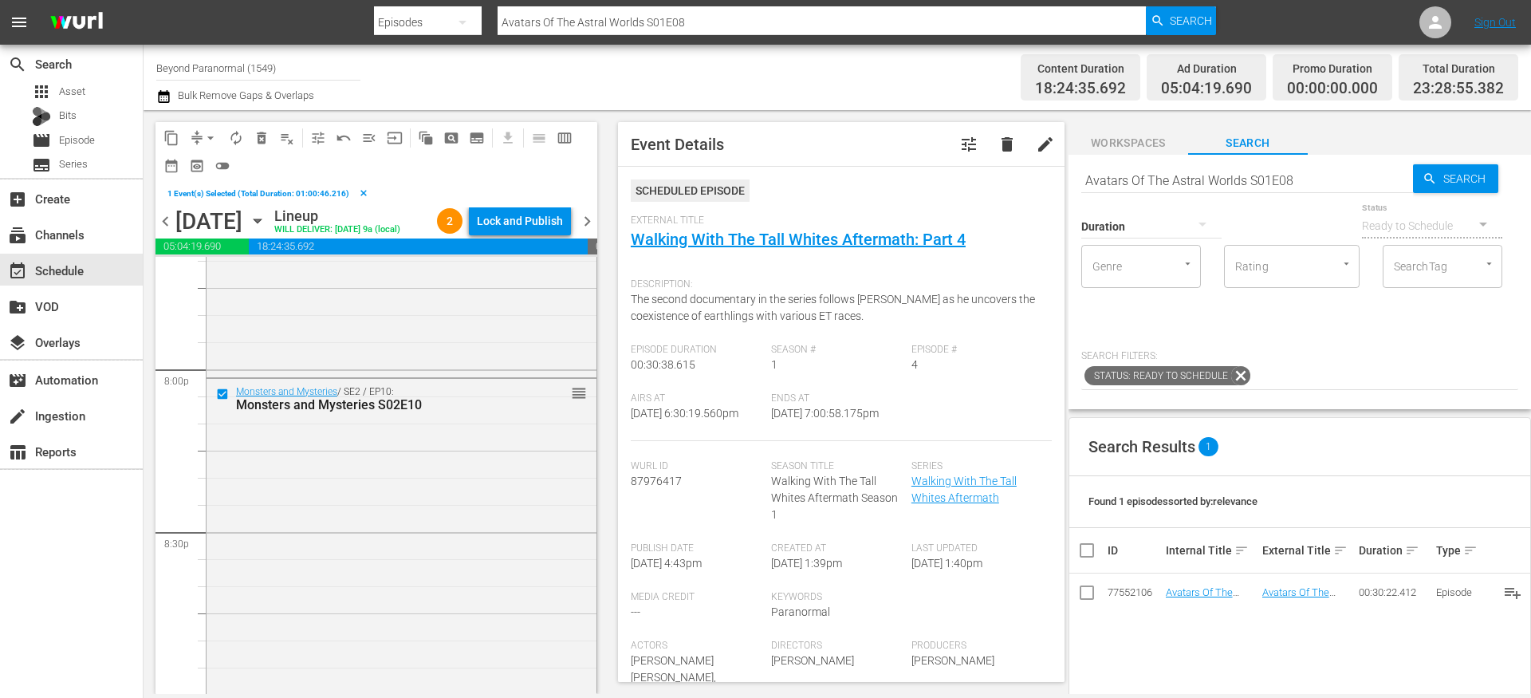
scroll to position [6559, 0]
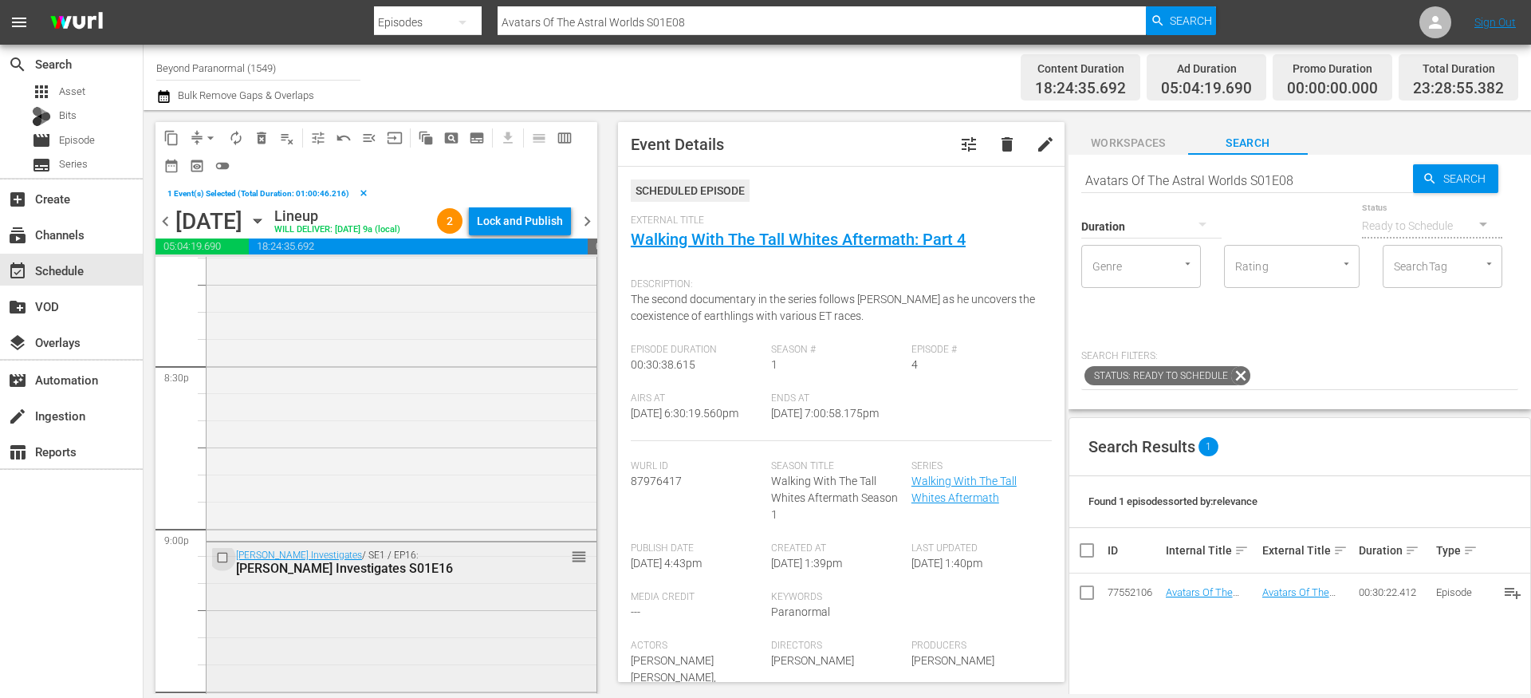
click at [219, 564] on input "checkbox" at bounding box center [224, 557] width 17 height 14
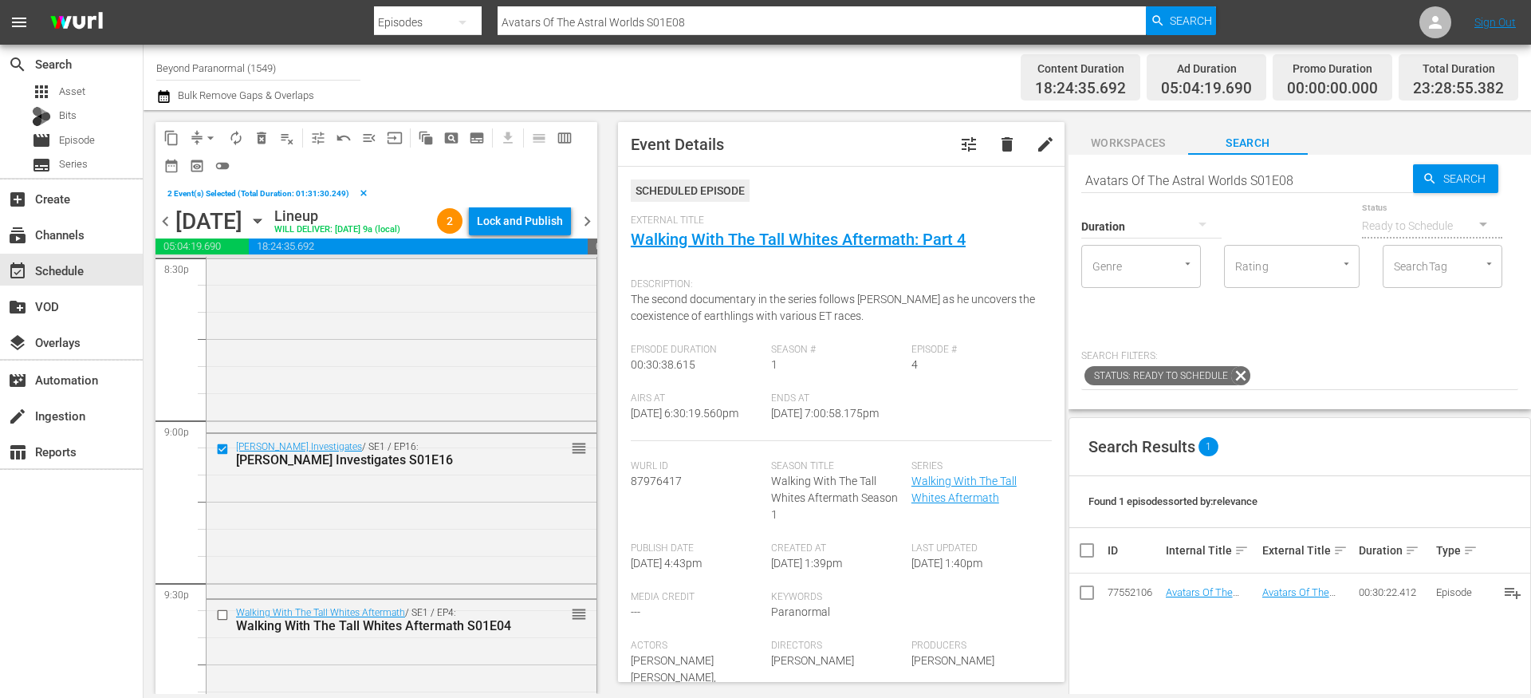
scroll to position [6716, 0]
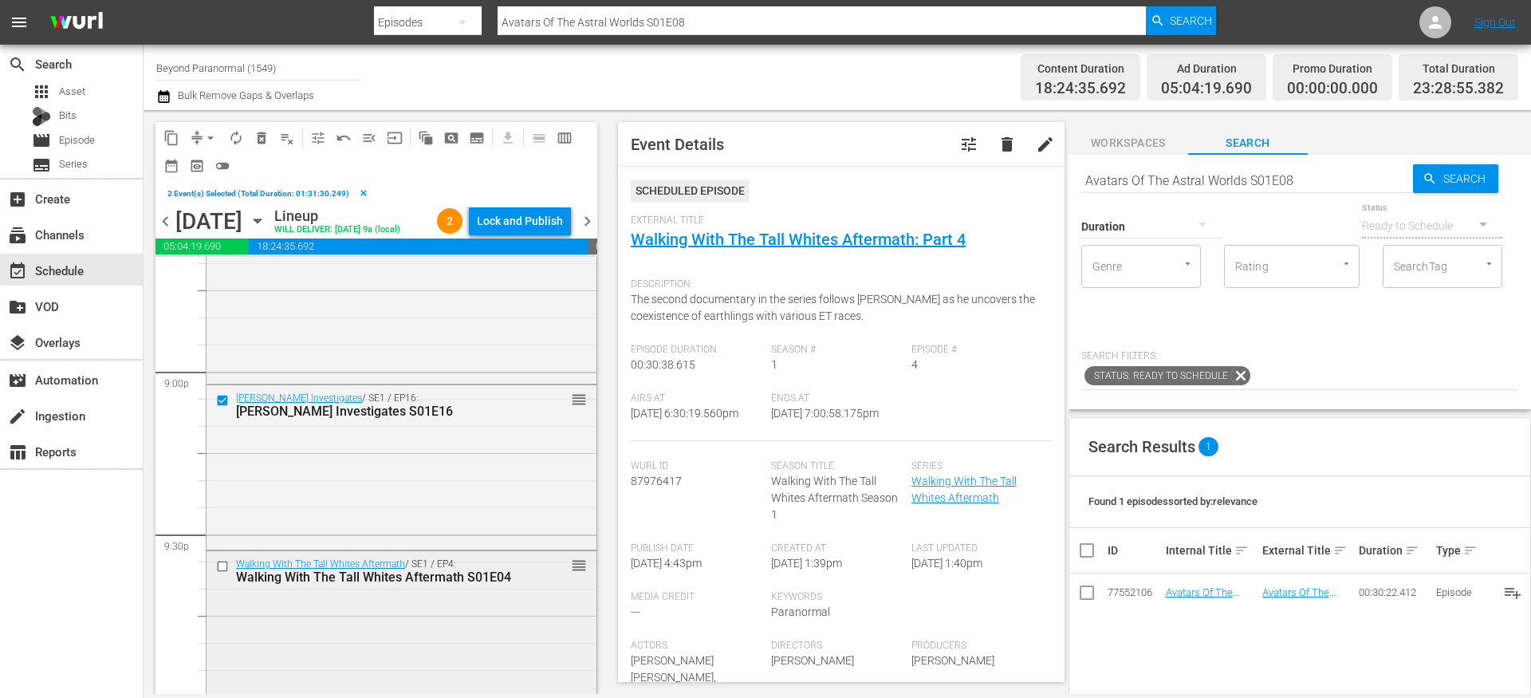
click at [225, 573] on input "checkbox" at bounding box center [224, 567] width 17 height 14
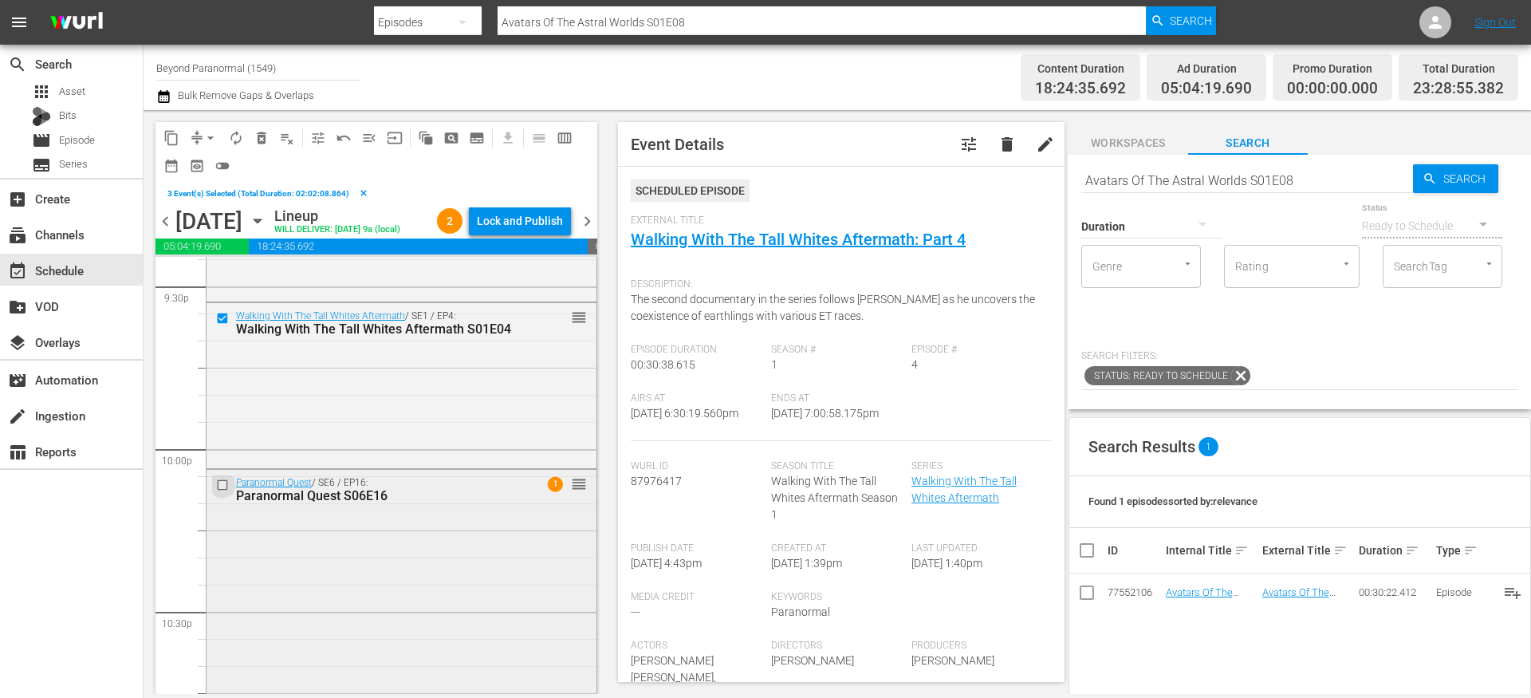
click at [226, 492] on input "checkbox" at bounding box center [224, 485] width 17 height 14
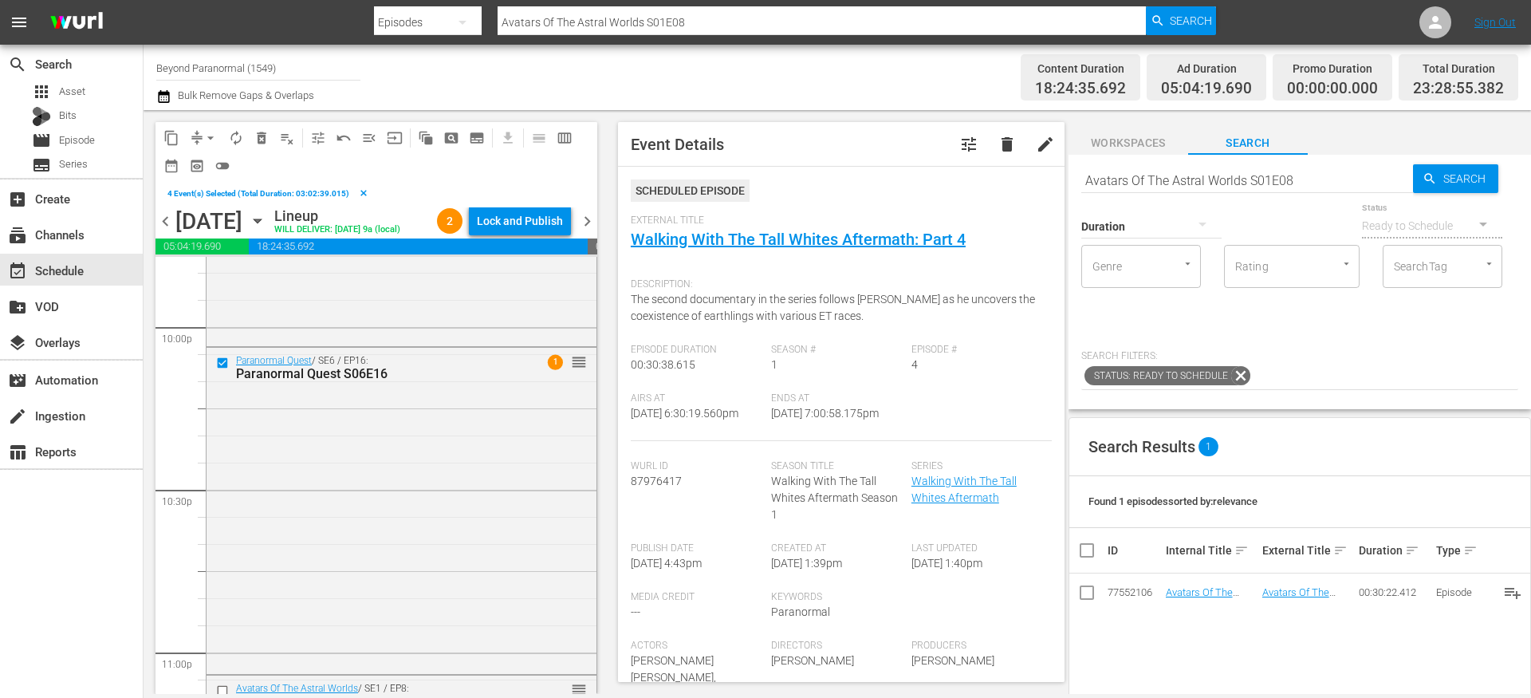
scroll to position [7178, 0]
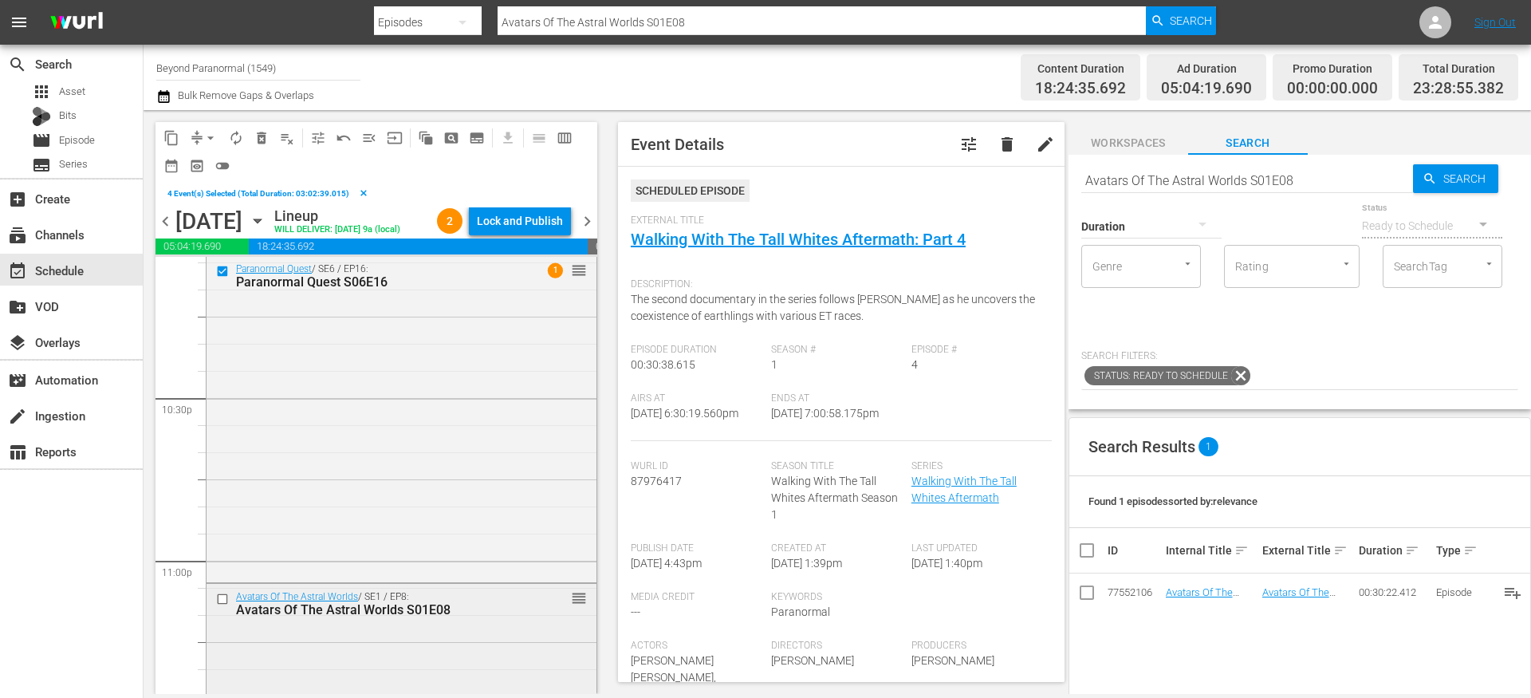
click at [224, 606] on input "checkbox" at bounding box center [224, 599] width 17 height 14
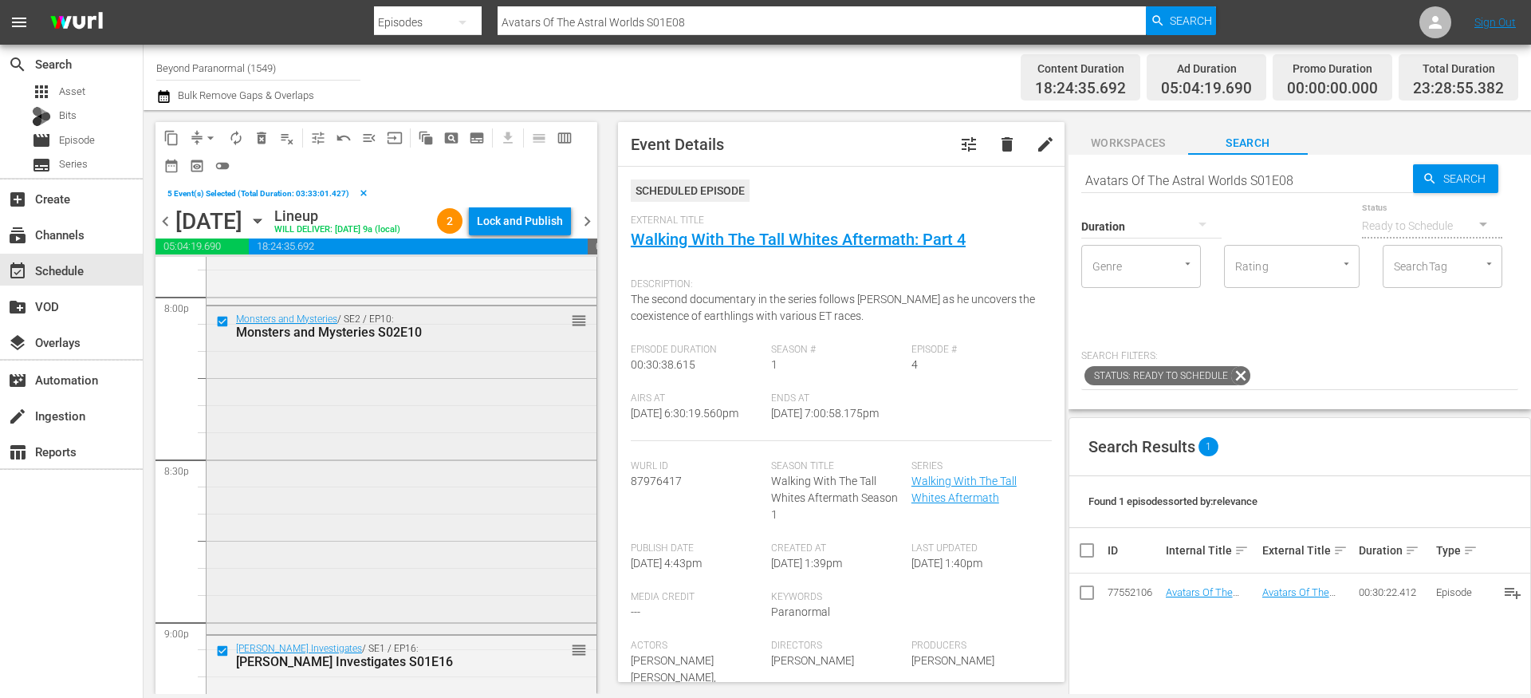
scroll to position [6409, 0]
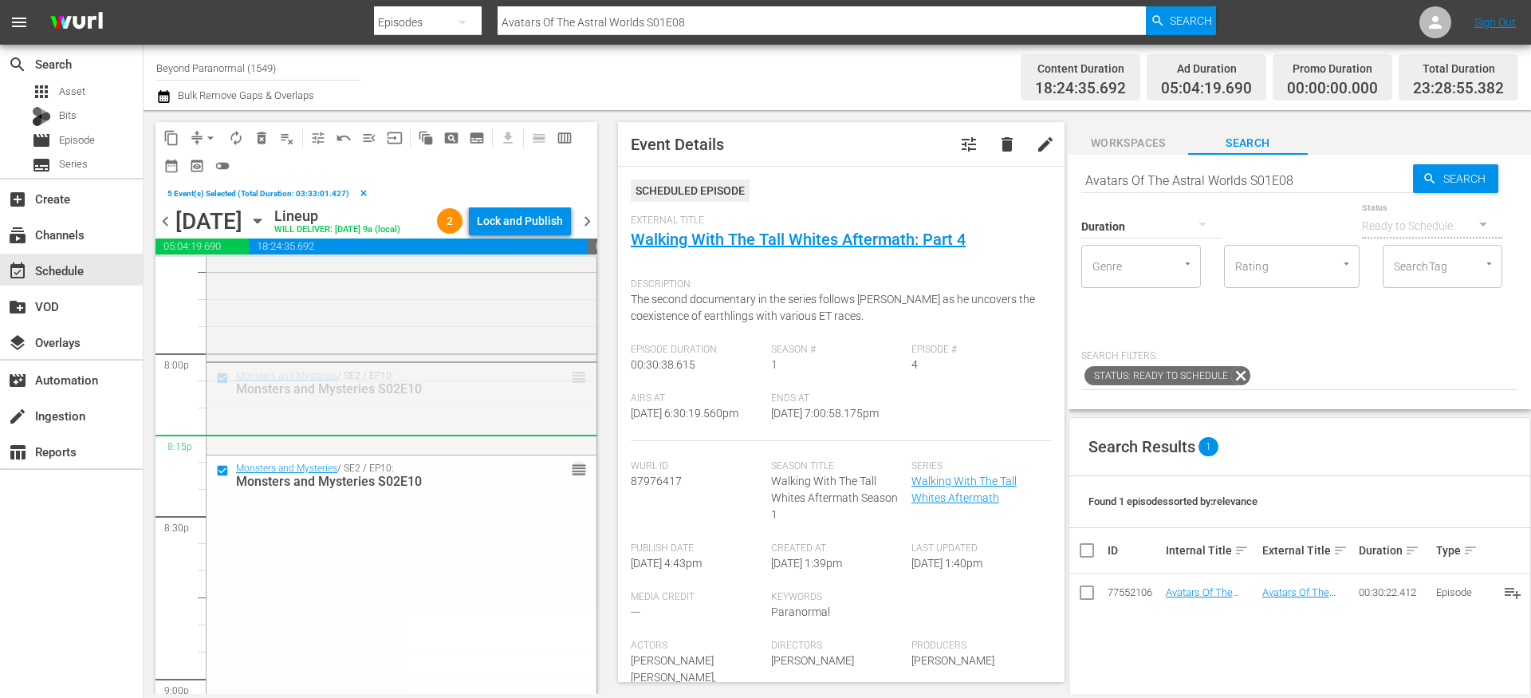
drag, startPoint x: 565, startPoint y: 403, endPoint x: 700, endPoint y: 56, distance: 372.1
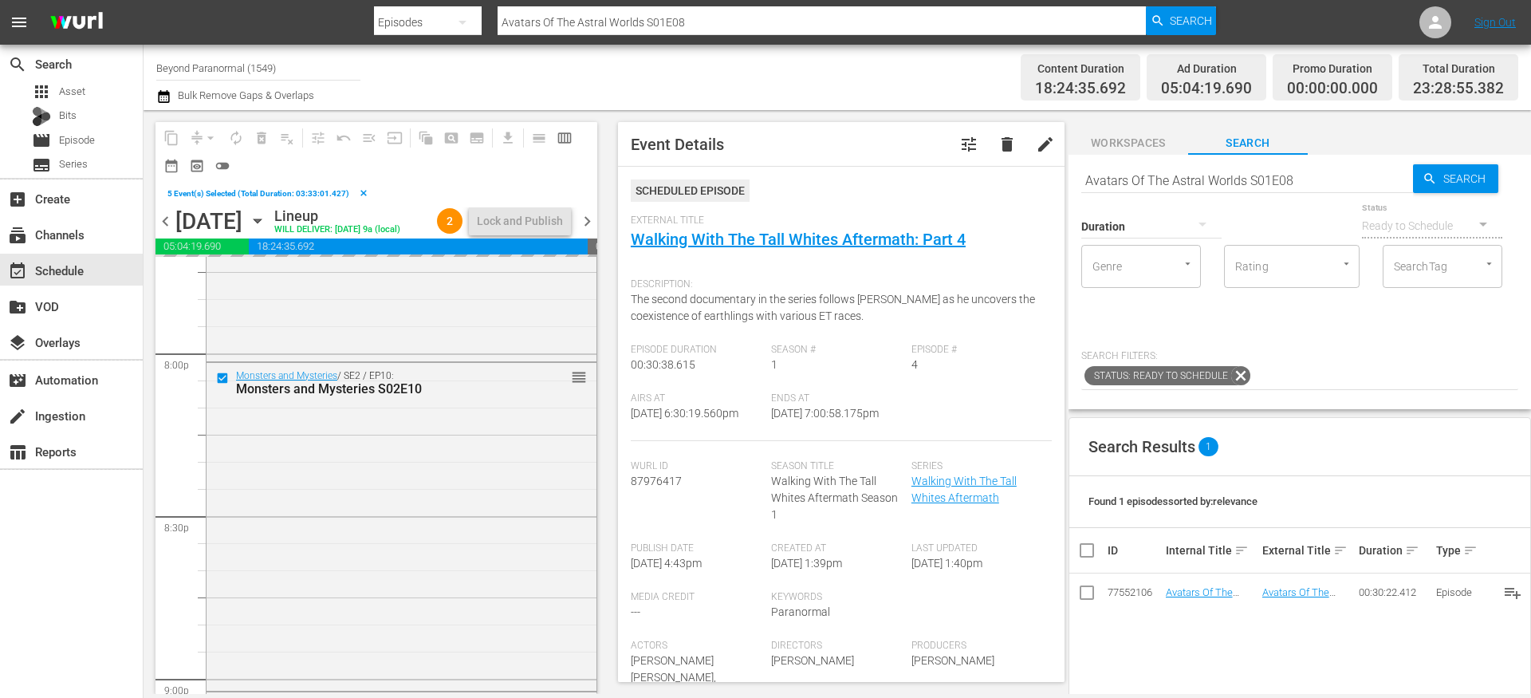
click at [1115, 167] on input "Avatars Of The Astral Worlds S01E08" at bounding box center [1247, 180] width 332 height 38
click at [1119, 178] on input "Avatars Of The Astral Worlds S01E08" at bounding box center [1247, 180] width 332 height 38
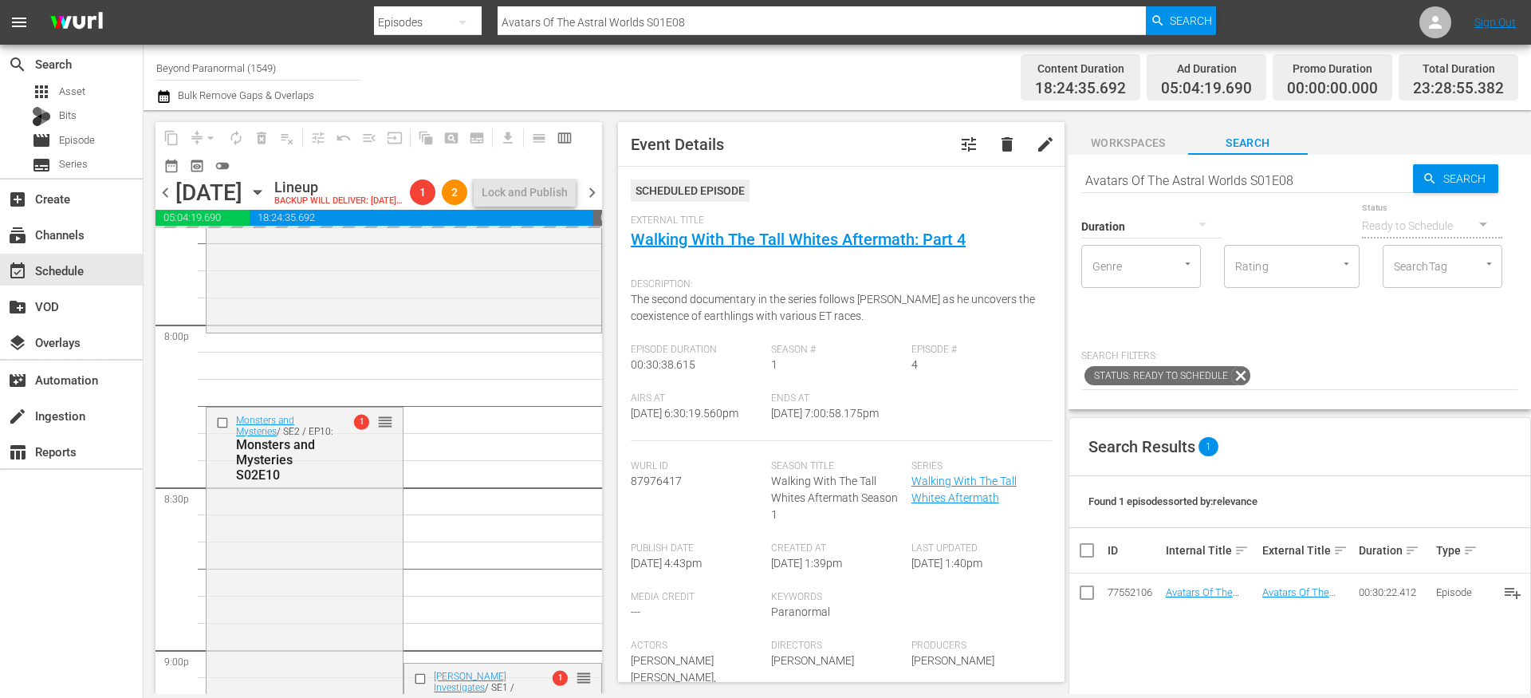
drag, startPoint x: 1205, startPoint y: 594, endPoint x: 746, endPoint y: 7, distance: 744.6
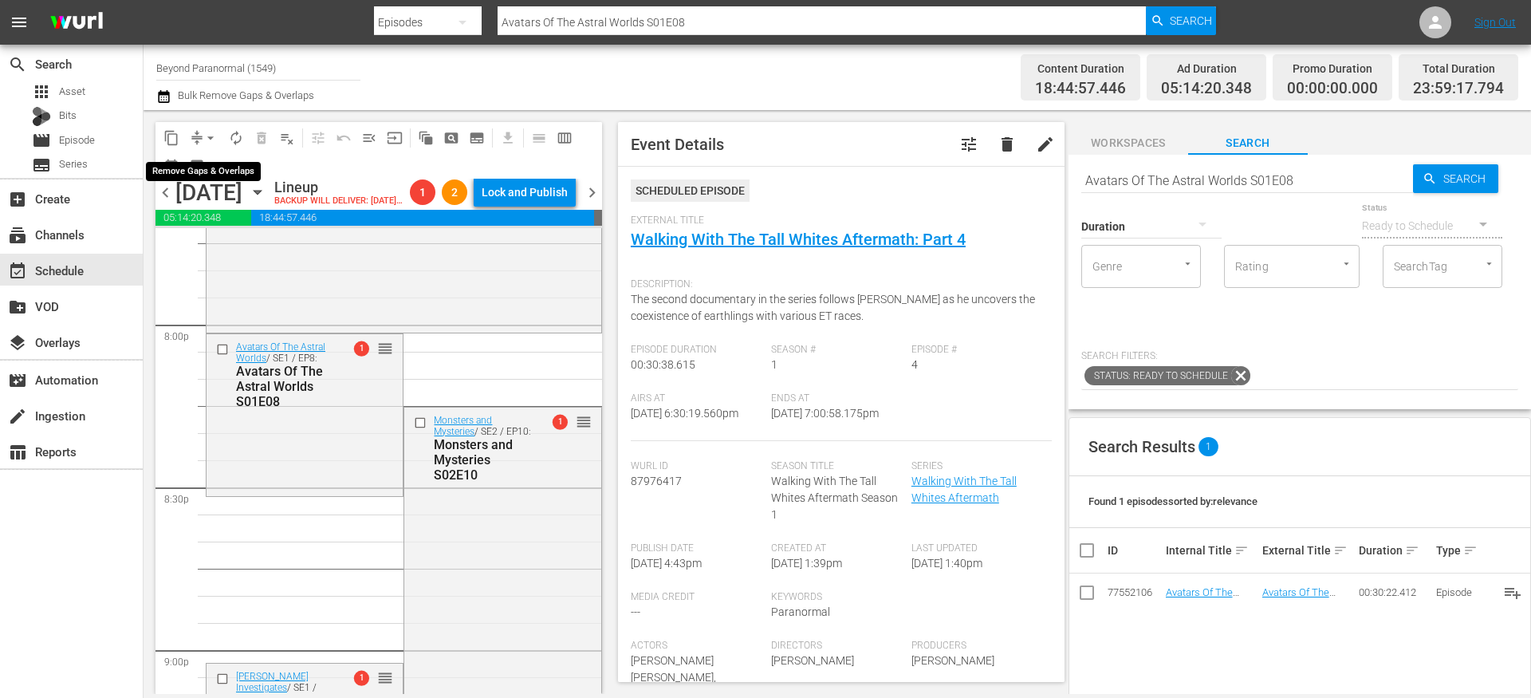
click at [200, 139] on button "arrow_drop_down" at bounding box center [211, 138] width 26 height 26
click at [218, 220] on li "Align to End of Previous Day" at bounding box center [211, 223] width 167 height 26
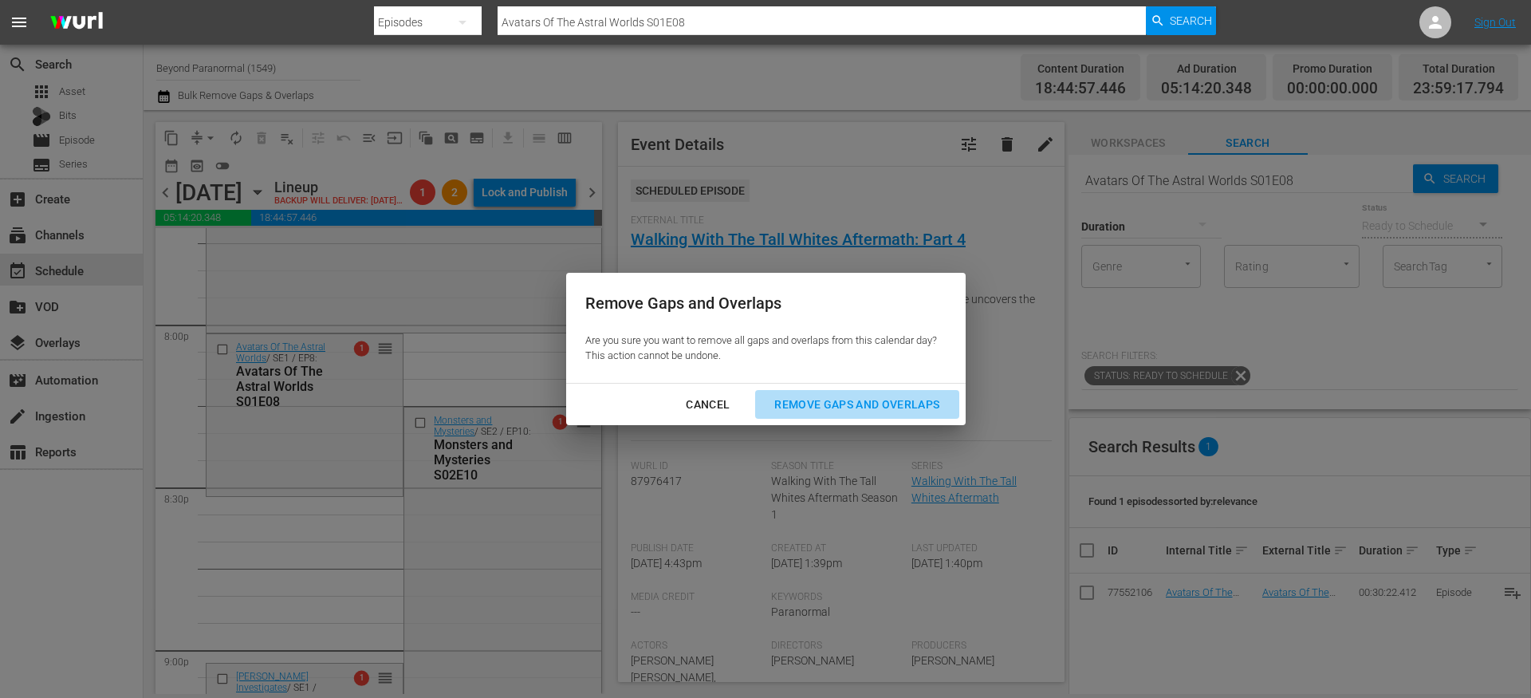
click at [828, 406] on div "Remove Gaps and Overlaps" at bounding box center [856, 405] width 191 height 20
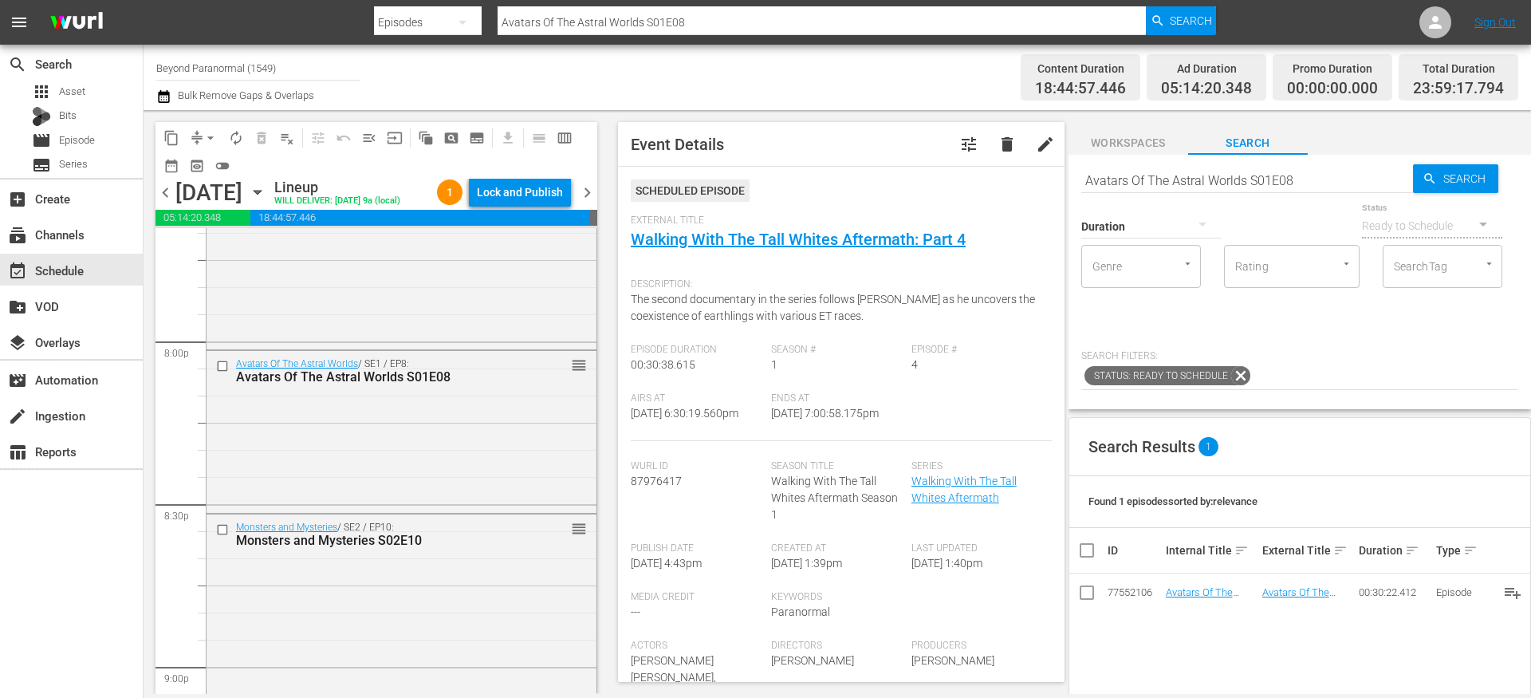
scroll to position [6569, 0]
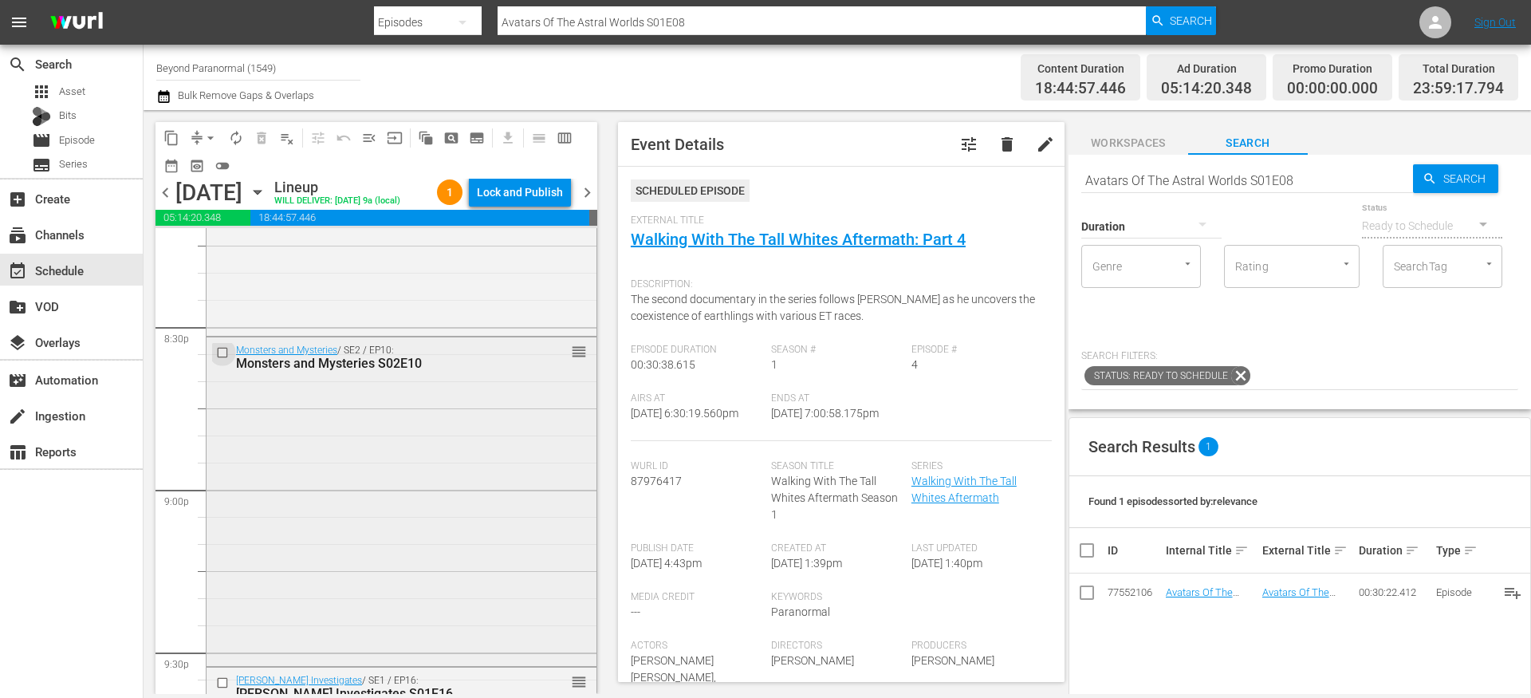
click at [222, 360] on input "checkbox" at bounding box center [224, 353] width 17 height 14
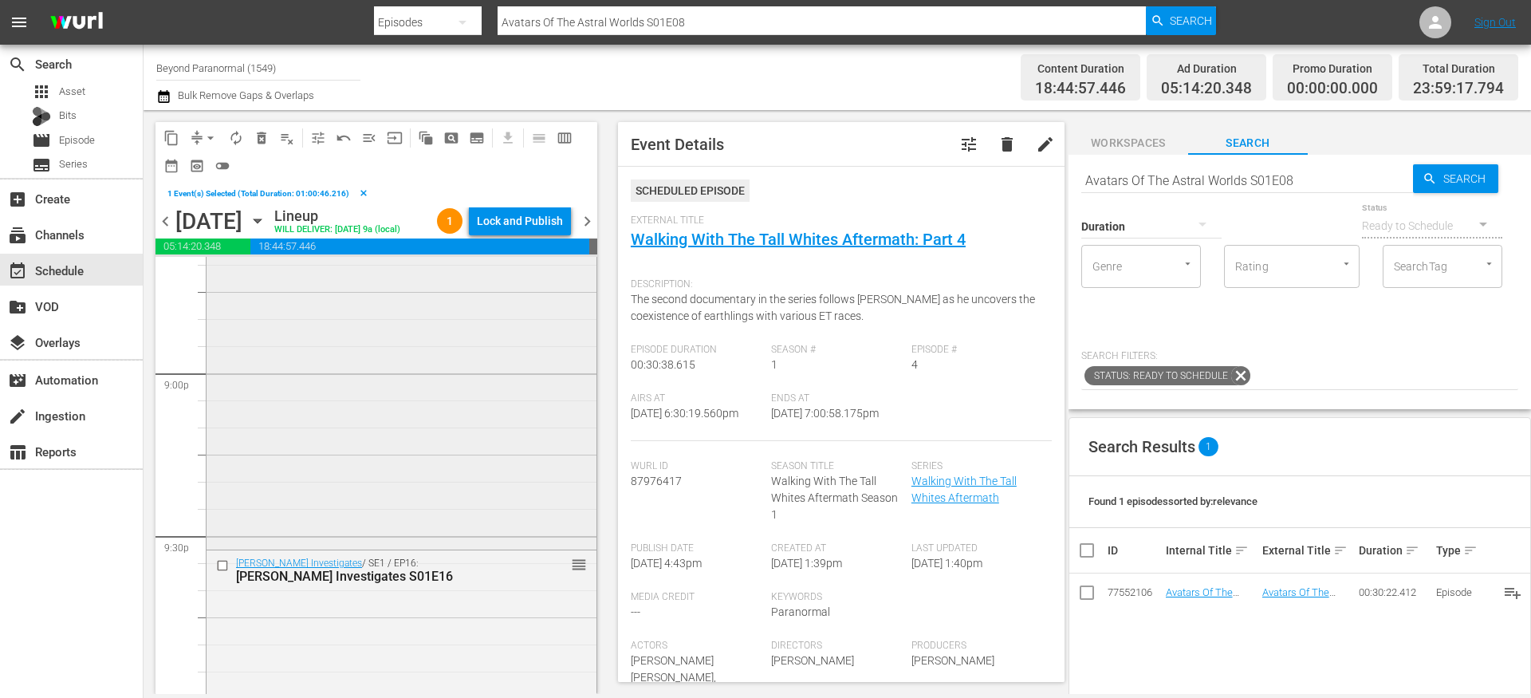
scroll to position [6723, 0]
click at [226, 564] on input "checkbox" at bounding box center [224, 558] width 17 height 14
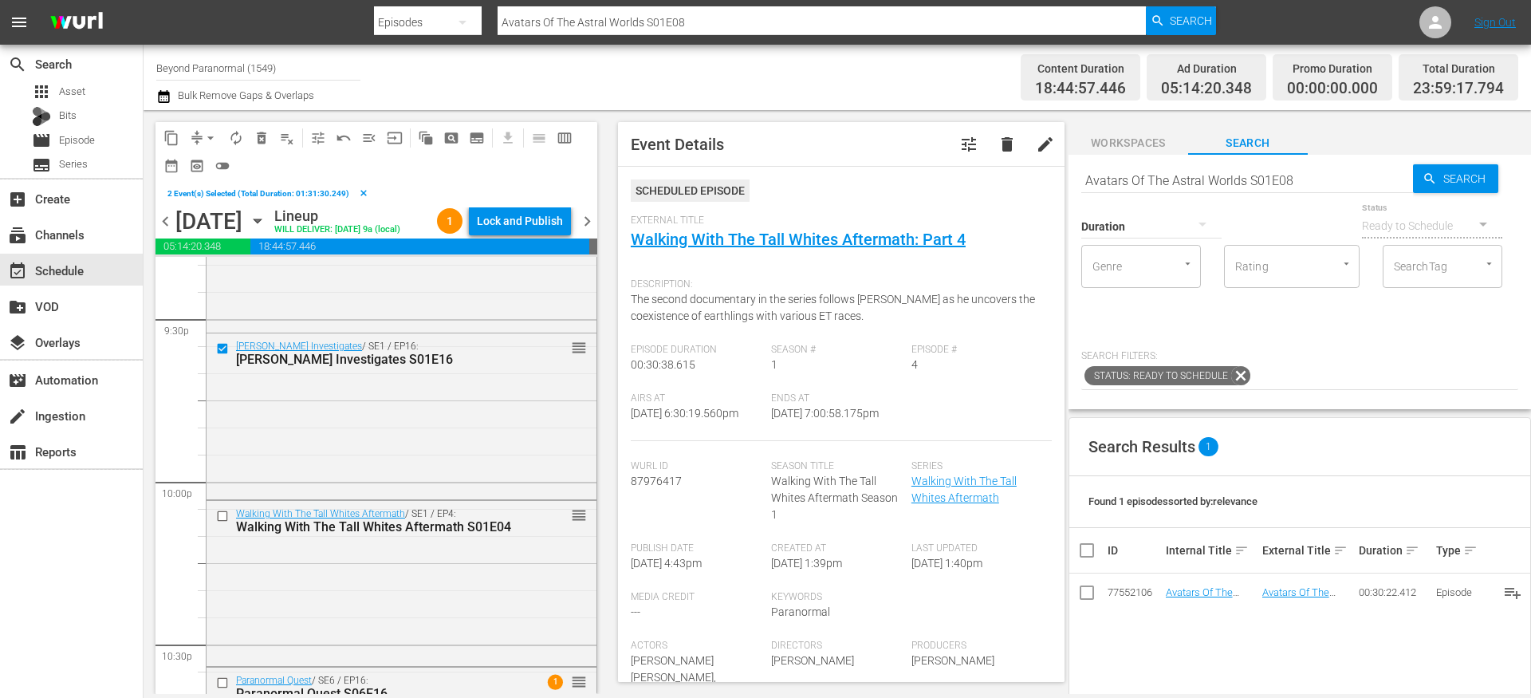
scroll to position [6962, 0]
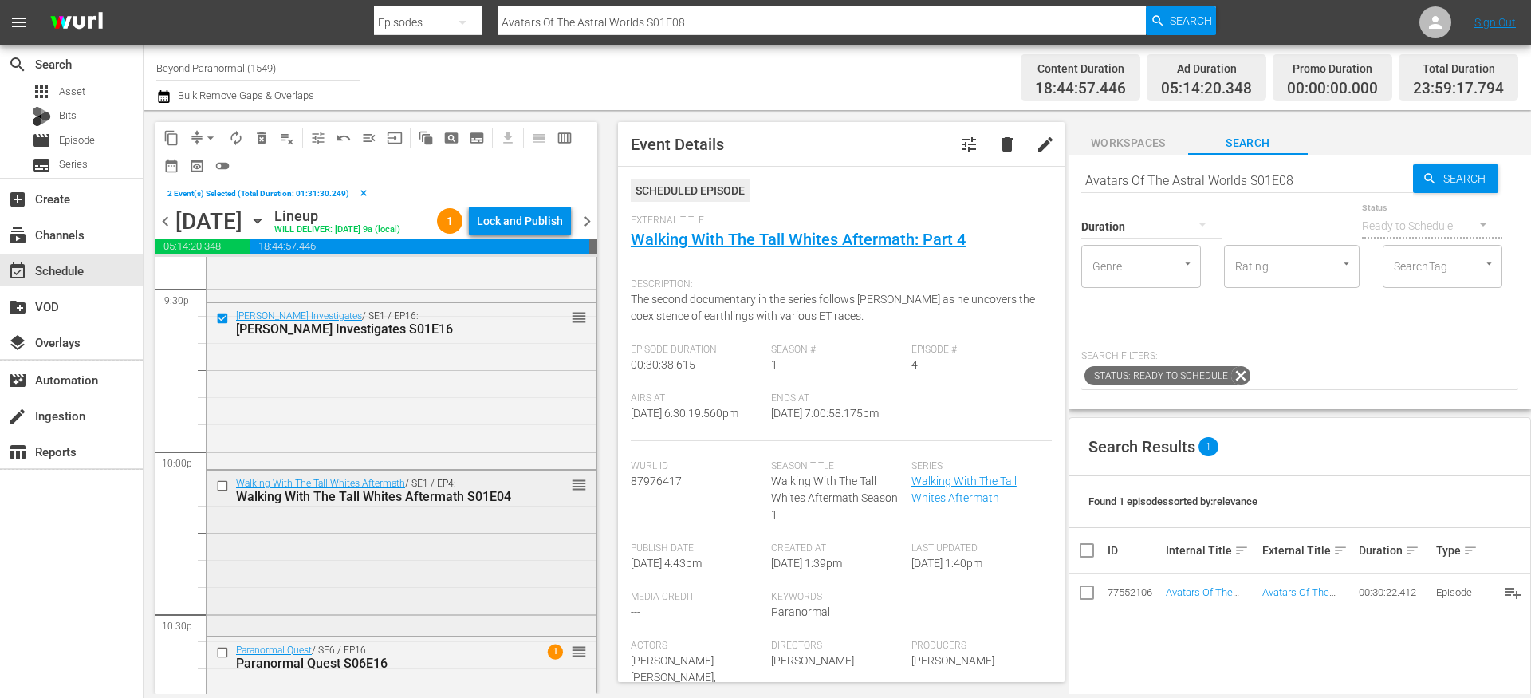
click at [226, 493] on input "checkbox" at bounding box center [224, 486] width 17 height 14
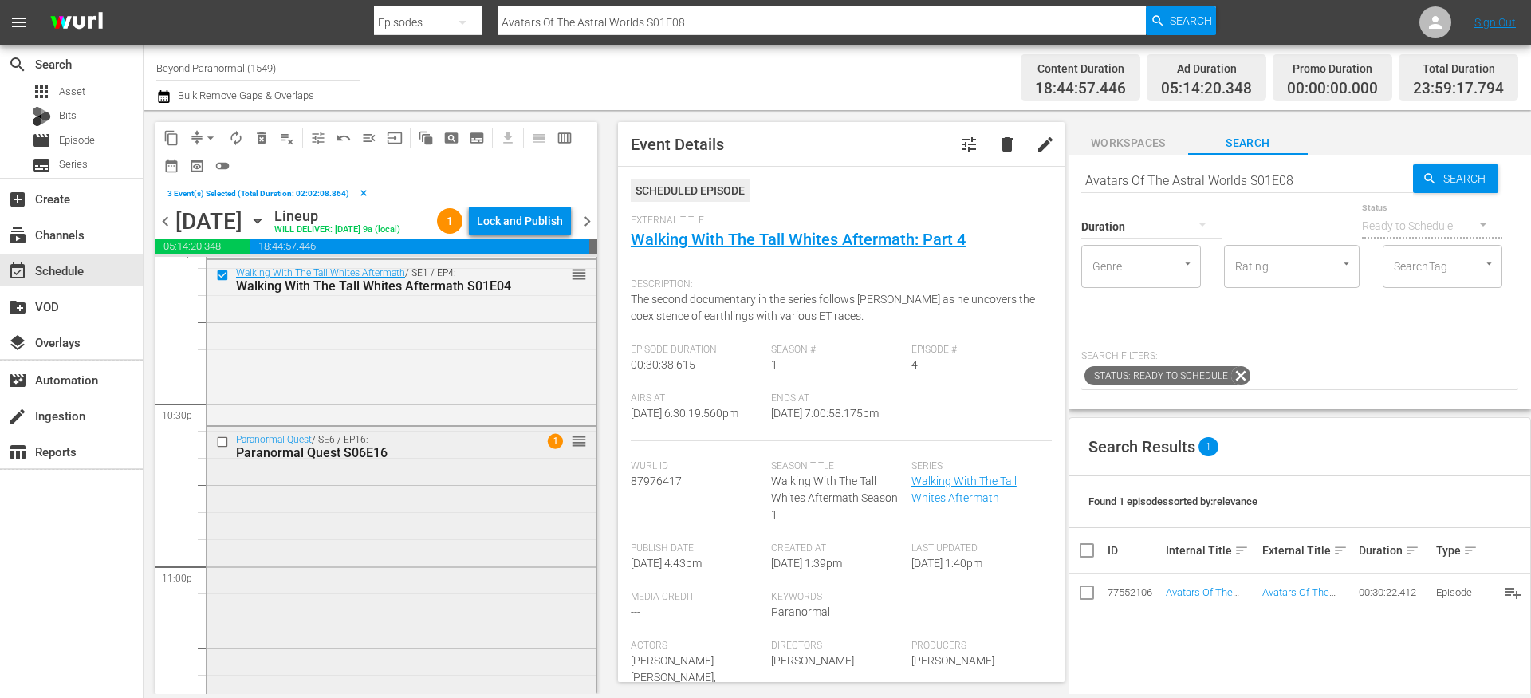
click at [222, 448] on input "checkbox" at bounding box center [224, 442] width 17 height 14
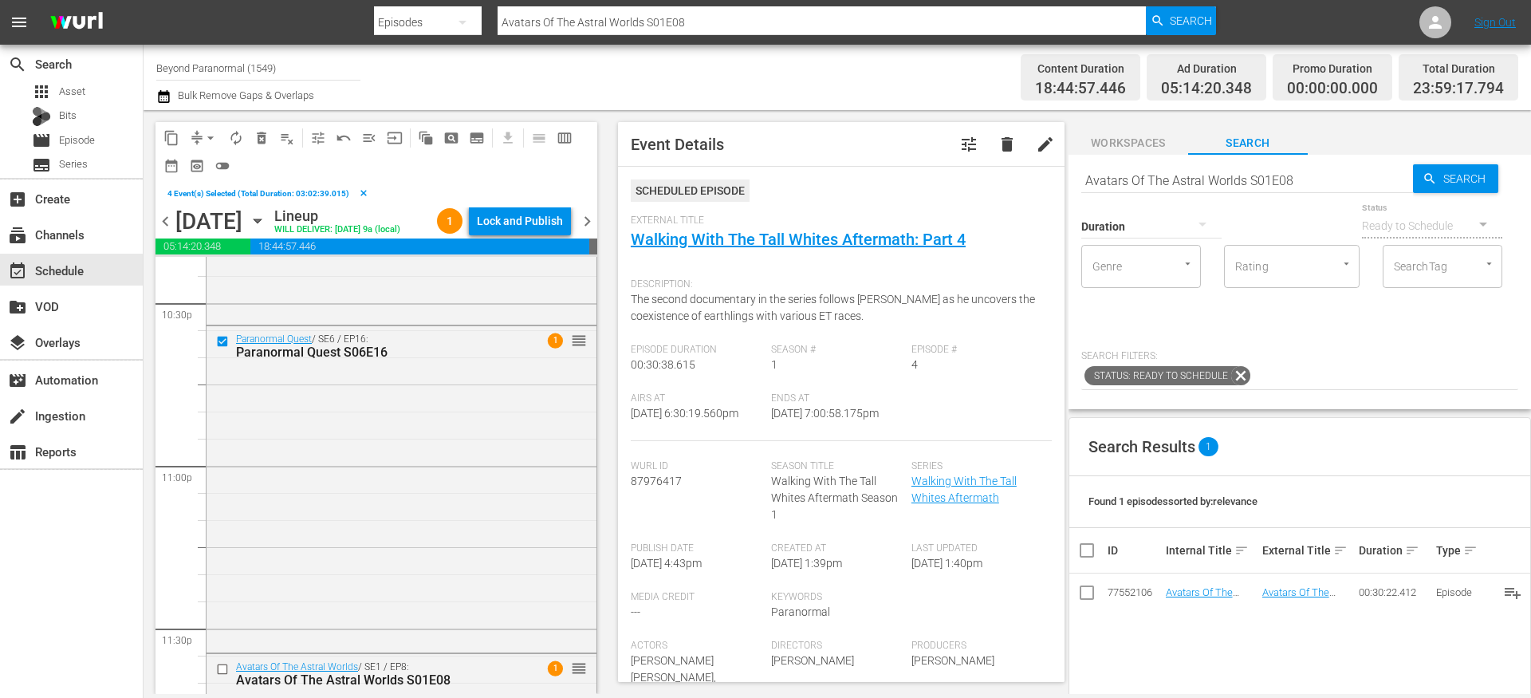
scroll to position [7421, 0]
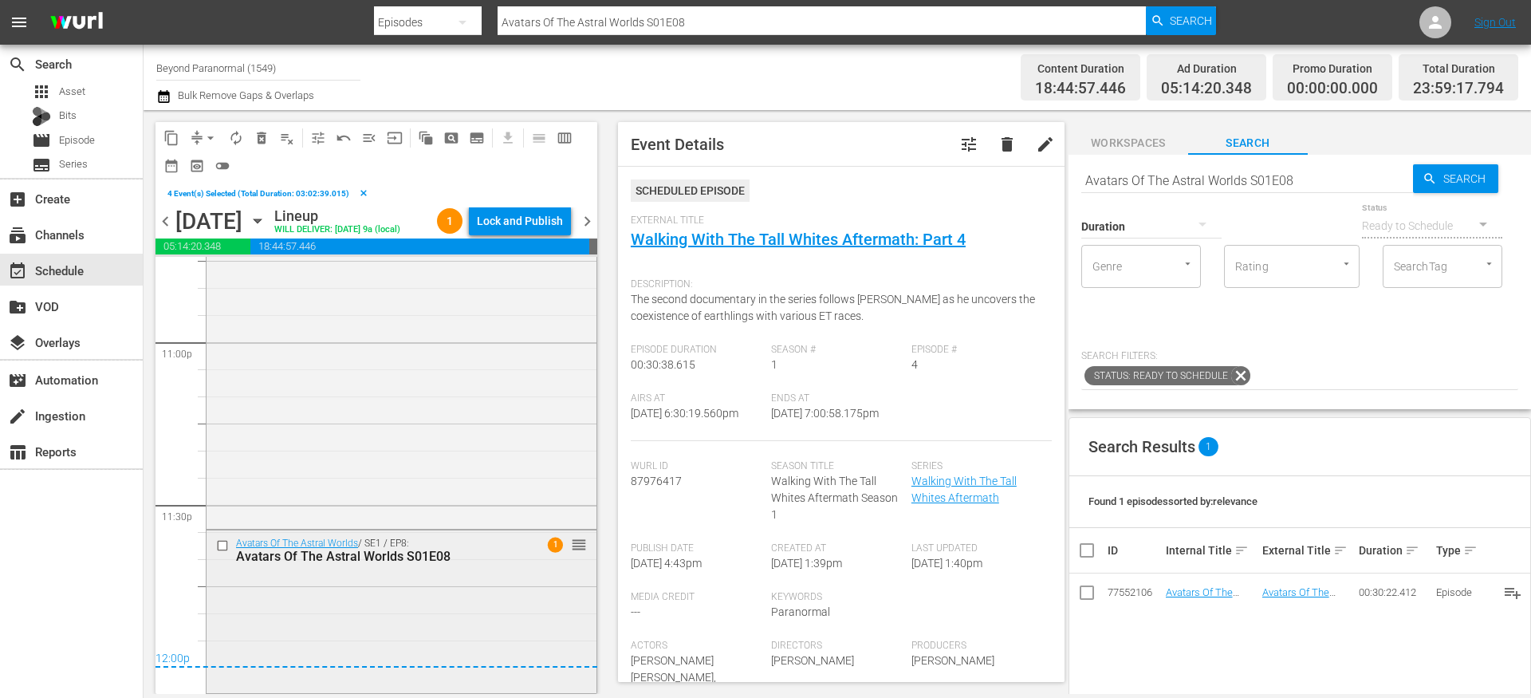
click at [222, 549] on input "checkbox" at bounding box center [224, 545] width 17 height 14
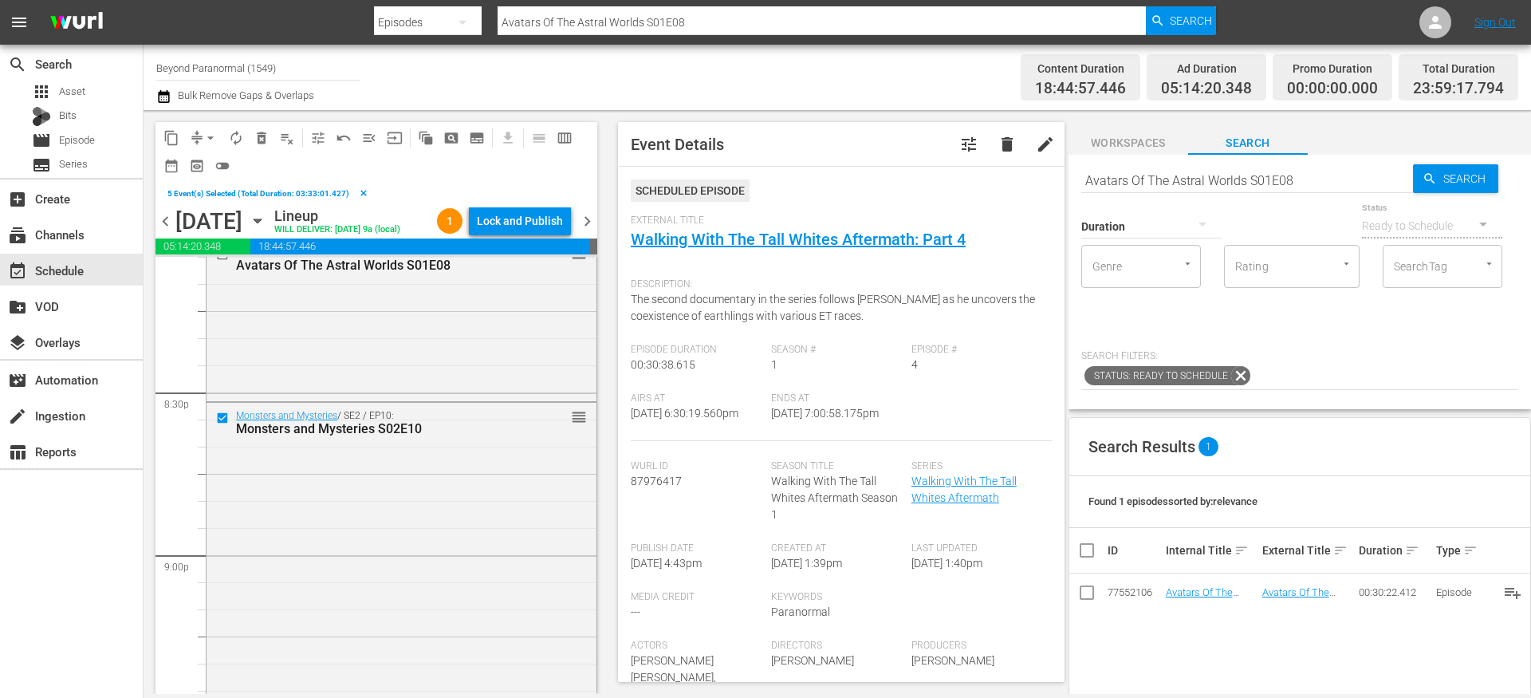
scroll to position [6527, 0]
click at [178, 140] on span "content_copy" at bounding box center [171, 138] width 16 height 16
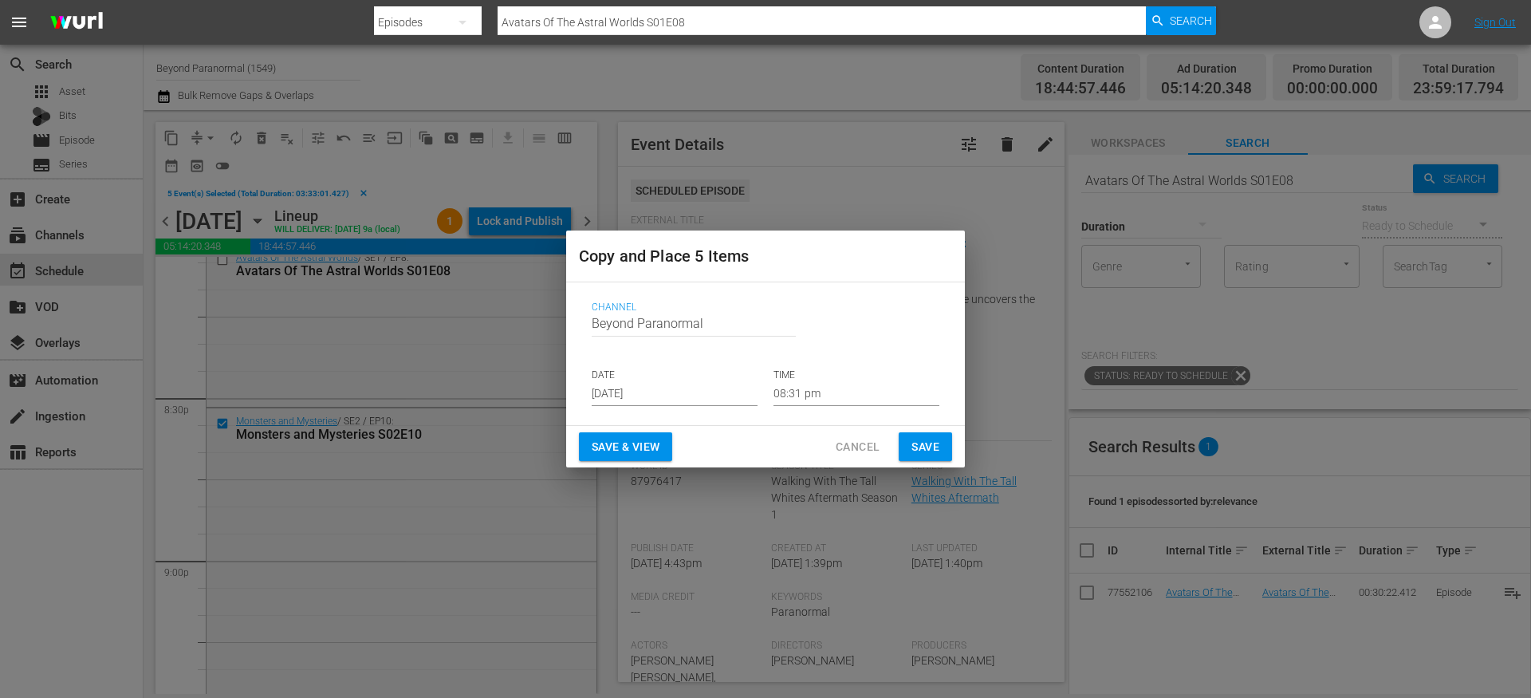
click at [674, 397] on input "[DATE]" at bounding box center [675, 394] width 166 height 24
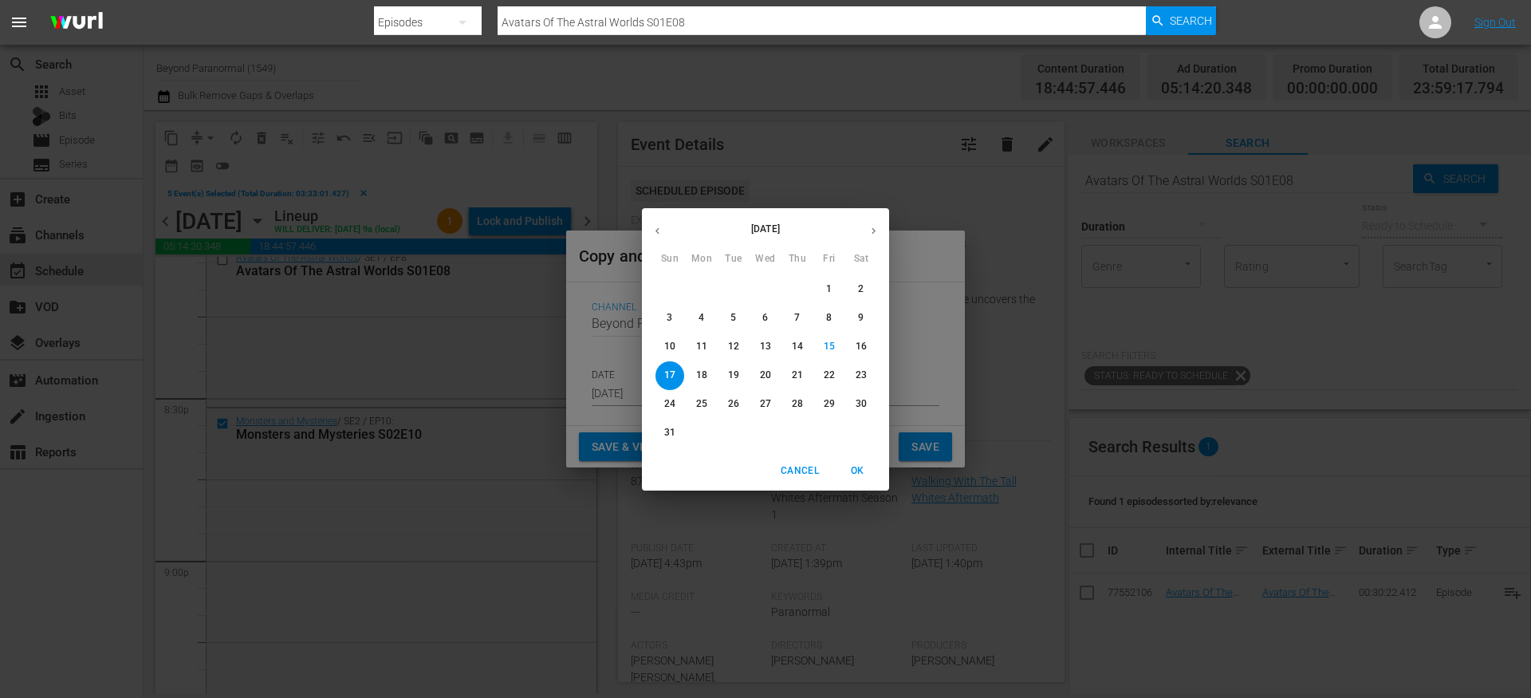
click at [879, 234] on button "button" at bounding box center [873, 230] width 31 height 31
click at [870, 230] on icon "button" at bounding box center [873, 231] width 12 height 12
click at [858, 288] on p "4" at bounding box center [861, 289] width 6 height 14
type input "[DATE]"
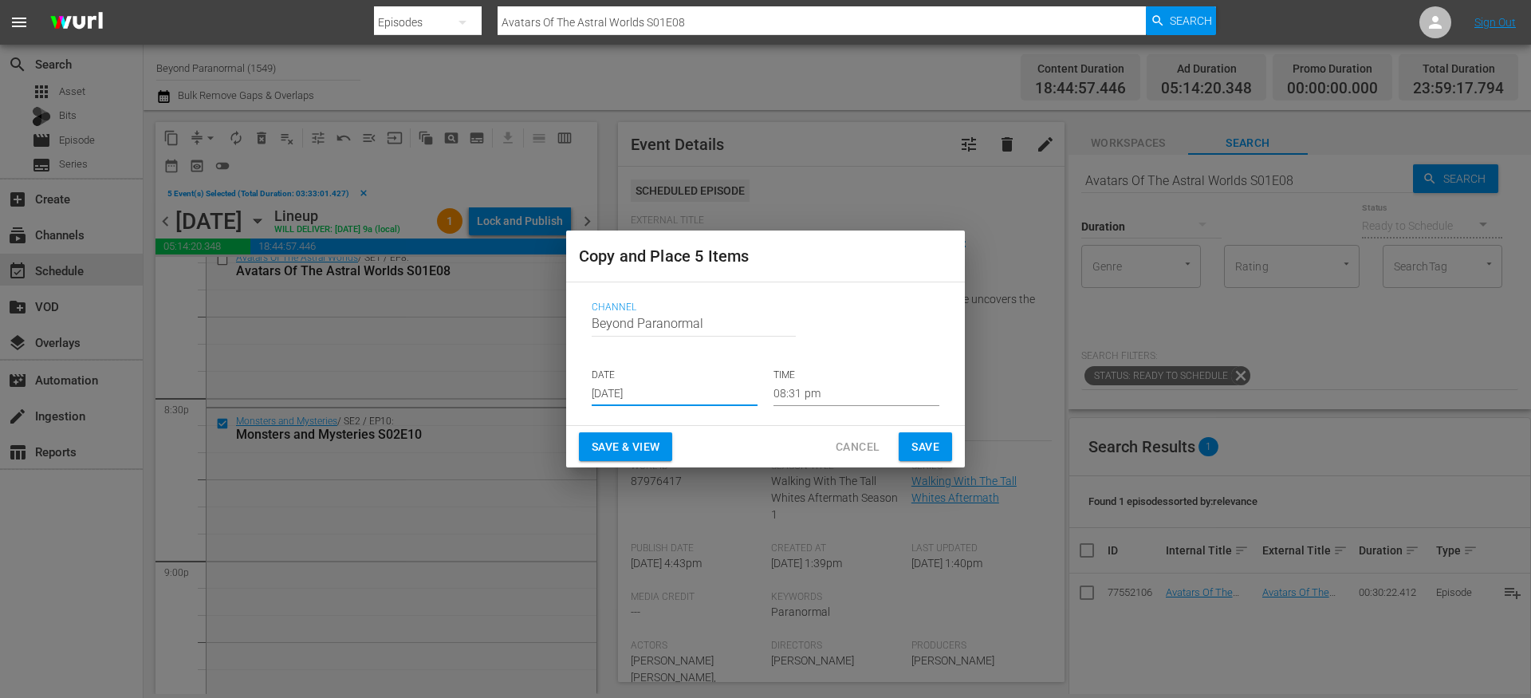
click at [816, 403] on input "08:31 pm" at bounding box center [856, 394] width 166 height 24
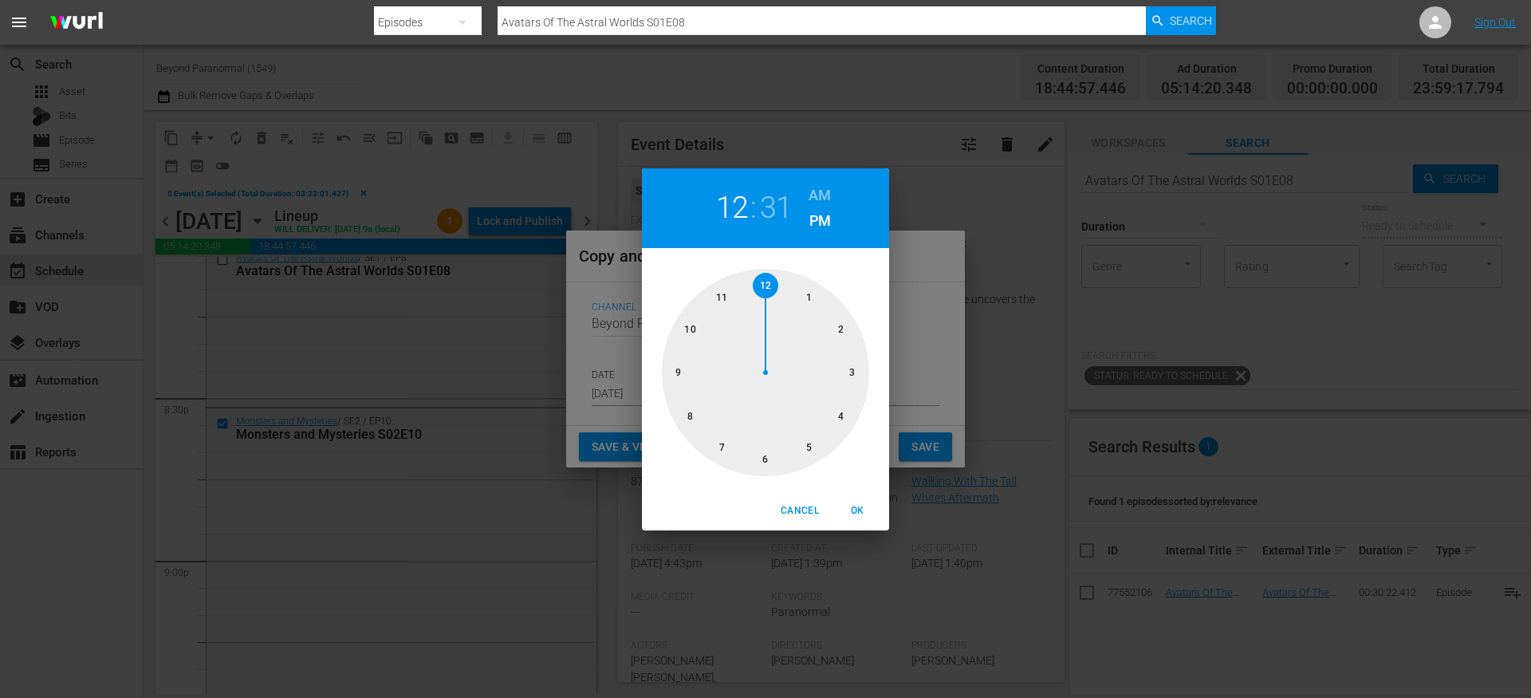
click at [765, 285] on div at bounding box center [765, 372] width 207 height 207
click at [822, 187] on h6 "AM" at bounding box center [819, 196] width 22 height 26
click at [769, 296] on div at bounding box center [765, 372] width 207 height 207
click at [863, 517] on span "OK" at bounding box center [857, 510] width 38 height 17
type input "12:00 am"
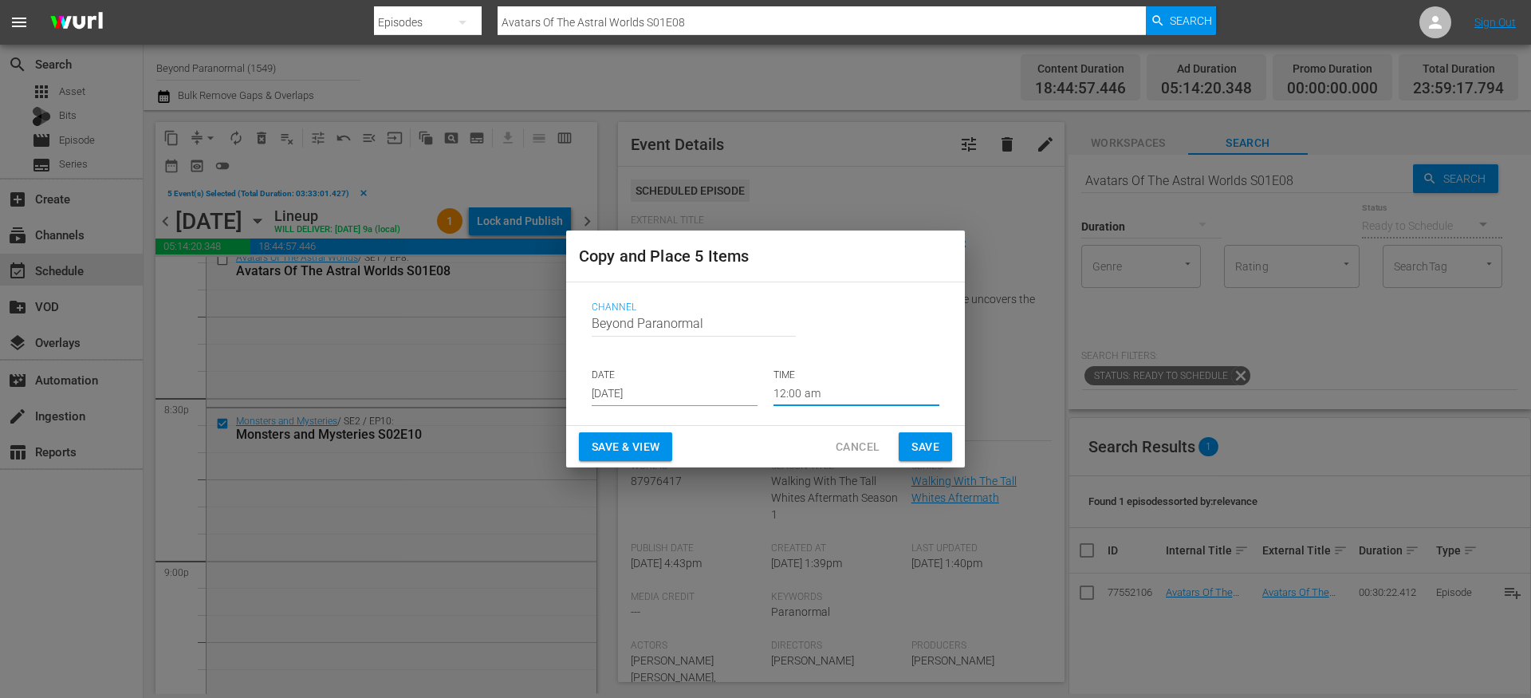
click at [911, 456] on button "Save" at bounding box center [925, 446] width 53 height 29
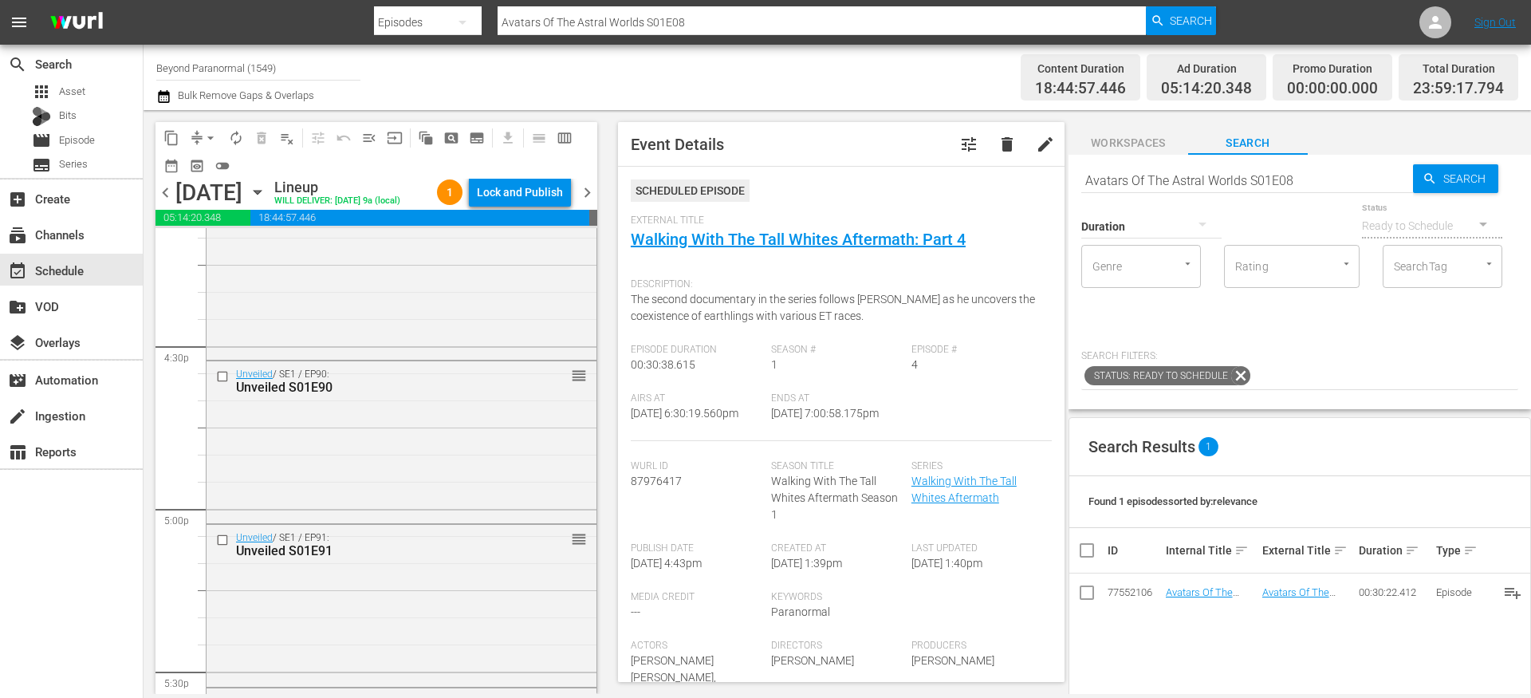
scroll to position [4965, 0]
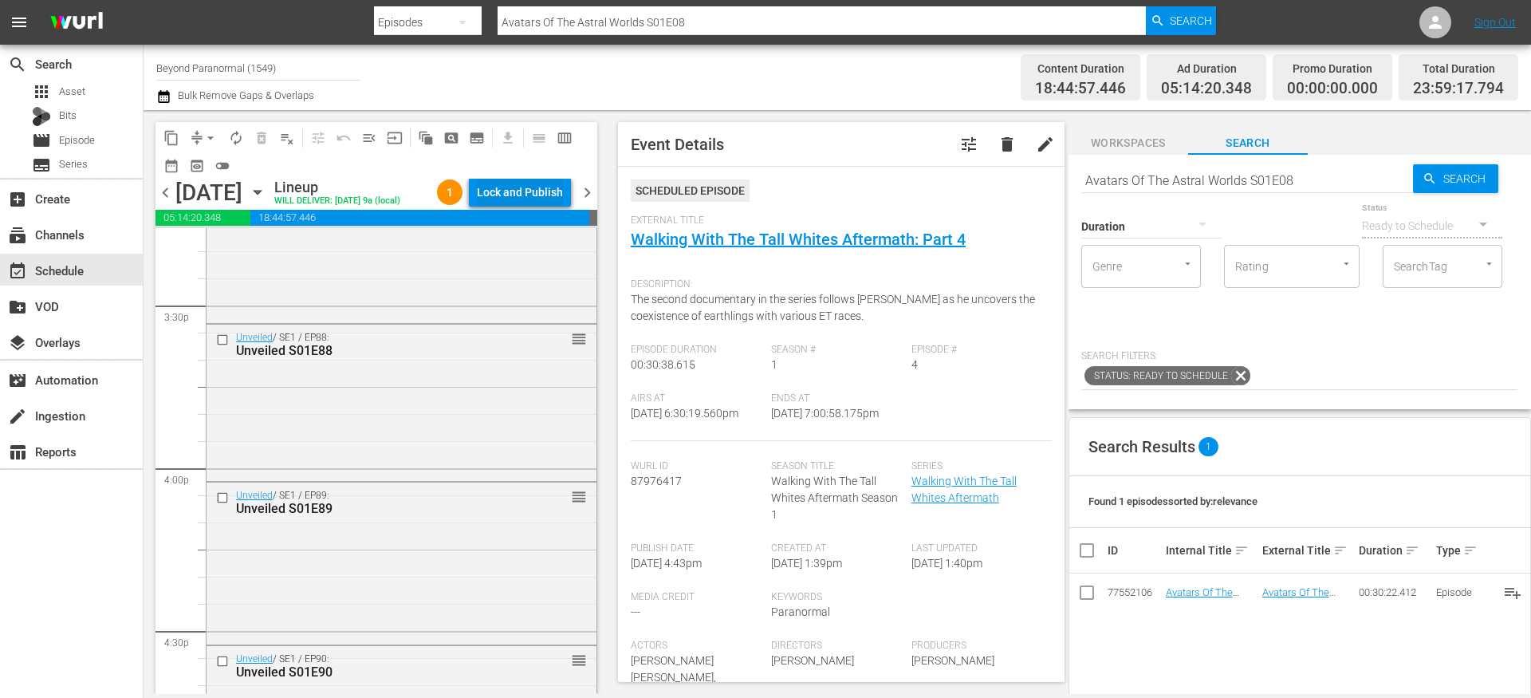
click at [509, 185] on div "Lock and Publish" at bounding box center [520, 192] width 86 height 29
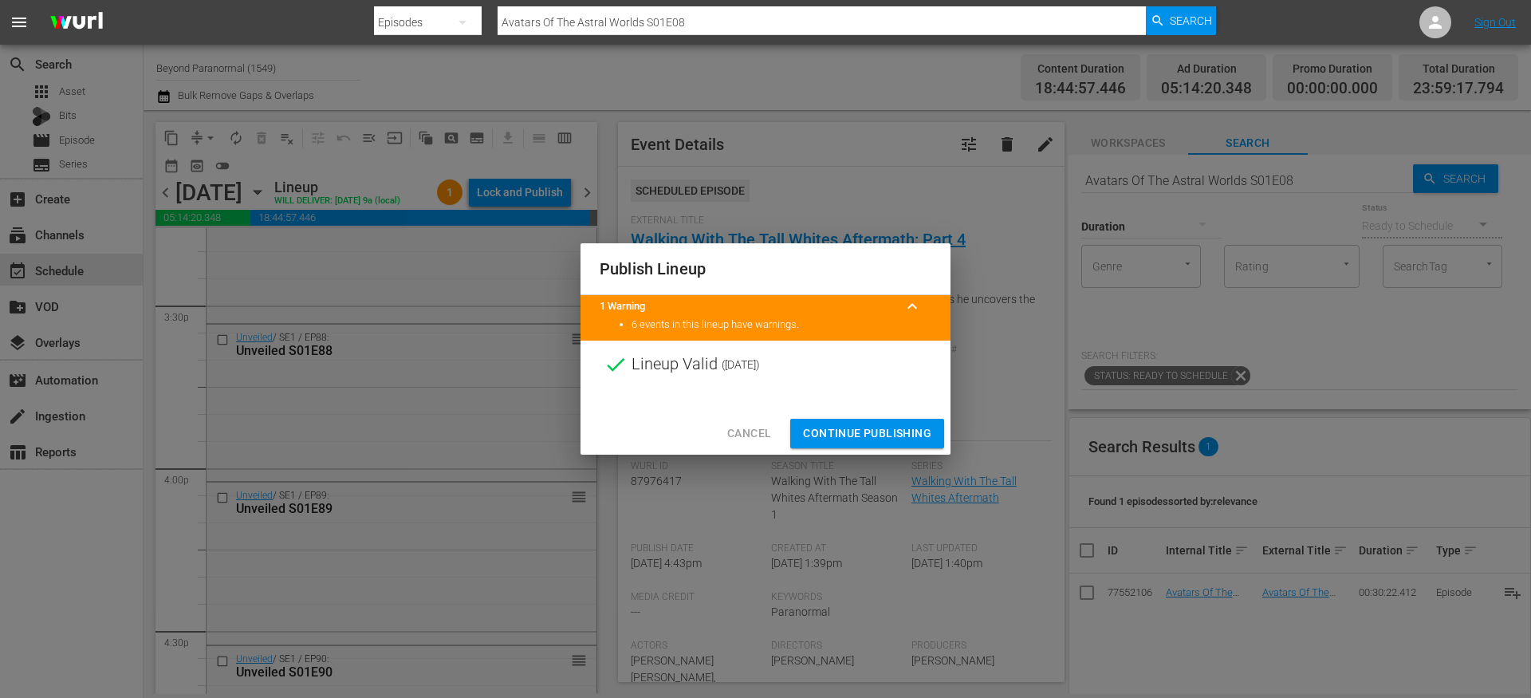
click at [842, 426] on span "Continue Publishing" at bounding box center [867, 433] width 128 height 20
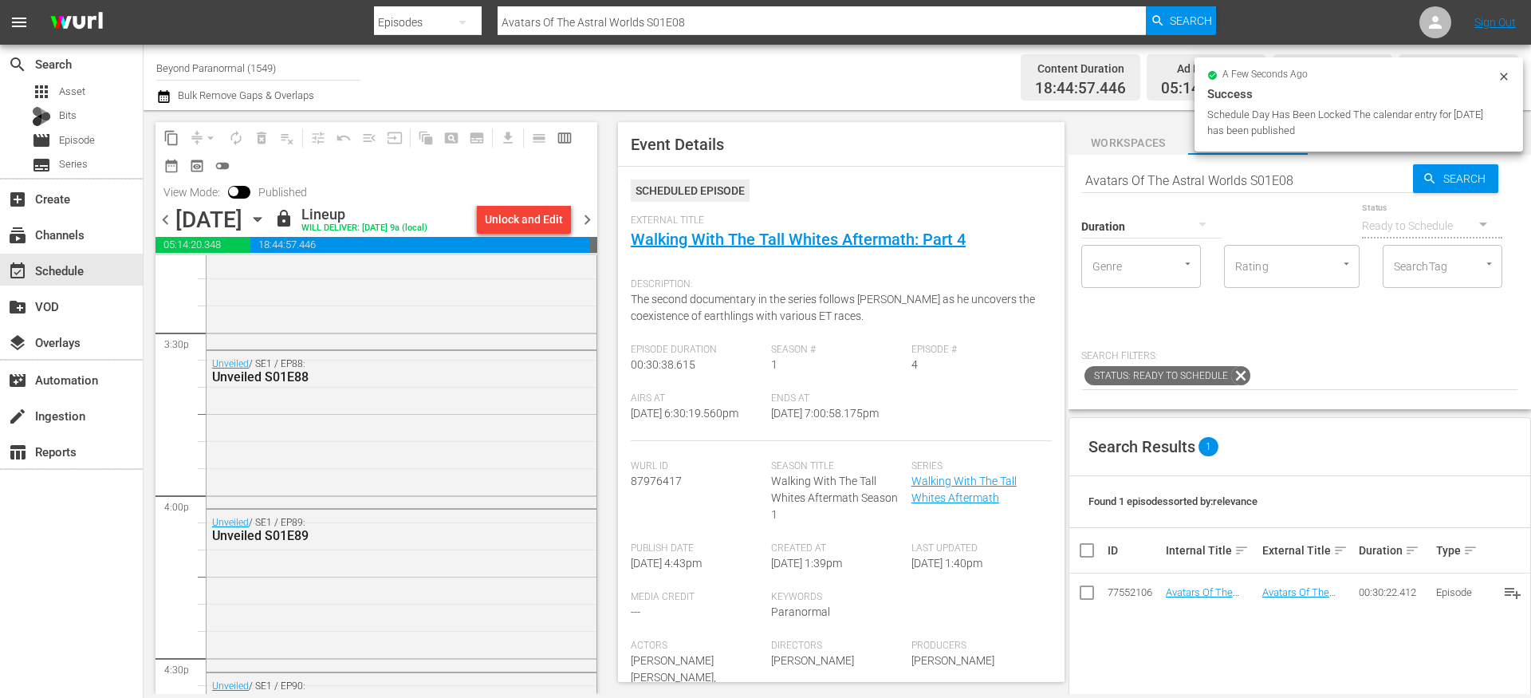
click at [245, 99] on span "Bulk Remove Gaps & Overlaps" at bounding box center [244, 95] width 139 height 12
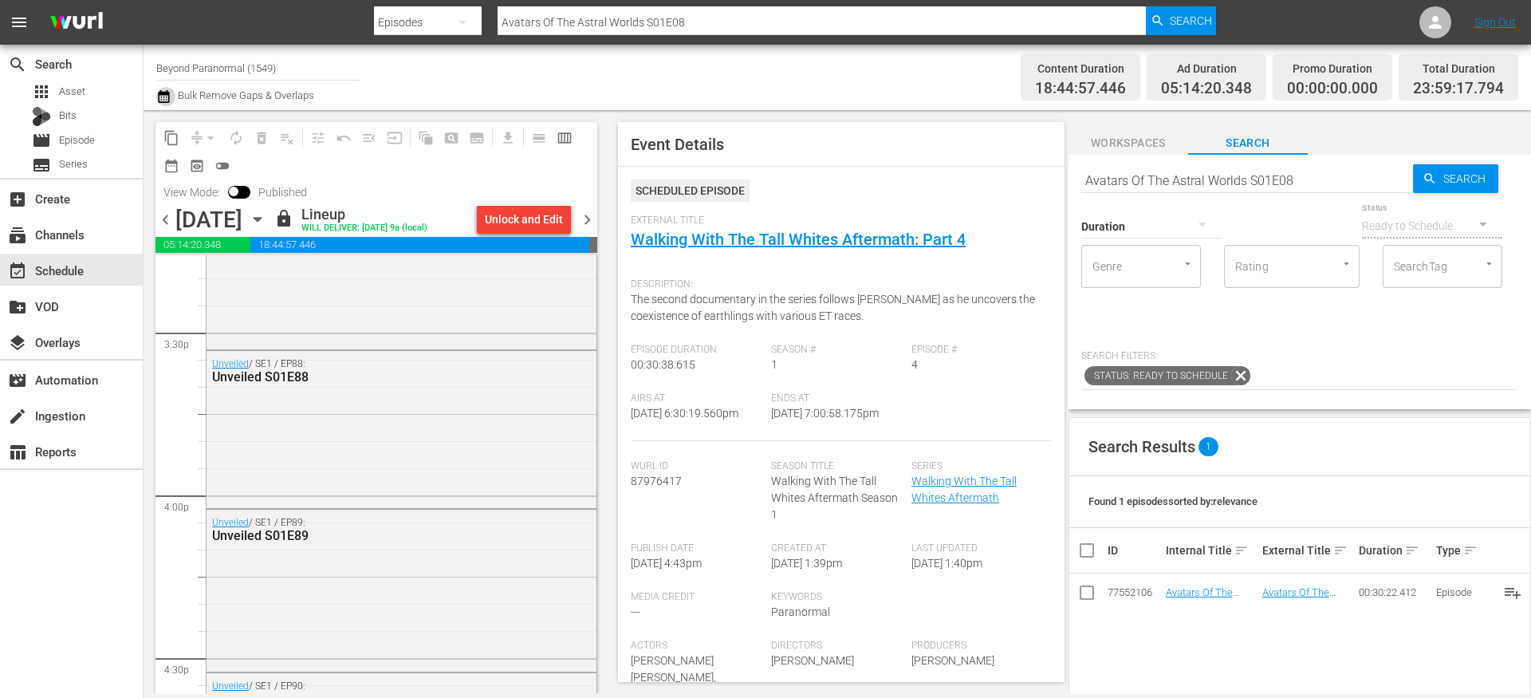
click at [158, 96] on icon "button" at bounding box center [163, 96] width 15 height 19
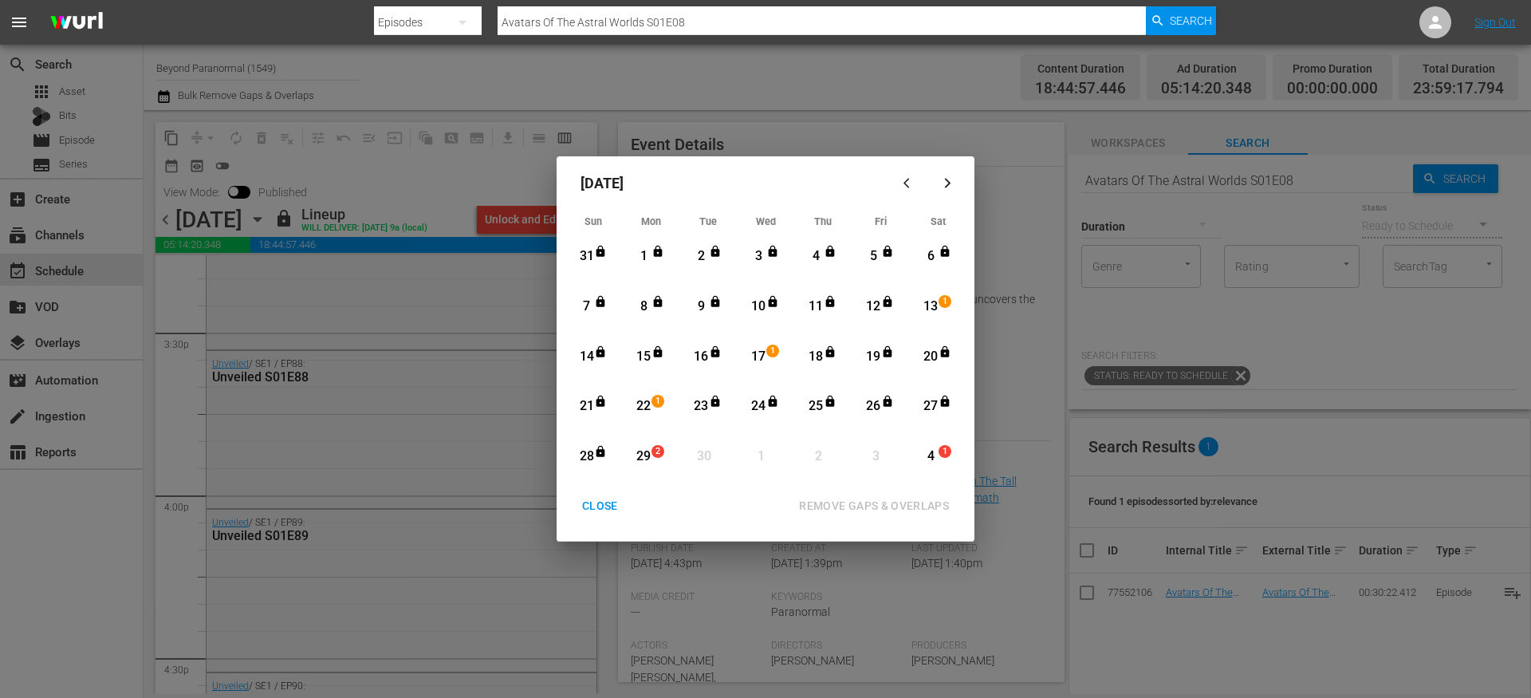
click at [938, 306] on div "13" at bounding box center [931, 306] width 20 height 18
click at [934, 305] on div "13" at bounding box center [931, 306] width 20 height 18
click at [934, 306] on div "13" at bounding box center [931, 306] width 20 height 18
click at [609, 499] on div "CLOSE" at bounding box center [599, 506] width 61 height 20
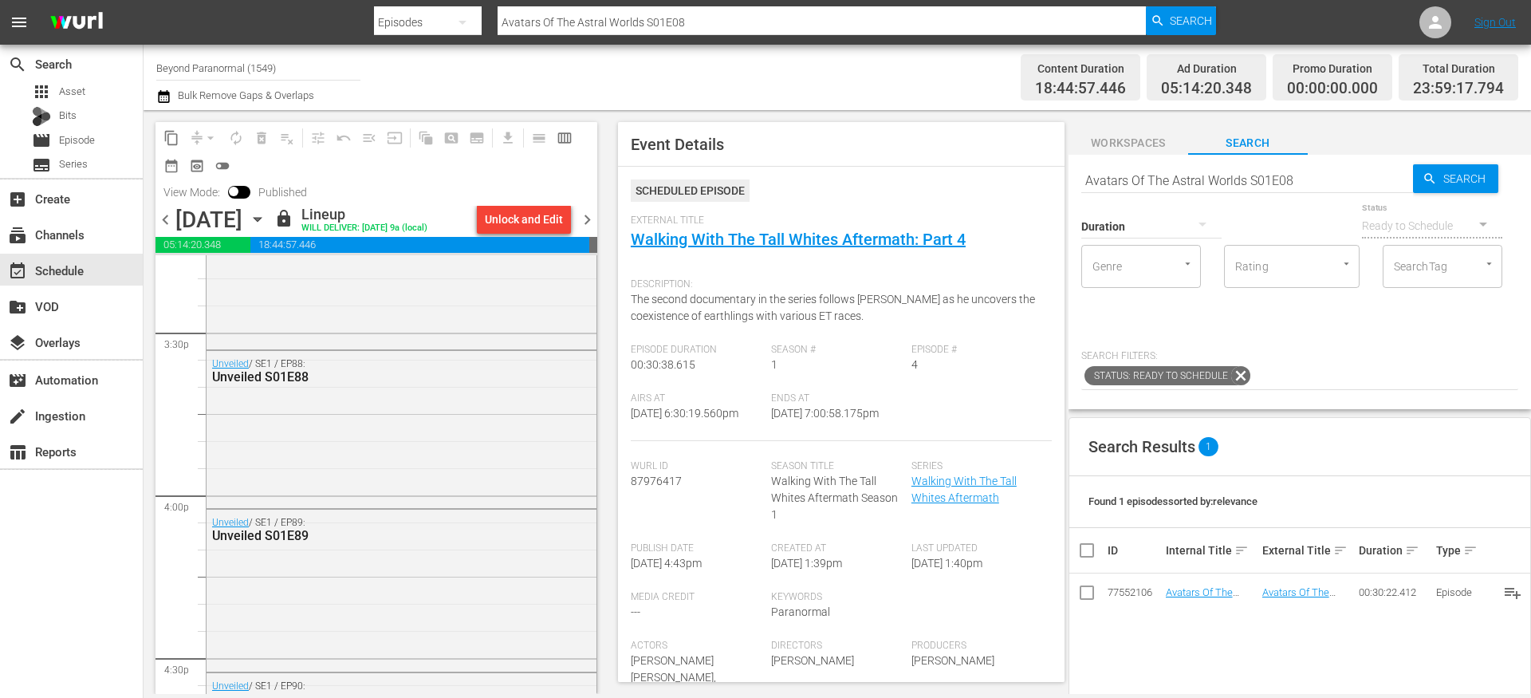
click at [266, 222] on icon "button" at bounding box center [258, 219] width 18 height 18
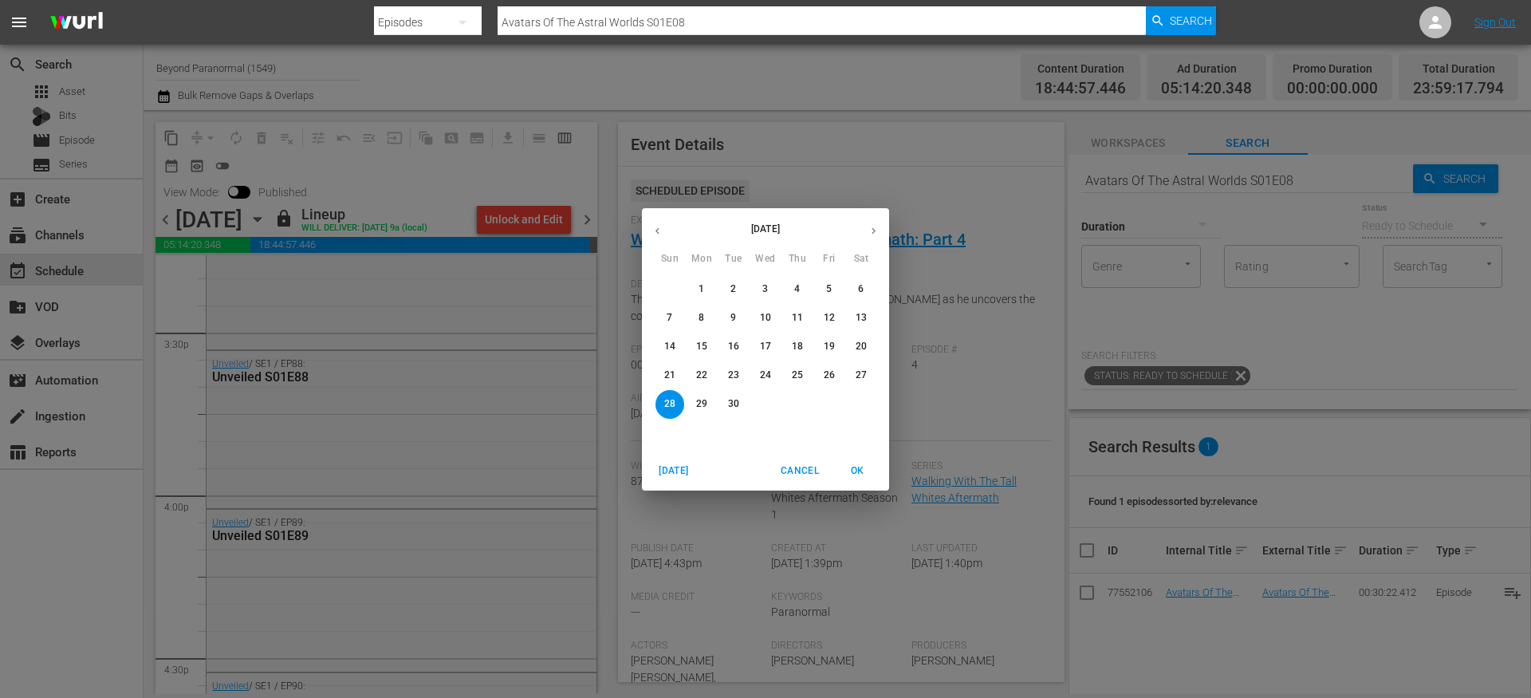
click at [859, 324] on button "13" at bounding box center [861, 318] width 29 height 29
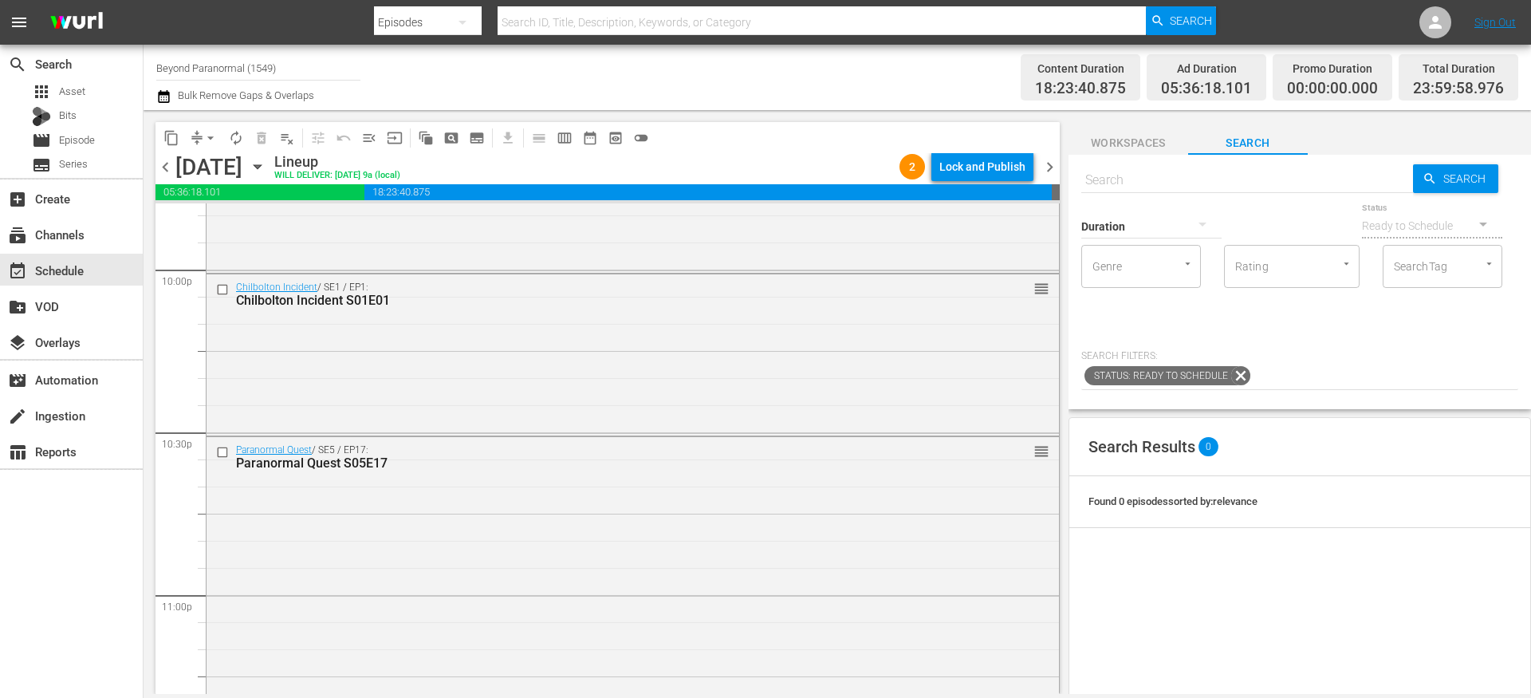
scroll to position [7319, 0]
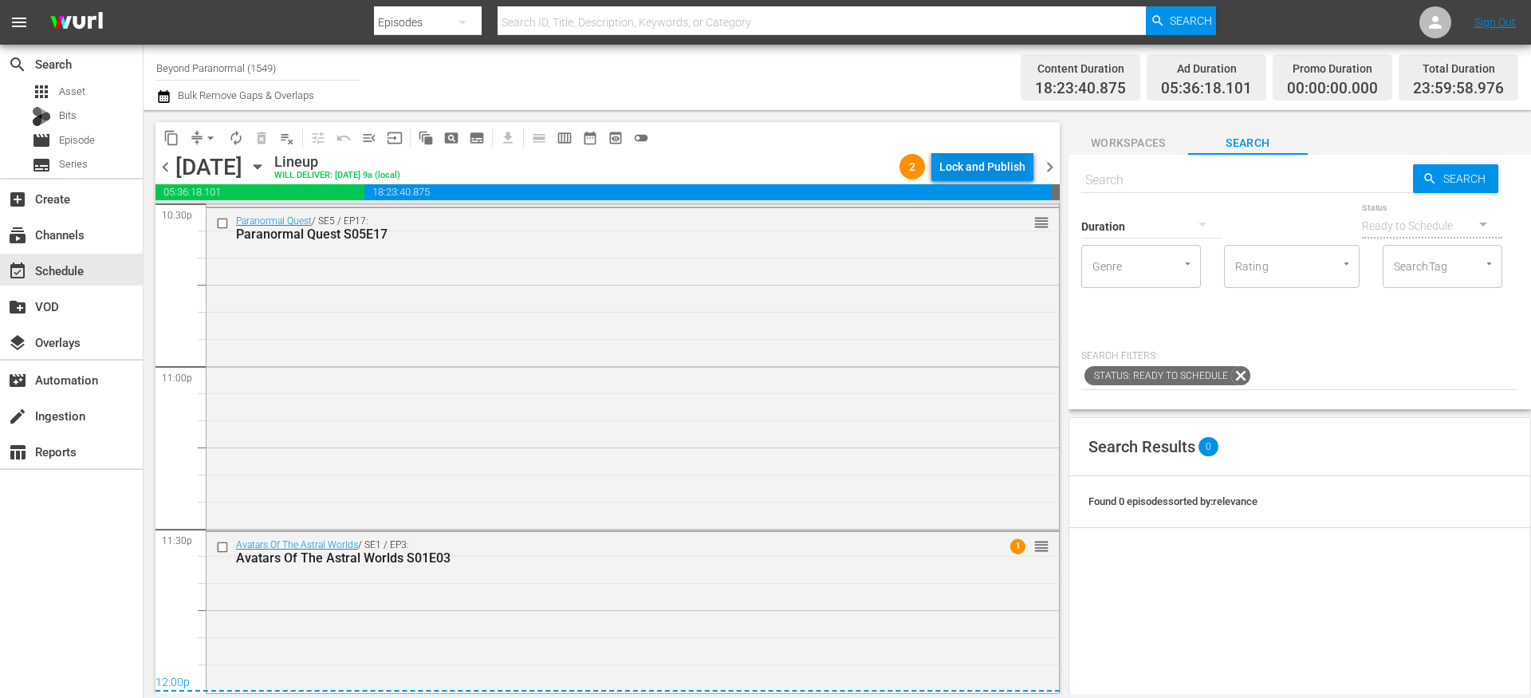
click at [964, 163] on div "Lock and Publish" at bounding box center [982, 166] width 86 height 29
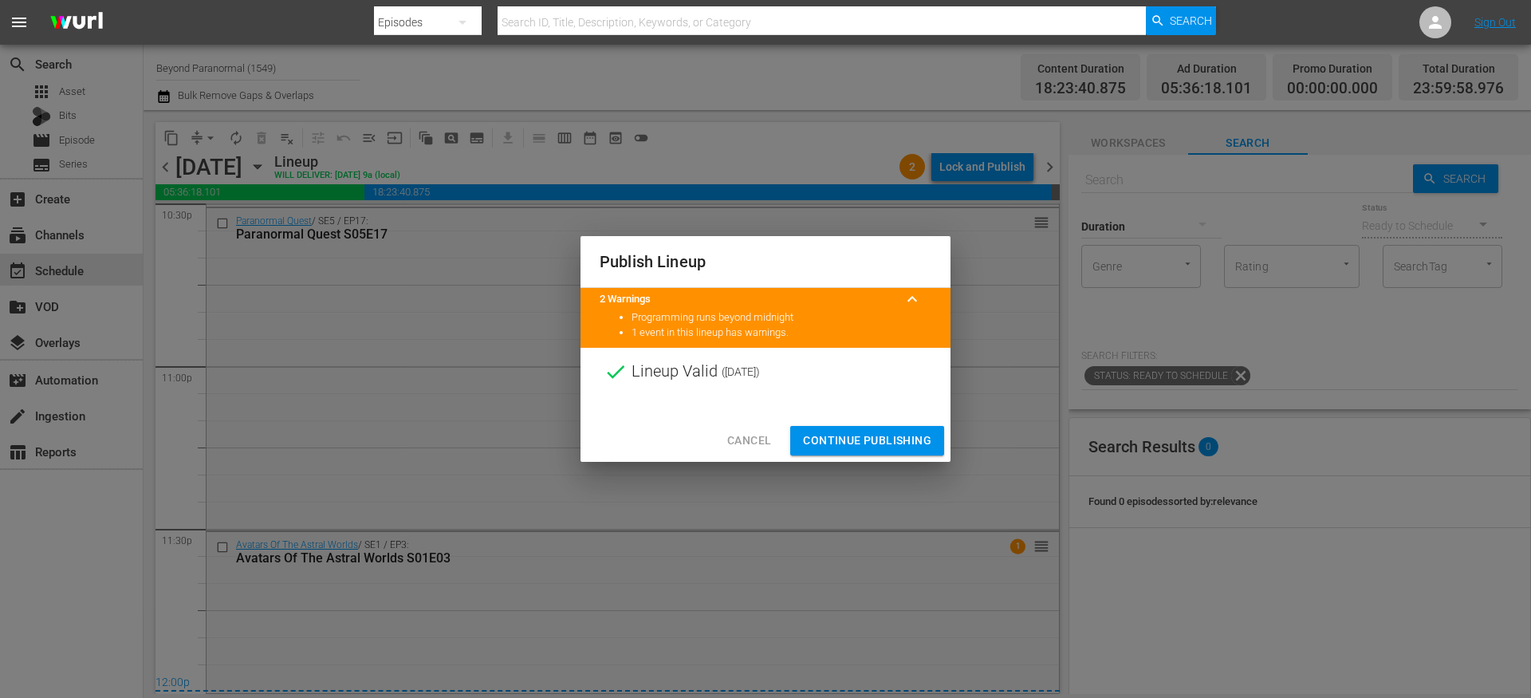
click at [873, 442] on span "Continue Publishing" at bounding box center [867, 441] width 128 height 20
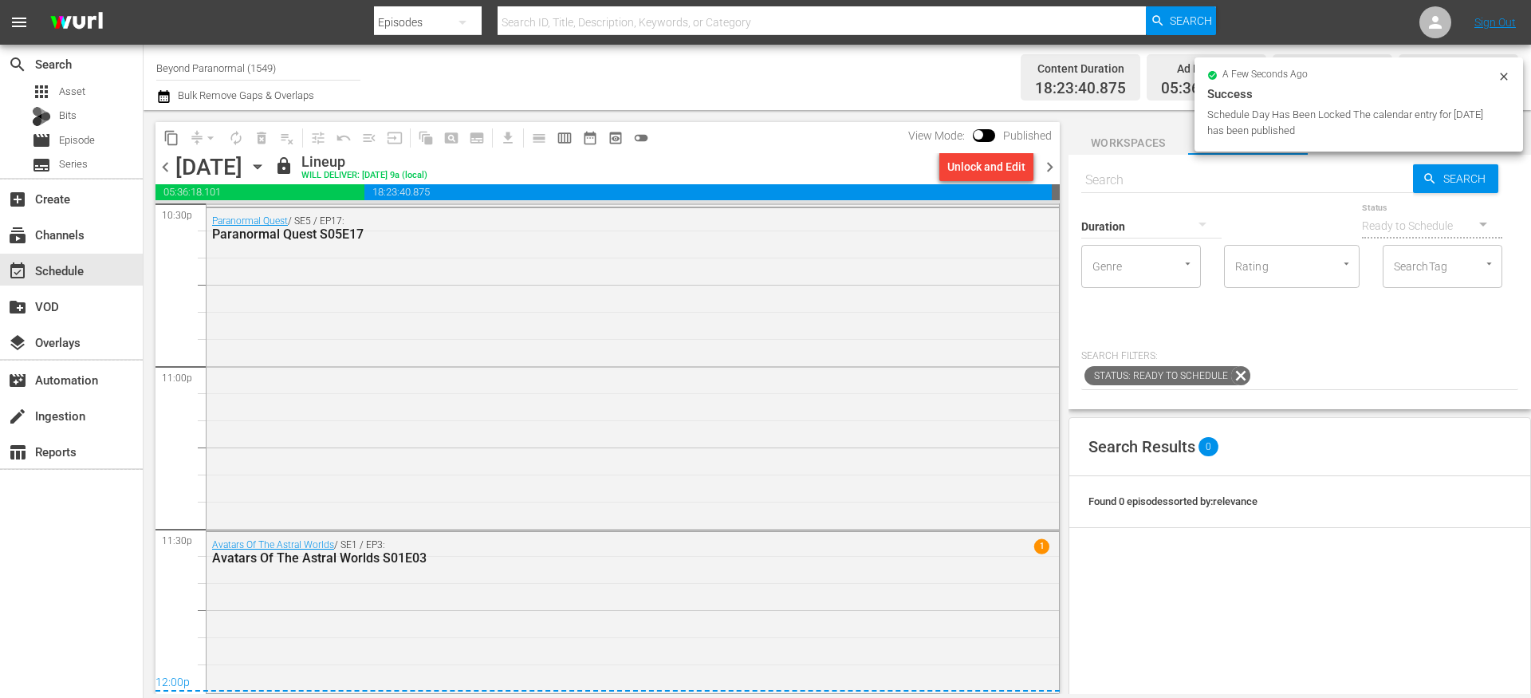
click at [266, 170] on icon "button" at bounding box center [258, 167] width 18 height 18
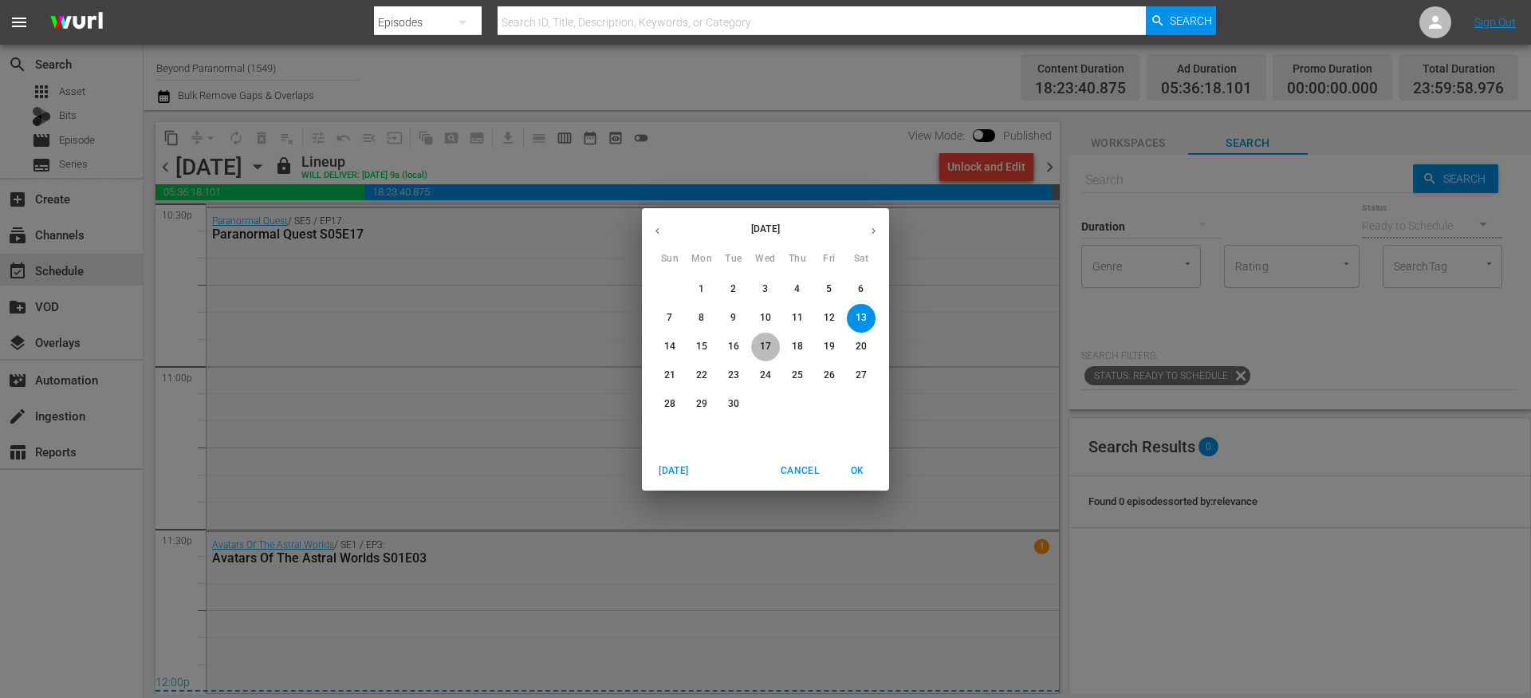
click at [766, 348] on p "17" at bounding box center [765, 347] width 11 height 14
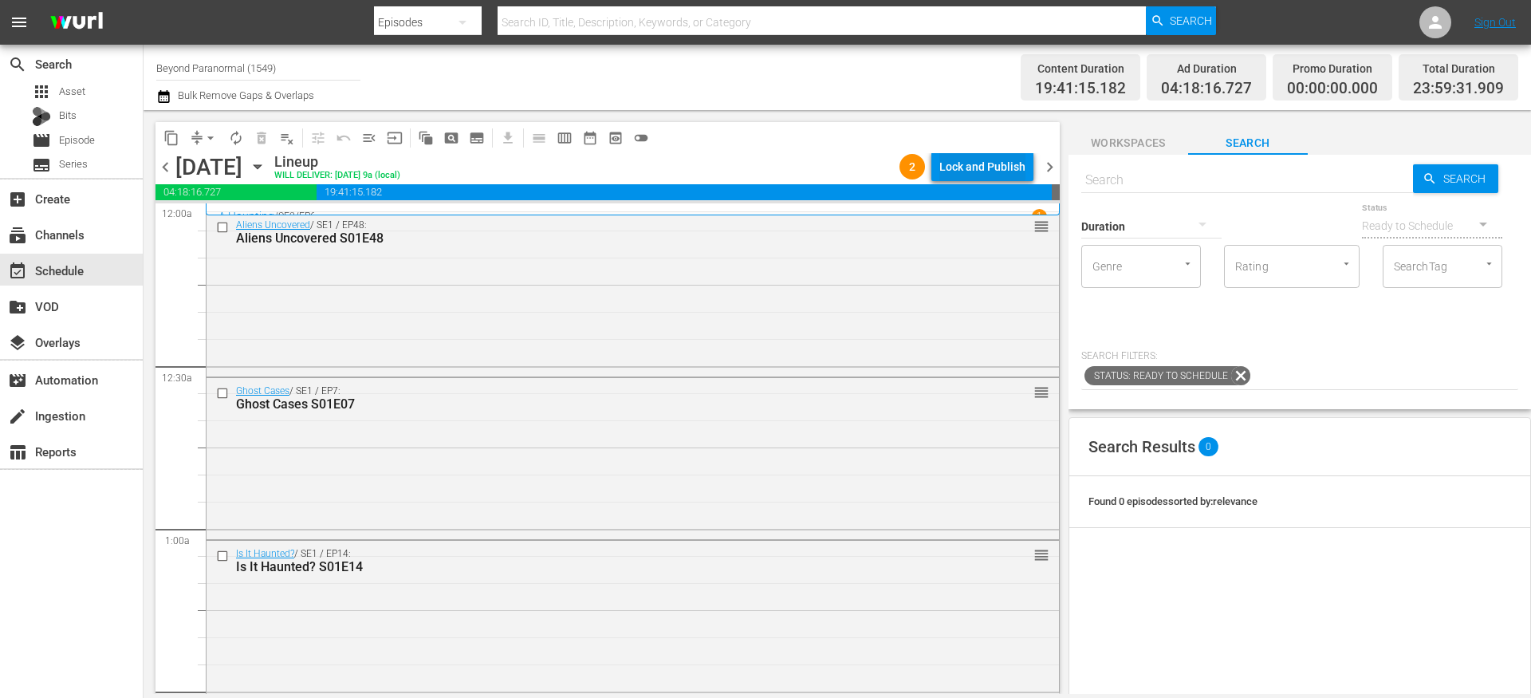
click at [959, 162] on div "Lock and Publish" at bounding box center [982, 166] width 86 height 29
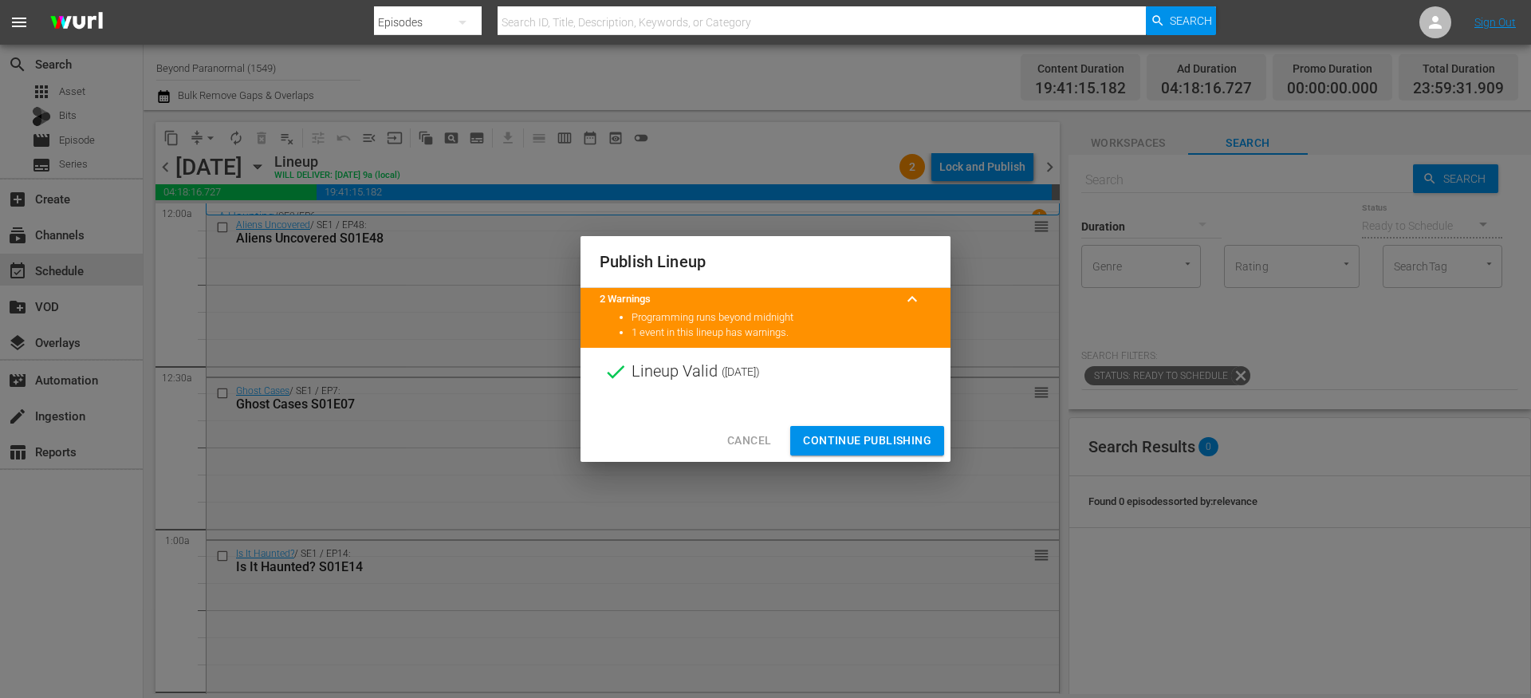
click at [872, 436] on span "Continue Publishing" at bounding box center [867, 441] width 128 height 20
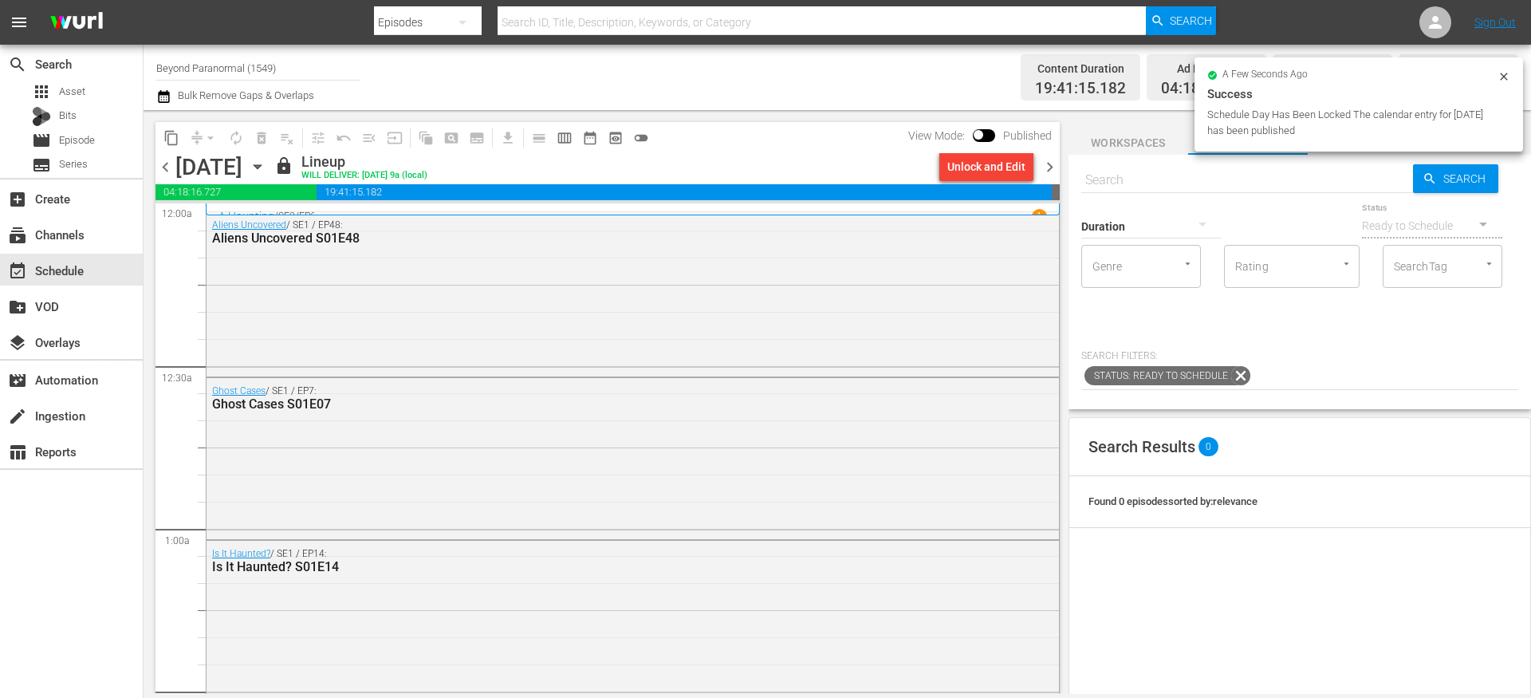
click at [266, 163] on icon "button" at bounding box center [258, 167] width 18 height 18
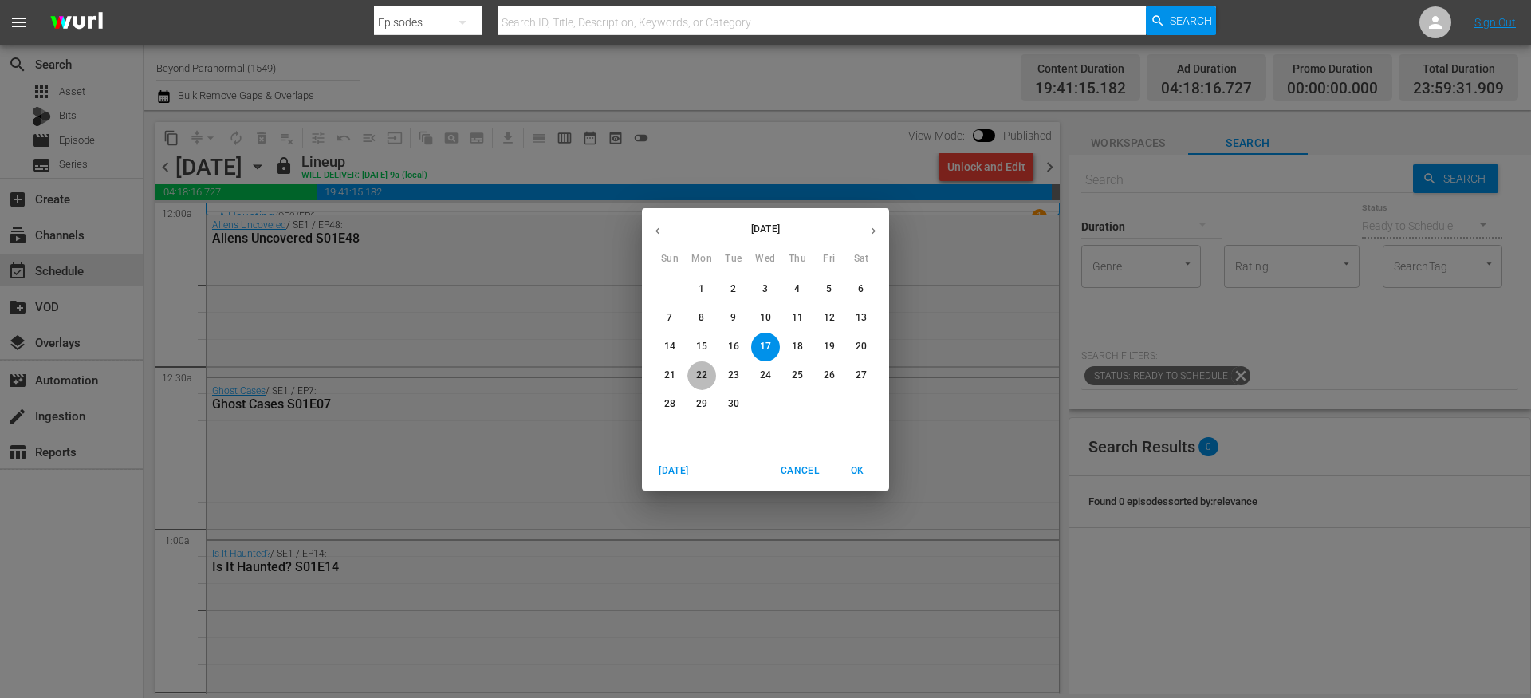
click at [702, 376] on p "22" at bounding box center [701, 375] width 11 height 14
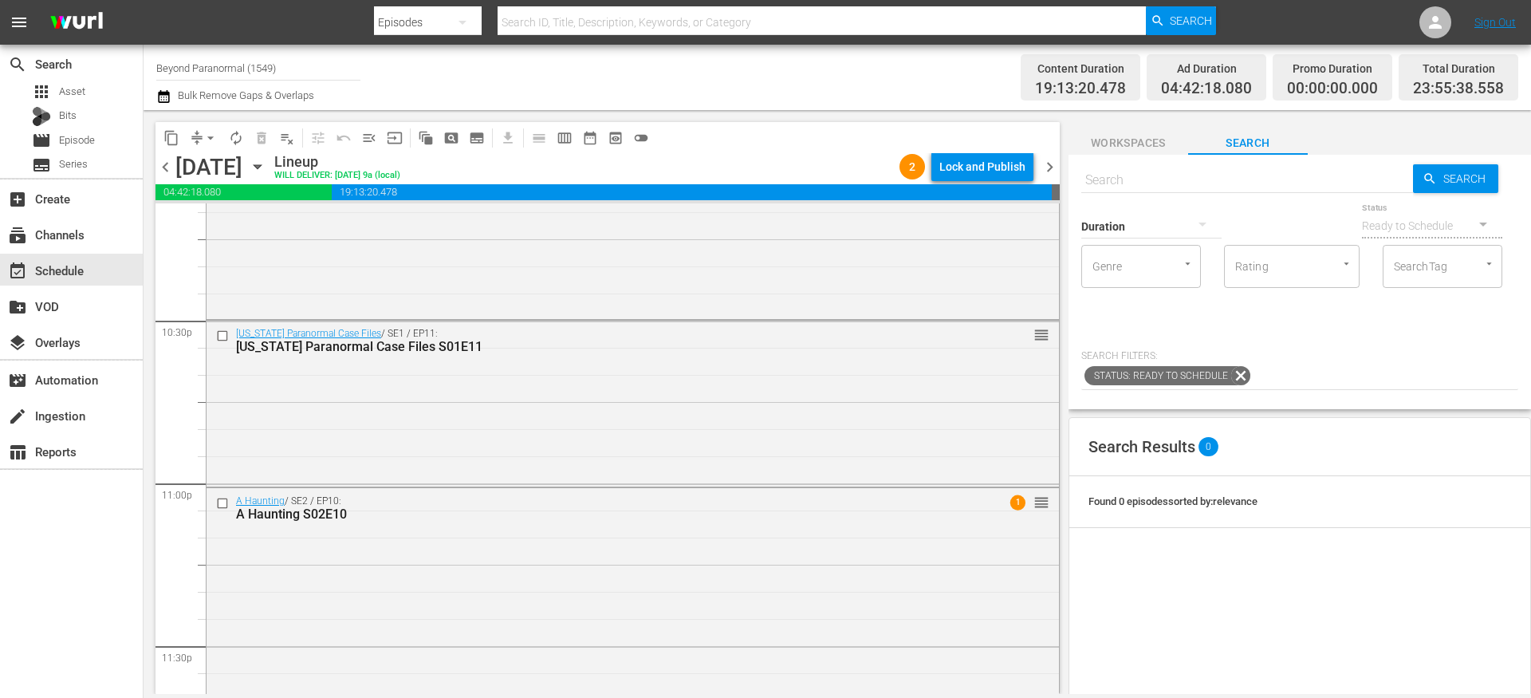
scroll to position [7320, 0]
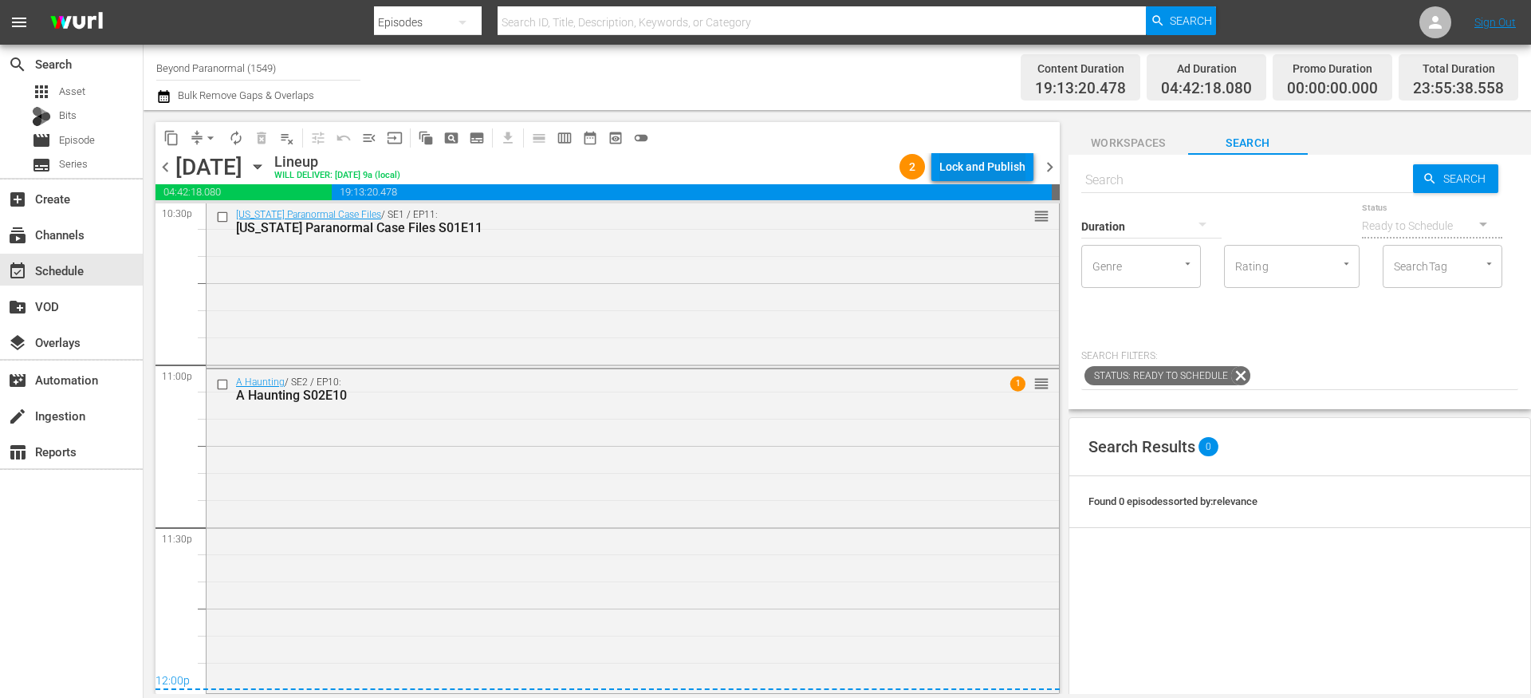
click at [965, 171] on div "Lock and Publish" at bounding box center [982, 166] width 86 height 29
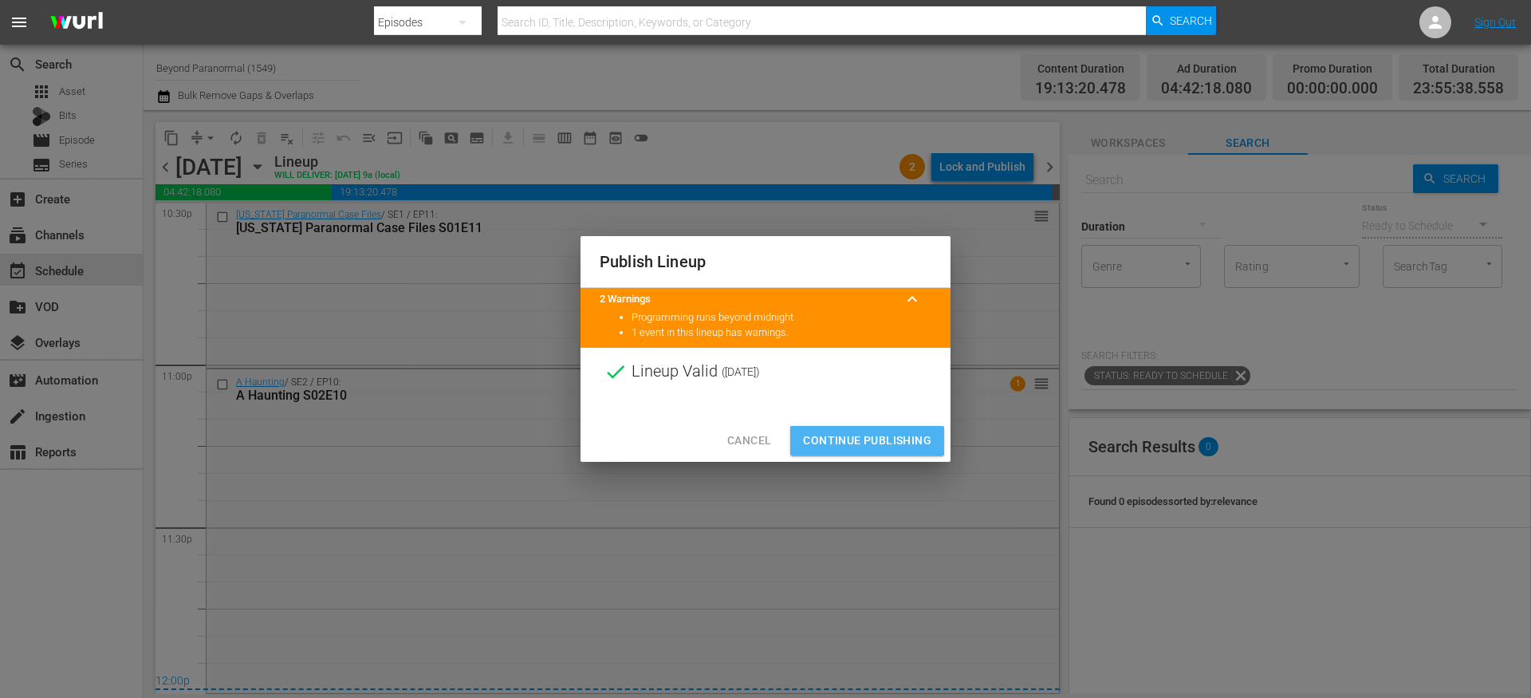
click at [846, 431] on span "Continue Publishing" at bounding box center [867, 441] width 128 height 20
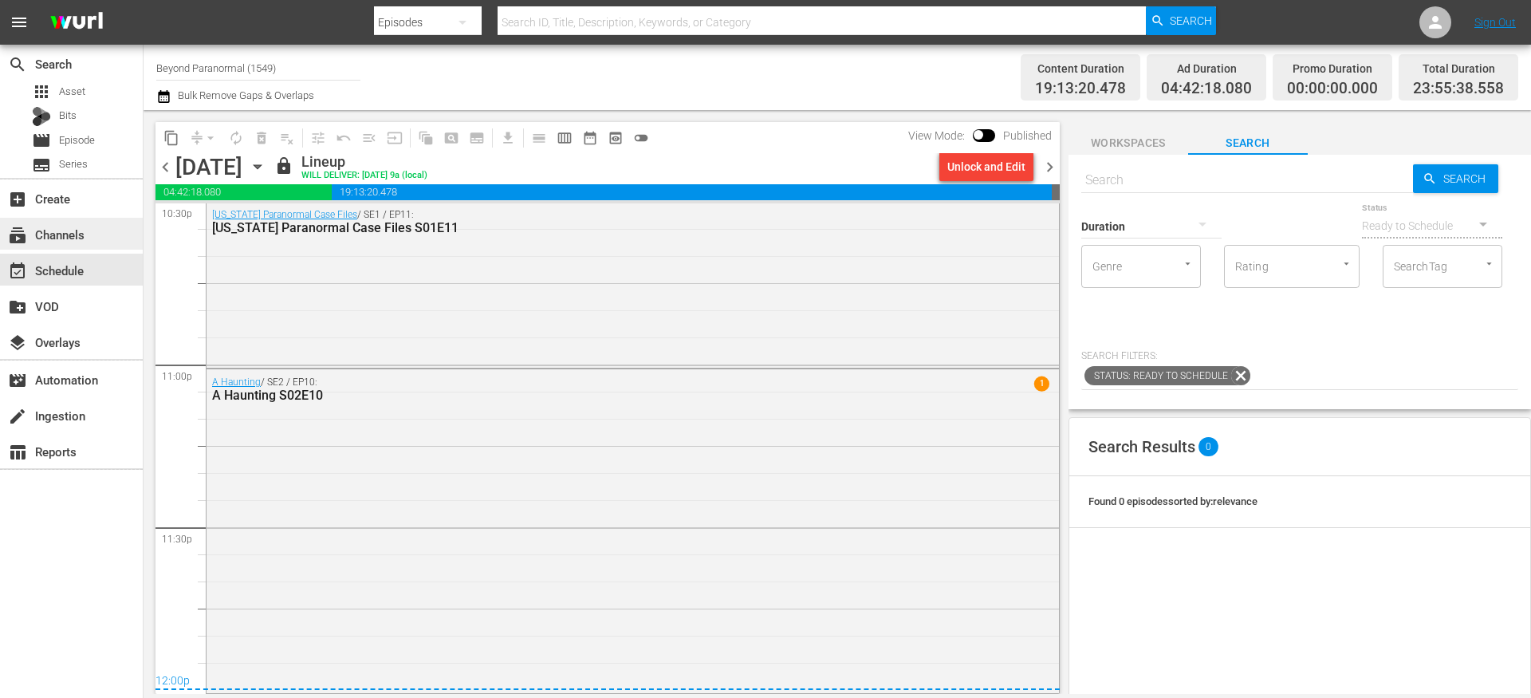
click at [77, 230] on div "subscriptions Channels" at bounding box center [44, 232] width 89 height 14
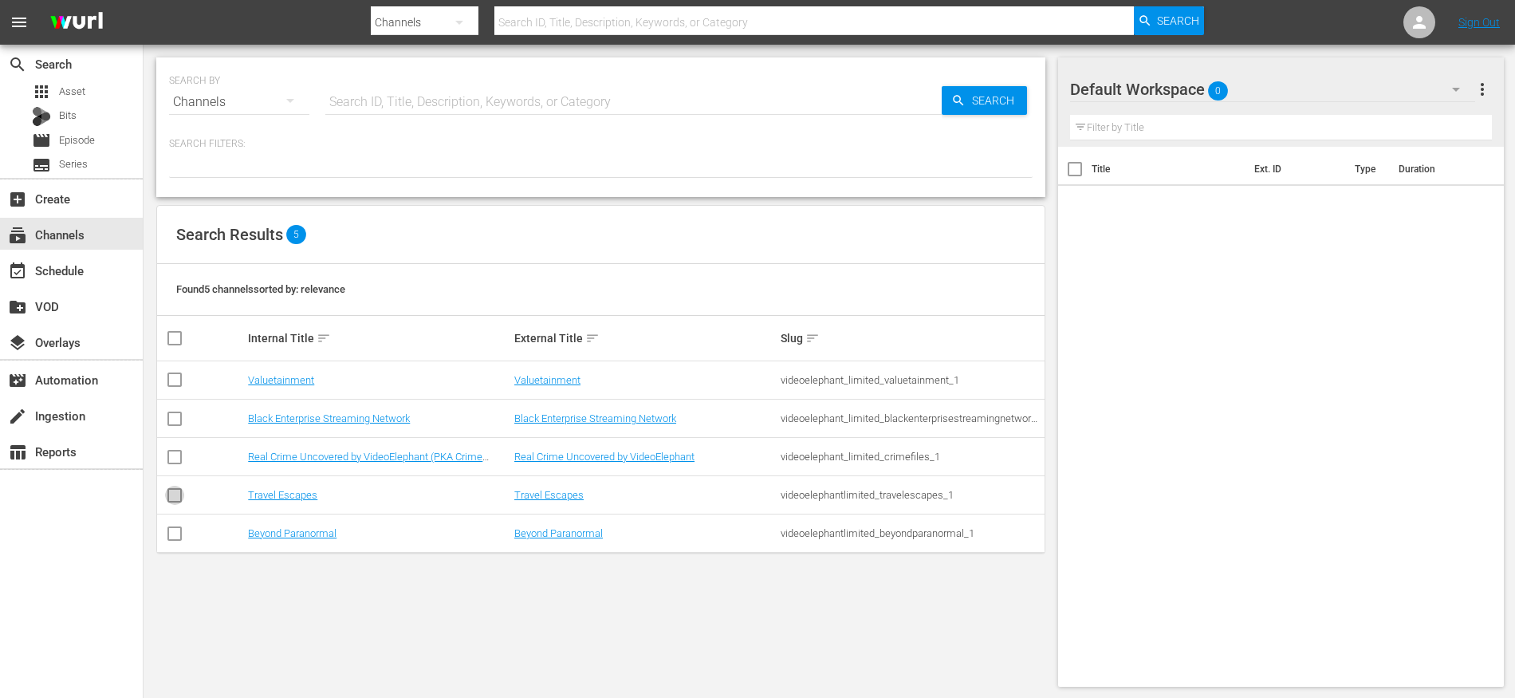
click at [165, 486] on icon at bounding box center [174, 495] width 19 height 19
click at [173, 497] on input "checkbox" at bounding box center [174, 498] width 19 height 19
checkbox input "true"
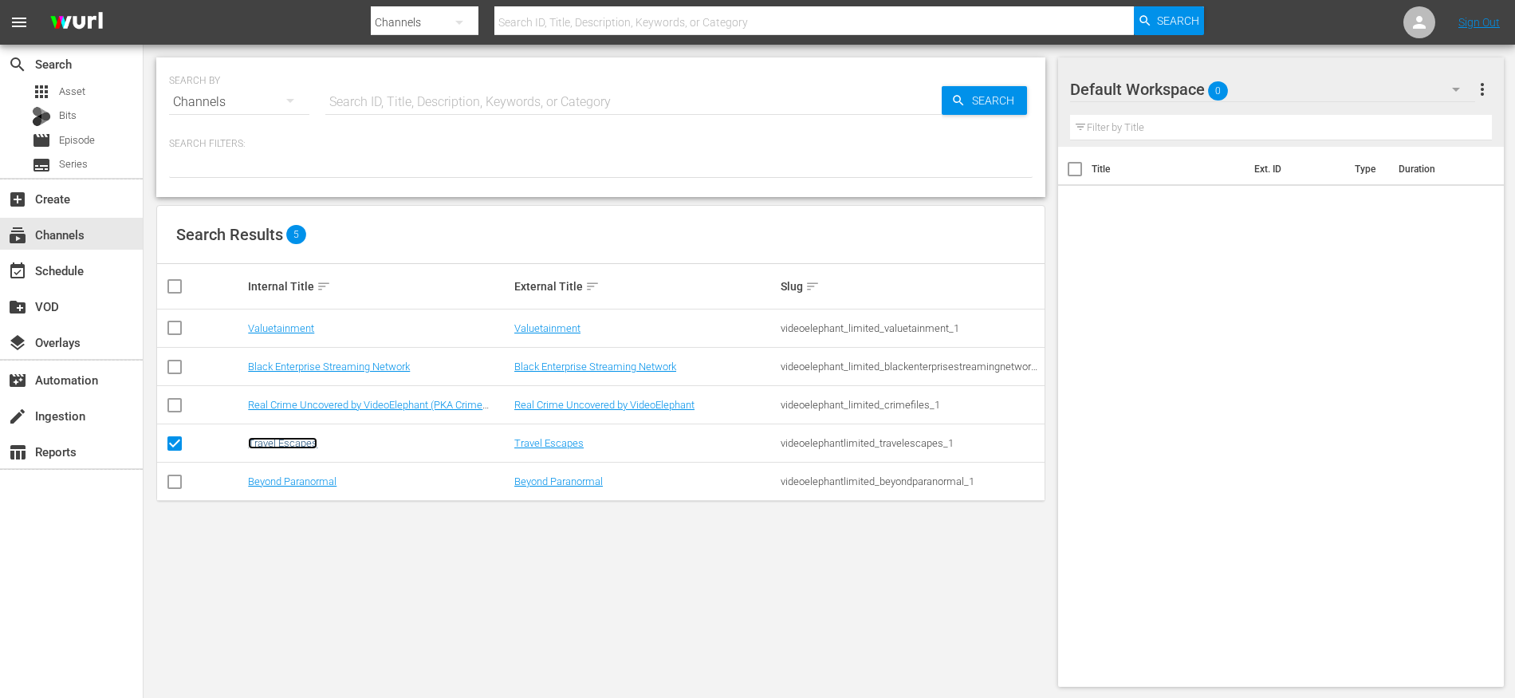
click at [281, 447] on link "Travel Escapes" at bounding box center [282, 443] width 69 height 12
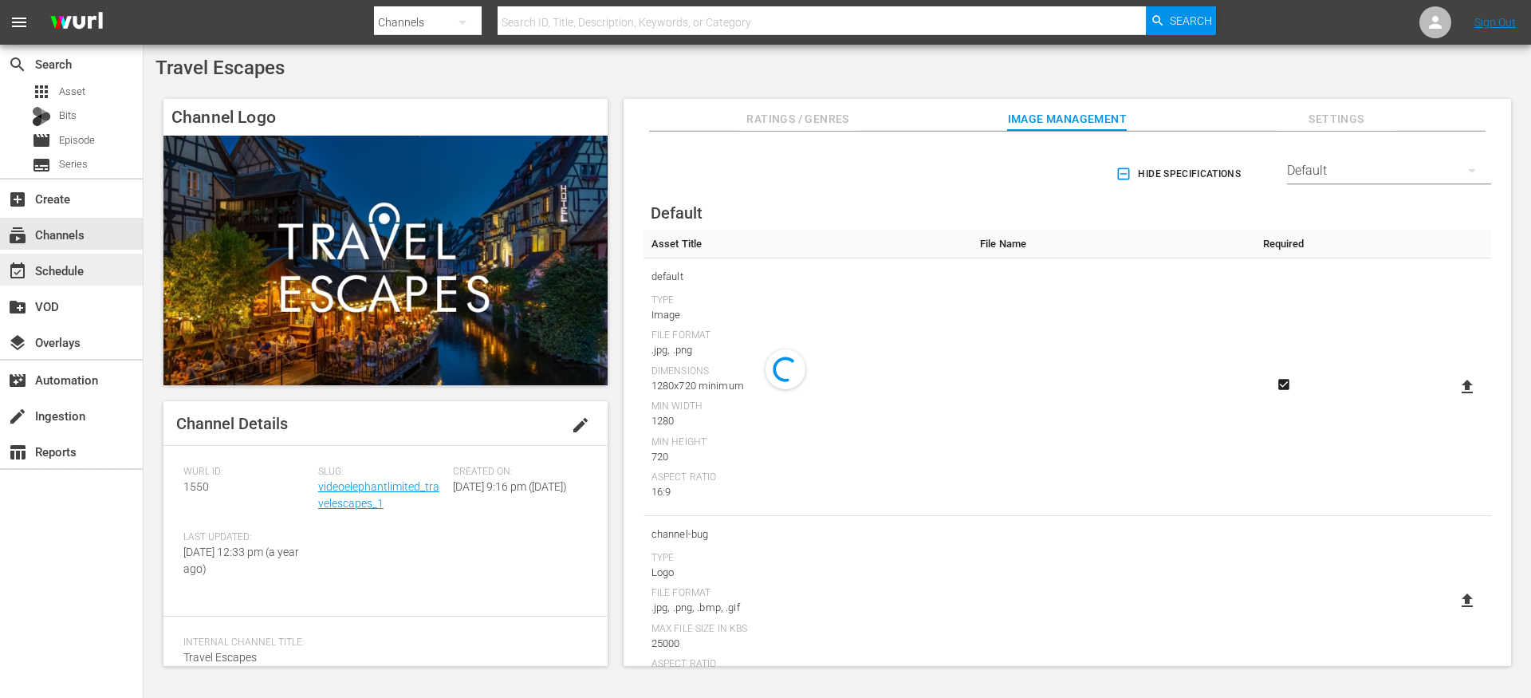
click at [77, 268] on div "event_available Schedule" at bounding box center [44, 268] width 89 height 14
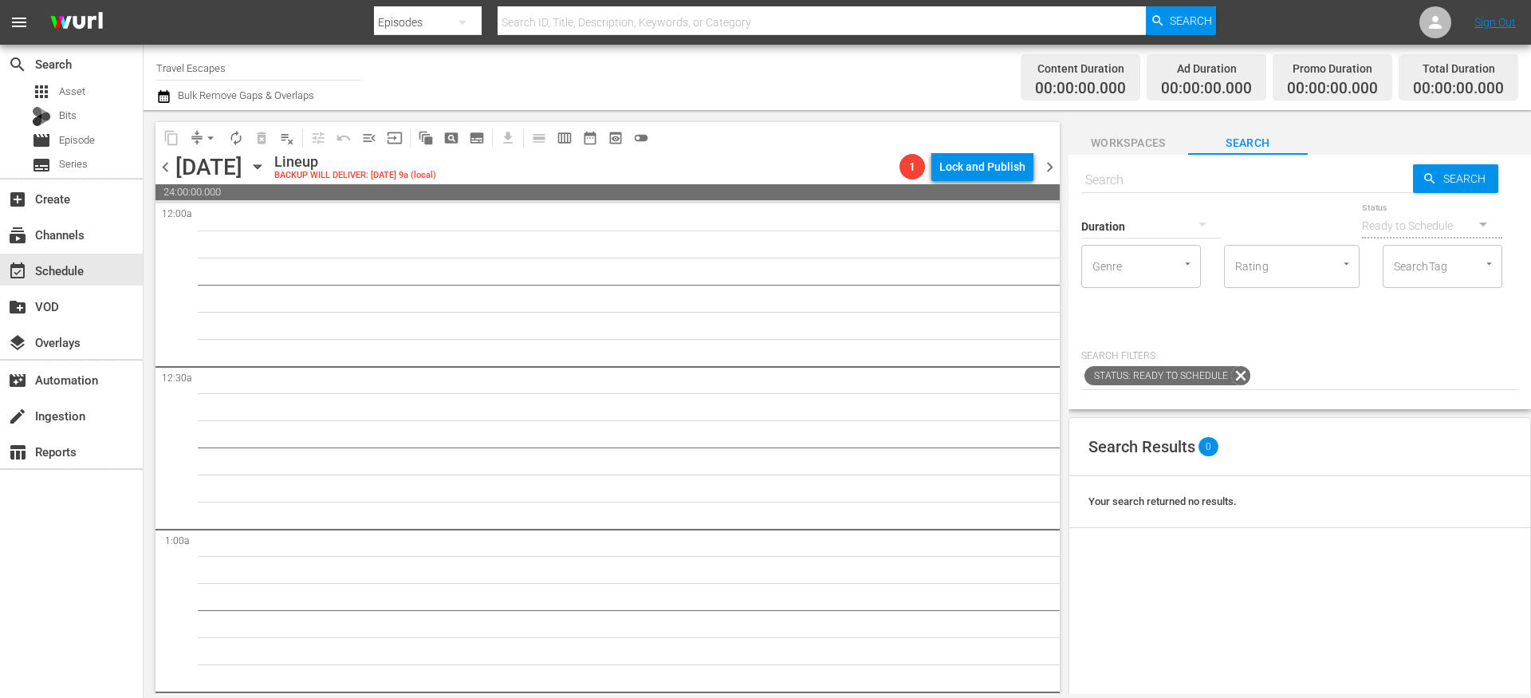
click at [261, 166] on icon "button" at bounding box center [257, 167] width 7 height 4
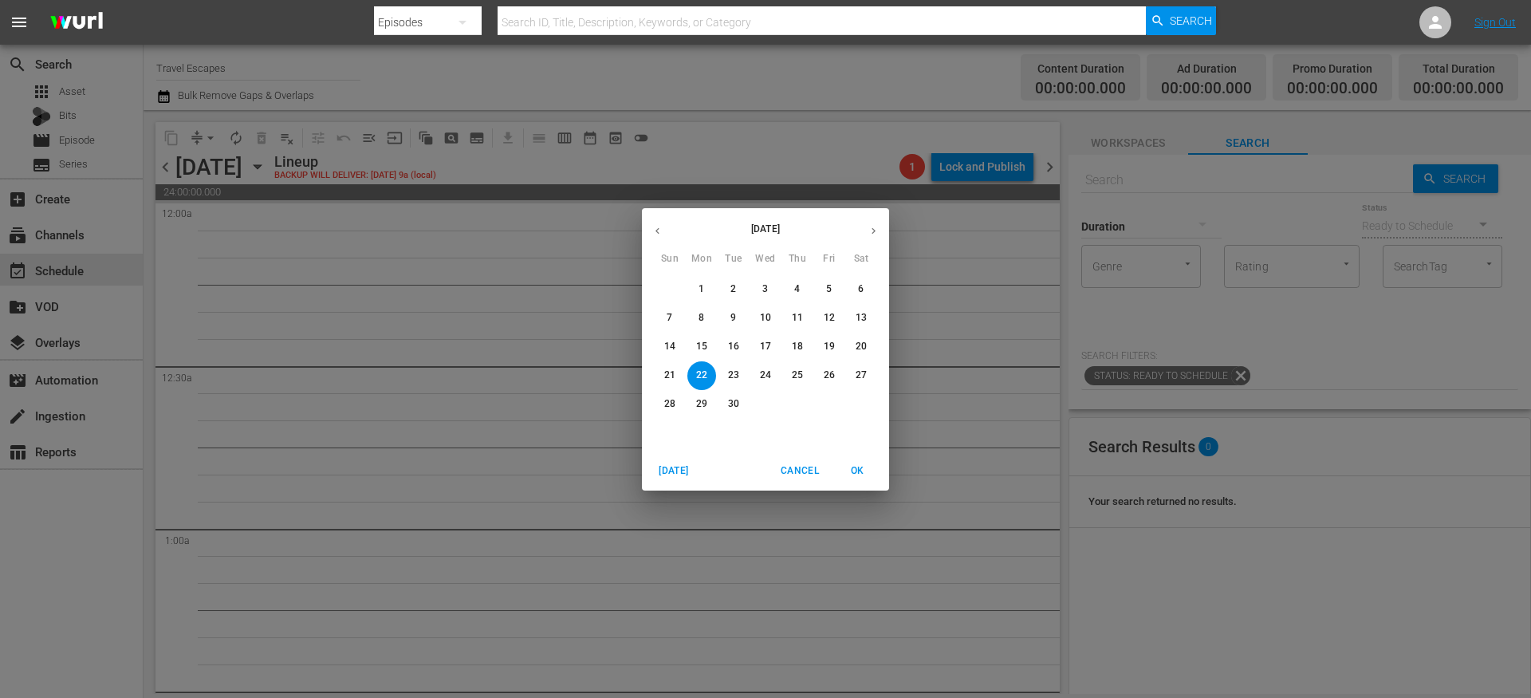
click at [866, 343] on p "20" at bounding box center [860, 347] width 11 height 14
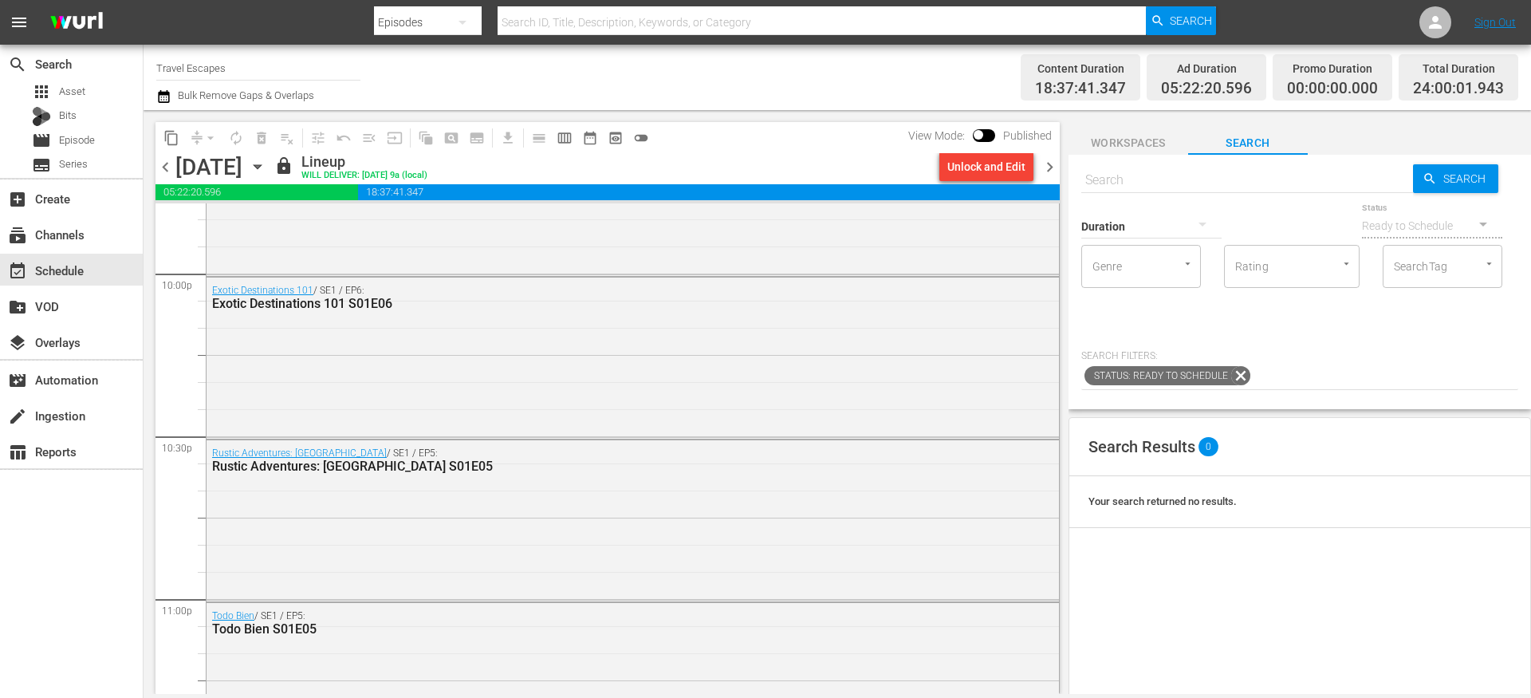
scroll to position [7323, 0]
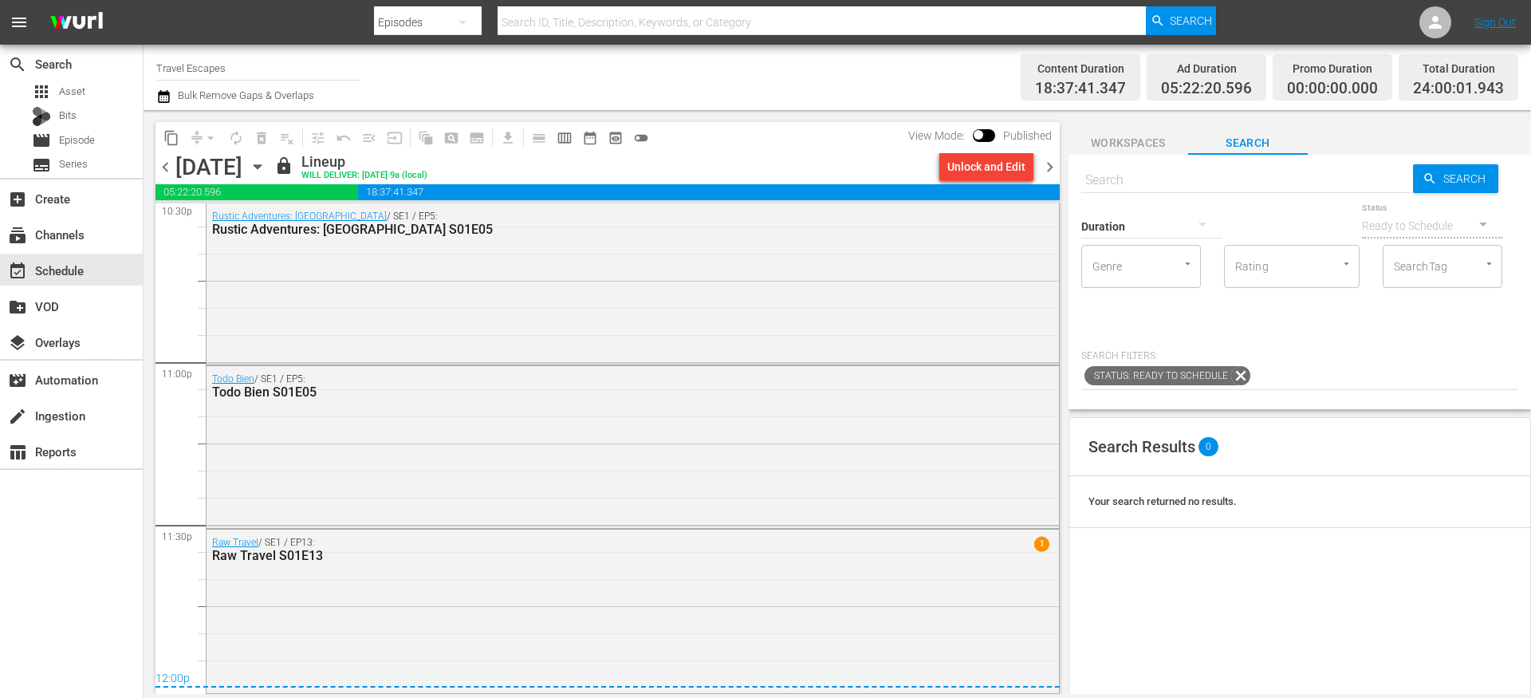
click at [1053, 171] on span "chevron_right" at bounding box center [1050, 167] width 20 height 20
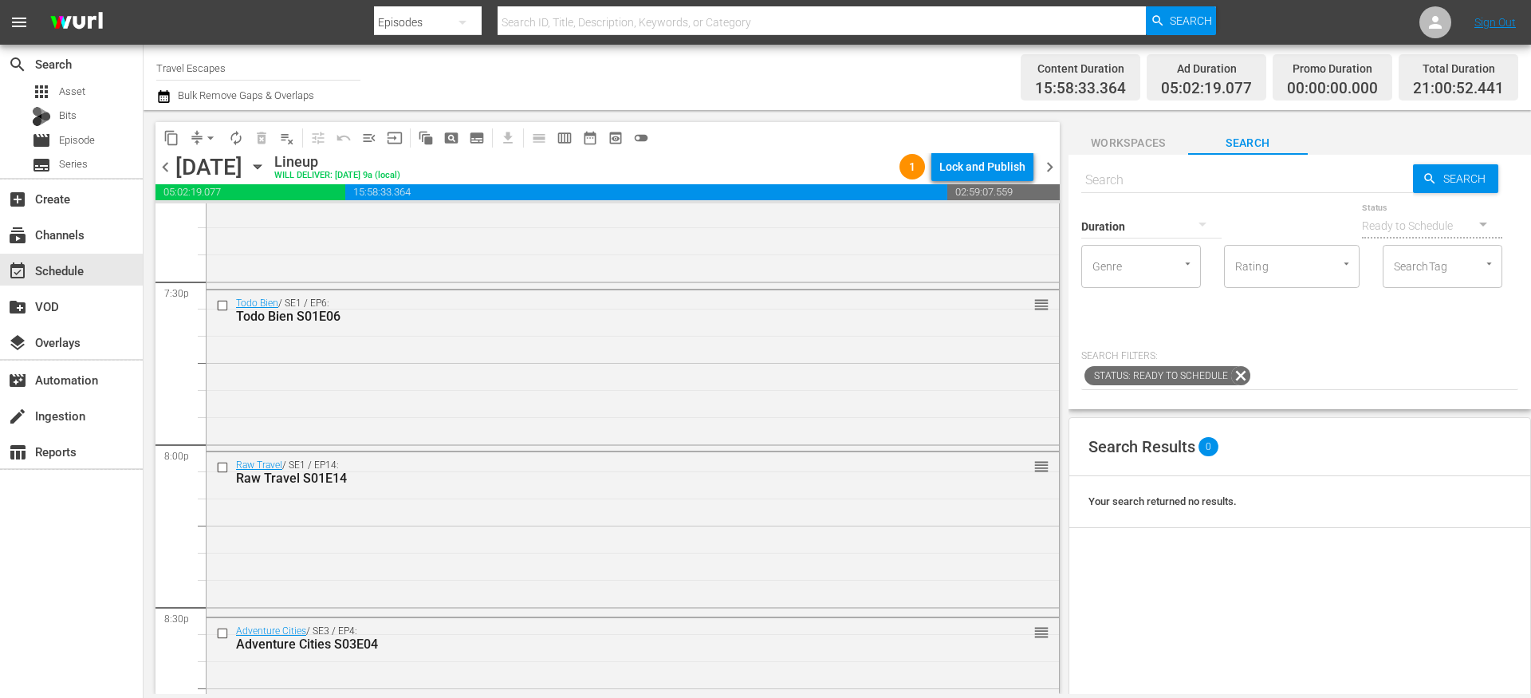
scroll to position [6557, 0]
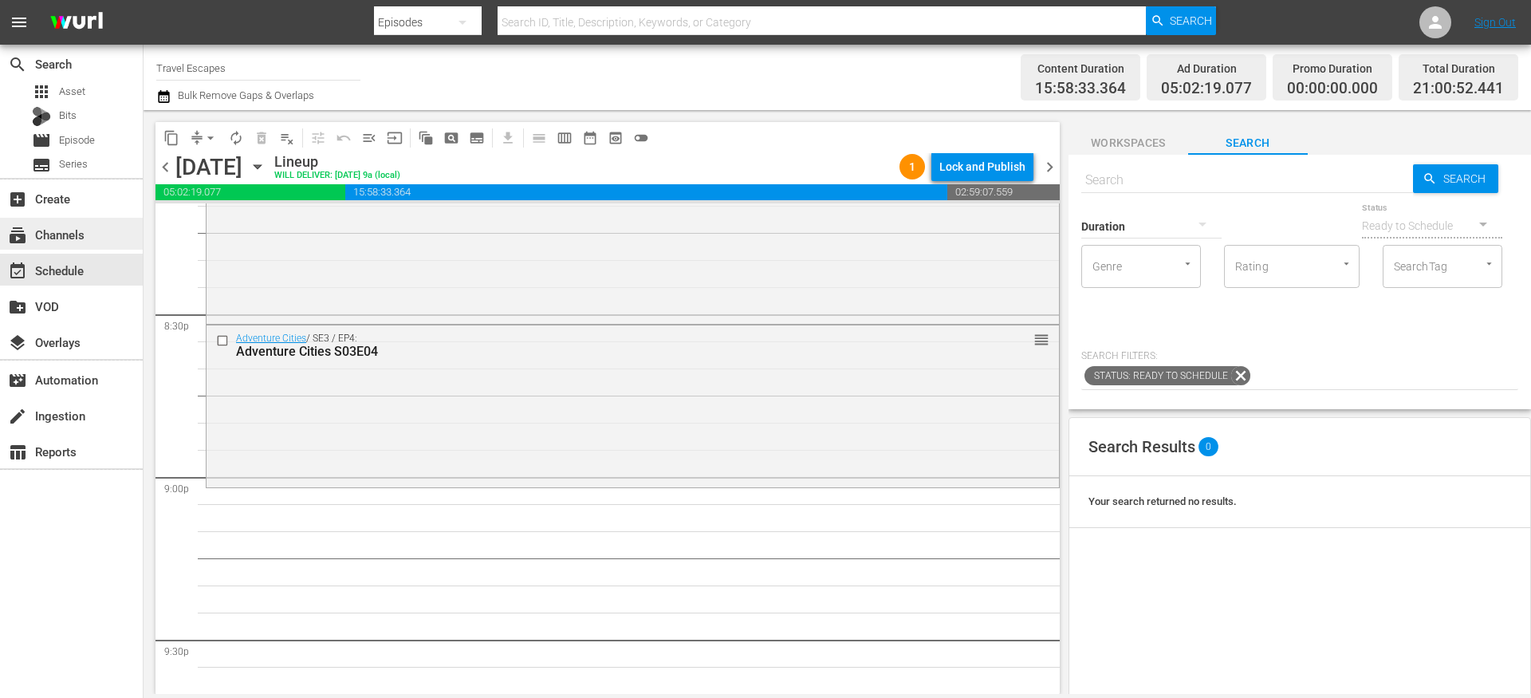
click at [70, 235] on div "subscriptions Channels" at bounding box center [44, 232] width 89 height 14
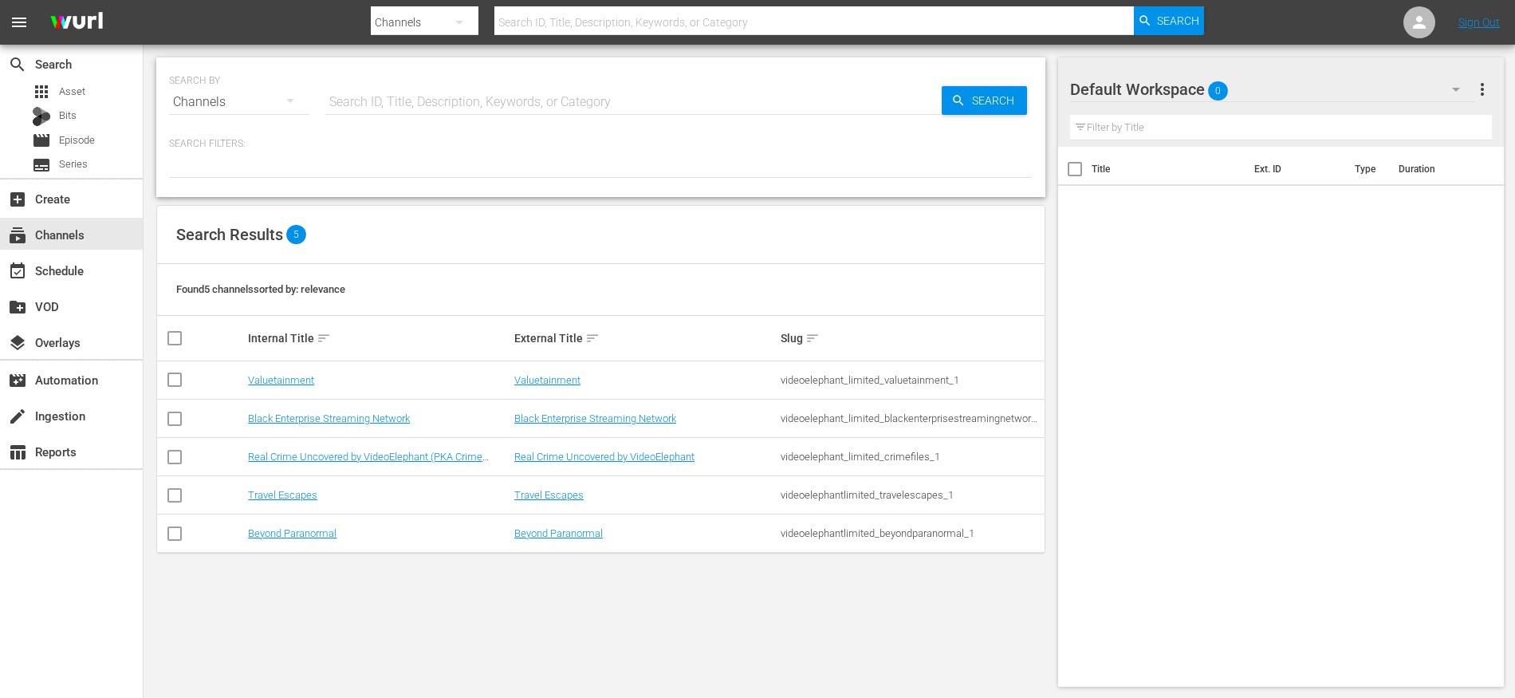
click at [175, 451] on input "checkbox" at bounding box center [174, 459] width 19 height 19
checkbox input "true"
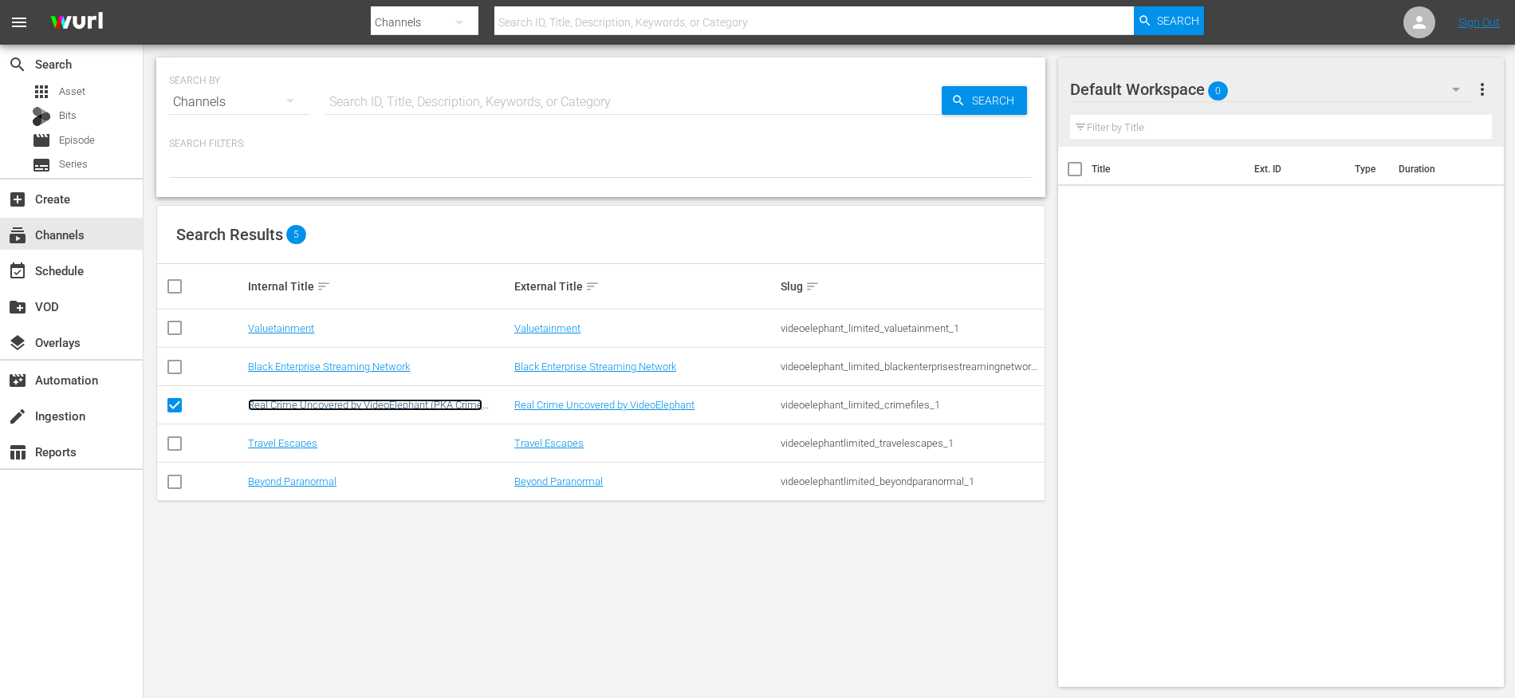
click at [308, 407] on link "Real Crime Uncovered by VideoElephant (PKA Crime Files)" at bounding box center [365, 411] width 234 height 24
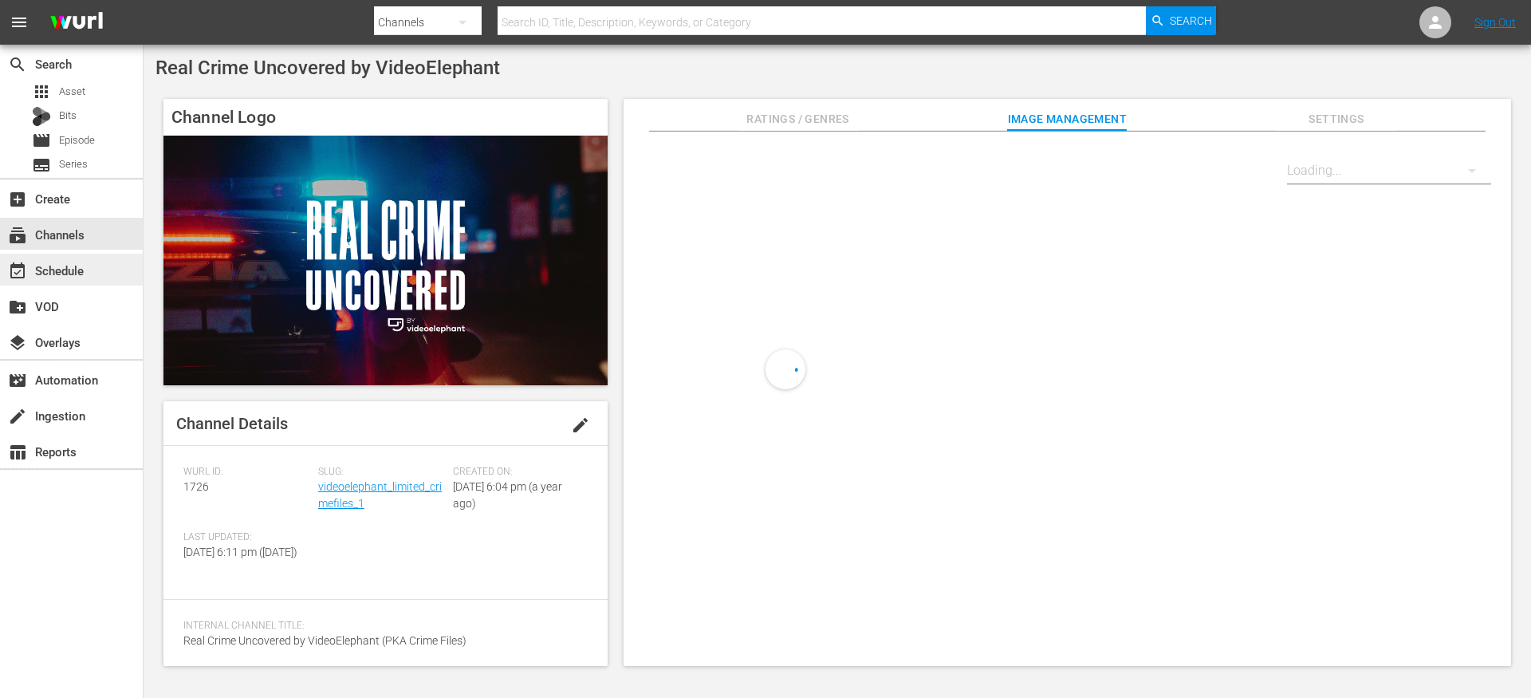
click at [77, 265] on div "event_available Schedule" at bounding box center [44, 268] width 89 height 14
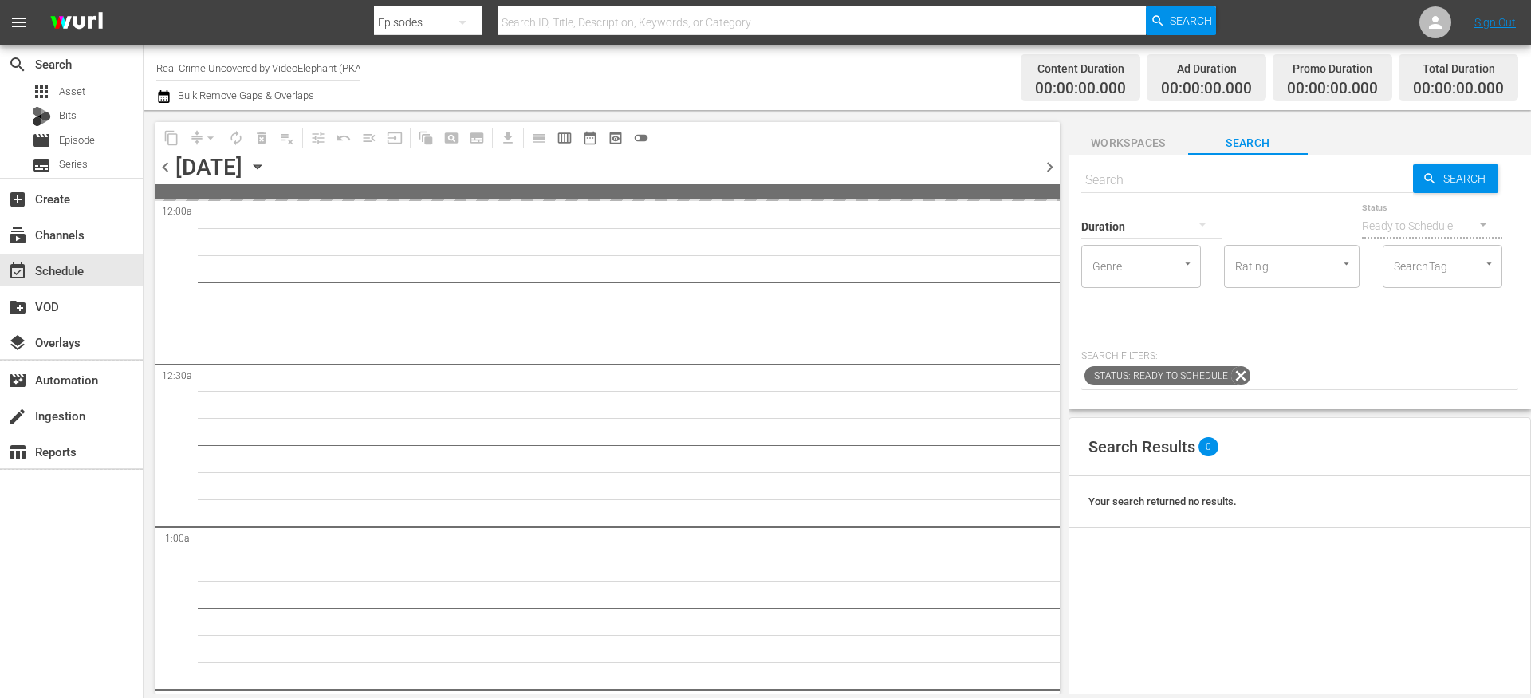
click at [266, 167] on icon "button" at bounding box center [258, 167] width 18 height 18
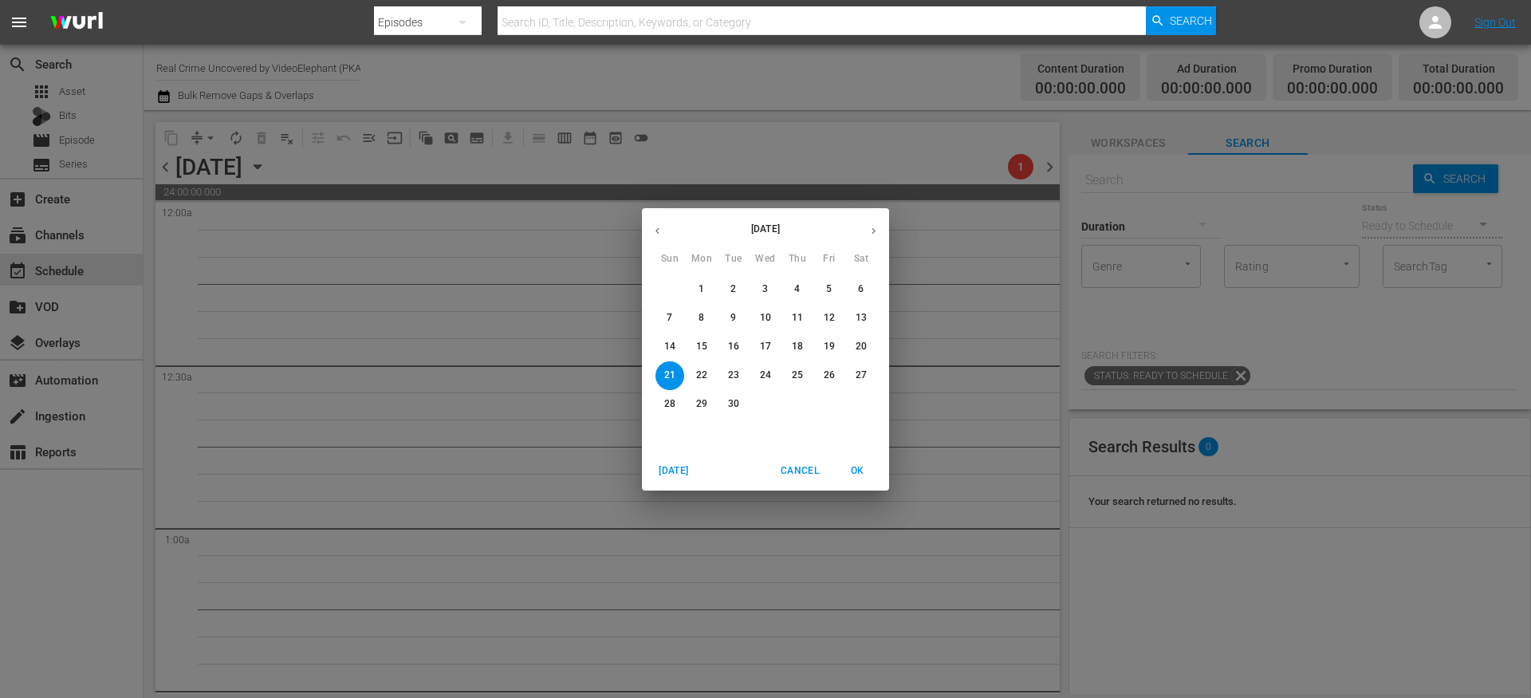
click at [675, 317] on span "7" at bounding box center [669, 318] width 29 height 14
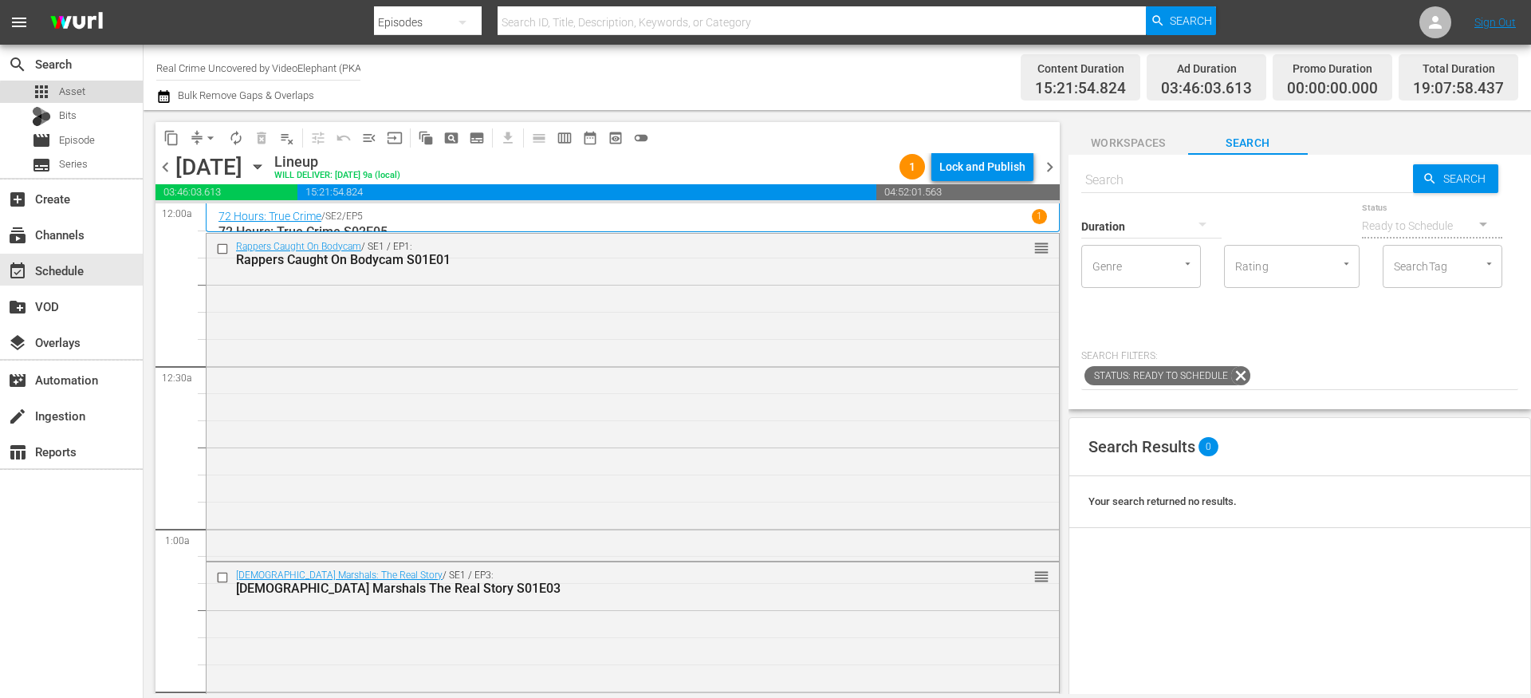
click at [107, 96] on div "apps Asset" at bounding box center [71, 92] width 143 height 22
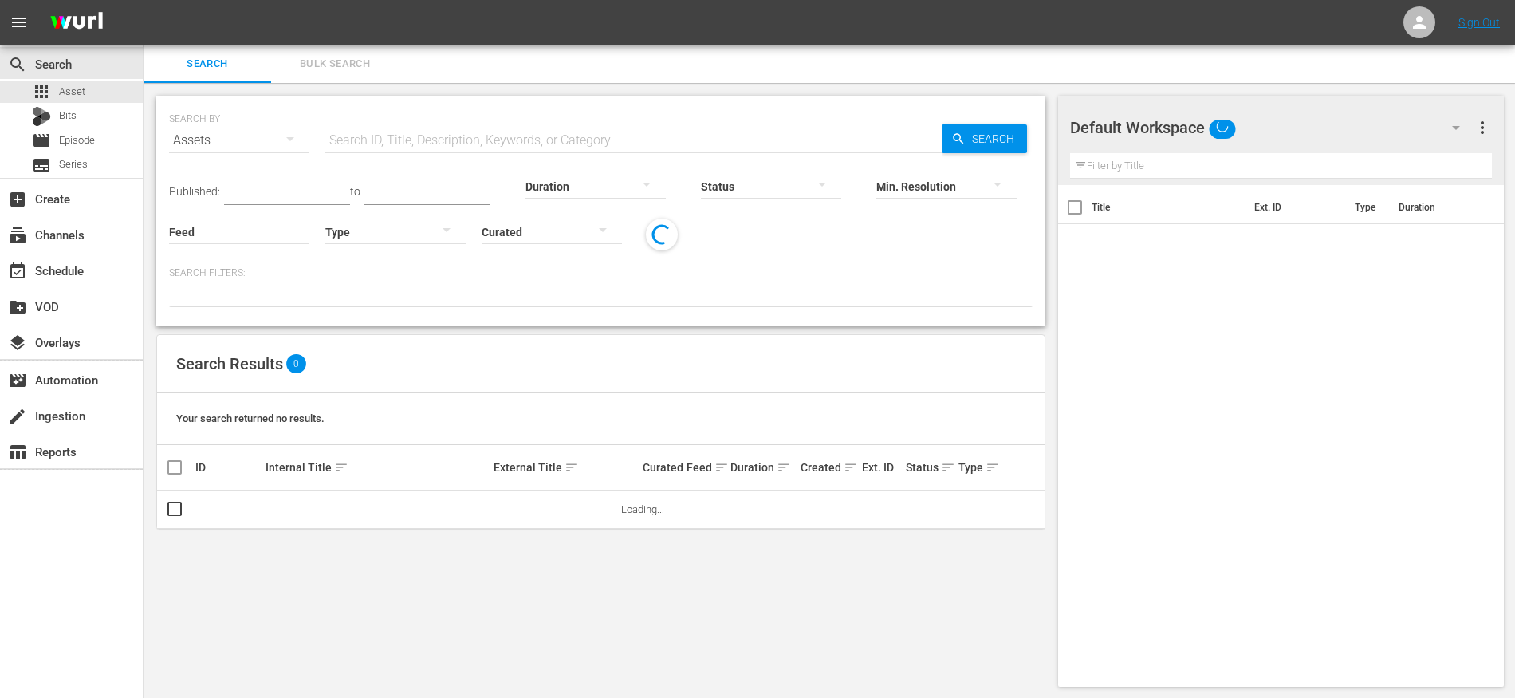
click at [386, 144] on input "text" at bounding box center [633, 140] width 616 height 38
type input "kids in jail"
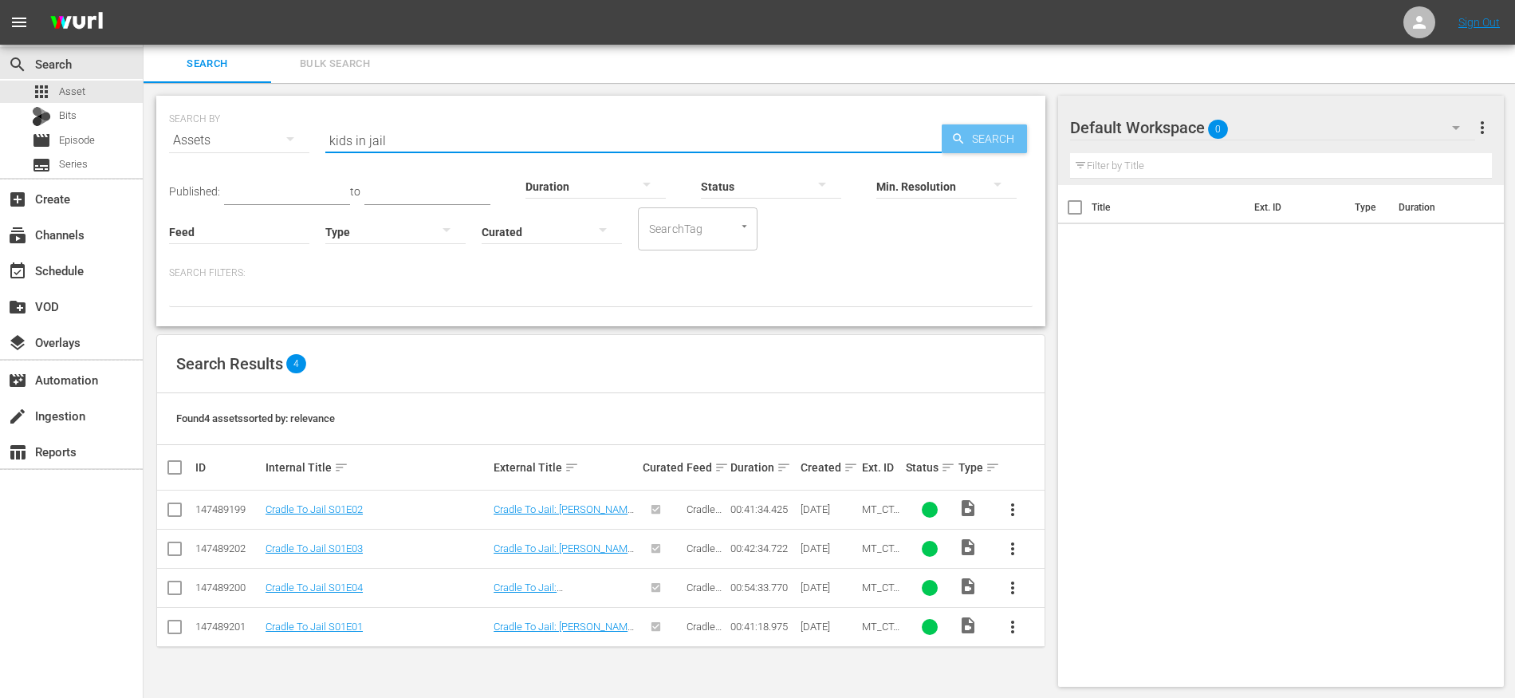
click at [972, 140] on span "Search" at bounding box center [995, 138] width 61 height 29
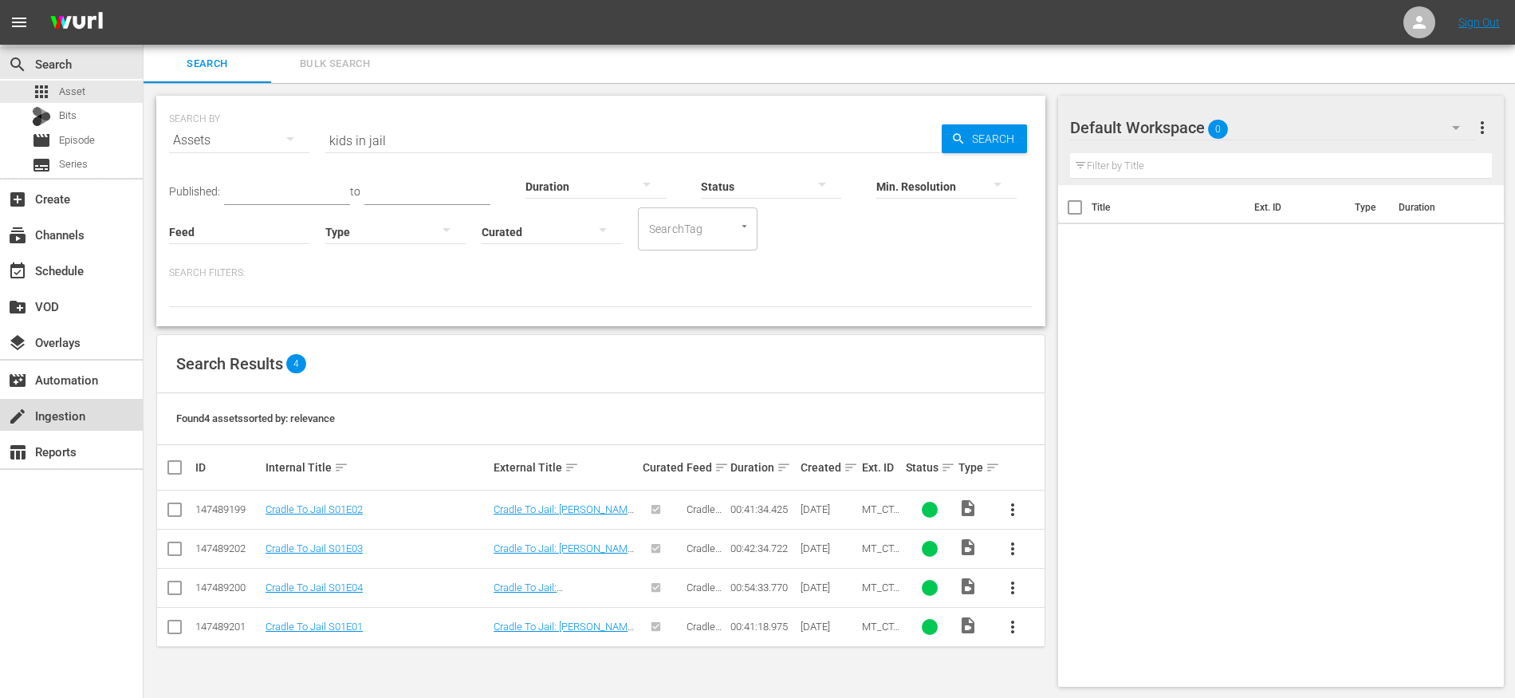
click at [89, 425] on div "create Ingestion" at bounding box center [71, 415] width 143 height 32
